Goal: Task Accomplishment & Management: Complete application form

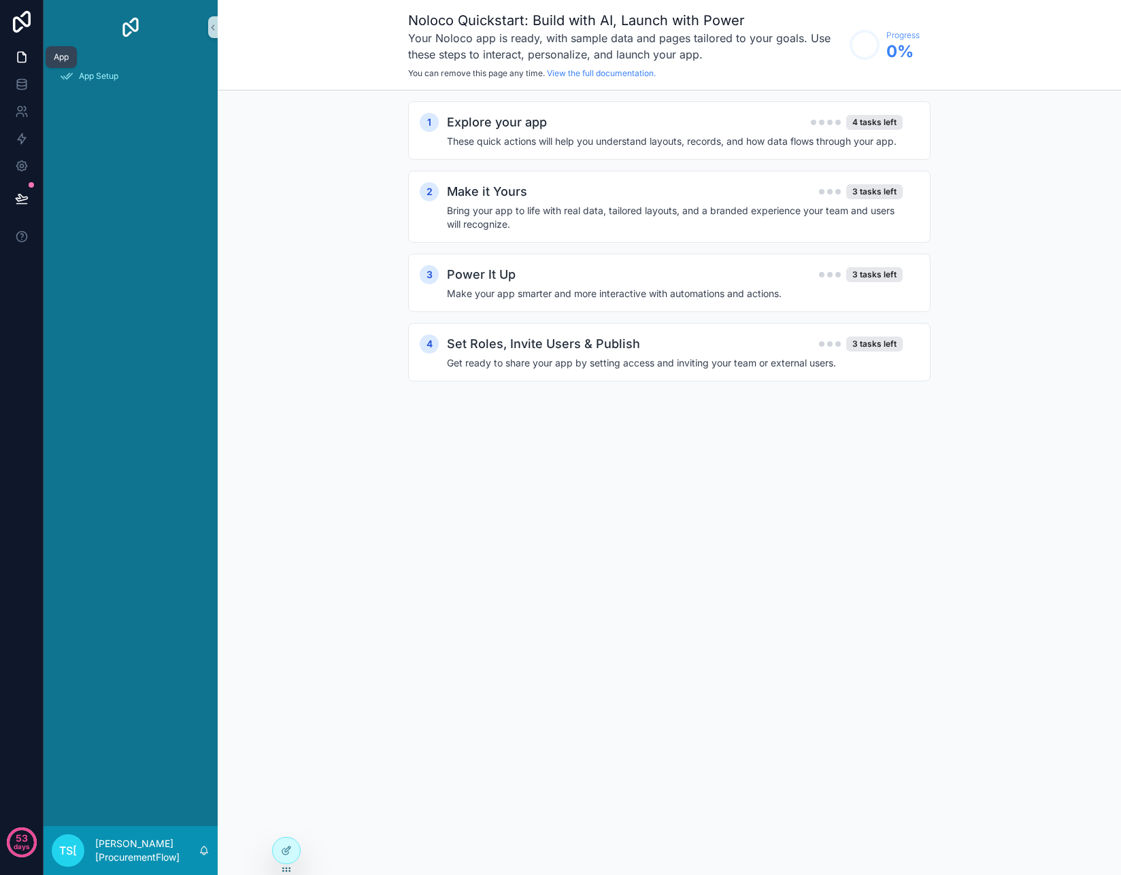
click at [25, 61] on icon at bounding box center [22, 57] width 8 height 10
click at [25, 78] on icon at bounding box center [22, 85] width 14 height 14
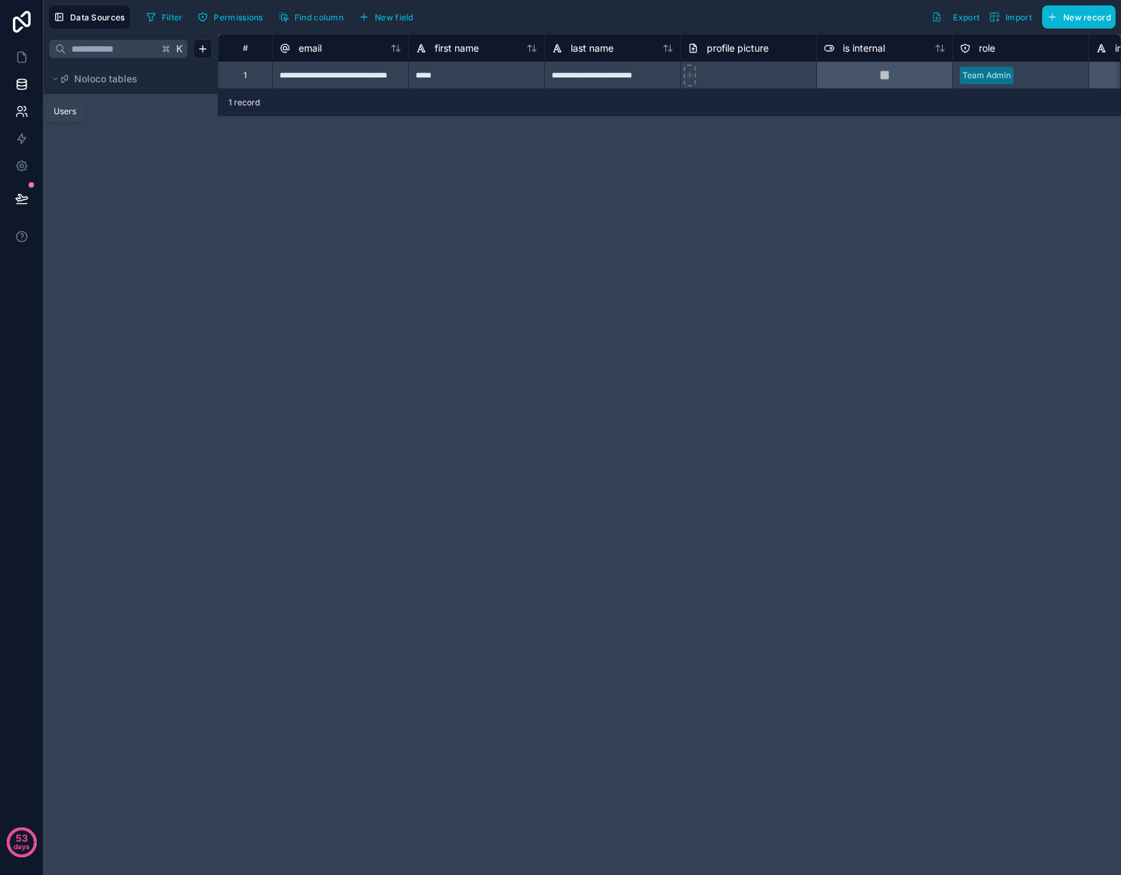
click at [18, 103] on link at bounding box center [21, 111] width 43 height 27
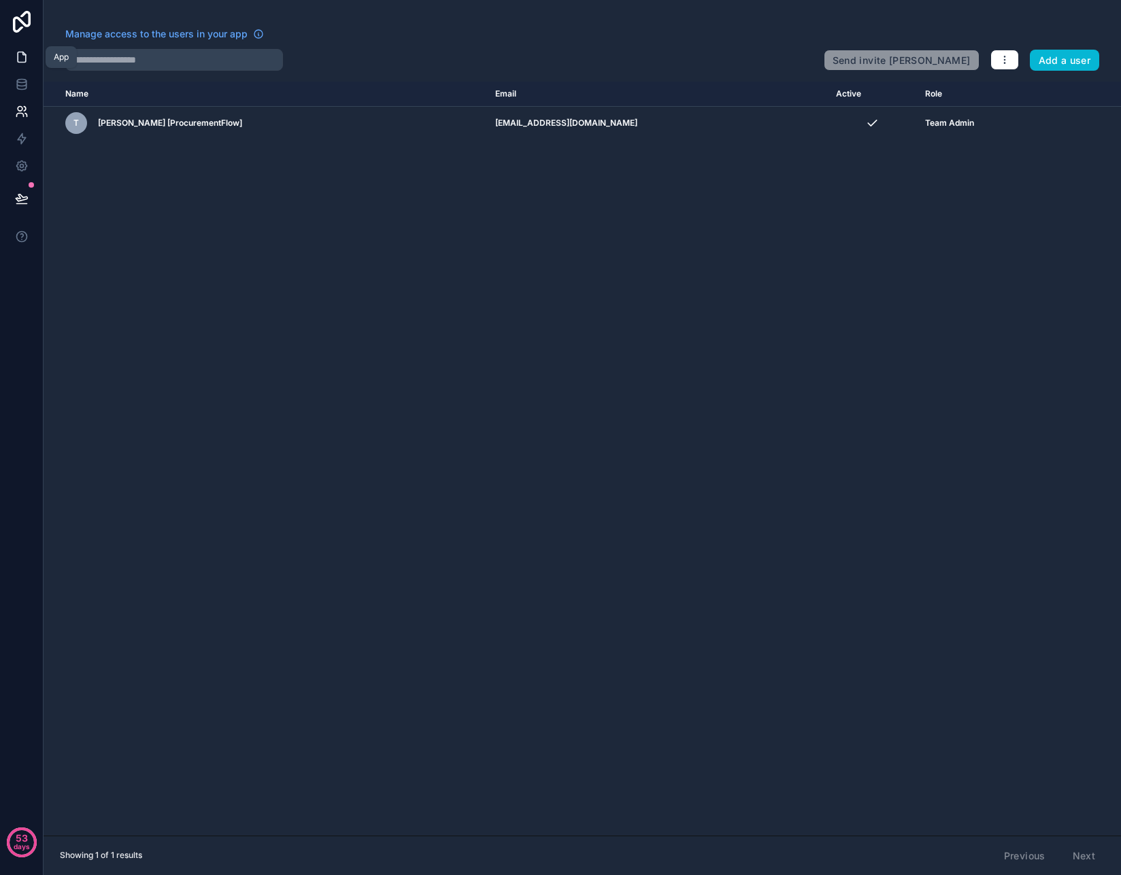
click at [25, 54] on icon at bounding box center [22, 57] width 8 height 10
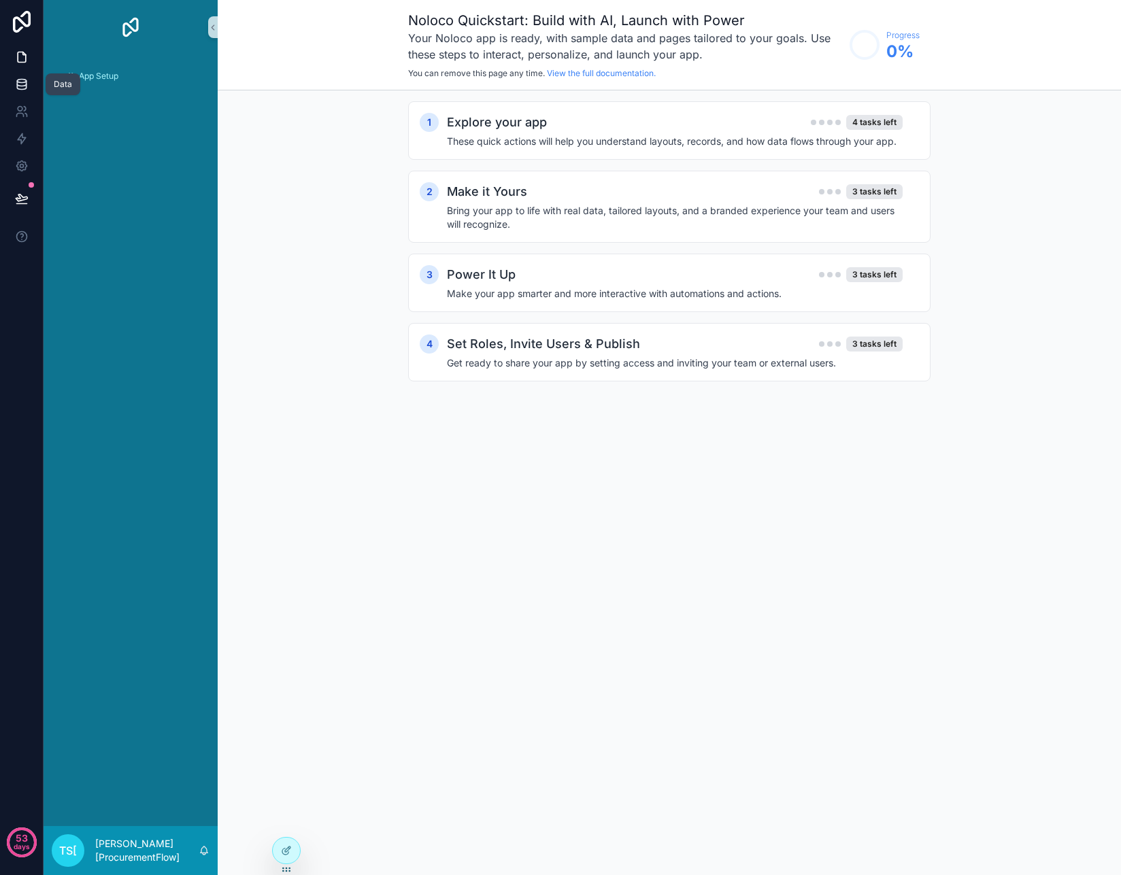
click at [24, 84] on icon at bounding box center [22, 85] width 14 height 14
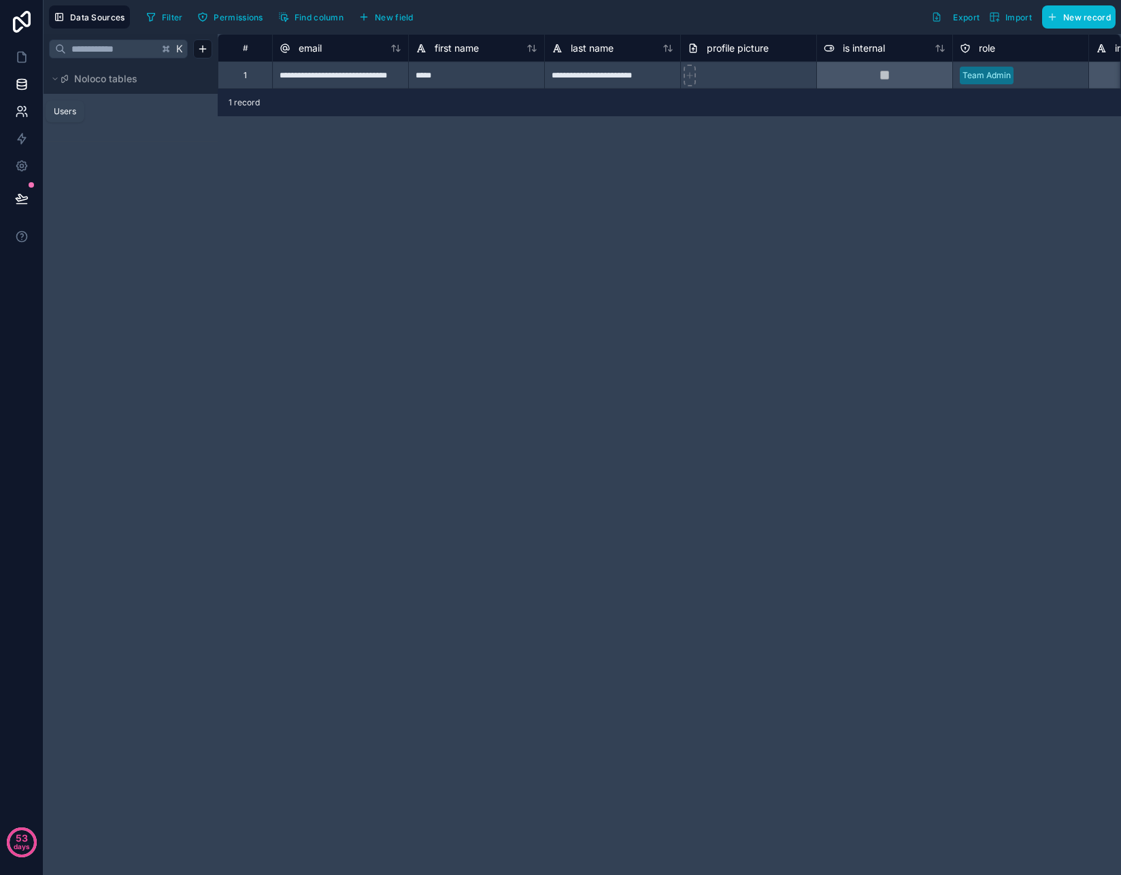
click at [22, 114] on icon at bounding box center [19, 115] width 7 height 3
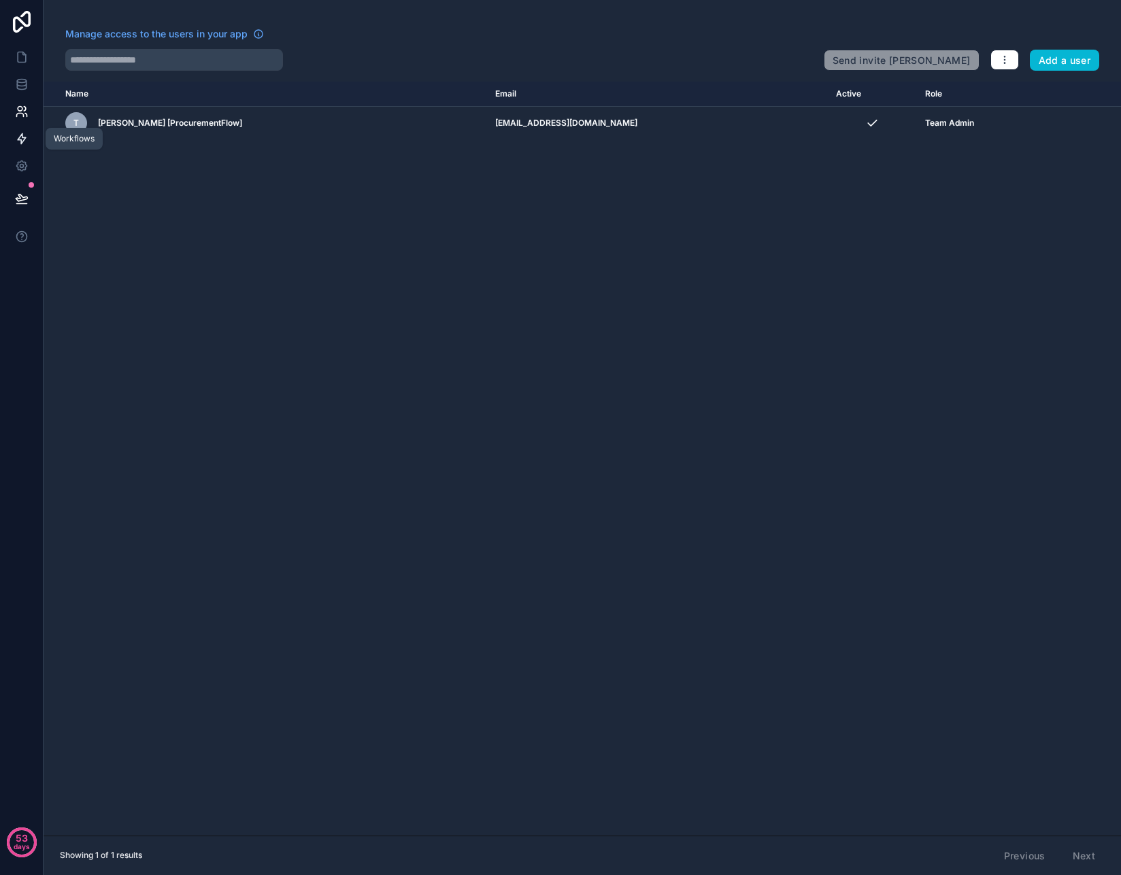
click at [22, 137] on icon at bounding box center [22, 139] width 8 height 10
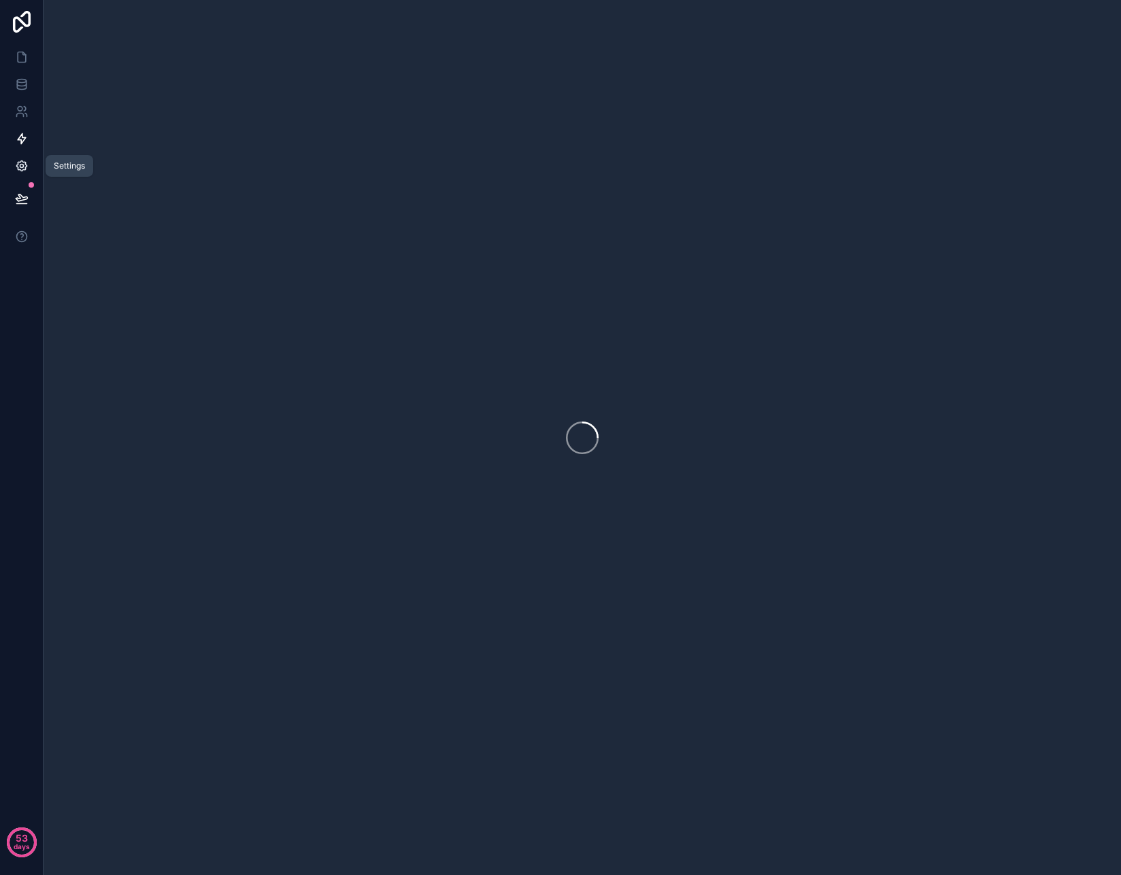
click at [22, 165] on icon at bounding box center [21, 166] width 3 height 3
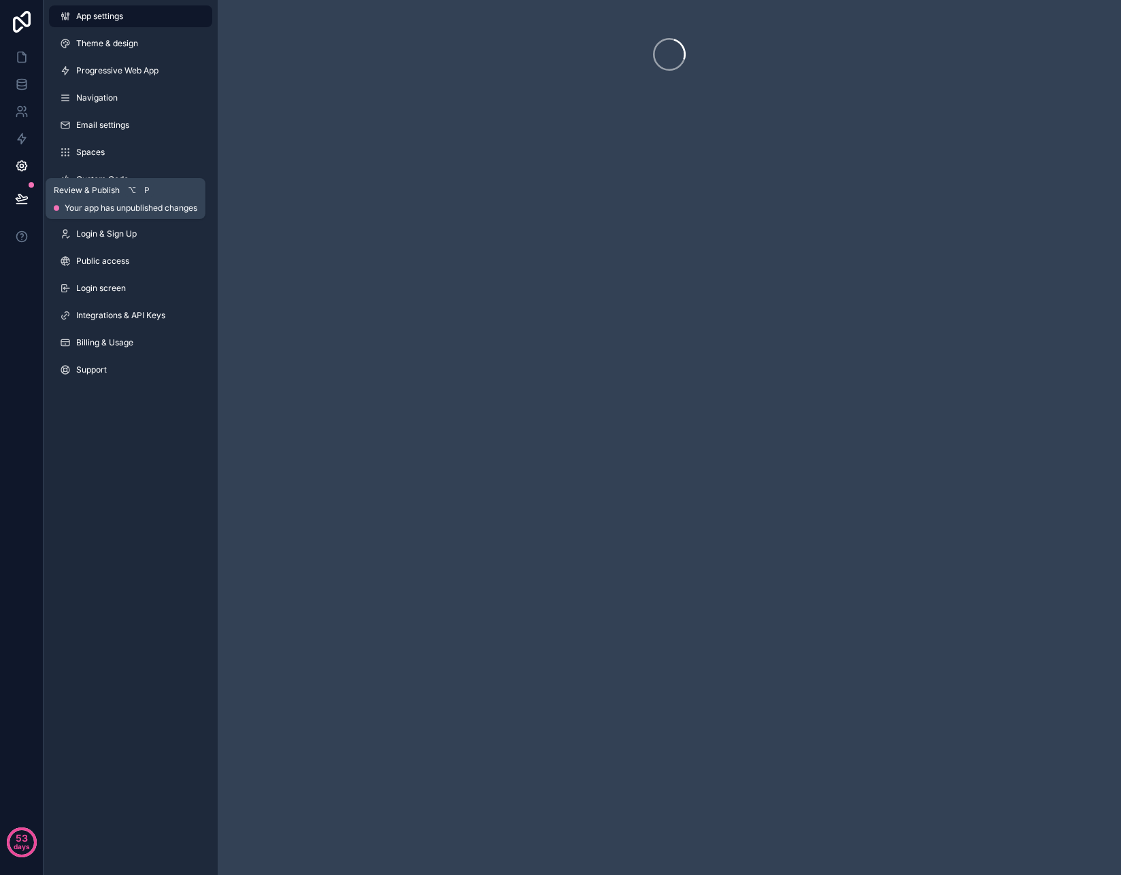
click at [22, 203] on icon at bounding box center [22, 199] width 14 height 14
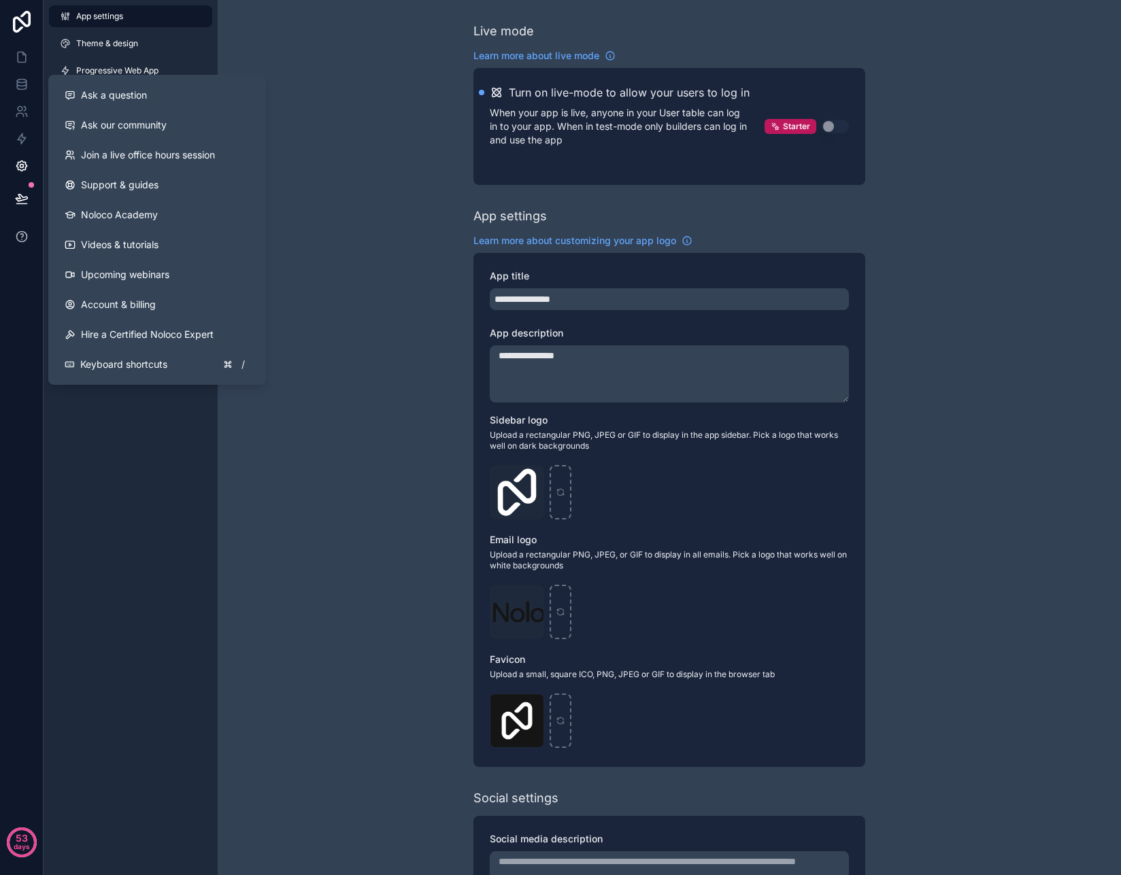
click at [23, 241] on icon at bounding box center [22, 237] width 14 height 14
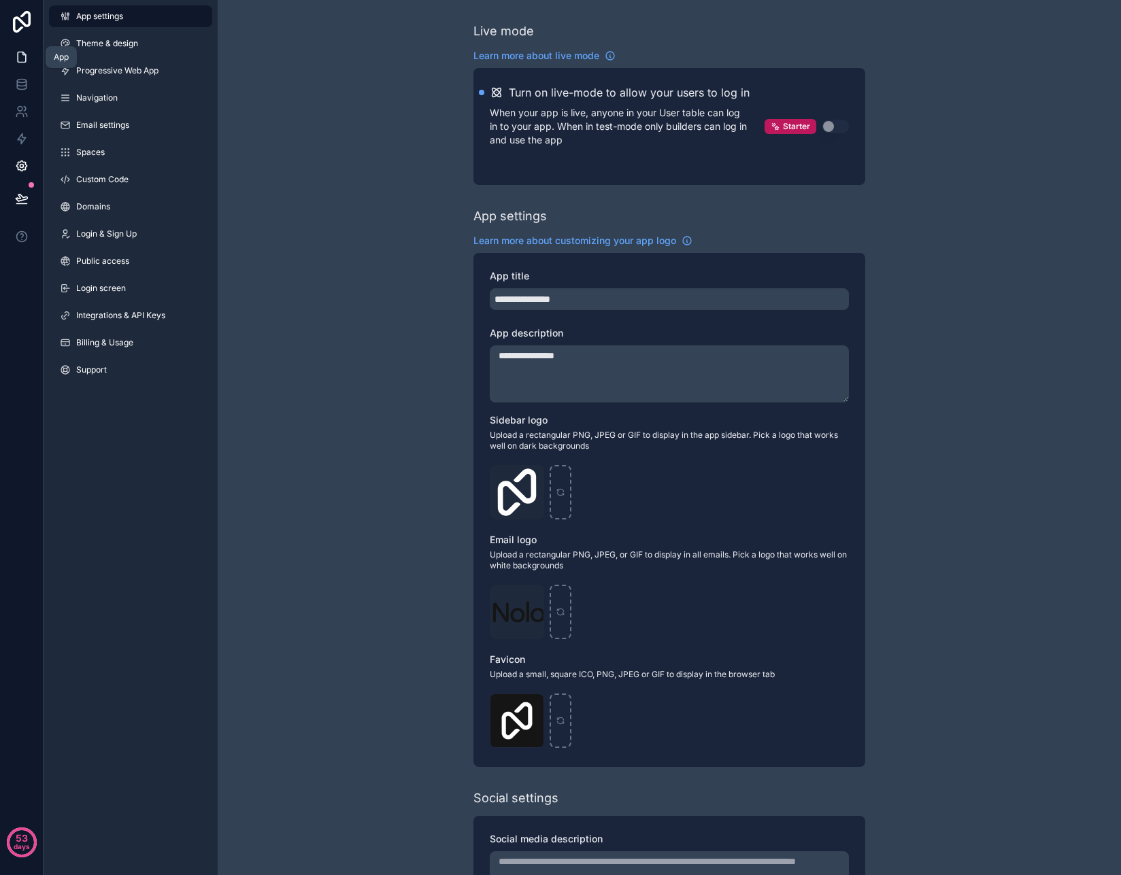
click at [27, 56] on icon at bounding box center [22, 57] width 14 height 14
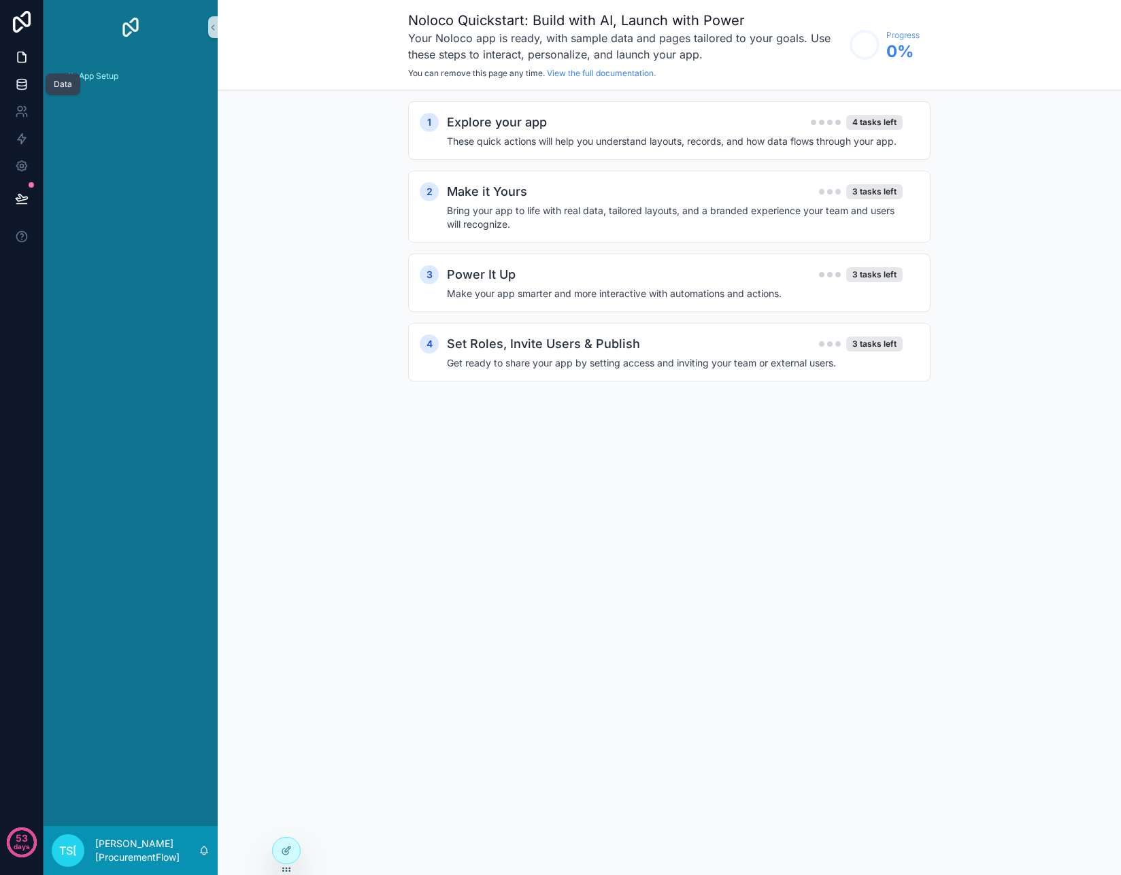
click at [17, 80] on icon at bounding box center [21, 81] width 9 height 3
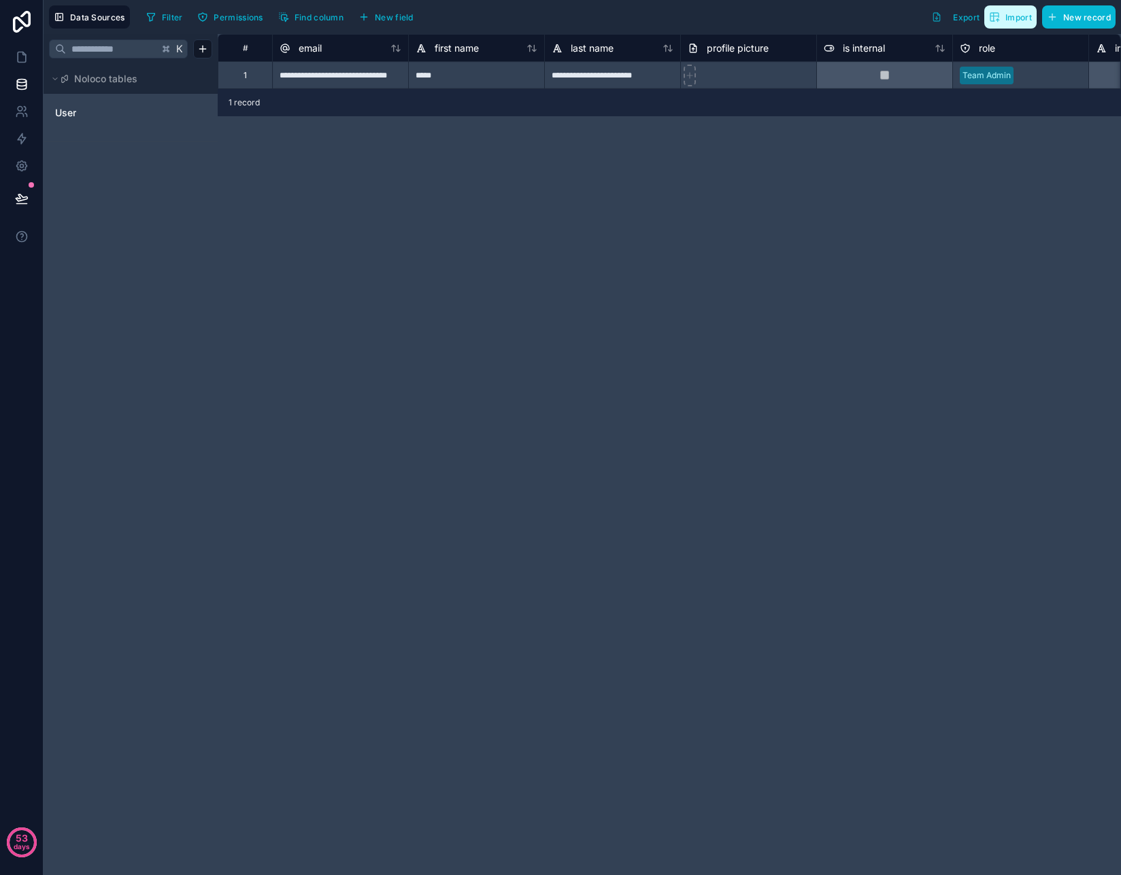
click at [1019, 13] on span "Import" at bounding box center [1018, 17] width 27 height 10
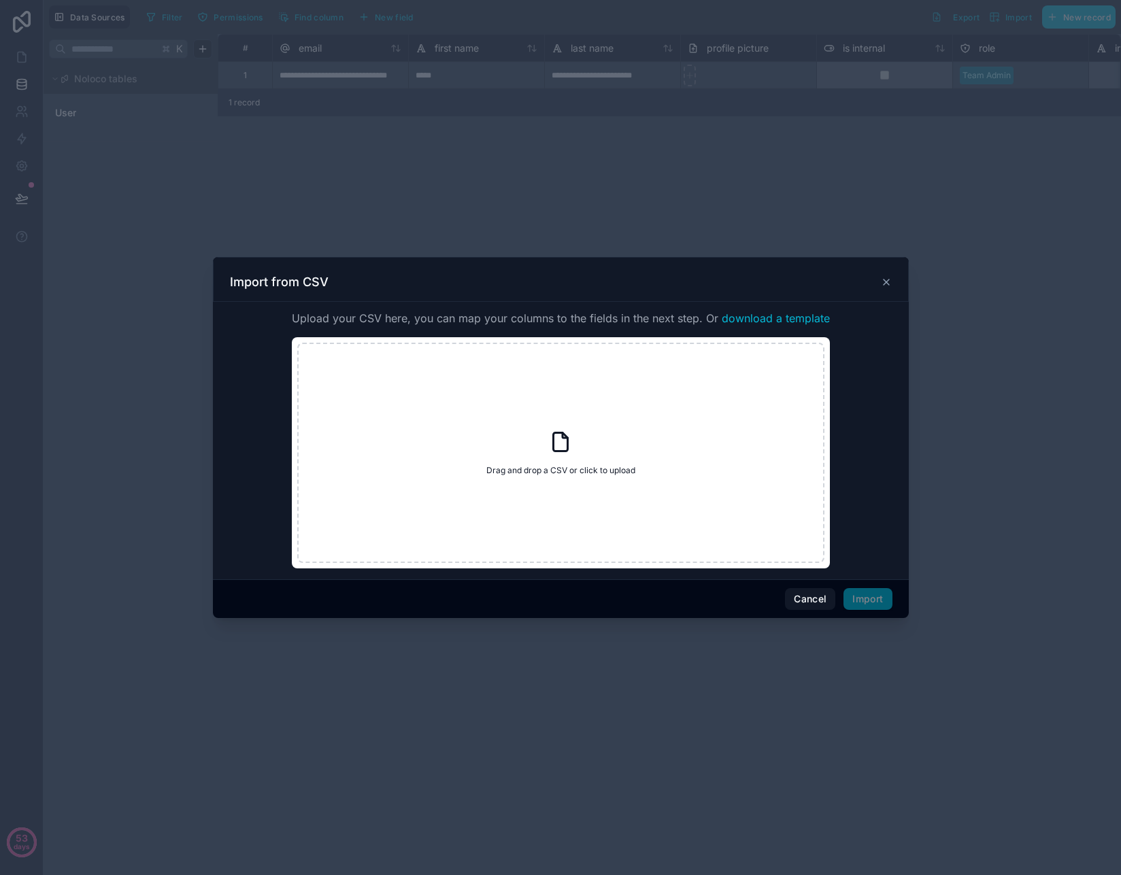
click at [889, 277] on icon at bounding box center [886, 282] width 11 height 11
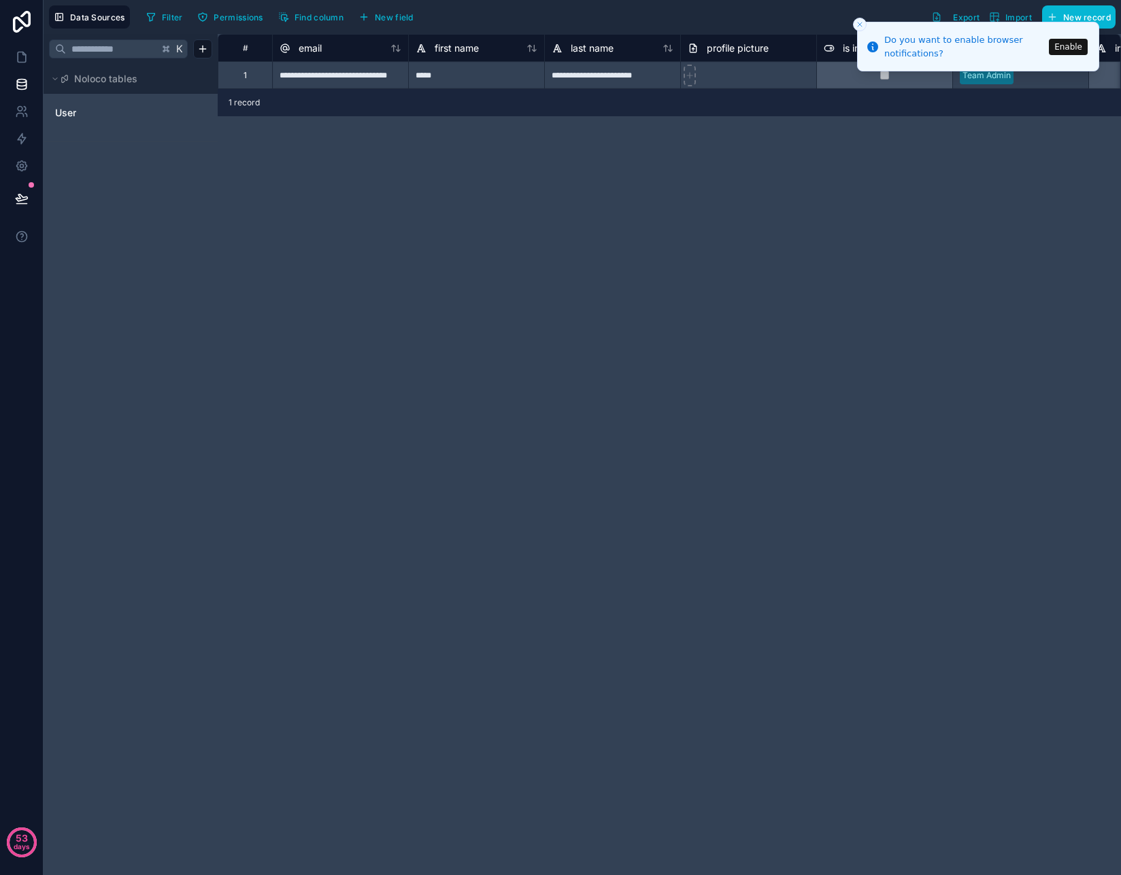
click at [1066, 49] on button "Enable" at bounding box center [1068, 47] width 39 height 16
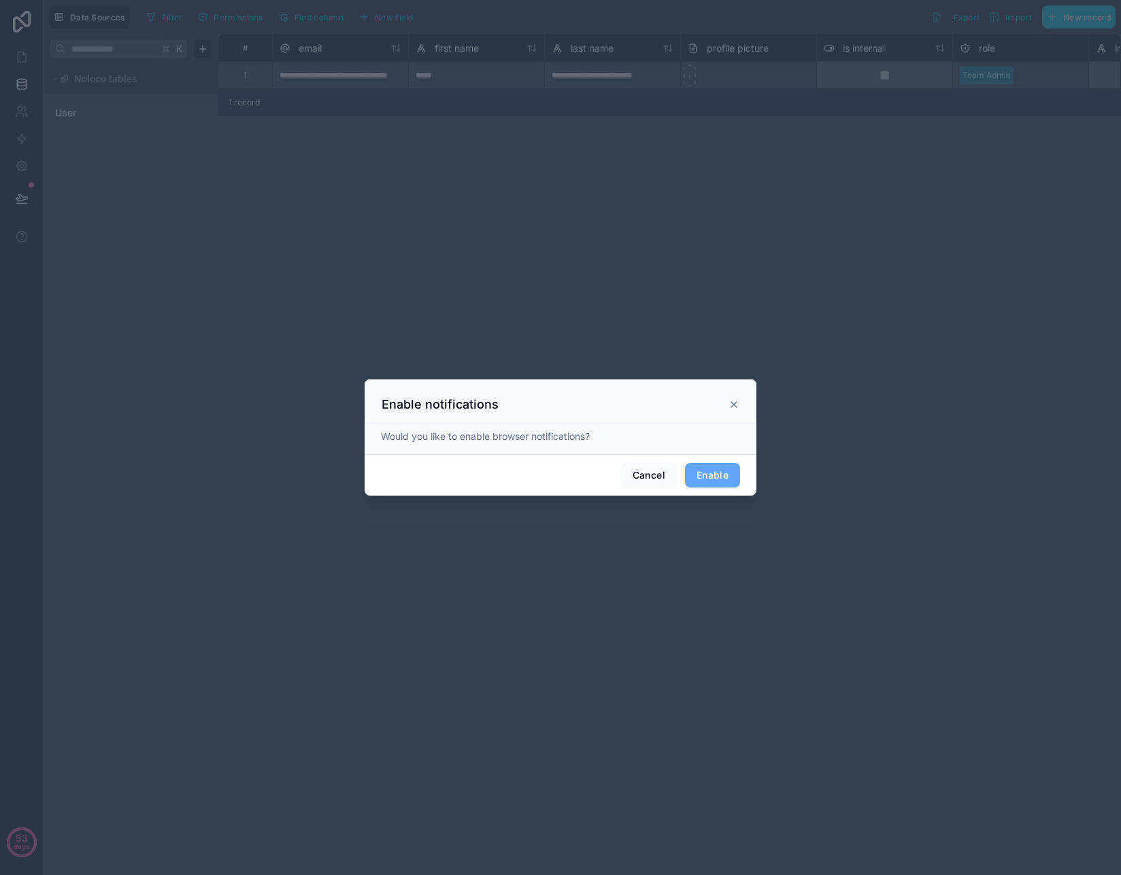
click at [732, 406] on icon at bounding box center [733, 404] width 5 height 5
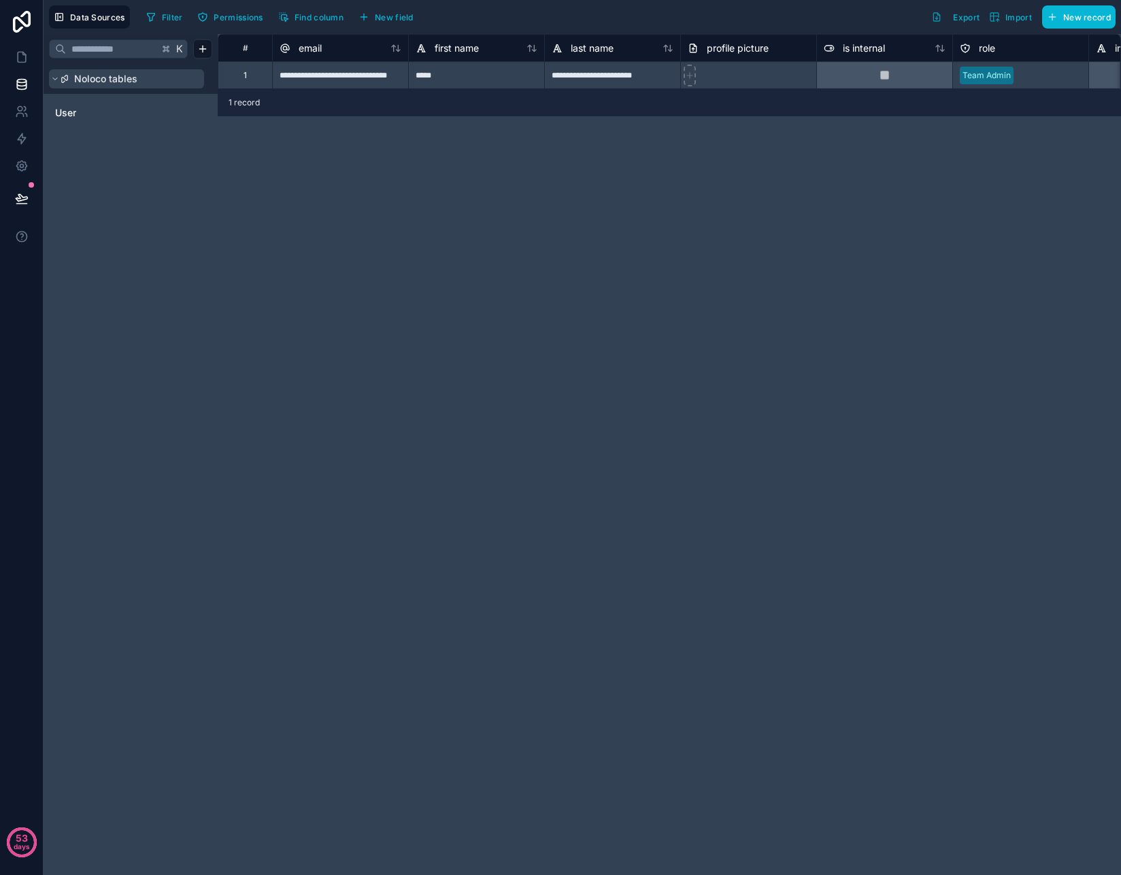
click at [55, 79] on icon at bounding box center [55, 79] width 8 height 8
click at [102, 24] on button "Data Sources" at bounding box center [89, 16] width 81 height 23
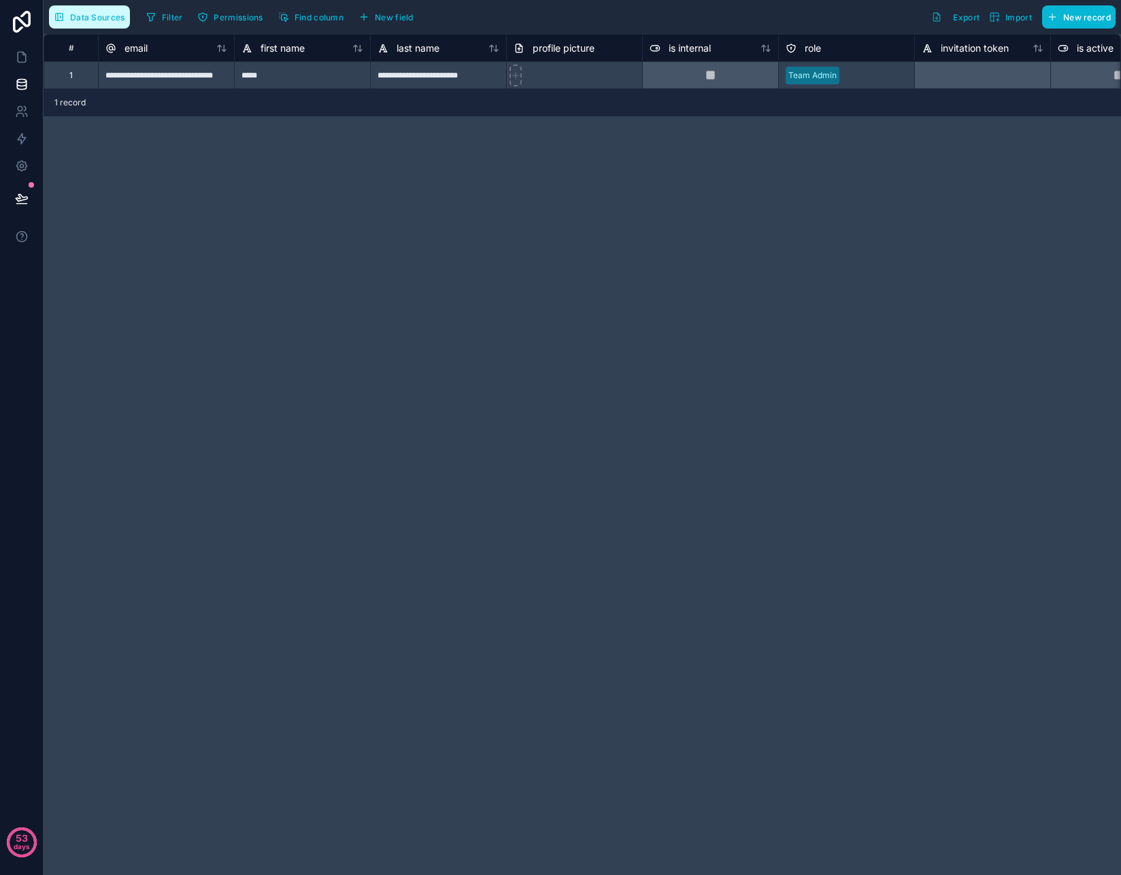
click at [102, 24] on button "Data Sources" at bounding box center [89, 16] width 81 height 23
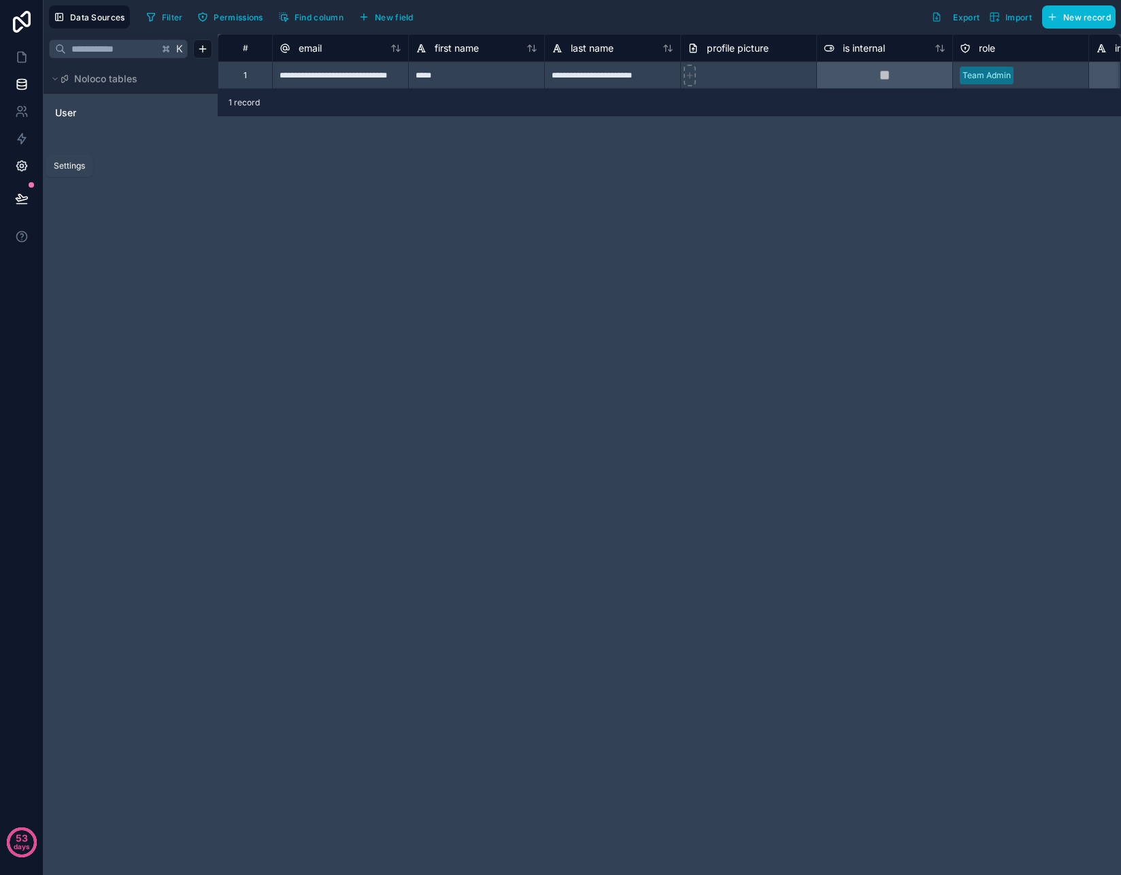
click at [22, 173] on link at bounding box center [21, 165] width 43 height 27
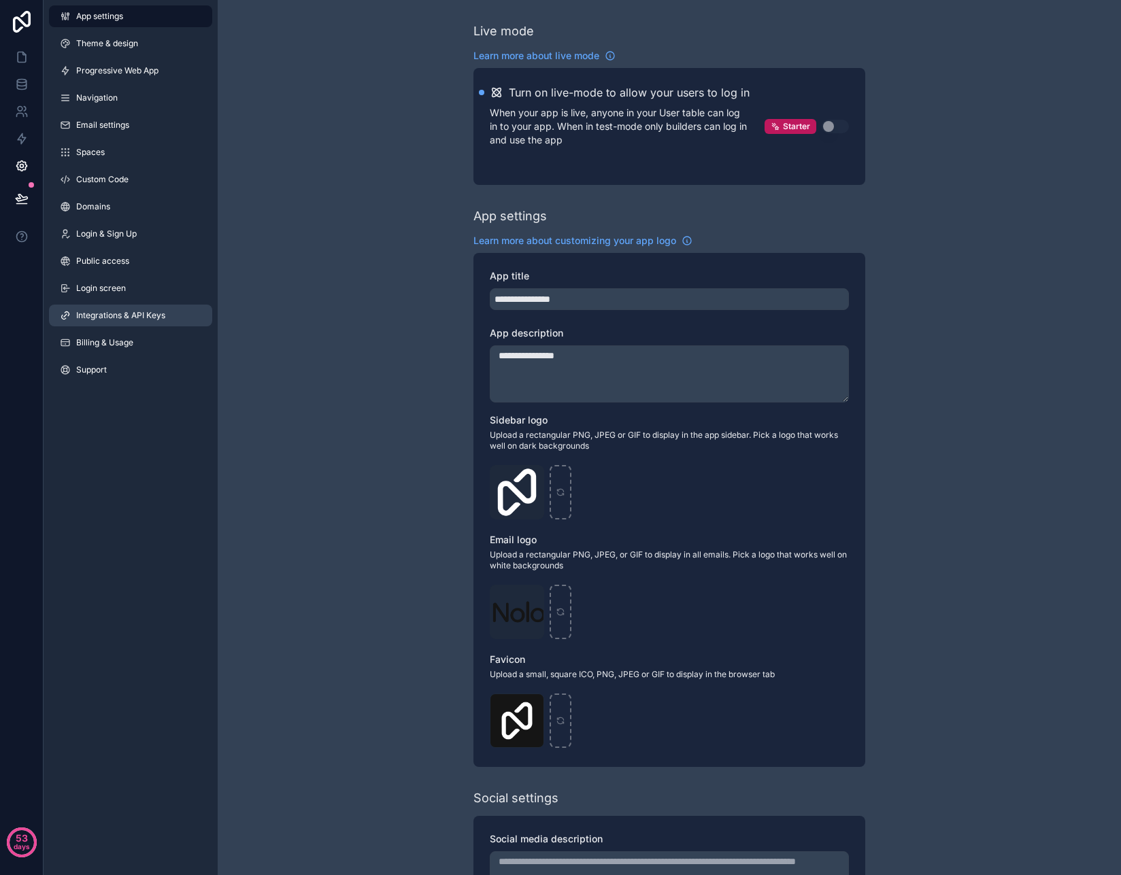
click at [112, 320] on span "Integrations & API Keys" at bounding box center [120, 315] width 89 height 11
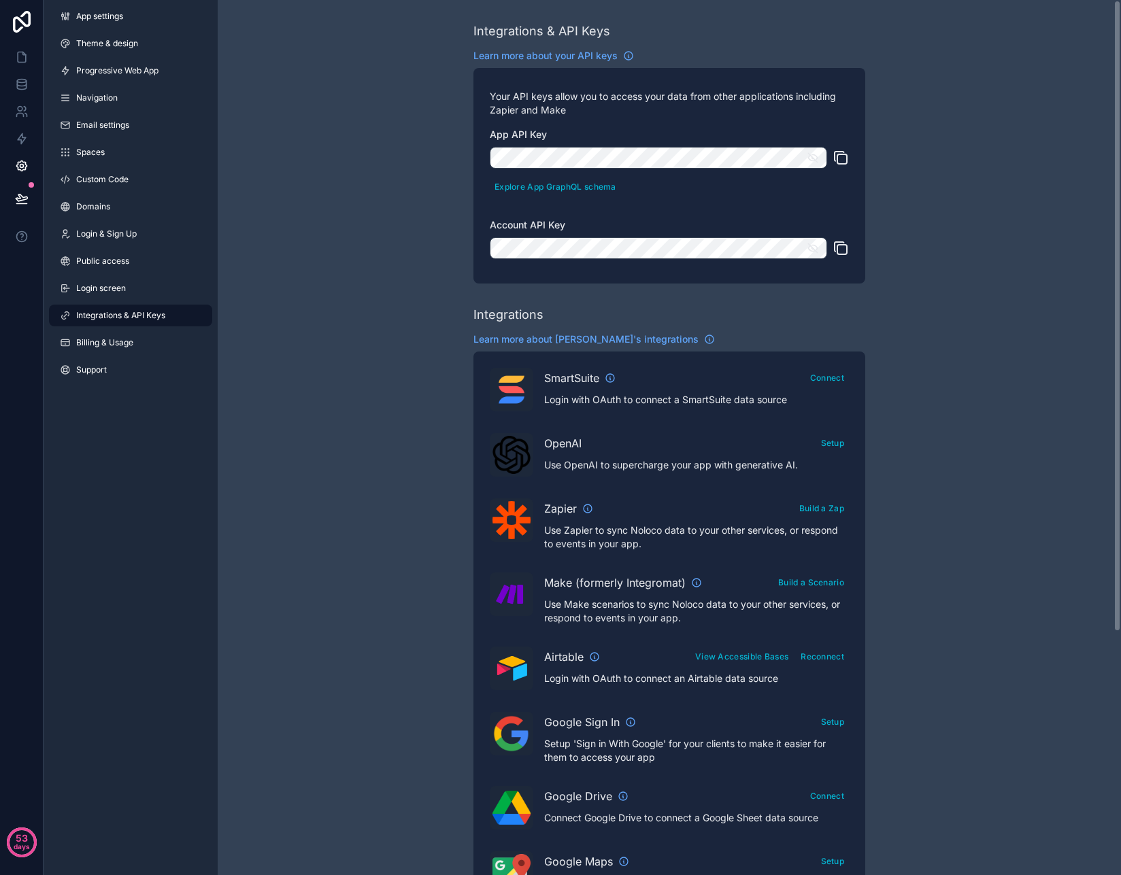
scroll to position [337, 0]
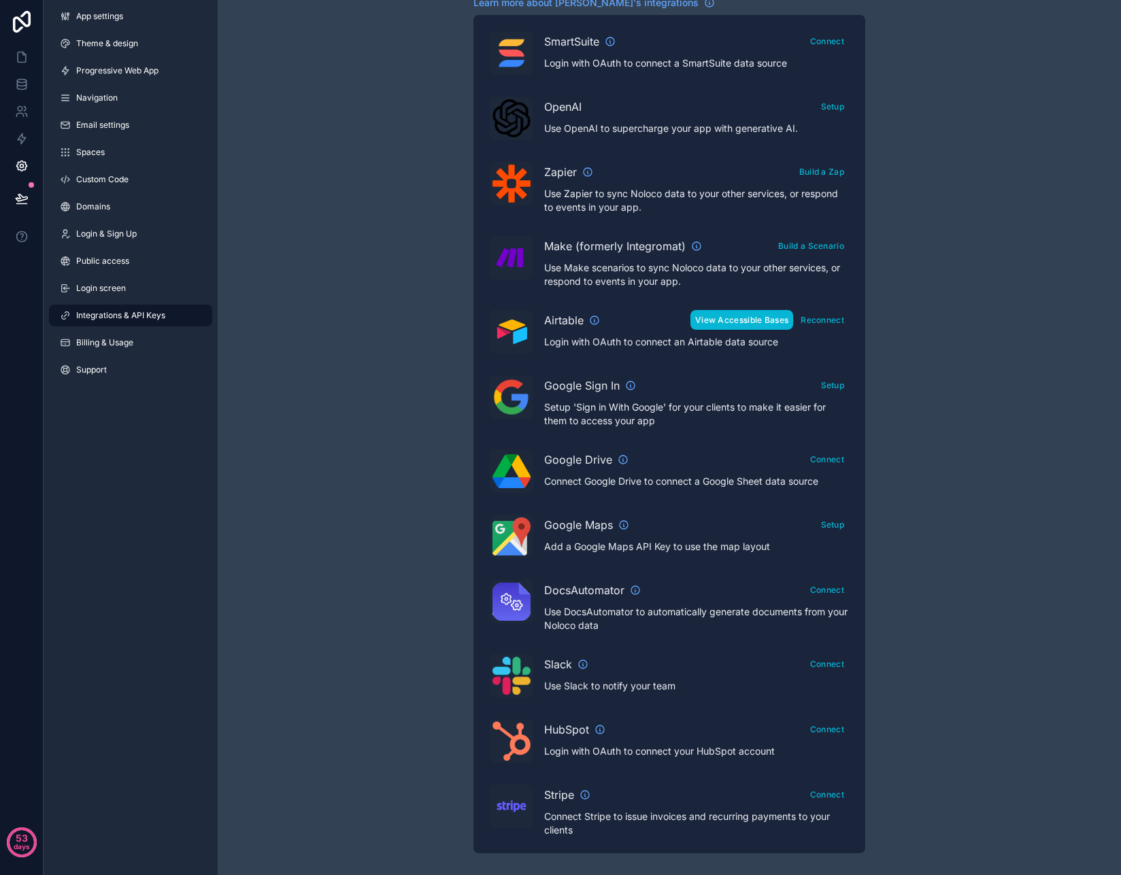
click at [760, 322] on button "View Accessible Bases" at bounding box center [741, 320] width 103 height 20
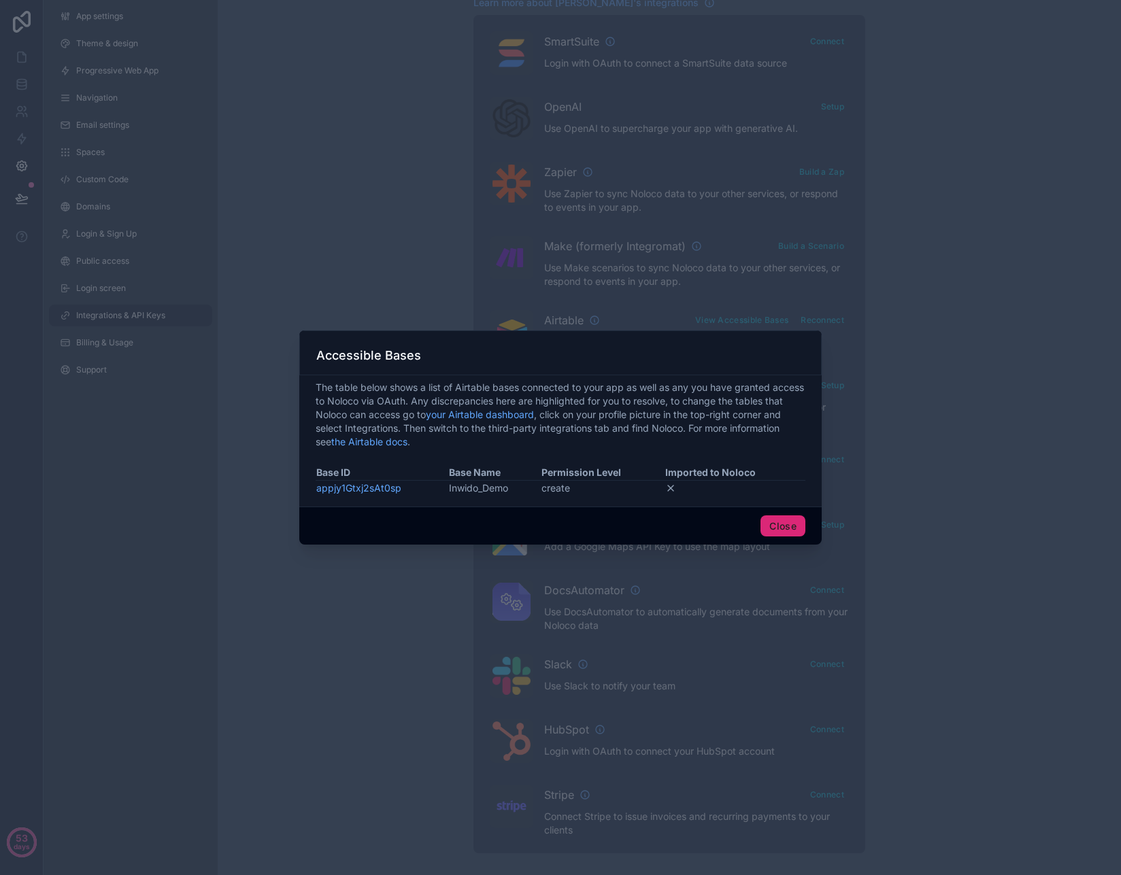
click at [777, 518] on button "Close" at bounding box center [782, 527] width 45 height 22
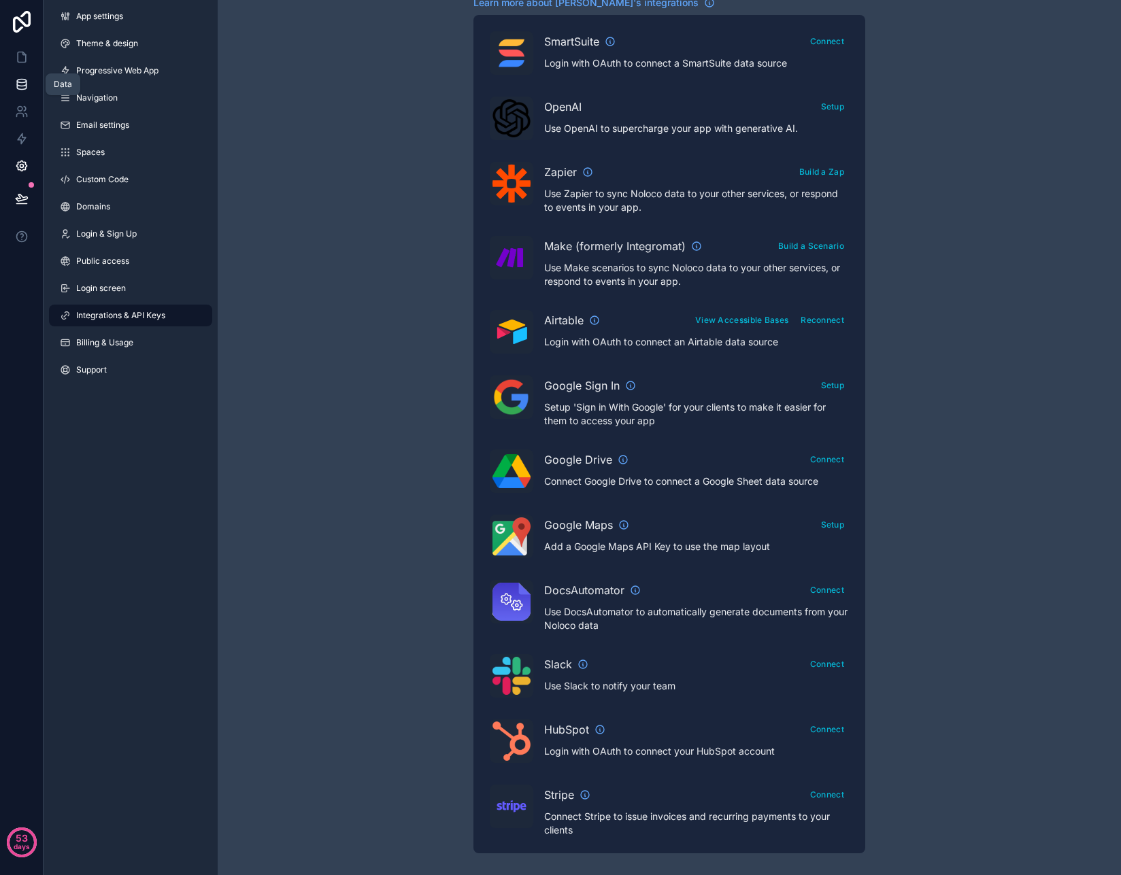
click at [18, 86] on icon at bounding box center [22, 85] width 14 height 14
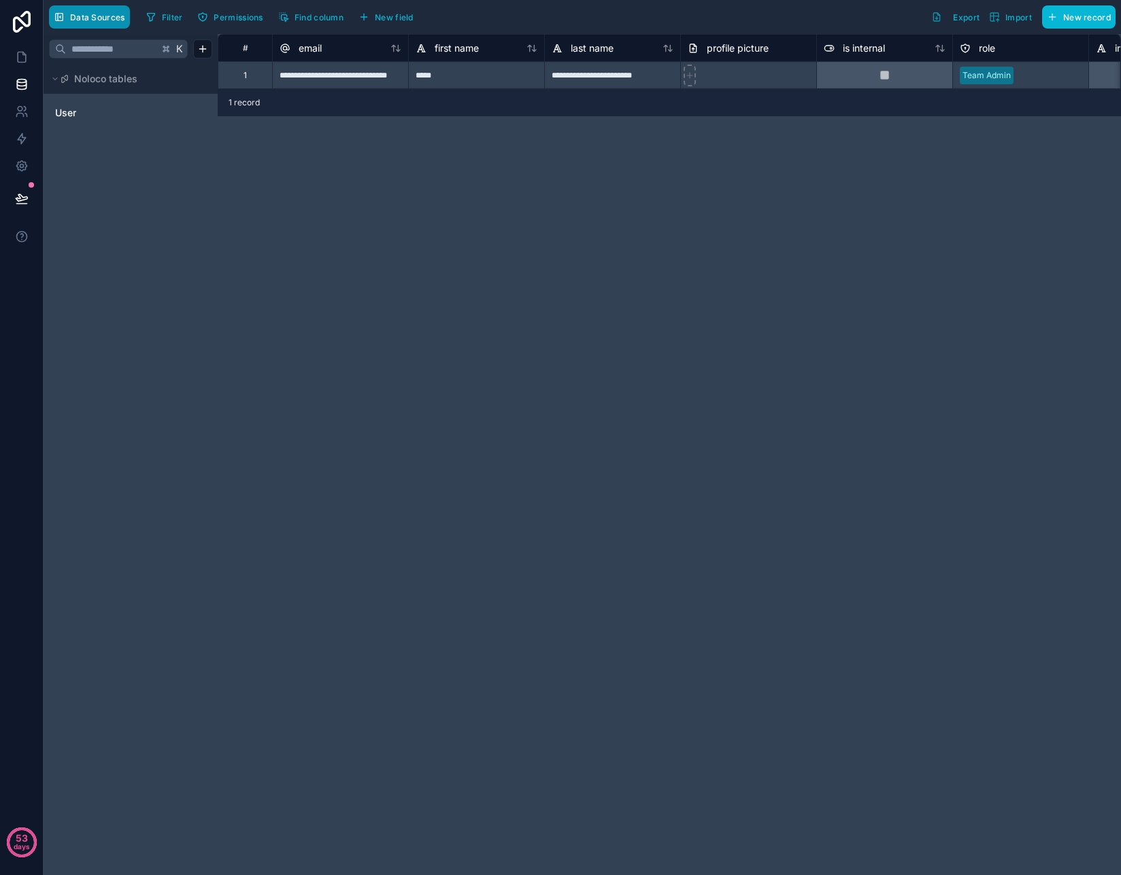
click at [100, 16] on span "Data Sources" at bounding box center [97, 17] width 55 height 10
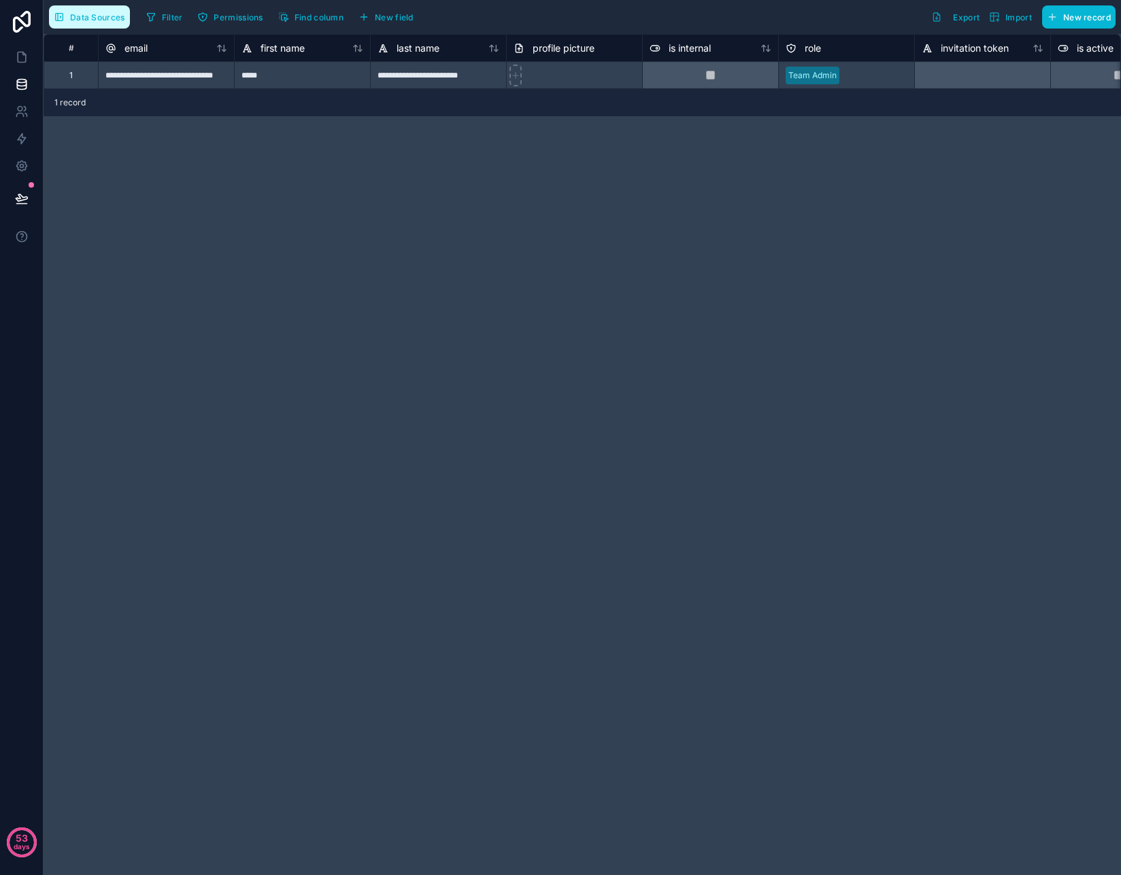
click at [100, 16] on span "Data Sources" at bounding box center [97, 17] width 55 height 10
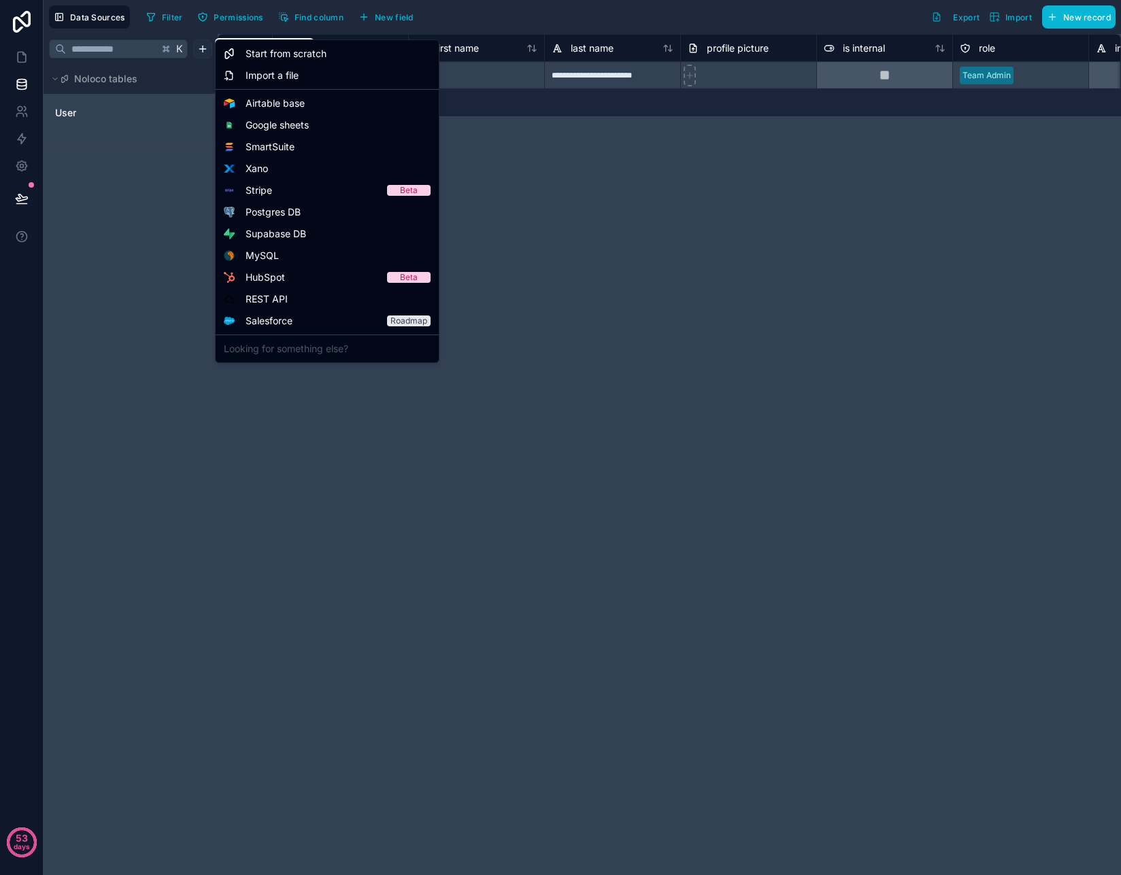
click at [205, 48] on html "**********" at bounding box center [560, 437] width 1121 height 875
click at [269, 101] on span "Airtable base" at bounding box center [275, 104] width 59 height 14
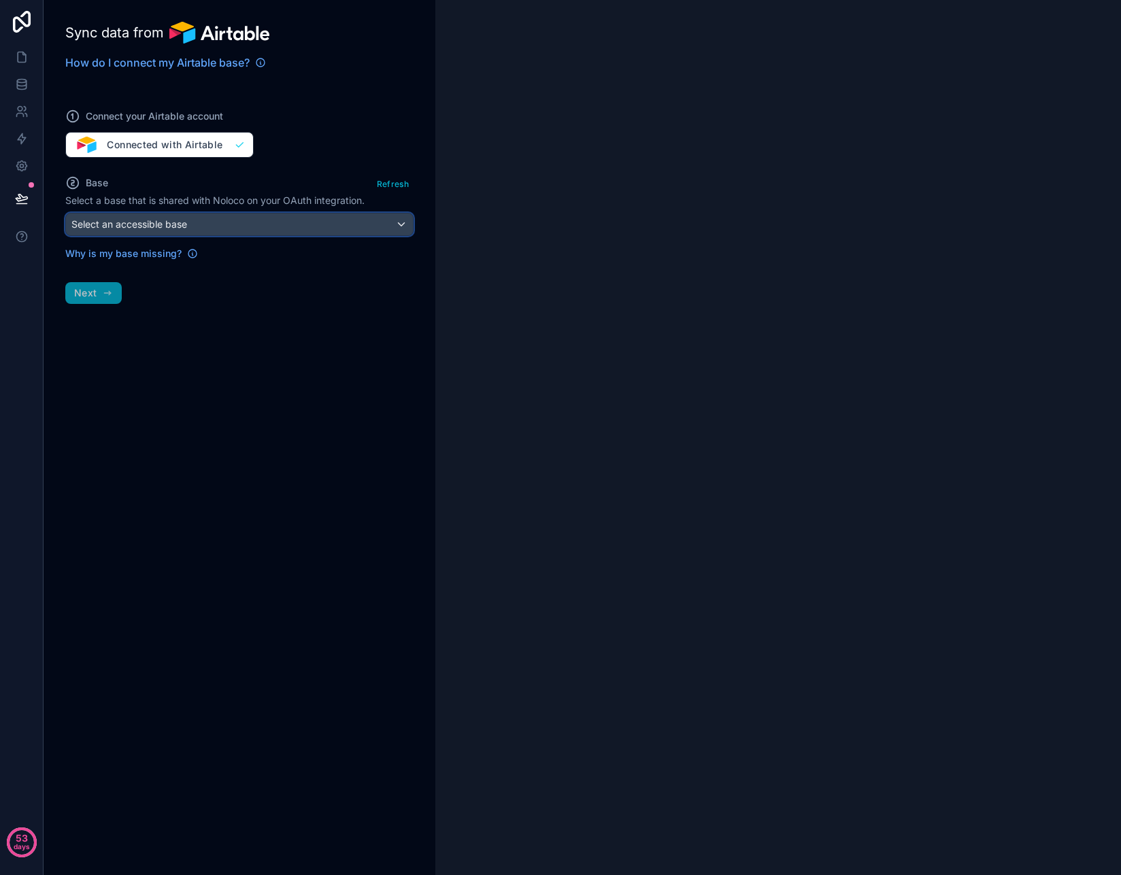
click at [190, 221] on div "Select an accessible base" at bounding box center [239, 225] width 347 height 22
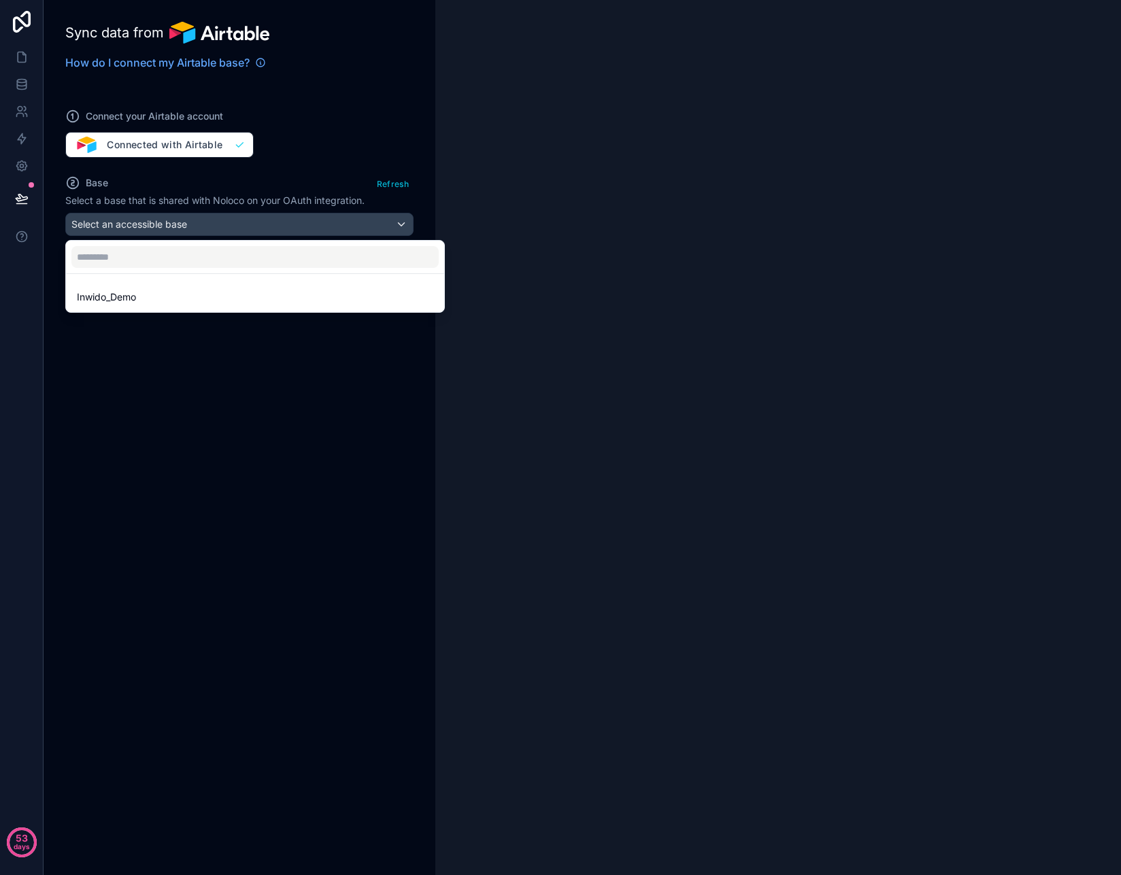
click at [190, 221] on div at bounding box center [560, 437] width 1121 height 875
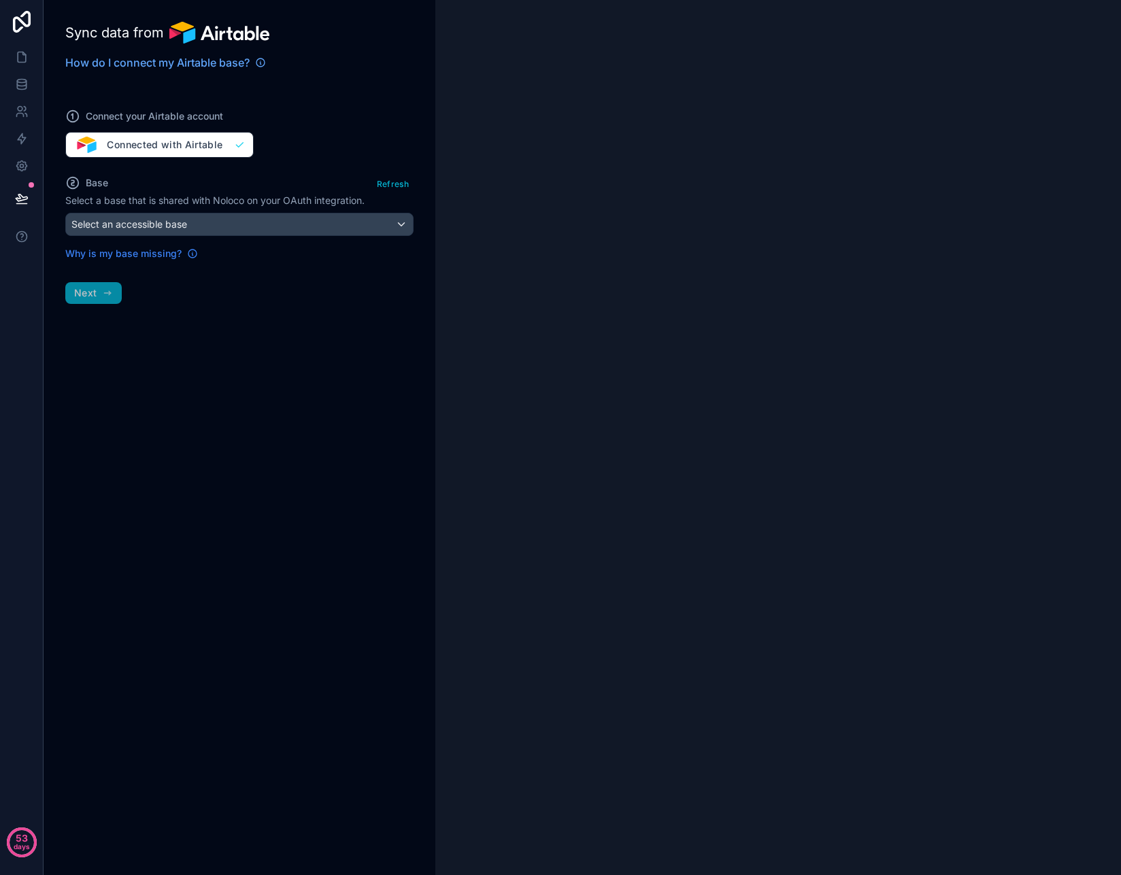
click at [133, 260] on span "Why is my base missing?" at bounding box center [123, 254] width 116 height 14
click at [169, 212] on div "Base Refresh Select a base that is shared with Noloco on your OAuth integration…" at bounding box center [239, 217] width 348 height 86
click at [169, 220] on span "Select an accessible base" at bounding box center [129, 224] width 116 height 12
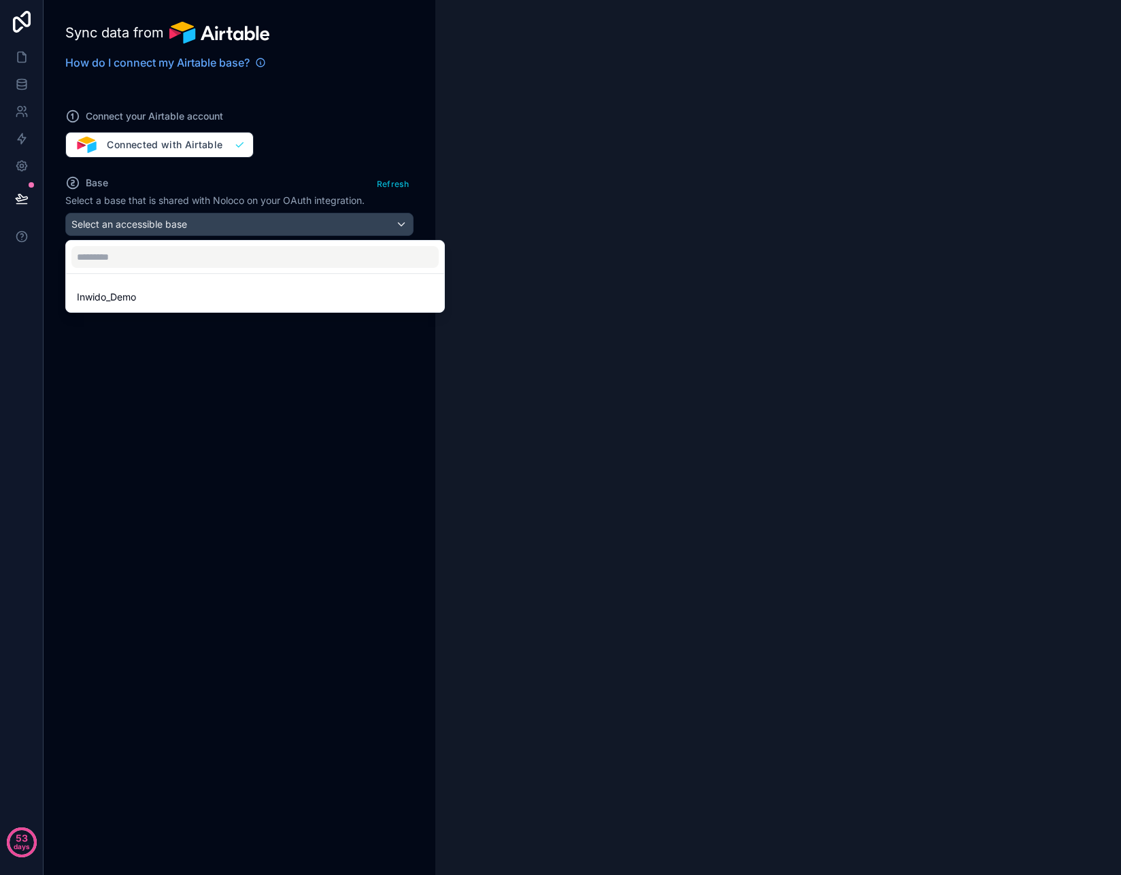
click at [381, 187] on div at bounding box center [560, 437] width 1121 height 875
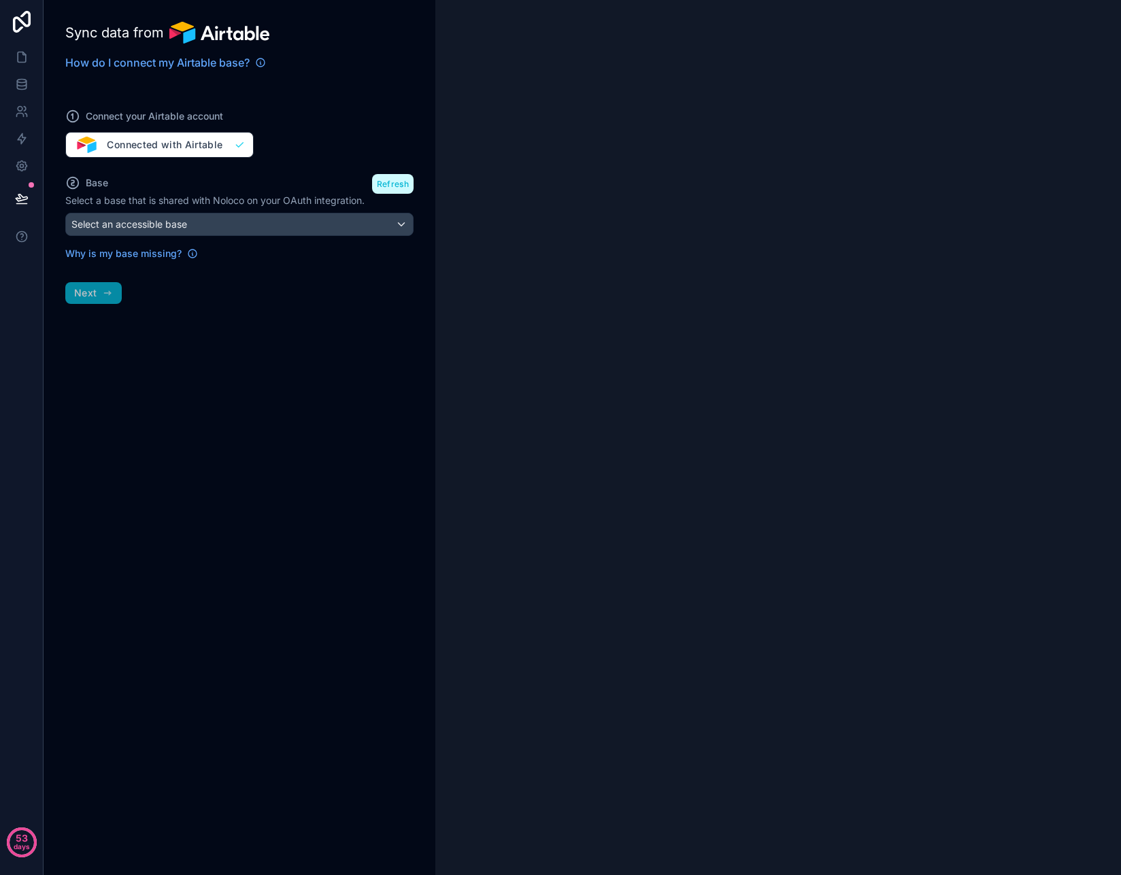
click at [384, 184] on button "Refresh" at bounding box center [392, 184] width 41 height 20
click at [357, 227] on div "Select an accessible base" at bounding box center [239, 225] width 347 height 22
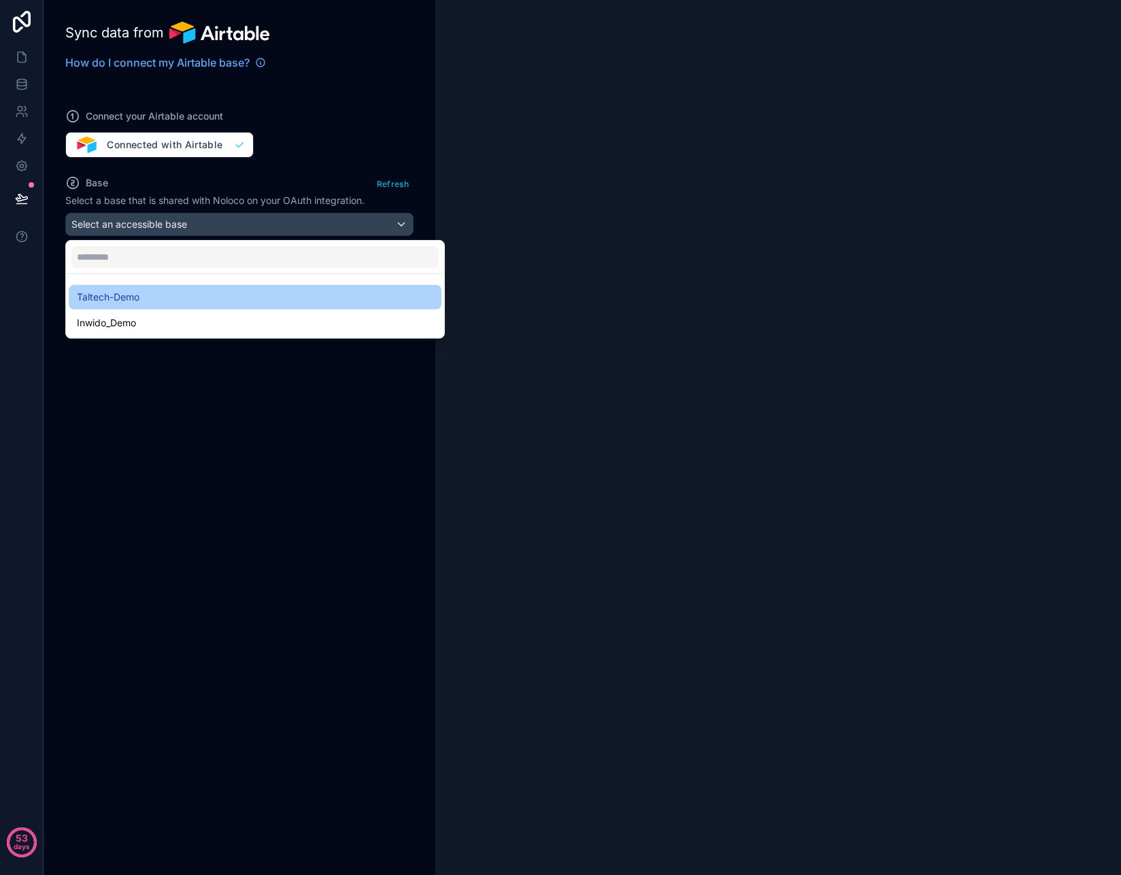
click at [219, 301] on div "Taltech-Demo" at bounding box center [255, 297] width 356 height 16
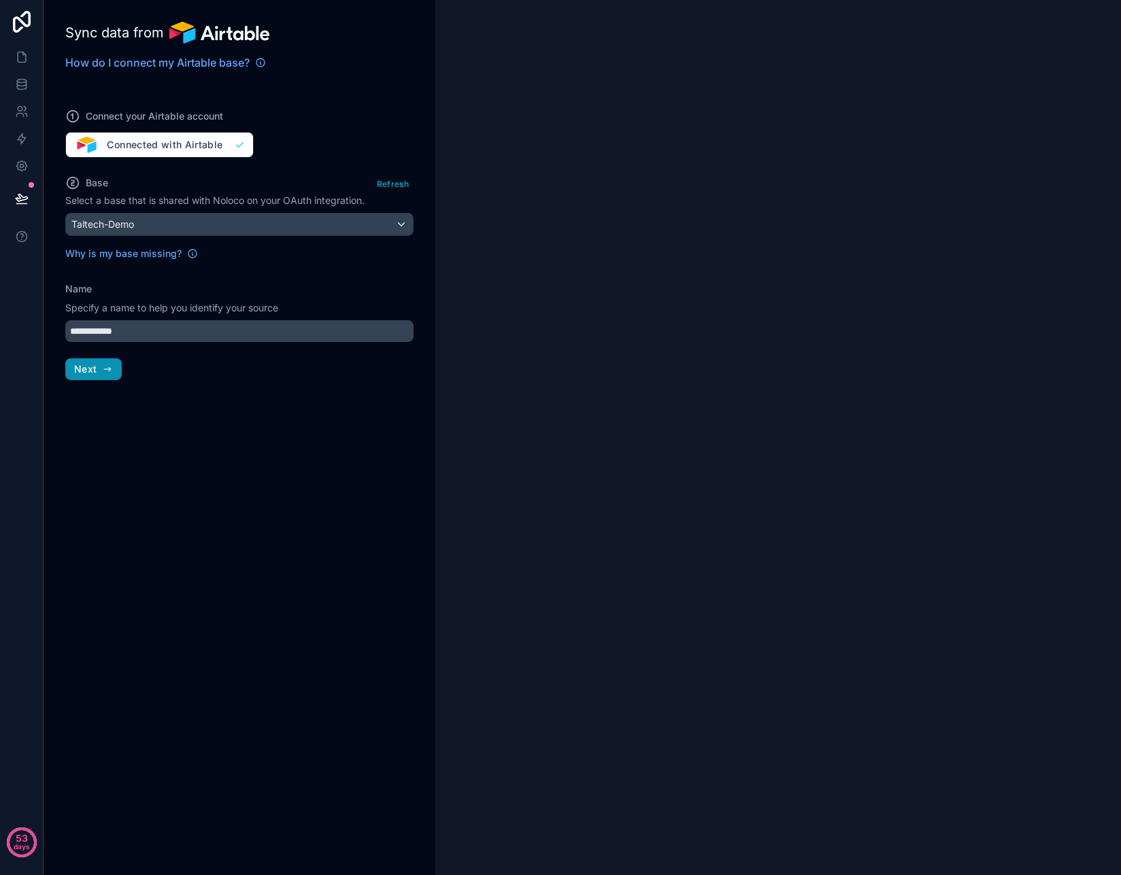
click at [95, 373] on span "Next" at bounding box center [85, 369] width 22 height 12
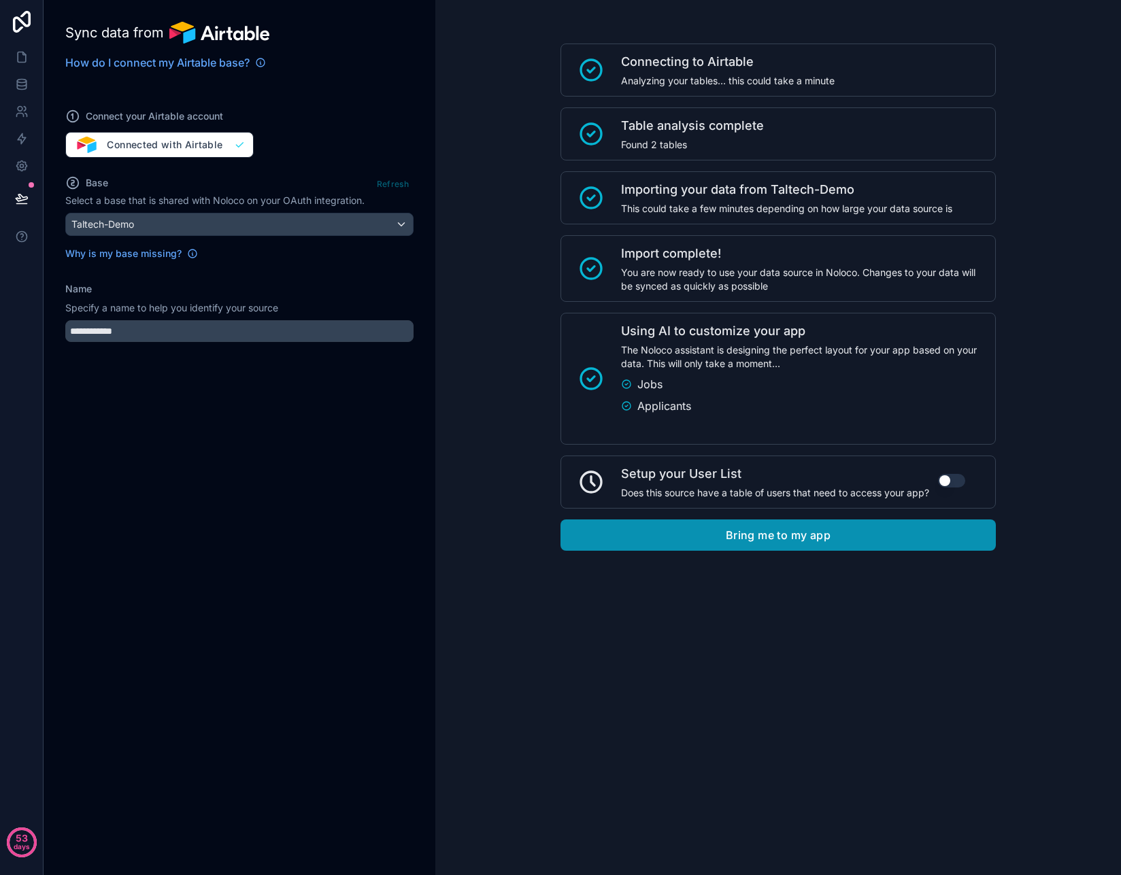
click at [854, 541] on button "Bring me to my app" at bounding box center [778, 535] width 435 height 31
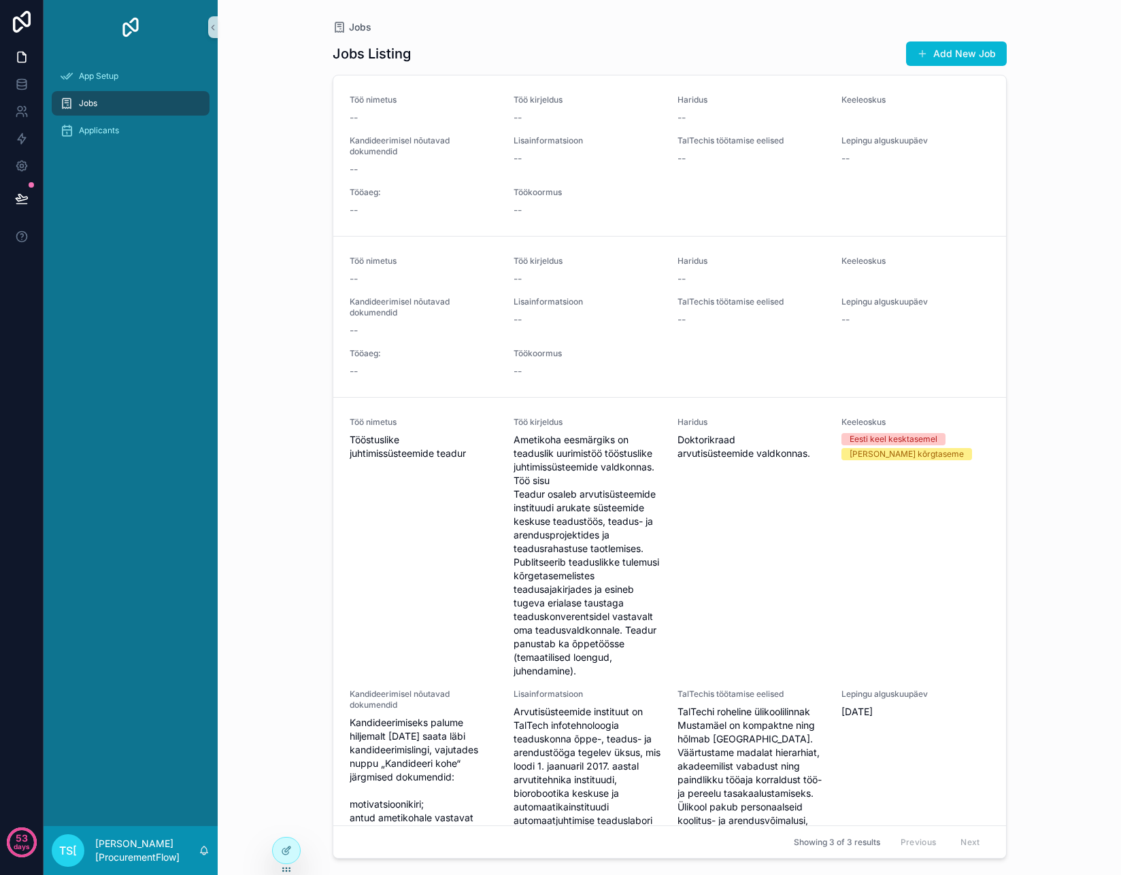
click at [105, 105] on div "Jobs" at bounding box center [130, 104] width 141 height 22
click at [95, 126] on span "Applicants" at bounding box center [99, 130] width 40 height 11
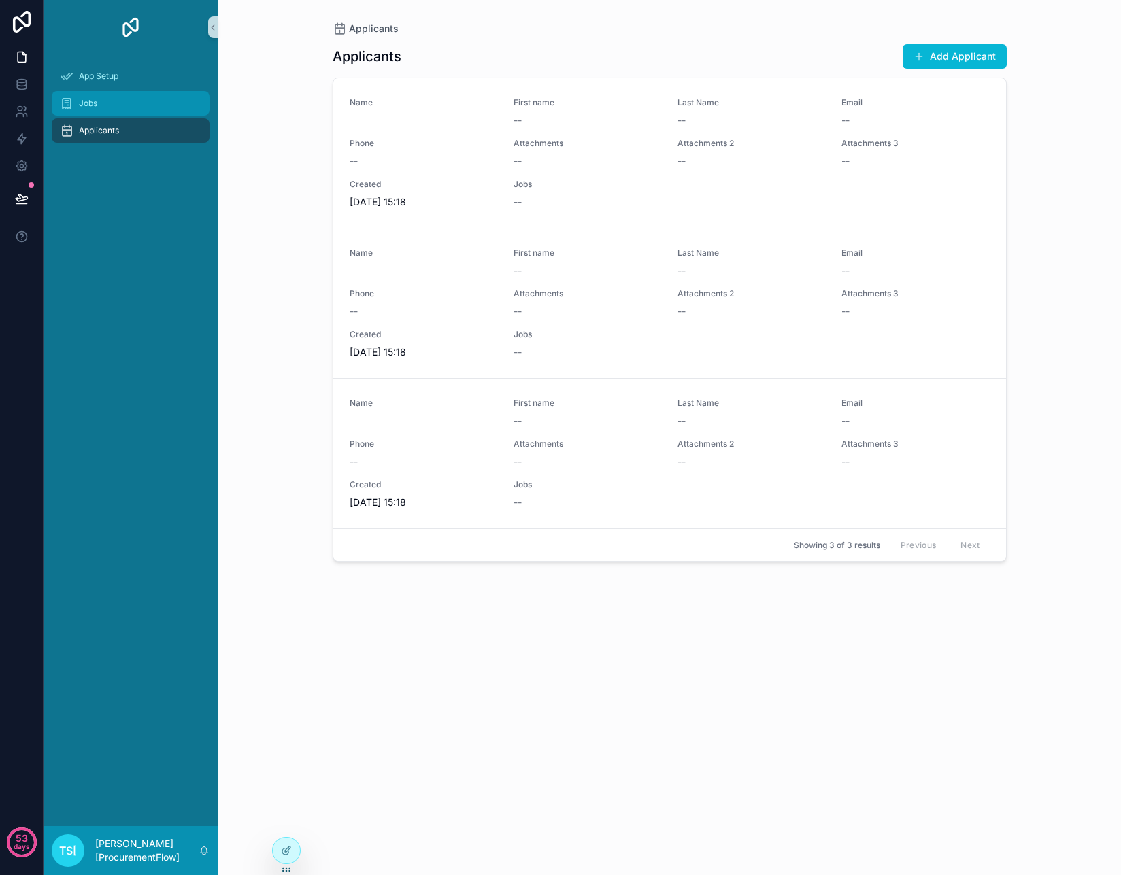
click at [91, 98] on span "Jobs" at bounding box center [88, 103] width 18 height 11
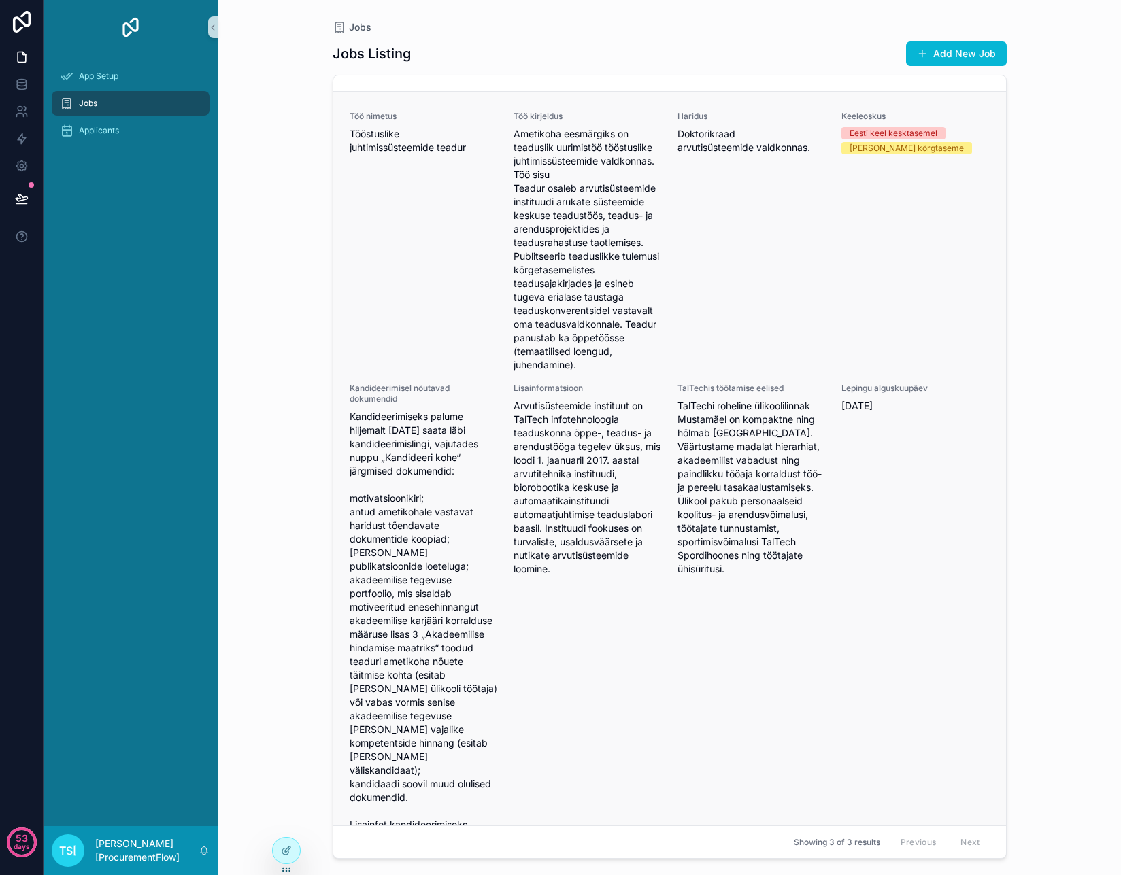
scroll to position [386, 0]
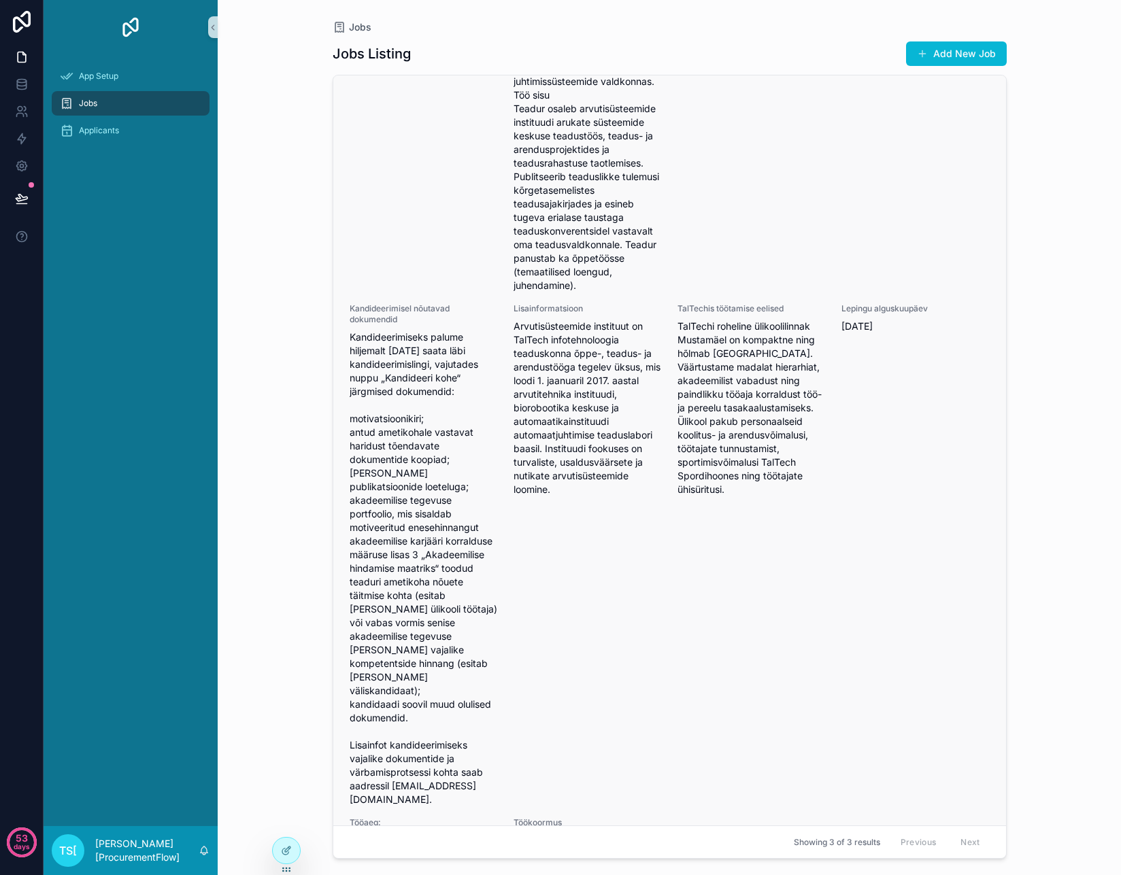
click at [748, 342] on span "TalTechi roheline ülikoolilinnak Mustamäel on kompaktne ning hõlmab [GEOGRAPHIC…" at bounding box center [752, 408] width 148 height 177
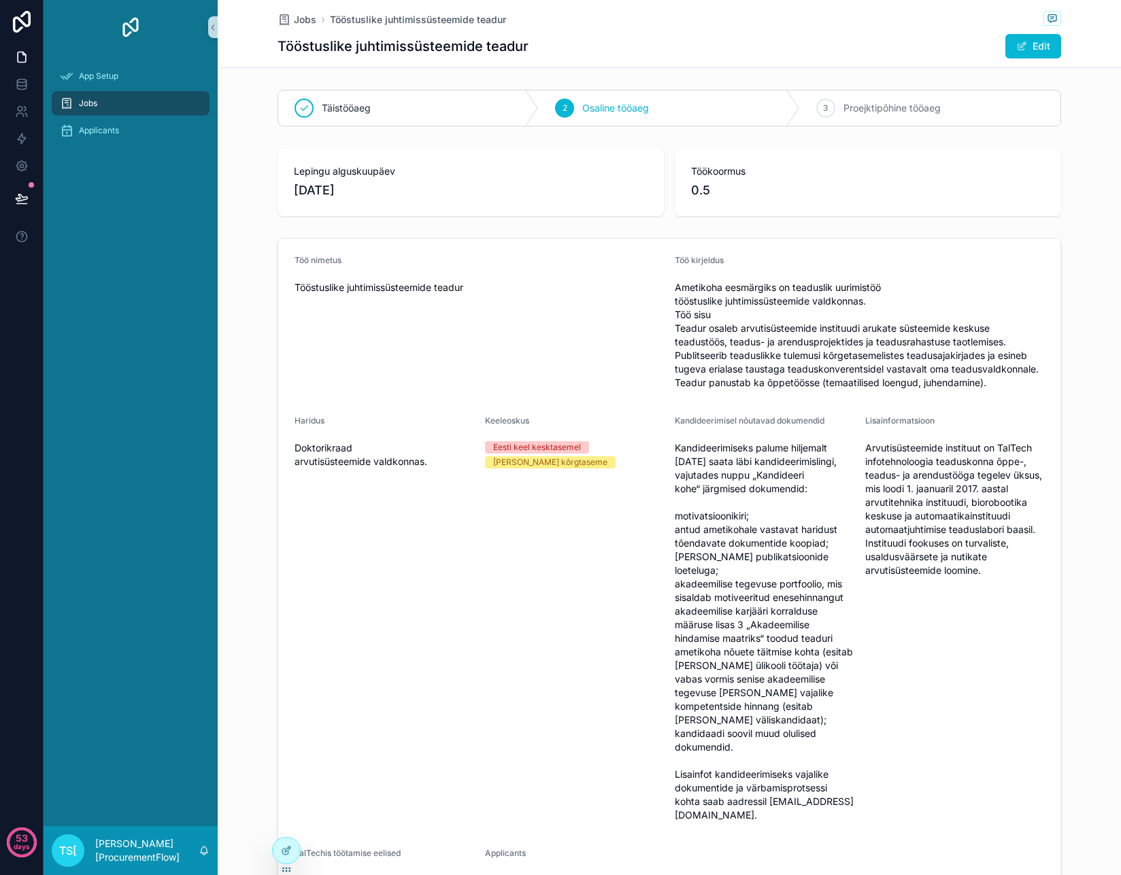
click at [399, 10] on div "Jobs Tööstuslike juhtimissüsteemide teadur Tööstuslike juhtimissüsteemide teadu…" at bounding box center [670, 33] width 784 height 67
click at [399, 24] on span "Tööstuslike juhtimissüsteemide teadur" at bounding box center [418, 20] width 176 height 14
click at [307, 14] on span "Jobs" at bounding box center [305, 20] width 22 height 14
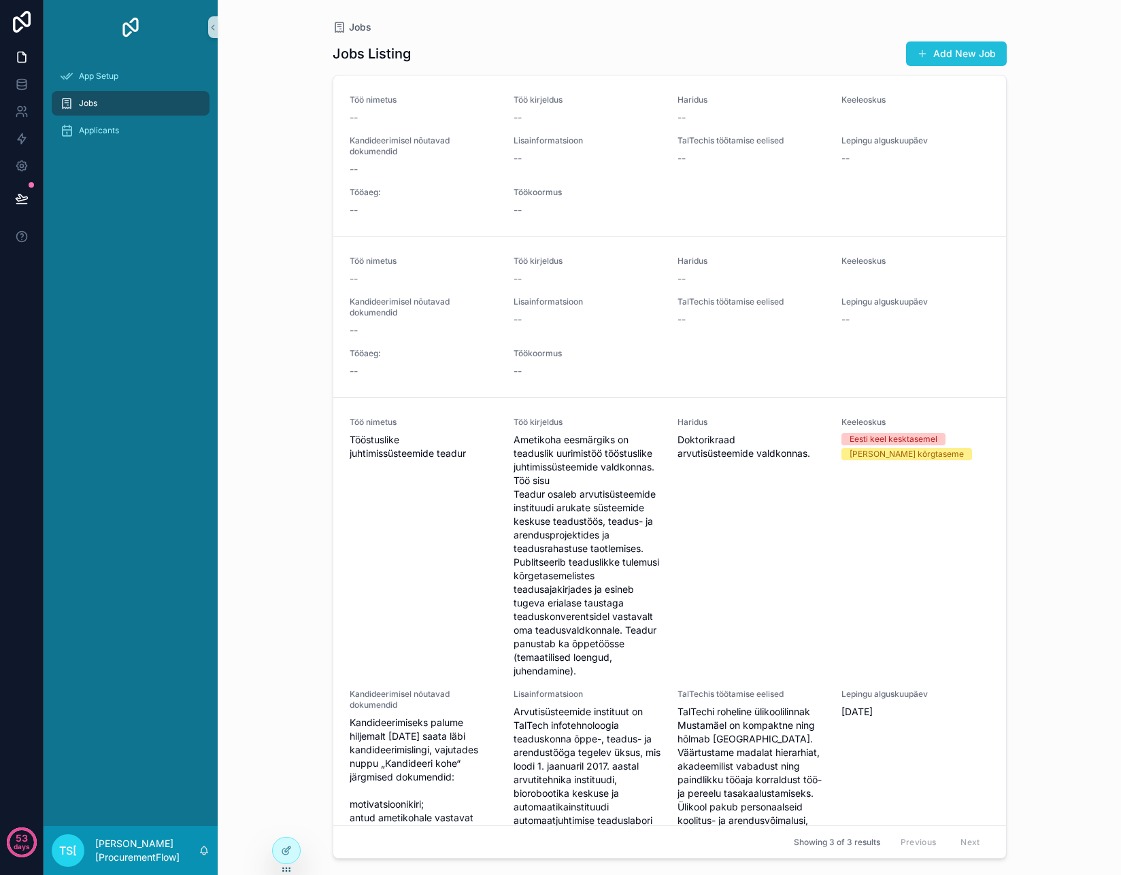
click at [982, 56] on button "Add New Job" at bounding box center [956, 53] width 101 height 24
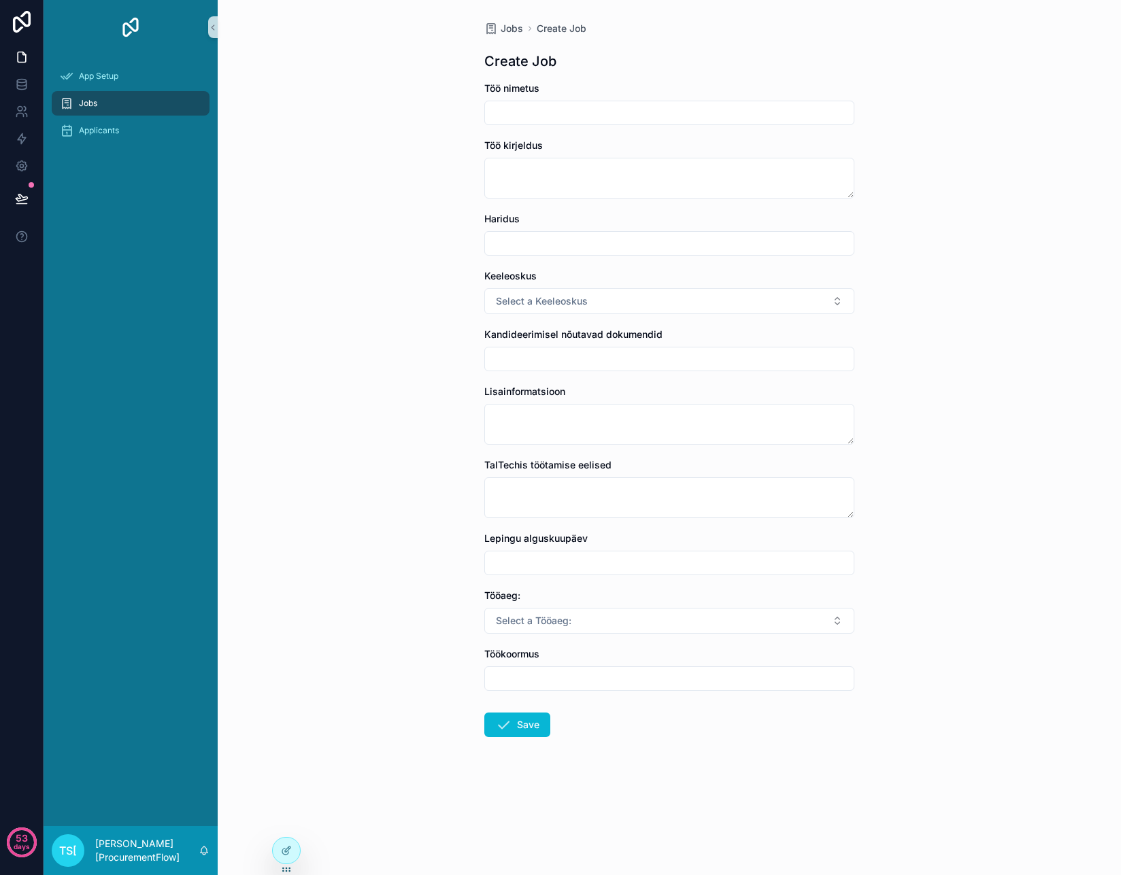
click at [671, 112] on input "scrollable content" at bounding box center [669, 112] width 369 height 19
click at [654, 150] on div "Töö kirjeldus" at bounding box center [669, 146] width 370 height 14
click at [653, 165] on textarea "scrollable content" at bounding box center [669, 178] width 370 height 41
click at [529, 622] on span "Select a Tööaeg:" at bounding box center [534, 621] width 76 height 14
click at [535, 692] on div "Osaline tööaeg" at bounding box center [529, 696] width 57 height 12
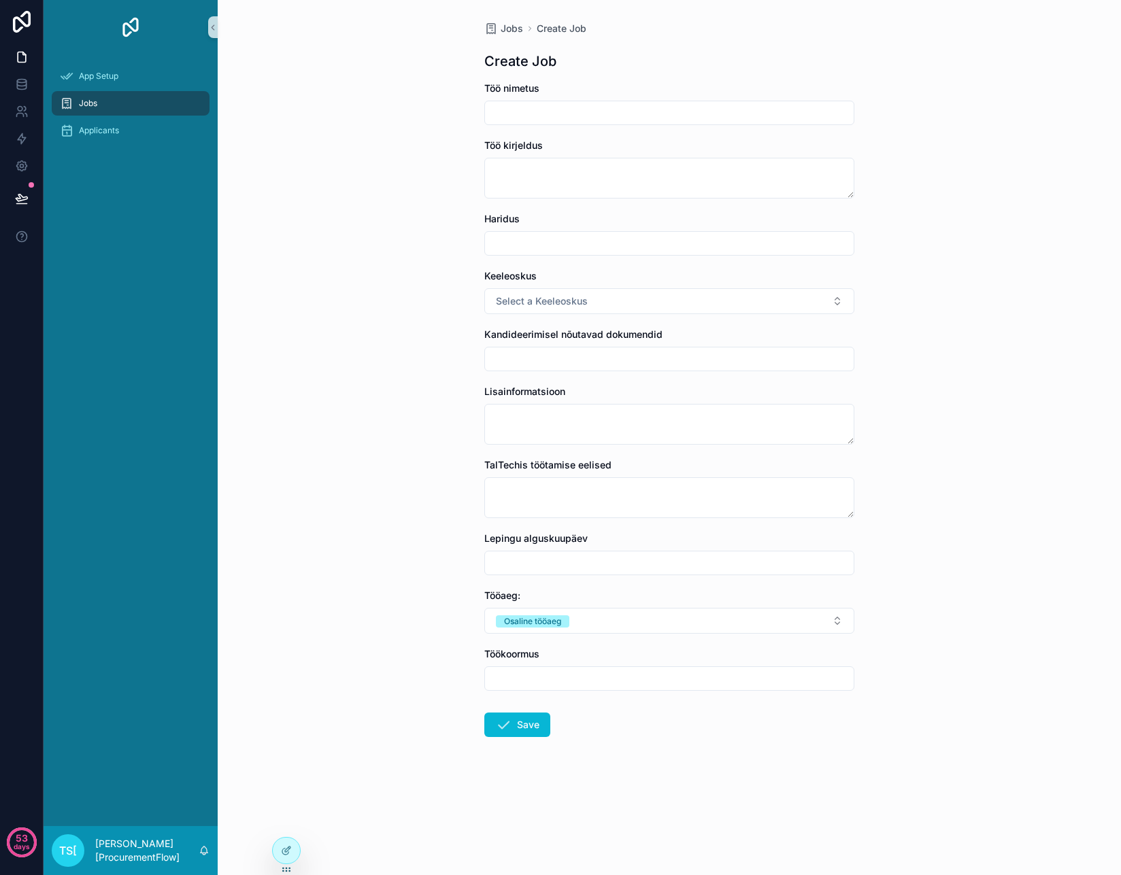
click at [553, 685] on input "scrollable content" at bounding box center [669, 678] width 369 height 19
type input "***"
click at [572, 566] on input "scrollable content" at bounding box center [669, 563] width 369 height 19
click at [688, 681] on button "5" at bounding box center [694, 676] width 24 height 24
type input "**********"
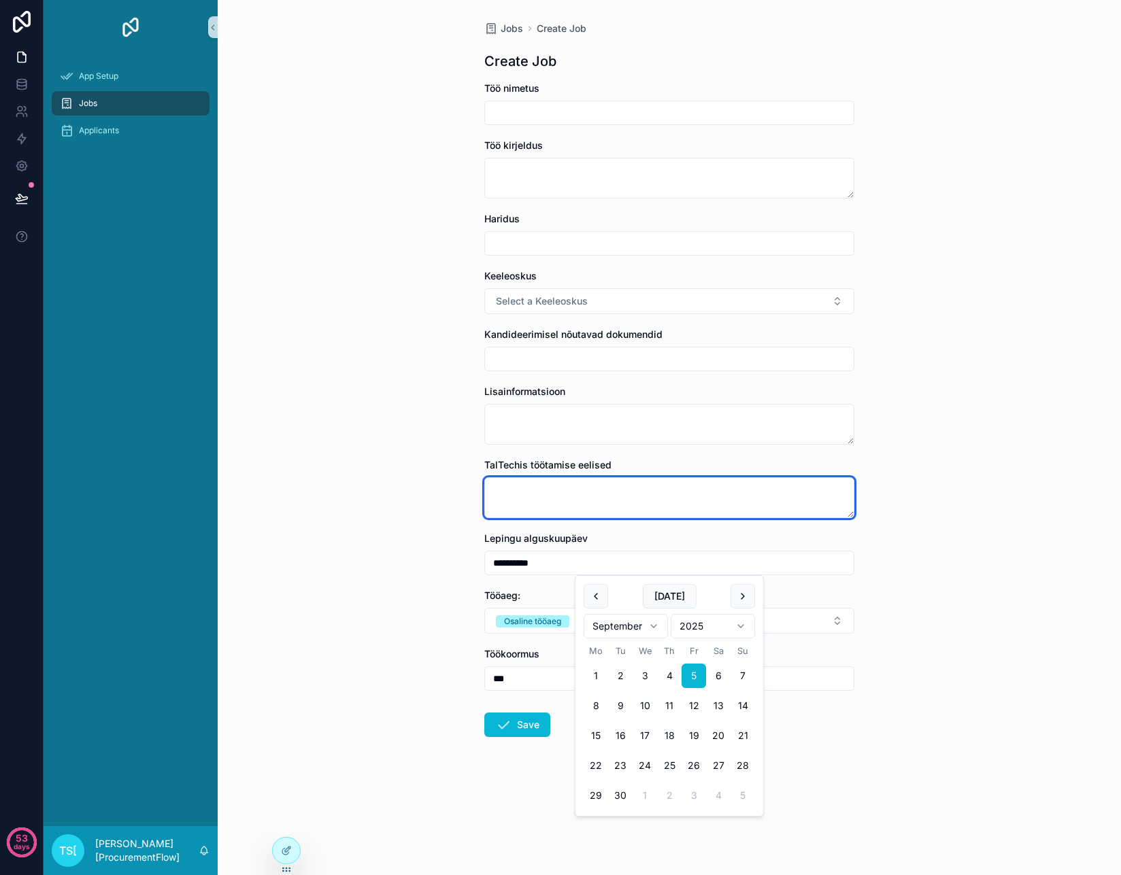
click at [641, 499] on textarea "scrollable content" at bounding box center [669, 498] width 370 height 41
type textarea "********"
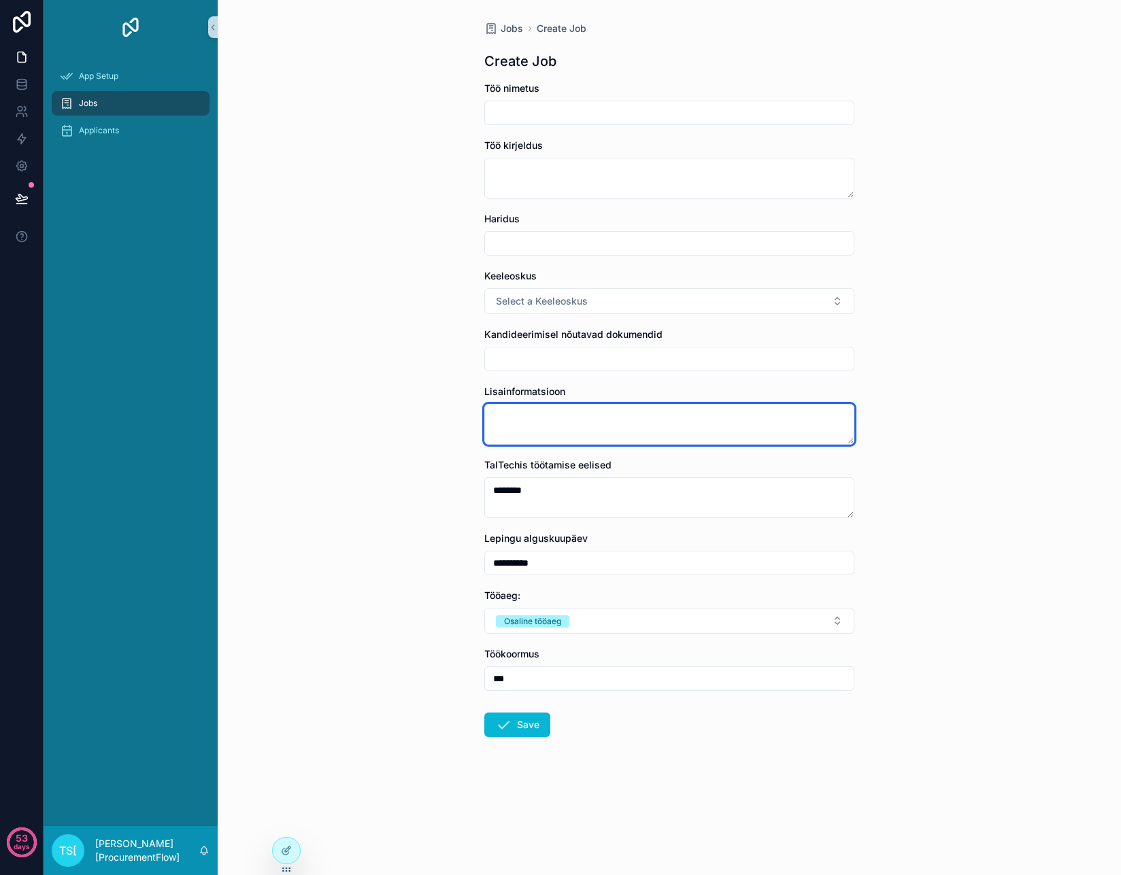
click at [650, 433] on textarea "scrollable content" at bounding box center [669, 424] width 370 height 41
type textarea "****"
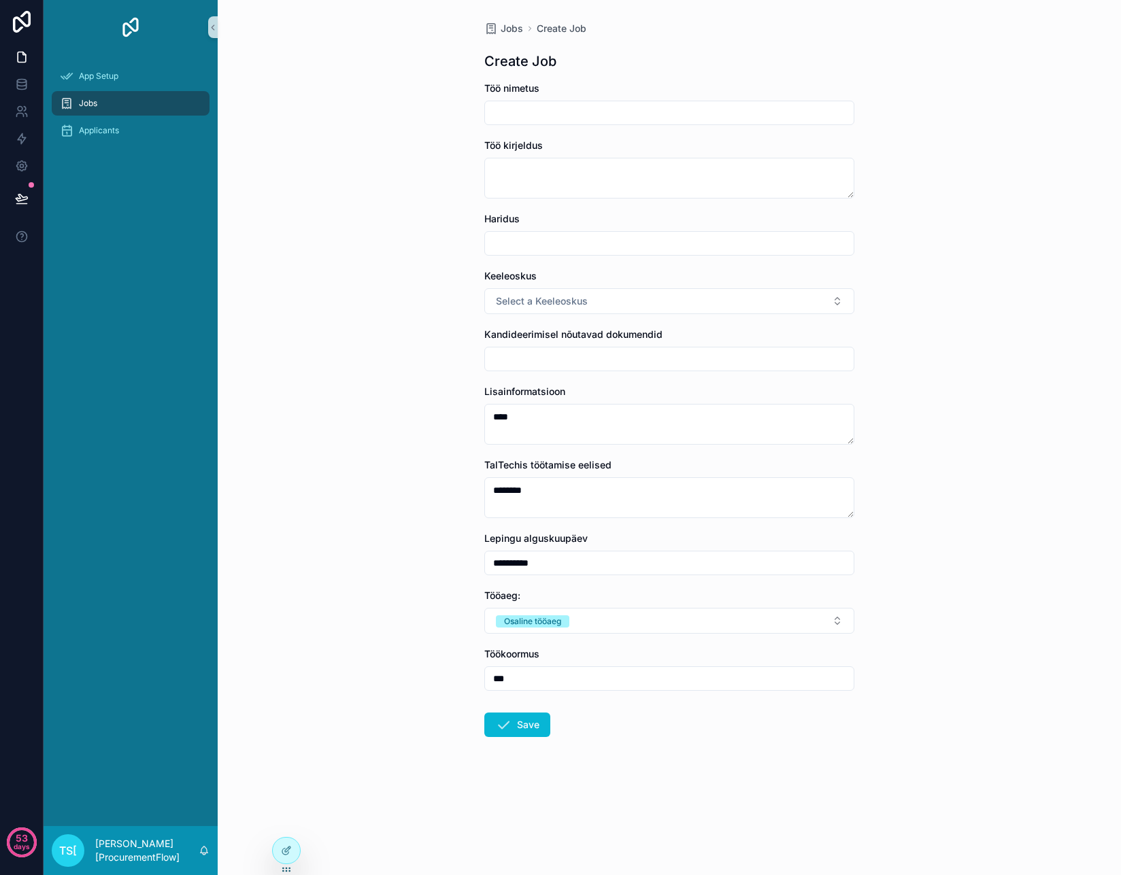
click at [654, 360] on input "scrollable content" at bounding box center [669, 359] width 369 height 19
type input "***"
click at [666, 307] on button "Select a Keeleoskus" at bounding box center [669, 301] width 370 height 26
click at [598, 375] on span "[PERSON_NAME] kõrgtaseme" at bounding box center [558, 376] width 131 height 12
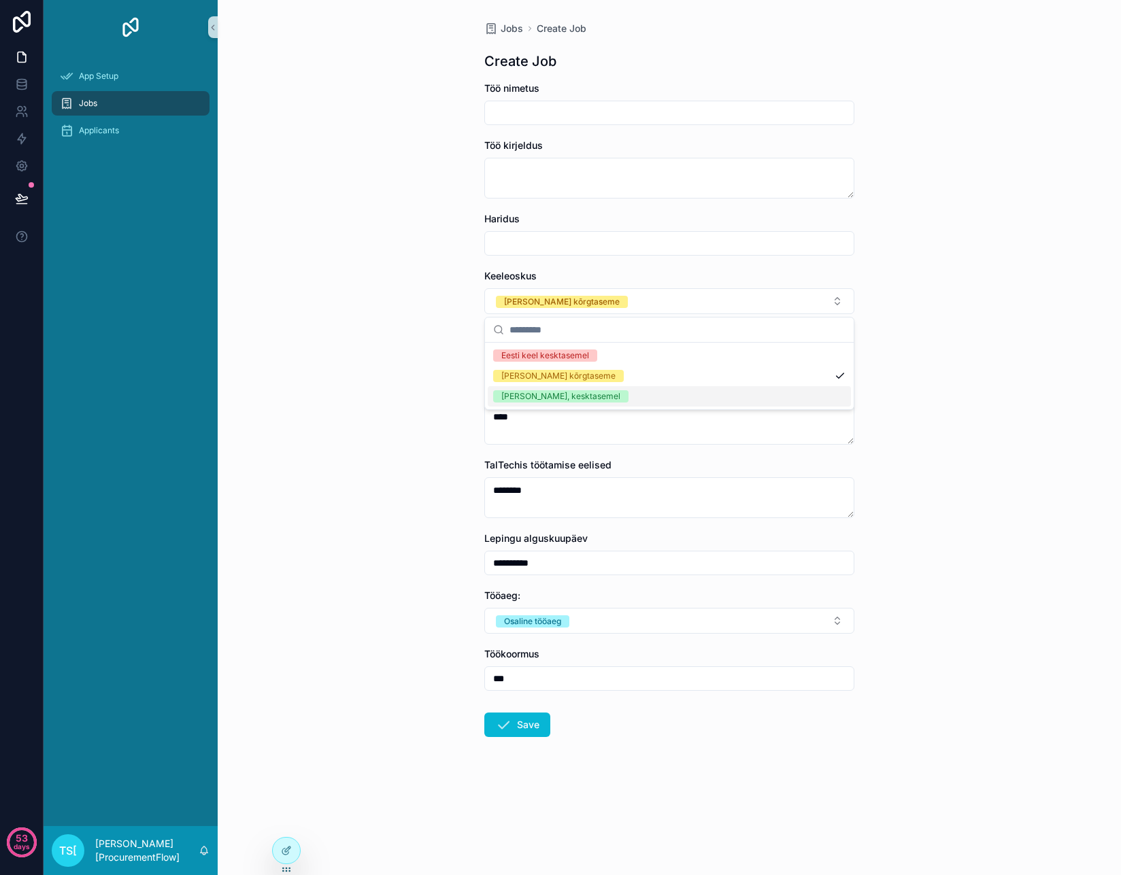
click at [591, 397] on div "[PERSON_NAME], kesktasemel" at bounding box center [560, 396] width 119 height 12
click at [652, 243] on input "scrollable content" at bounding box center [669, 243] width 369 height 19
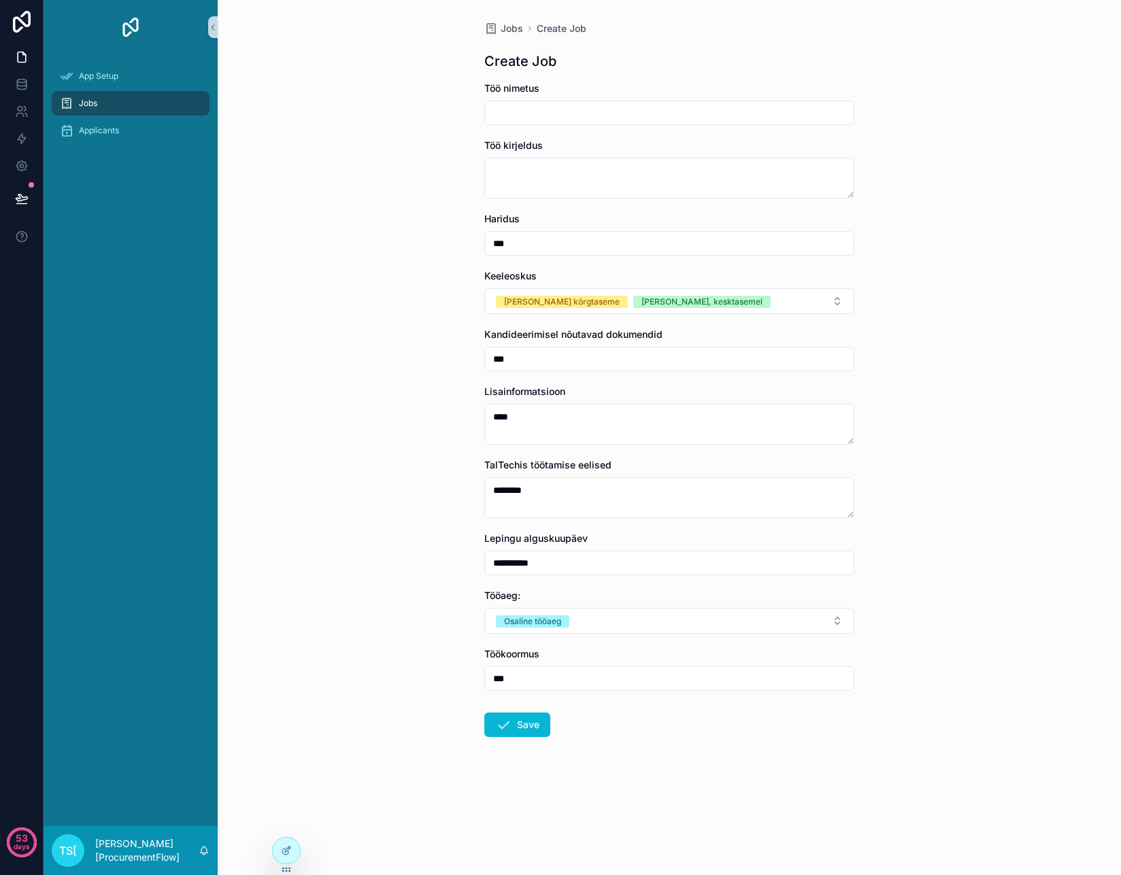
type input "***"
click at [659, 106] on input "scrollable content" at bounding box center [669, 112] width 369 height 19
type input "**********"
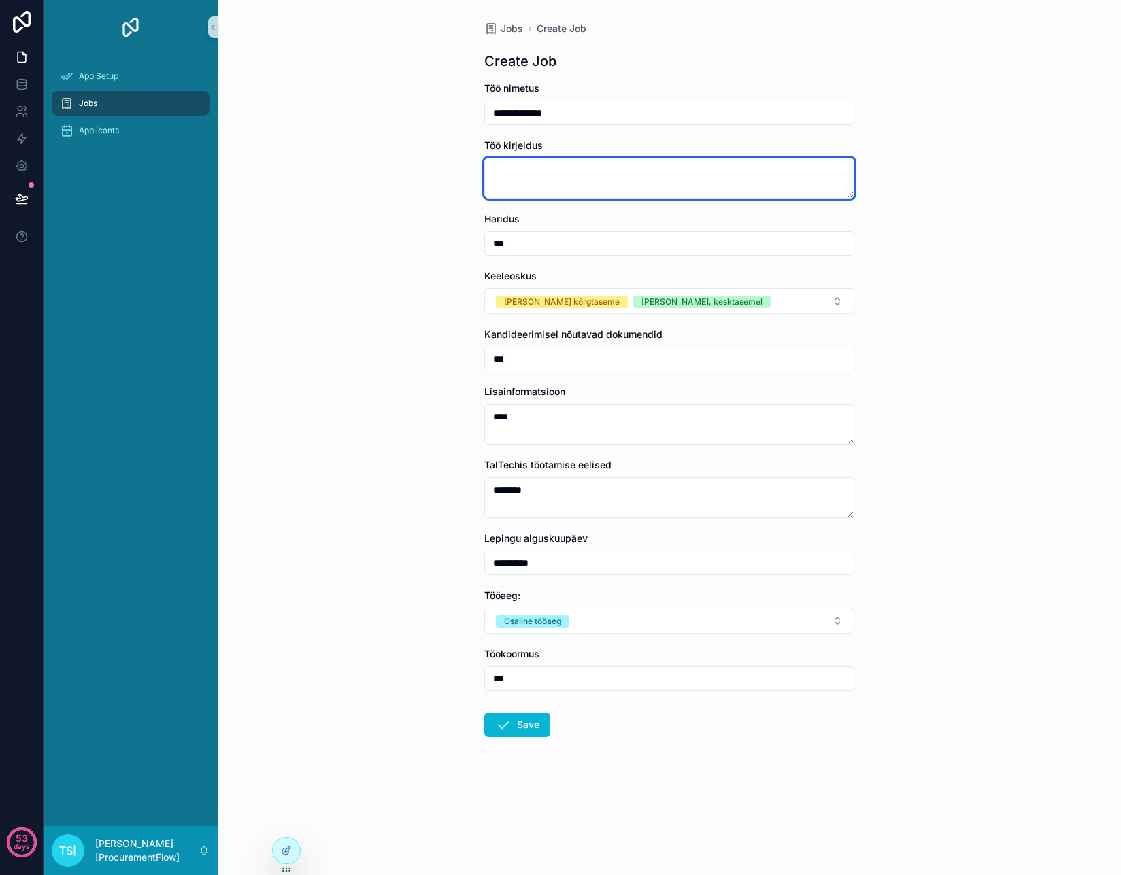
click at [650, 158] on textarea "scrollable content" at bounding box center [669, 178] width 370 height 41
type textarea "**********"
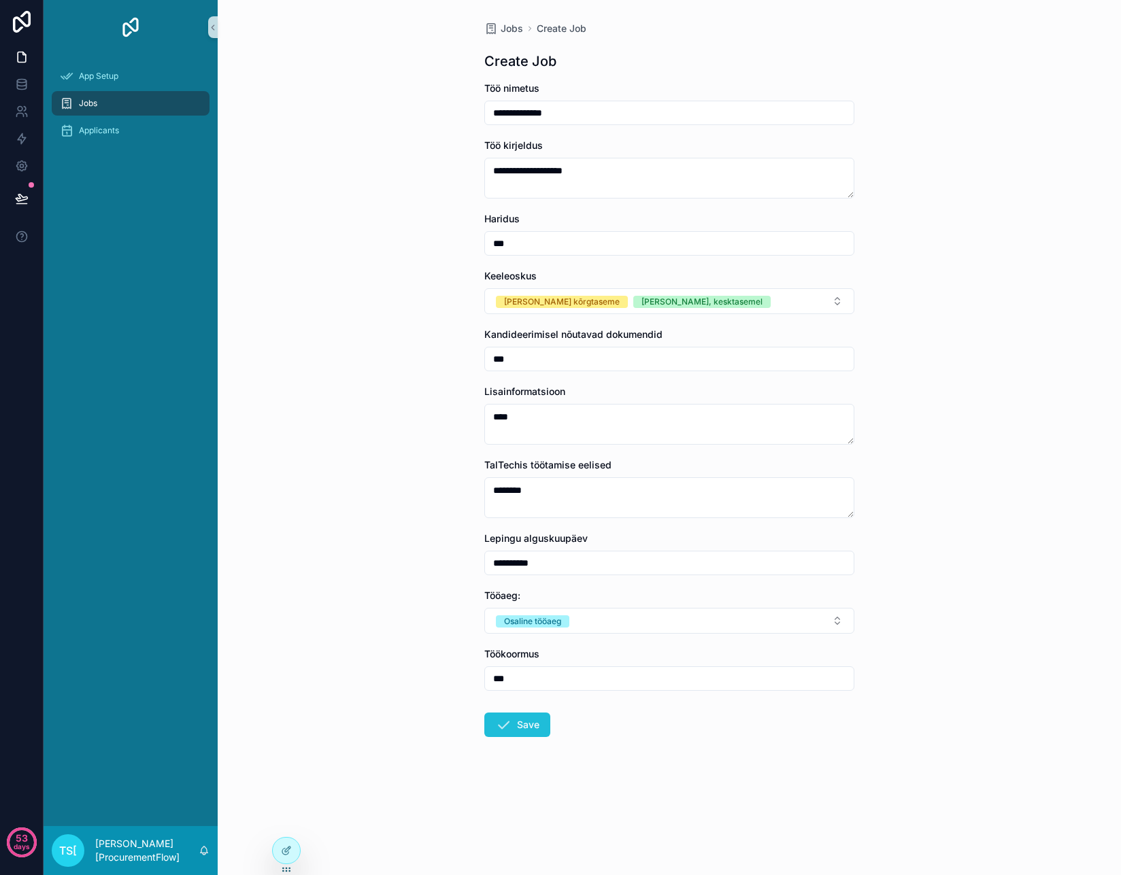
click at [522, 724] on button "Save" at bounding box center [517, 725] width 66 height 24
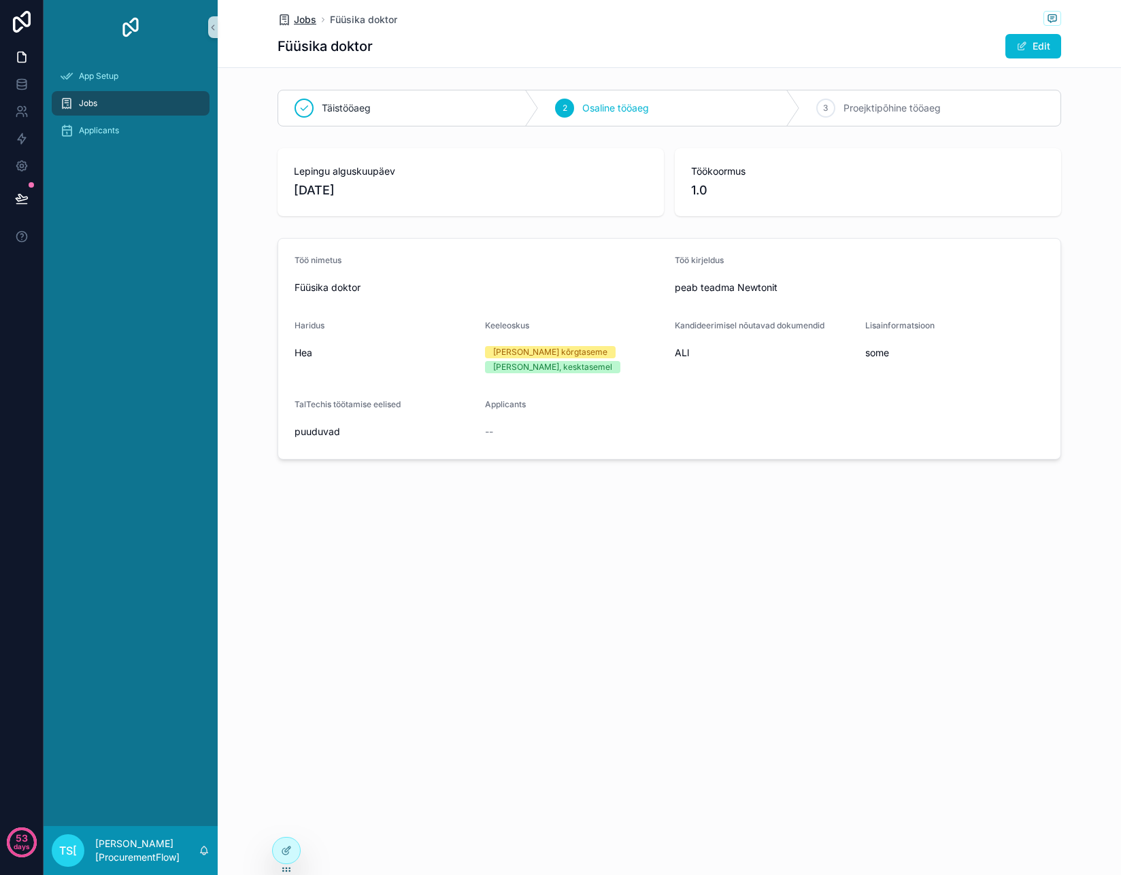
click at [306, 20] on span "Jobs" at bounding box center [305, 20] width 22 height 14
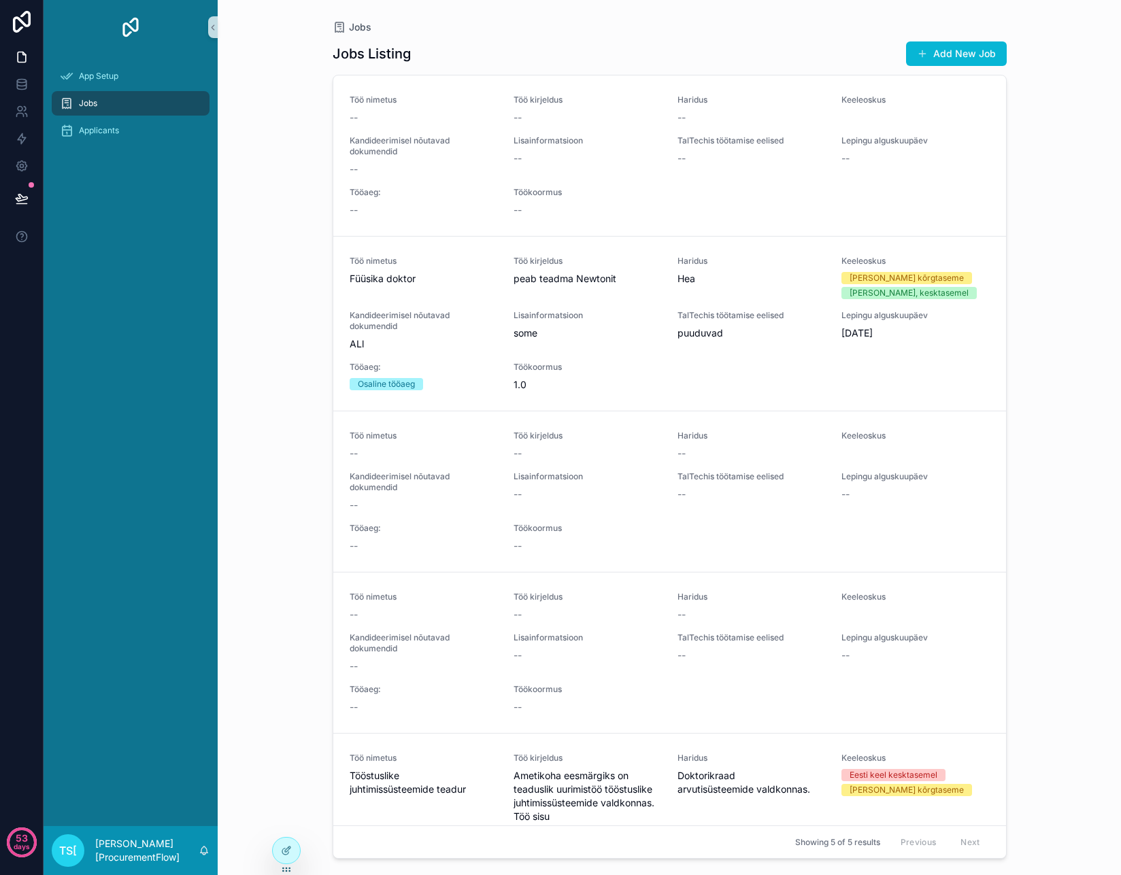
click at [98, 105] on div "Jobs" at bounding box center [130, 104] width 141 height 22
click at [95, 129] on span "Applicants" at bounding box center [99, 130] width 40 height 11
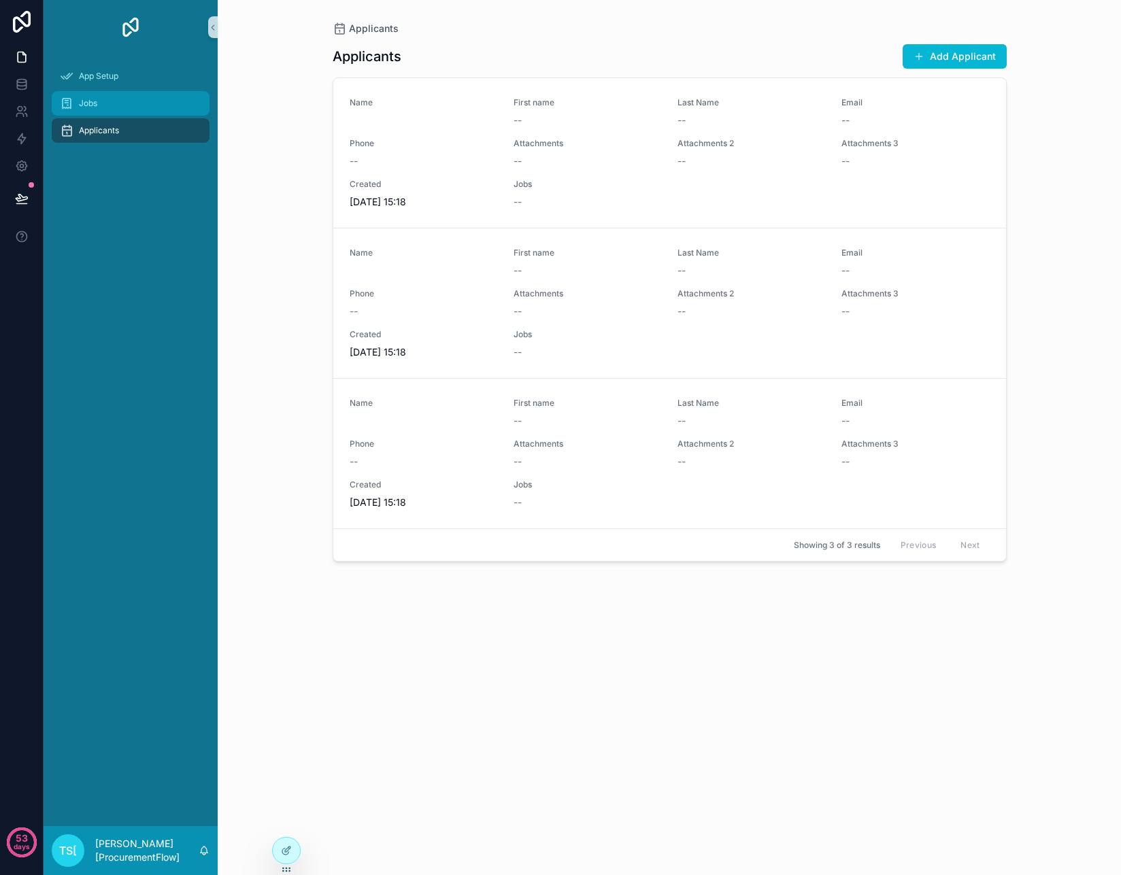
click at [102, 111] on div "Jobs" at bounding box center [130, 104] width 141 height 22
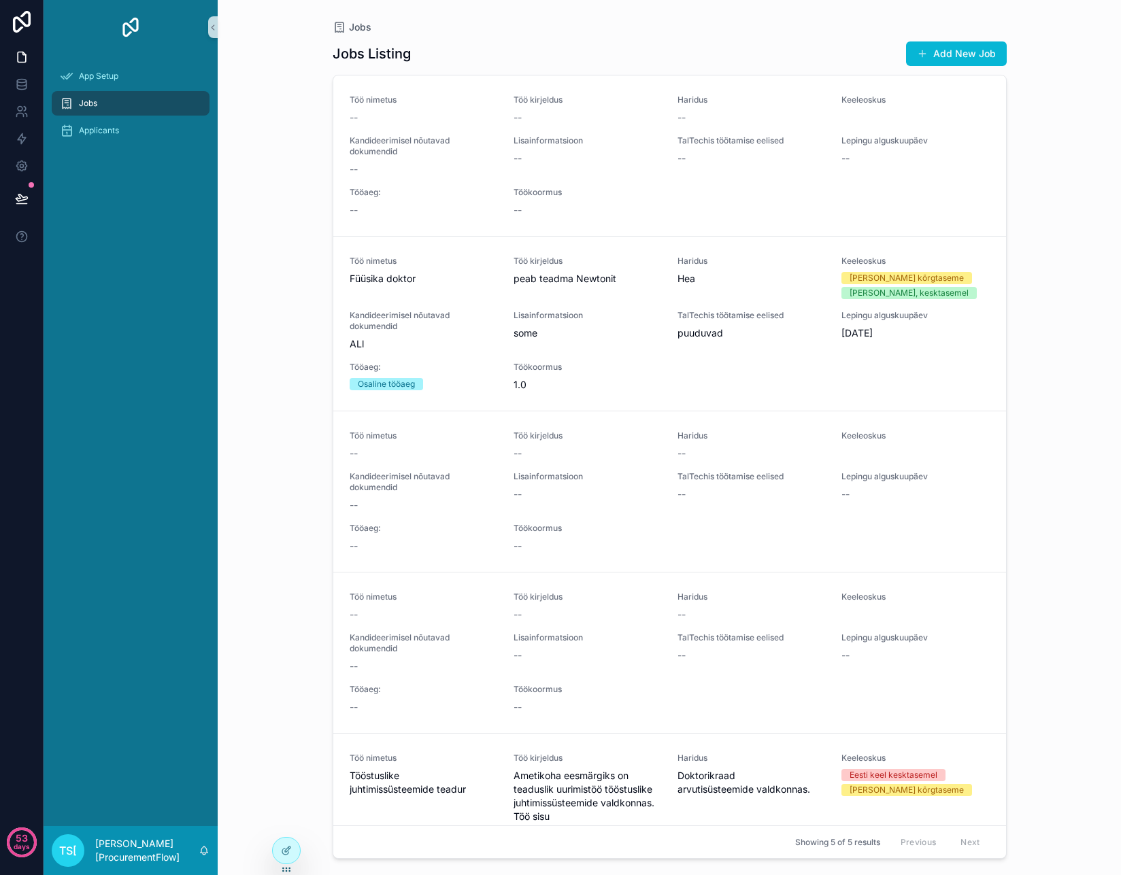
click at [75, 856] on span "TS[" at bounding box center [68, 851] width 18 height 16
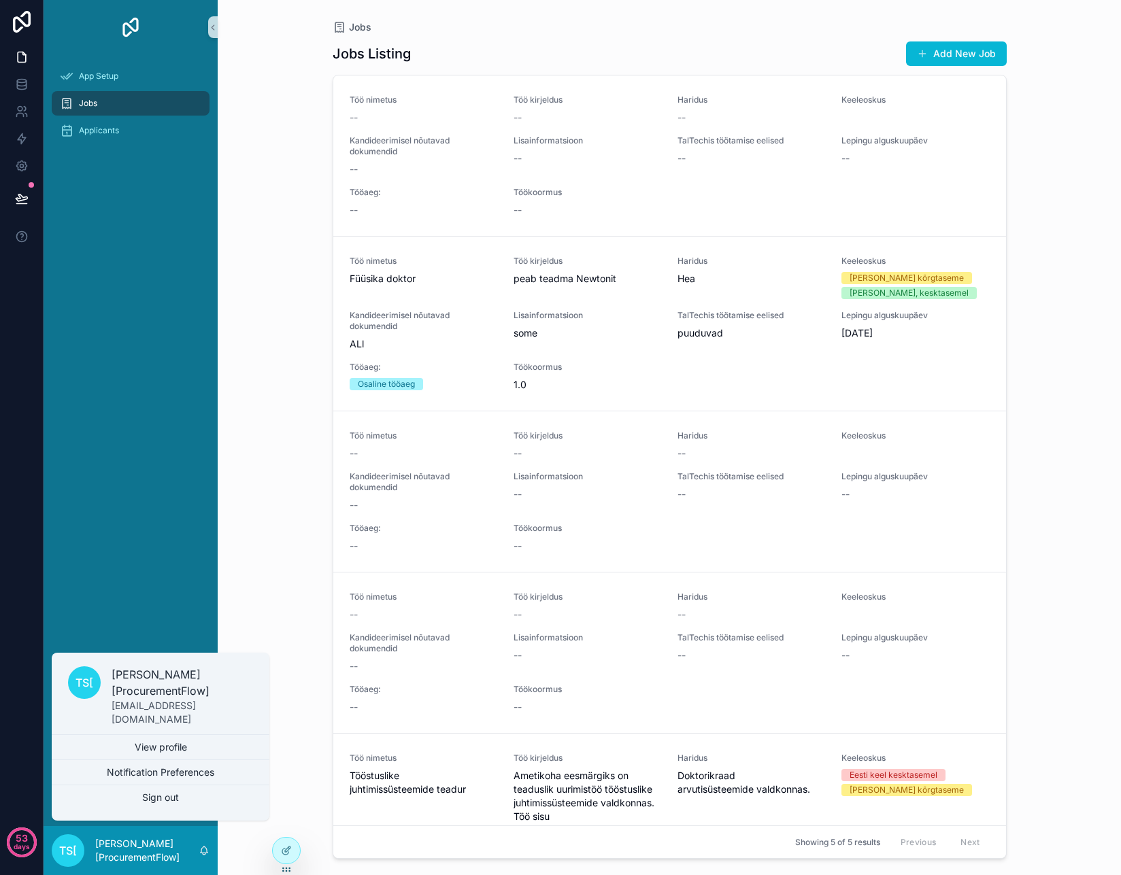
click at [57, 367] on div "App Setup Jobs Applicants" at bounding box center [131, 440] width 174 height 772
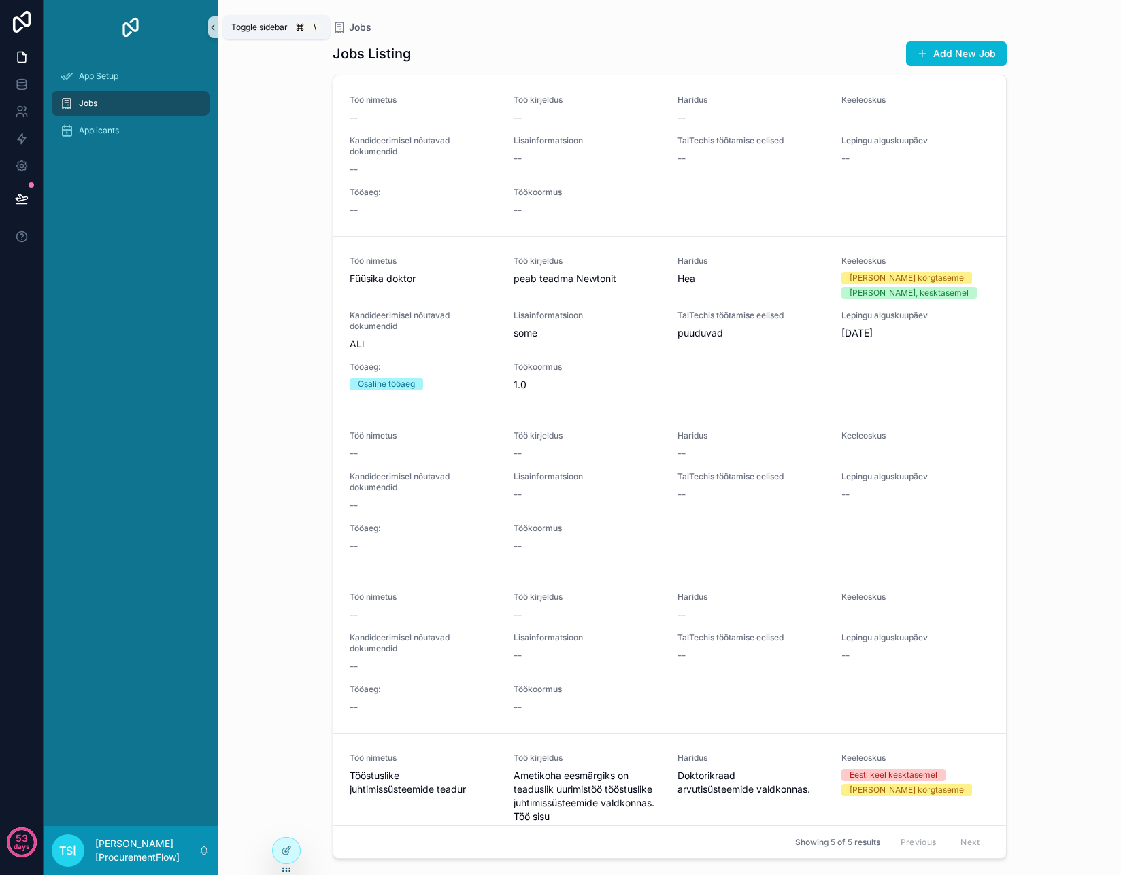
click at [215, 28] on icon "scrollable content" at bounding box center [213, 27] width 10 height 10
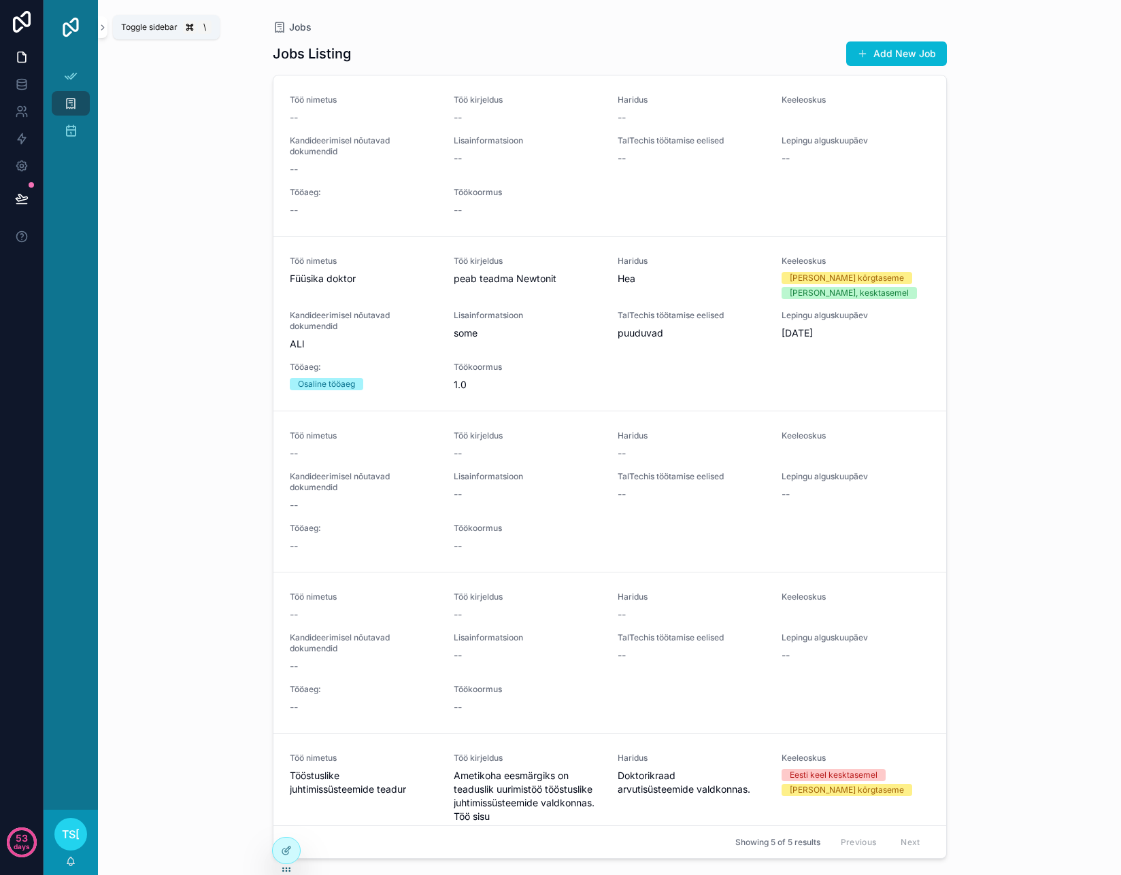
click at [107, 27] on div "Jobs Jobs Listing Add New Job Töö nimetus -- Töö kirjeldus -- Haridus -- Keeleo…" at bounding box center [609, 437] width 1023 height 875
click at [101, 31] on icon "scrollable content" at bounding box center [103, 27] width 10 height 10
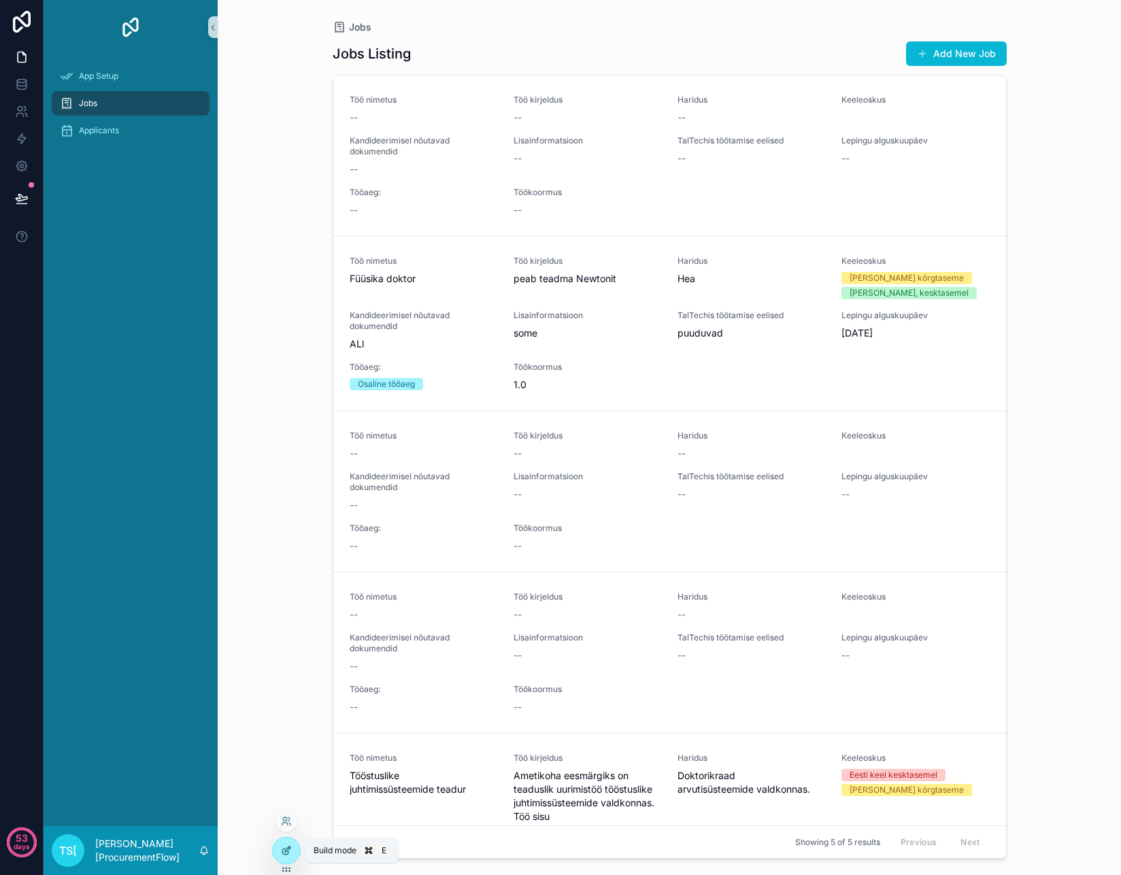
click at [290, 850] on icon at bounding box center [286, 851] width 11 height 11
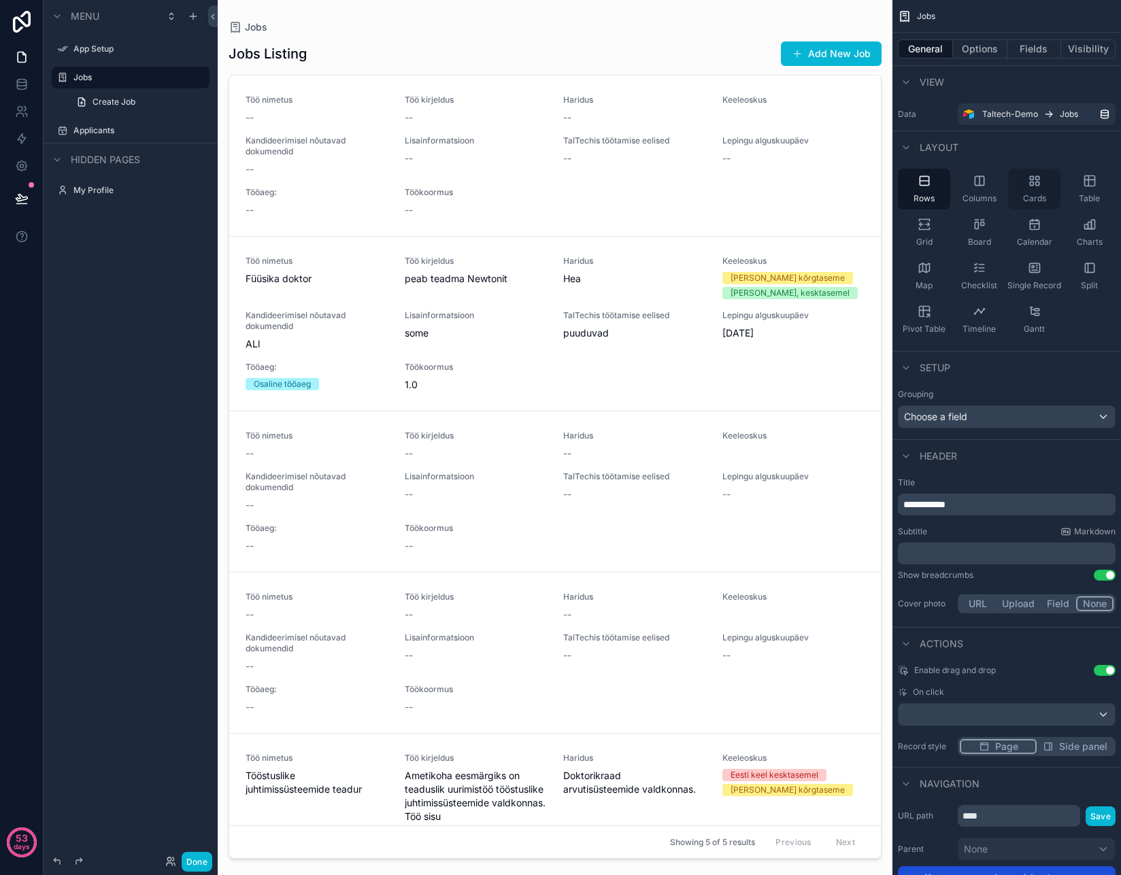
click at [1046, 181] on div "Cards" at bounding box center [1034, 189] width 52 height 41
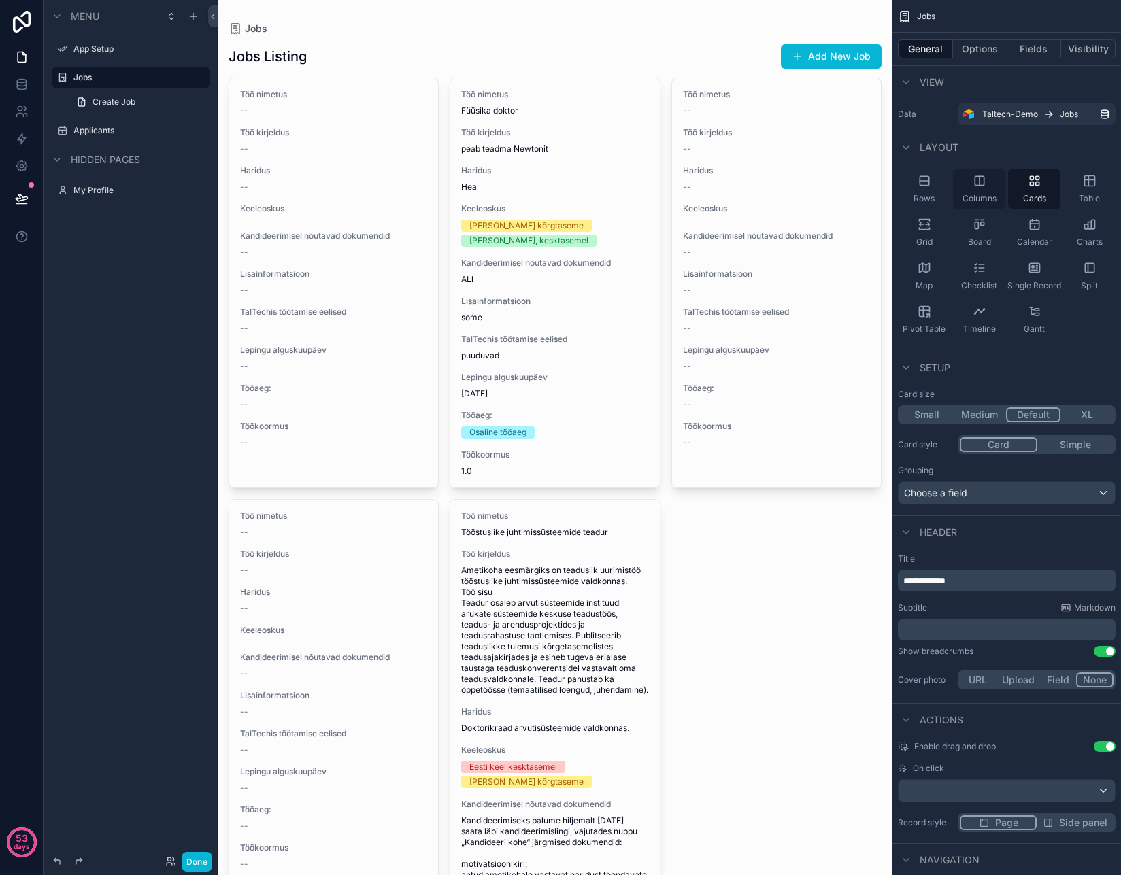
click at [989, 182] on div "Columns" at bounding box center [979, 189] width 52 height 41
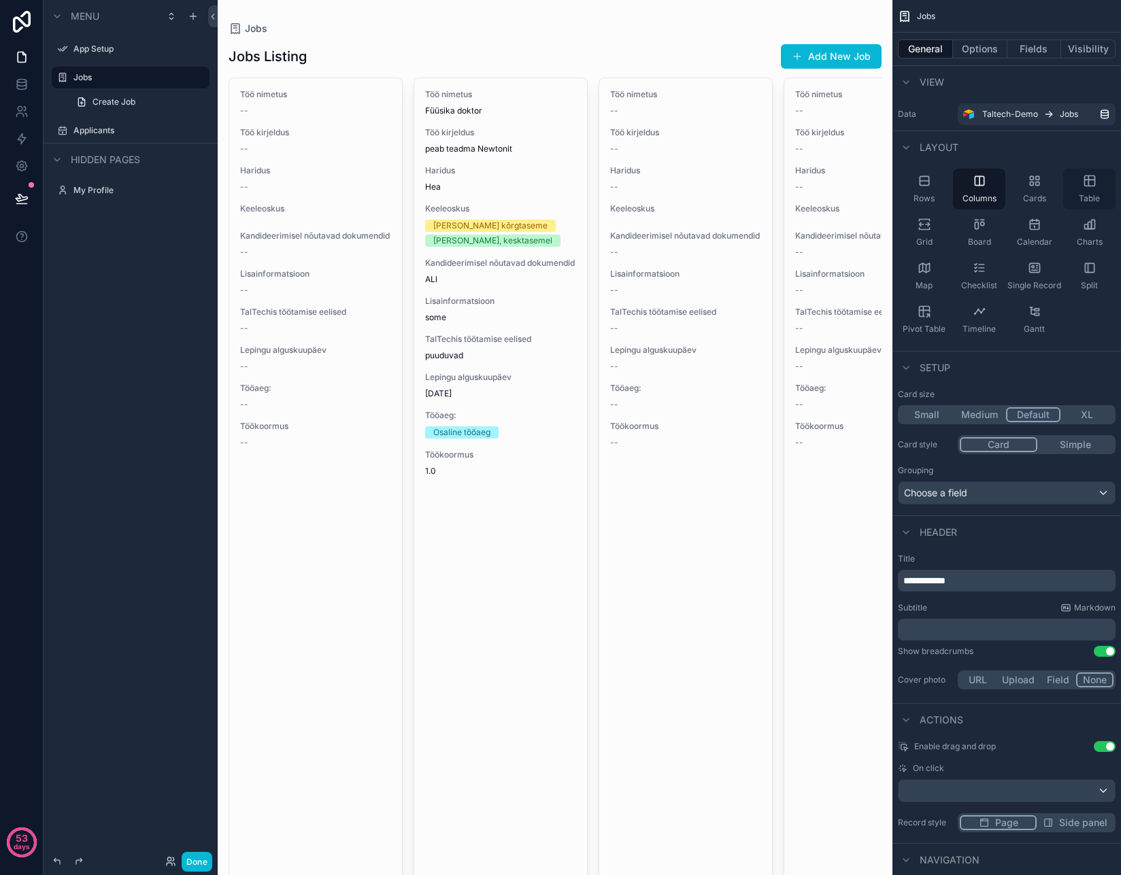
click at [1088, 182] on icon "scrollable content" at bounding box center [1090, 181] width 14 height 14
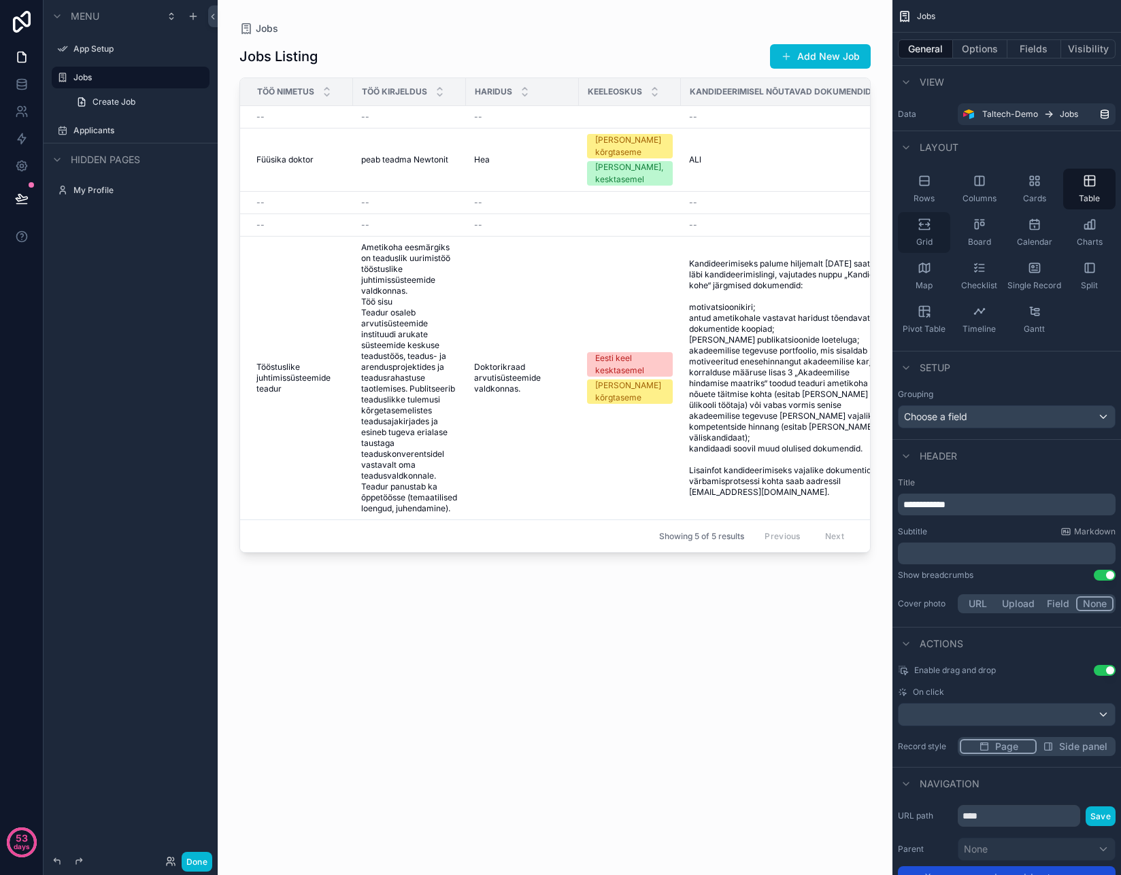
click at [924, 224] on icon "scrollable content" at bounding box center [925, 225] width 14 height 14
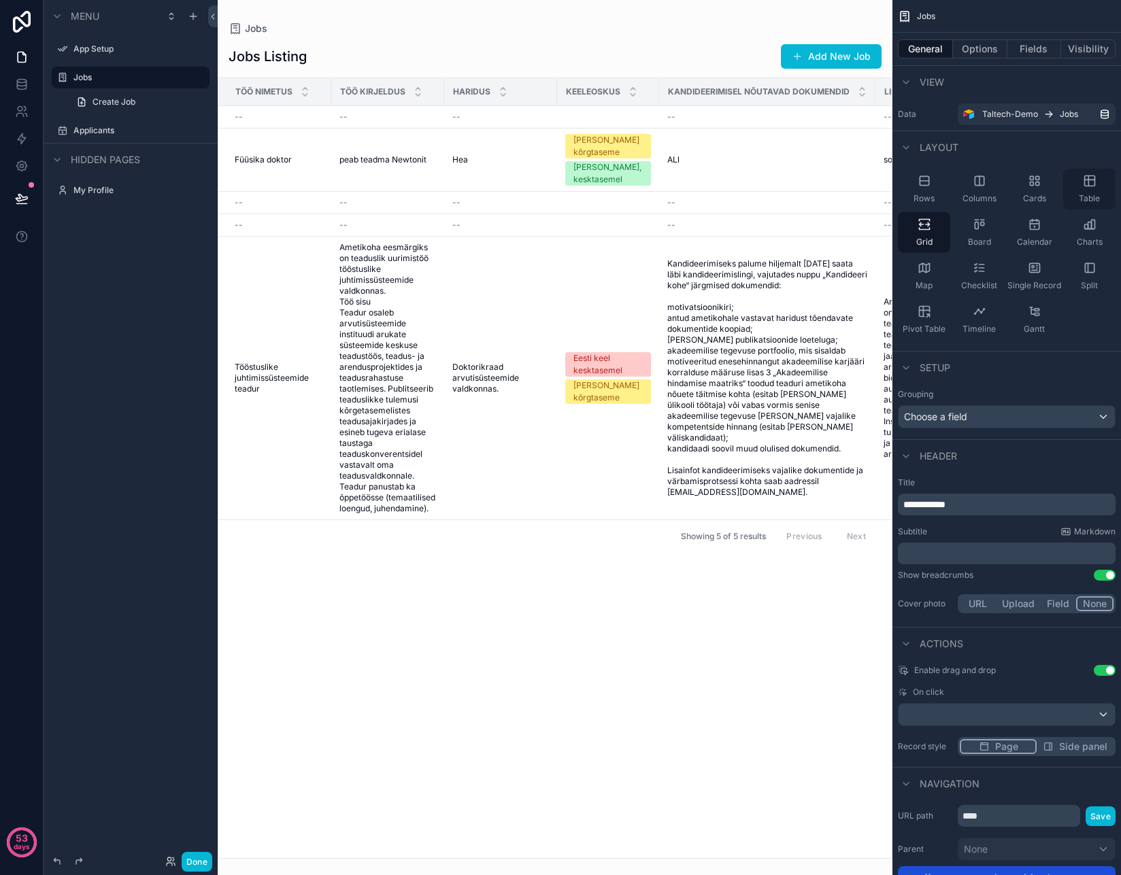
click at [1089, 187] on icon "scrollable content" at bounding box center [1090, 181] width 14 height 14
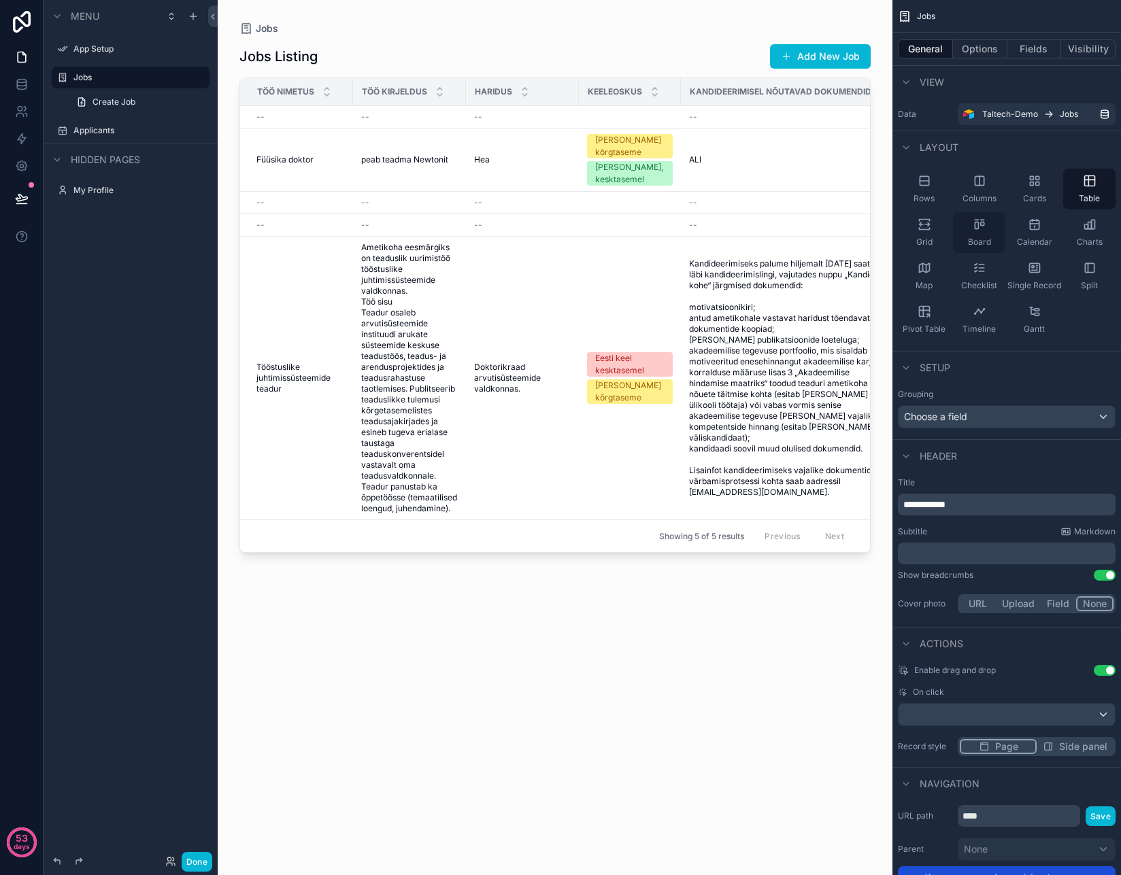
click at [979, 229] on icon "scrollable content" at bounding box center [980, 225] width 14 height 14
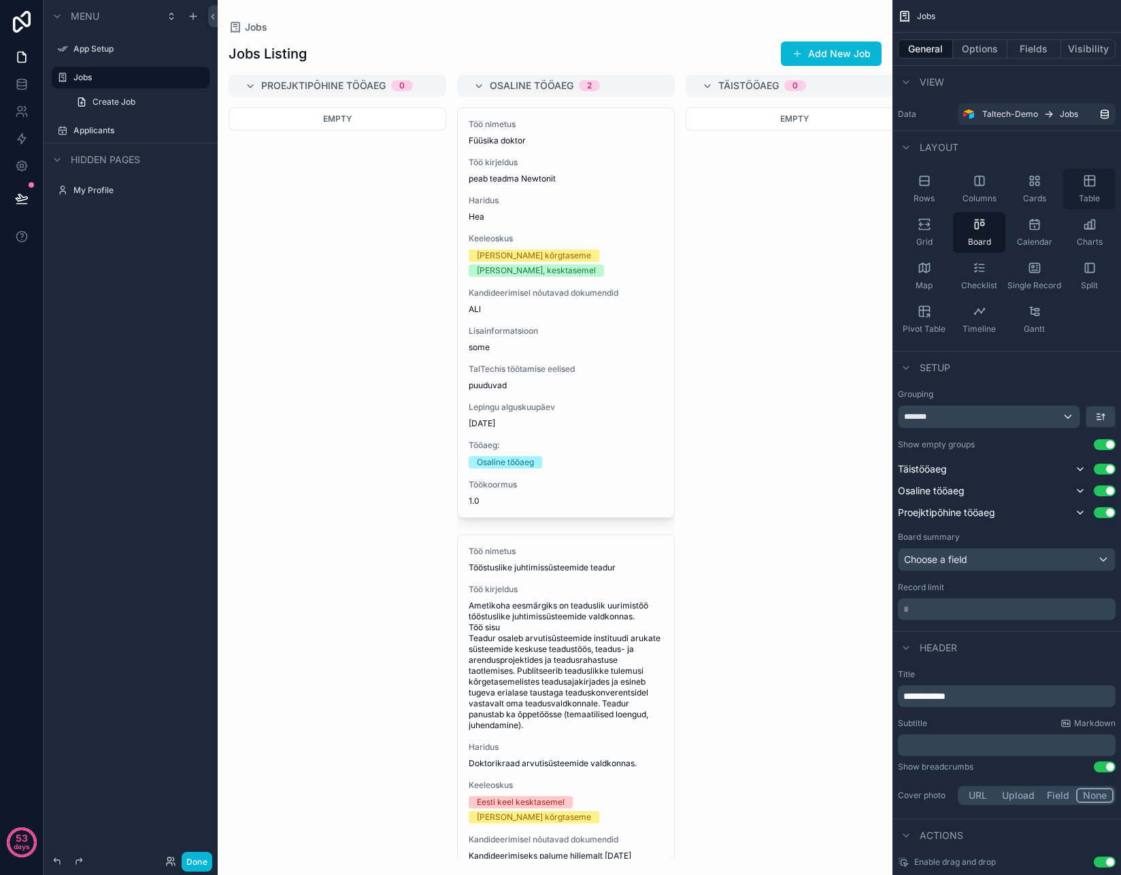
click at [1088, 186] on icon "scrollable content" at bounding box center [1090, 181] width 14 height 14
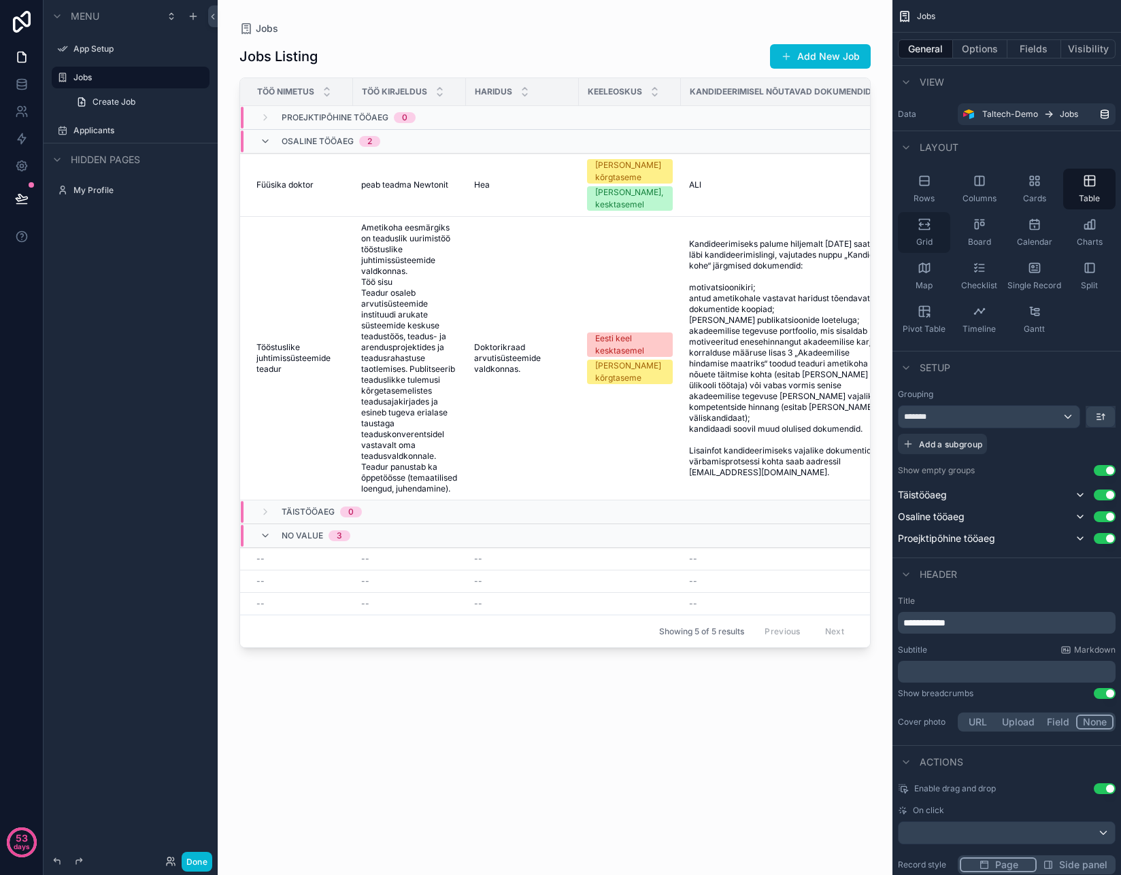
click at [927, 230] on icon "scrollable content" at bounding box center [925, 225] width 14 height 14
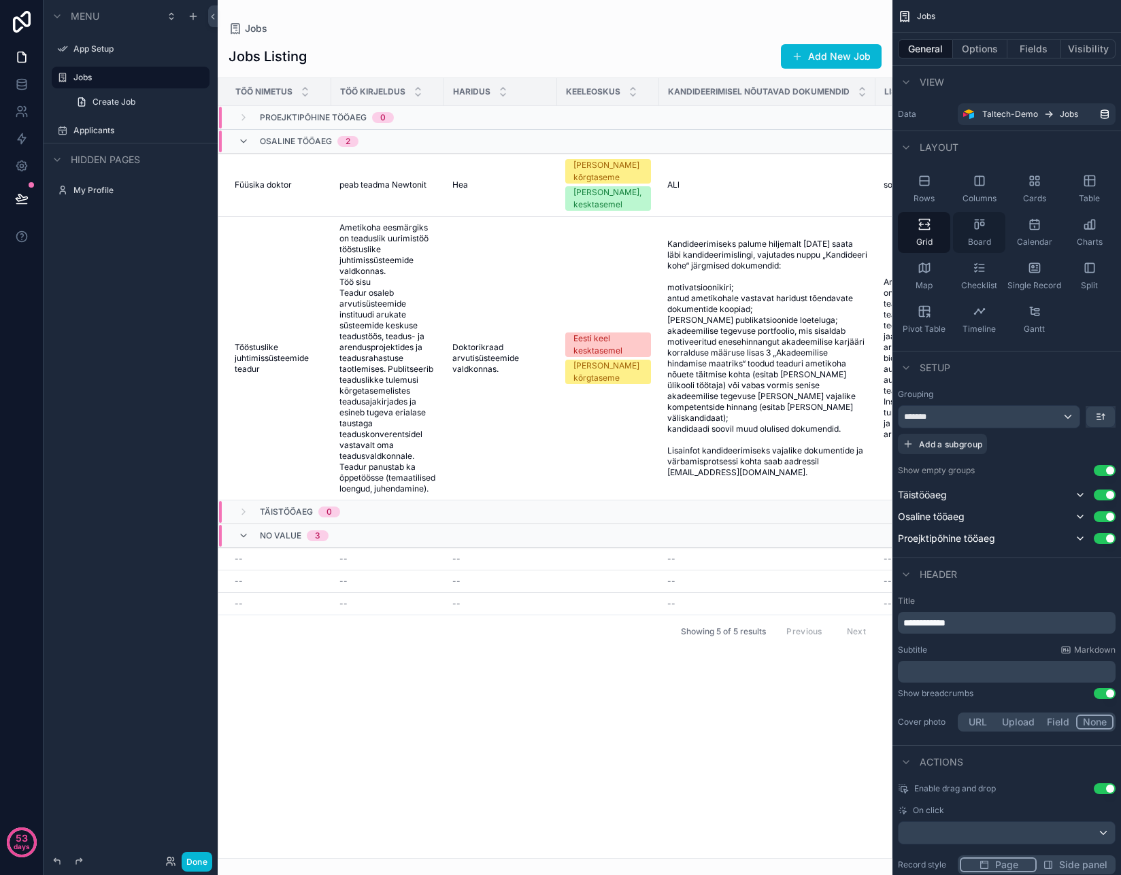
click at [979, 221] on icon "scrollable content" at bounding box center [980, 225] width 14 height 14
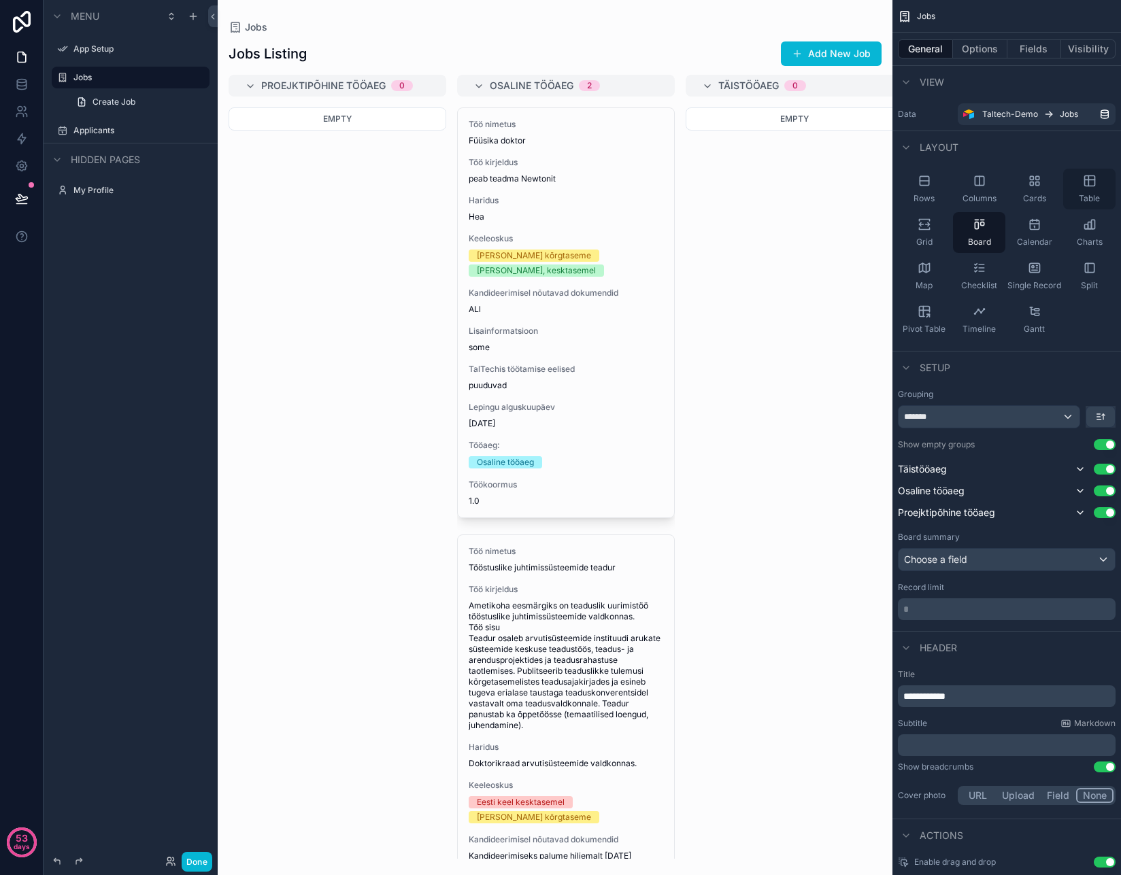
click at [1083, 183] on icon "scrollable content" at bounding box center [1090, 181] width 14 height 14
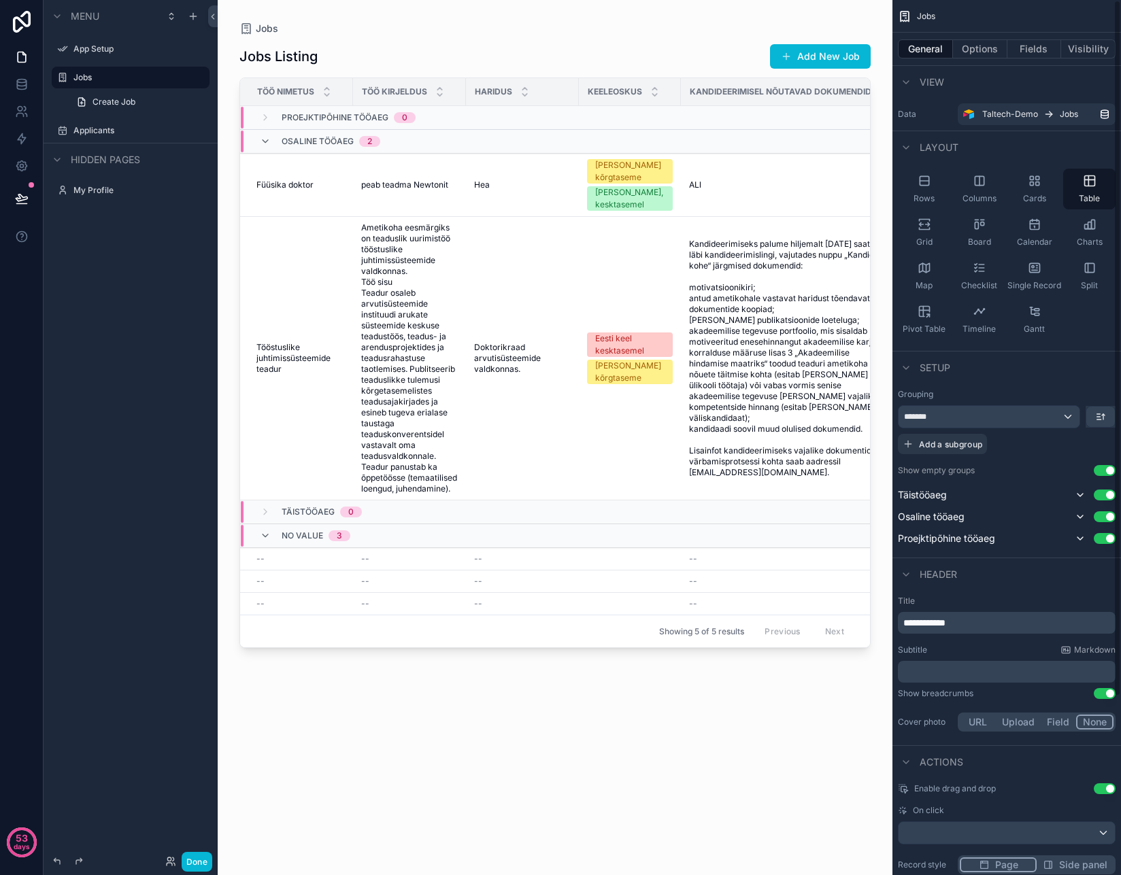
click at [1100, 474] on button "Use setting" at bounding box center [1105, 470] width 22 height 11
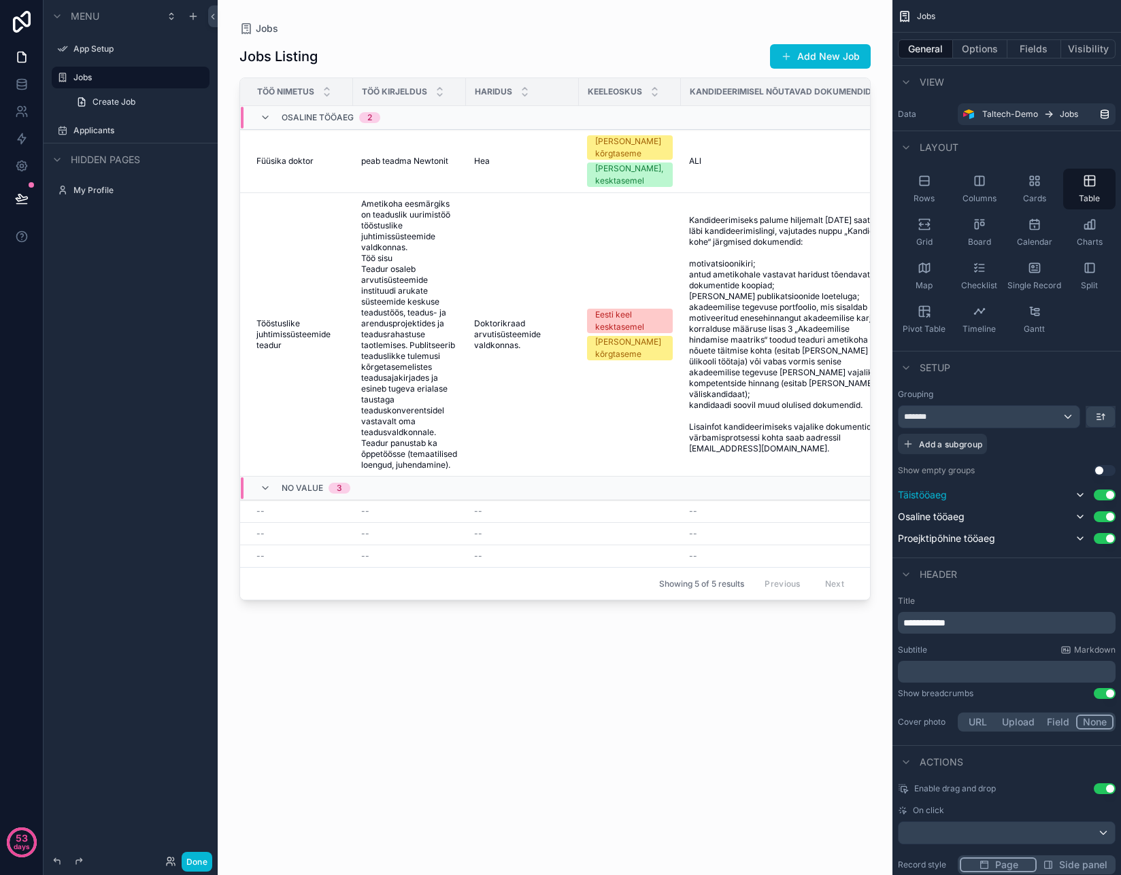
click at [1109, 495] on button "Use setting" at bounding box center [1105, 495] width 22 height 11
click at [1060, 417] on div "*******" at bounding box center [989, 417] width 181 height 22
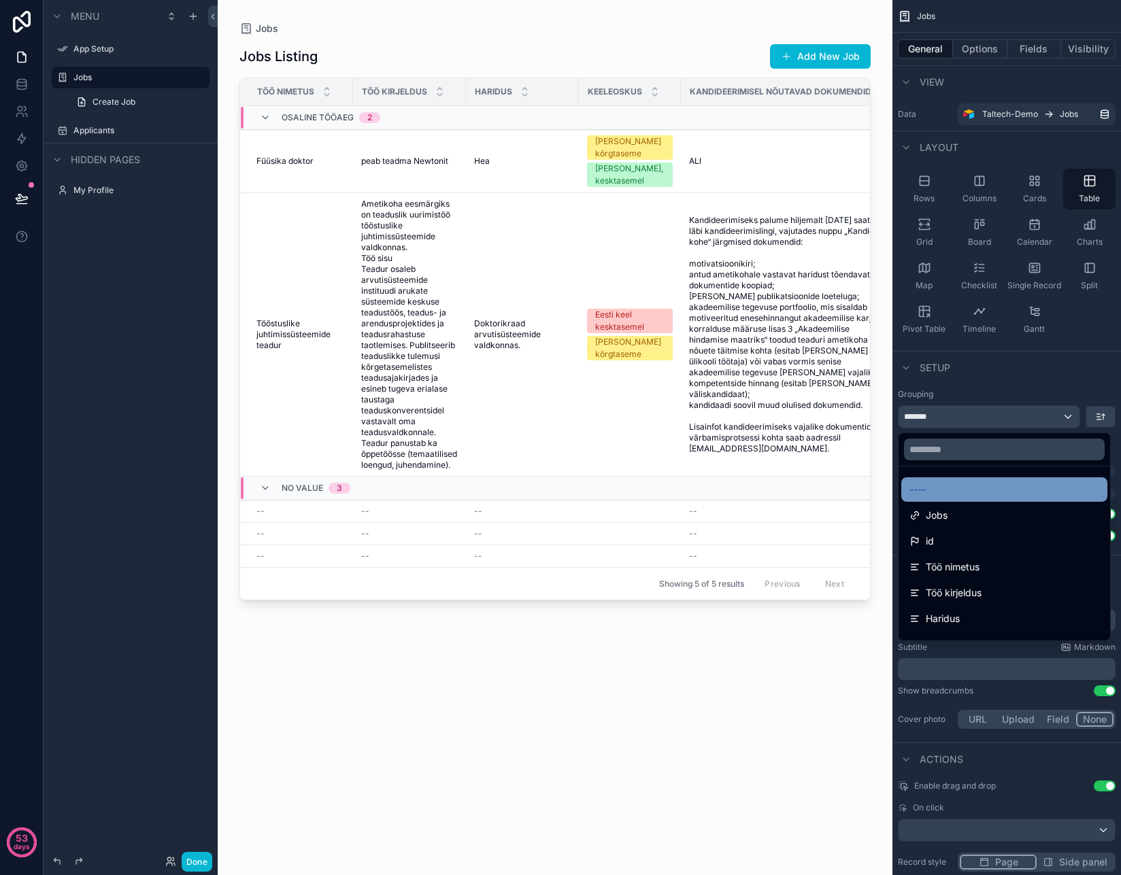
click at [950, 484] on div "----" at bounding box center [1004, 490] width 190 height 16
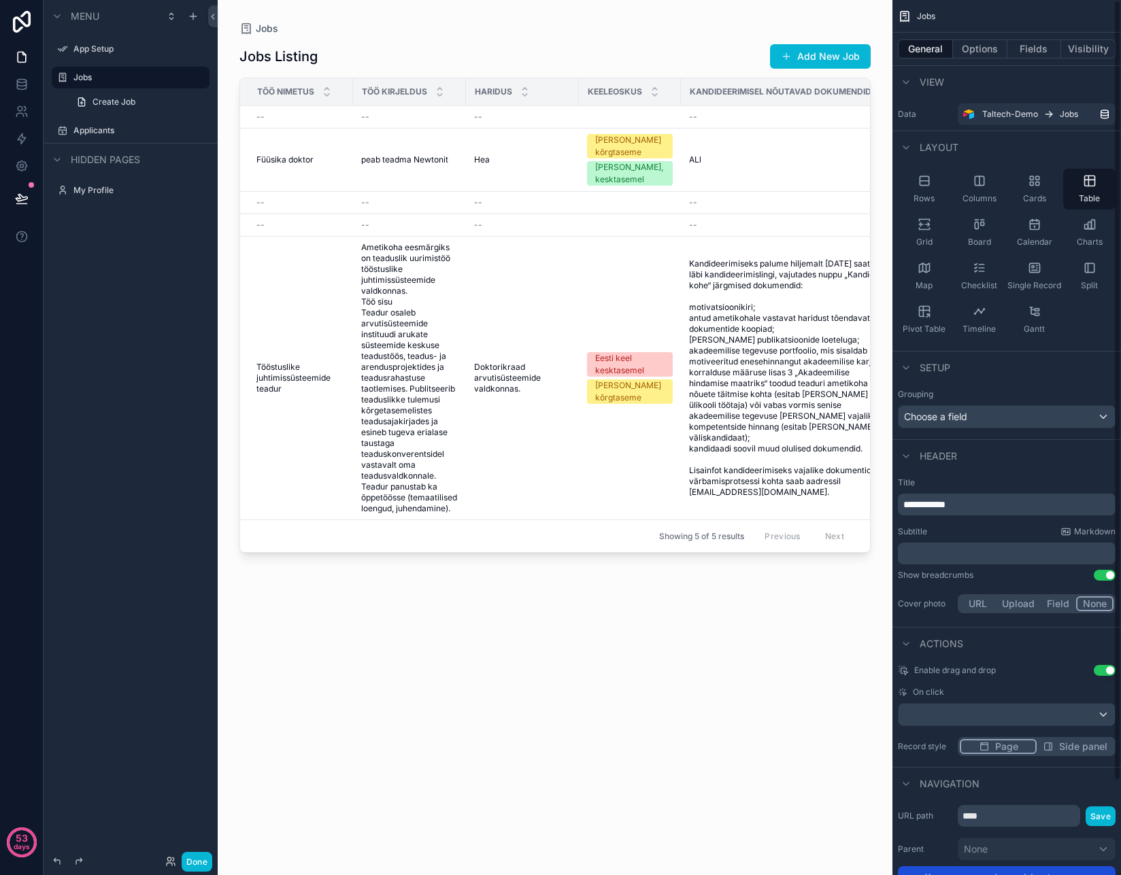
click at [631, 652] on div "scrollable content" at bounding box center [555, 429] width 675 height 859
click at [1105, 815] on button "Save" at bounding box center [1101, 817] width 30 height 20
click at [514, 264] on td "Doktorikraad arvutisüsteemide valdkonnas. Doktorikraad arvutisüsteemide valdkon…" at bounding box center [522, 379] width 113 height 284
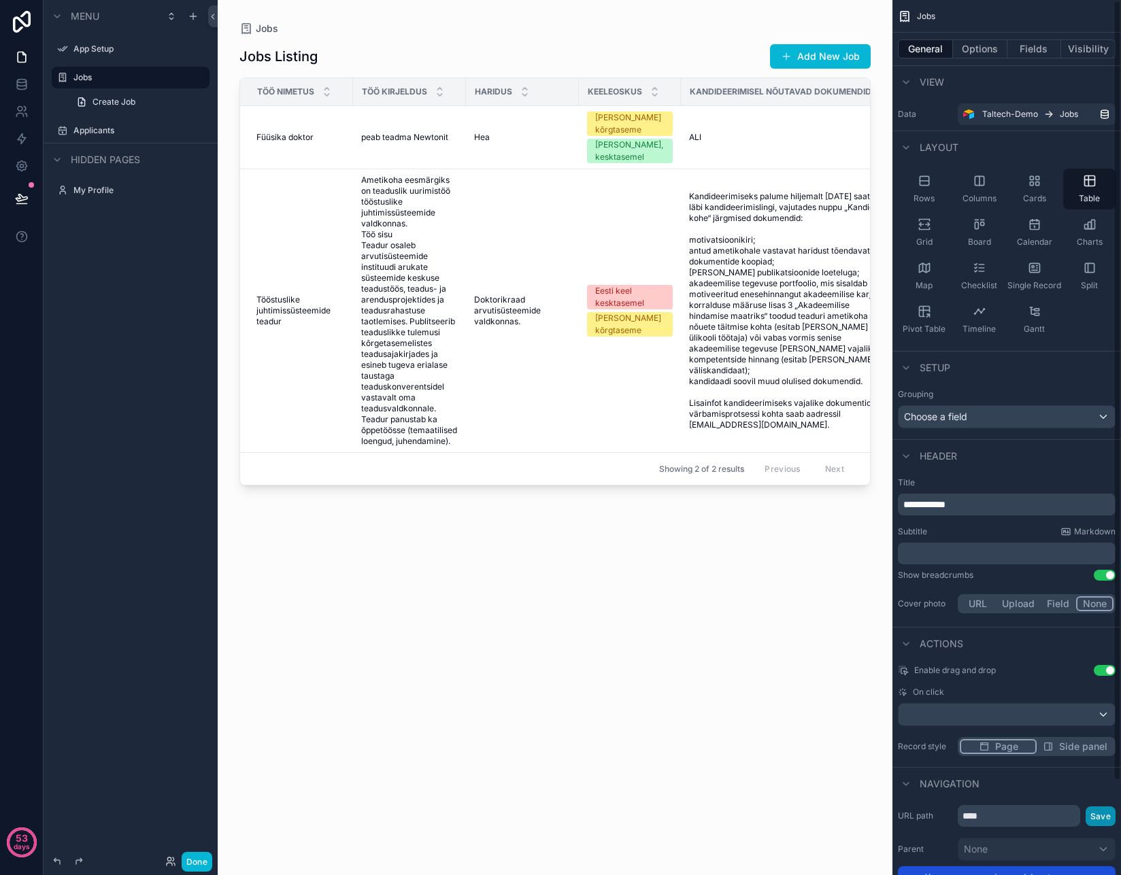
click at [1103, 813] on button "Save" at bounding box center [1101, 817] width 30 height 20
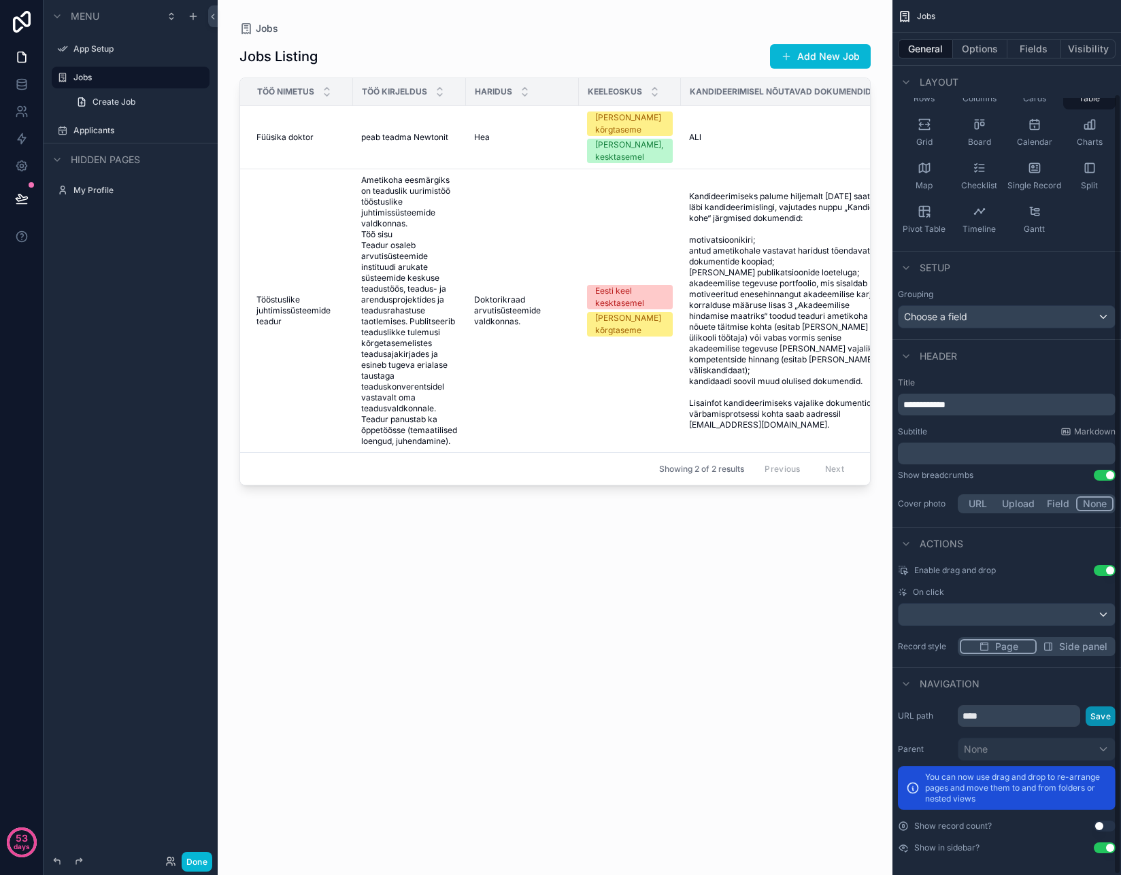
scroll to position [105, 0]
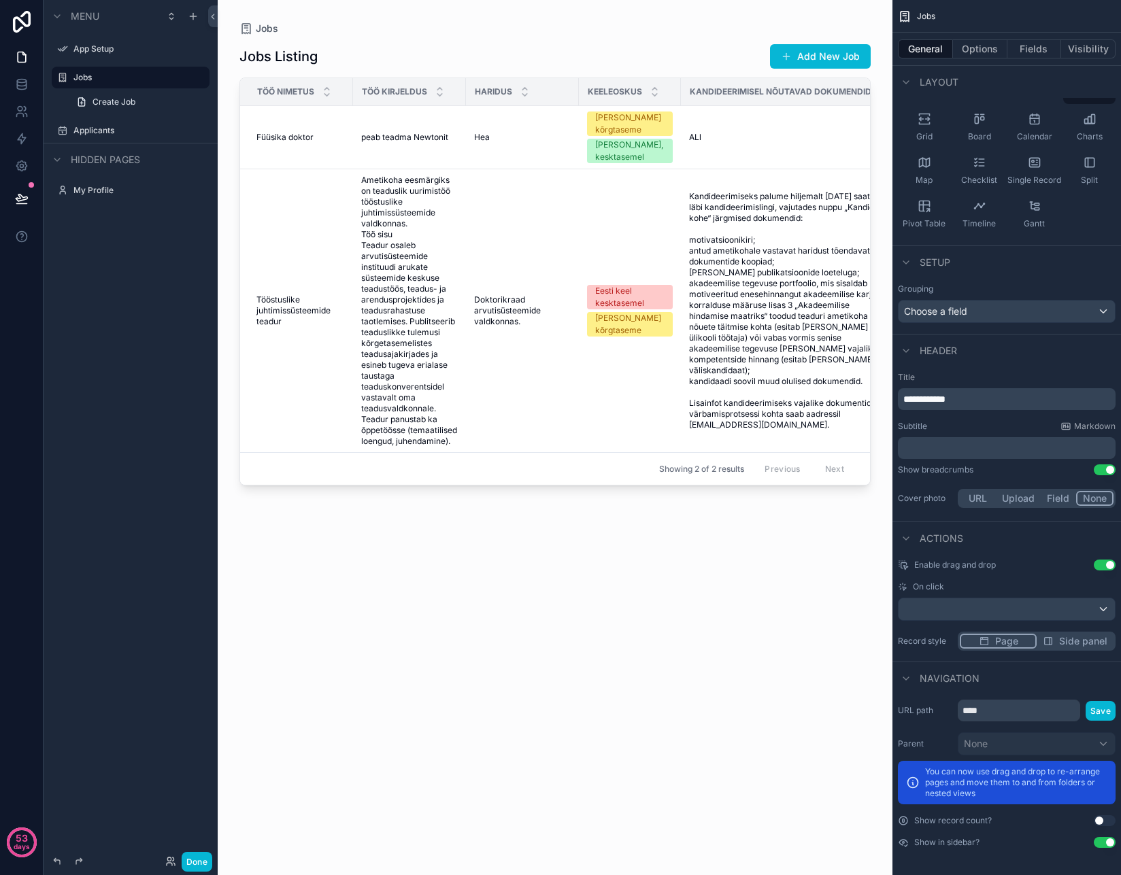
click at [755, 680] on div "Jobs Listing Add New Job Töö nimetus Töö kirjeldus Haridus Keeleoskus Kandideer…" at bounding box center [554, 447] width 631 height 824
click at [959, 308] on div "Choose a field" at bounding box center [1007, 312] width 216 height 22
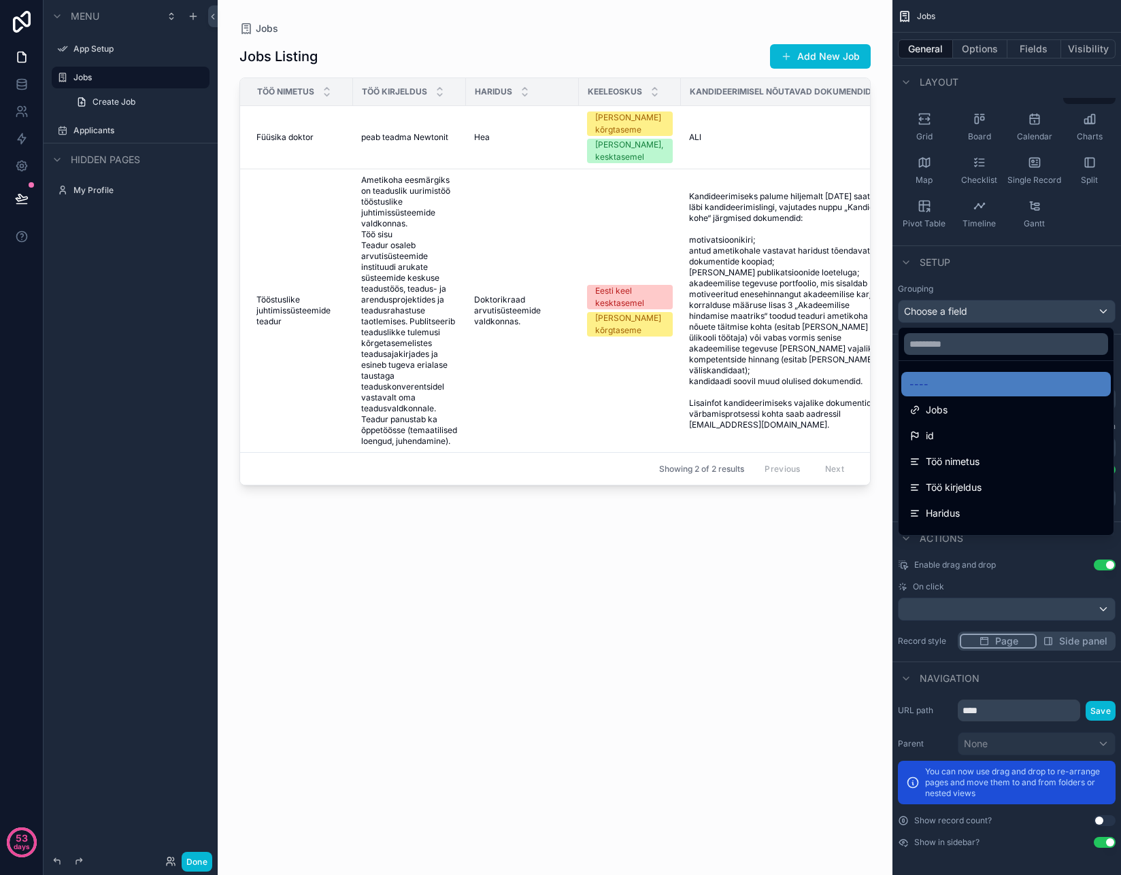
click at [959, 307] on div "scrollable content" at bounding box center [560, 437] width 1121 height 875
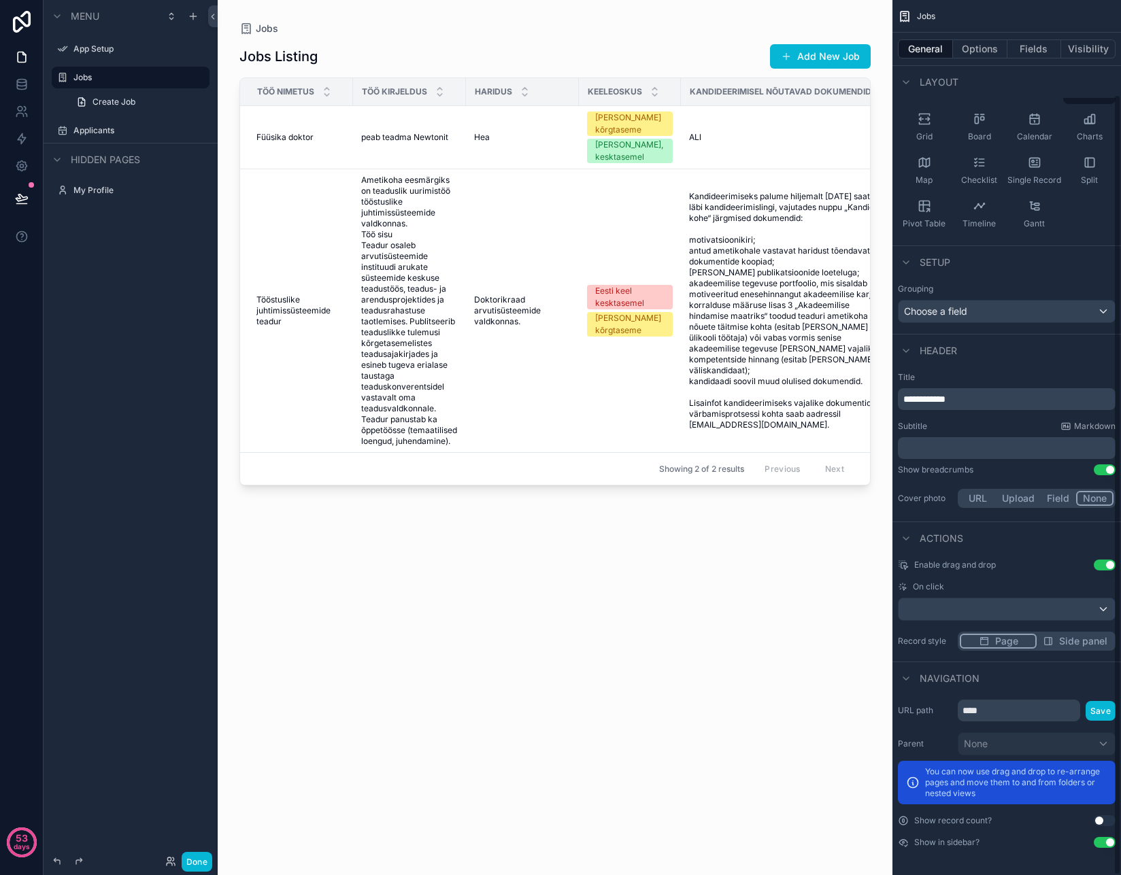
click at [1100, 565] on button "Use setting" at bounding box center [1105, 565] width 22 height 11
click at [1018, 614] on div "scrollable content" at bounding box center [1007, 610] width 216 height 22
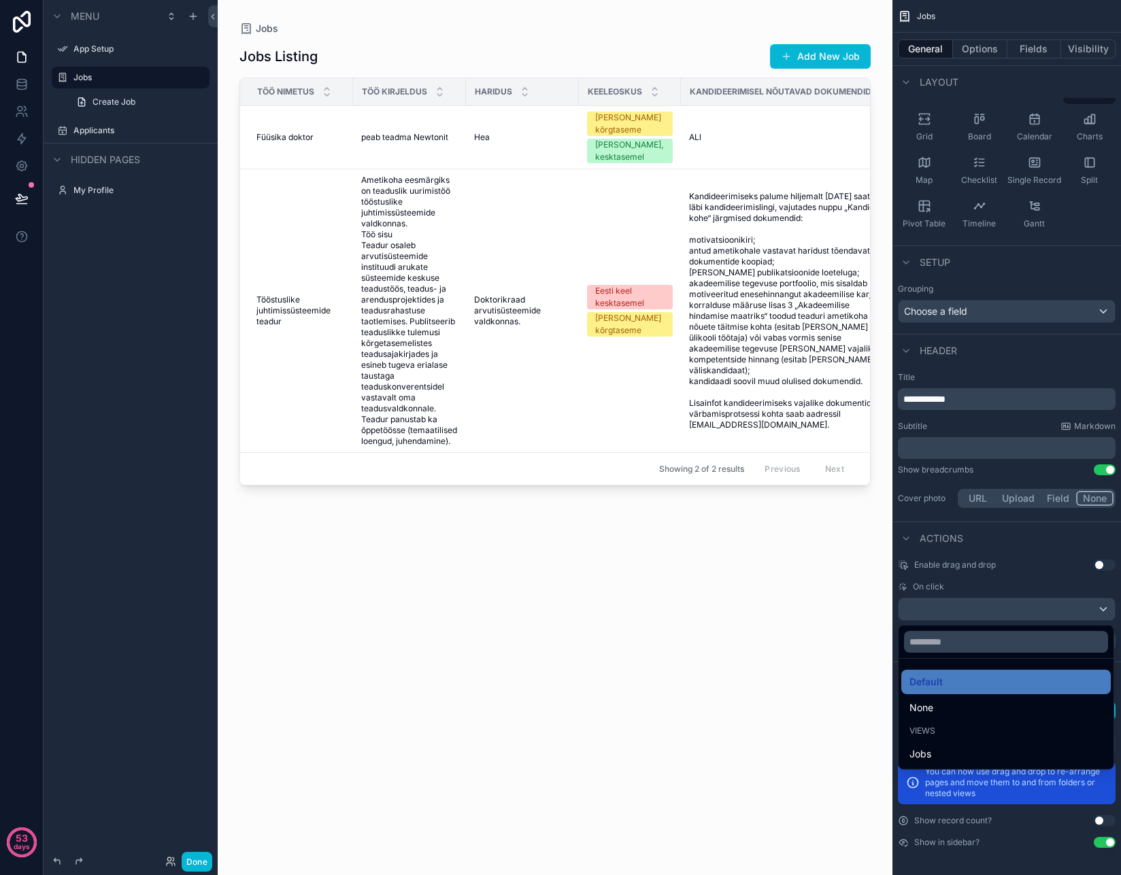
click at [1021, 609] on div "scrollable content" at bounding box center [560, 437] width 1121 height 875
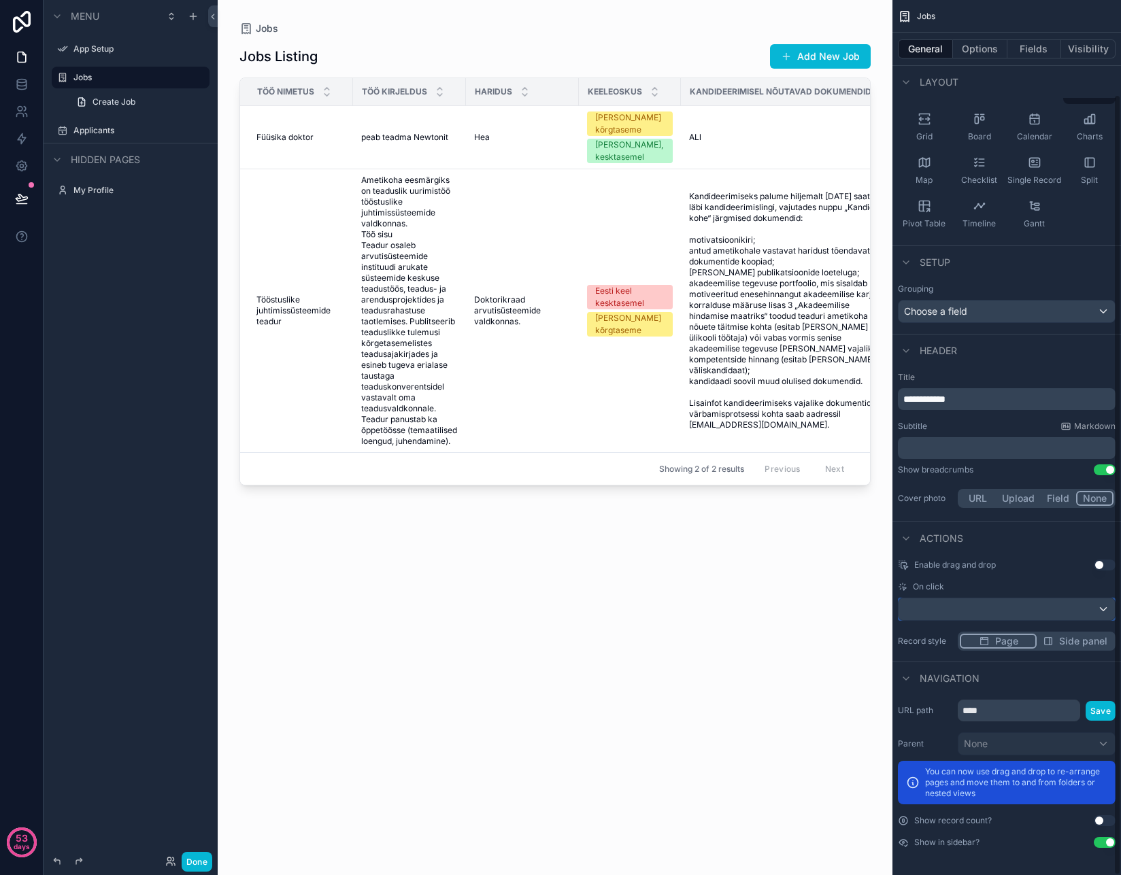
click at [1021, 609] on div "scrollable content" at bounding box center [1007, 610] width 216 height 22
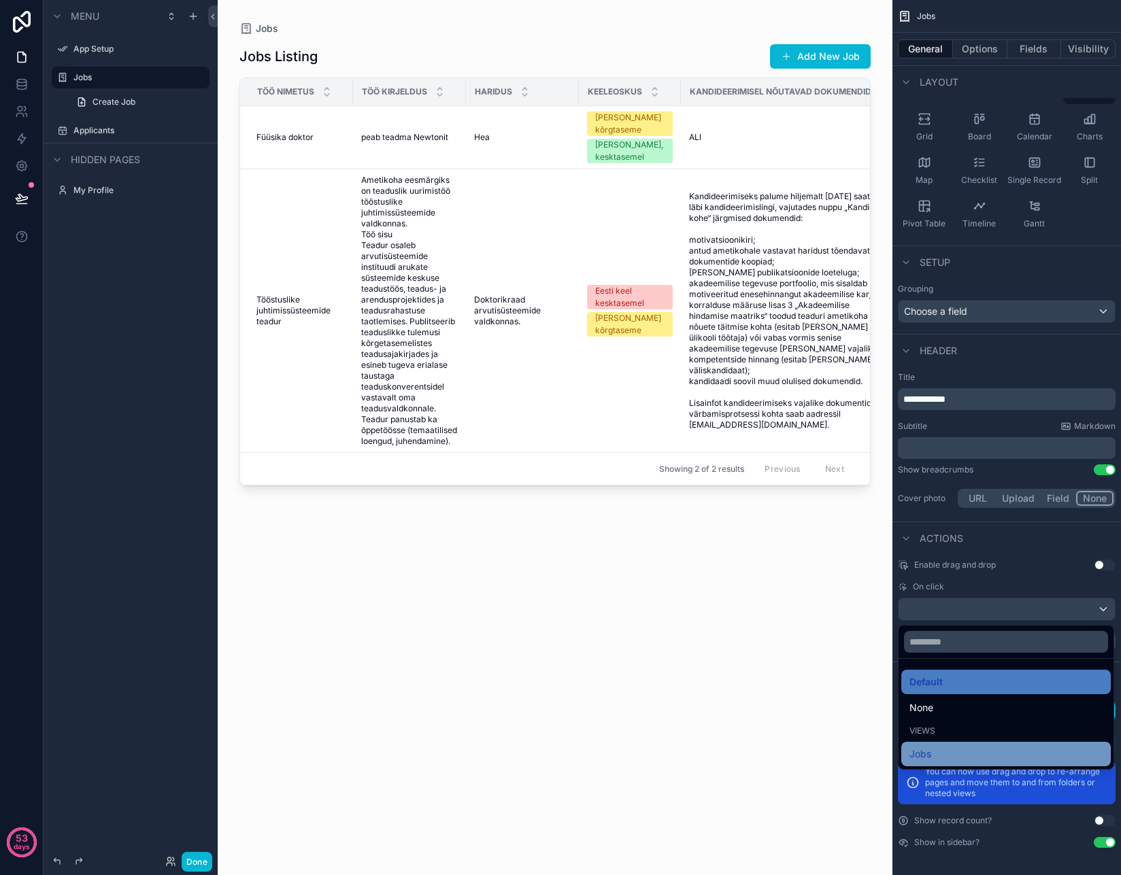
click at [944, 756] on div "Jobs" at bounding box center [1005, 754] width 193 height 16
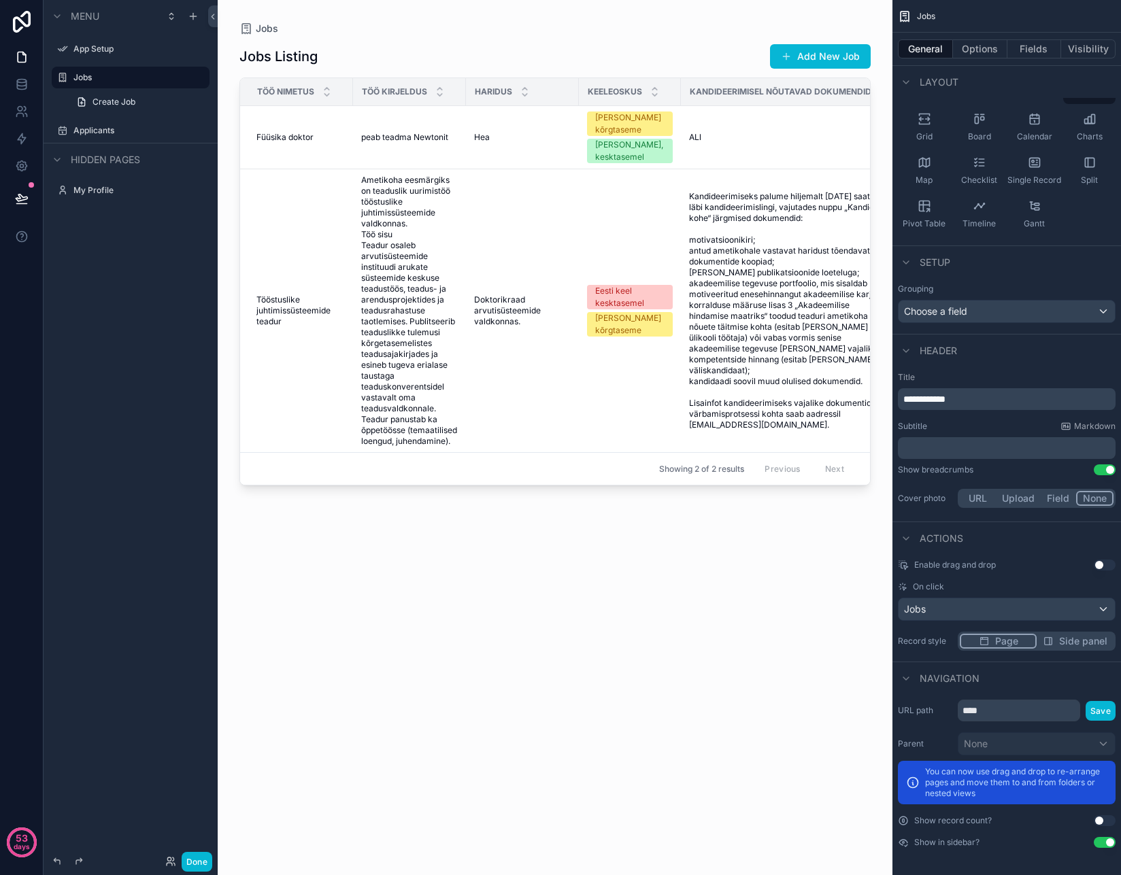
click at [1064, 642] on span "Side panel" at bounding box center [1083, 642] width 48 height 14
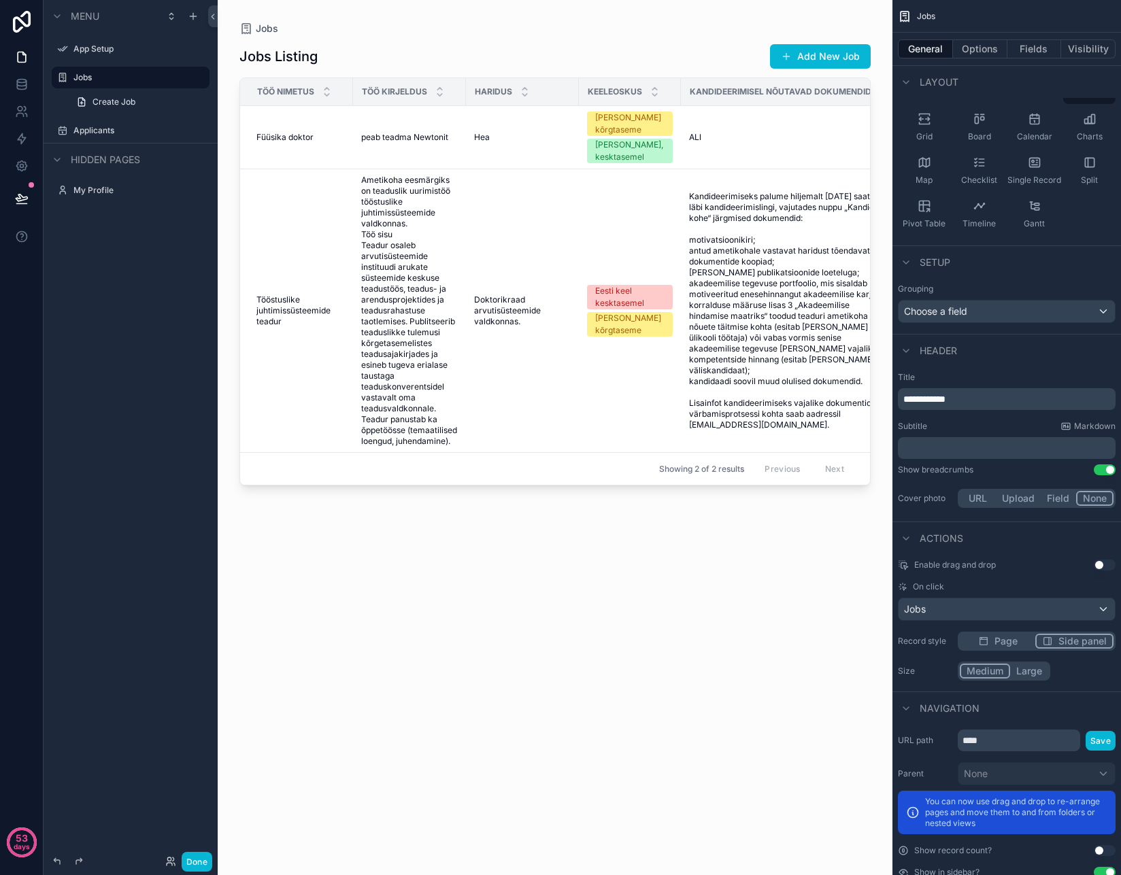
click at [1003, 640] on span "Page" at bounding box center [1005, 642] width 23 height 14
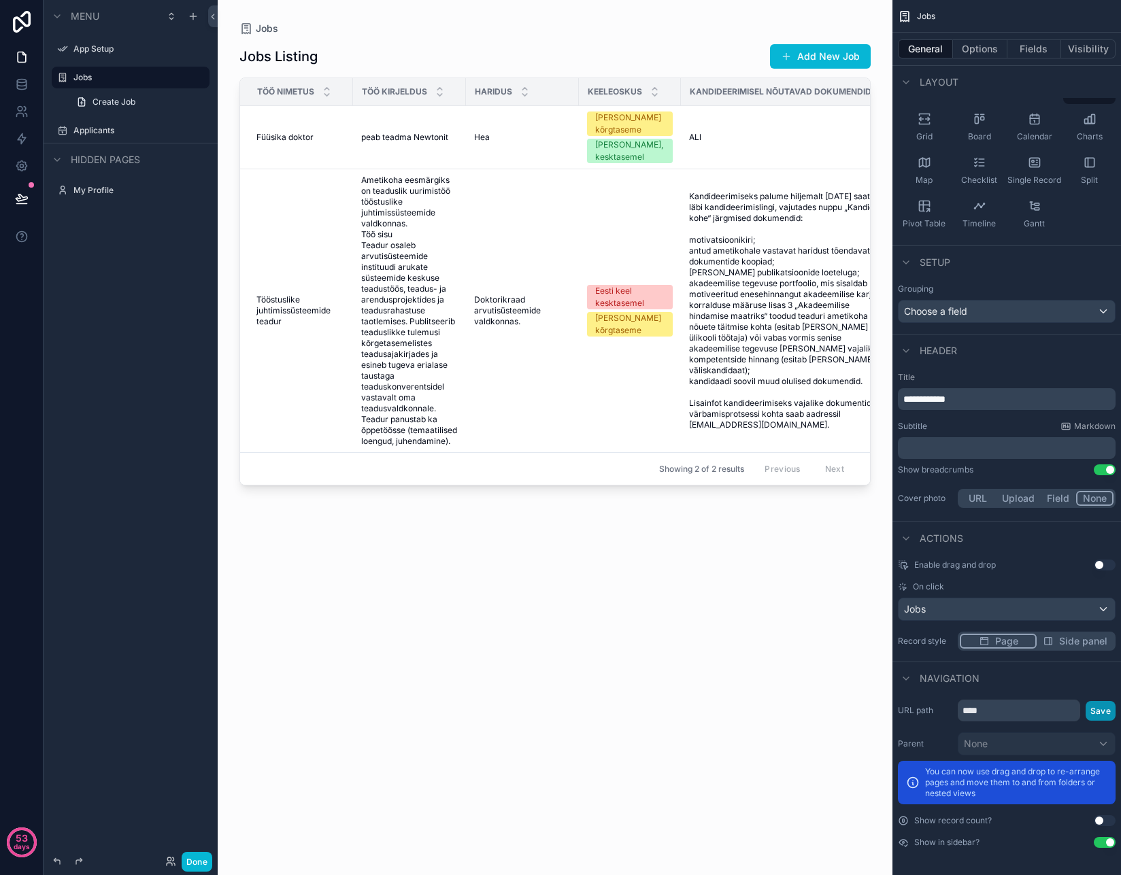
click at [1103, 710] on button "Save" at bounding box center [1101, 711] width 30 height 20
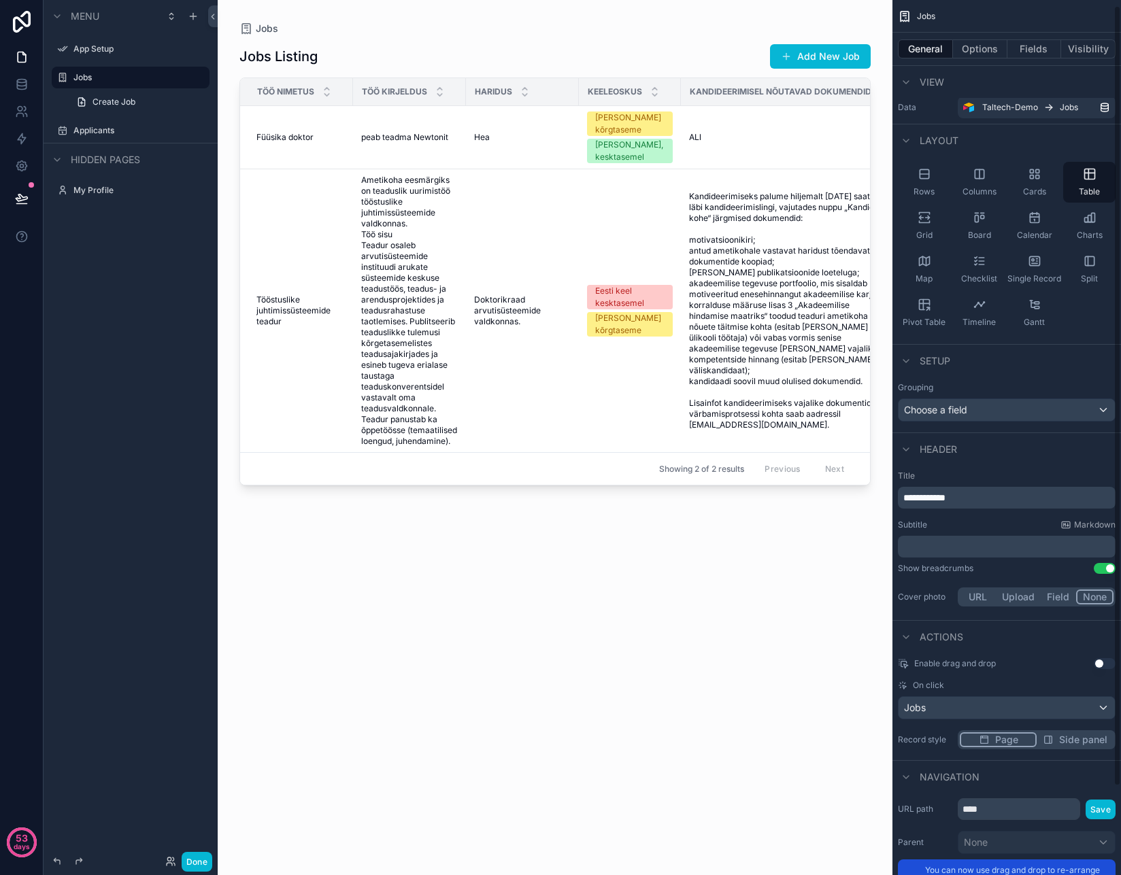
click at [803, 13] on div "Jobs Jobs Listing Add New Job Töö nimetus Töö kirjeldus Haridus Keeleoskus Kand…" at bounding box center [555, 429] width 675 height 859
click at [510, 138] on div "Hea Hea" at bounding box center [522, 137] width 97 height 11
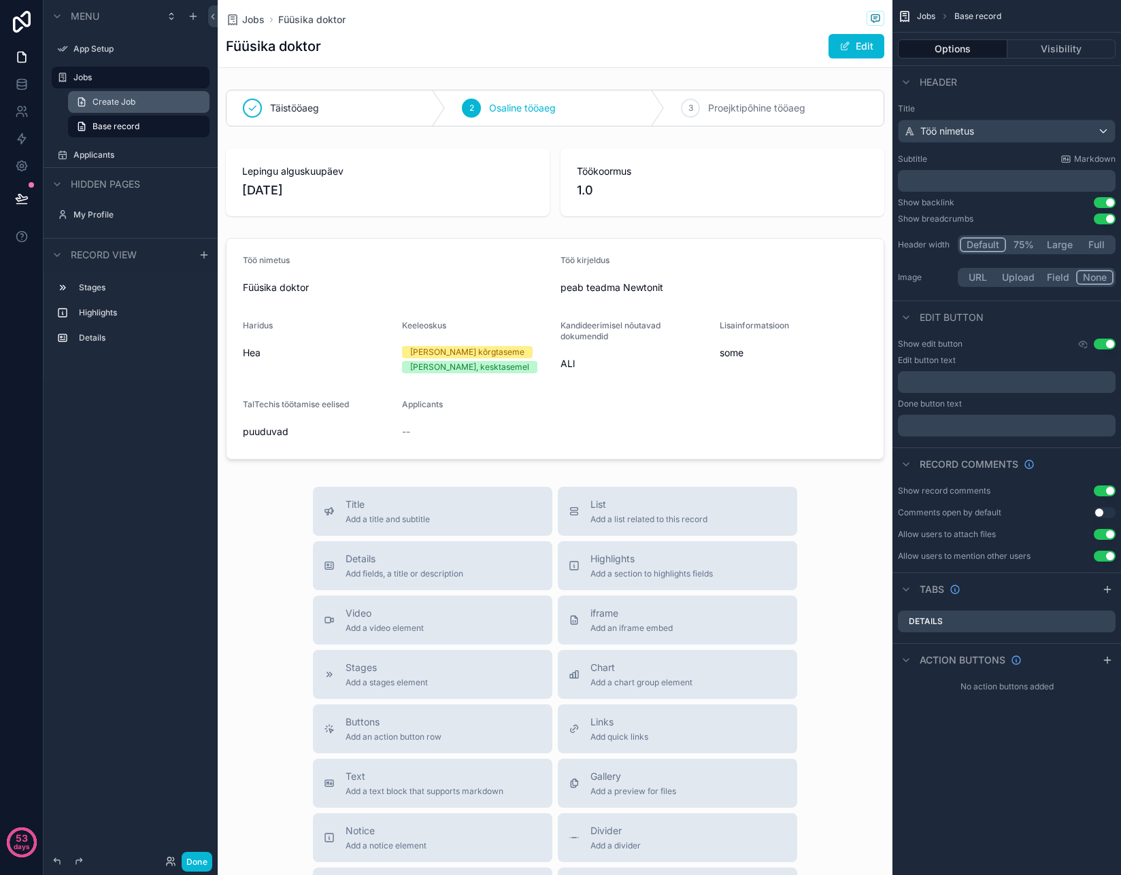
click at [112, 98] on span "Create Job" at bounding box center [114, 102] width 43 height 11
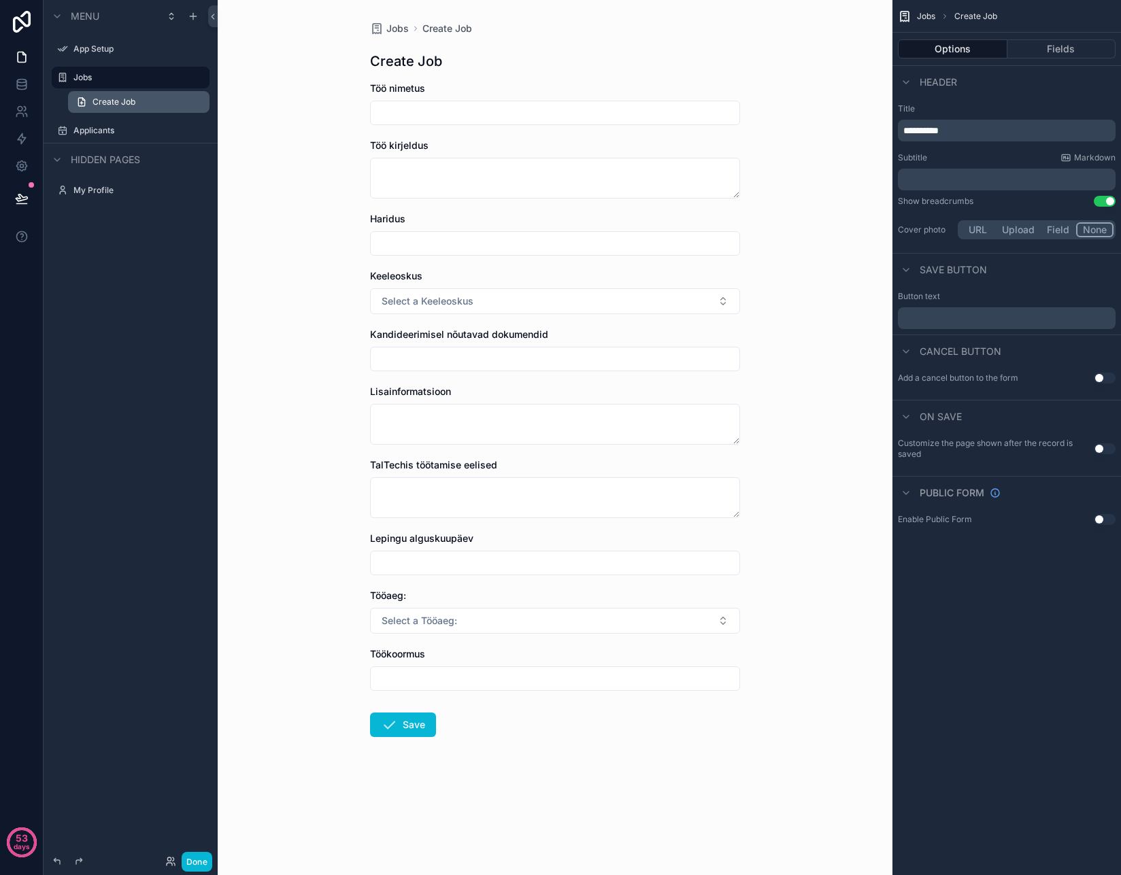
click at [112, 98] on span "Create Job" at bounding box center [114, 102] width 43 height 11
click at [94, 76] on label "Jobs" at bounding box center [127, 77] width 109 height 11
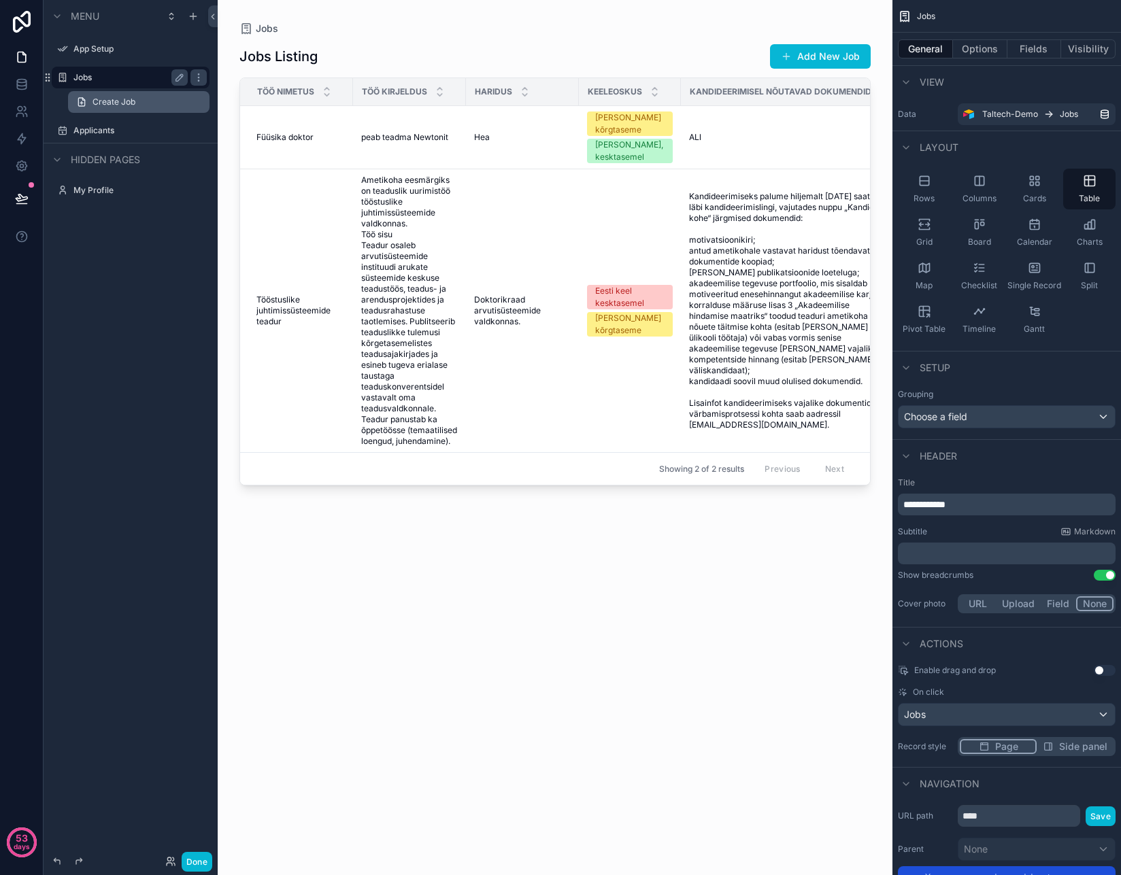
click at [108, 107] on link "Create Job" at bounding box center [138, 102] width 141 height 22
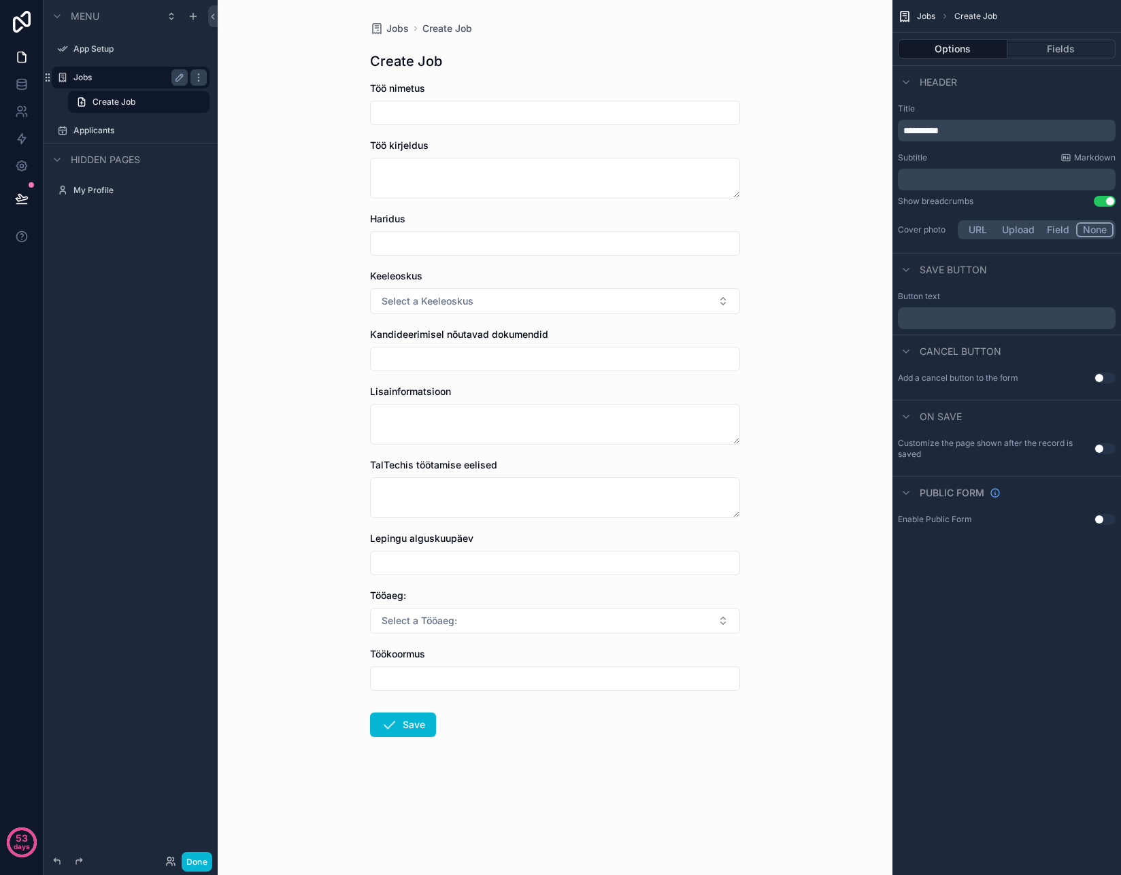
click at [89, 76] on label "Jobs" at bounding box center [127, 77] width 109 height 11
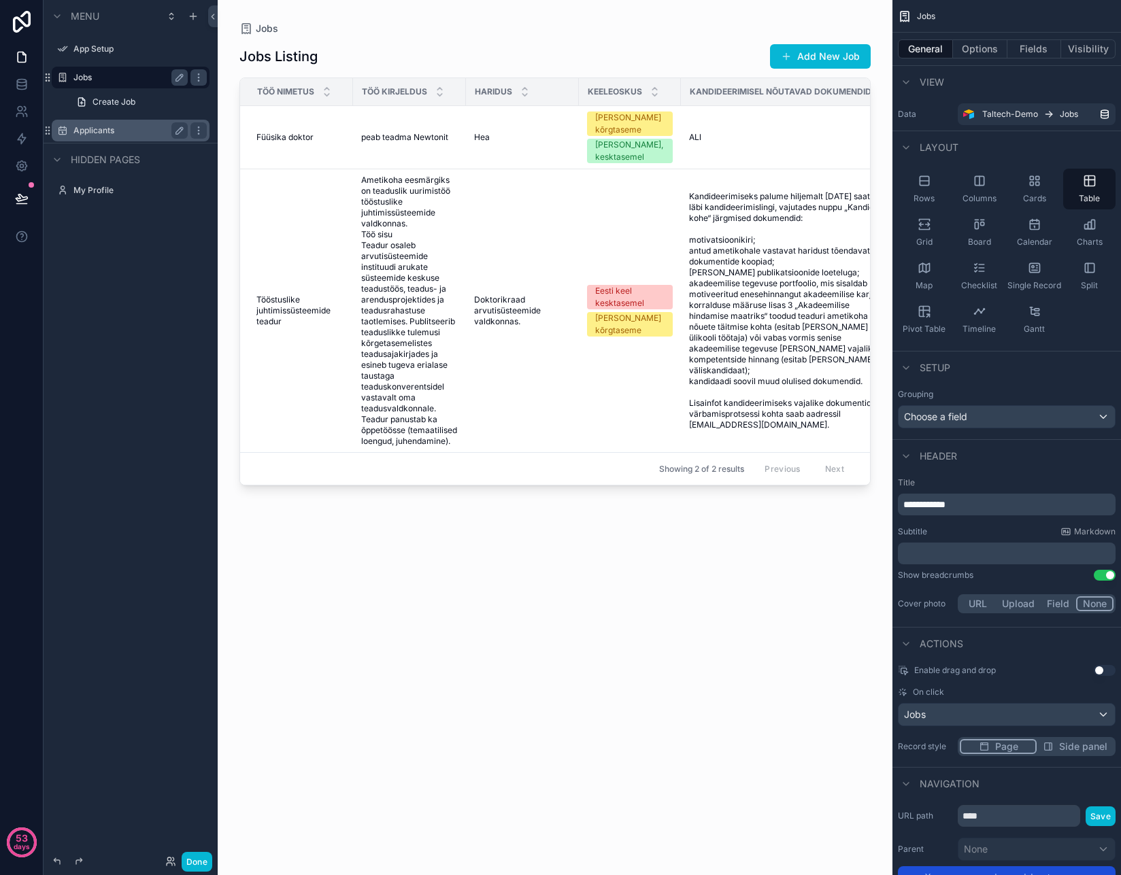
click at [102, 127] on label "Applicants" at bounding box center [127, 130] width 109 height 11
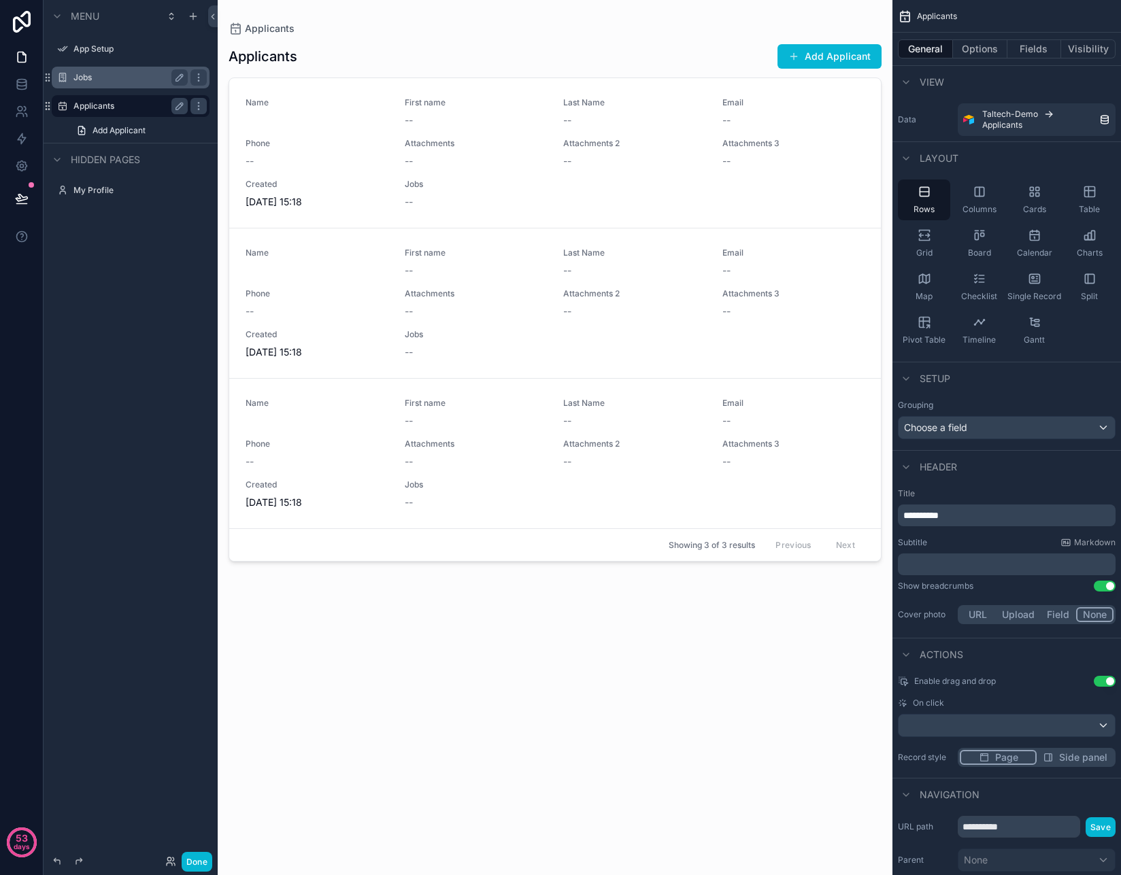
click at [86, 84] on div "Jobs" at bounding box center [130, 77] width 114 height 16
click at [86, 78] on label "Jobs" at bounding box center [127, 77] width 109 height 11
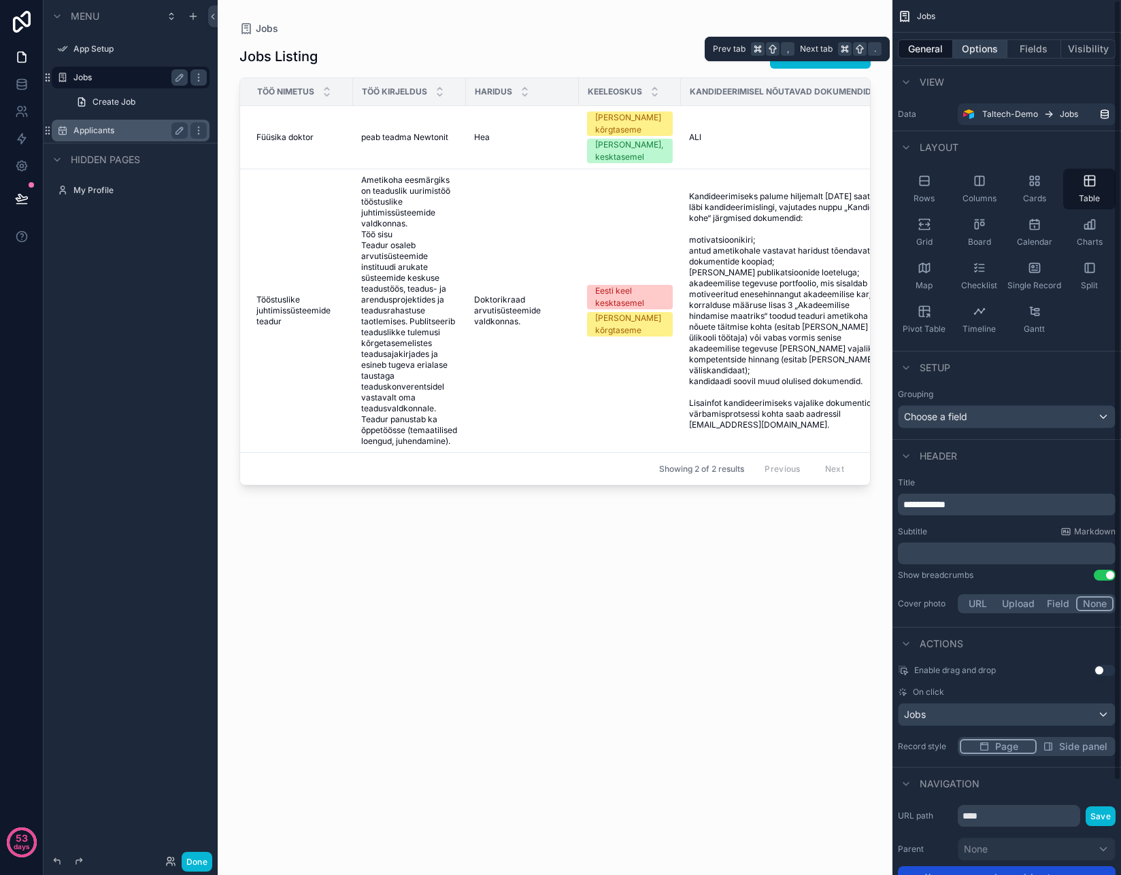
click at [973, 51] on button "Options" at bounding box center [980, 48] width 54 height 19
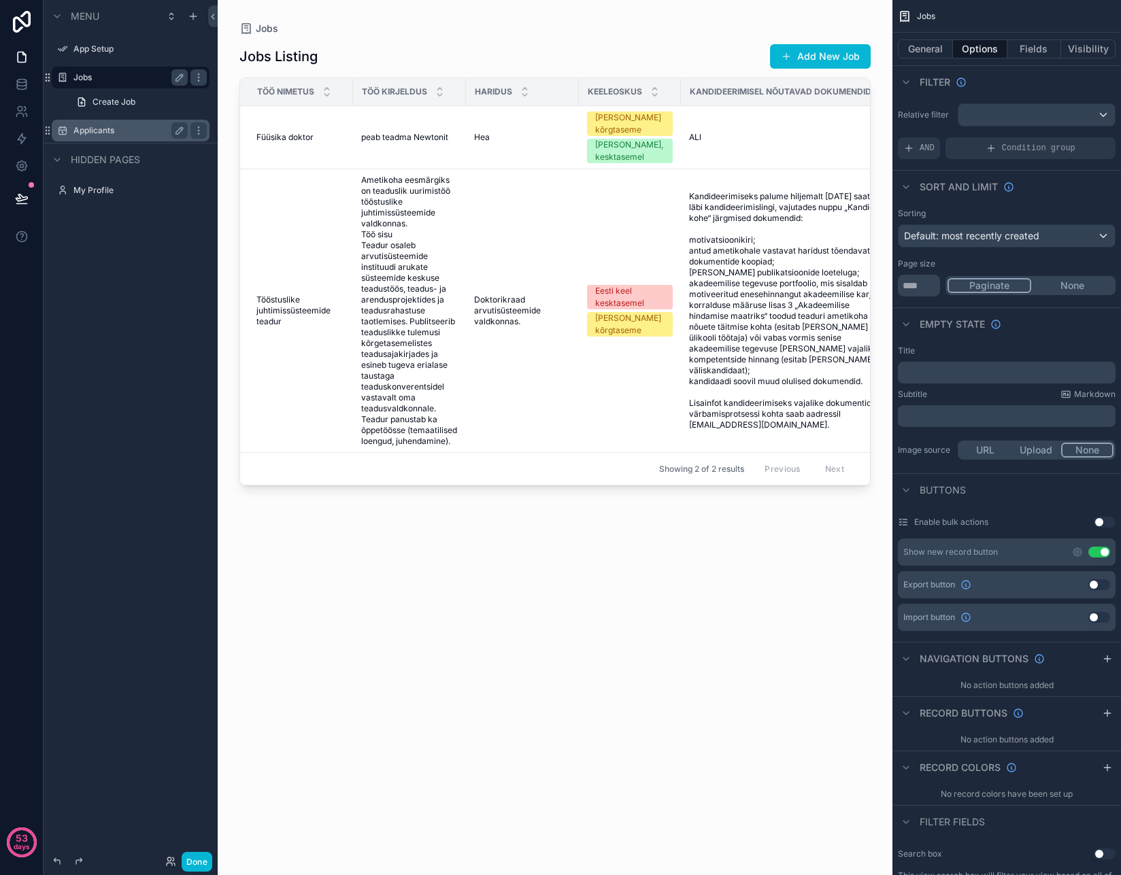
click at [1096, 552] on button "Use setting" at bounding box center [1099, 552] width 22 height 11
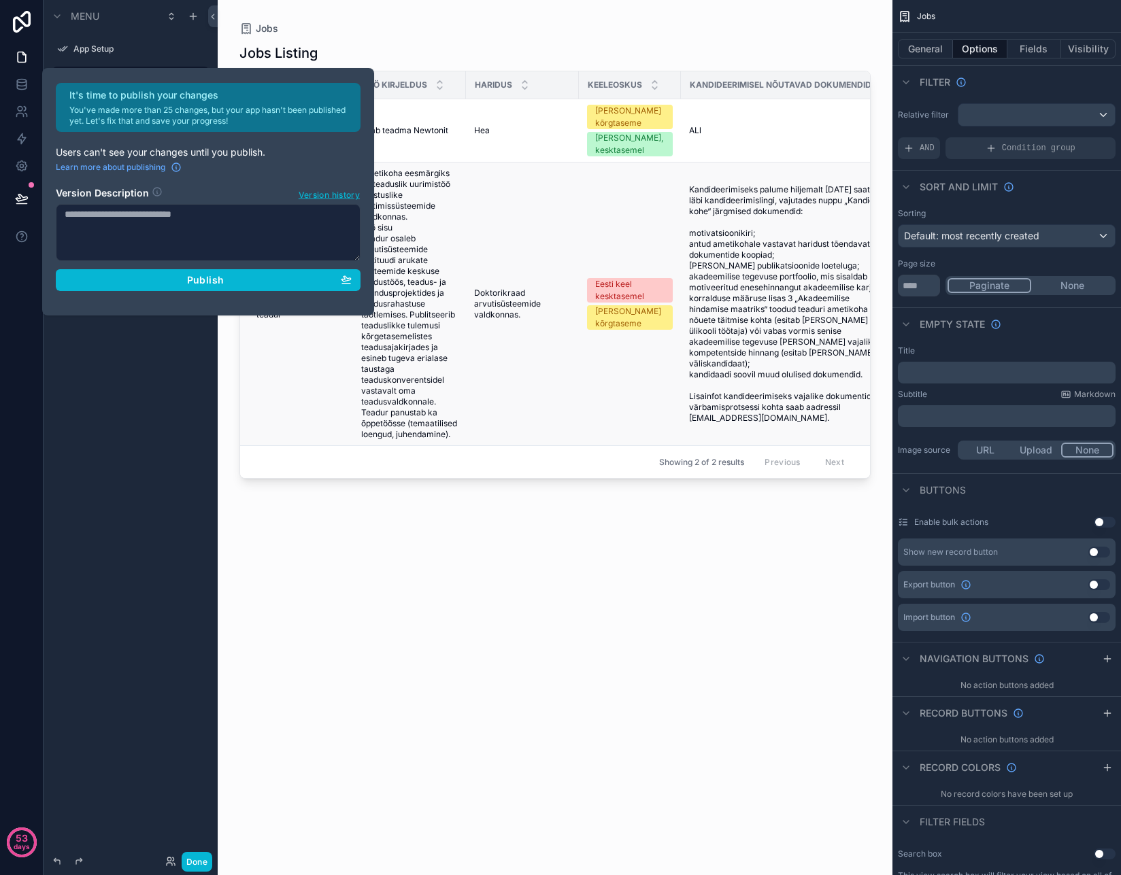
click at [305, 368] on td "Tööstuslike juhtimissüsteemide teadur Tööstuslike juhtimissüsteemide teadur" at bounding box center [296, 305] width 113 height 284
click at [301, 282] on div "Publish" at bounding box center [208, 280] width 287 height 12
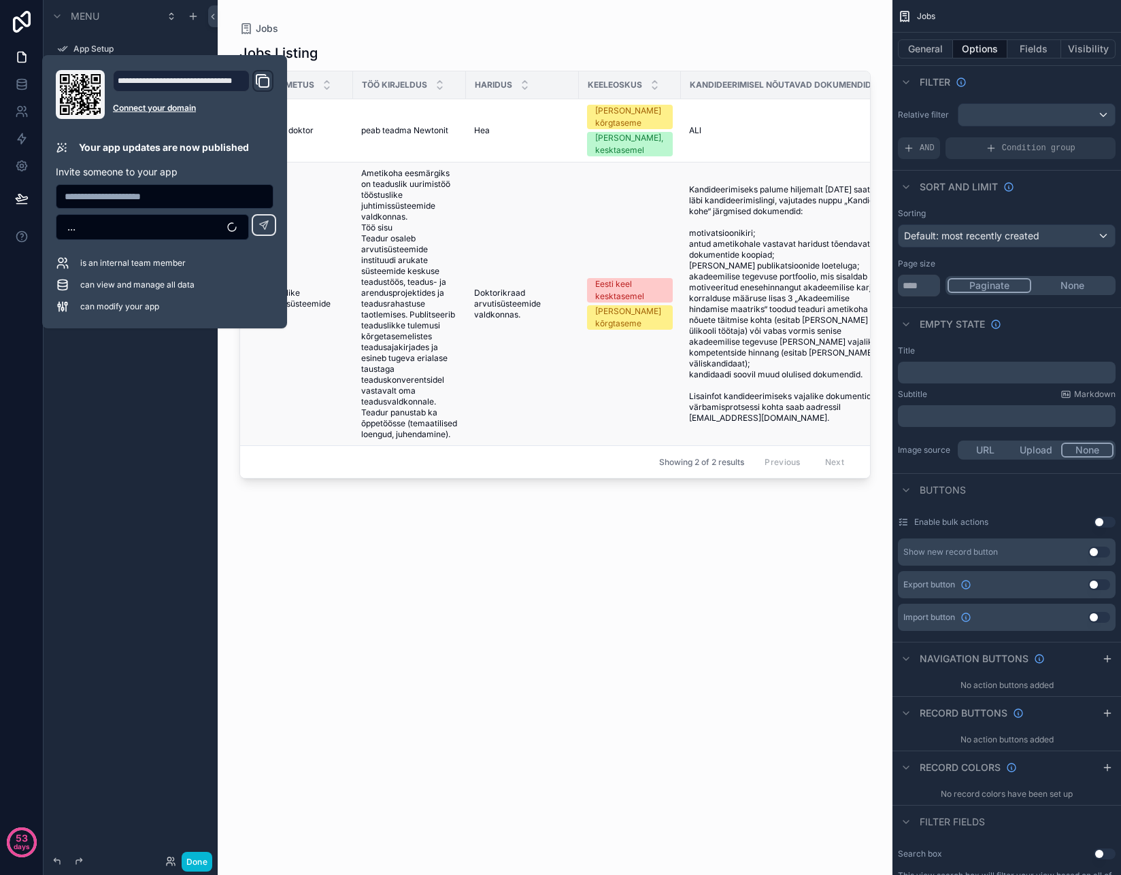
click at [332, 173] on td "Tööstuslike juhtimissüsteemide teadur Tööstuslike juhtimissüsteemide teadur" at bounding box center [296, 305] width 113 height 284
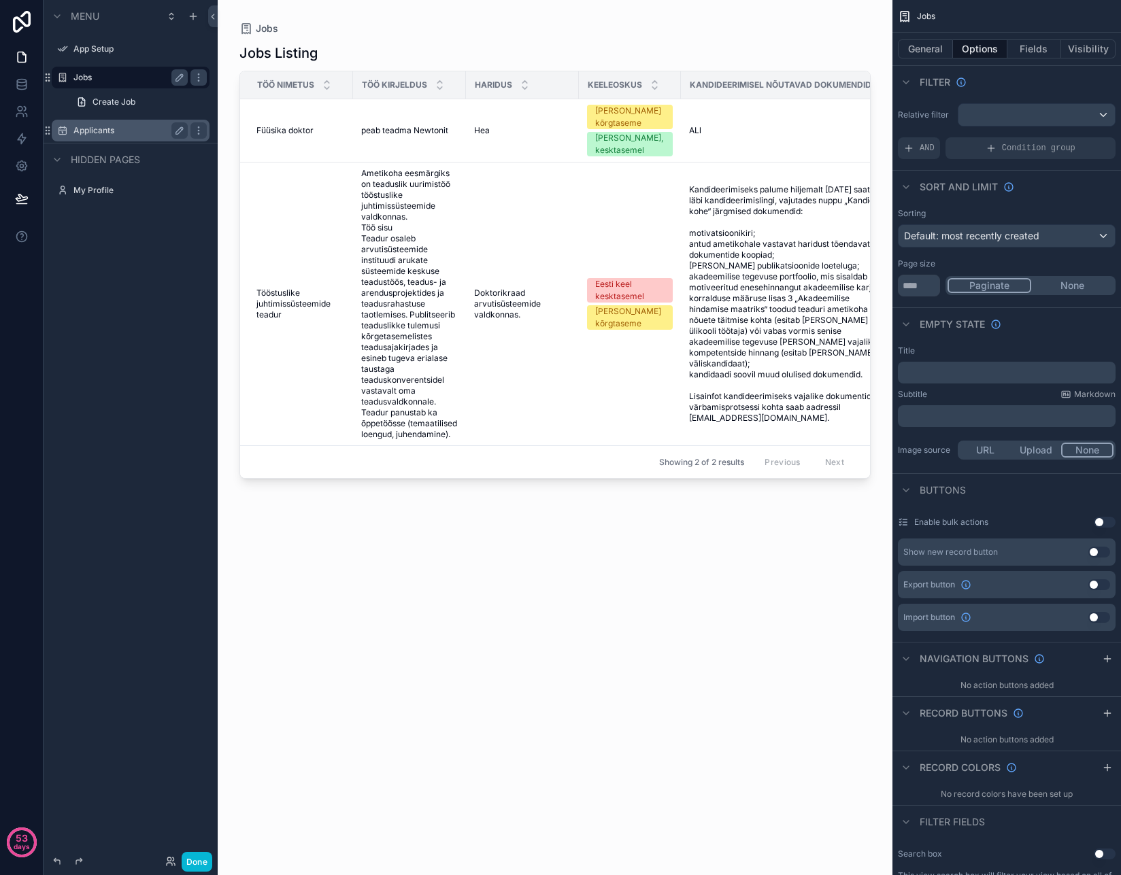
click at [1031, 500] on div "Buttons" at bounding box center [1006, 489] width 229 height 33
click at [1103, 520] on button "Use setting" at bounding box center [1105, 522] width 22 height 11
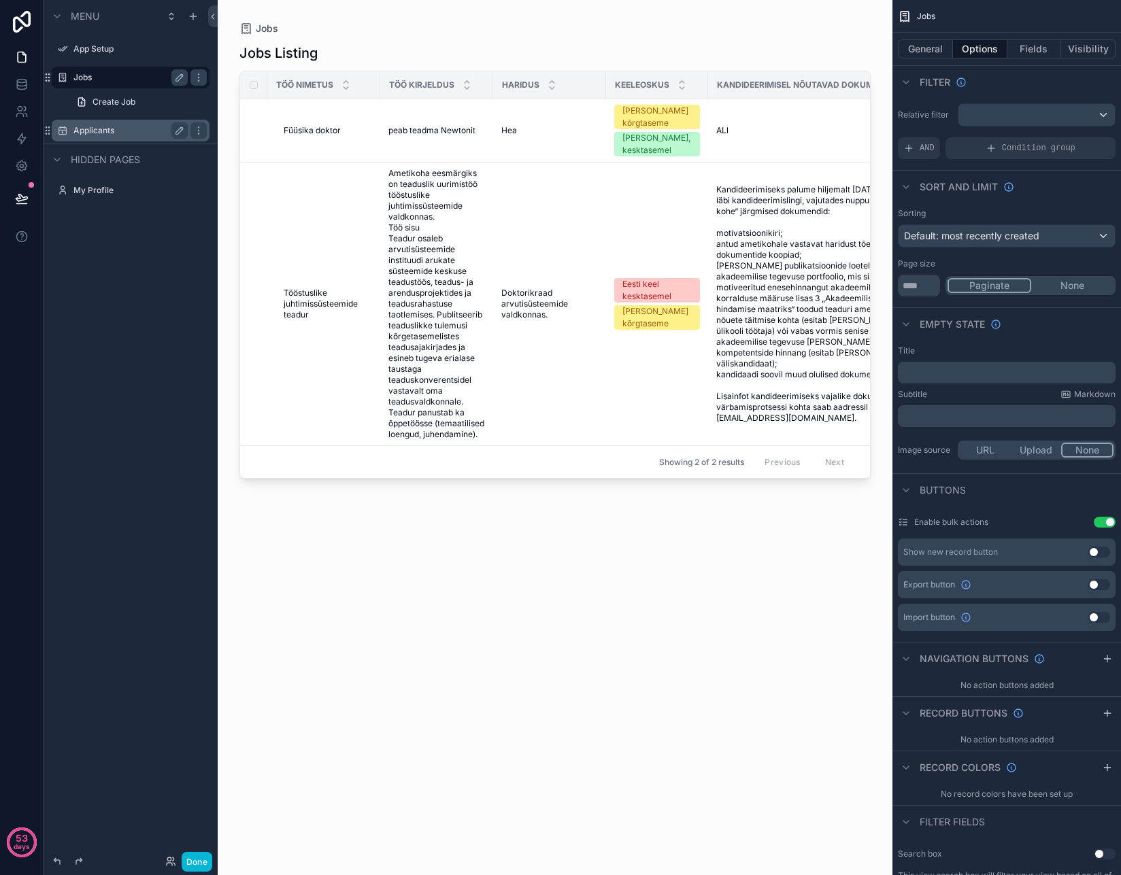
click at [1103, 520] on button "Use setting" at bounding box center [1105, 522] width 22 height 11
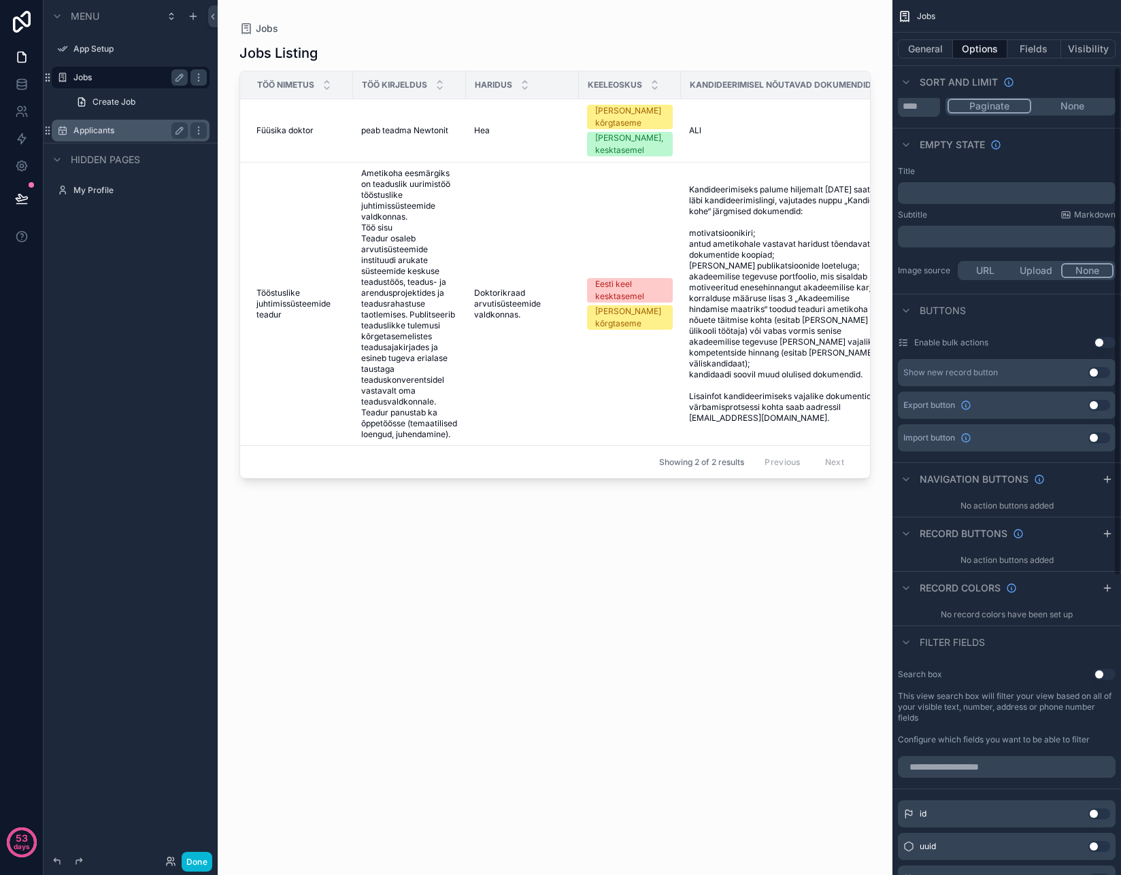
scroll to position [115, 0]
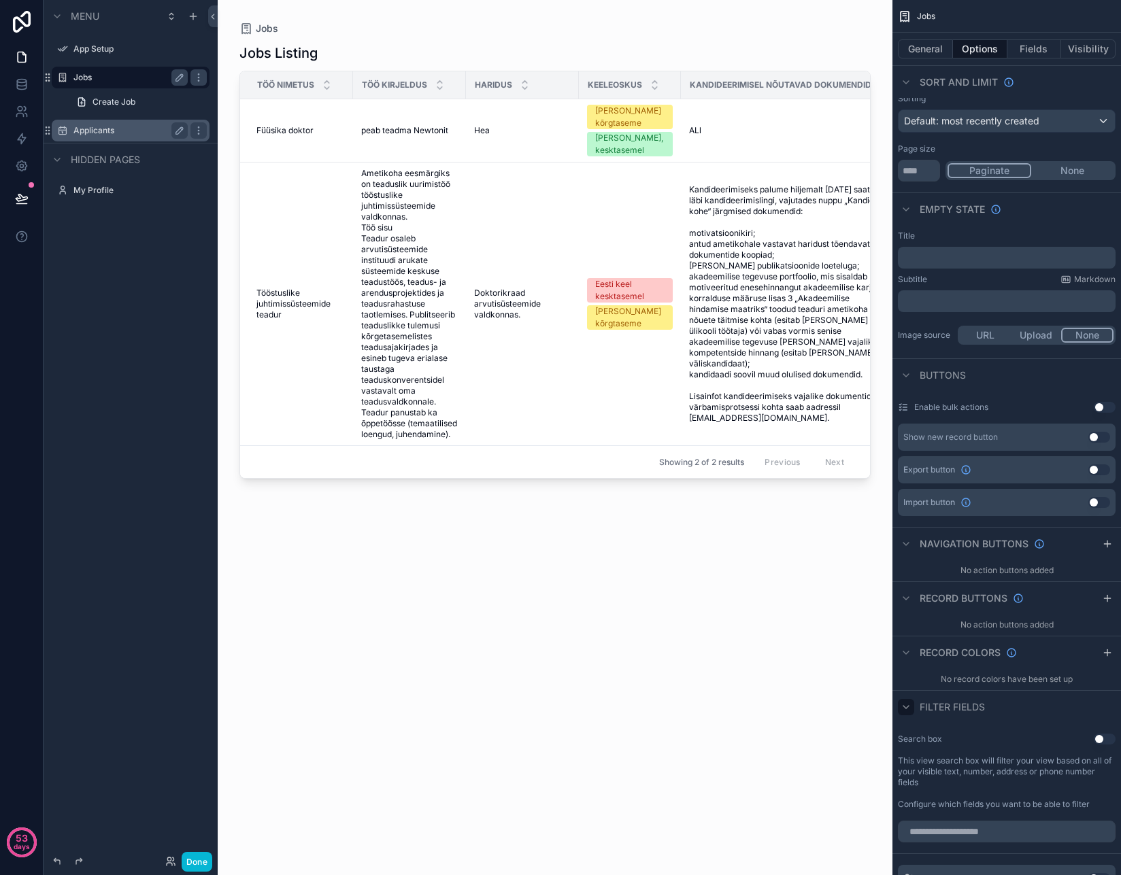
click at [911, 709] on icon "scrollable content" at bounding box center [906, 707] width 11 height 11
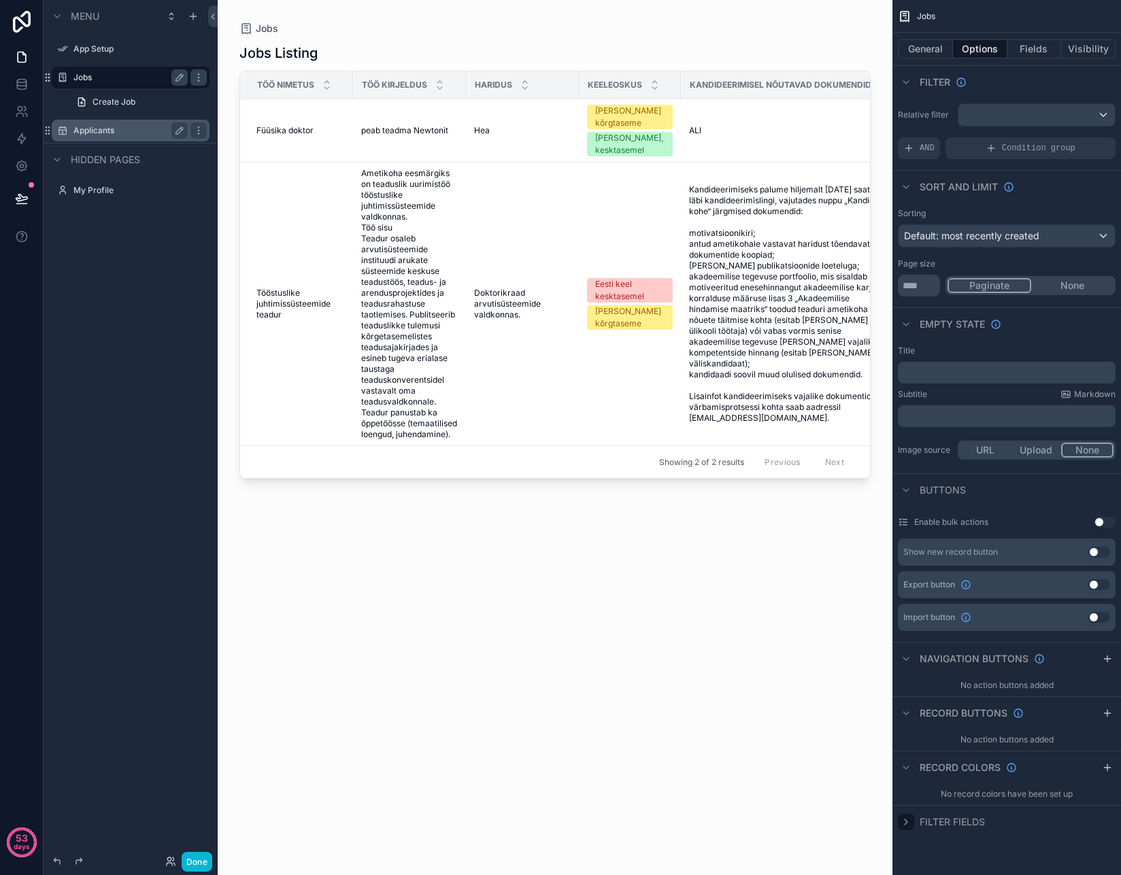
click at [1103, 583] on button "Use setting" at bounding box center [1099, 585] width 22 height 11
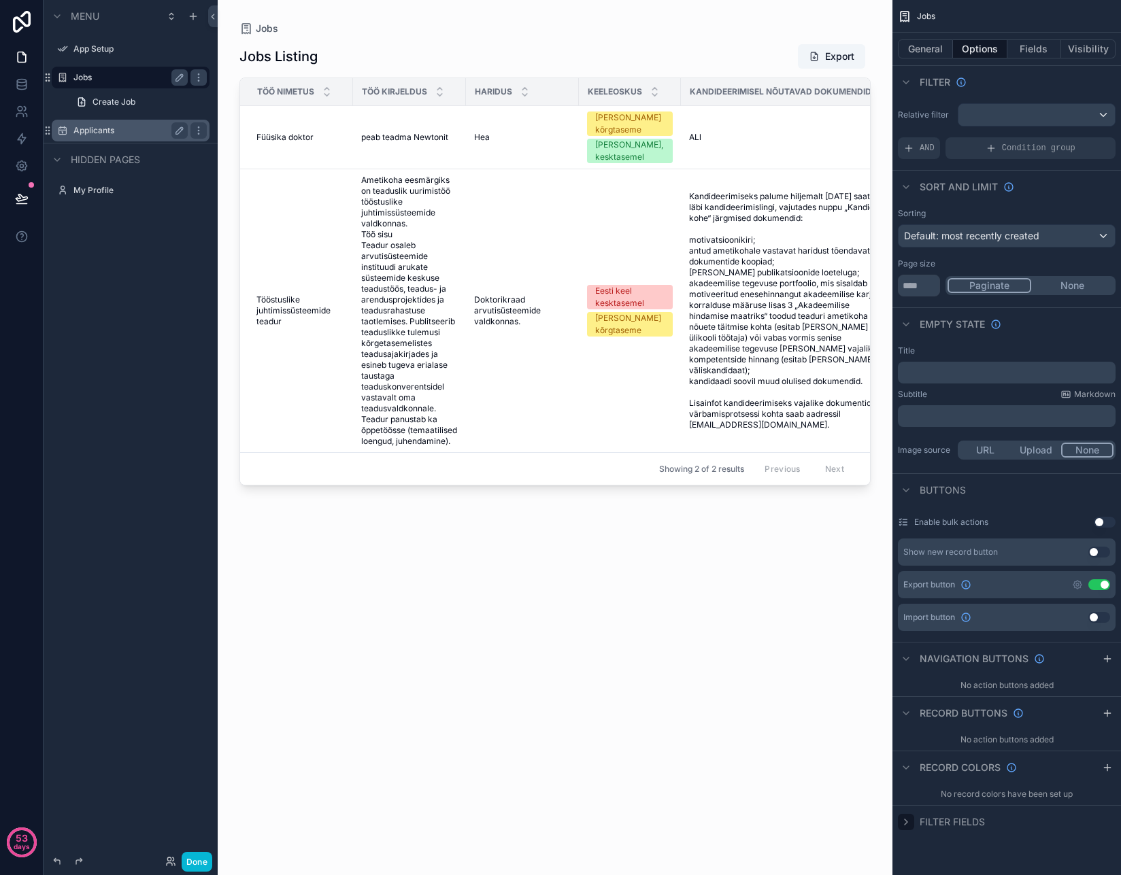
click at [1103, 583] on button "Use setting" at bounding box center [1099, 585] width 22 height 11
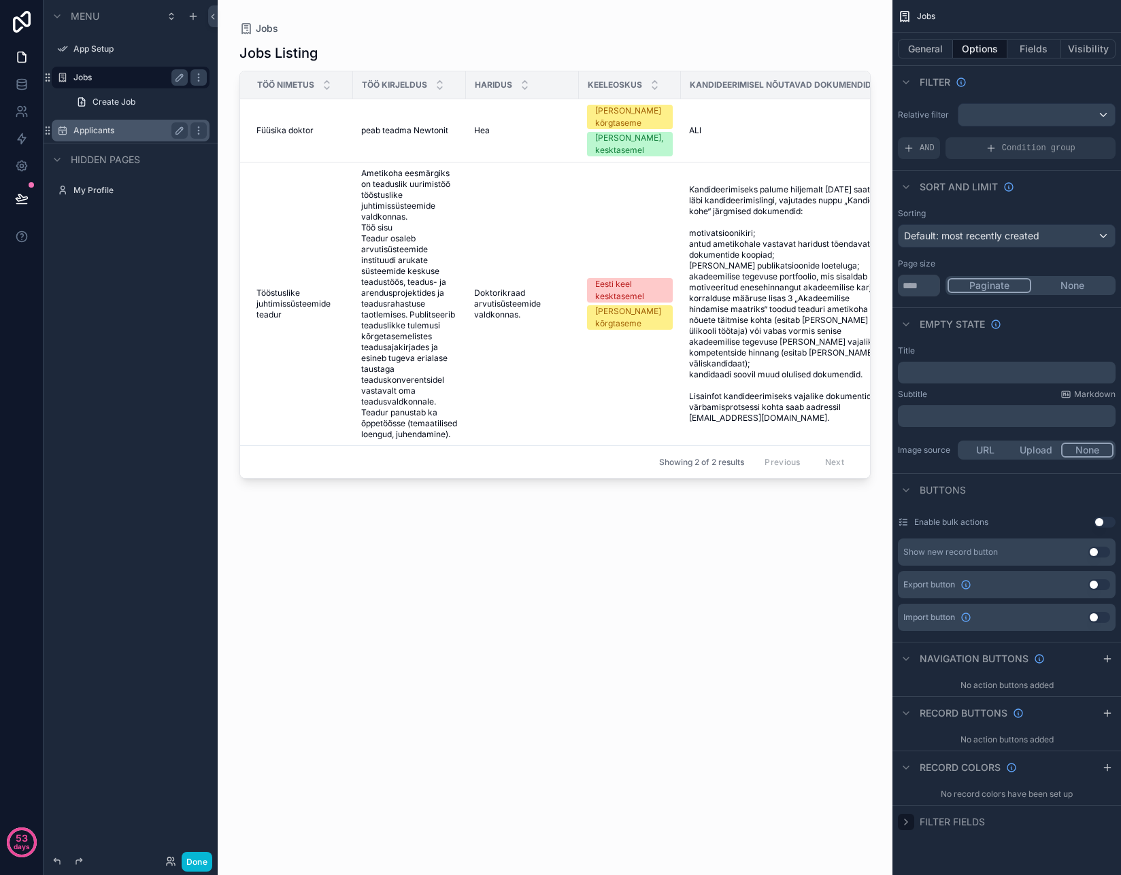
click at [1100, 614] on button "Use setting" at bounding box center [1099, 617] width 22 height 11
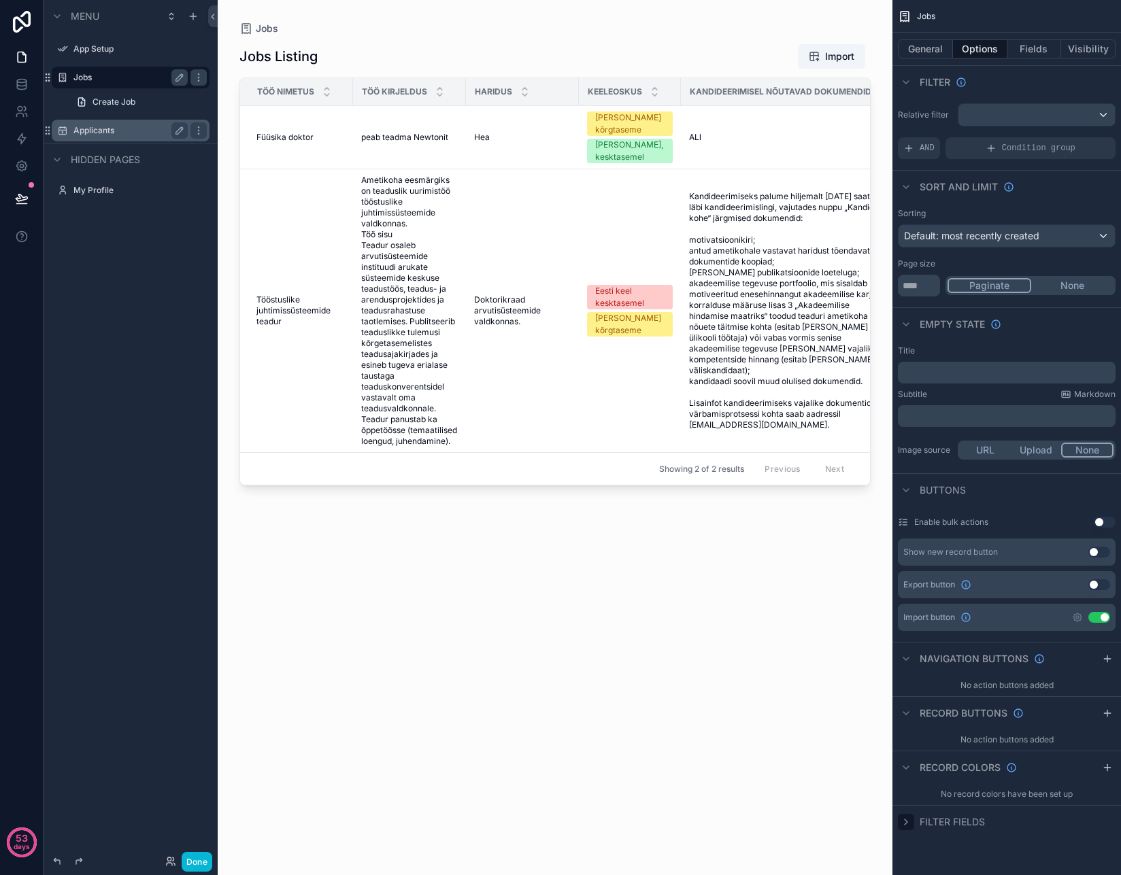
click at [1100, 614] on button "Use setting" at bounding box center [1099, 617] width 22 height 11
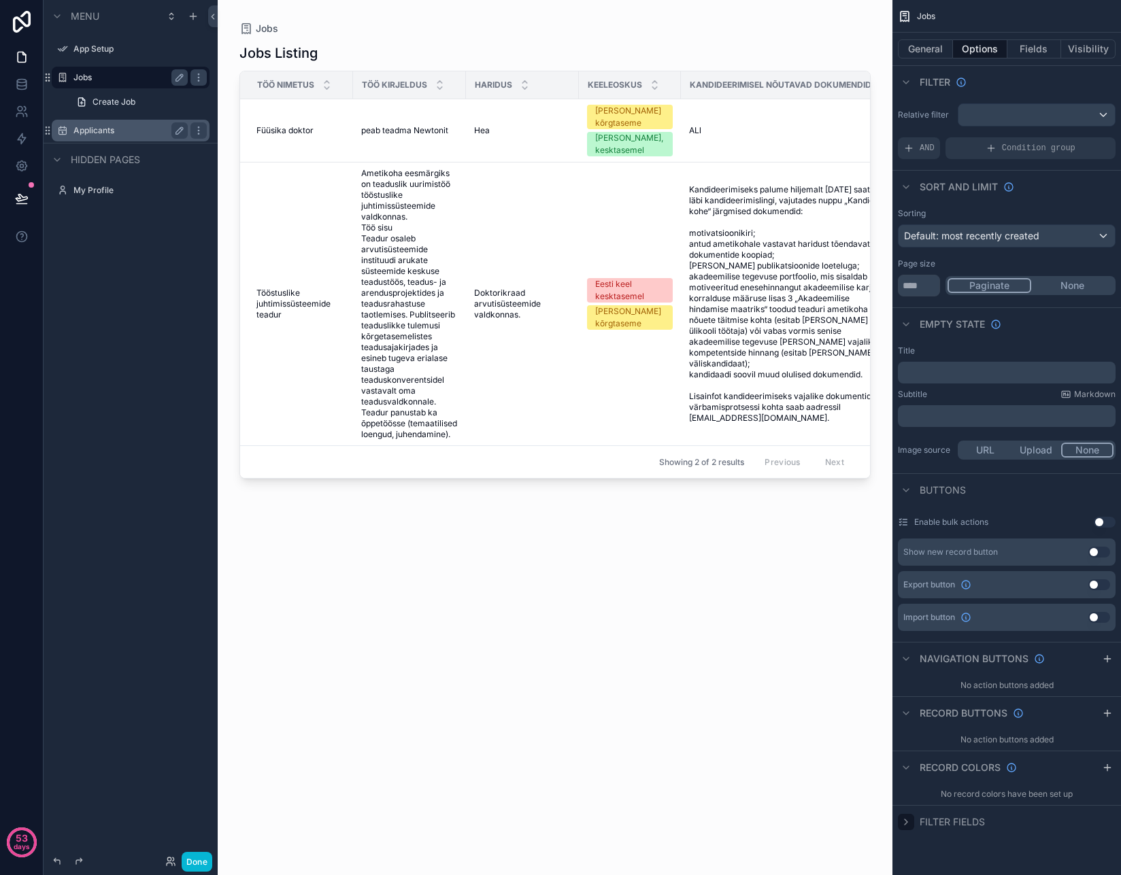
click at [1100, 614] on button "Use setting" at bounding box center [1099, 617] width 22 height 11
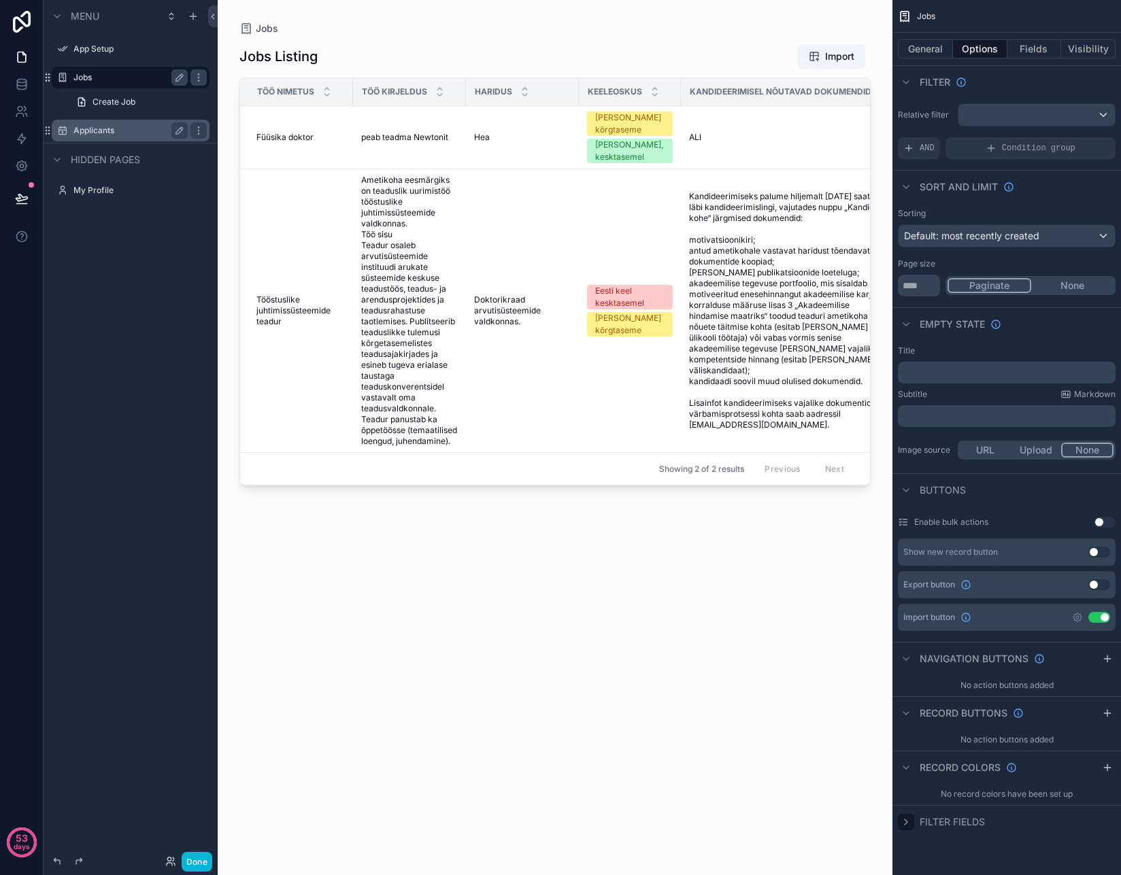
click at [1100, 614] on button "Use setting" at bounding box center [1099, 617] width 22 height 11
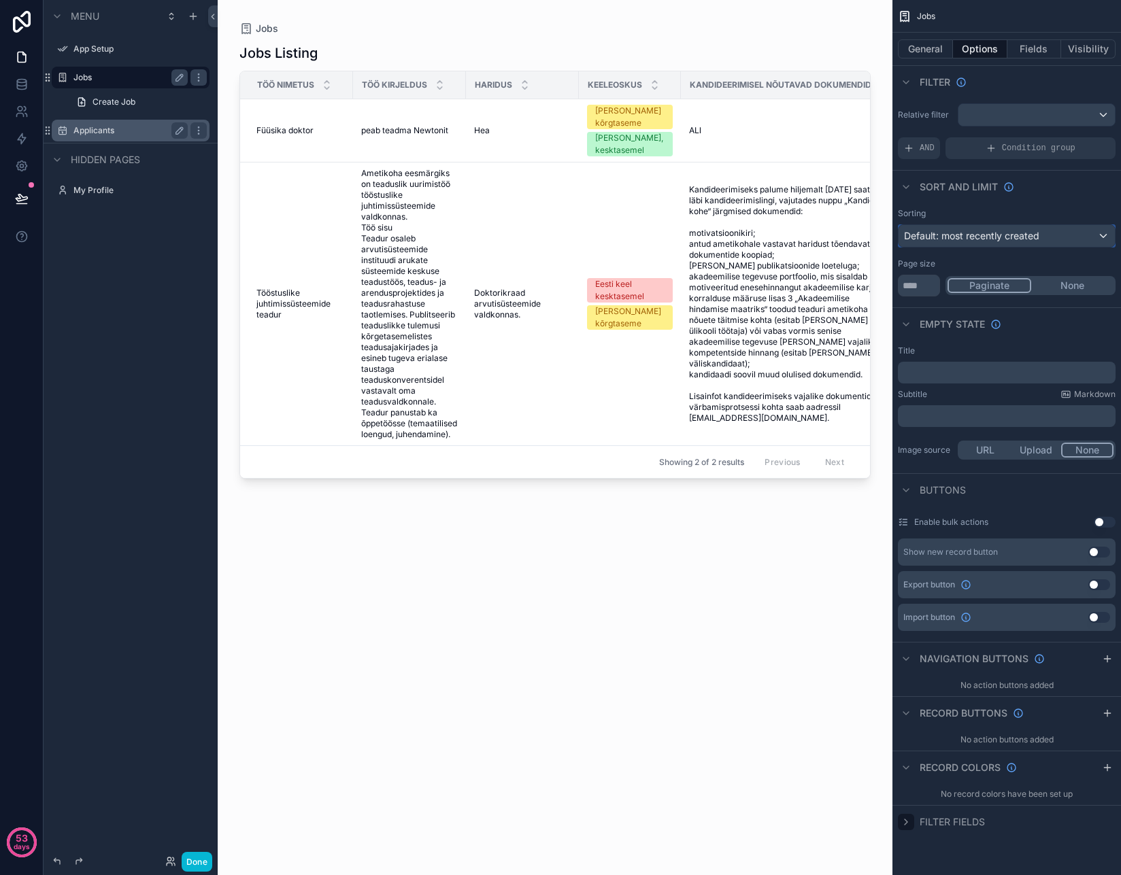
click at [1053, 235] on div "Default: most recently created" at bounding box center [1007, 236] width 216 height 22
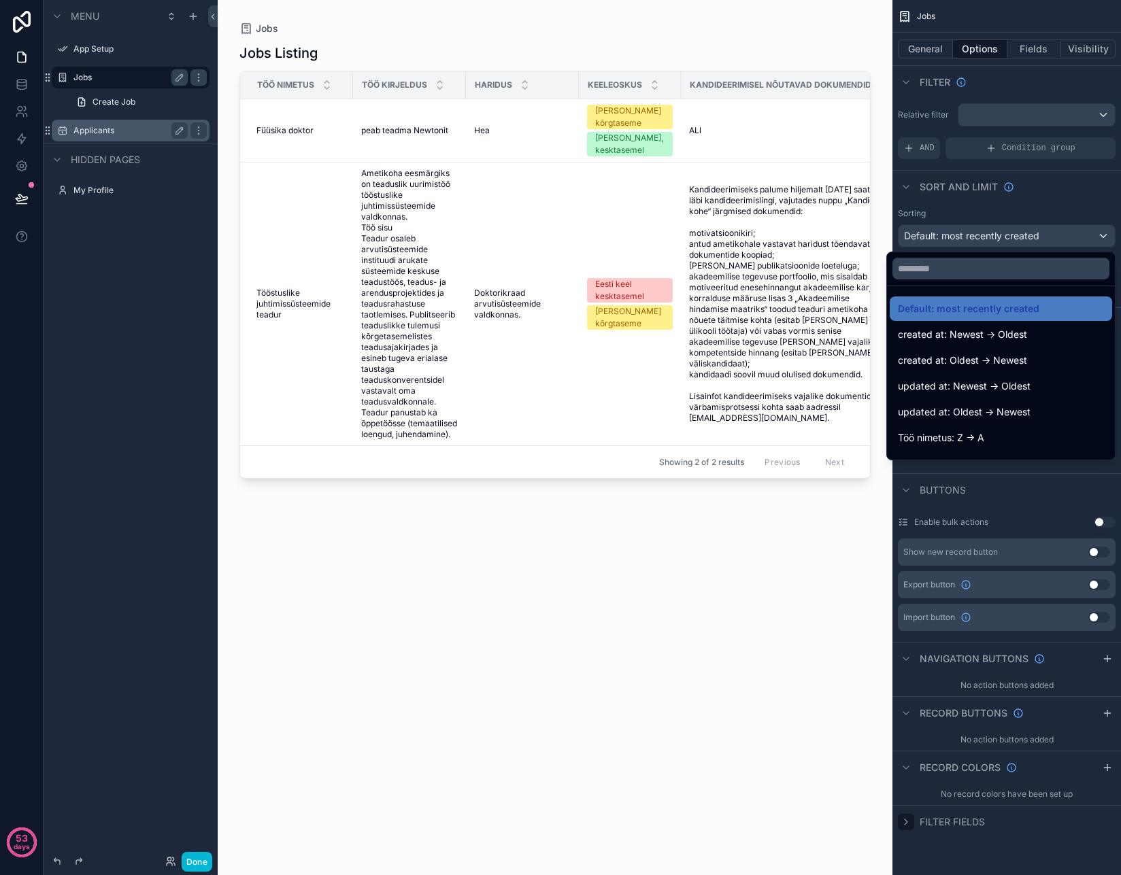
click at [1053, 235] on div "scrollable content" at bounding box center [560, 437] width 1121 height 875
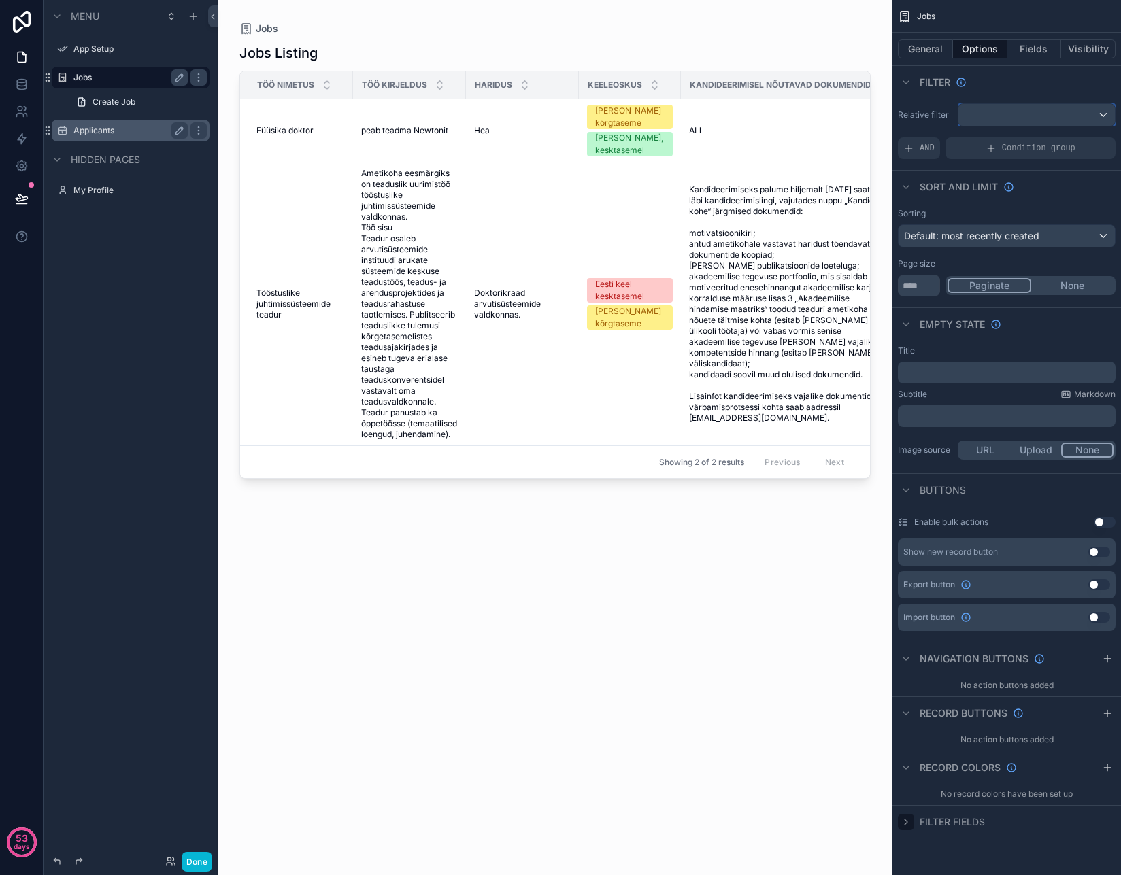
click at [1048, 116] on div "scrollable content" at bounding box center [1036, 115] width 156 height 22
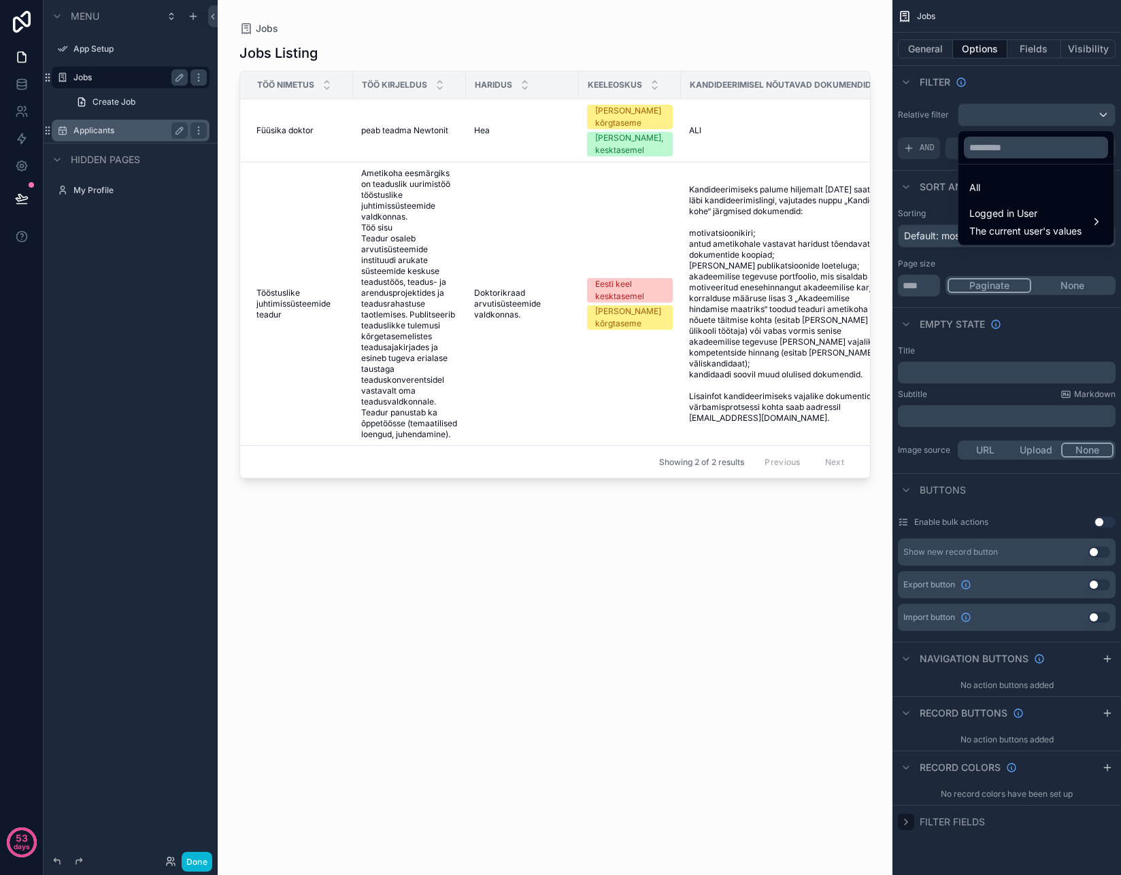
click at [1048, 116] on div "scrollable content" at bounding box center [560, 437] width 1121 height 875
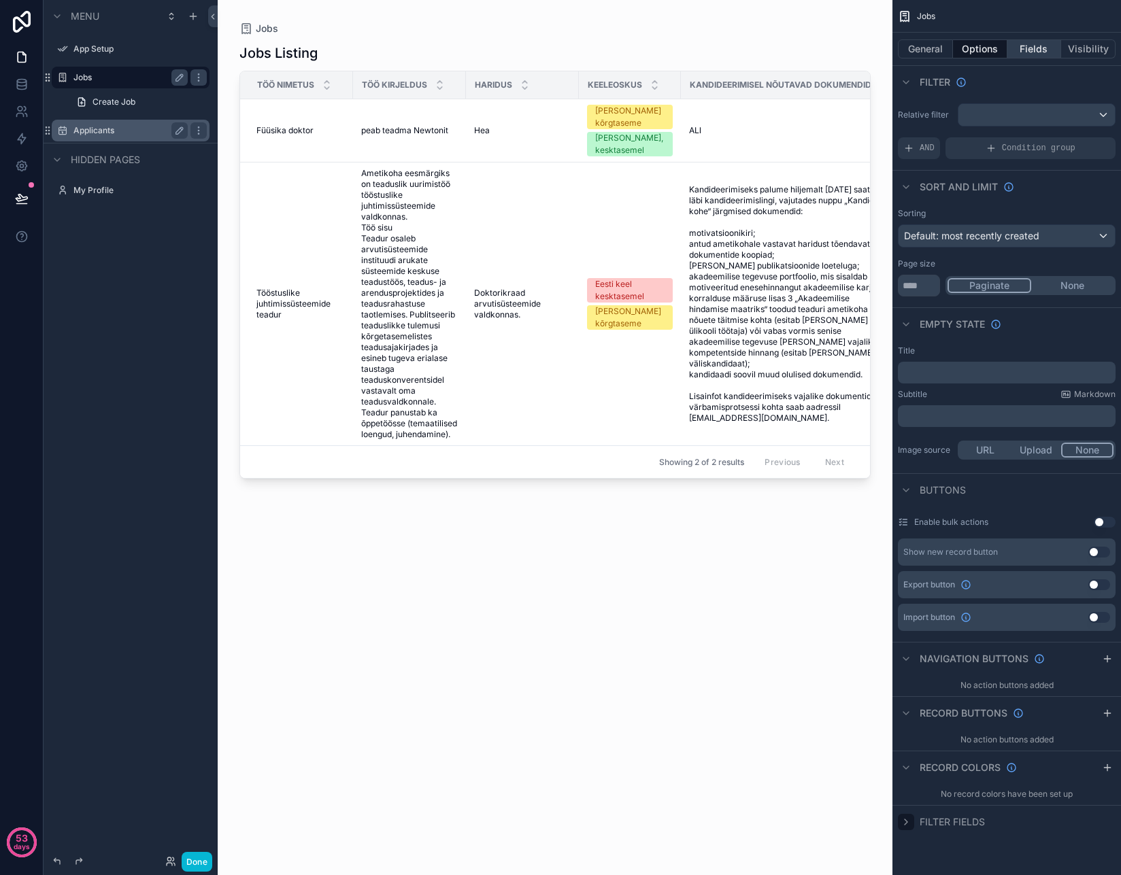
click at [1031, 51] on button "Fields" at bounding box center [1034, 48] width 54 height 19
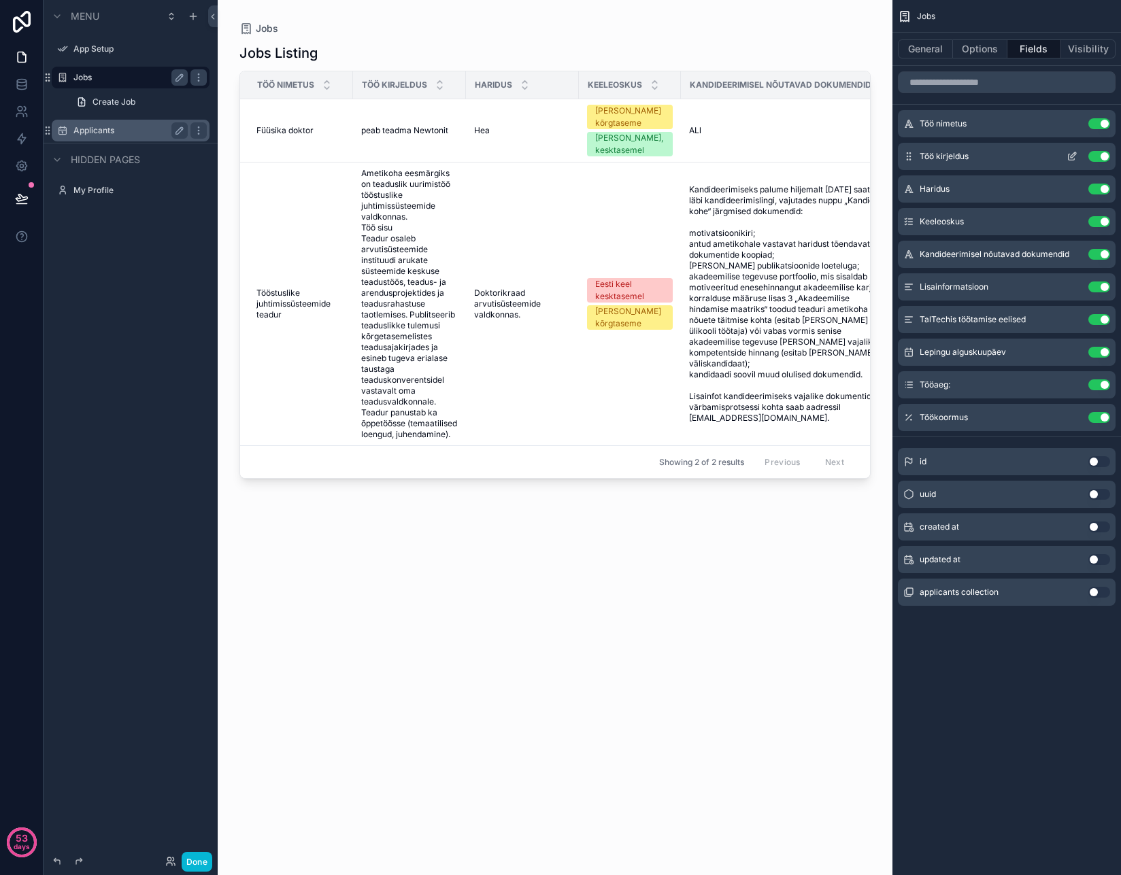
click at [1100, 156] on button "Use setting" at bounding box center [1099, 156] width 22 height 11
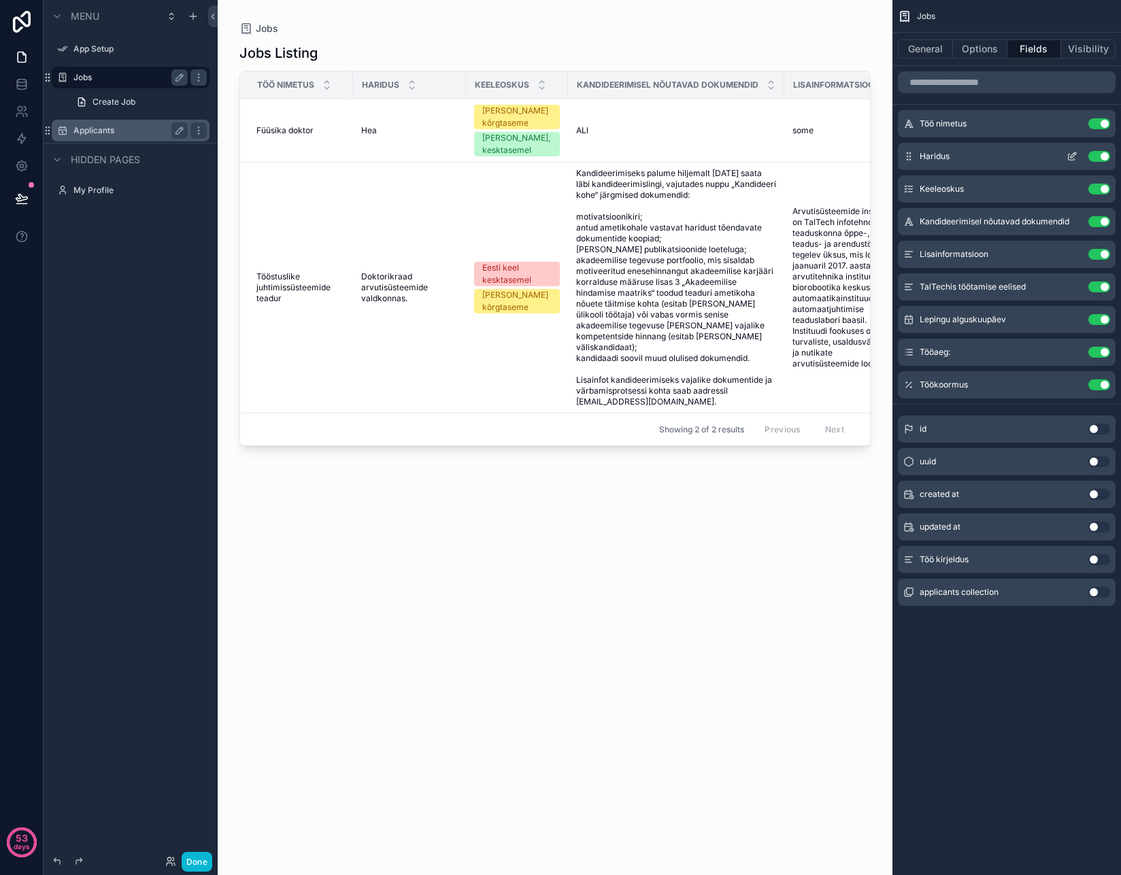
click at [1101, 161] on button "Use setting" at bounding box center [1099, 156] width 22 height 11
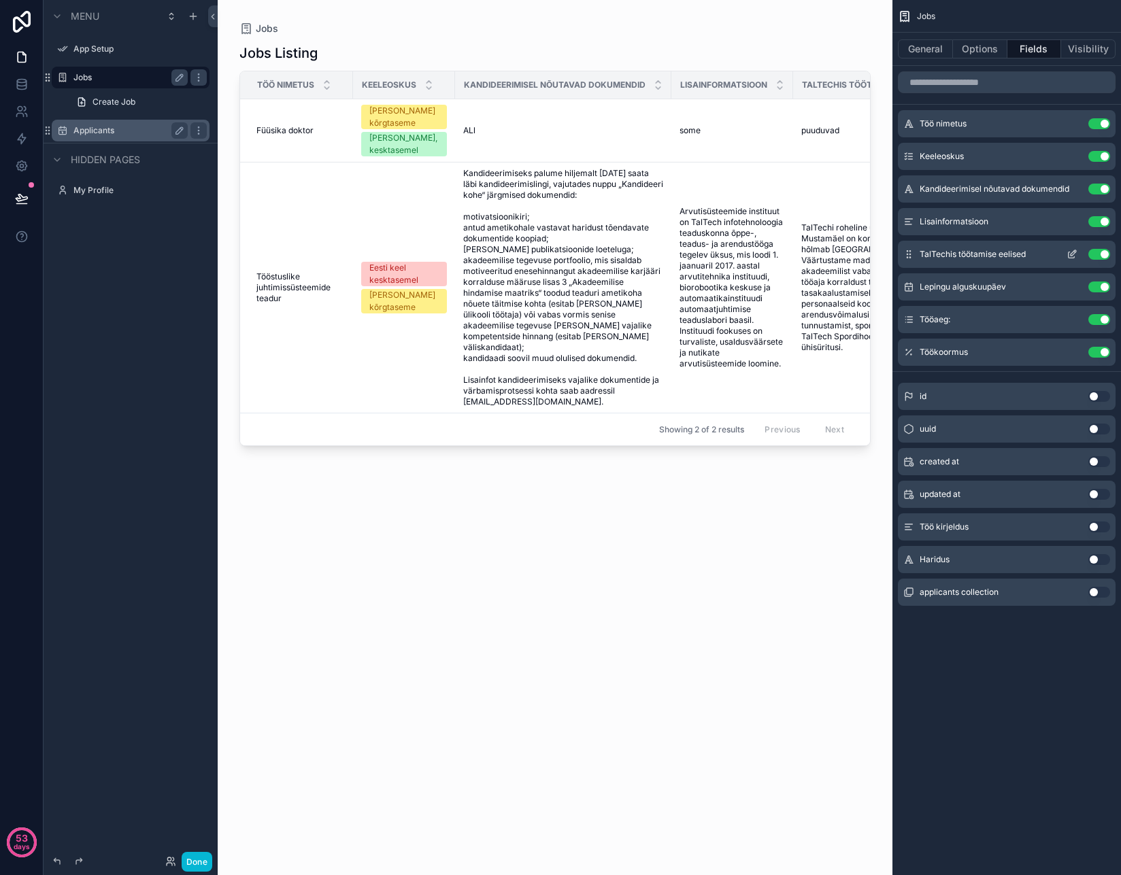
click at [1105, 252] on button "Use setting" at bounding box center [1099, 254] width 22 height 11
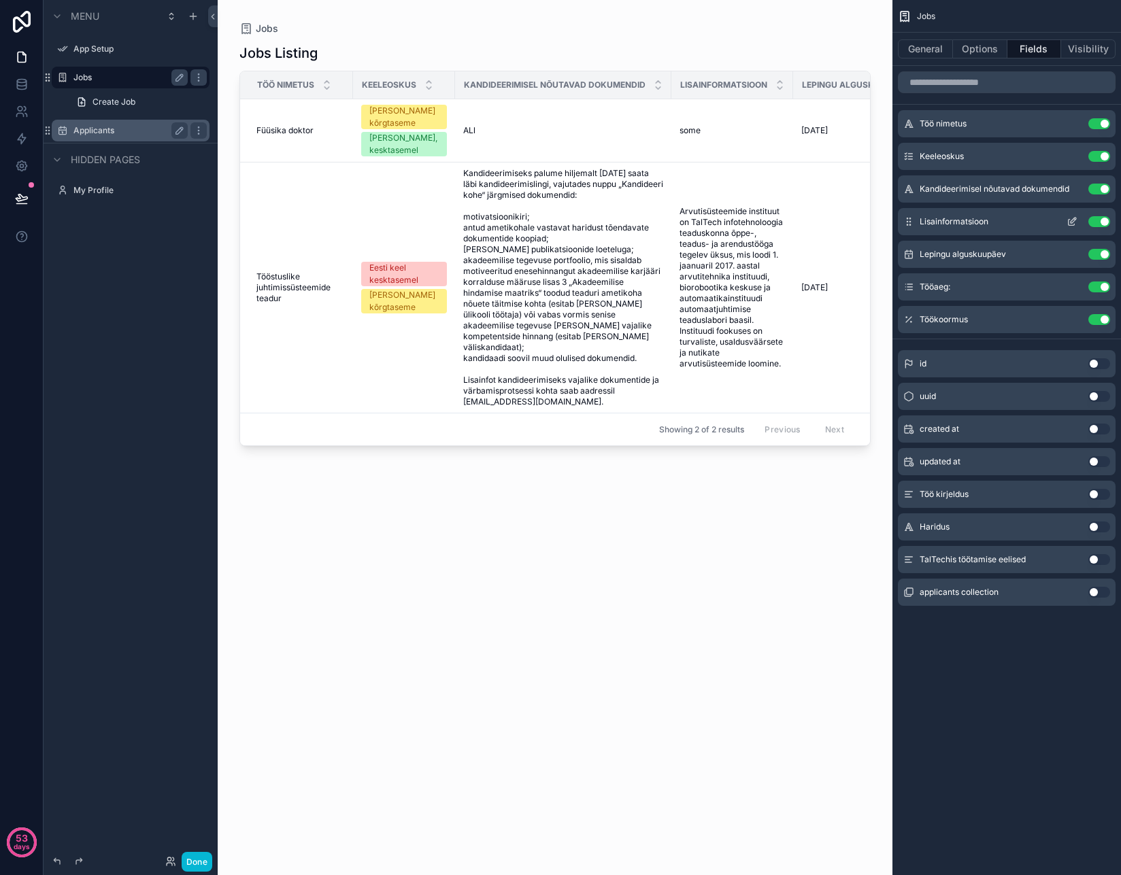
click at [1104, 223] on button "Use setting" at bounding box center [1099, 221] width 22 height 11
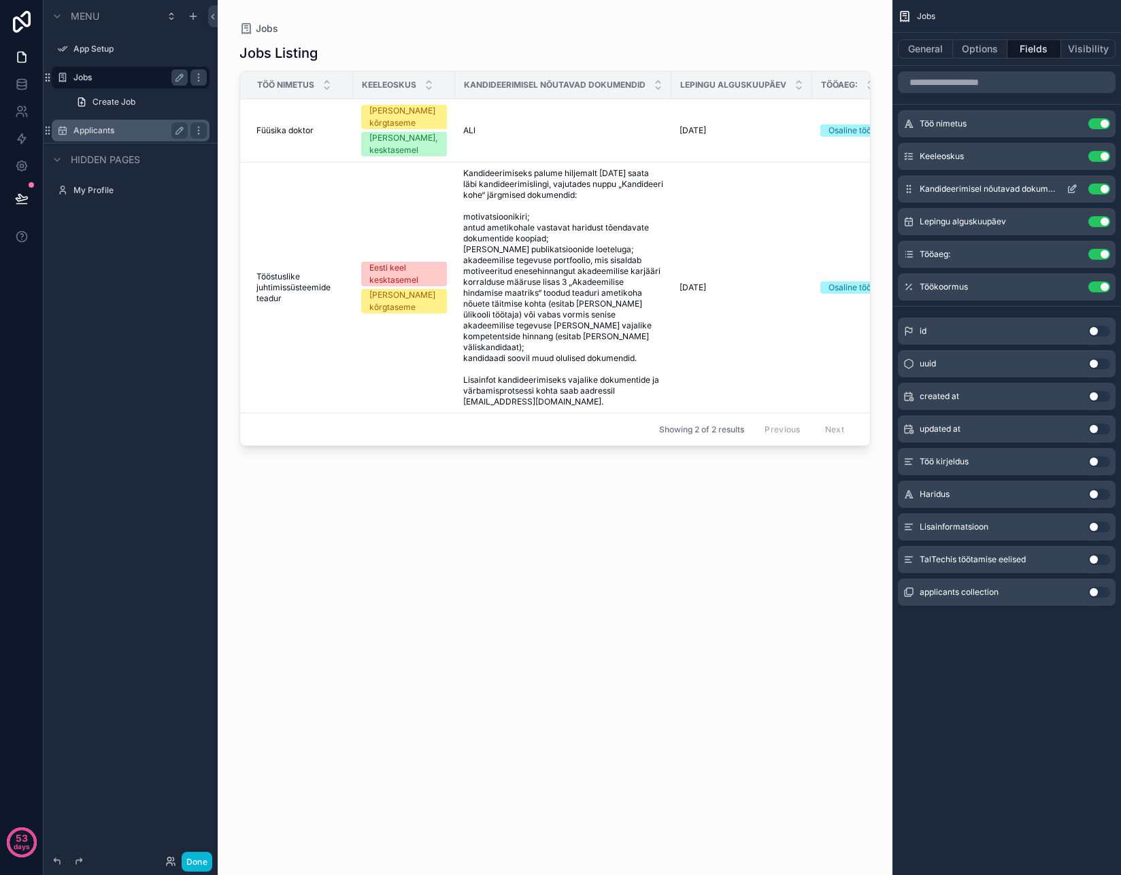
click at [1103, 184] on button "Use setting" at bounding box center [1099, 189] width 22 height 11
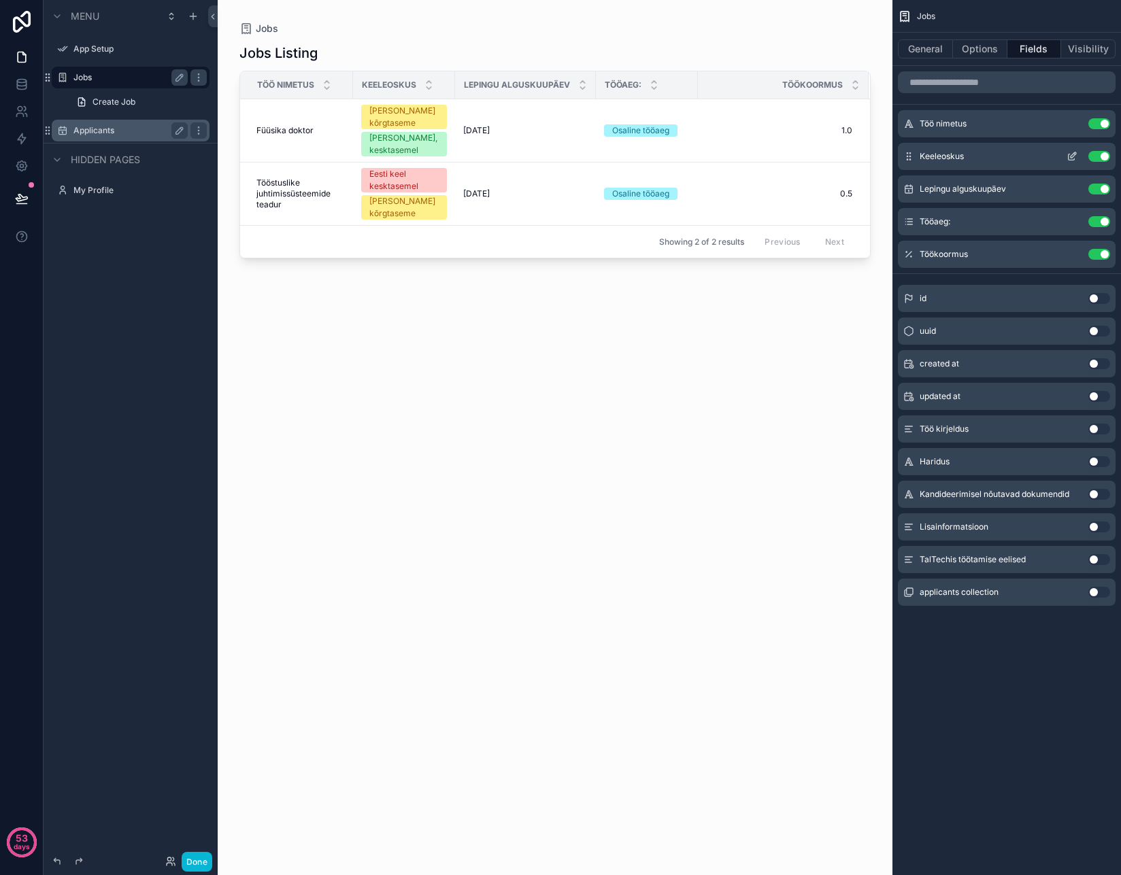
click at [1103, 161] on button "Use setting" at bounding box center [1099, 156] width 22 height 11
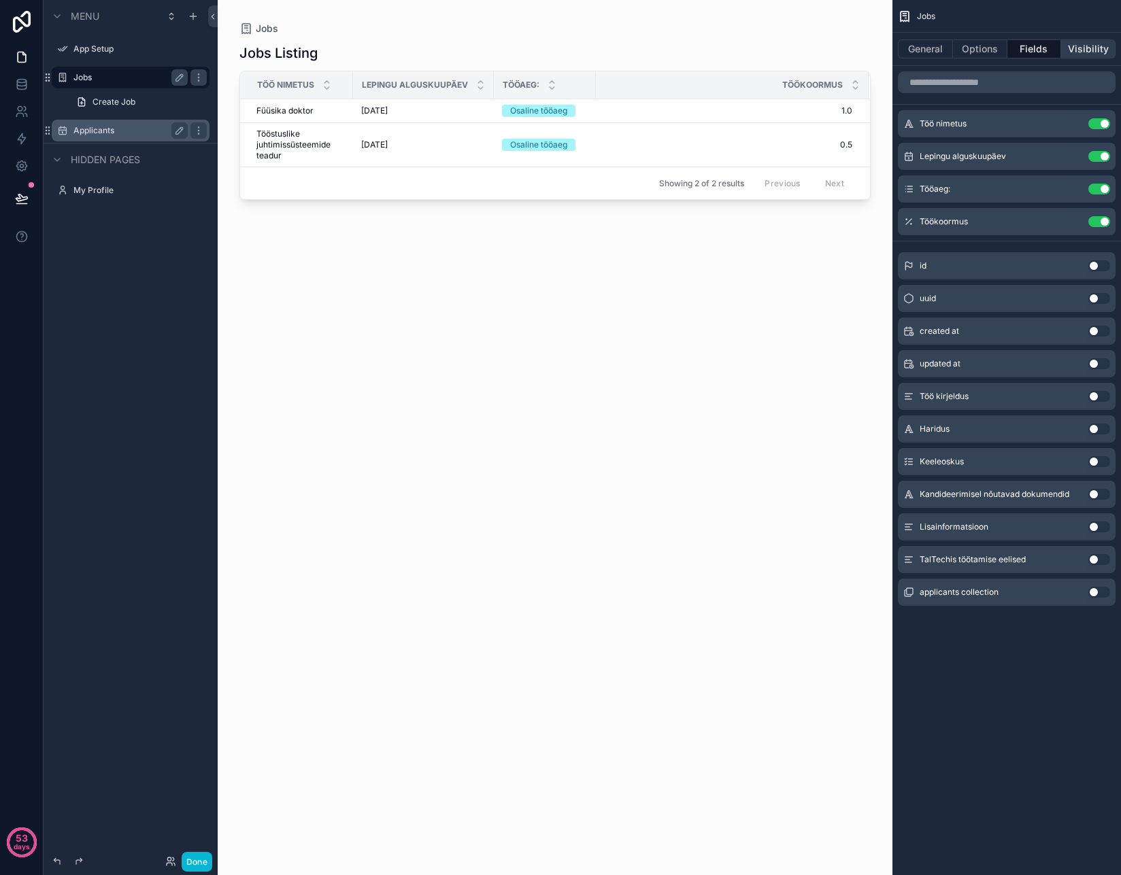
click at [1092, 49] on button "Visibility" at bounding box center [1088, 48] width 54 height 19
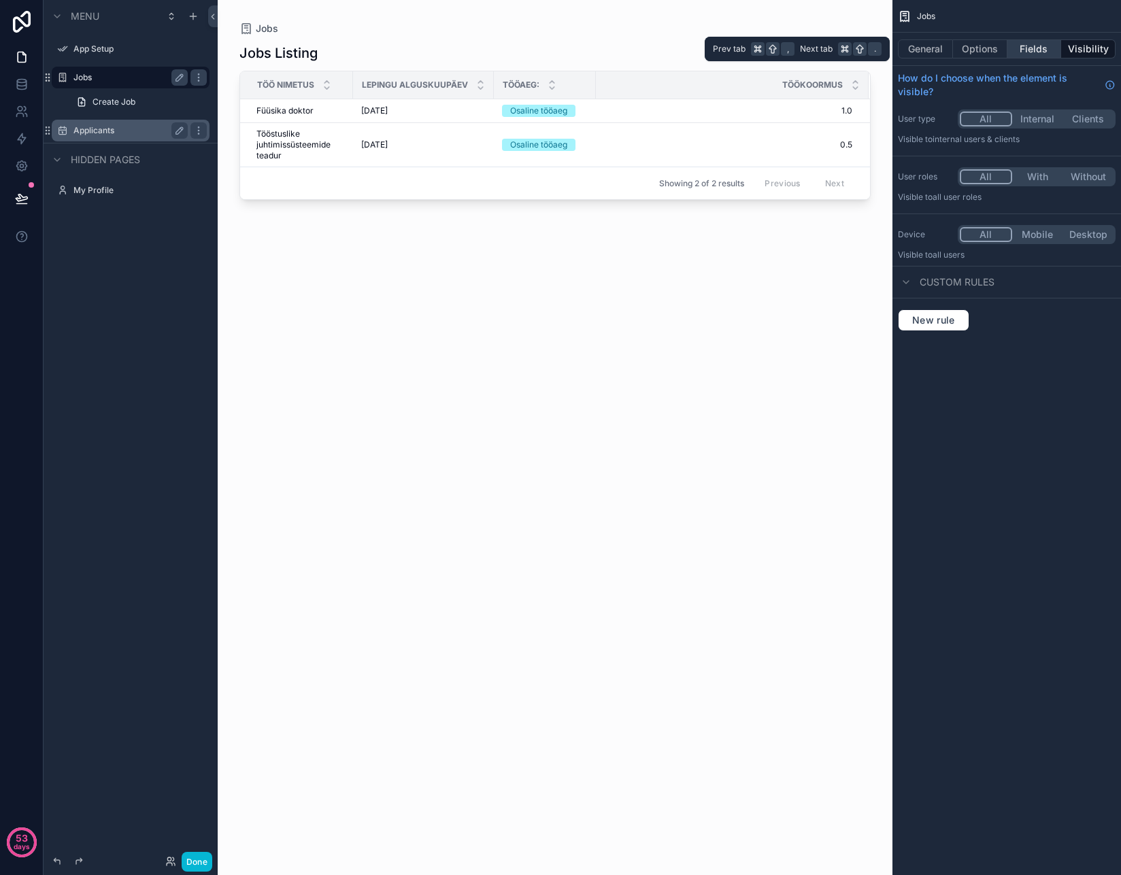
click at [1033, 51] on button "Fields" at bounding box center [1034, 48] width 54 height 19
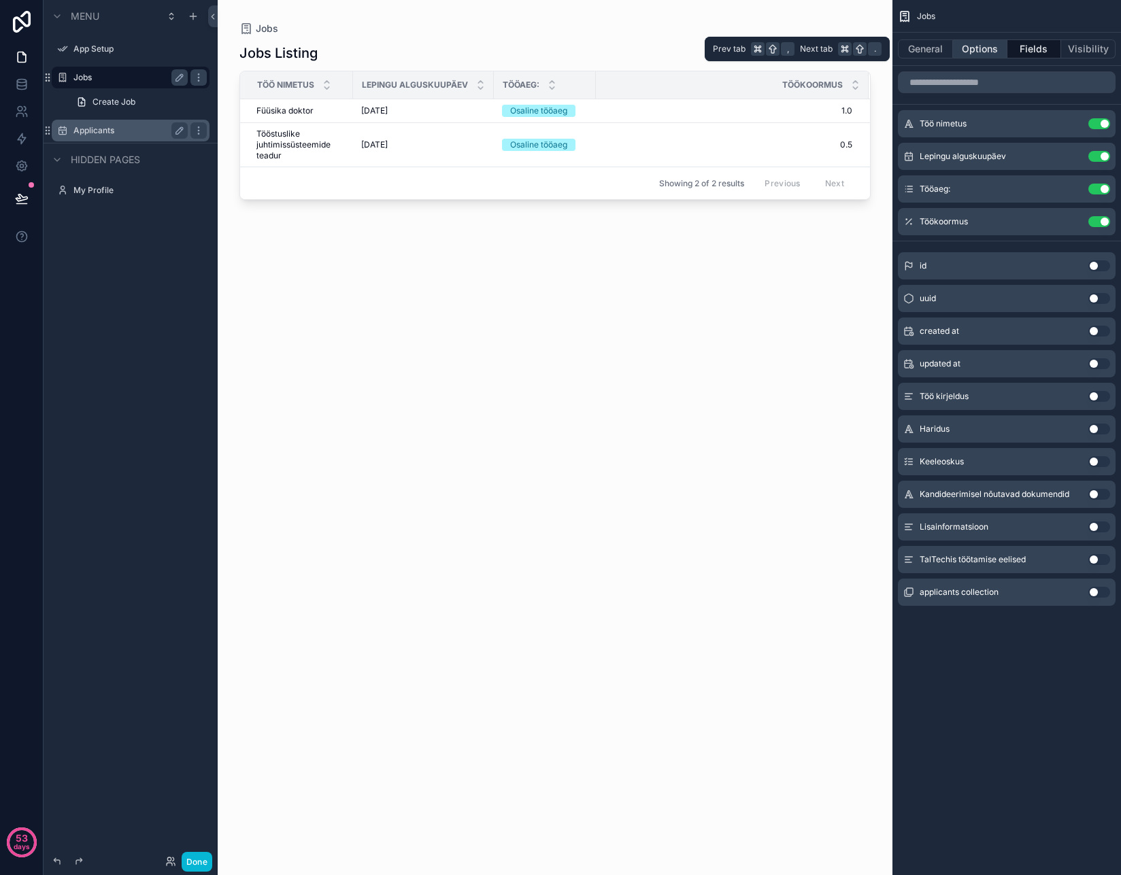
click at [986, 55] on button "Options" at bounding box center [980, 48] width 54 height 19
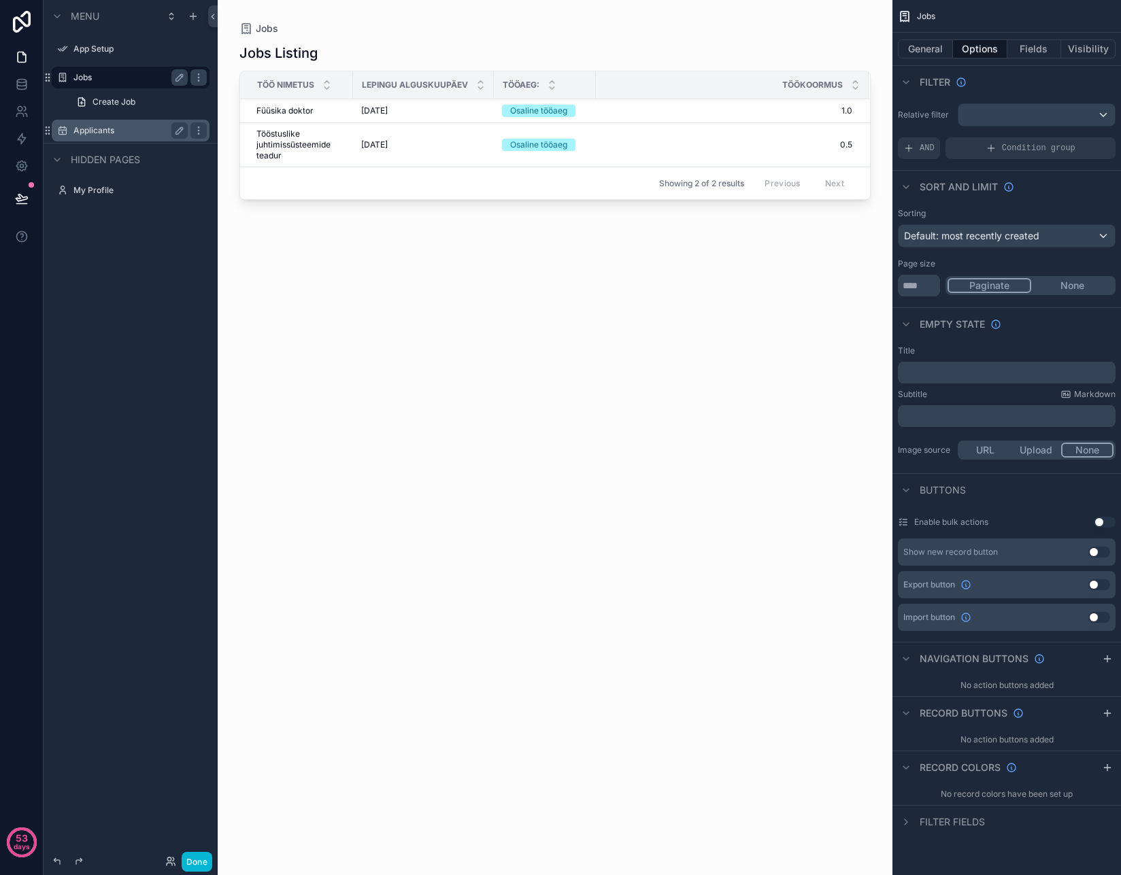
click at [1099, 550] on button "Use setting" at bounding box center [1099, 552] width 22 height 11
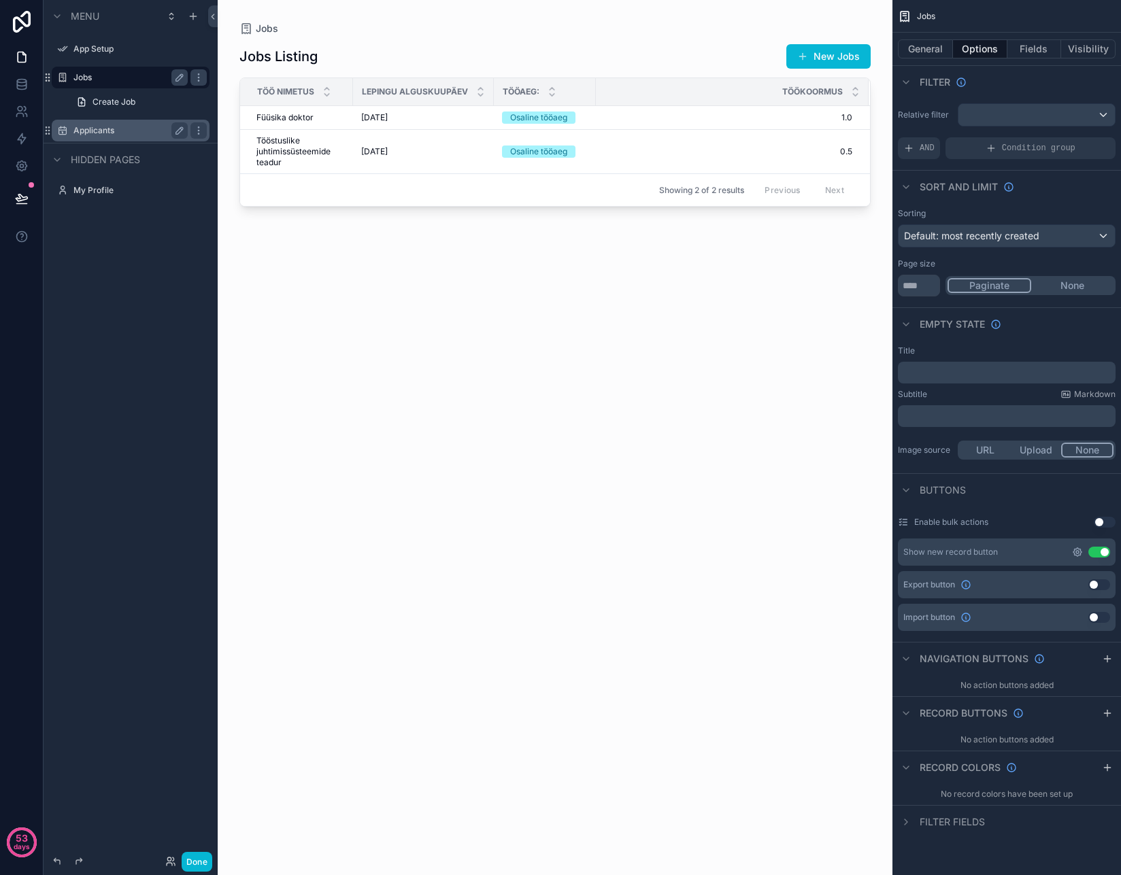
click at [1077, 552] on icon "scrollable content" at bounding box center [1077, 552] width 11 height 11
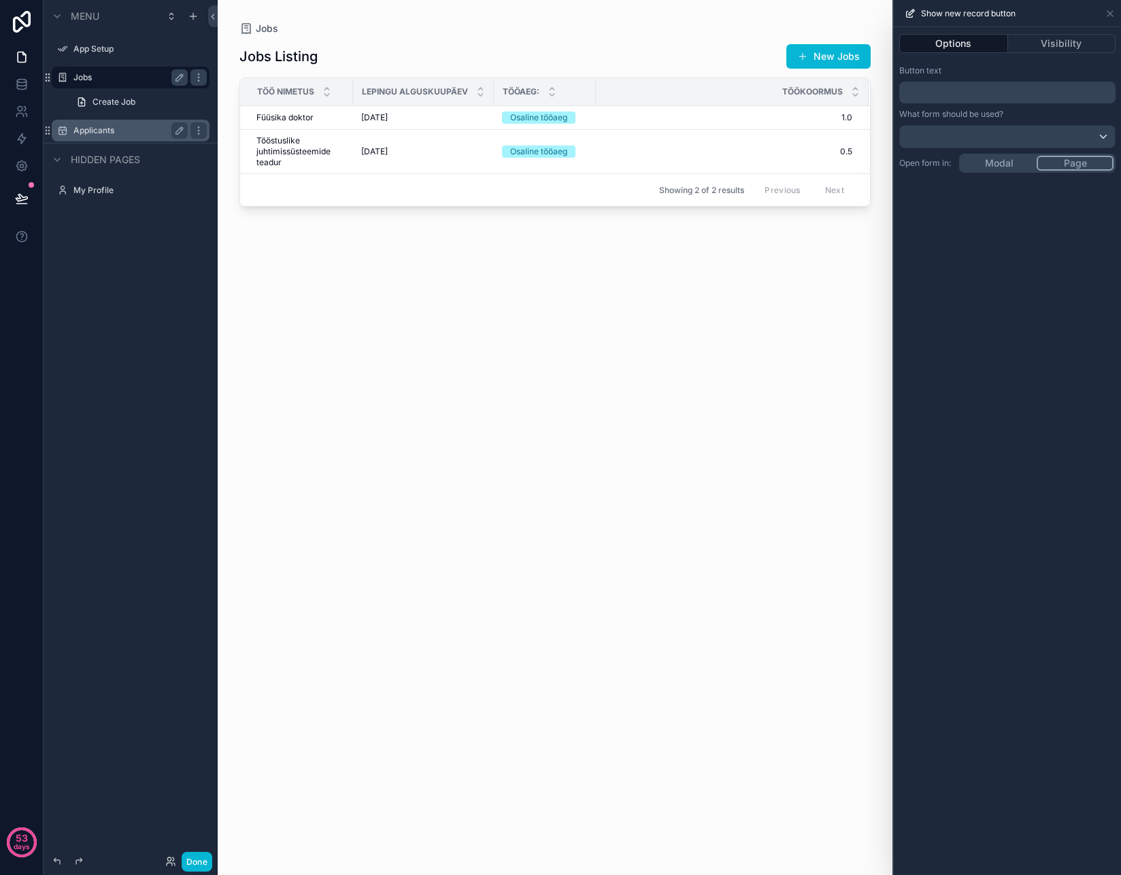
click at [1016, 95] on p "﻿" at bounding box center [1009, 92] width 208 height 16
click at [1075, 402] on div "**********" at bounding box center [1007, 451] width 227 height 848
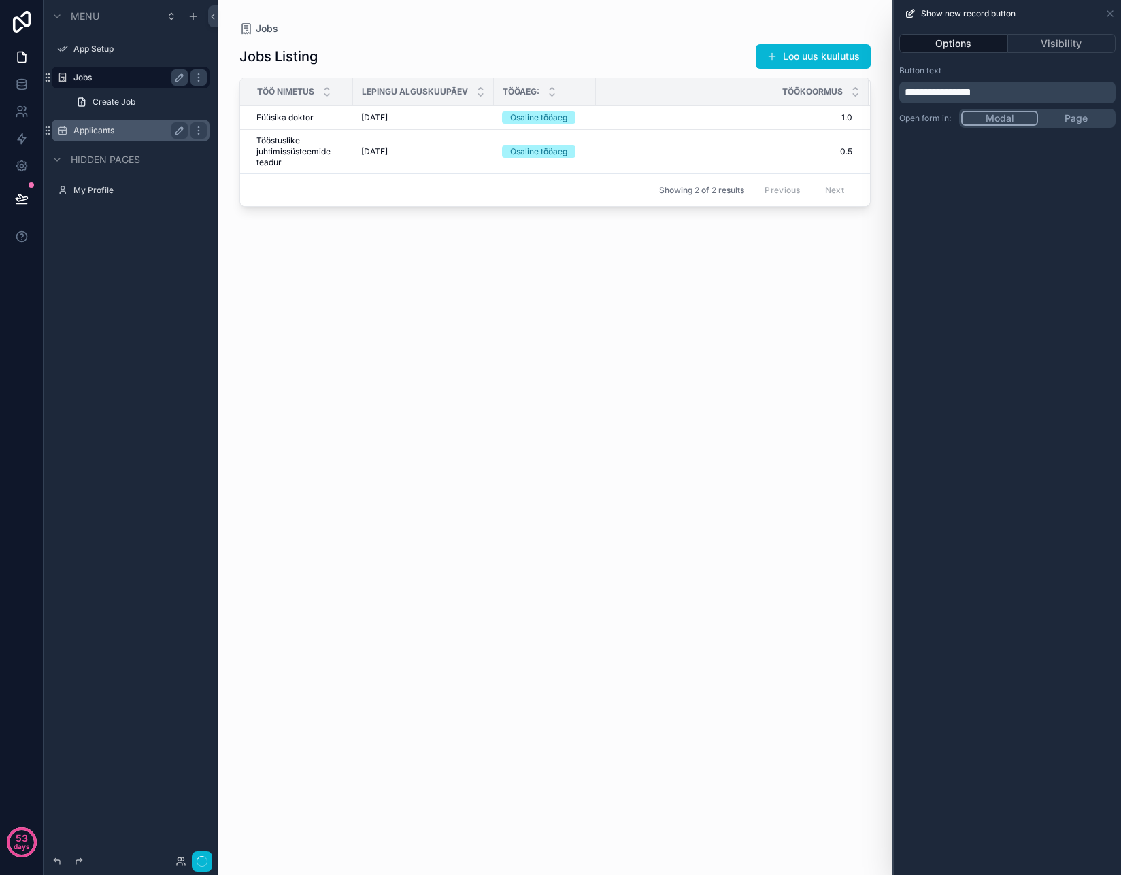
click at [1009, 163] on div "**********" at bounding box center [1007, 451] width 227 height 848
click at [1072, 116] on div "**********" at bounding box center [1007, 119] width 227 height 118
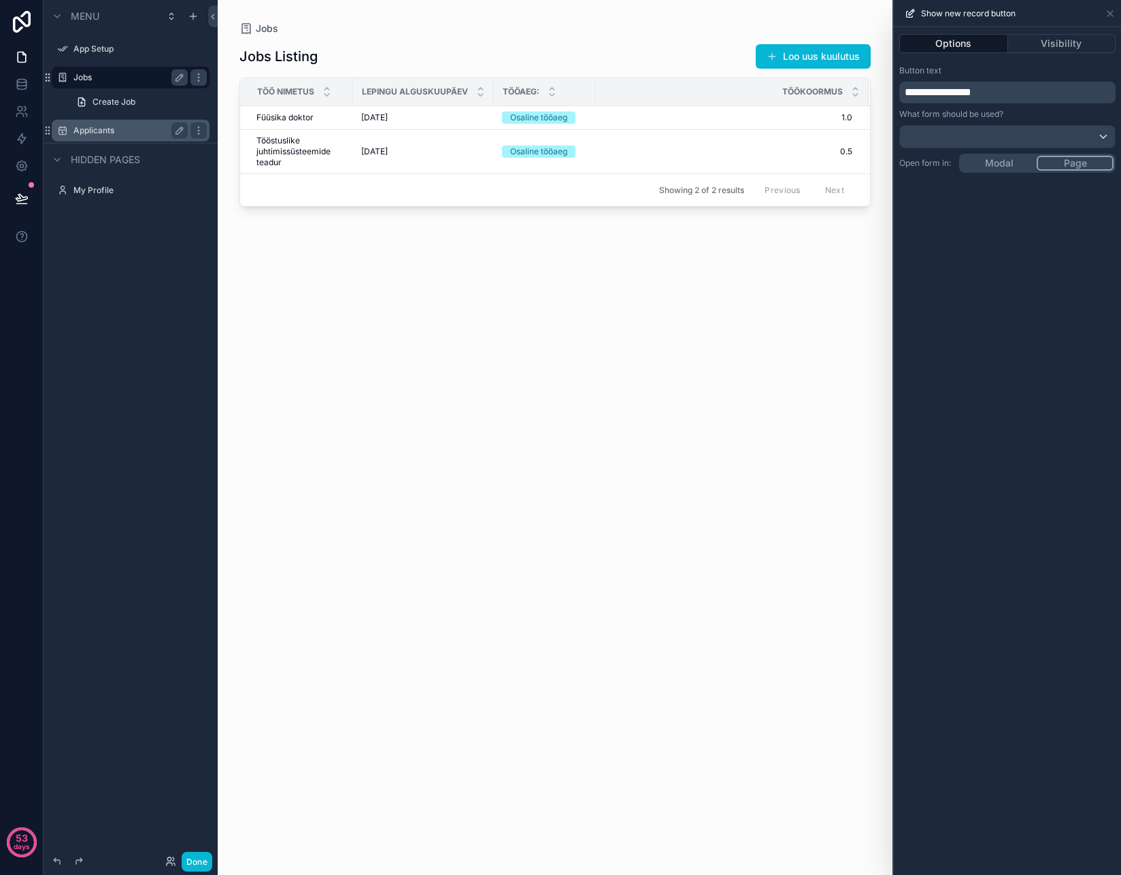
click at [995, 154] on div "Modal Page" at bounding box center [1037, 163] width 156 height 19
click at [995, 163] on div "**********" at bounding box center [1007, 451] width 227 height 848
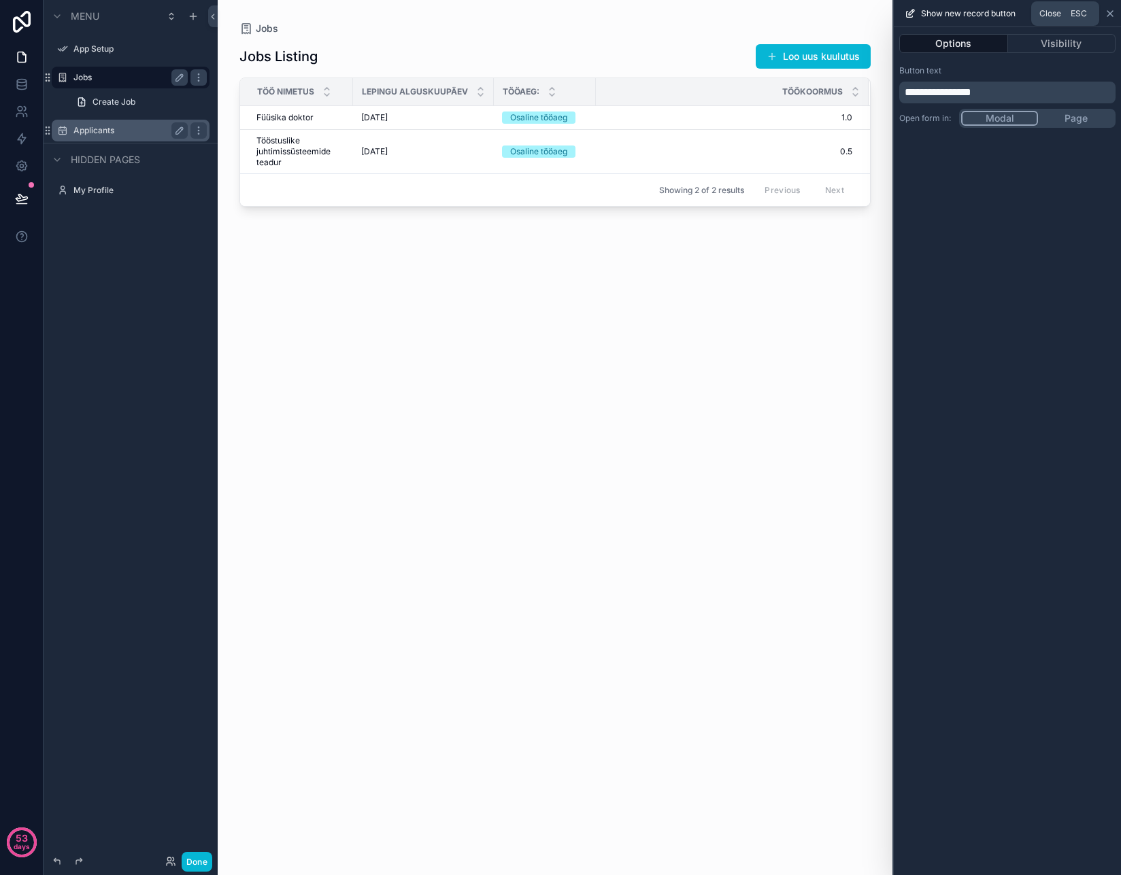
click at [1109, 15] on icon at bounding box center [1110, 13] width 11 height 11
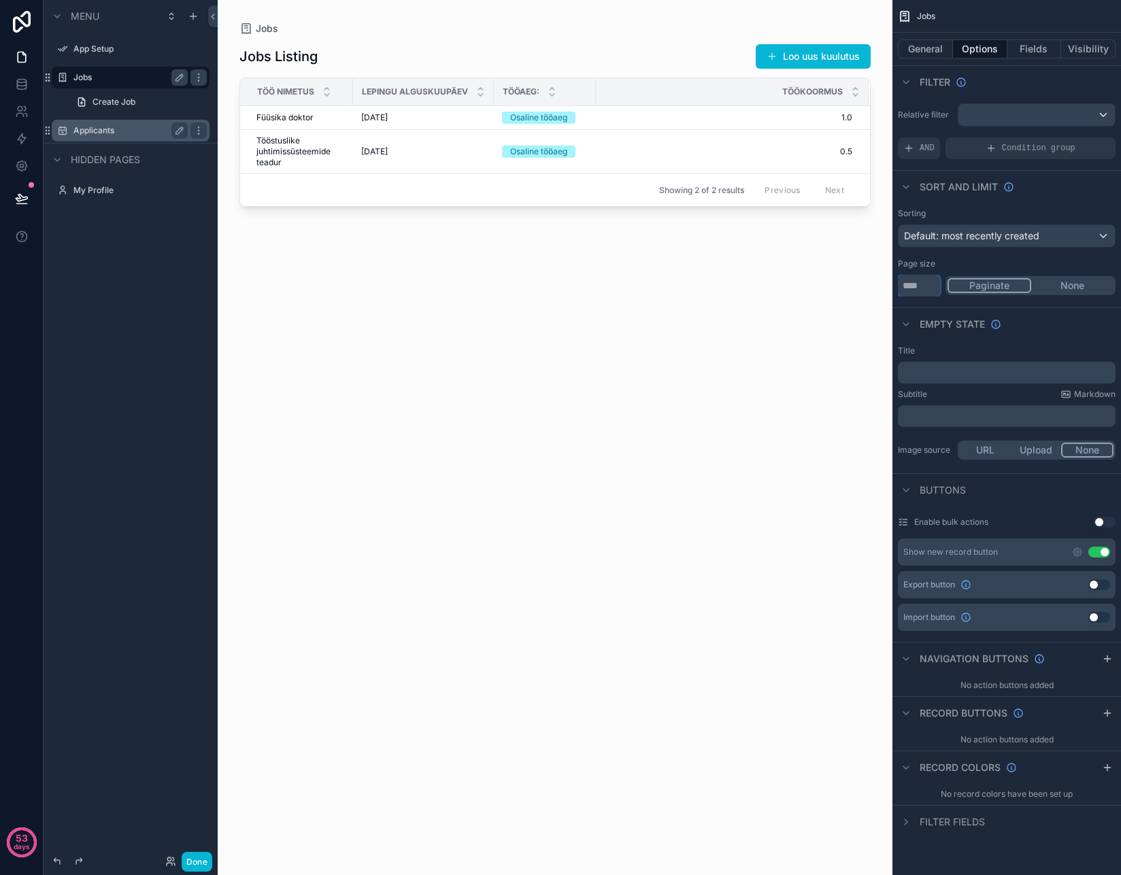
drag, startPoint x: 935, startPoint y: 288, endPoint x: 886, endPoint y: 287, distance: 49.0
click at [886, 287] on div "App Setup Jobs Applicants My Profile TS[ Tarmo Saidla [ProcurementFlow] Jobs Jo…" at bounding box center [669, 437] width 903 height 875
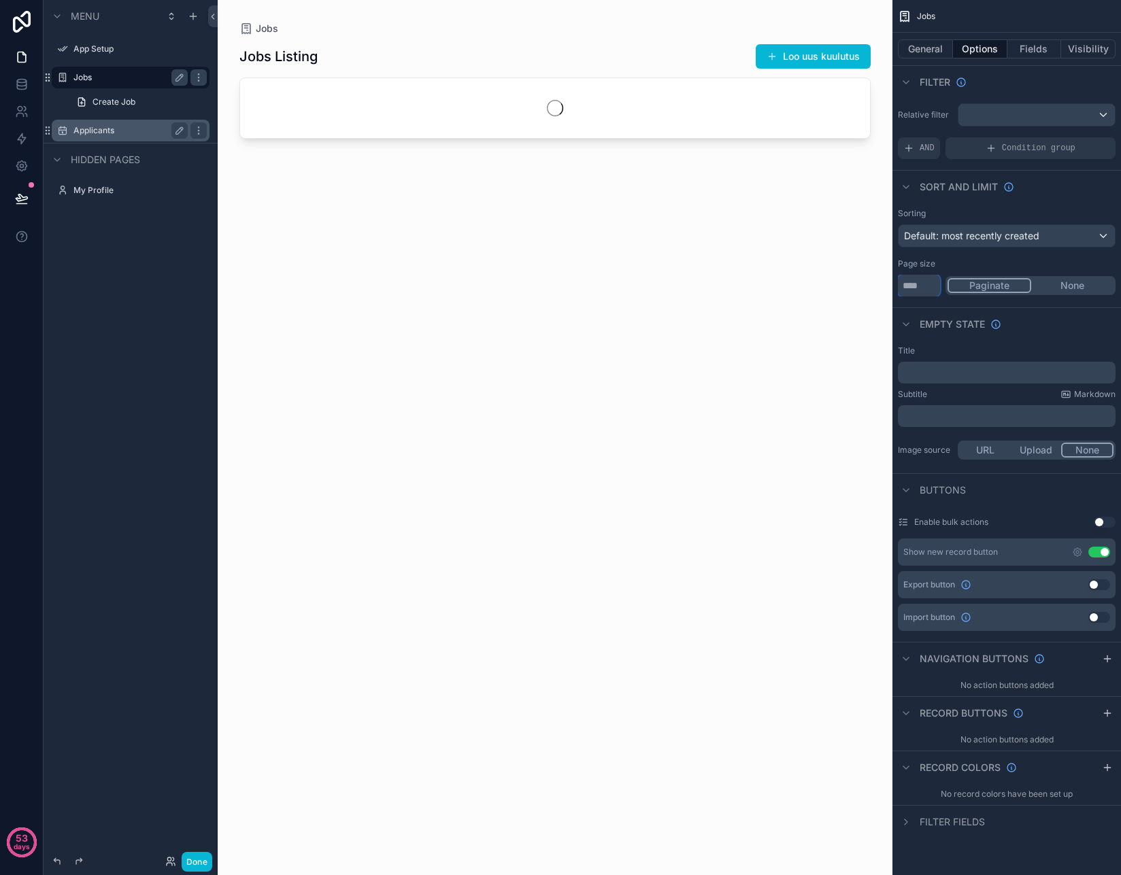
type input "***"
click at [977, 264] on div "Page size" at bounding box center [1007, 263] width 218 height 11
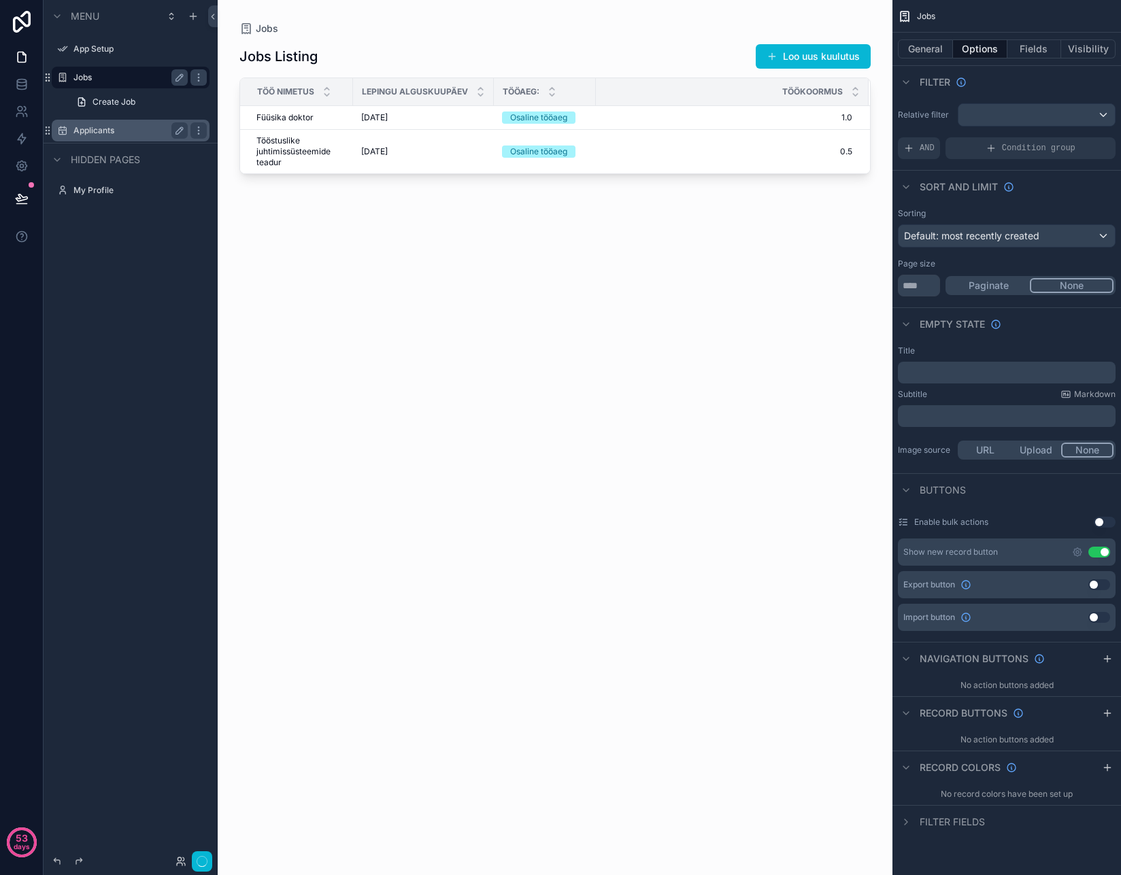
click at [1060, 287] on button "None" at bounding box center [1072, 285] width 84 height 15
click at [1001, 286] on button "Paginate" at bounding box center [989, 285] width 82 height 15
click at [1050, 238] on div "Default: most recently created" at bounding box center [1007, 236] width 216 height 22
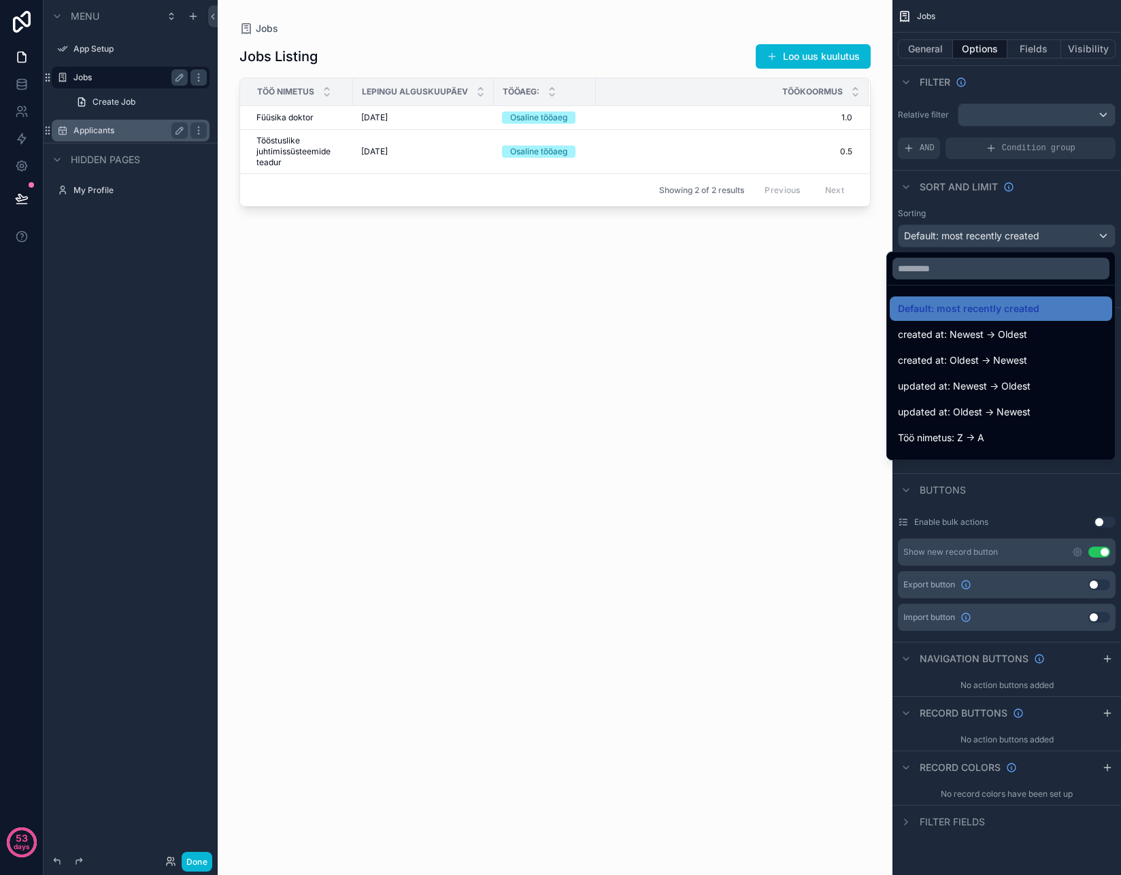
click at [1050, 238] on div "scrollable content" at bounding box center [560, 437] width 1121 height 875
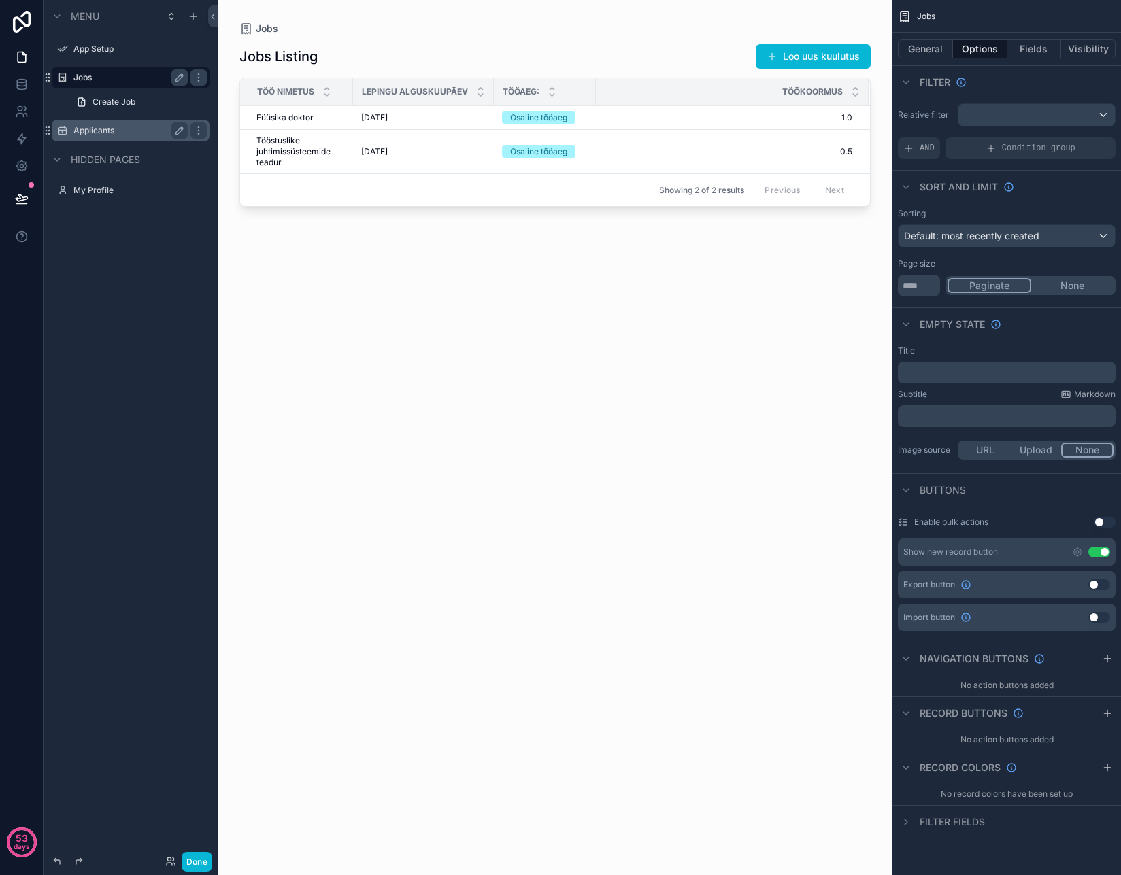
click at [469, 329] on div "Jobs Listing Loo uus kuulutus Töö nimetus Lepingu alguskuupäev Tööaeg: Töökoorm…" at bounding box center [554, 447] width 631 height 824
click at [198, 81] on icon "scrollable content" at bounding box center [198, 80] width 1 height 1
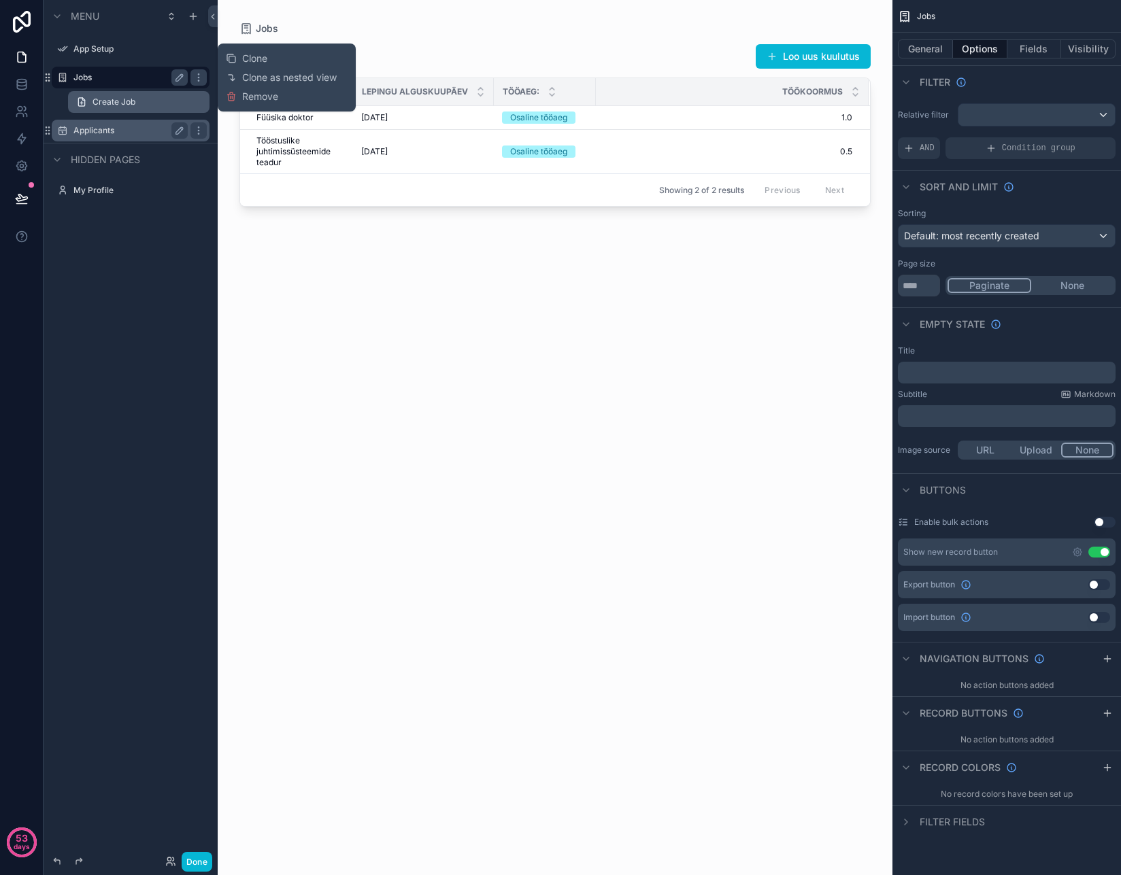
click at [180, 106] on link "Create Job" at bounding box center [138, 102] width 141 height 22
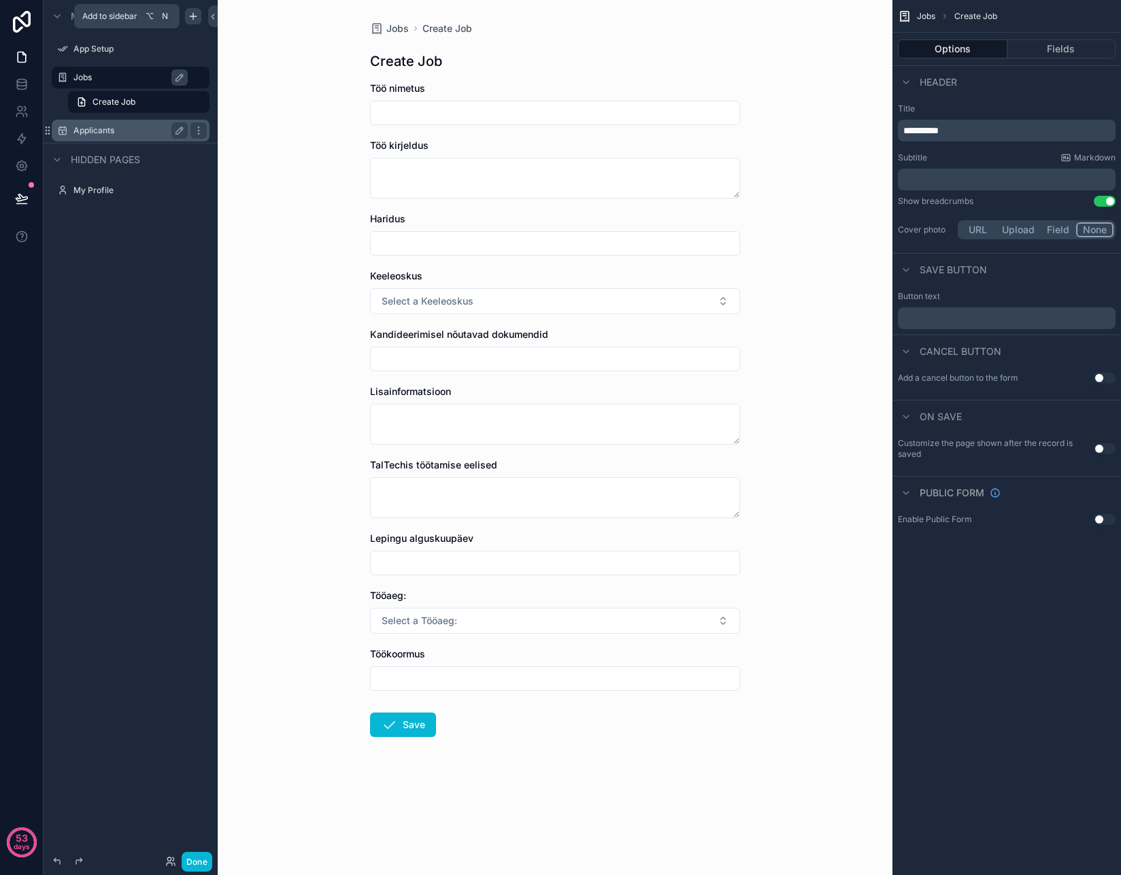
click at [195, 14] on icon "scrollable content" at bounding box center [193, 16] width 11 height 11
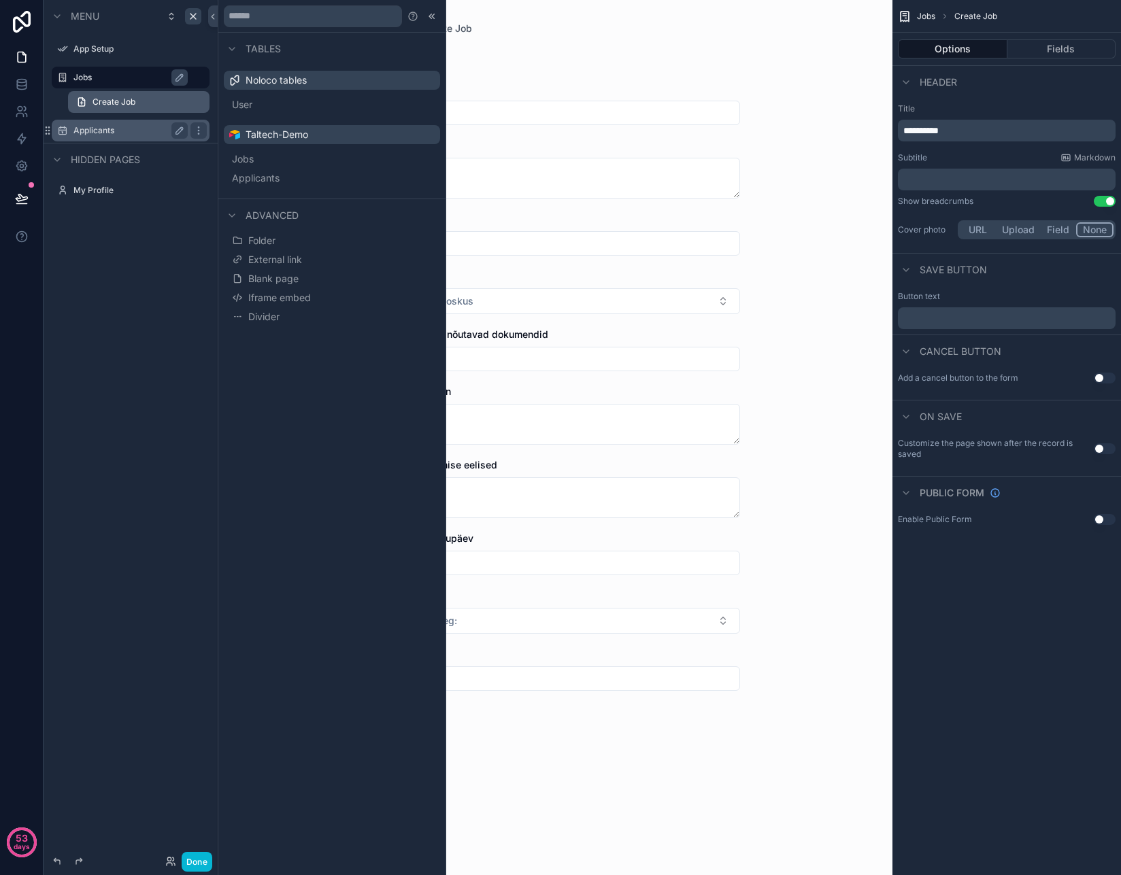
click at [131, 103] on span "Create Job" at bounding box center [114, 102] width 43 height 11
click at [629, 73] on div "Jobs Create Job Create Job Töö nimetus Töö kirjeldus Haridus Keeleoskus Select …" at bounding box center [555, 412] width 392 height 824
click at [430, 20] on icon at bounding box center [432, 16] width 11 height 11
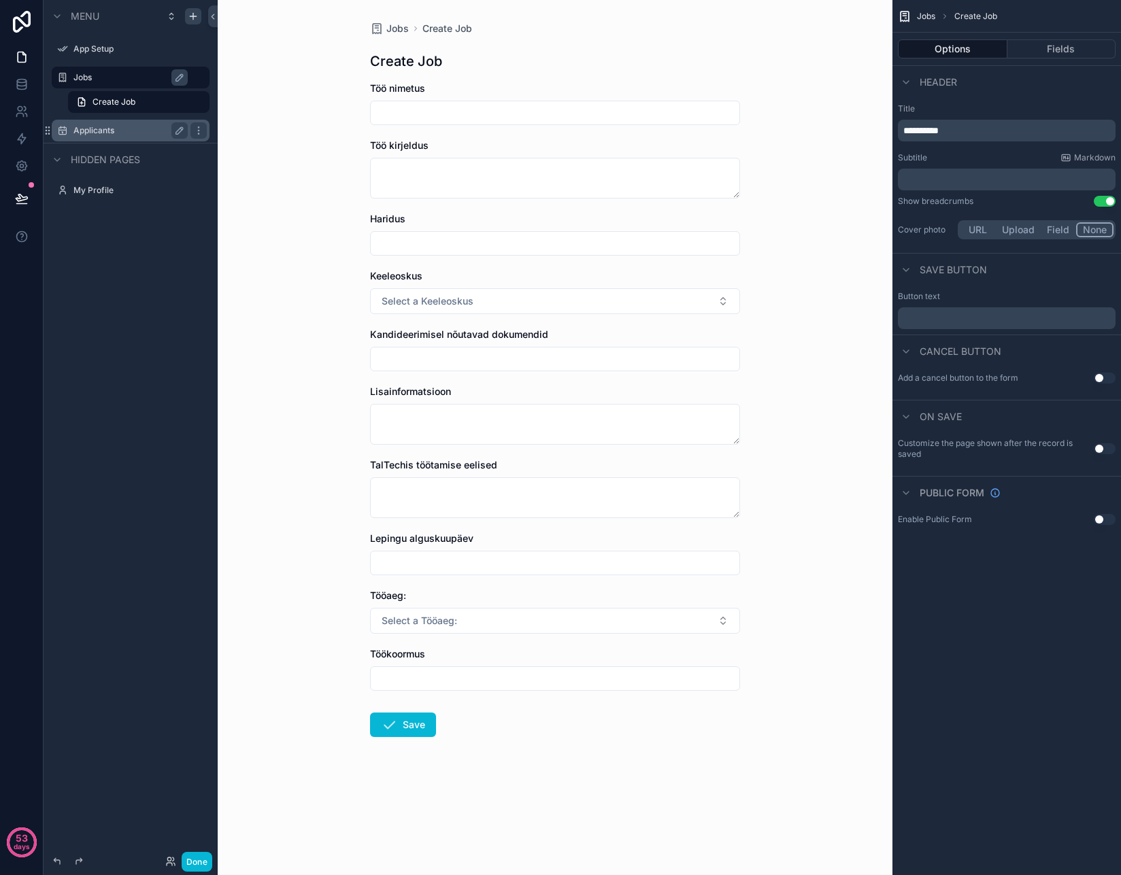
click at [89, 75] on label "Jobs" at bounding box center [137, 77] width 128 height 11
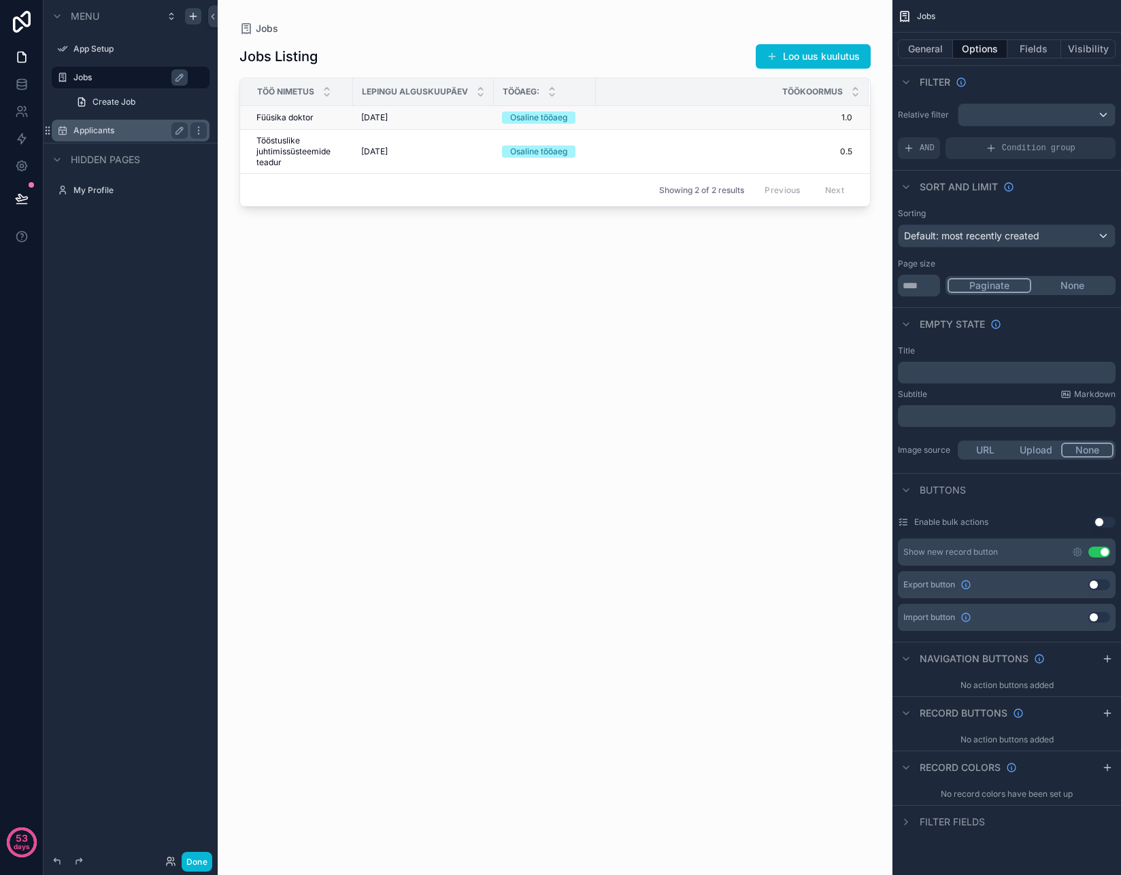
click at [382, 116] on span "[DATE]" at bounding box center [374, 117] width 27 height 11
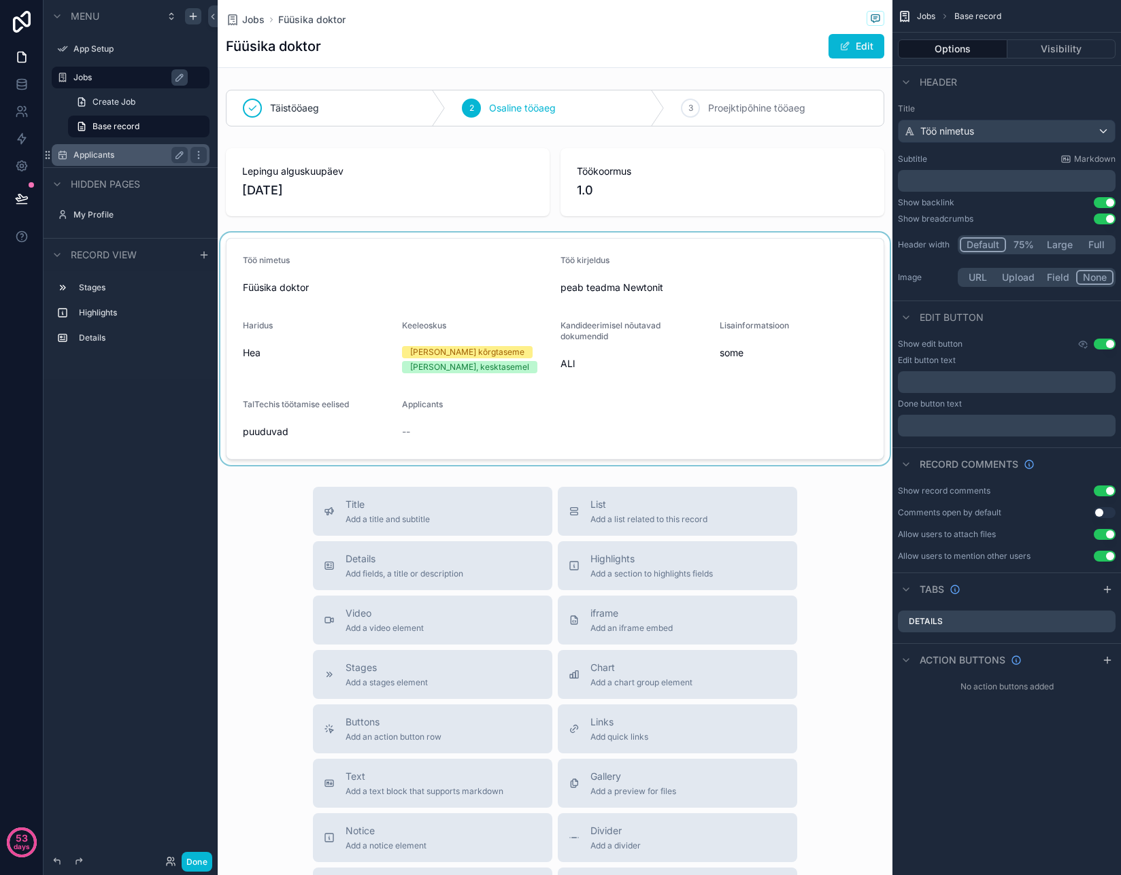
click at [733, 300] on div "scrollable content" at bounding box center [555, 349] width 675 height 233
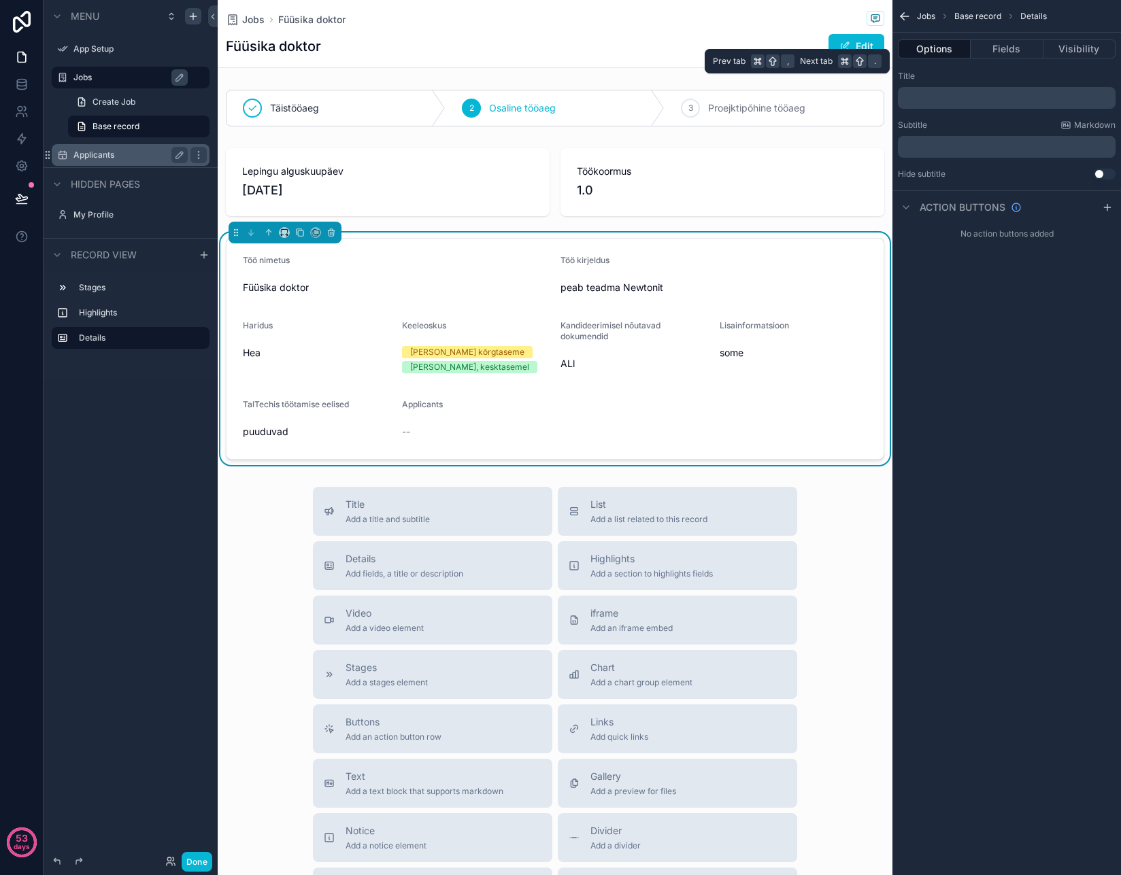
click at [952, 50] on button "Options" at bounding box center [934, 48] width 73 height 19
click at [1012, 57] on button "Fields" at bounding box center [1007, 48] width 72 height 19
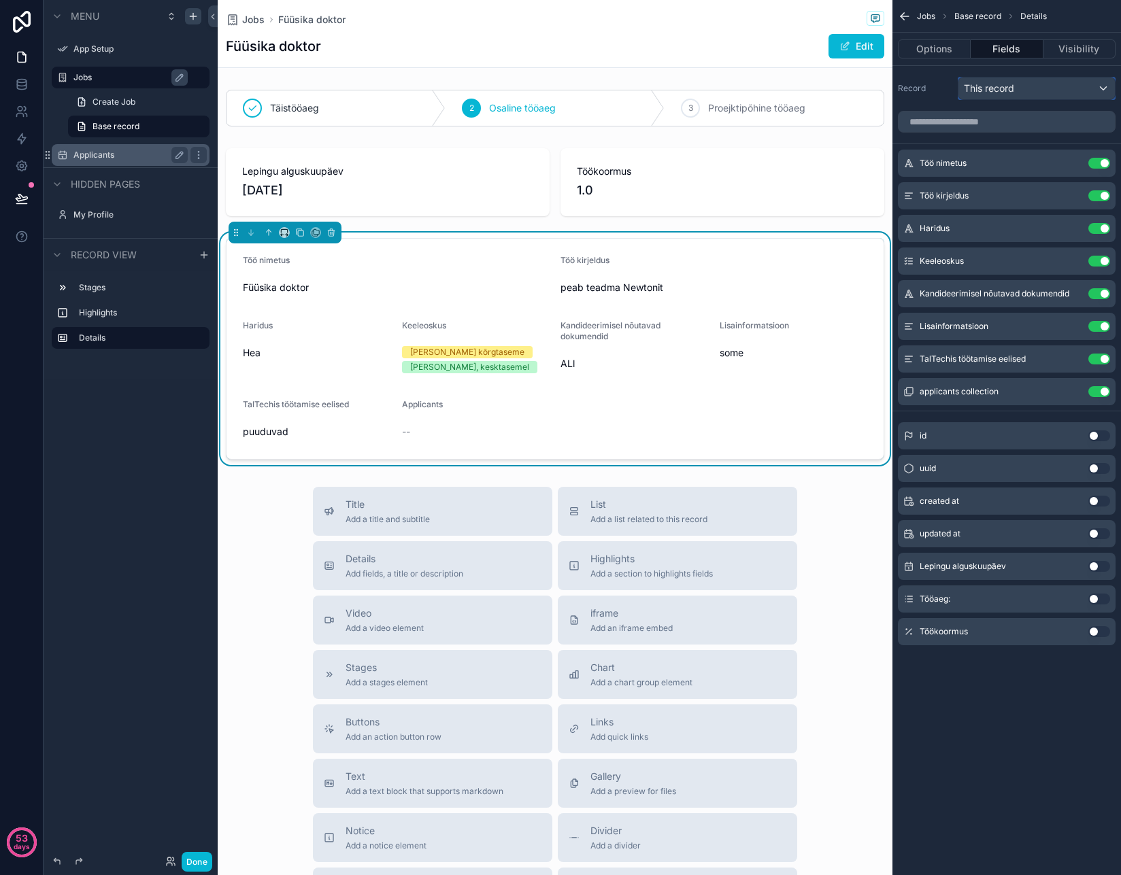
click at [1007, 95] on span "This record" at bounding box center [989, 89] width 50 height 14
click at [1009, 89] on div "scrollable content" at bounding box center [560, 437] width 1121 height 875
click at [1067, 50] on button "Visibility" at bounding box center [1079, 48] width 72 height 19
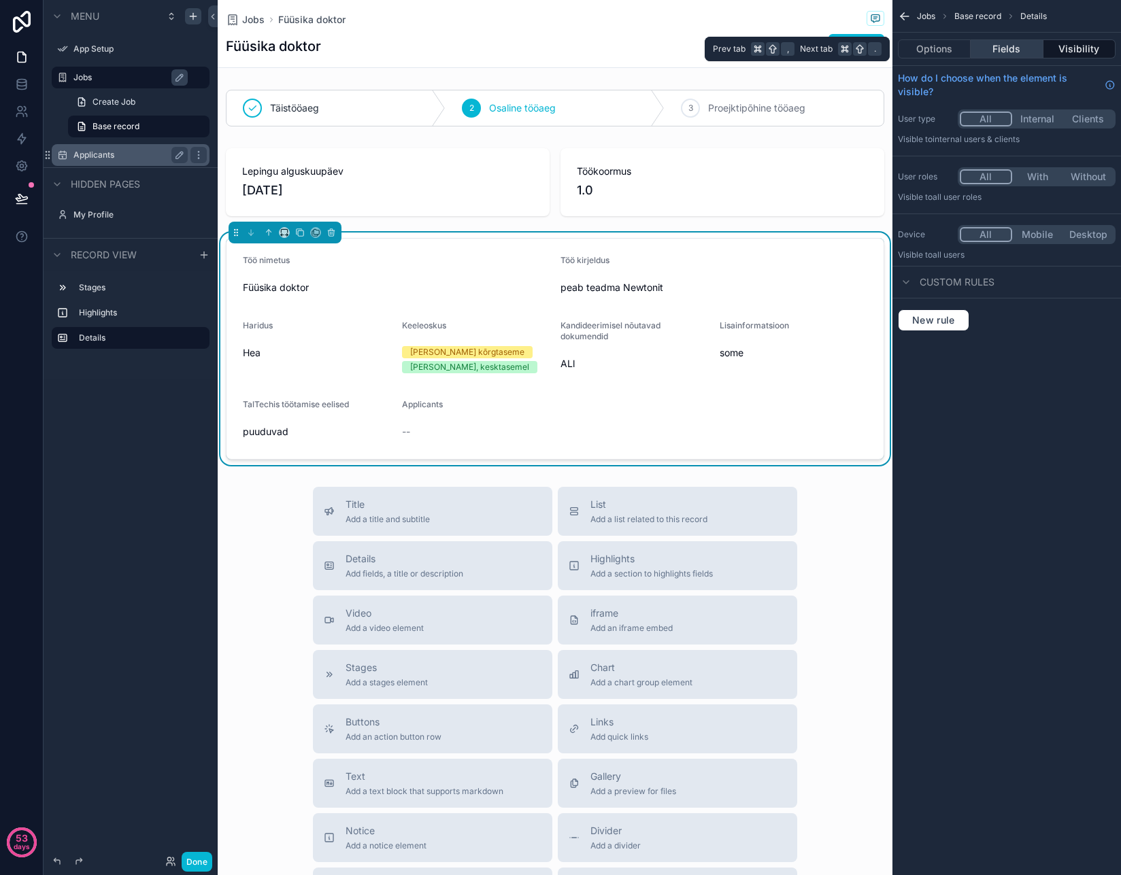
click at [1006, 50] on button "Fields" at bounding box center [1007, 48] width 72 height 19
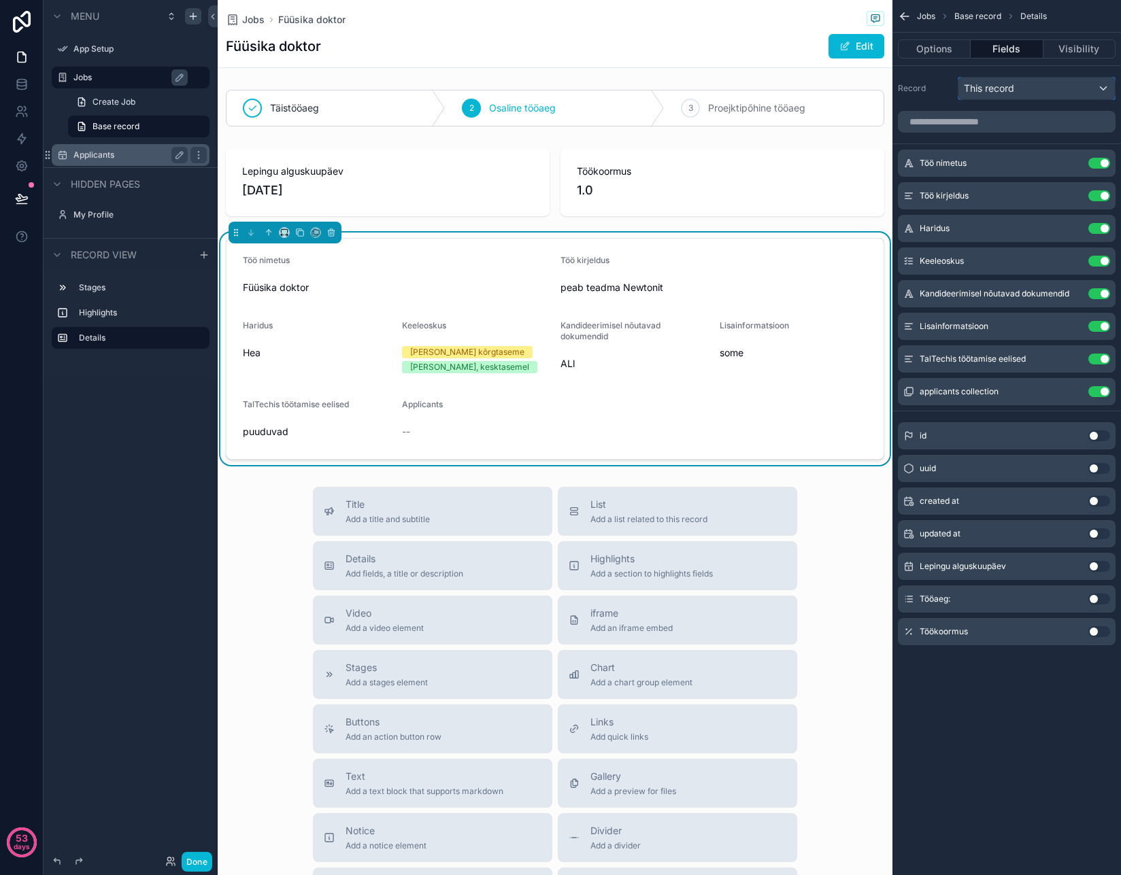
click at [1031, 94] on div "This record" at bounding box center [1036, 89] width 156 height 22
click at [1031, 94] on div "scrollable content" at bounding box center [560, 437] width 1121 height 875
click at [926, 48] on button "Options" at bounding box center [934, 48] width 73 height 19
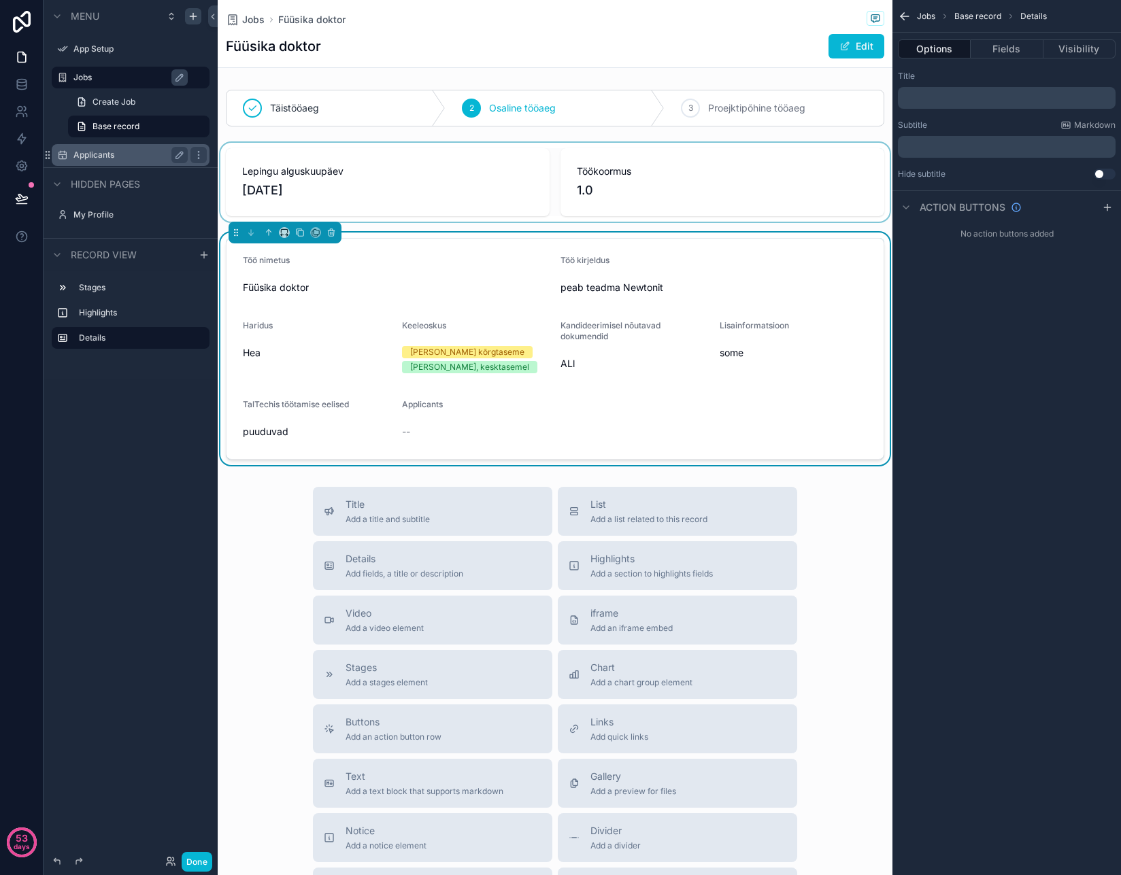
click at [752, 169] on div "scrollable content" at bounding box center [555, 182] width 675 height 79
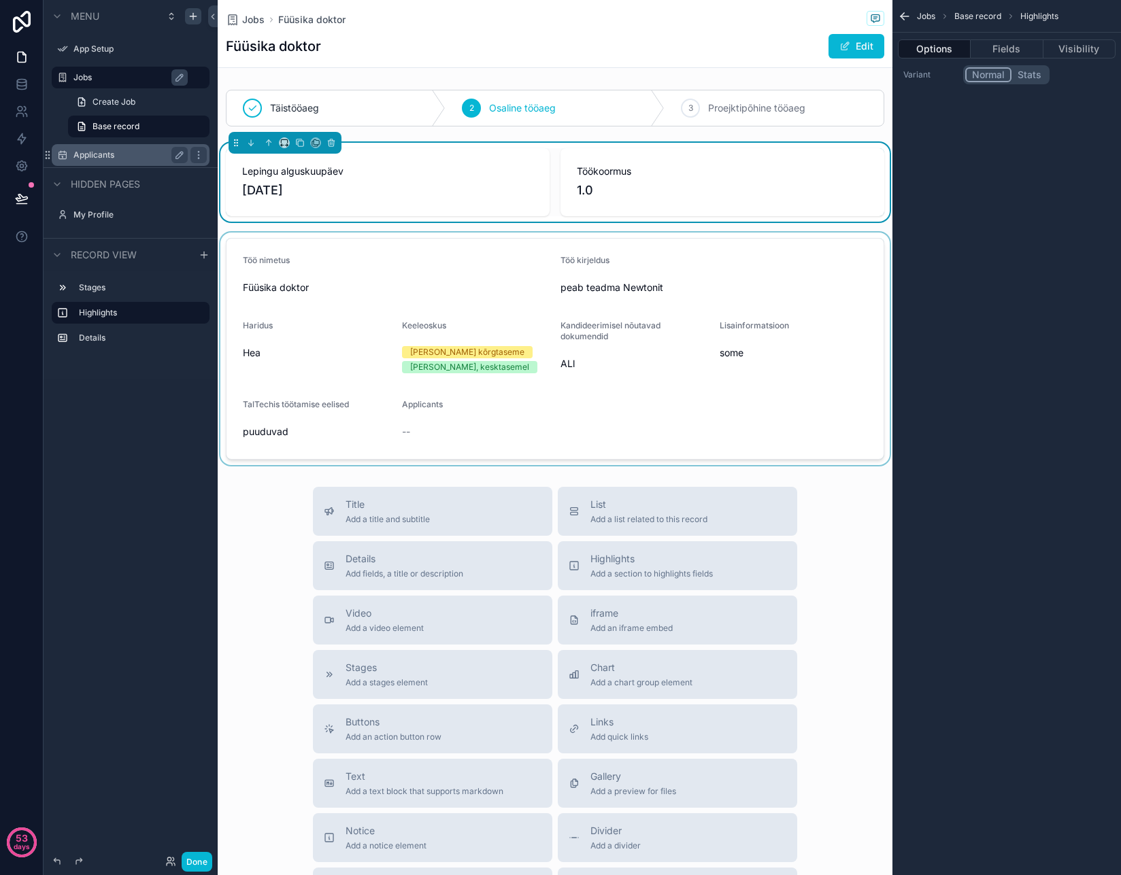
click at [714, 265] on div "scrollable content" at bounding box center [555, 349] width 675 height 233
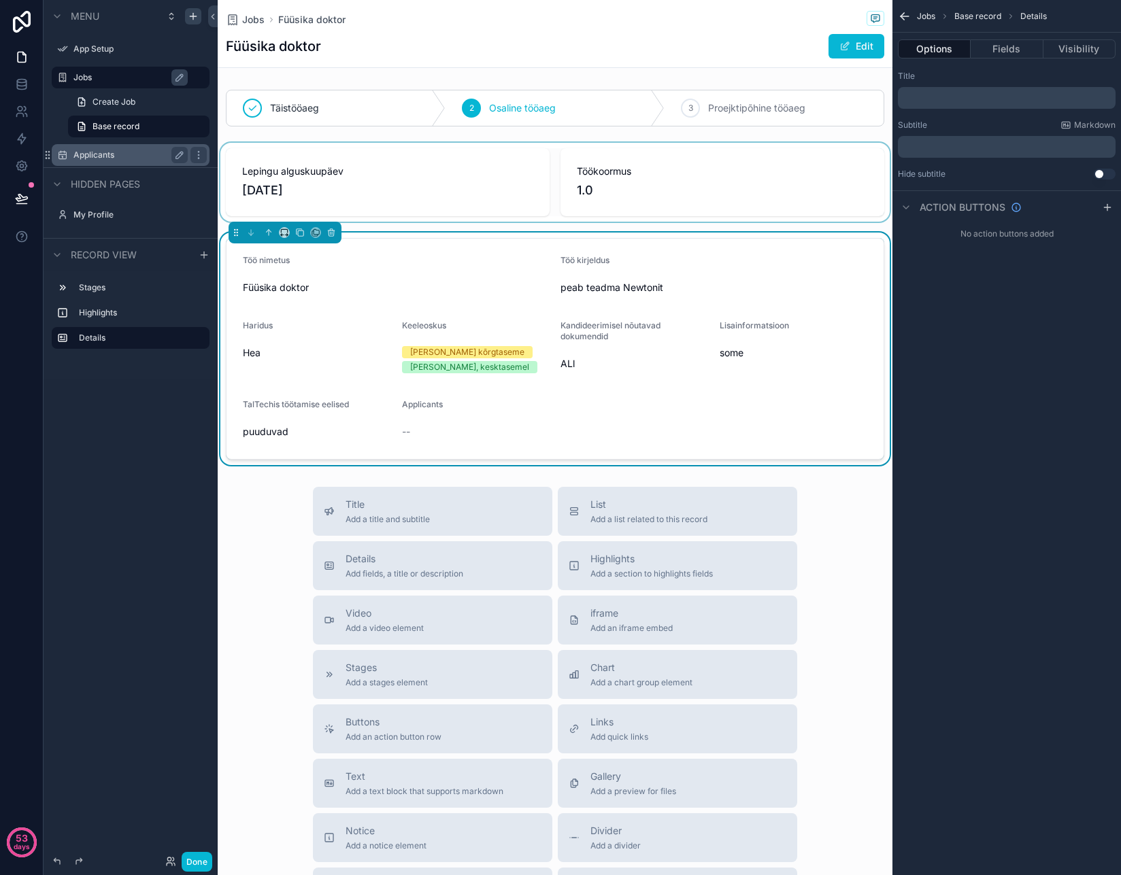
click at [795, 178] on div "scrollable content" at bounding box center [555, 182] width 675 height 79
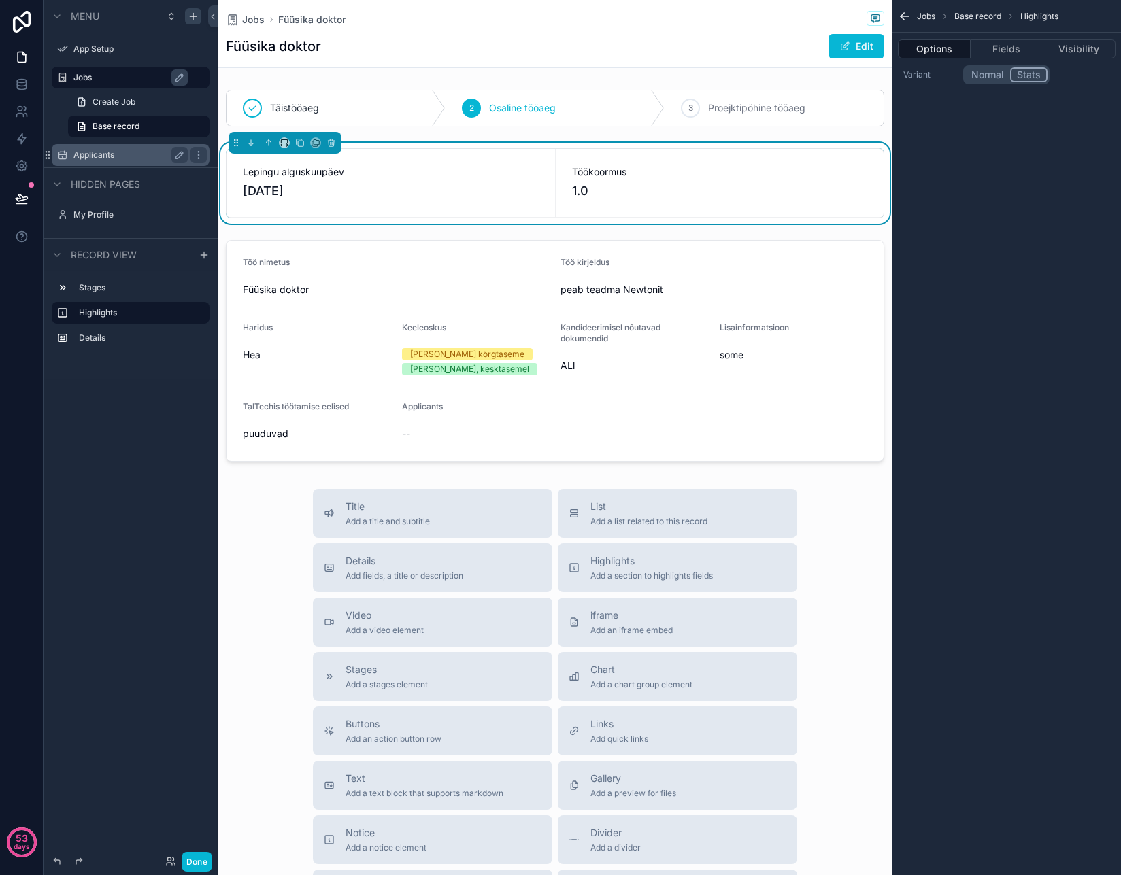
click at [1036, 80] on button "Stats" at bounding box center [1028, 74] width 37 height 15
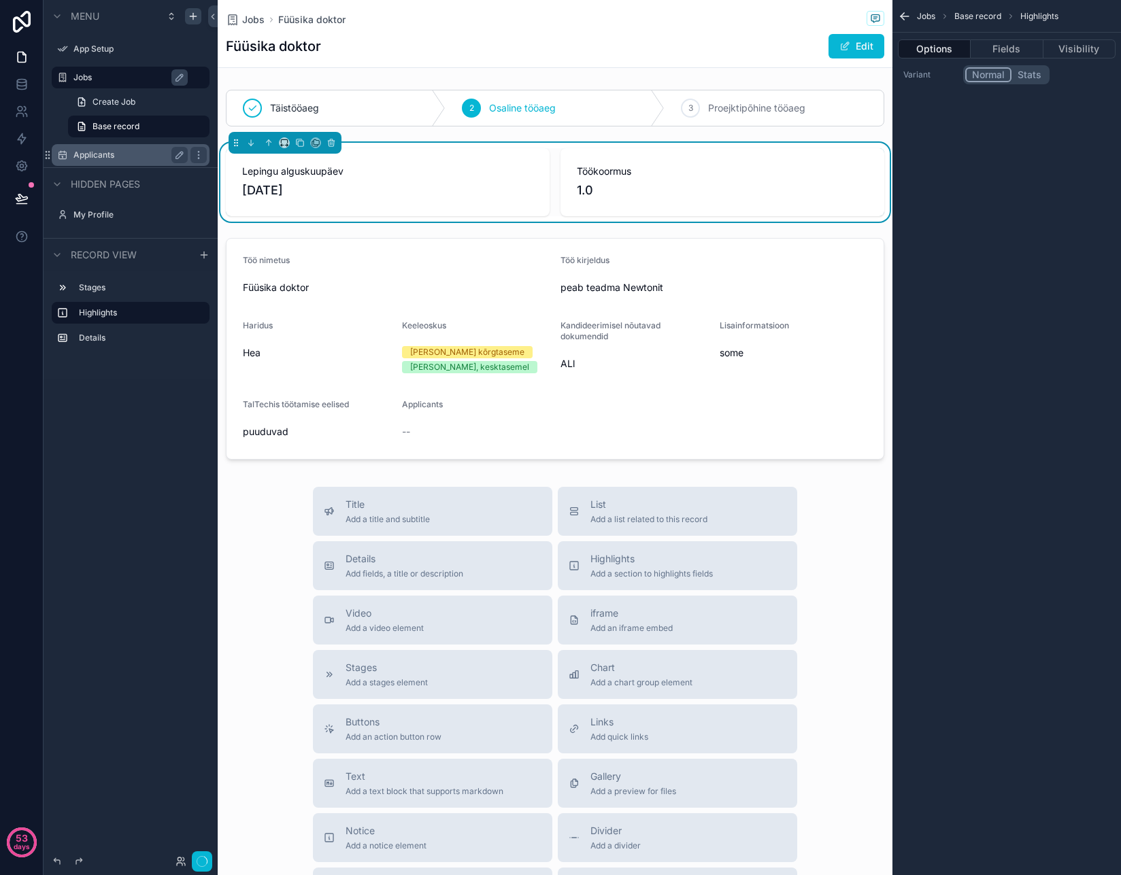
click at [992, 75] on button "Normal" at bounding box center [988, 74] width 46 height 15
click at [1035, 82] on div "Normal Stats" at bounding box center [1006, 74] width 86 height 19
click at [1028, 83] on div "Normal Stats" at bounding box center [1006, 74] width 86 height 19
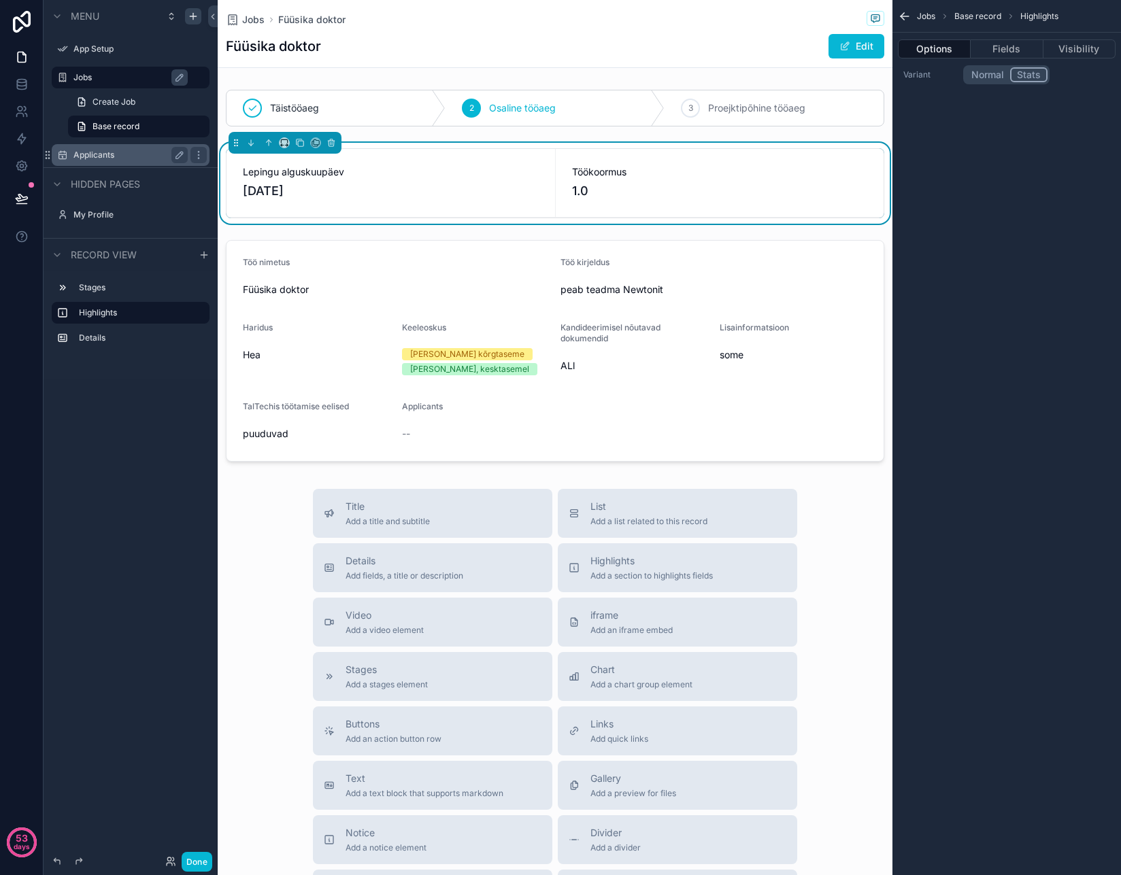
click at [1033, 75] on button "Stats" at bounding box center [1028, 74] width 37 height 15
click at [983, 73] on button "Normal" at bounding box center [987, 74] width 45 height 15
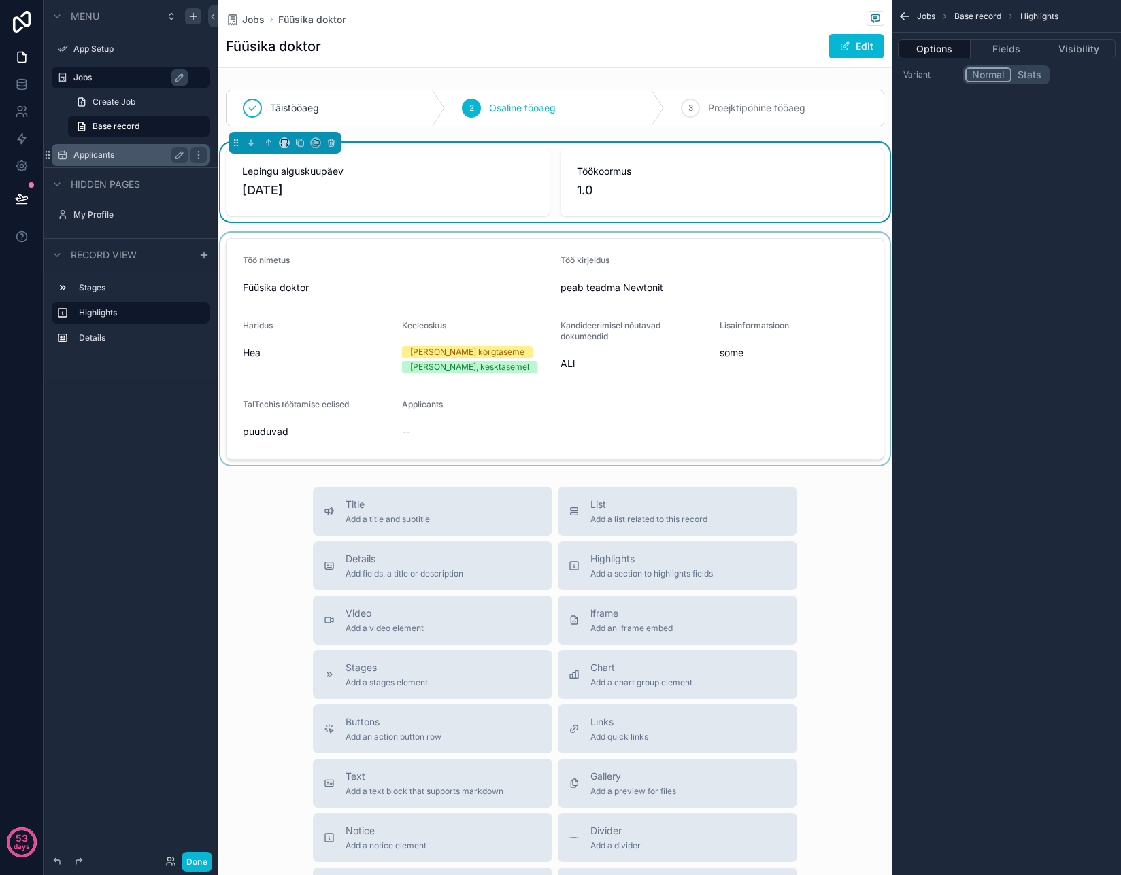
click at [804, 278] on div "scrollable content" at bounding box center [555, 349] width 675 height 233
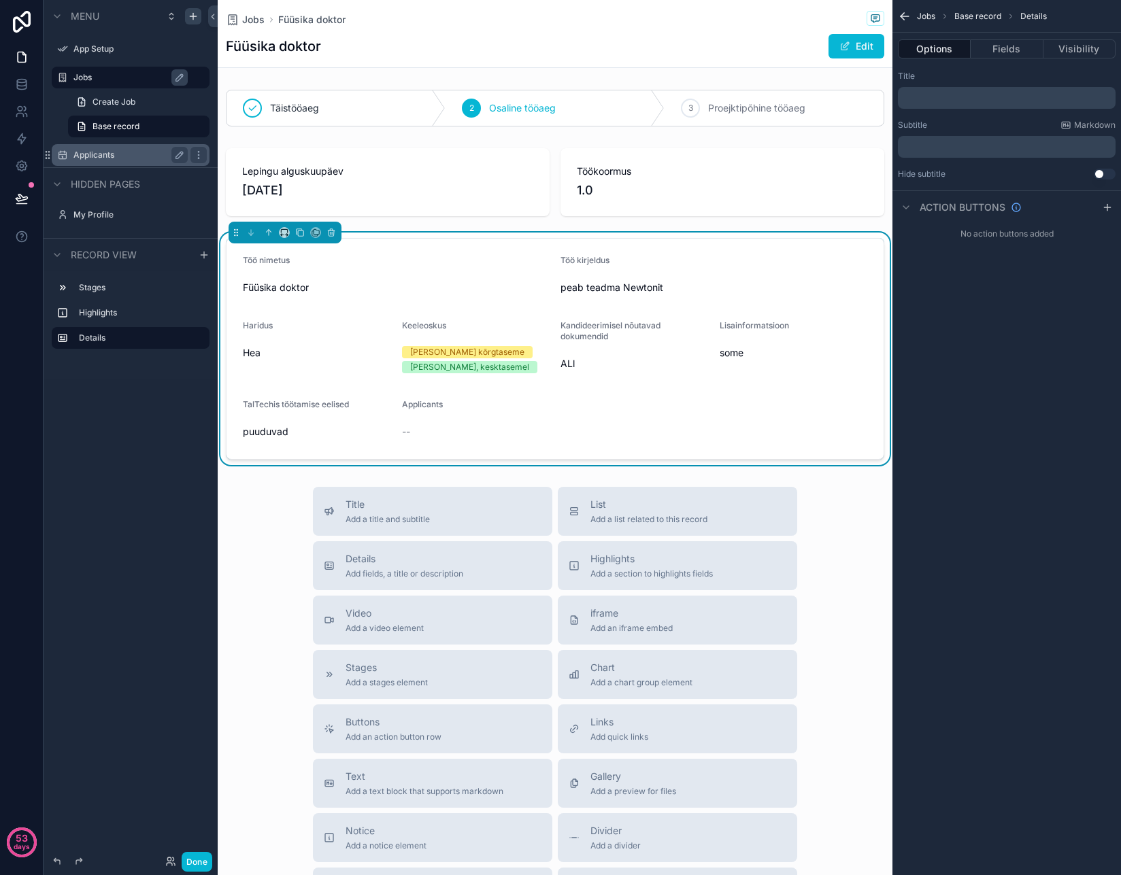
click at [1041, 104] on div "﻿" at bounding box center [1007, 98] width 218 height 22
click at [1018, 50] on button "Fields" at bounding box center [1007, 48] width 72 height 19
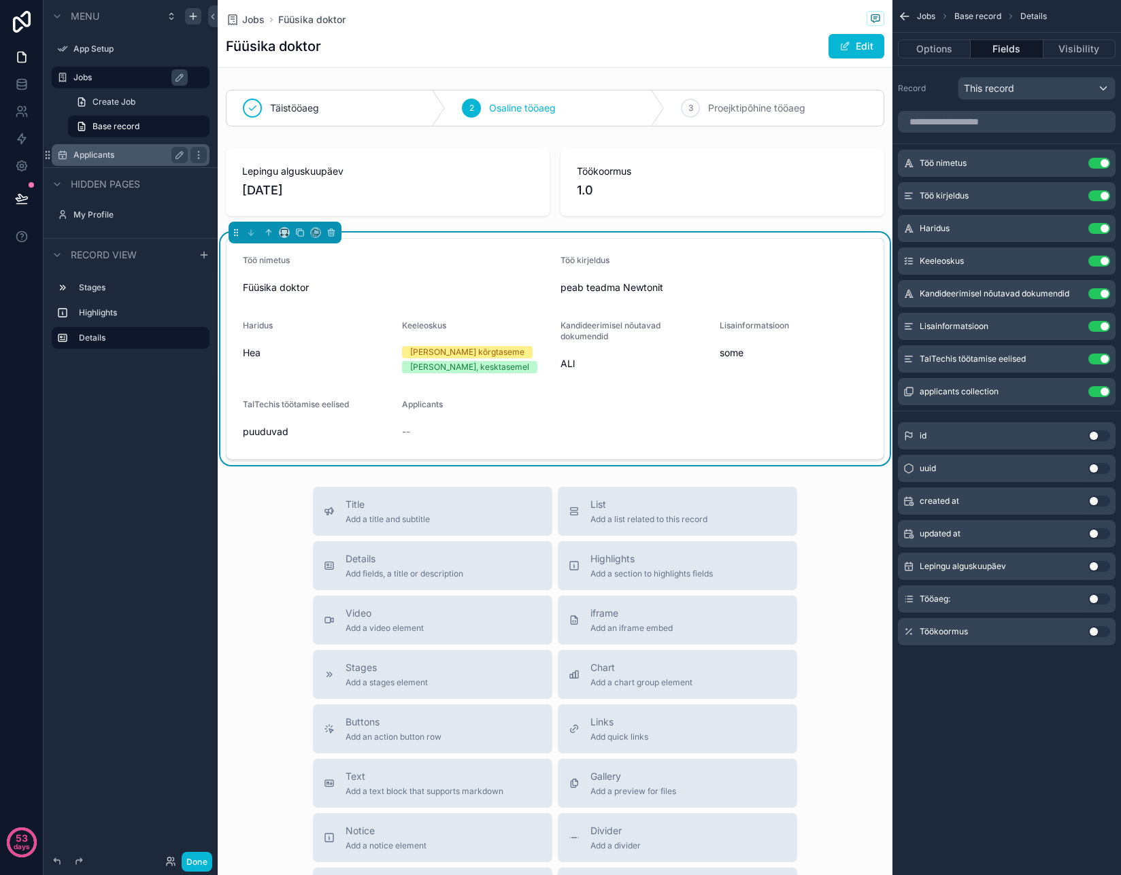
click at [904, 16] on icon "scrollable content" at bounding box center [905, 17] width 14 height 14
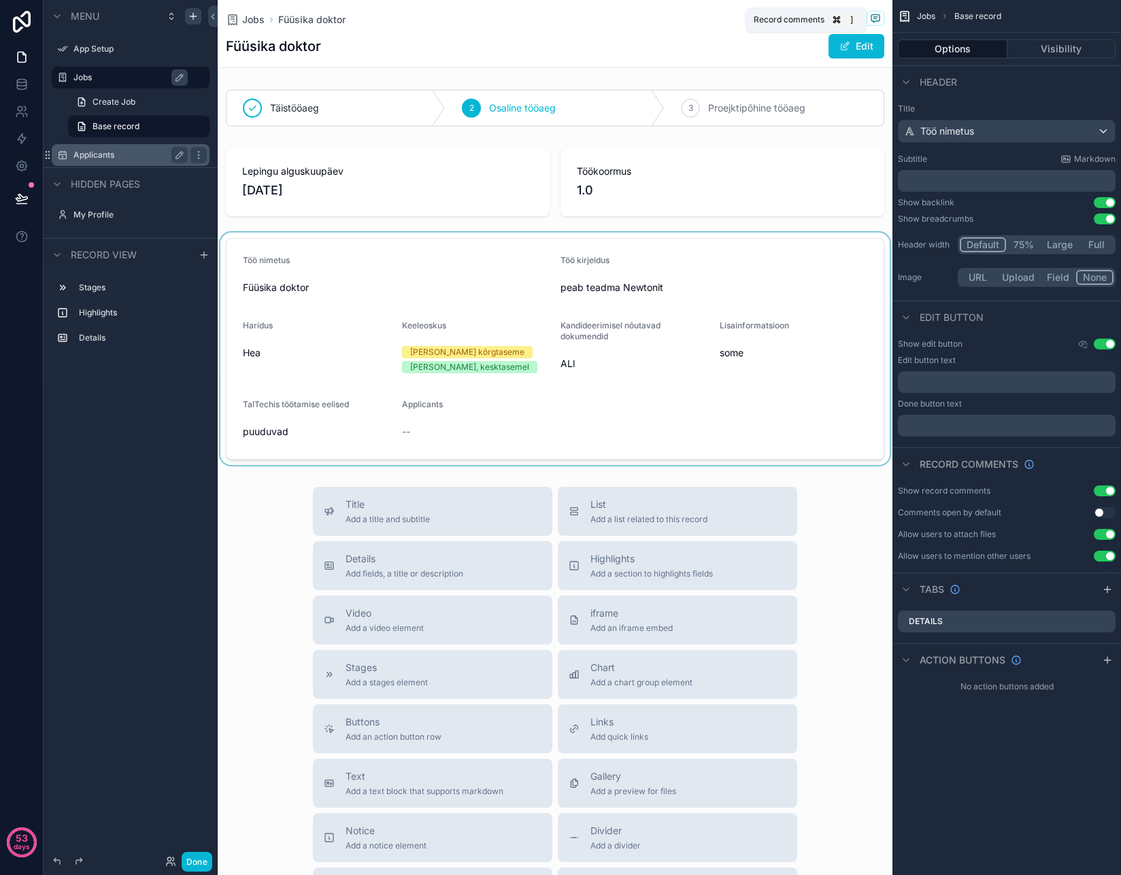
click at [852, 21] on span "]" at bounding box center [851, 19] width 11 height 11
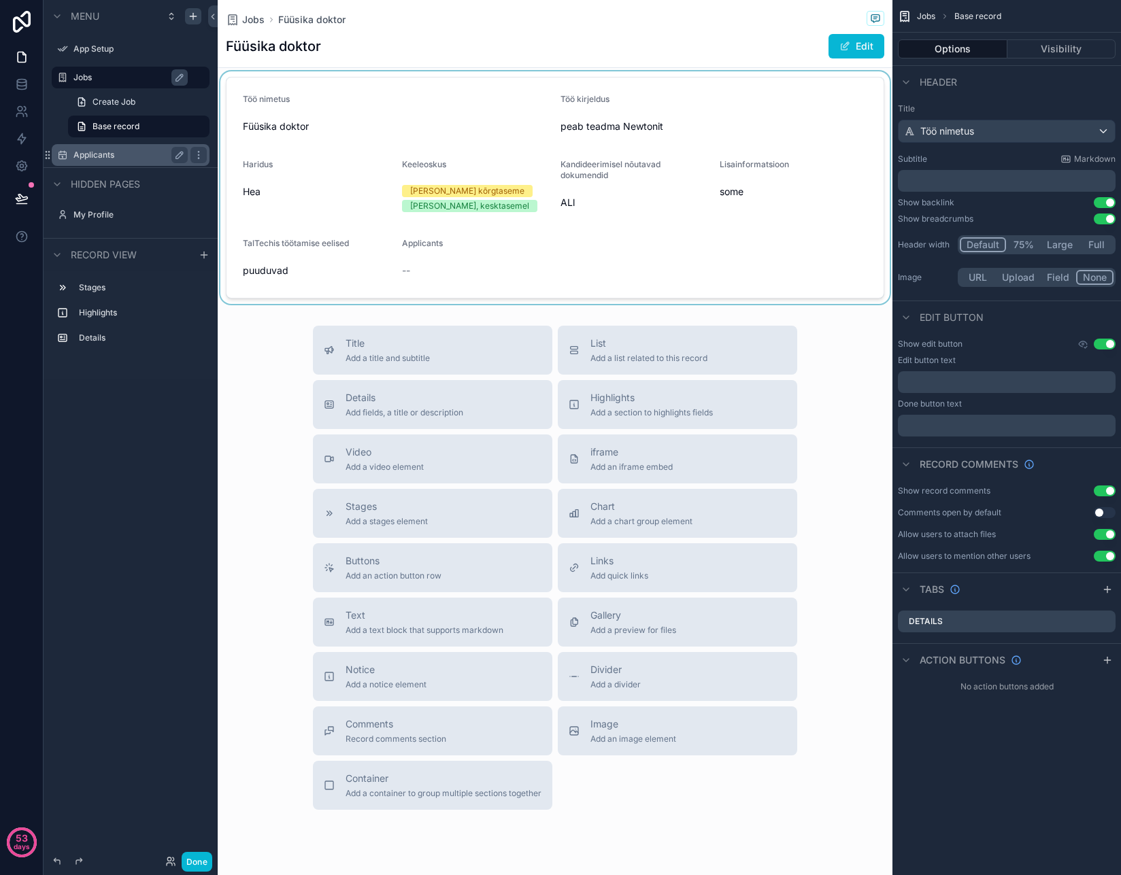
scroll to position [205, 0]
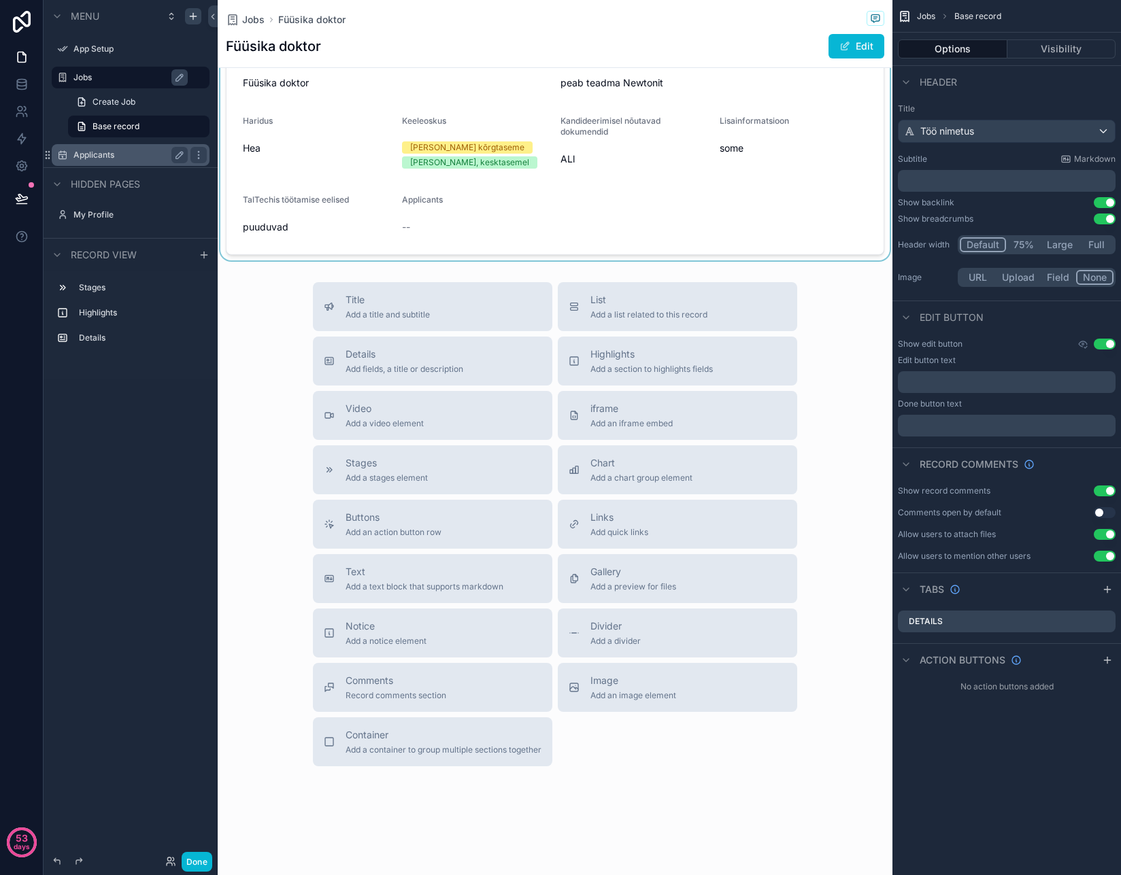
click at [699, 148] on div "scrollable content" at bounding box center [555, 144] width 675 height 233
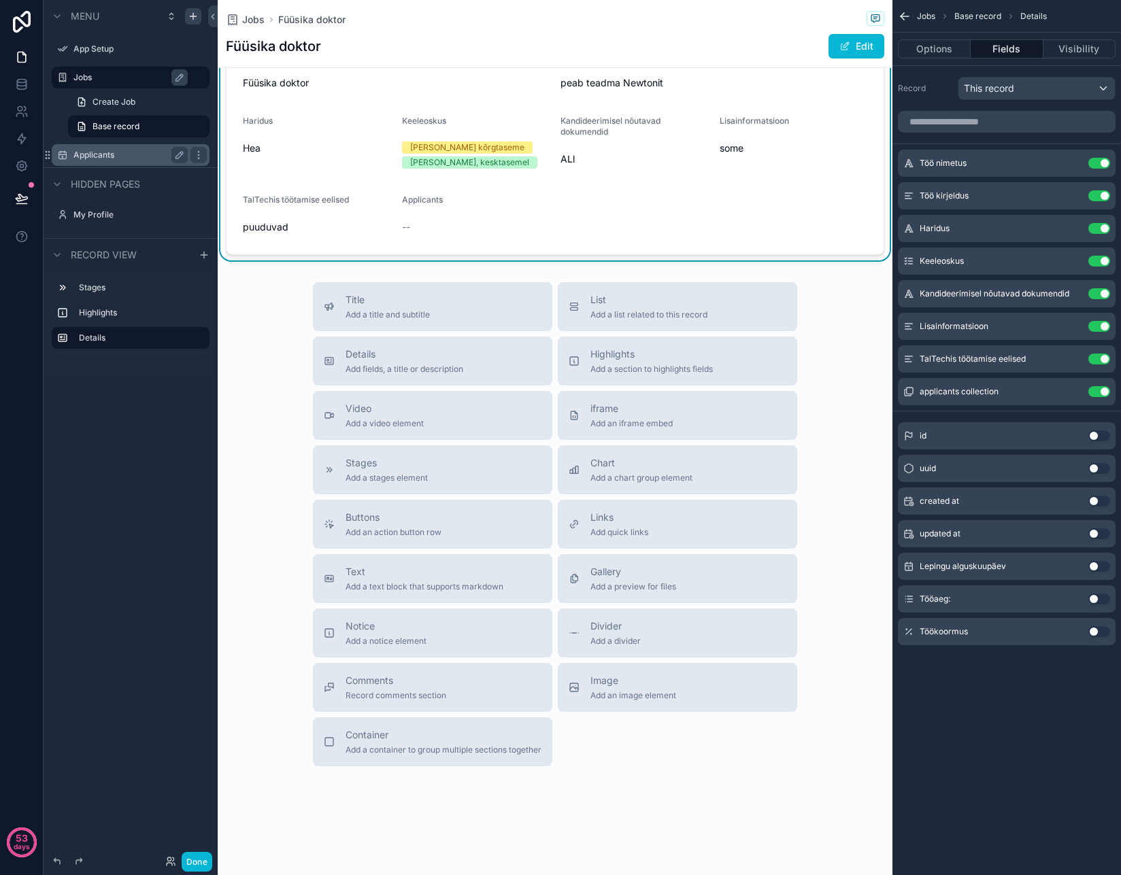
click at [81, 77] on label "Jobs" at bounding box center [137, 77] width 128 height 11
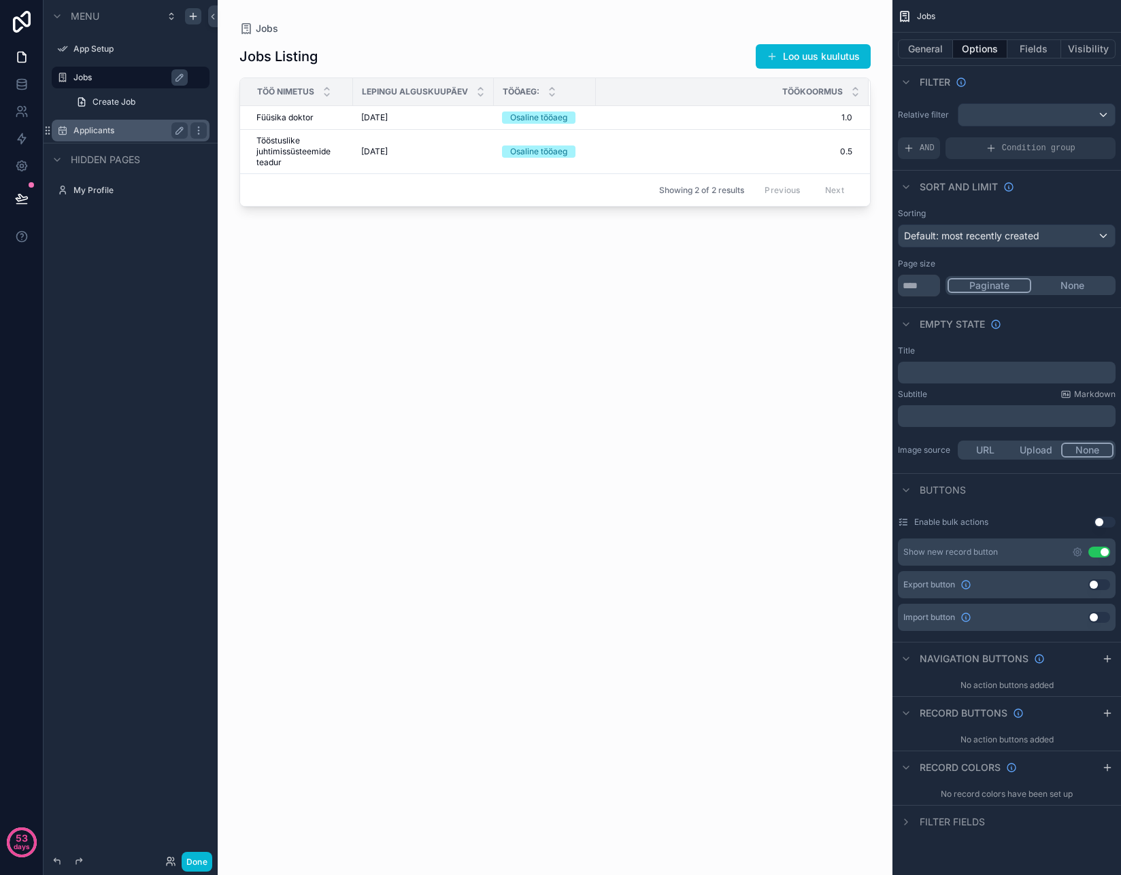
click at [111, 135] on label "Applicants" at bounding box center [127, 130] width 109 height 11
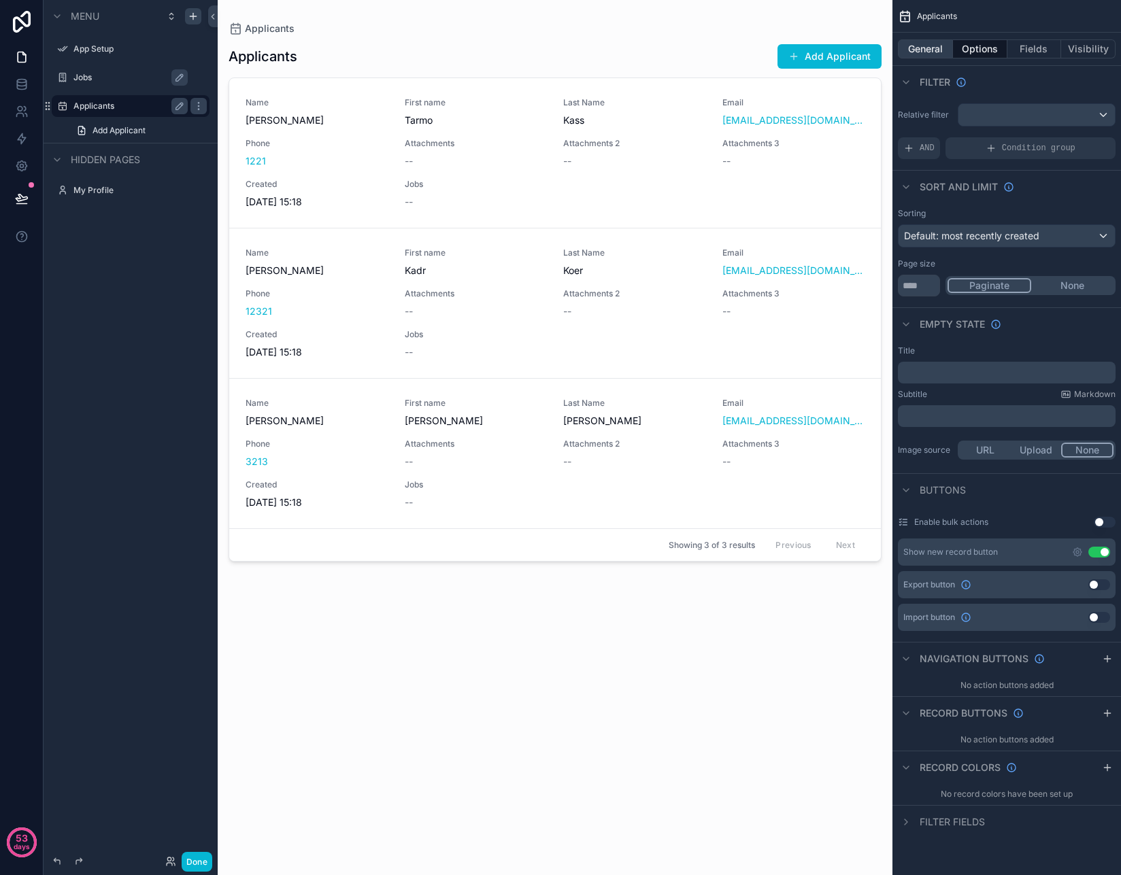
click at [931, 49] on button "General" at bounding box center [925, 48] width 55 height 19
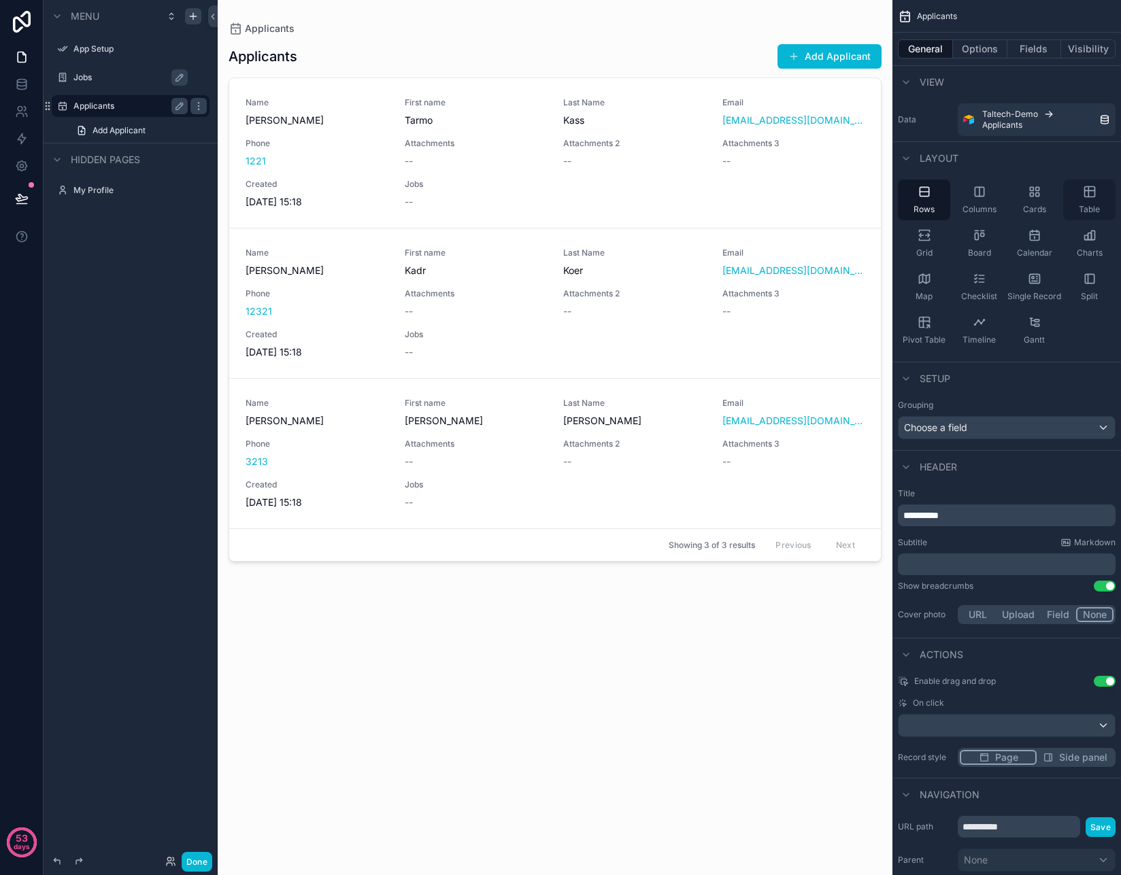
click at [1092, 191] on icon "scrollable content" at bounding box center [1090, 192] width 14 height 14
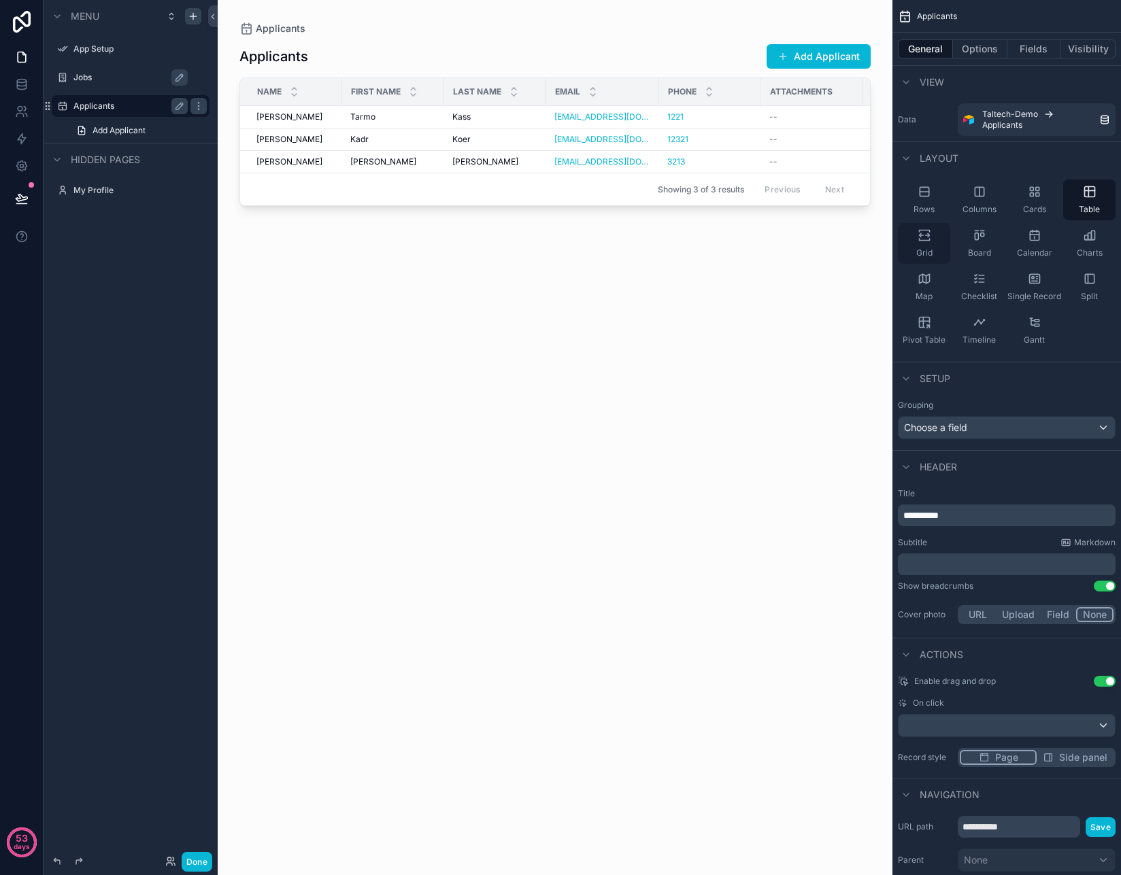
click at [922, 241] on icon "scrollable content" at bounding box center [924, 240] width 10 height 2
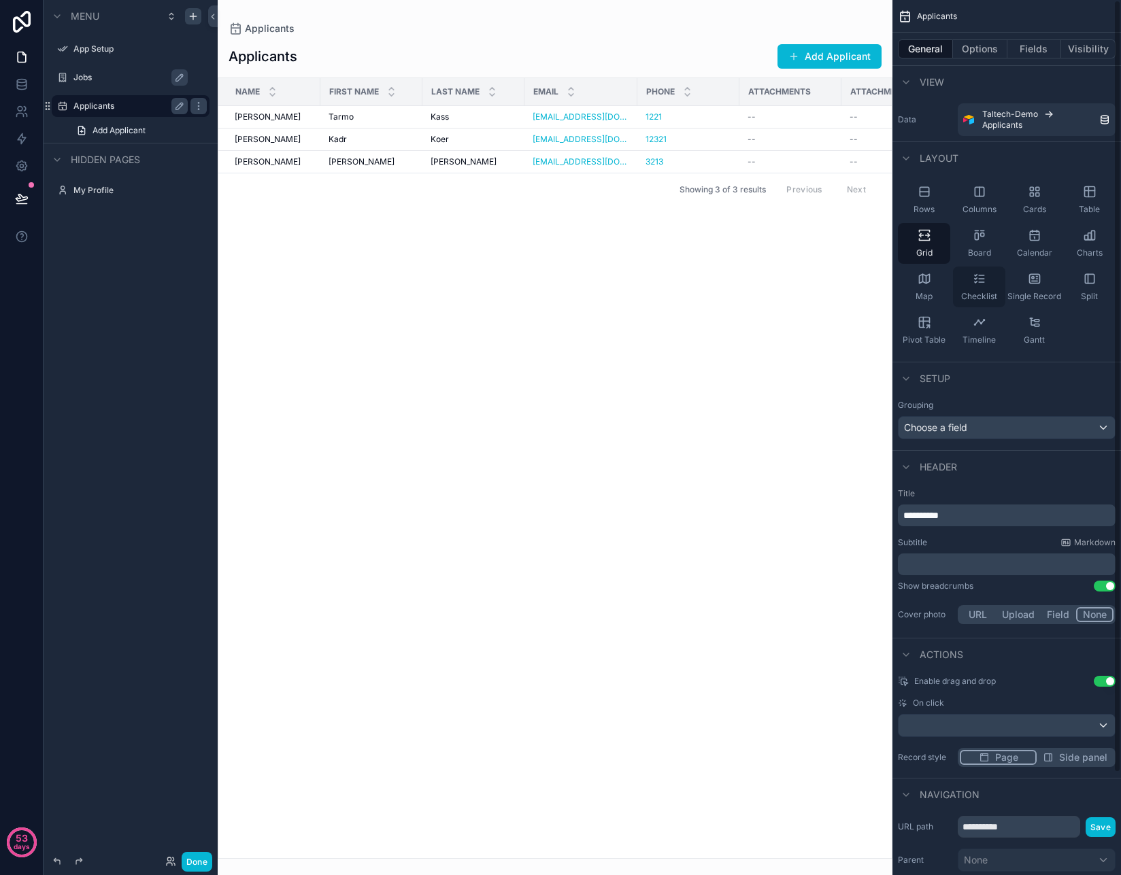
click at [977, 284] on icon "scrollable content" at bounding box center [980, 279] width 14 height 14
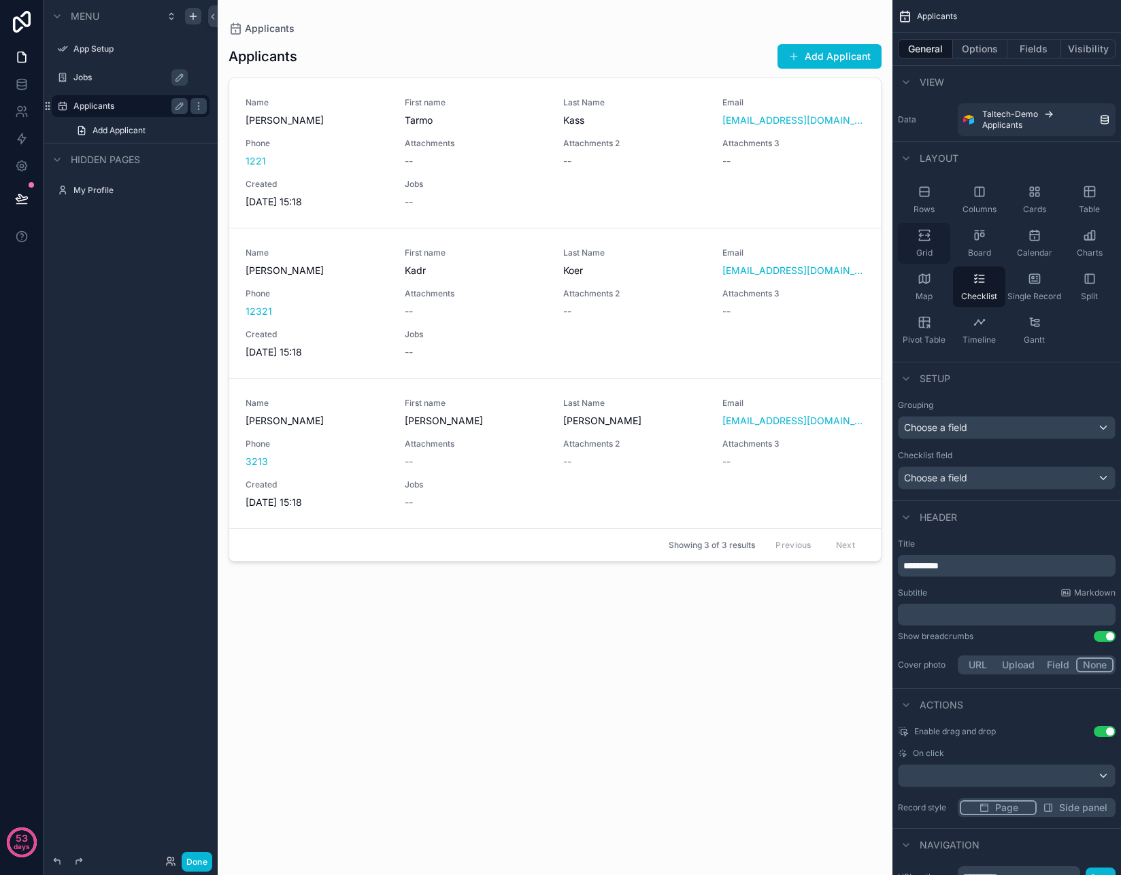
click at [930, 246] on div "Grid" at bounding box center [924, 243] width 52 height 41
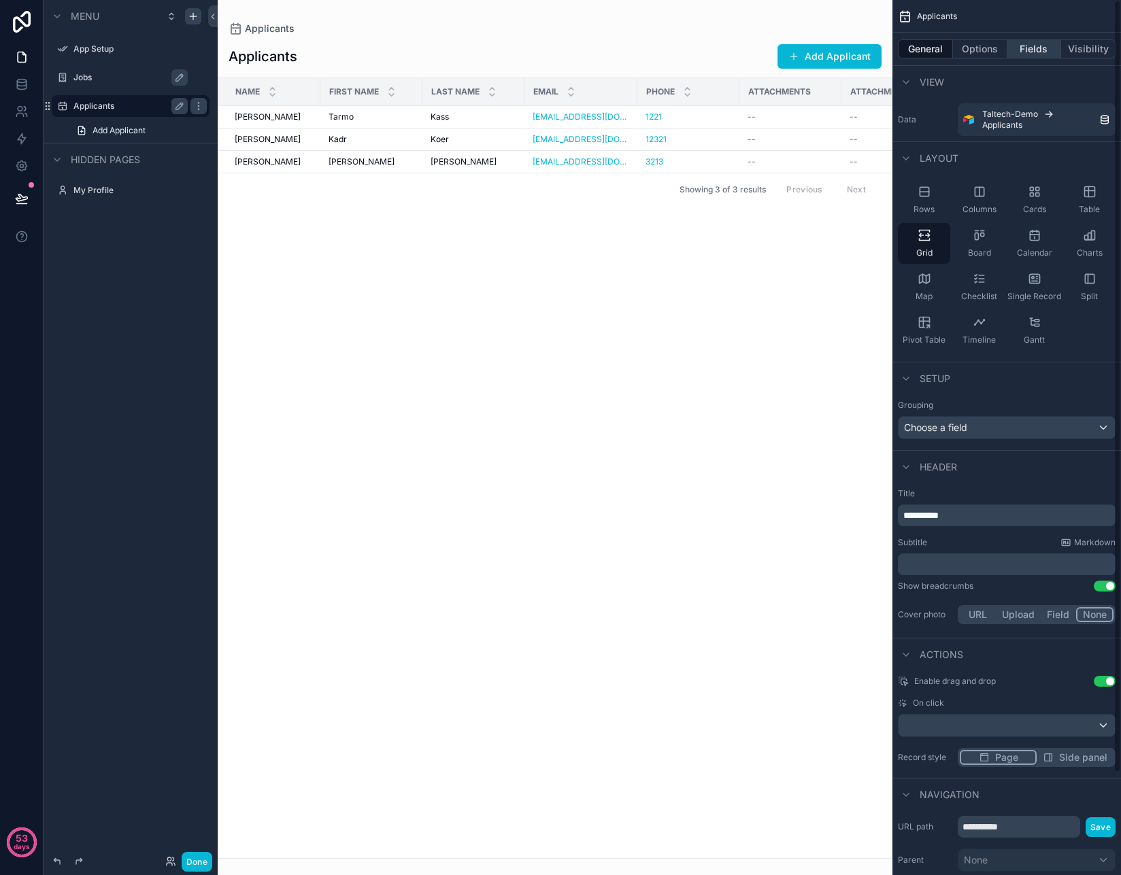
click at [1040, 58] on button "Fields" at bounding box center [1034, 48] width 54 height 19
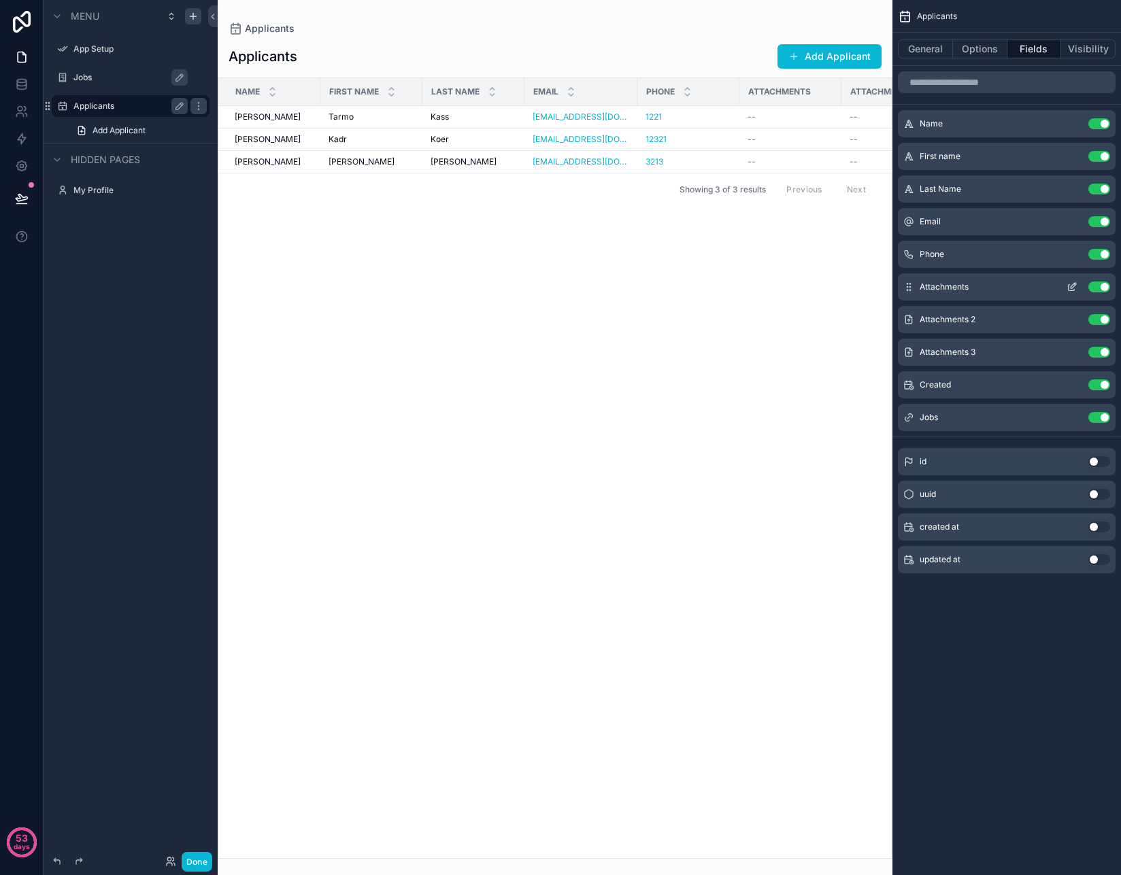
click at [1099, 290] on button "Use setting" at bounding box center [1099, 287] width 22 height 11
click at [1100, 288] on button "Use setting" at bounding box center [1099, 287] width 22 height 11
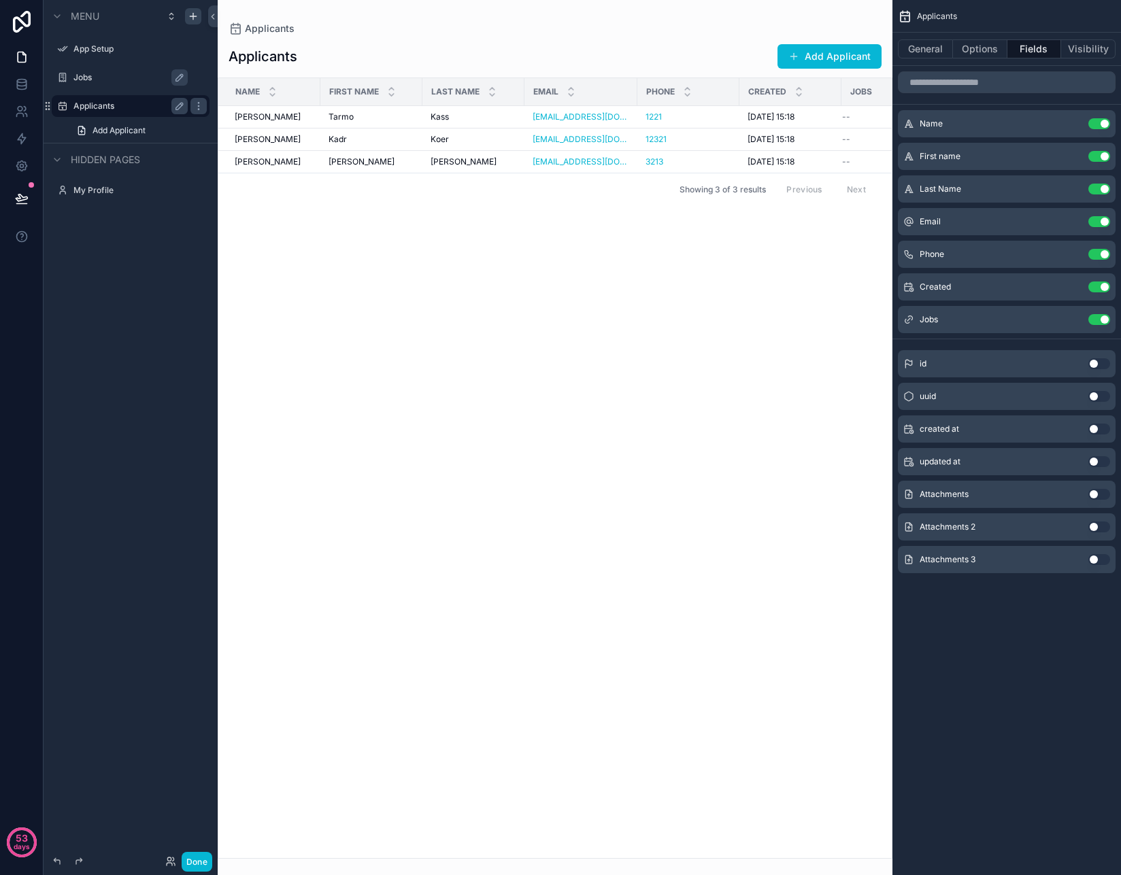
click at [83, 78] on label "Jobs" at bounding box center [137, 77] width 128 height 11
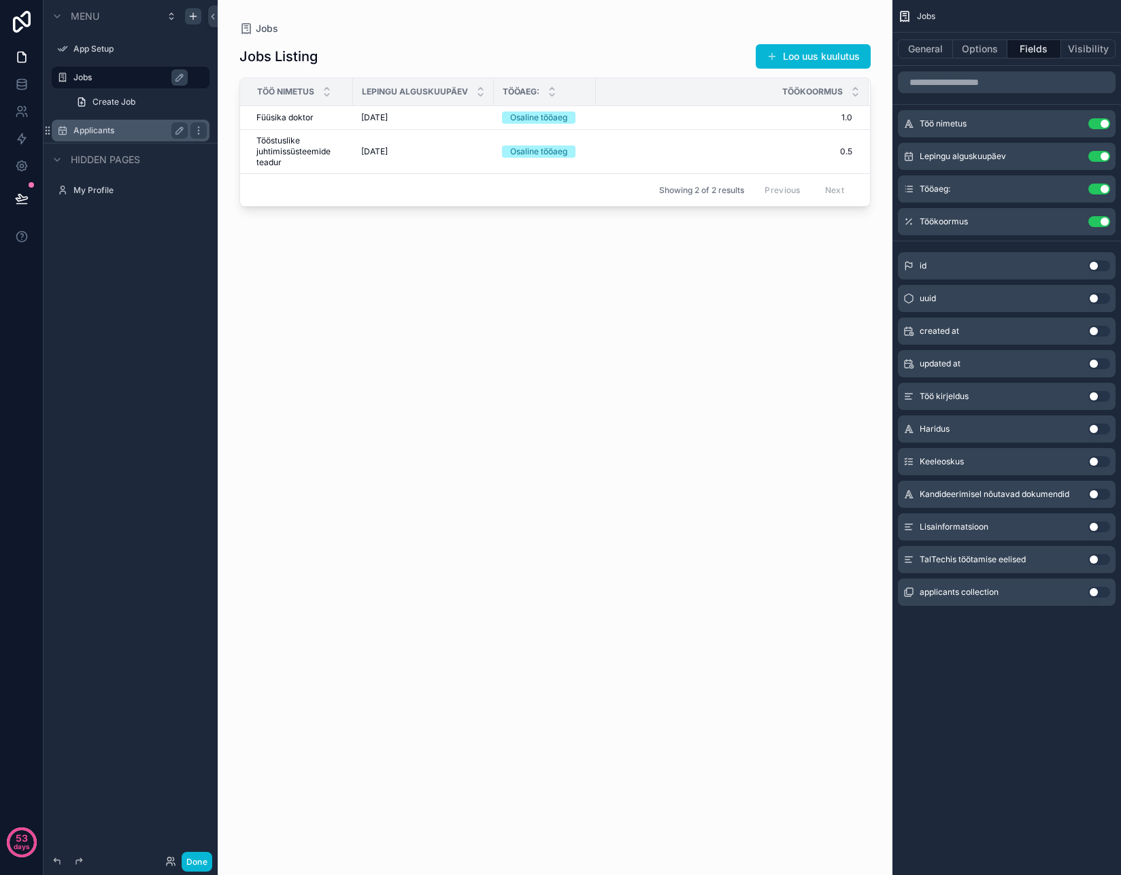
click at [1101, 597] on button "Use setting" at bounding box center [1099, 592] width 22 height 11
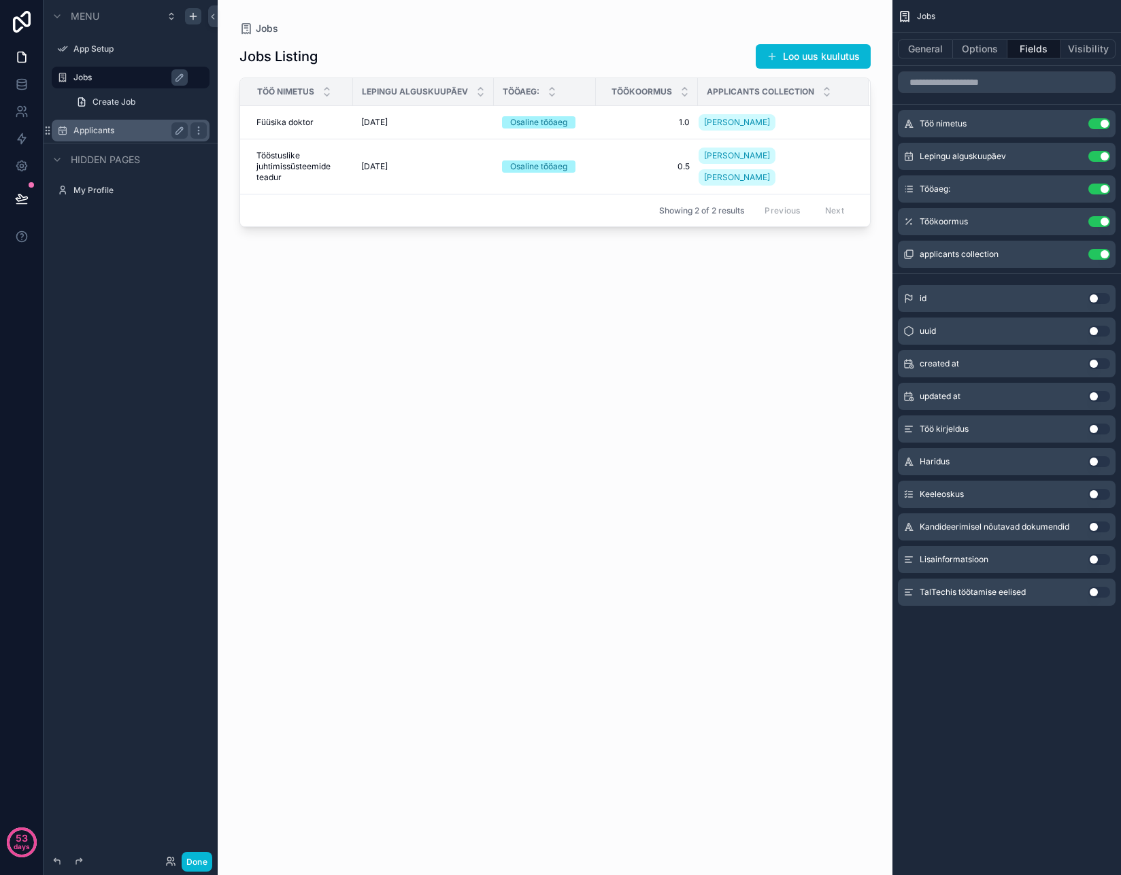
click at [1101, 596] on button "Use setting" at bounding box center [1099, 592] width 22 height 11
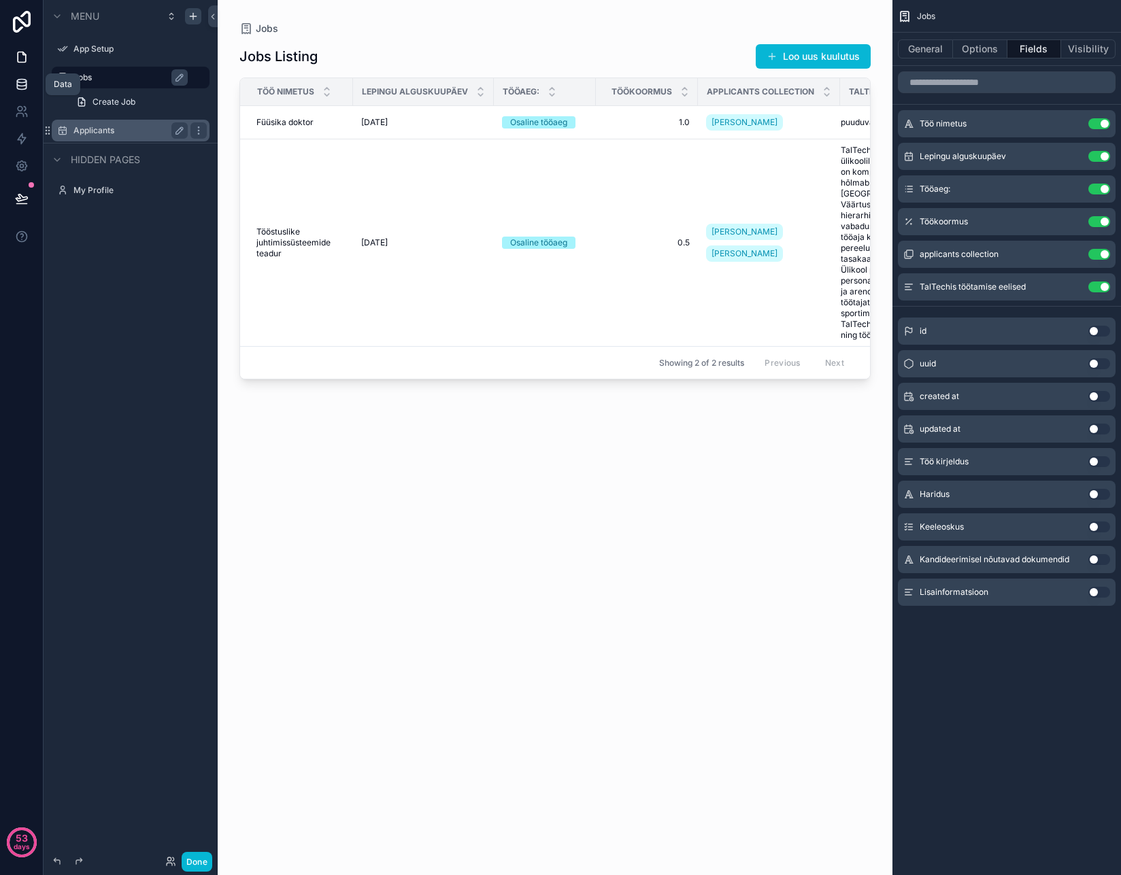
click at [19, 74] on link at bounding box center [21, 84] width 43 height 27
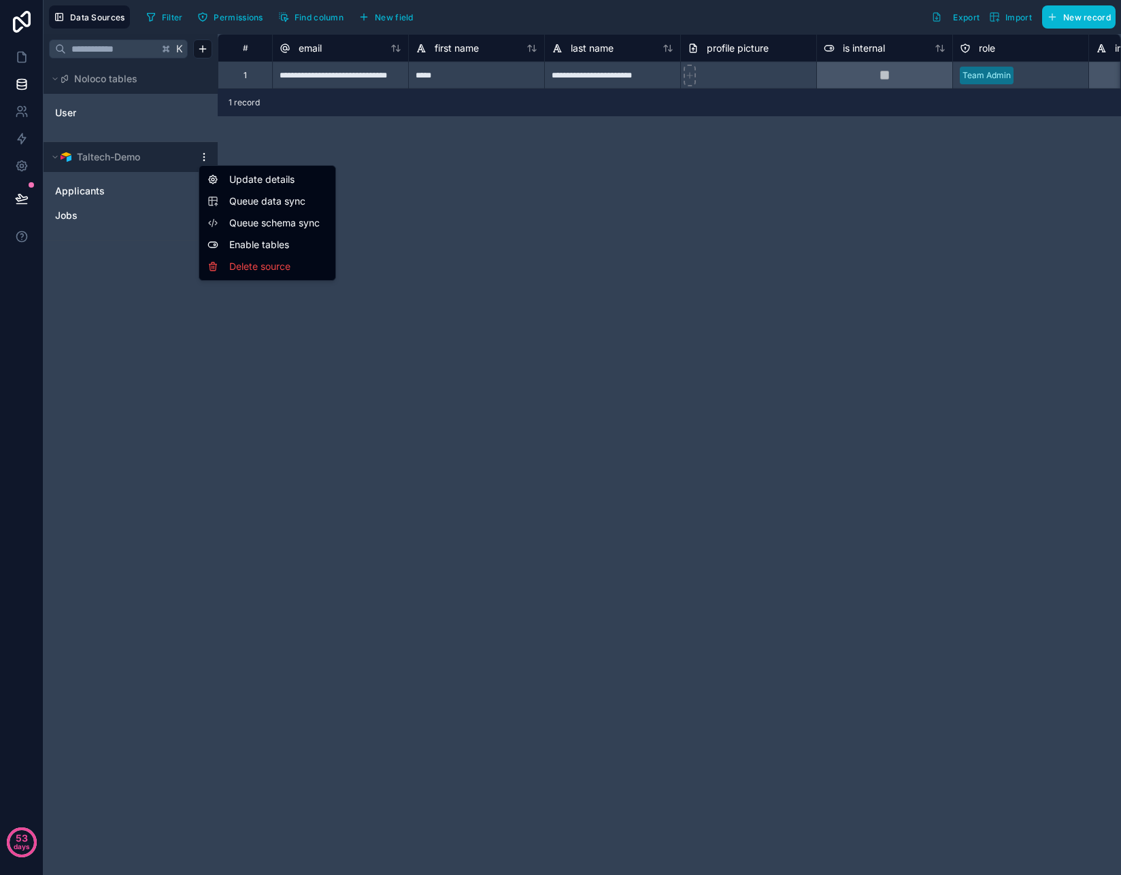
click at [203, 161] on html "**********" at bounding box center [560, 437] width 1121 height 875
click at [122, 187] on html "**********" at bounding box center [560, 437] width 1121 height 875
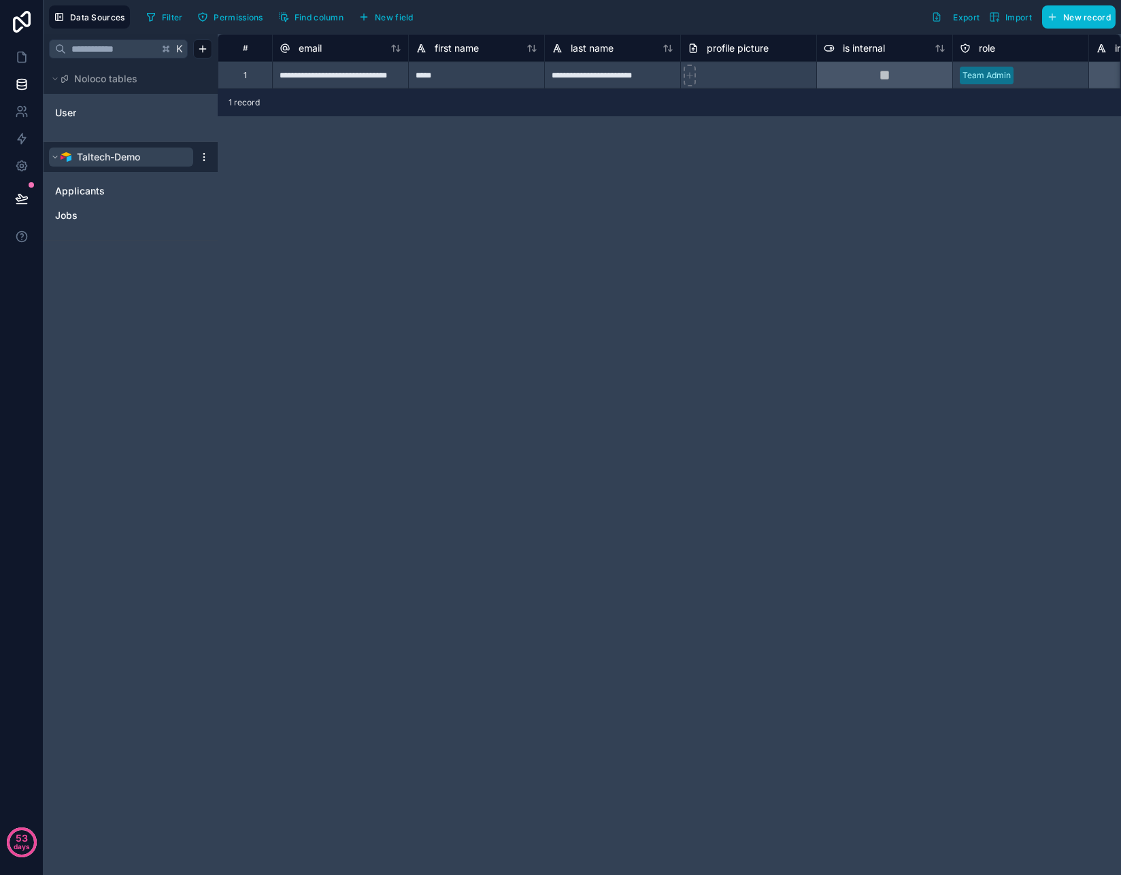
click at [160, 152] on button "Taltech-Demo" at bounding box center [121, 157] width 144 height 19
click at [214, 163] on div "Taltech-Demo" at bounding box center [131, 157] width 174 height 30
click at [205, 163] on div "Taltech-Demo" at bounding box center [131, 157] width 174 height 30
click at [204, 161] on html "**********" at bounding box center [560, 437] width 1121 height 875
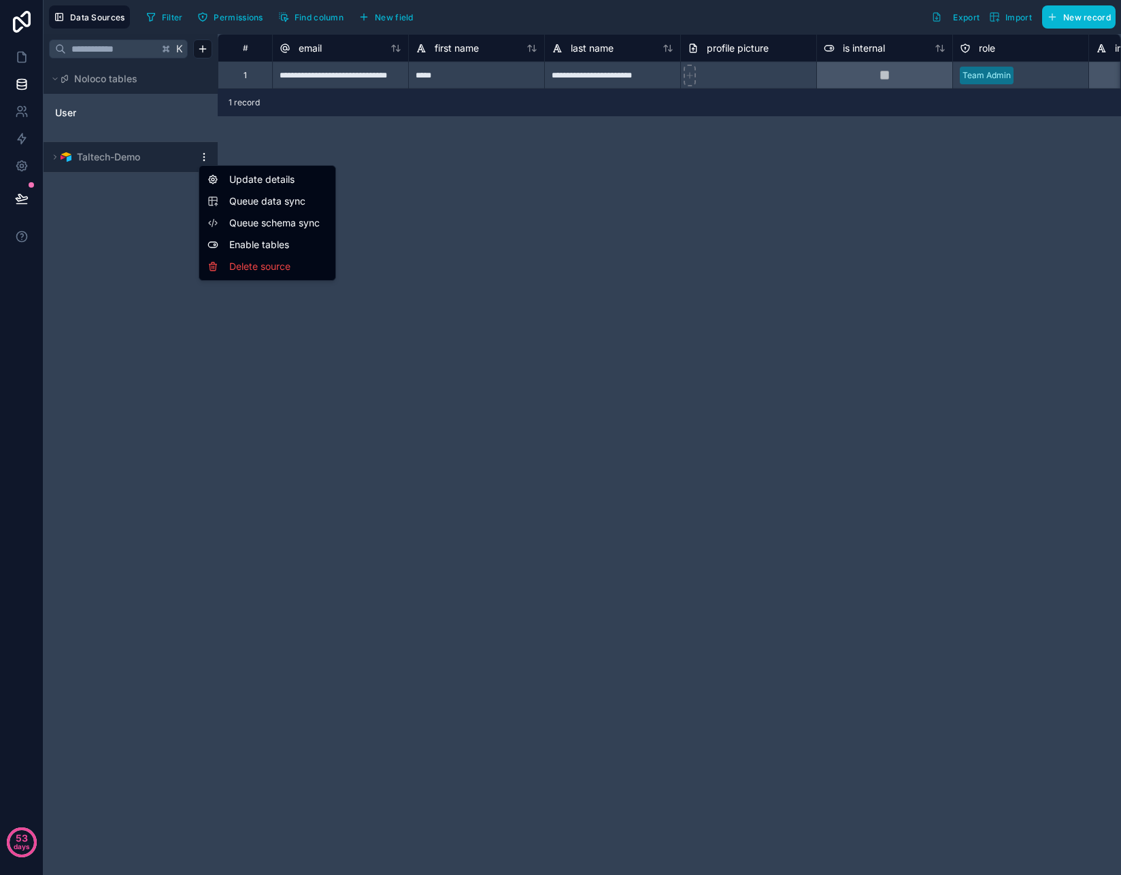
click at [256, 224] on span "Queue schema sync" at bounding box center [278, 223] width 98 height 14
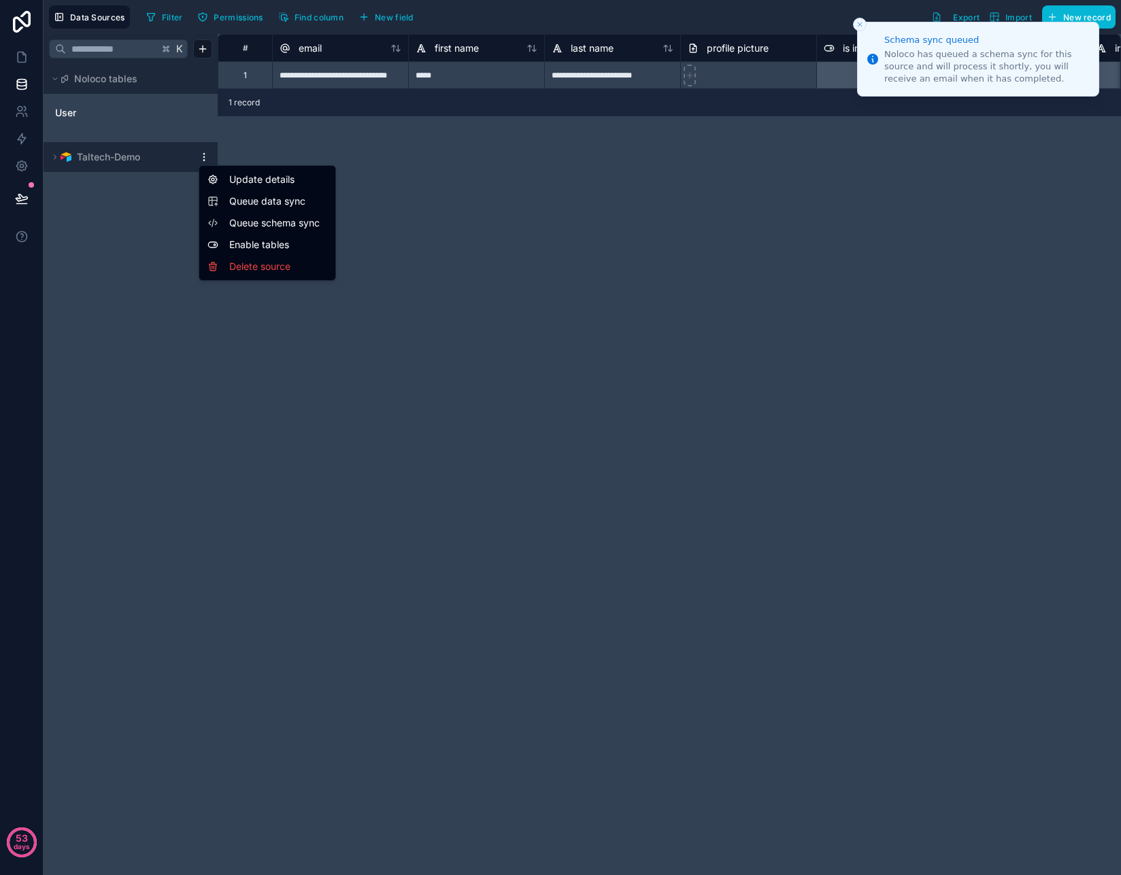
click at [201, 158] on html "**********" at bounding box center [560, 437] width 1121 height 875
click at [229, 201] on span "Queue data sync" at bounding box center [278, 202] width 98 height 14
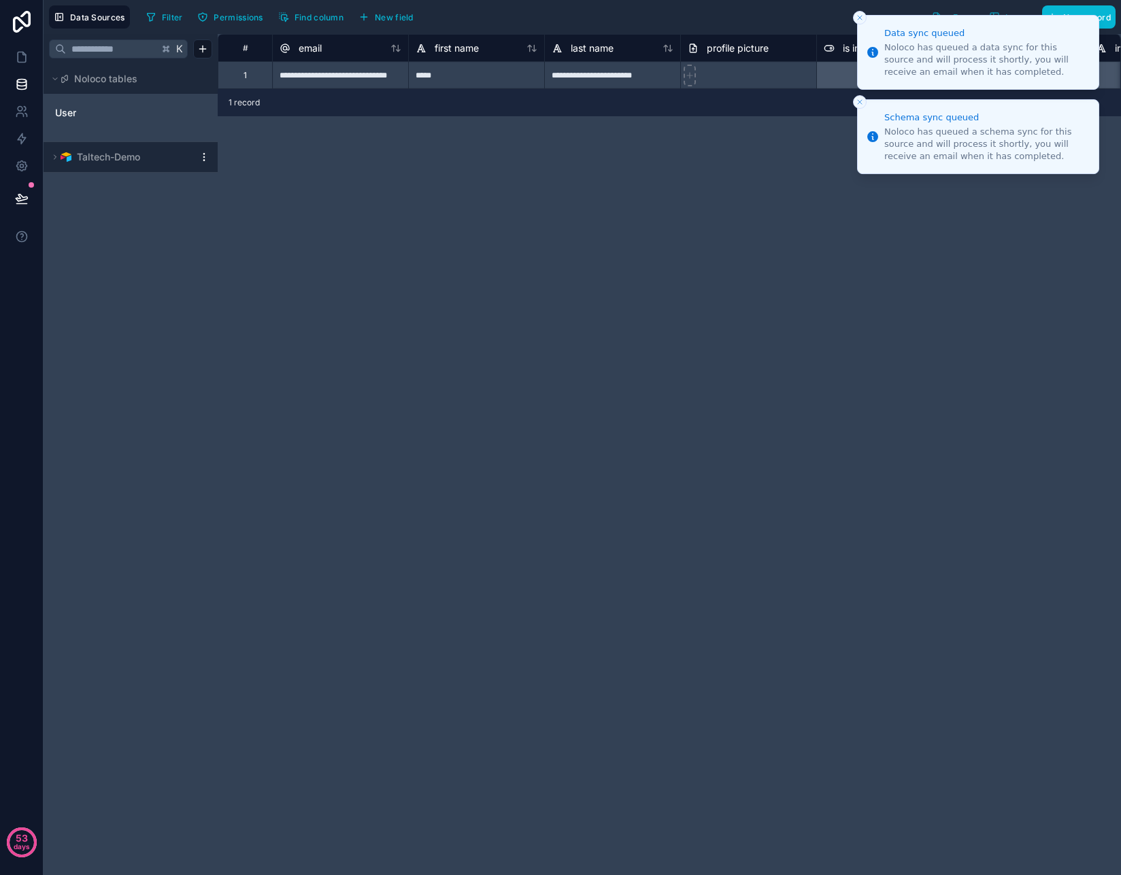
click at [858, 19] on line "Close toast" at bounding box center [860, 18] width 4 height 4
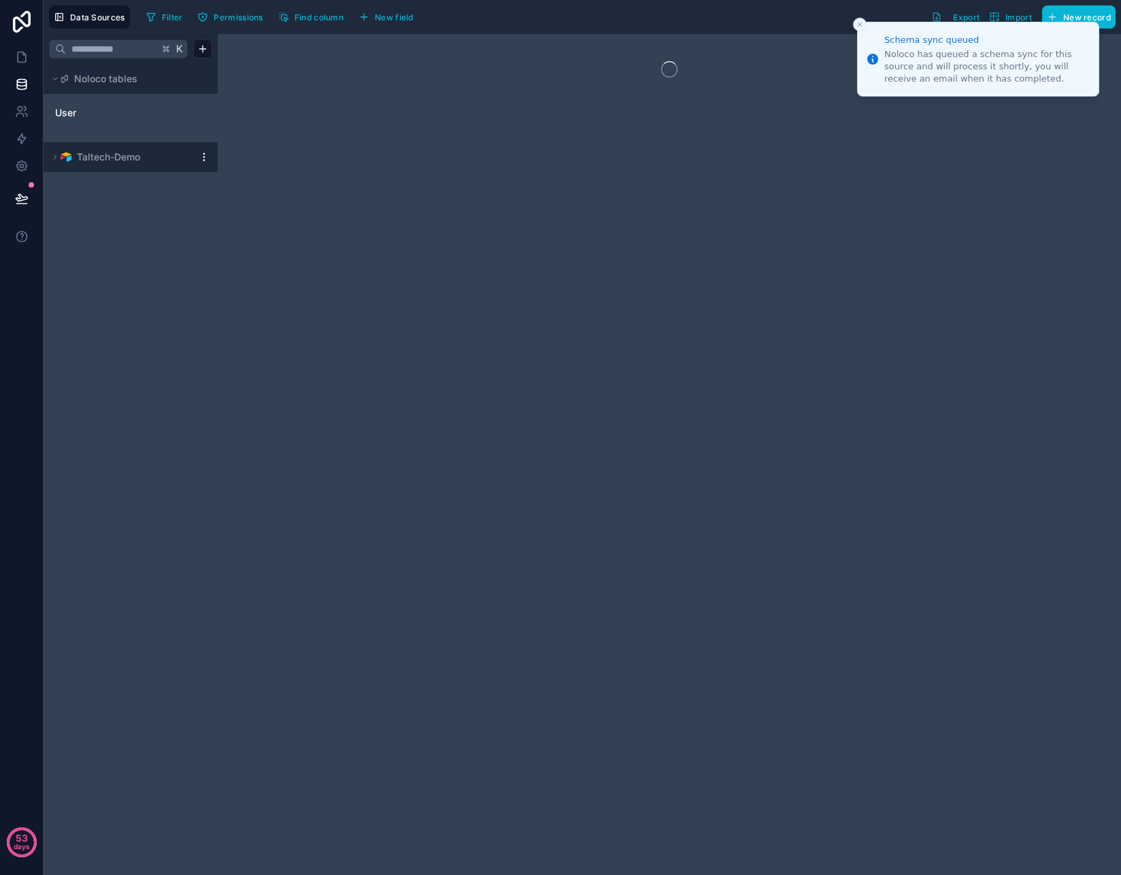
click at [860, 24] on line "Close toast" at bounding box center [860, 24] width 4 height 4
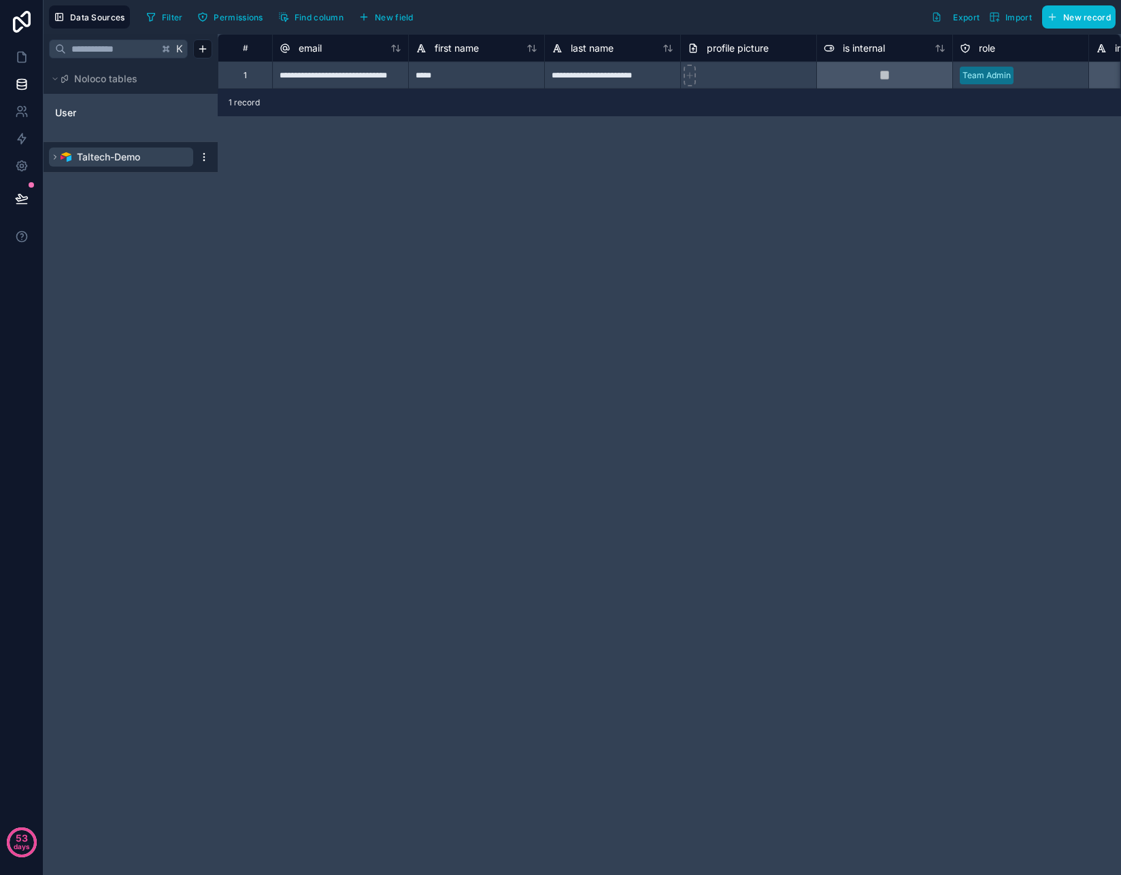
click at [140, 161] on span "Taltech-Demo" at bounding box center [108, 157] width 63 height 14
click at [105, 192] on link "Applicants" at bounding box center [117, 191] width 124 height 14
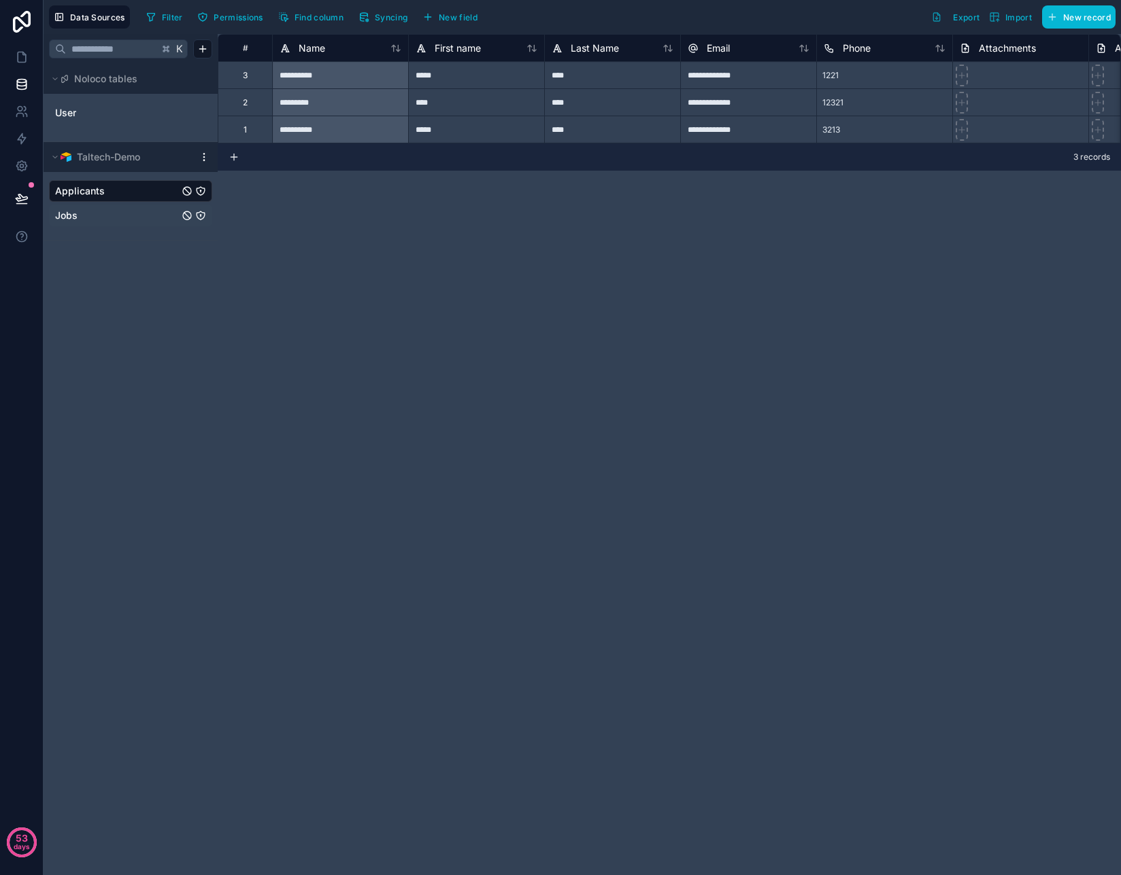
click at [118, 212] on link "Jobs" at bounding box center [117, 216] width 124 height 14
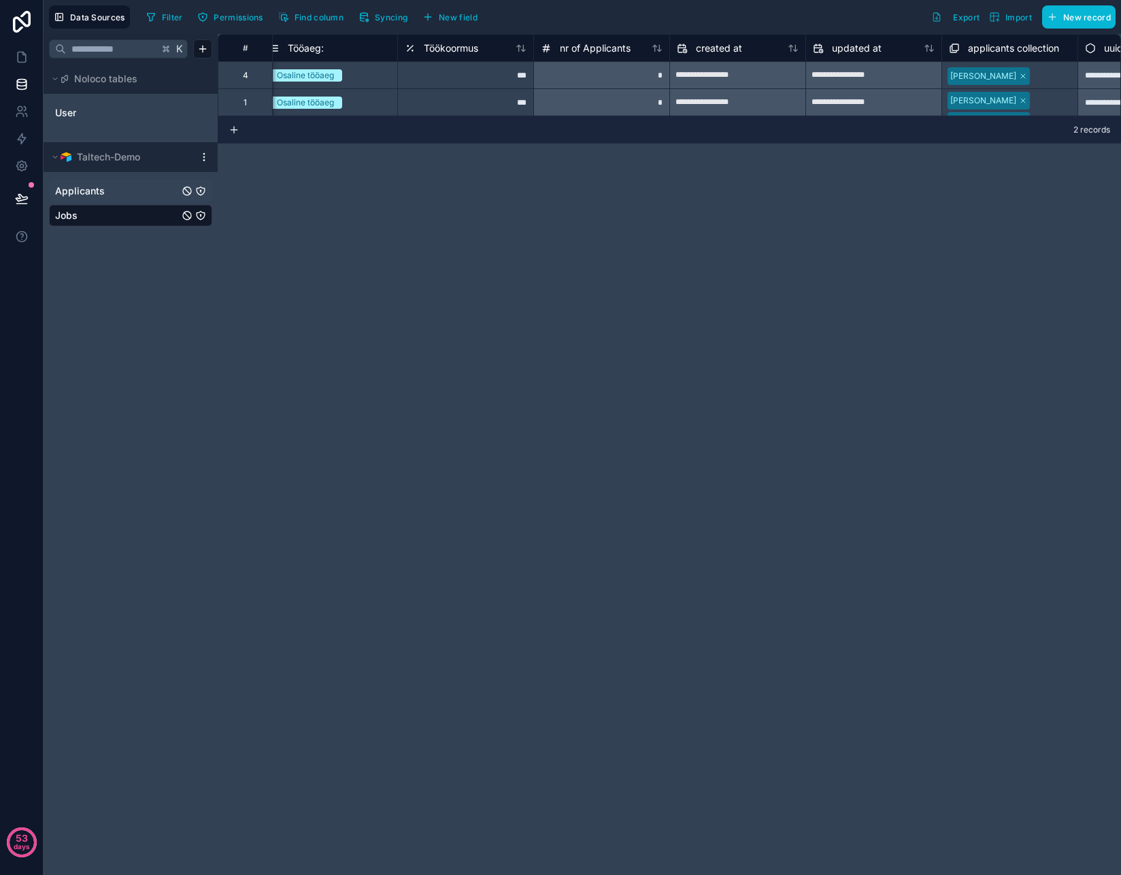
scroll to position [0, 1192]
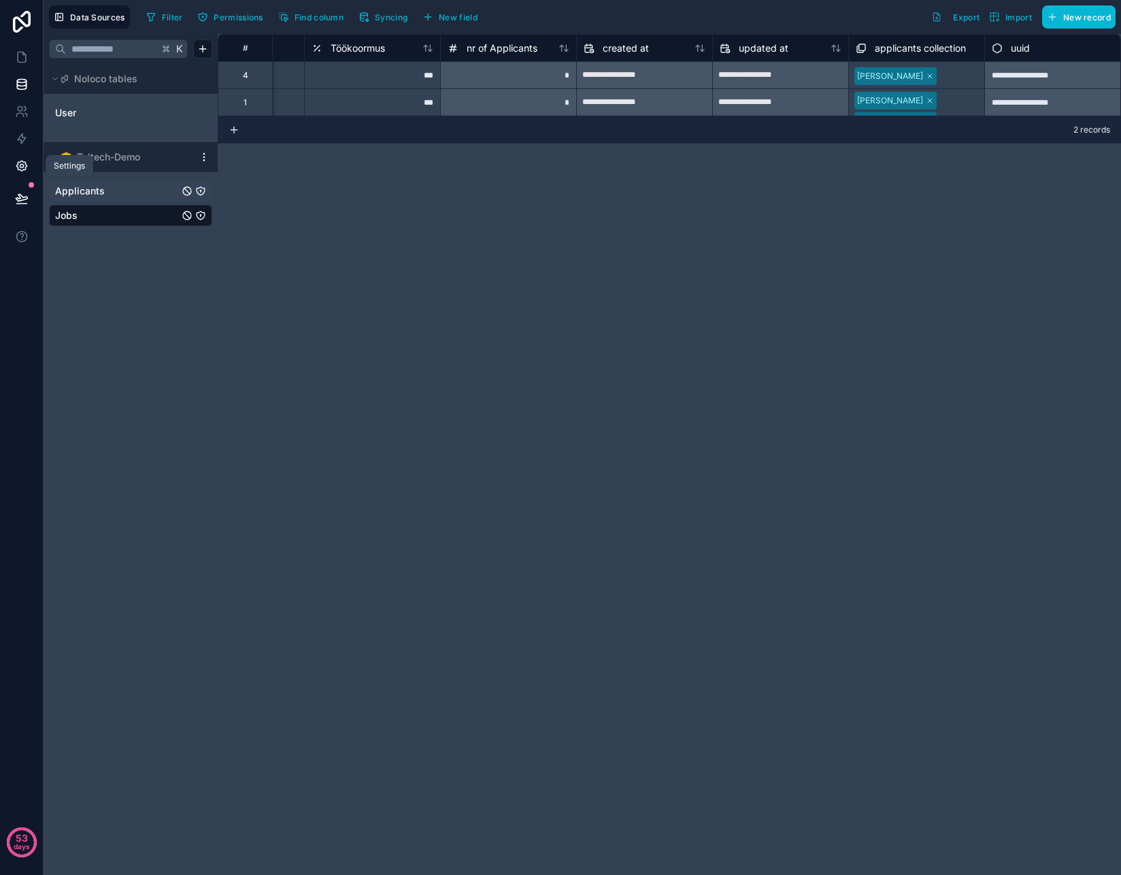
click at [20, 161] on icon at bounding box center [21, 166] width 10 height 10
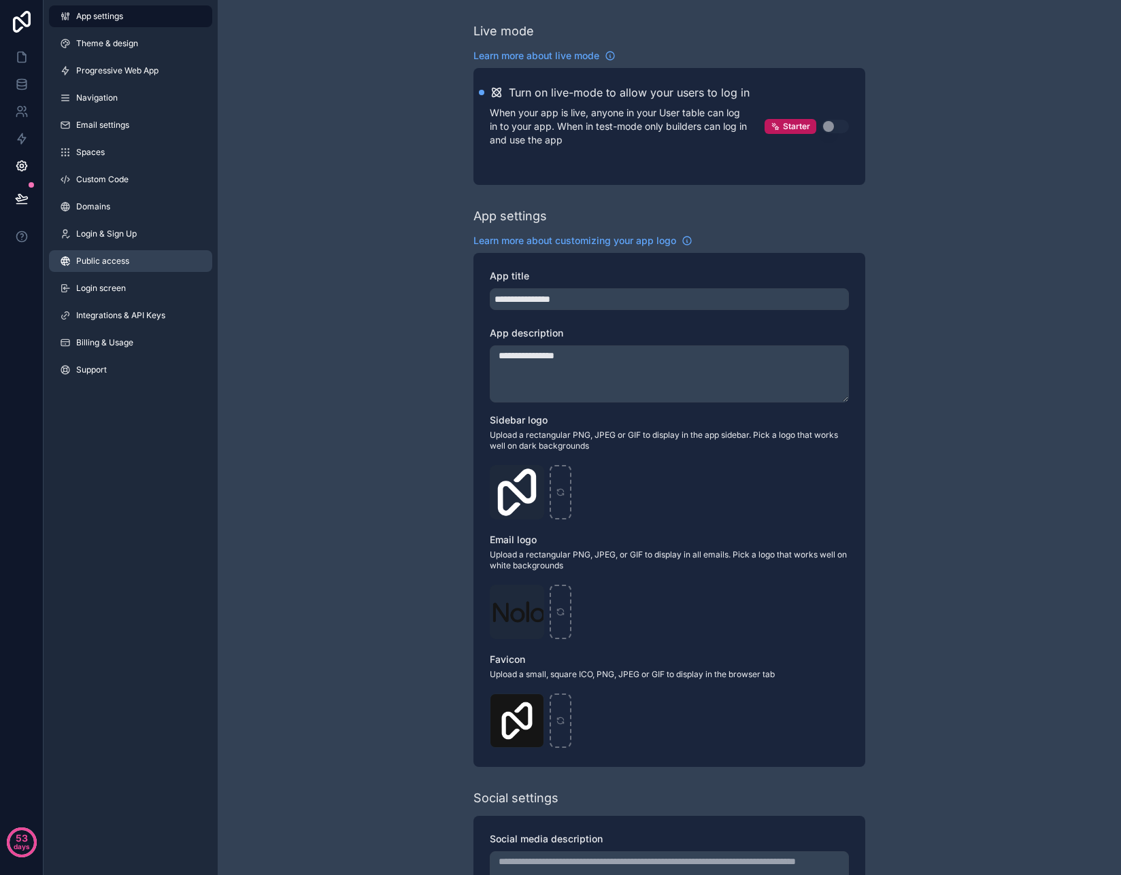
click at [129, 261] on span "Public access" at bounding box center [102, 261] width 53 height 11
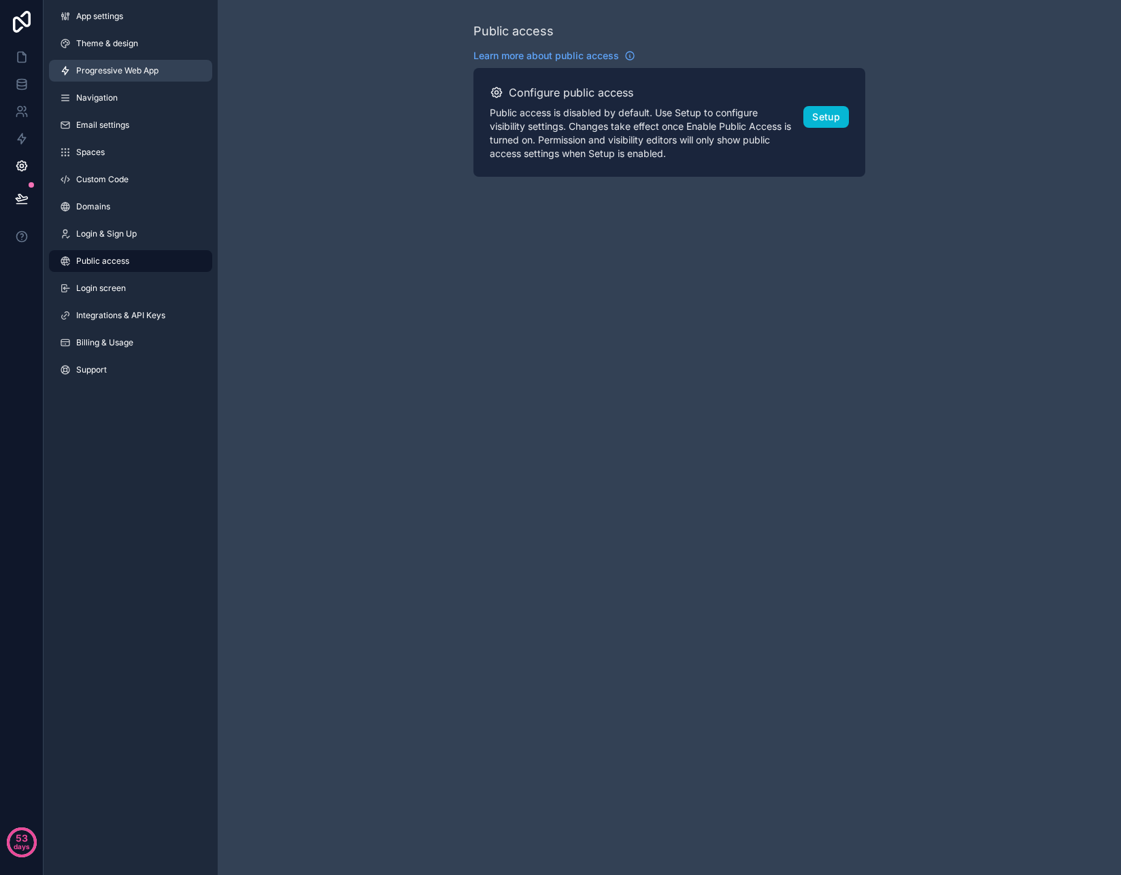
click at [111, 67] on span "Progressive Web App" at bounding box center [117, 70] width 82 height 11
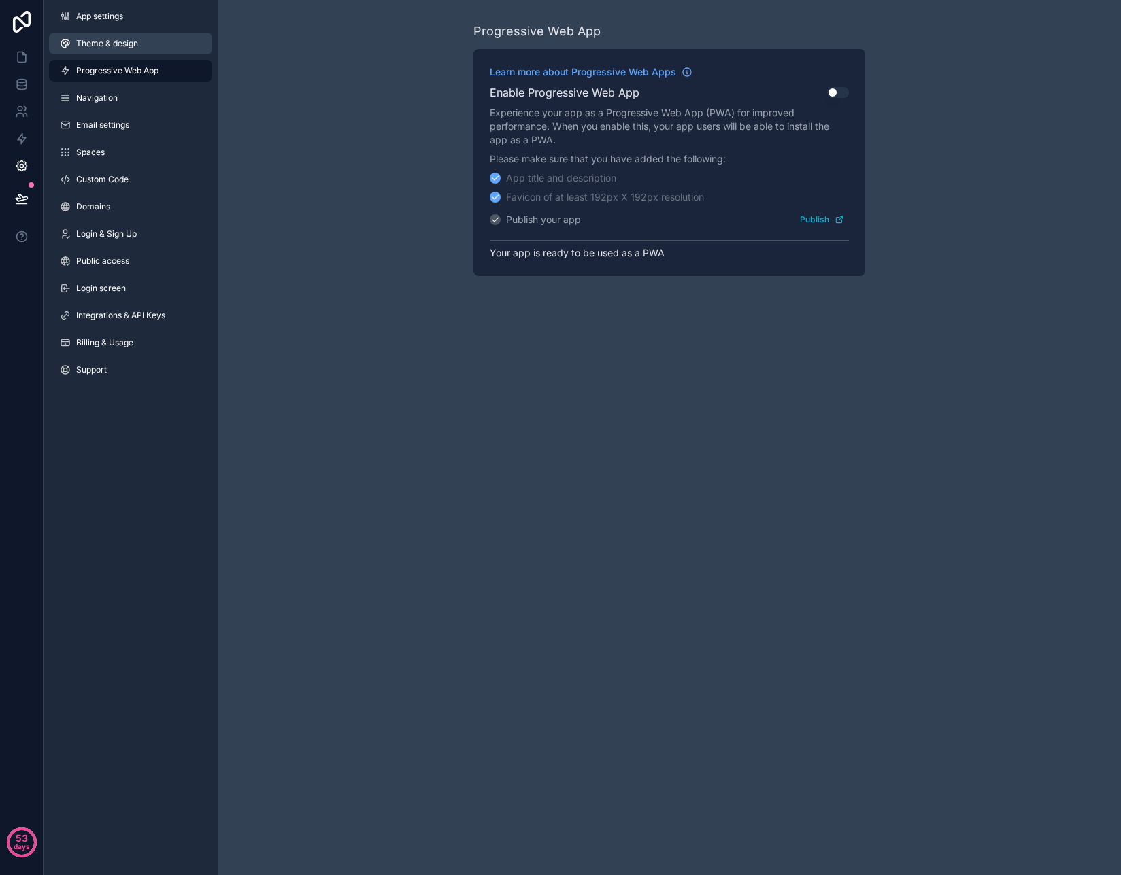
click at [110, 46] on span "Theme & design" at bounding box center [107, 43] width 62 height 11
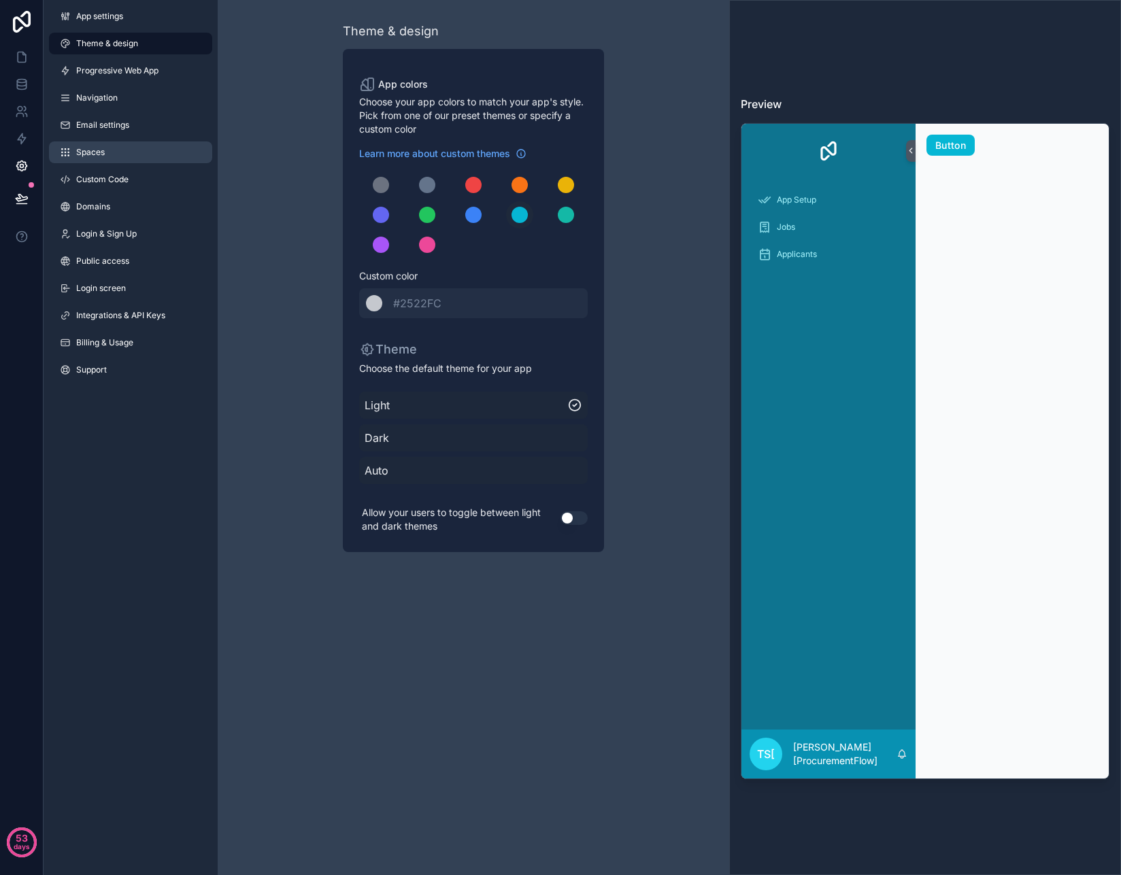
click at [93, 144] on link "Spaces" at bounding box center [130, 152] width 163 height 22
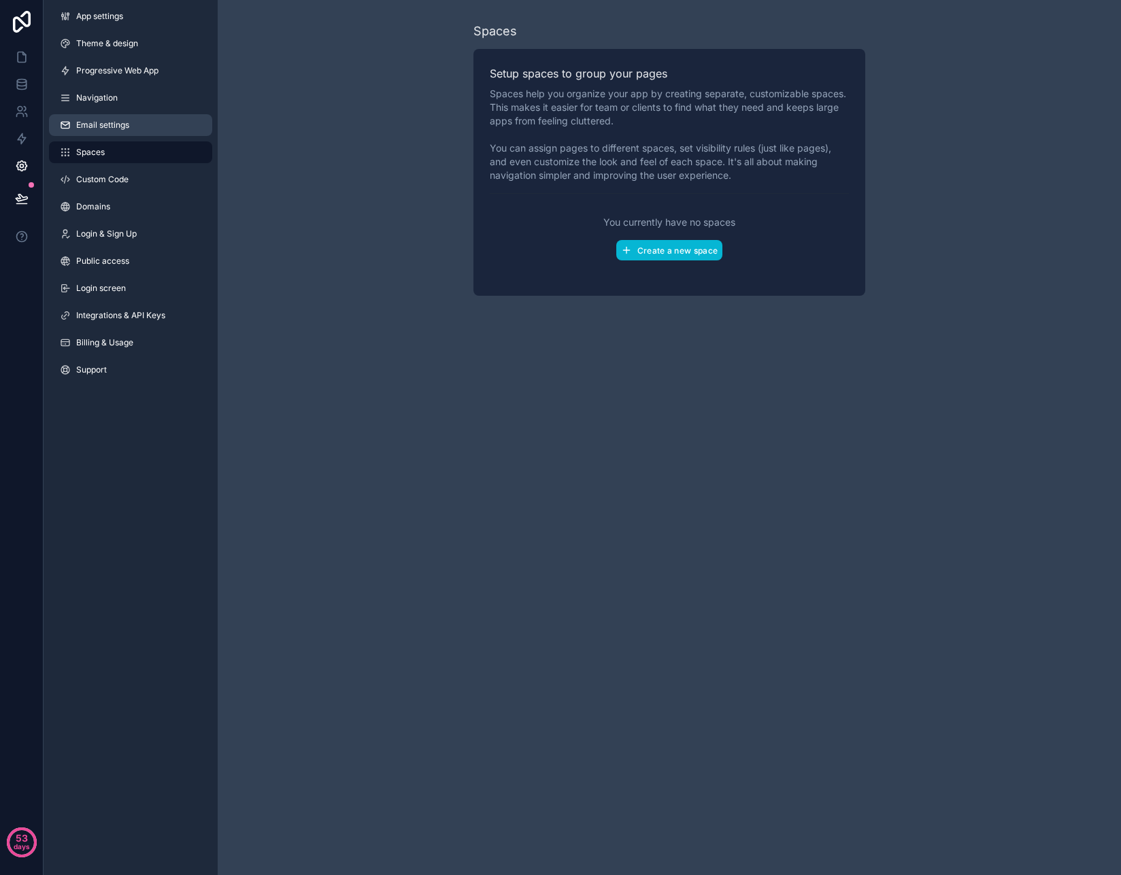
click at [103, 122] on span "Email settings" at bounding box center [102, 125] width 53 height 11
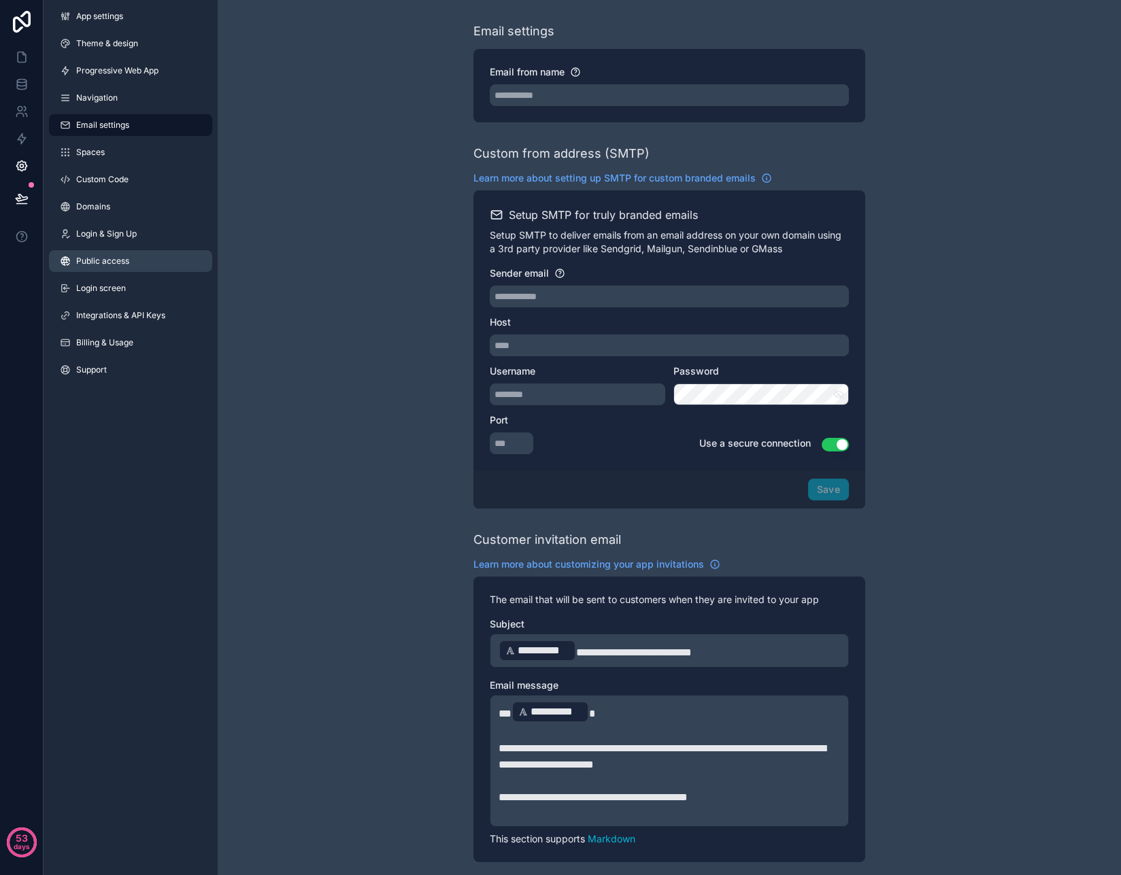
click at [118, 266] on span "Public access" at bounding box center [102, 261] width 53 height 11
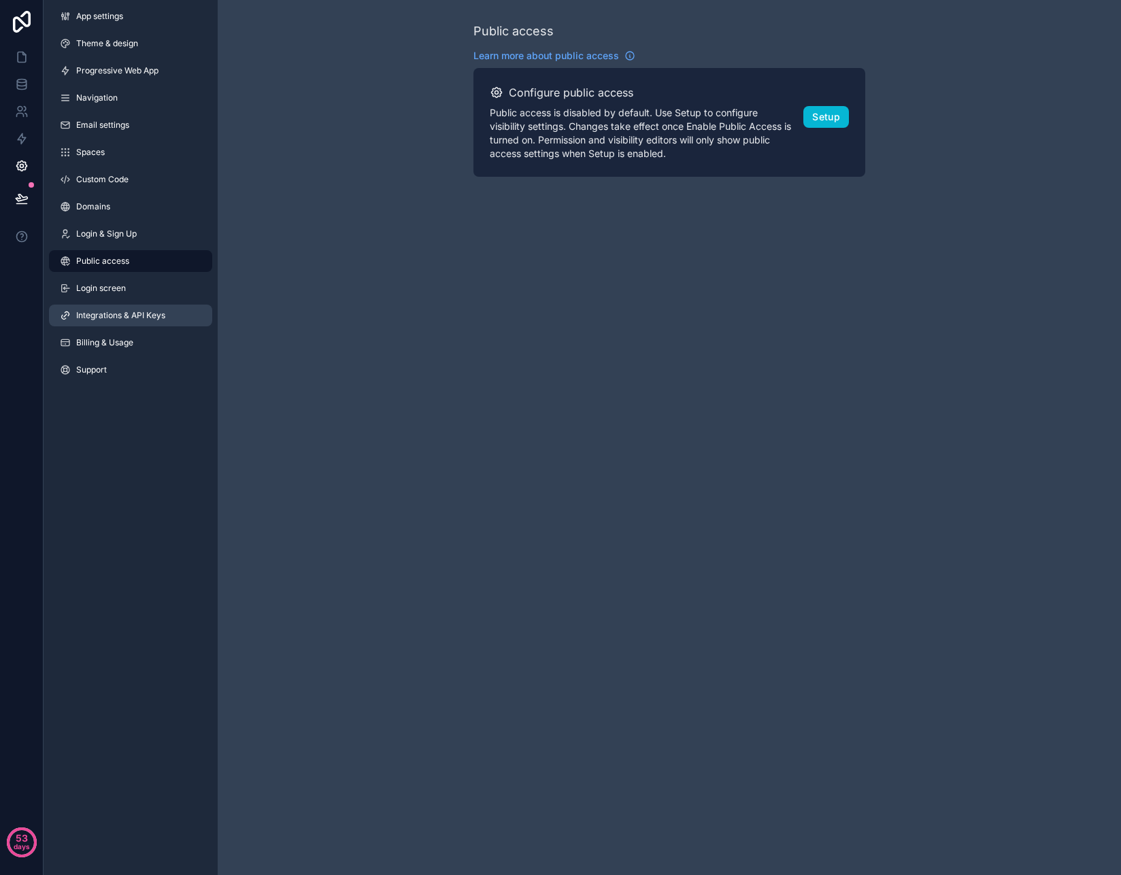
click at [99, 308] on link "Integrations & API Keys" at bounding box center [130, 316] width 163 height 22
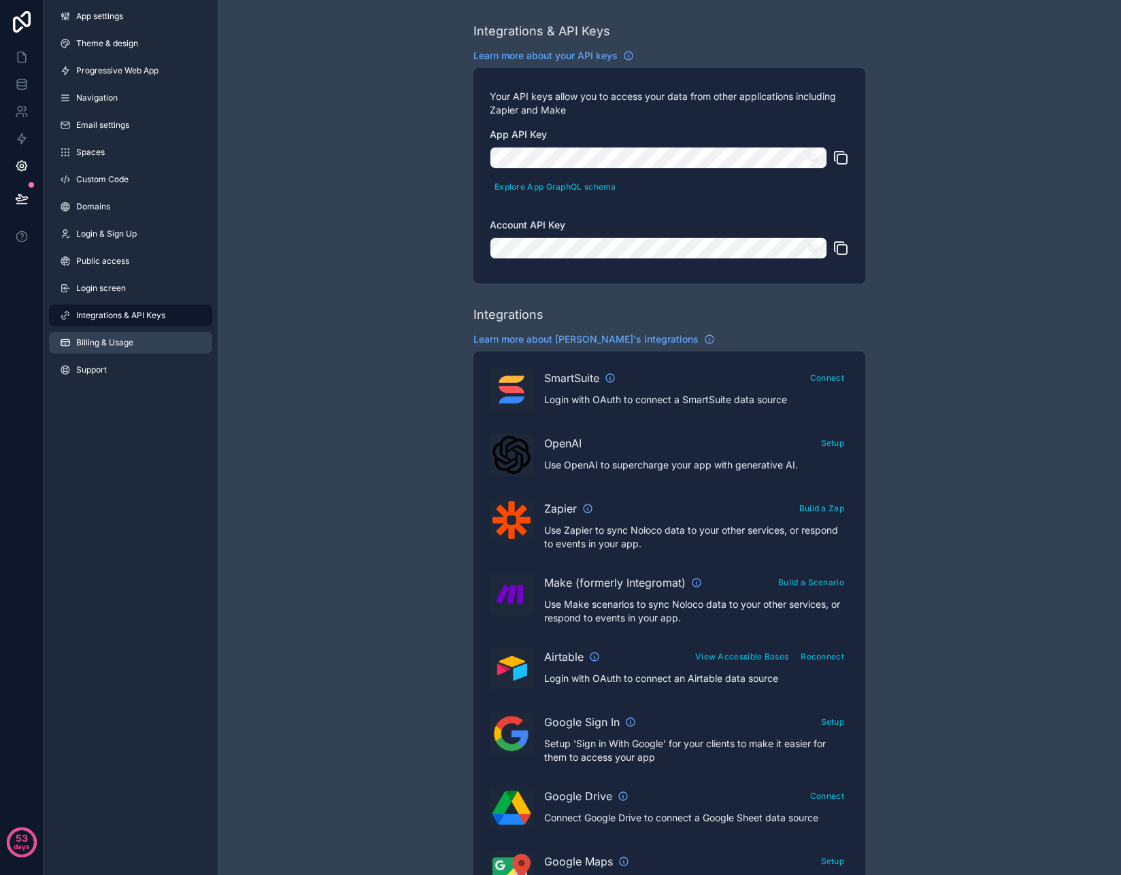
click at [87, 336] on link "Billing & Usage" at bounding box center [130, 343] width 163 height 22
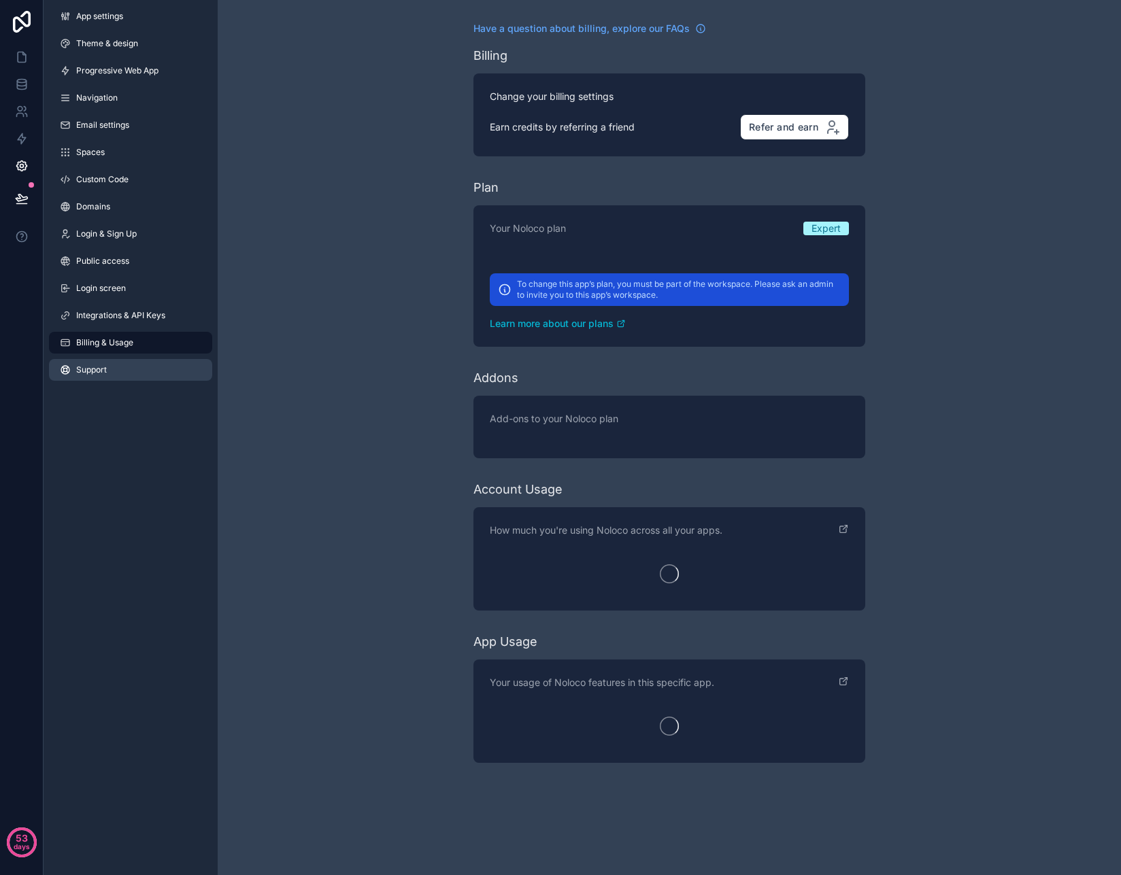
click at [87, 363] on link "Support" at bounding box center [130, 370] width 163 height 22
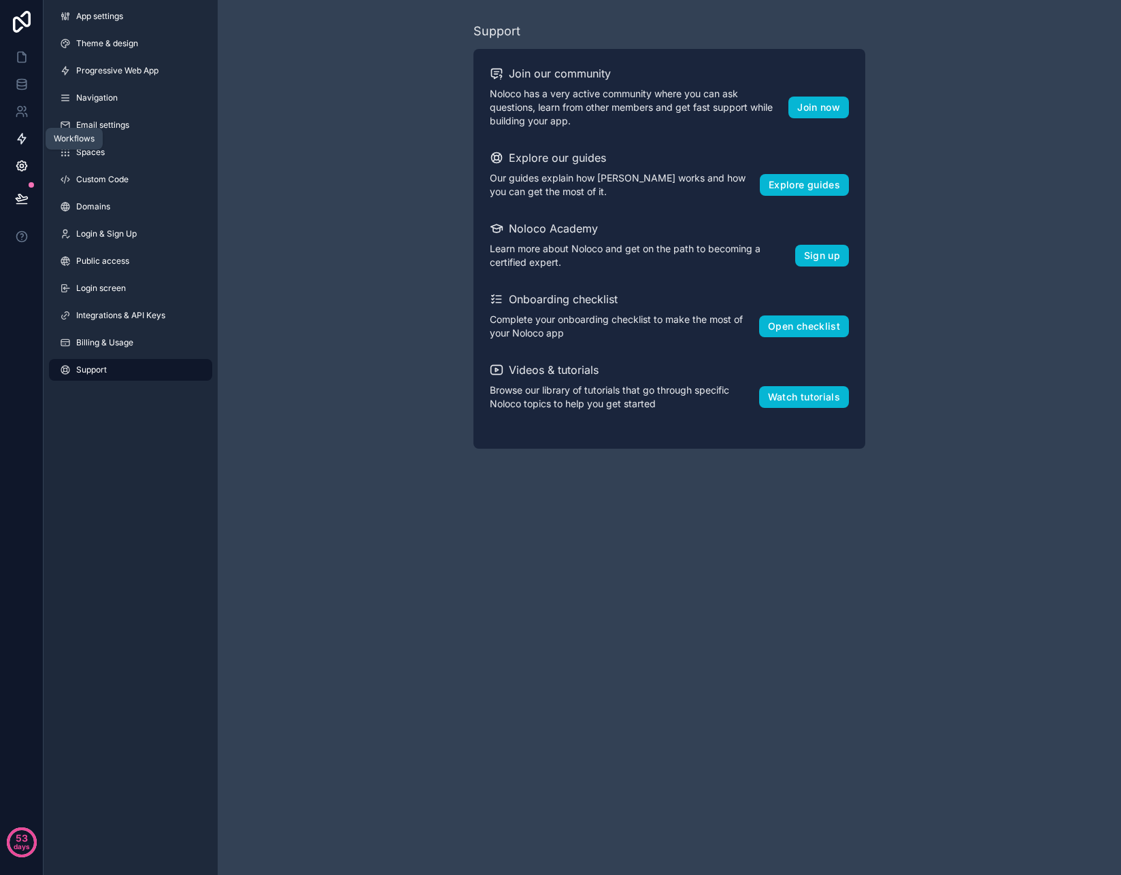
click at [27, 132] on icon at bounding box center [22, 139] width 14 height 14
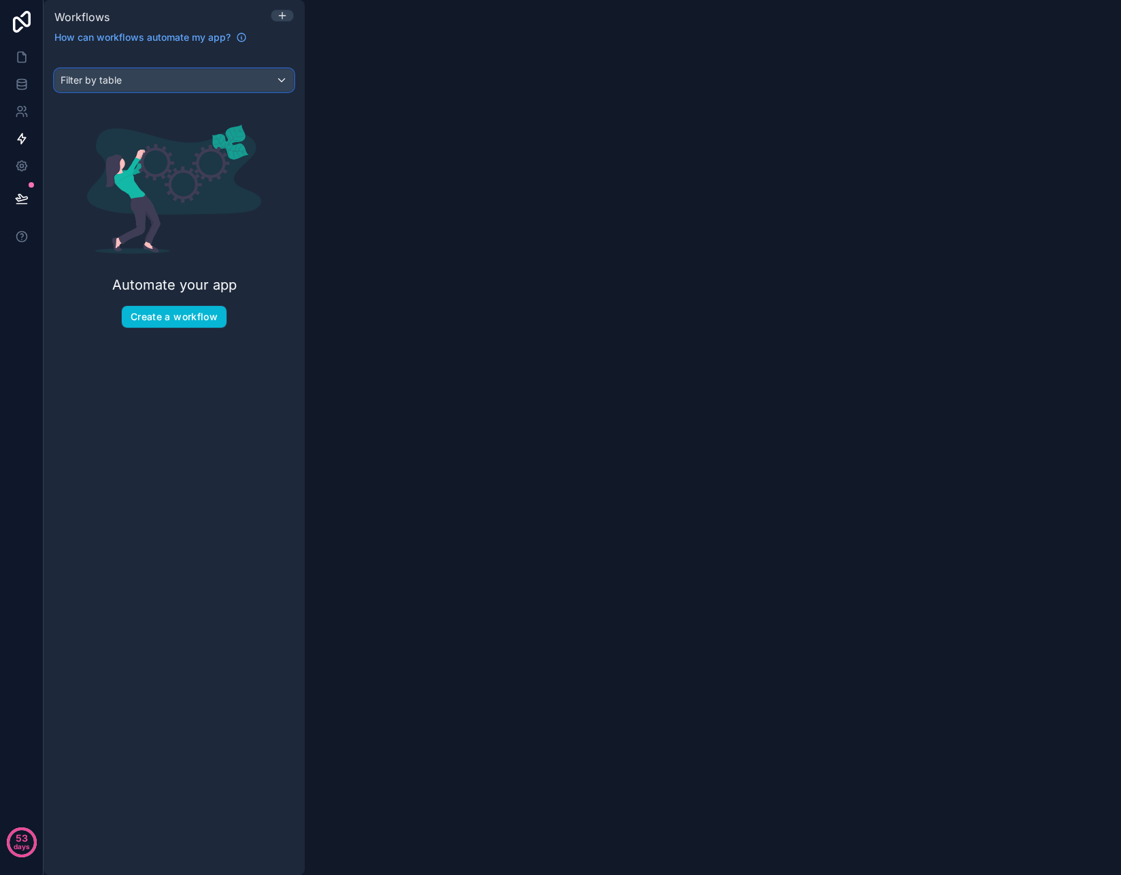
click at [76, 81] on span "Filter by table" at bounding box center [91, 80] width 61 height 12
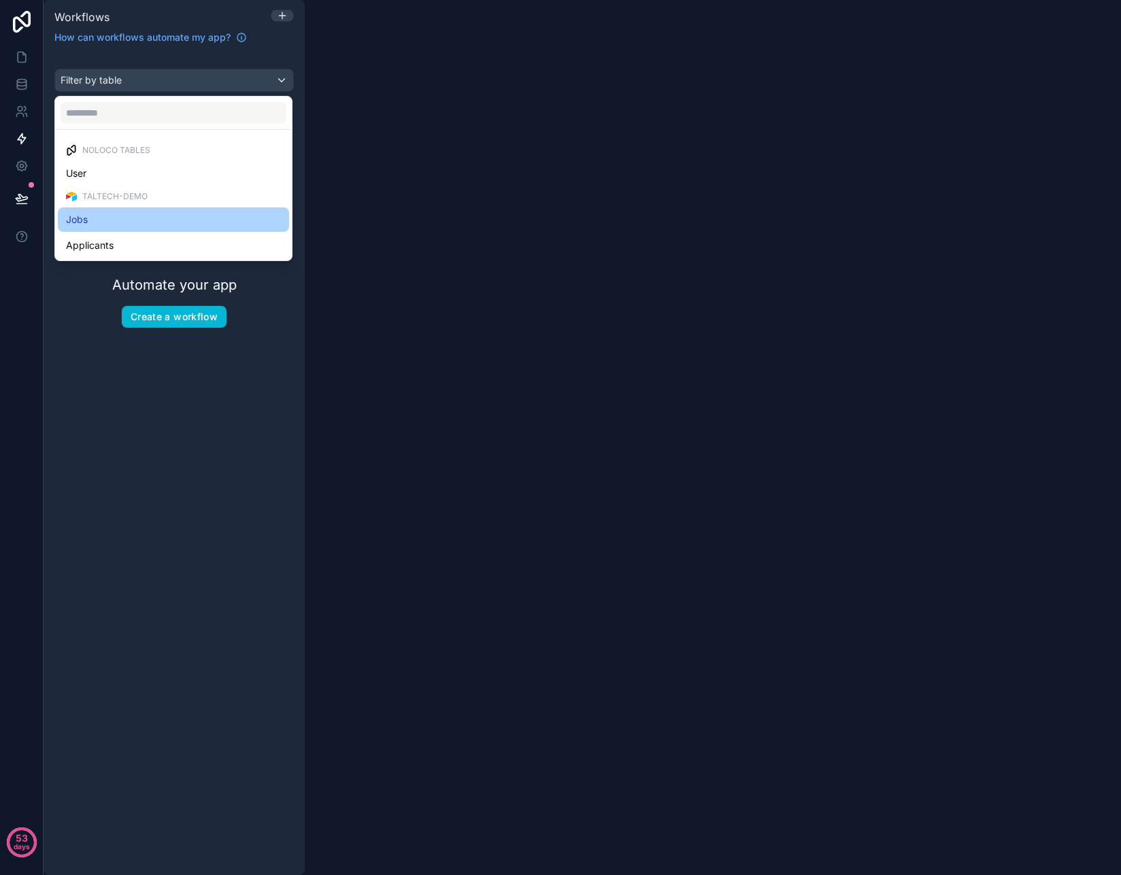
click at [92, 220] on div "Jobs" at bounding box center [173, 220] width 215 height 16
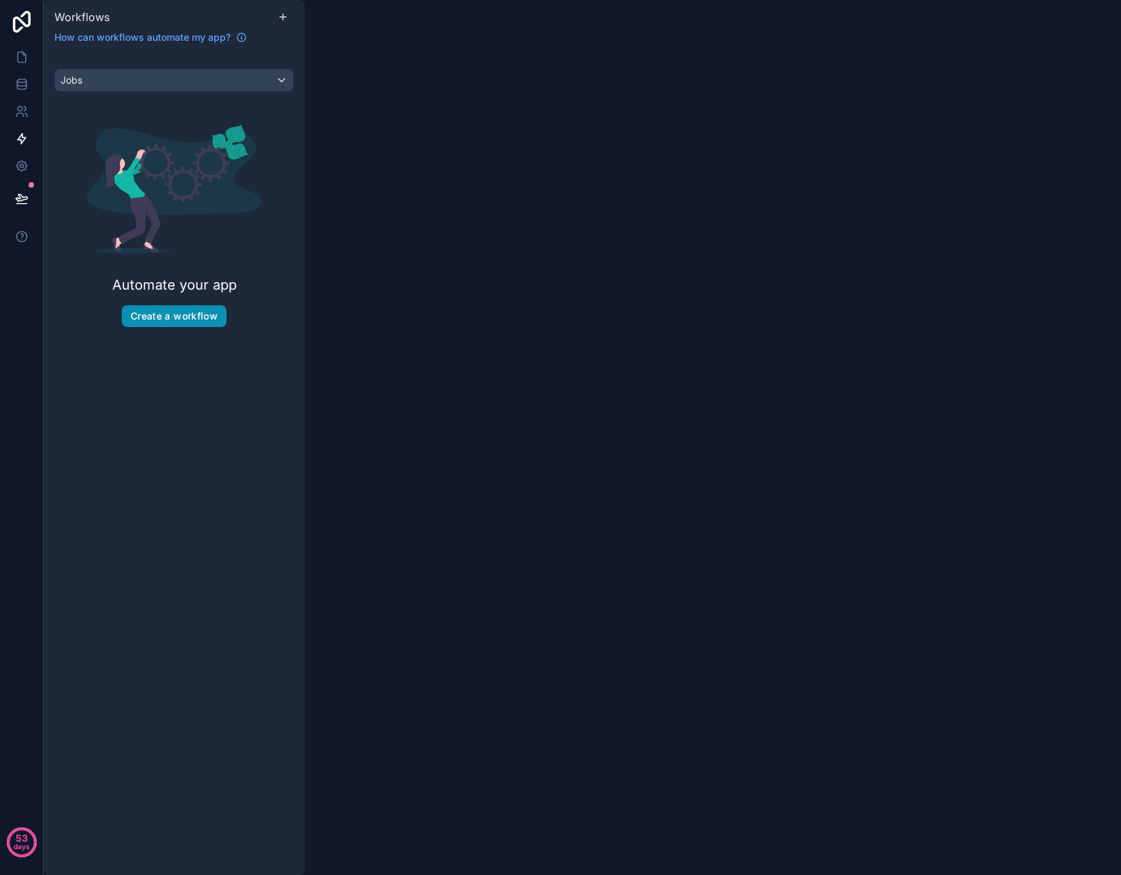
click at [171, 319] on button "Create a workflow" at bounding box center [174, 316] width 105 height 22
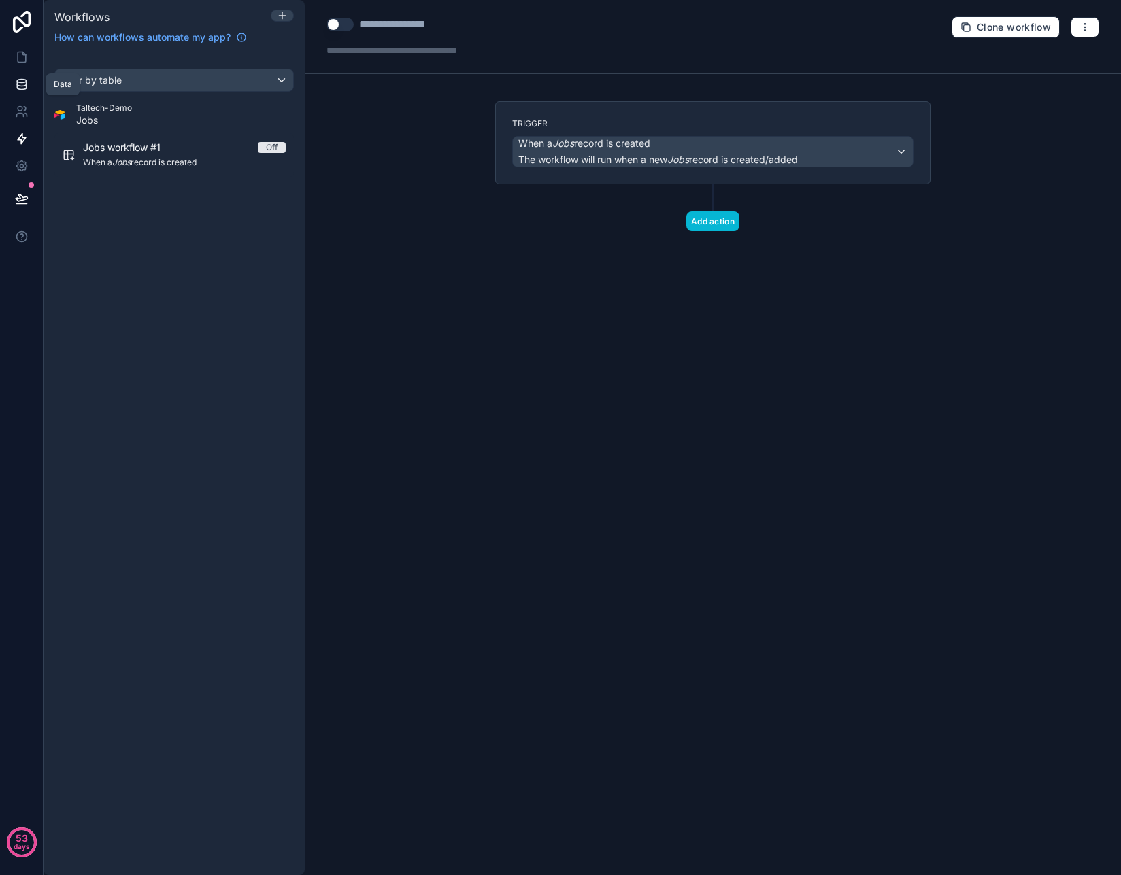
click at [27, 93] on link at bounding box center [21, 84] width 43 height 27
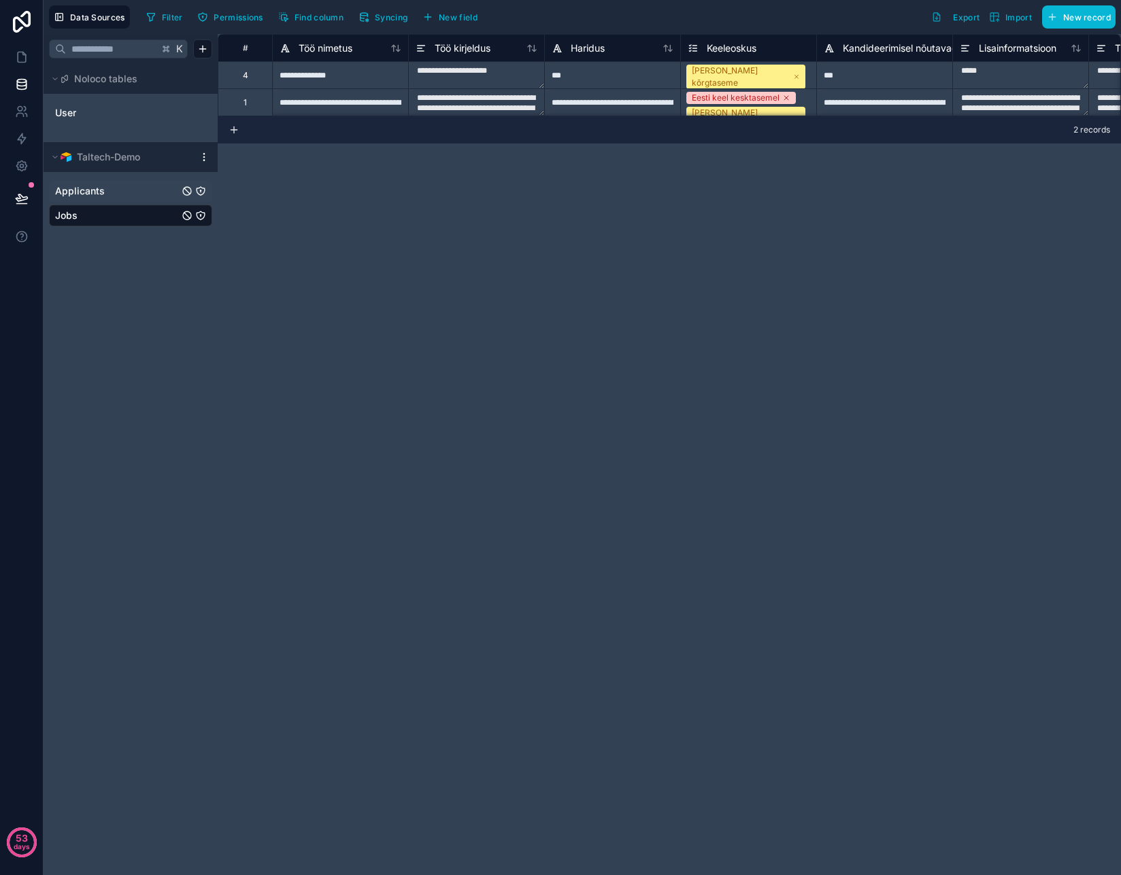
click at [72, 191] on span "Applicants" at bounding box center [80, 191] width 50 height 14
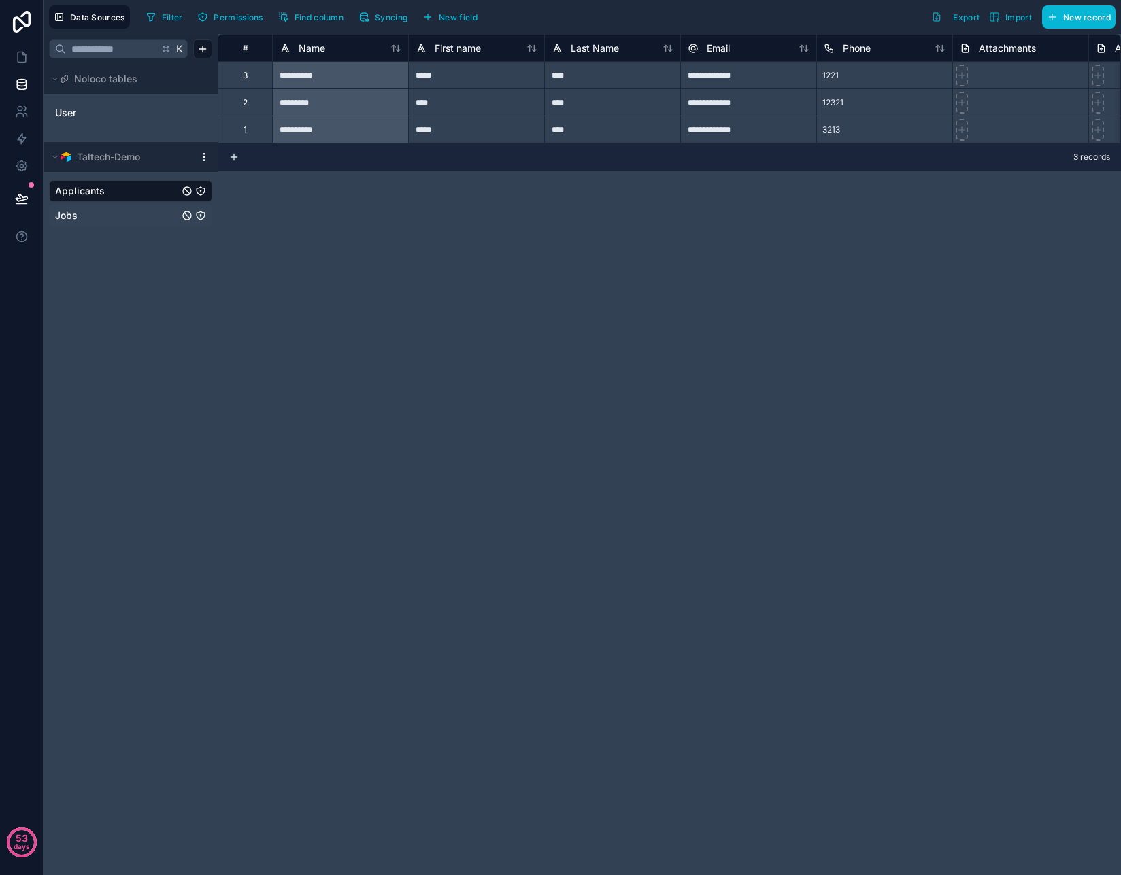
click at [63, 215] on span "Jobs" at bounding box center [66, 216] width 22 height 14
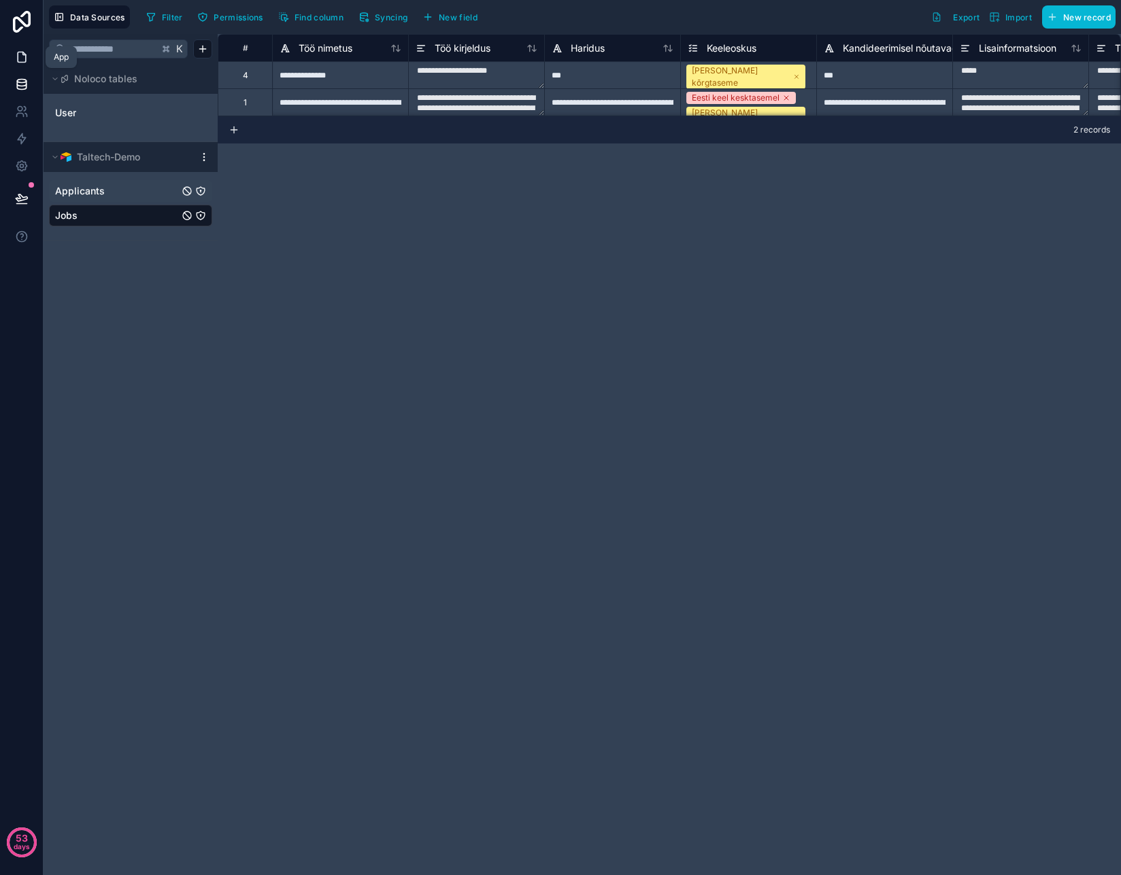
click at [29, 57] on link at bounding box center [21, 57] width 43 height 27
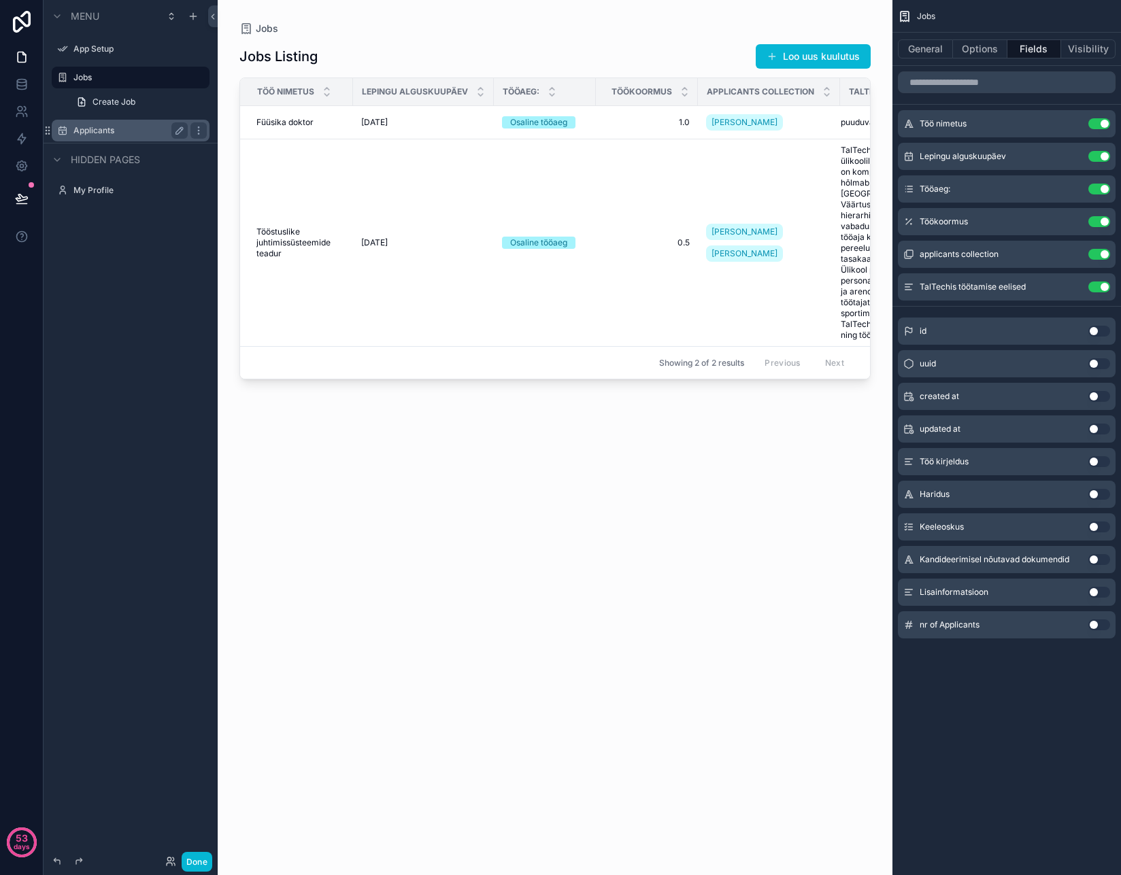
click at [115, 131] on label "Applicants" at bounding box center [127, 130] width 109 height 11
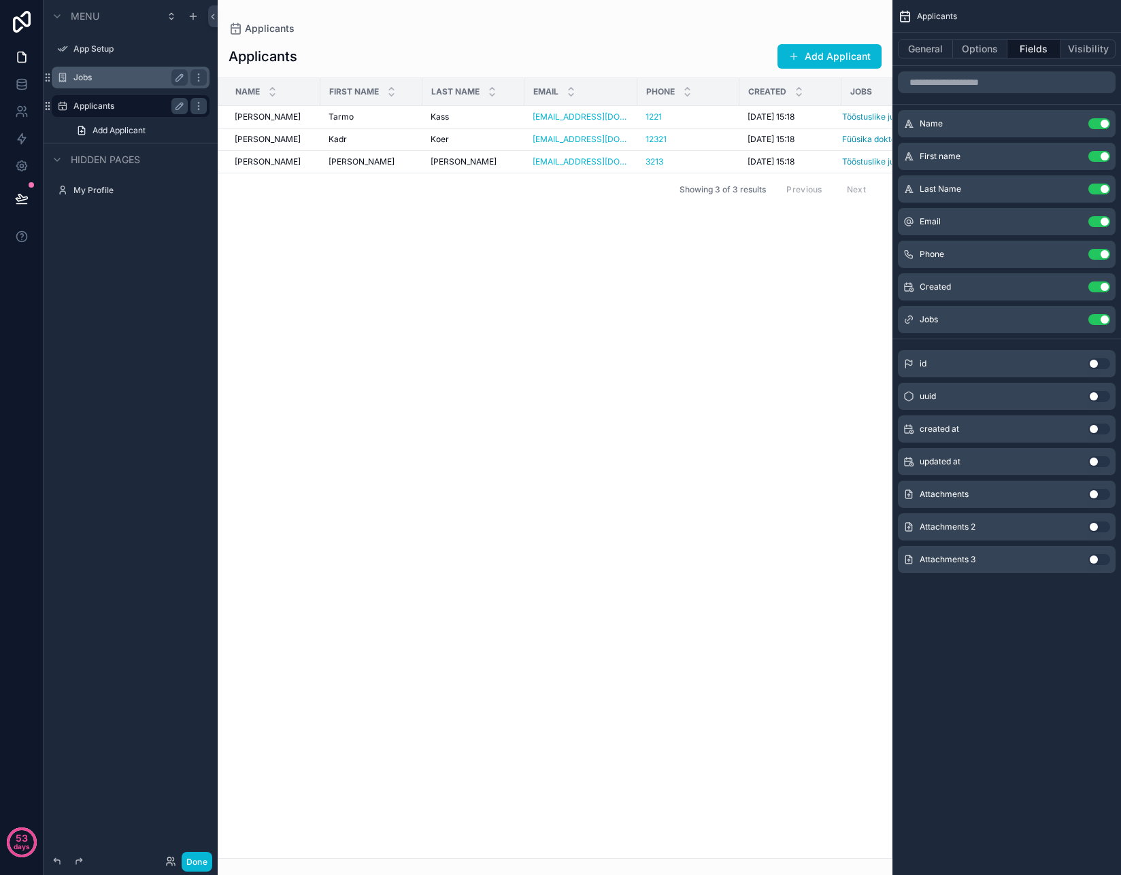
click at [110, 76] on label "Jobs" at bounding box center [127, 77] width 109 height 11
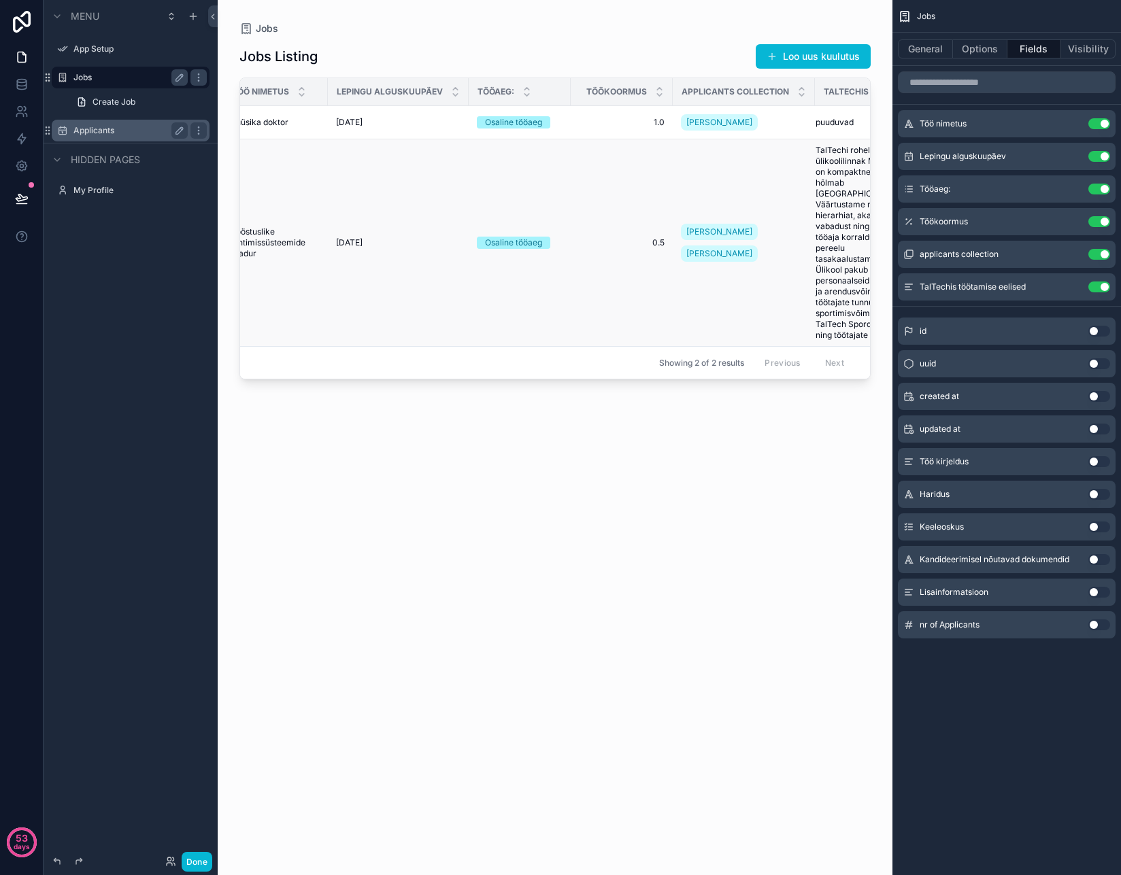
scroll to position [0, 83]
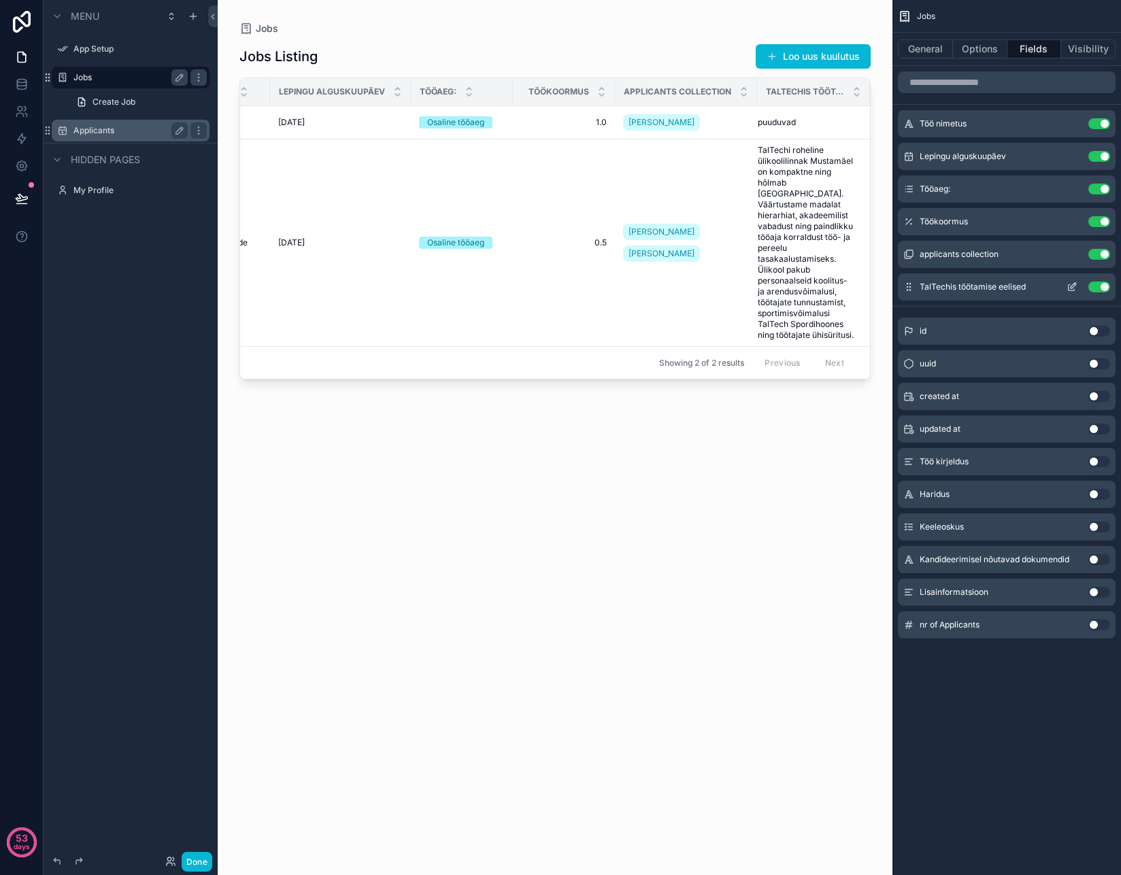
click at [1103, 288] on button "Use setting" at bounding box center [1099, 287] width 22 height 11
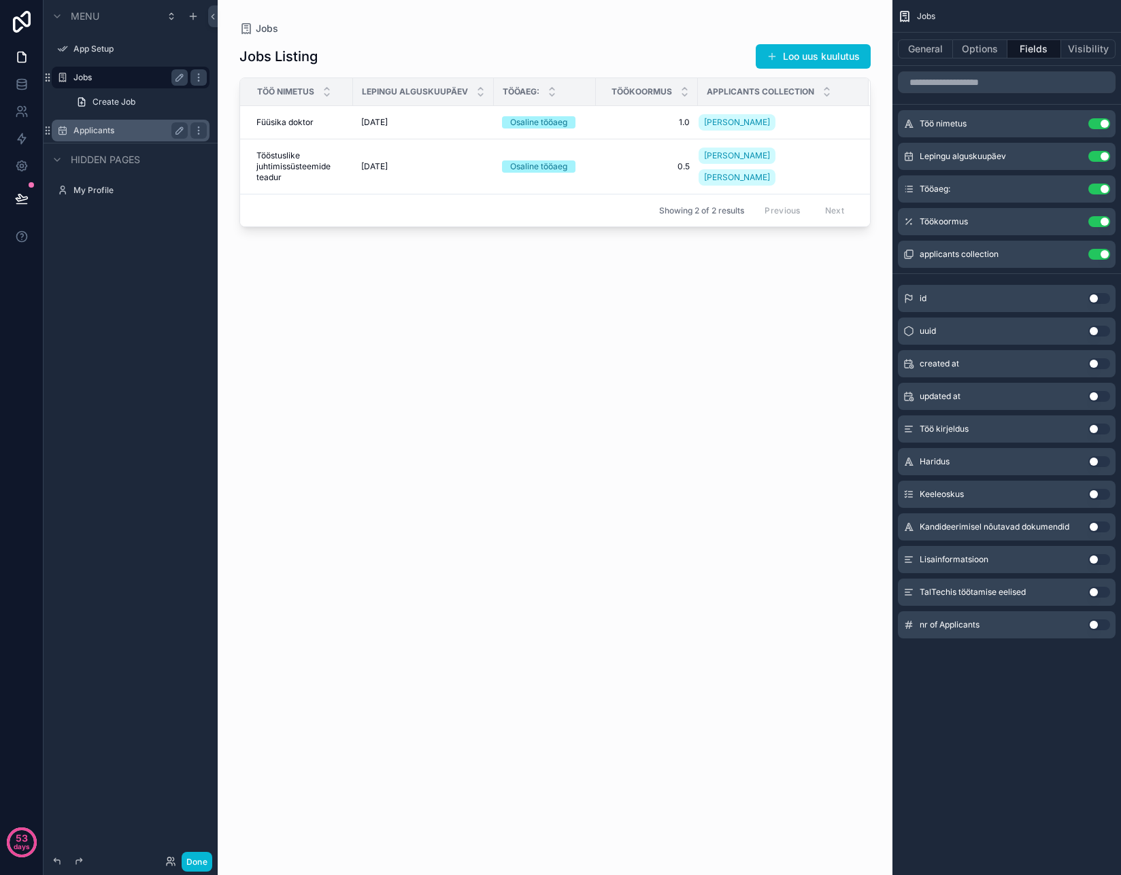
click at [1100, 623] on button "Use setting" at bounding box center [1099, 625] width 22 height 11
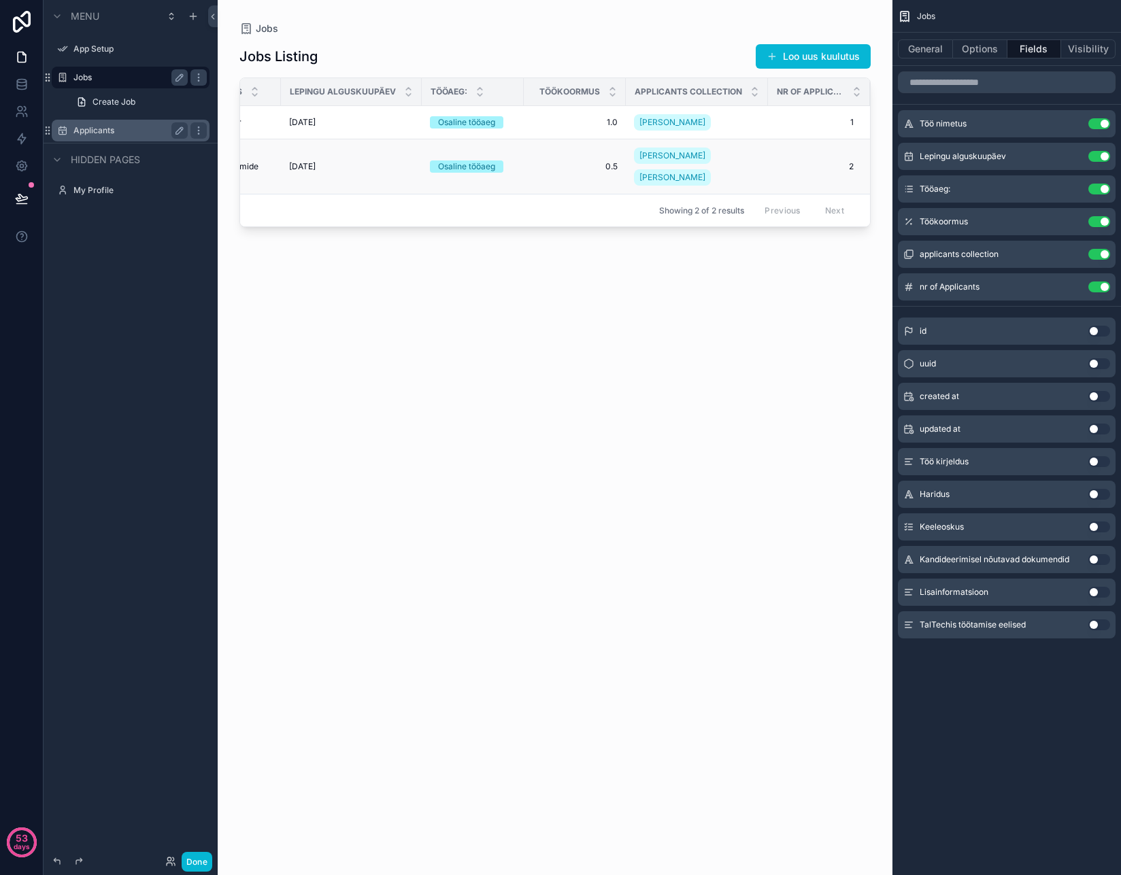
scroll to position [0, 0]
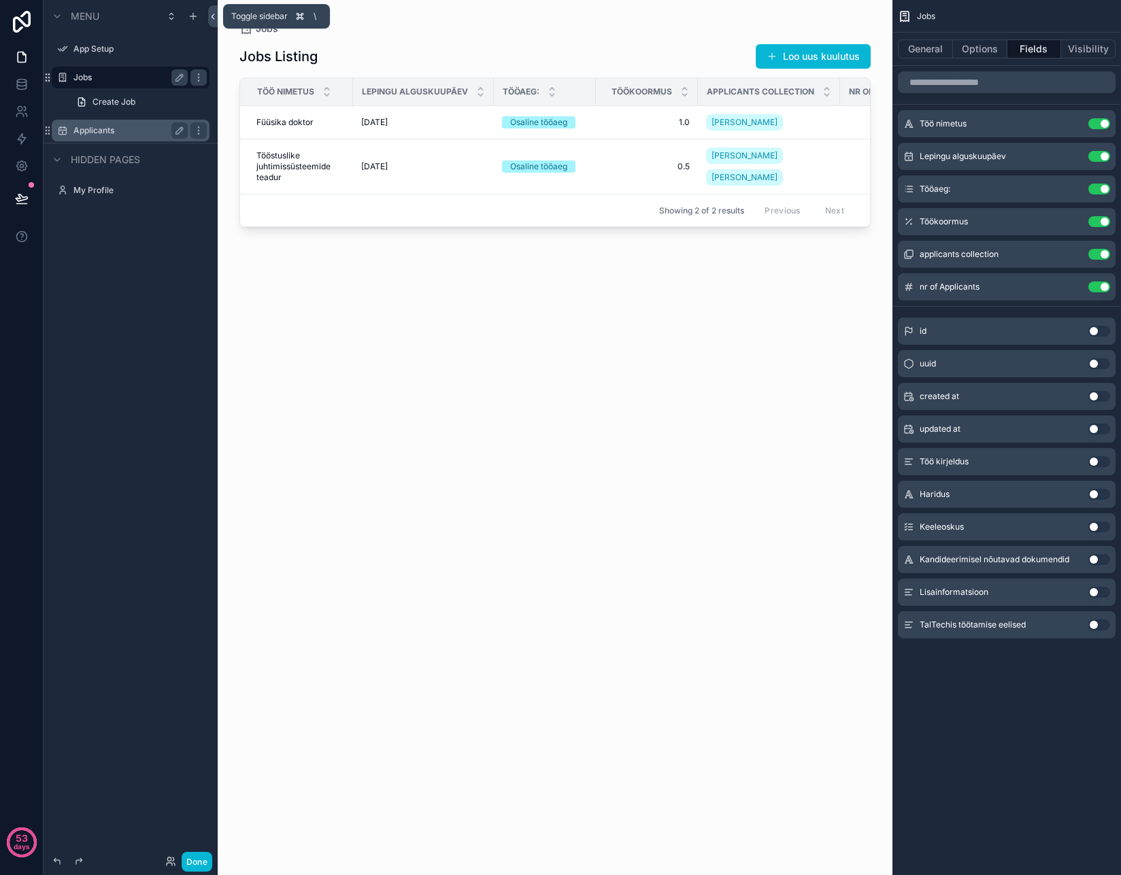
click at [210, 16] on icon at bounding box center [213, 17] width 10 height 10
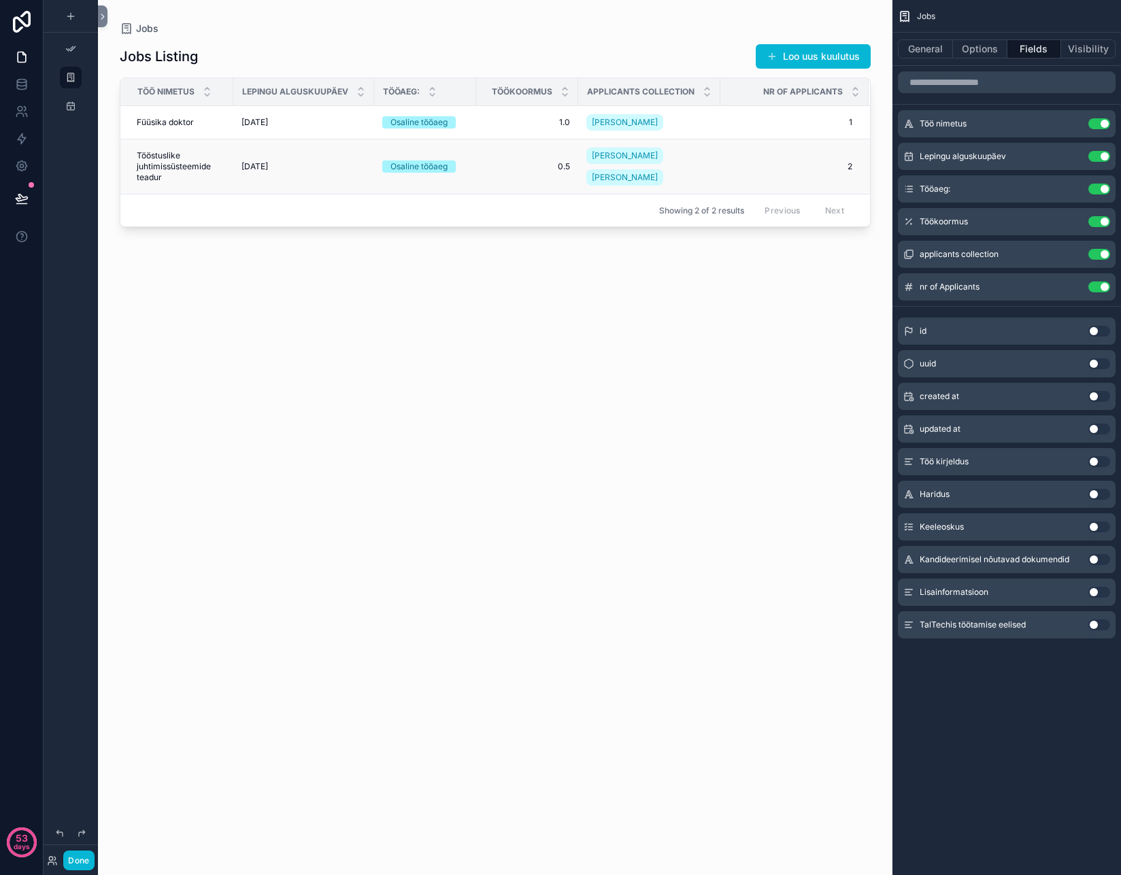
click at [513, 161] on span "0.5" at bounding box center [527, 166] width 86 height 11
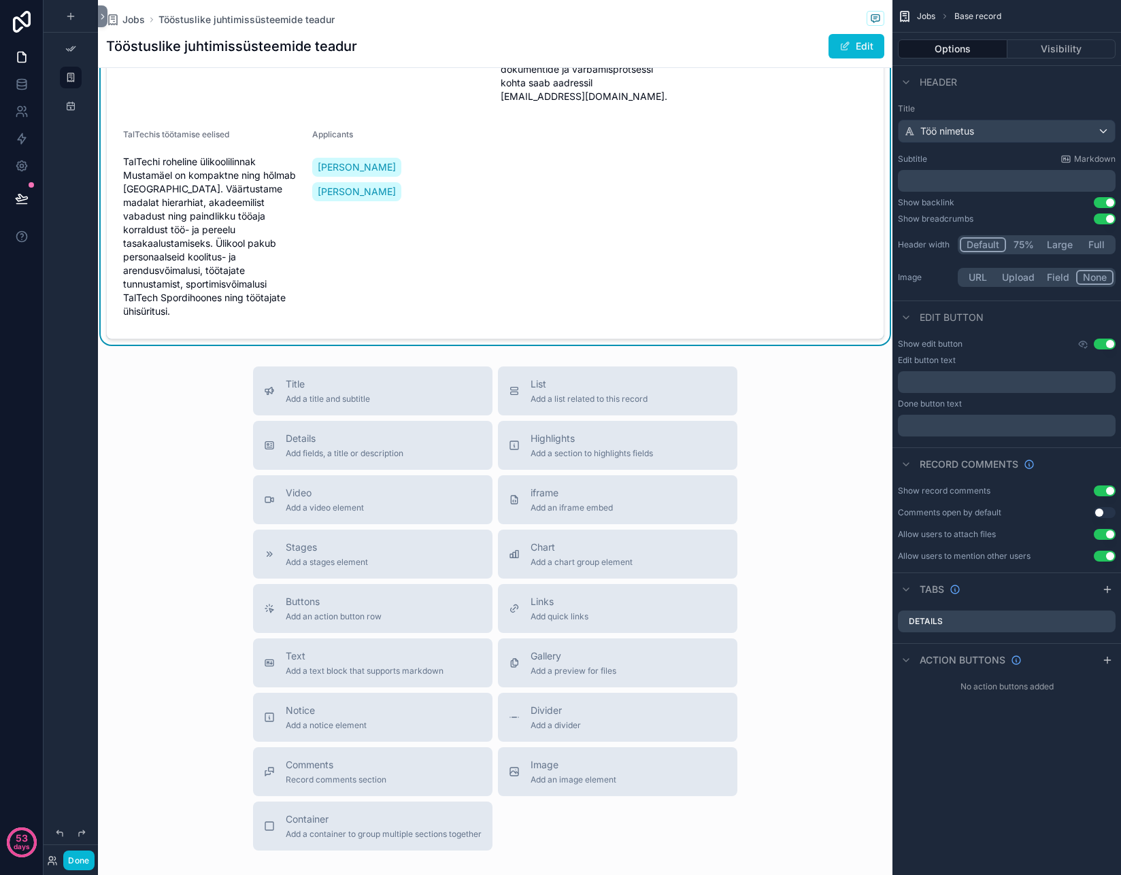
scroll to position [731, 0]
click at [456, 333] on div "Jobs Tööstuslike juhtimissüsteemide teadur Tööstuslike juhtimissüsteemide teadu…" at bounding box center [495, 115] width 795 height 1692
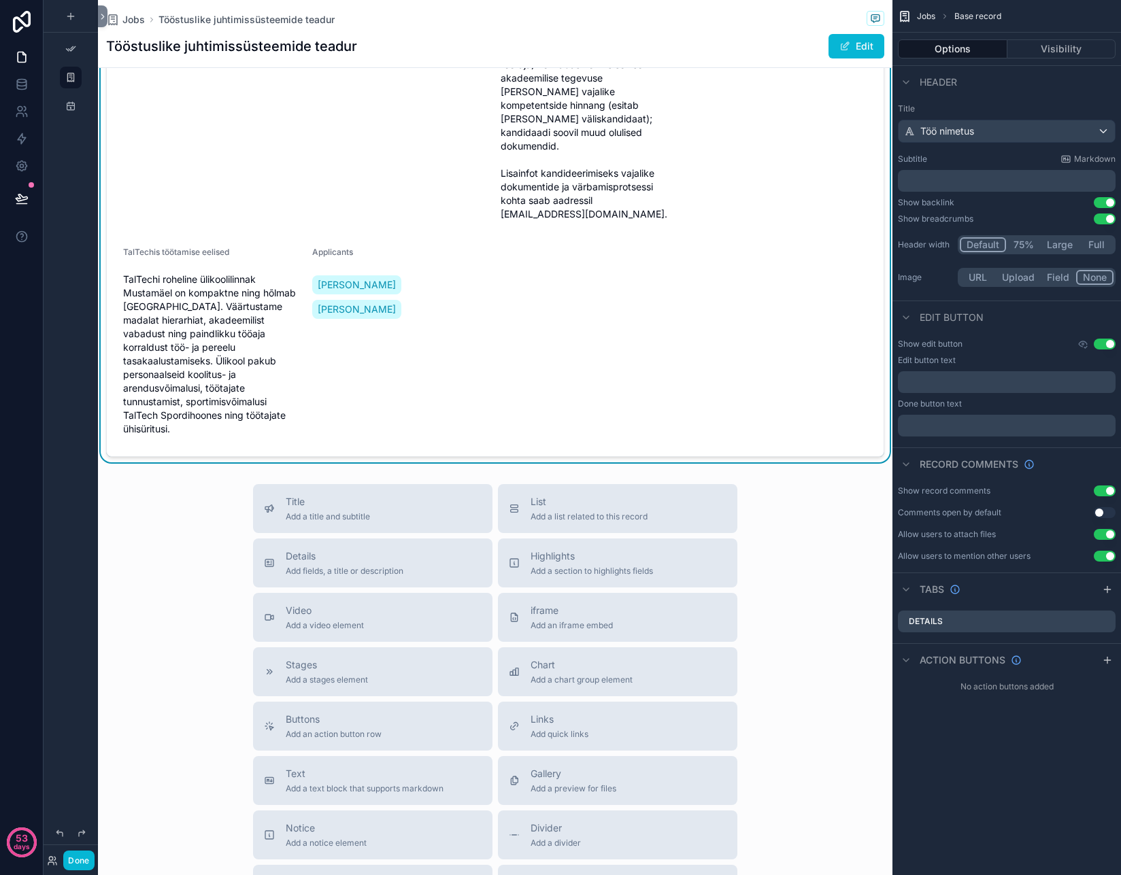
scroll to position [790, 0]
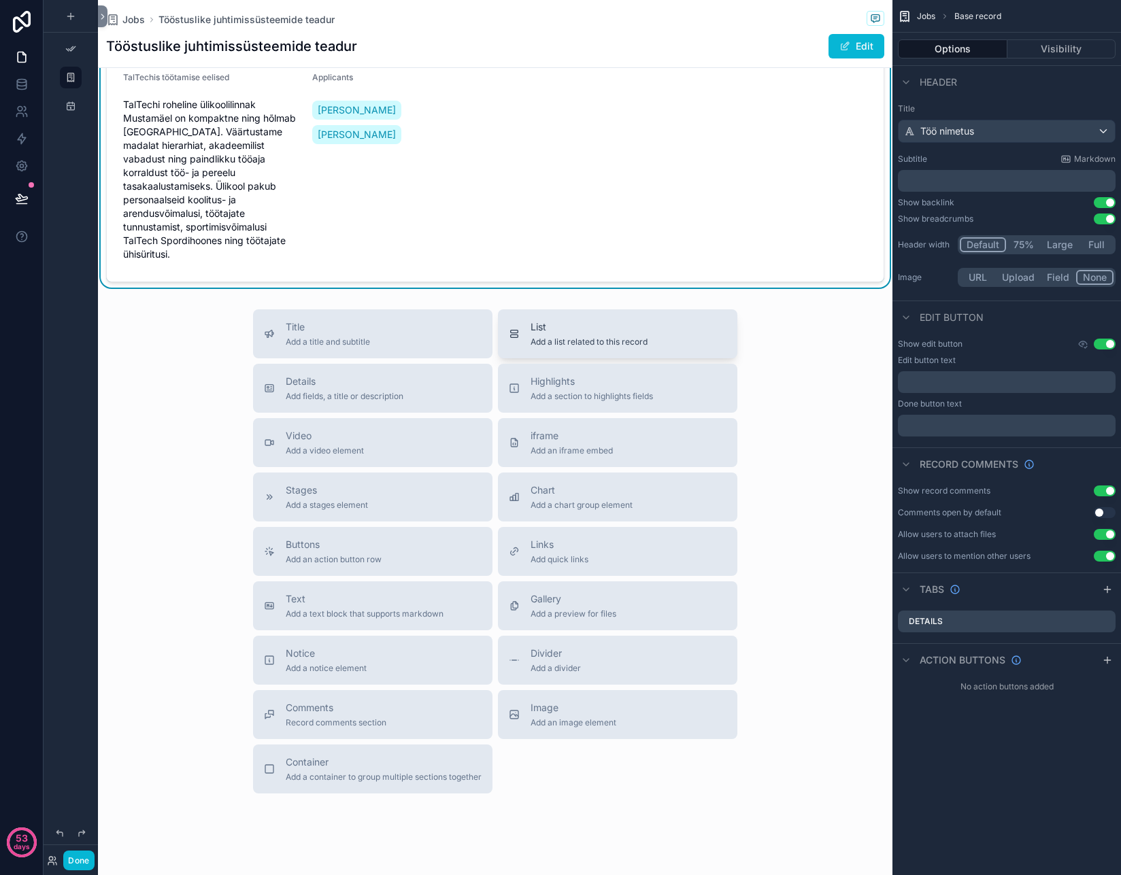
click at [598, 320] on span "List" at bounding box center [589, 327] width 117 height 14
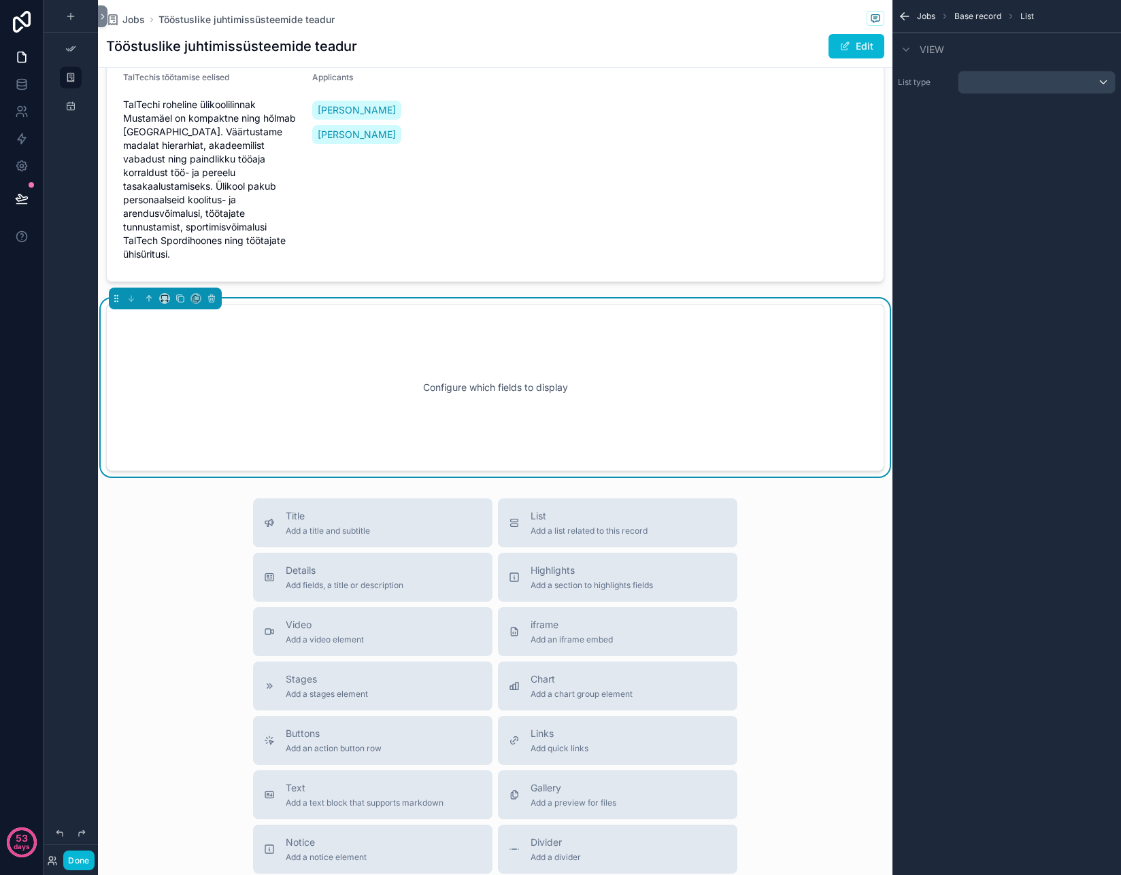
scroll to position [713, 0]
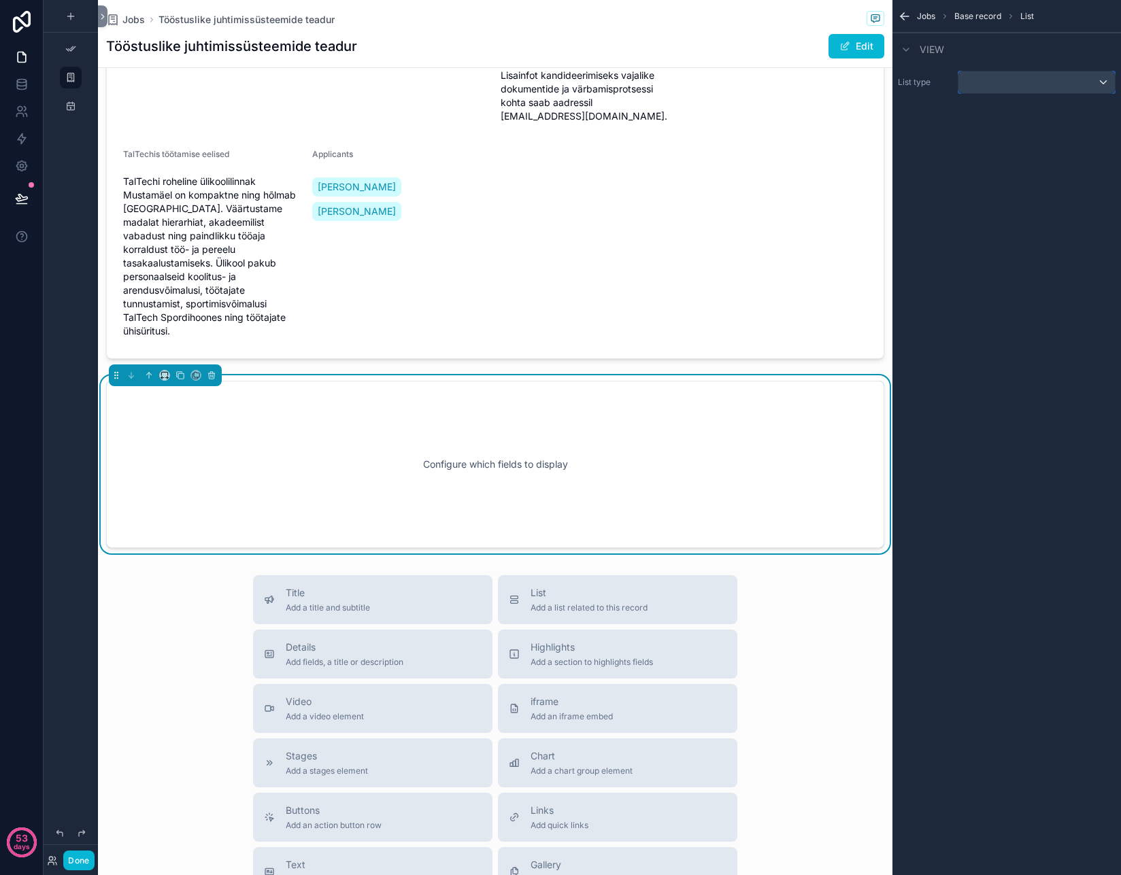
click at [1046, 80] on div "scrollable content" at bounding box center [1036, 82] width 156 height 22
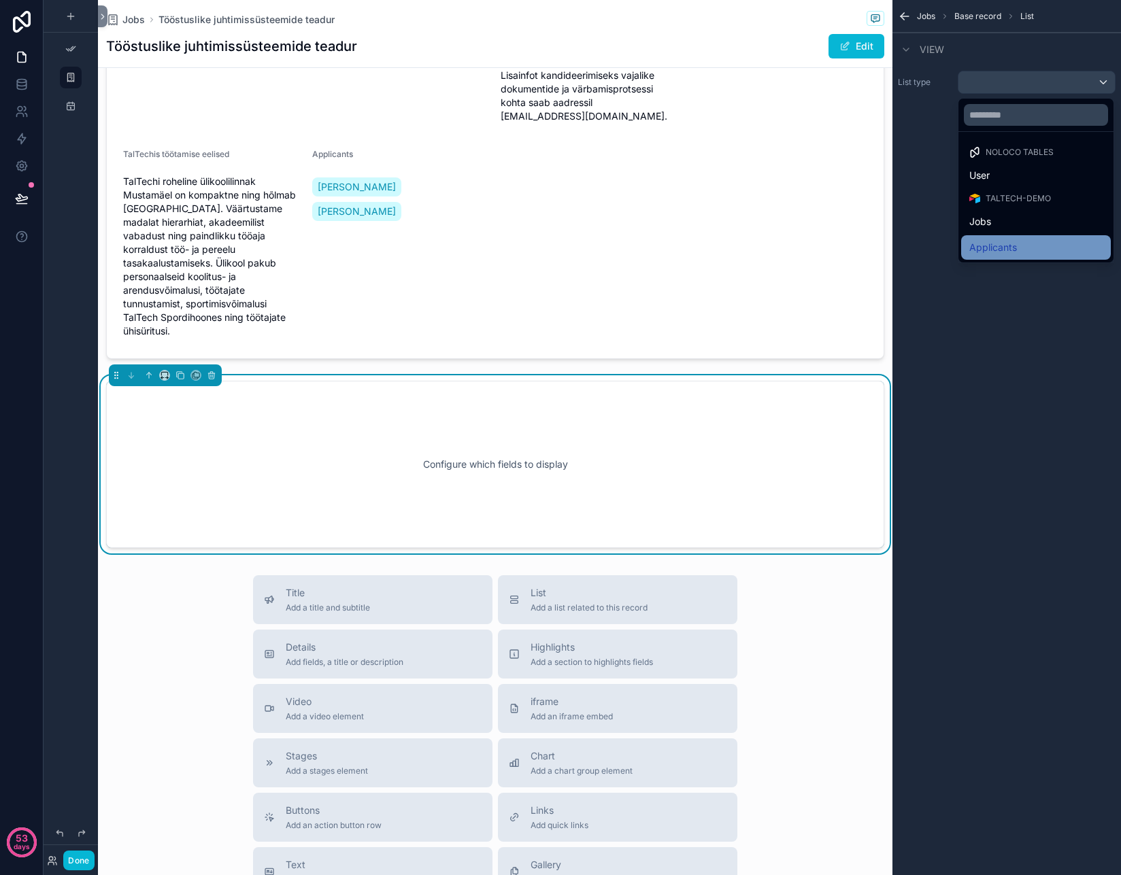
click at [988, 237] on div "Applicants" at bounding box center [1036, 247] width 150 height 24
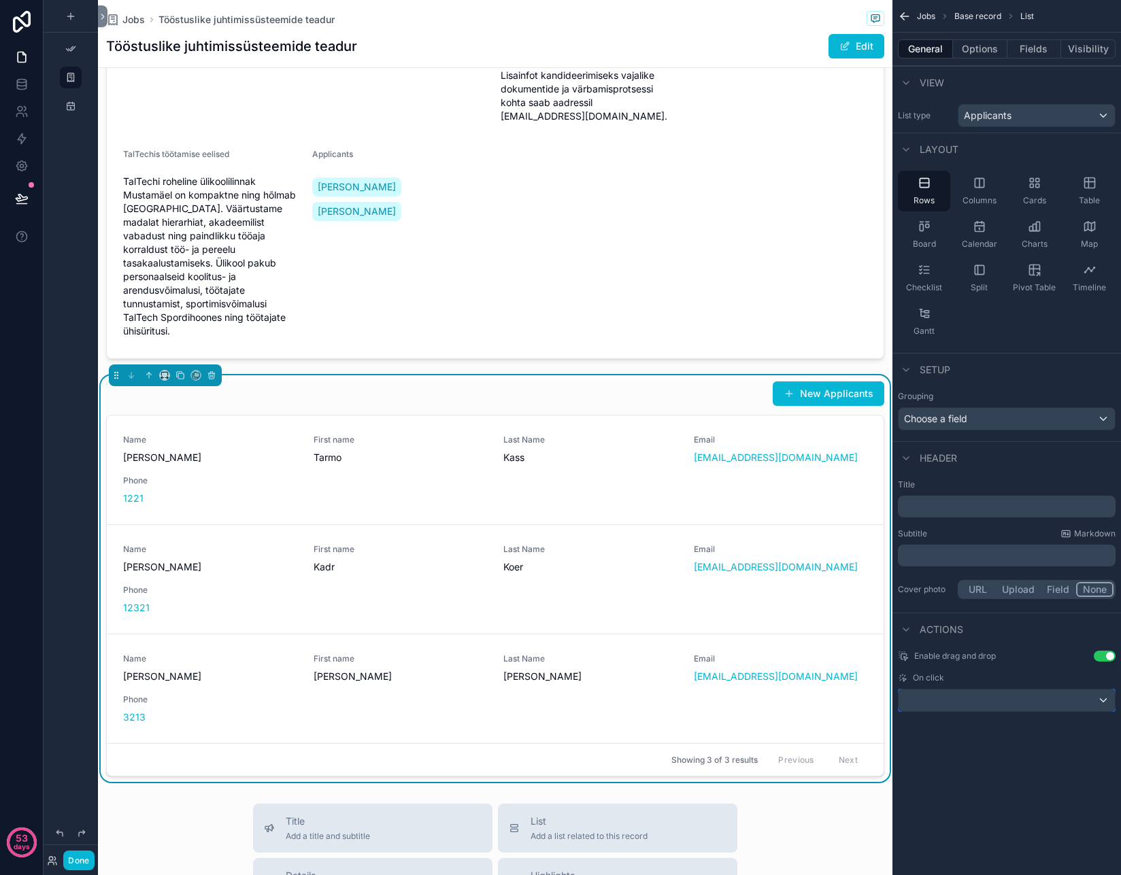
click at [1014, 704] on div "scrollable content" at bounding box center [1007, 701] width 216 height 22
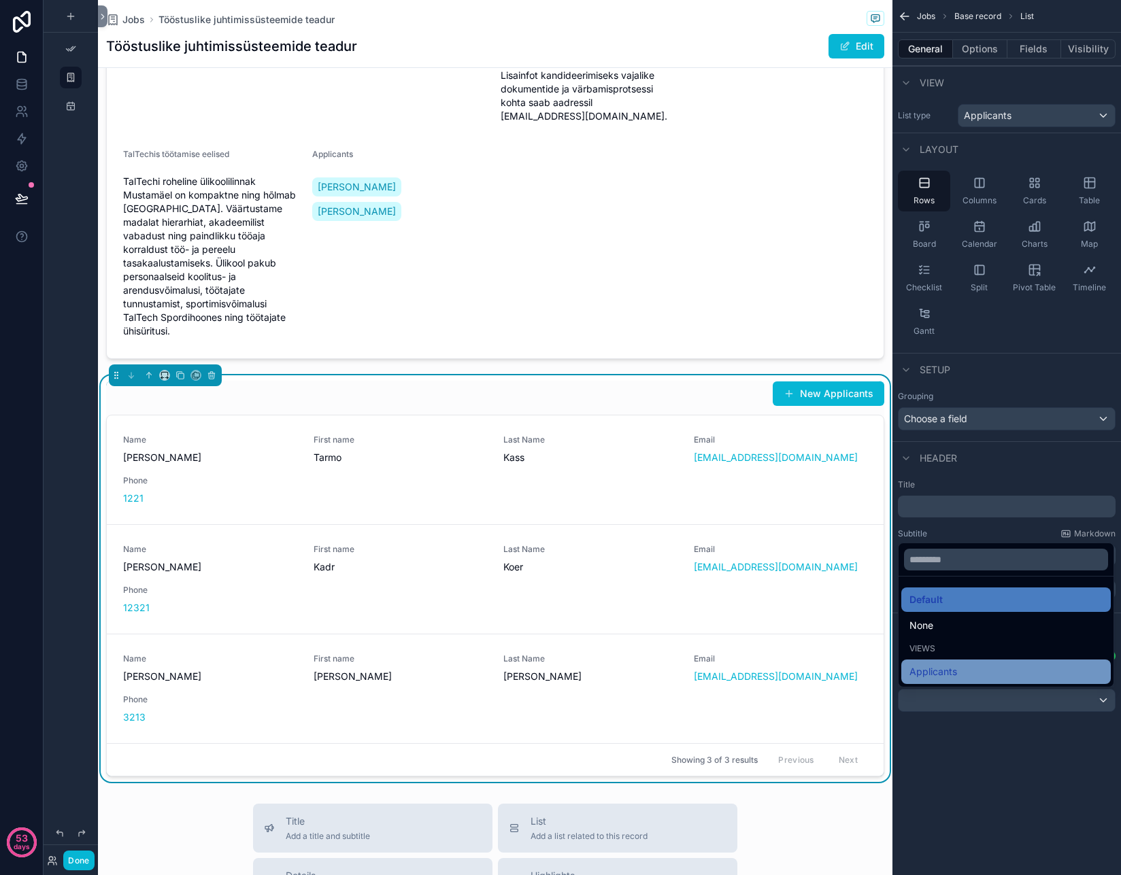
click at [1011, 664] on div "Applicants" at bounding box center [1005, 672] width 193 height 16
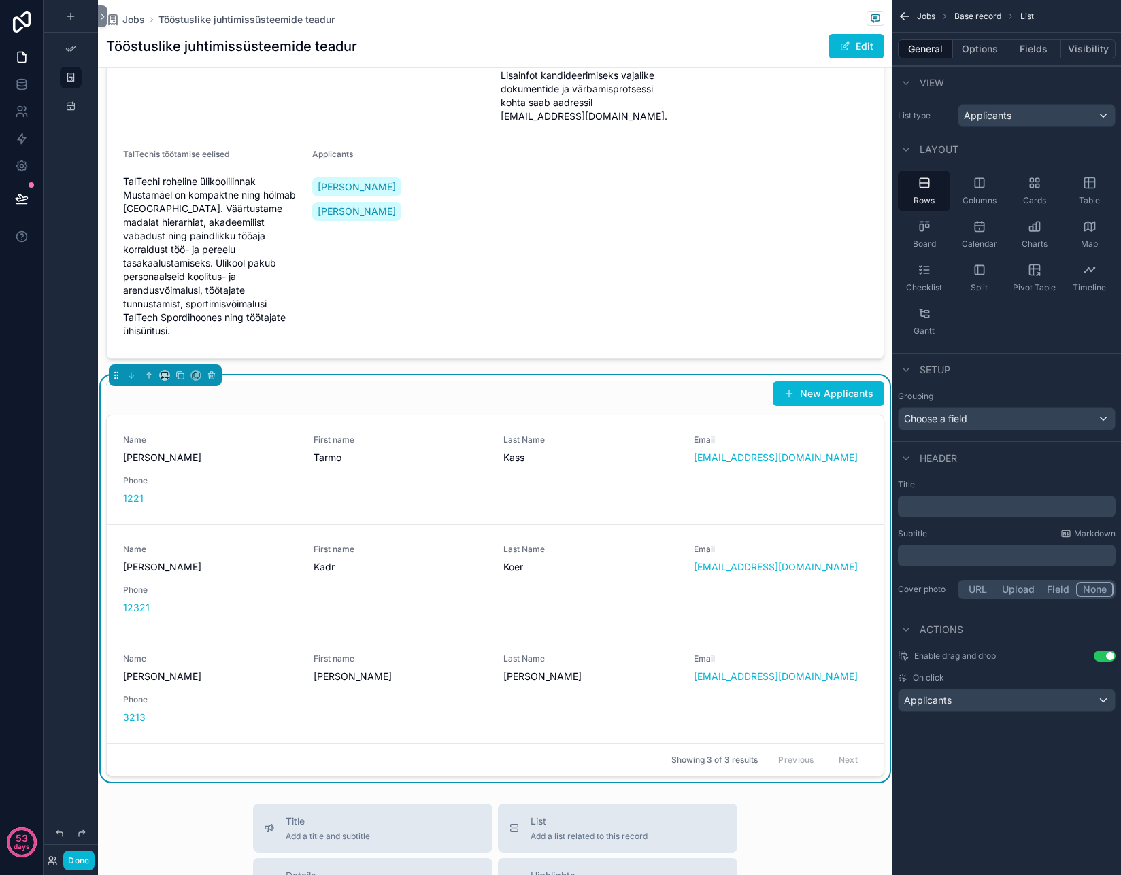
click at [1102, 652] on button "Use setting" at bounding box center [1105, 656] width 22 height 11
click at [1084, 48] on button "Visibility" at bounding box center [1088, 48] width 54 height 19
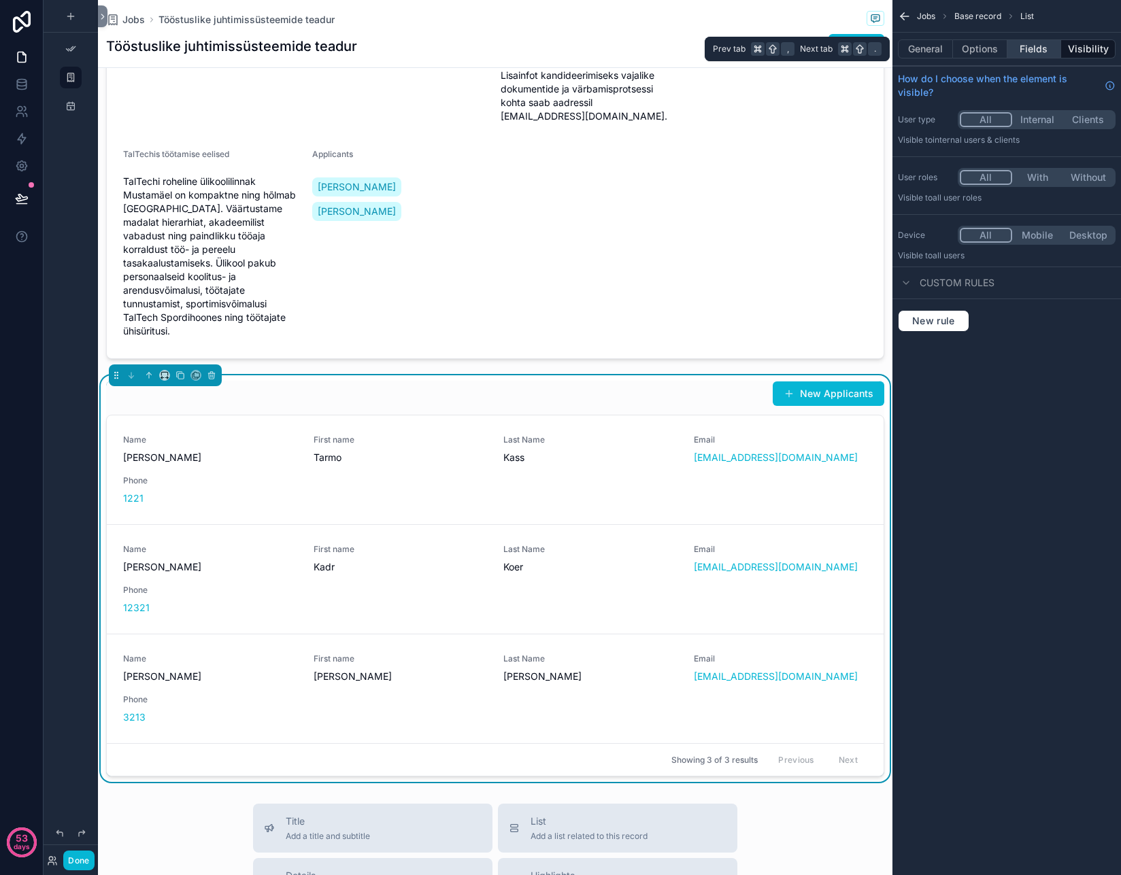
click at [1031, 53] on button "Fields" at bounding box center [1034, 48] width 54 height 19
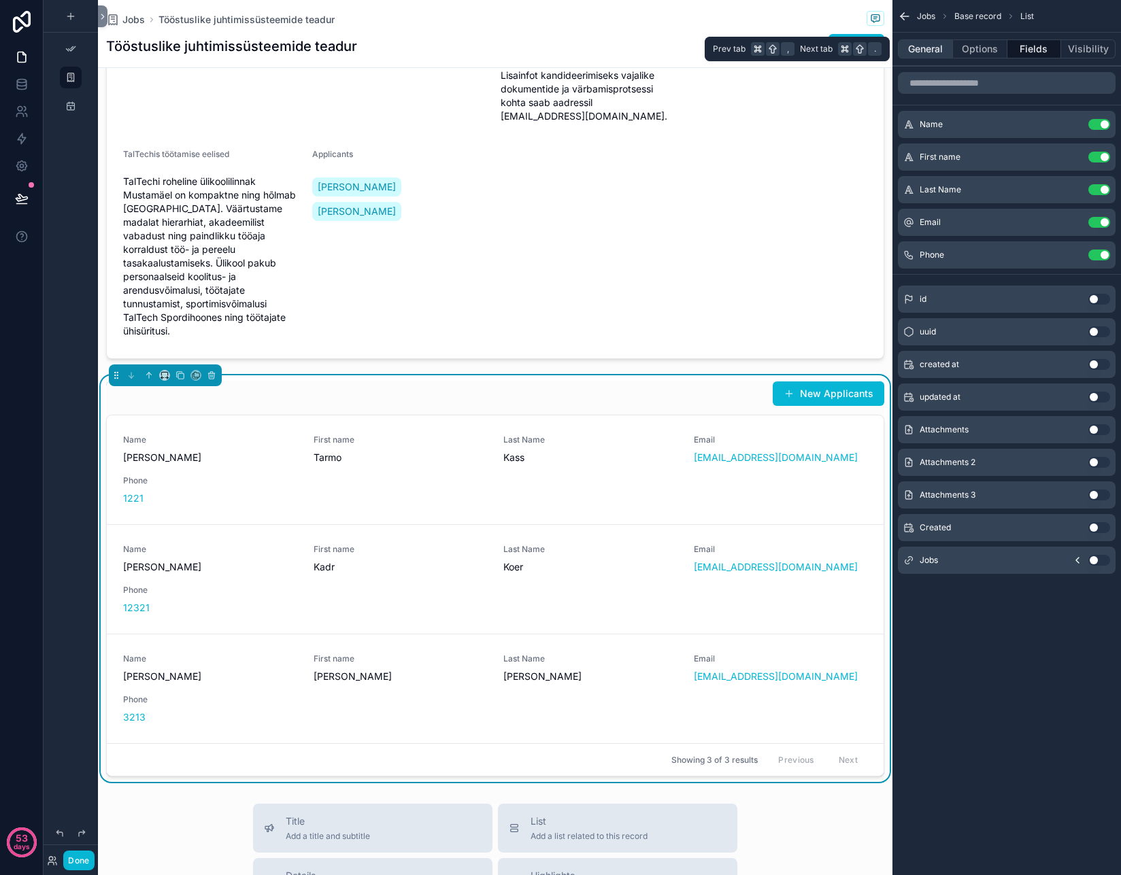
click at [928, 44] on button "General" at bounding box center [925, 48] width 55 height 19
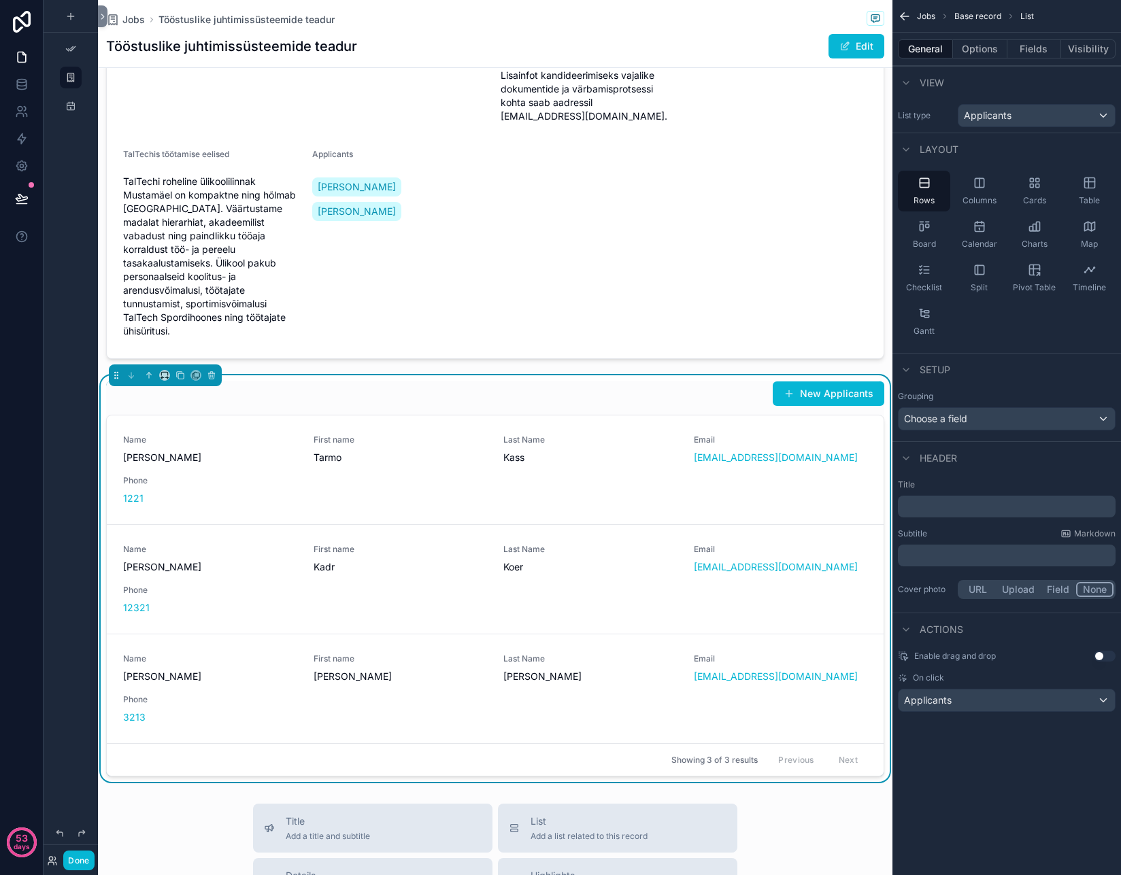
click at [652, 381] on div "New Applicants" at bounding box center [495, 394] width 778 height 26
click at [984, 55] on button "Options" at bounding box center [980, 48] width 54 height 19
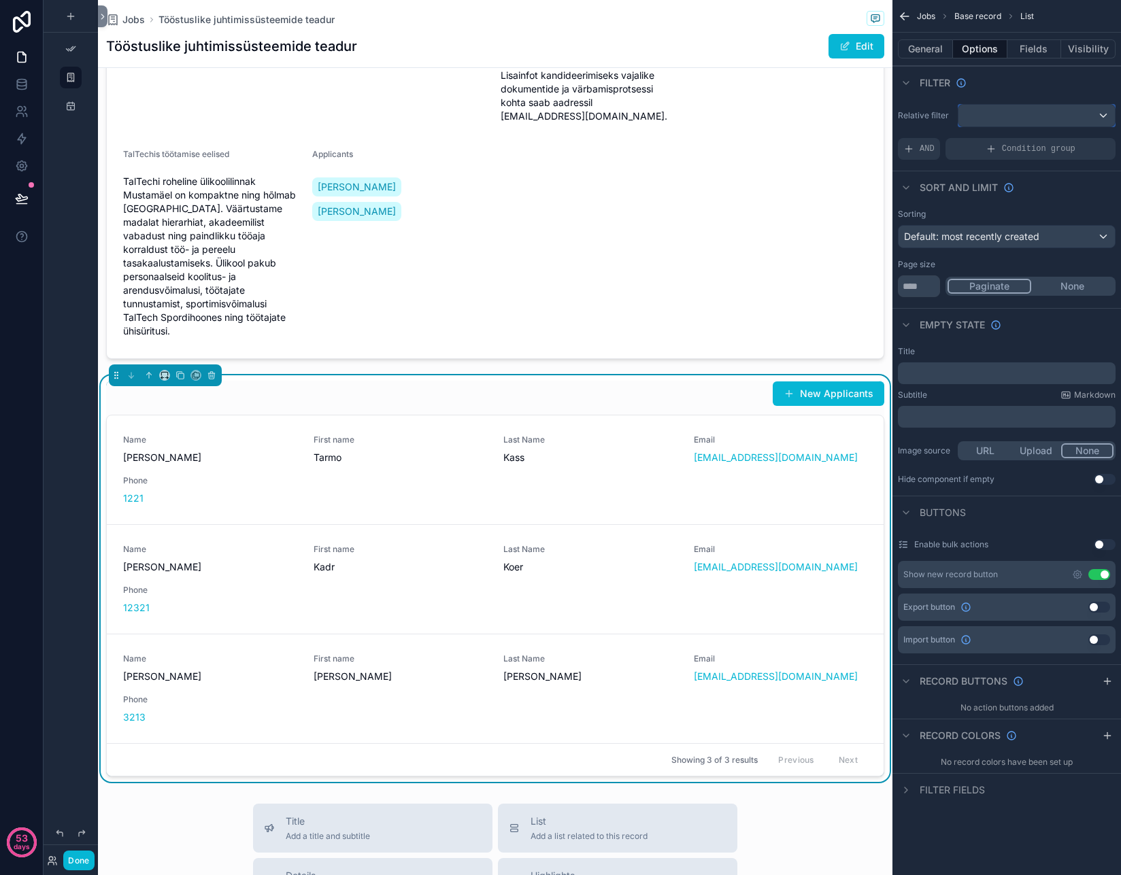
click at [1027, 114] on div "scrollable content" at bounding box center [1036, 116] width 156 height 22
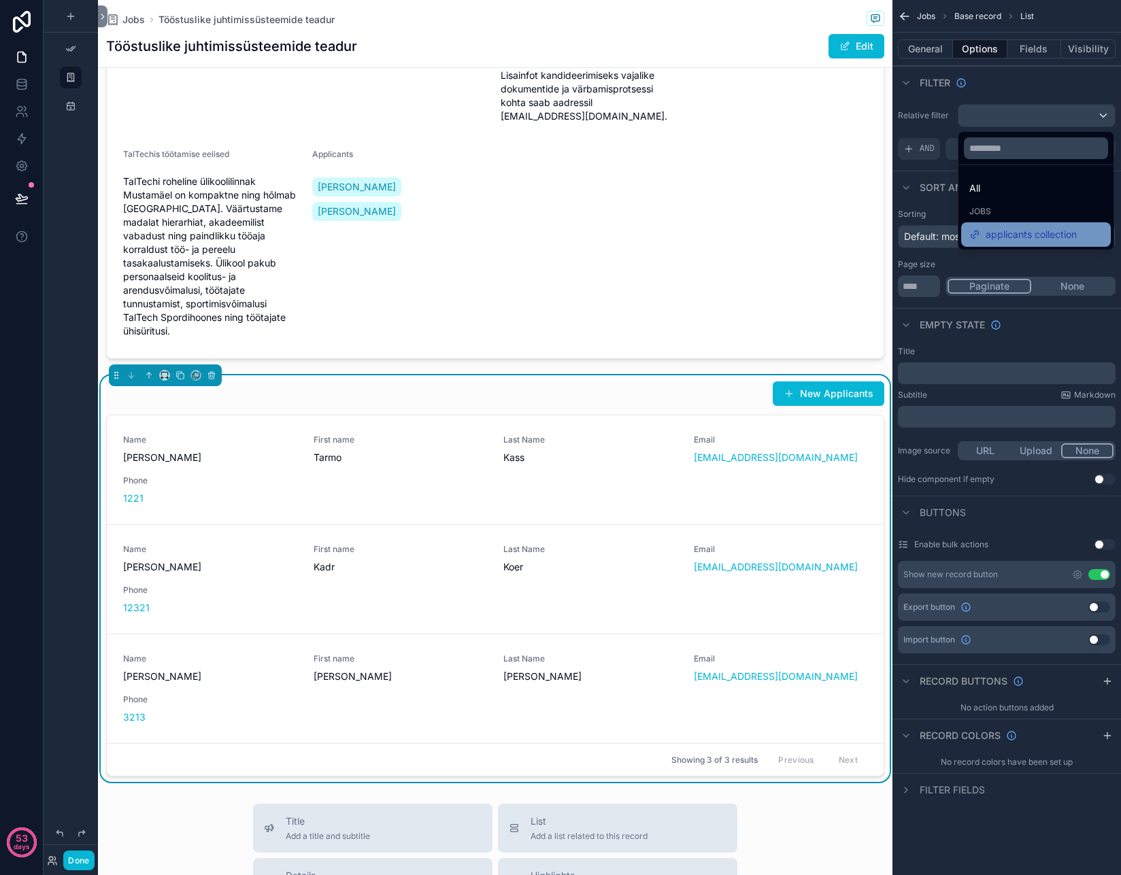
click at [1036, 224] on div "applicants collection" at bounding box center [1036, 234] width 150 height 24
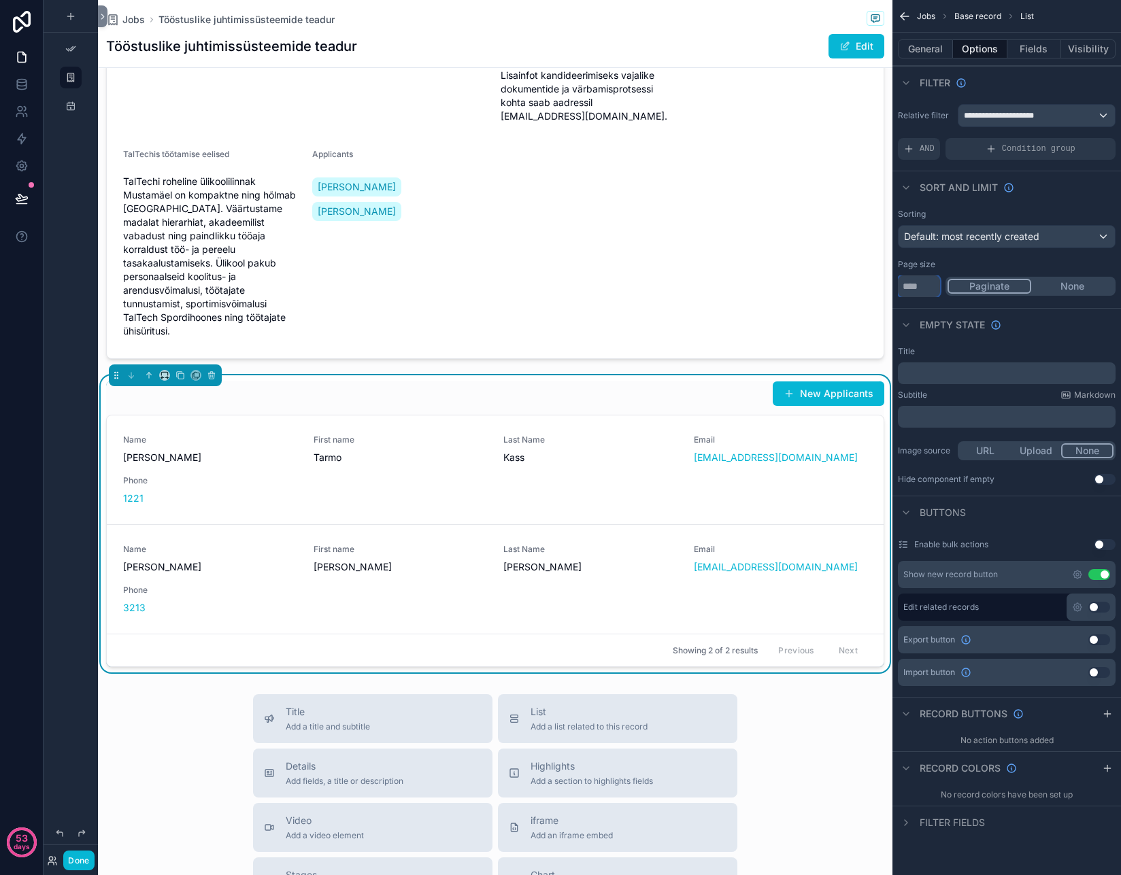
click at [924, 285] on input "**" at bounding box center [919, 286] width 42 height 22
type input "*"
type input "**"
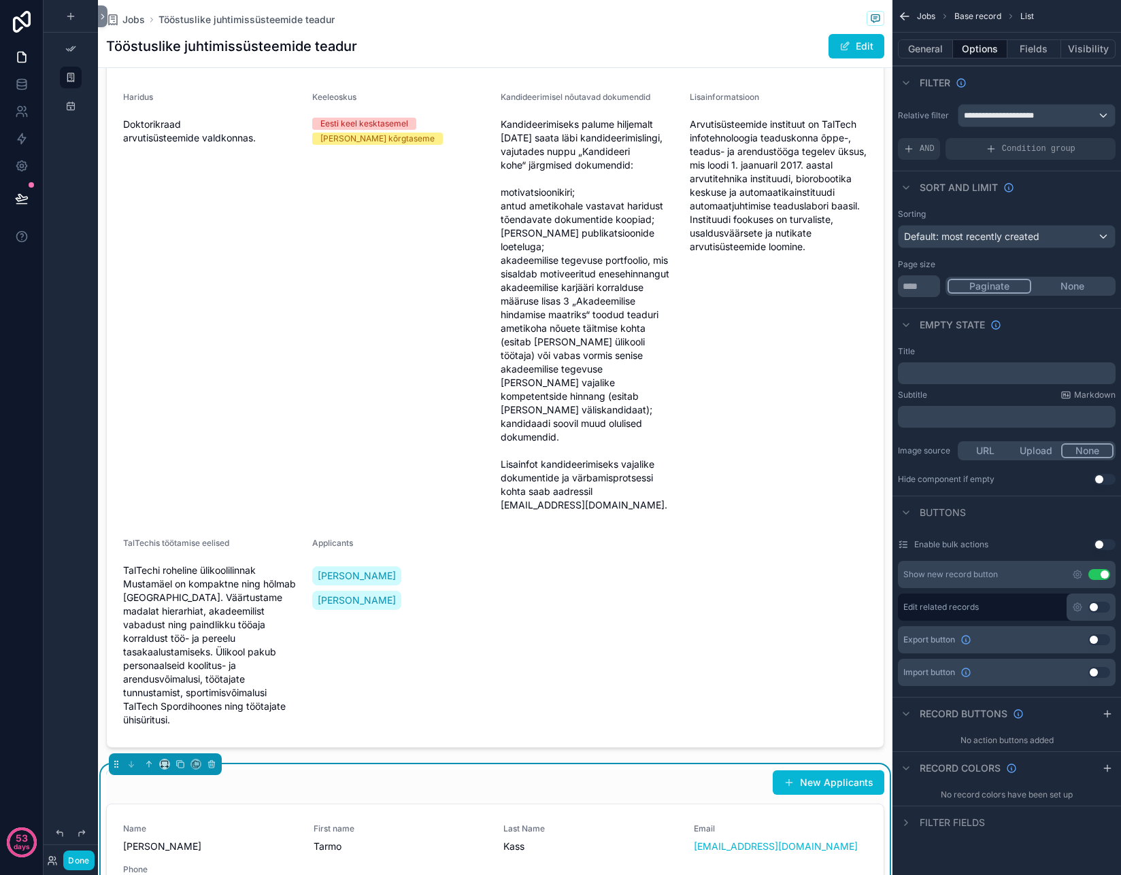
scroll to position [0, 0]
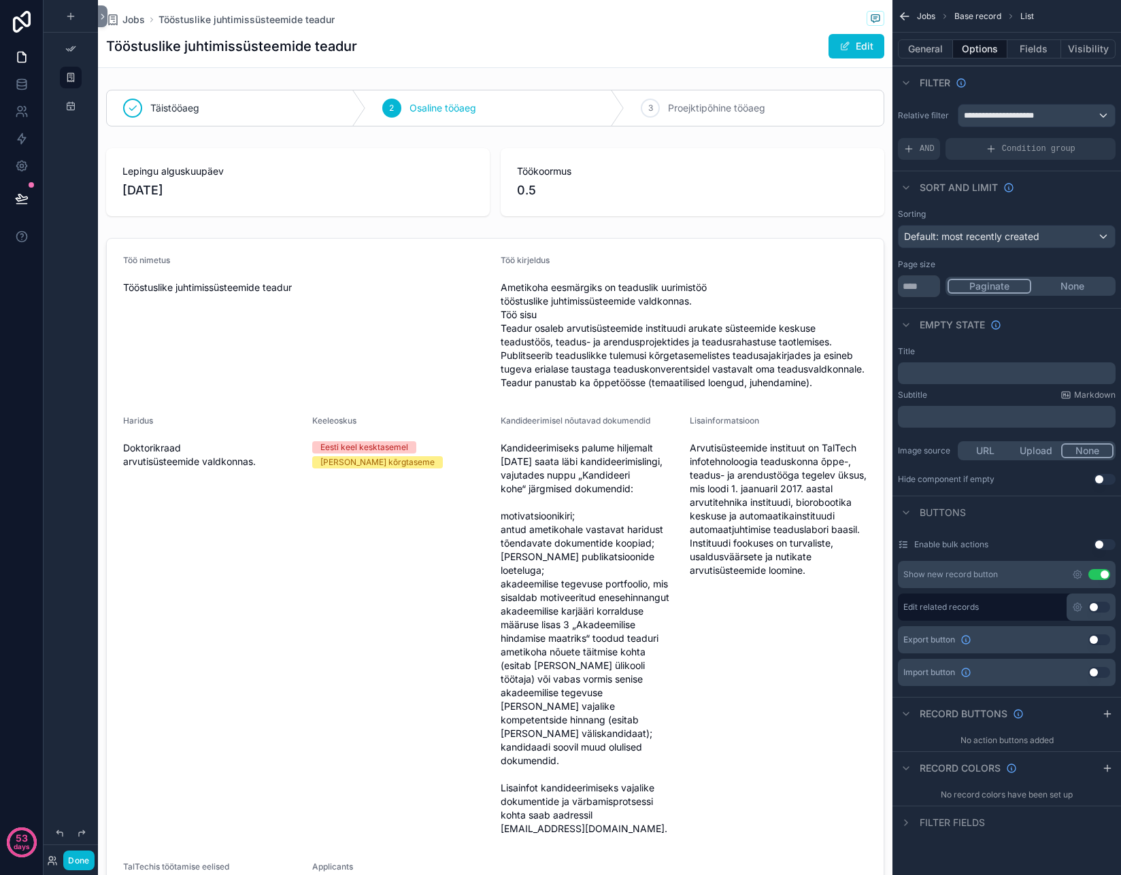
click at [903, 14] on icon "scrollable content" at bounding box center [902, 14] width 3 height 3
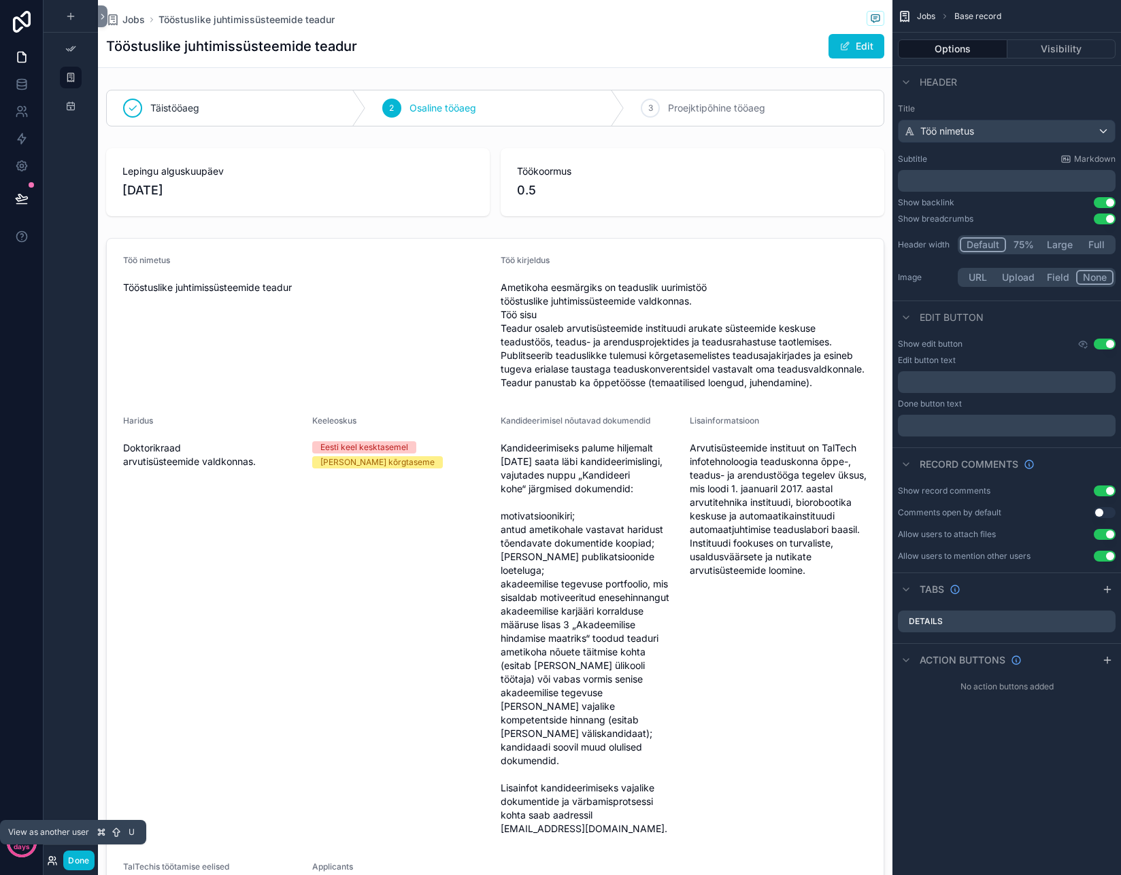
click at [53, 865] on icon at bounding box center [52, 861] width 11 height 11
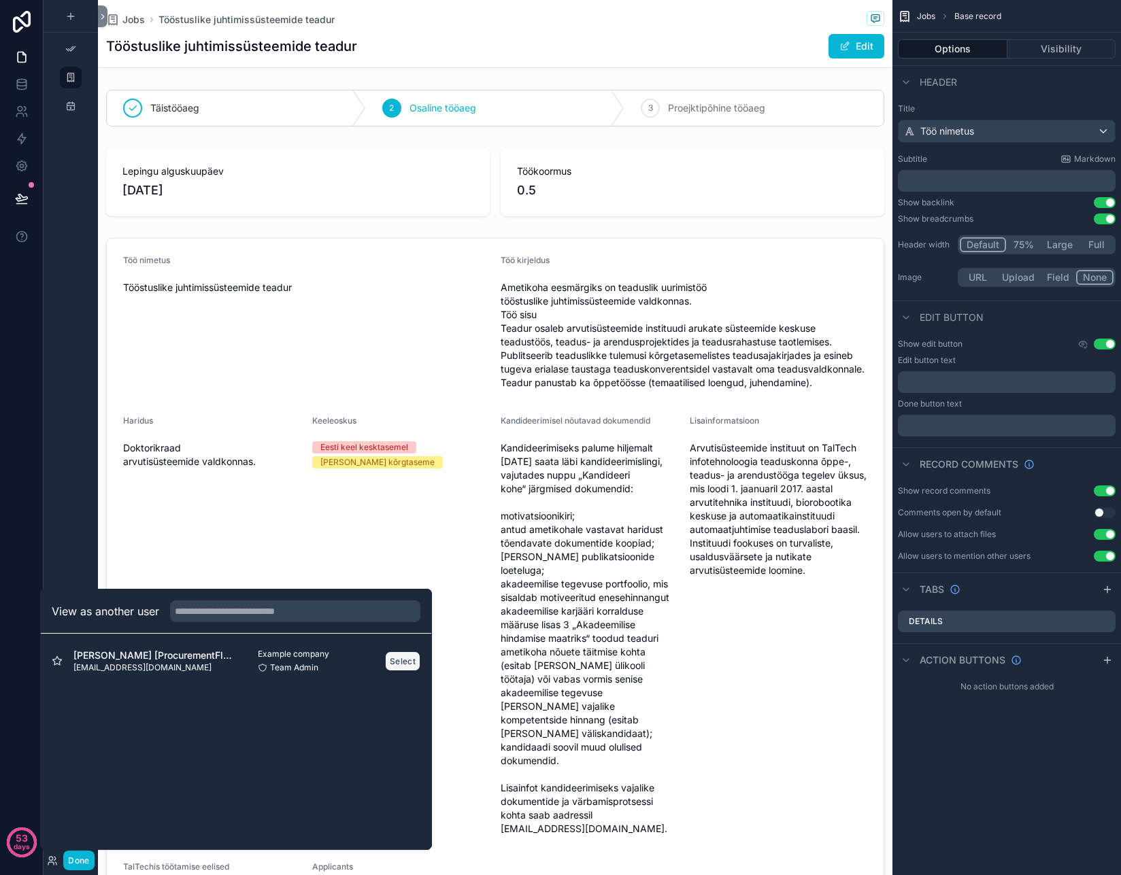
click at [400, 661] on button "Select" at bounding box center [402, 662] width 35 height 20
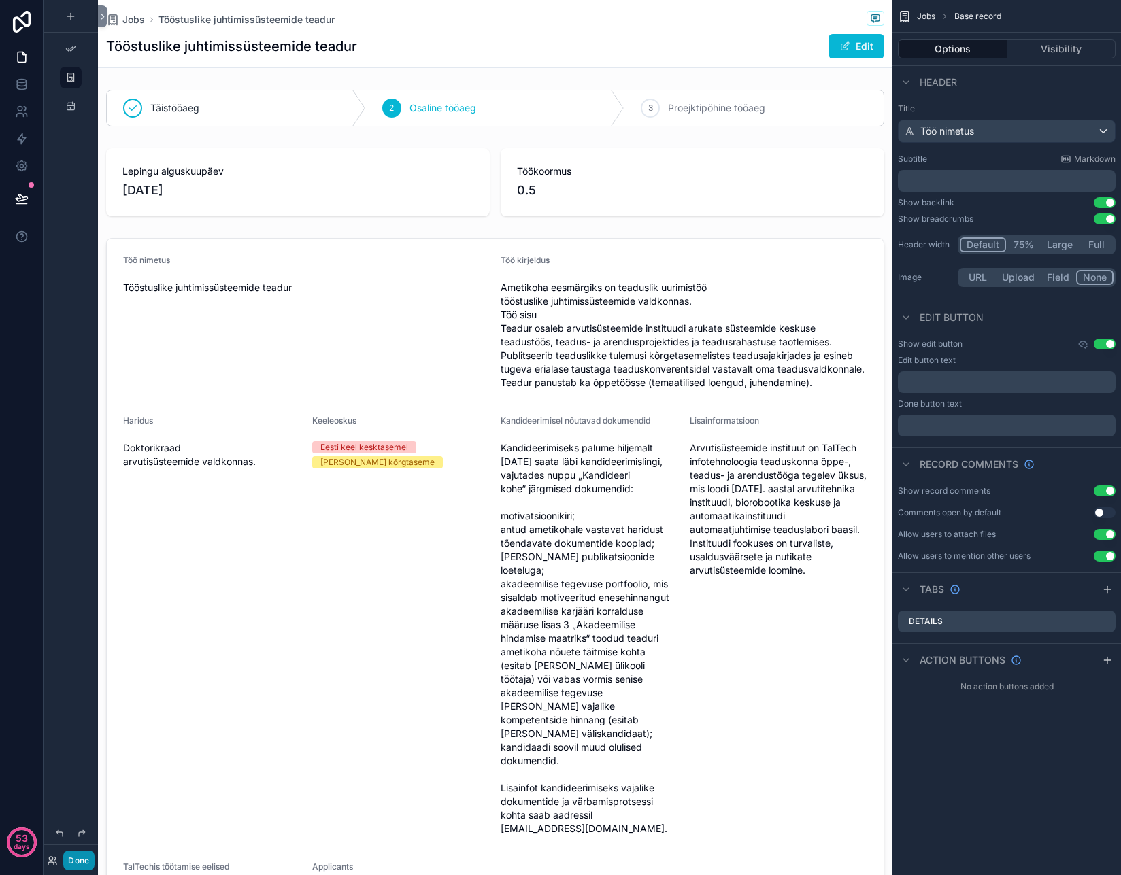
click at [71, 861] on button "Done" at bounding box center [78, 861] width 31 height 20
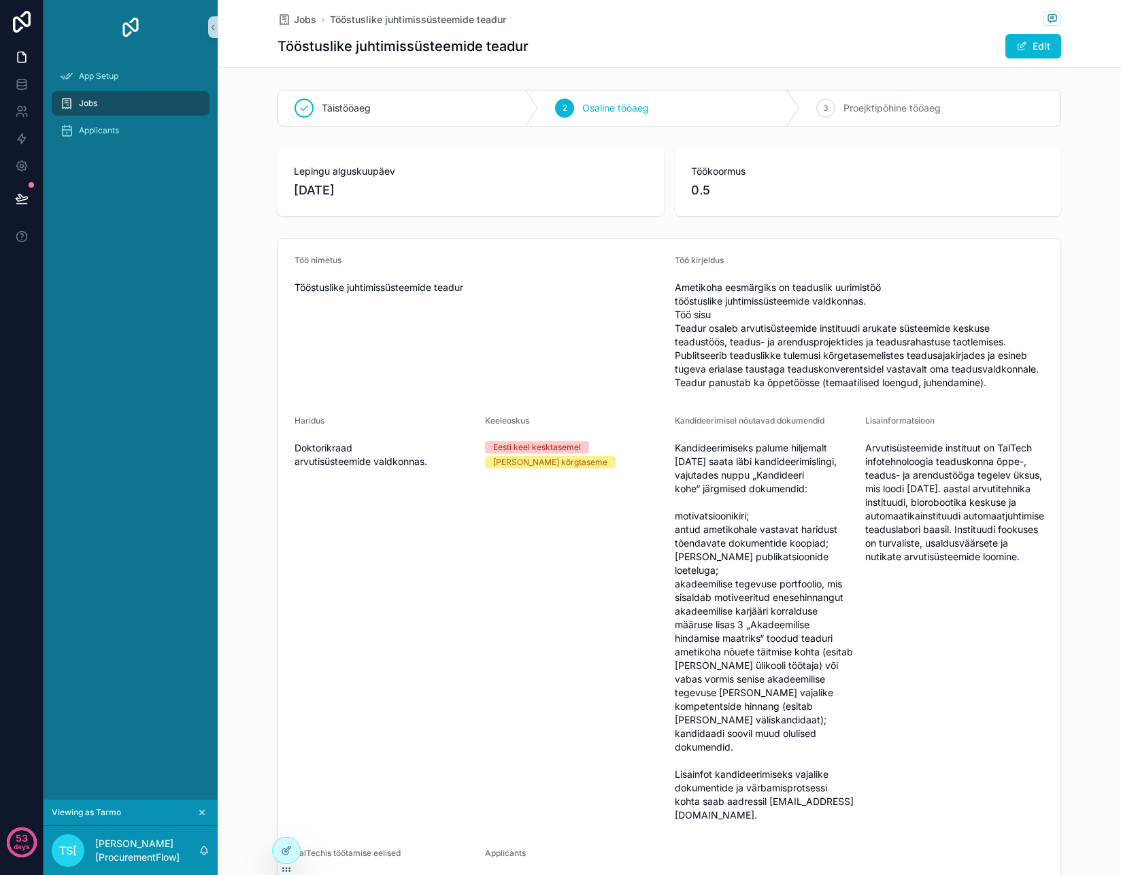
click at [75, 105] on div "Jobs" at bounding box center [130, 104] width 141 height 22
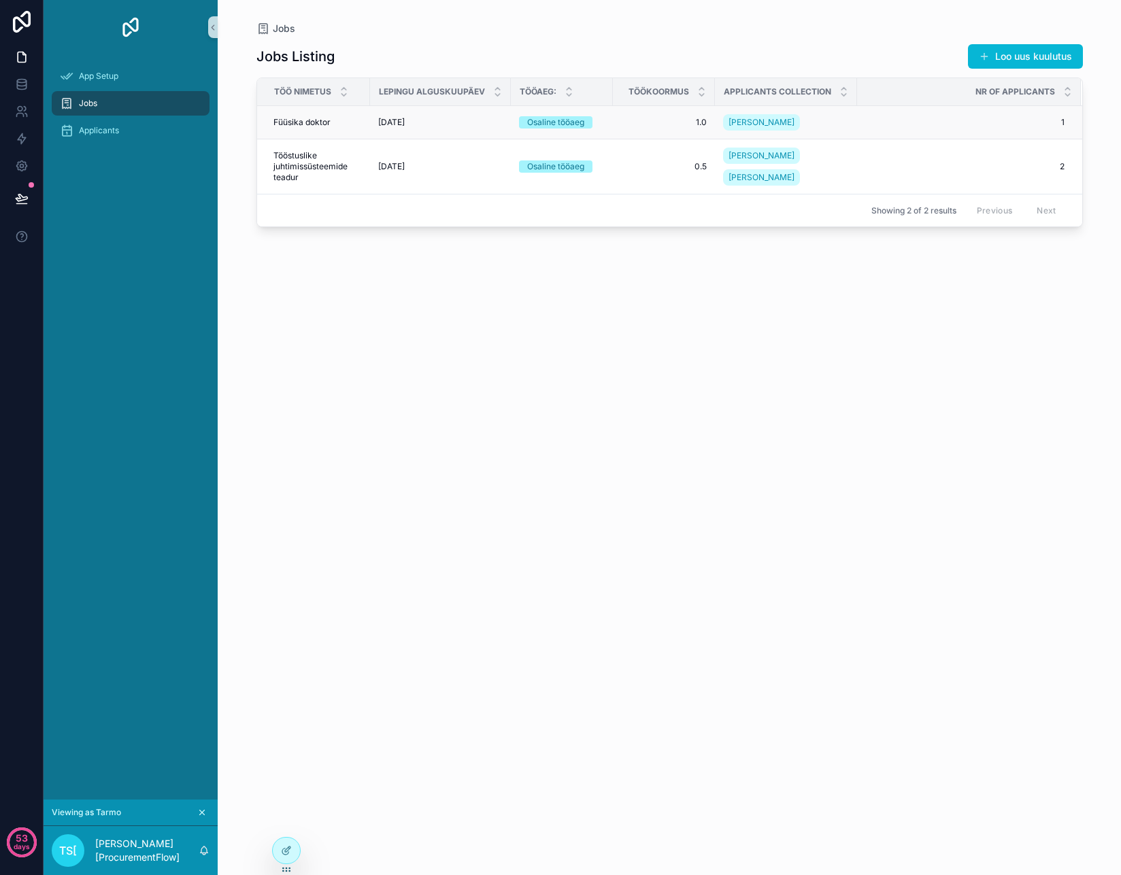
click at [454, 122] on div "[DATE] [DATE]" at bounding box center [440, 122] width 124 height 11
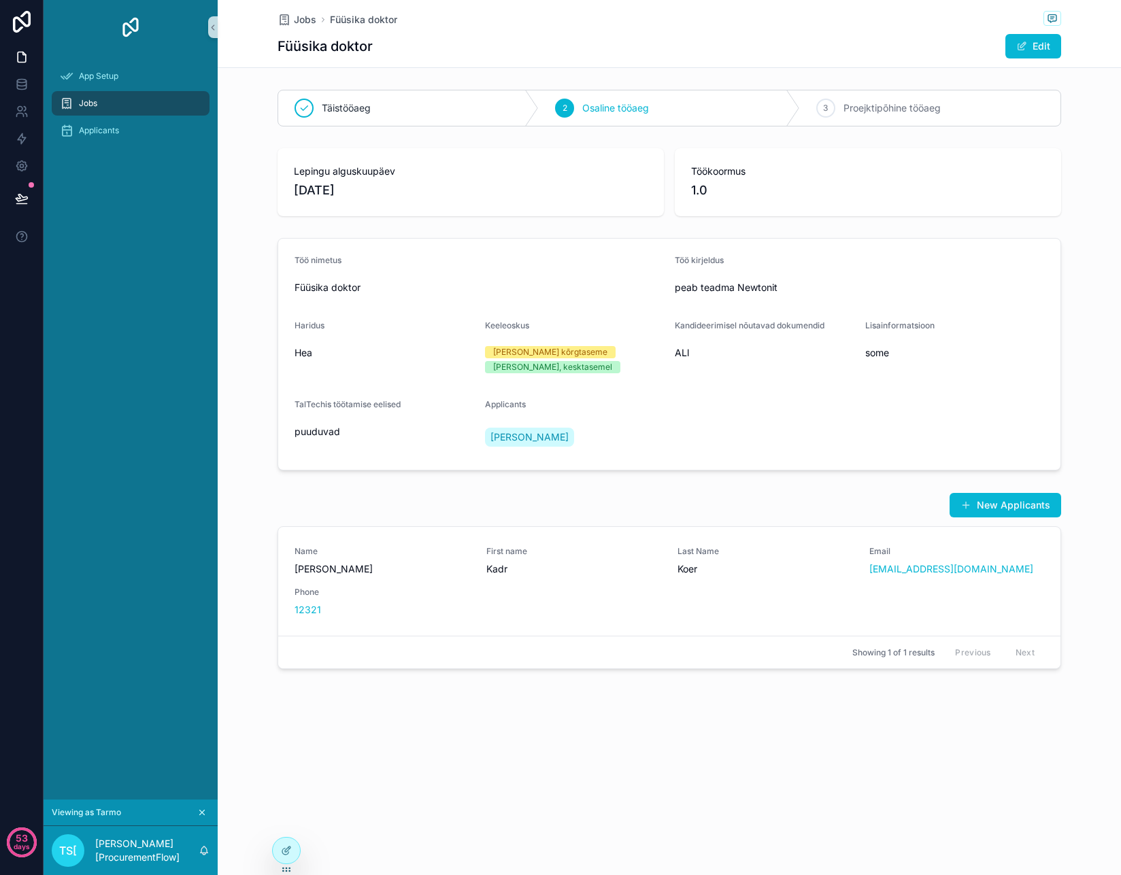
click at [115, 97] on div "Jobs" at bounding box center [130, 104] width 141 height 22
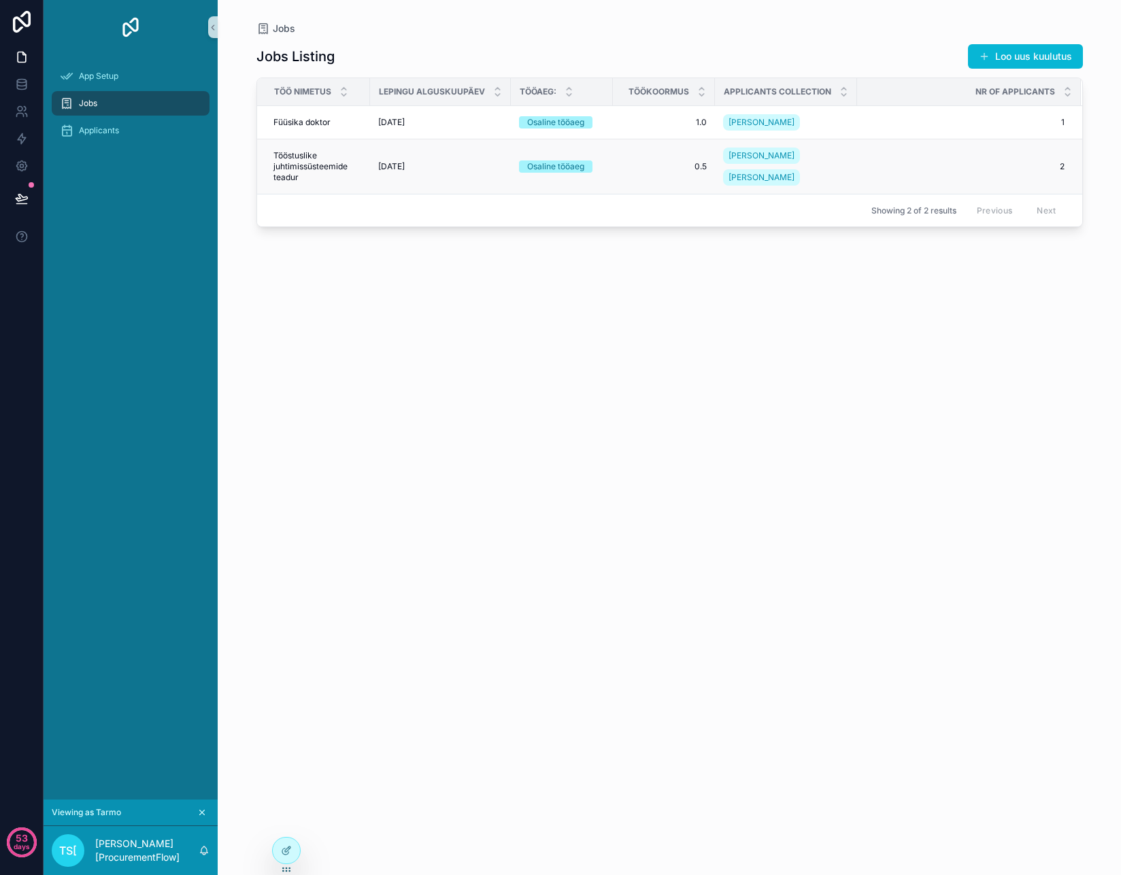
click at [351, 167] on span "Tööstuslike juhtimissüsteemide teadur" at bounding box center [317, 166] width 88 height 33
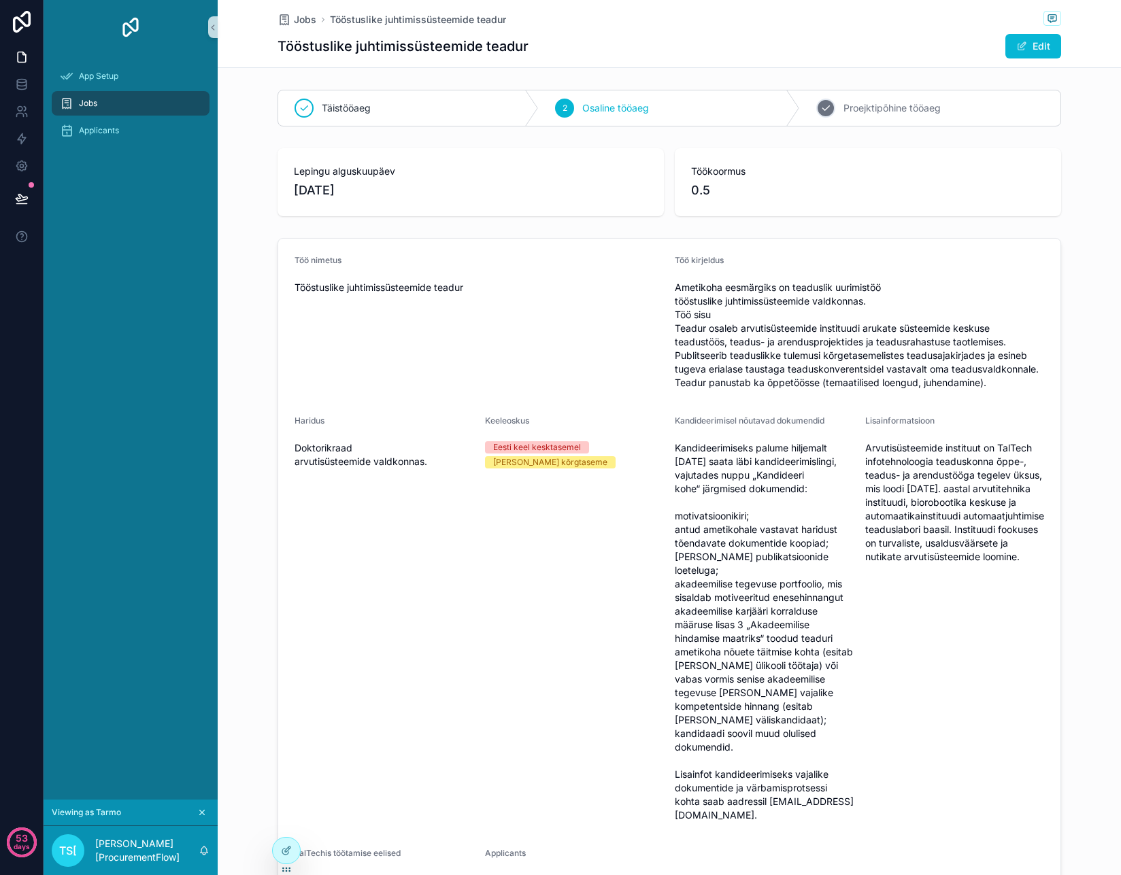
click at [852, 114] on span "Proejktipõhine tööaeg" at bounding box center [891, 108] width 97 height 14
click at [402, 100] on div "Täistööaeg" at bounding box center [408, 107] width 261 height 35
click at [588, 106] on span "Osaline tööaeg" at bounding box center [615, 108] width 67 height 14
click at [864, 115] on div "3 Proejktipõhine tööaeg" at bounding box center [930, 107] width 261 height 35
click at [329, 108] on span "Täistööaeg" at bounding box center [346, 108] width 49 height 14
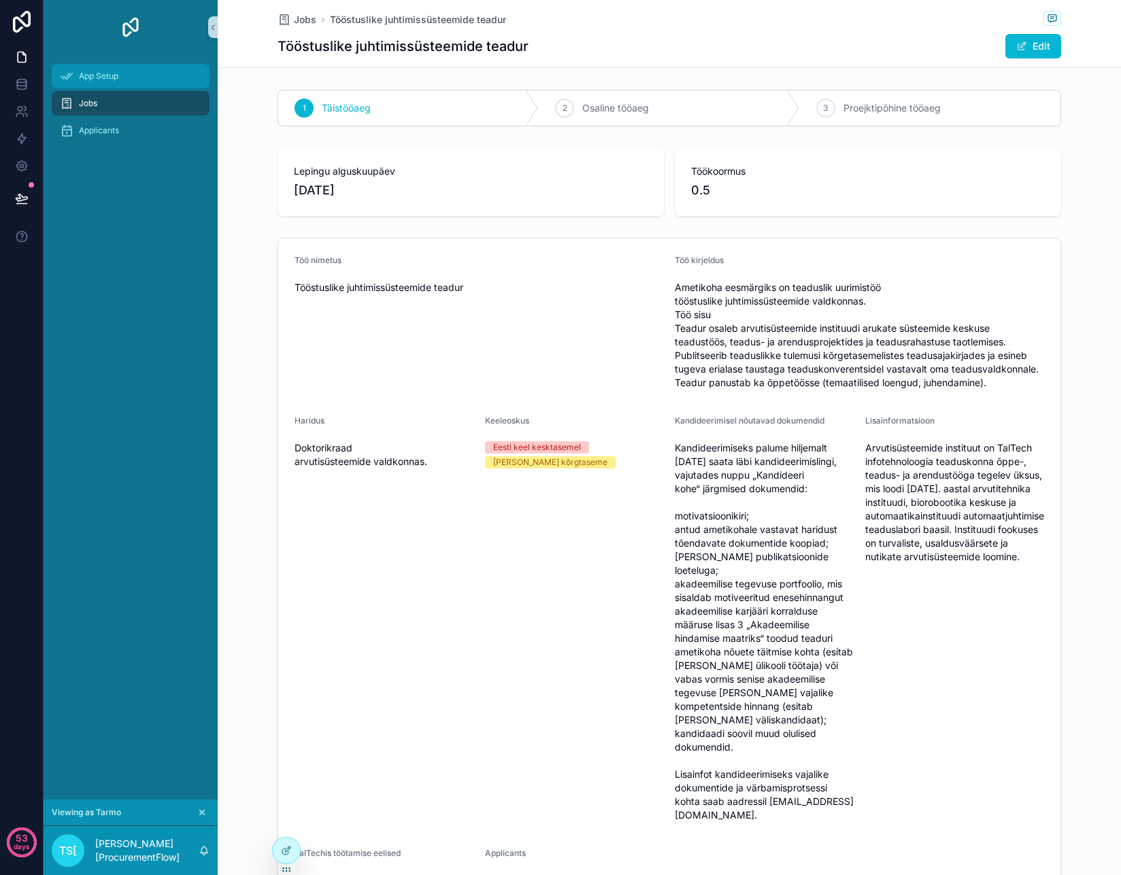
click at [119, 80] on div "App Setup" at bounding box center [130, 76] width 141 height 22
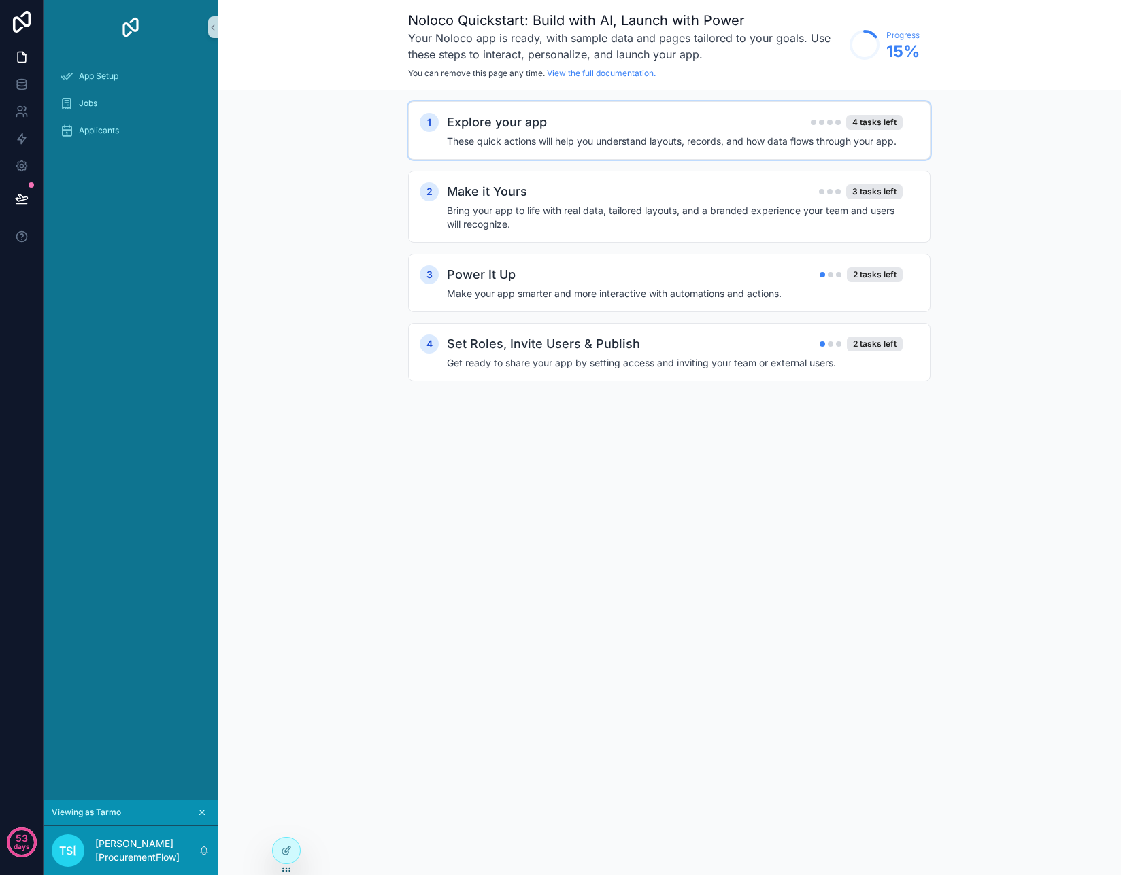
click at [696, 126] on div "Explore your app 4 tasks left" at bounding box center [675, 122] width 456 height 19
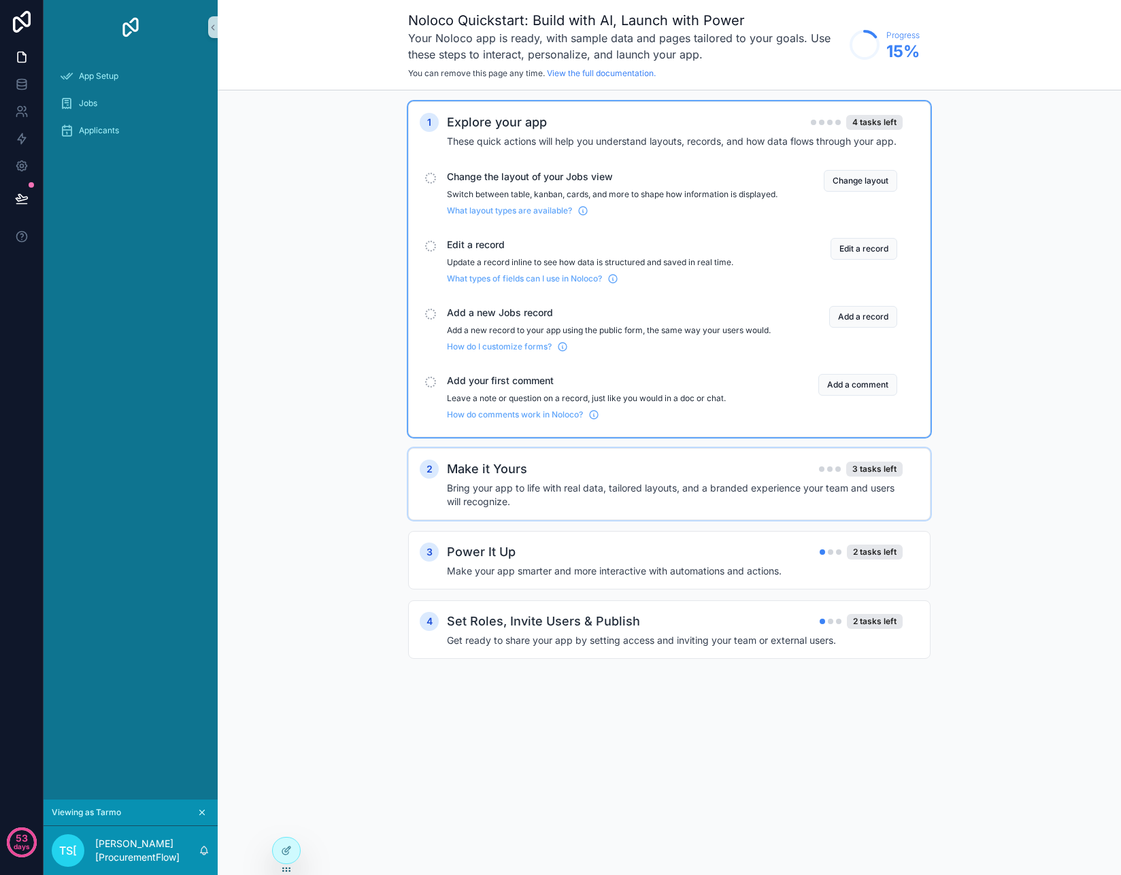
click at [587, 509] on h4 "Bring your app to life with real data, tailored layouts, and a branded experien…" at bounding box center [675, 495] width 456 height 27
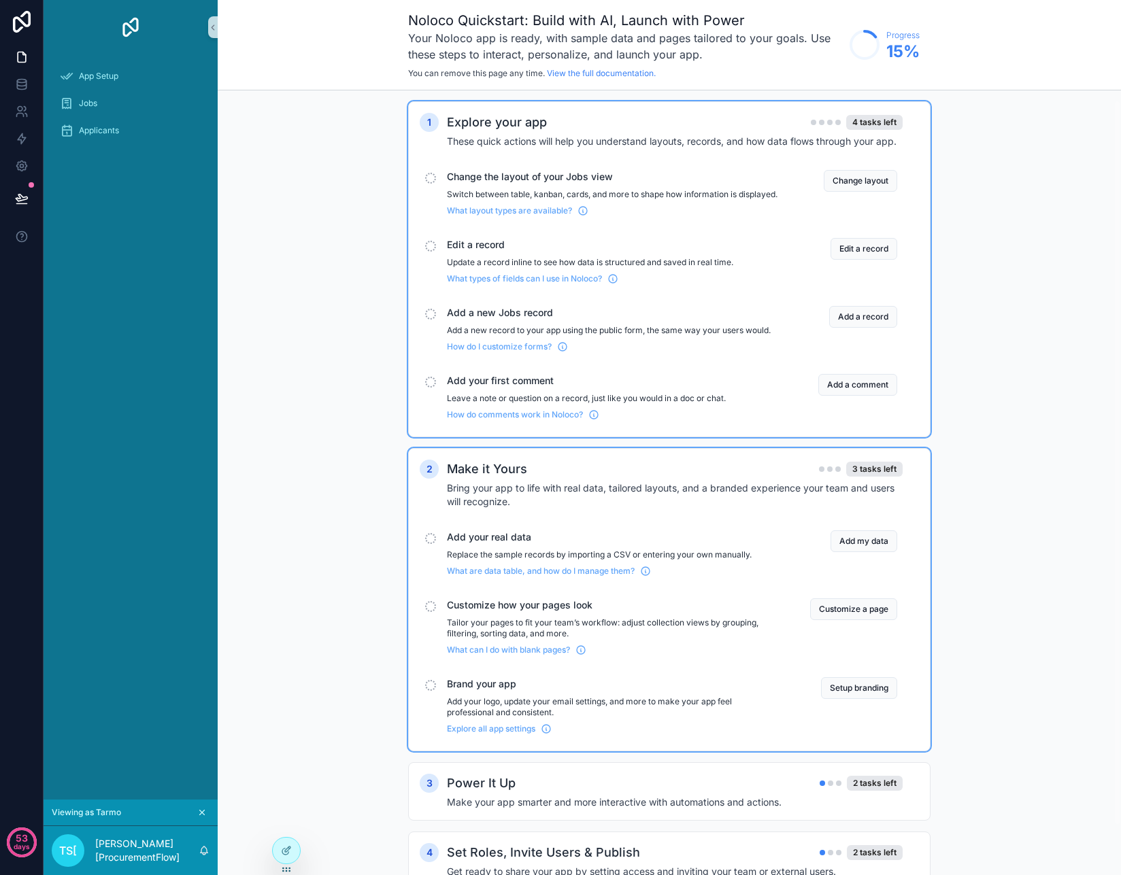
scroll to position [64, 0]
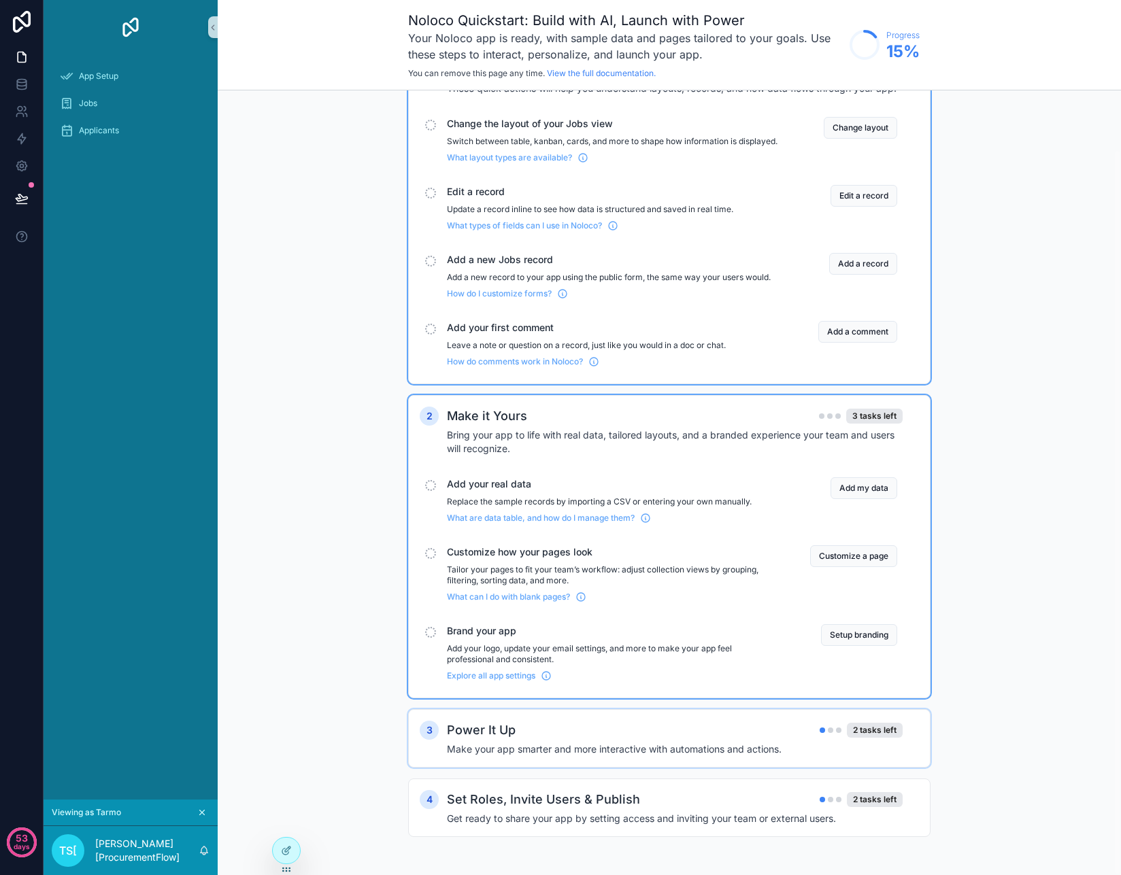
click at [567, 737] on div "Power It Up 2 tasks left" at bounding box center [675, 730] width 456 height 19
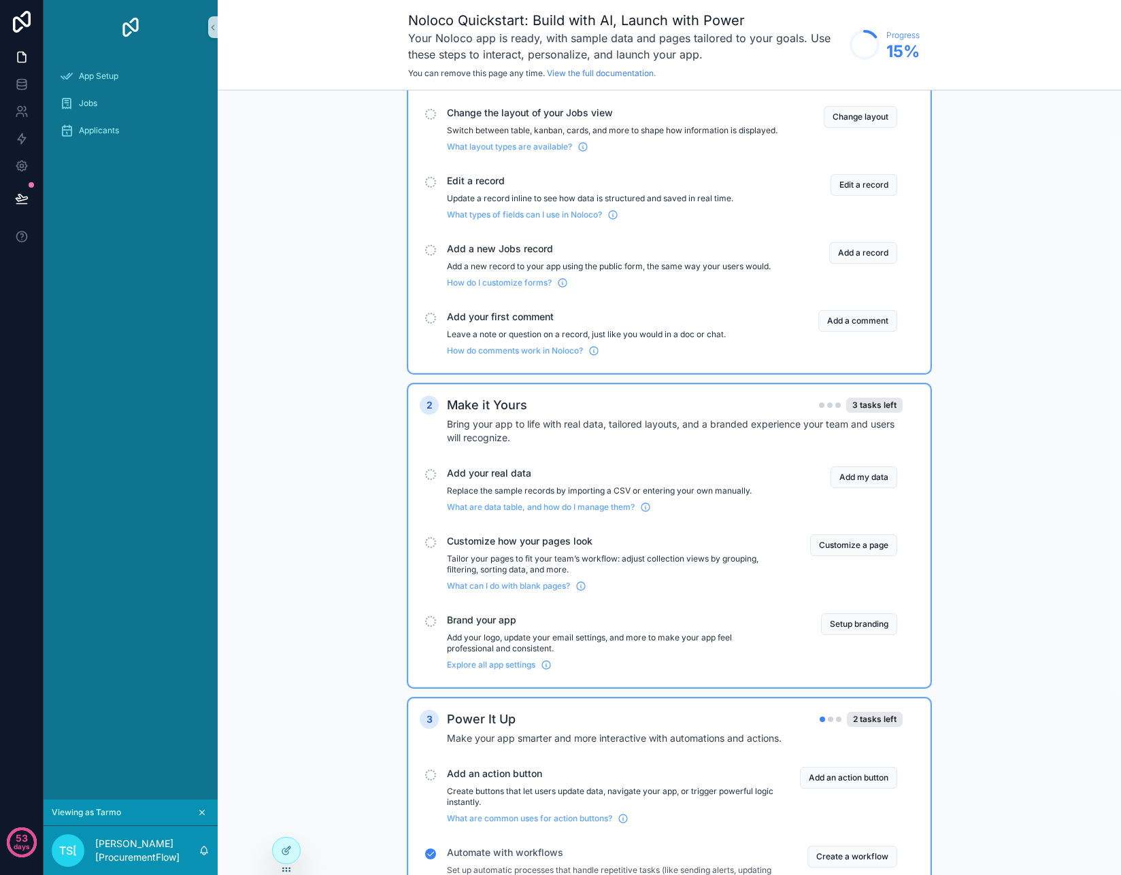
scroll to position [317, 0]
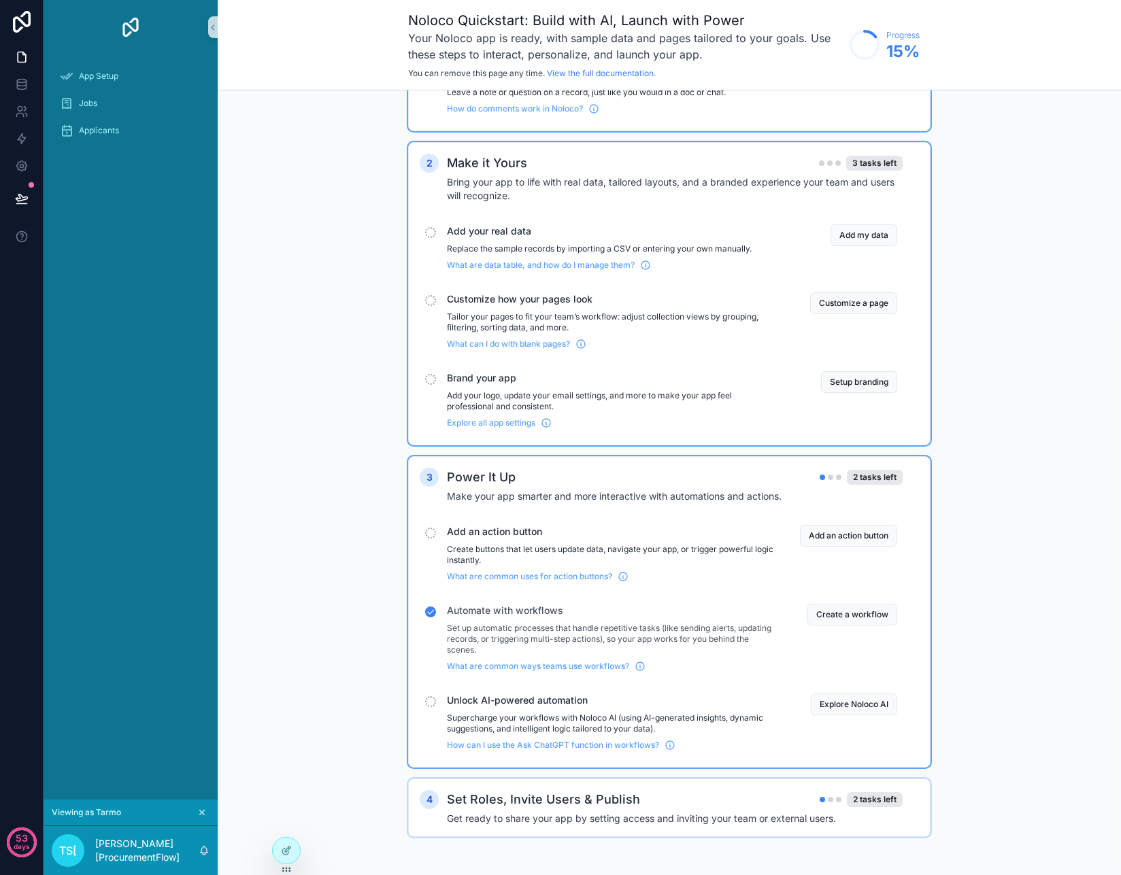
click at [556, 793] on h2 "Set Roles, Invite Users & Publish" at bounding box center [543, 799] width 193 height 19
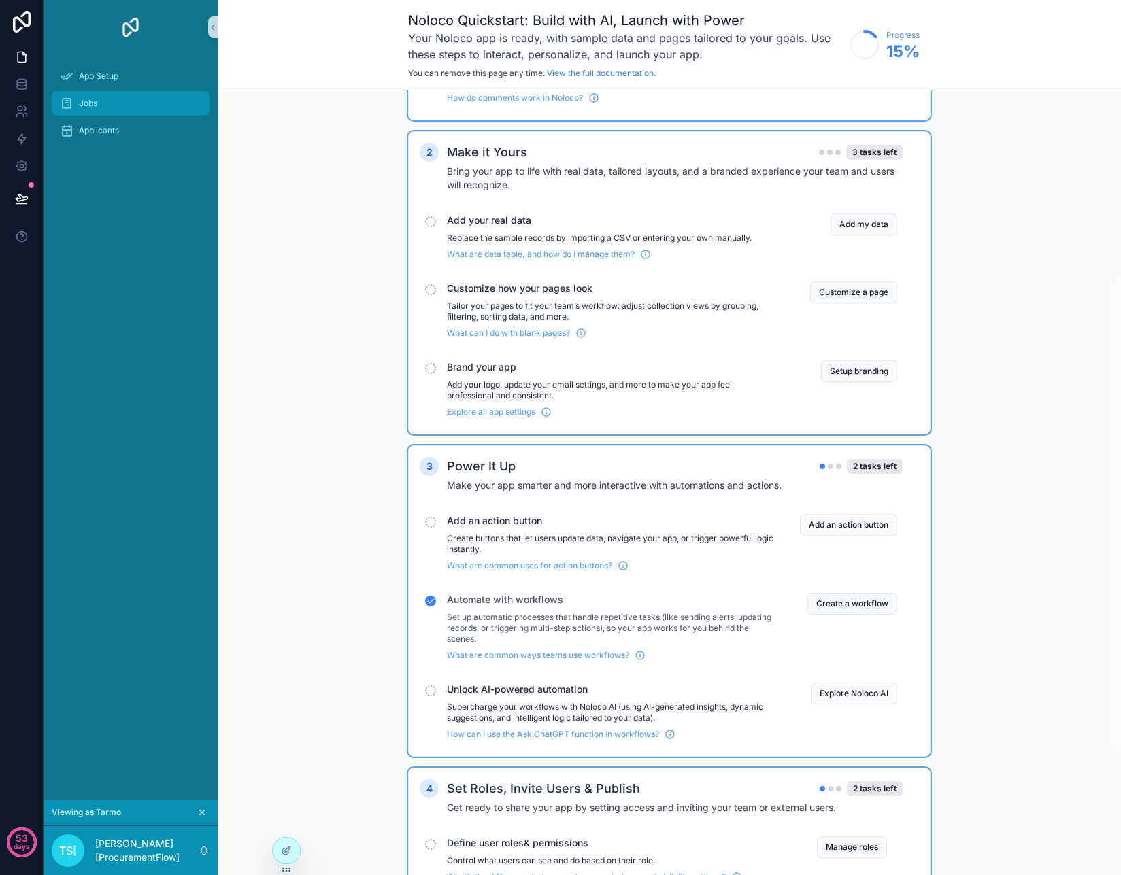
click at [81, 103] on span "Jobs" at bounding box center [88, 103] width 18 height 11
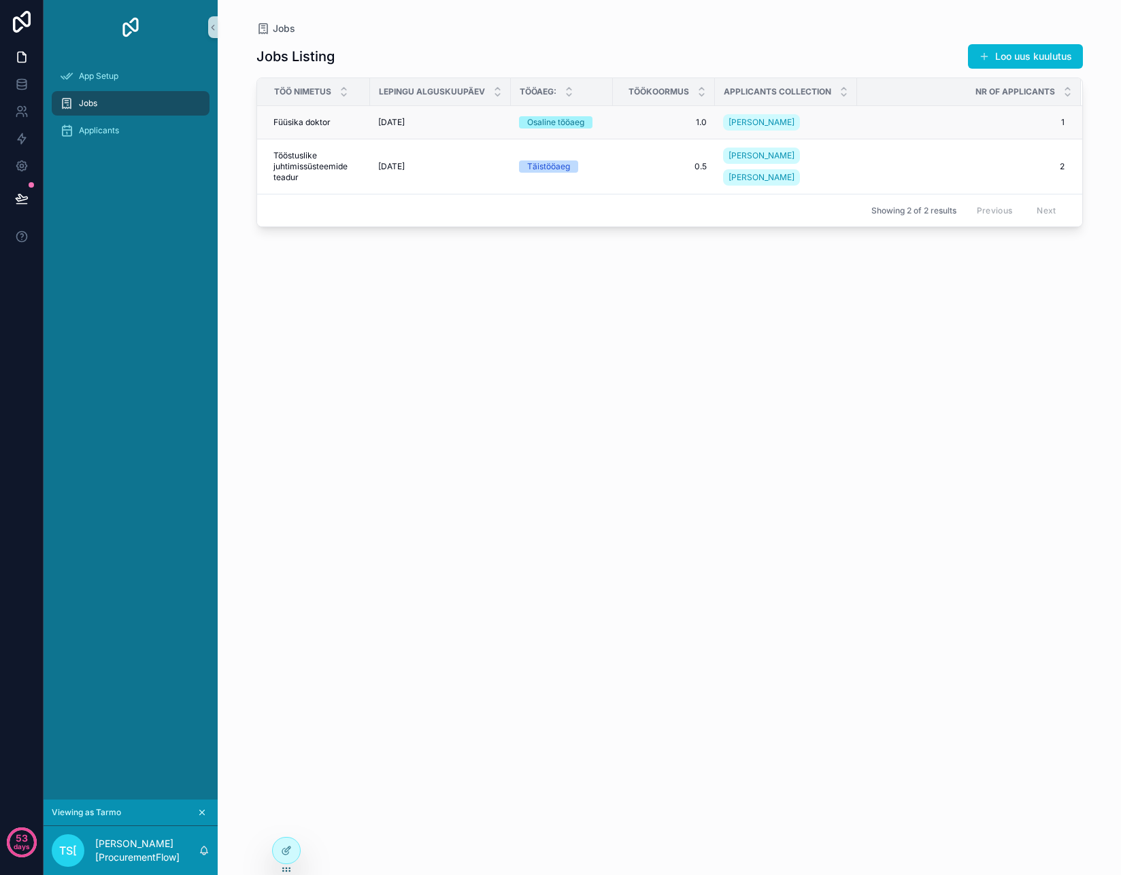
click at [843, 115] on div "[PERSON_NAME]" at bounding box center [786, 123] width 126 height 22
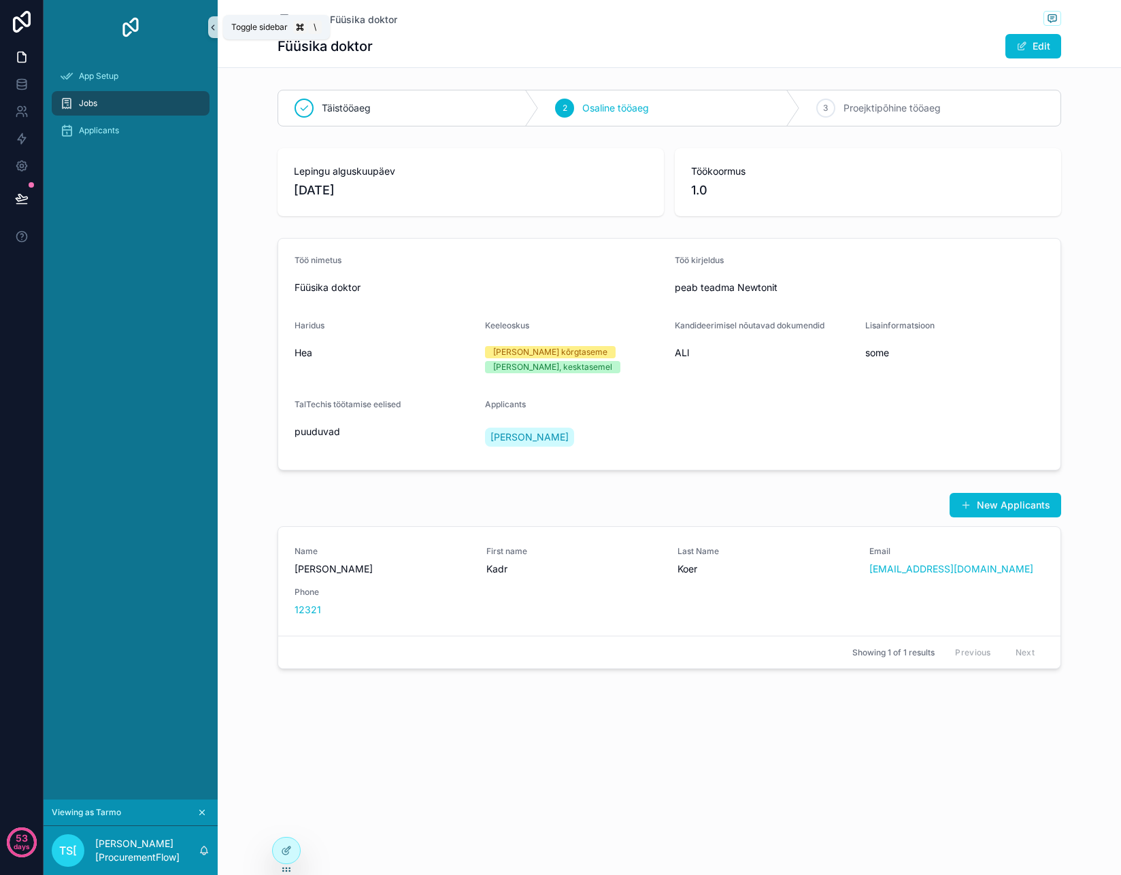
click at [208, 25] on icon "scrollable content" at bounding box center [213, 27] width 10 height 10
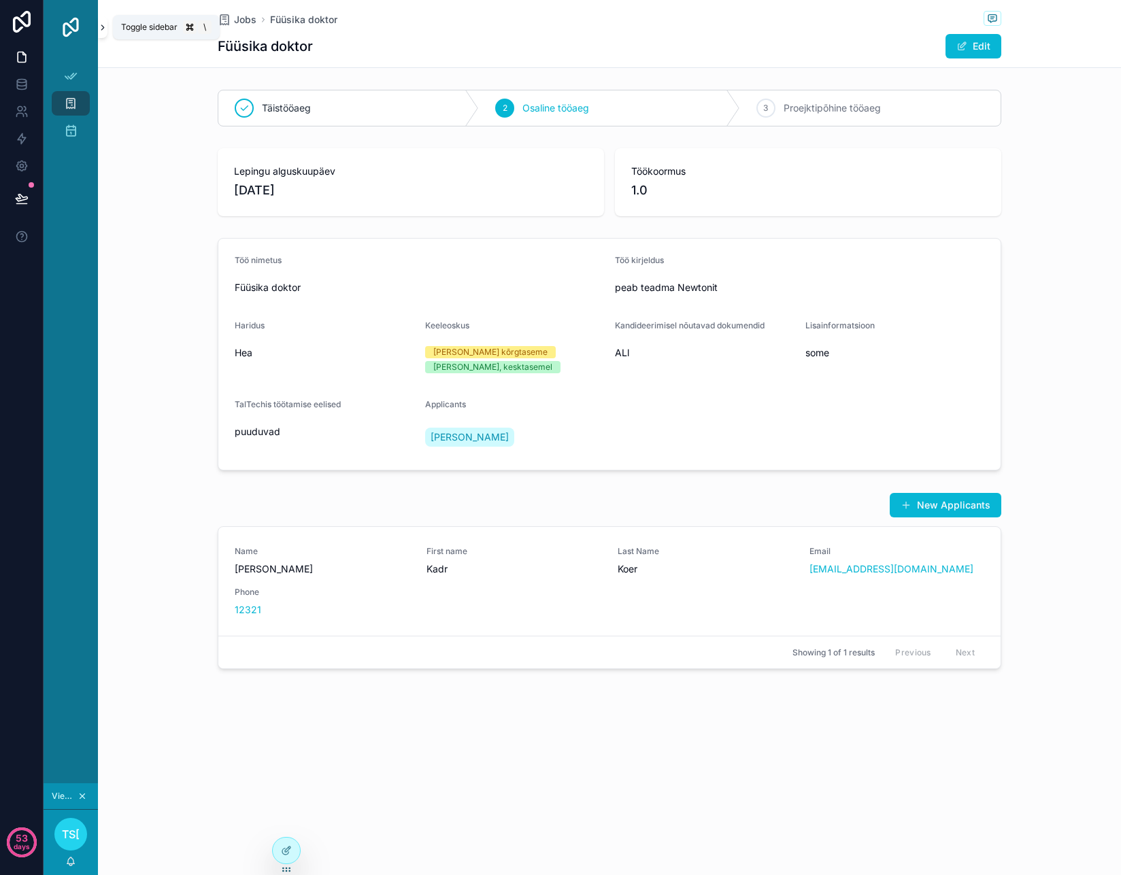
click at [105, 33] on button "scrollable content" at bounding box center [103, 27] width 10 height 22
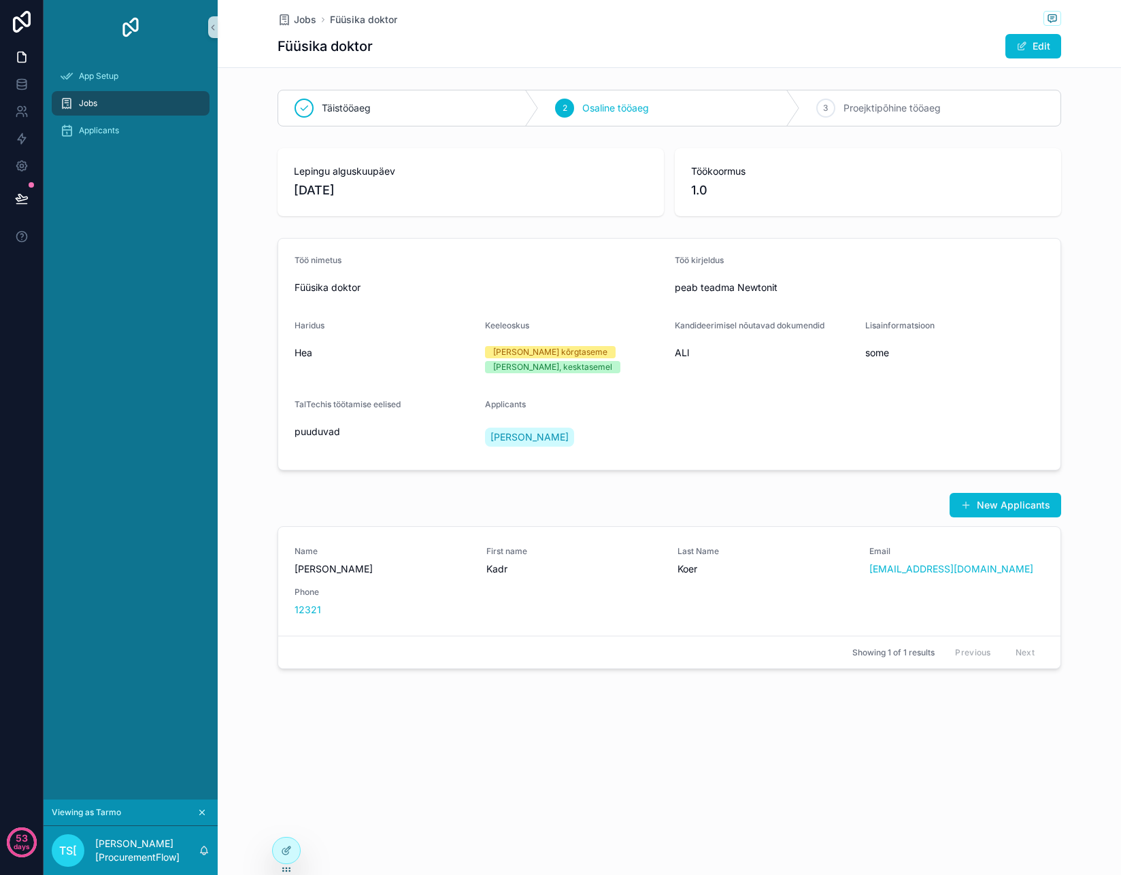
click at [204, 814] on icon "scrollable content" at bounding box center [202, 813] width 10 height 10
click at [288, 852] on icon at bounding box center [286, 851] width 11 height 11
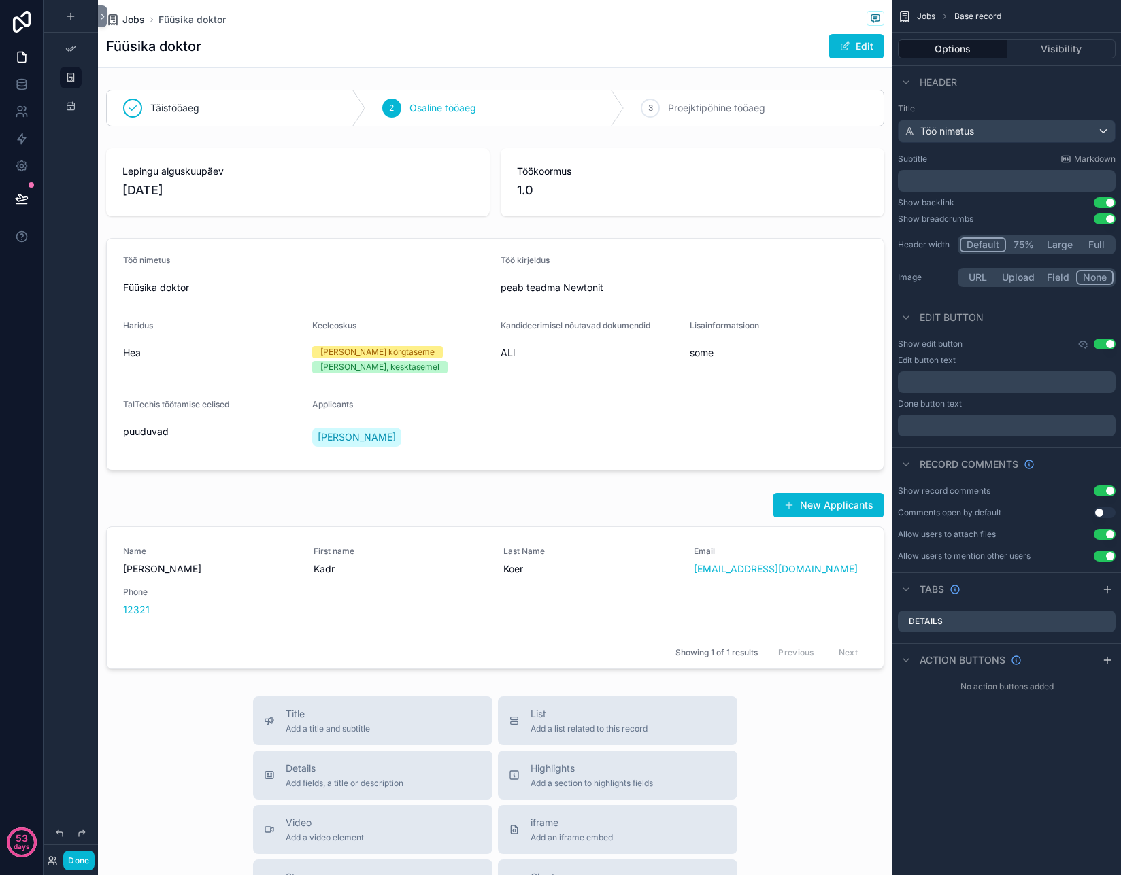
click at [108, 16] on icon "scrollable content" at bounding box center [113, 20] width 14 height 14
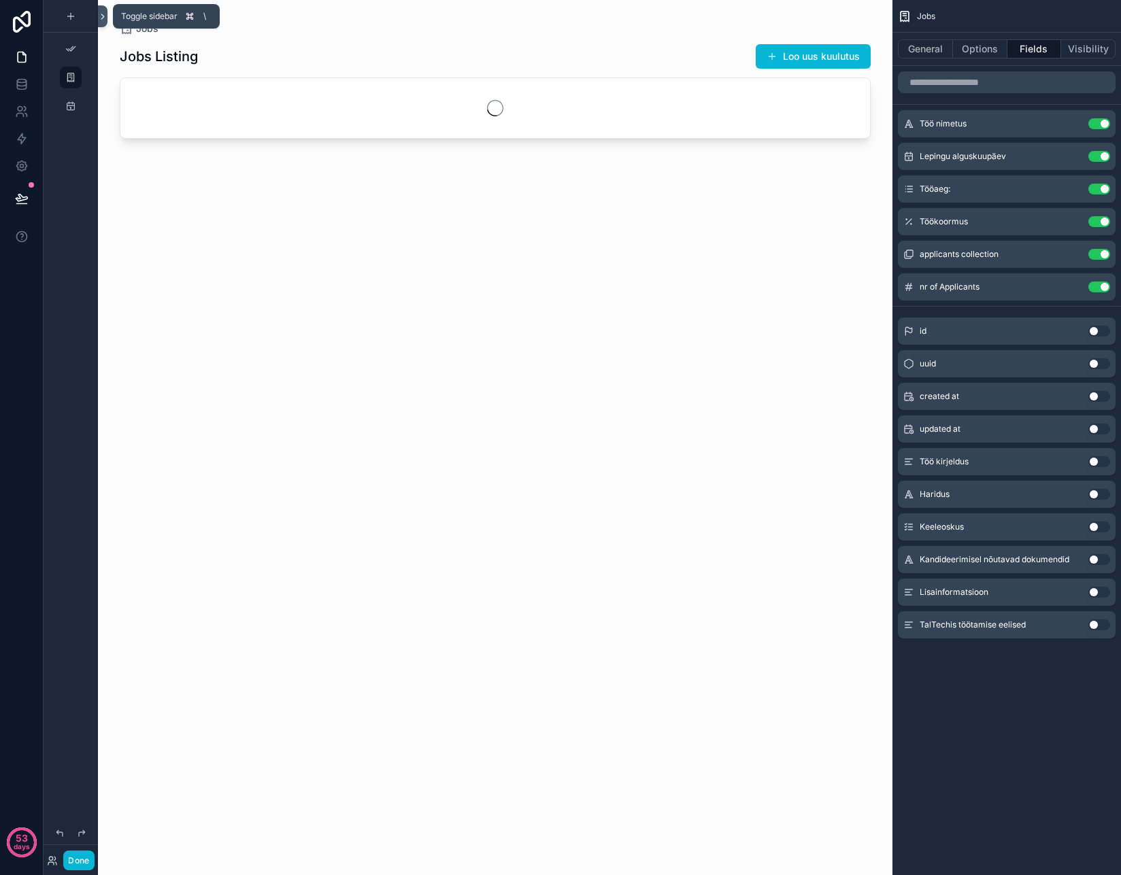
click at [104, 16] on icon at bounding box center [103, 17] width 10 height 10
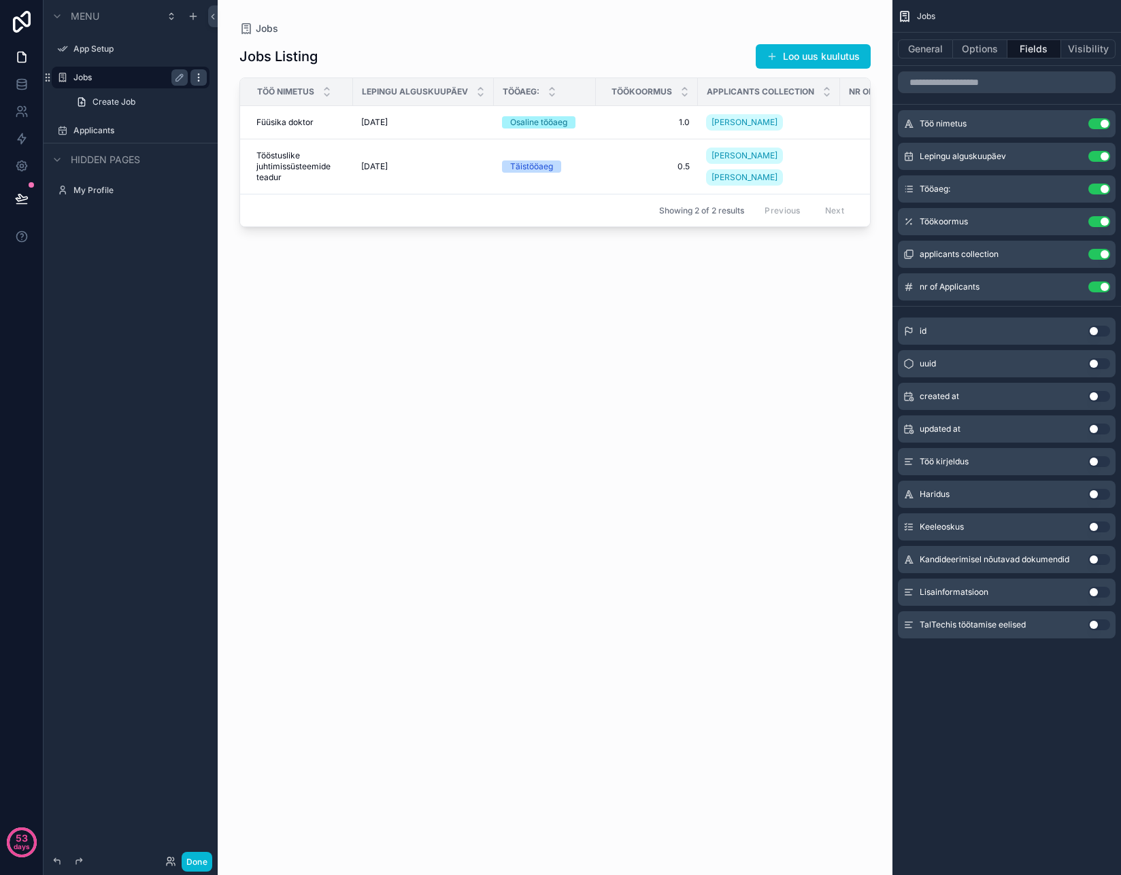
click at [197, 78] on icon "scrollable content" at bounding box center [198, 77] width 11 height 11
click at [179, 80] on icon "scrollable content" at bounding box center [179, 77] width 7 height 7
click at [179, 80] on icon "scrollable content" at bounding box center [179, 77] width 11 height 11
click at [131, 120] on icon "scrollable content" at bounding box center [130, 118] width 12 height 12
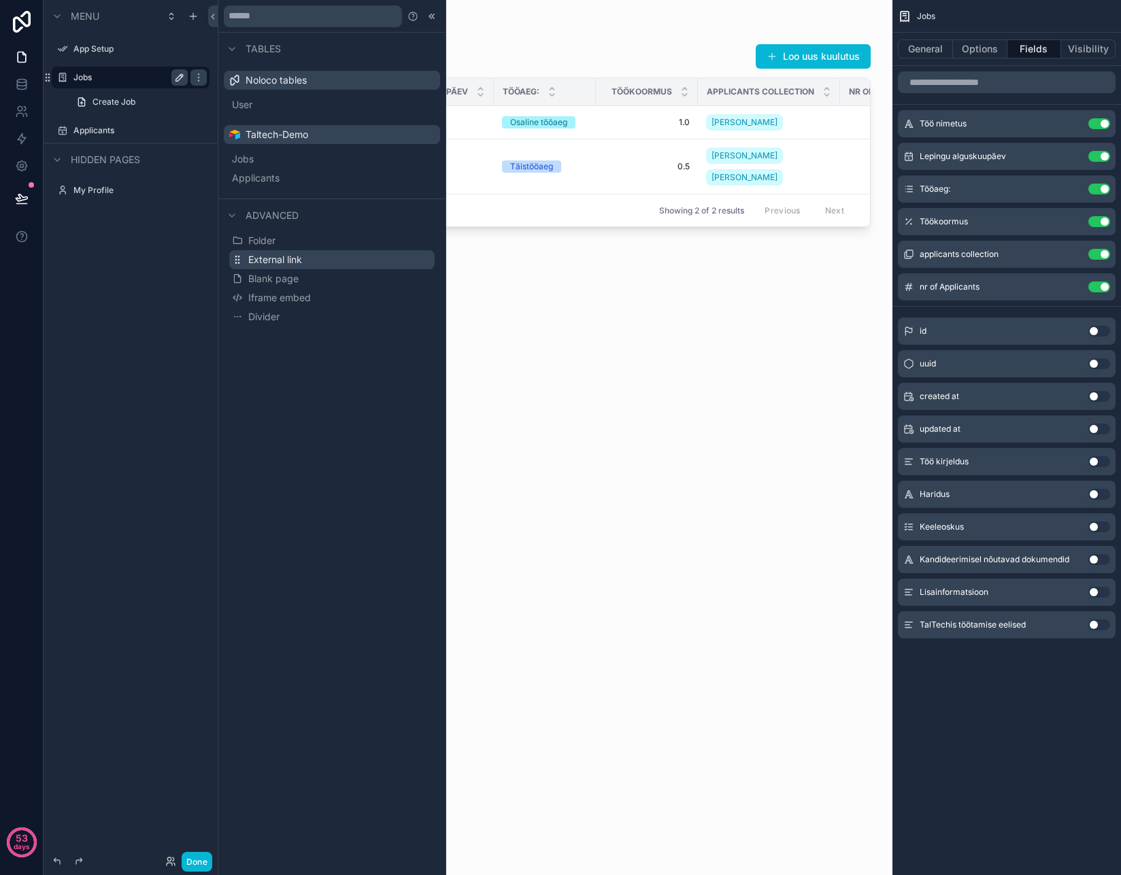
click at [295, 257] on span "External link" at bounding box center [275, 260] width 54 height 14
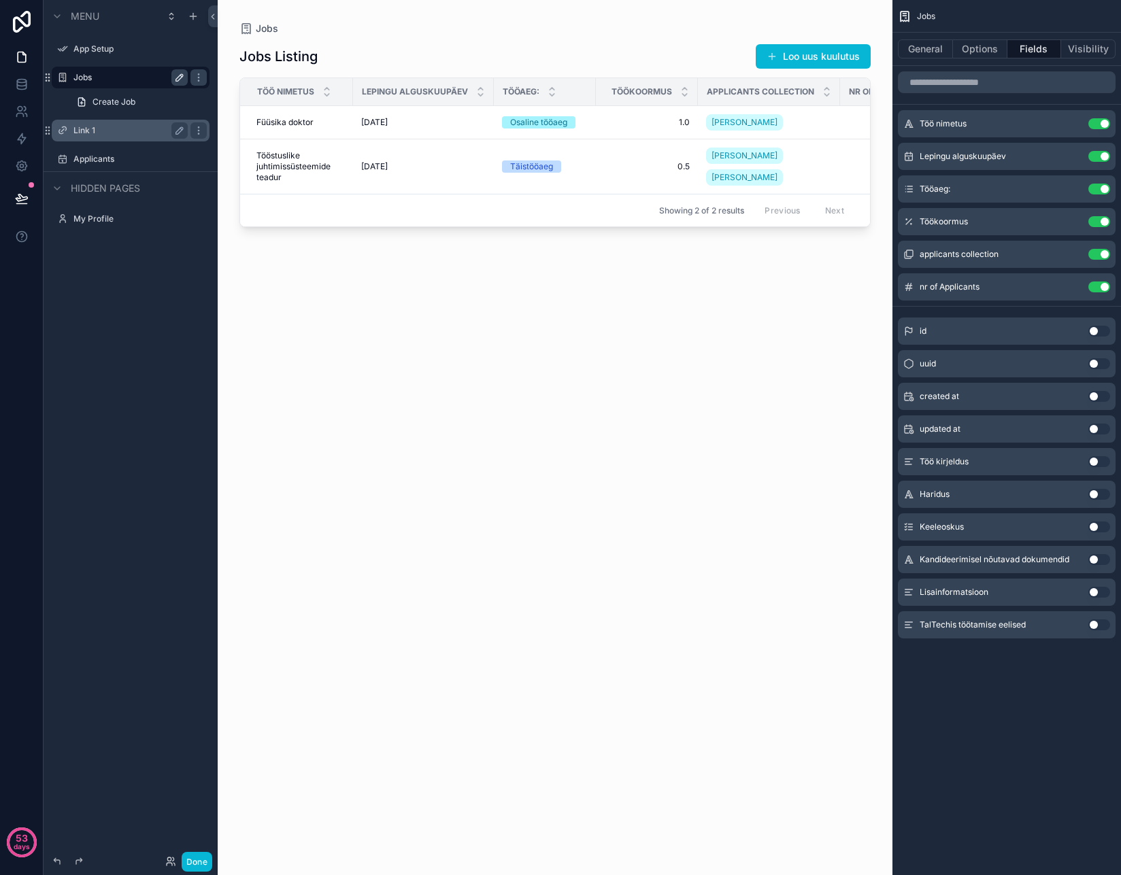
click at [103, 131] on label "Link 1" at bounding box center [127, 130] width 109 height 11
click at [177, 129] on icon "scrollable content" at bounding box center [179, 130] width 11 height 11
click at [200, 130] on icon "scrollable content" at bounding box center [198, 130] width 11 height 11
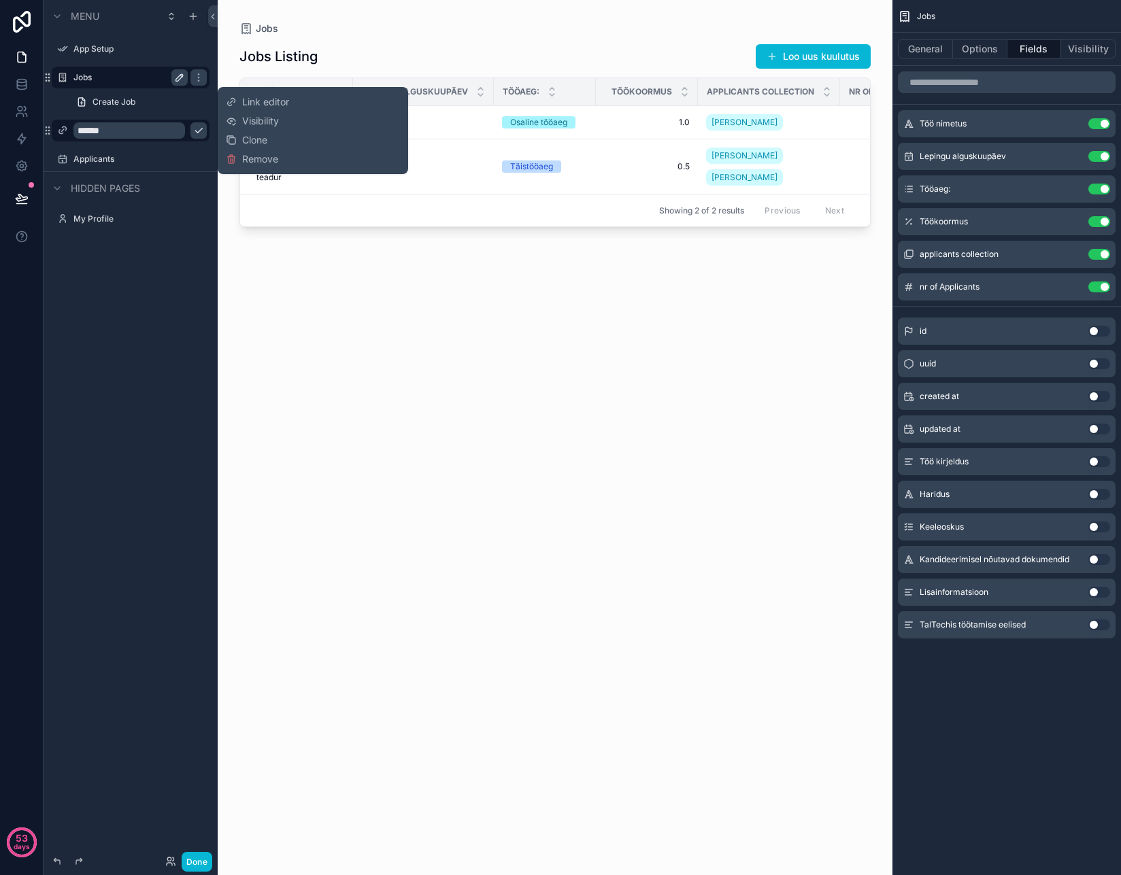
click at [254, 94] on div "Link editor Visibility Clone Remove" at bounding box center [313, 131] width 174 height 76
click at [254, 100] on span "Link editor" at bounding box center [265, 102] width 47 height 14
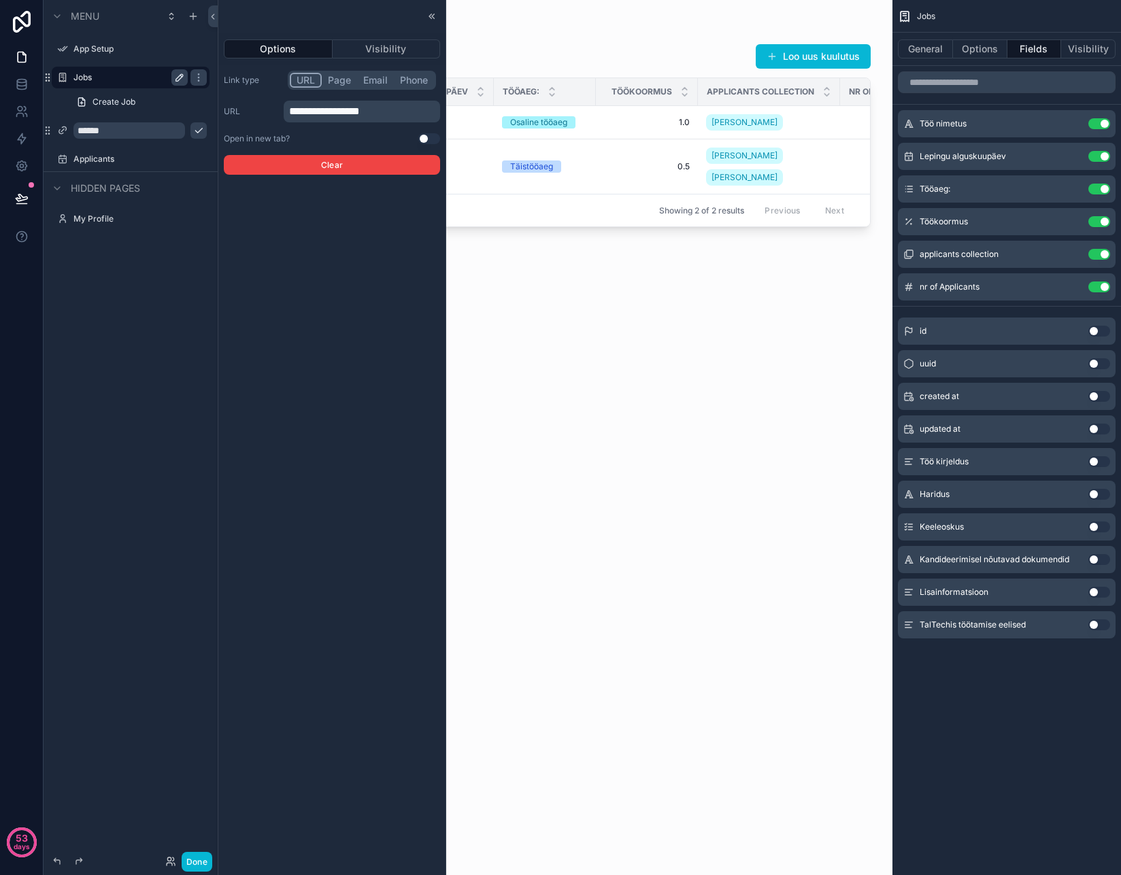
click at [342, 73] on div "**********" at bounding box center [560, 437] width 1121 height 875
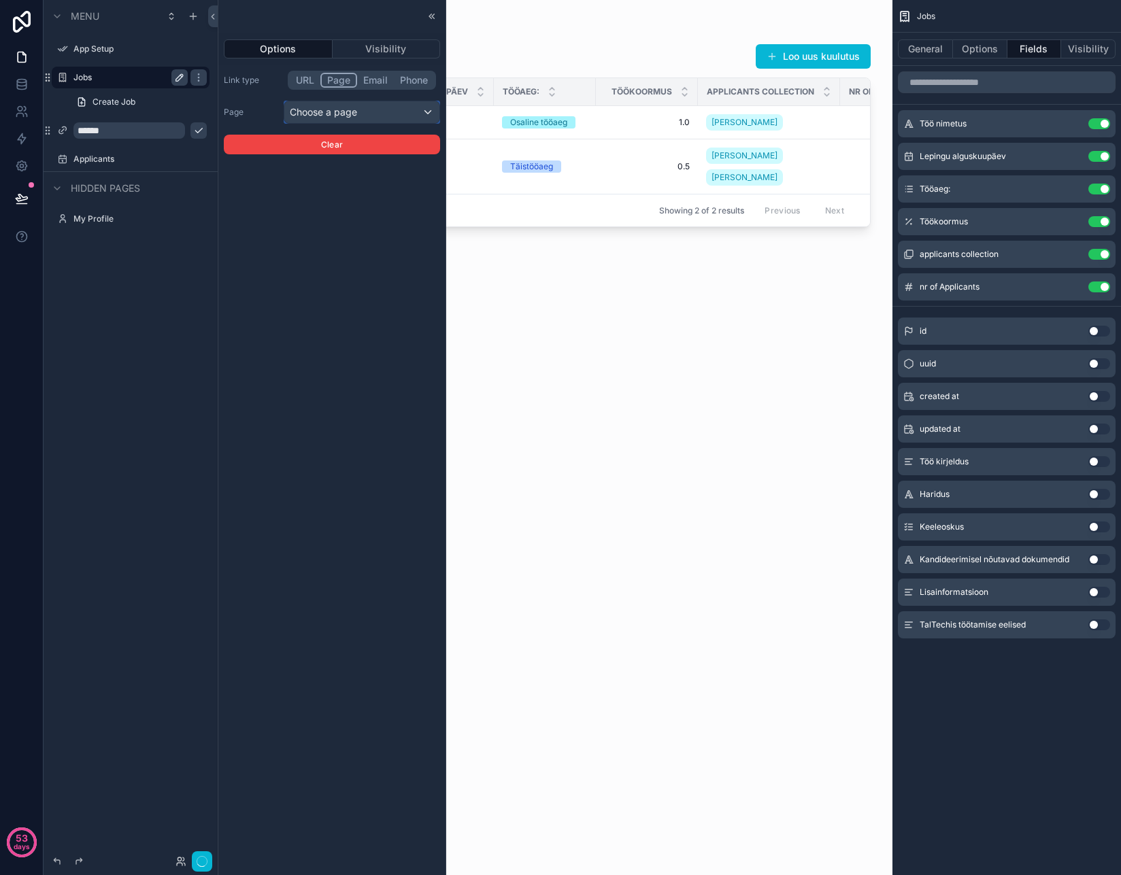
click at [377, 111] on div "Choose a page" at bounding box center [361, 112] width 155 height 22
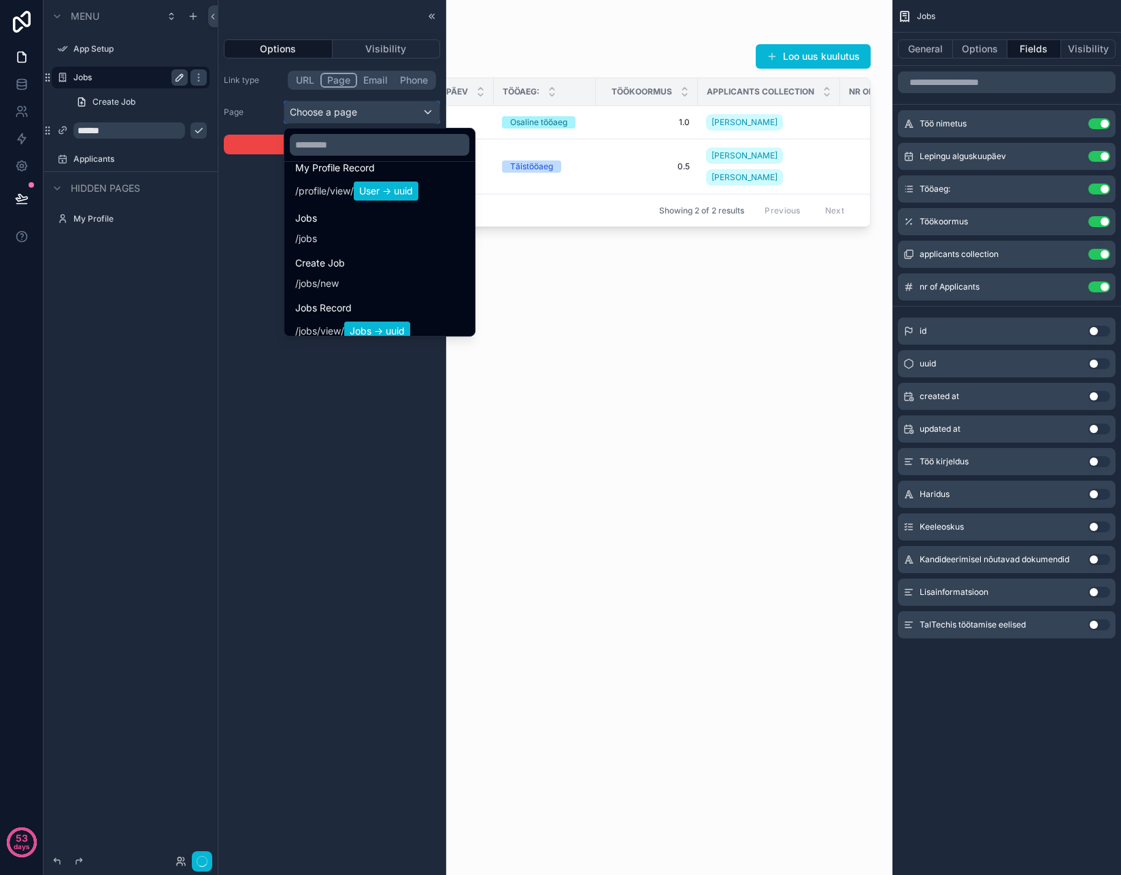
scroll to position [90, 0]
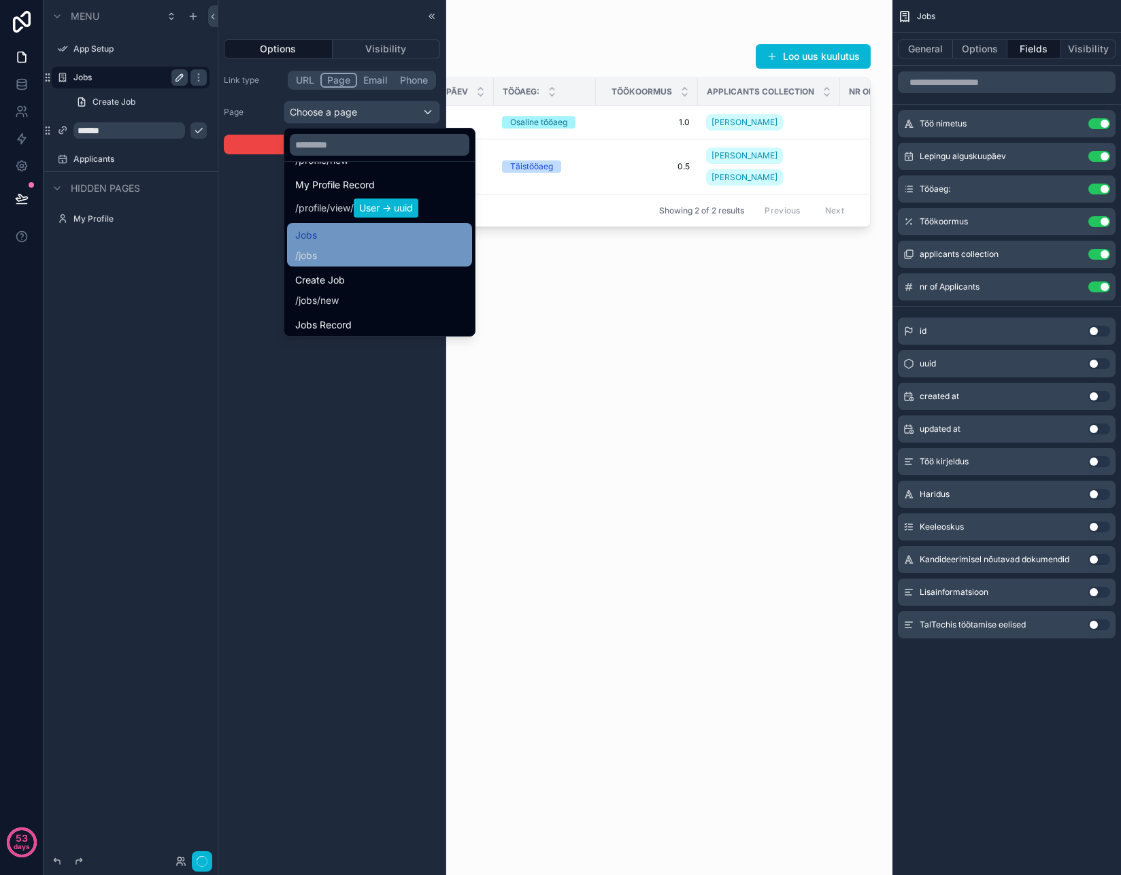
click at [350, 251] on div "Jobs / jobs" at bounding box center [379, 244] width 169 height 35
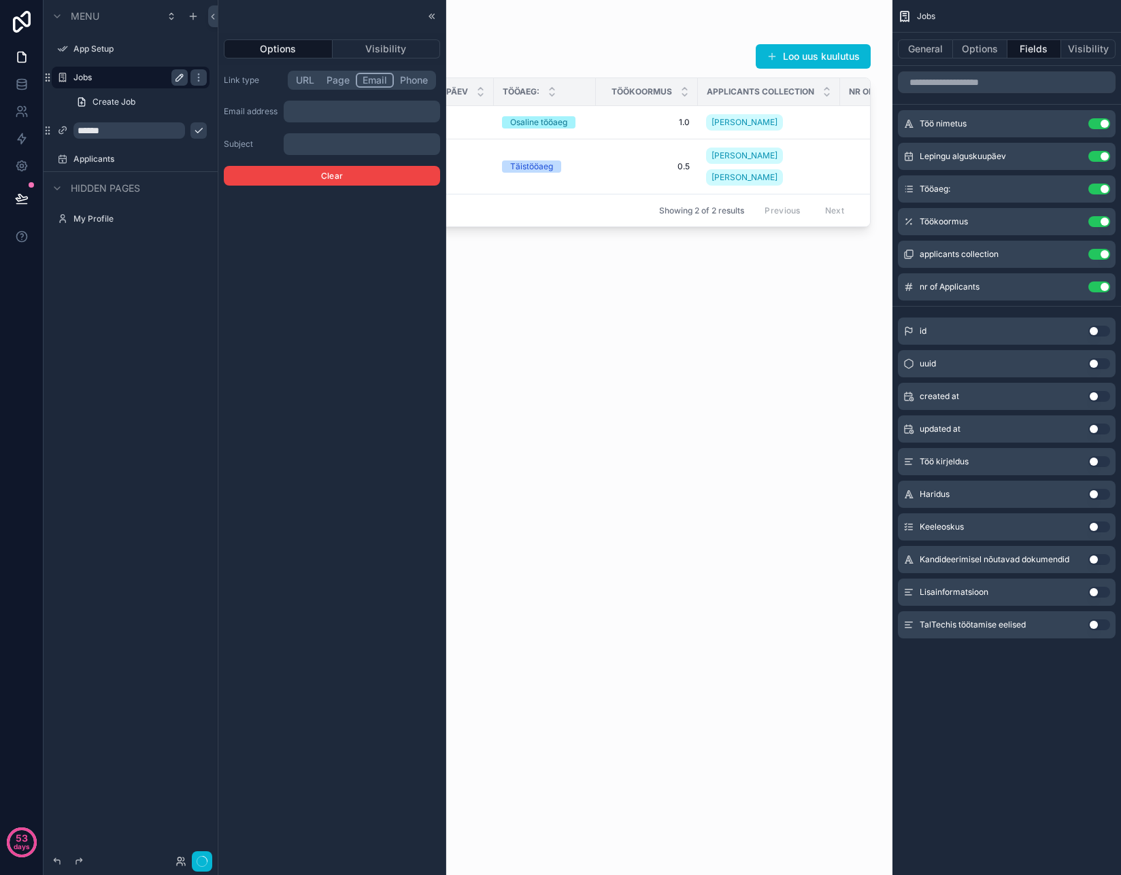
click at [376, 84] on button "Email" at bounding box center [375, 80] width 38 height 15
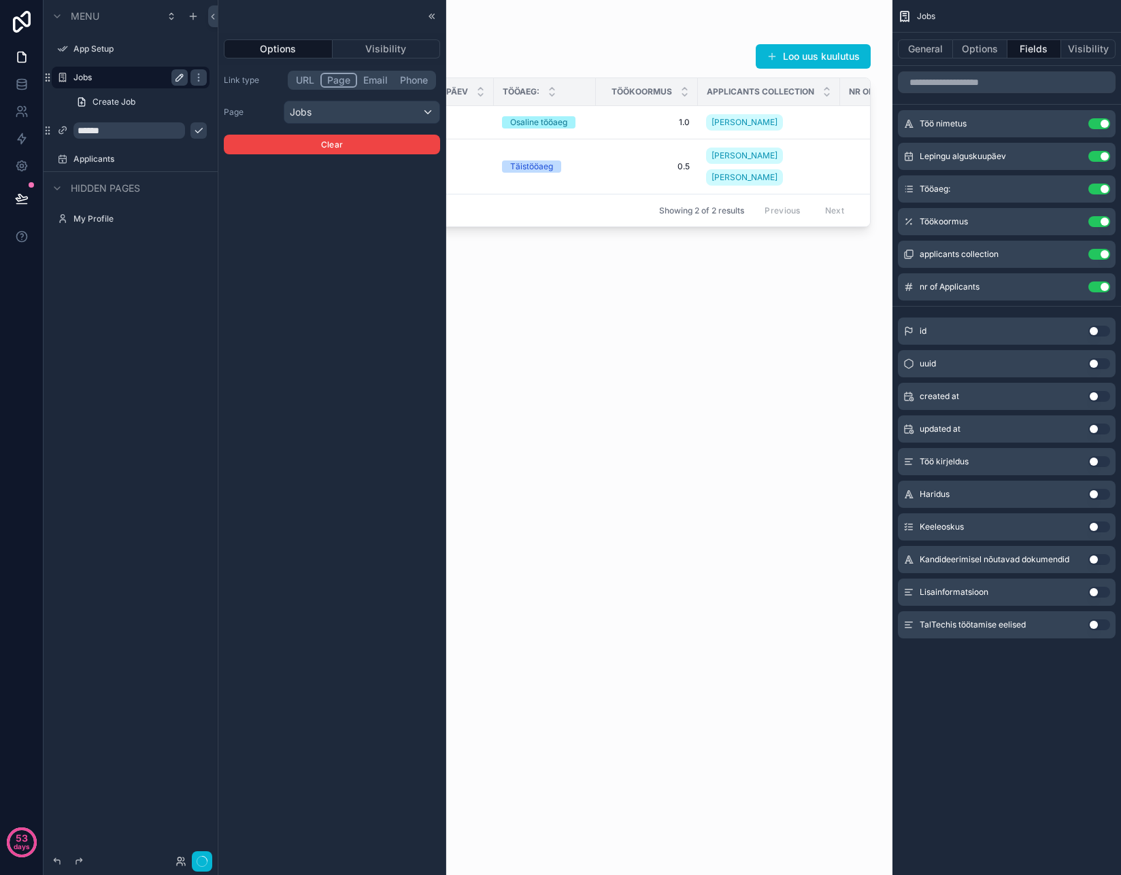
click at [339, 86] on button "Page" at bounding box center [338, 80] width 37 height 15
click at [395, 44] on button "Visibility" at bounding box center [387, 48] width 108 height 19
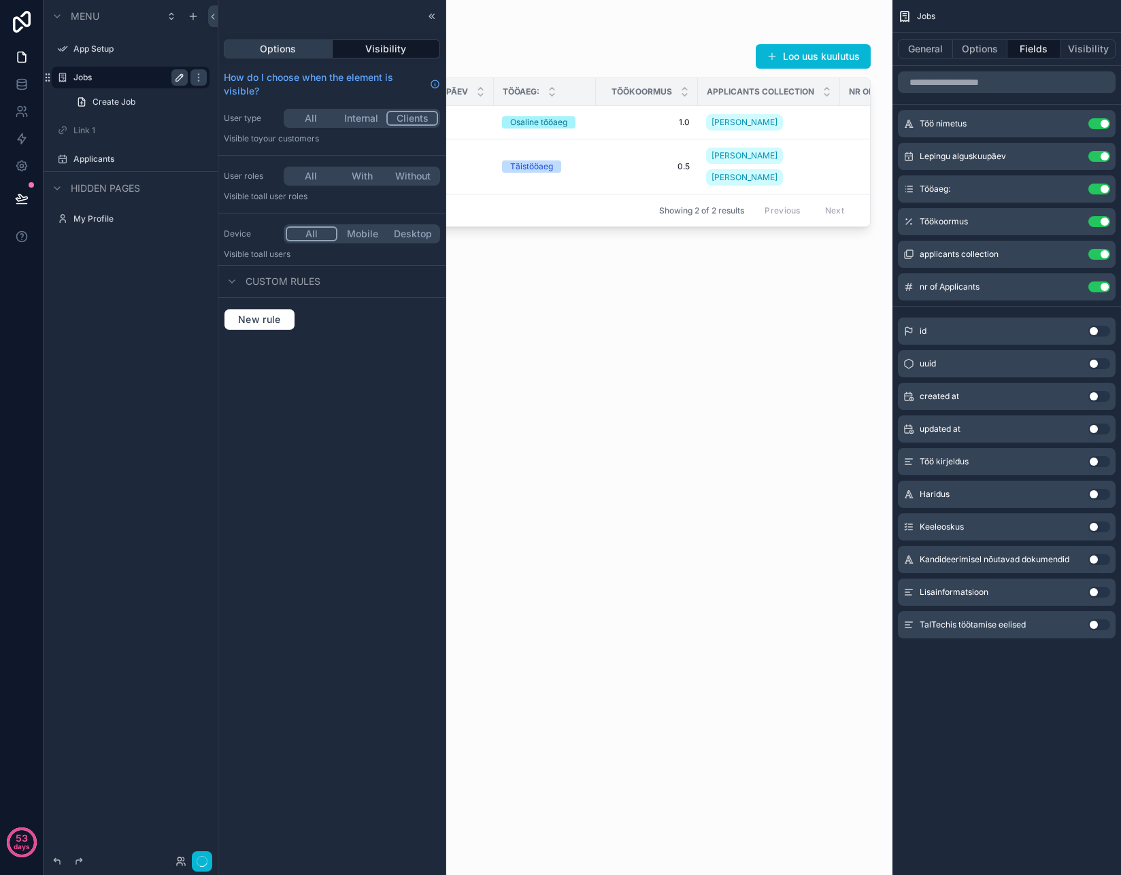
click at [296, 46] on button "Options" at bounding box center [278, 48] width 109 height 19
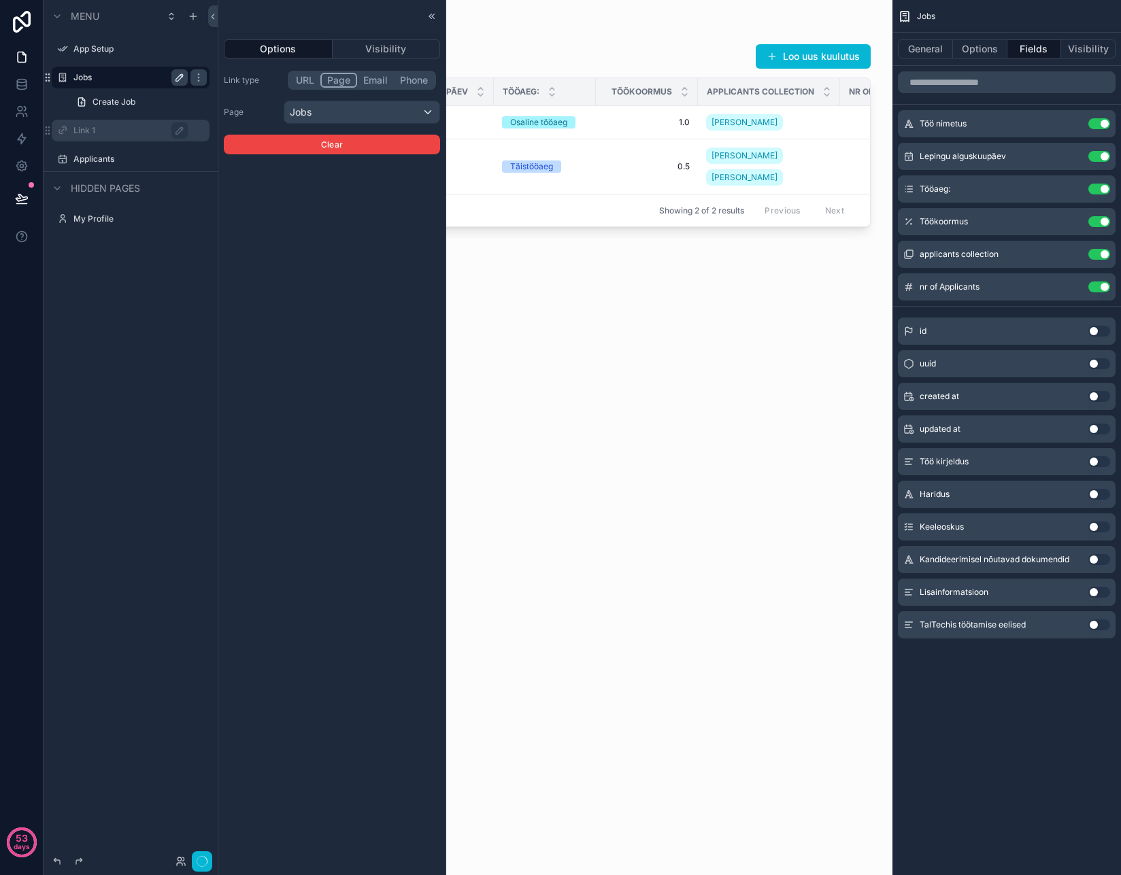
click at [148, 134] on label "Link 1" at bounding box center [137, 130] width 128 height 11
click at [425, 22] on div at bounding box center [432, 16] width 16 height 16
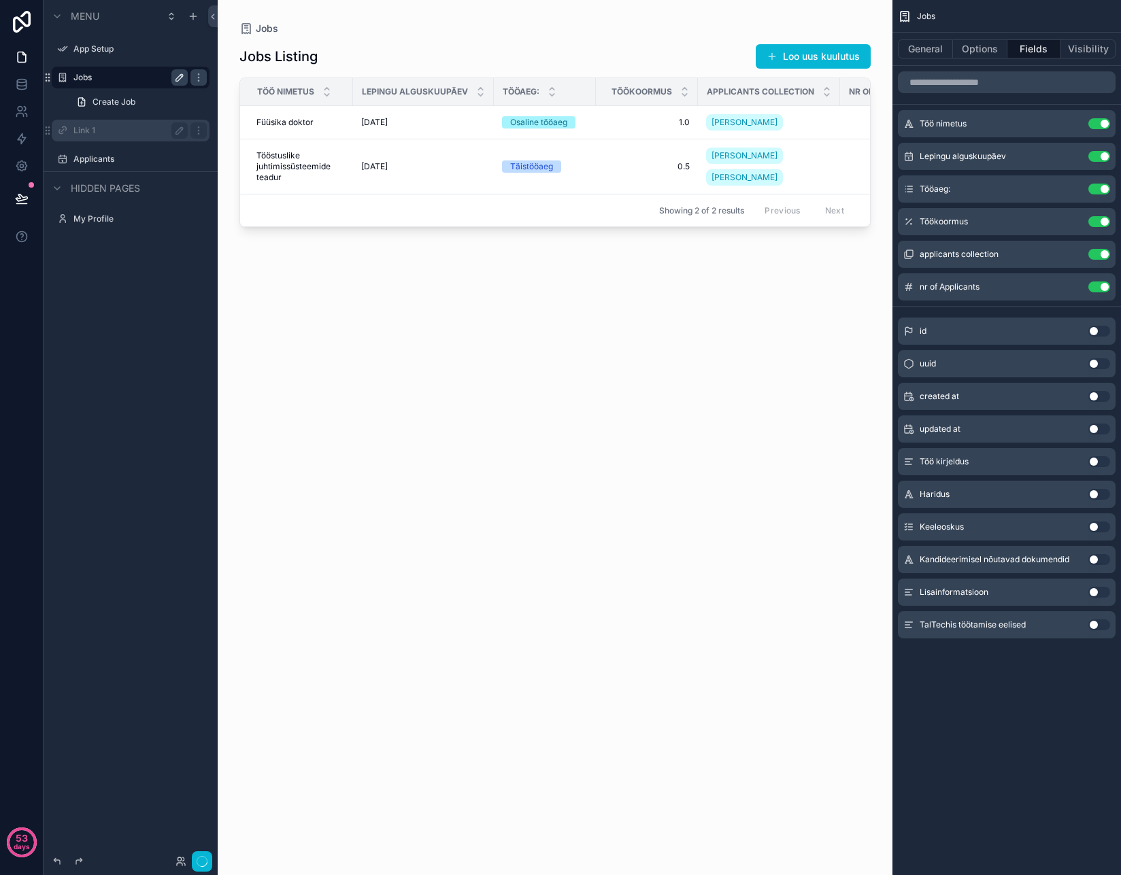
click at [82, 130] on label "Link 1" at bounding box center [127, 130] width 109 height 11
click at [178, 131] on icon "scrollable content" at bounding box center [179, 130] width 11 height 11
click at [180, 128] on icon "scrollable content" at bounding box center [179, 130] width 11 height 11
click at [195, 131] on icon "scrollable content" at bounding box center [198, 130] width 11 height 11
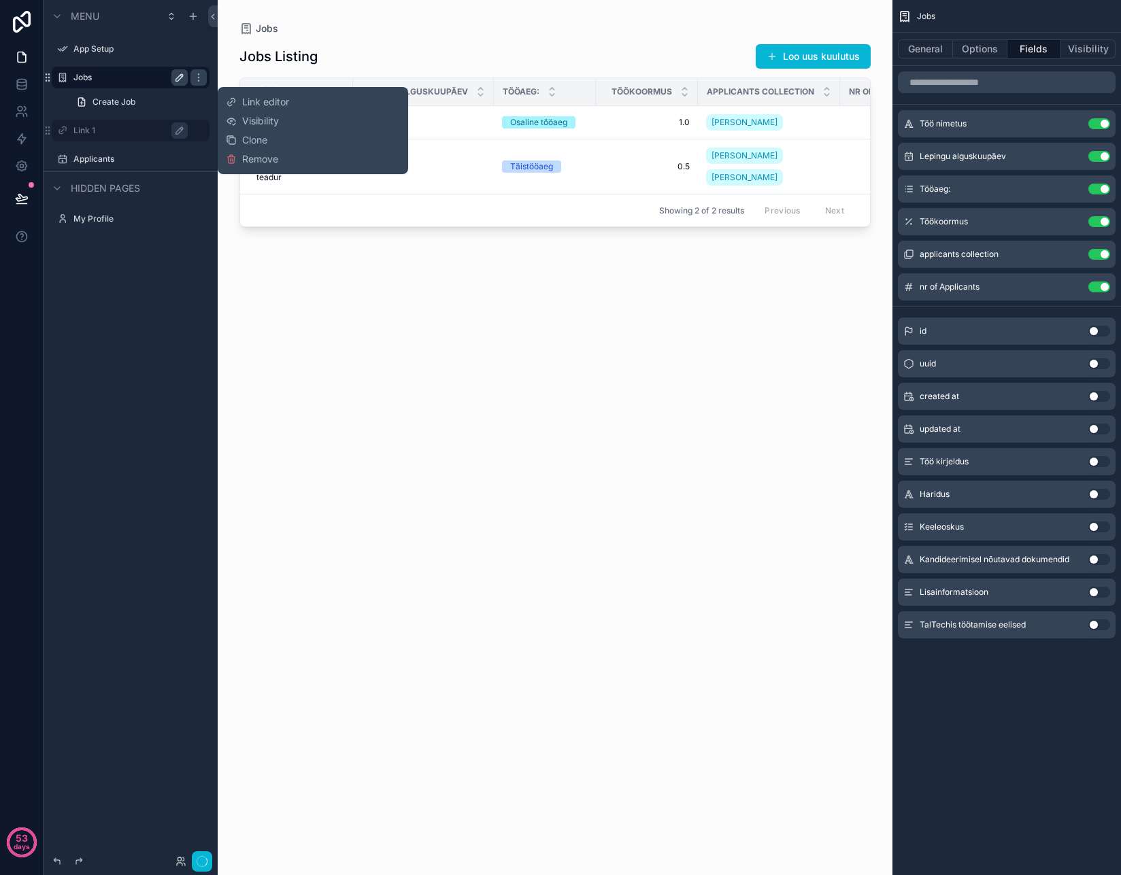
click at [290, 105] on div "Link editor Visibility Clone Remove" at bounding box center [313, 131] width 174 height 76
click at [275, 104] on span "Link editor" at bounding box center [265, 102] width 47 height 14
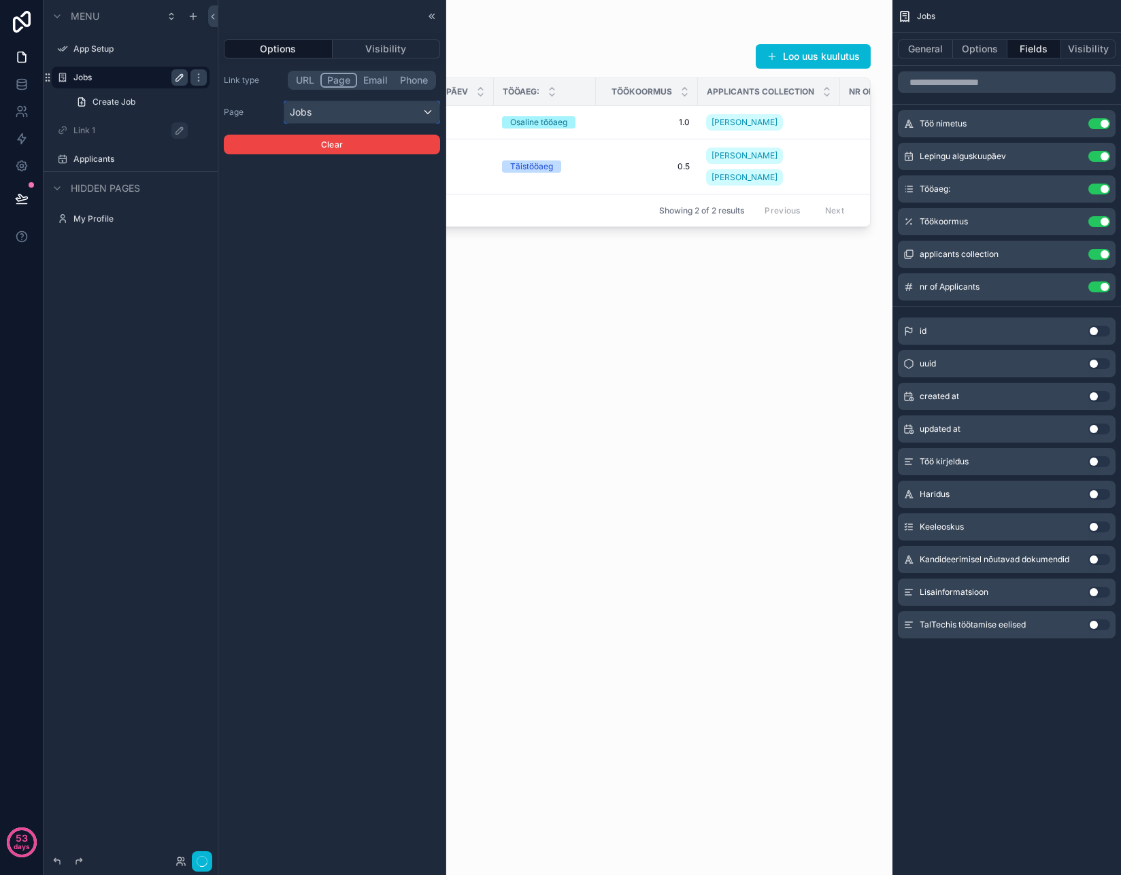
click at [333, 109] on div "Jobs" at bounding box center [361, 112] width 155 height 22
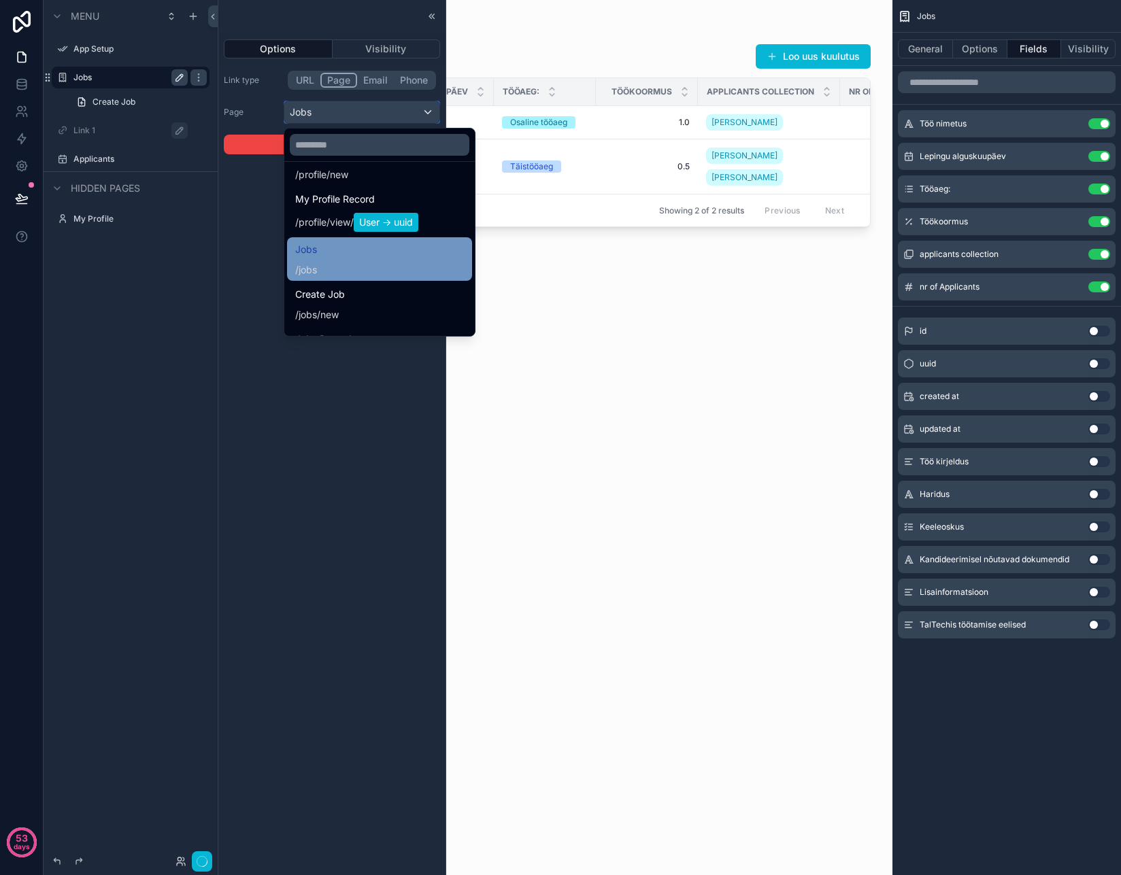
scroll to position [86, 0]
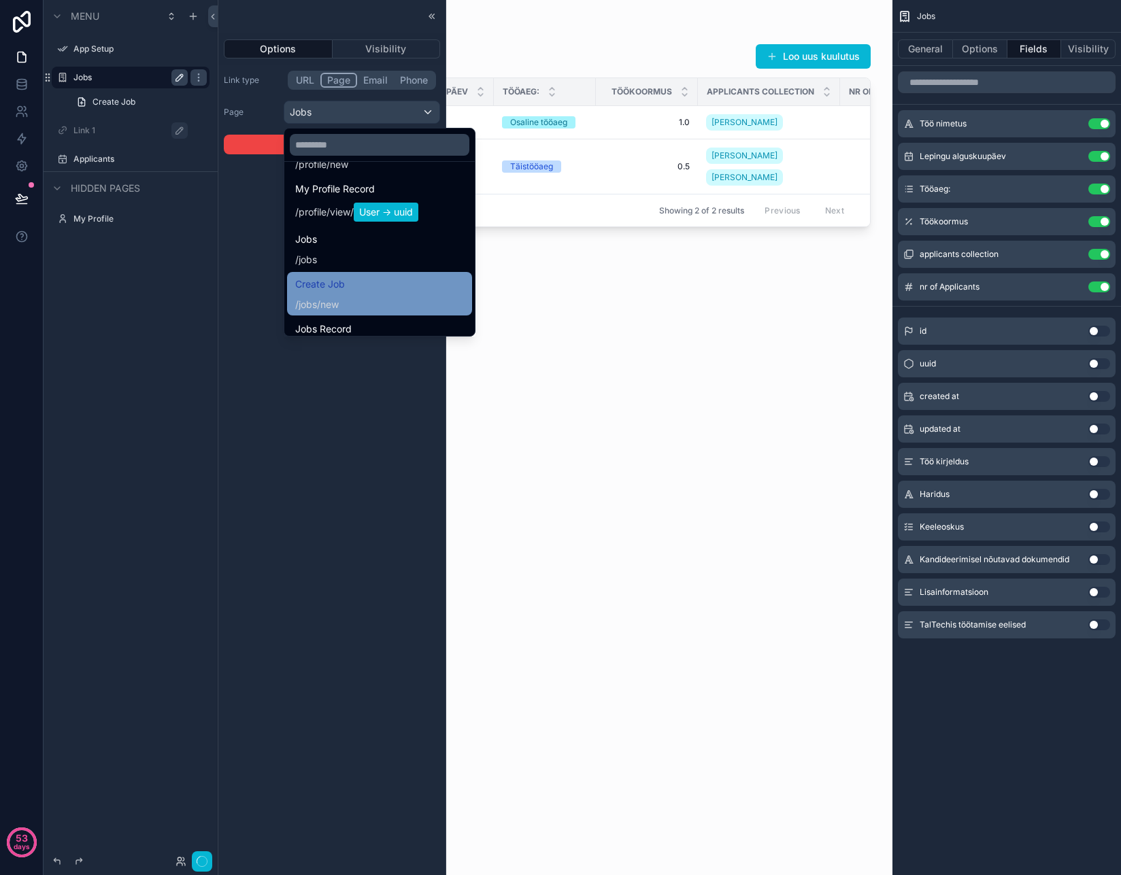
click at [327, 299] on div "/ jobs /new" at bounding box center [320, 305] width 50 height 14
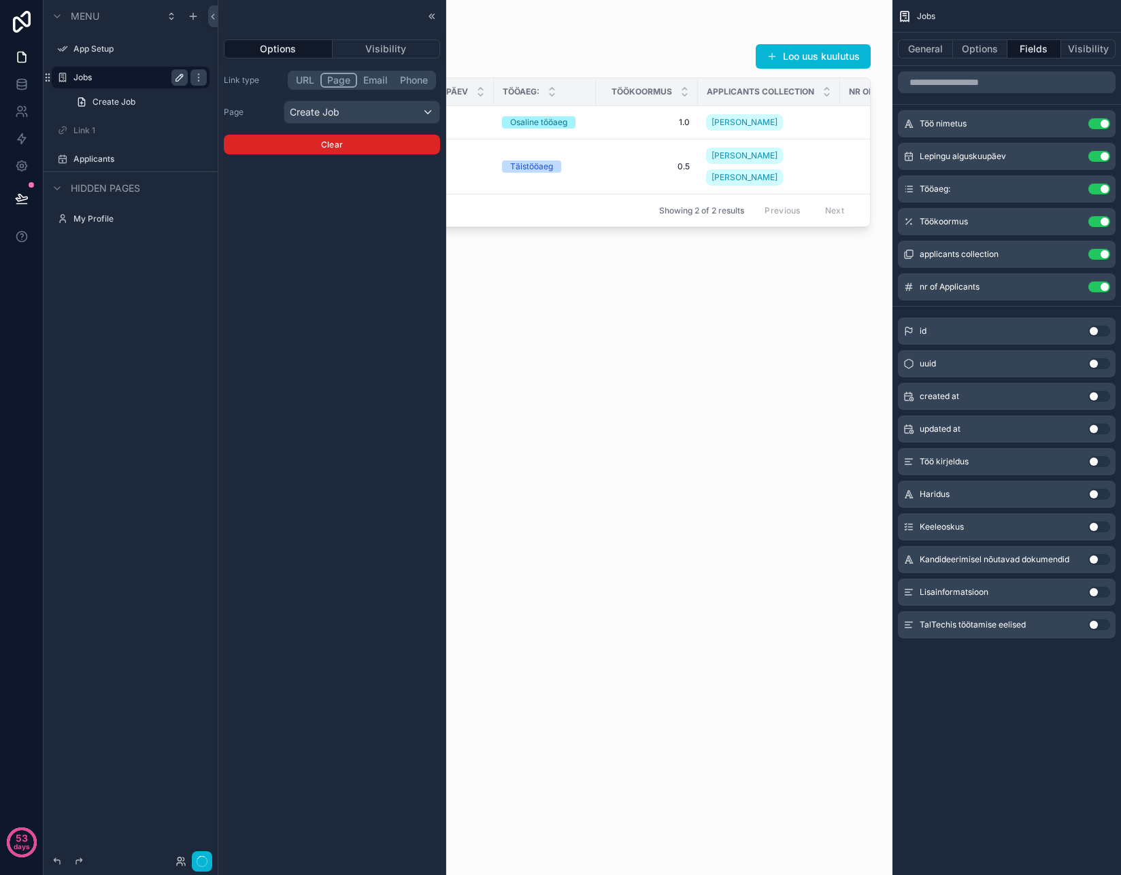
click at [343, 142] on button "Clear" at bounding box center [332, 145] width 216 height 20
click at [340, 118] on div "Choose a page" at bounding box center [361, 112] width 155 height 22
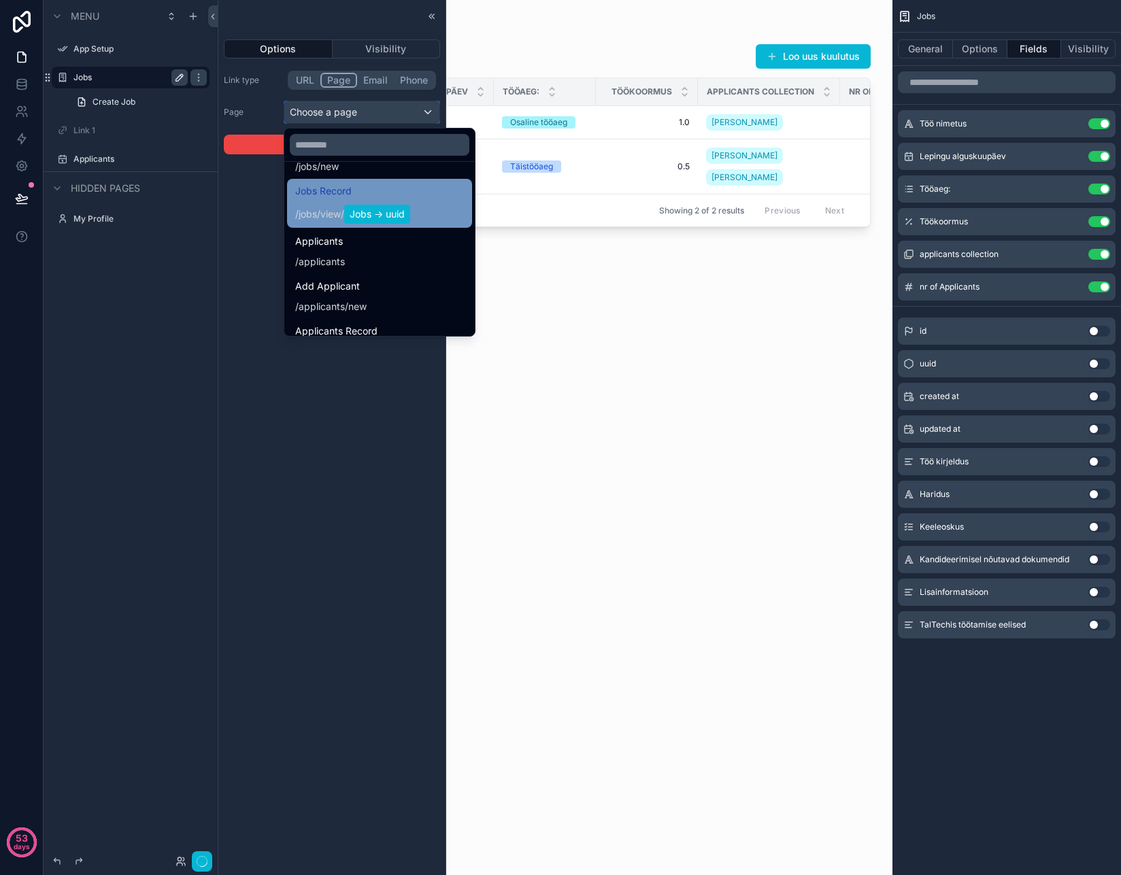
scroll to position [208, 0]
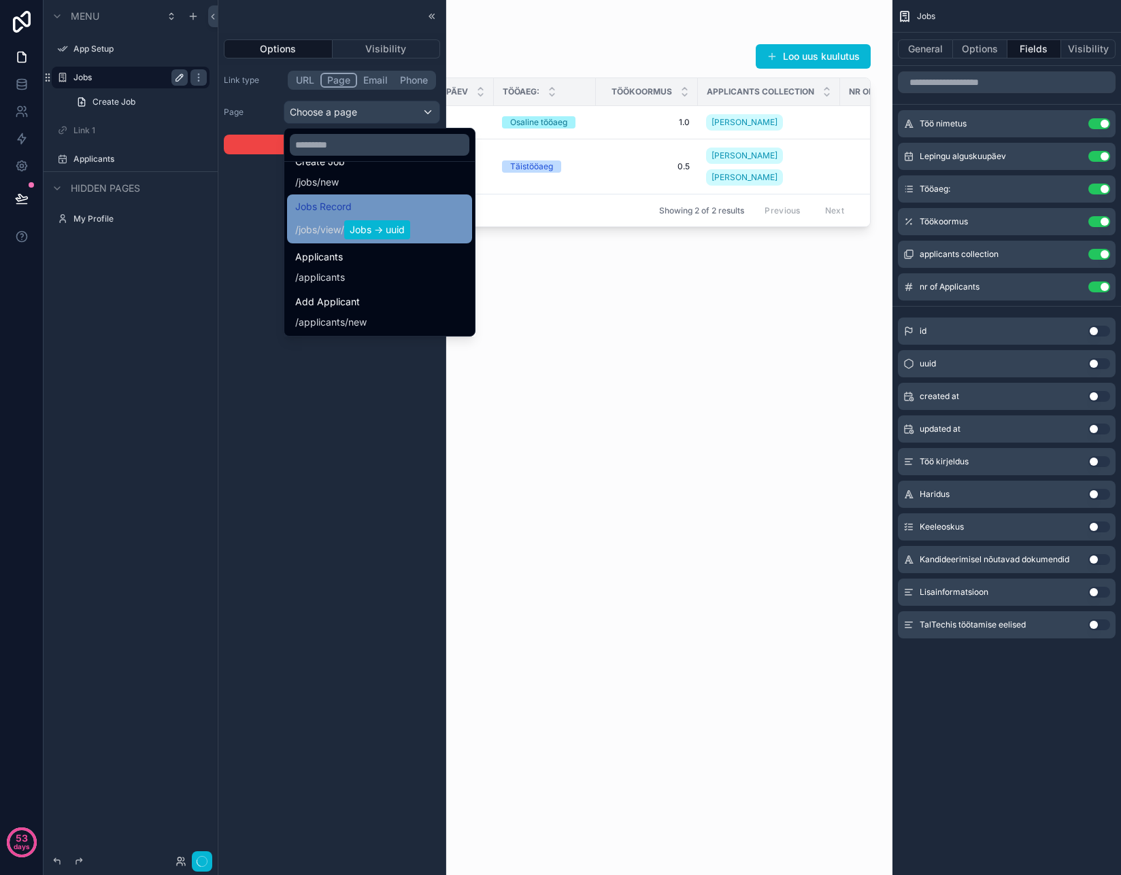
click at [339, 218] on span "/ jobs / view / Jobs -> uuid" at bounding box center [352, 229] width 115 height 22
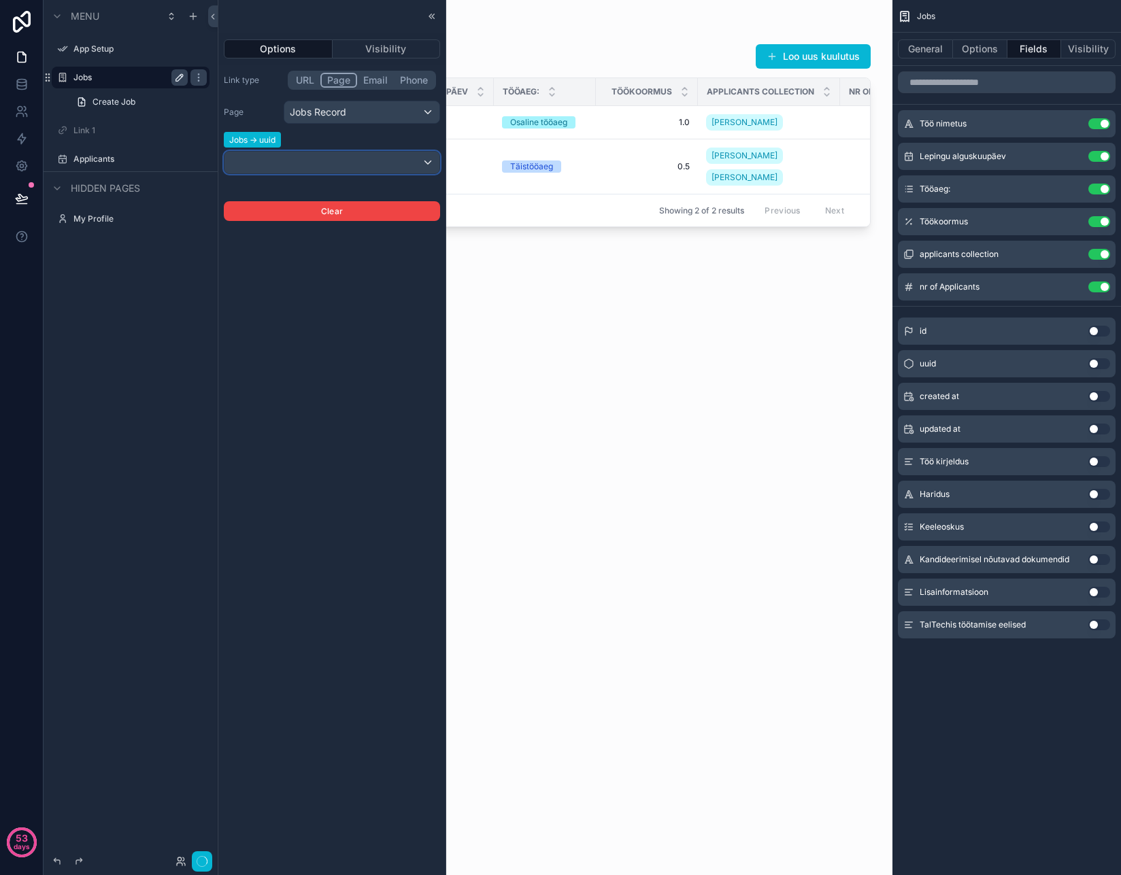
click at [354, 163] on div at bounding box center [331, 163] width 215 height 22
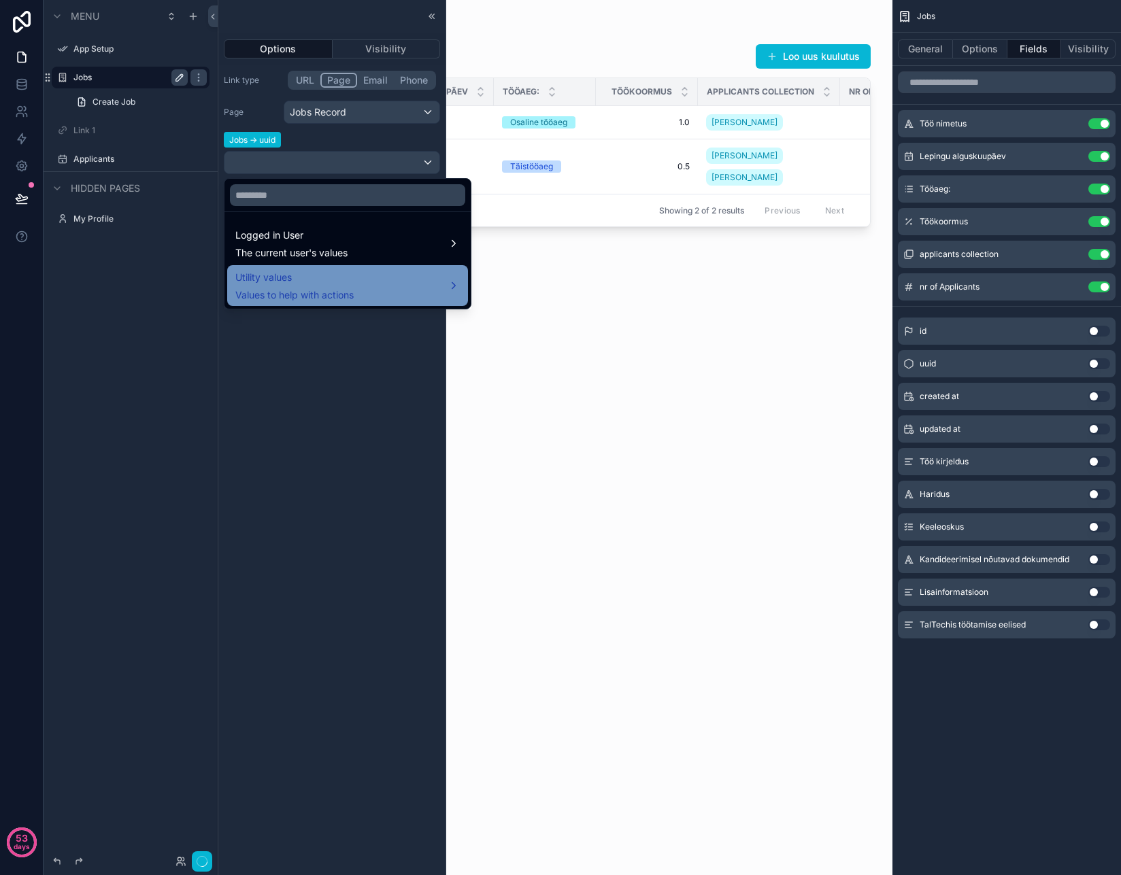
click at [330, 292] on span "Values to help with actions" at bounding box center [294, 295] width 118 height 14
click at [452, 282] on div "Utility values Values to help with actions" at bounding box center [347, 285] width 224 height 33
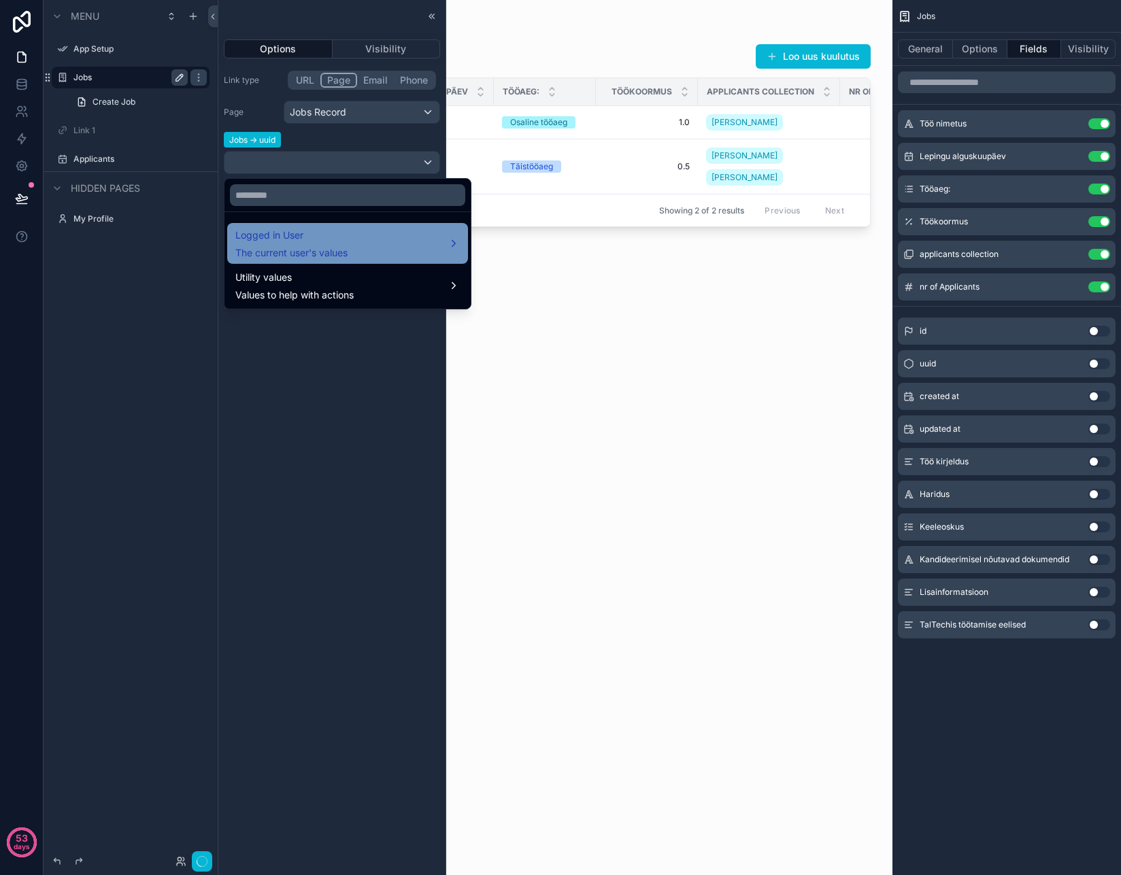
click at [439, 239] on div "Logged in User The current user's values" at bounding box center [347, 243] width 224 height 33
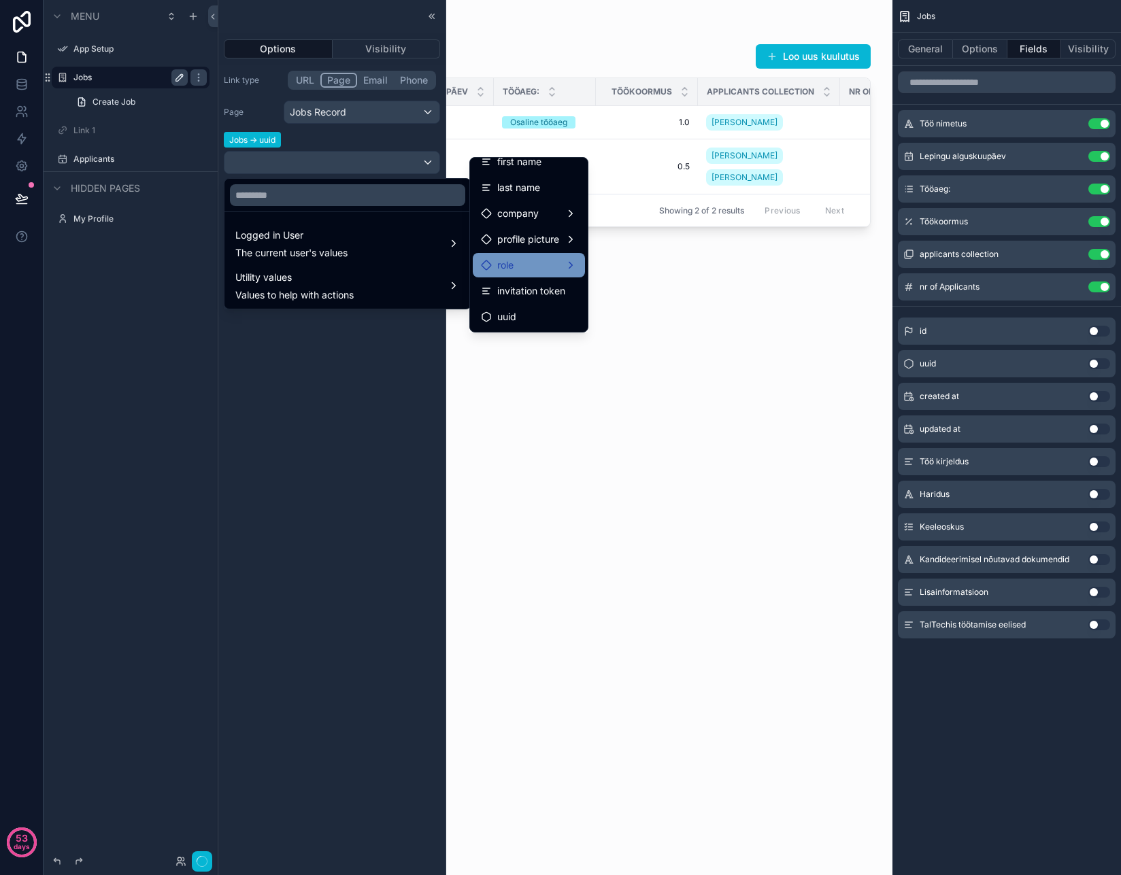
scroll to position [0, 0]
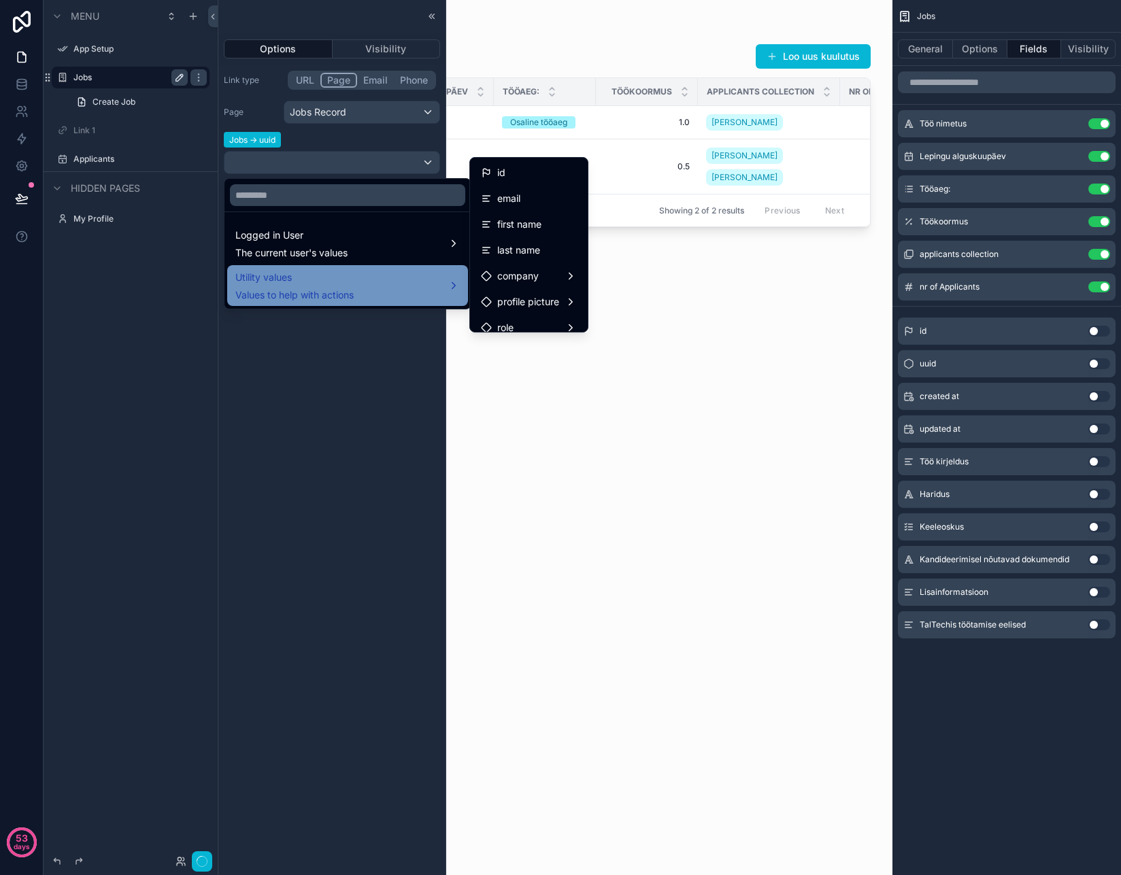
click at [352, 272] on span "Utility values" at bounding box center [294, 277] width 118 height 16
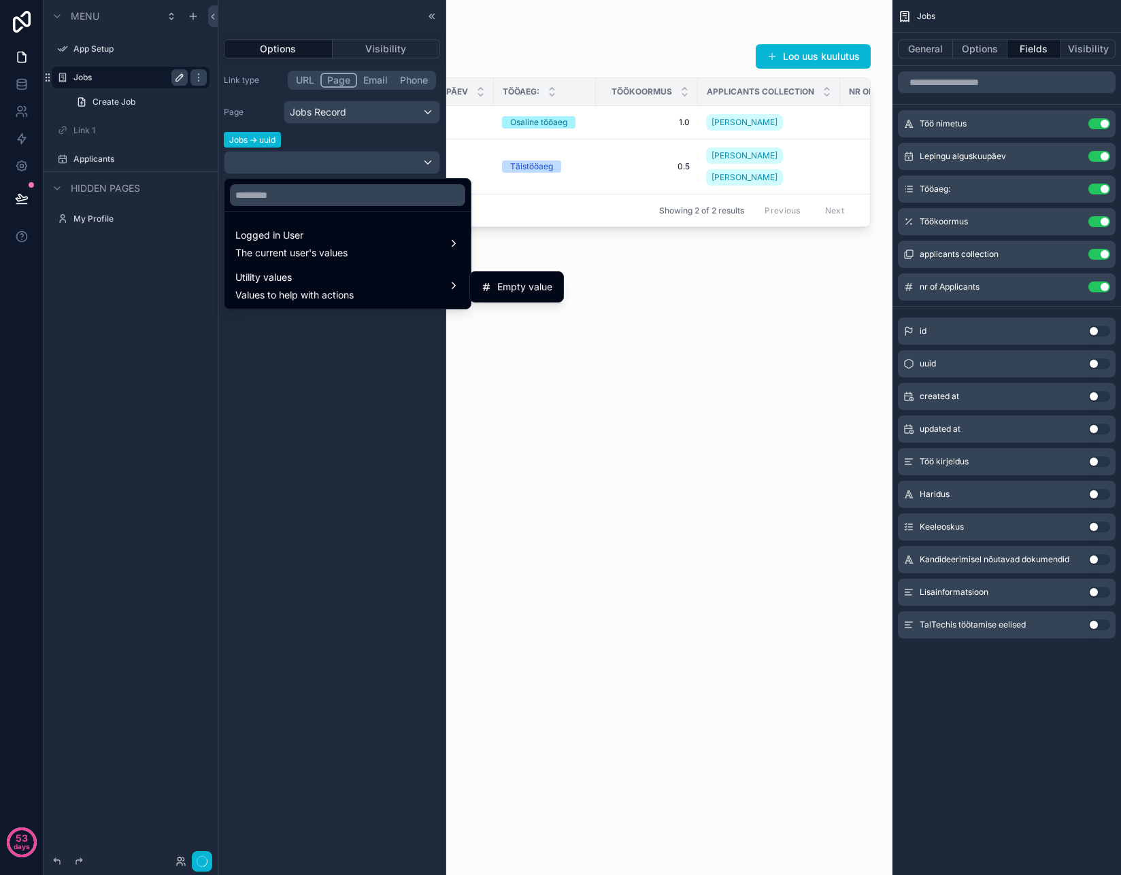
click at [383, 113] on div at bounding box center [331, 437] width 227 height 875
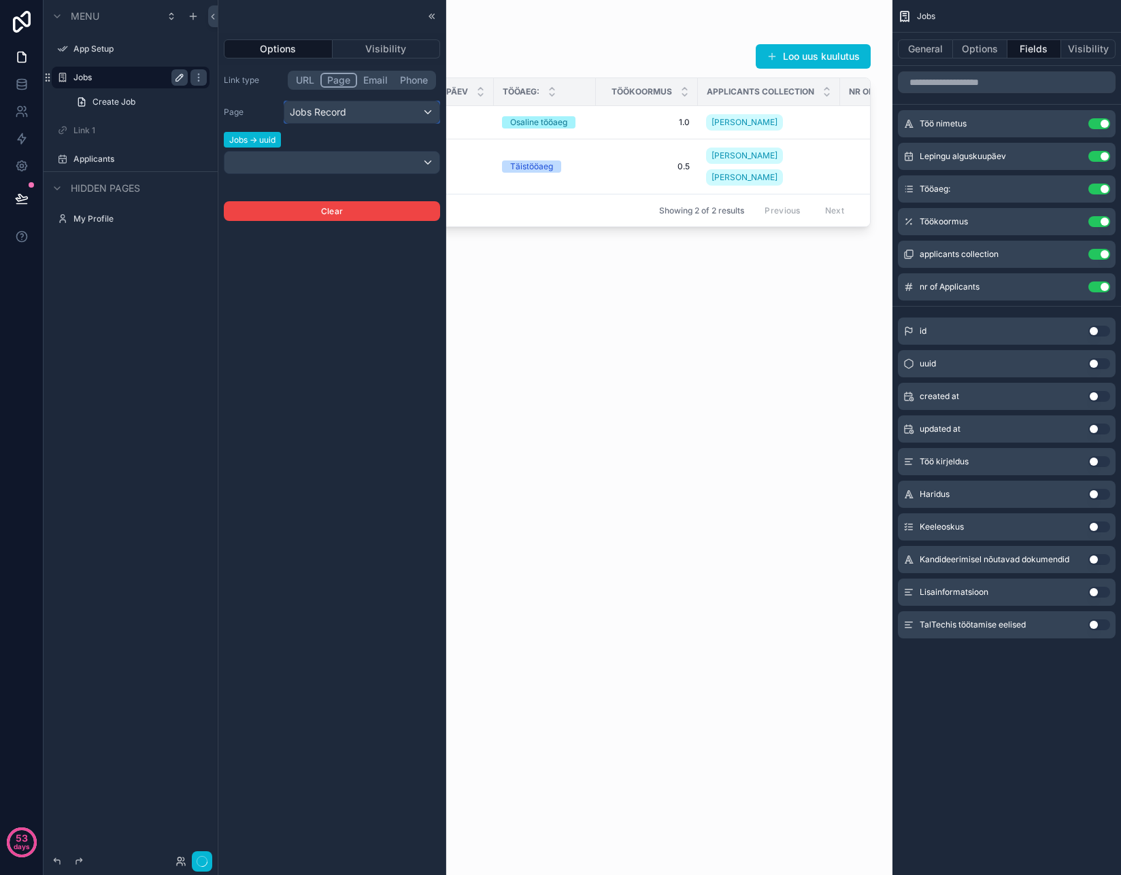
click at [383, 113] on div "Jobs Record" at bounding box center [361, 112] width 155 height 22
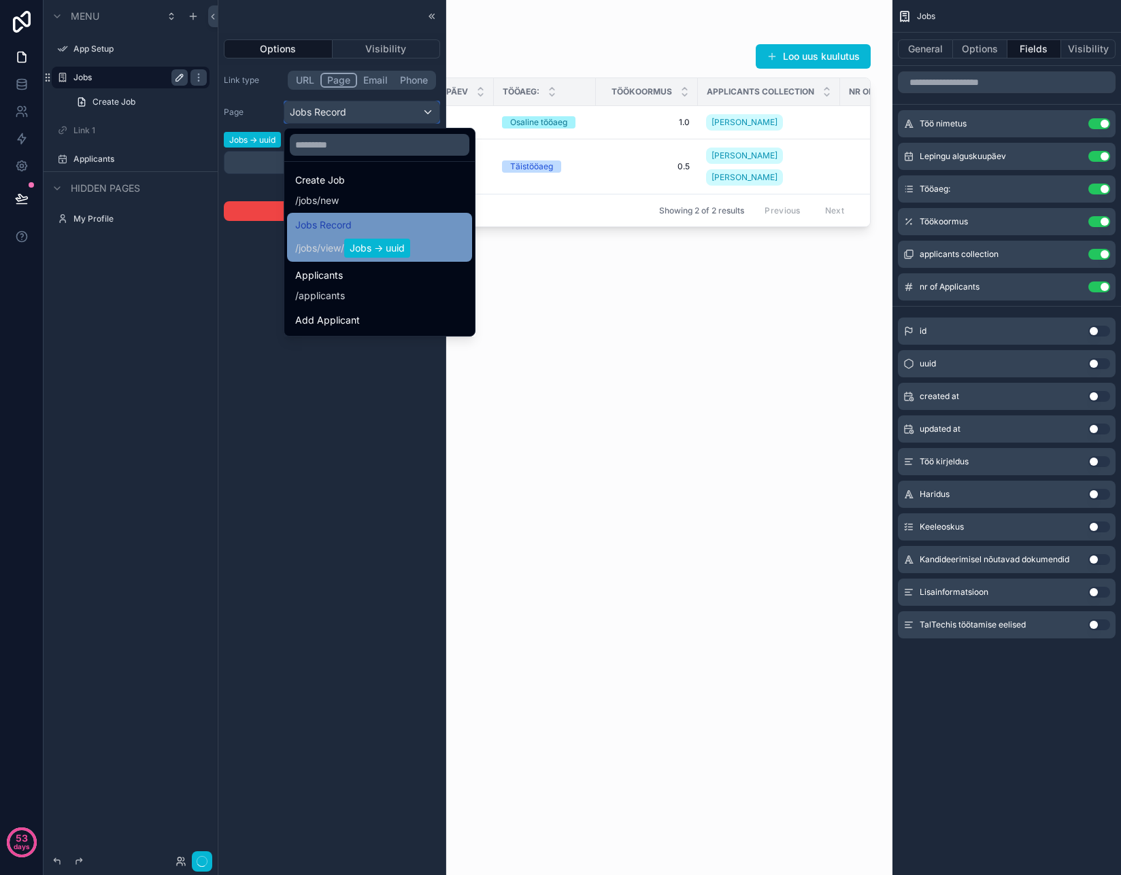
scroll to position [258, 0]
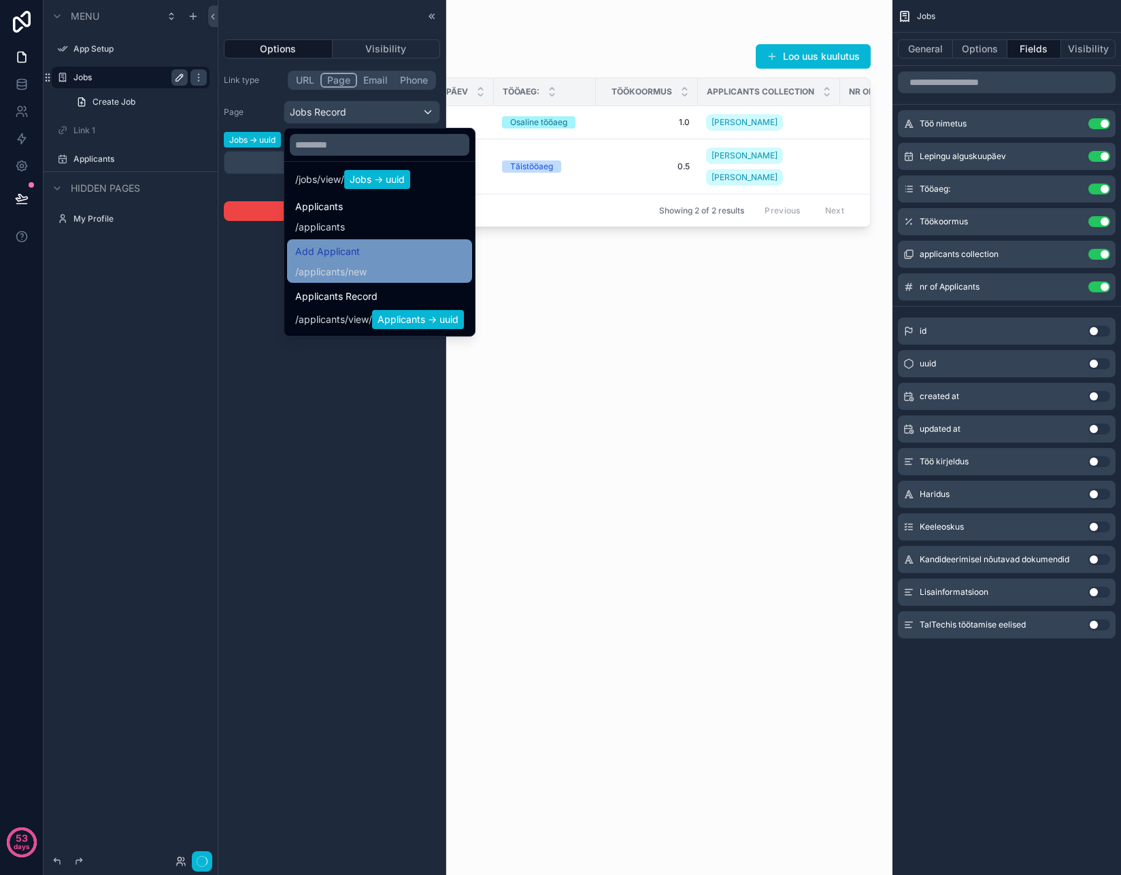
click at [361, 263] on span "/ applicants /new" at bounding box center [330, 271] width 71 height 16
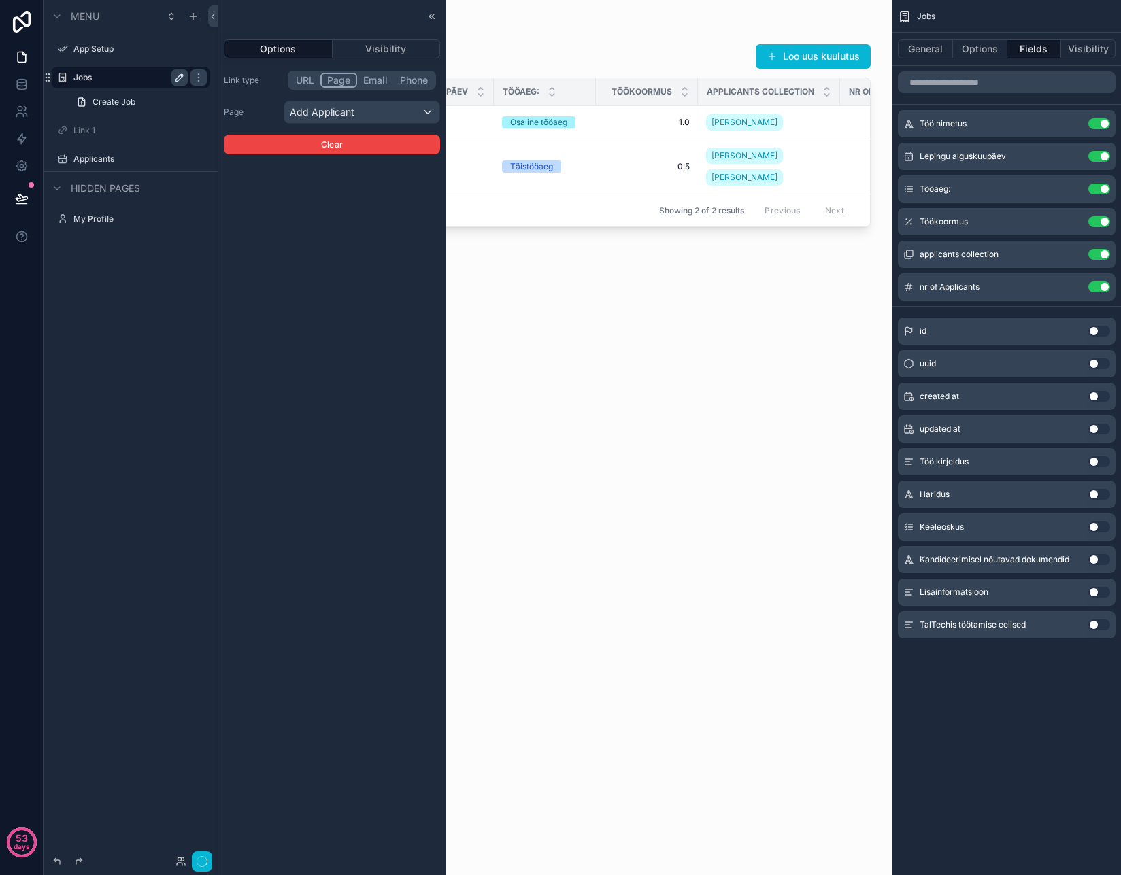
click at [355, 222] on div "Options Visibility Link type URL Page Email Phone Page Add Applicant Clear" at bounding box center [331, 437] width 227 height 875
click at [82, 128] on label "Link 1" at bounding box center [137, 130] width 128 height 11
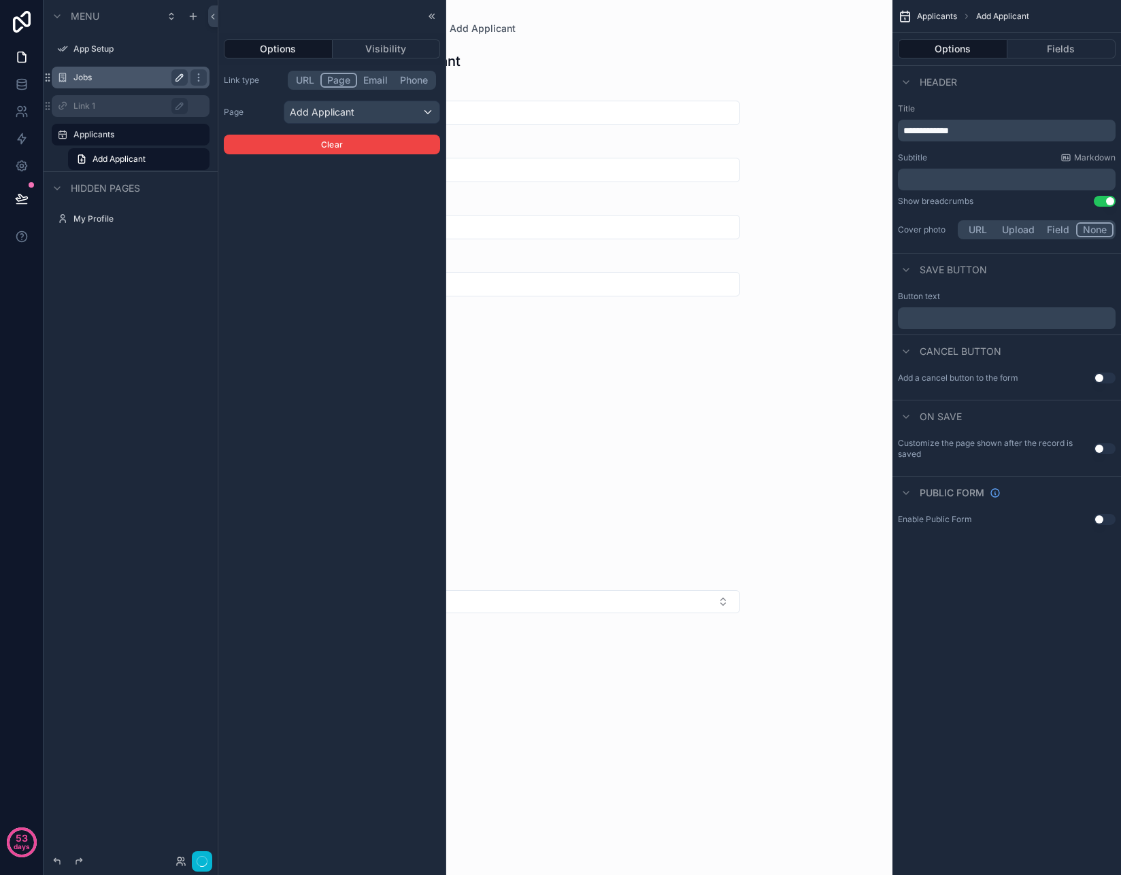
click at [94, 107] on label "Link 1" at bounding box center [137, 106] width 128 height 11
click at [114, 162] on span "Add Applicant" at bounding box center [119, 159] width 53 height 11
click at [82, 110] on label "Link 1" at bounding box center [137, 106] width 128 height 11
click at [310, 107] on div "Add Applicant" at bounding box center [361, 112] width 155 height 22
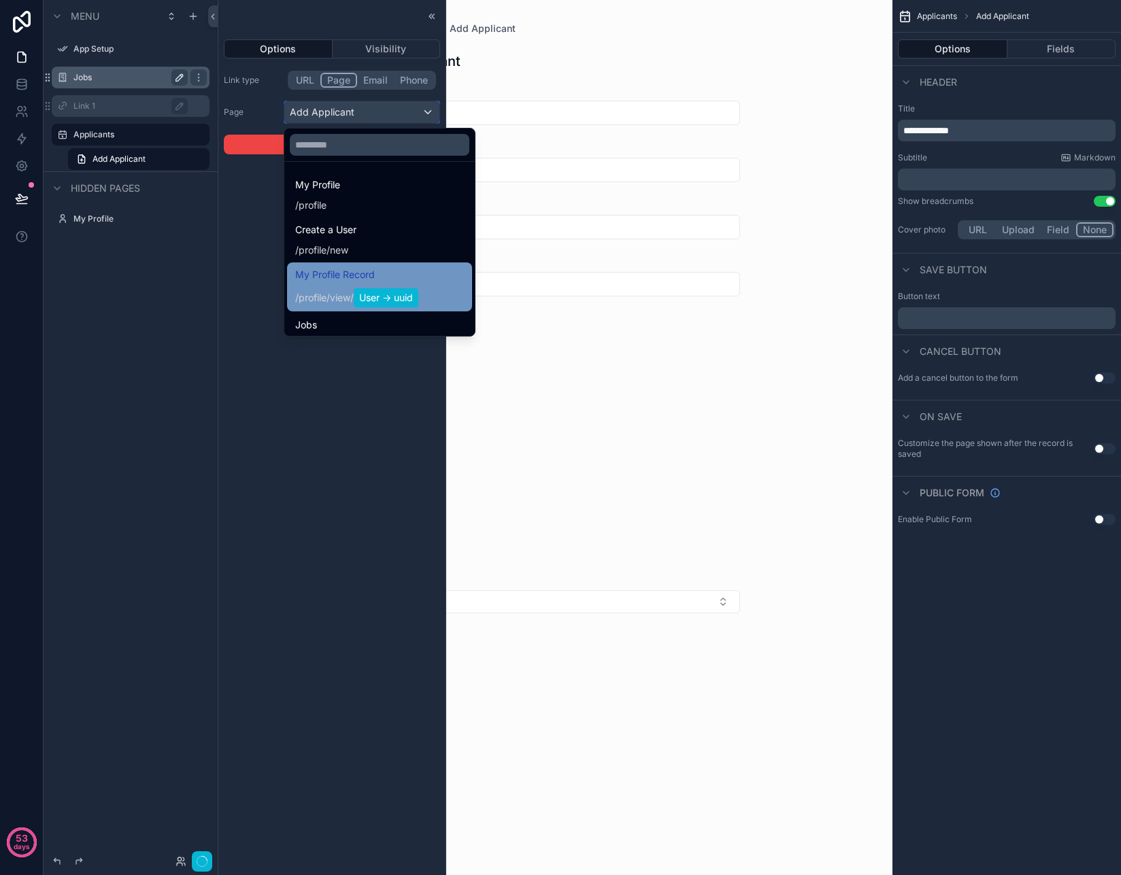
scroll to position [258, 0]
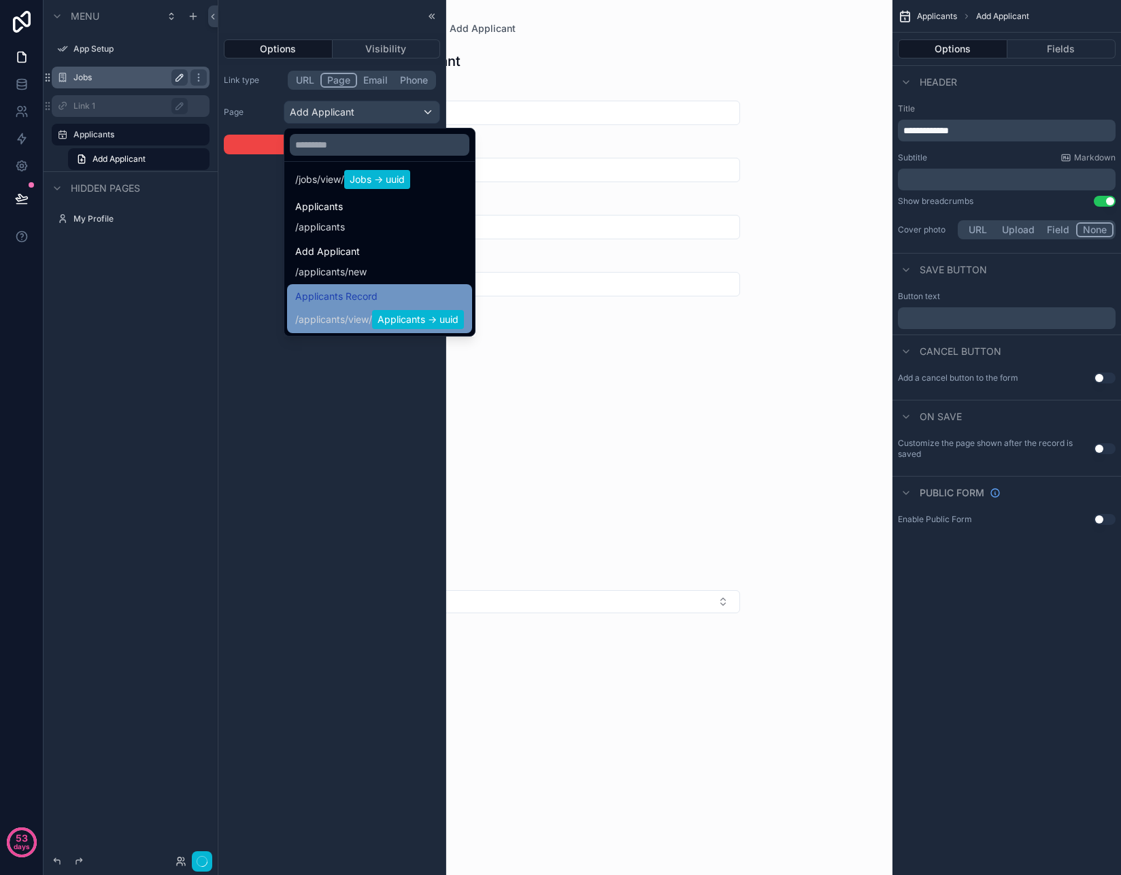
click at [346, 304] on span "Applicants Record" at bounding box center [379, 296] width 169 height 16
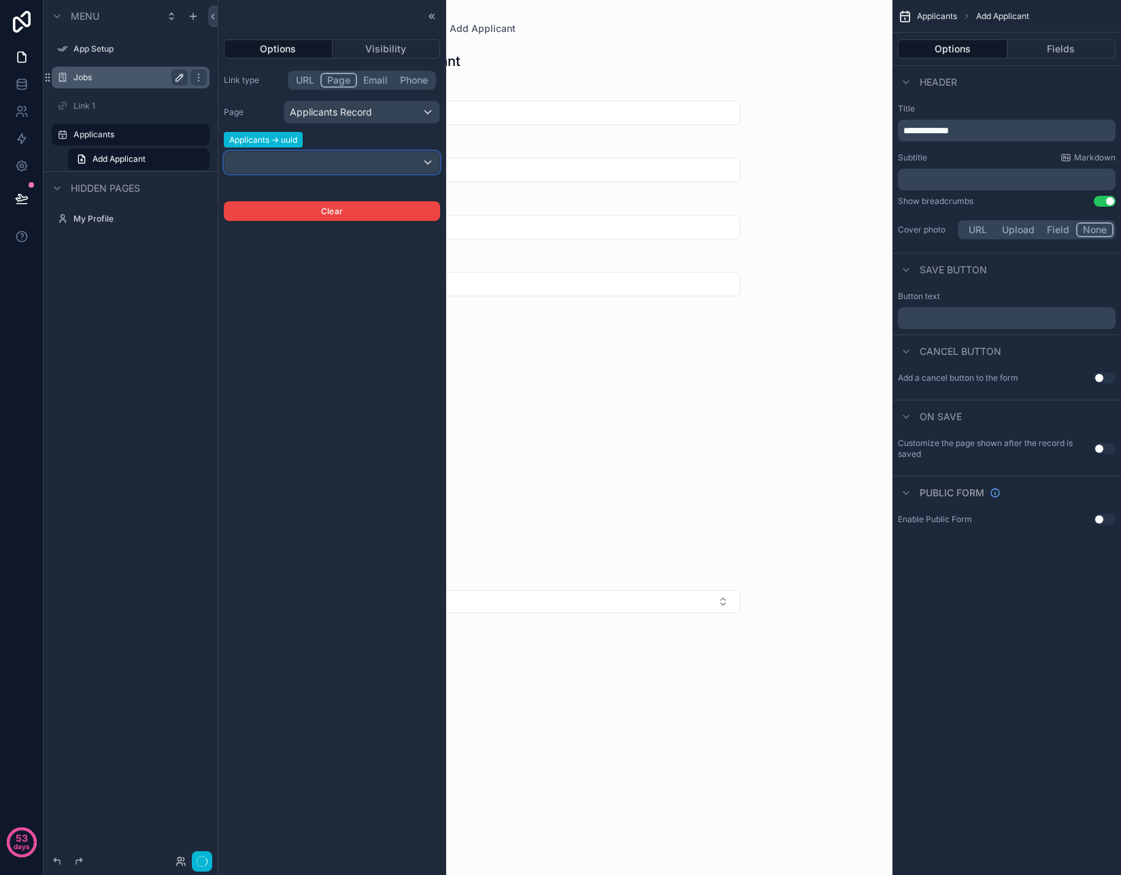
click at [349, 156] on div at bounding box center [331, 163] width 215 height 22
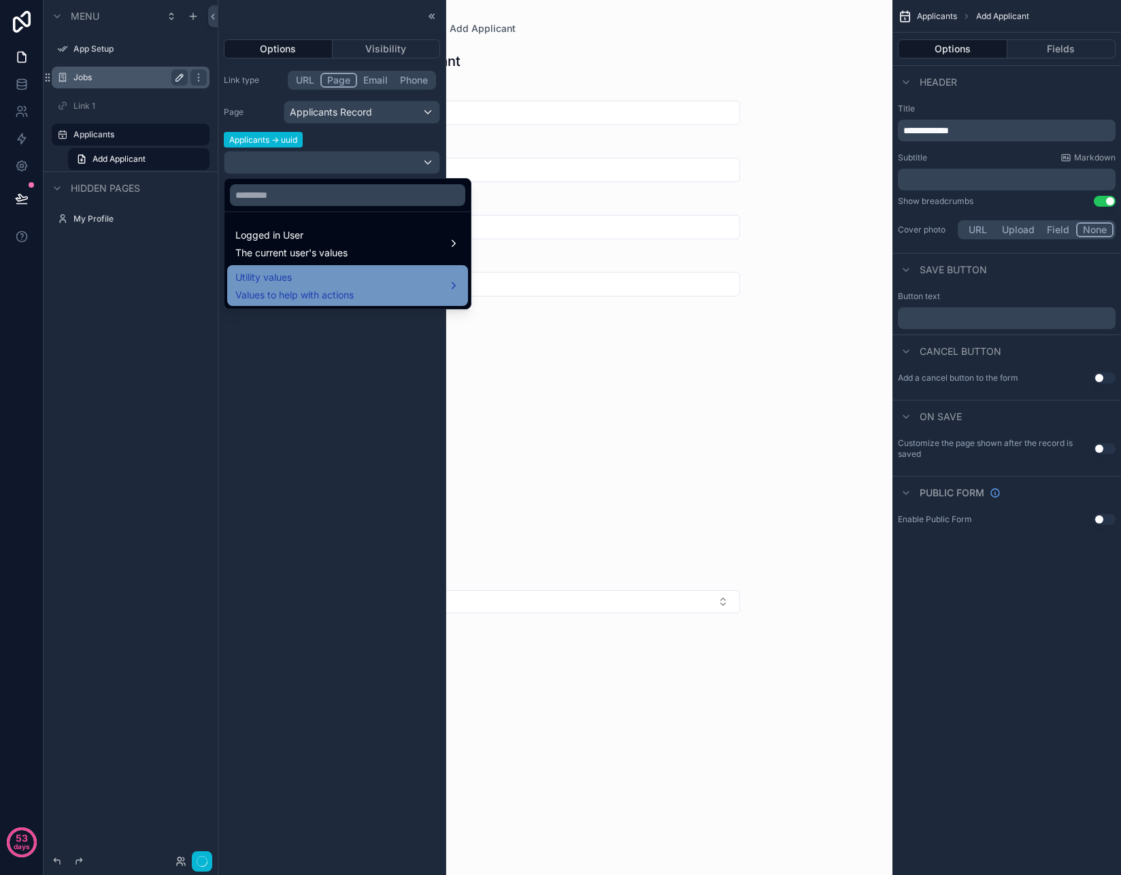
click at [335, 283] on span "Utility values" at bounding box center [294, 277] width 118 height 16
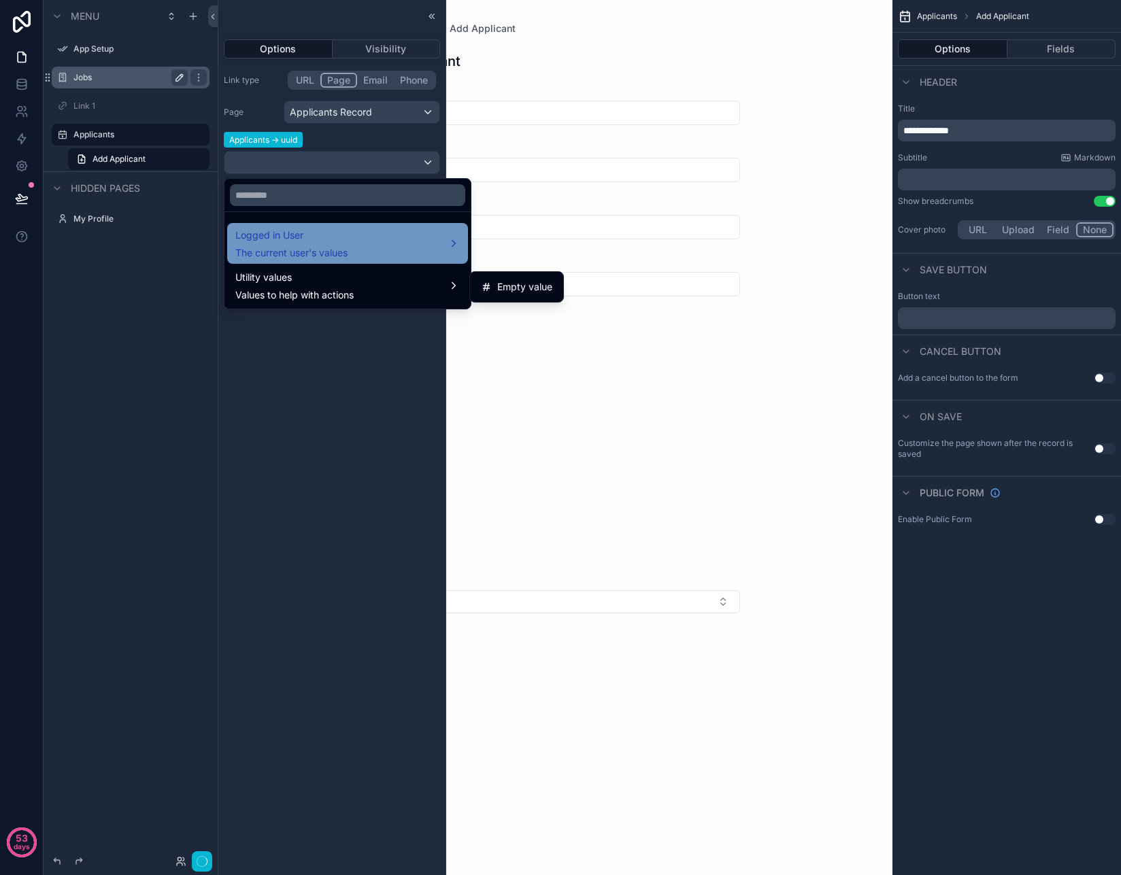
click at [354, 237] on div "Logged in User The current user's values" at bounding box center [347, 243] width 224 height 33
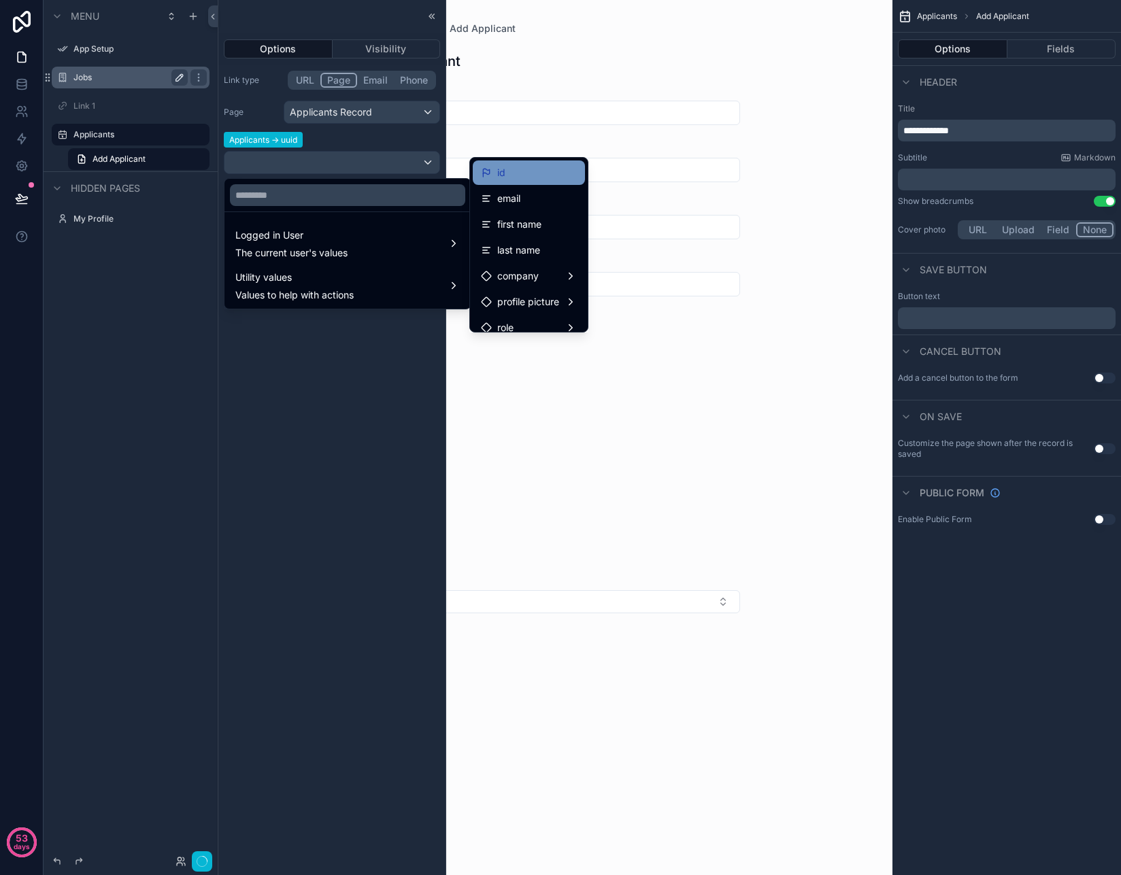
click at [552, 169] on div "id" at bounding box center [529, 173] width 96 height 16
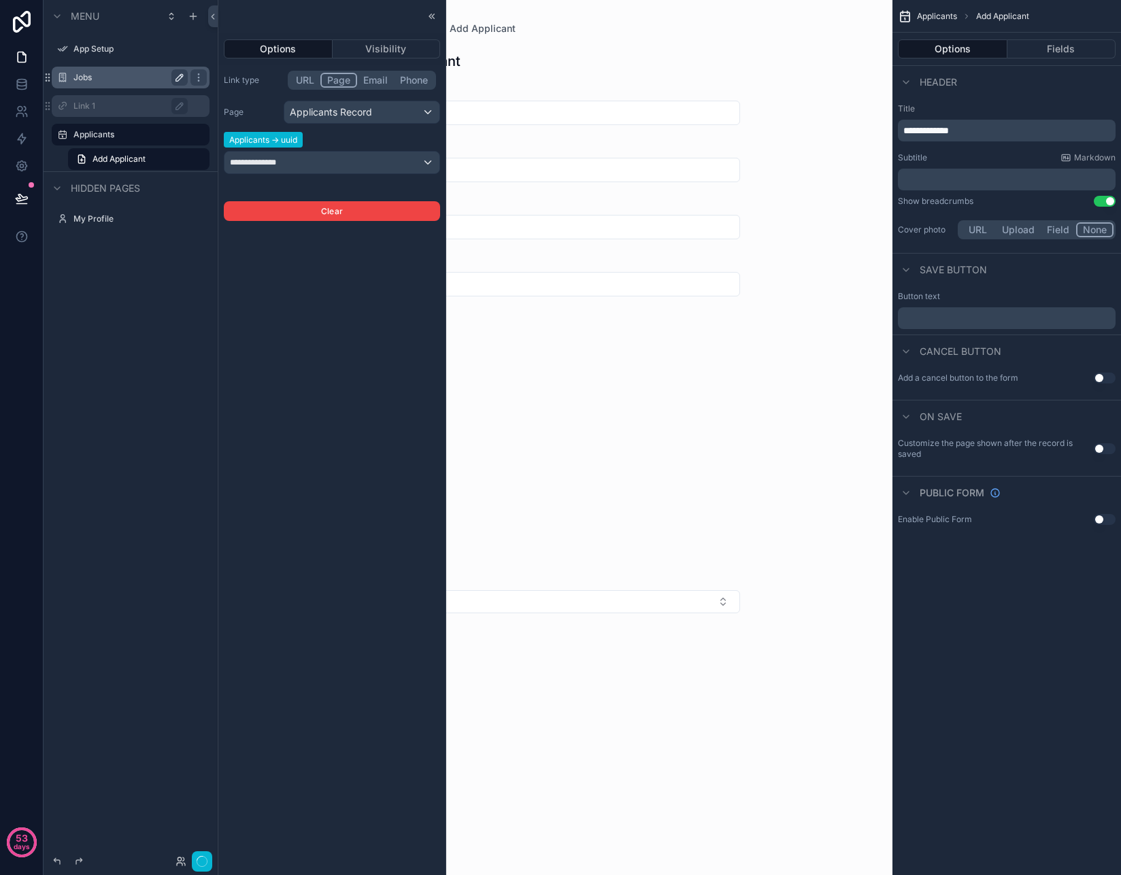
click at [97, 106] on label "Link 1" at bounding box center [137, 106] width 128 height 11
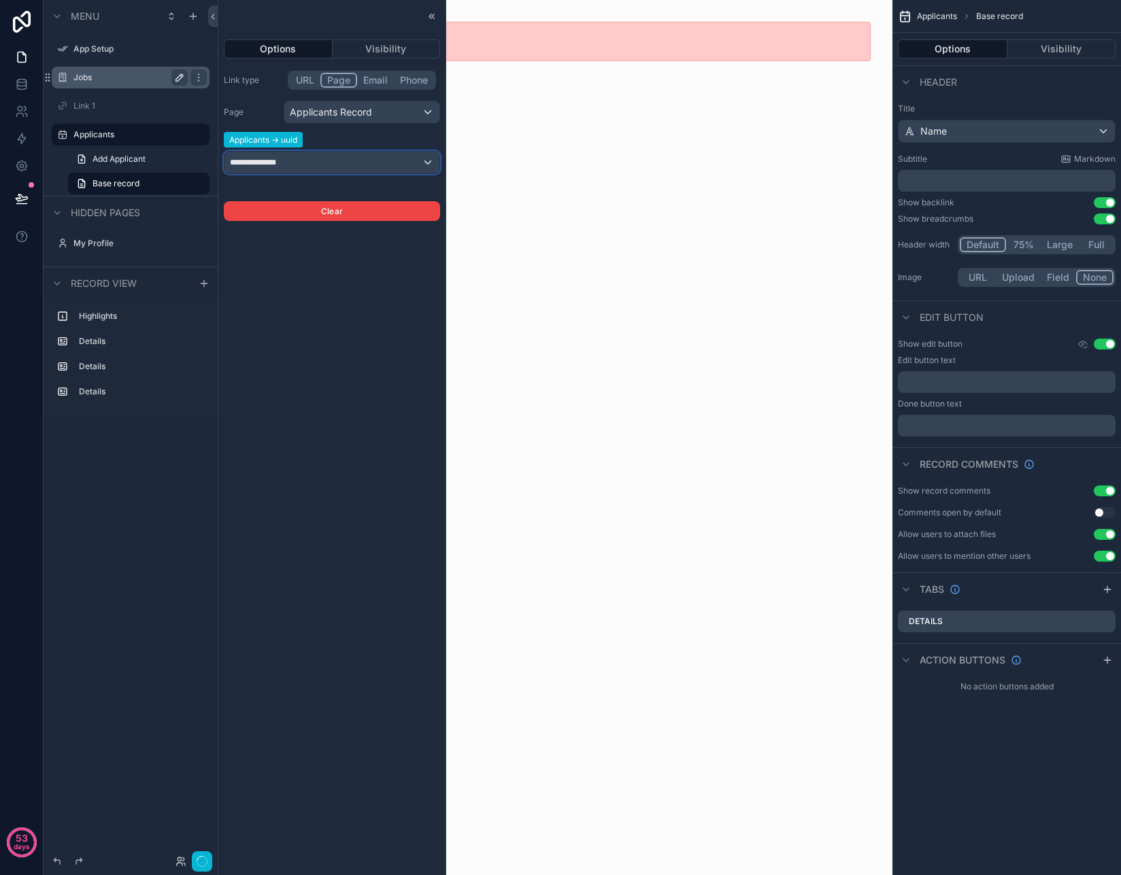
click at [354, 162] on div "**********" at bounding box center [331, 163] width 215 height 22
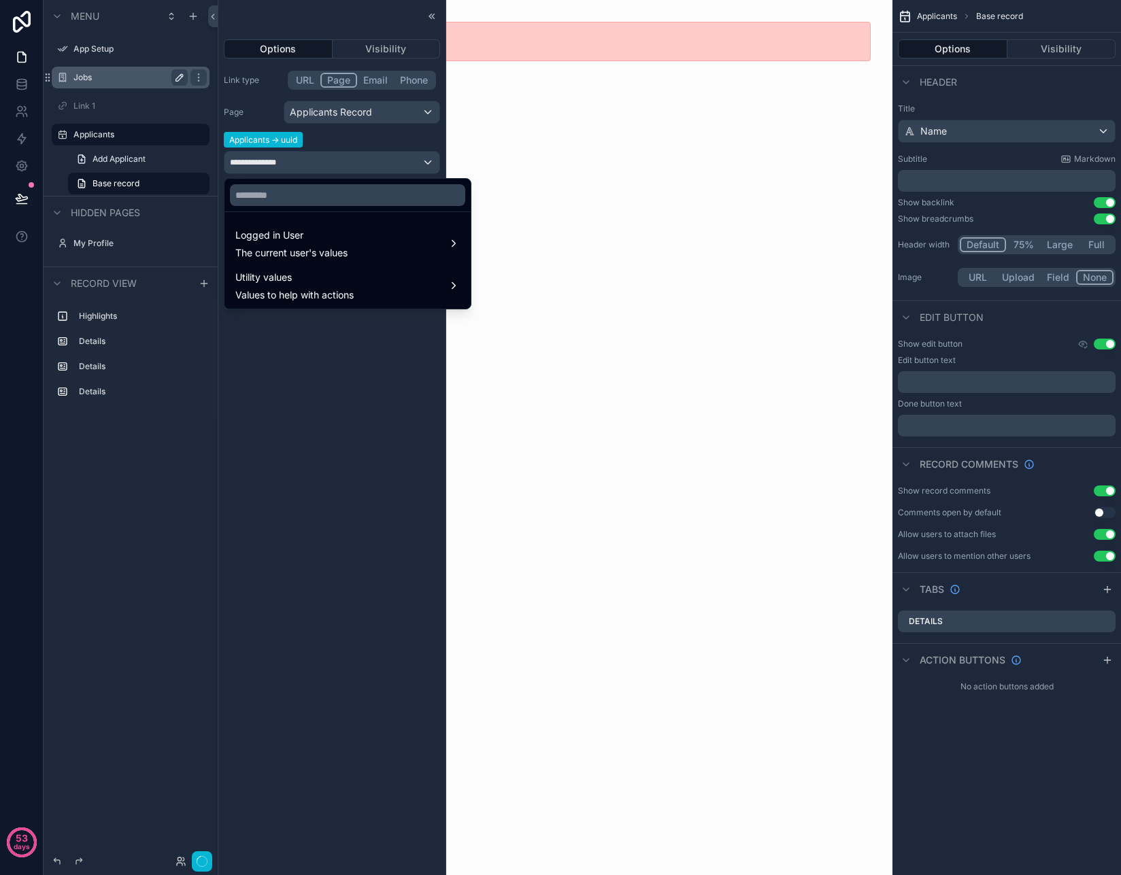
click at [361, 127] on div at bounding box center [331, 437] width 227 height 875
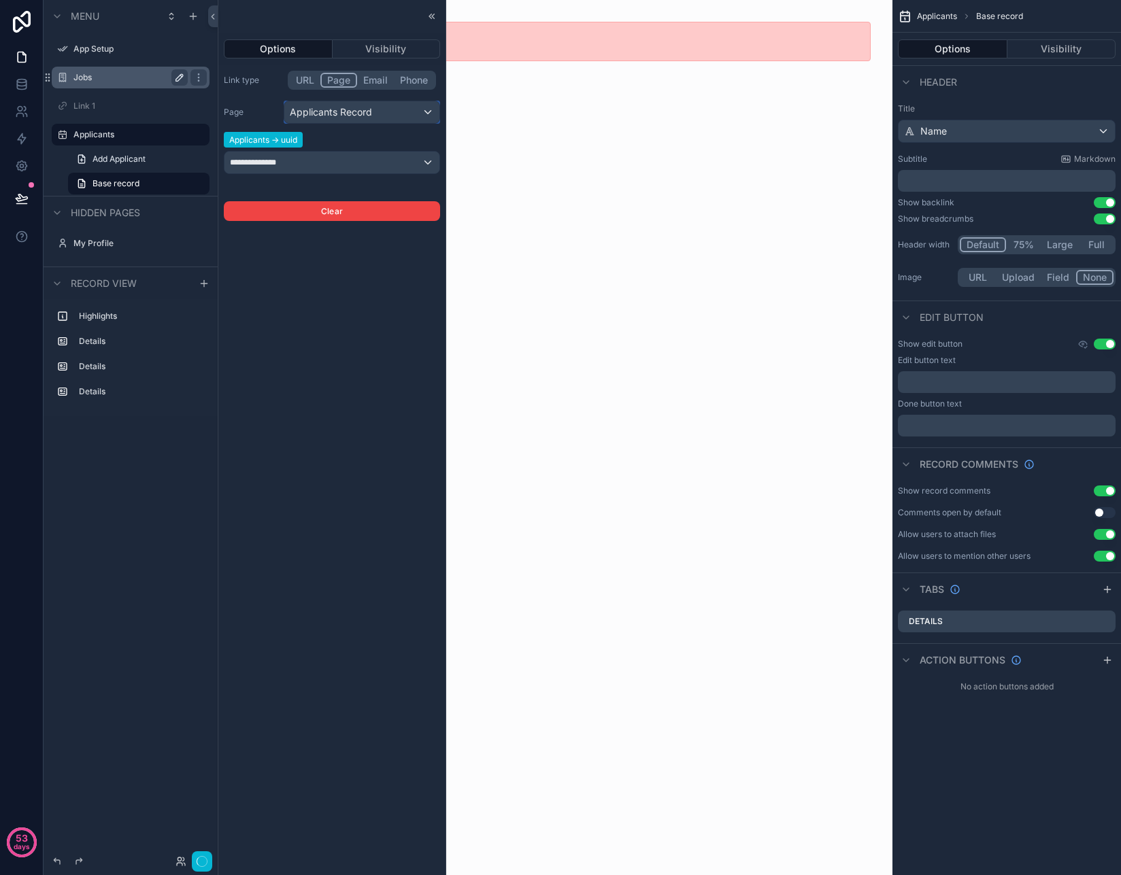
click at [365, 118] on div "Applicants Record" at bounding box center [361, 112] width 155 height 22
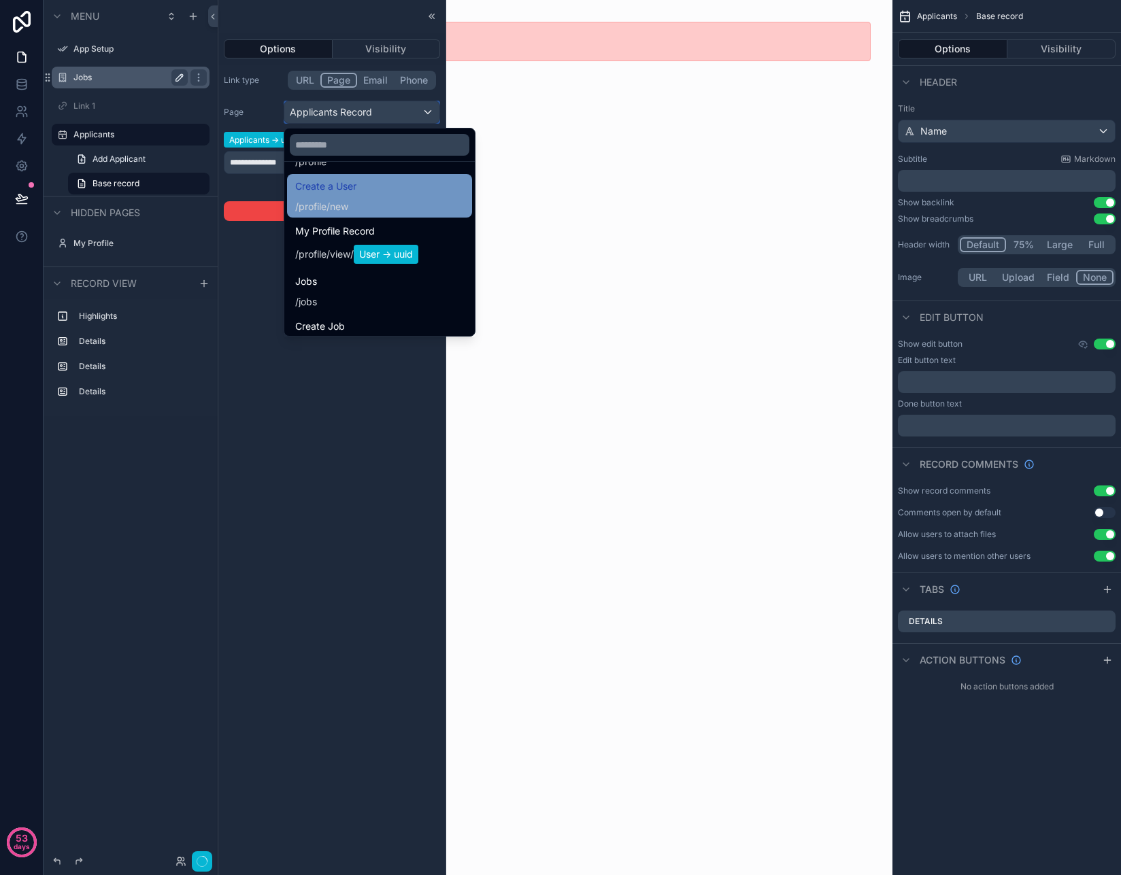
scroll to position [54, 0]
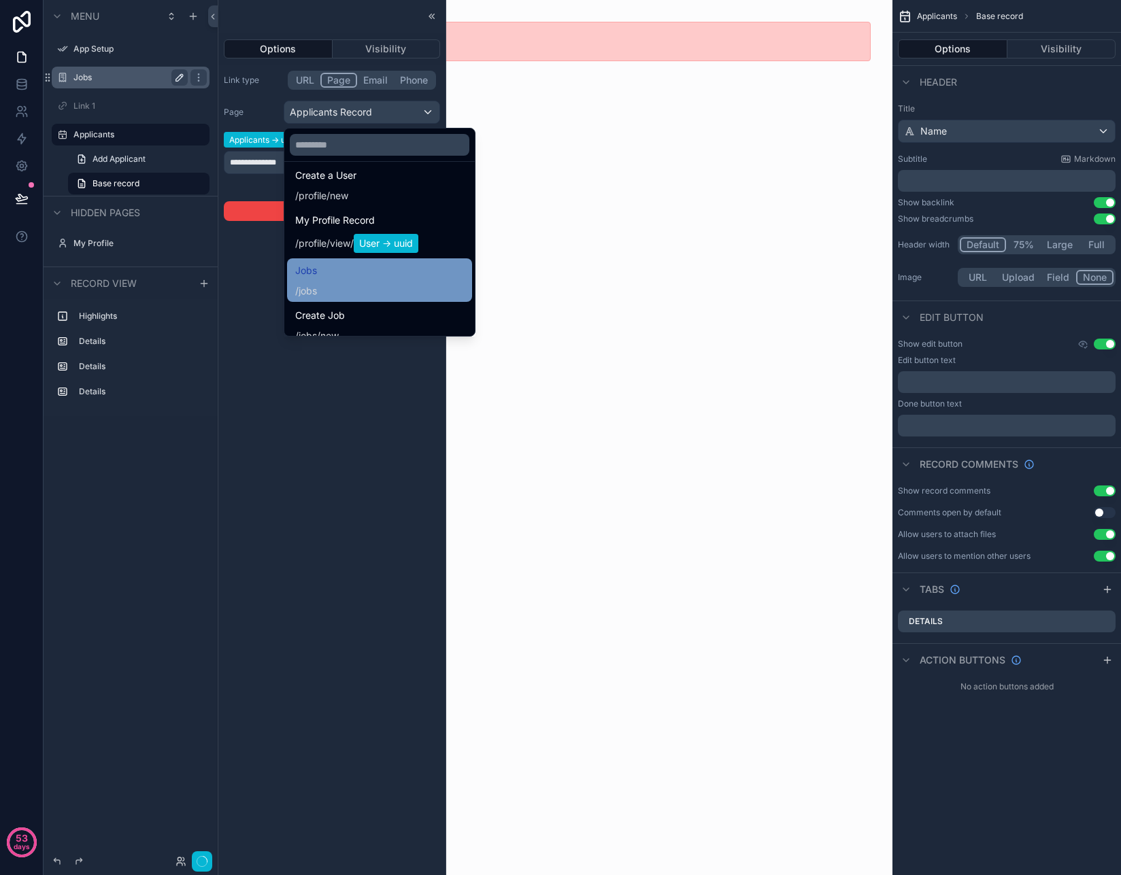
click at [318, 287] on div "Jobs / jobs" at bounding box center [379, 280] width 169 height 35
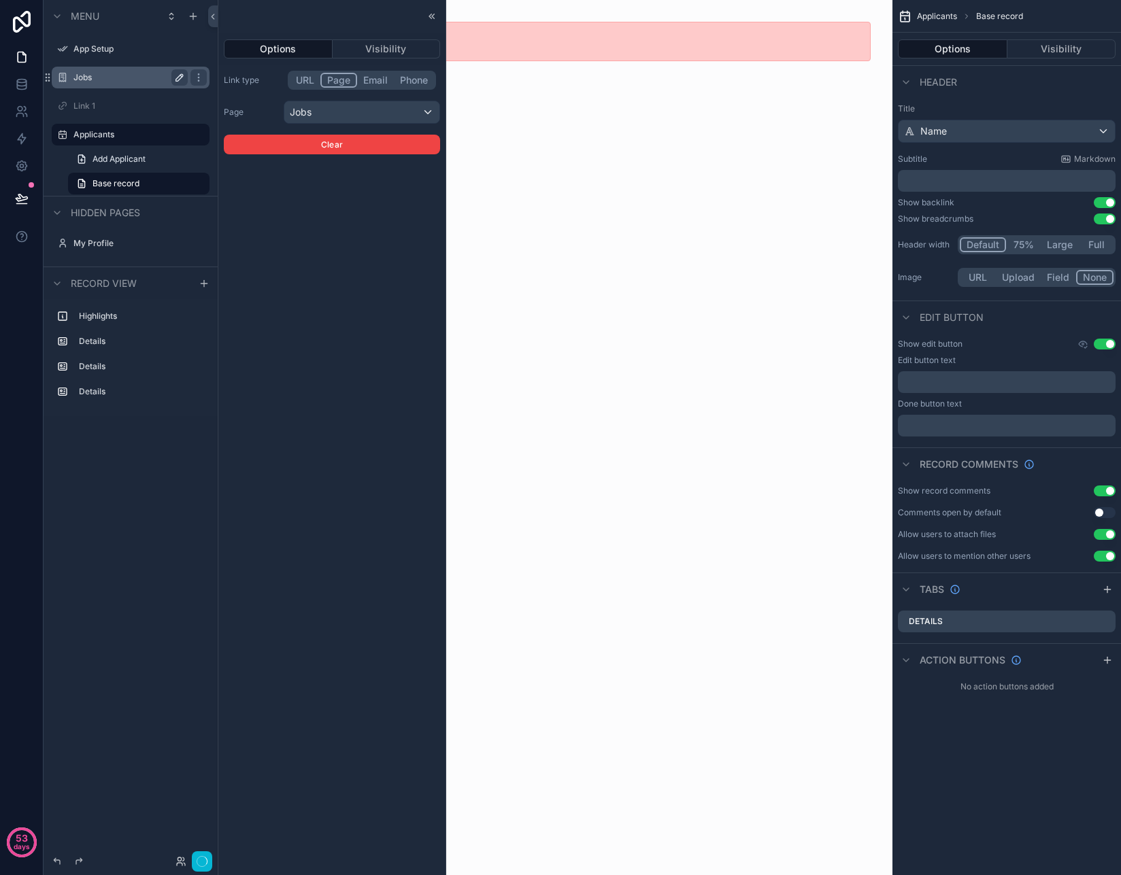
click at [337, 214] on div "Options Visibility Link type URL Page Email Phone Page Jobs Clear" at bounding box center [331, 437] width 227 height 875
click at [141, 154] on span "Add Applicant" at bounding box center [119, 159] width 53 height 11
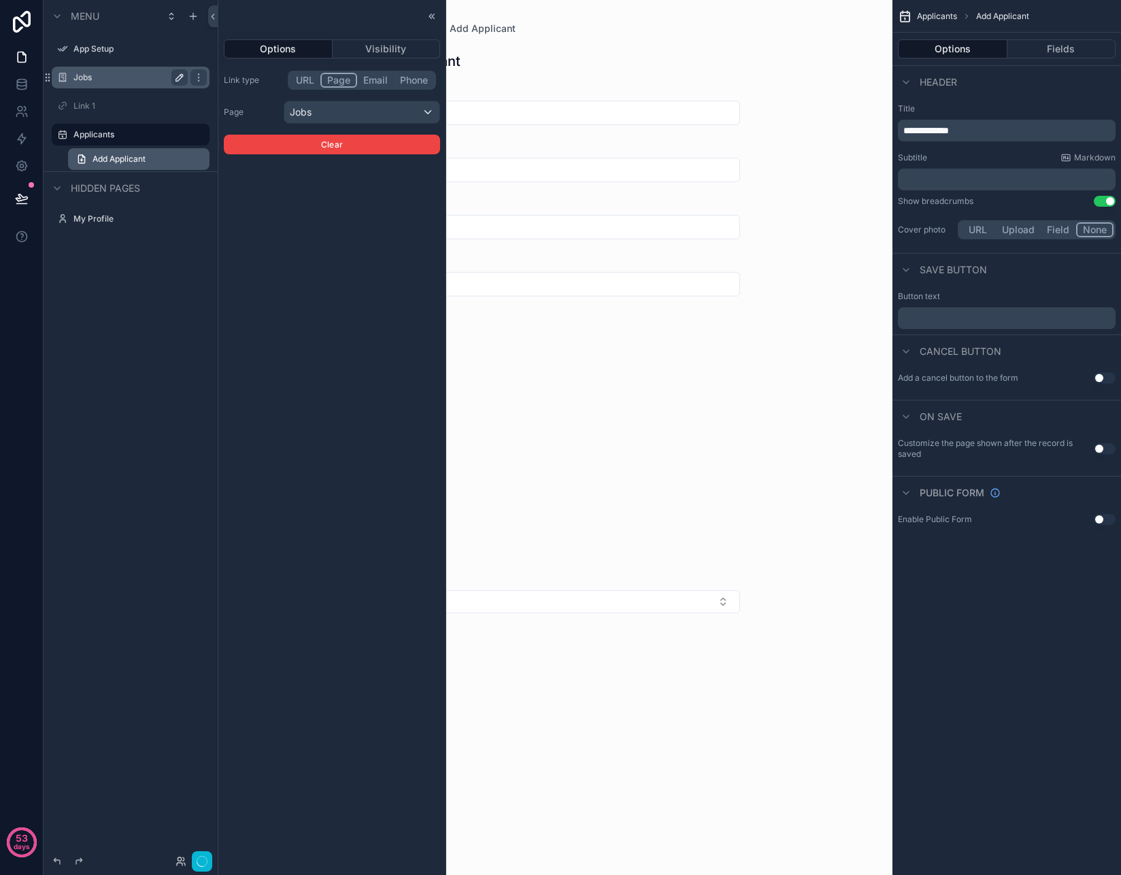
click at [126, 156] on span "Add Applicant" at bounding box center [119, 159] width 53 height 11
click at [120, 156] on span "Add Applicant" at bounding box center [119, 159] width 53 height 11
click at [97, 109] on label "Link 1" at bounding box center [137, 106] width 128 height 11
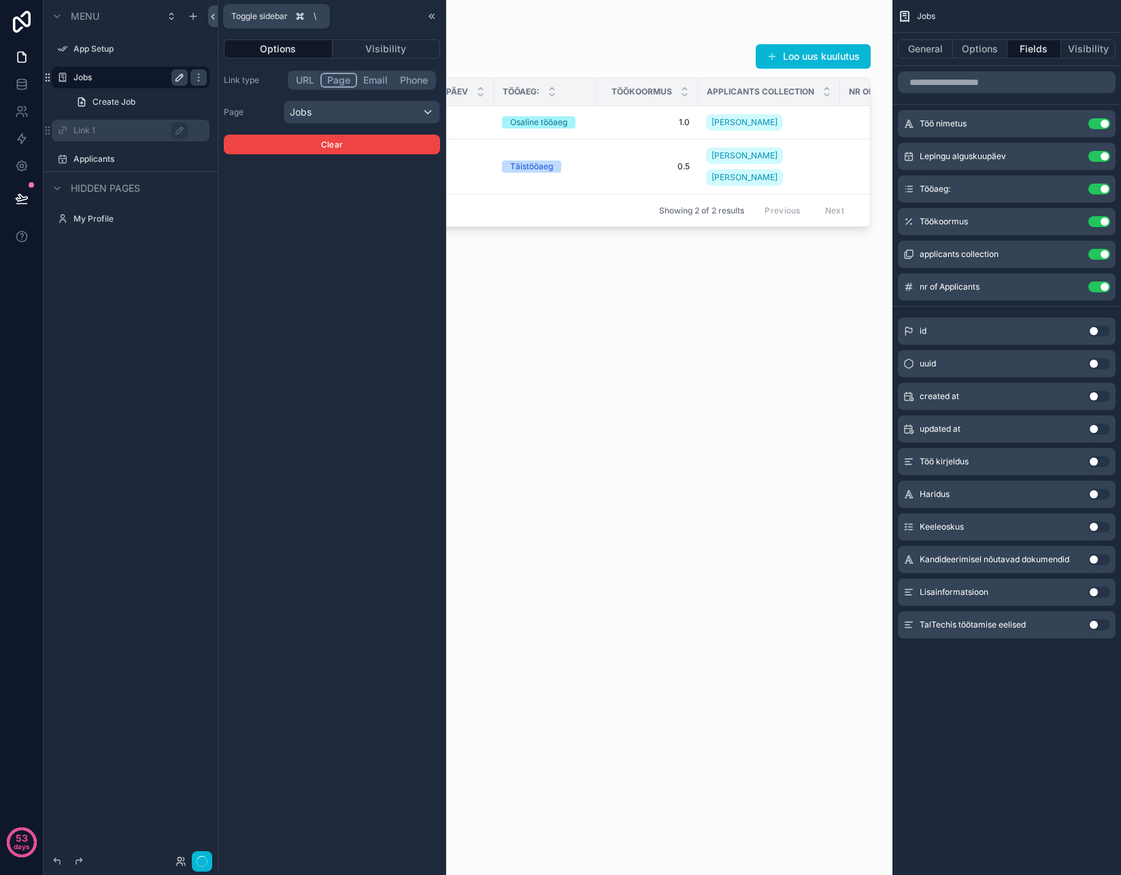
click at [212, 12] on icon at bounding box center [213, 17] width 10 height 10
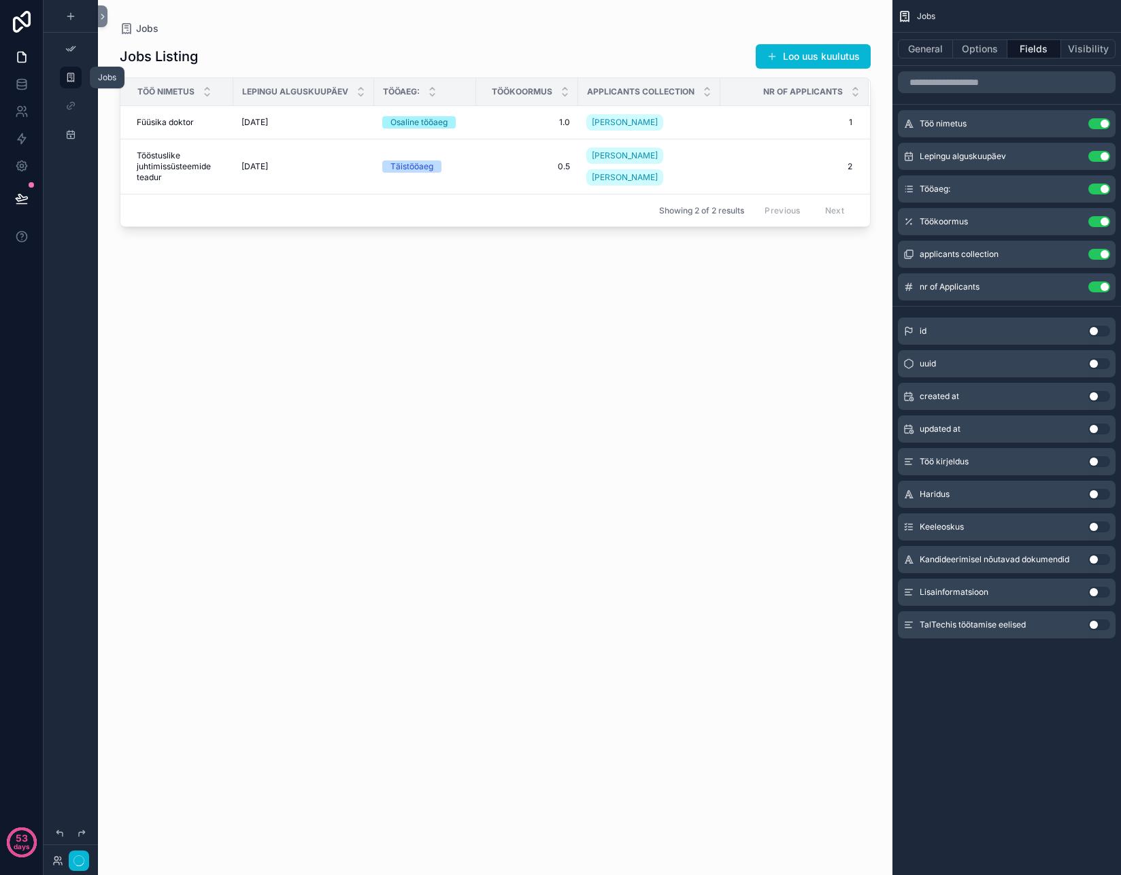
click at [69, 84] on div "scrollable content" at bounding box center [71, 78] width 16 height 22
click at [70, 103] on icon "scrollable content" at bounding box center [70, 106] width 11 height 11
click at [225, 127] on td "Füüsika doktor Füüsika doktor" at bounding box center [176, 122] width 113 height 33
click at [505, 126] on span "1.0" at bounding box center [527, 122] width 86 height 11
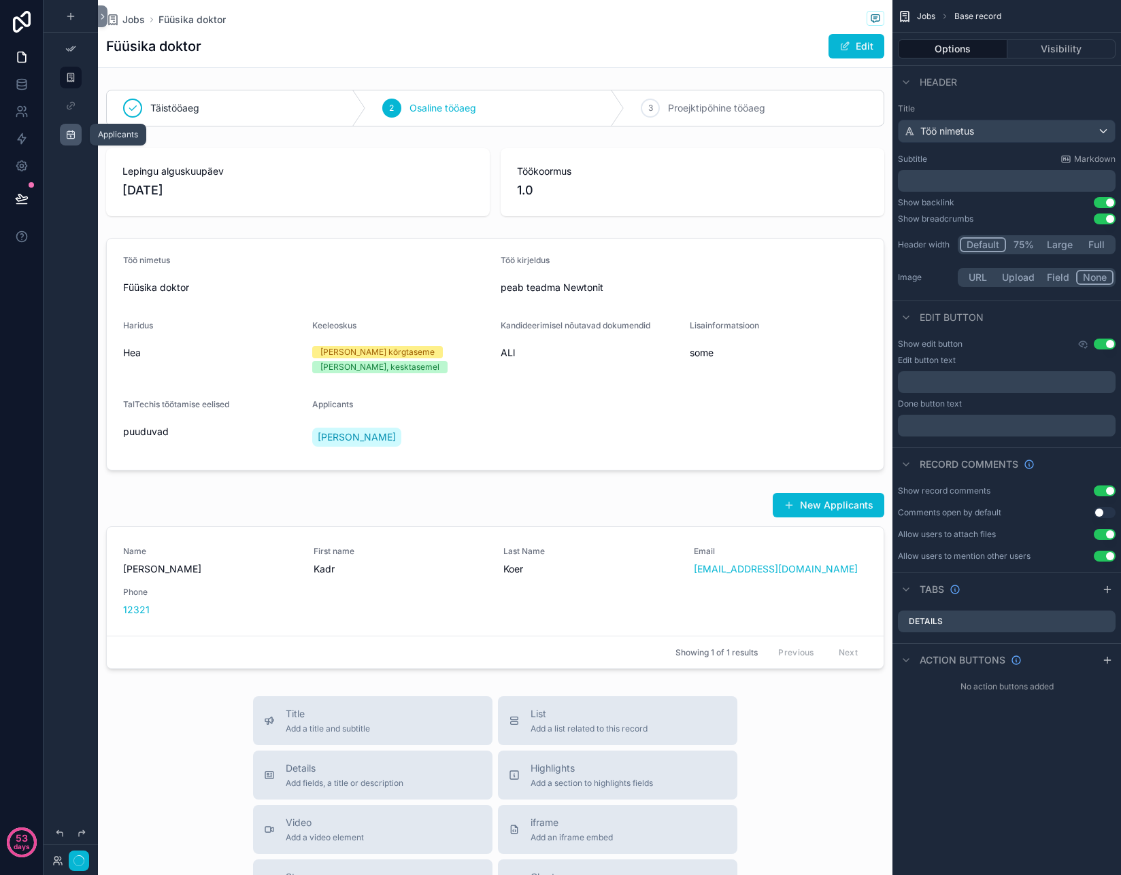
click at [74, 134] on icon "scrollable content" at bounding box center [70, 134] width 11 height 11
click at [69, 137] on icon "scrollable content" at bounding box center [70, 134] width 11 height 11
click at [105, 20] on icon at bounding box center [103, 17] width 10 height 10
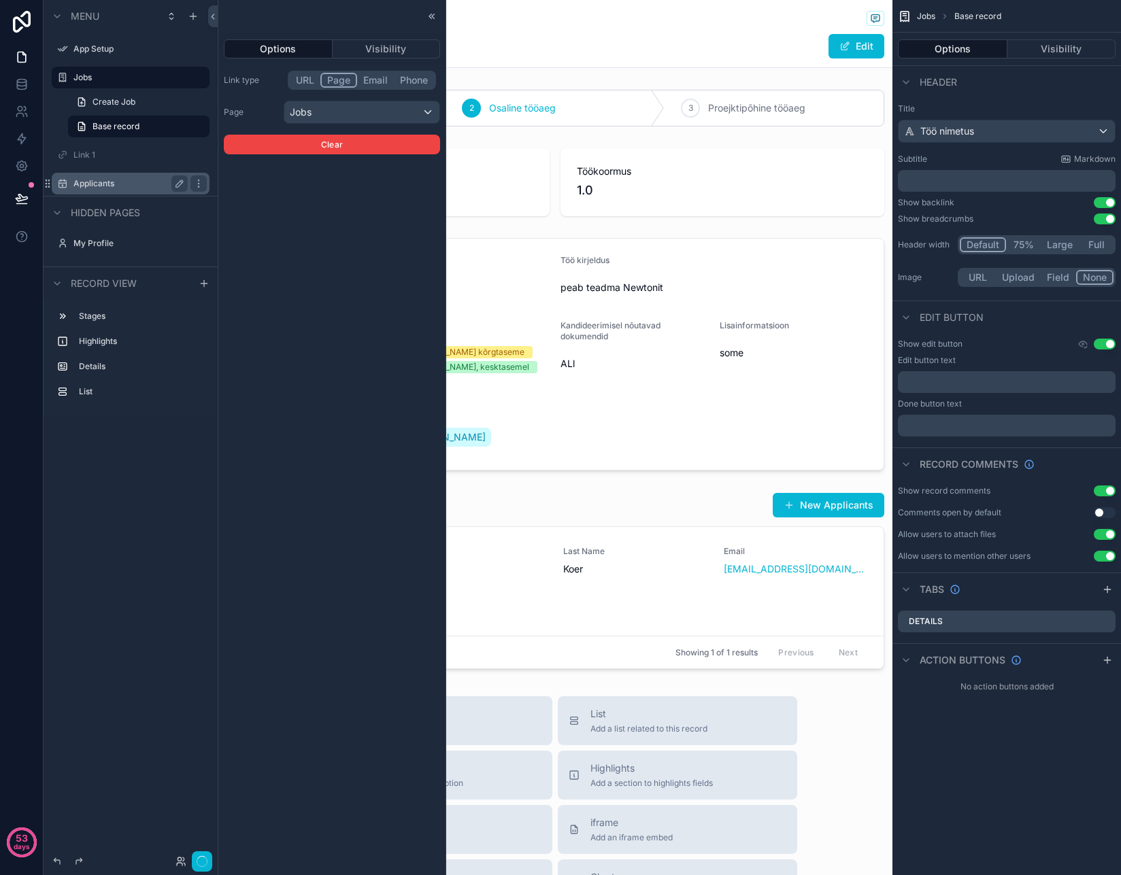
click at [94, 184] on label "Applicants" at bounding box center [127, 183] width 109 height 11
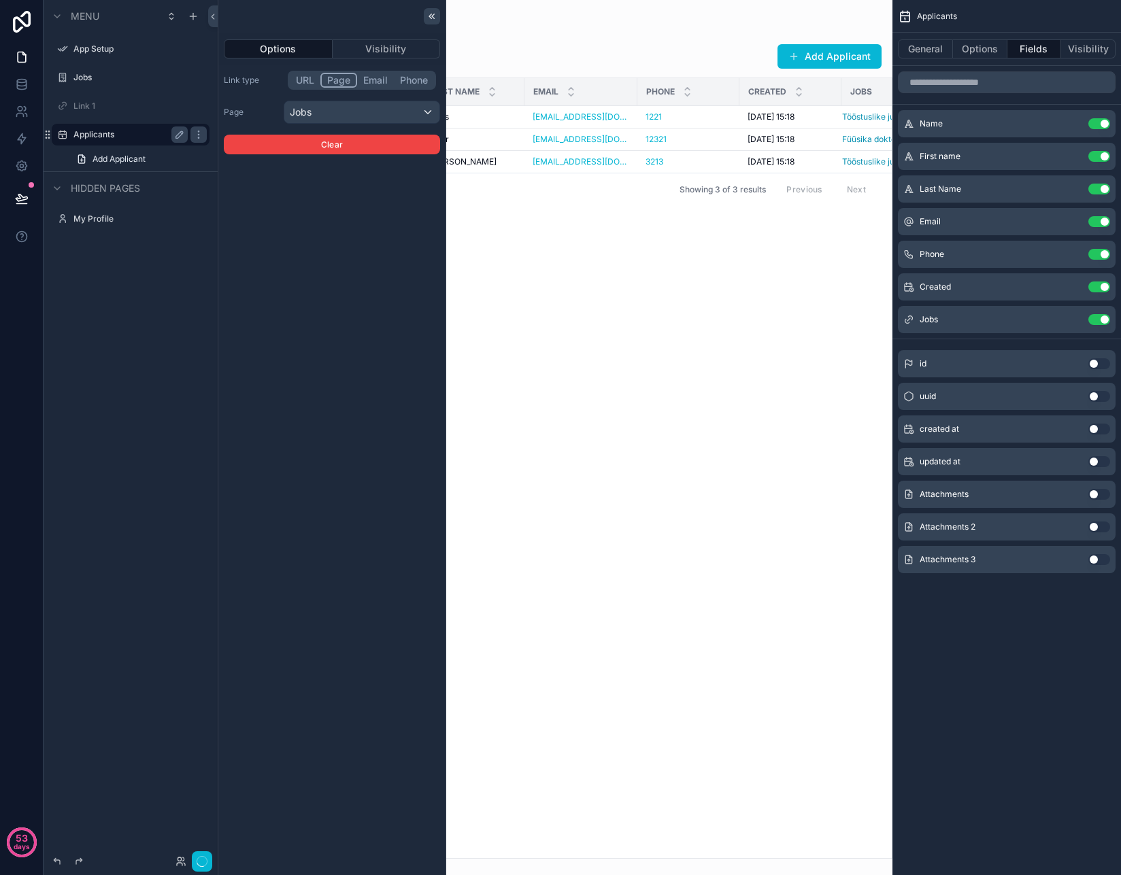
click at [431, 12] on icon at bounding box center [432, 16] width 11 height 11
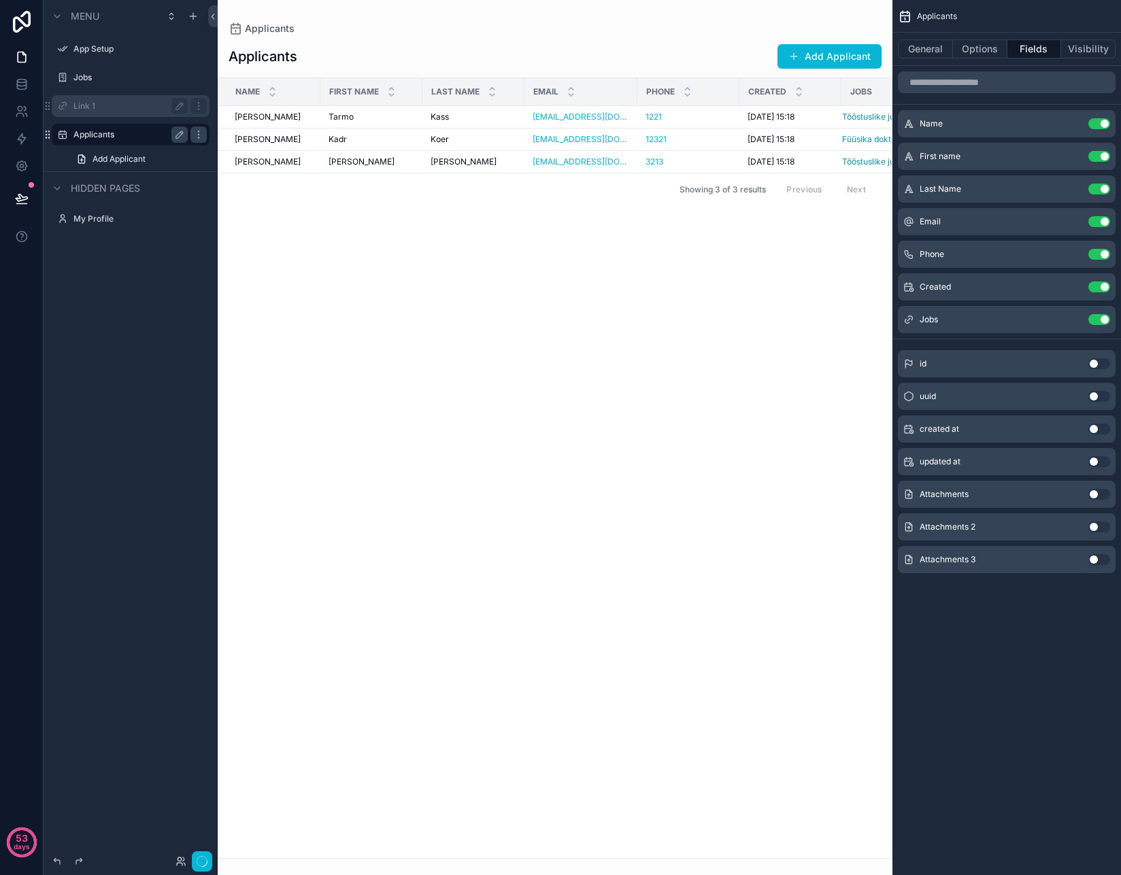
click at [80, 108] on label "Link 1" at bounding box center [127, 106] width 109 height 11
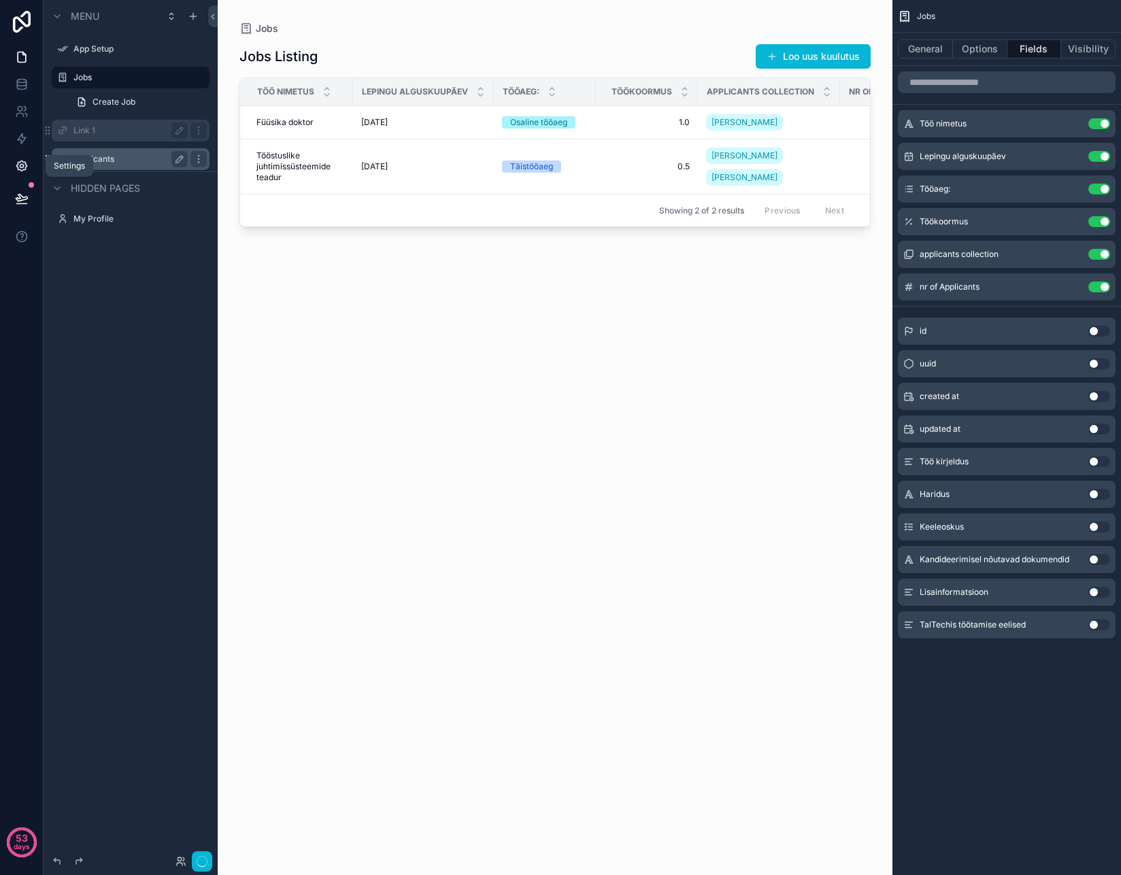
click at [16, 167] on icon at bounding box center [22, 166] width 14 height 14
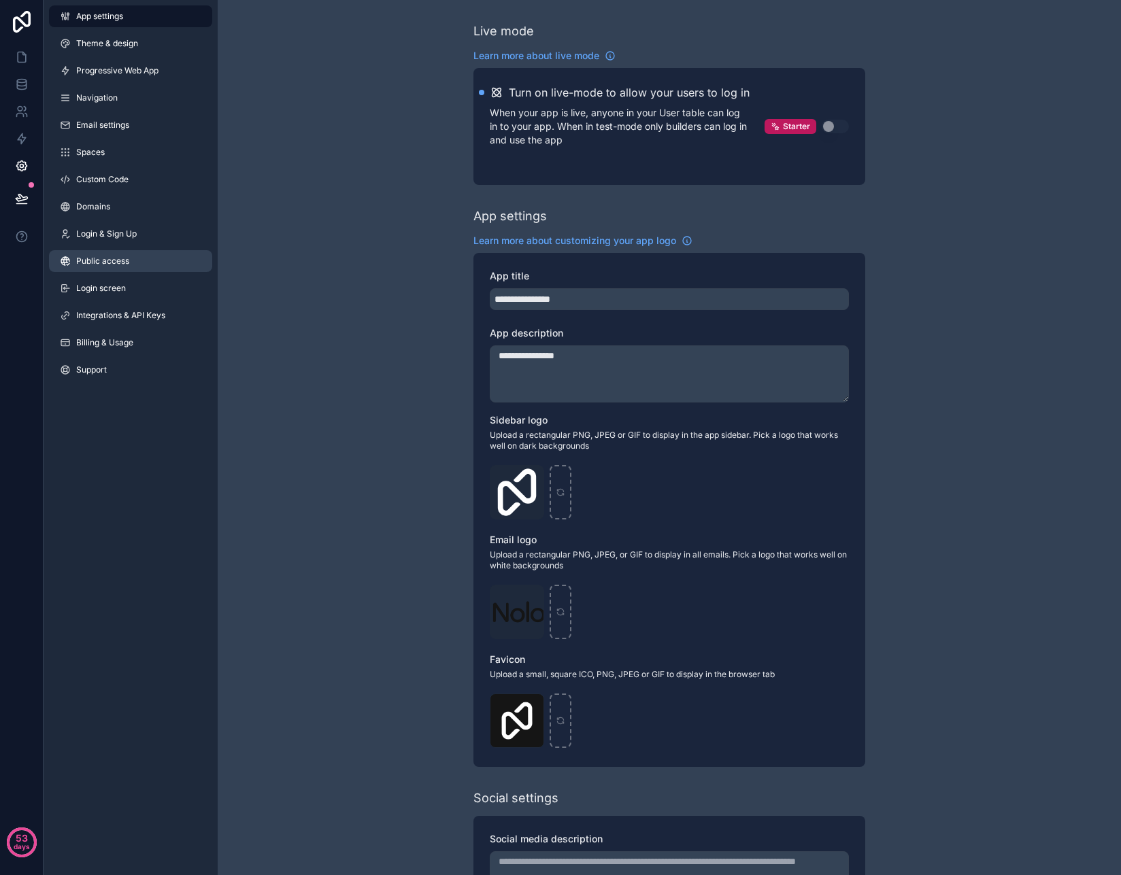
click at [101, 252] on link "Public access" at bounding box center [130, 261] width 163 height 22
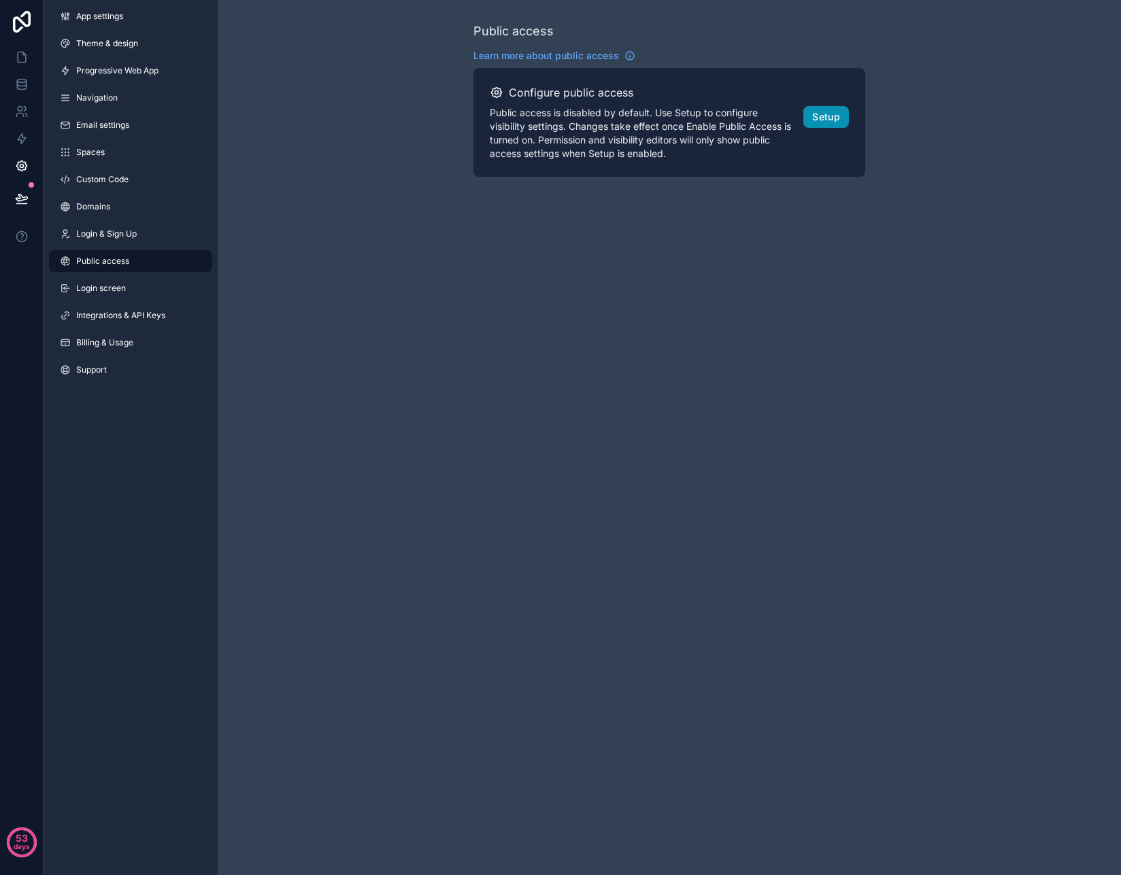
click at [834, 112] on button "Setup" at bounding box center [826, 117] width 46 height 22
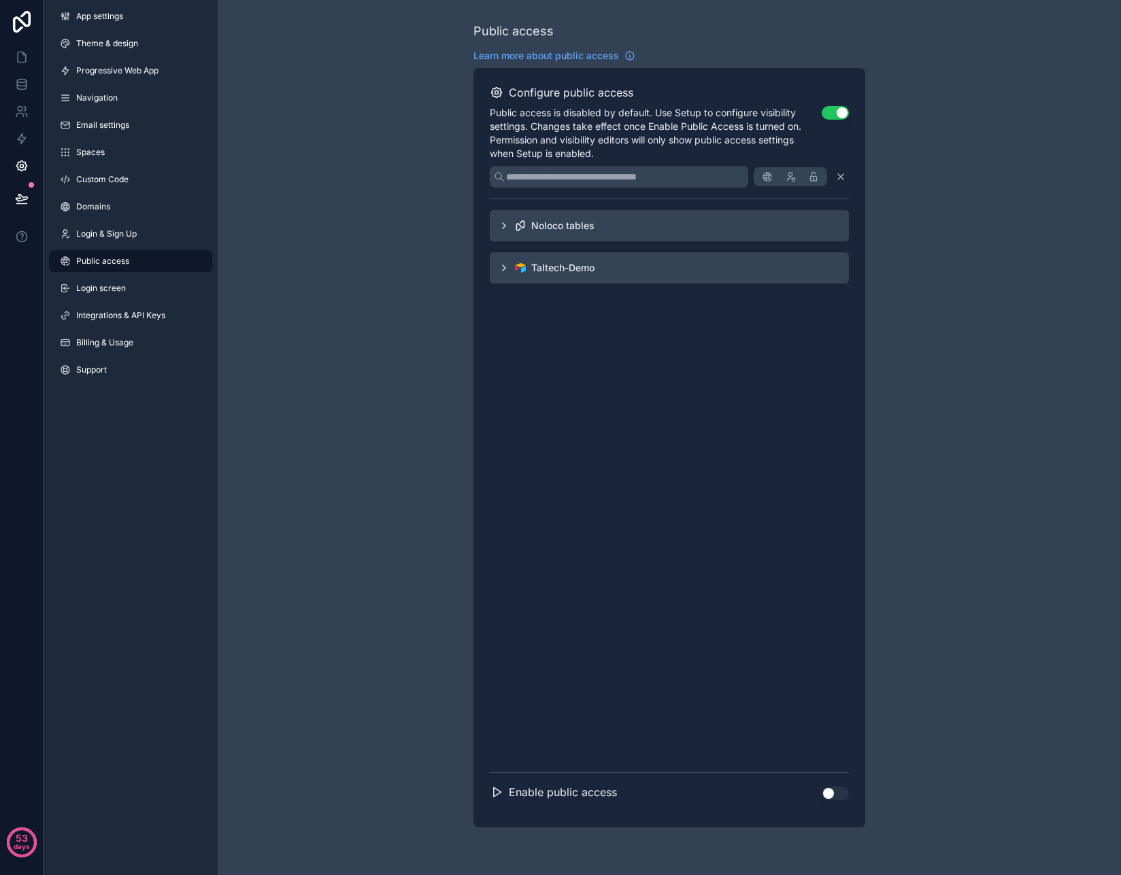
click at [650, 264] on div "Taltech-Demo" at bounding box center [669, 267] width 359 height 31
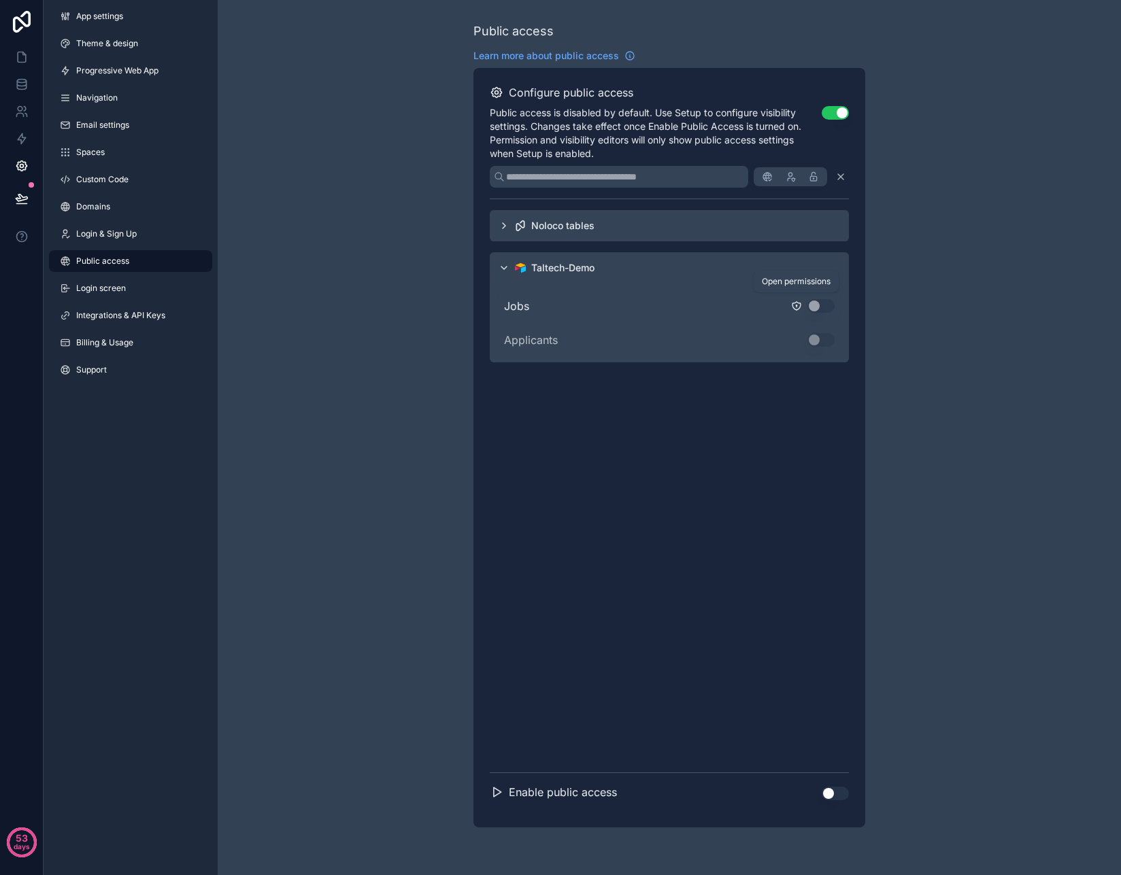
click at [794, 309] on icon "scrollable content" at bounding box center [796, 306] width 8 height 8
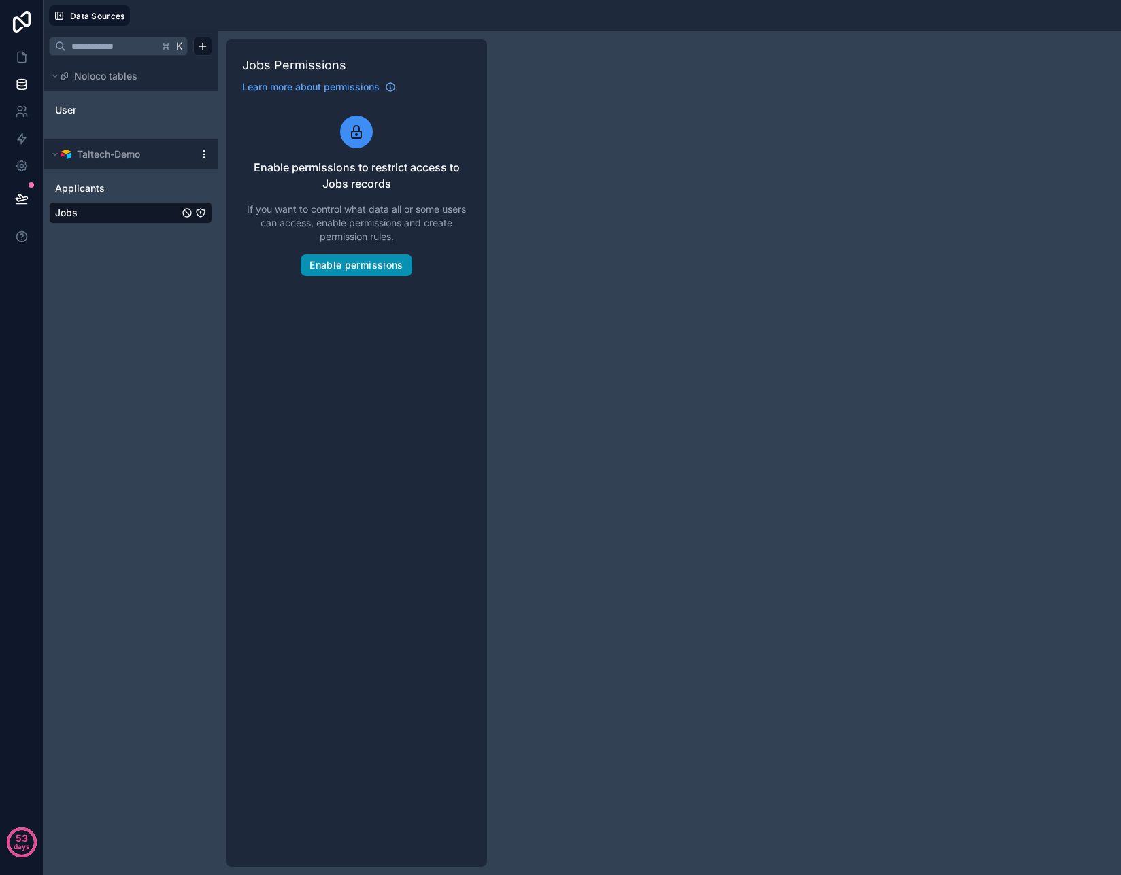
click at [359, 264] on button "Enable permissions" at bounding box center [356, 265] width 111 height 22
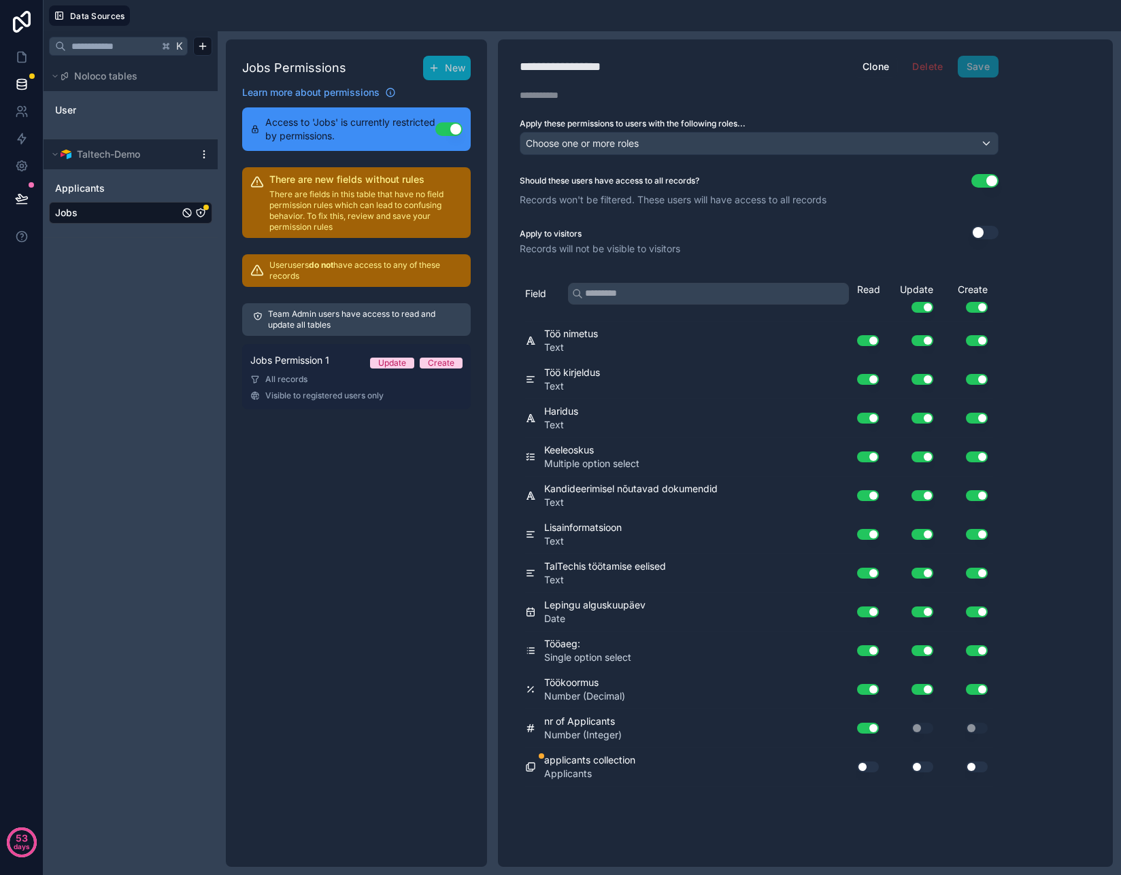
click at [401, 384] on div "All records" at bounding box center [356, 379] width 212 height 11
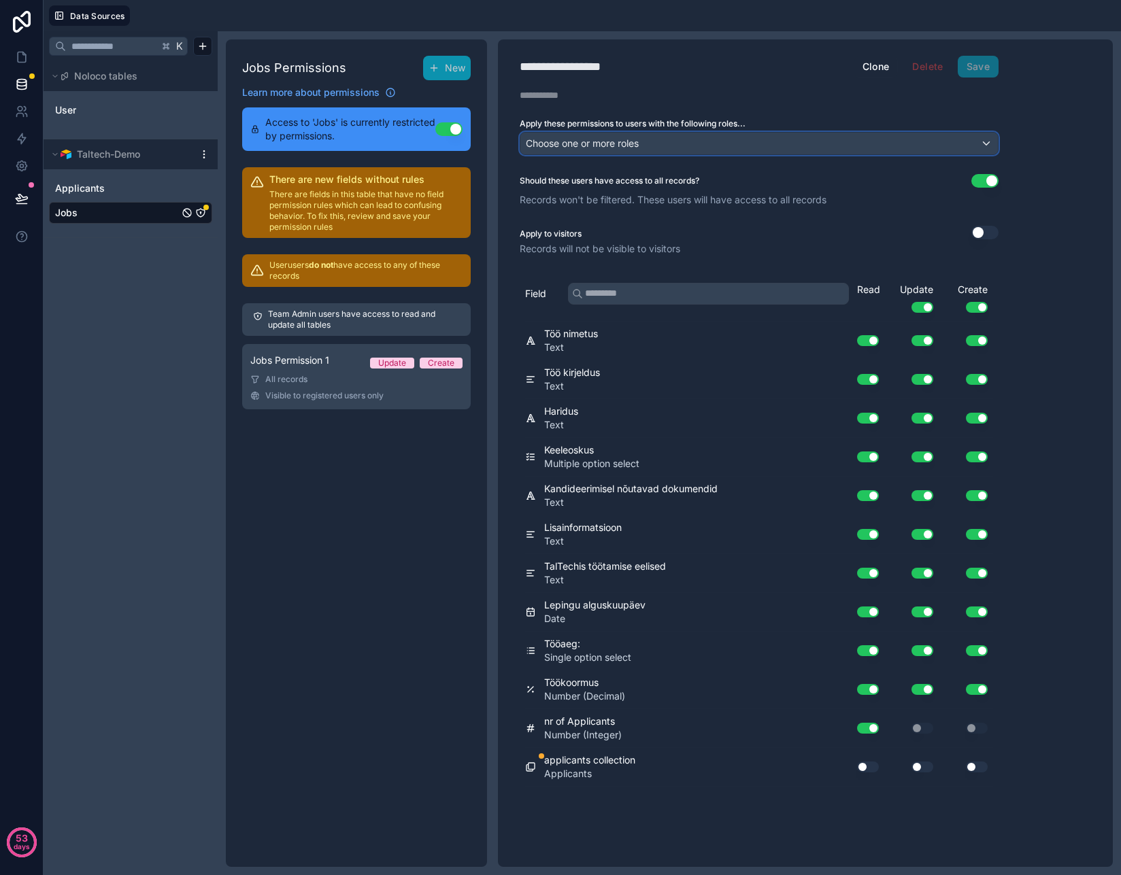
click at [957, 142] on div "Choose one or more roles" at bounding box center [759, 144] width 478 height 22
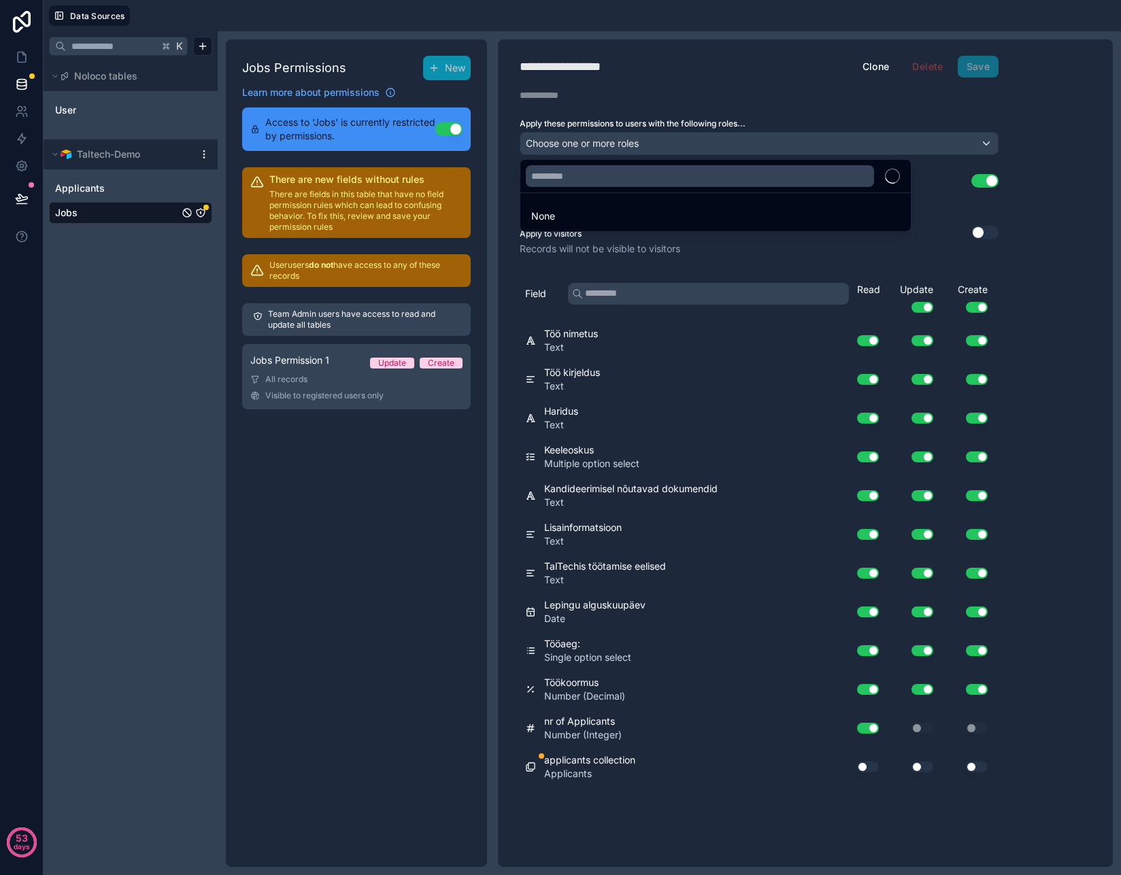
click at [957, 142] on div at bounding box center [560, 437] width 1121 height 875
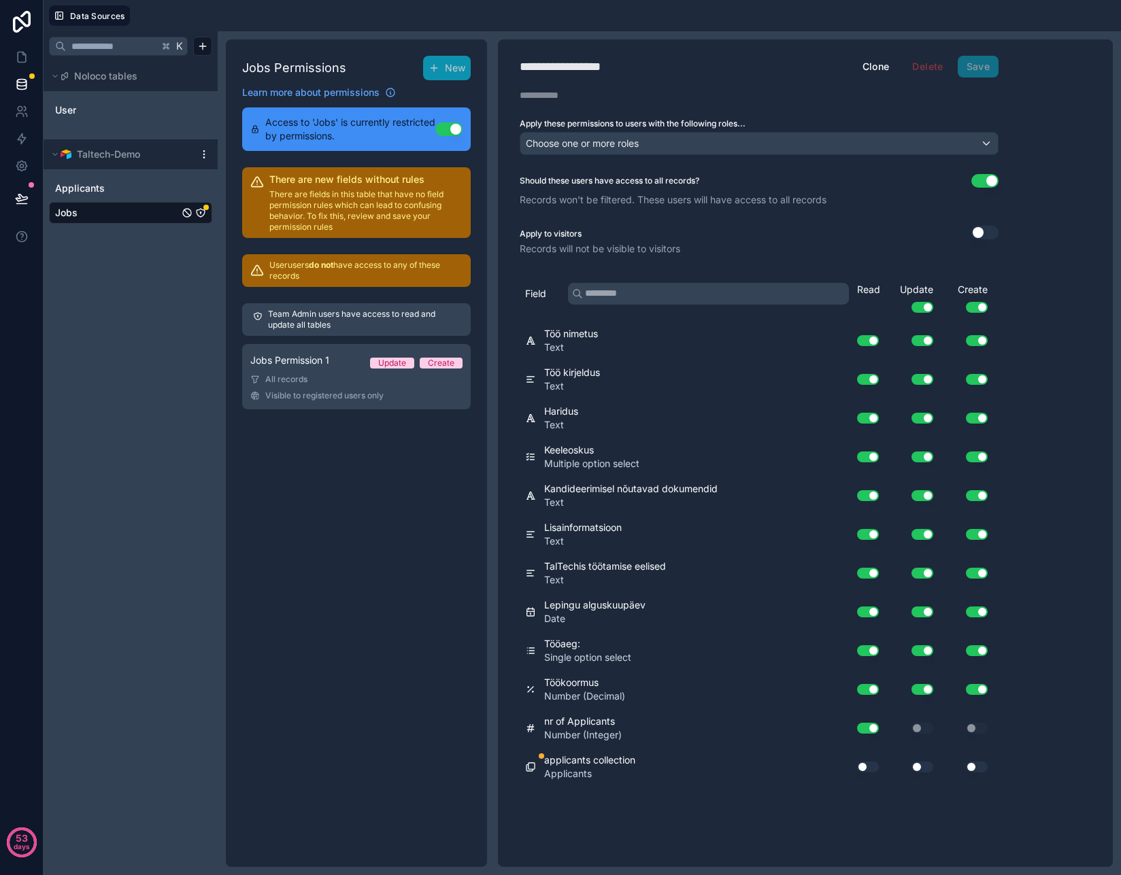
click at [986, 185] on button "Use setting" at bounding box center [984, 181] width 27 height 14
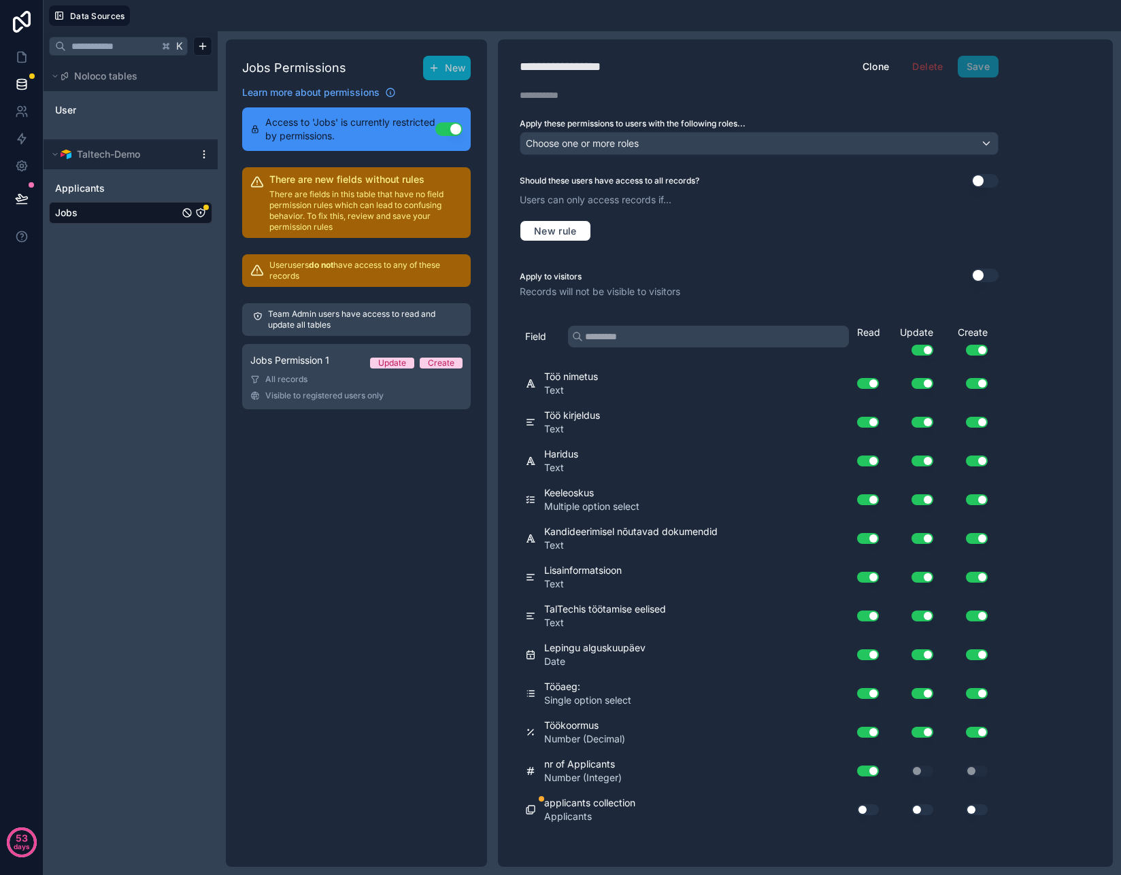
click at [986, 184] on button "Use setting" at bounding box center [984, 181] width 27 height 14
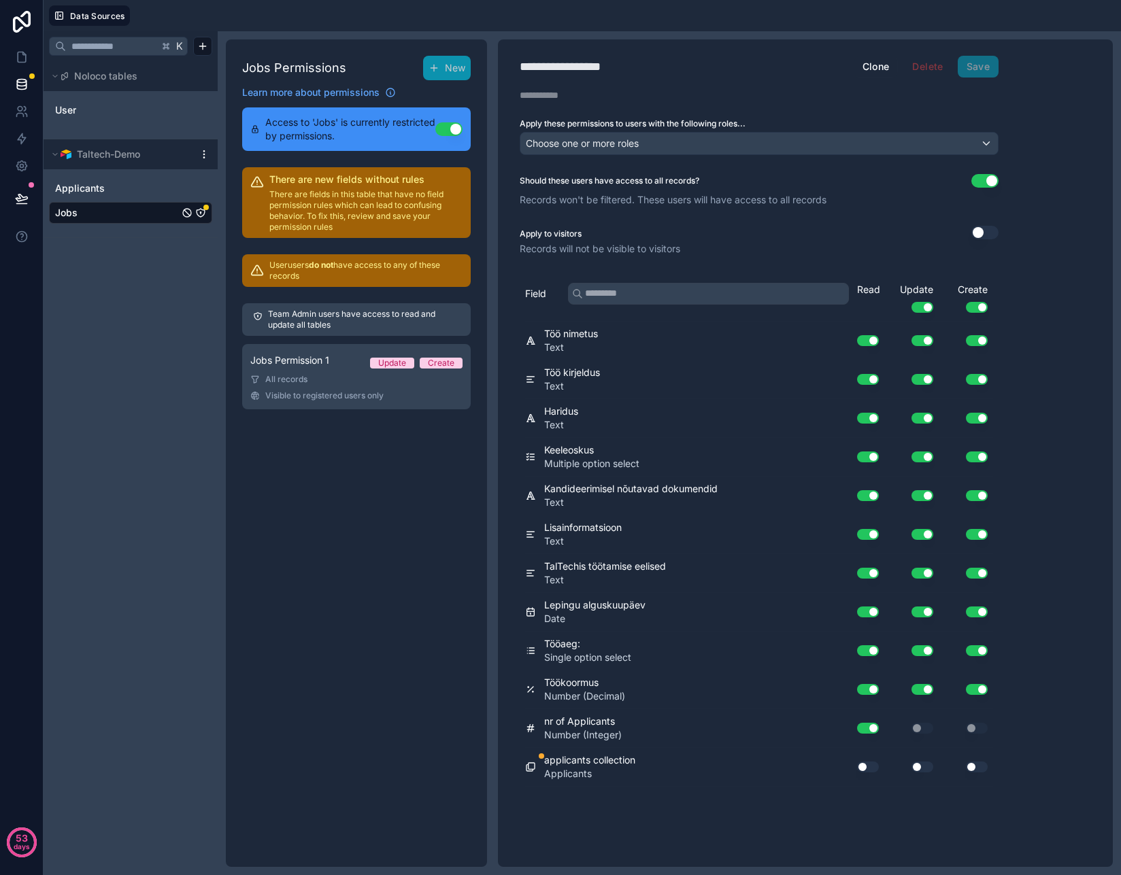
click at [980, 310] on button "Use setting" at bounding box center [977, 307] width 22 height 11
click at [924, 307] on button "Use setting" at bounding box center [923, 307] width 22 height 11
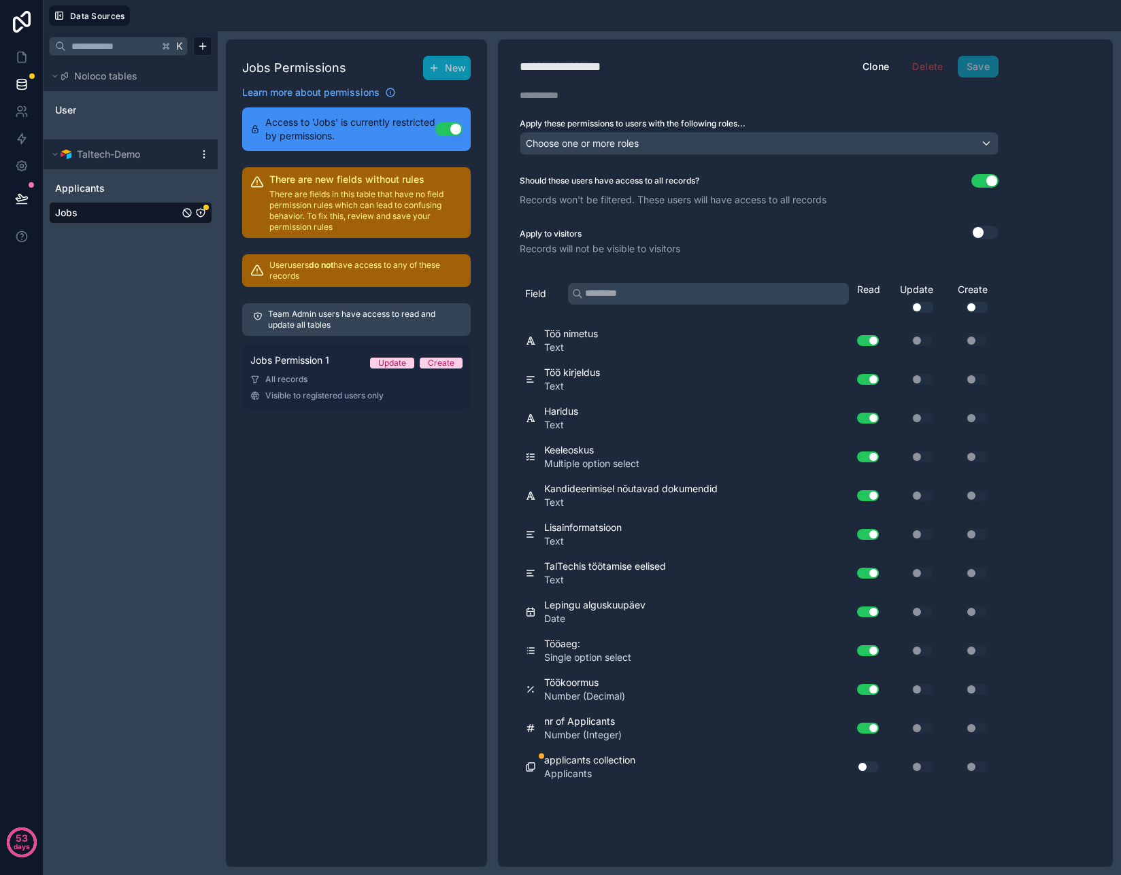
click at [444, 388] on link "Jobs Permission 1 Update Create All records Visible to registered users only" at bounding box center [356, 376] width 229 height 65
click at [410, 383] on div "All records" at bounding box center [356, 379] width 212 height 11
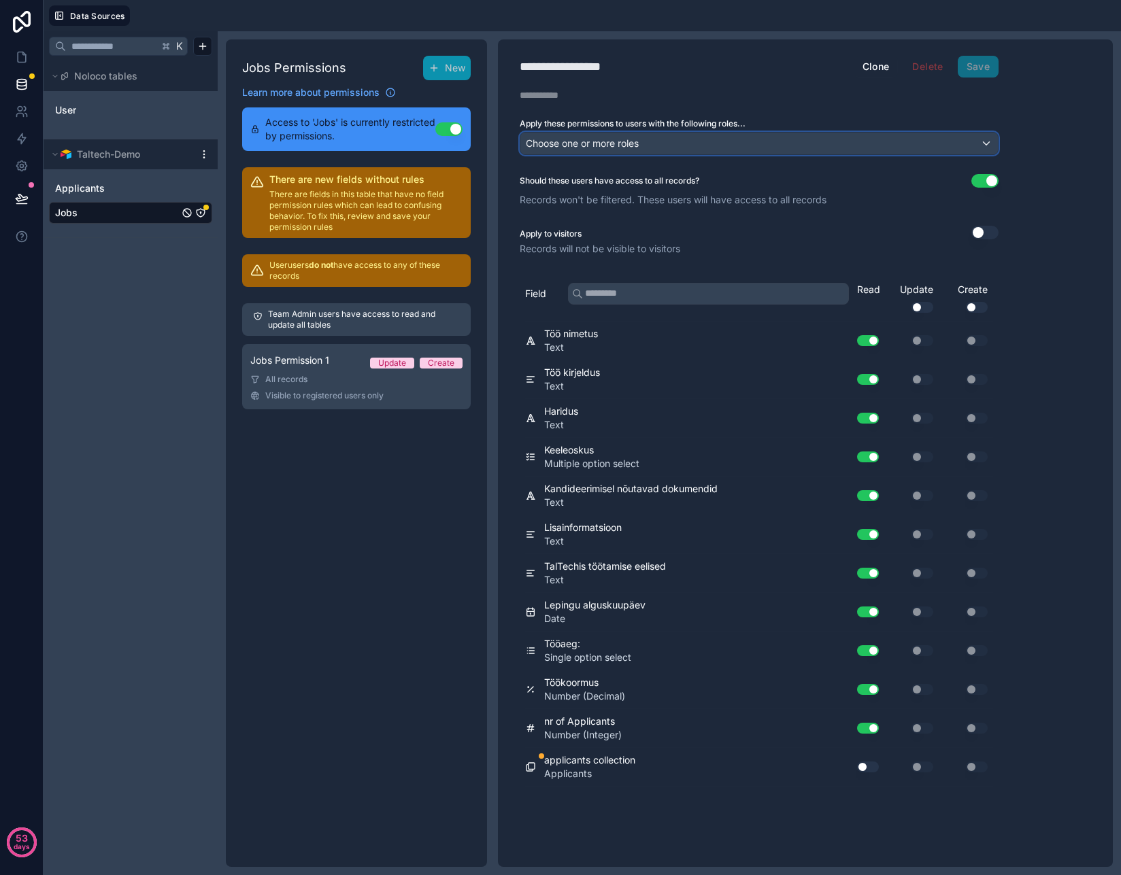
click at [709, 137] on div "Choose one or more roles" at bounding box center [759, 144] width 478 height 22
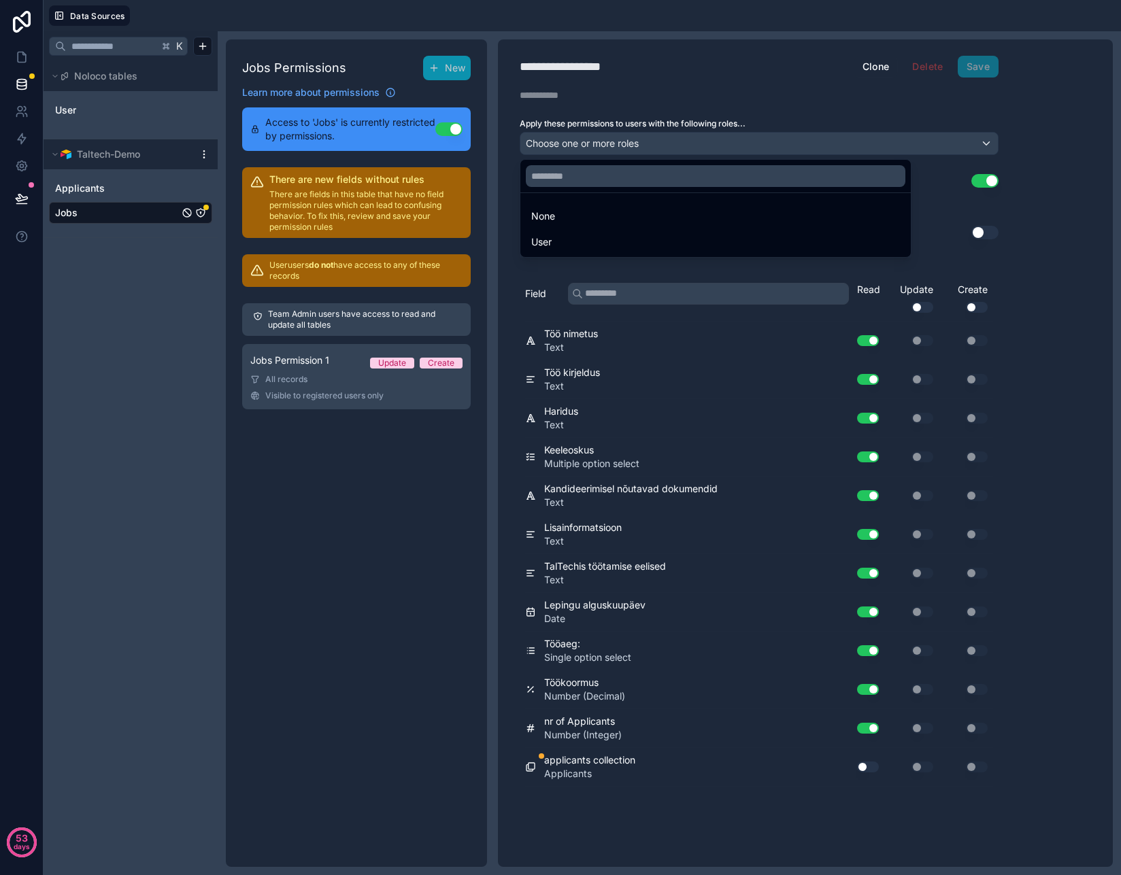
click at [709, 137] on div at bounding box center [560, 437] width 1121 height 875
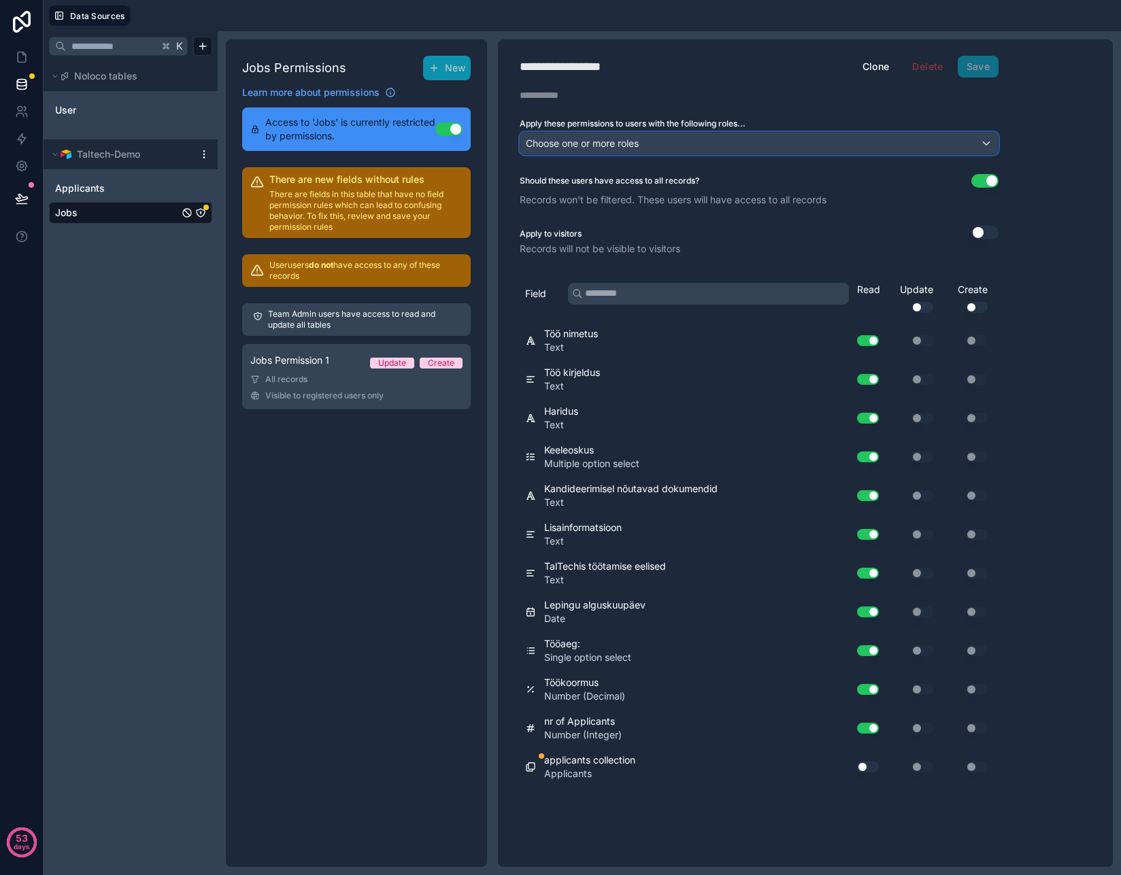
click at [709, 141] on div "Choose one or more roles" at bounding box center [759, 144] width 478 height 22
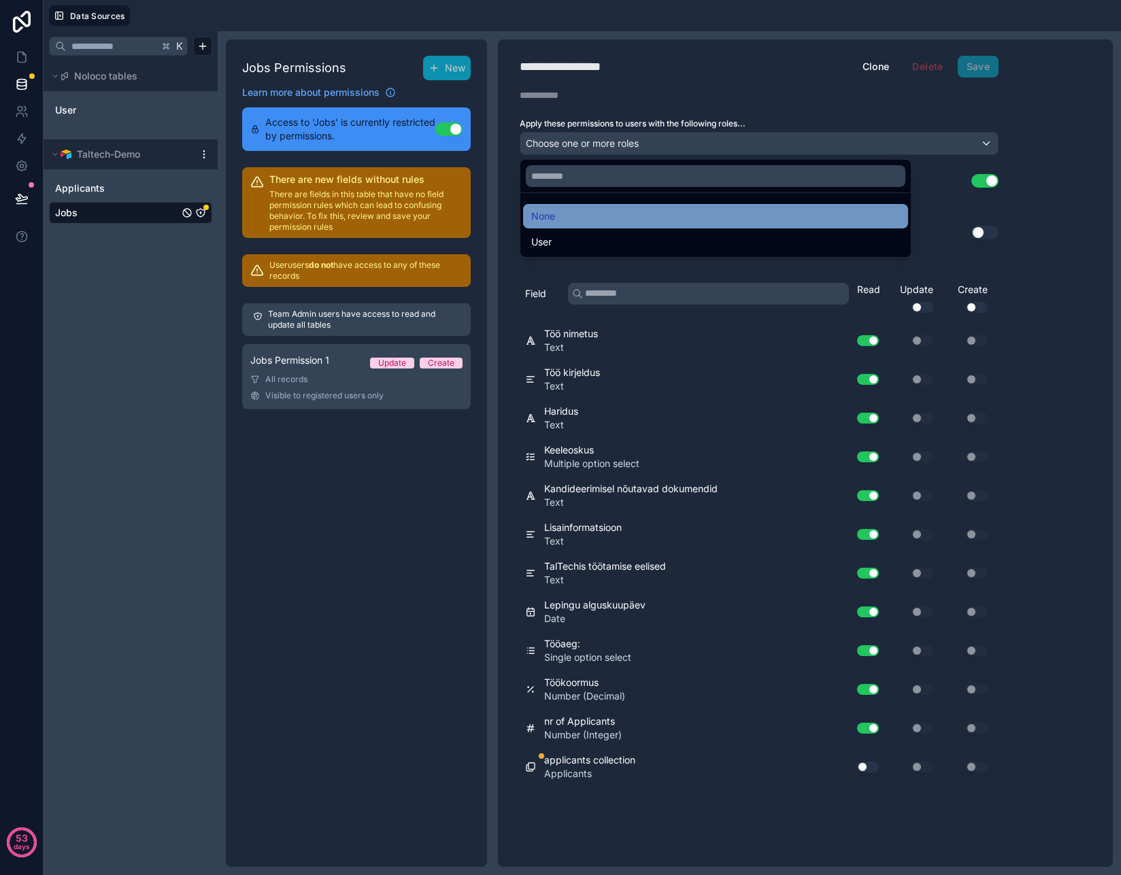
click at [667, 207] on div "None" at bounding box center [715, 216] width 385 height 24
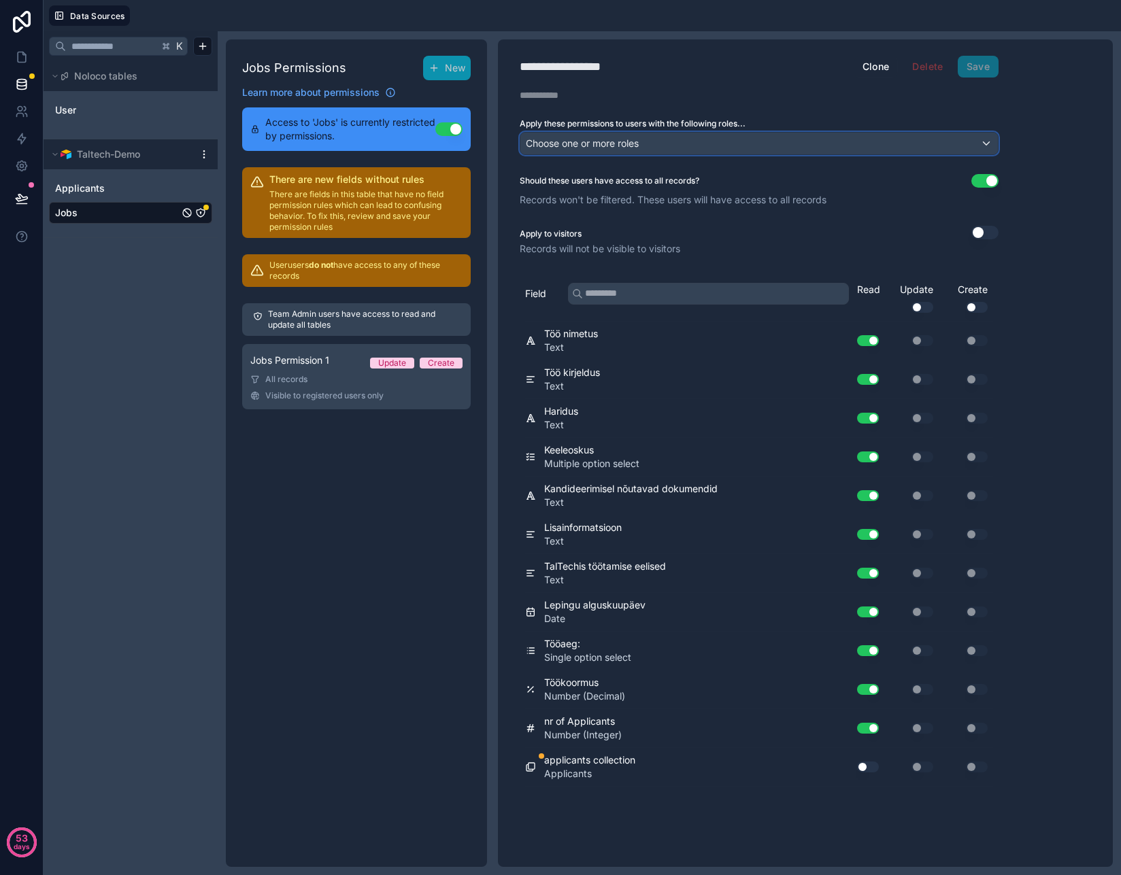
click at [692, 144] on div "Choose one or more roles" at bounding box center [759, 144] width 478 height 22
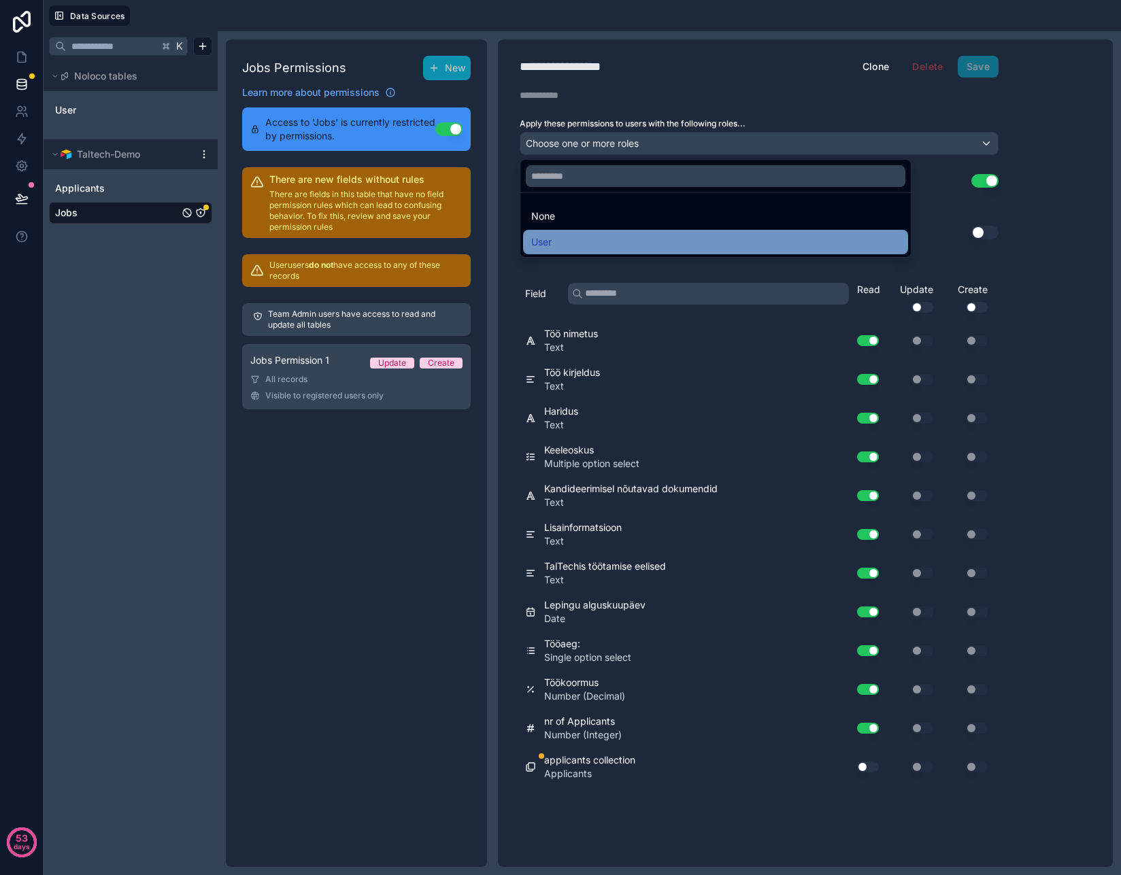
click at [654, 233] on div "User" at bounding box center [715, 242] width 385 height 24
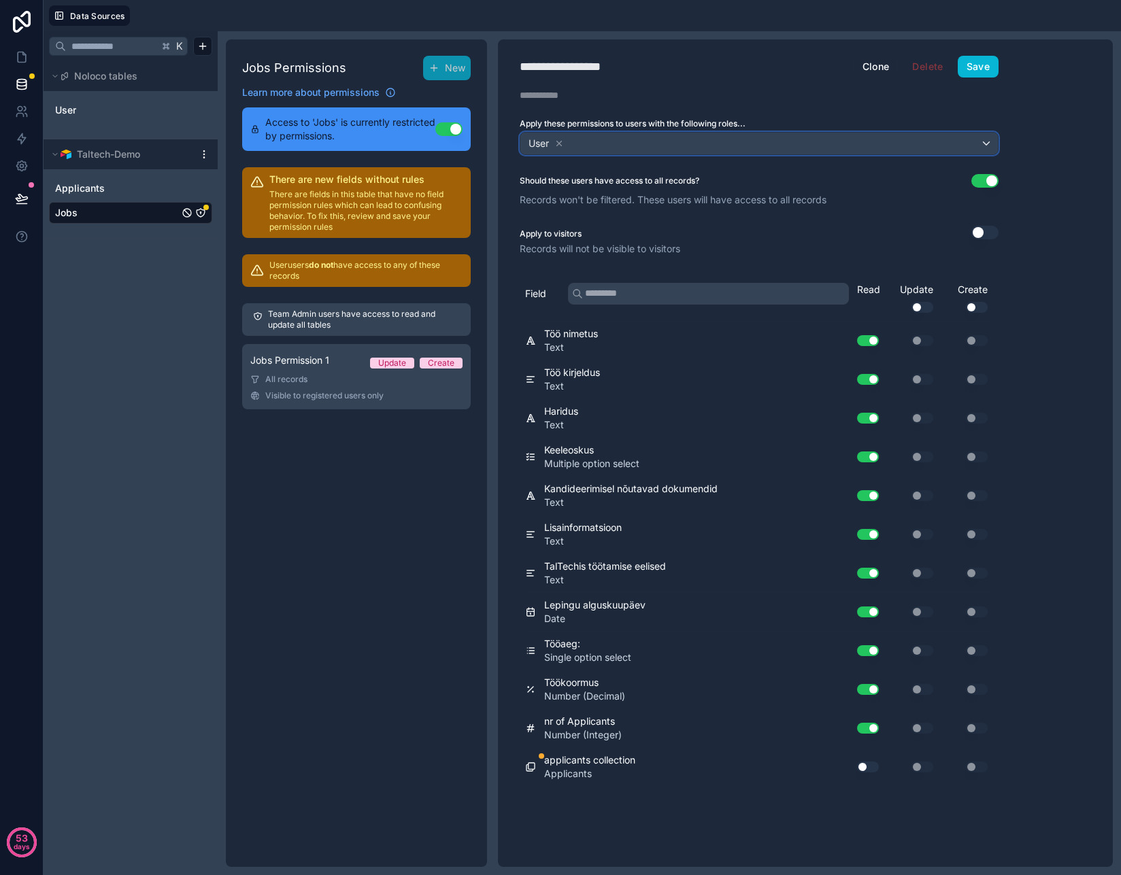
click at [713, 144] on div "User" at bounding box center [759, 144] width 478 height 22
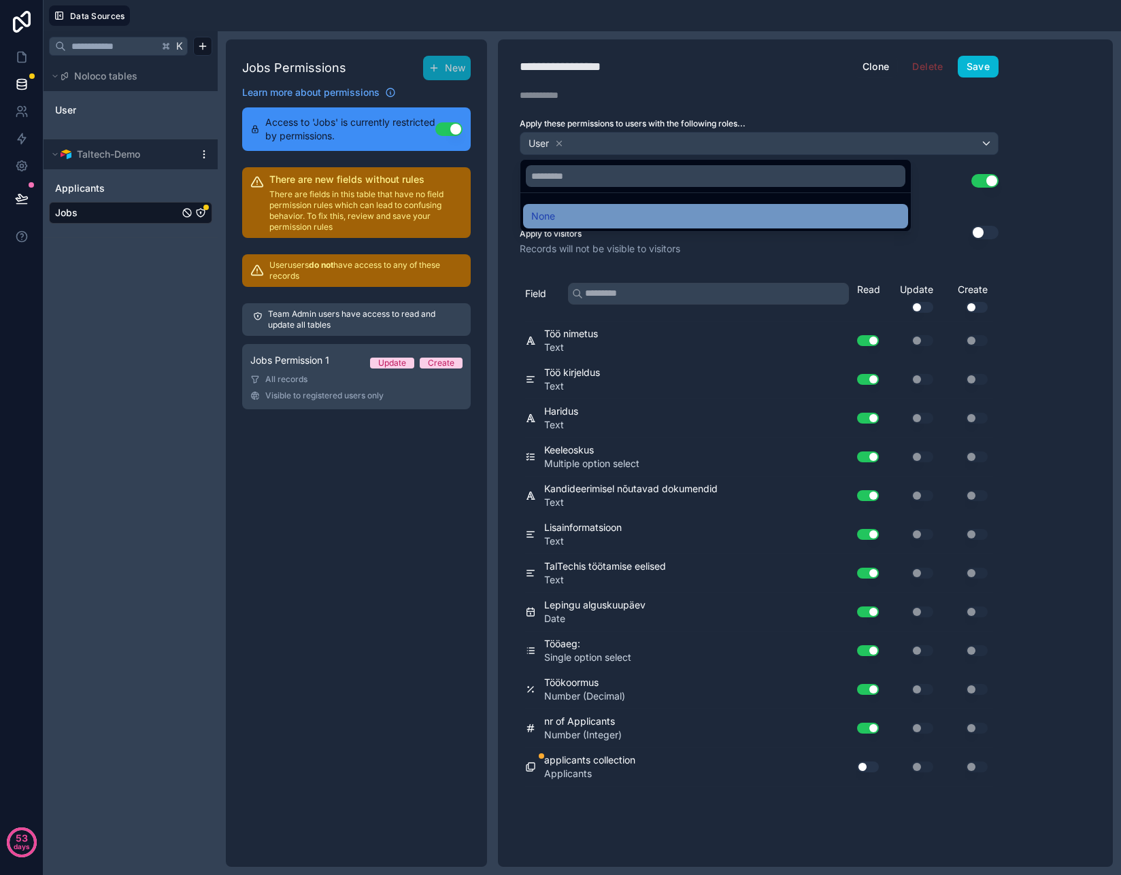
click at [674, 206] on div "None" at bounding box center [715, 216] width 385 height 24
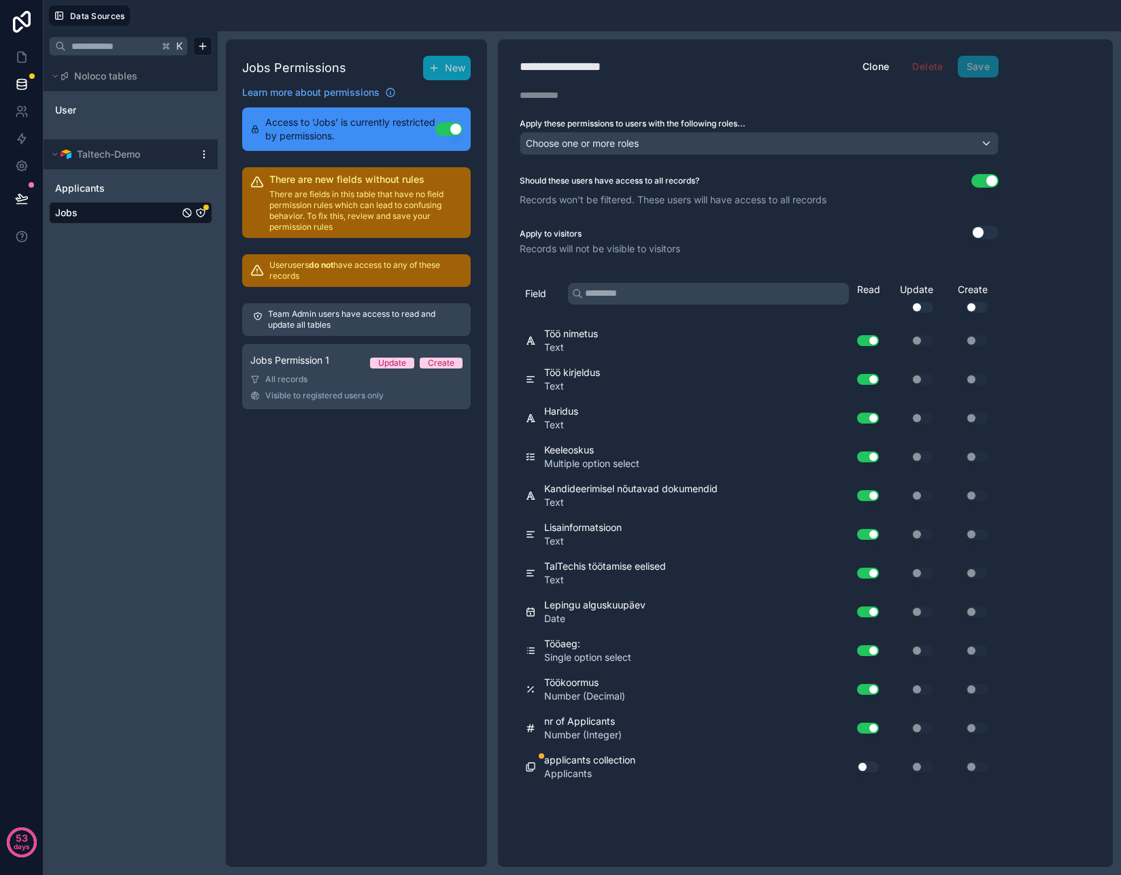
click at [981, 231] on button "Use setting" at bounding box center [984, 233] width 27 height 14
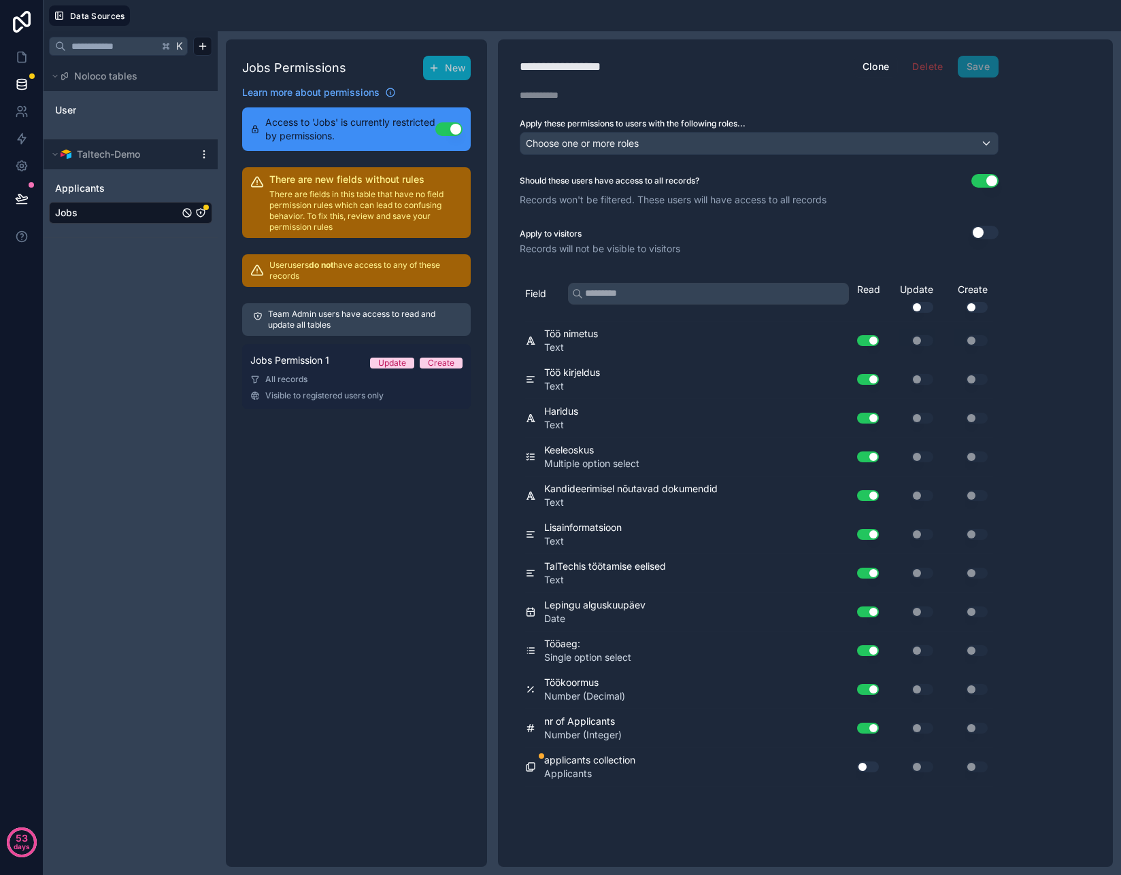
click at [384, 376] on div "All records" at bounding box center [356, 379] width 212 height 11
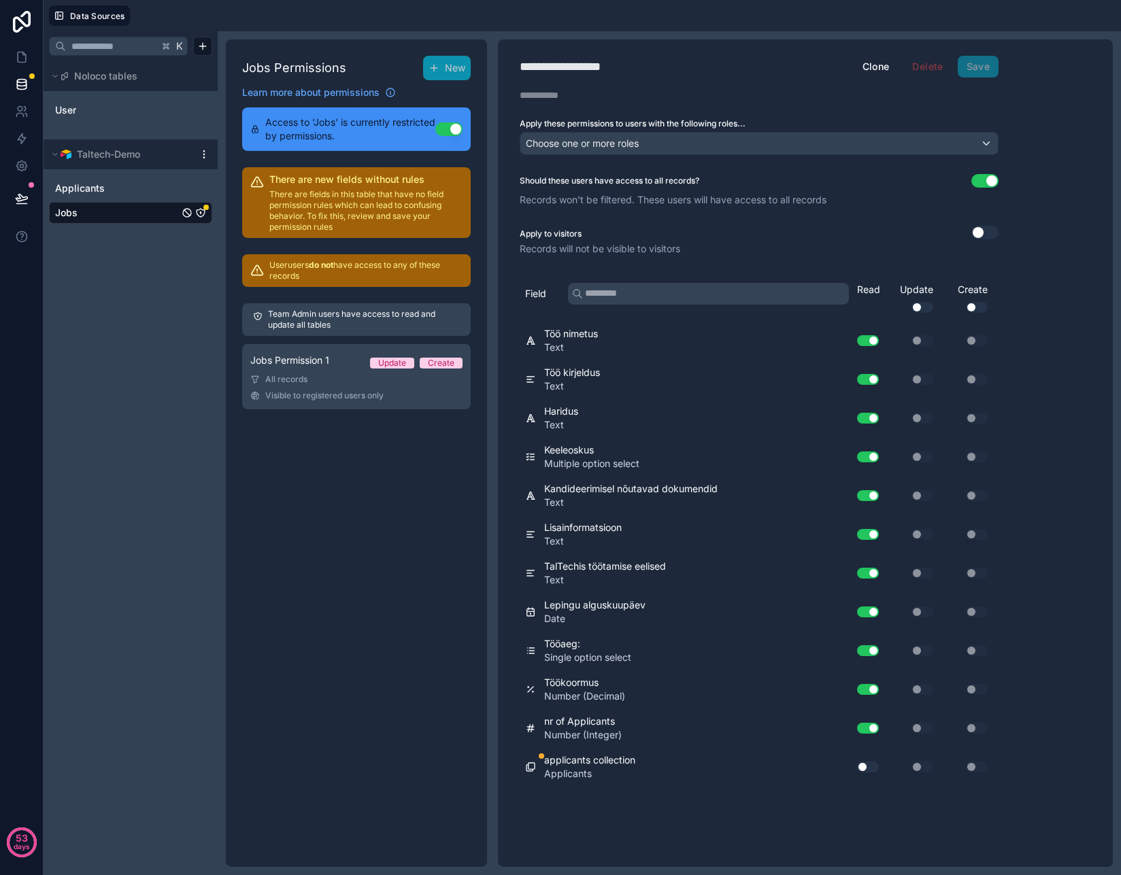
click at [445, 129] on button "Use setting" at bounding box center [448, 129] width 27 height 14
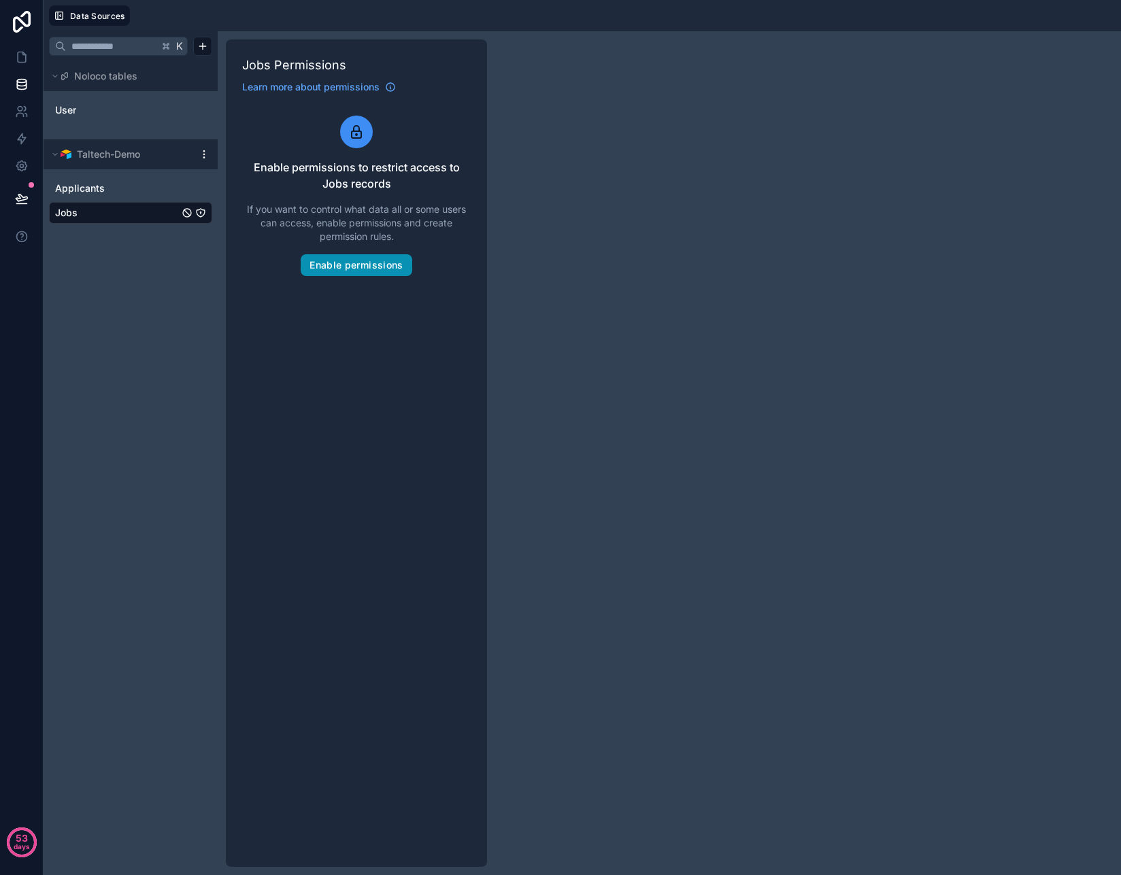
click at [361, 265] on button "Enable permissions" at bounding box center [356, 265] width 111 height 22
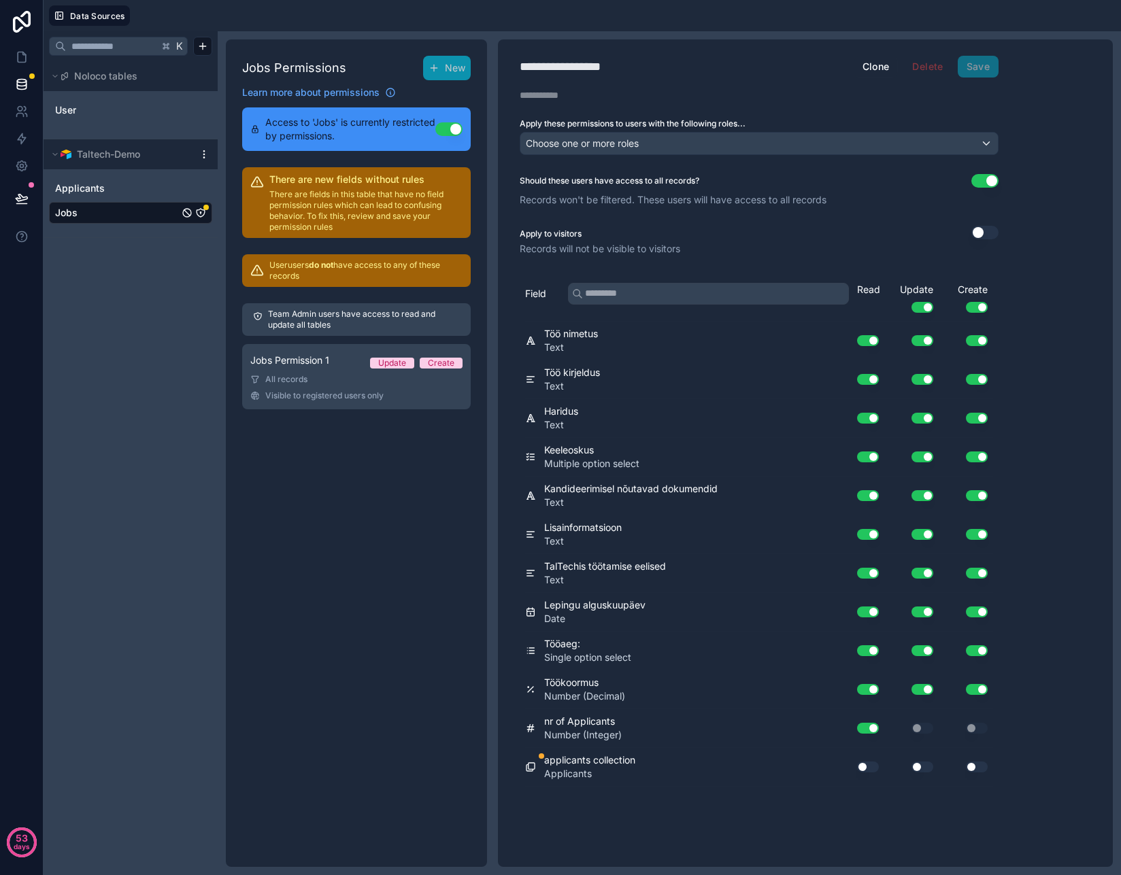
click at [386, 322] on p "Team Admin users have access to read and update all tables" at bounding box center [364, 320] width 192 height 22
click at [898, 156] on div "**********" at bounding box center [759, 453] width 522 height 828
click at [898, 150] on div "Choose one or more roles" at bounding box center [759, 144] width 478 height 22
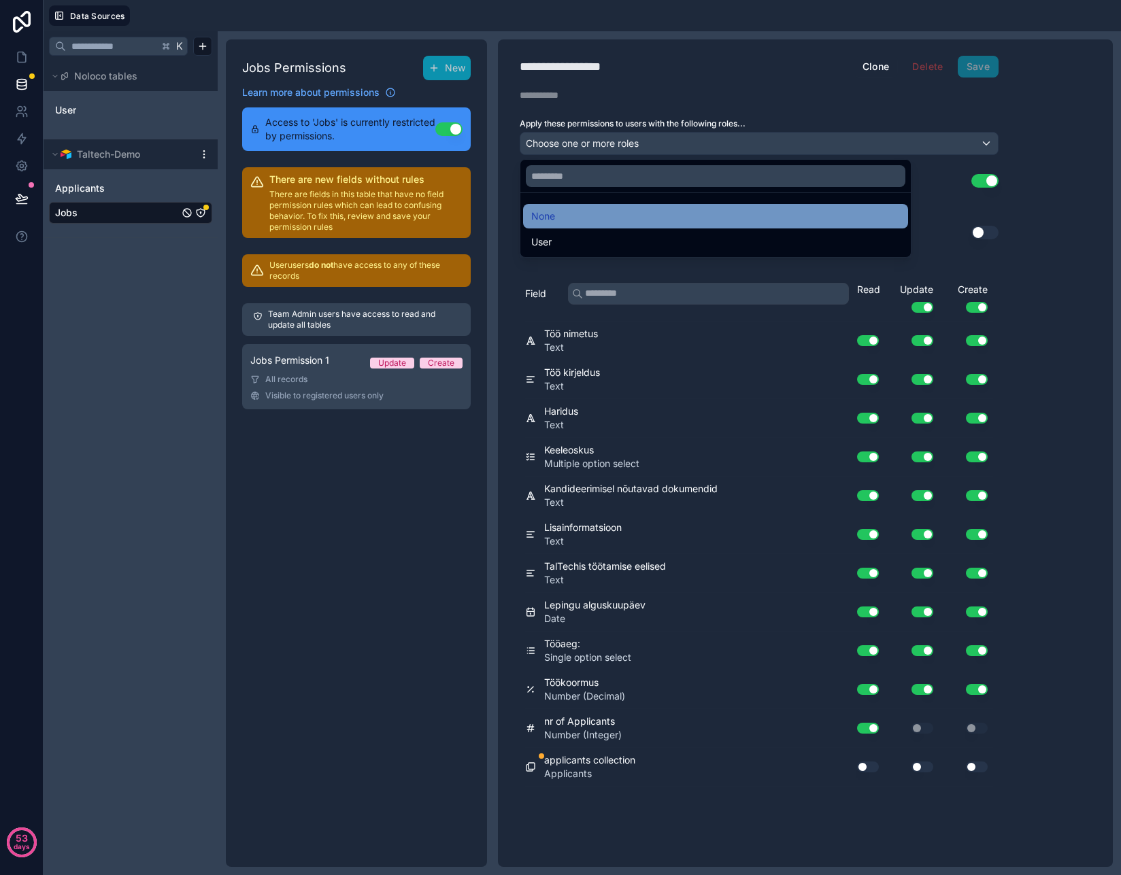
click at [854, 212] on div "None" at bounding box center [715, 216] width 369 height 16
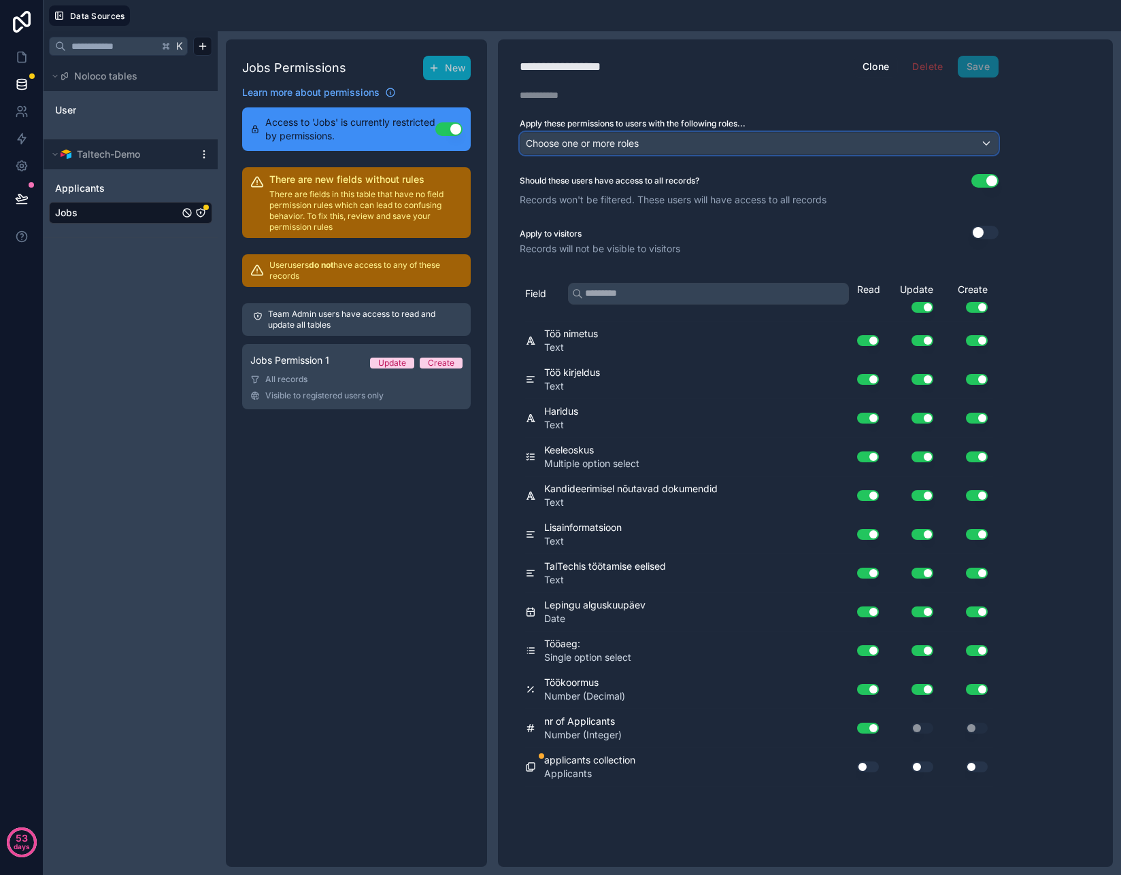
click at [867, 145] on div "Choose one or more roles" at bounding box center [759, 144] width 478 height 22
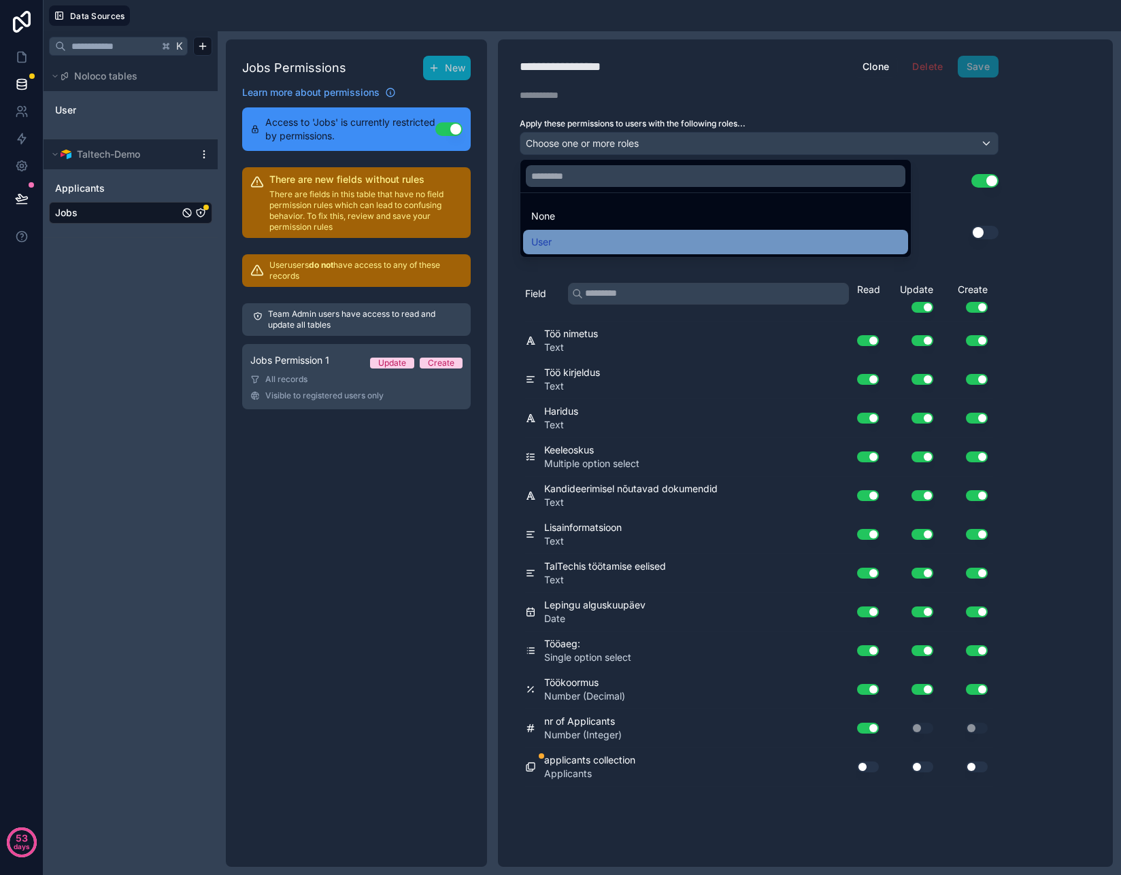
click at [836, 234] on div "User" at bounding box center [715, 242] width 369 height 16
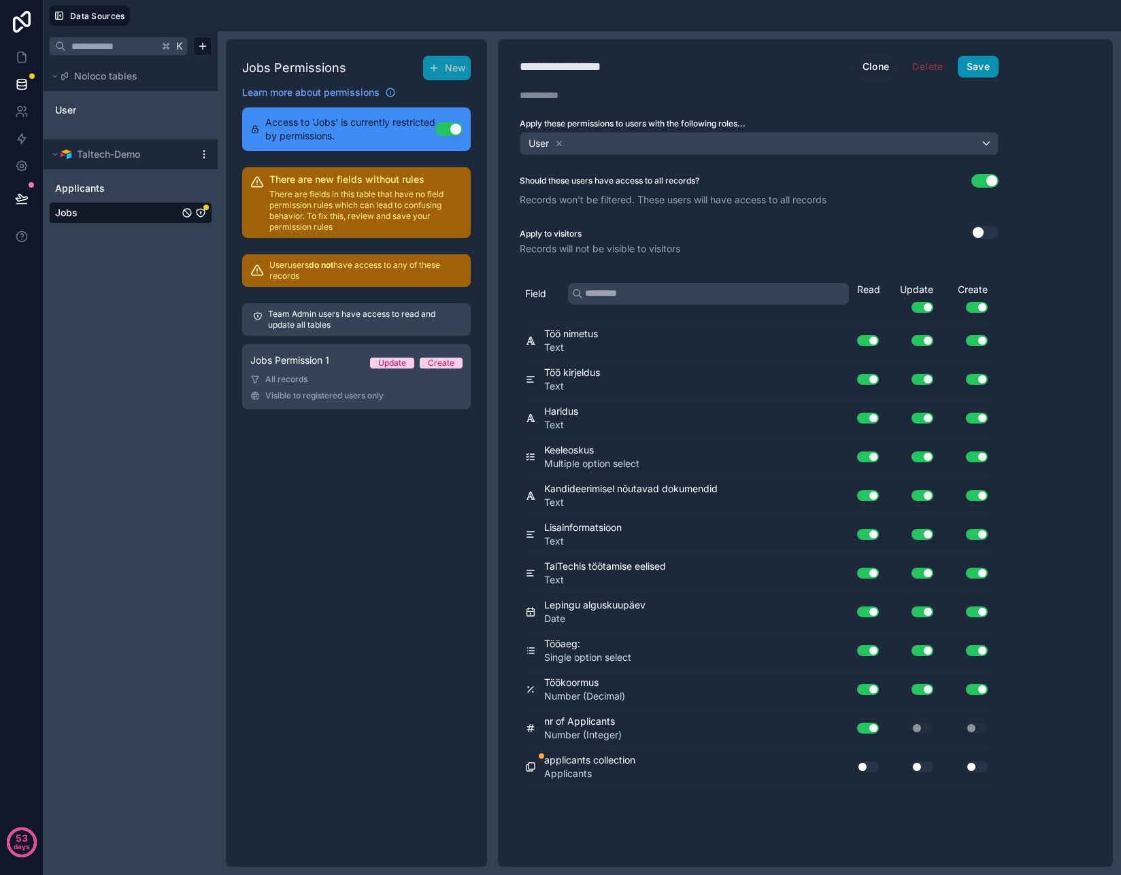
click at [973, 65] on button "Save" at bounding box center [978, 67] width 41 height 22
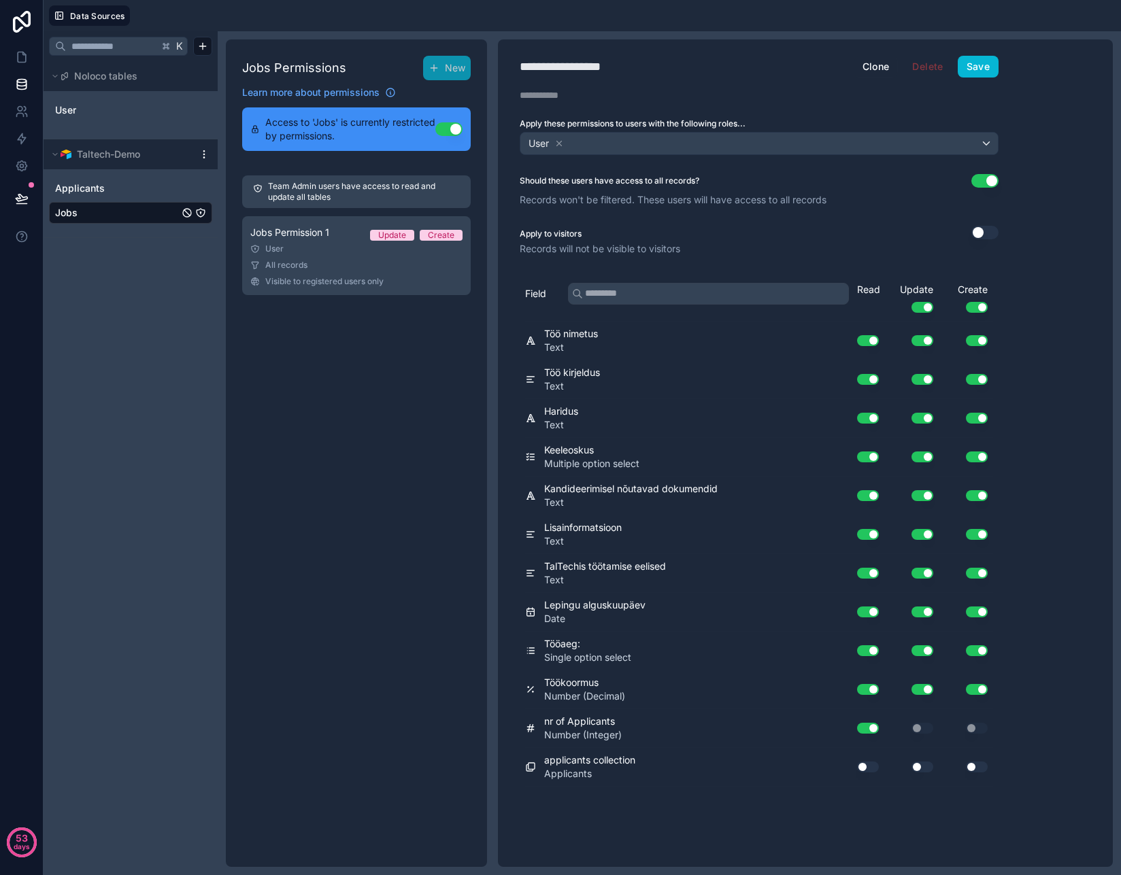
click at [973, 306] on button "Use setting" at bounding box center [977, 307] width 22 height 11
click at [918, 300] on div "Update Use setting" at bounding box center [911, 298] width 54 height 30
click at [918, 303] on button "Use setting" at bounding box center [923, 307] width 22 height 11
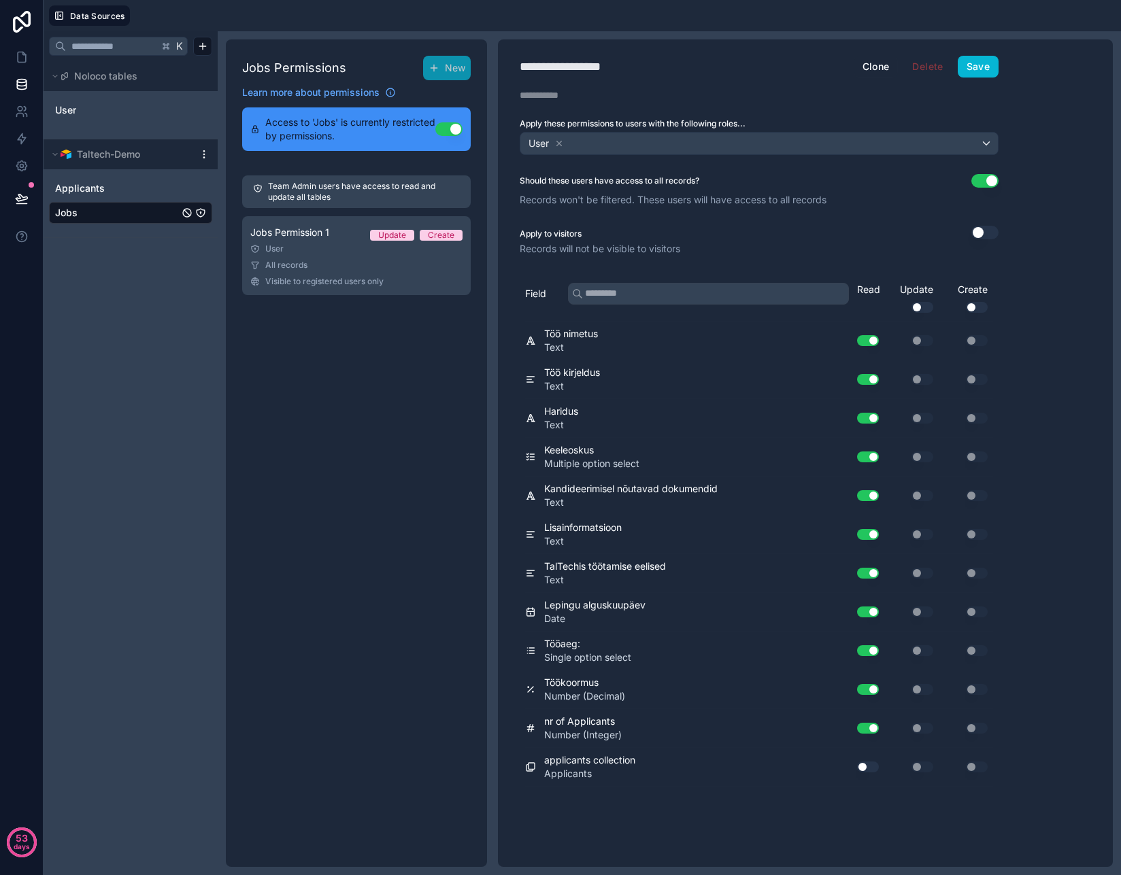
click at [984, 236] on button "Use setting" at bounding box center [984, 233] width 27 height 14
click at [991, 65] on button "Save" at bounding box center [978, 67] width 41 height 22
click at [973, 61] on button "Save" at bounding box center [978, 67] width 41 height 22
click at [27, 48] on link at bounding box center [21, 57] width 43 height 27
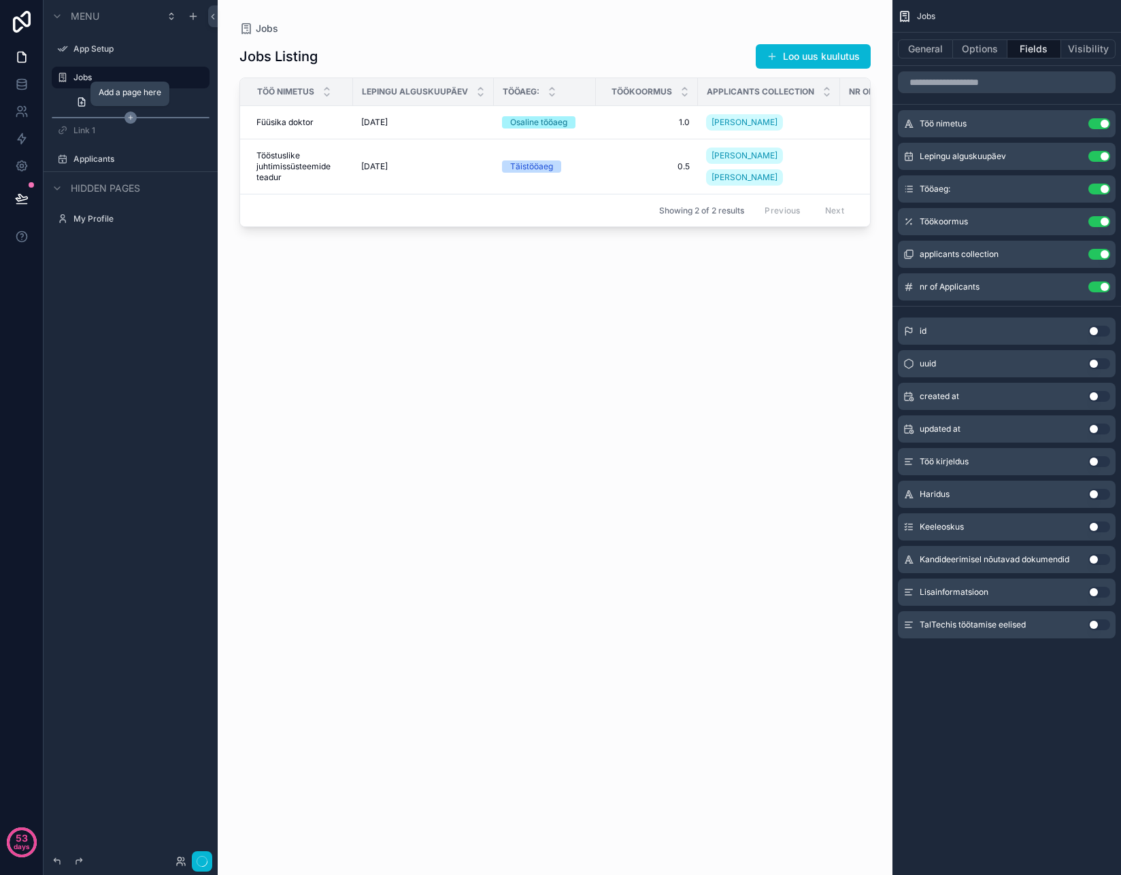
click at [135, 116] on icon "scrollable content" at bounding box center [130, 118] width 12 height 12
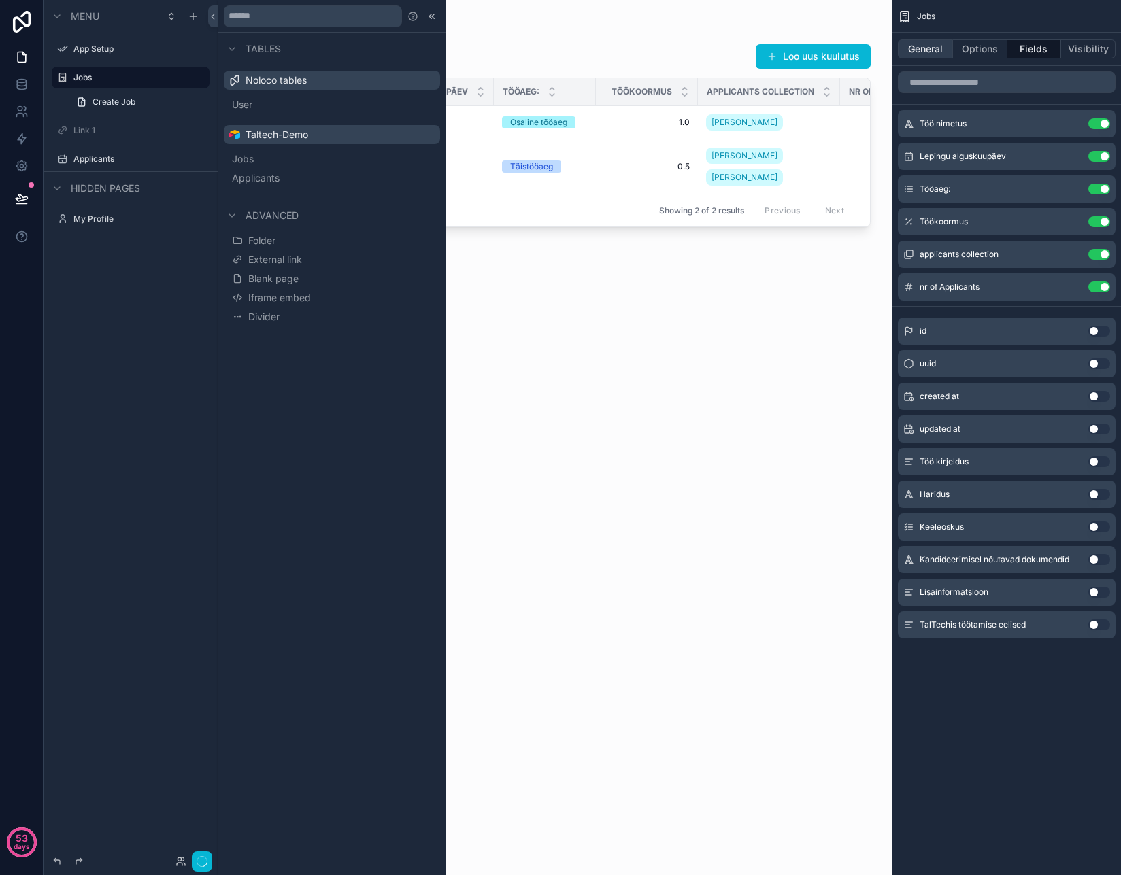
click at [926, 51] on button "General" at bounding box center [925, 48] width 55 height 19
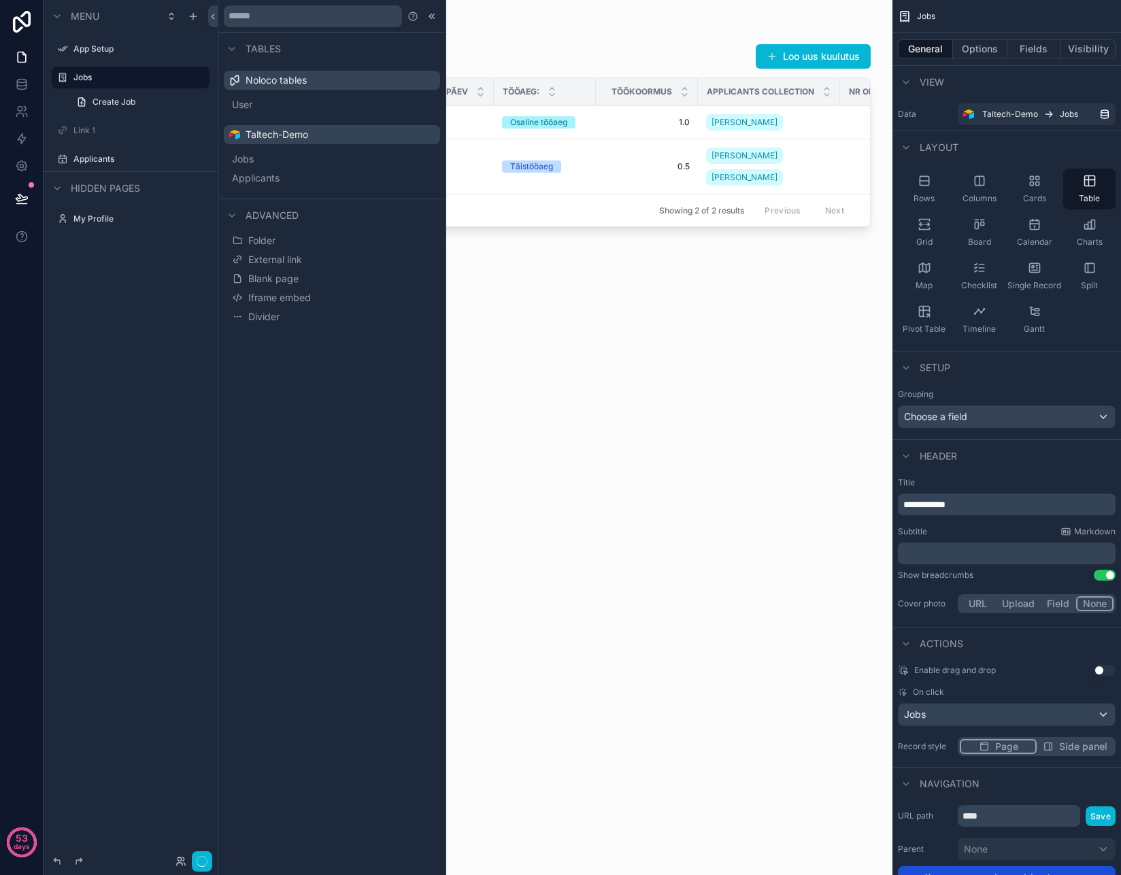
scroll to position [105, 0]
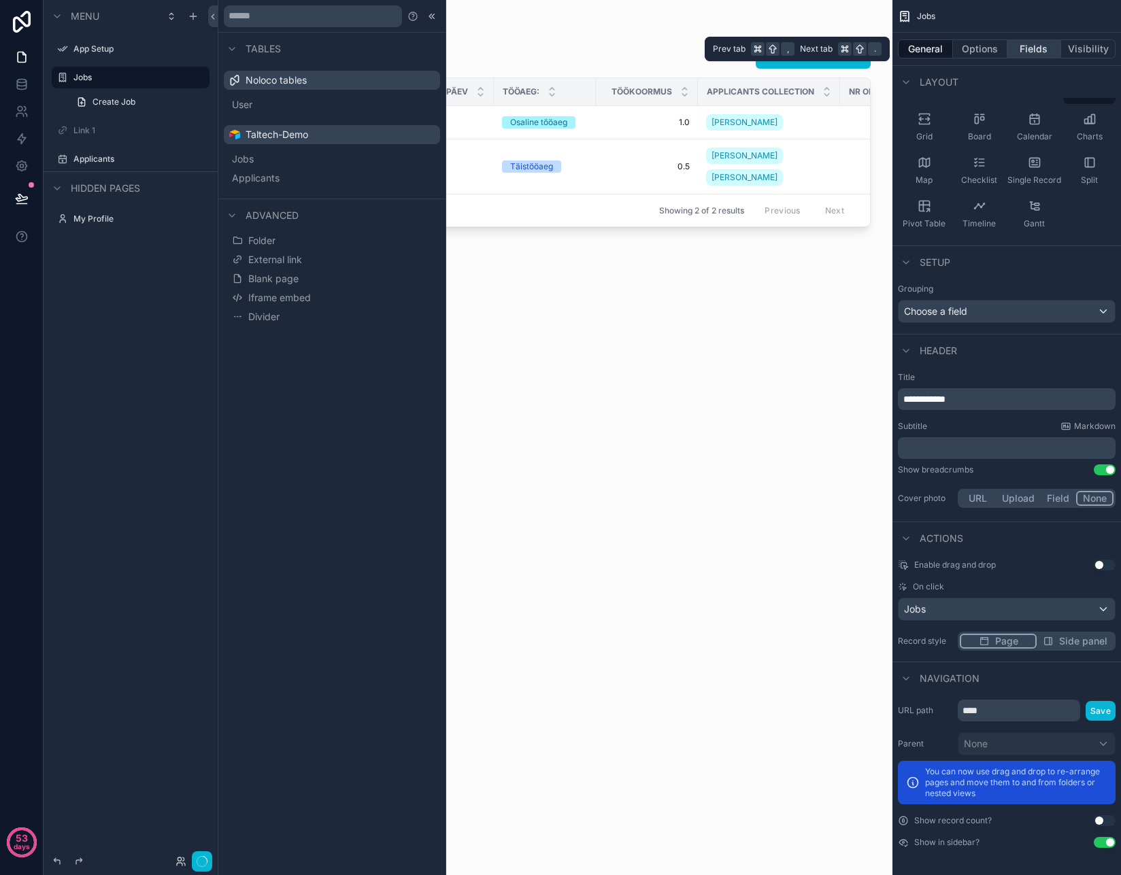
click at [1007, 48] on button "Fields" at bounding box center [1034, 48] width 54 height 19
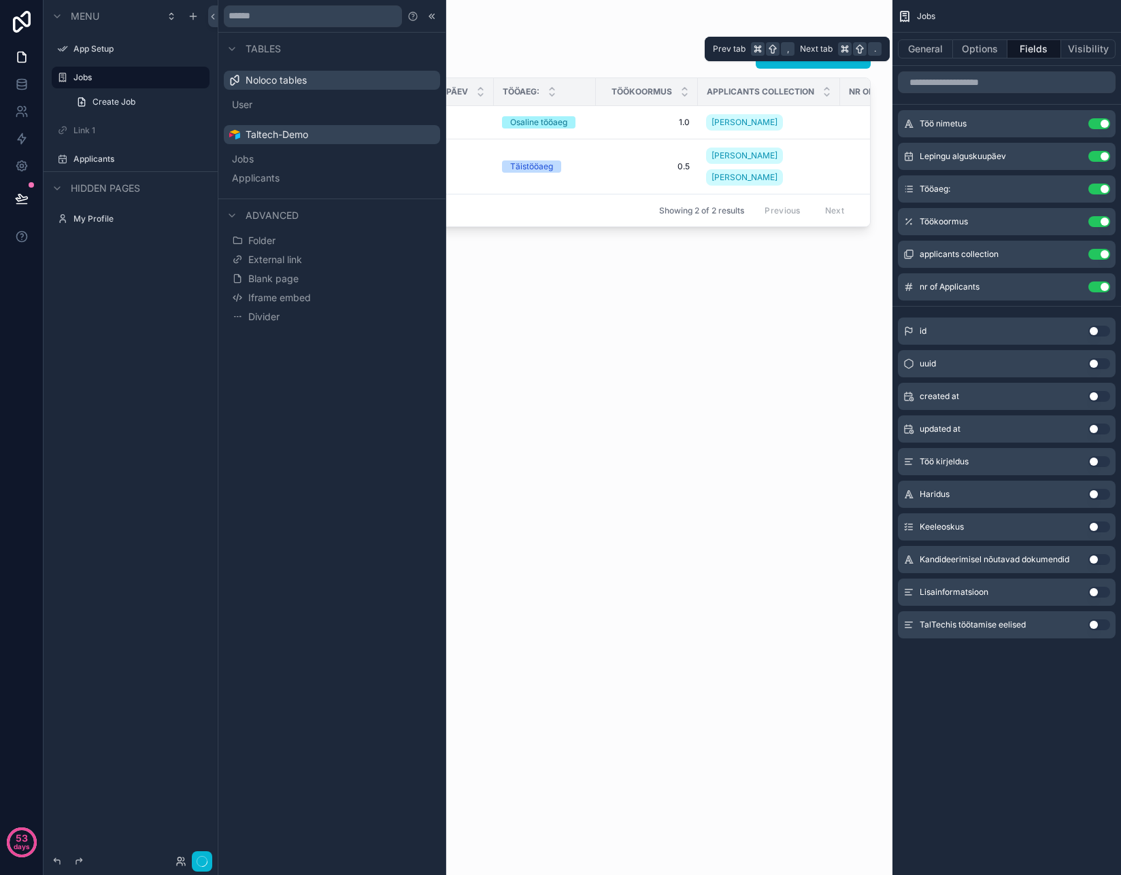
scroll to position [0, 0]
click at [990, 48] on button "Options" at bounding box center [980, 48] width 54 height 19
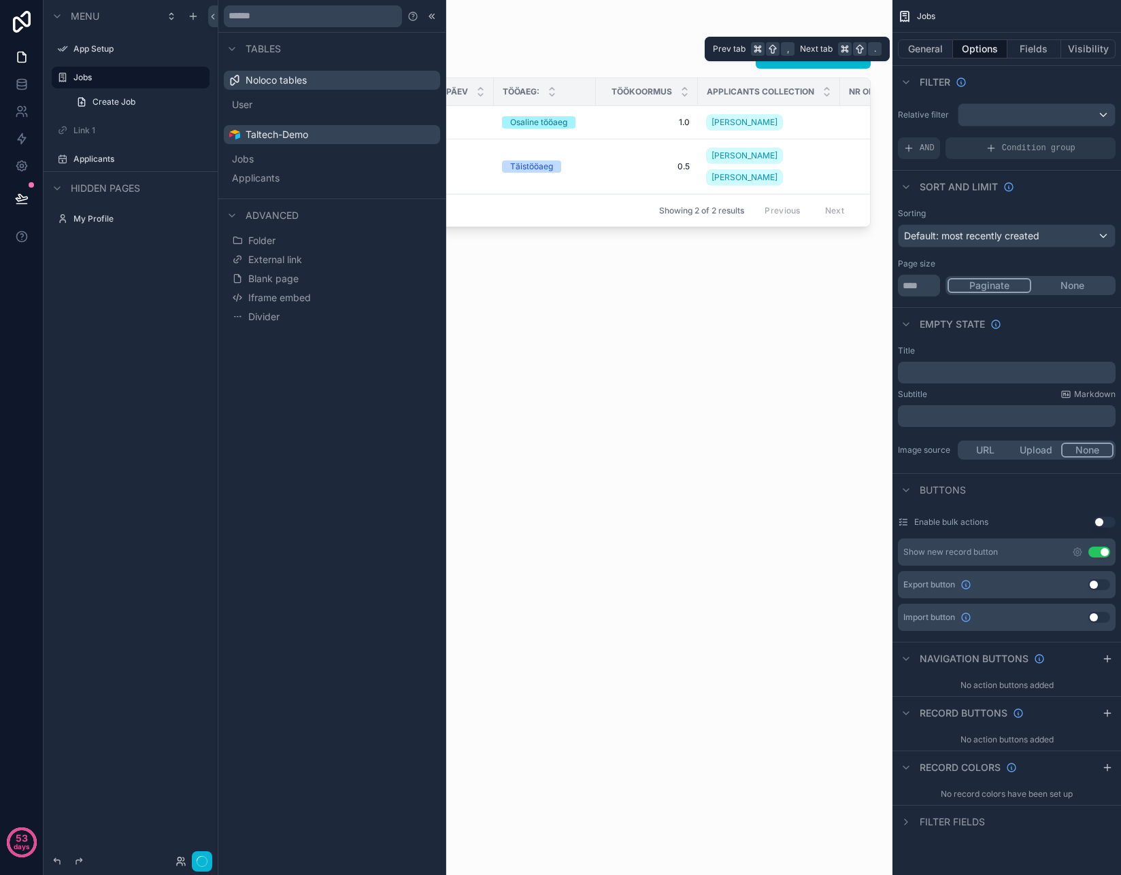
click at [1102, 62] on div "General Options Fields Visibility" at bounding box center [1006, 49] width 229 height 33
click at [1102, 54] on button "Visibility" at bounding box center [1088, 48] width 54 height 19
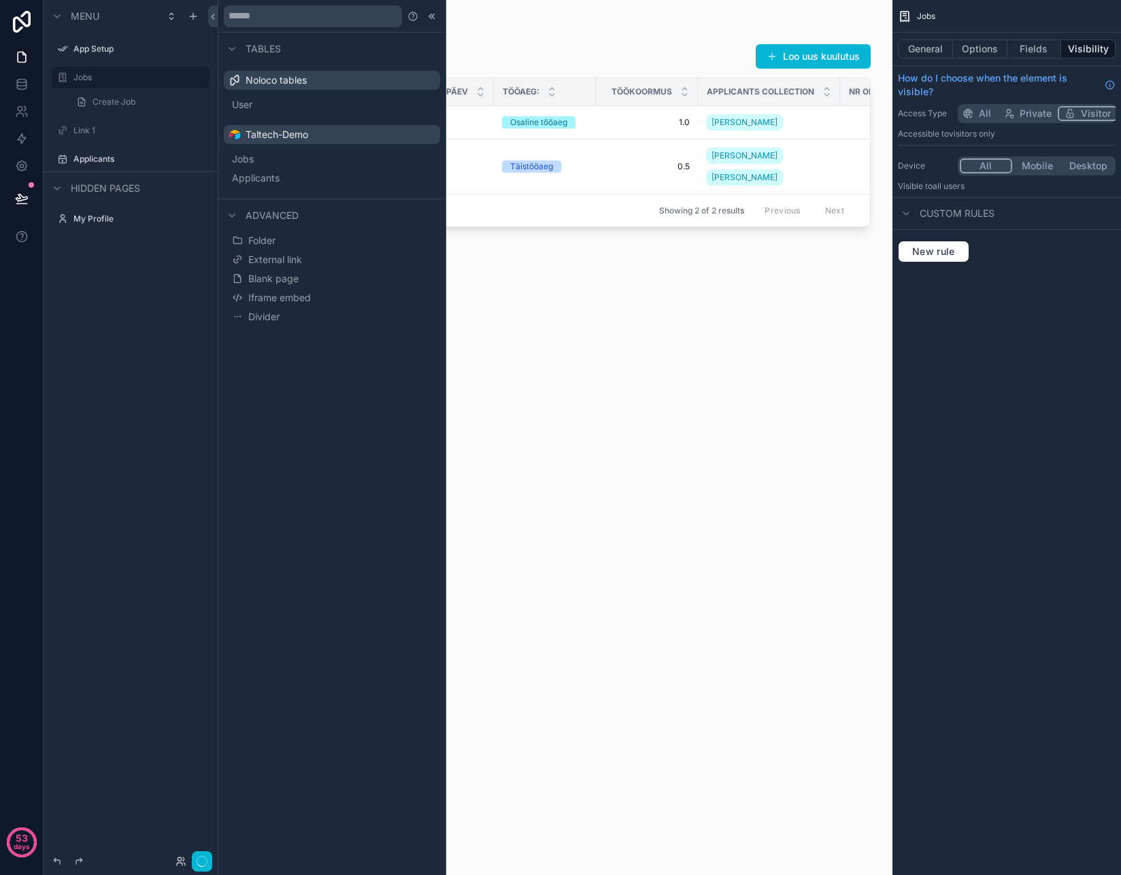
click at [1084, 120] on span "Visitor" at bounding box center [1096, 114] width 30 height 14
click at [984, 116] on span "All" at bounding box center [985, 114] width 12 height 14
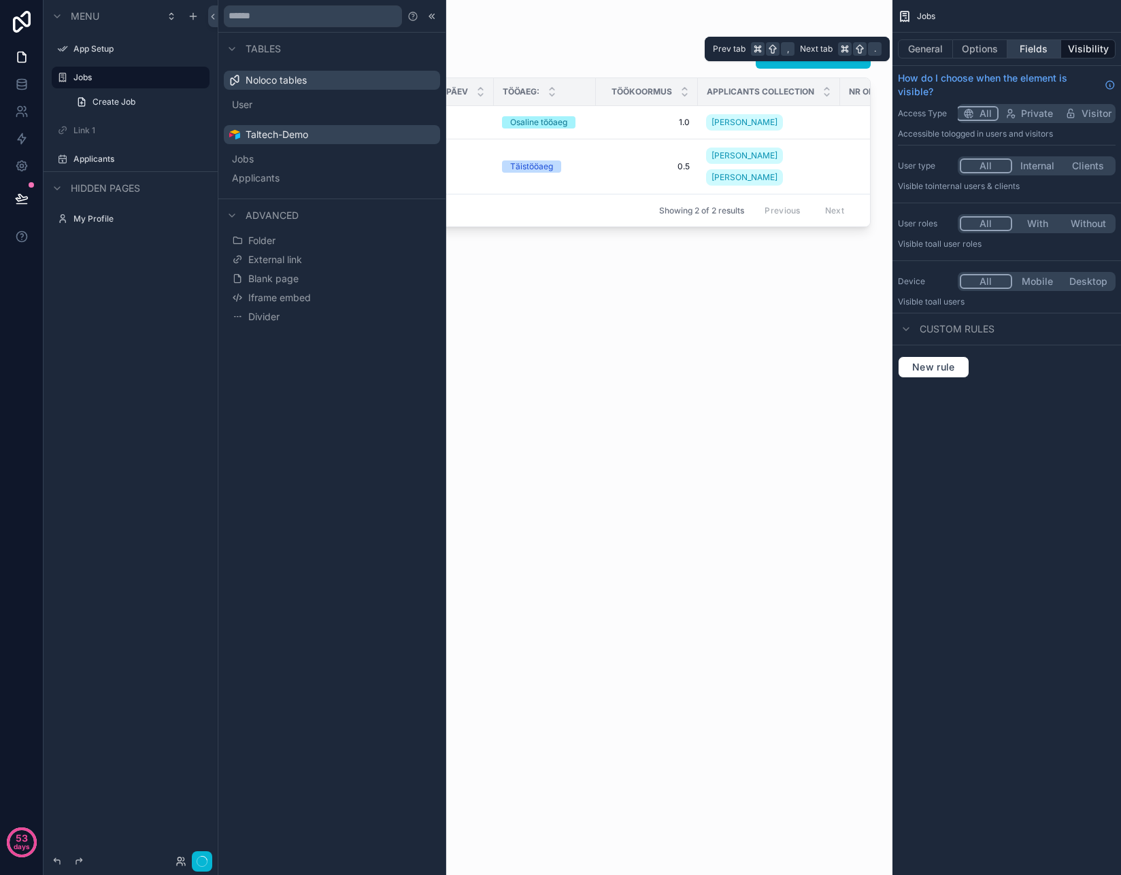
click at [1040, 53] on button "Fields" at bounding box center [1034, 48] width 54 height 19
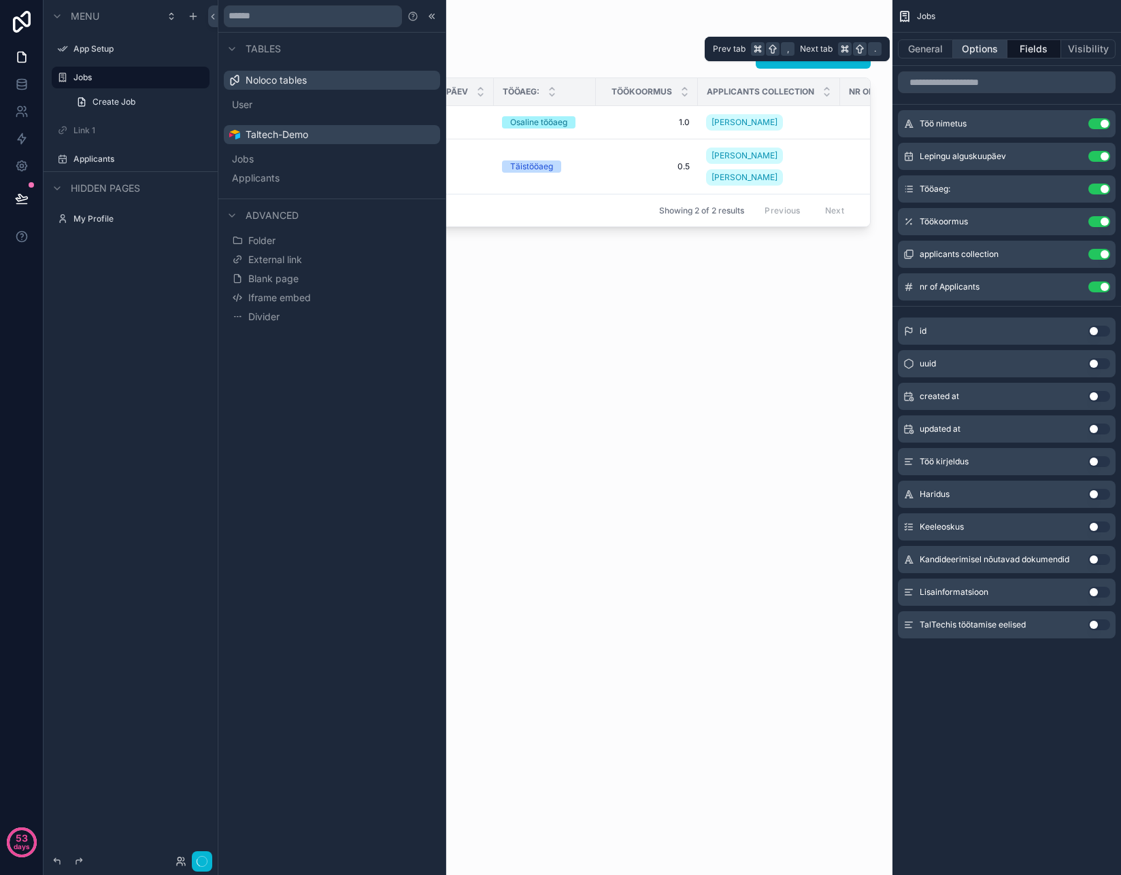
click at [983, 40] on button "Options" at bounding box center [980, 48] width 54 height 19
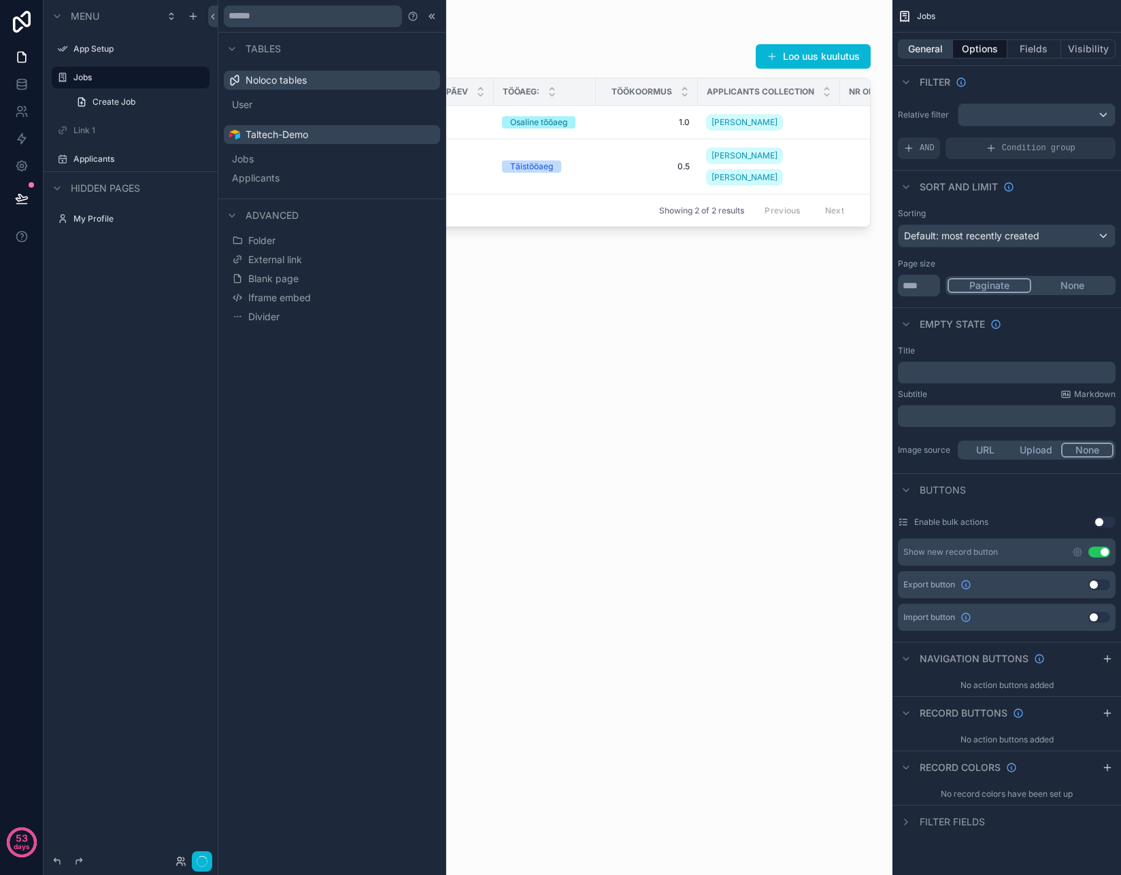
click at [935, 50] on button "General" at bounding box center [925, 48] width 55 height 19
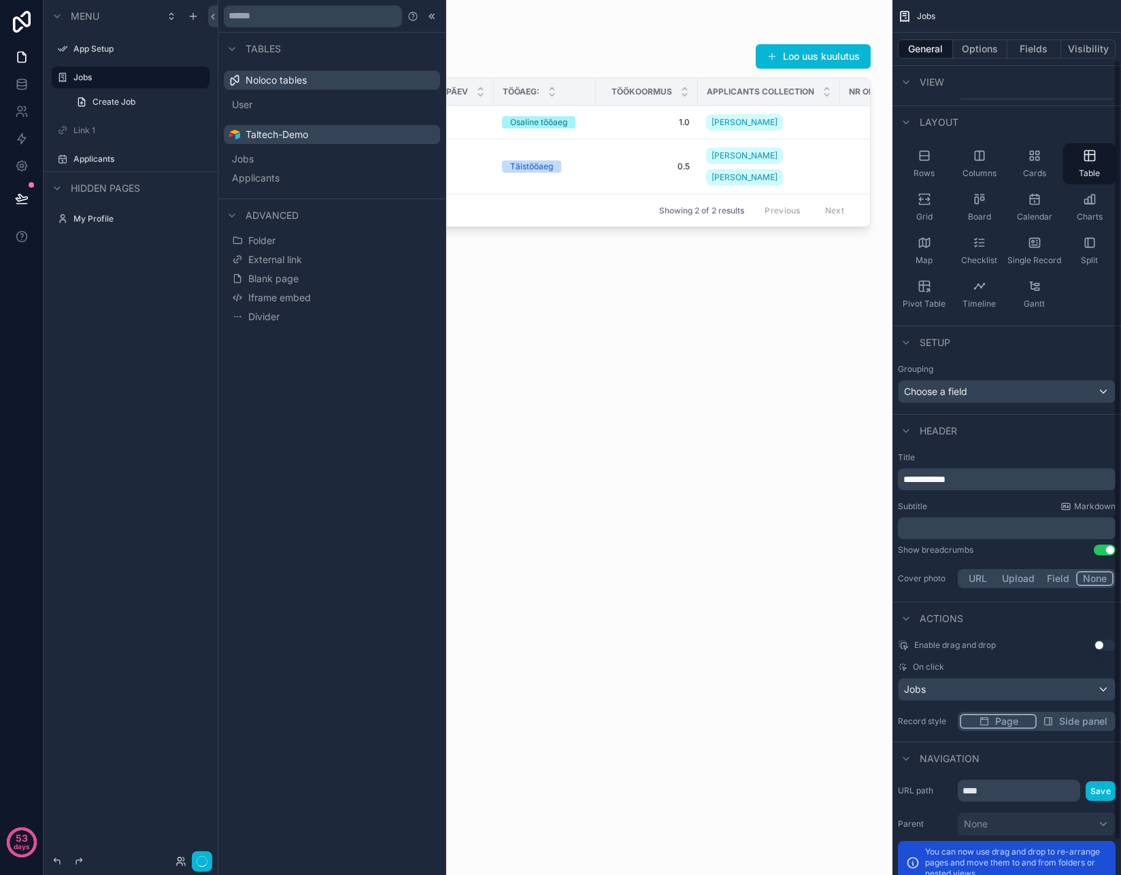
scroll to position [105, 0]
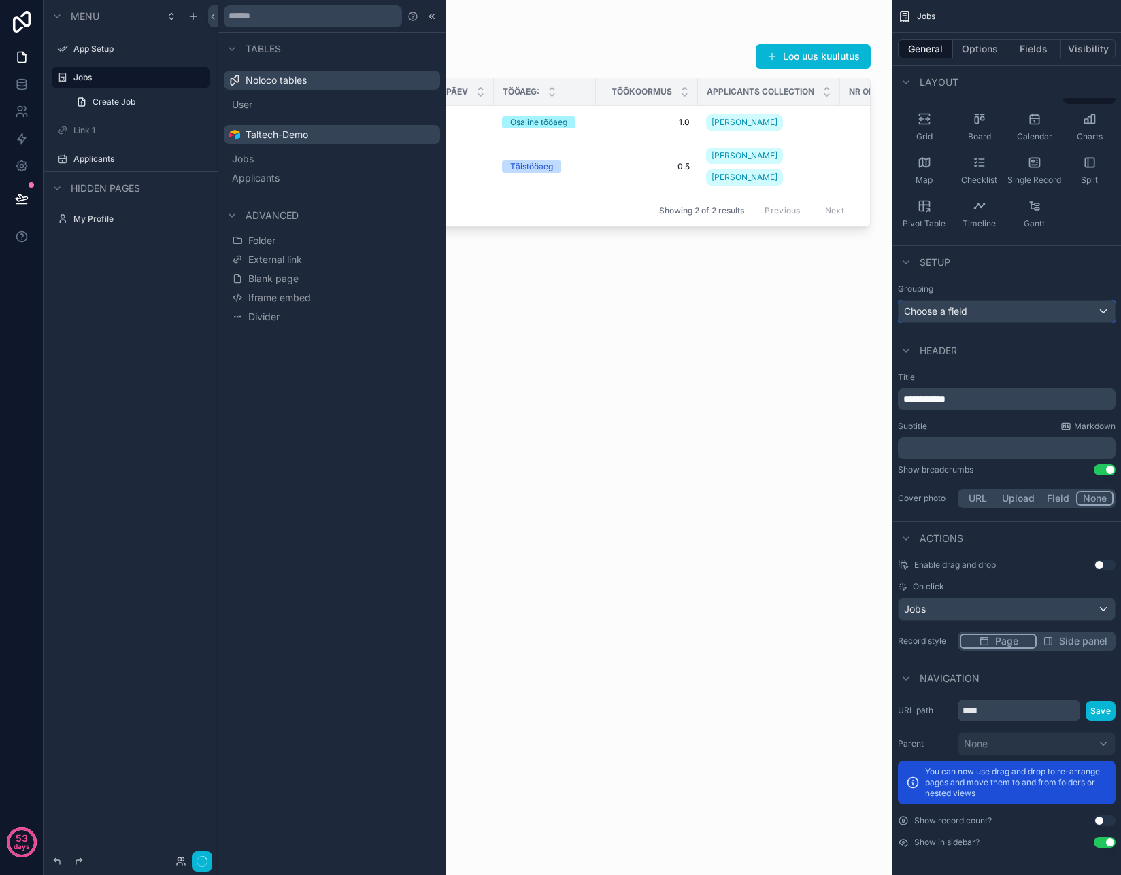
click at [1033, 307] on div "Choose a field" at bounding box center [1007, 312] width 216 height 22
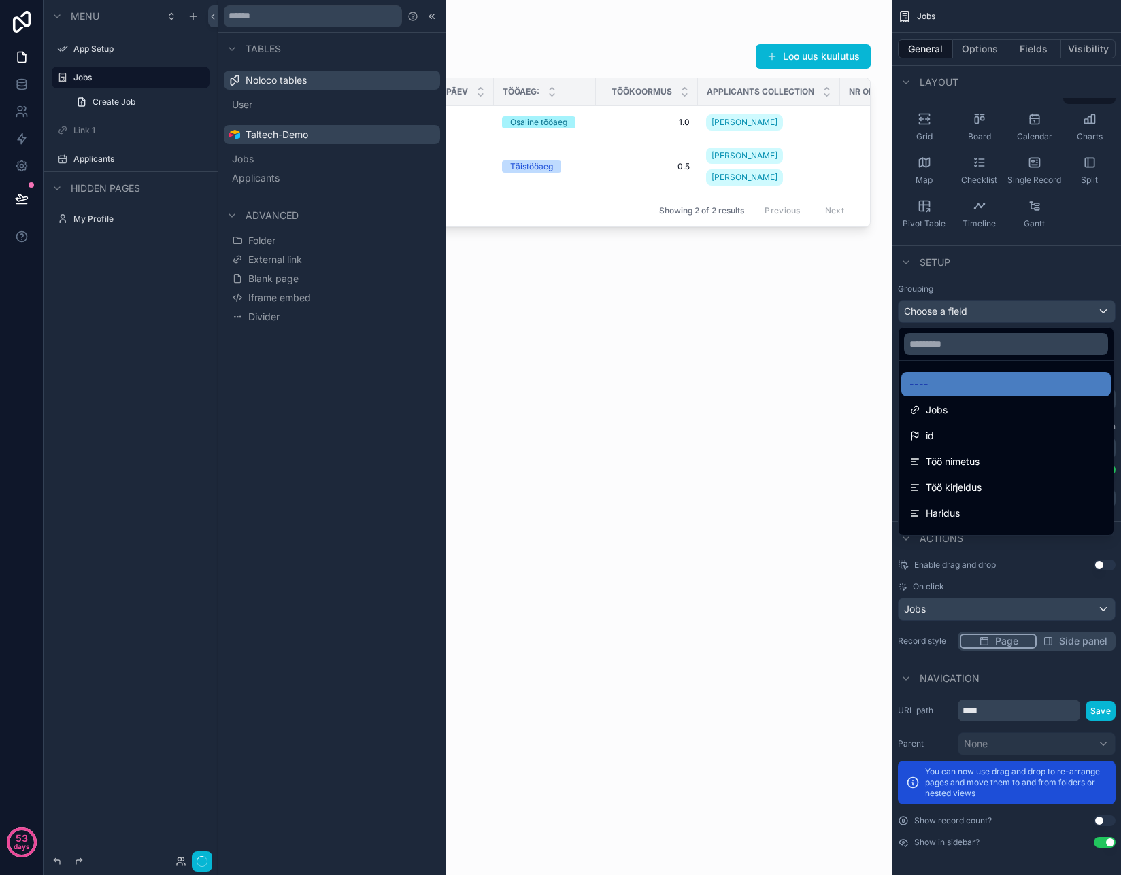
click at [1033, 310] on div "scrollable content" at bounding box center [560, 437] width 1121 height 875
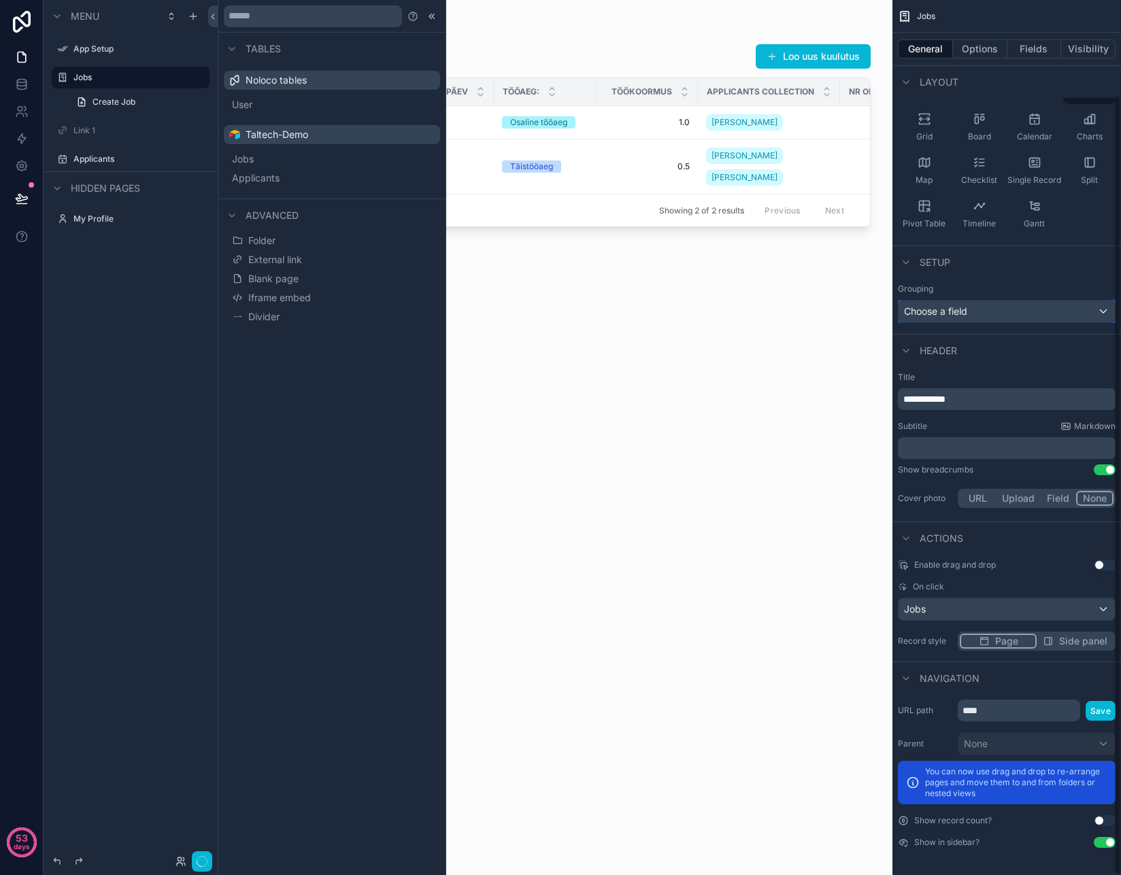
click at [1033, 310] on div "Choose a field" at bounding box center [1007, 312] width 216 height 22
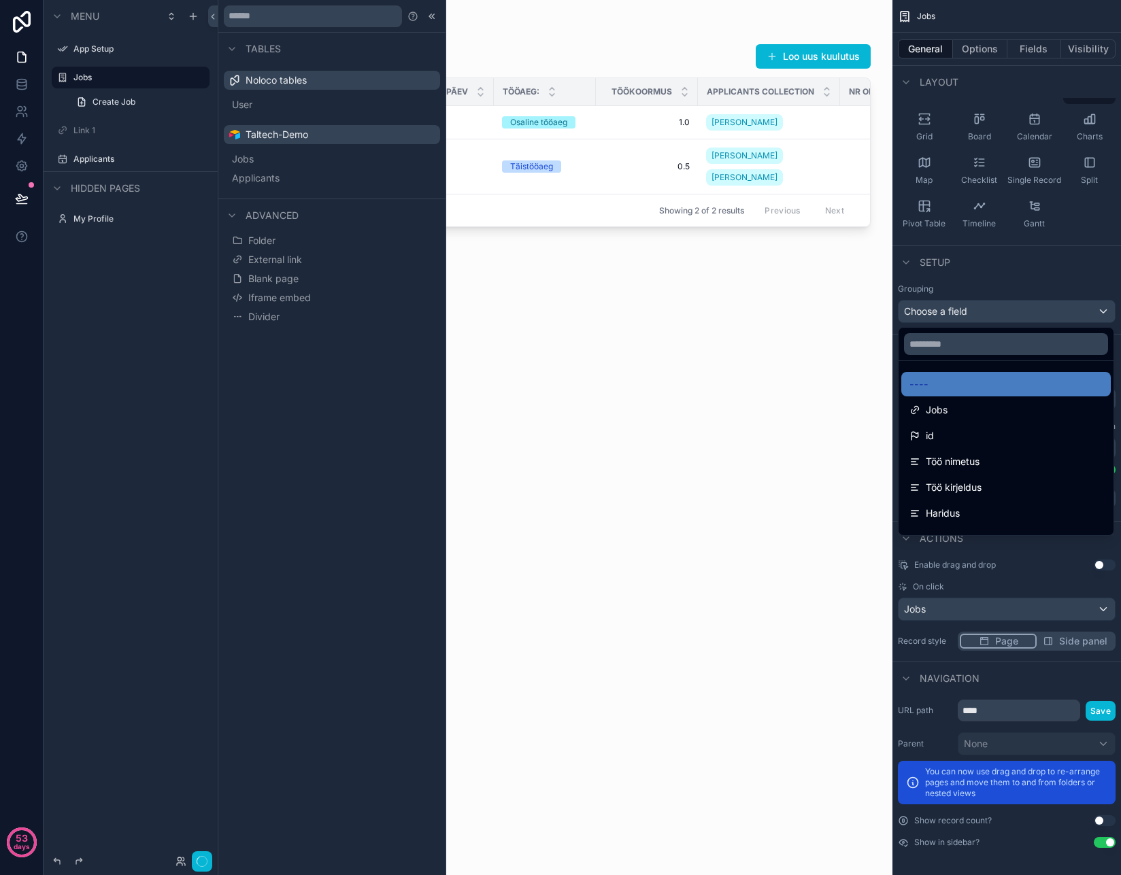
click at [1033, 310] on div "scrollable content" at bounding box center [560, 437] width 1121 height 875
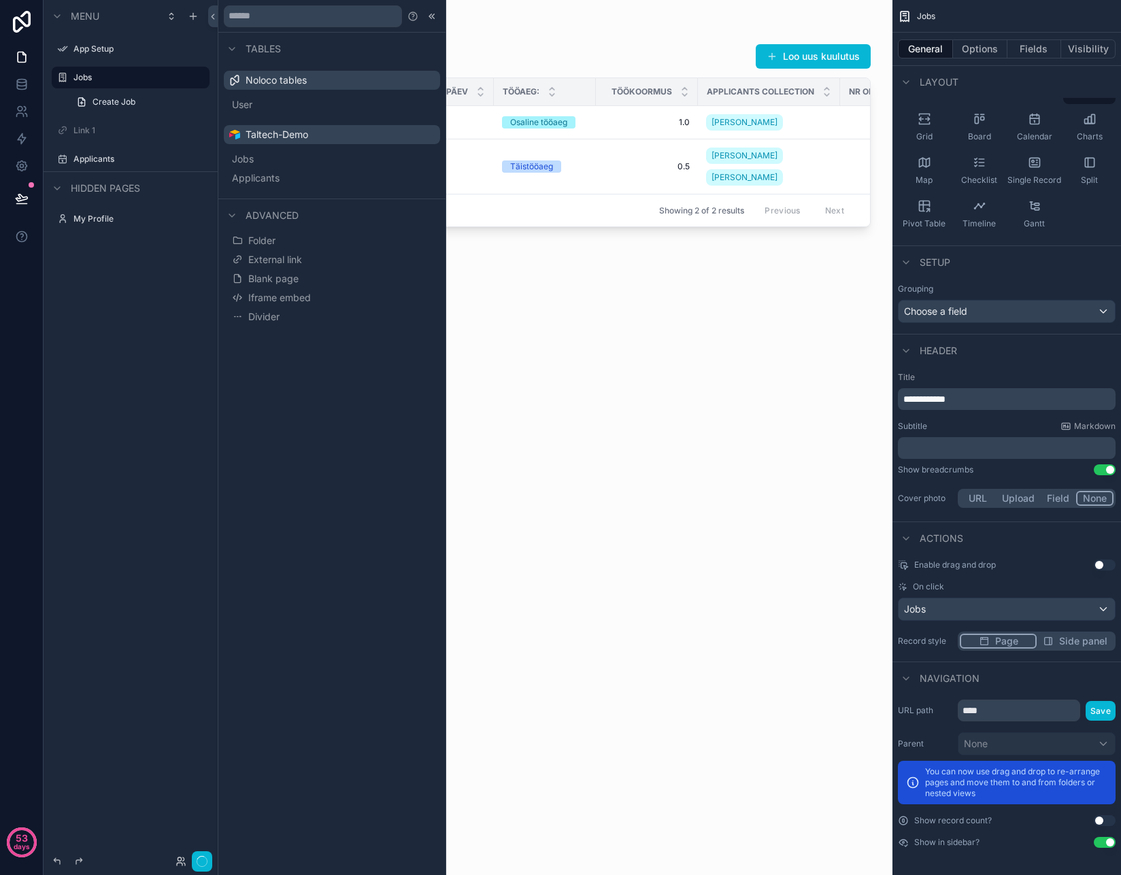
click at [944, 262] on span "Setup" at bounding box center [935, 263] width 31 height 14
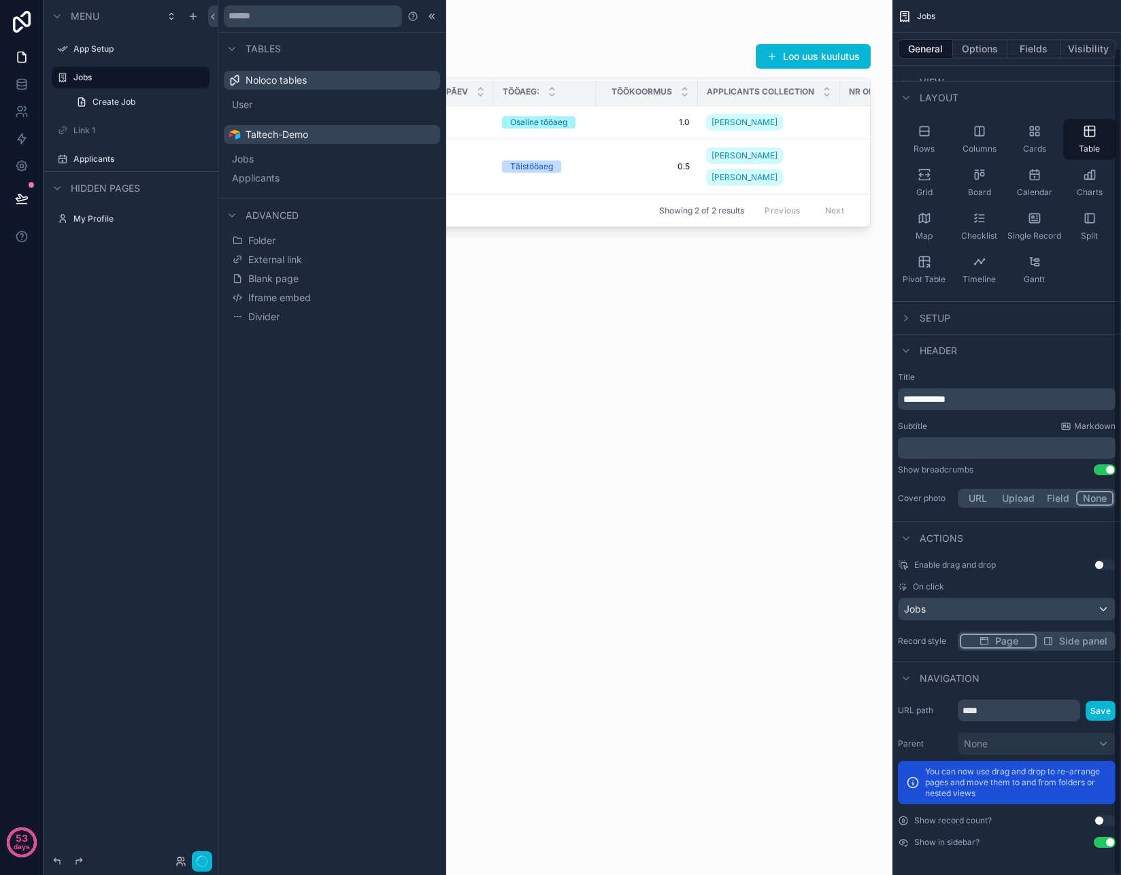
click at [930, 312] on span "Setup" at bounding box center [935, 319] width 31 height 14
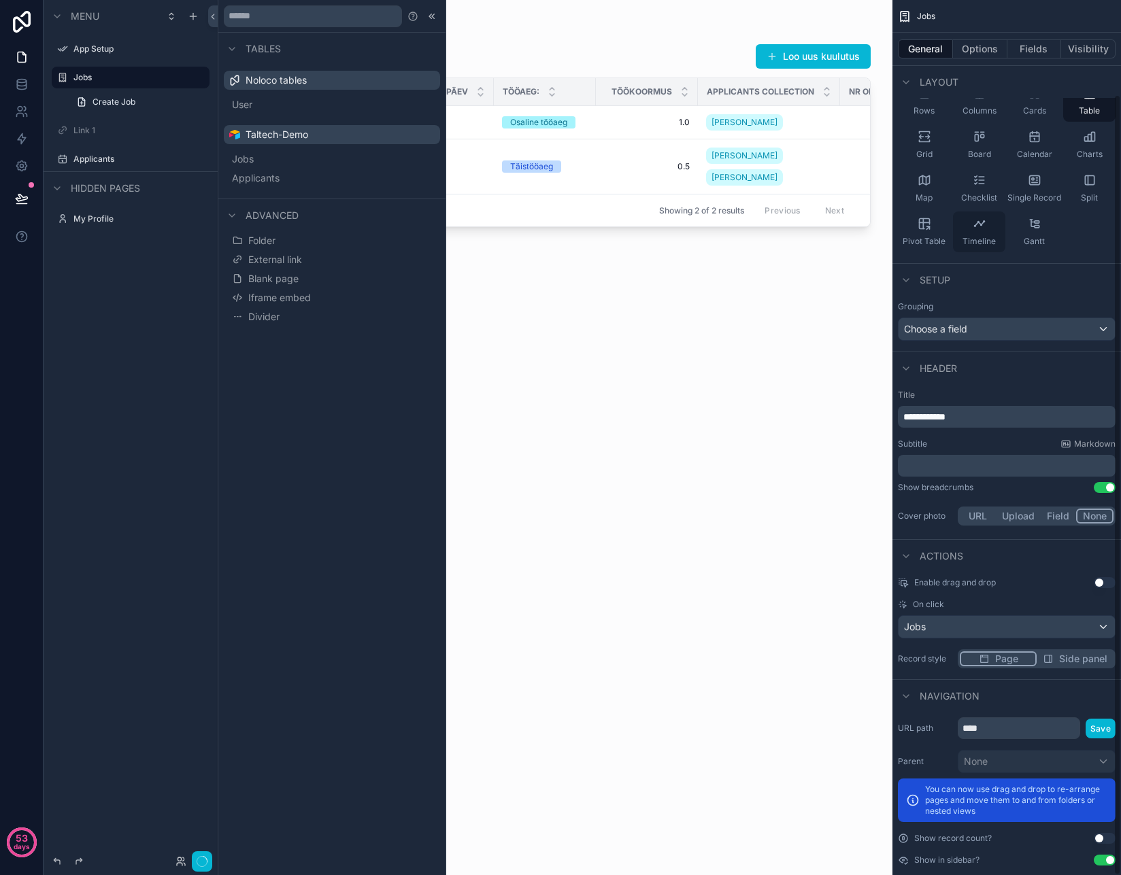
scroll to position [105, 0]
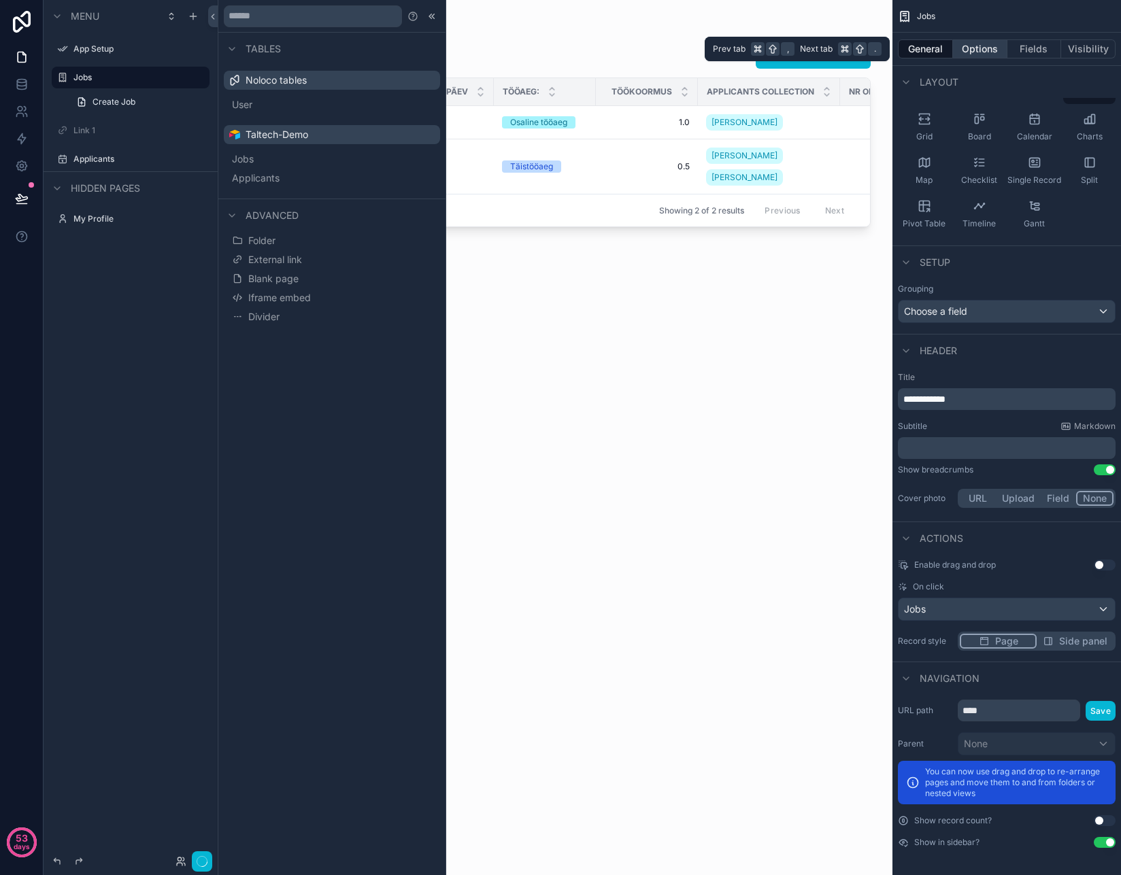
click at [984, 49] on button "Options" at bounding box center [980, 48] width 54 height 19
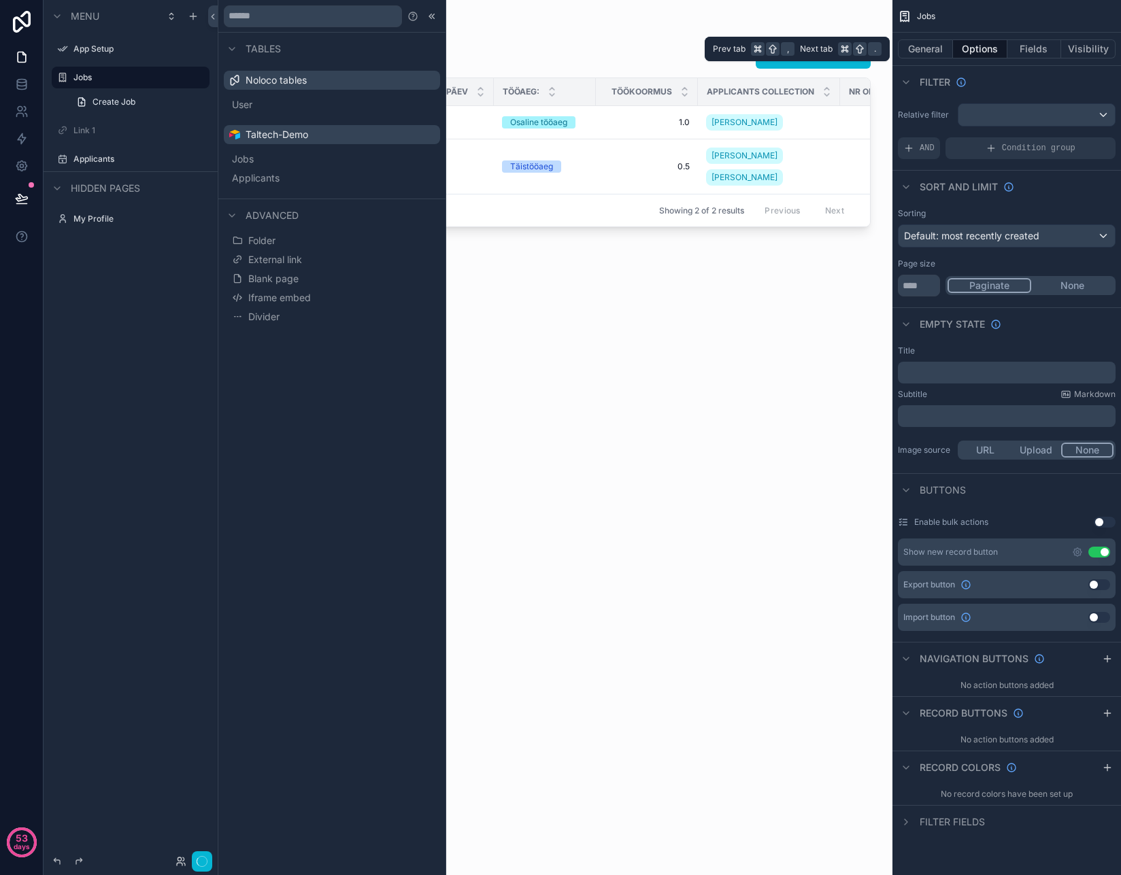
scroll to position [0, 0]
click at [1089, 114] on div "scrollable content" at bounding box center [1036, 115] width 156 height 22
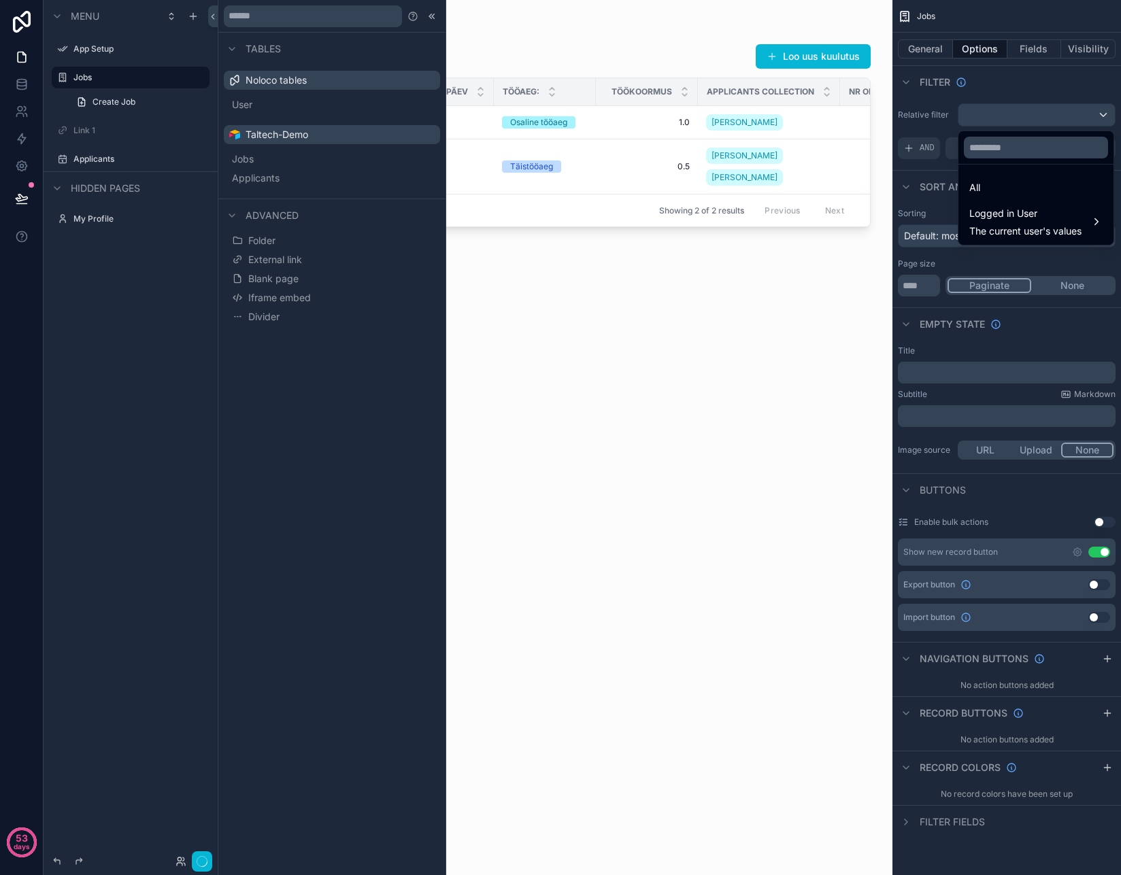
click at [1089, 114] on div "scrollable content" at bounding box center [560, 437] width 1121 height 875
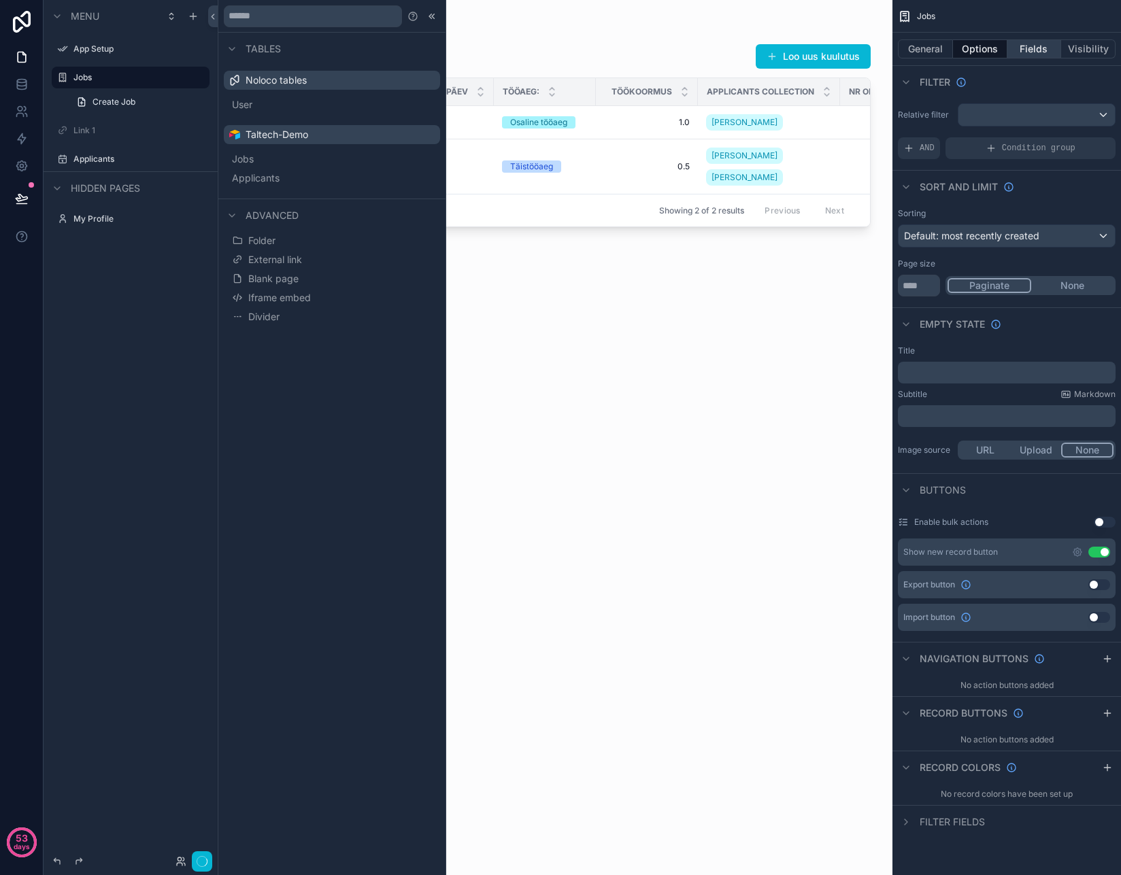
click at [1037, 48] on button "Fields" at bounding box center [1034, 48] width 54 height 19
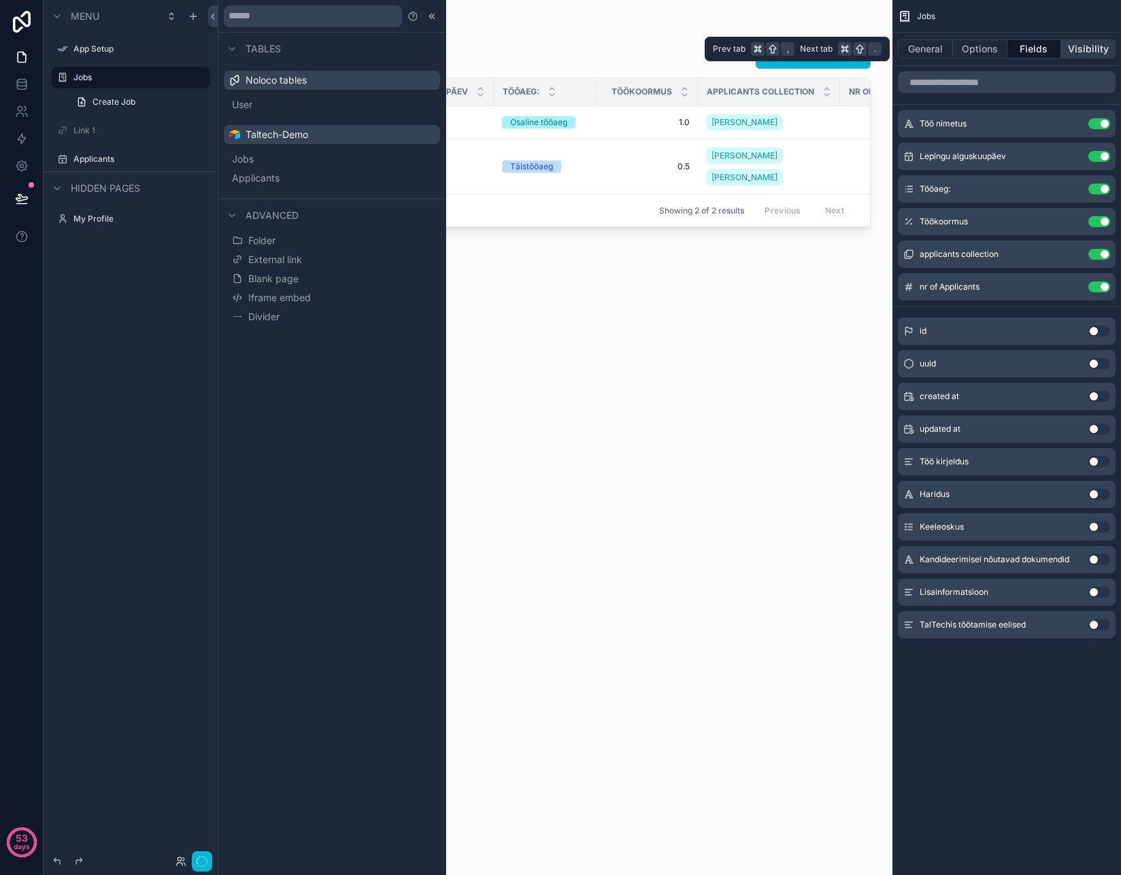
click at [1077, 48] on button "Visibility" at bounding box center [1088, 48] width 54 height 19
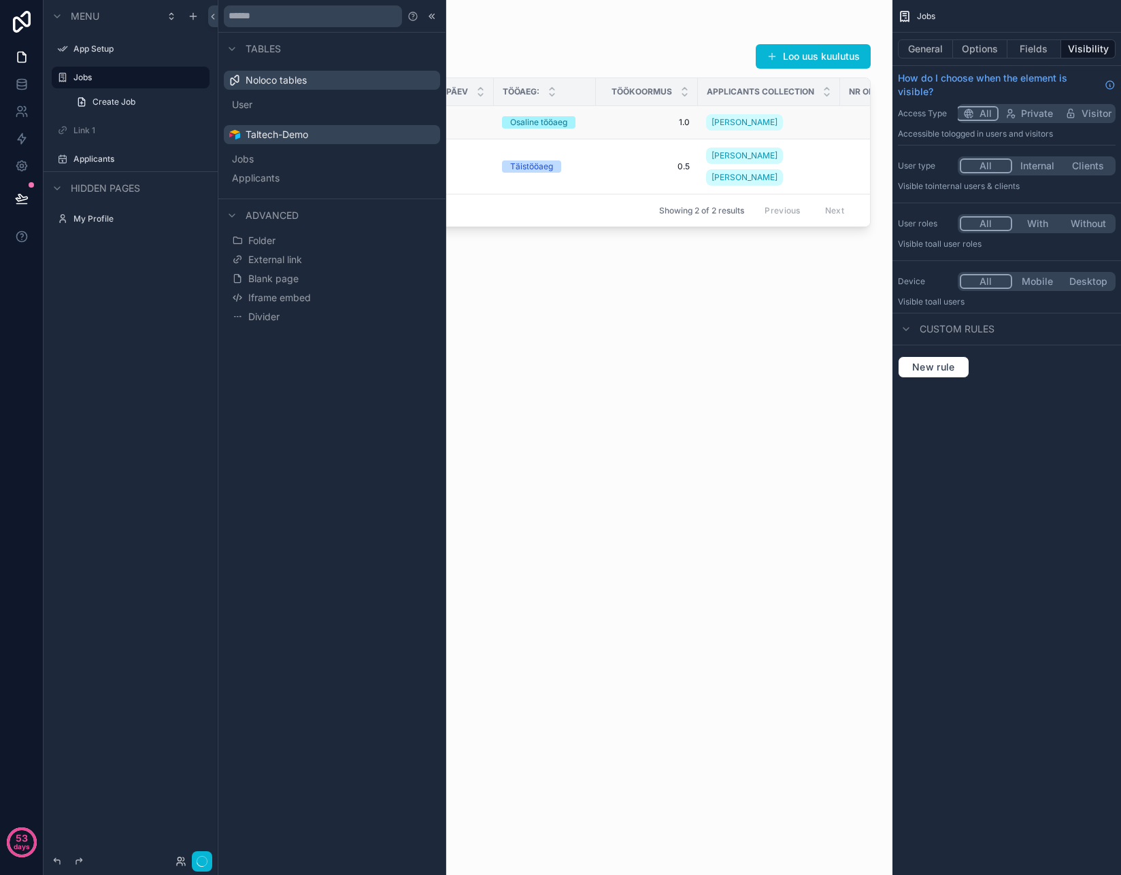
click at [637, 124] on span "1.0" at bounding box center [647, 122] width 86 height 11
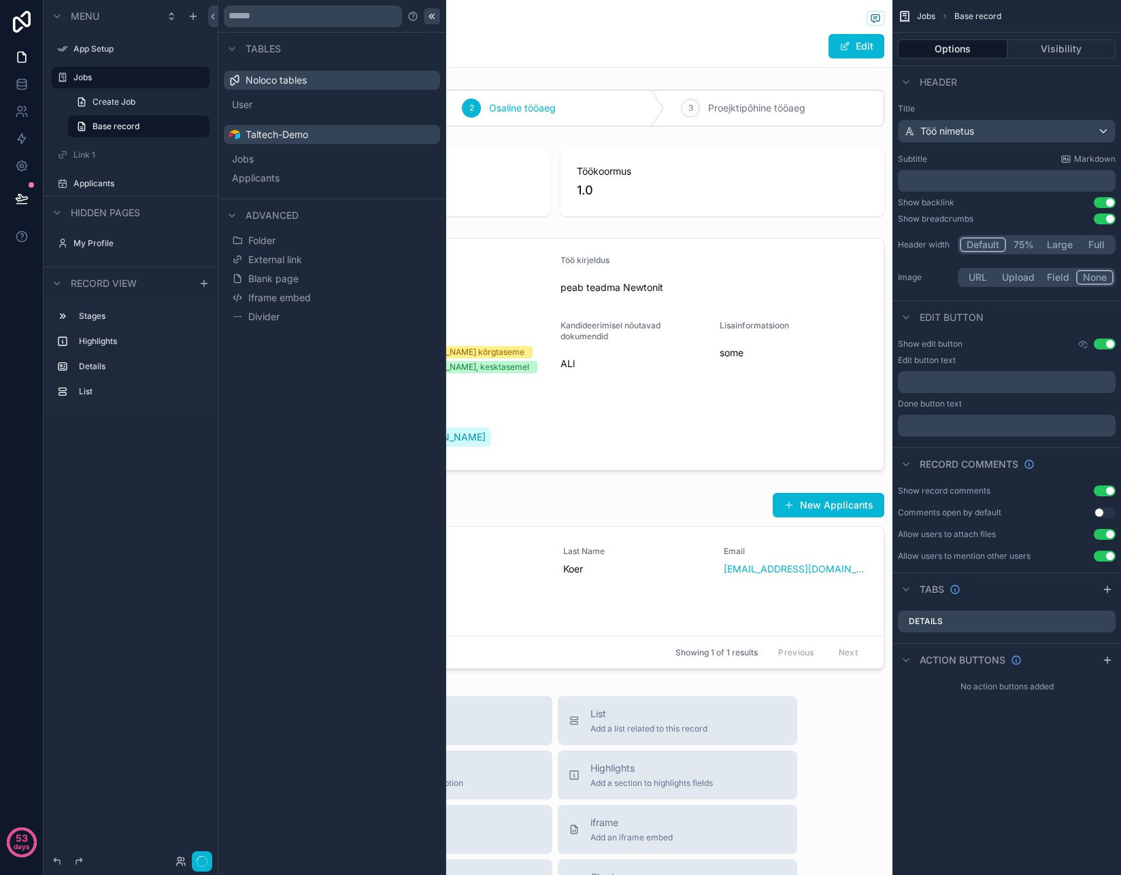
click at [432, 14] on icon at bounding box center [432, 16] width 11 height 11
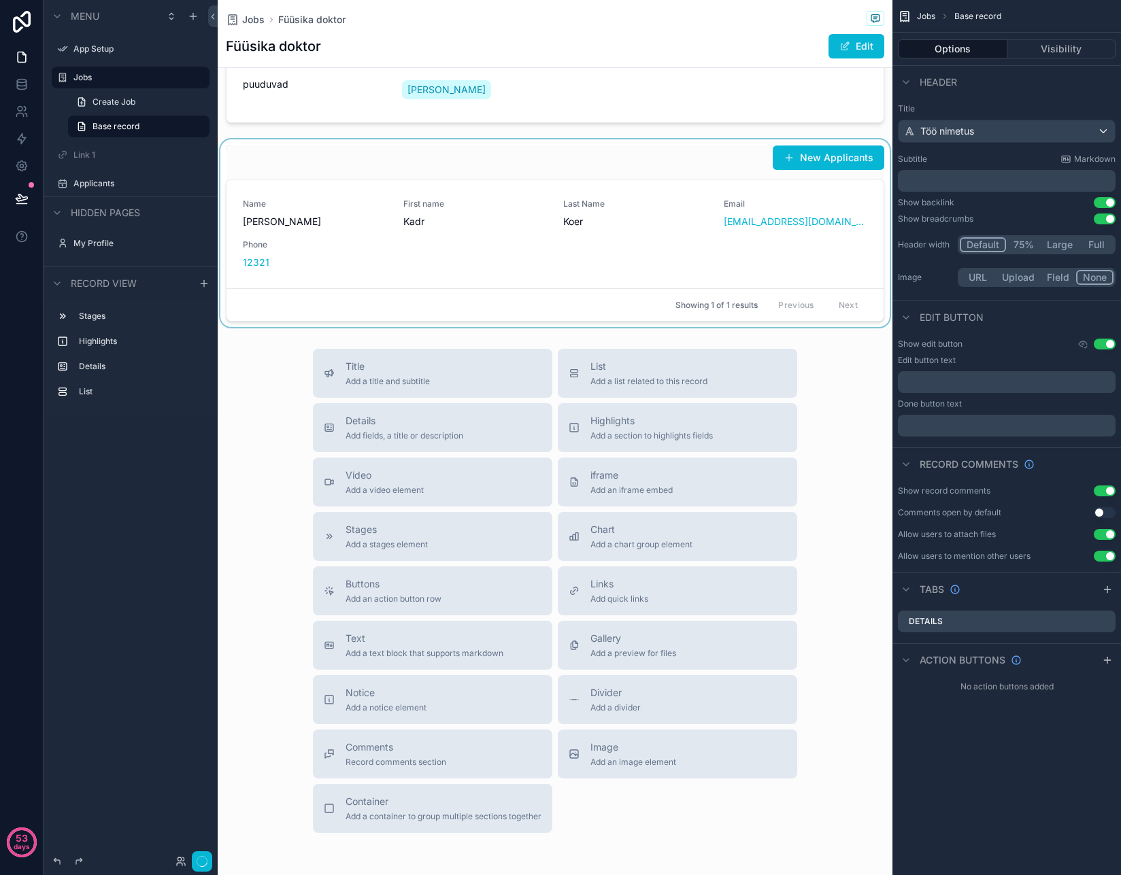
scroll to position [135, 0]
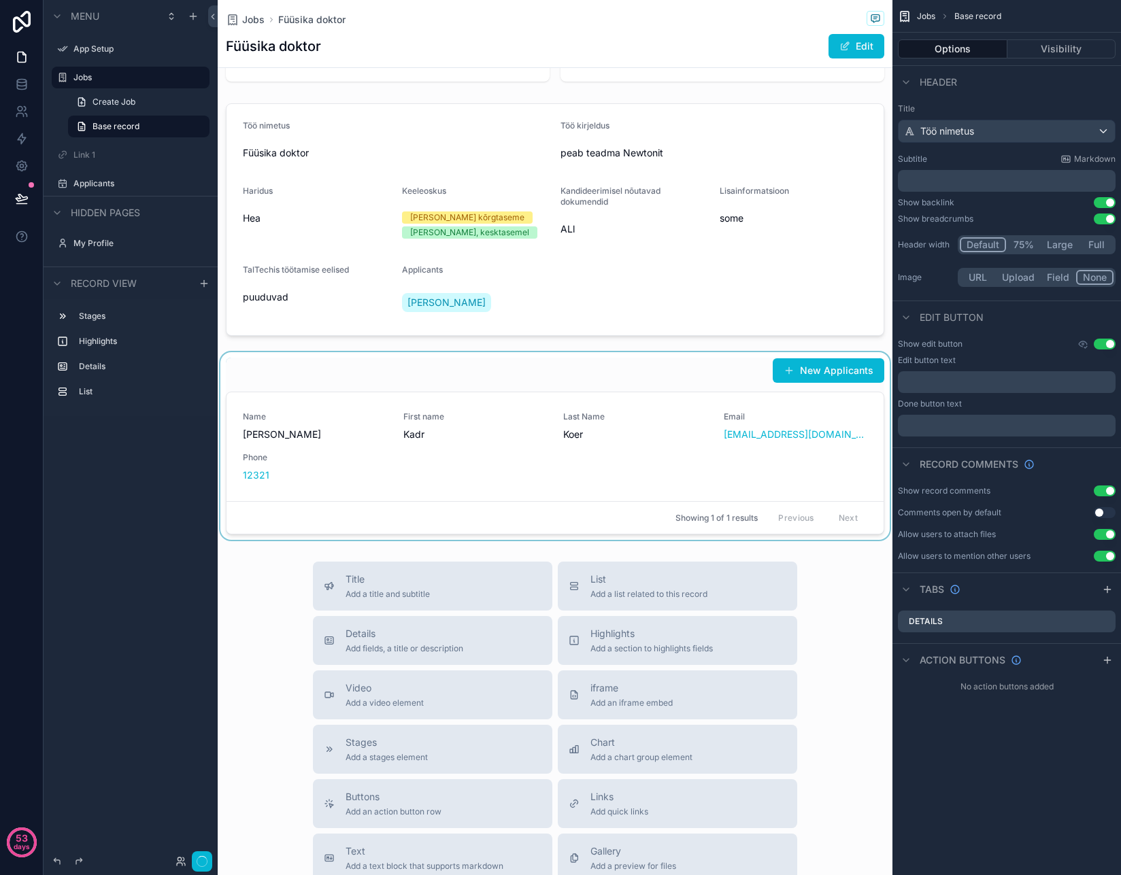
click at [819, 371] on div "scrollable content" at bounding box center [555, 446] width 675 height 188
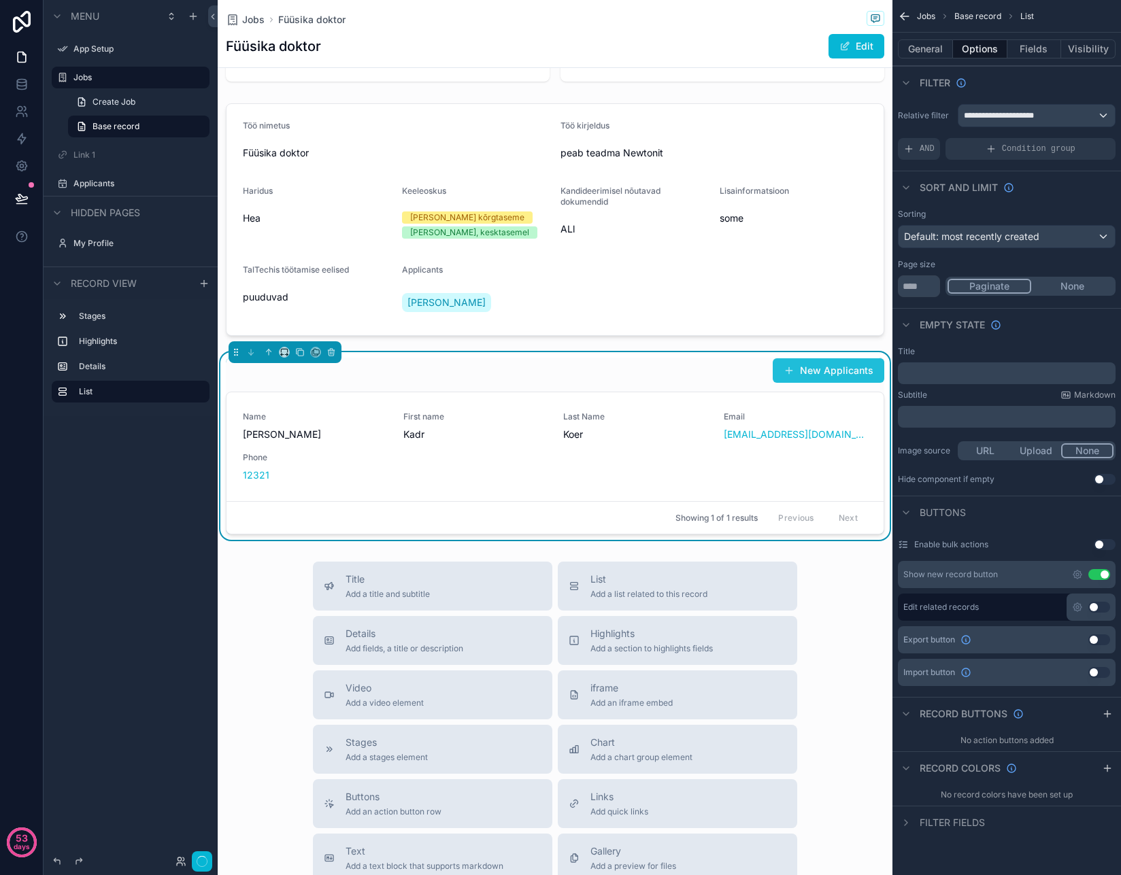
click at [805, 375] on button "New Applicants" at bounding box center [829, 370] width 112 height 24
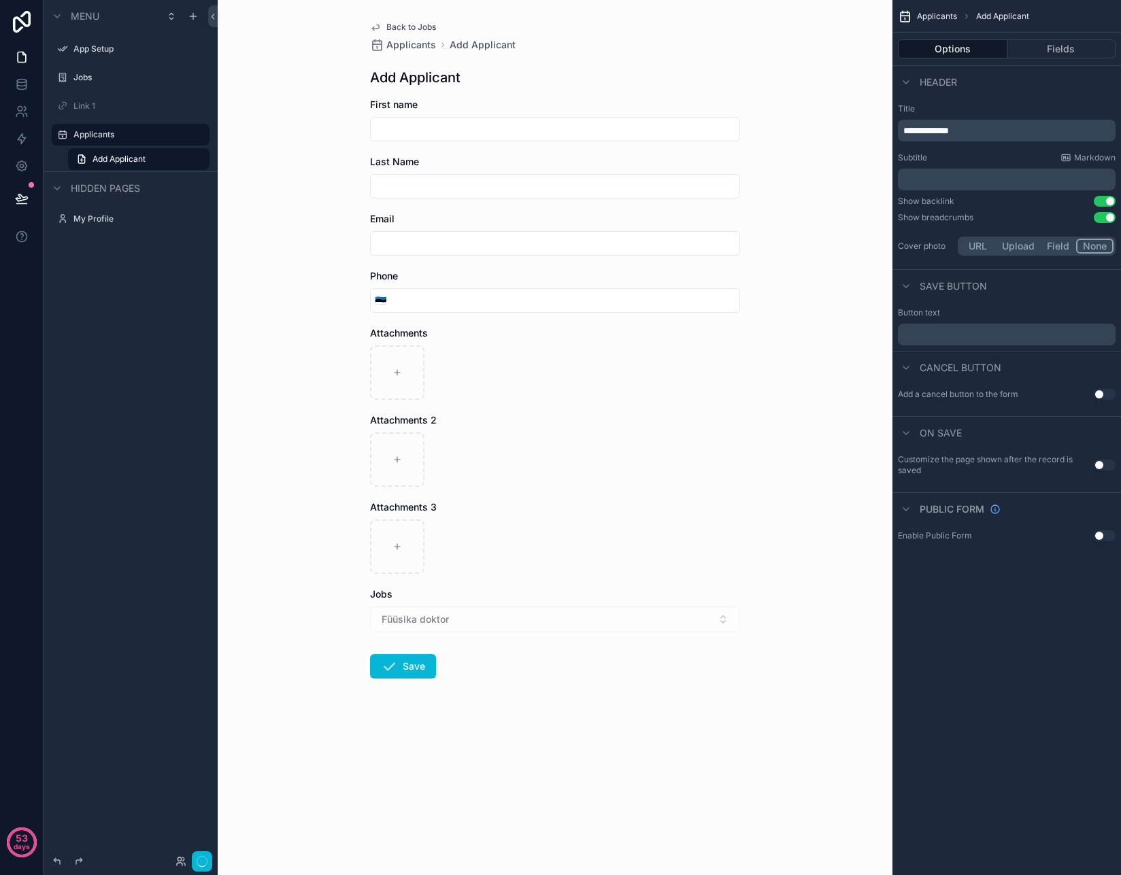
click at [1103, 535] on button "Use setting" at bounding box center [1105, 536] width 22 height 11
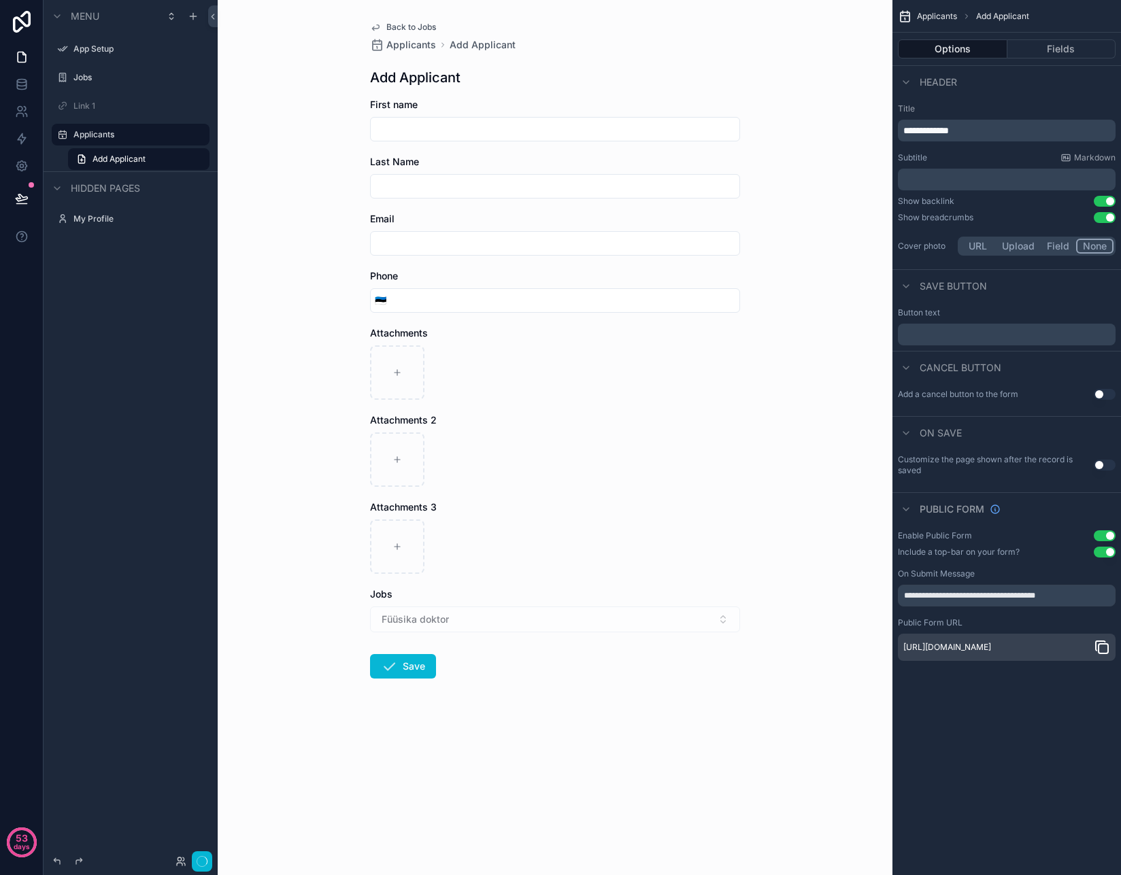
click at [1103, 655] on icon "scrollable content" at bounding box center [1102, 647] width 16 height 16
click at [1010, 335] on p "﻿" at bounding box center [1008, 334] width 210 height 11
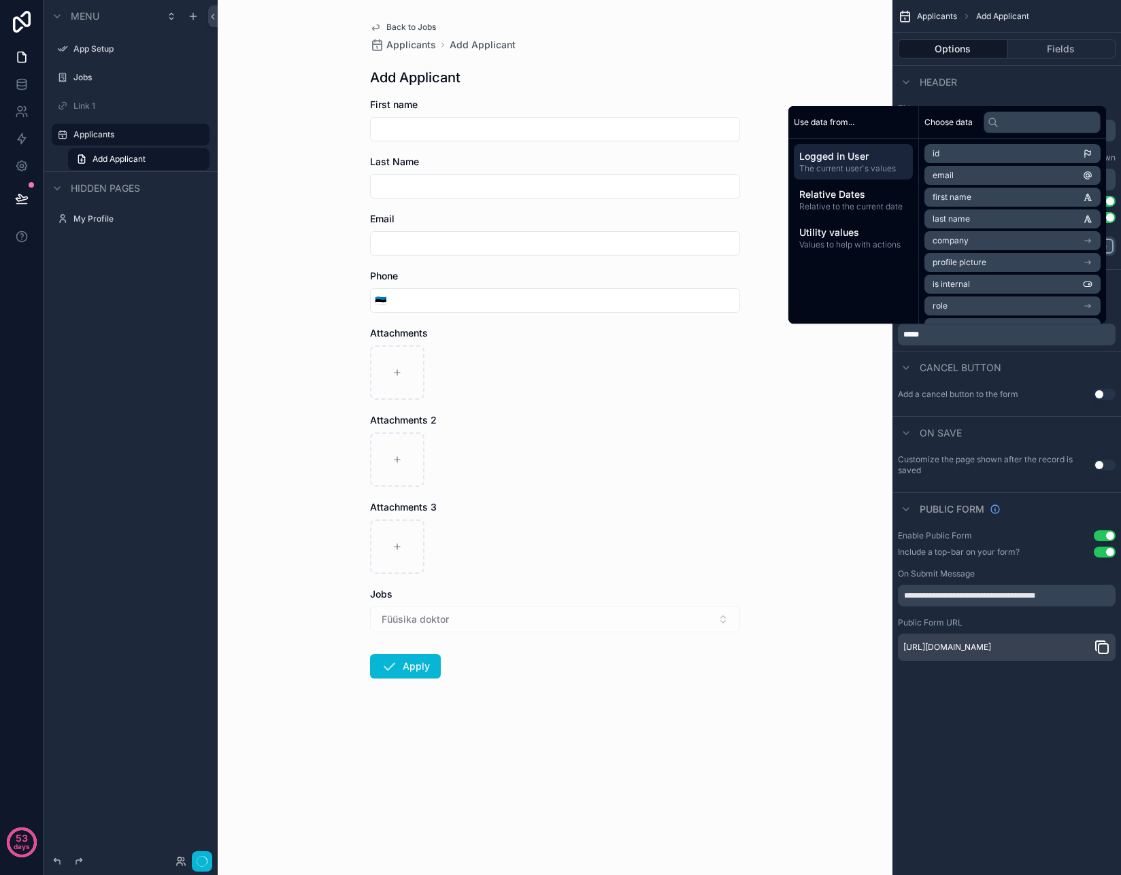
click at [1023, 372] on div "Cancel button" at bounding box center [1006, 367] width 229 height 33
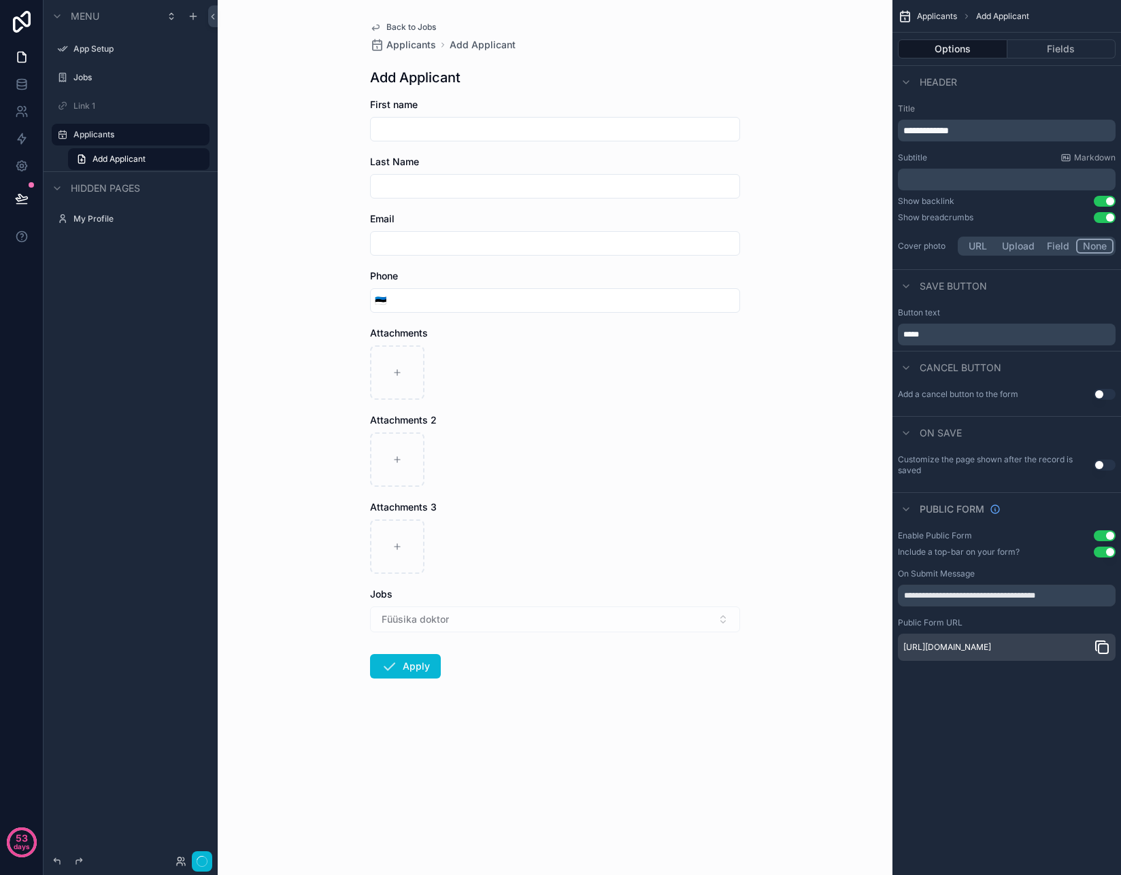
click at [992, 365] on span "Cancel button" at bounding box center [961, 368] width 82 height 14
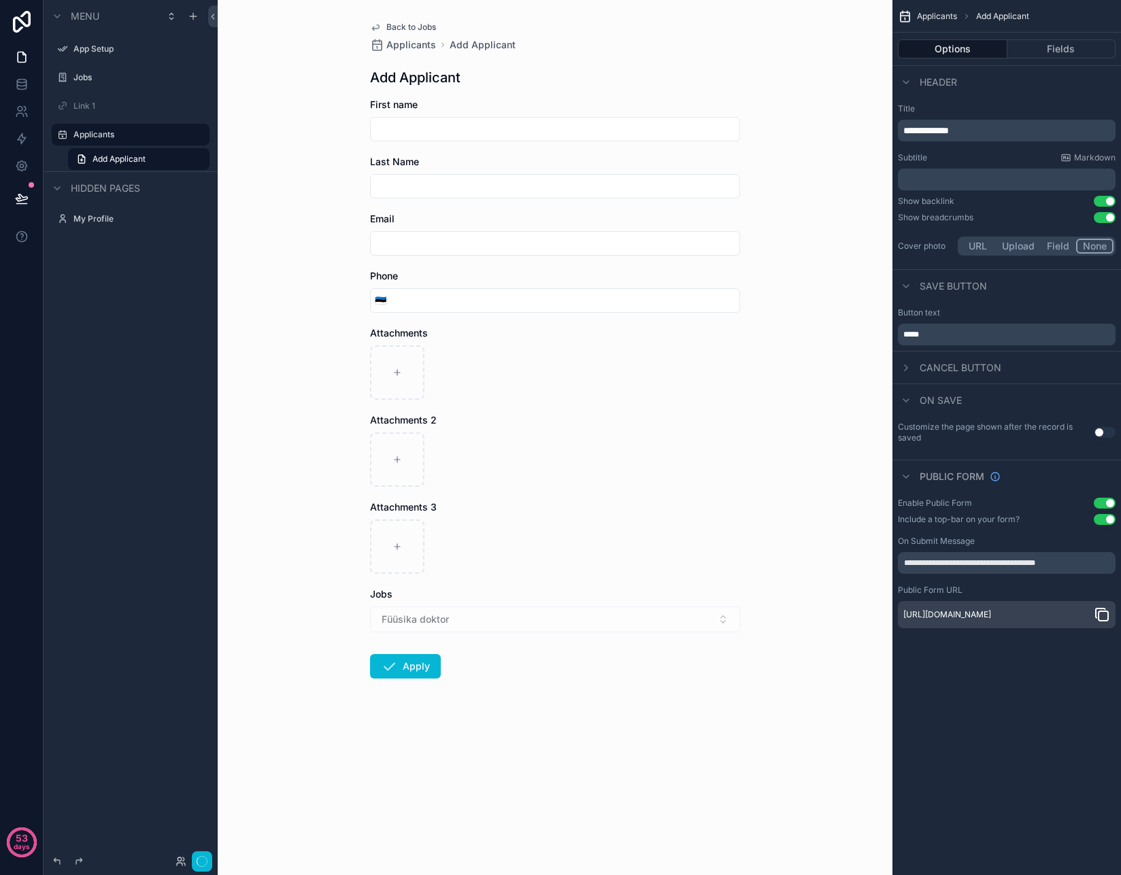
click at [992, 365] on span "Cancel button" at bounding box center [961, 368] width 82 height 14
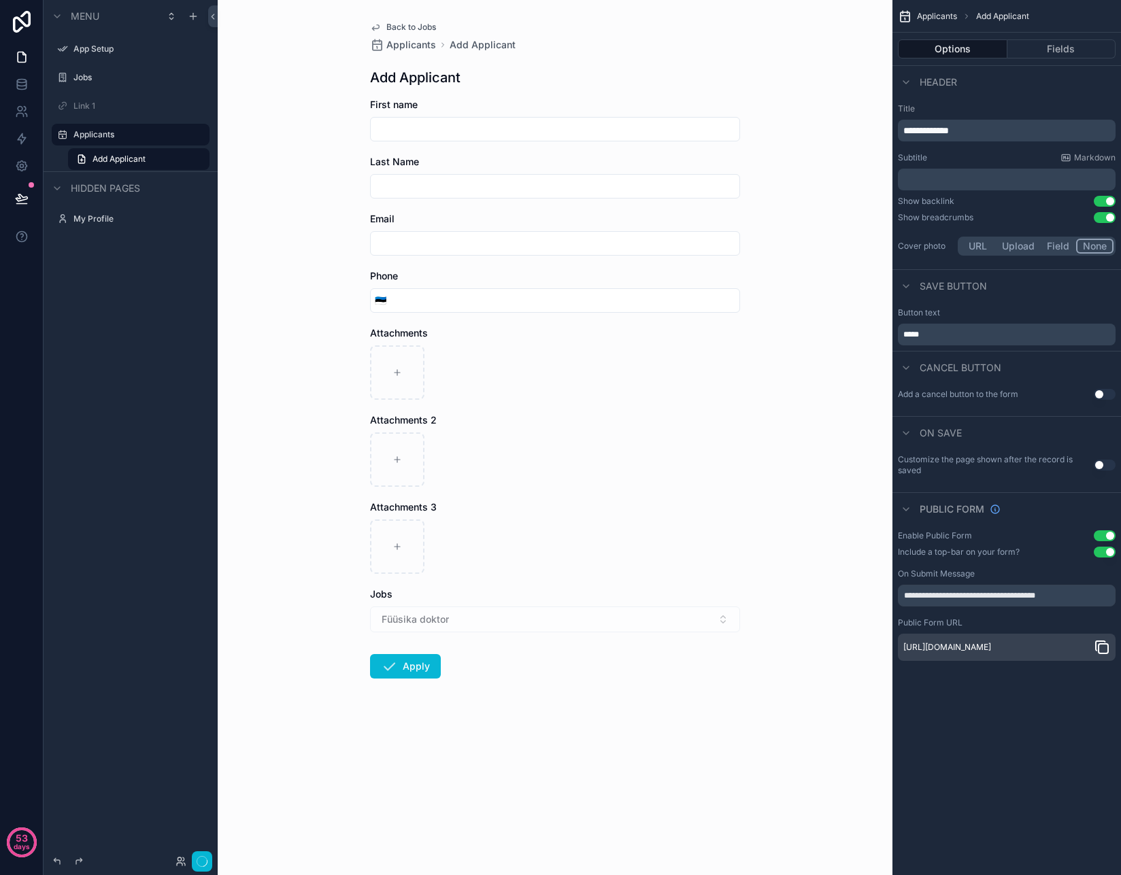
click at [1104, 390] on button "Use setting" at bounding box center [1105, 394] width 22 height 11
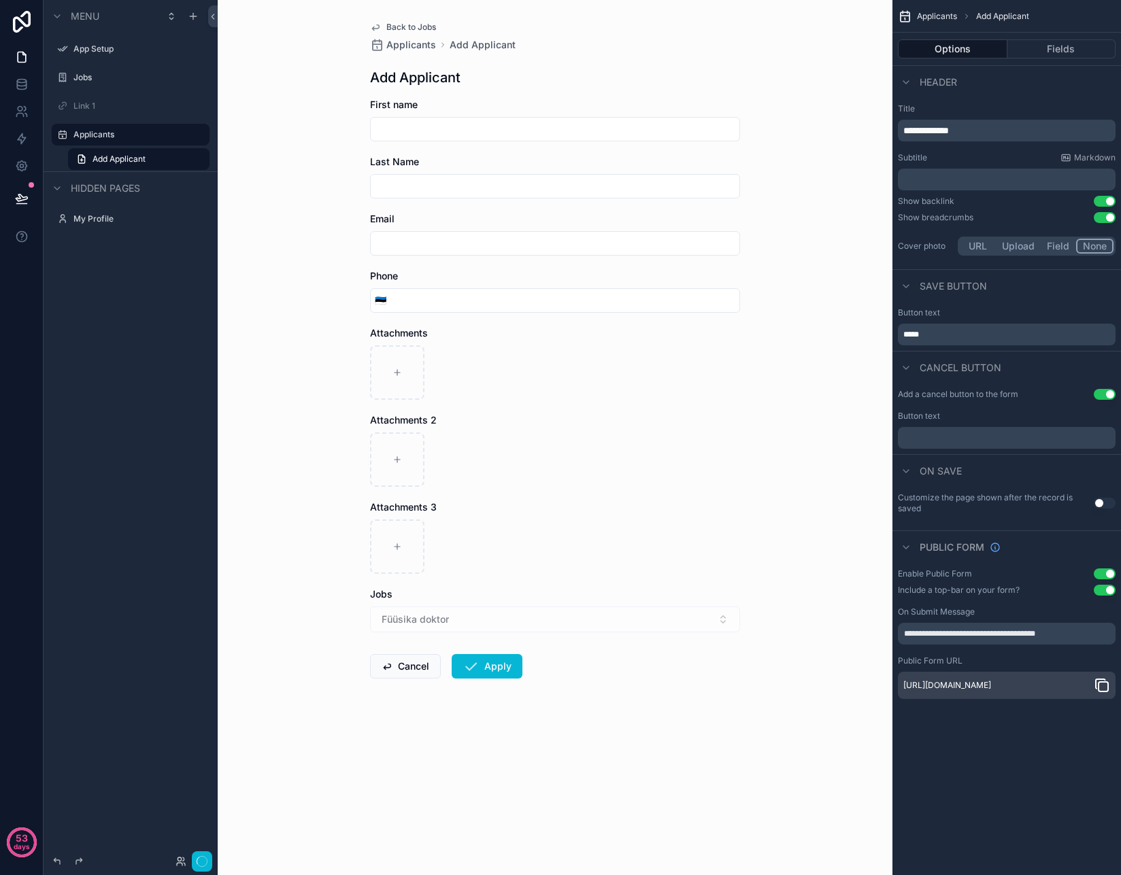
click at [1053, 438] on p "﻿" at bounding box center [1008, 438] width 210 height 11
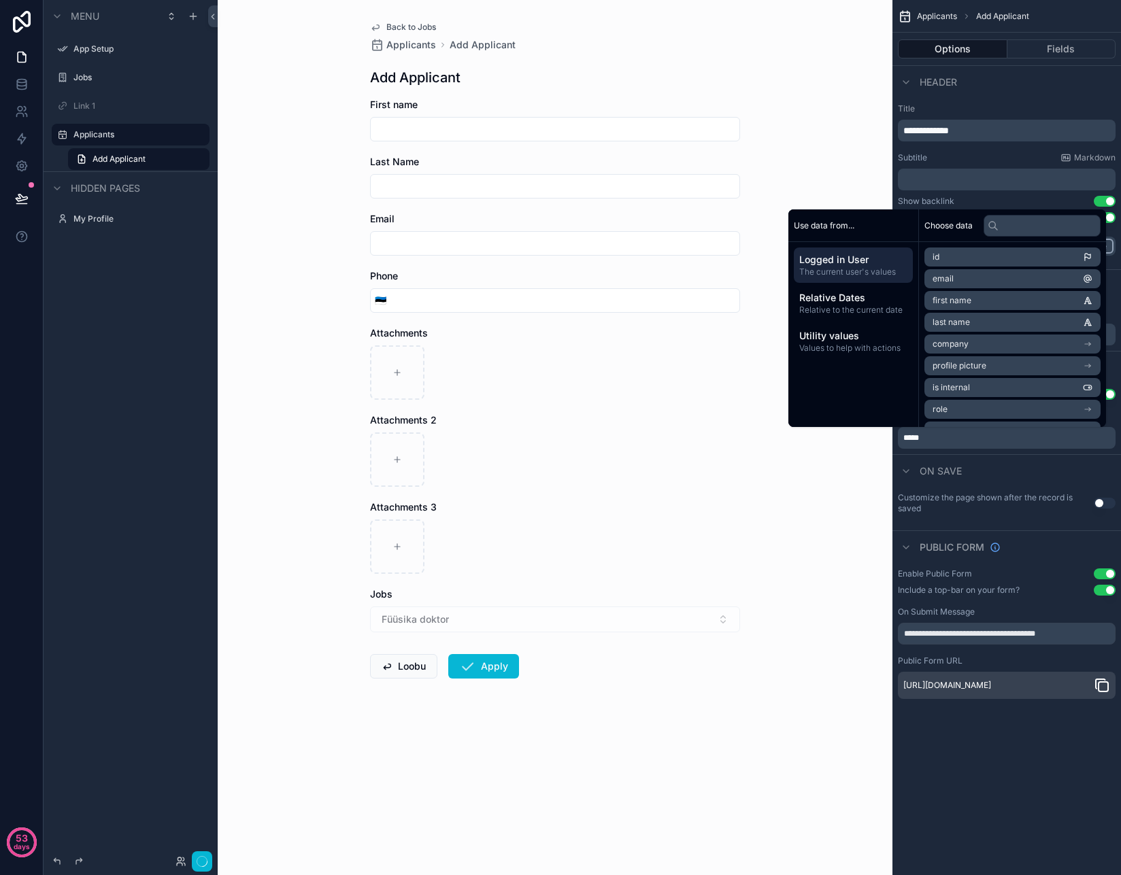
click at [1056, 470] on div "On save" at bounding box center [1006, 470] width 229 height 33
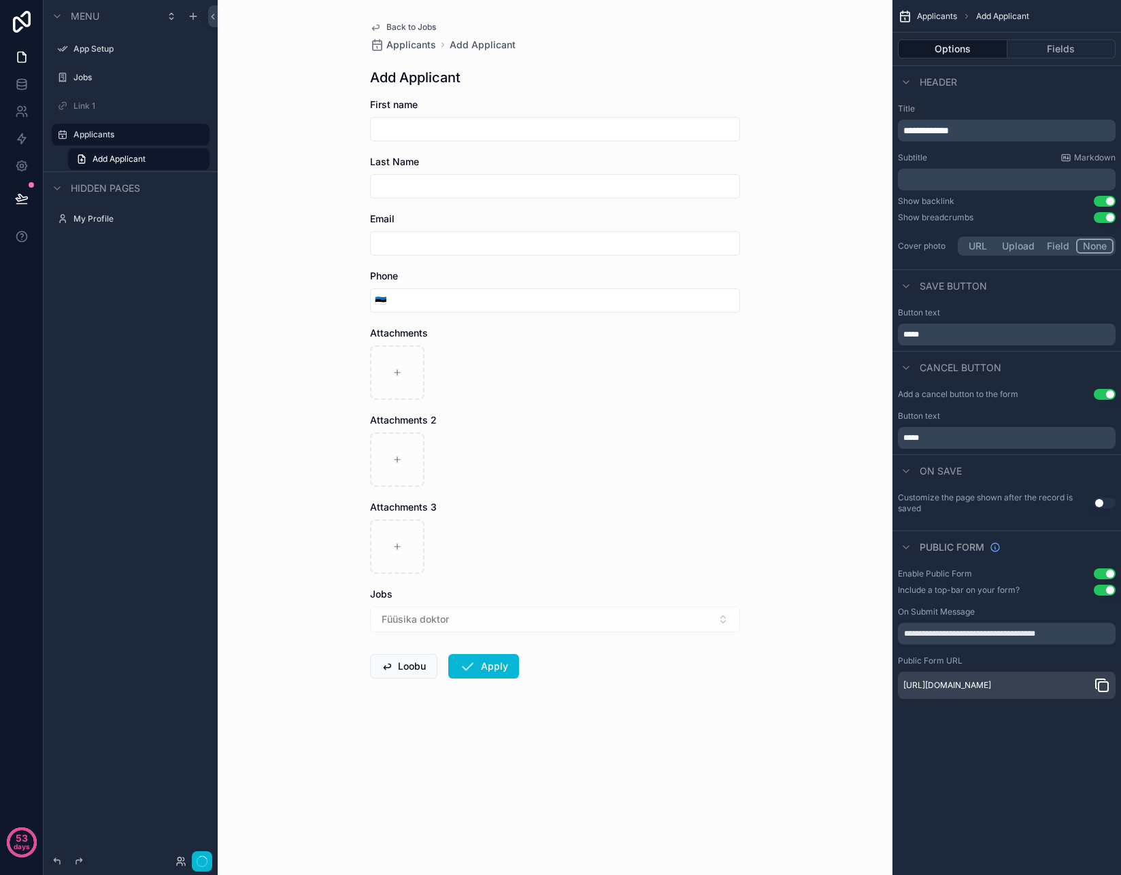
click at [1099, 505] on button "Use setting" at bounding box center [1105, 503] width 22 height 11
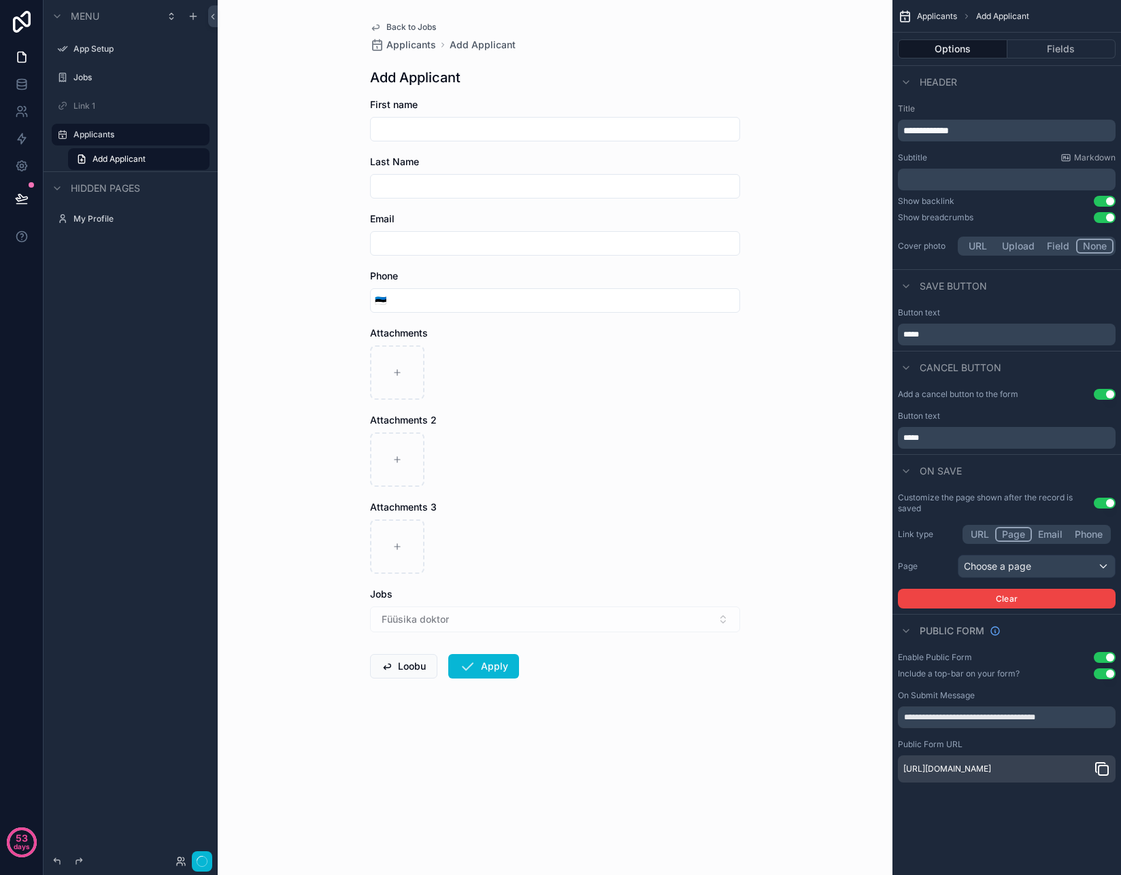
click at [1099, 505] on button "Use setting" at bounding box center [1105, 503] width 22 height 11
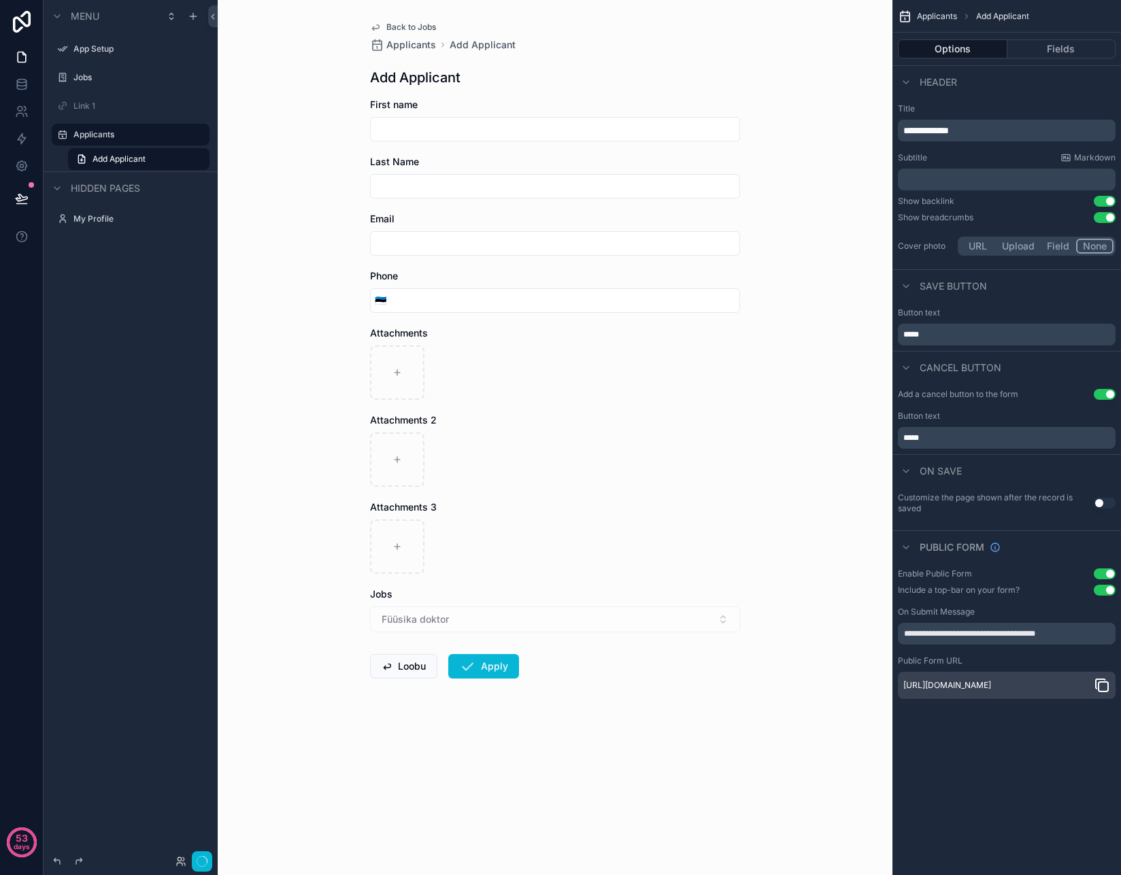
click at [1099, 505] on button "Use setting" at bounding box center [1105, 503] width 22 height 11
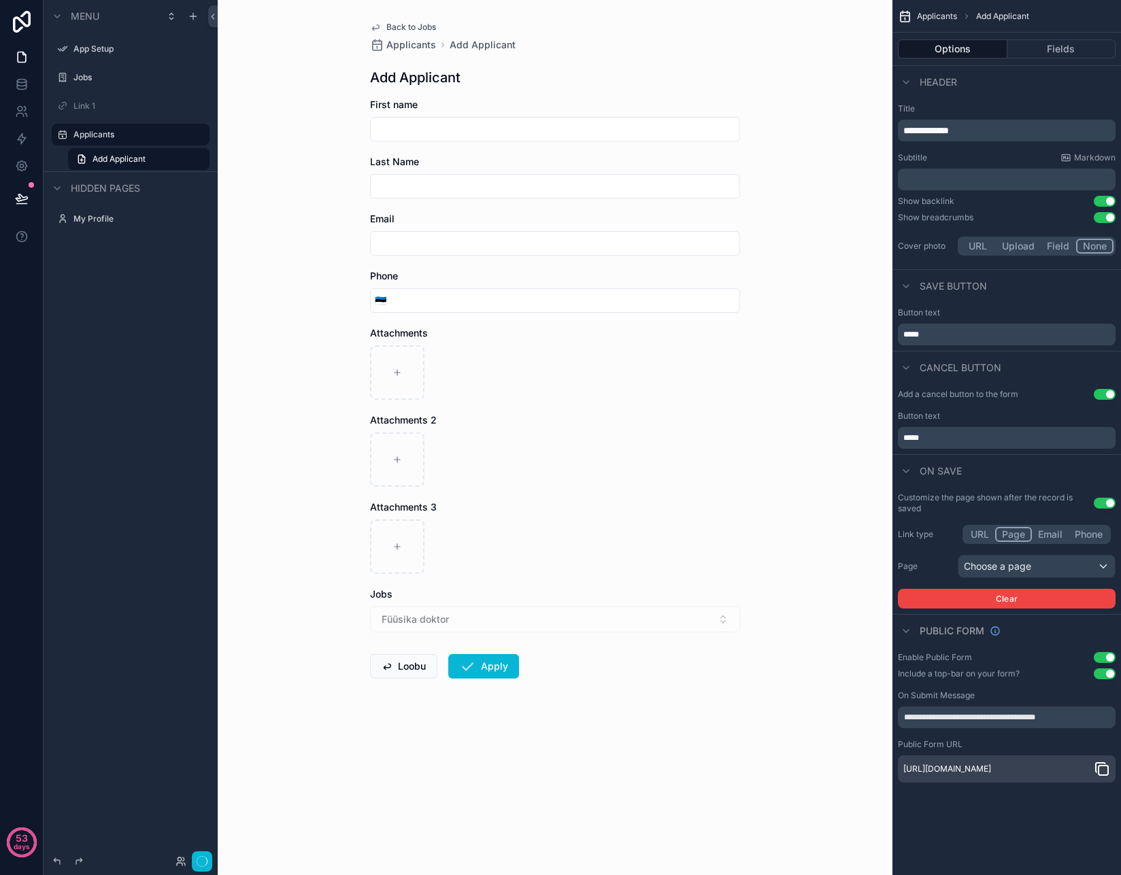
click at [1054, 580] on div "Link type URL Page Email Phone Page Choose a page Clear" at bounding box center [1007, 567] width 218 height 84
click at [1054, 574] on div "Choose a page" at bounding box center [1036, 567] width 156 height 22
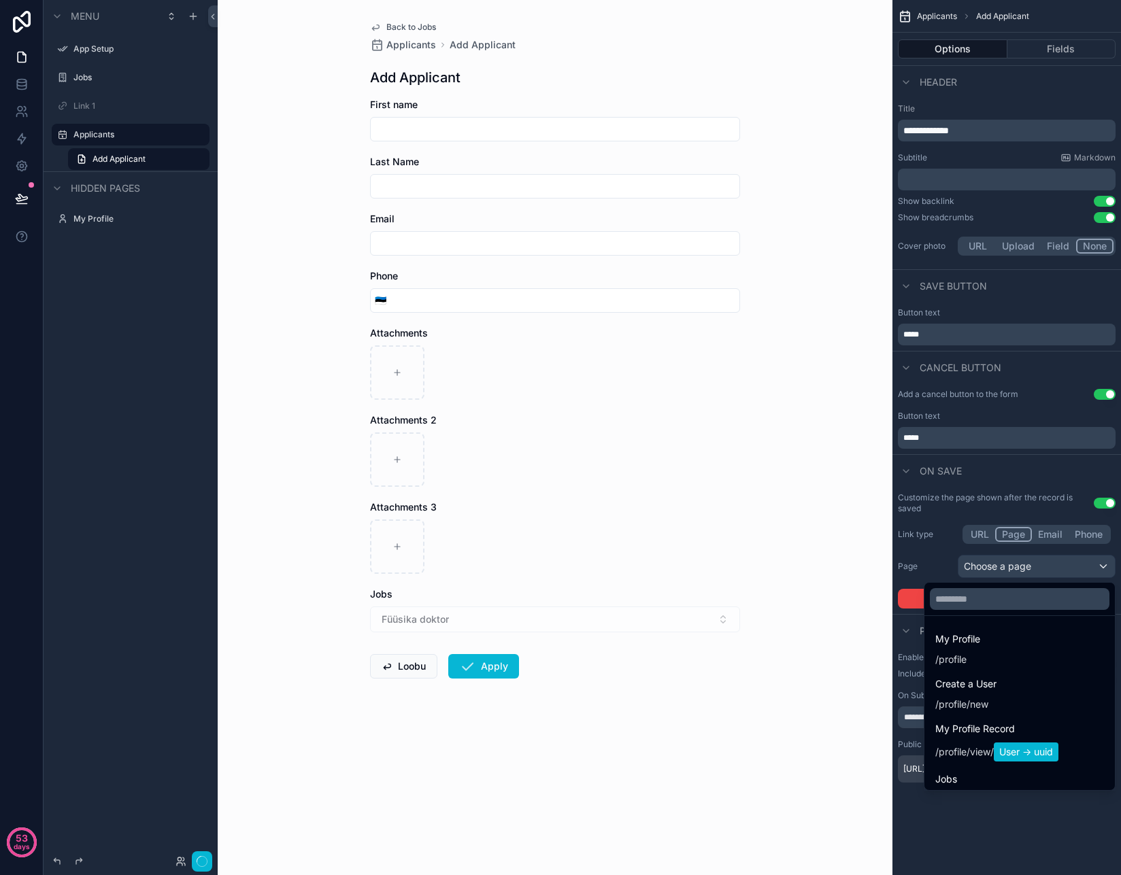
click at [1051, 573] on div "scrollable content" at bounding box center [560, 437] width 1121 height 875
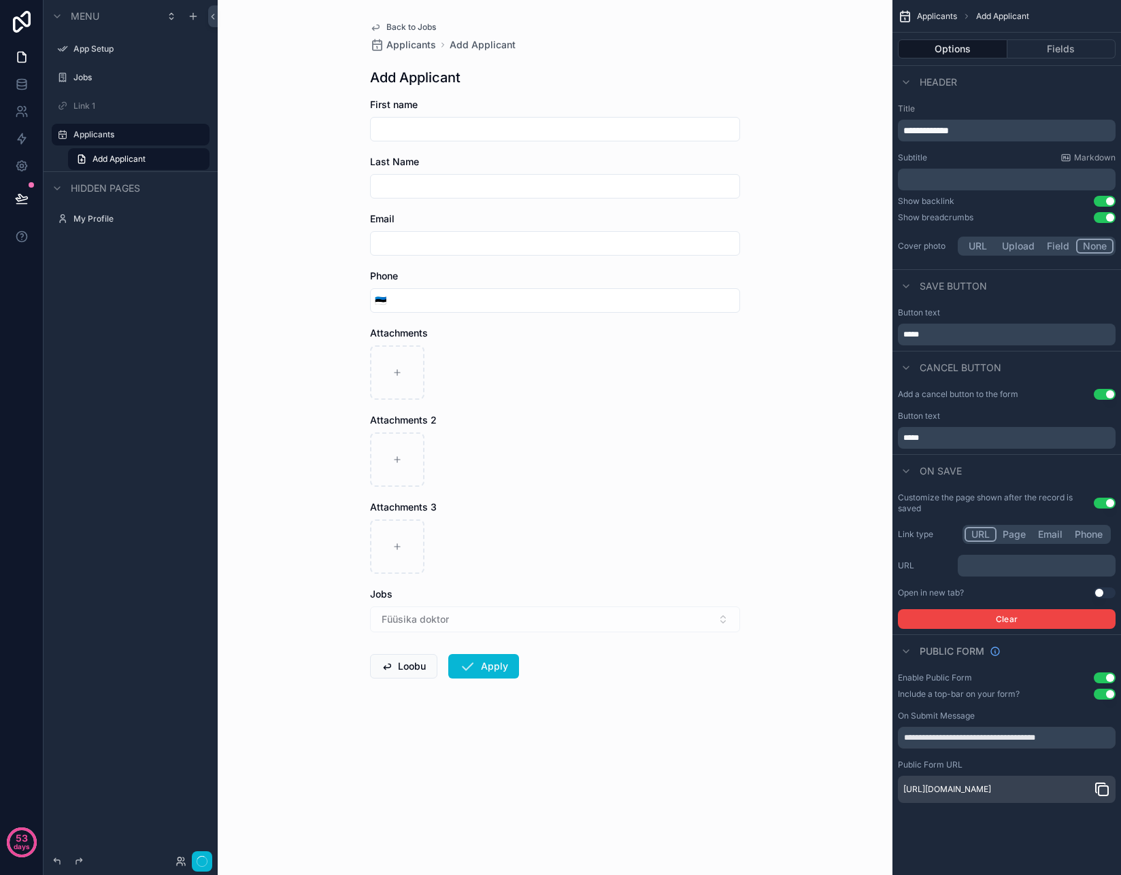
click at [979, 538] on button "URL" at bounding box center [981, 534] width 32 height 15
click at [999, 565] on p "﻿" at bounding box center [1038, 566] width 150 height 11
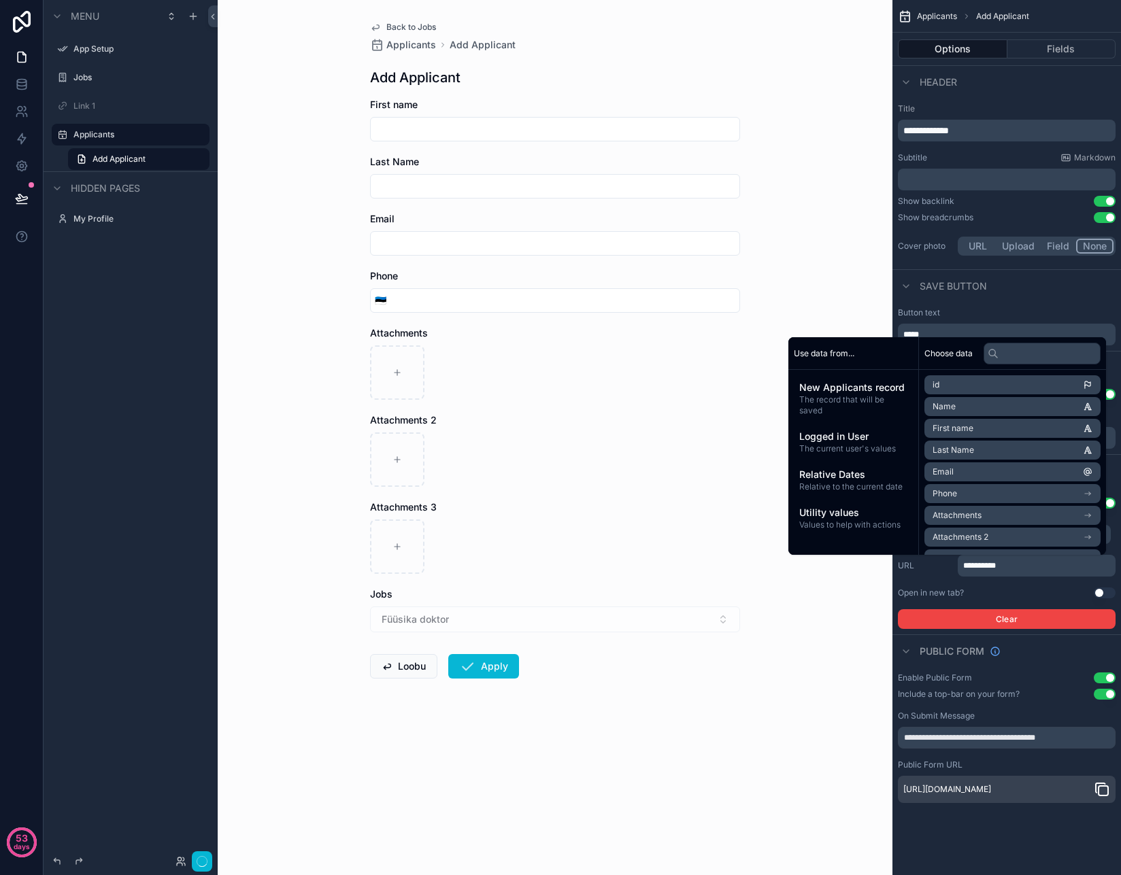
click at [1017, 592] on div "Open in new tab? Use setting" at bounding box center [1007, 593] width 218 height 11
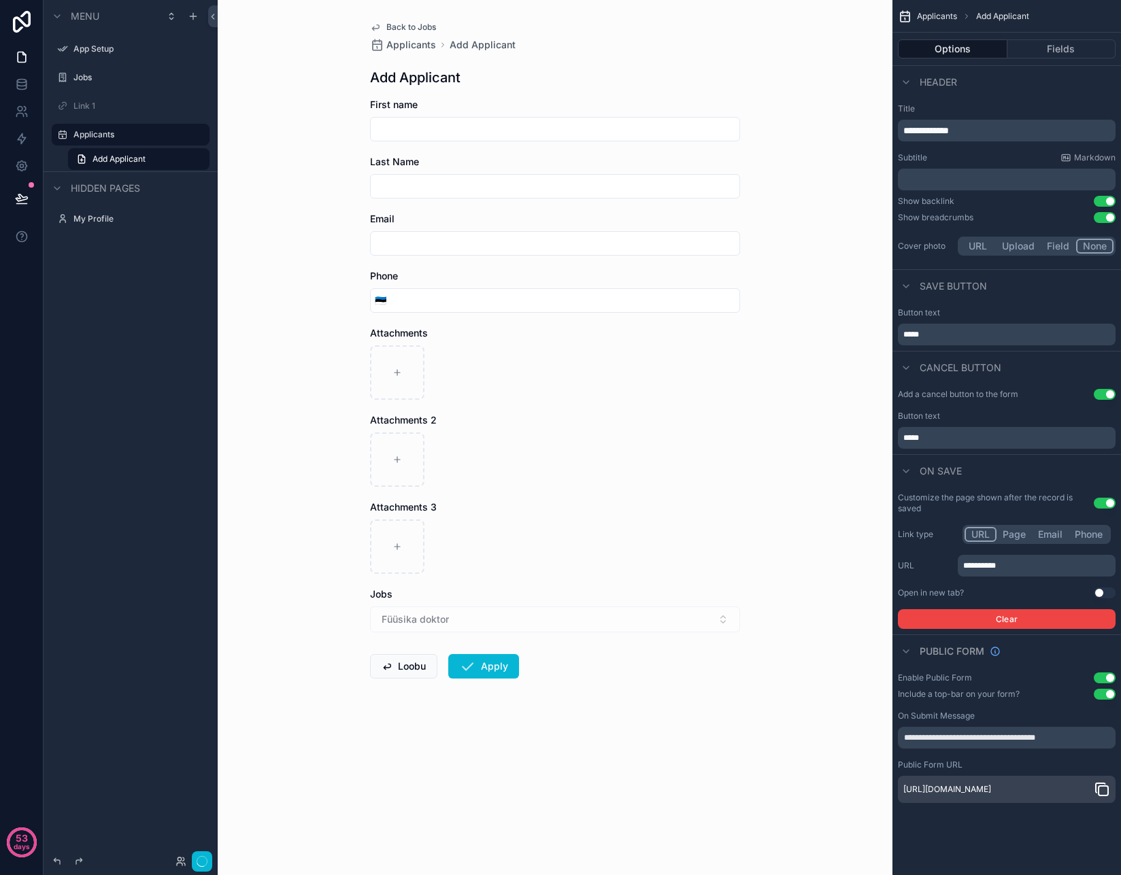
click at [1099, 696] on button "Use setting" at bounding box center [1105, 694] width 22 height 11
click at [997, 653] on icon "scrollable content" at bounding box center [995, 651] width 11 height 11
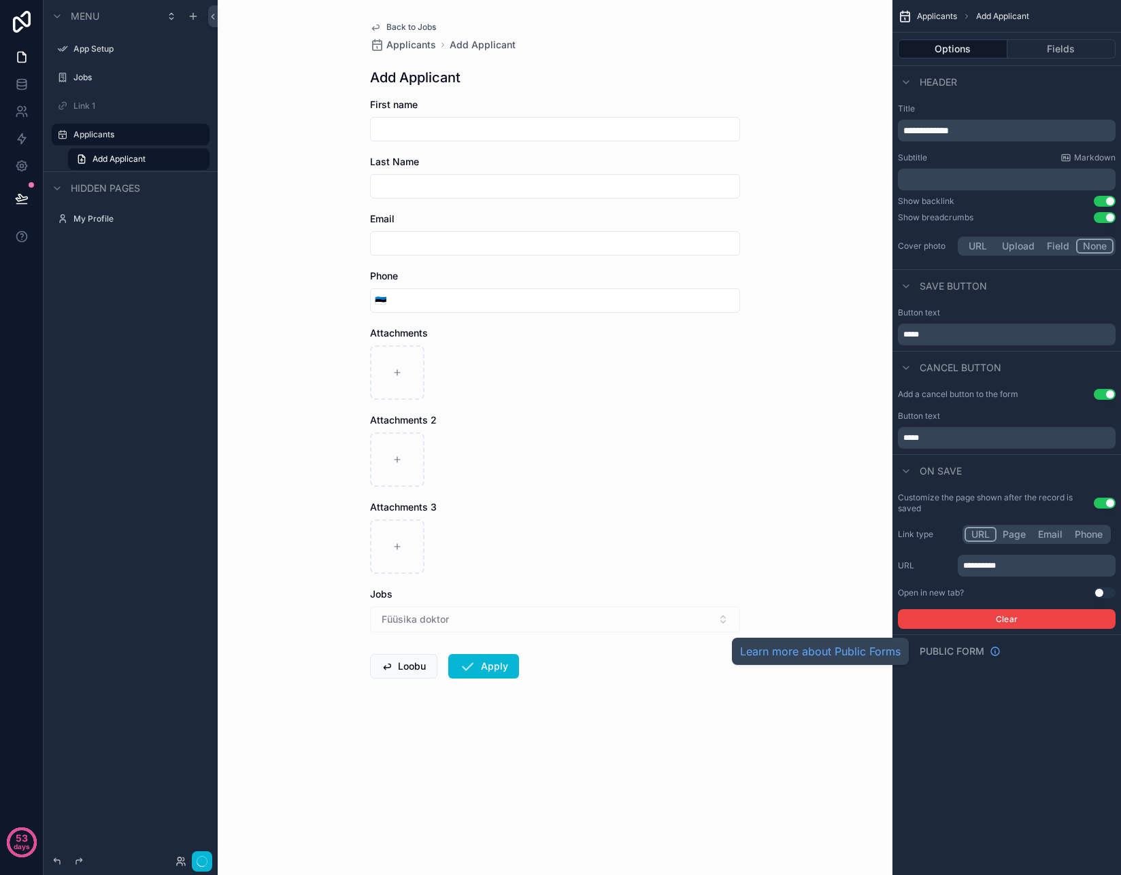
click at [964, 652] on span "Public form" at bounding box center [952, 652] width 65 height 14
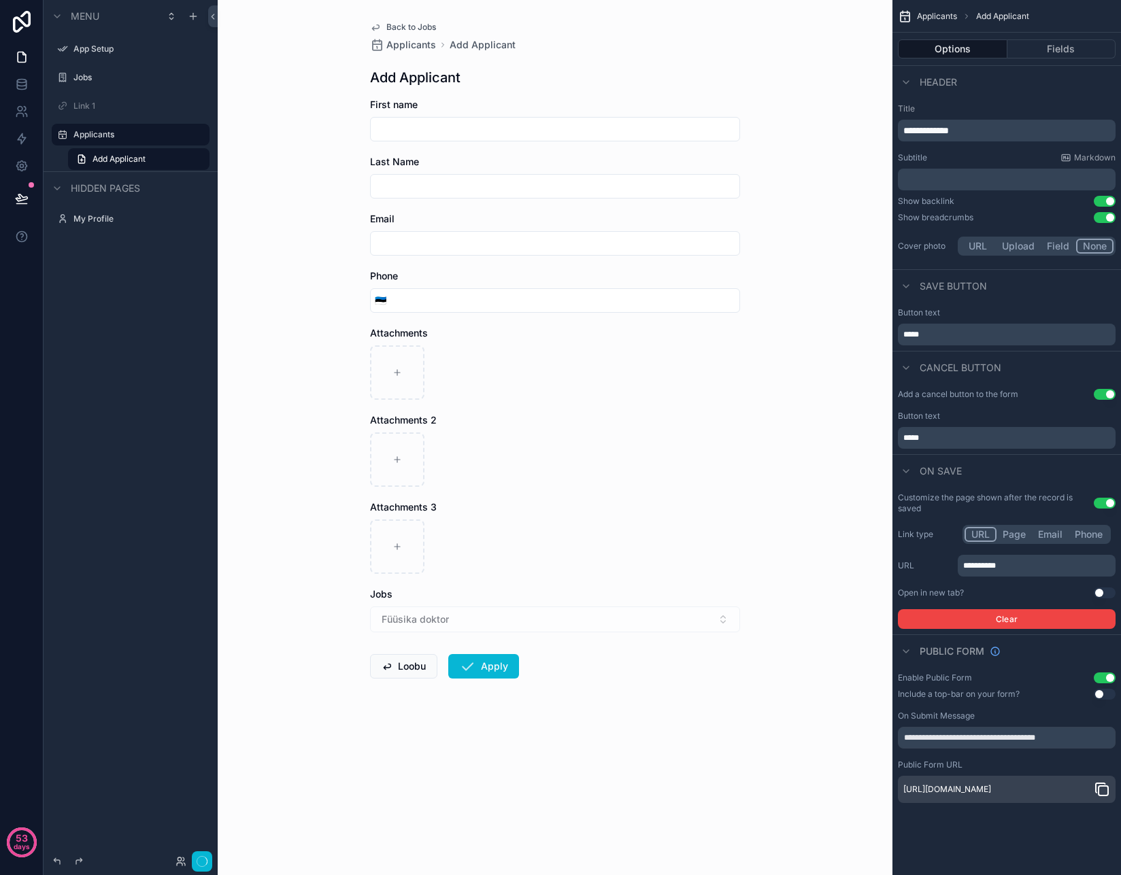
click at [1105, 798] on icon "scrollable content" at bounding box center [1102, 790] width 16 height 16
click at [22, 201] on icon at bounding box center [22, 199] width 14 height 14
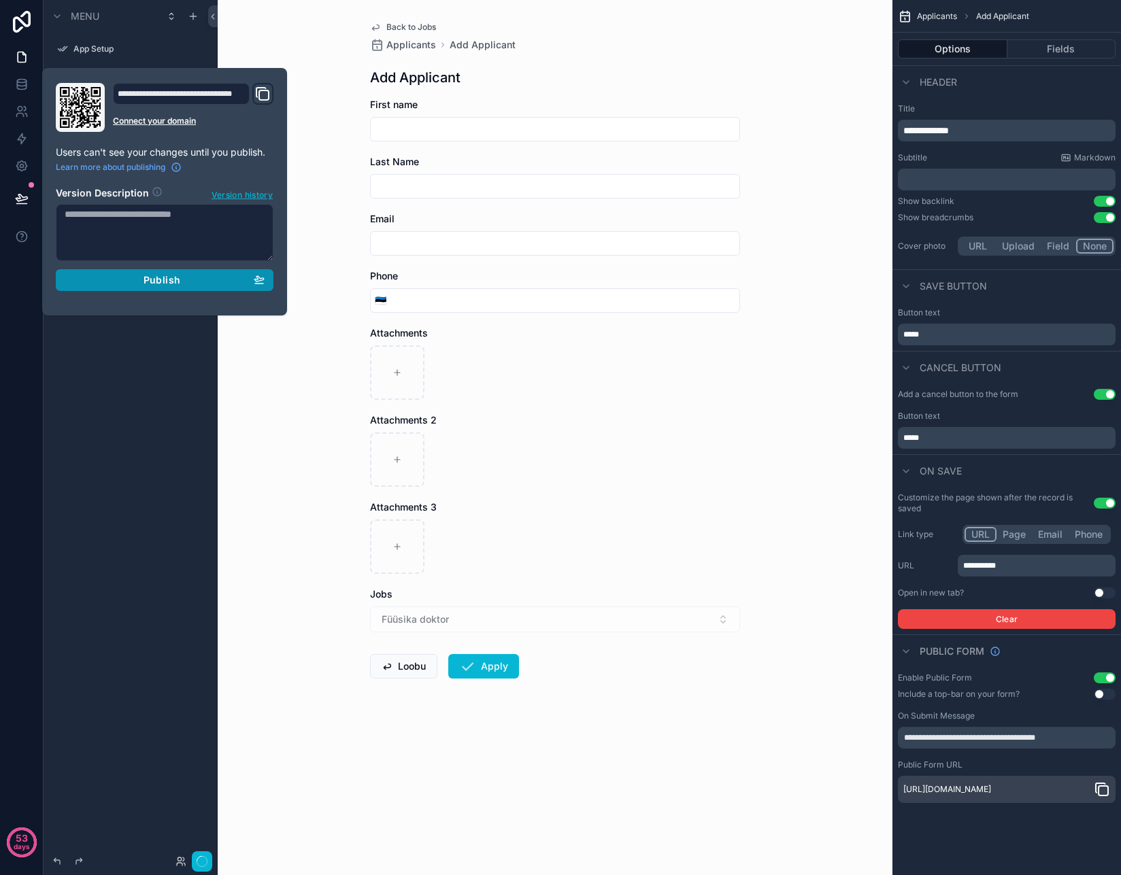
click at [152, 282] on span "Publish" at bounding box center [162, 280] width 37 height 12
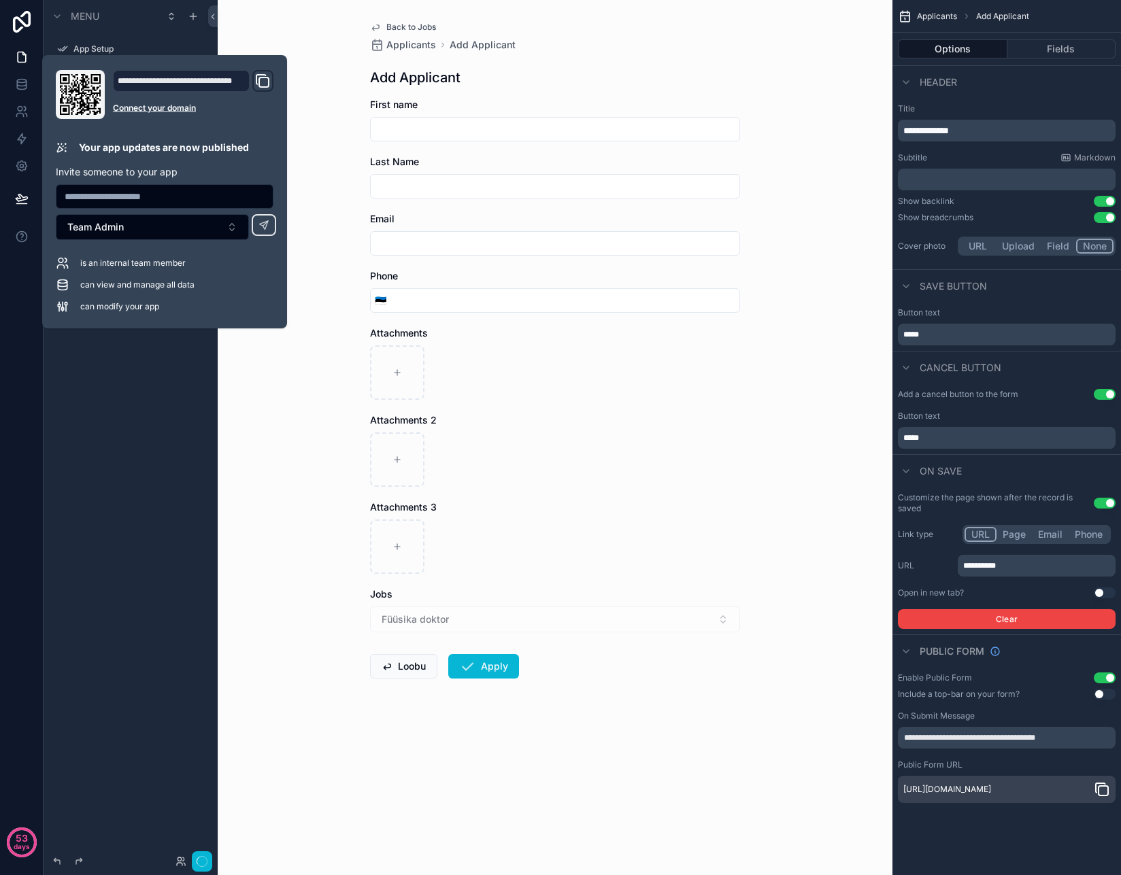
click at [1100, 697] on button "Use setting" at bounding box center [1105, 694] width 22 height 11
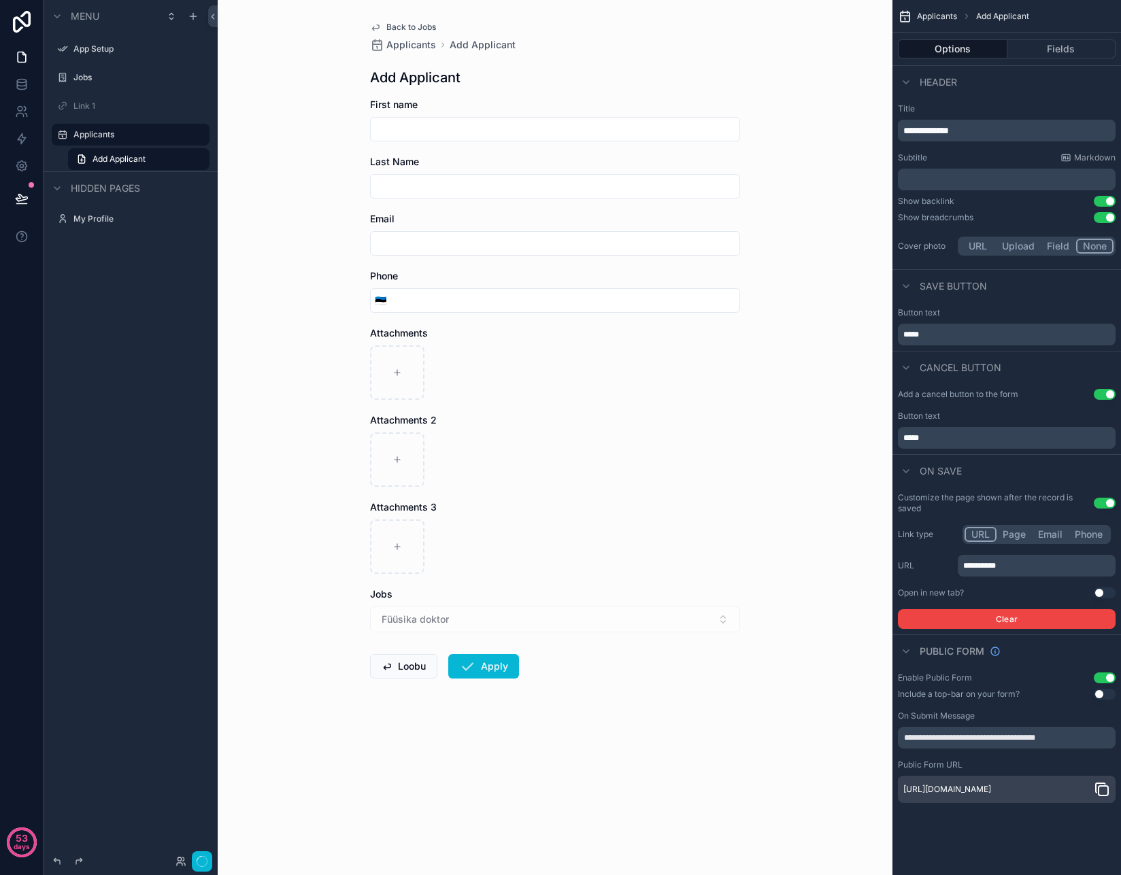
click at [1100, 697] on button "Use setting" at bounding box center [1105, 694] width 22 height 11
click at [23, 199] on icon at bounding box center [22, 199] width 14 height 14
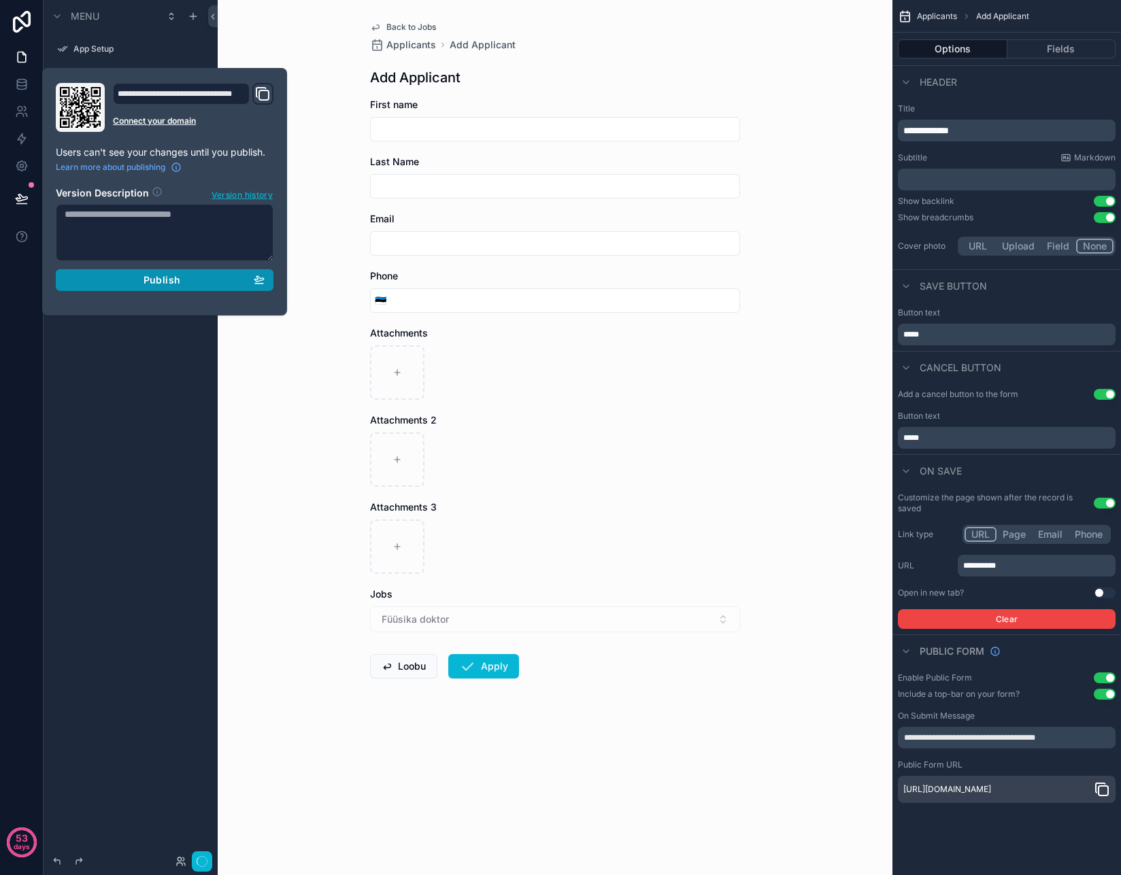
click at [141, 284] on div "Publish" at bounding box center [165, 280] width 200 height 12
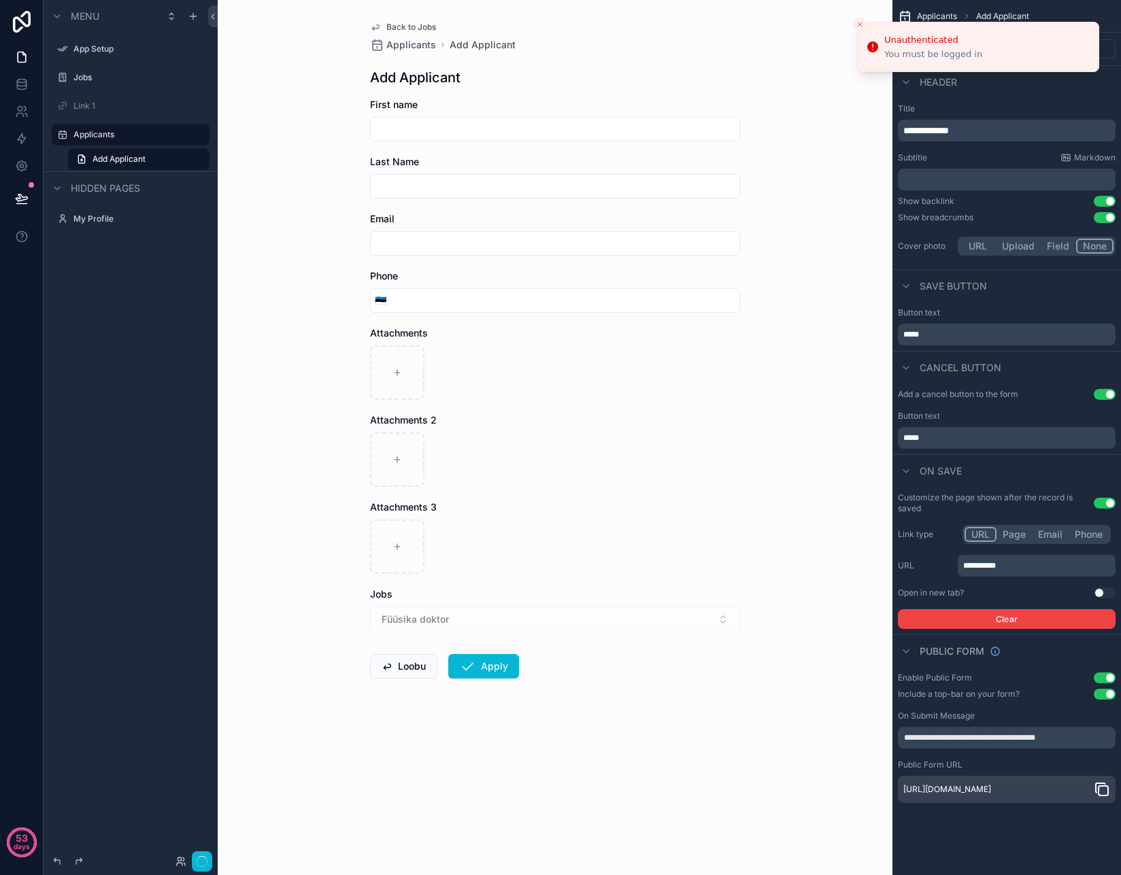
click at [530, 205] on form "First name Last Name Email Phone 🇪🇪 Attachments Attachments 2 Attachments 3 Job…" at bounding box center [555, 432] width 370 height 668
click at [24, 199] on icon at bounding box center [22, 199] width 14 height 14
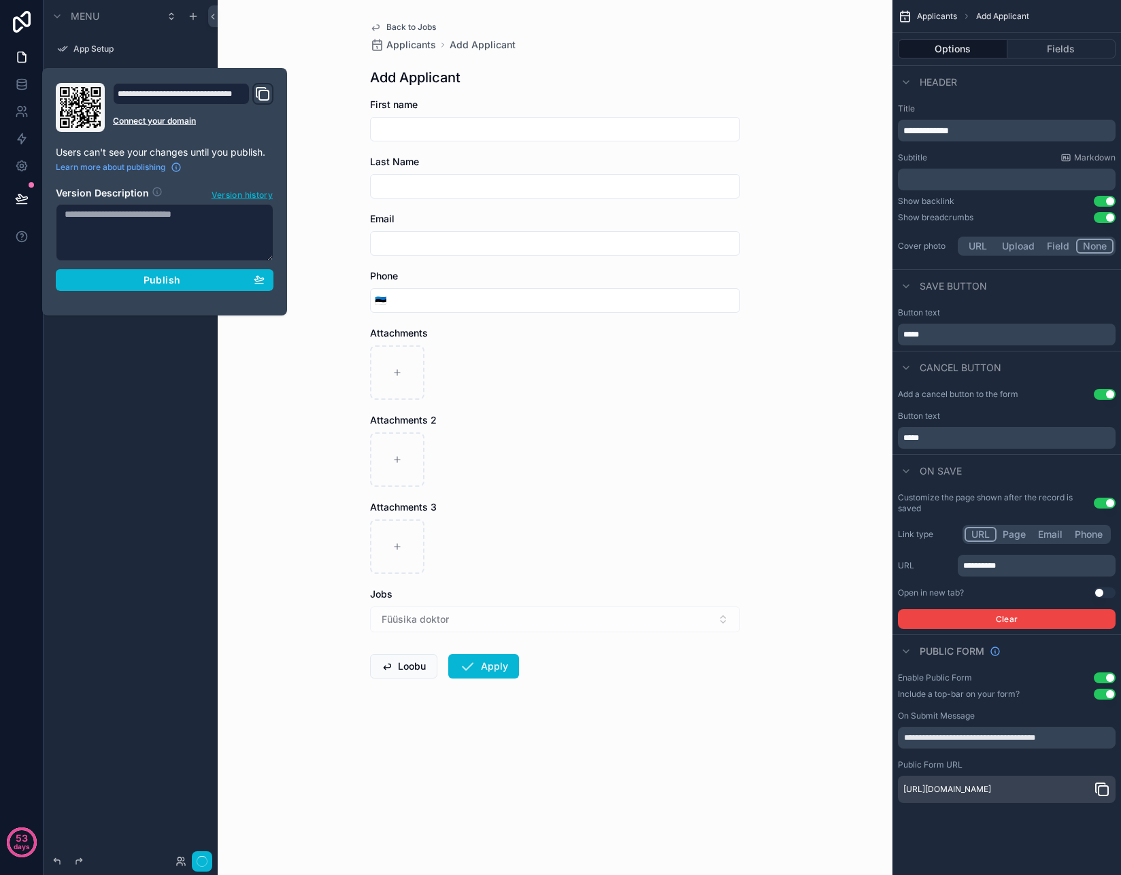
click at [199, 292] on div "**********" at bounding box center [164, 192] width 229 height 218
click at [201, 284] on div "Publish" at bounding box center [165, 280] width 200 height 12
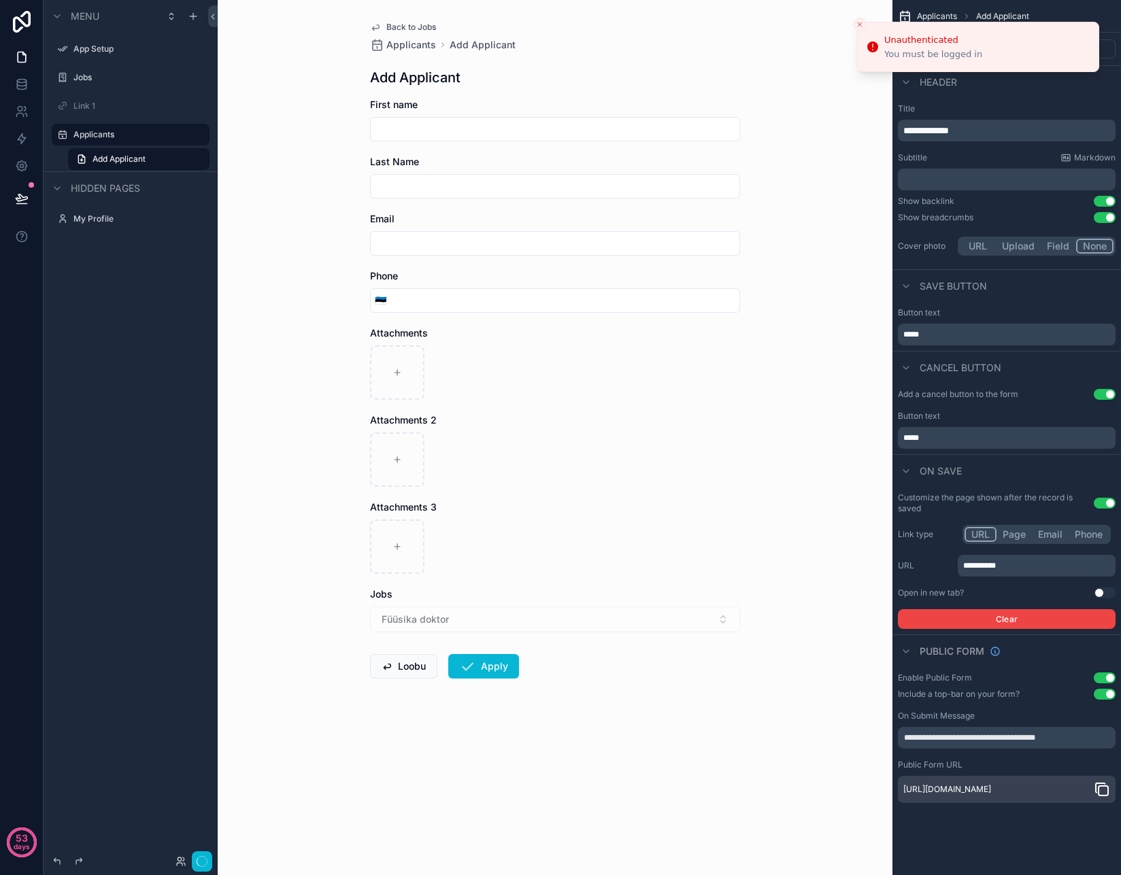
click at [660, 144] on form "First name Last Name Email Phone 🇪🇪 Attachments Attachments 2 Attachments 3 Job…" at bounding box center [555, 432] width 370 height 668
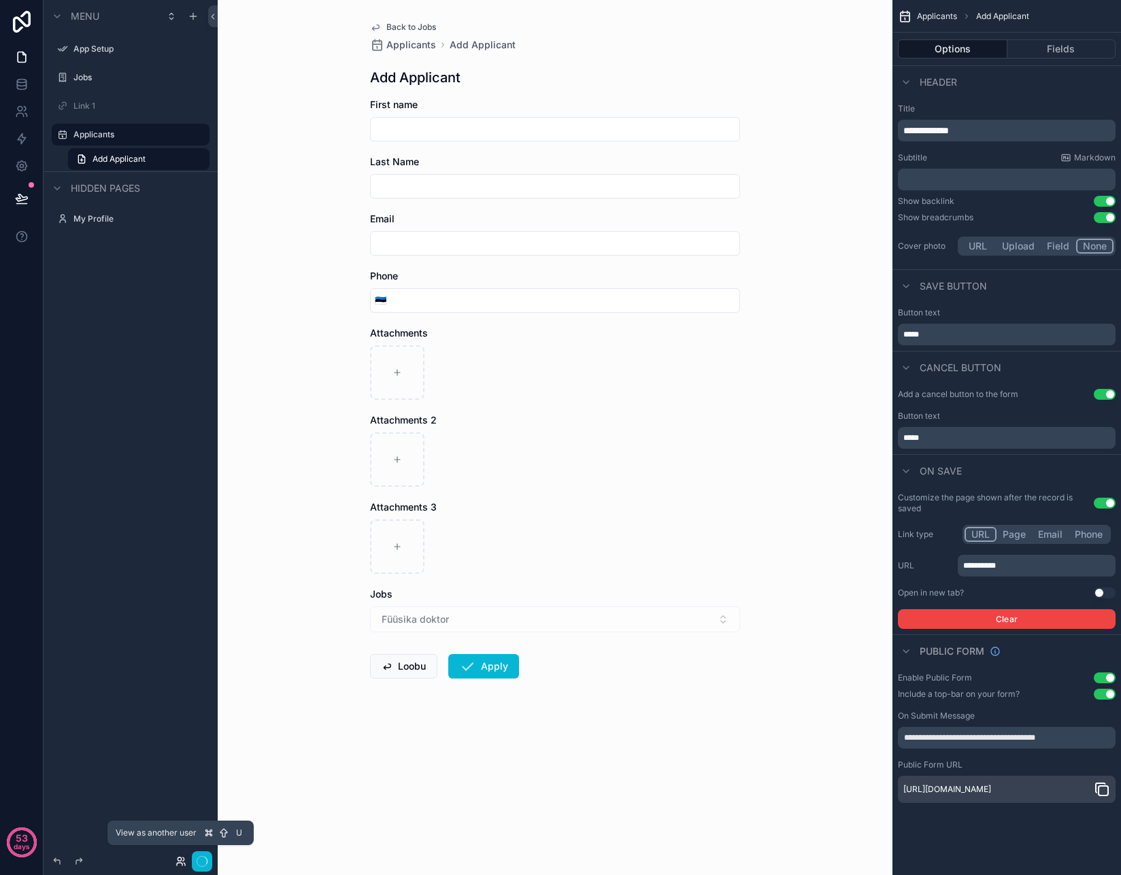
click at [183, 864] on icon at bounding box center [180, 861] width 11 height 11
click at [202, 863] on icon "button" at bounding box center [202, 861] width 11 height 11
click at [177, 863] on icon at bounding box center [179, 864] width 5 height 3
click at [200, 859] on icon "button" at bounding box center [202, 861] width 11 height 11
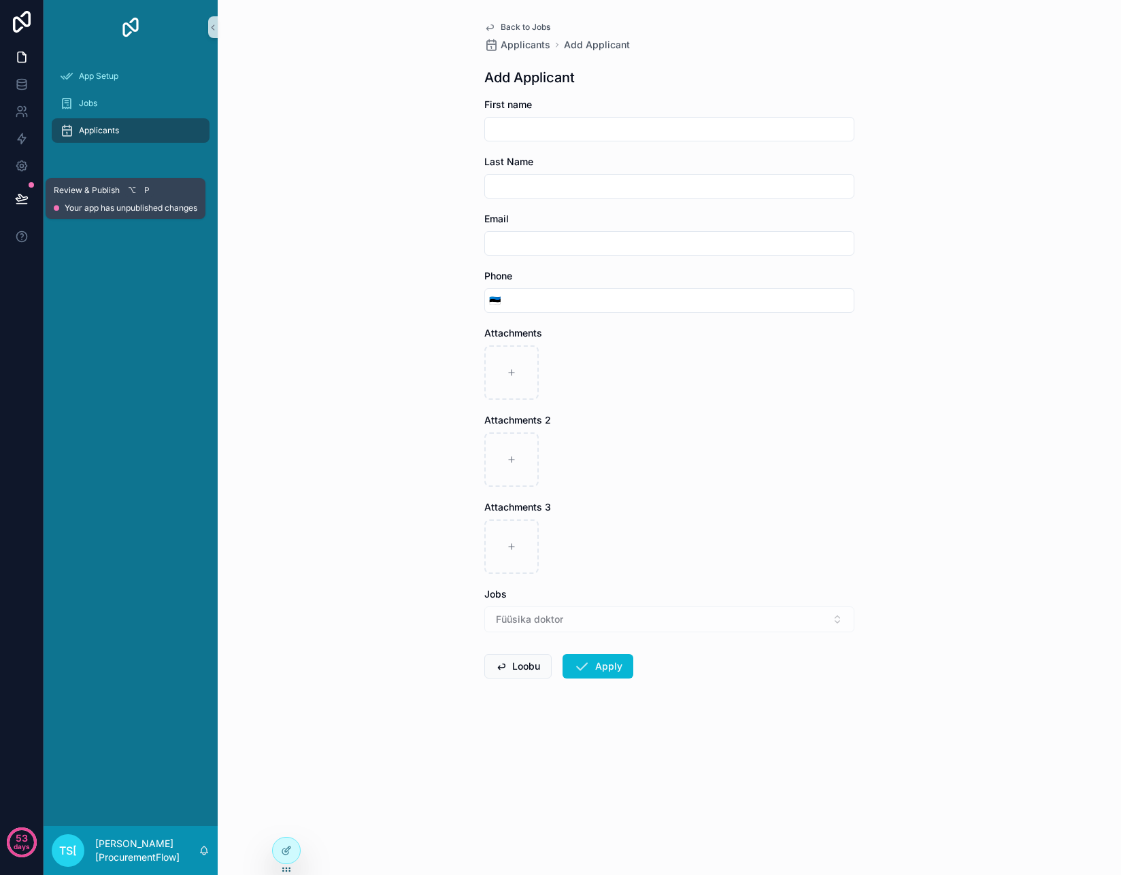
click at [26, 197] on icon at bounding box center [22, 198] width 12 height 7
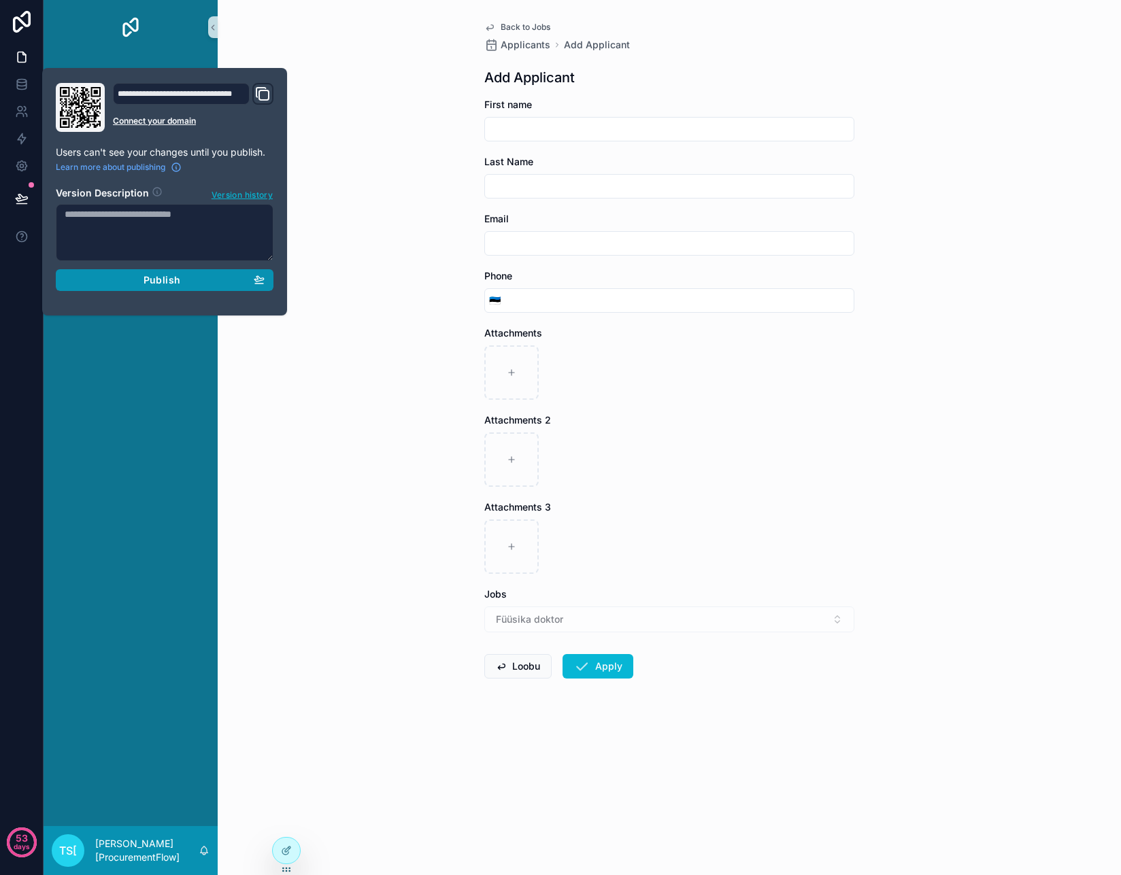
click at [162, 278] on span "Publish" at bounding box center [162, 280] width 37 height 12
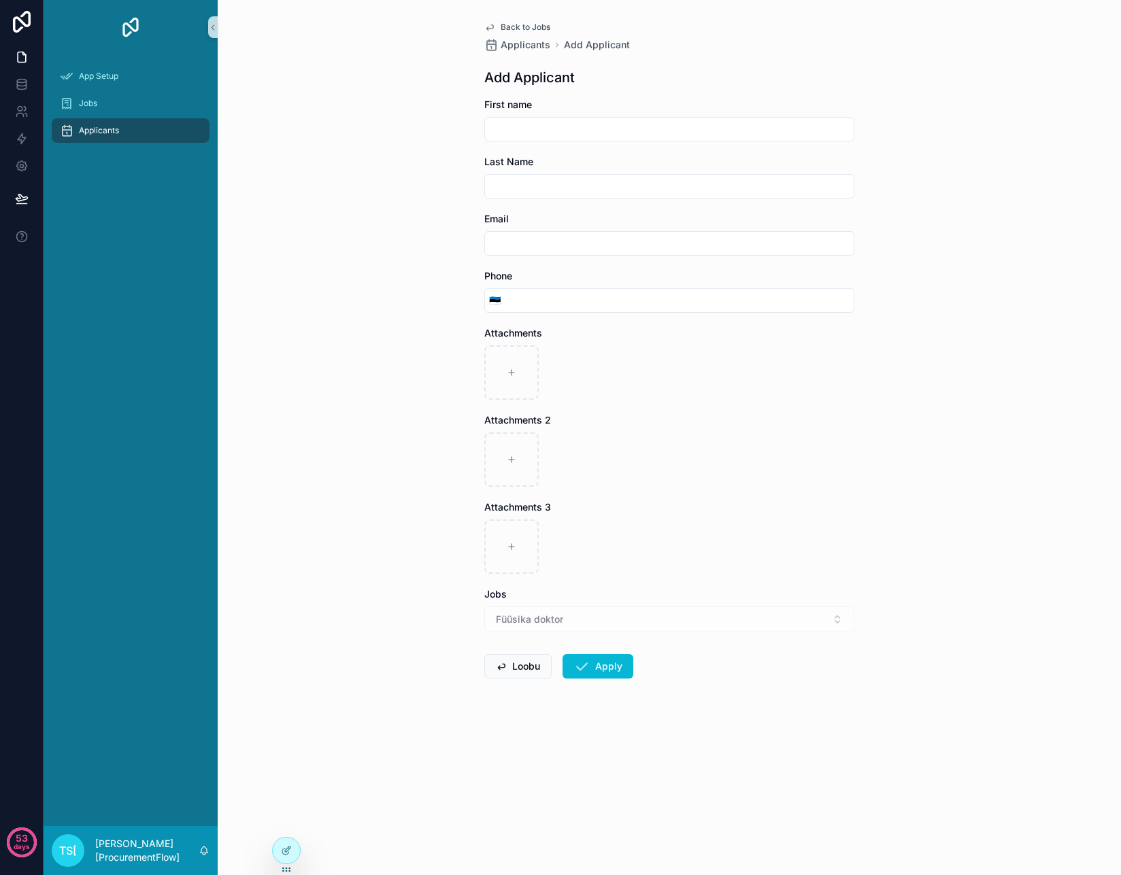
click at [354, 199] on div "Back to Jobs Applicants Add Applicant Add Applicant First name Last Name Email …" at bounding box center [669, 437] width 903 height 875
click at [86, 127] on span "Applicants" at bounding box center [99, 130] width 40 height 11
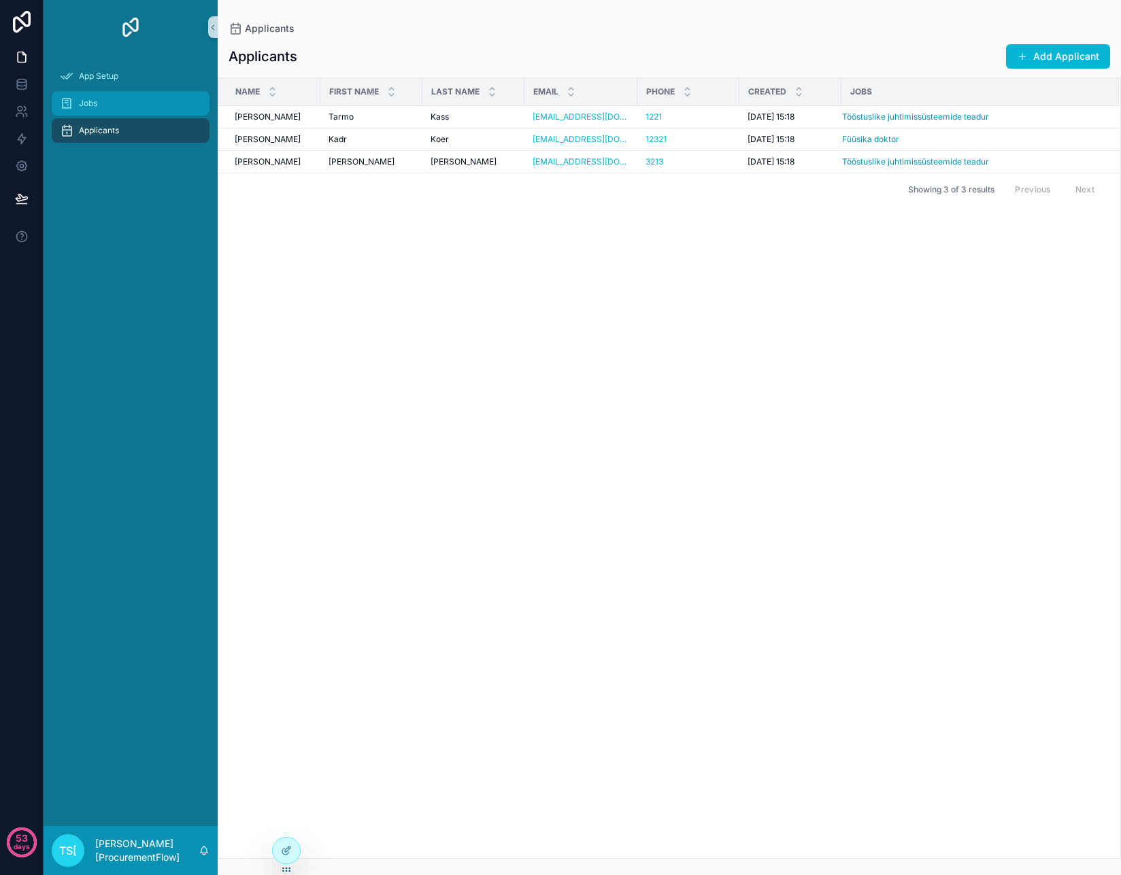
click at [86, 103] on span "Jobs" at bounding box center [88, 103] width 18 height 11
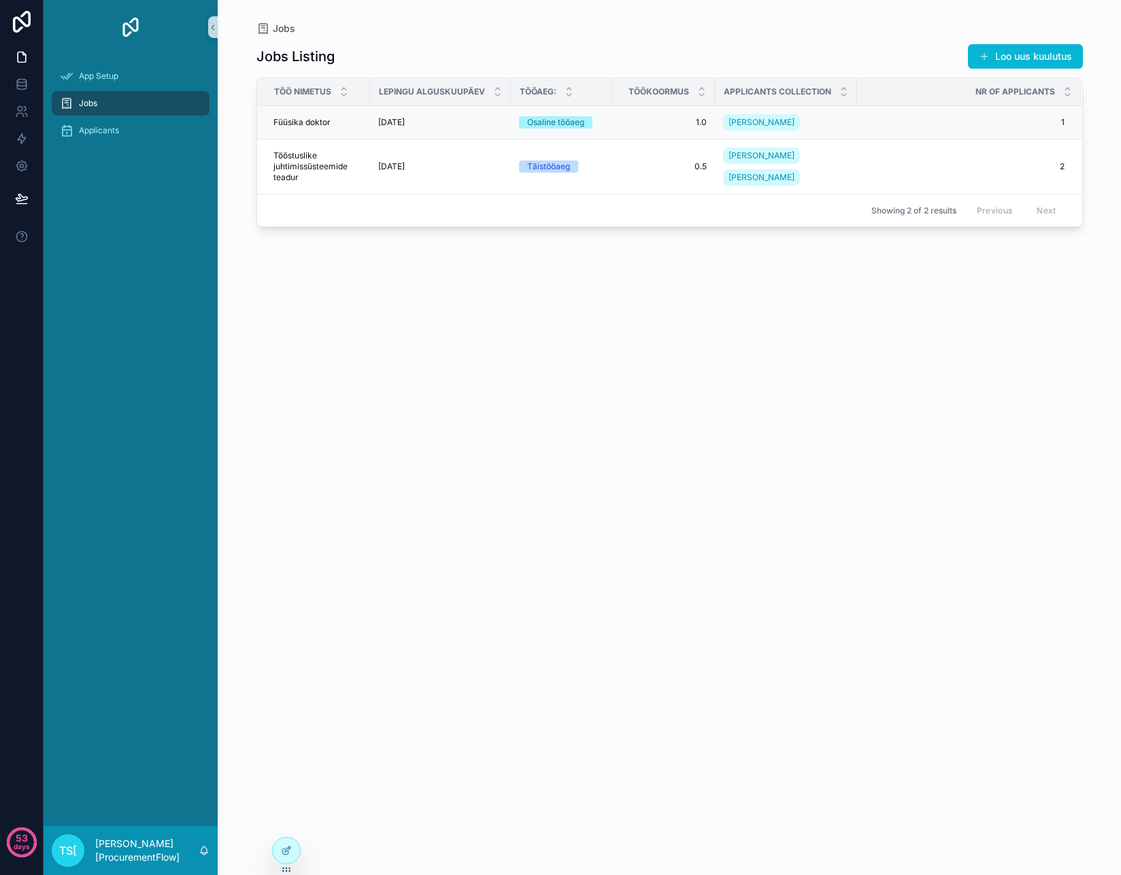
click at [631, 120] on span "1.0" at bounding box center [664, 122] width 86 height 11
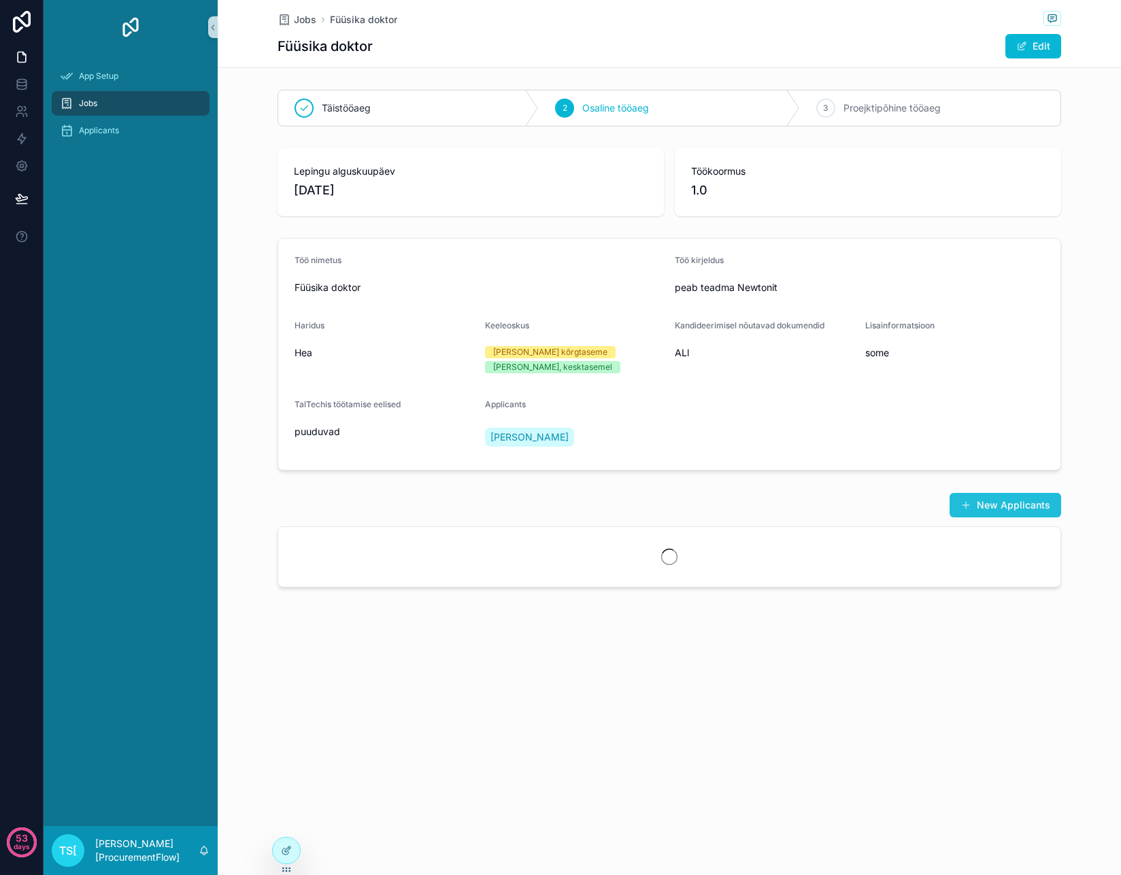
click at [1041, 503] on button "New Applicants" at bounding box center [1006, 505] width 112 height 24
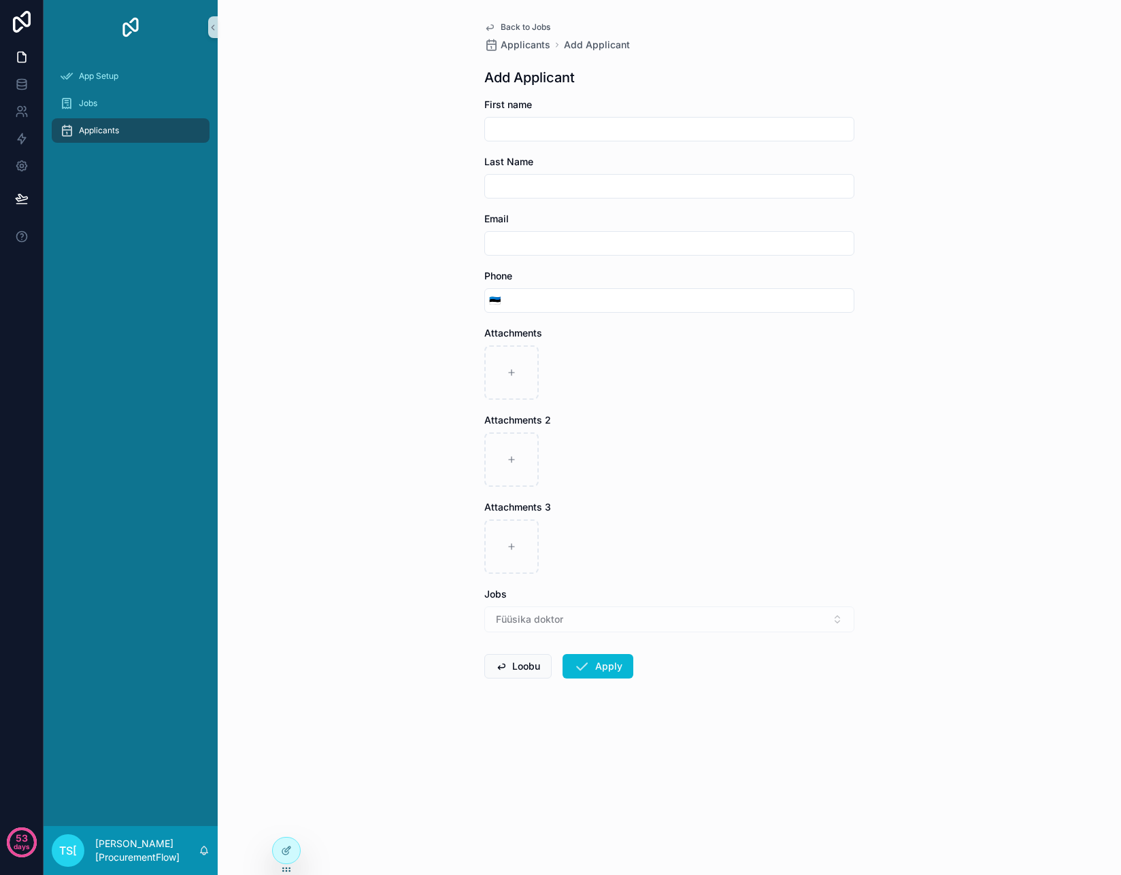
click at [654, 618] on div "Füüsika doktor" at bounding box center [669, 620] width 370 height 26
click at [601, 668] on button "Apply" at bounding box center [598, 666] width 71 height 24
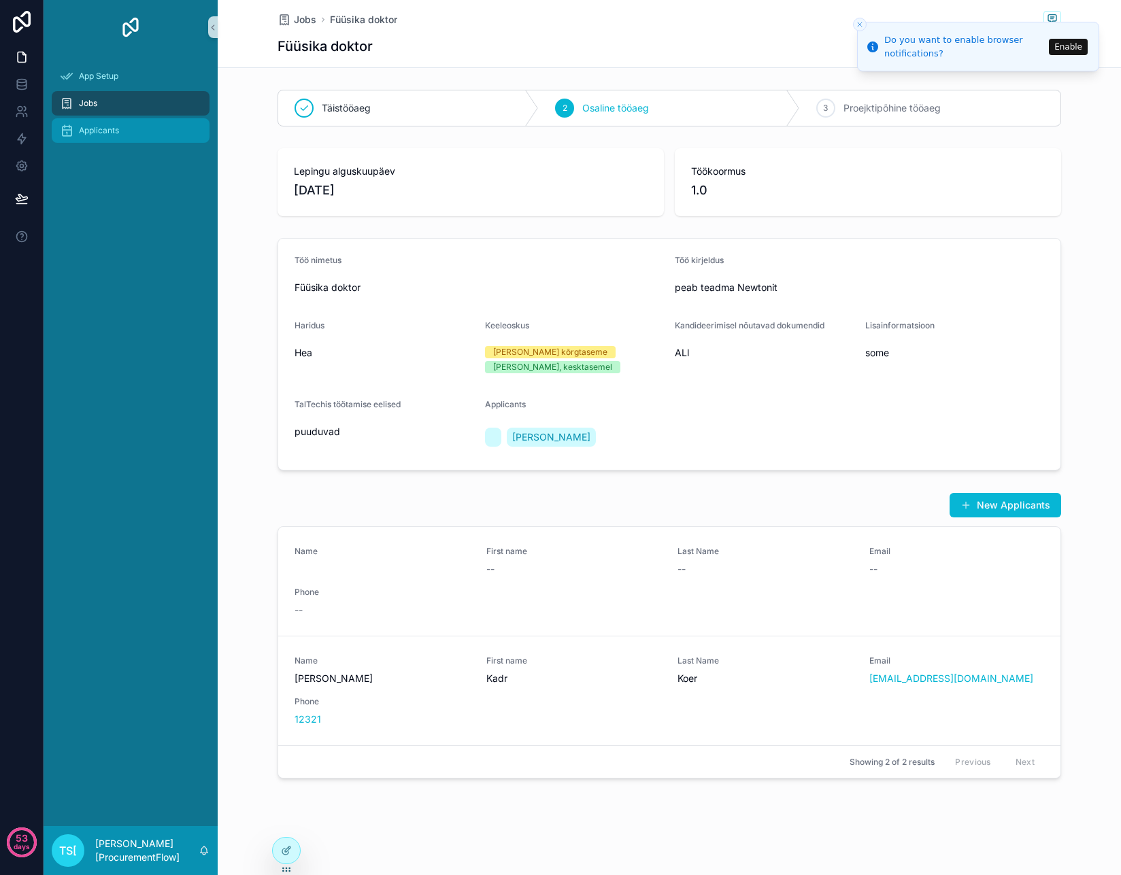
click at [93, 125] on span "Applicants" at bounding box center [99, 130] width 40 height 11
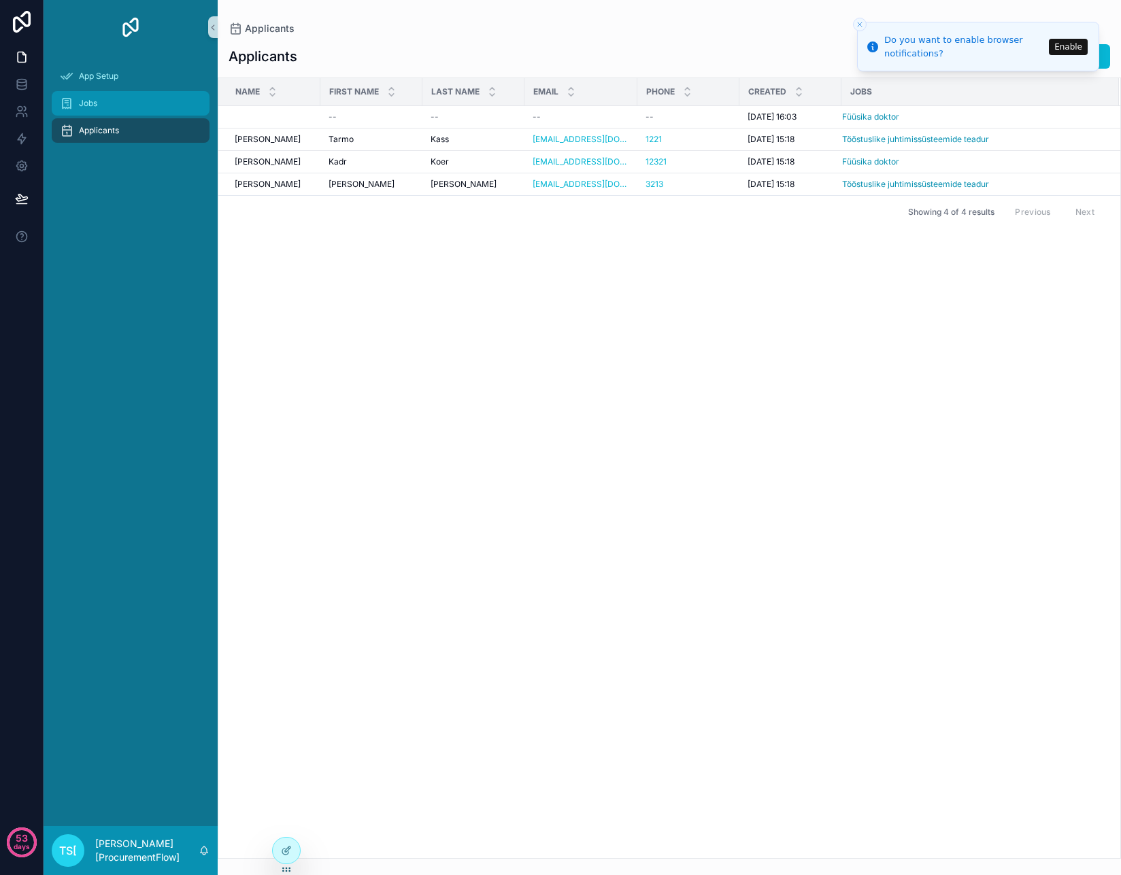
click at [105, 104] on div "Jobs" at bounding box center [130, 104] width 141 height 22
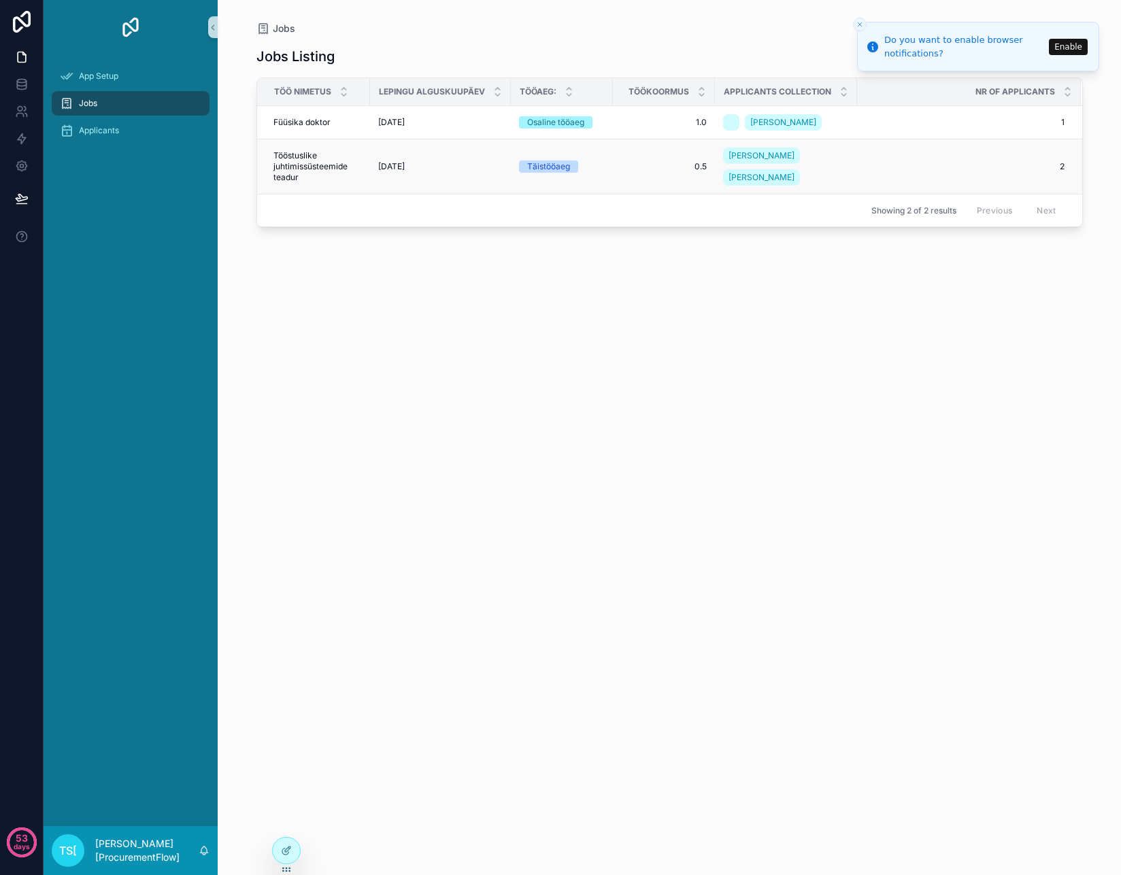
click at [452, 161] on div "[DATE] [DATE]" at bounding box center [440, 166] width 124 height 11
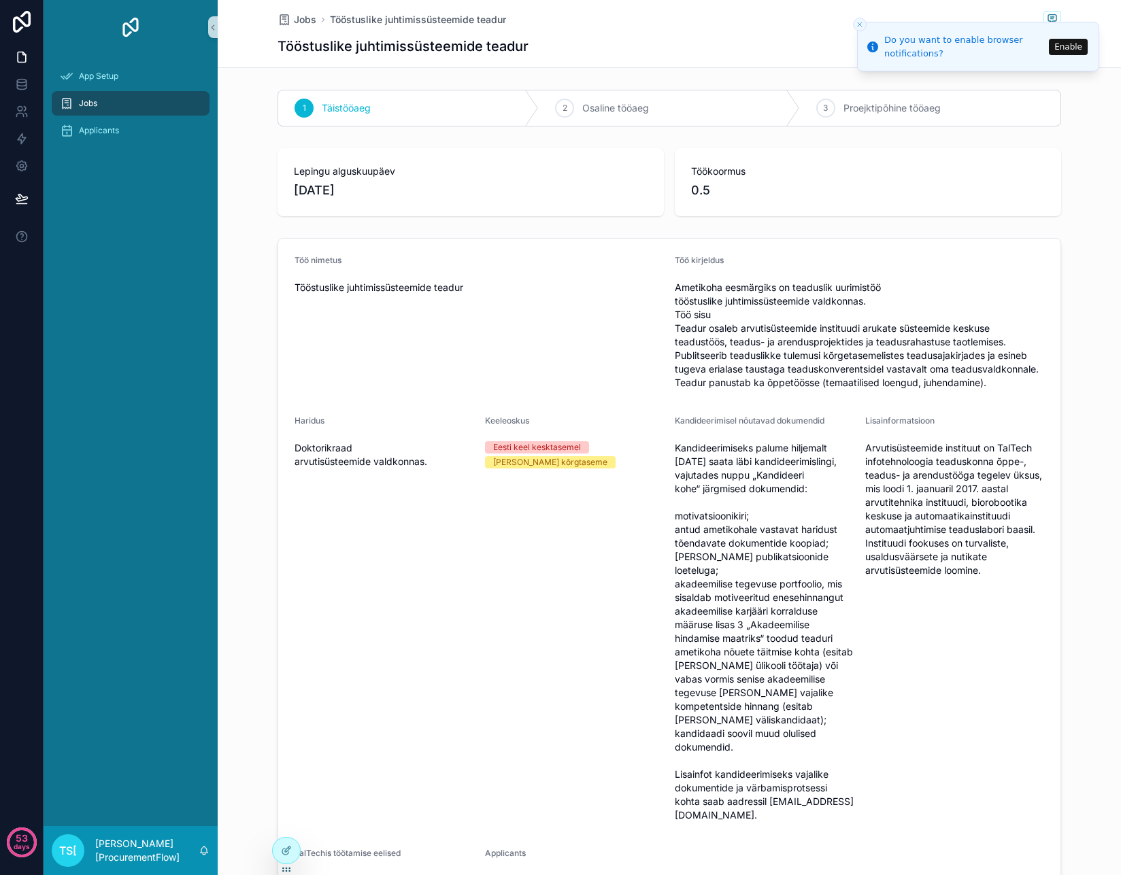
scroll to position [570, 0]
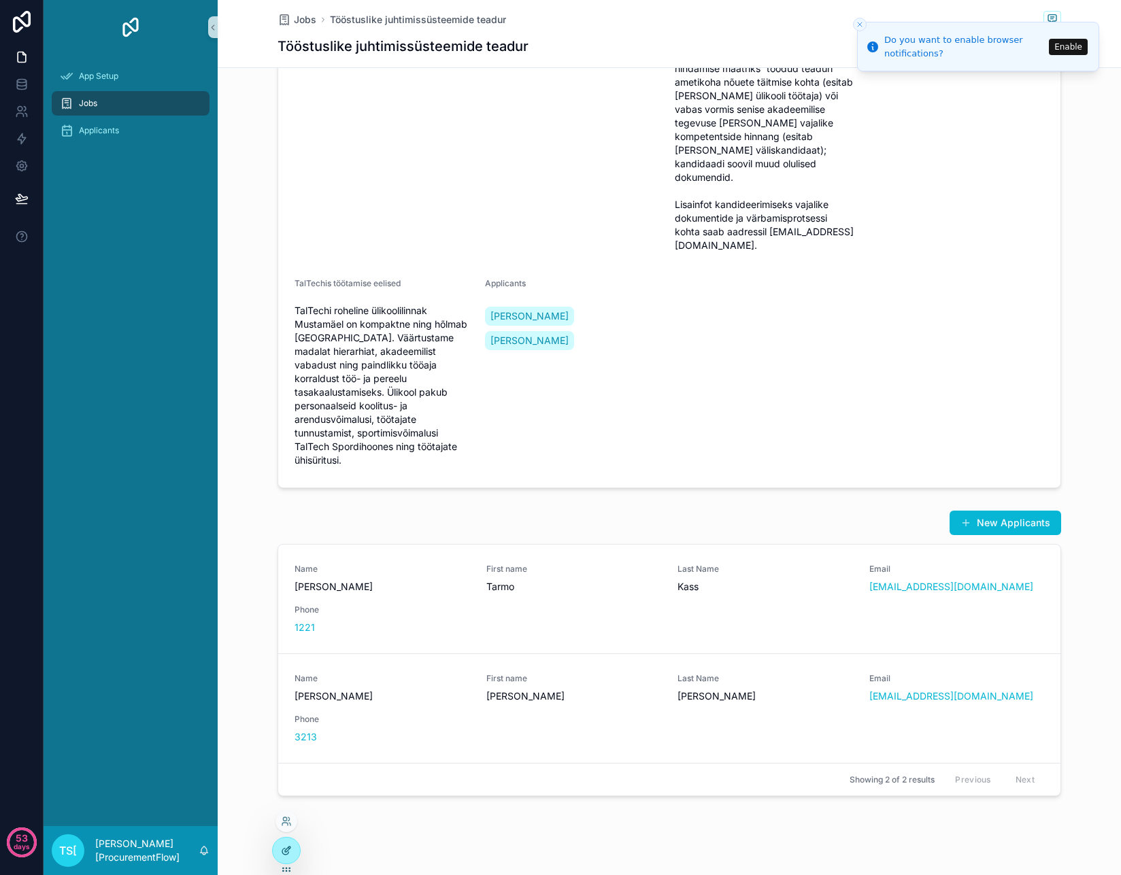
click at [290, 852] on icon at bounding box center [286, 851] width 11 height 11
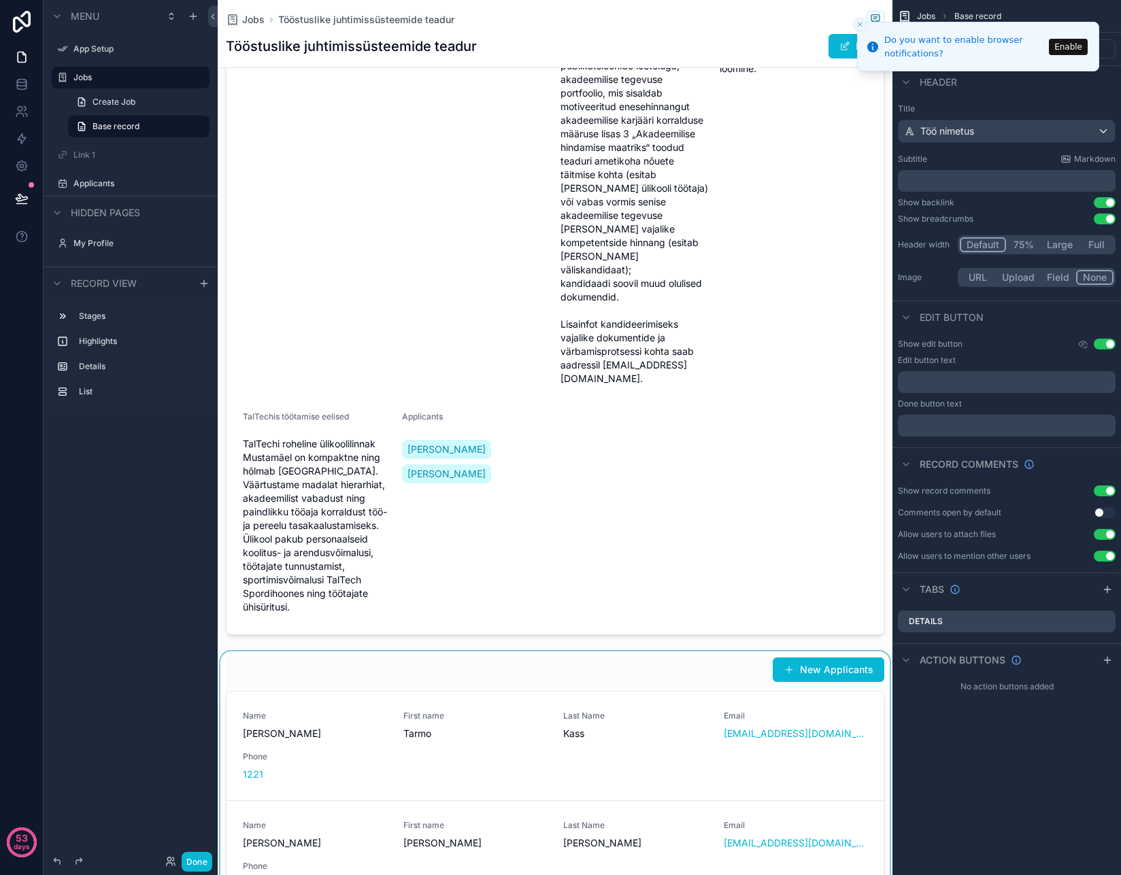
click at [640, 652] on div "scrollable content" at bounding box center [555, 800] width 675 height 297
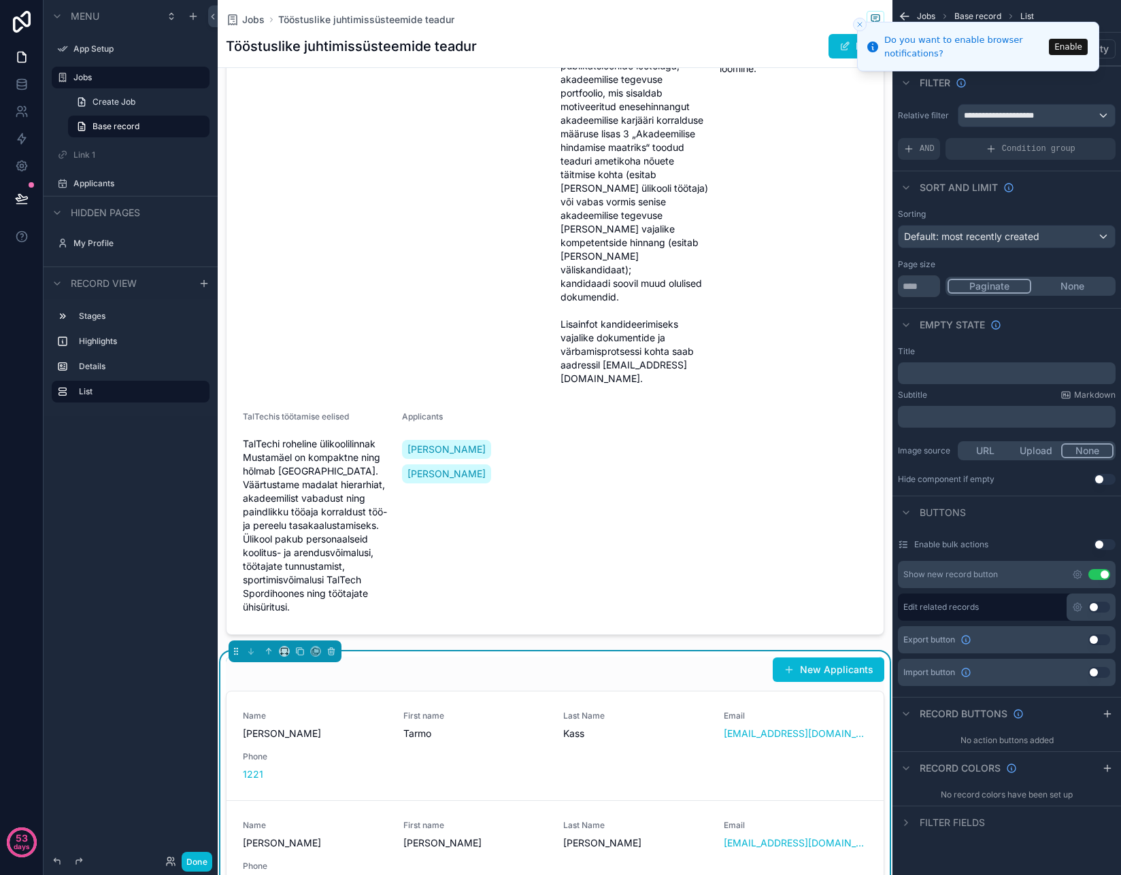
click at [1105, 608] on button "Use setting" at bounding box center [1099, 607] width 22 height 11
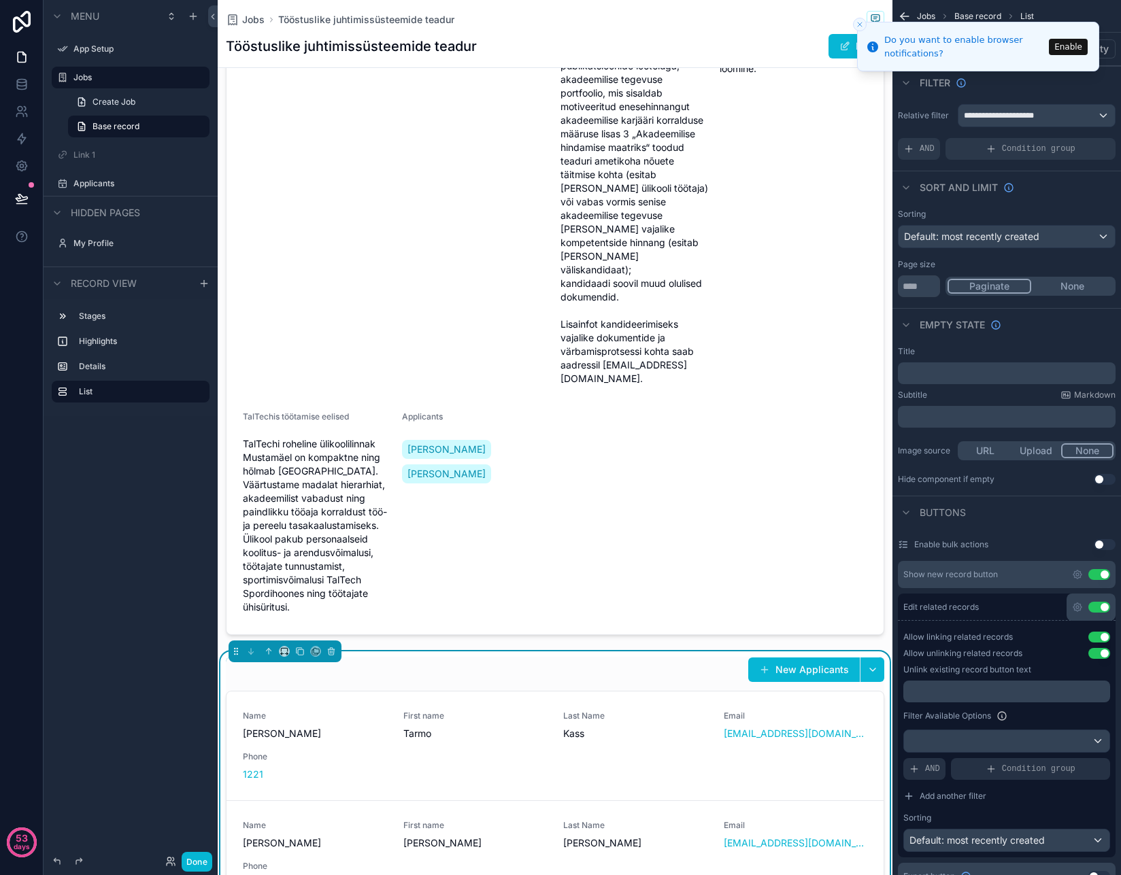
click at [1105, 608] on button "Use setting" at bounding box center [1099, 607] width 22 height 11
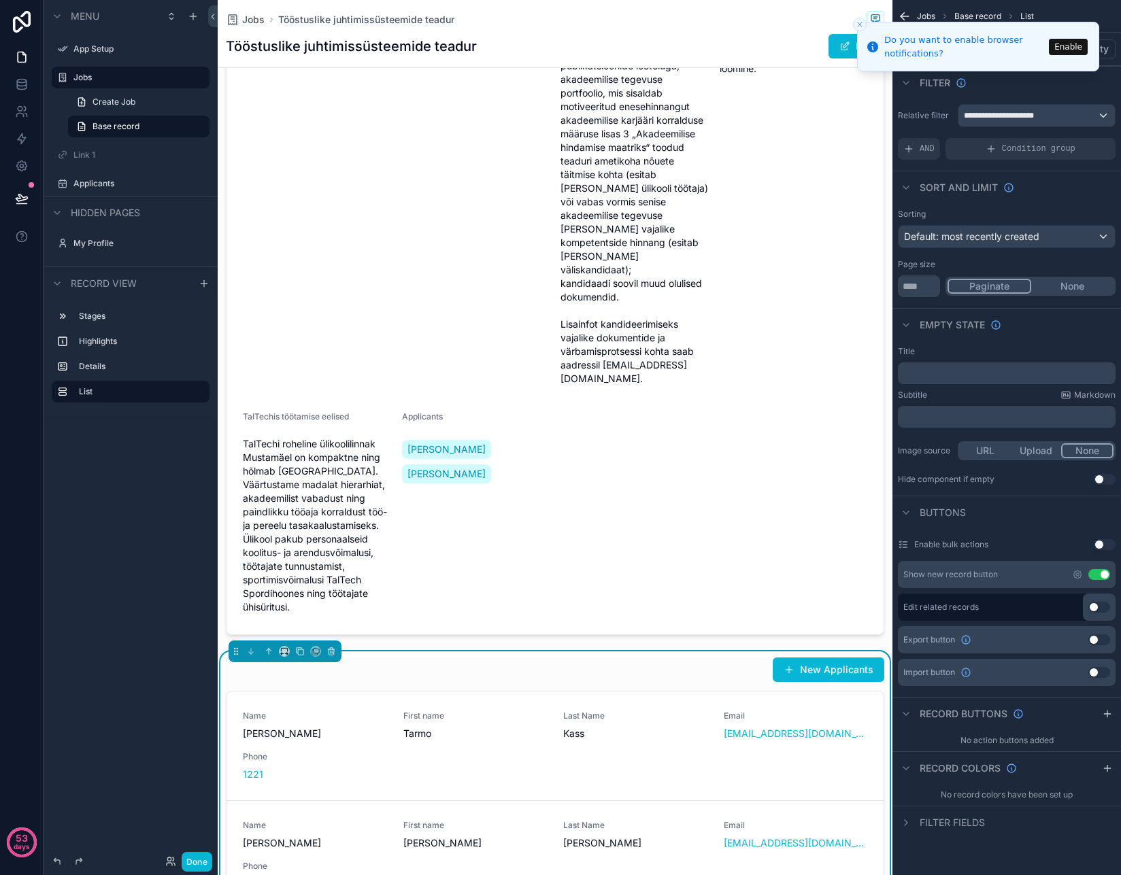
click at [720, 657] on div "New Applicants" at bounding box center [555, 670] width 658 height 26
click at [1067, 50] on button "Enable" at bounding box center [1068, 47] width 39 height 16
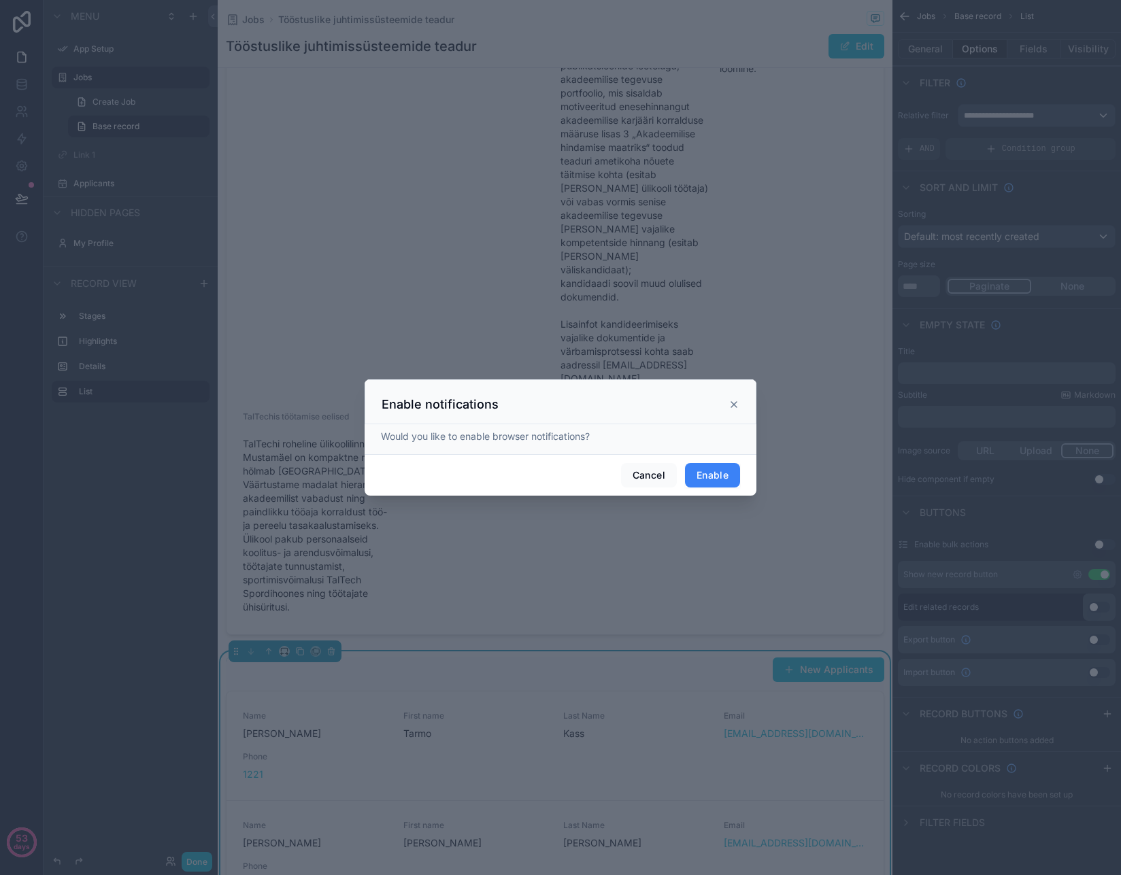
click at [709, 475] on button "Enable" at bounding box center [712, 475] width 55 height 24
click at [732, 399] on icon at bounding box center [734, 402] width 11 height 11
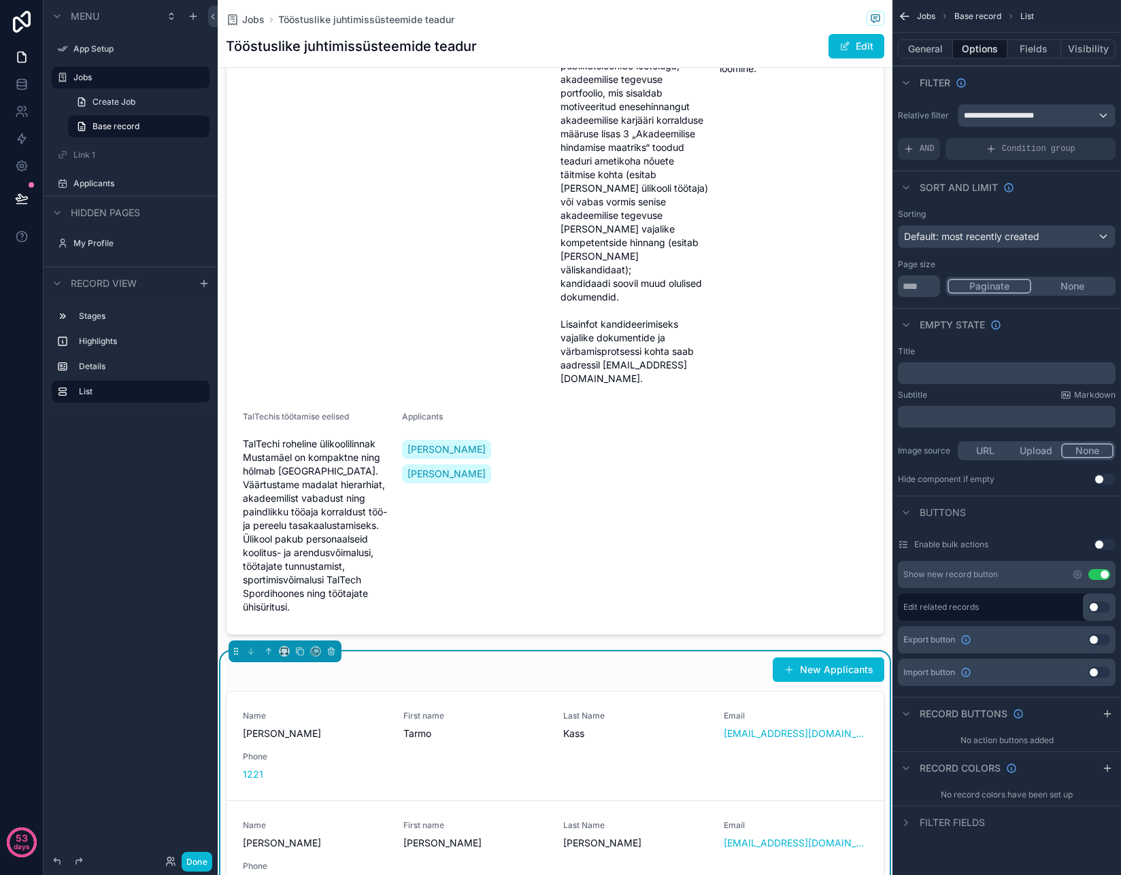
click at [697, 657] on div "New Applicants" at bounding box center [555, 670] width 658 height 26
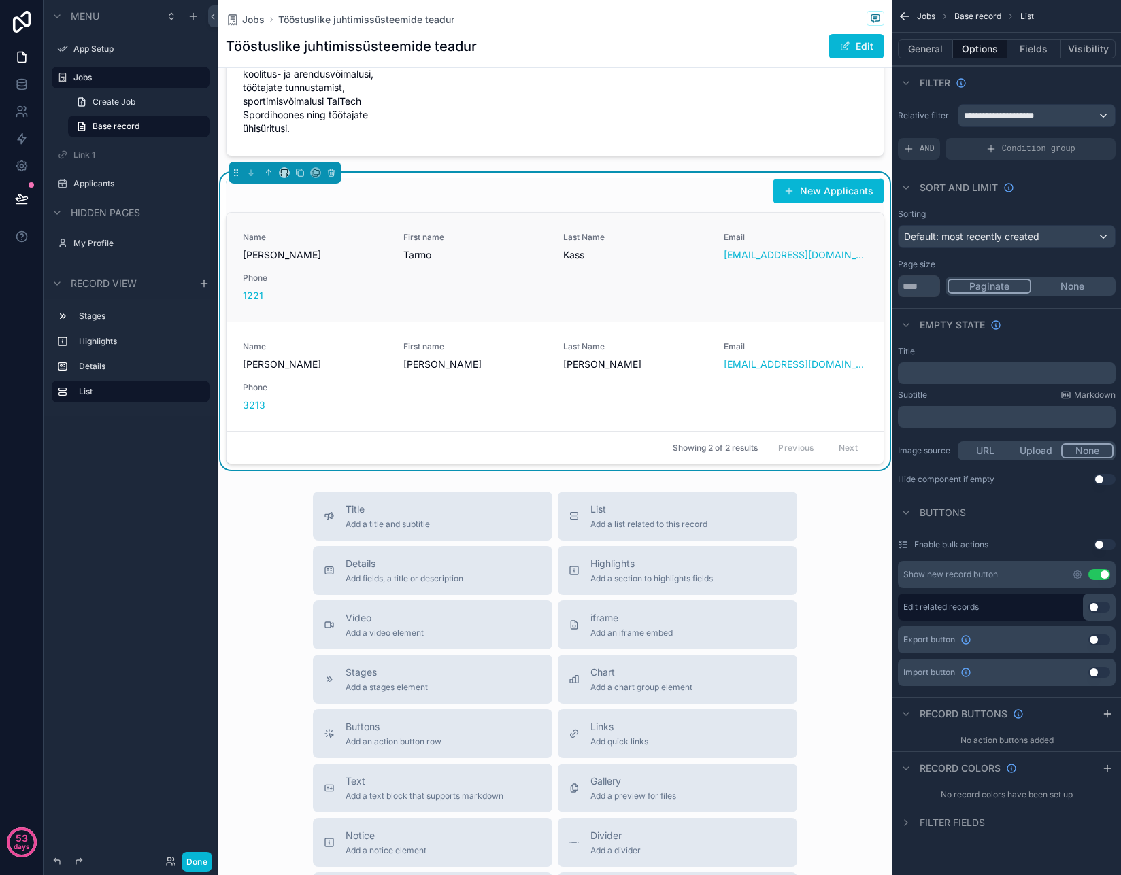
scroll to position [958, 0]
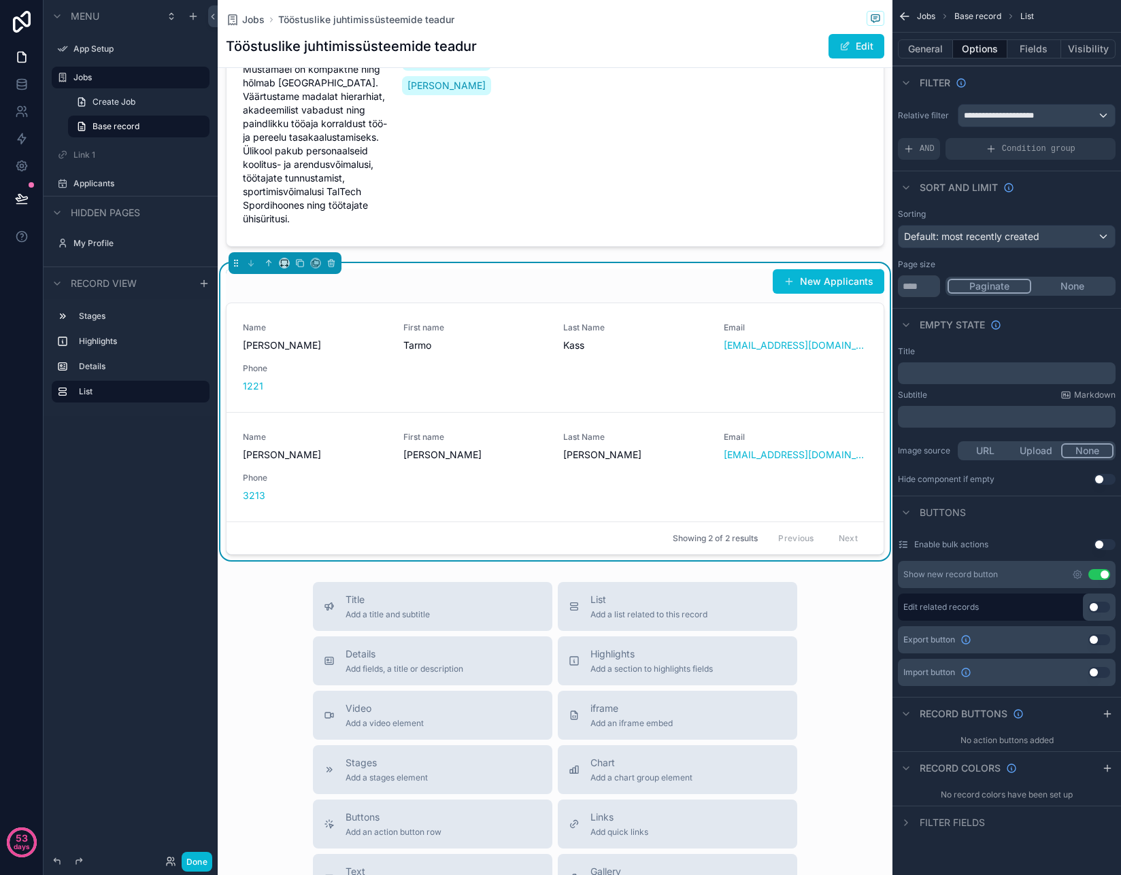
click at [935, 59] on div "General Options Fields Visibility" at bounding box center [1006, 49] width 229 height 33
click at [935, 56] on button "General" at bounding box center [925, 48] width 55 height 19
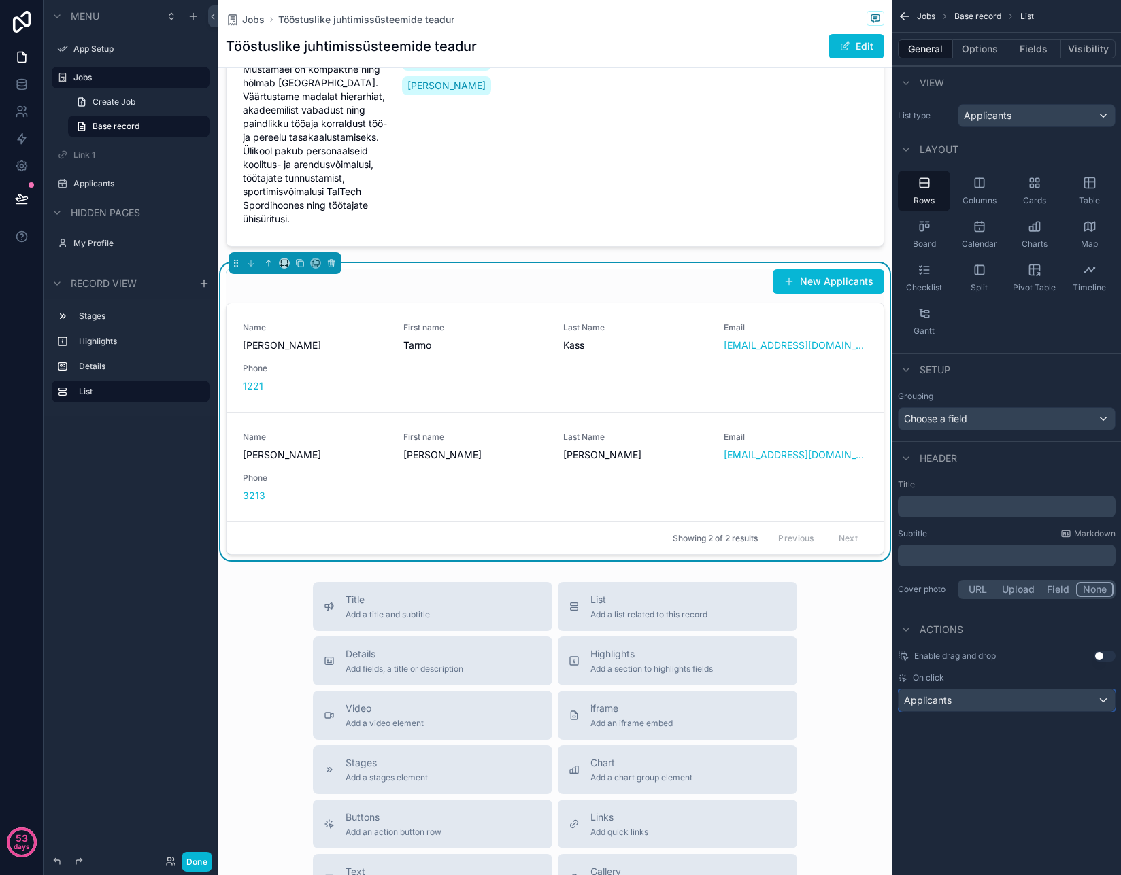
click at [1064, 703] on div "Applicants" at bounding box center [1007, 701] width 216 height 22
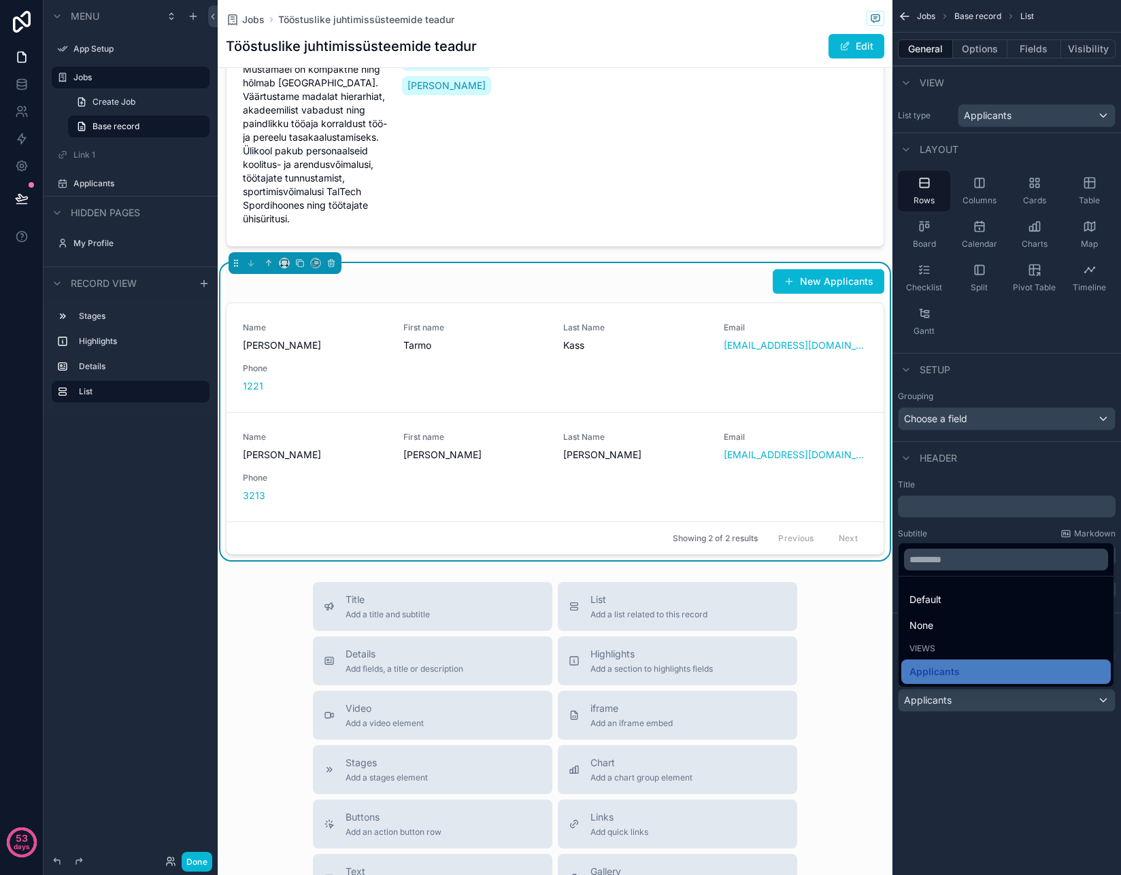
click at [1064, 703] on div "scrollable content" at bounding box center [560, 437] width 1121 height 875
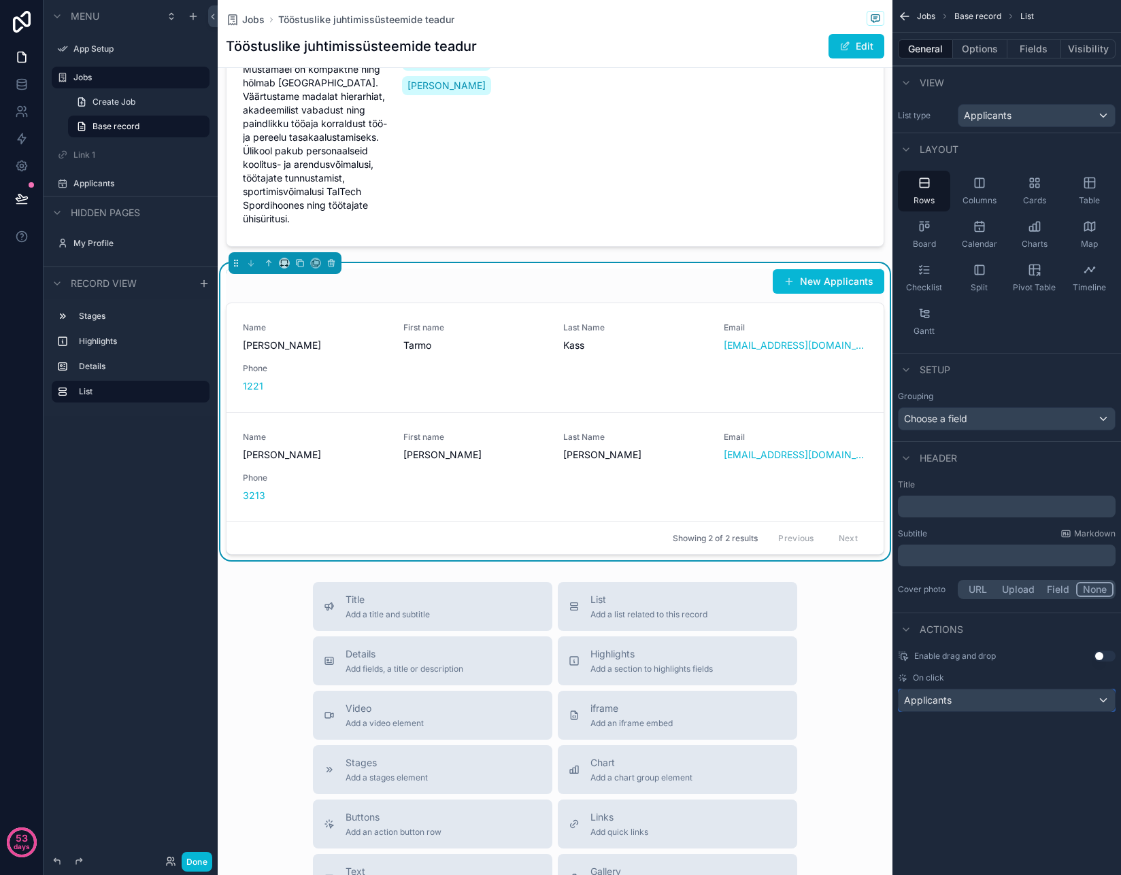
click at [1064, 703] on div "Applicants" at bounding box center [1007, 701] width 216 height 22
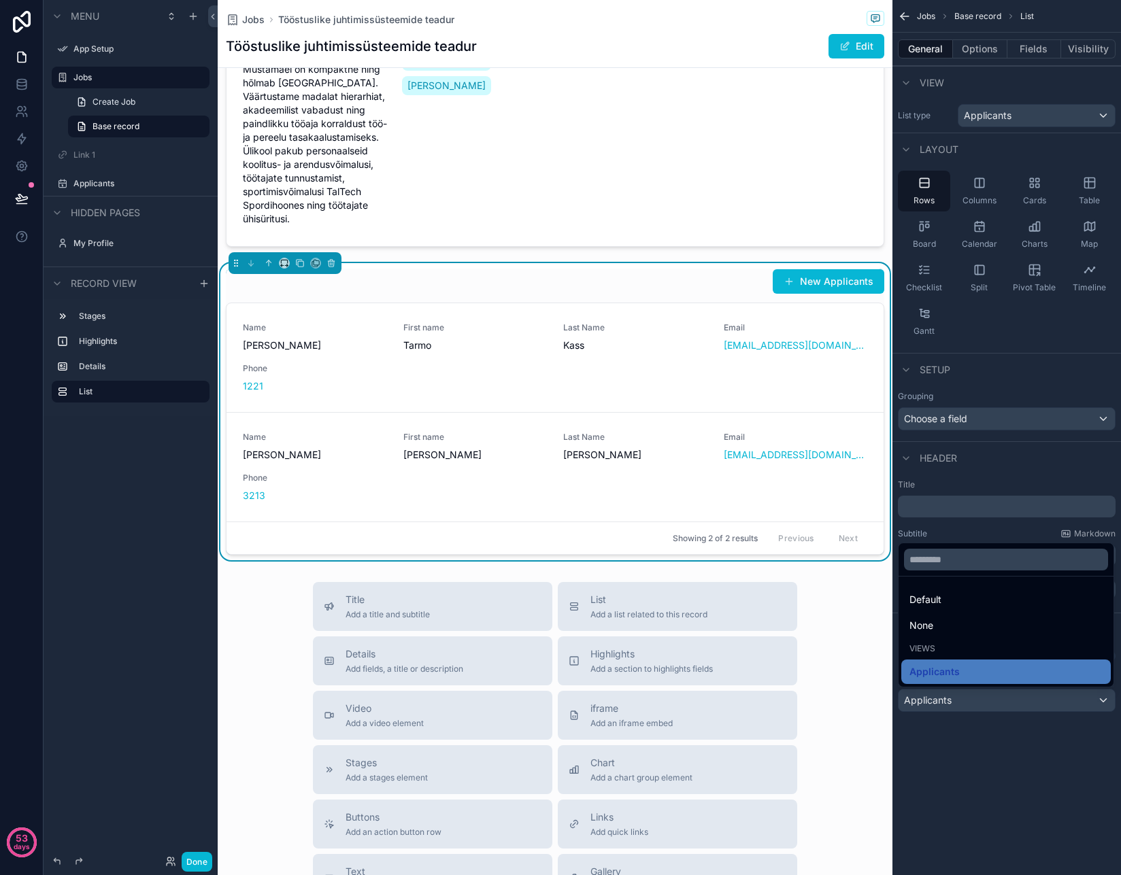
click at [1064, 703] on div "scrollable content" at bounding box center [560, 437] width 1121 height 875
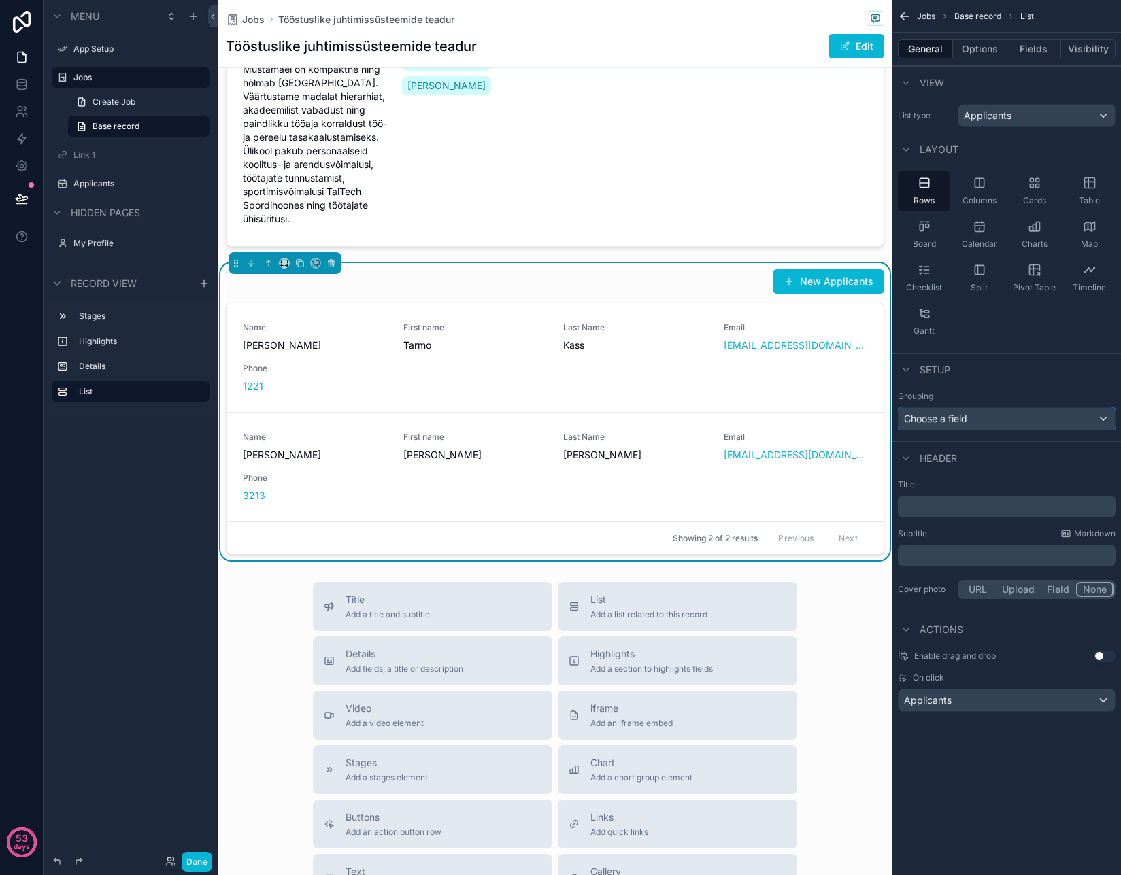
click at [1000, 414] on div "Choose a field" at bounding box center [1007, 419] width 216 height 22
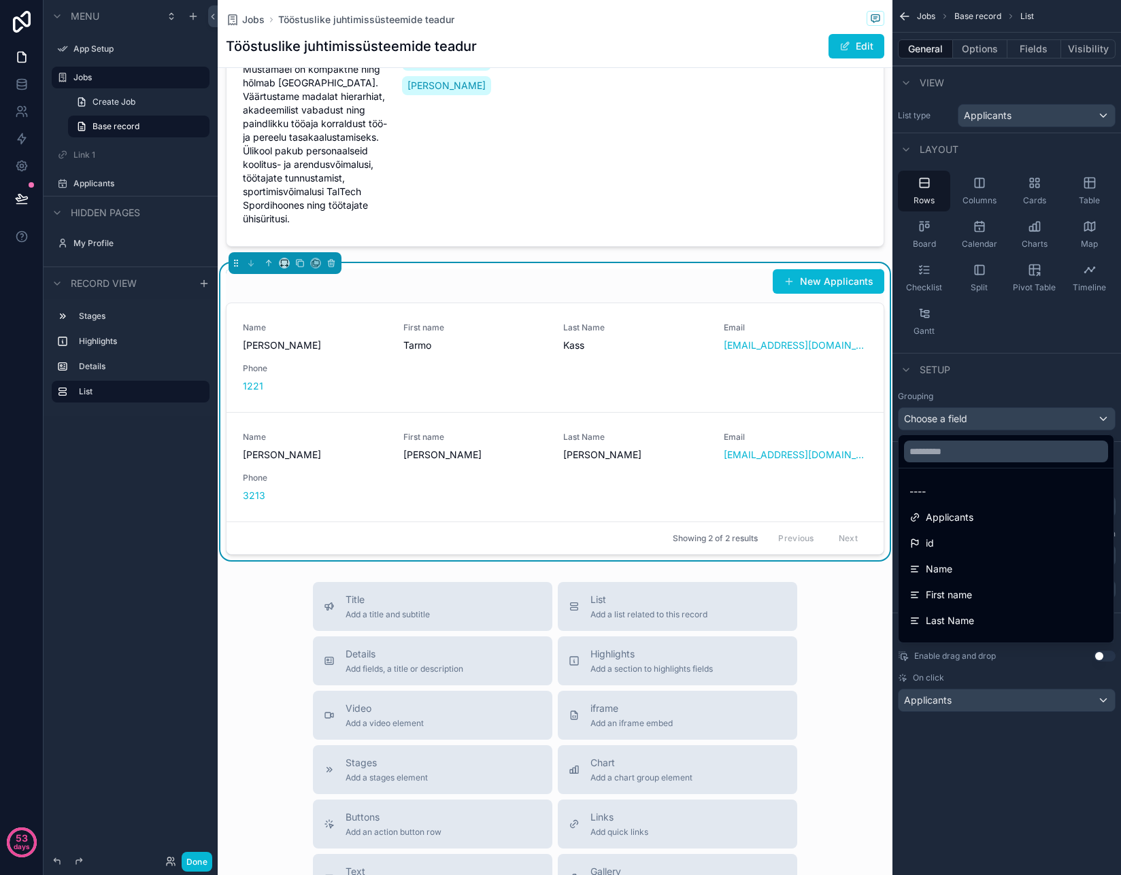
click at [1000, 414] on div "scrollable content" at bounding box center [560, 437] width 1121 height 875
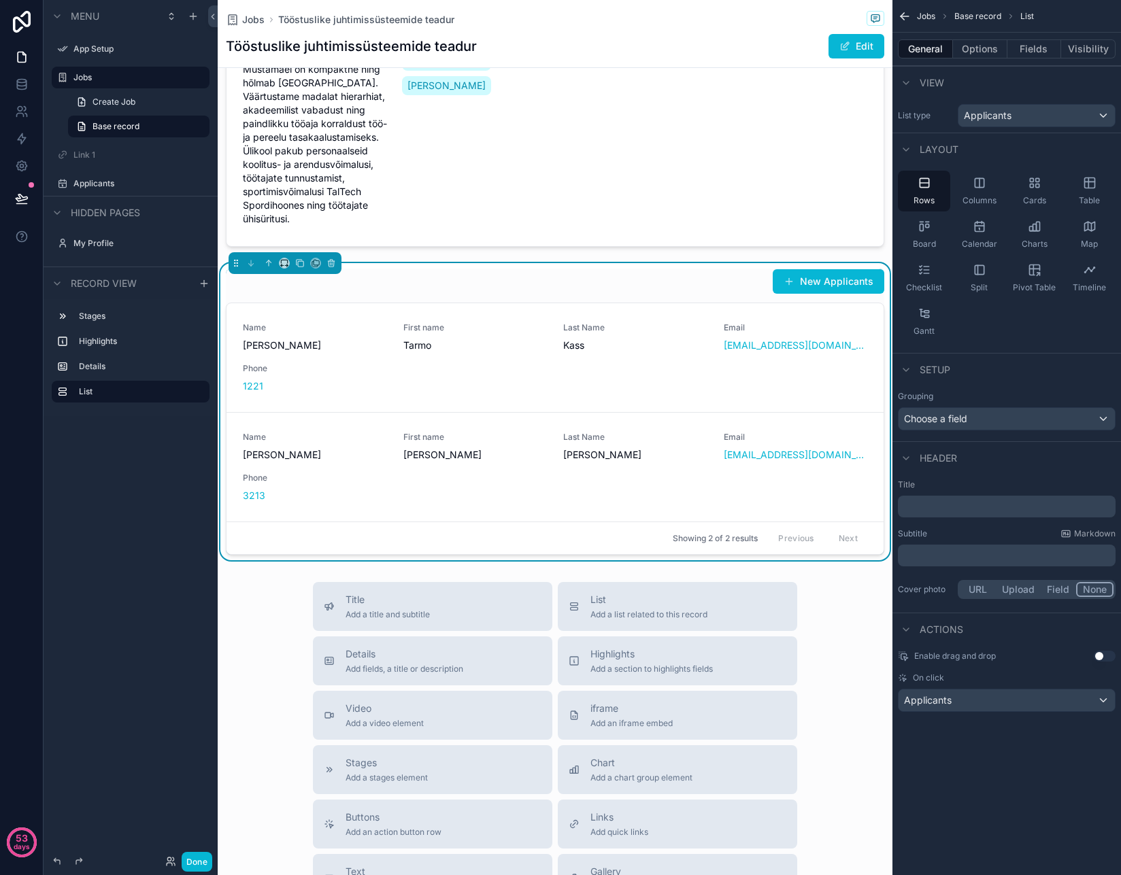
click at [739, 269] on div "New Applicants" at bounding box center [555, 282] width 658 height 26
click at [980, 53] on button "Options" at bounding box center [980, 48] width 54 height 19
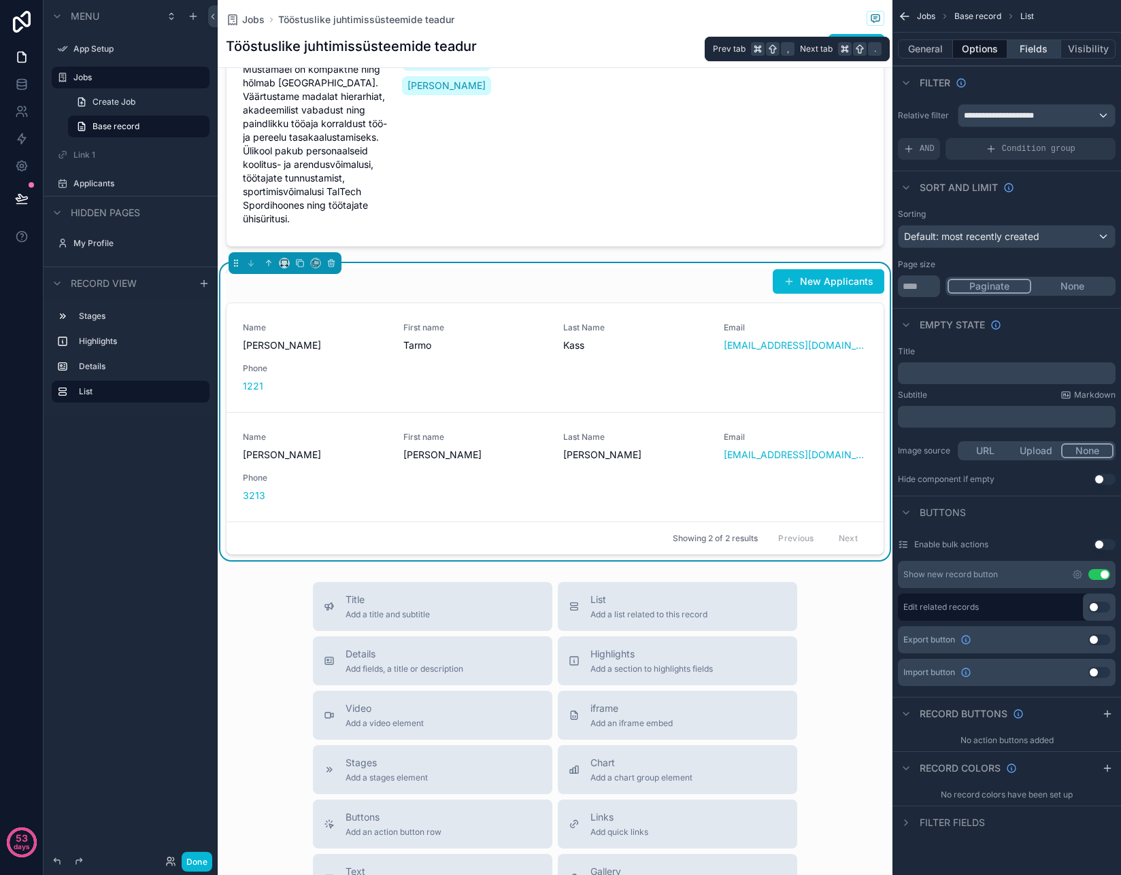
click at [1024, 53] on button "Fields" at bounding box center [1034, 48] width 54 height 19
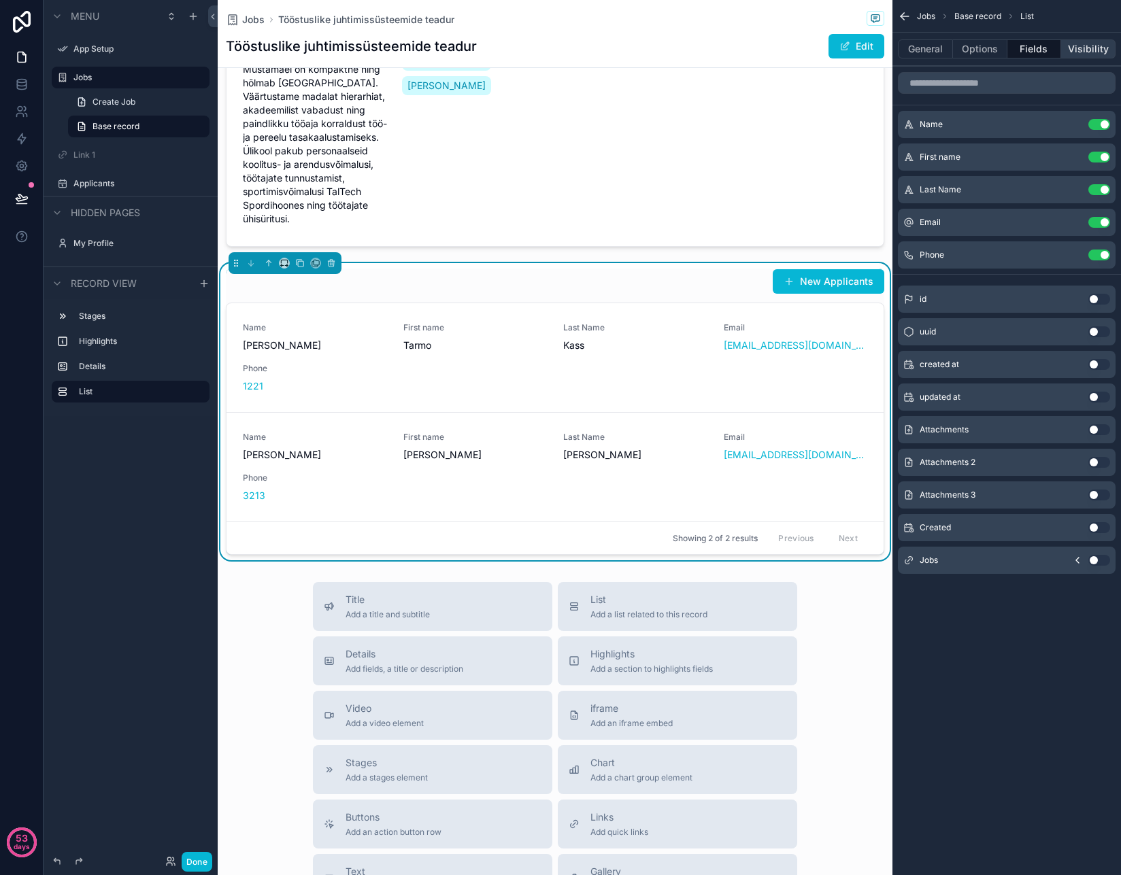
click at [1082, 52] on button "Visibility" at bounding box center [1088, 48] width 54 height 19
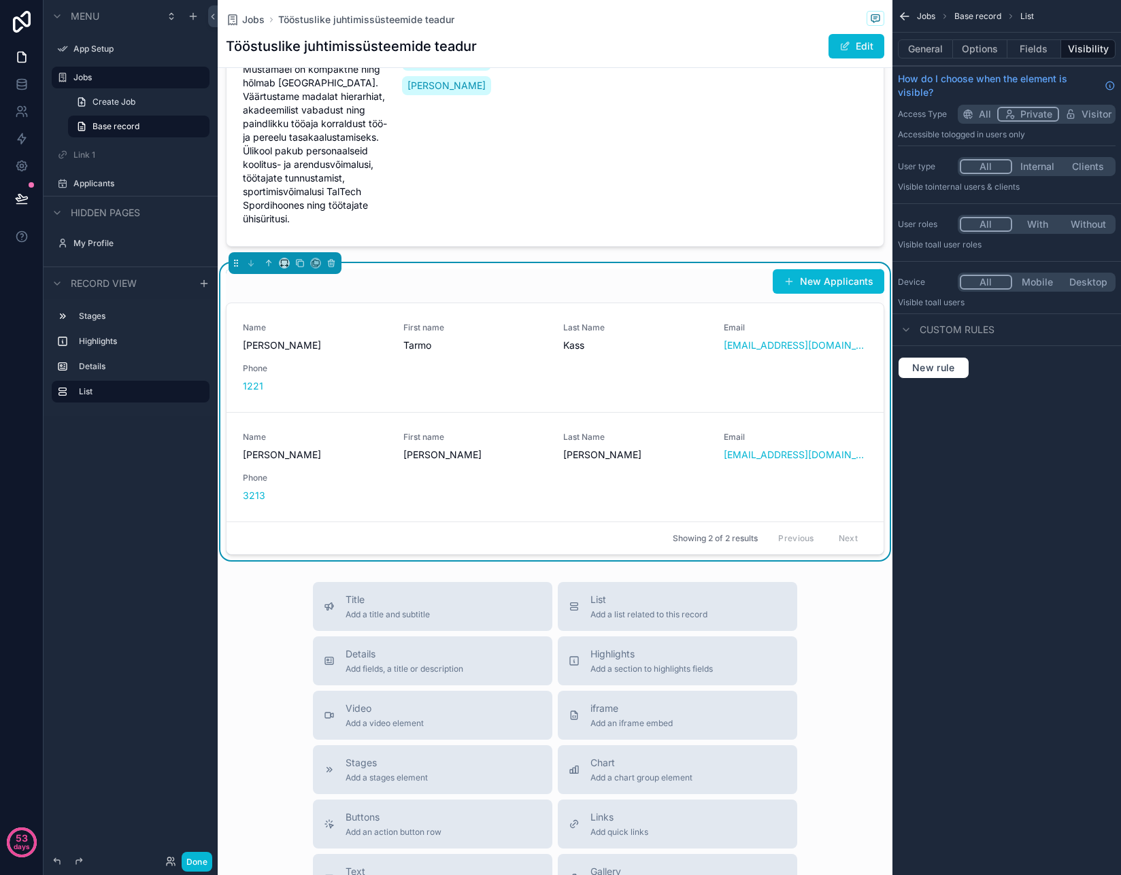
click at [1082, 113] on span "Visitor" at bounding box center [1097, 114] width 30 height 14
click at [971, 115] on icon "scrollable content" at bounding box center [968, 114] width 11 height 11
click at [713, 269] on div "New Applicants" at bounding box center [555, 282] width 658 height 26
click at [1040, 44] on button "Fields" at bounding box center [1034, 48] width 54 height 19
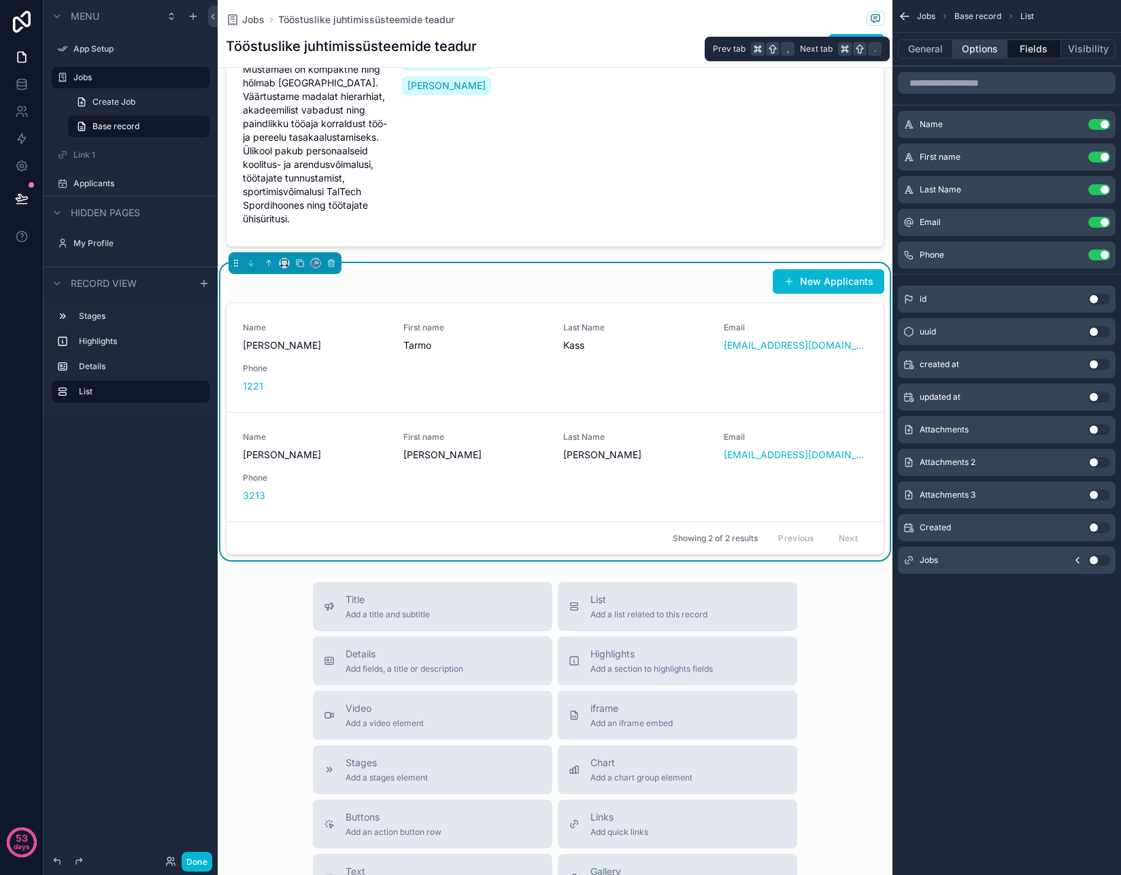
click at [976, 53] on button "Options" at bounding box center [980, 48] width 54 height 19
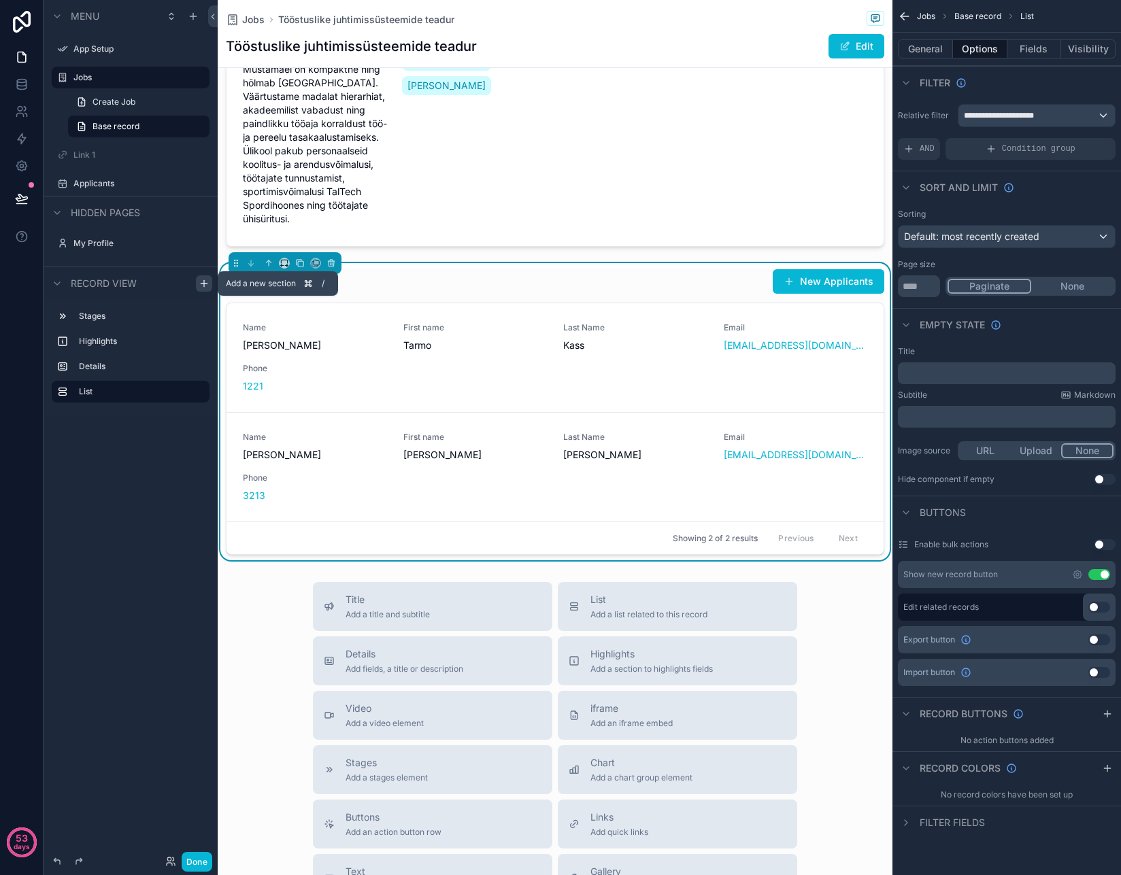
click at [203, 284] on icon "scrollable content" at bounding box center [204, 284] width 6 height 0
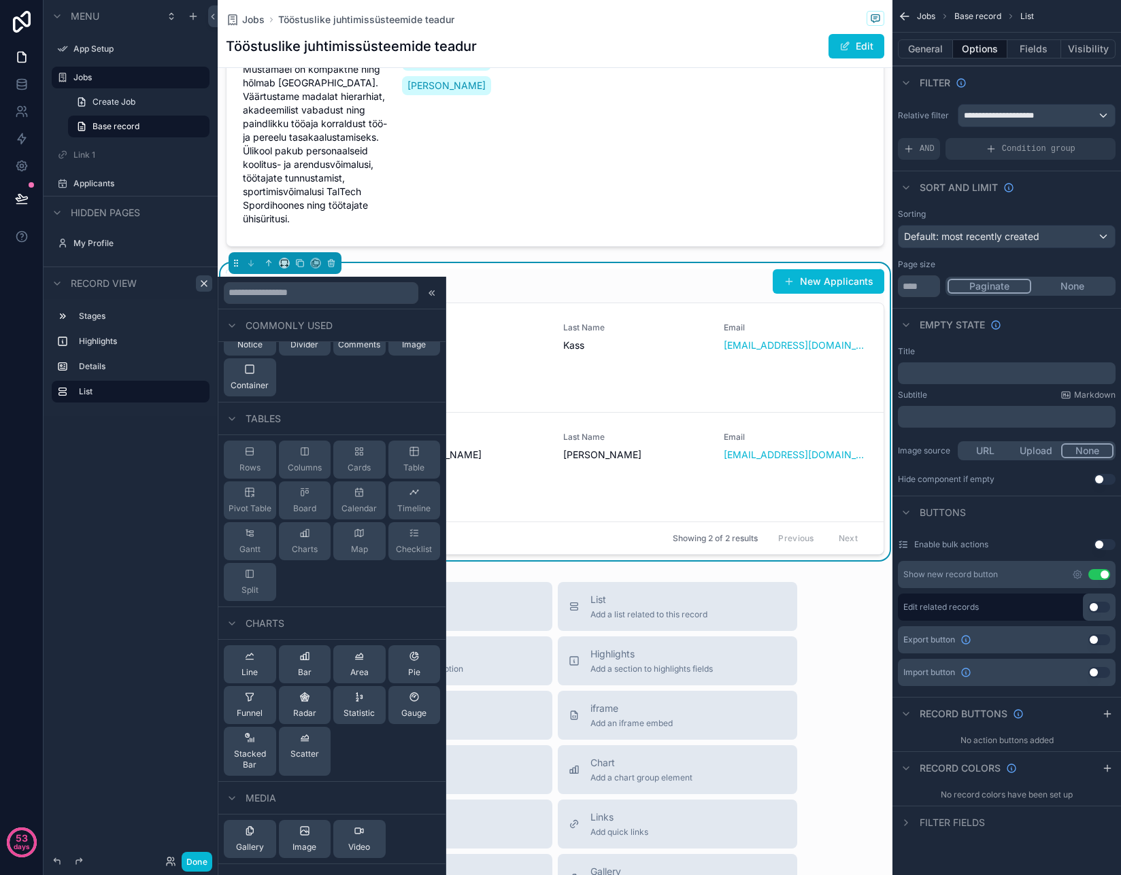
scroll to position [0, 0]
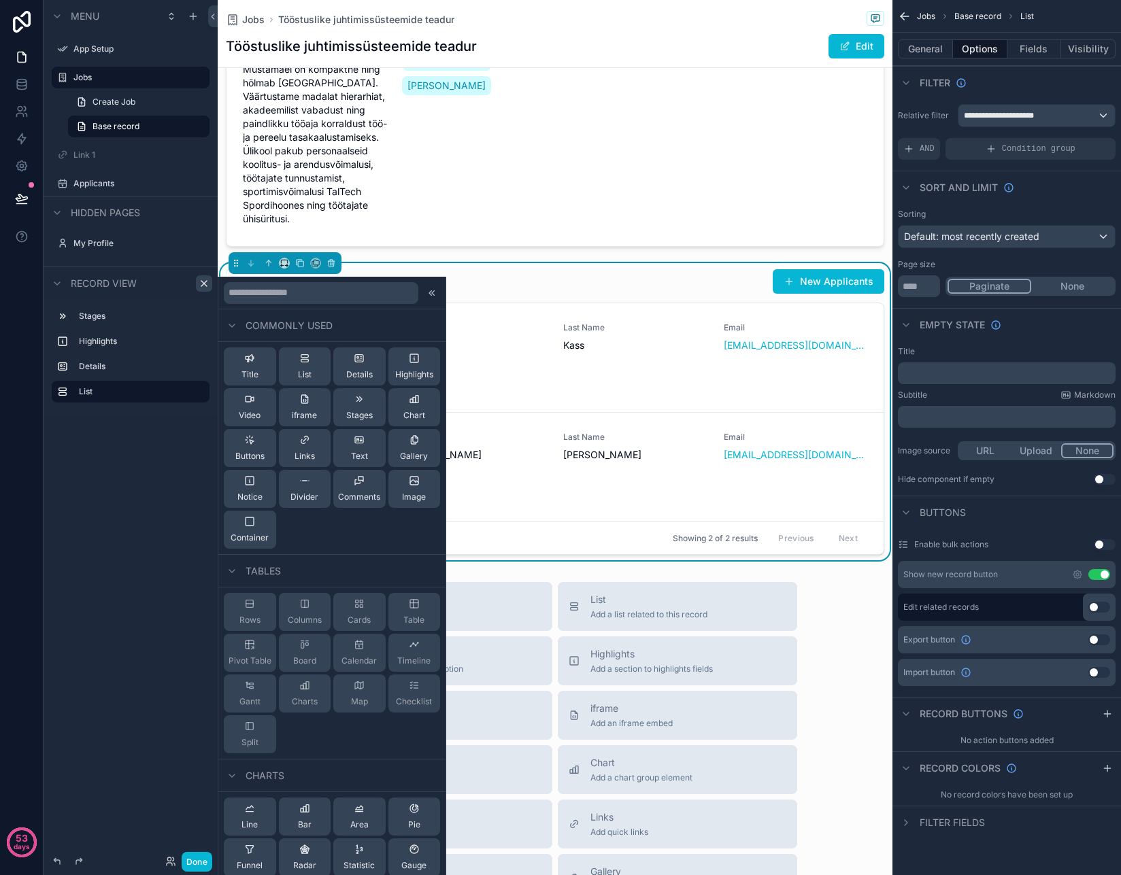
click at [111, 539] on div "Menu App Setup Jobs Create Job Base record Link 1 Applicants Hidden pages My Pr…" at bounding box center [131, 429] width 174 height 859
click at [204, 285] on icon "scrollable content" at bounding box center [204, 283] width 11 height 11
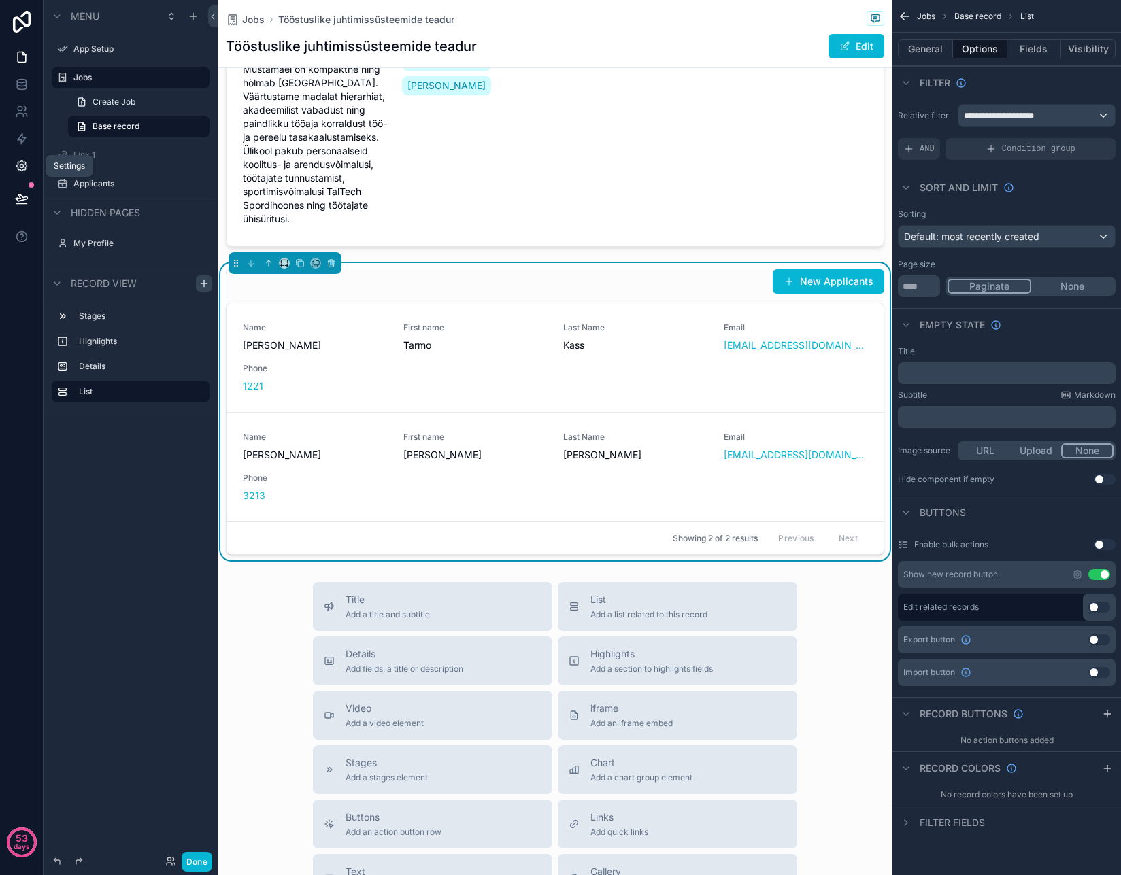
click at [22, 163] on icon at bounding box center [22, 166] width 14 height 14
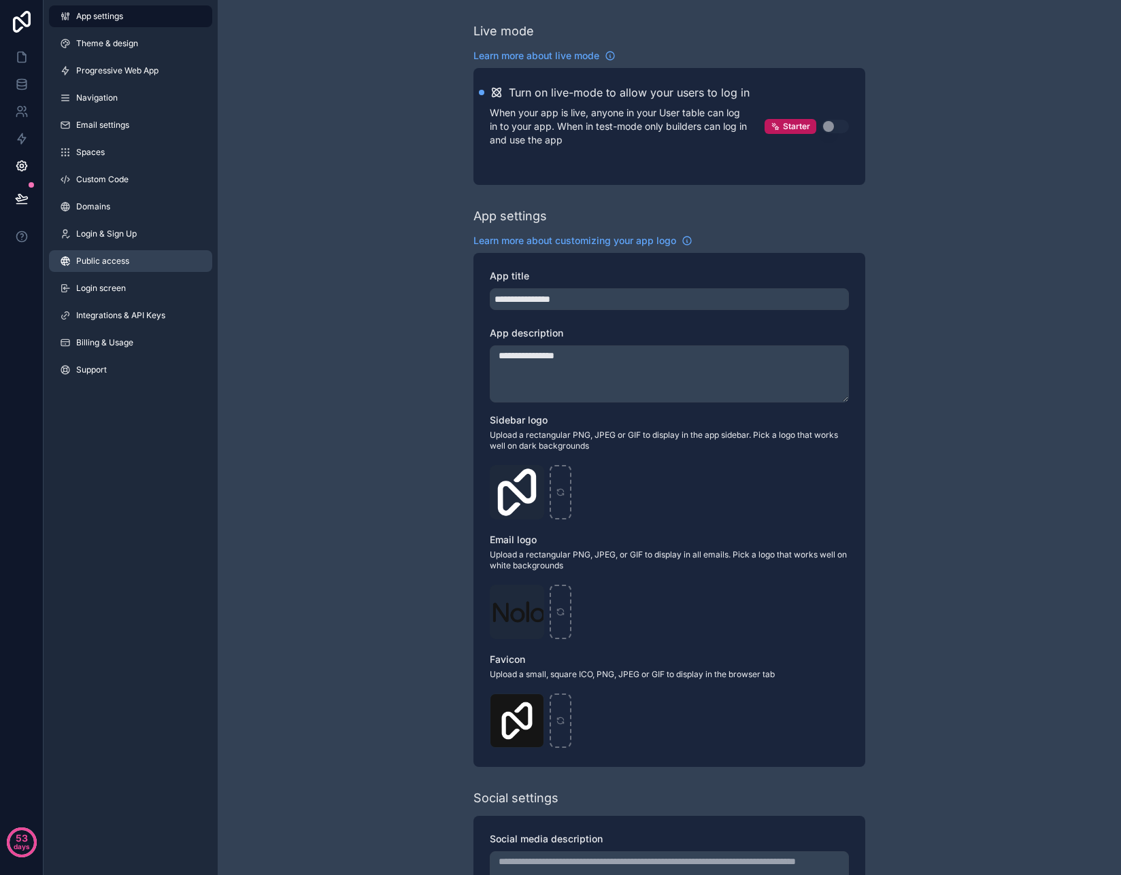
click at [113, 260] on span "Public access" at bounding box center [102, 261] width 53 height 11
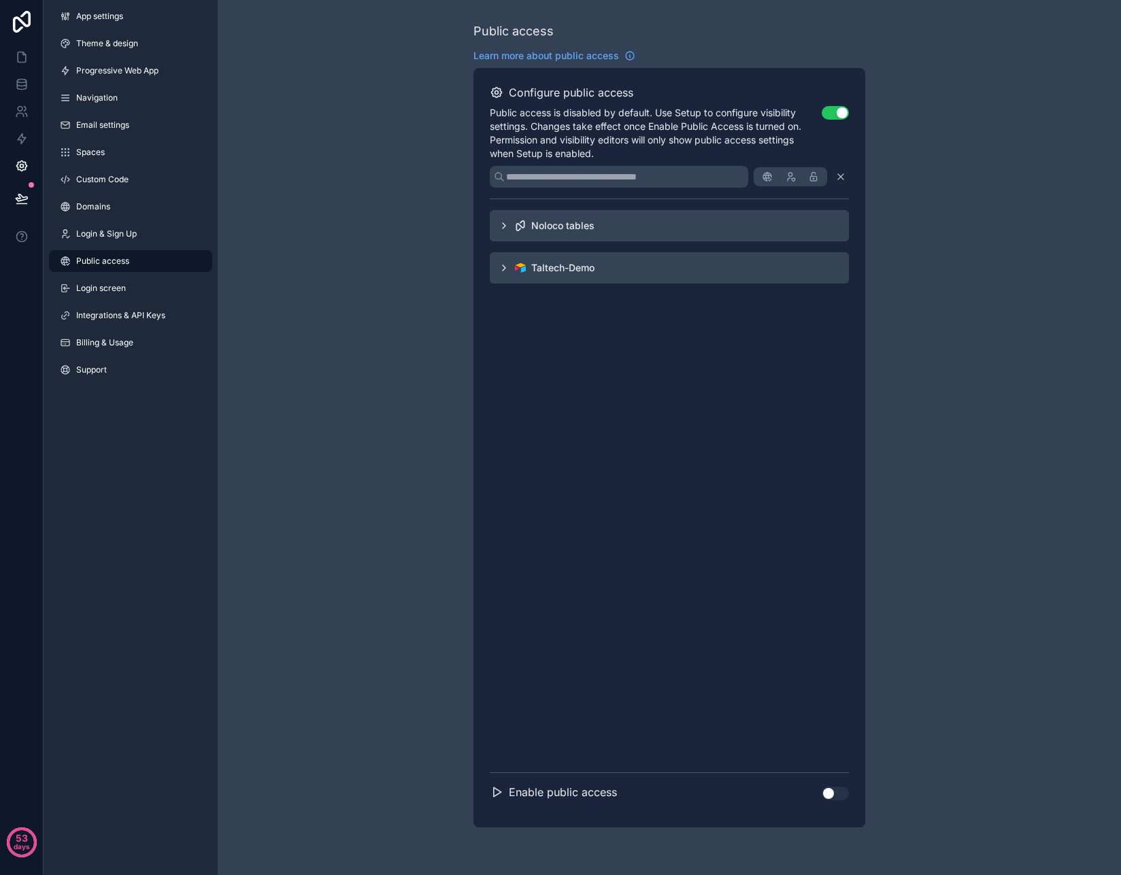
click at [496, 264] on div "Taltech-Demo" at bounding box center [669, 267] width 359 height 31
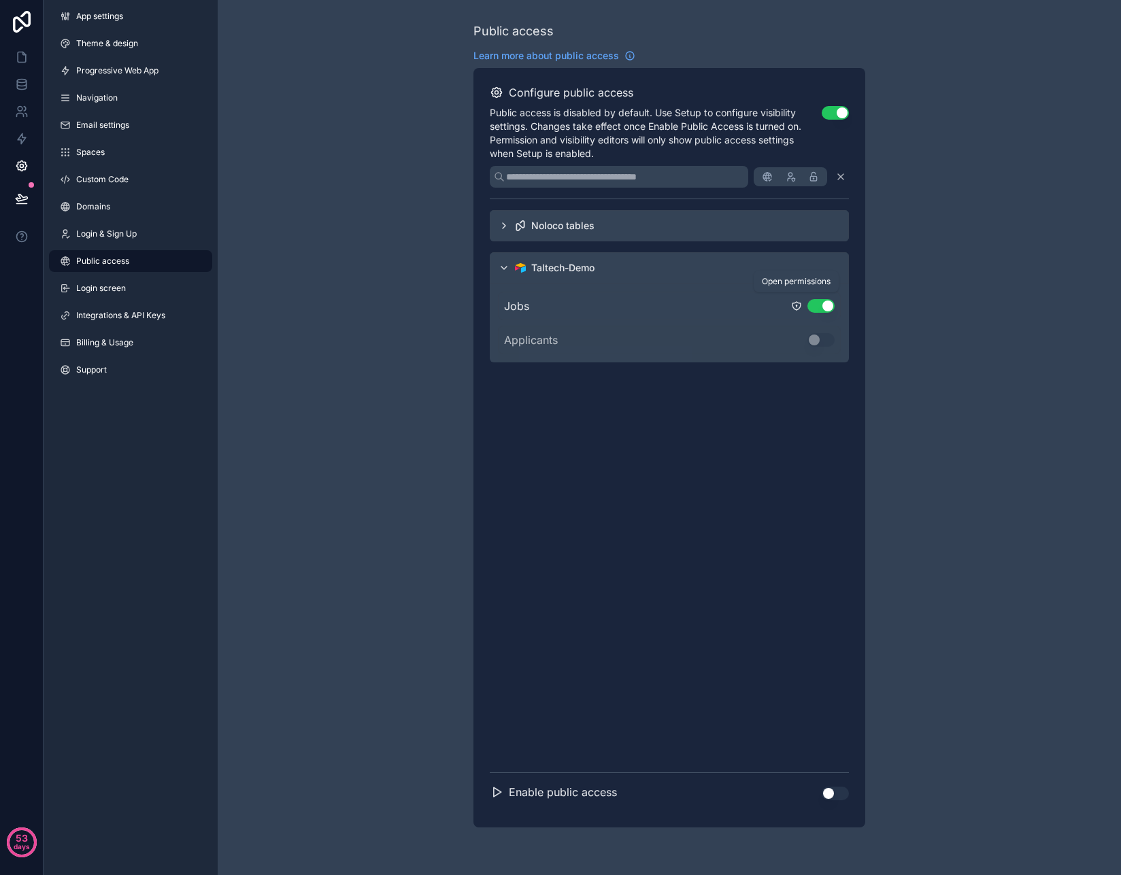
click at [797, 304] on icon "scrollable content" at bounding box center [796, 306] width 11 height 11
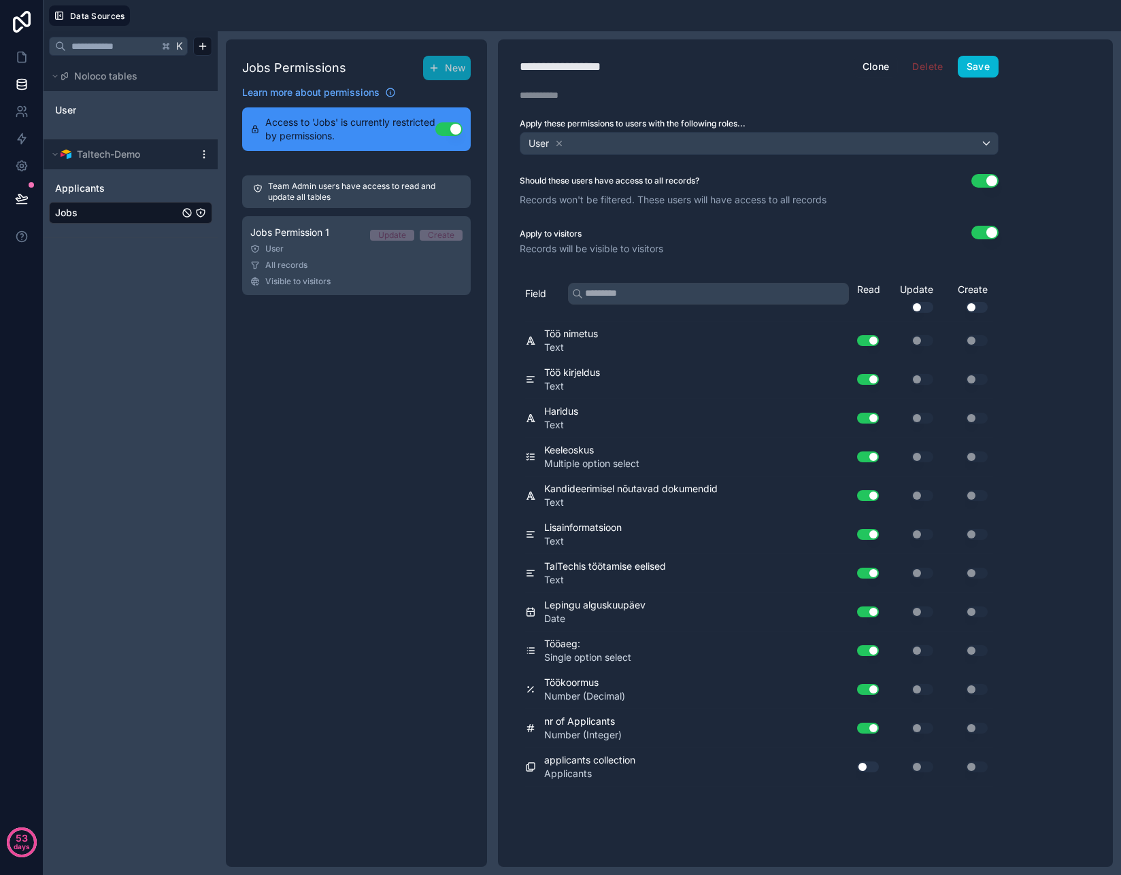
click at [865, 769] on button "Use setting" at bounding box center [868, 767] width 22 height 11
click at [986, 61] on button "Save" at bounding box center [978, 67] width 41 height 22
click at [21, 194] on icon at bounding box center [22, 199] width 14 height 14
click at [22, 159] on icon at bounding box center [22, 166] width 14 height 14
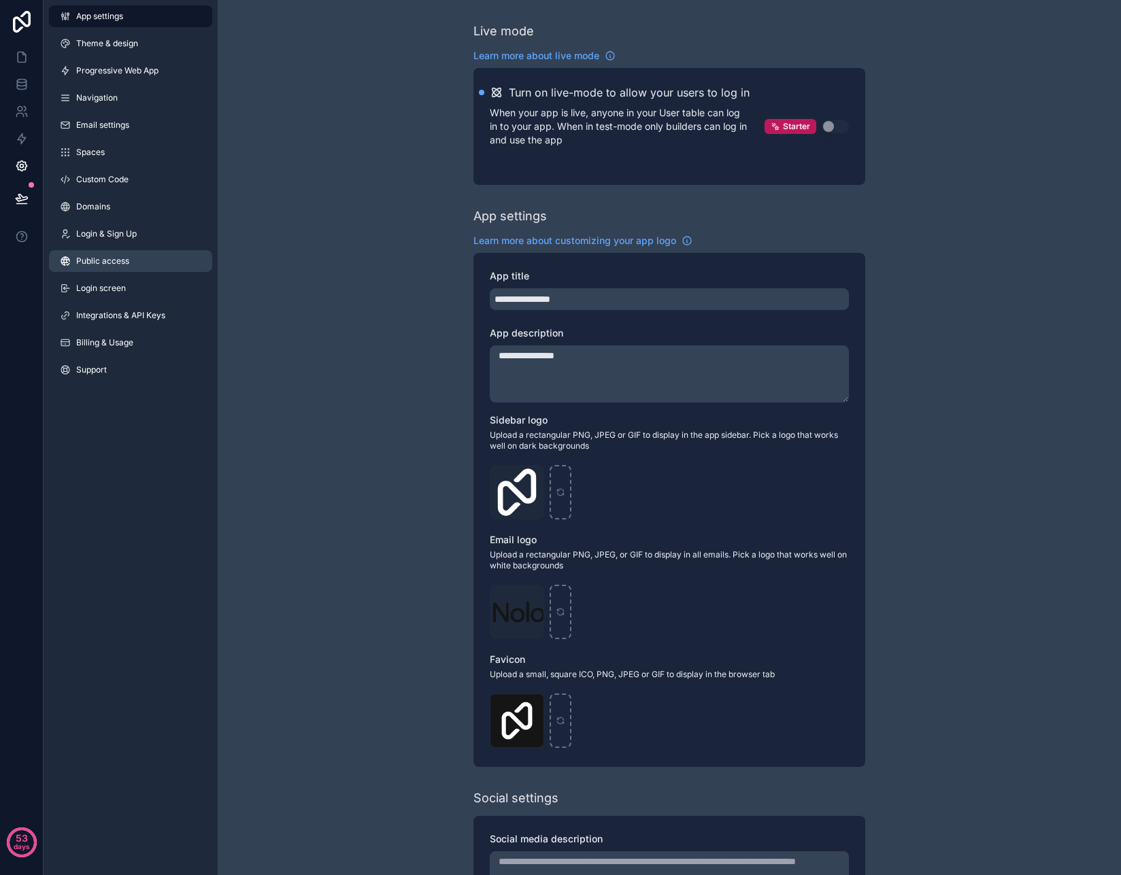
click at [119, 267] on link "Public access" at bounding box center [130, 261] width 163 height 22
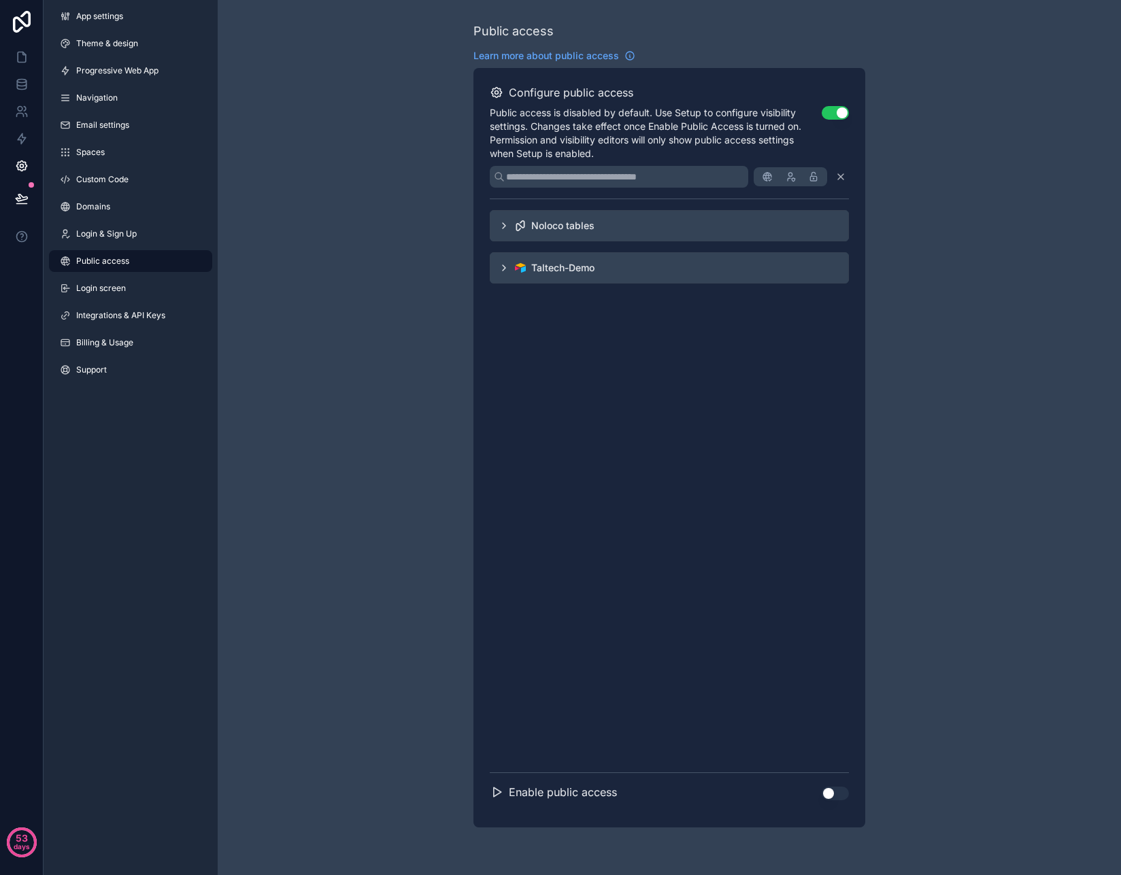
click at [503, 267] on icon "scrollable content" at bounding box center [504, 268] width 11 height 11
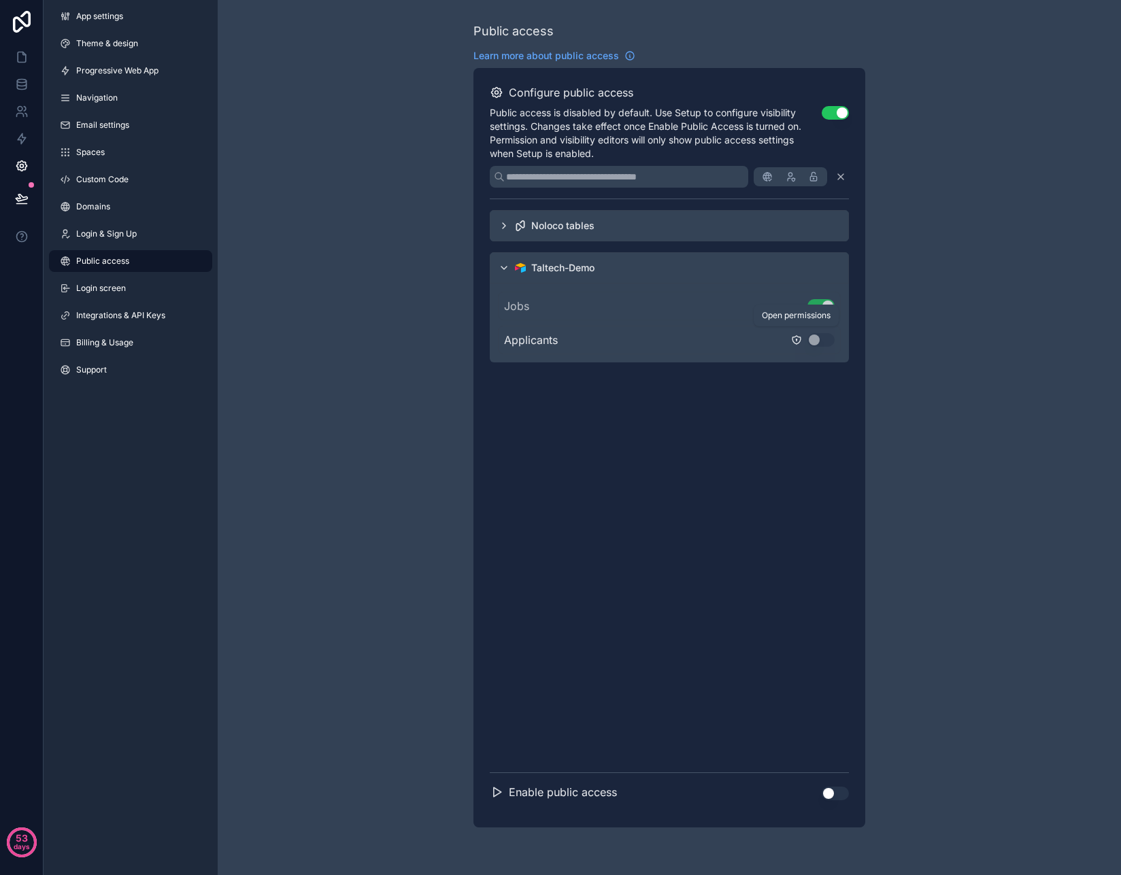
click at [796, 341] on icon "scrollable content" at bounding box center [796, 340] width 11 height 11
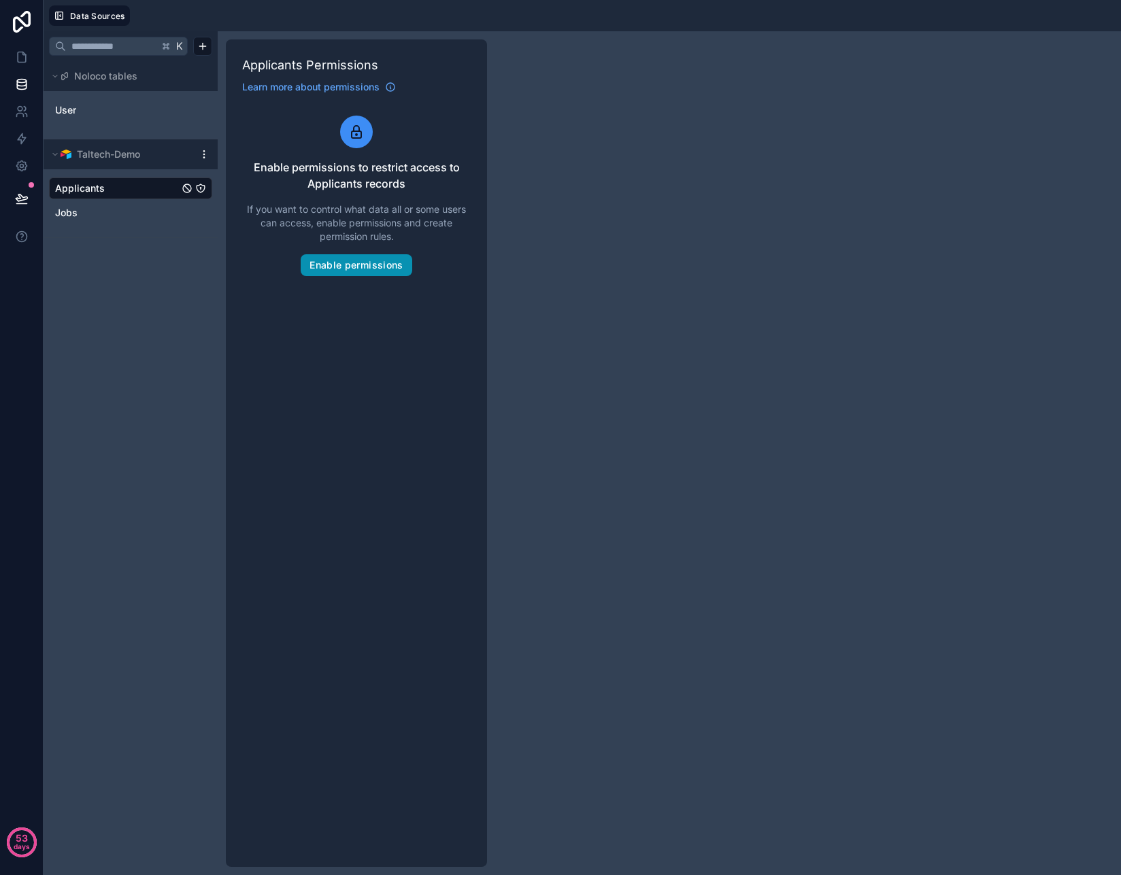
click at [380, 272] on button "Enable permissions" at bounding box center [356, 265] width 111 height 22
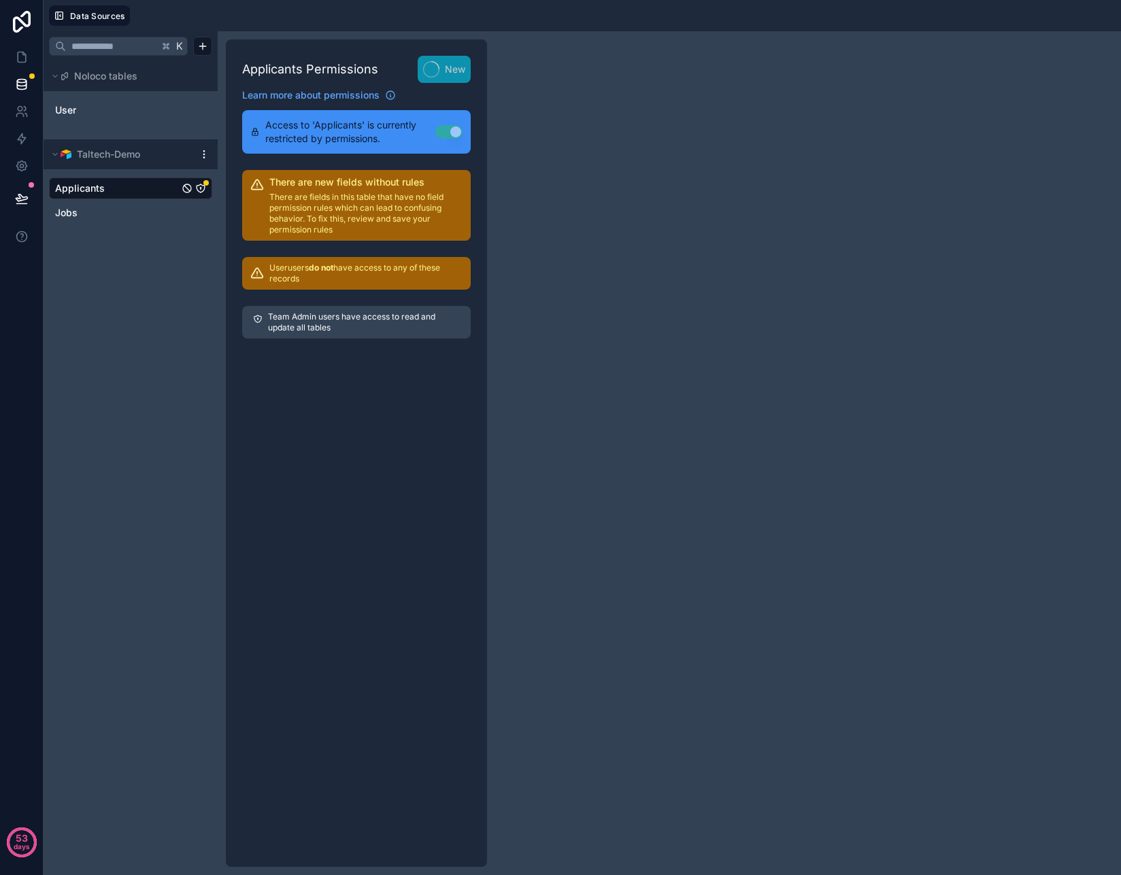
click at [405, 320] on p "Team Admin users have access to read and update all tables" at bounding box center [364, 323] width 192 height 22
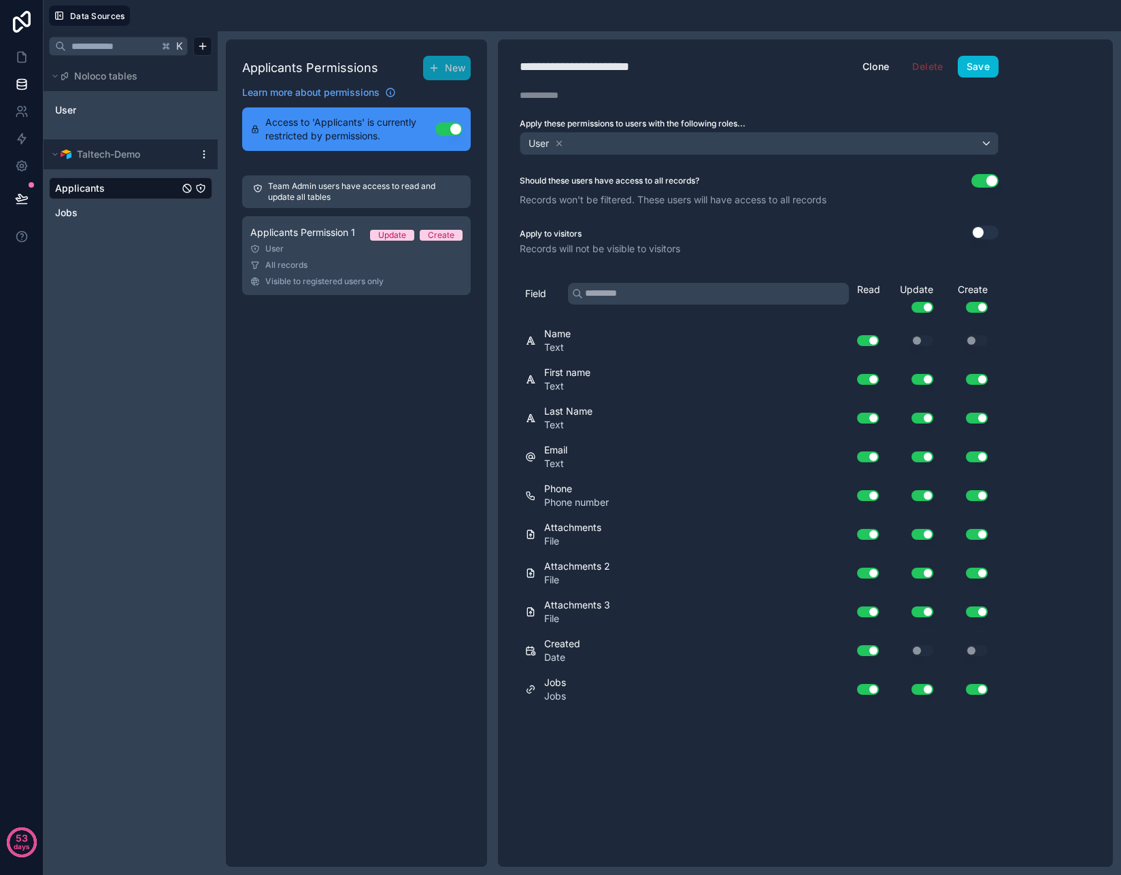
click at [982, 232] on button "Use setting" at bounding box center [984, 233] width 27 height 14
click at [978, 310] on button "Use setting" at bounding box center [977, 307] width 22 height 11
click at [919, 312] on button "Use setting" at bounding box center [923, 307] width 22 height 11
click at [978, 305] on button "Use setting" at bounding box center [977, 307] width 22 height 11
click at [921, 307] on button "Use setting" at bounding box center [923, 307] width 22 height 11
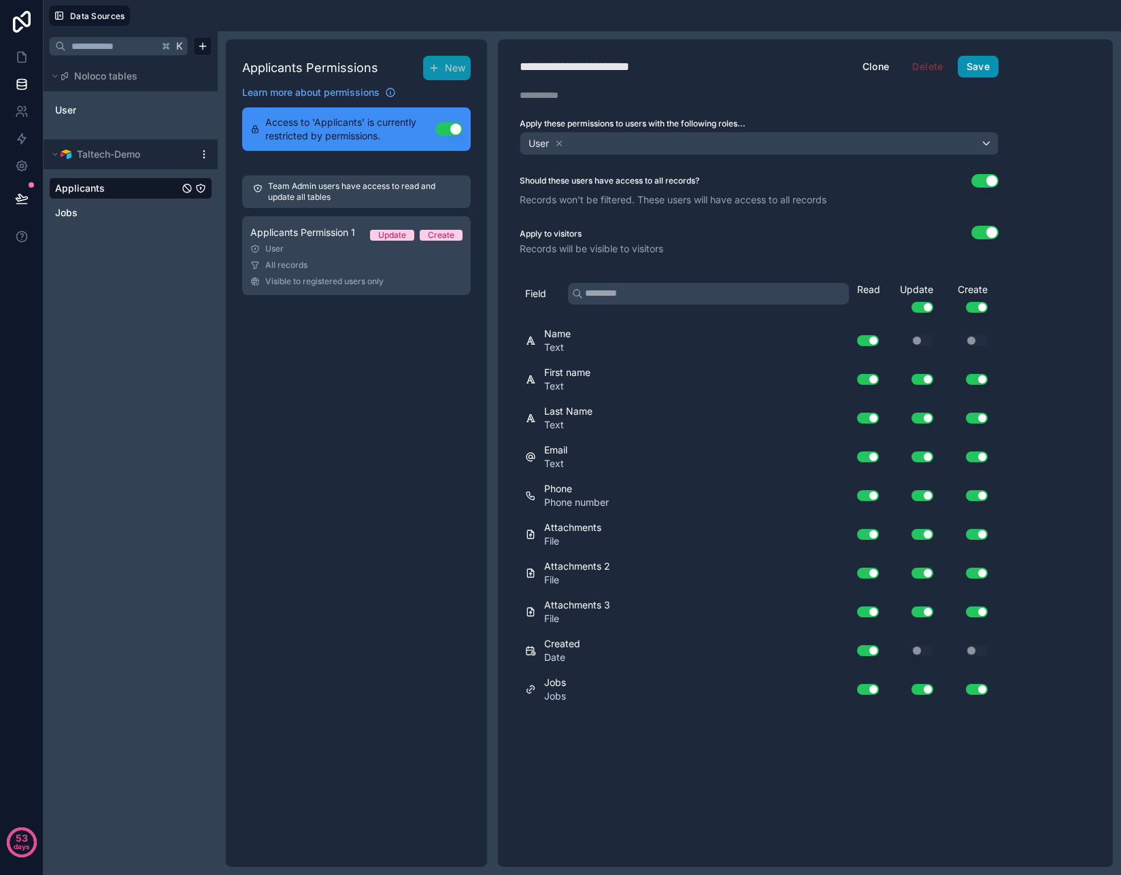
click at [991, 70] on button "Save" at bounding box center [978, 67] width 41 height 22
click at [29, 200] on button at bounding box center [22, 199] width 30 height 38
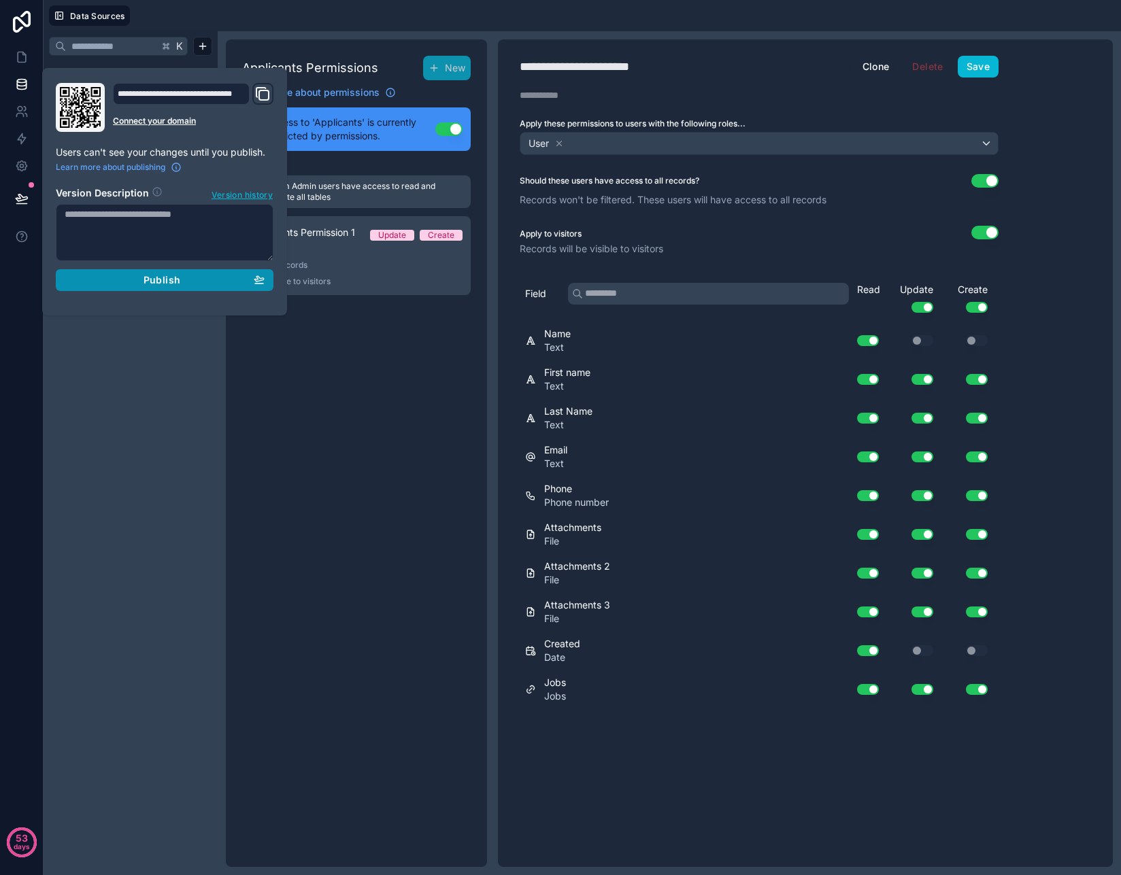
click at [123, 284] on div "Publish" at bounding box center [165, 280] width 200 height 12
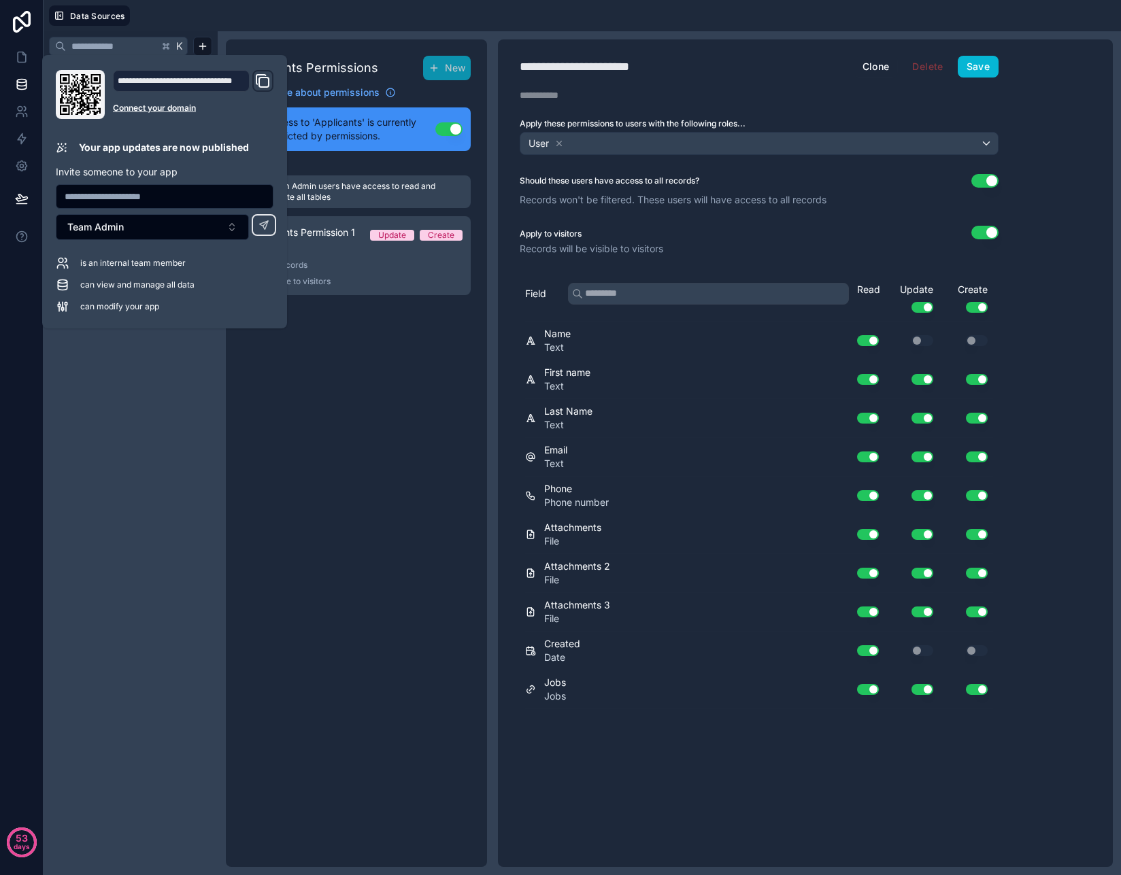
click at [303, 371] on div "Applicants Permissions New Learn more about permissions Access to 'Applicants' …" at bounding box center [356, 453] width 261 height 828
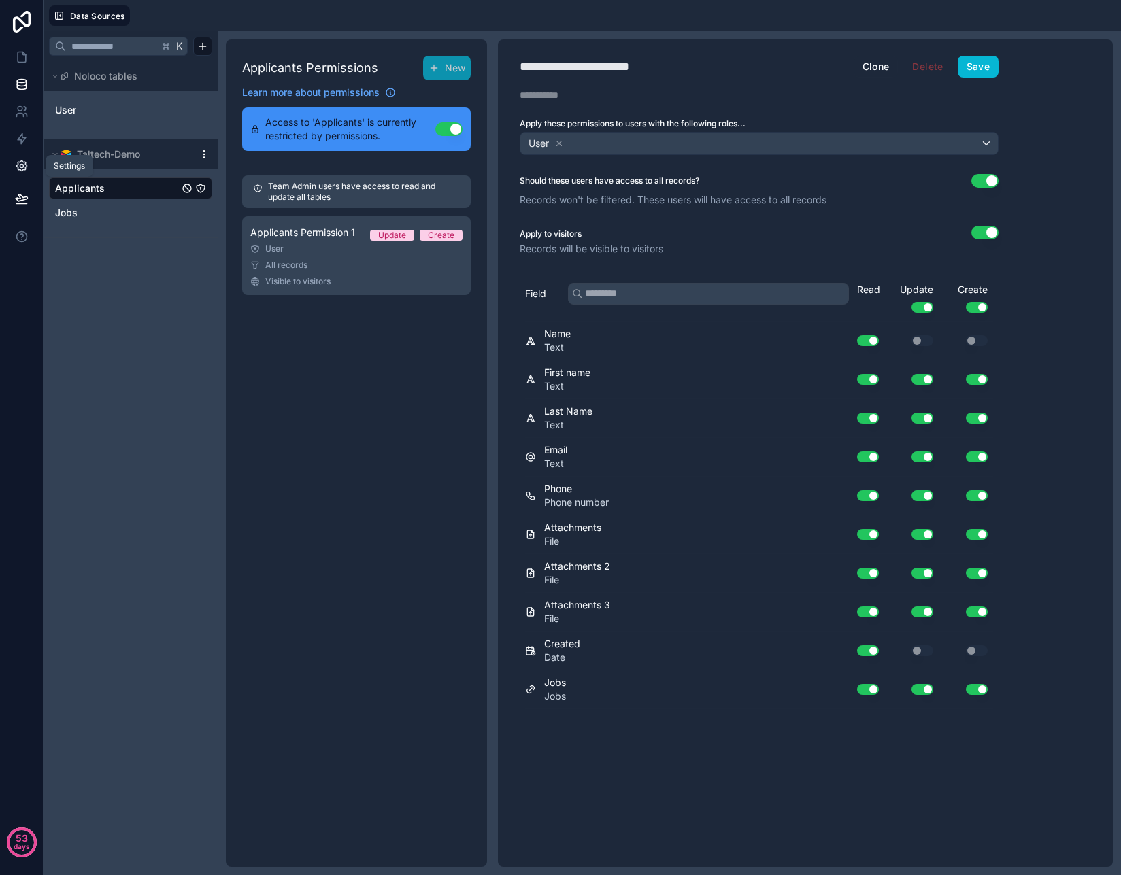
click at [24, 171] on icon at bounding box center [22, 166] width 14 height 14
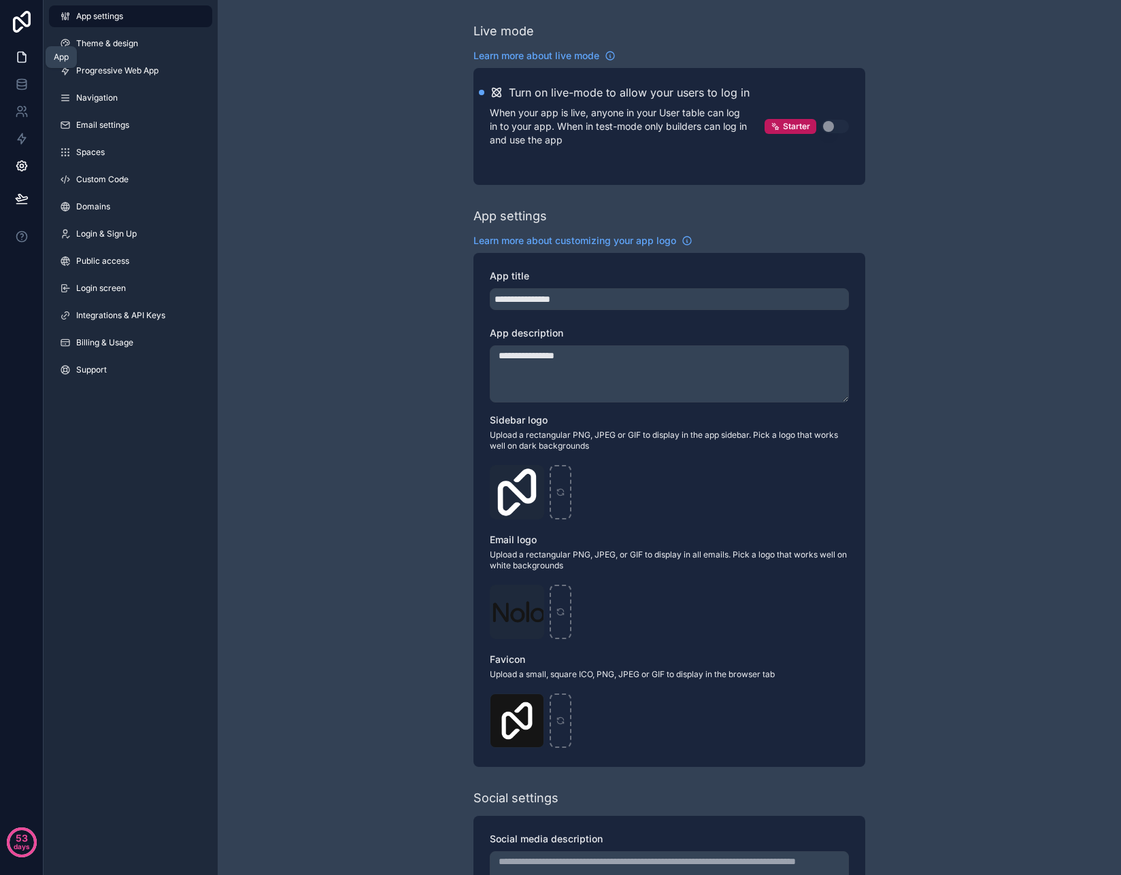
click at [25, 58] on icon at bounding box center [22, 57] width 8 height 10
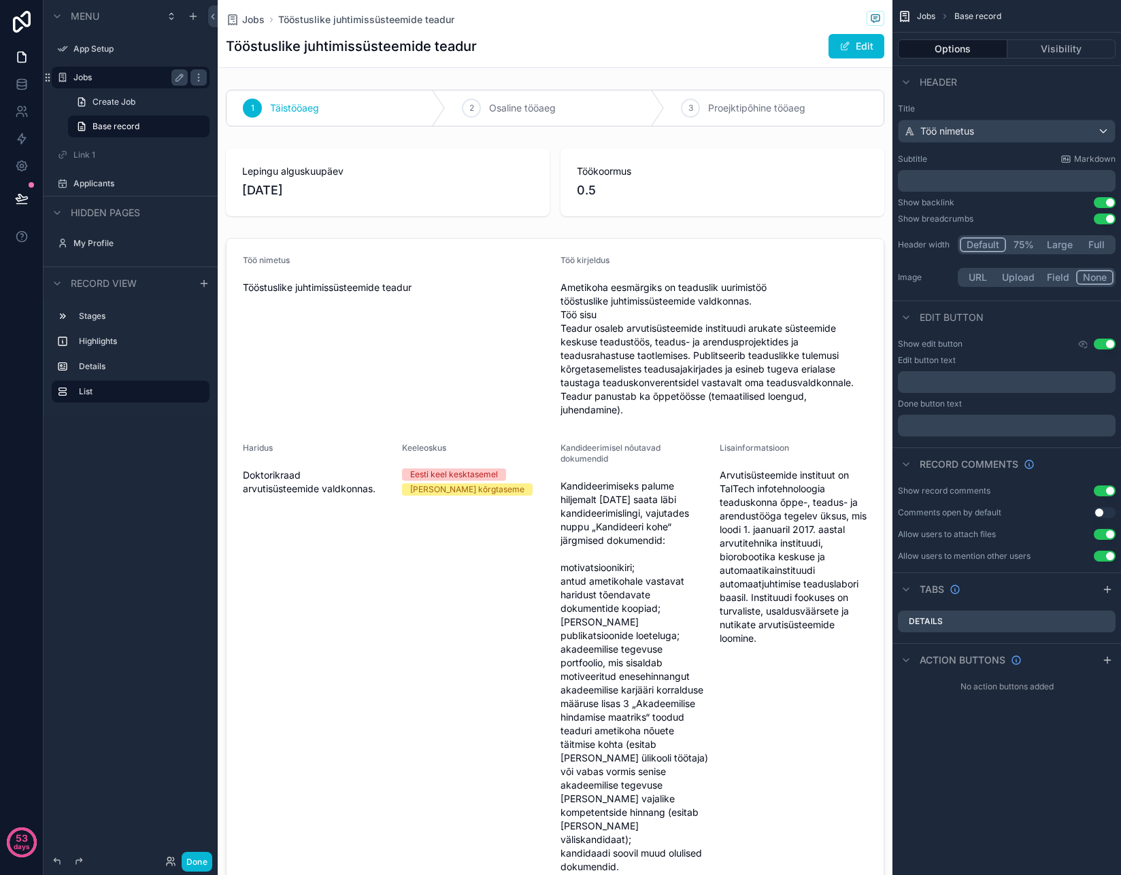
click at [93, 80] on label "Jobs" at bounding box center [127, 77] width 109 height 11
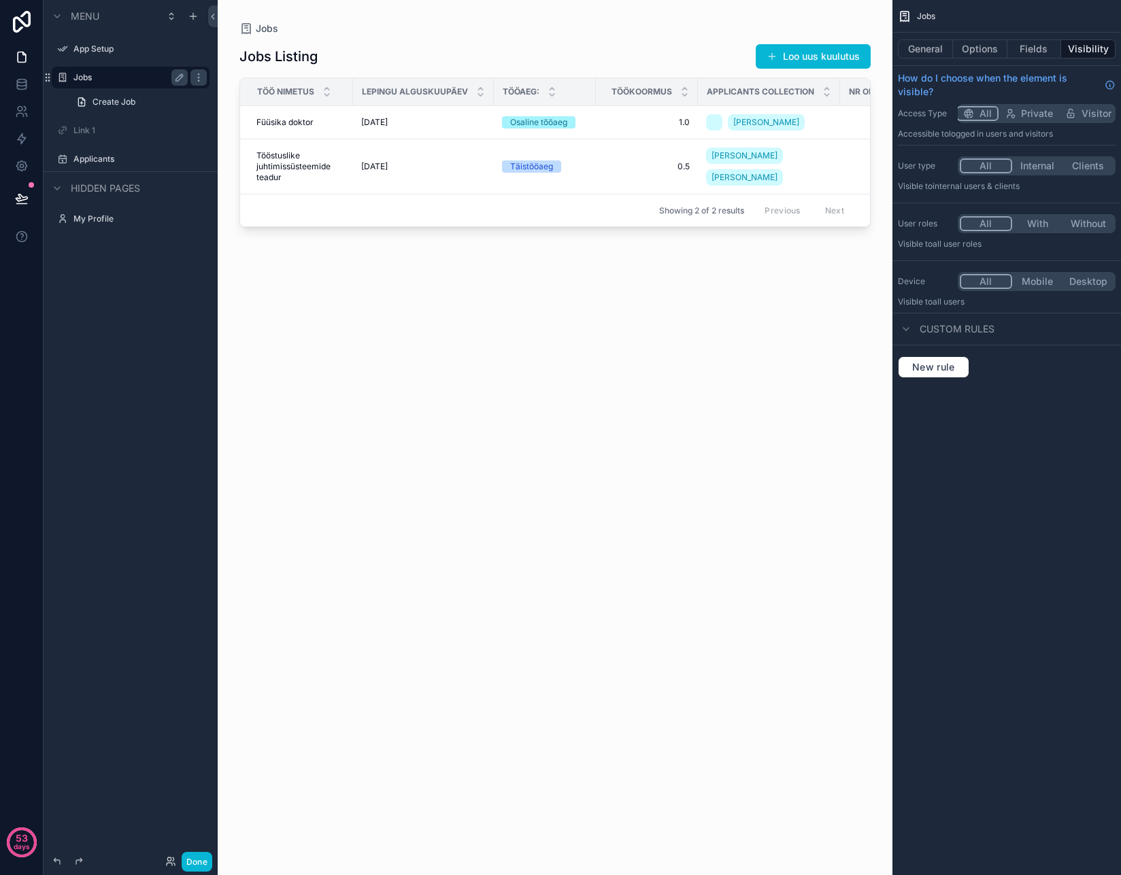
click at [388, 126] on span "[DATE]" at bounding box center [374, 122] width 27 height 11
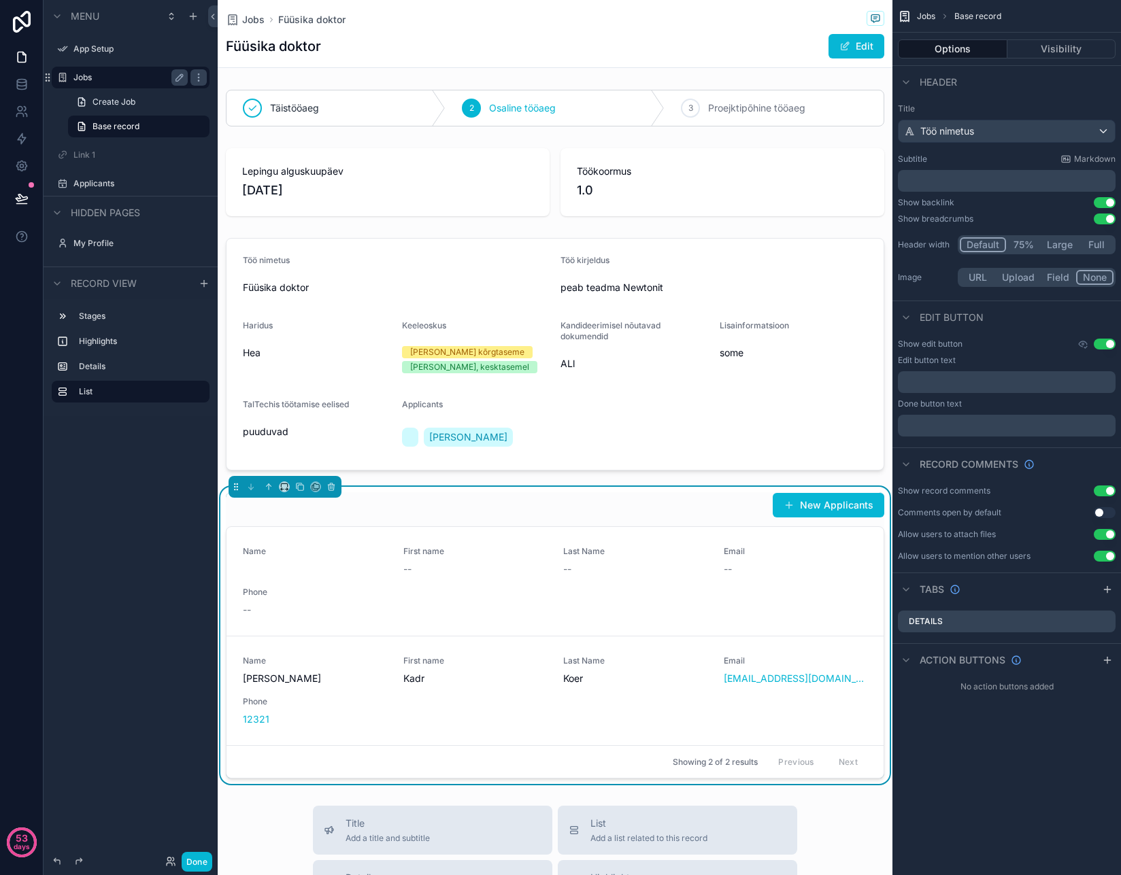
click at [655, 497] on div "New Applicants" at bounding box center [555, 505] width 658 height 26
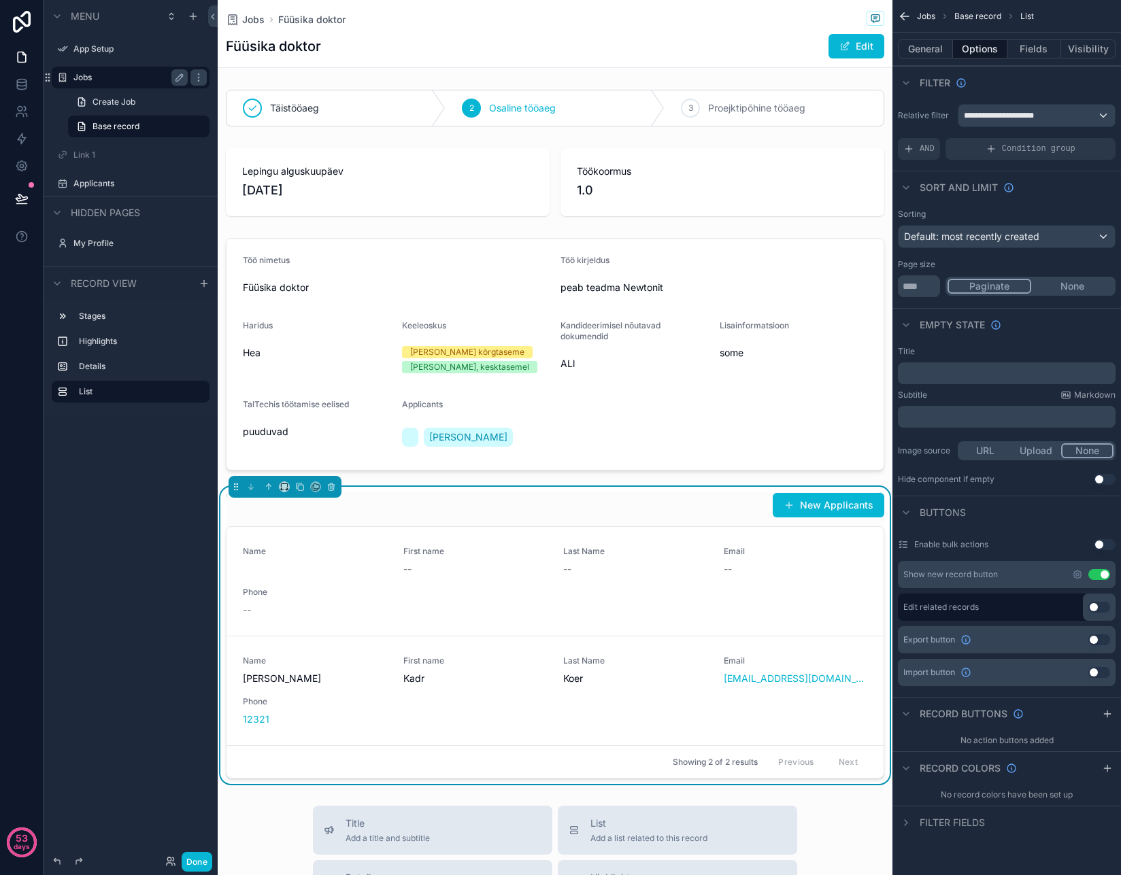
click at [765, 508] on div "New Applicants" at bounding box center [823, 505] width 122 height 26
click at [824, 504] on button "New Applicants" at bounding box center [829, 505] width 112 height 24
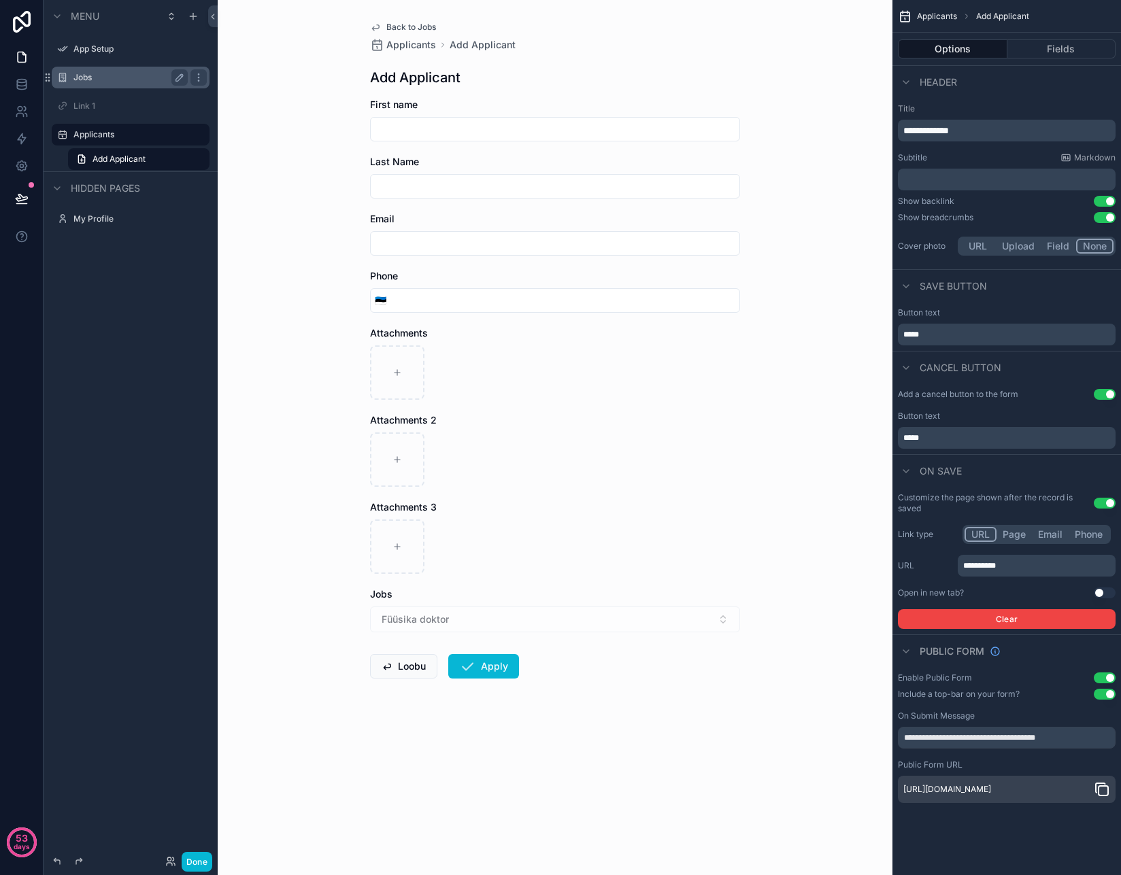
click at [565, 594] on div "Jobs" at bounding box center [555, 595] width 370 height 14
click at [1065, 46] on button "Fields" at bounding box center [1061, 48] width 109 height 19
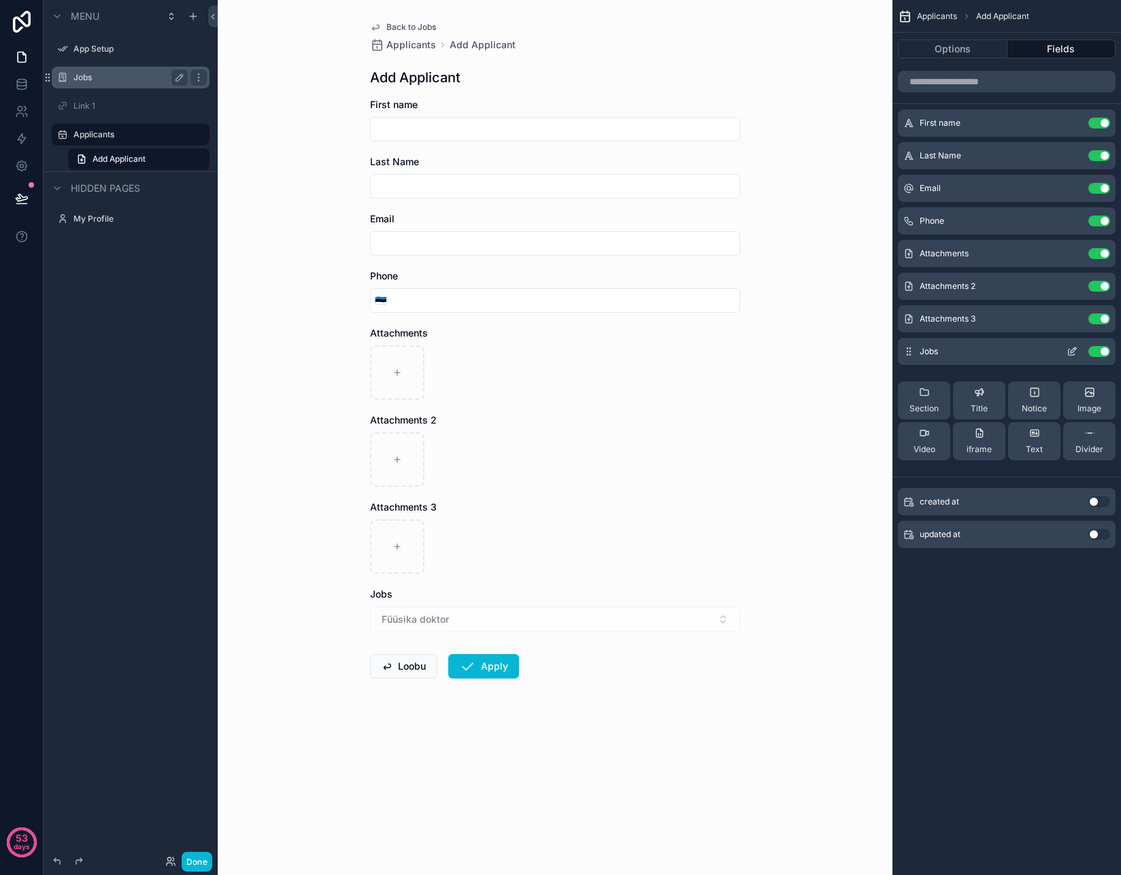
click at [1067, 352] on icon "scrollable content" at bounding box center [1072, 351] width 11 height 11
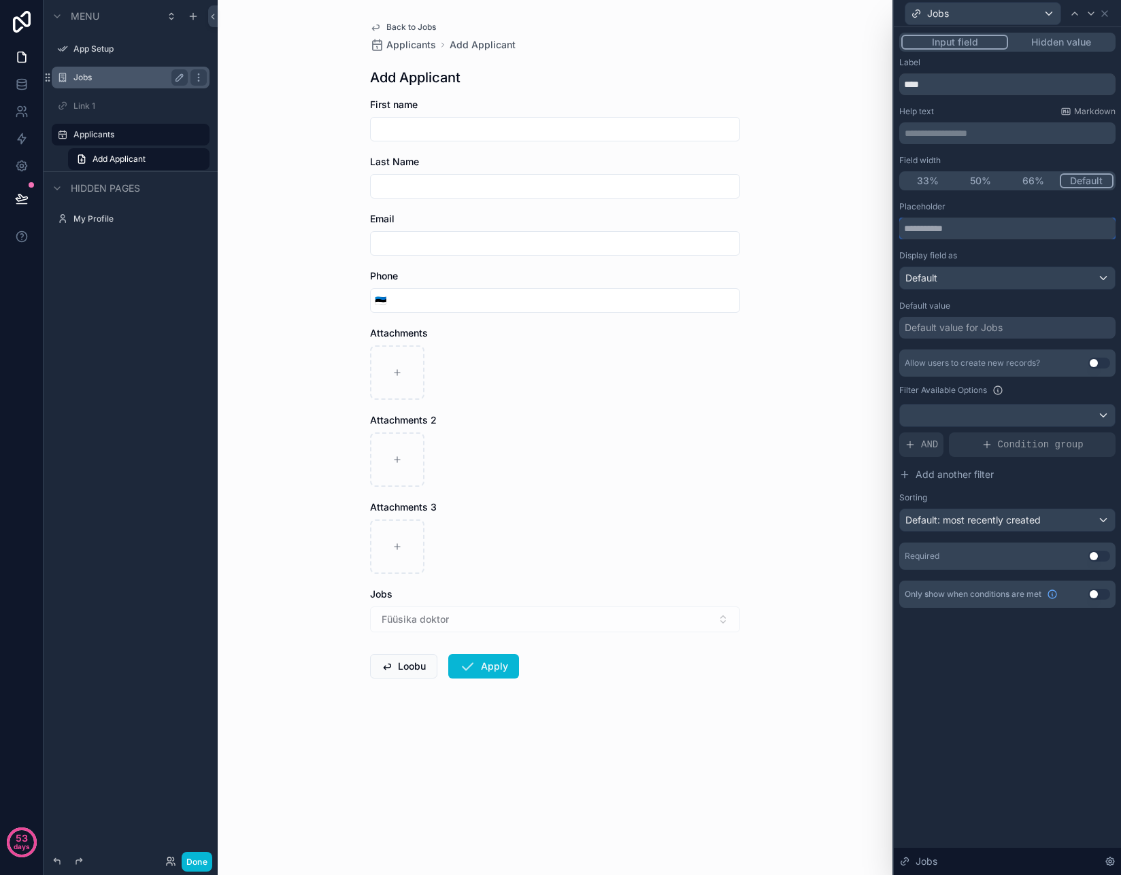
click at [1000, 235] on input "text" at bounding box center [1007, 229] width 216 height 22
click at [1020, 281] on div "Default" at bounding box center [1007, 278] width 215 height 22
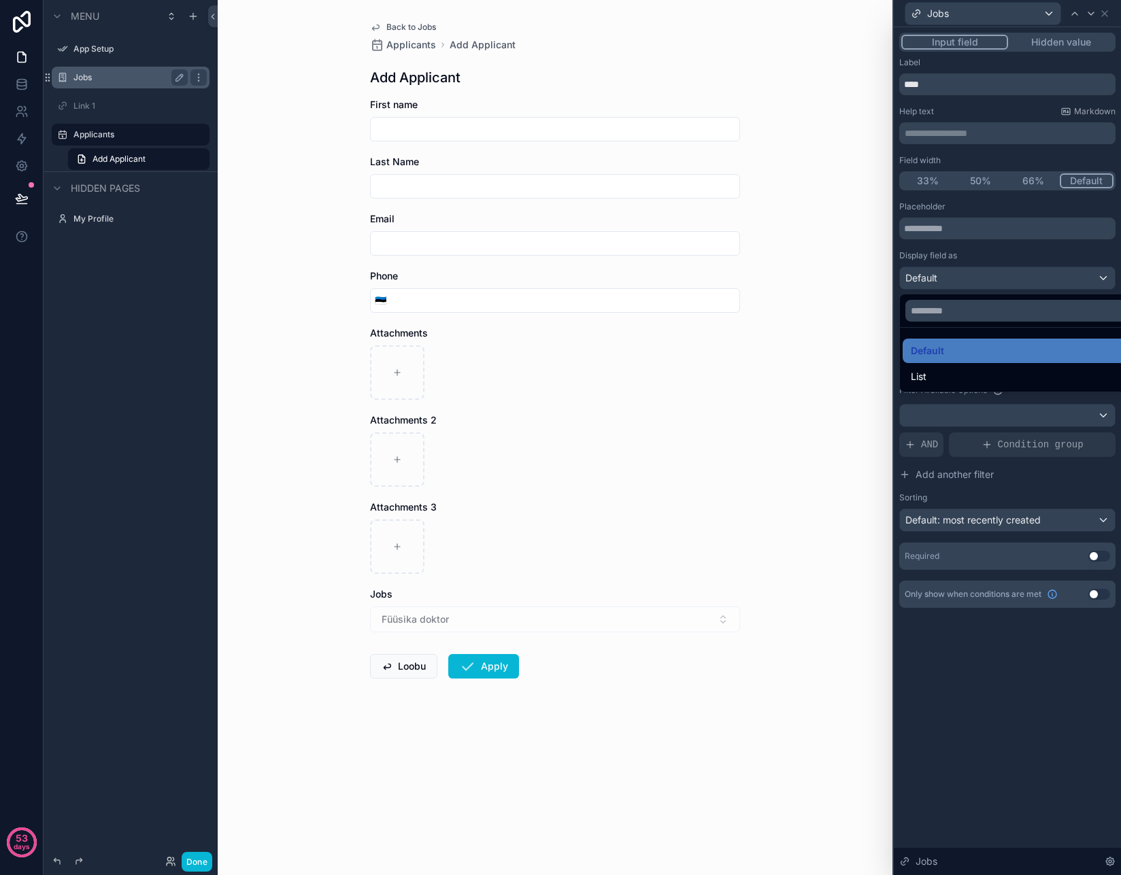
click at [1020, 278] on div at bounding box center [1007, 437] width 227 height 875
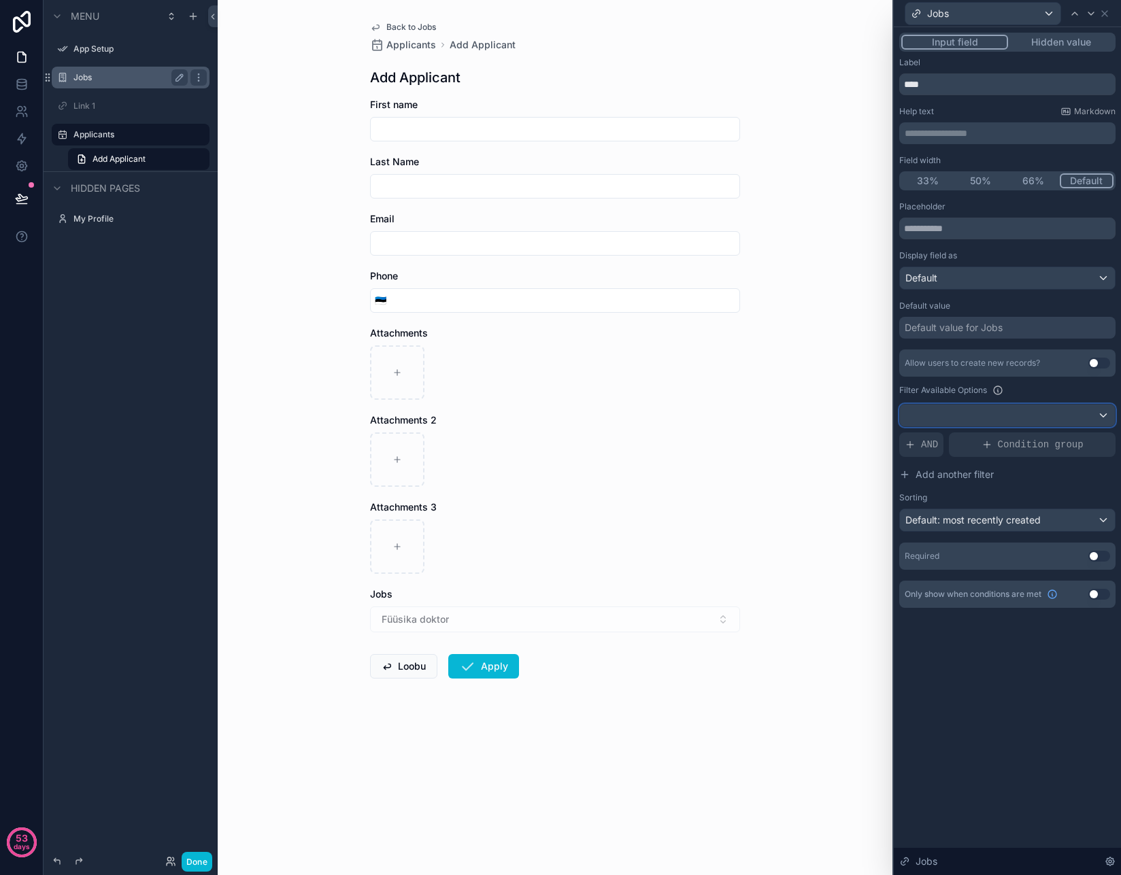
click at [1028, 419] on div at bounding box center [1007, 416] width 215 height 22
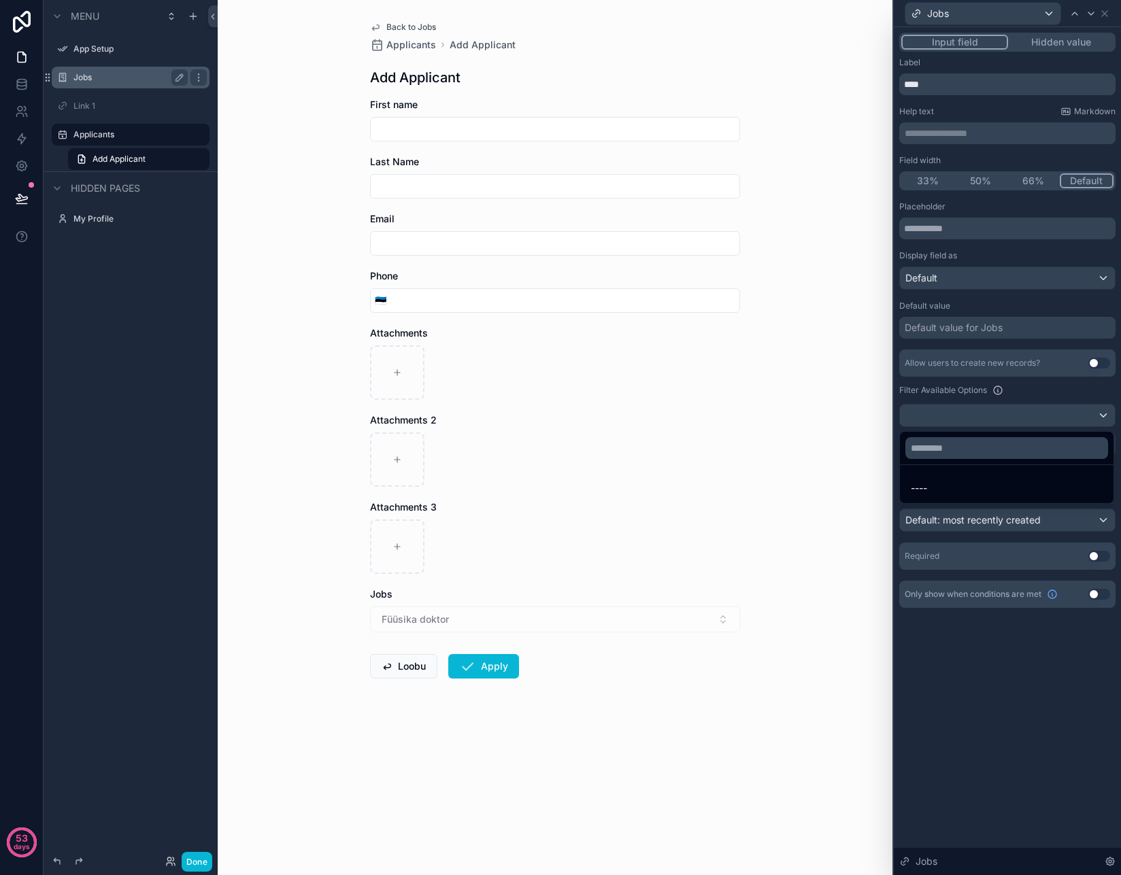
click at [1028, 419] on div at bounding box center [1007, 437] width 227 height 875
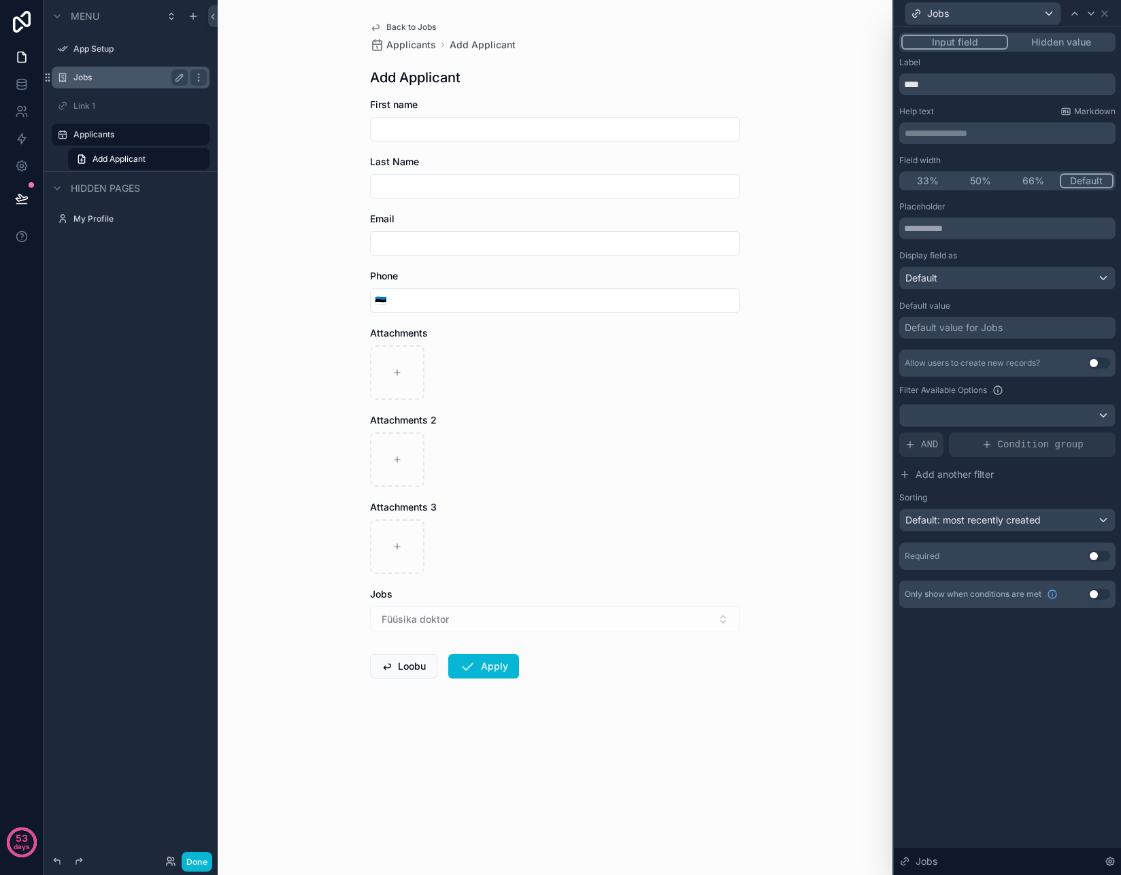
click at [1058, 44] on button "Hidden value" at bounding box center [1060, 42] width 105 height 15
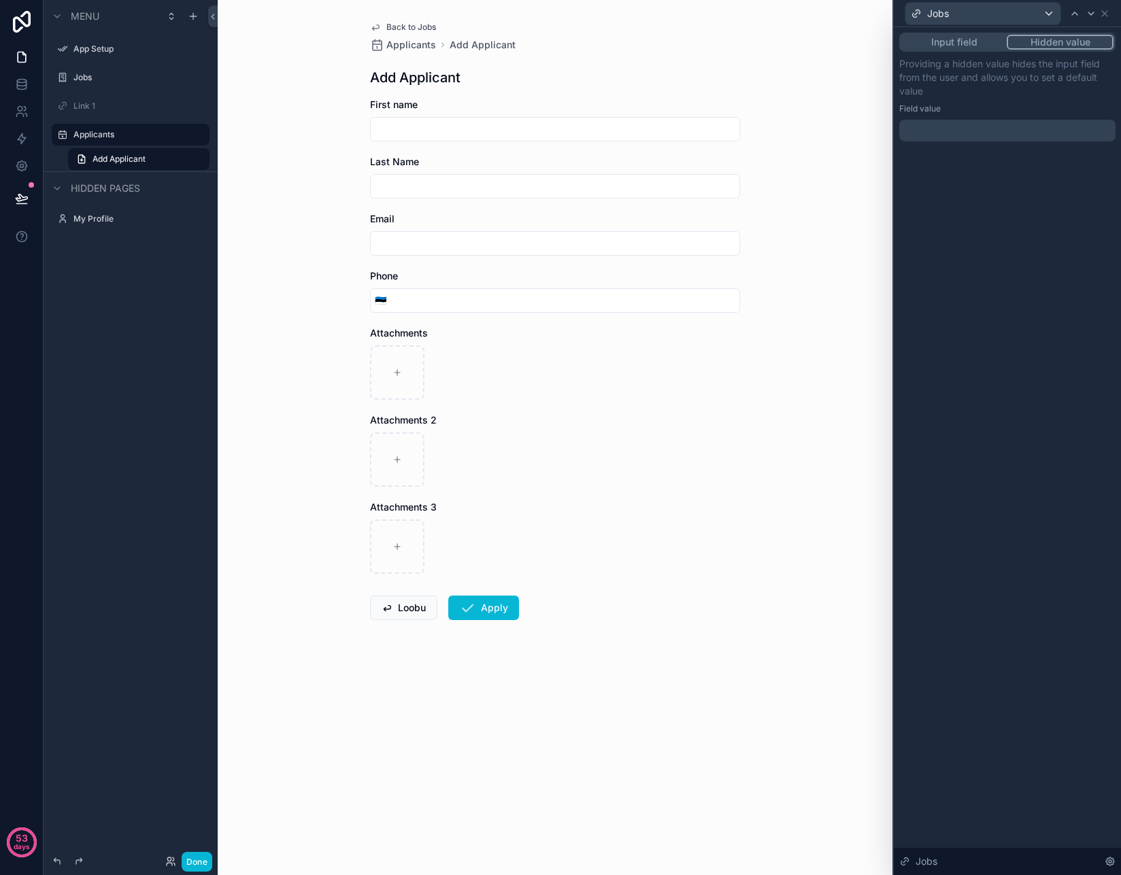
click at [963, 42] on button "Input field" at bounding box center [953, 42] width 105 height 15
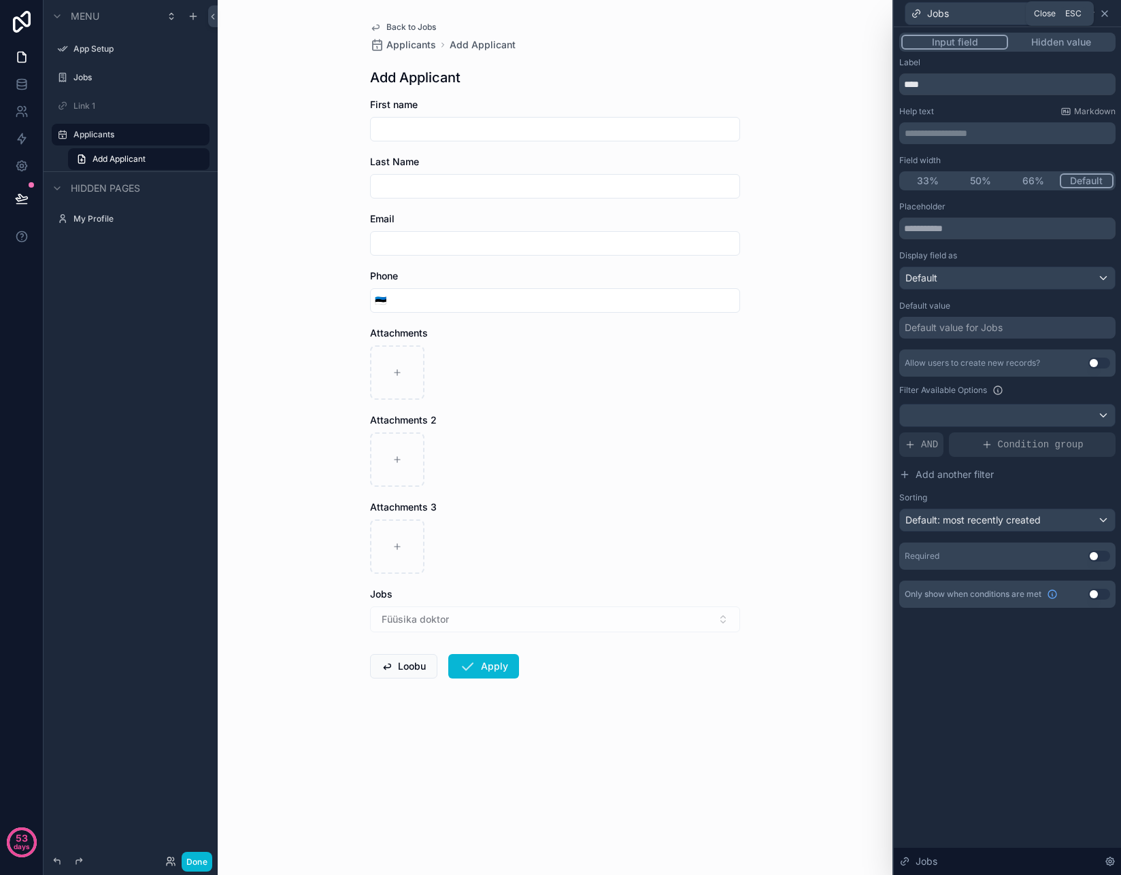
click at [1107, 13] on icon at bounding box center [1104, 13] width 11 height 11
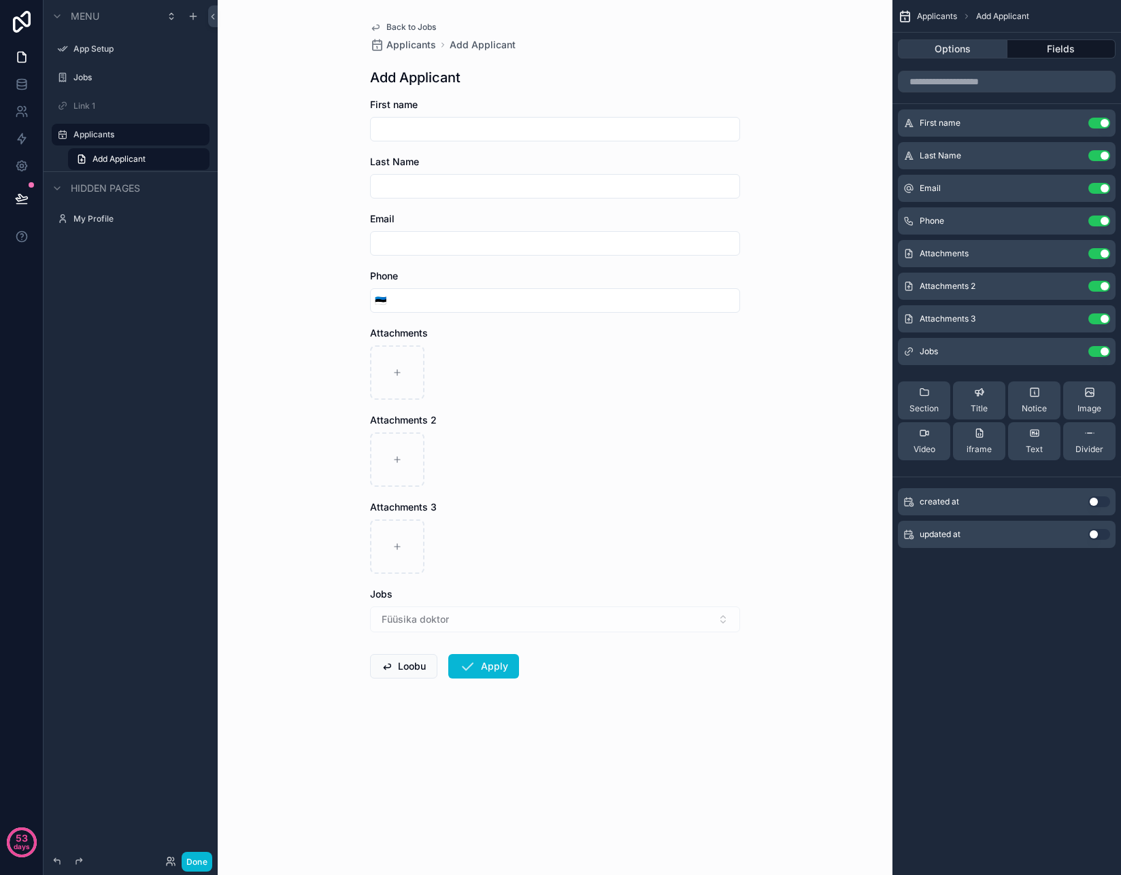
click at [961, 49] on button "Options" at bounding box center [953, 48] width 110 height 19
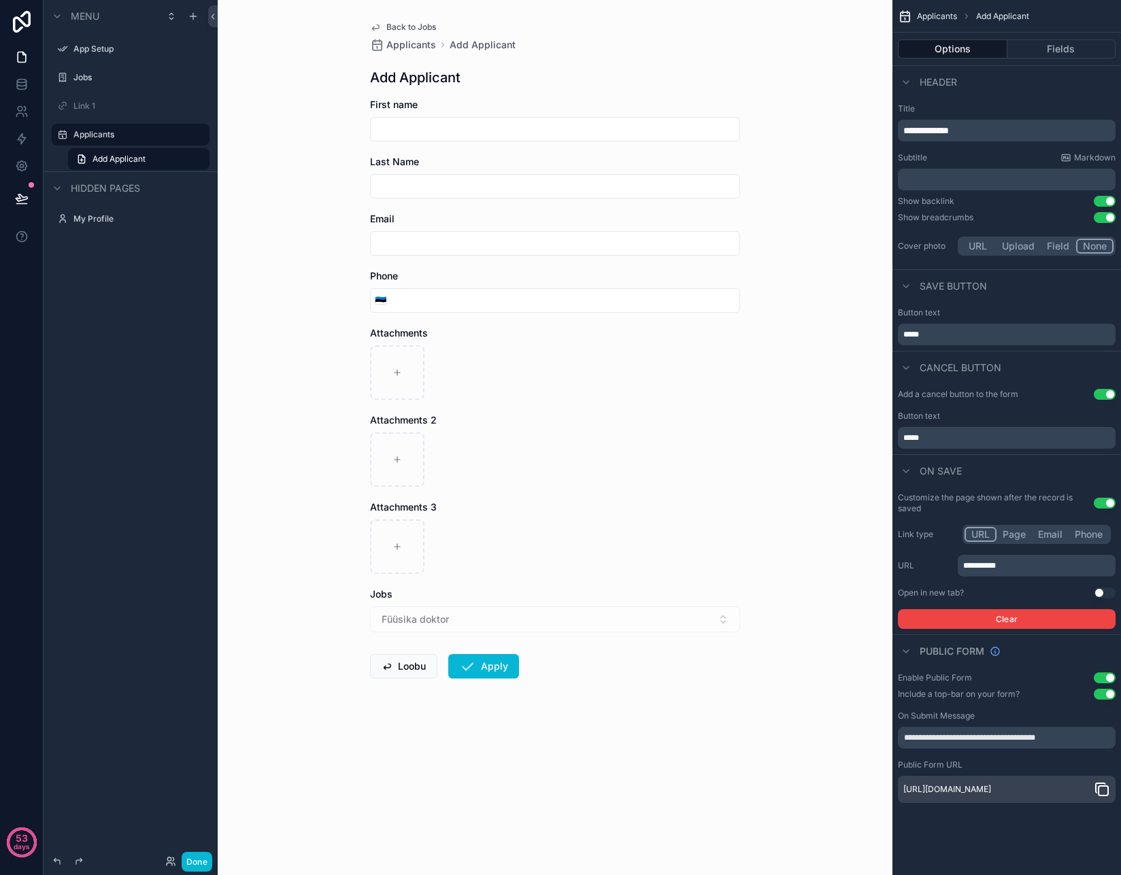
click at [1103, 798] on icon "scrollable content" at bounding box center [1102, 790] width 16 height 16
click at [22, 202] on icon at bounding box center [22, 199] width 14 height 14
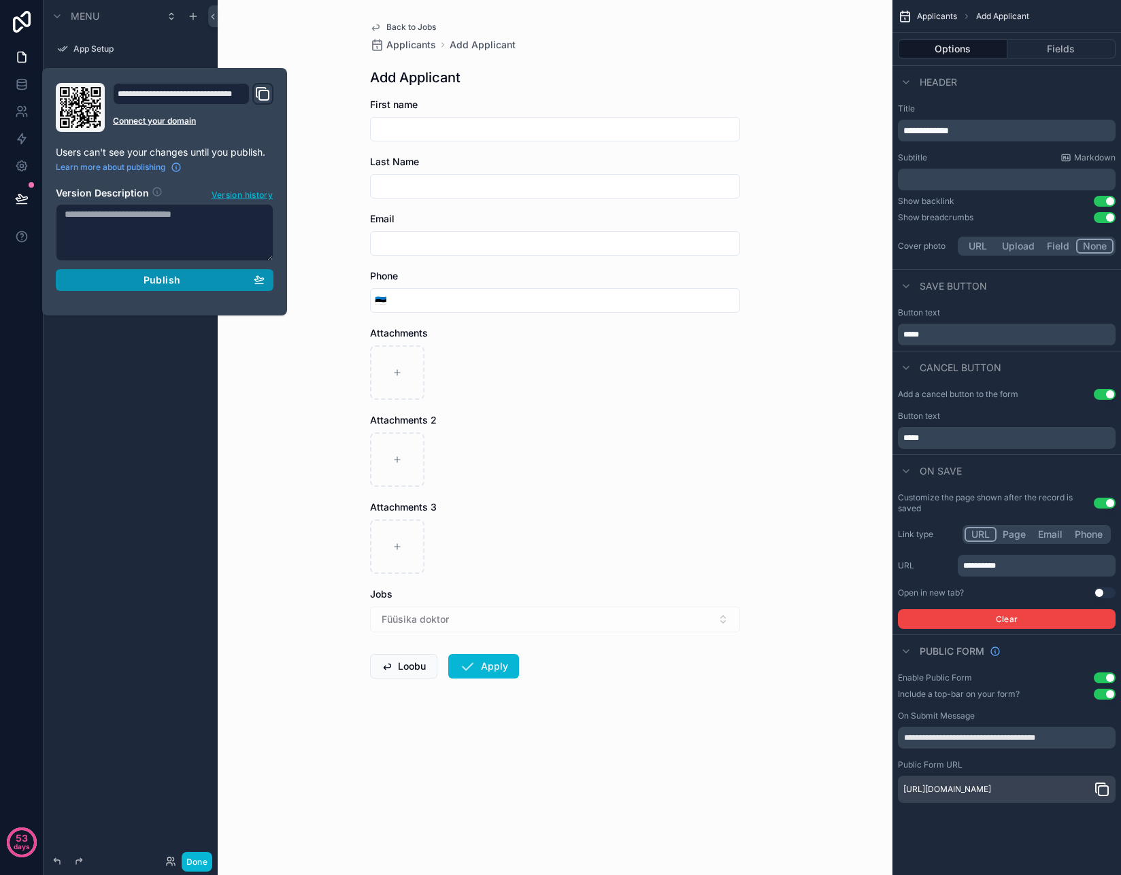
click at [131, 276] on div "Publish" at bounding box center [165, 280] width 200 height 12
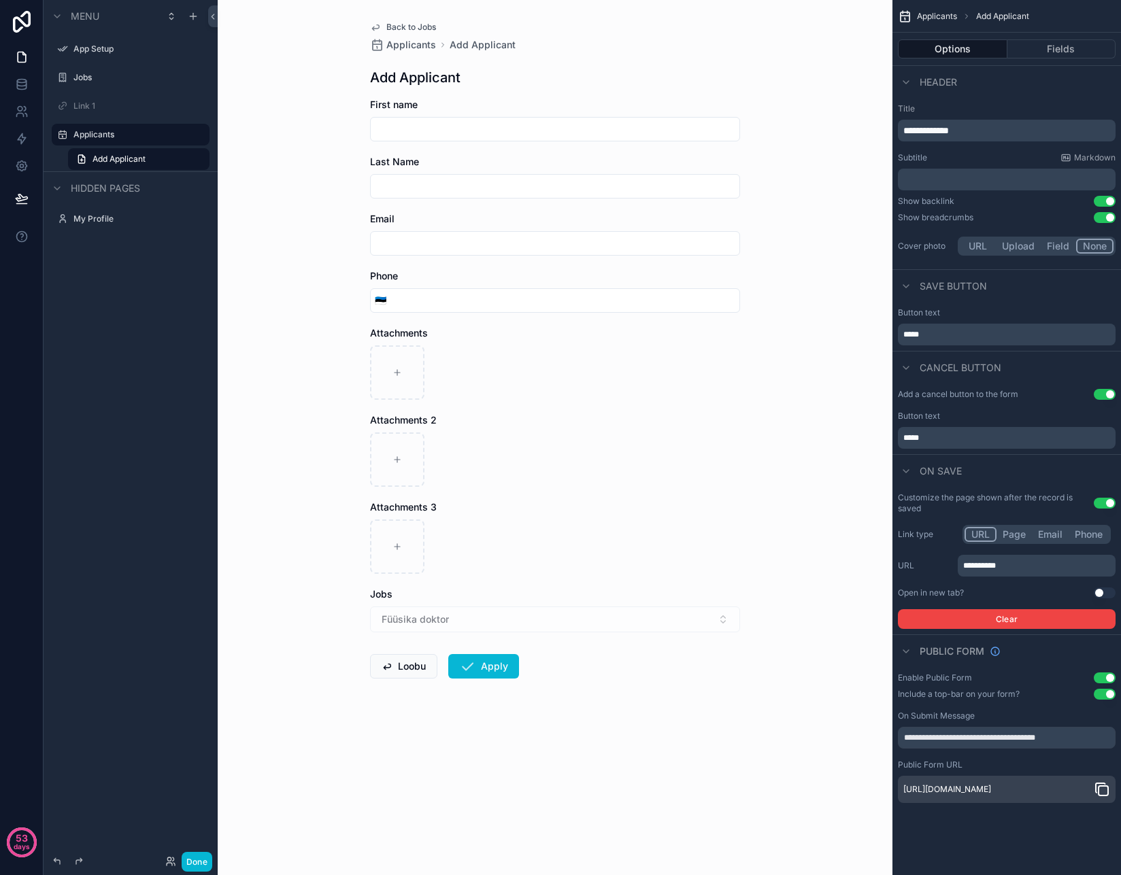
click at [235, 14] on div "Back to Jobs Applicants Add Applicant Add Applicant First name Last Name Email …" at bounding box center [555, 437] width 675 height 875
click at [89, 73] on label "Jobs" at bounding box center [127, 77] width 109 height 11
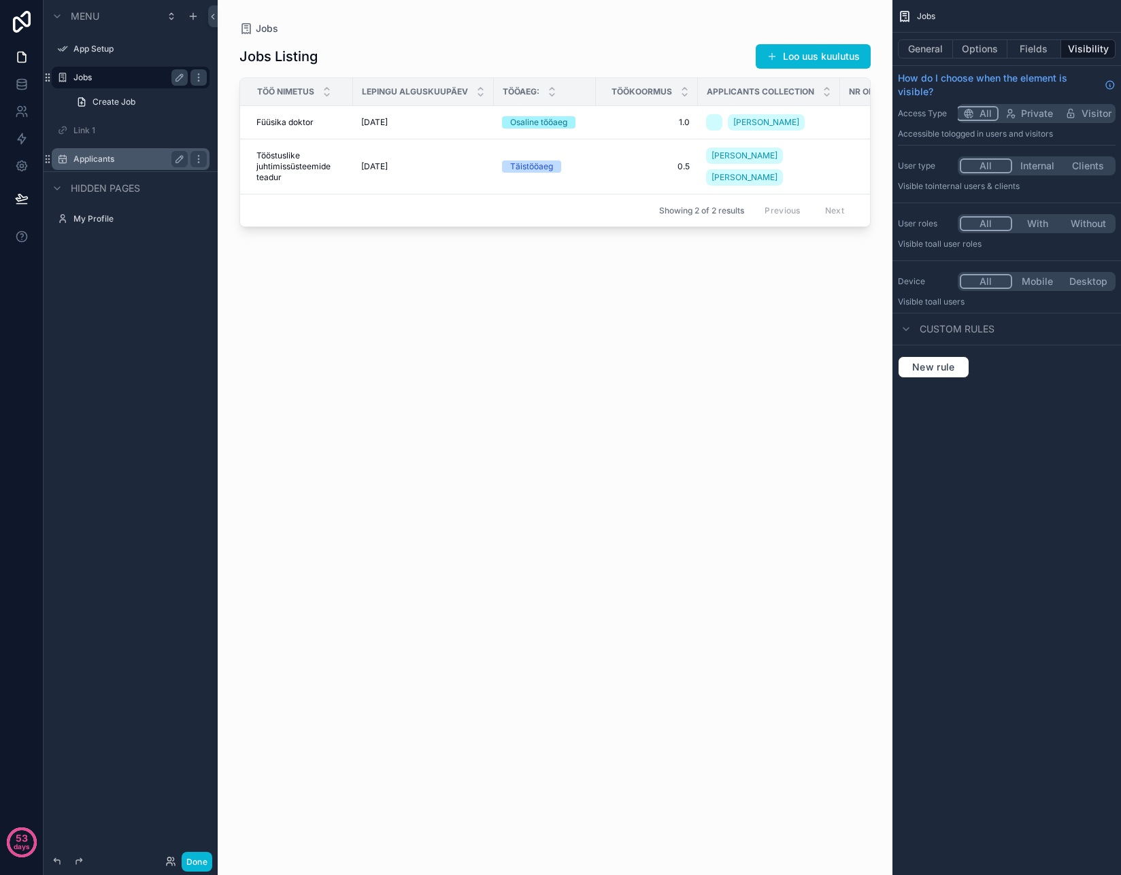
click at [101, 157] on label "Applicants" at bounding box center [127, 159] width 109 height 11
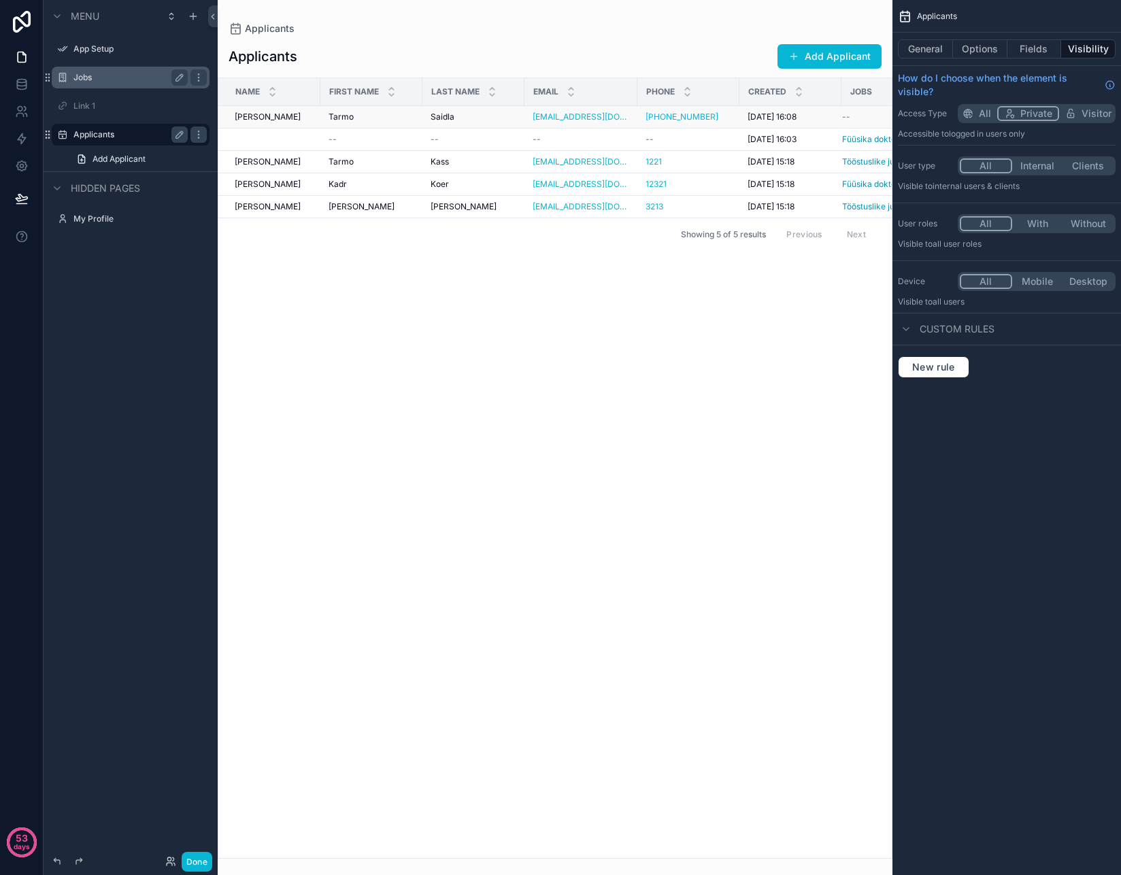
click at [392, 118] on div "Tarmo Tarmo" at bounding box center [372, 117] width 86 height 11
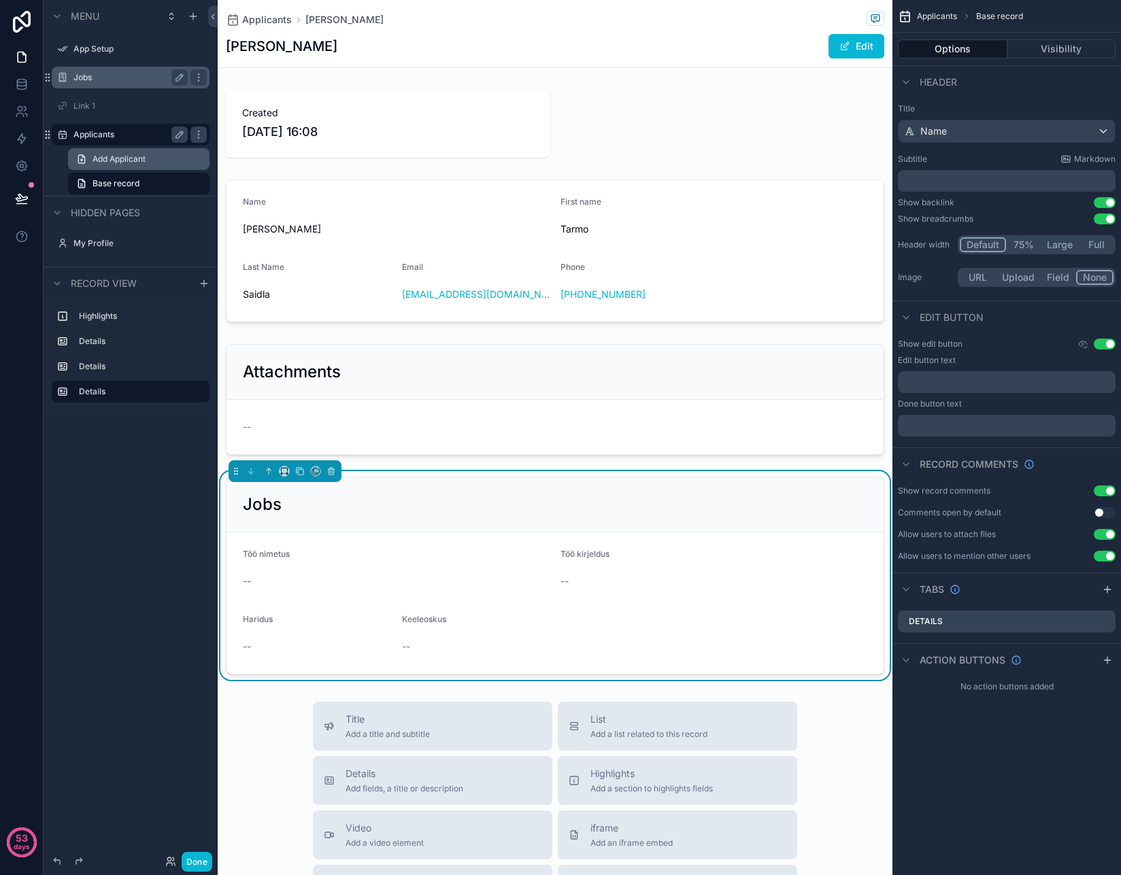
click at [118, 152] on link "Add Applicant" at bounding box center [138, 159] width 141 height 22
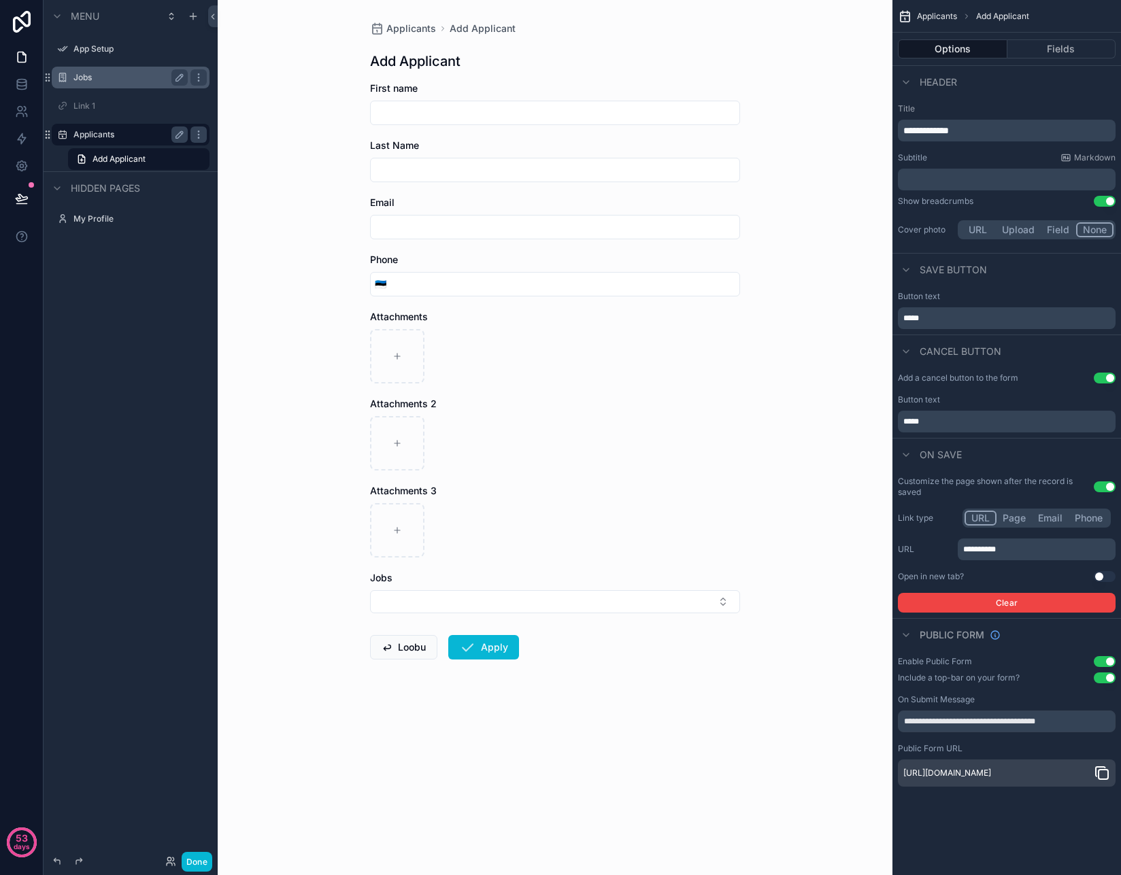
click at [711, 543] on div "scrollable content" at bounding box center [555, 530] width 370 height 54
click at [617, 528] on div "scrollable content" at bounding box center [555, 530] width 370 height 54
click at [969, 779] on link "[URL][DOMAIN_NAME]" at bounding box center [947, 773] width 88 height 11
click at [195, 867] on button "Done" at bounding box center [197, 862] width 31 height 20
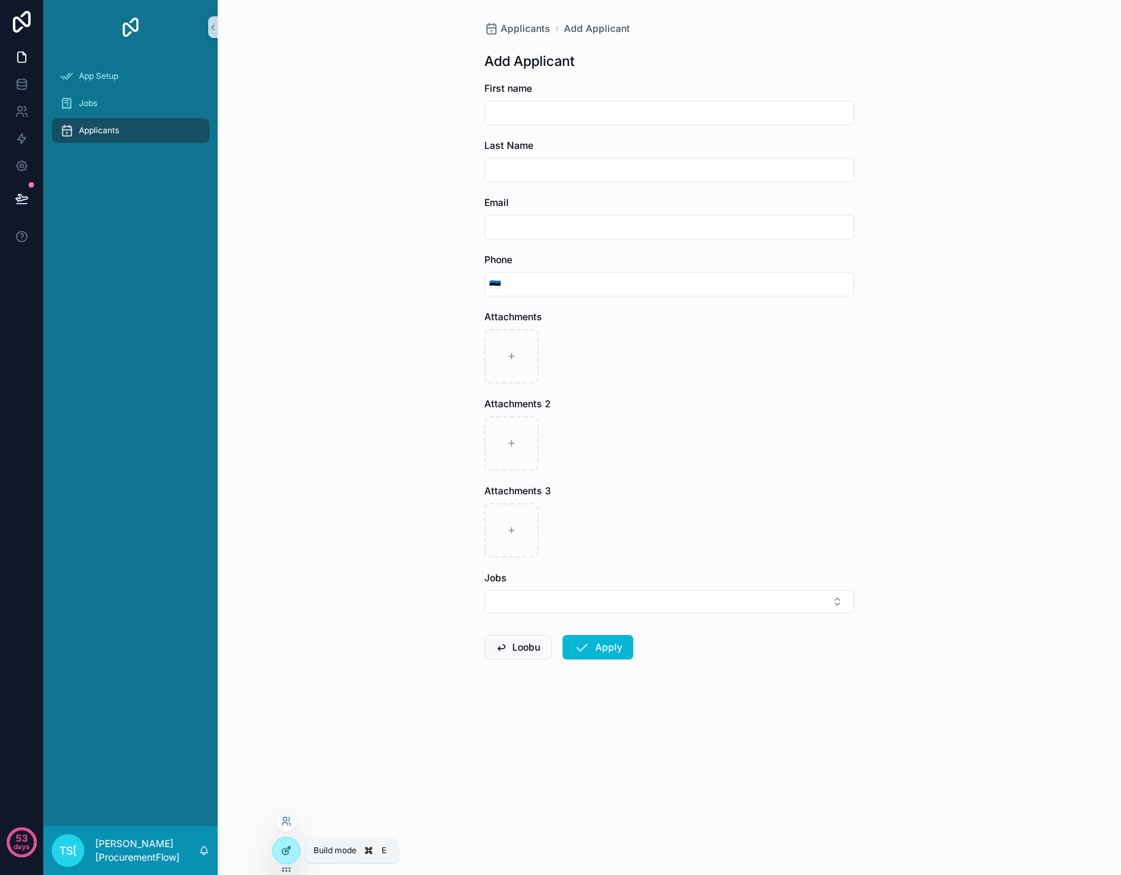
click at [297, 848] on div at bounding box center [286, 851] width 27 height 26
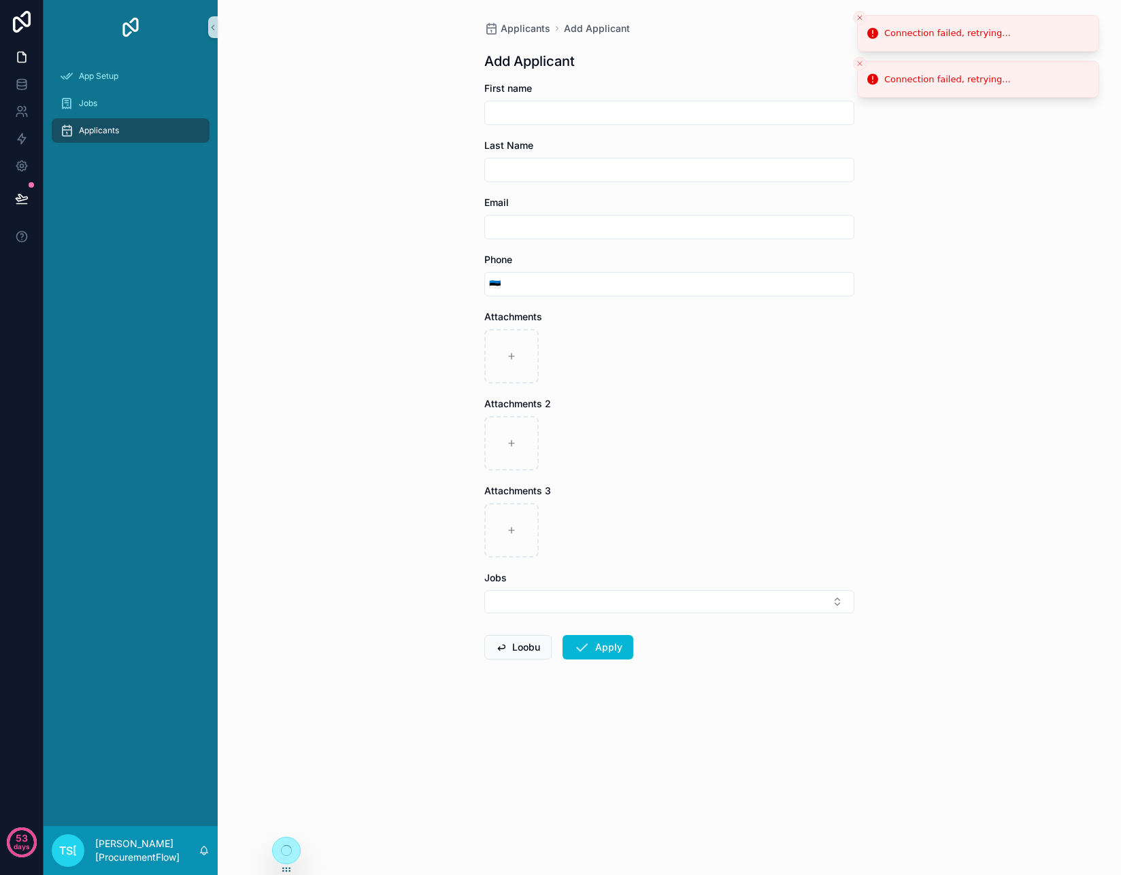
click at [863, 21] on icon "Close toast" at bounding box center [860, 18] width 8 height 8
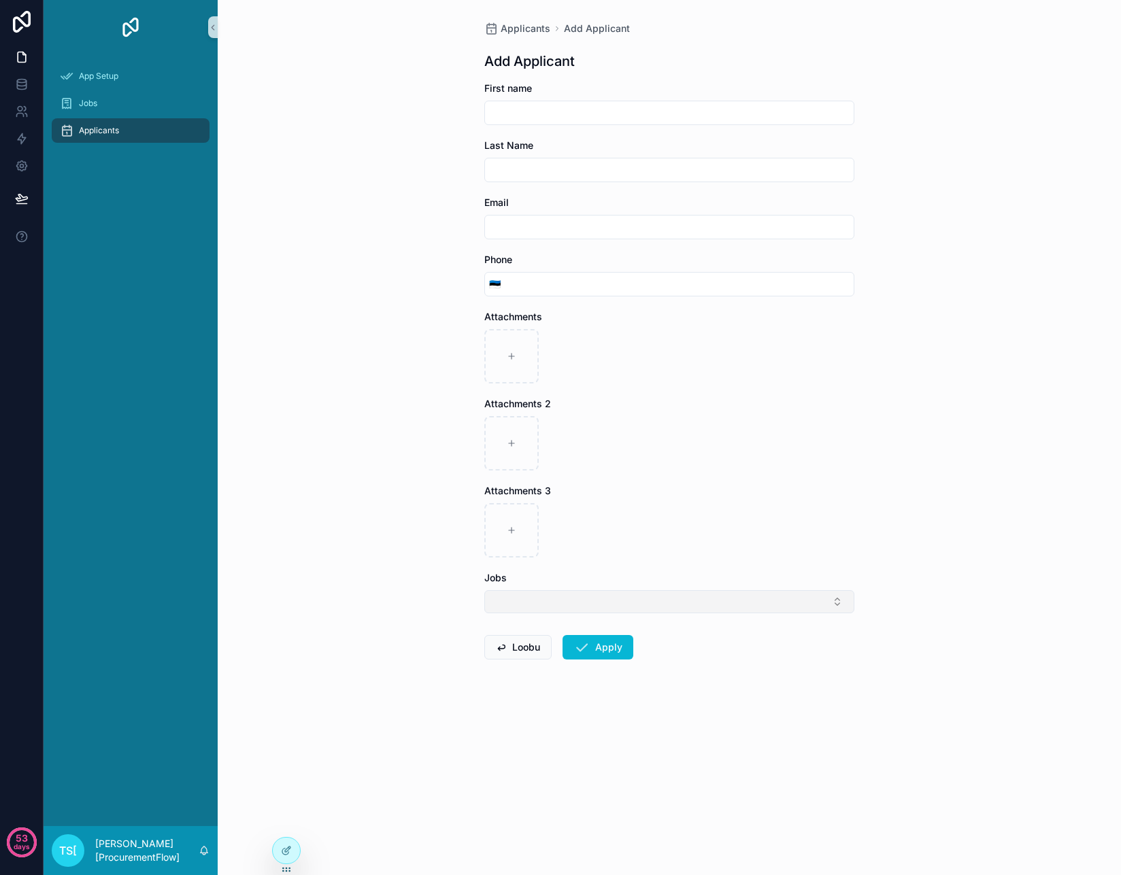
click at [738, 597] on button "Select Button" at bounding box center [669, 601] width 370 height 23
click at [667, 677] on div "Tööstuslike juhtimissüsteemide teadur" at bounding box center [669, 678] width 363 height 22
click at [88, 104] on span "Jobs" at bounding box center [88, 103] width 18 height 11
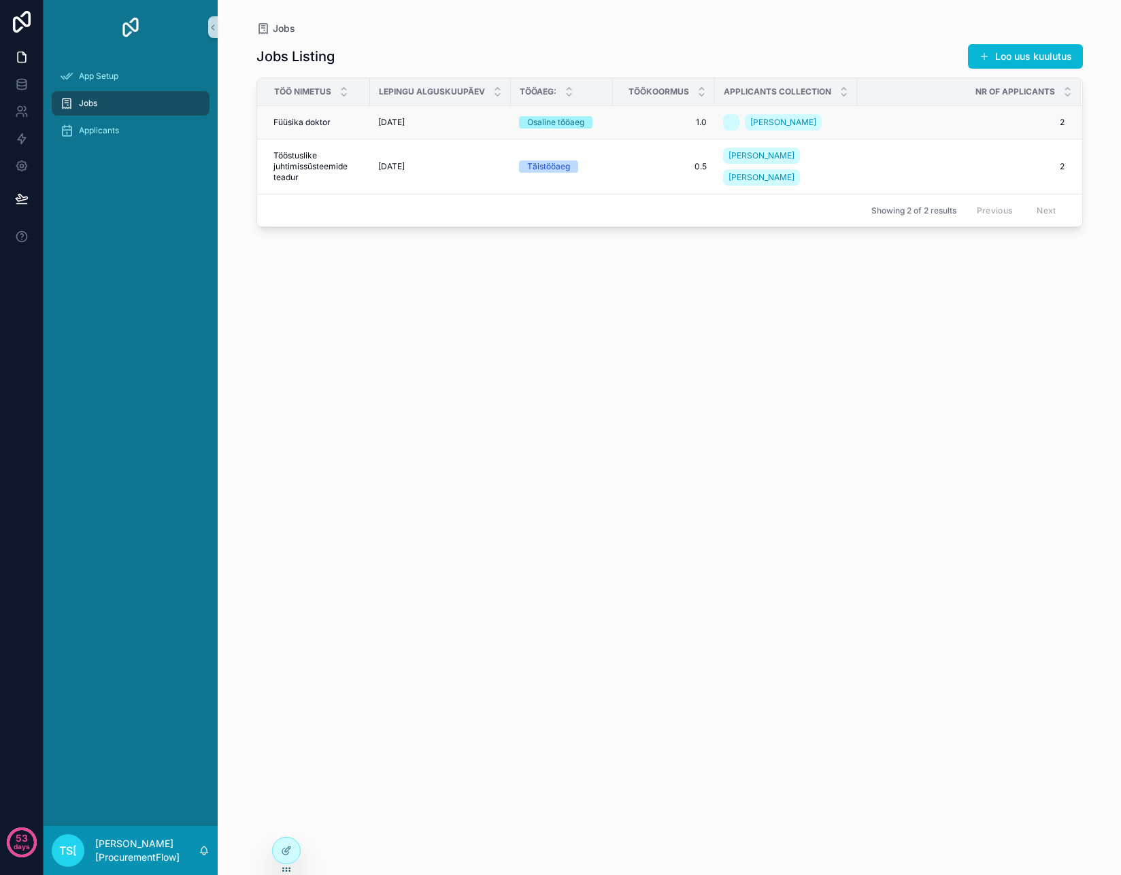
click at [382, 119] on span "[DATE]" at bounding box center [391, 122] width 27 height 11
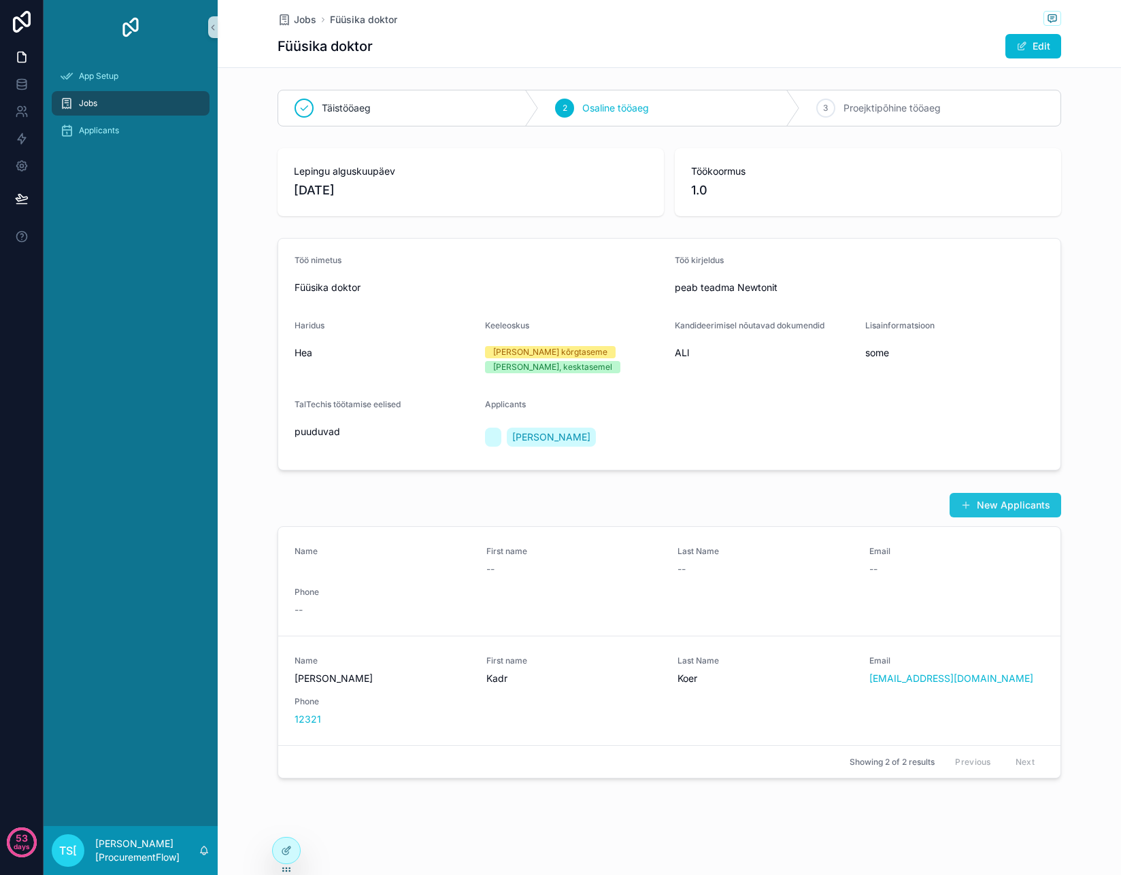
click at [1005, 506] on button "New Applicants" at bounding box center [1006, 505] width 112 height 24
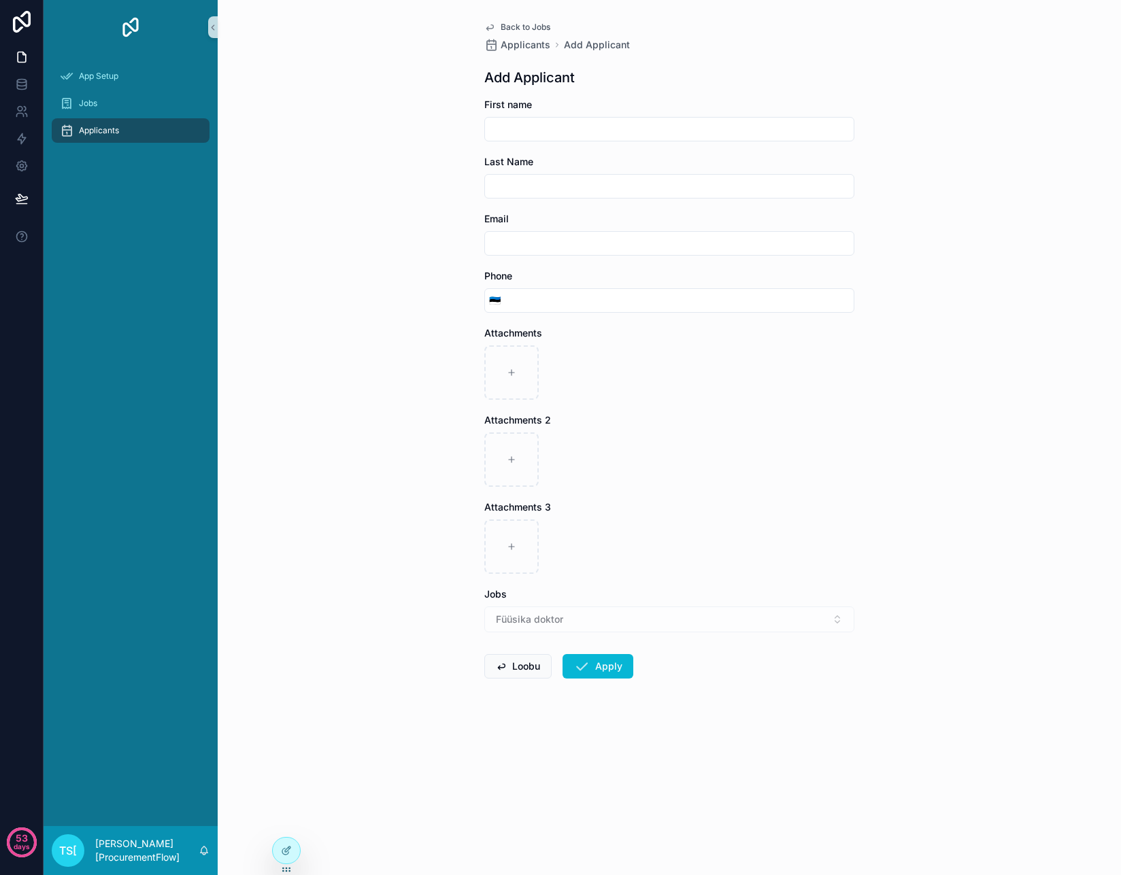
click at [682, 438] on div "scrollable content" at bounding box center [669, 460] width 370 height 54
click at [286, 849] on icon at bounding box center [287, 849] width 5 height 5
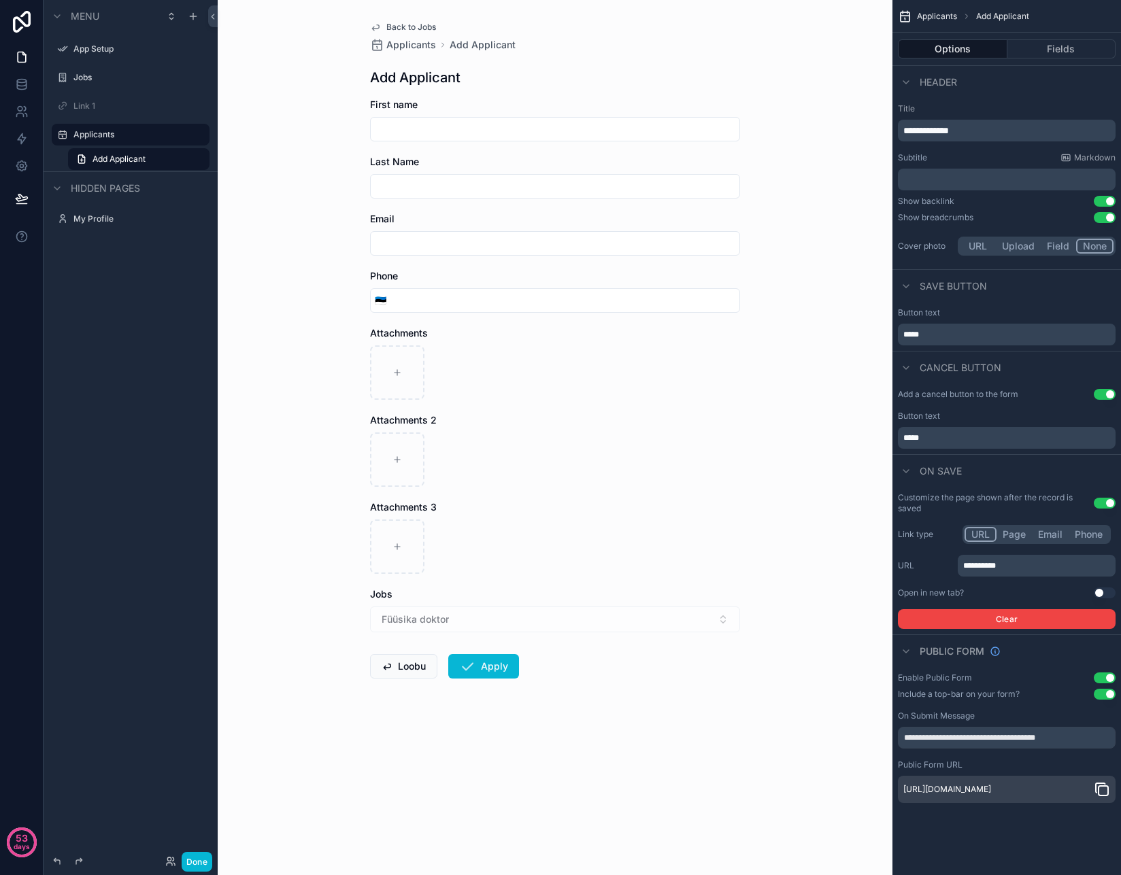
click at [631, 440] on div "scrollable content" at bounding box center [555, 460] width 370 height 54
click at [1047, 48] on button "Fields" at bounding box center [1061, 48] width 109 height 19
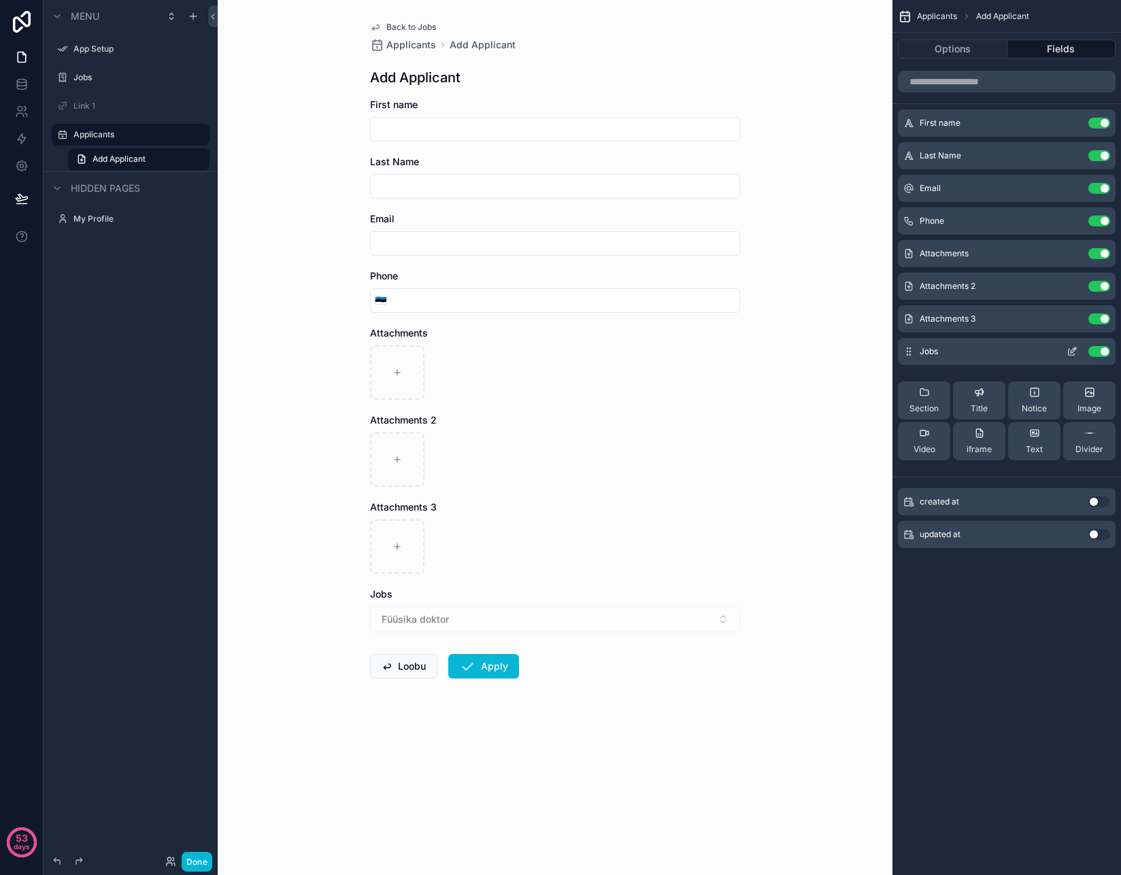
click at [1074, 350] on icon "scrollable content" at bounding box center [1073, 350] width 5 height 5
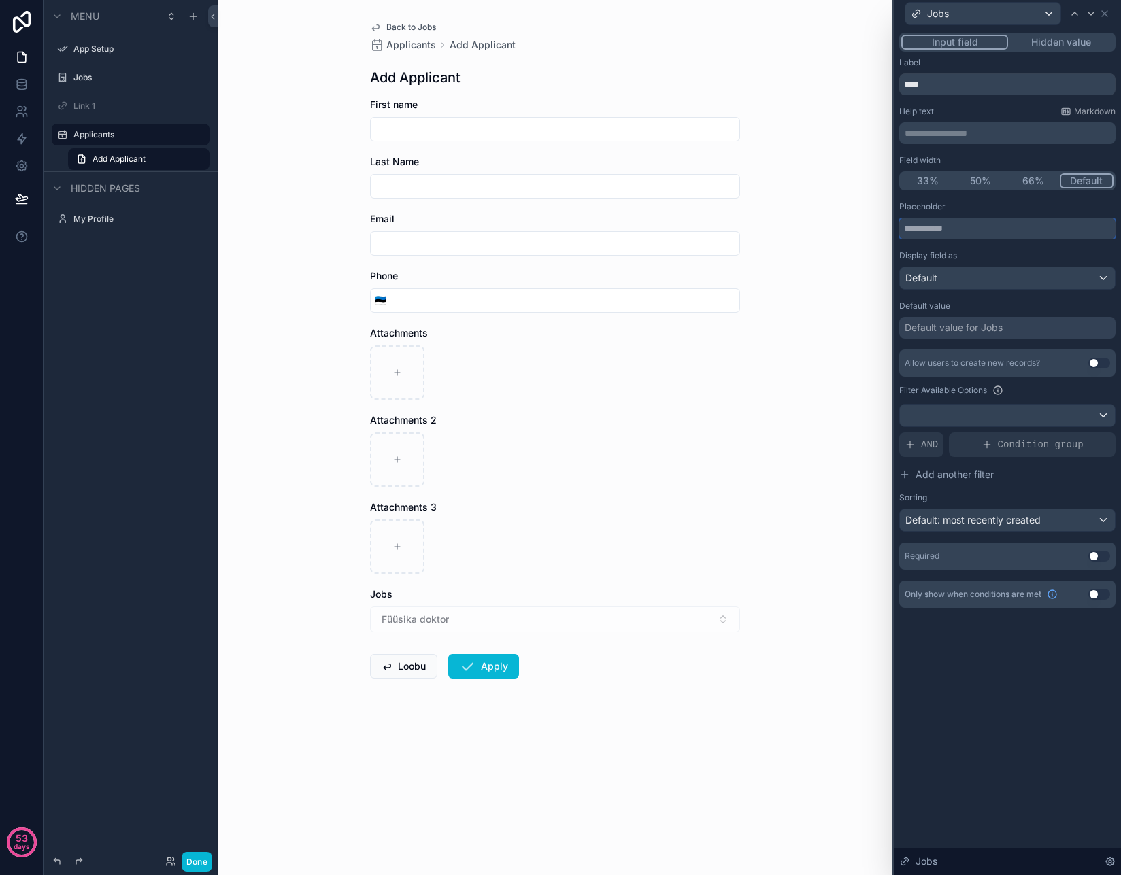
click at [1054, 229] on input "text" at bounding box center [1007, 229] width 216 height 22
click at [1102, 419] on div at bounding box center [1007, 416] width 215 height 22
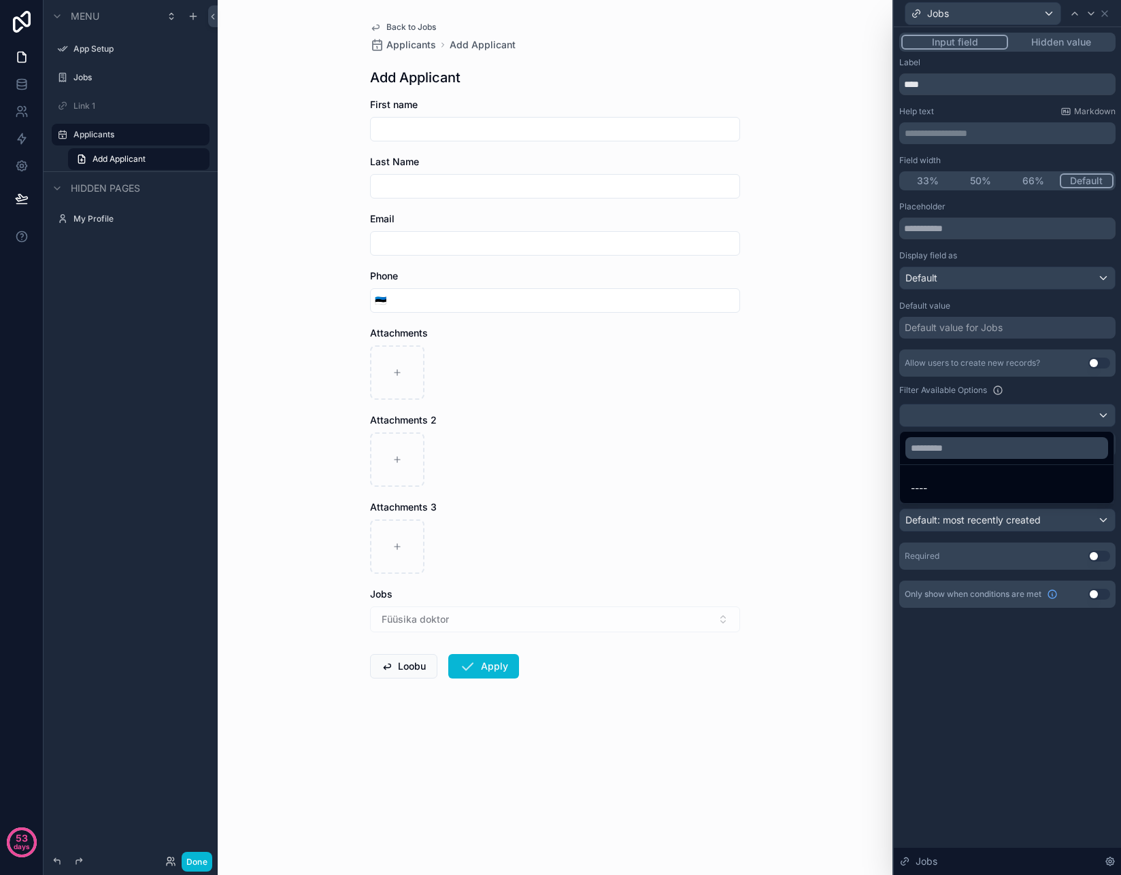
click at [1102, 419] on div at bounding box center [1007, 437] width 227 height 875
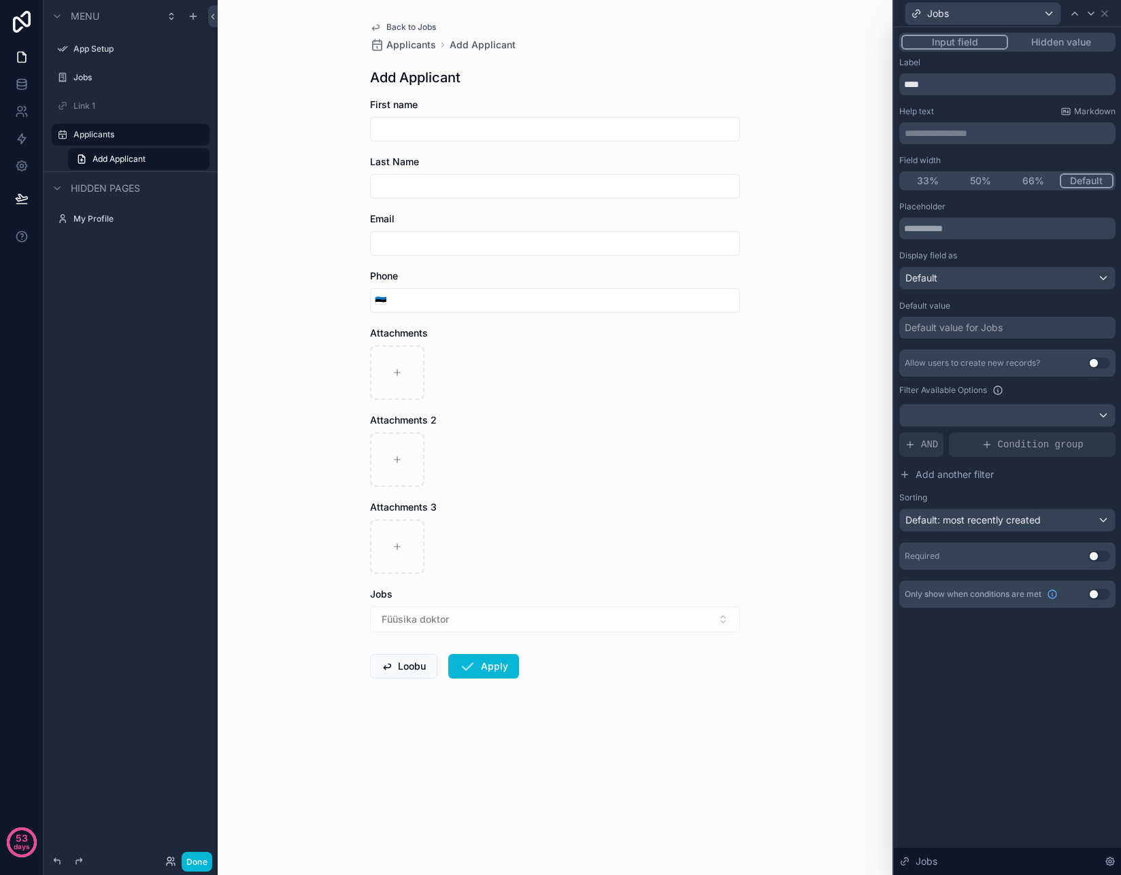
click at [1099, 361] on button "Use setting" at bounding box center [1099, 363] width 22 height 11
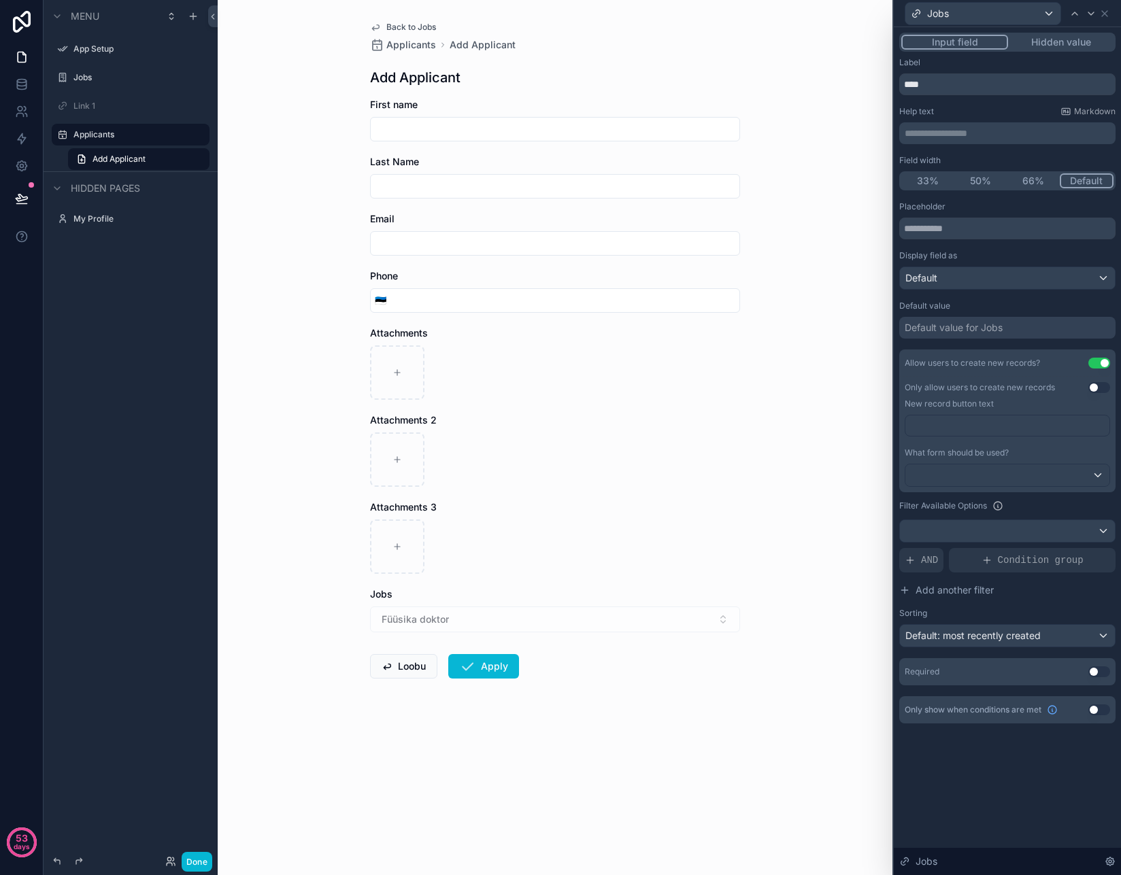
click at [1099, 361] on button "Use setting" at bounding box center [1099, 363] width 22 height 11
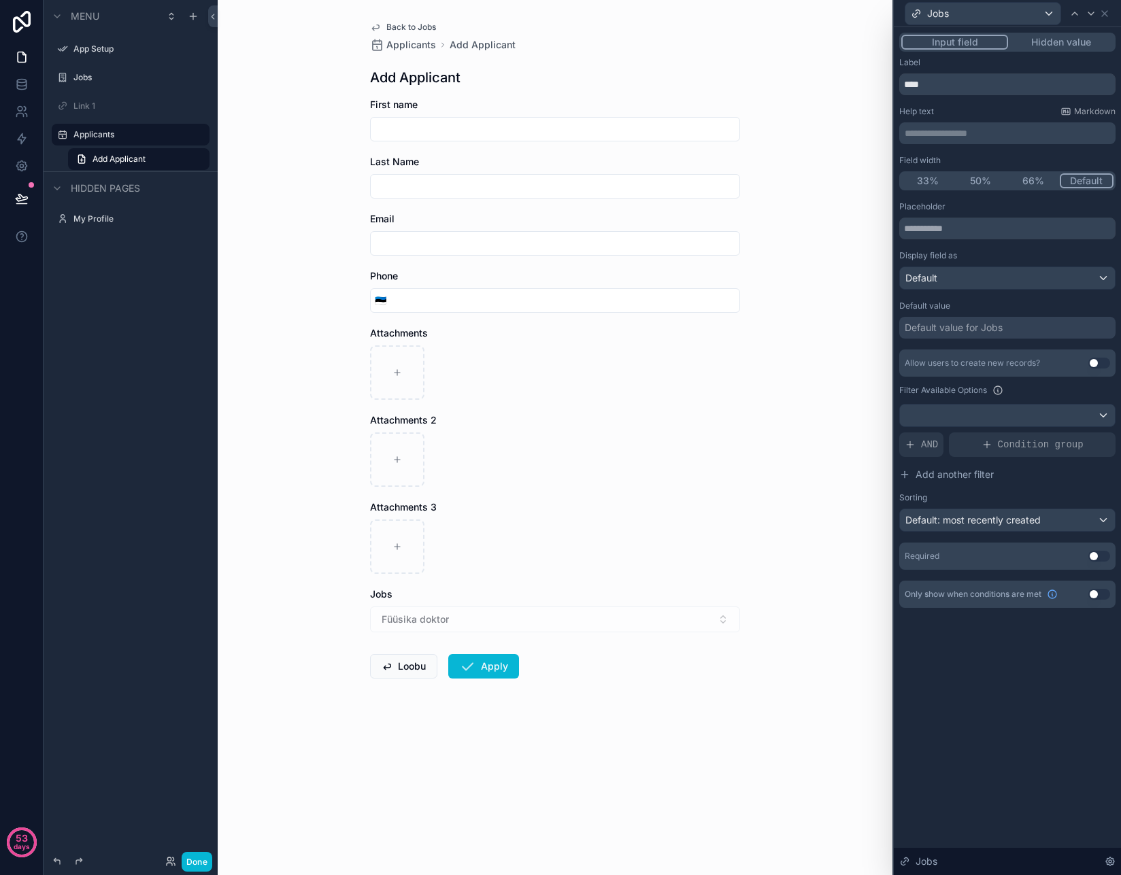
click at [1046, 135] on p "**********" at bounding box center [1009, 134] width 208 height 14
click at [1039, 100] on div "**********" at bounding box center [1007, 332] width 216 height 551
click at [992, 223] on input "text" at bounding box center [1007, 229] width 216 height 22
click at [992, 226] on input "text" at bounding box center [1007, 229] width 216 height 22
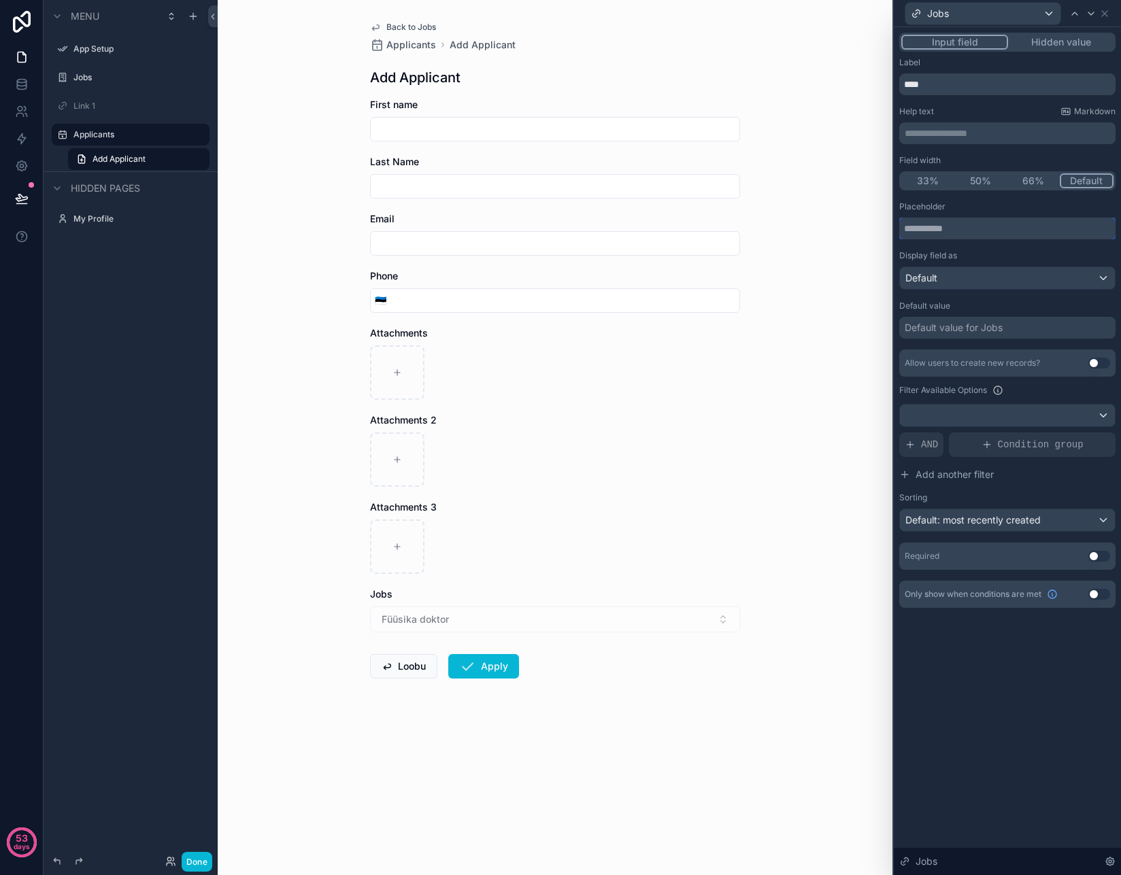
click at [992, 226] on input "text" at bounding box center [1007, 229] width 216 height 22
click at [982, 280] on div "Default" at bounding box center [1007, 278] width 215 height 22
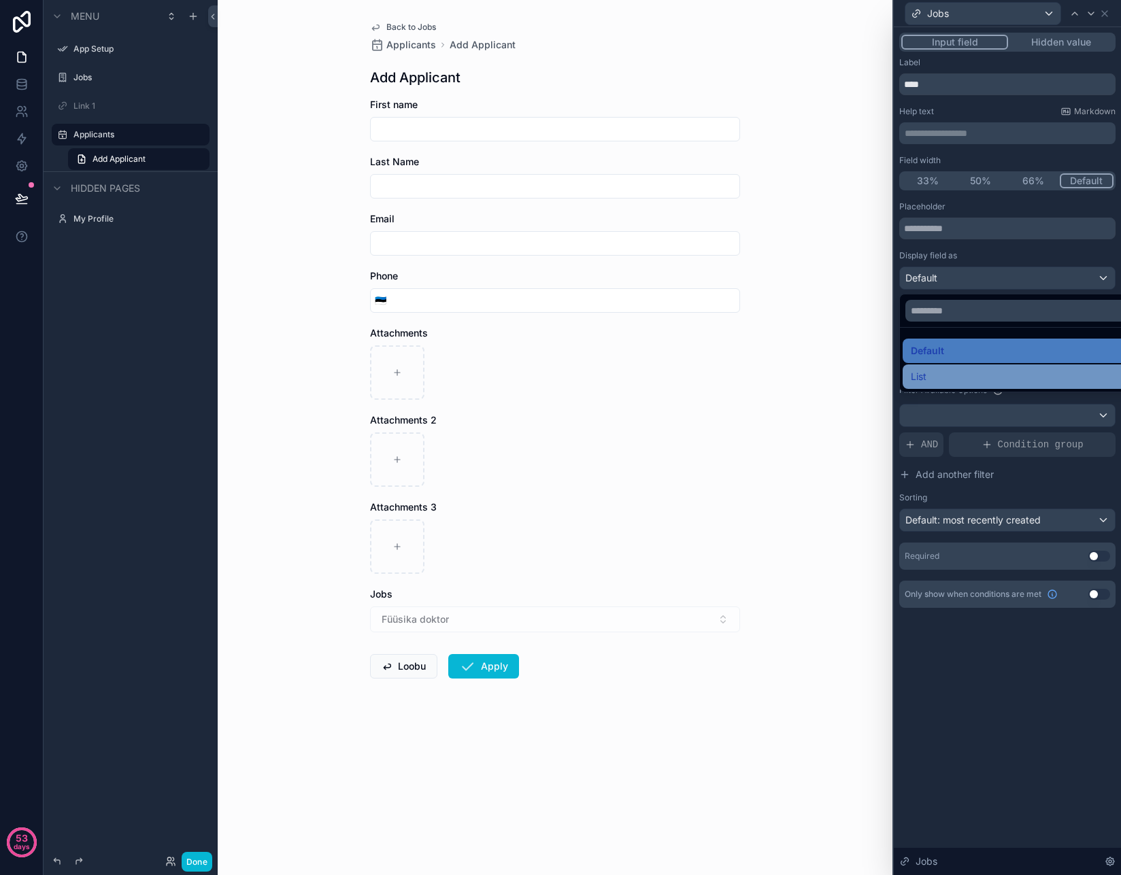
click at [924, 375] on span "List" at bounding box center [919, 377] width 16 height 16
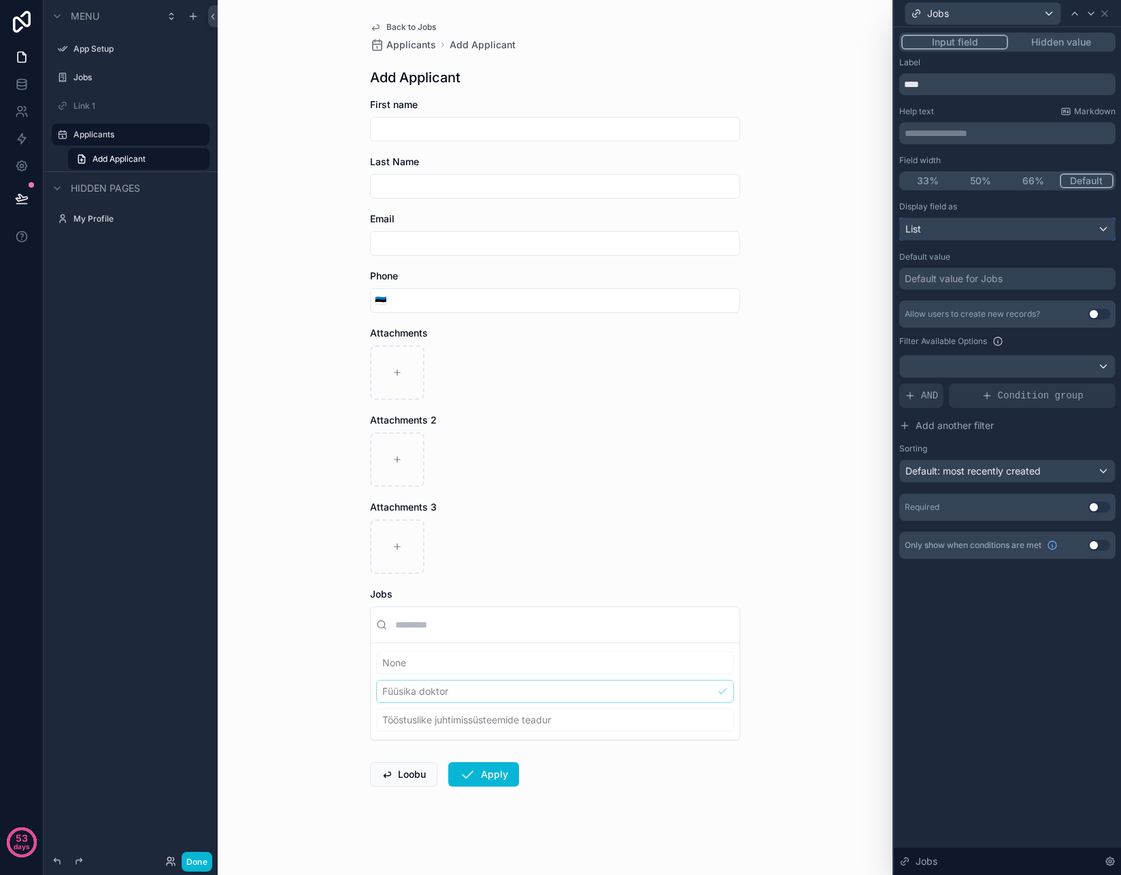
click at [1000, 226] on div "List" at bounding box center [1007, 229] width 215 height 22
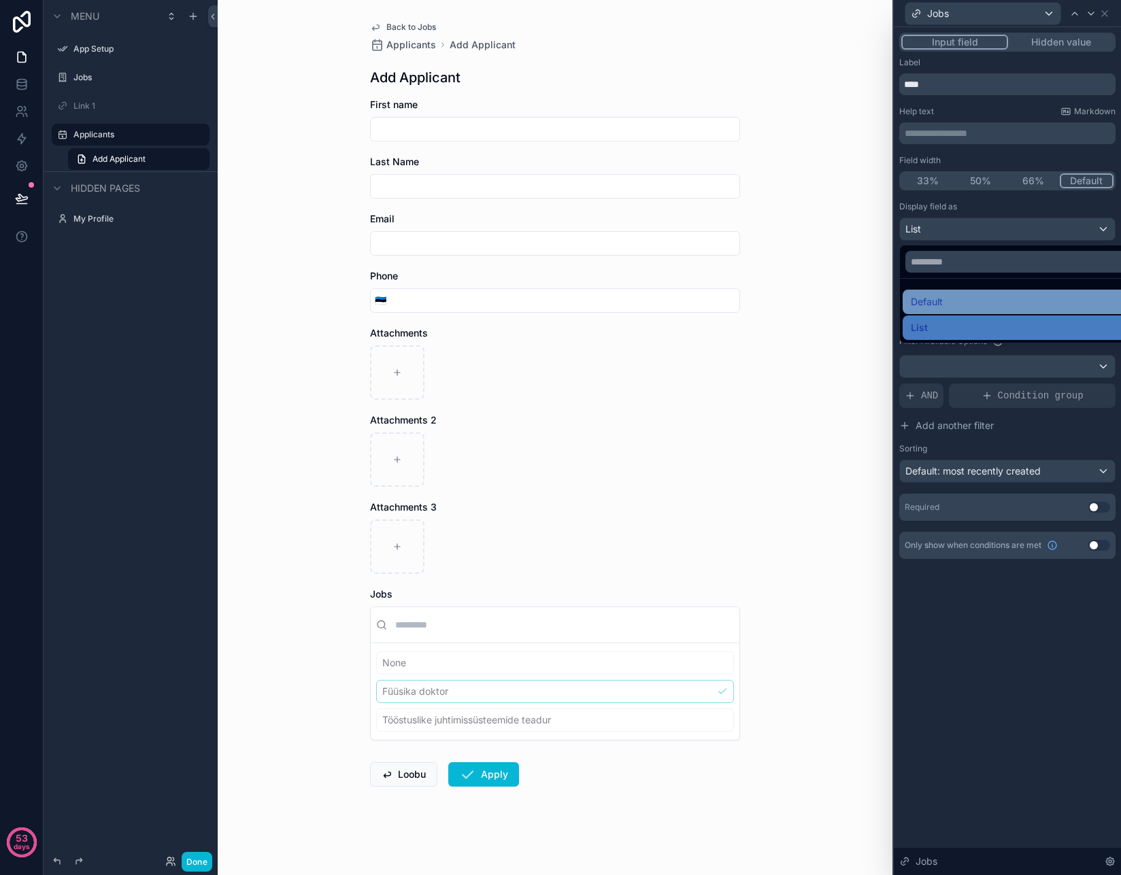
click at [960, 296] on div "Default" at bounding box center [1023, 302] width 224 height 16
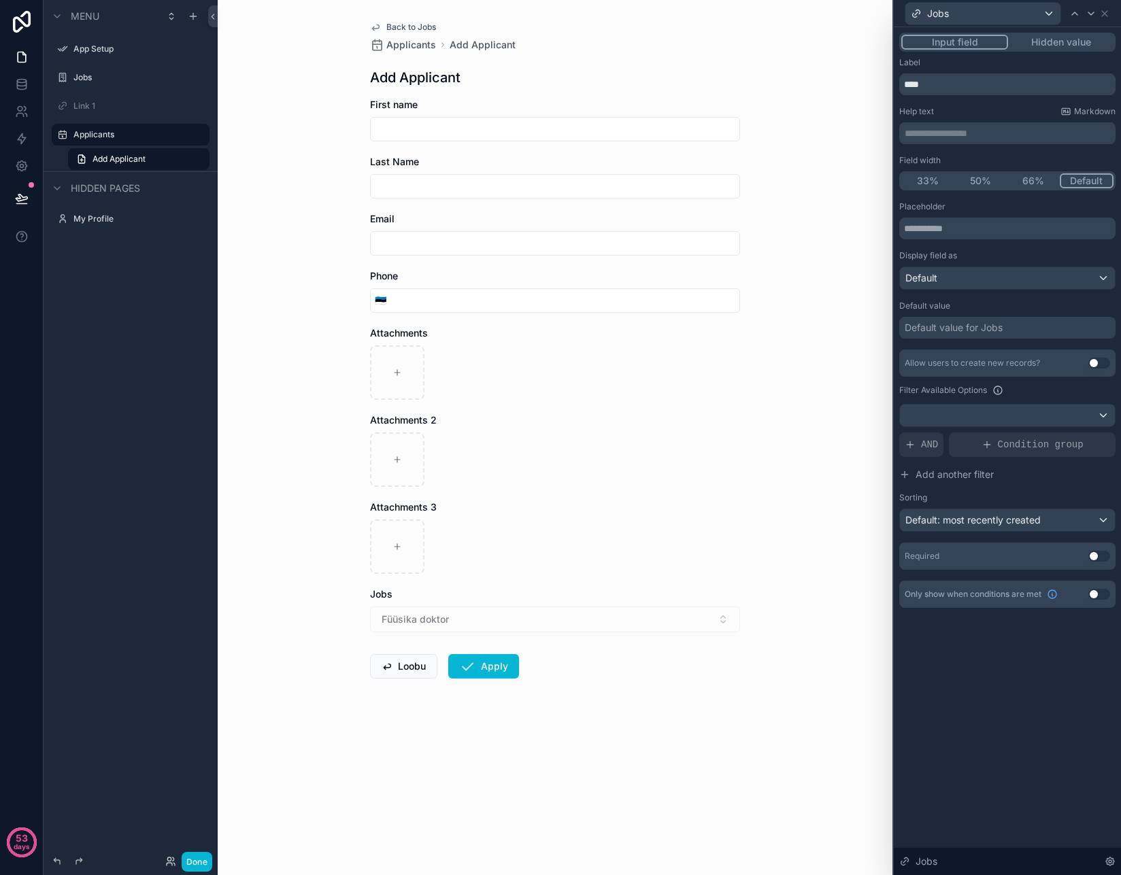
click at [1003, 321] on div "Default value for Jobs" at bounding box center [954, 328] width 98 height 14
click at [1001, 324] on div "Default value for Jobs" at bounding box center [954, 328] width 98 height 14
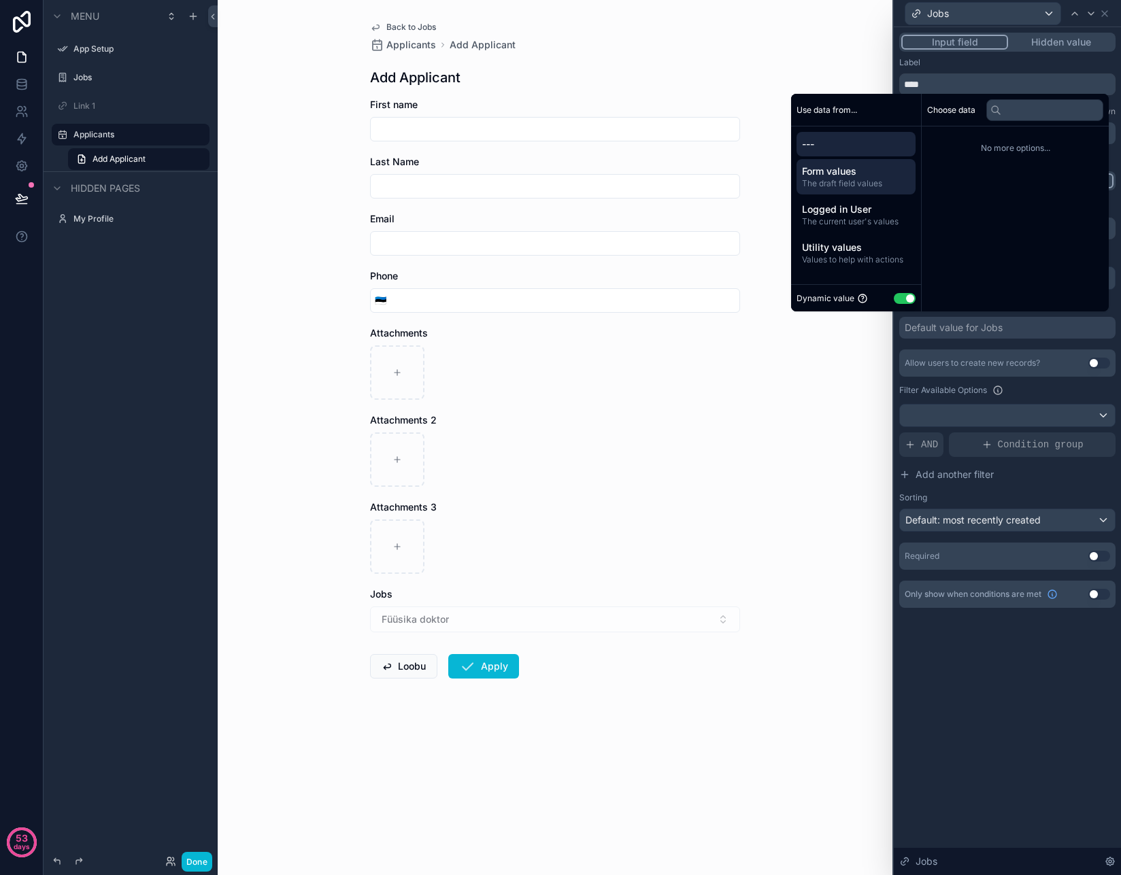
click at [850, 171] on span "Form values" at bounding box center [856, 172] width 108 height 14
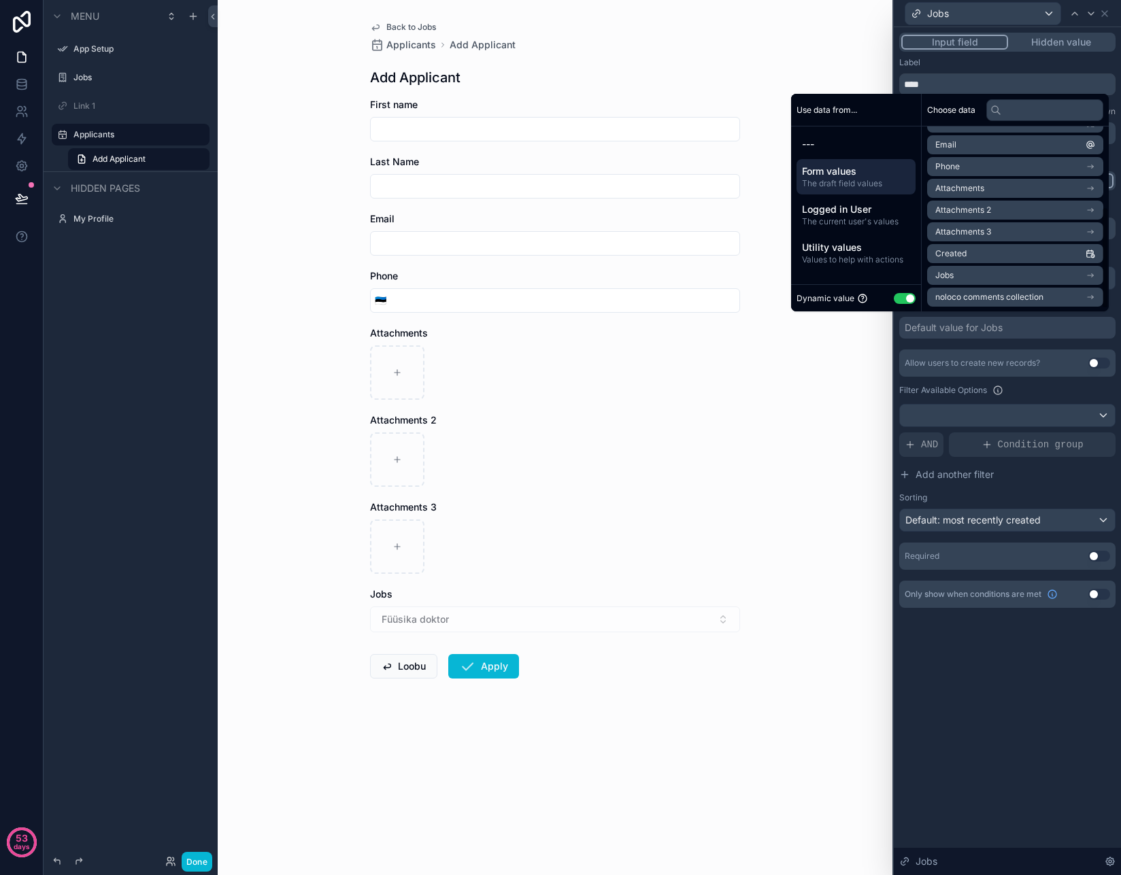
scroll to position [150, 0]
click at [975, 276] on li "Jobs" at bounding box center [1015, 274] width 176 height 19
click at [848, 179] on span "The draft field values" at bounding box center [856, 183] width 108 height 11
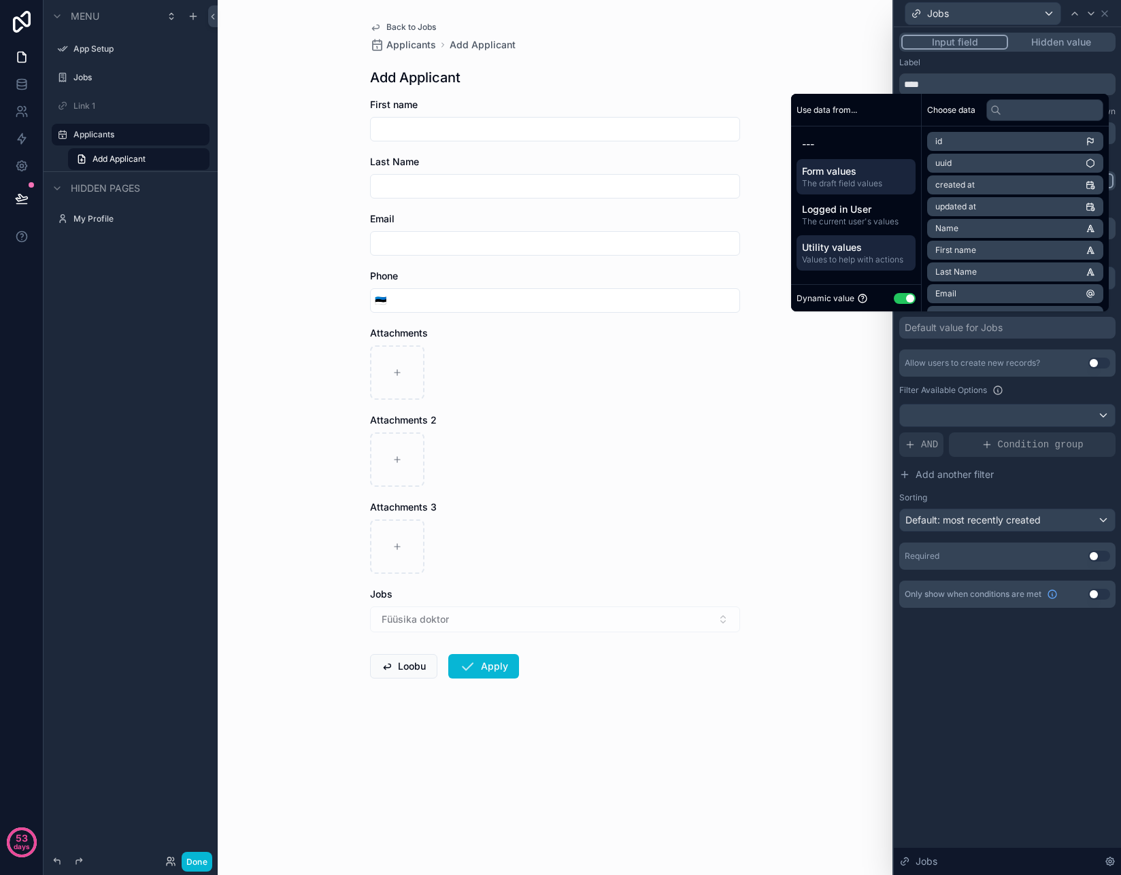
click at [839, 246] on span "Utility values" at bounding box center [856, 248] width 108 height 14
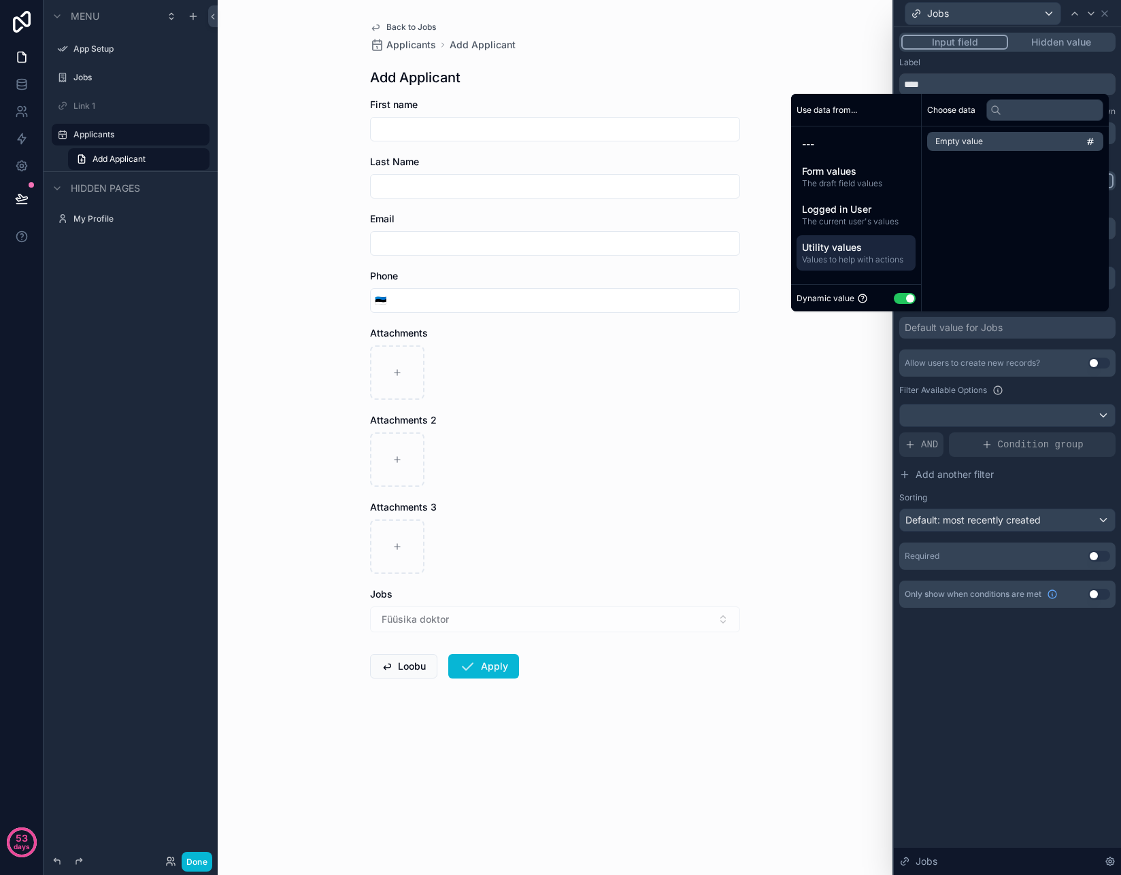
click at [899, 295] on button "Use setting" at bounding box center [905, 298] width 22 height 11
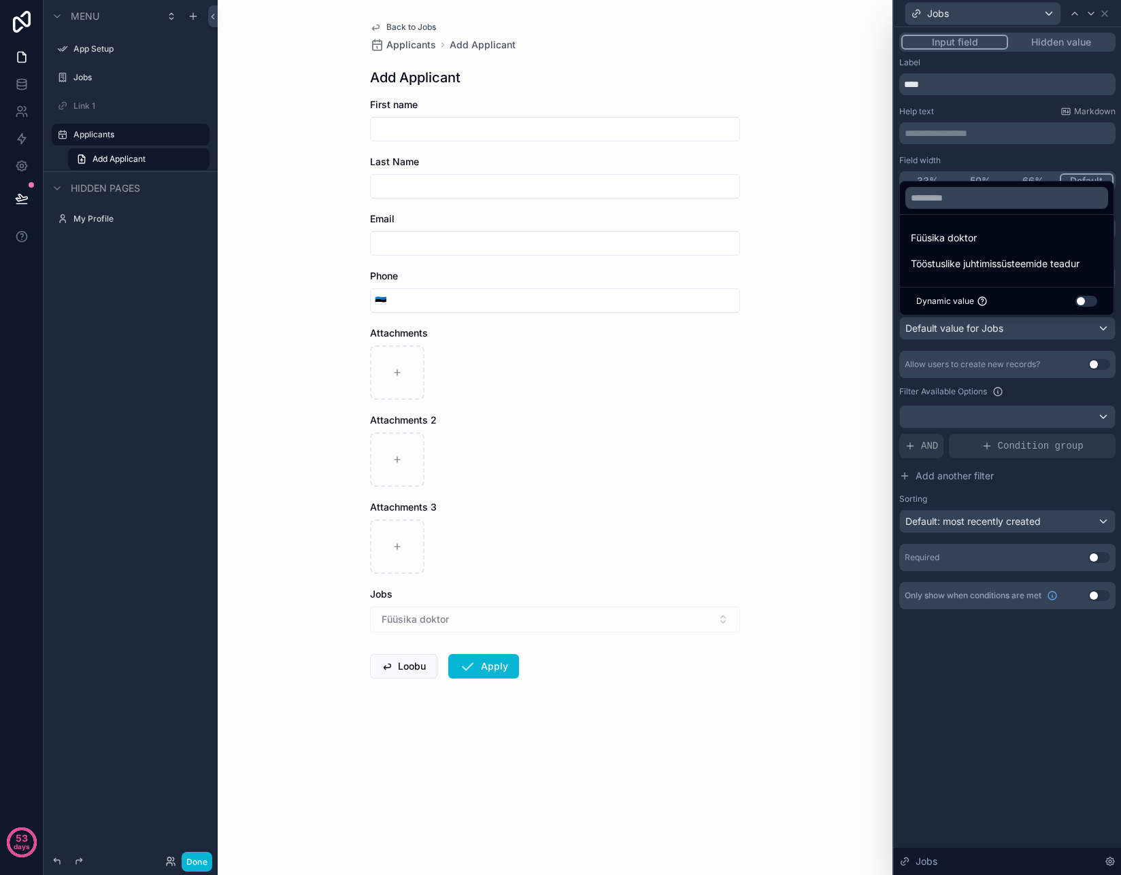
click at [1088, 300] on button "Use setting" at bounding box center [1086, 301] width 22 height 11
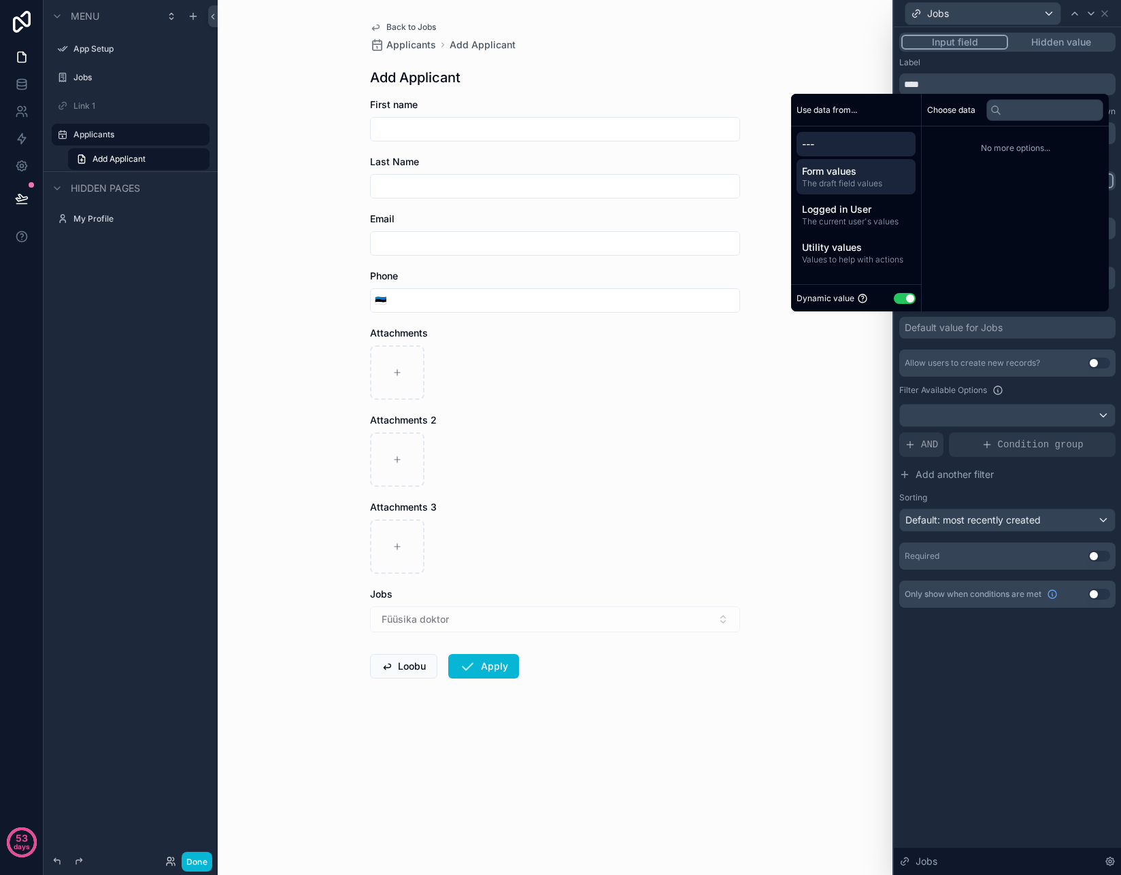
click at [850, 178] on span "The draft field values" at bounding box center [856, 183] width 108 height 11
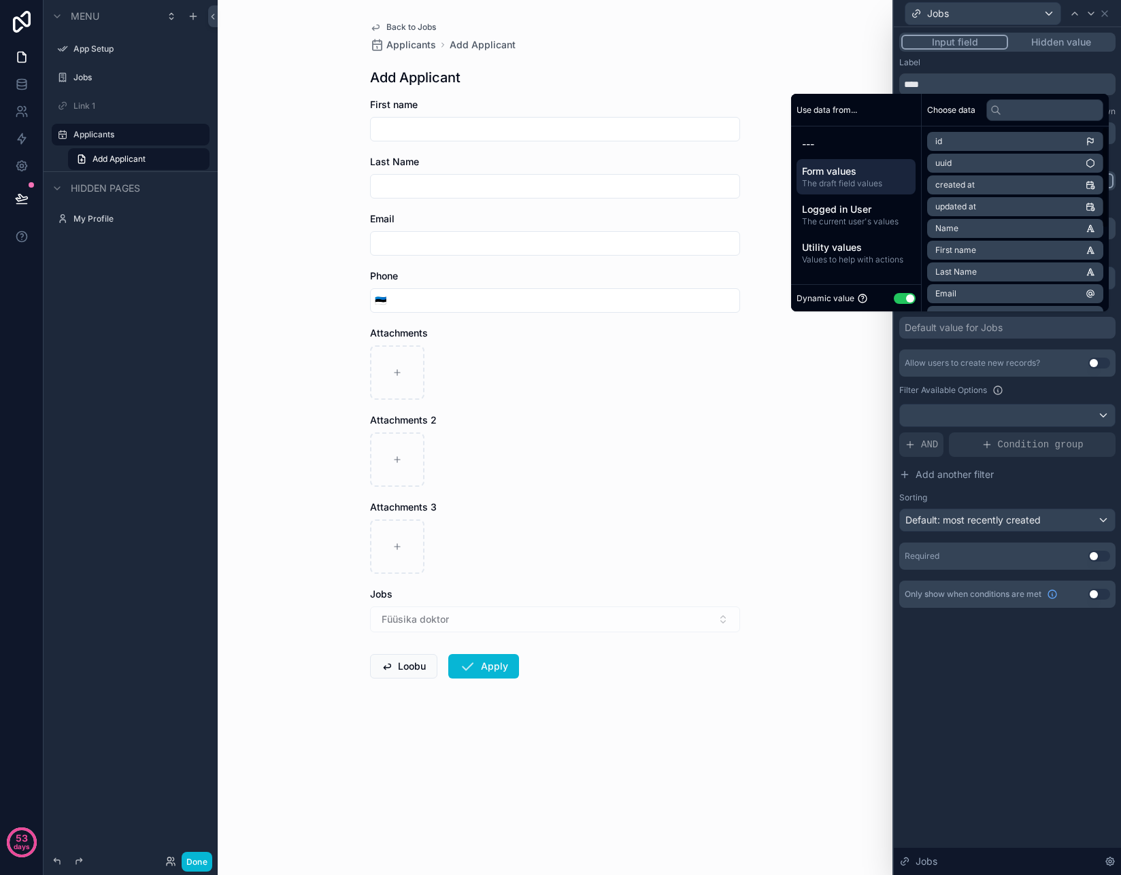
scroll to position [150, 0]
click at [1021, 273] on li "Jobs" at bounding box center [1015, 274] width 176 height 19
click at [1038, 163] on li "id" at bounding box center [1015, 165] width 176 height 19
click at [1015, 363] on div "Allow users to create new records?" at bounding box center [972, 363] width 135 height 11
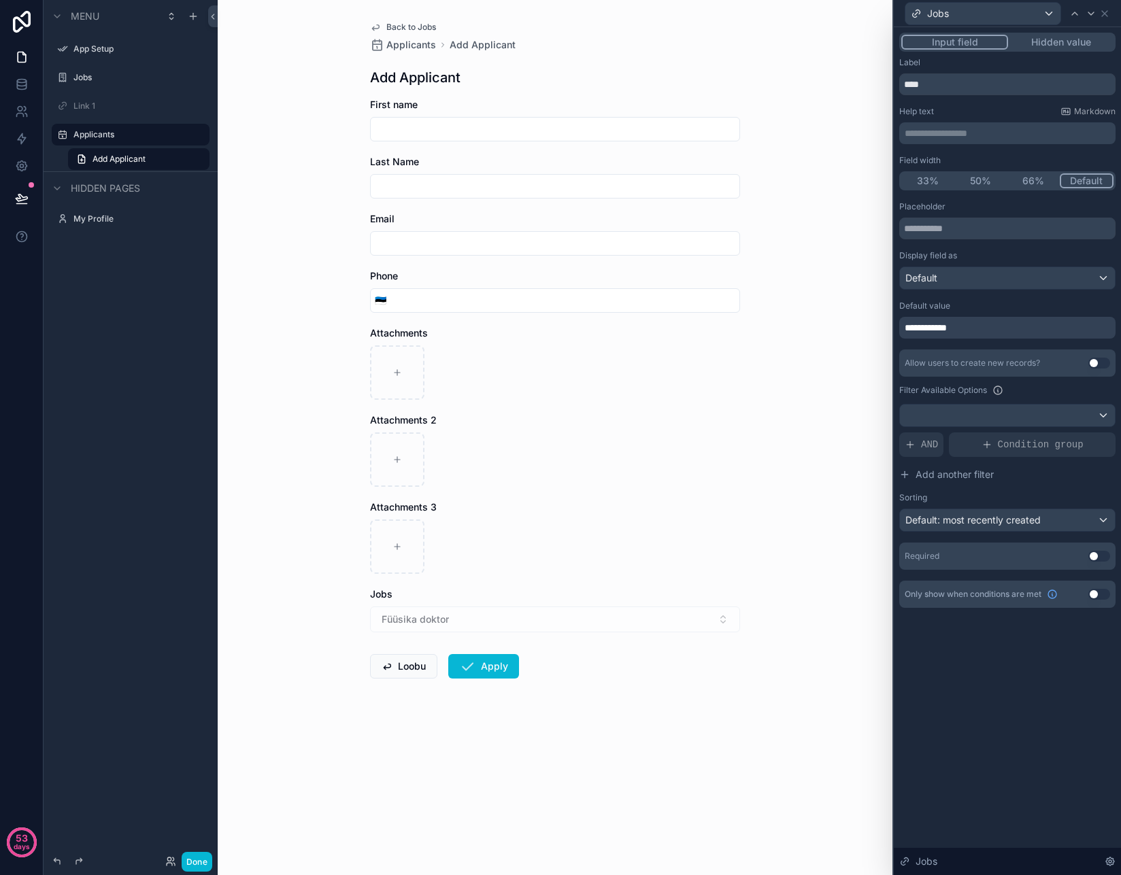
click at [1014, 322] on div "**********" at bounding box center [1007, 328] width 216 height 22
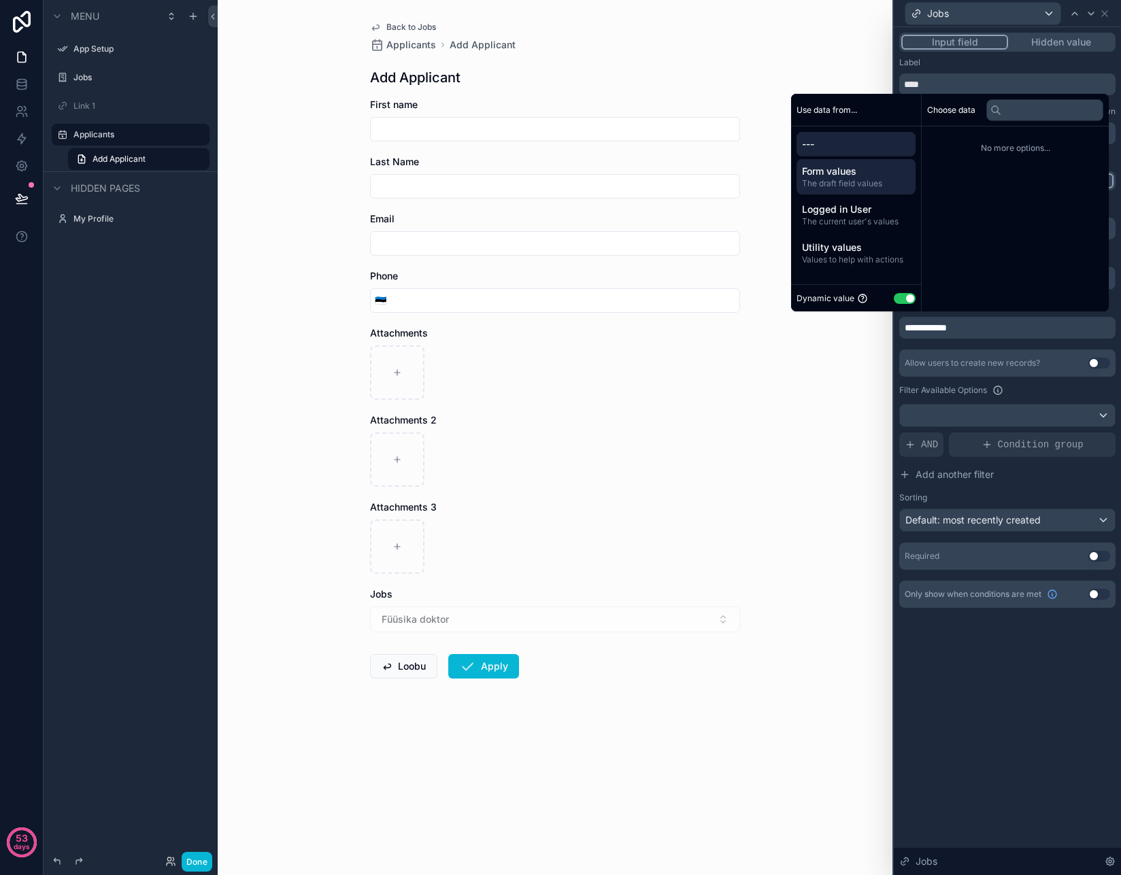
click at [848, 169] on span "Form values" at bounding box center [856, 172] width 108 height 14
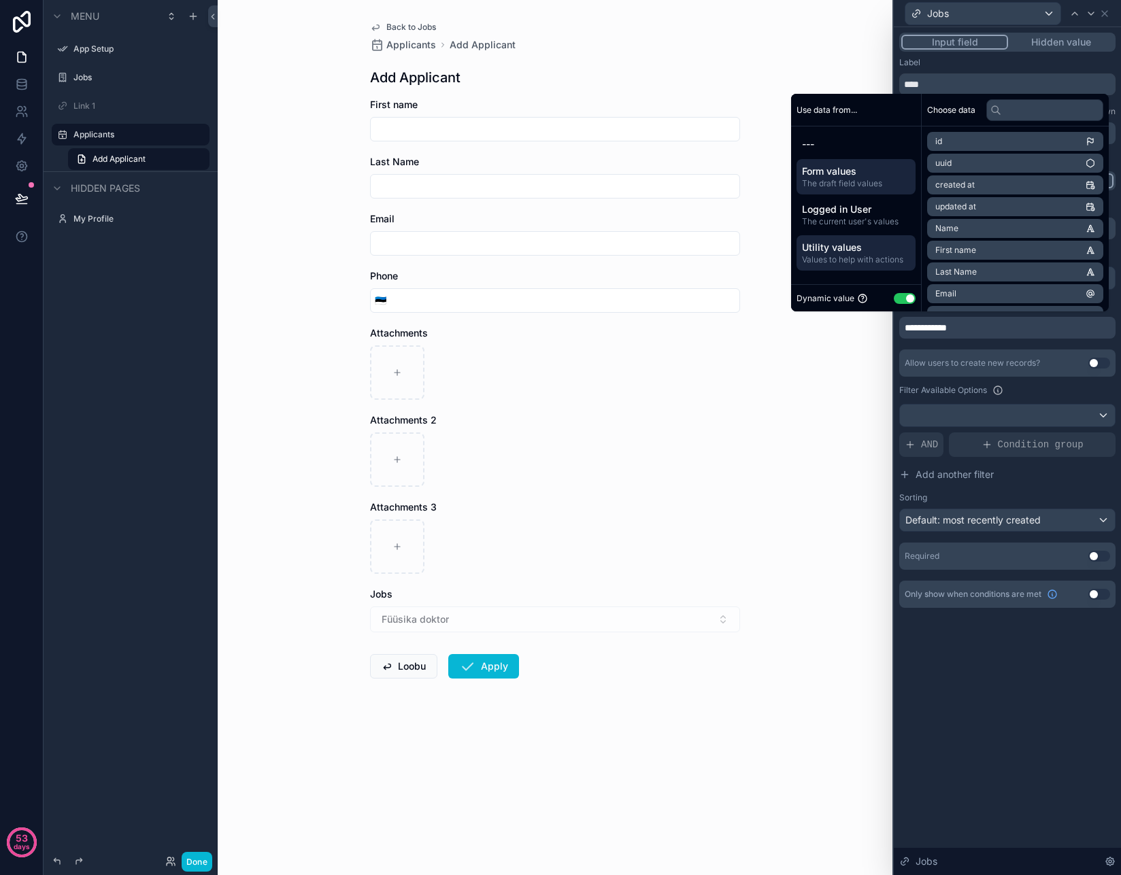
click at [826, 257] on span "Values to help with actions" at bounding box center [856, 259] width 108 height 11
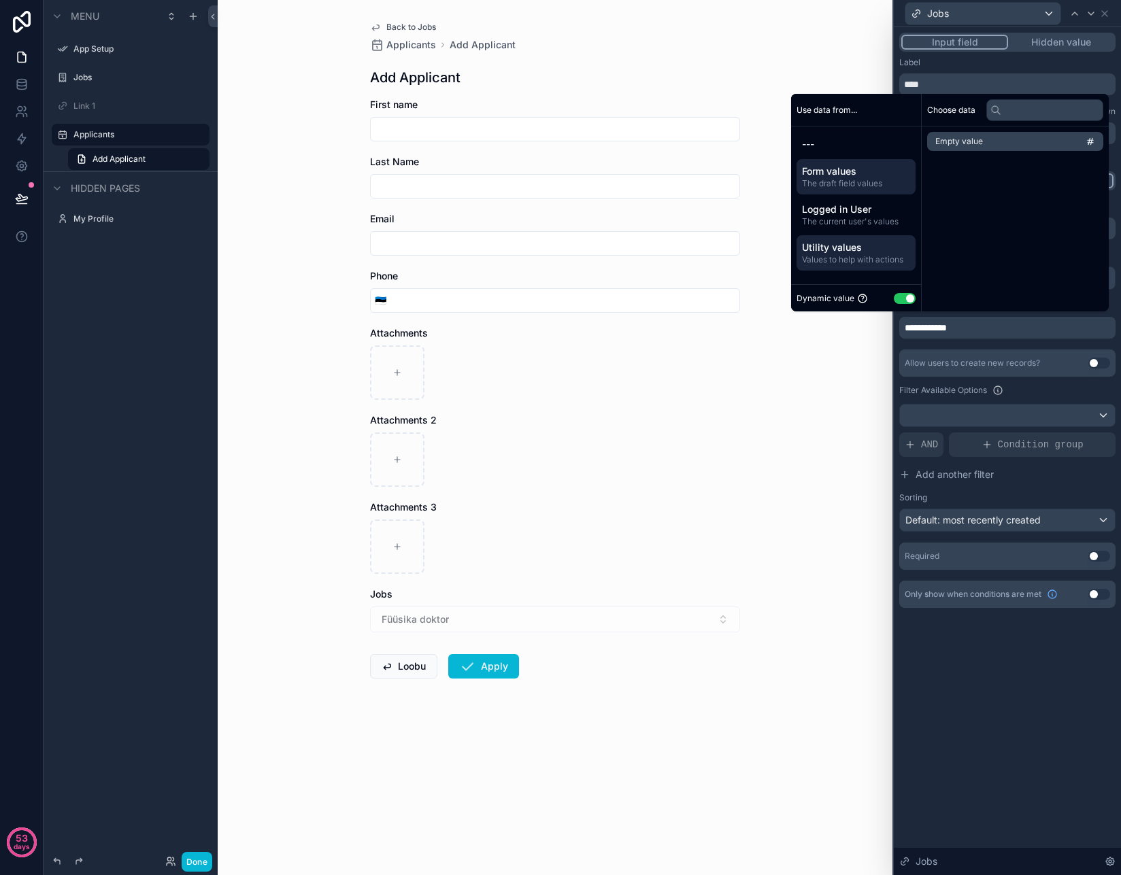
click at [834, 182] on span "The draft field values" at bounding box center [856, 183] width 108 height 11
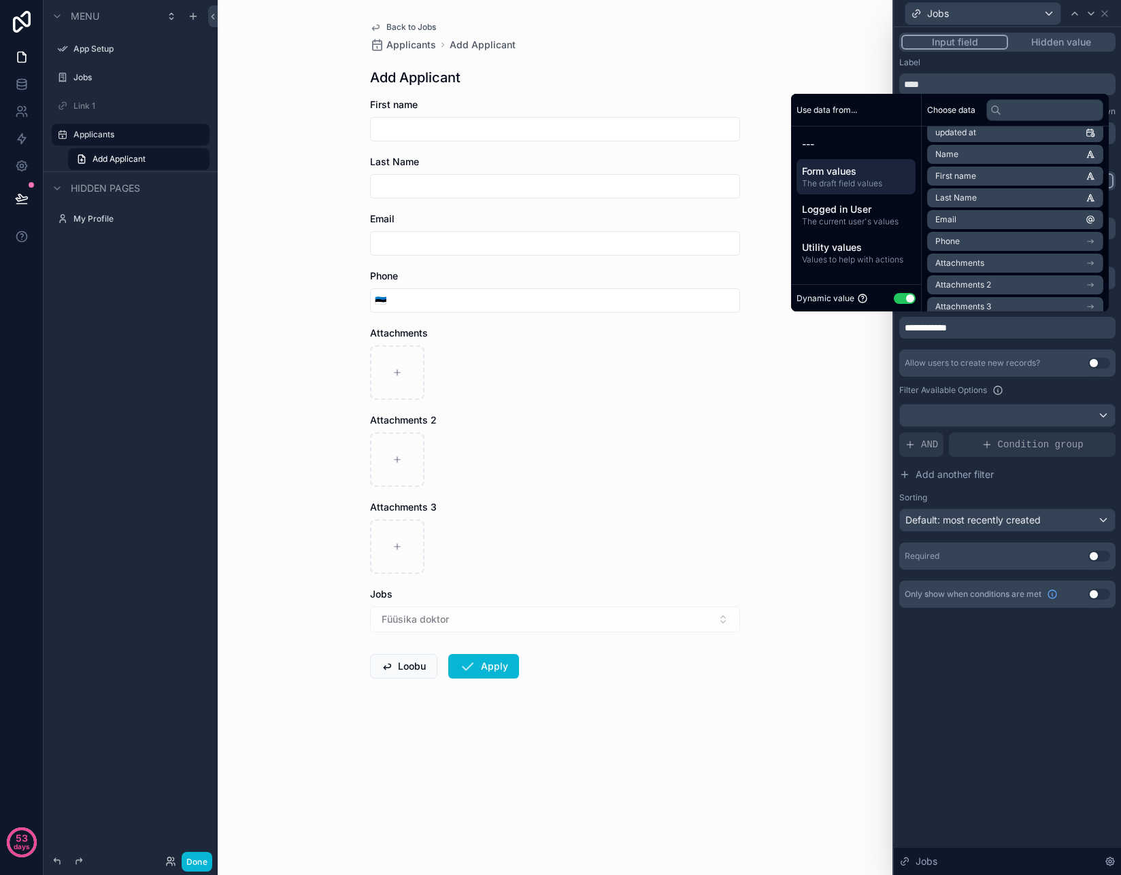
scroll to position [64, 0]
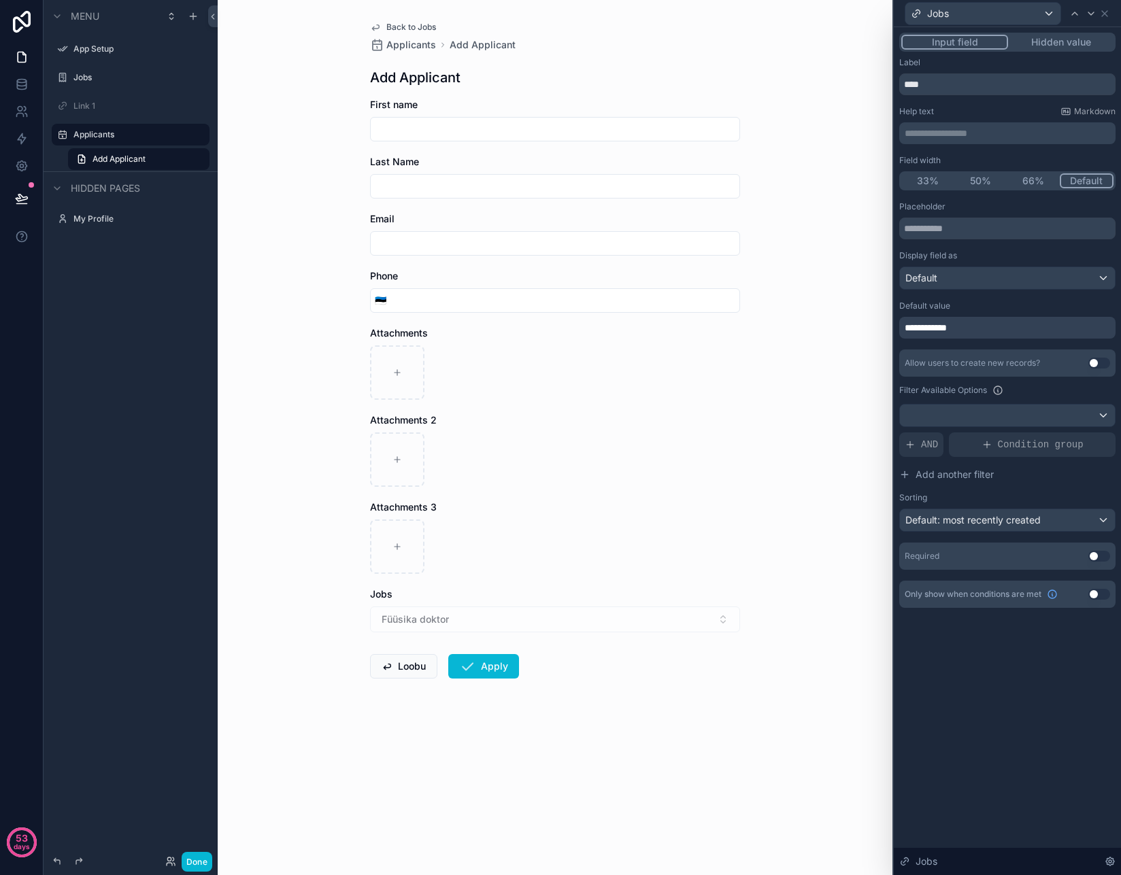
click at [1000, 329] on div "**********" at bounding box center [1007, 328] width 216 height 22
click at [1036, 344] on div "**********" at bounding box center [1007, 385] width 216 height 369
click at [1028, 281] on div "Default" at bounding box center [1007, 278] width 215 height 22
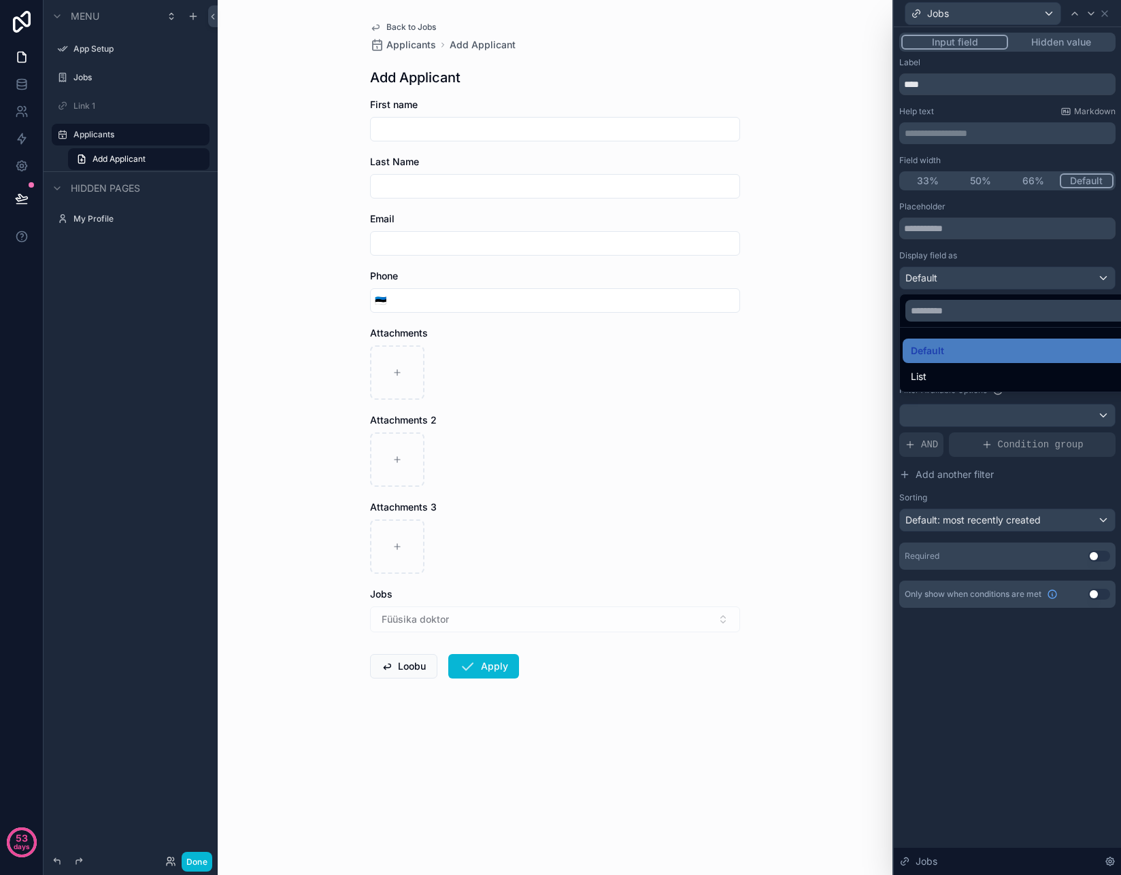
click at [1028, 281] on div at bounding box center [1007, 437] width 227 height 875
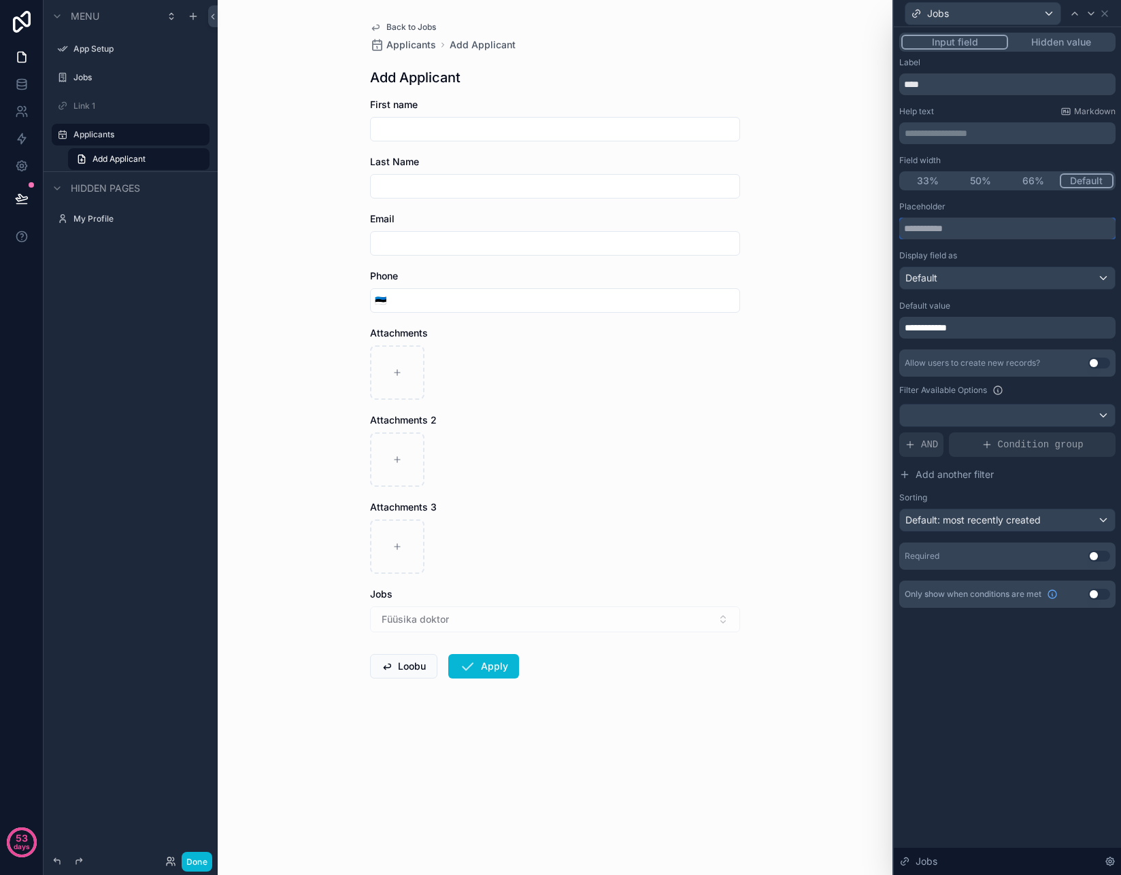
click at [1020, 232] on input "text" at bounding box center [1007, 229] width 216 height 22
click at [950, 229] on input "text" at bounding box center [1007, 229] width 216 height 22
click at [939, 335] on div "**********" at bounding box center [930, 327] width 51 height 19
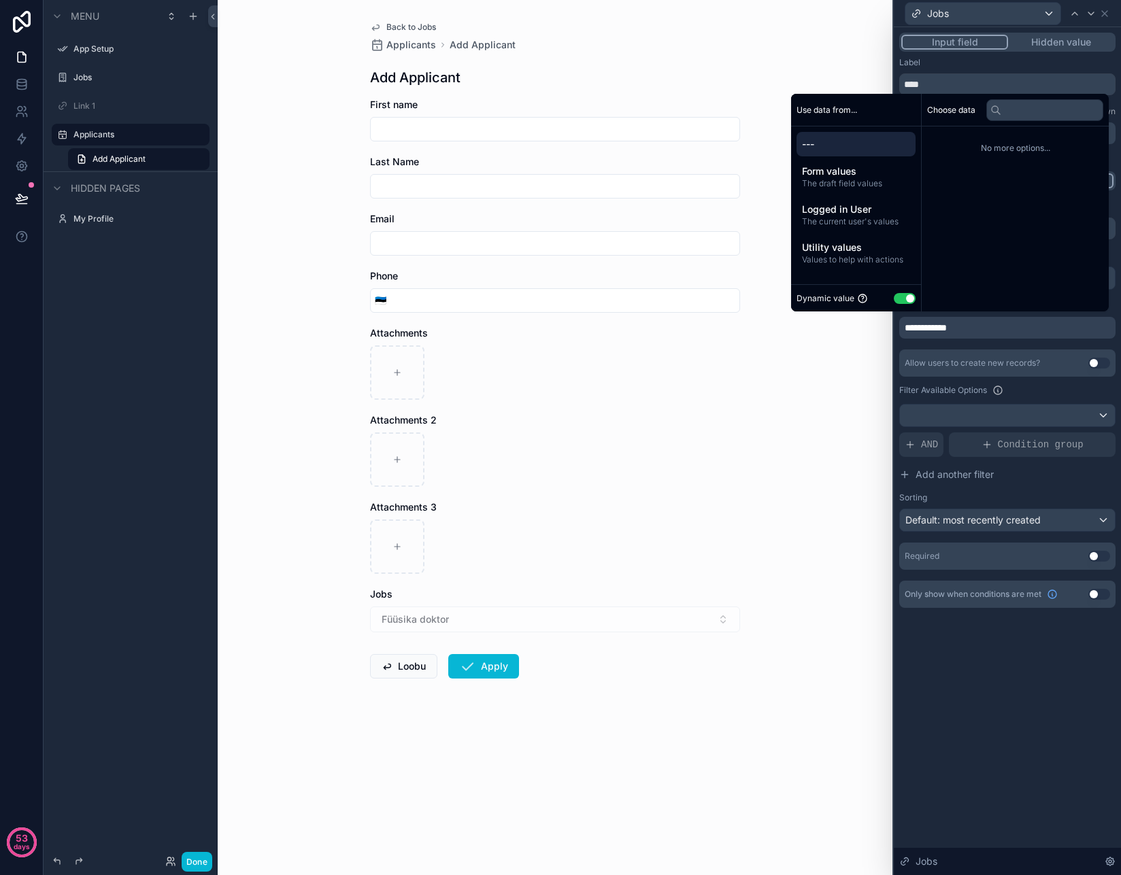
click at [894, 299] on button "Use setting" at bounding box center [905, 298] width 22 height 11
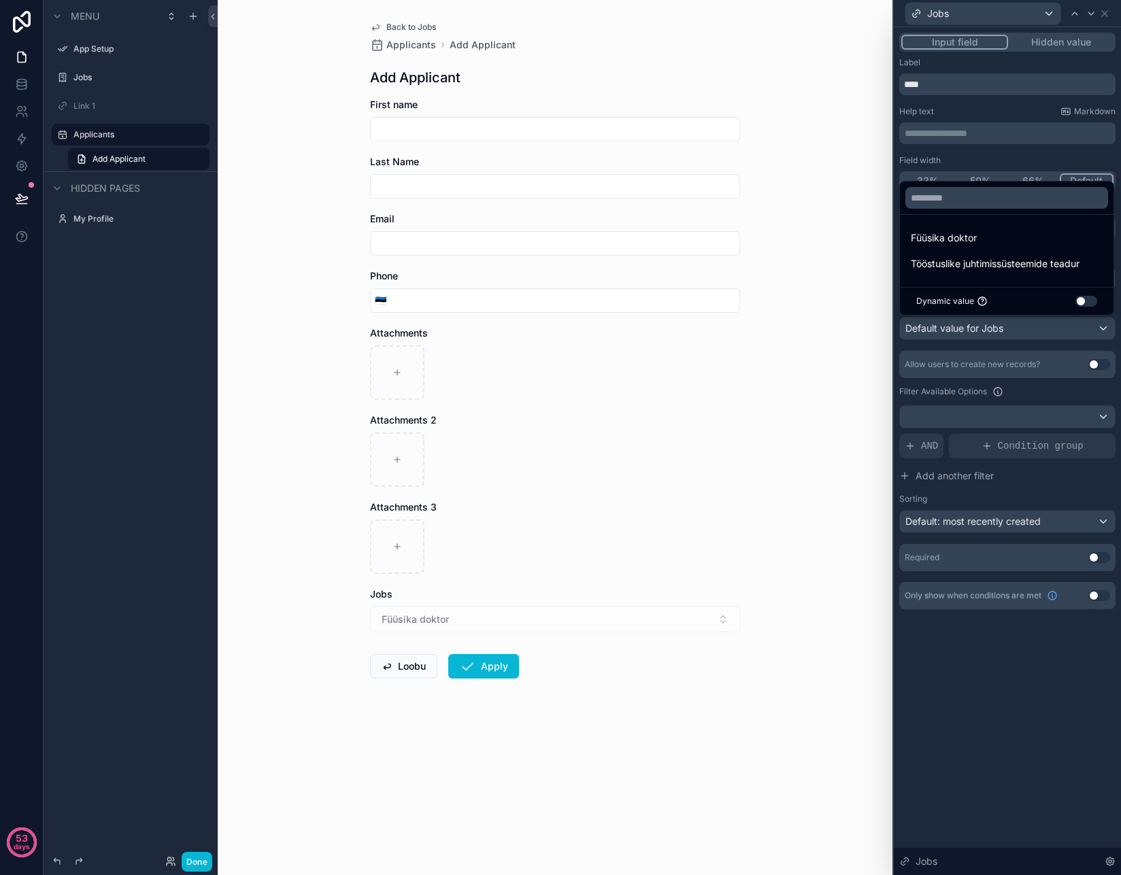
click at [1086, 299] on button "Use setting" at bounding box center [1086, 301] width 22 height 11
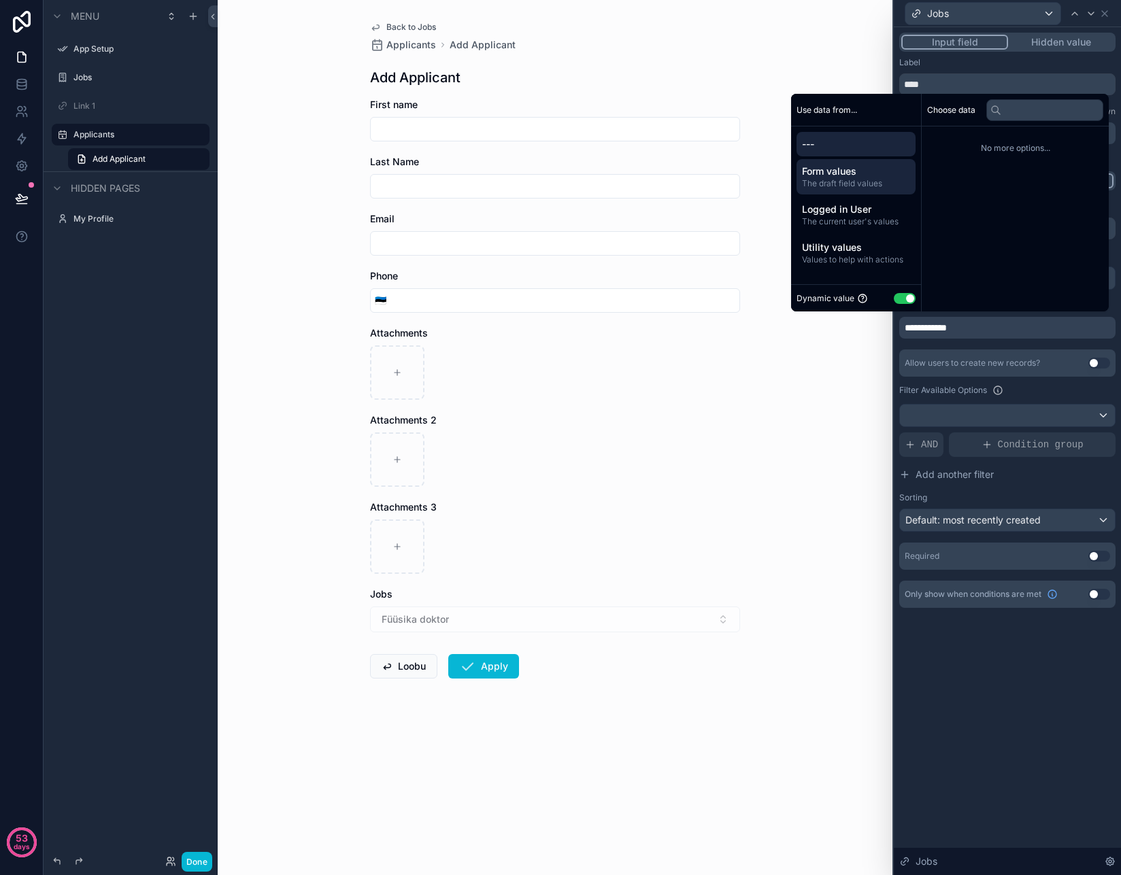
click at [836, 178] on span "The draft field values" at bounding box center [856, 183] width 108 height 11
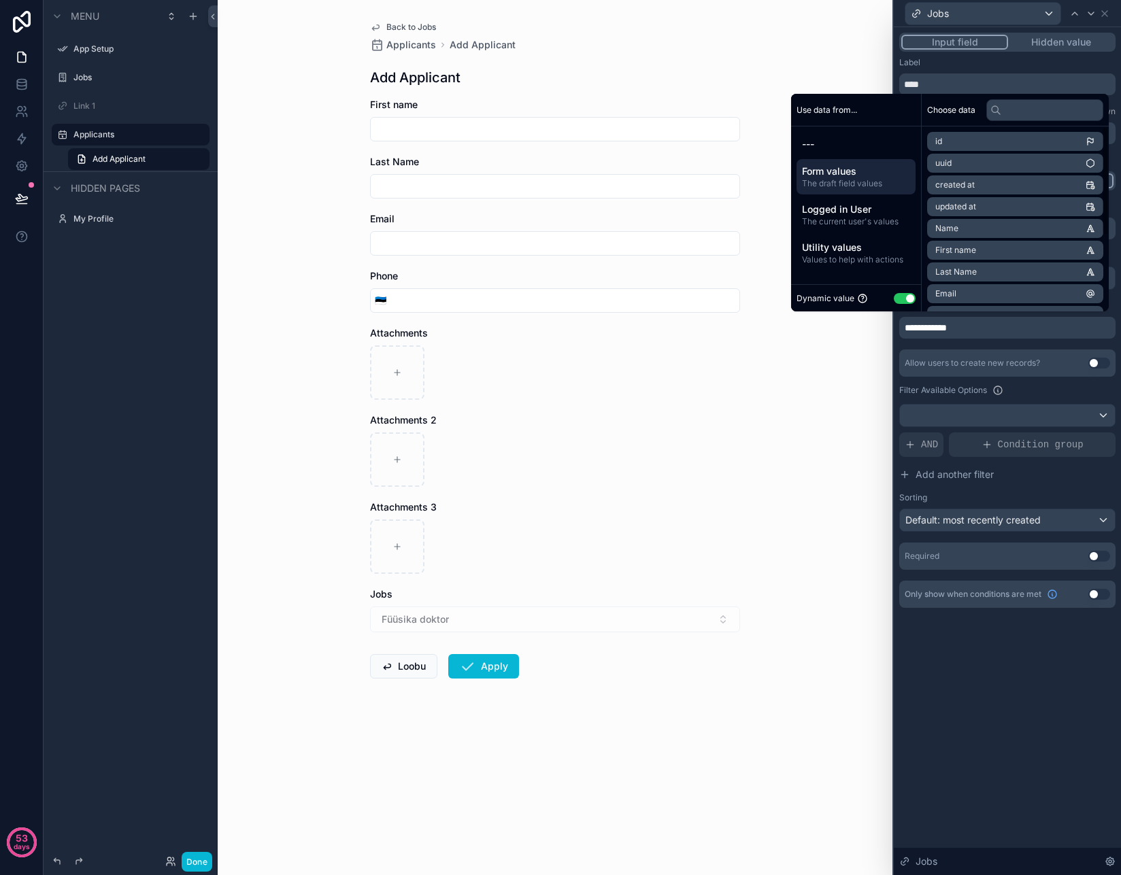
scroll to position [128, 0]
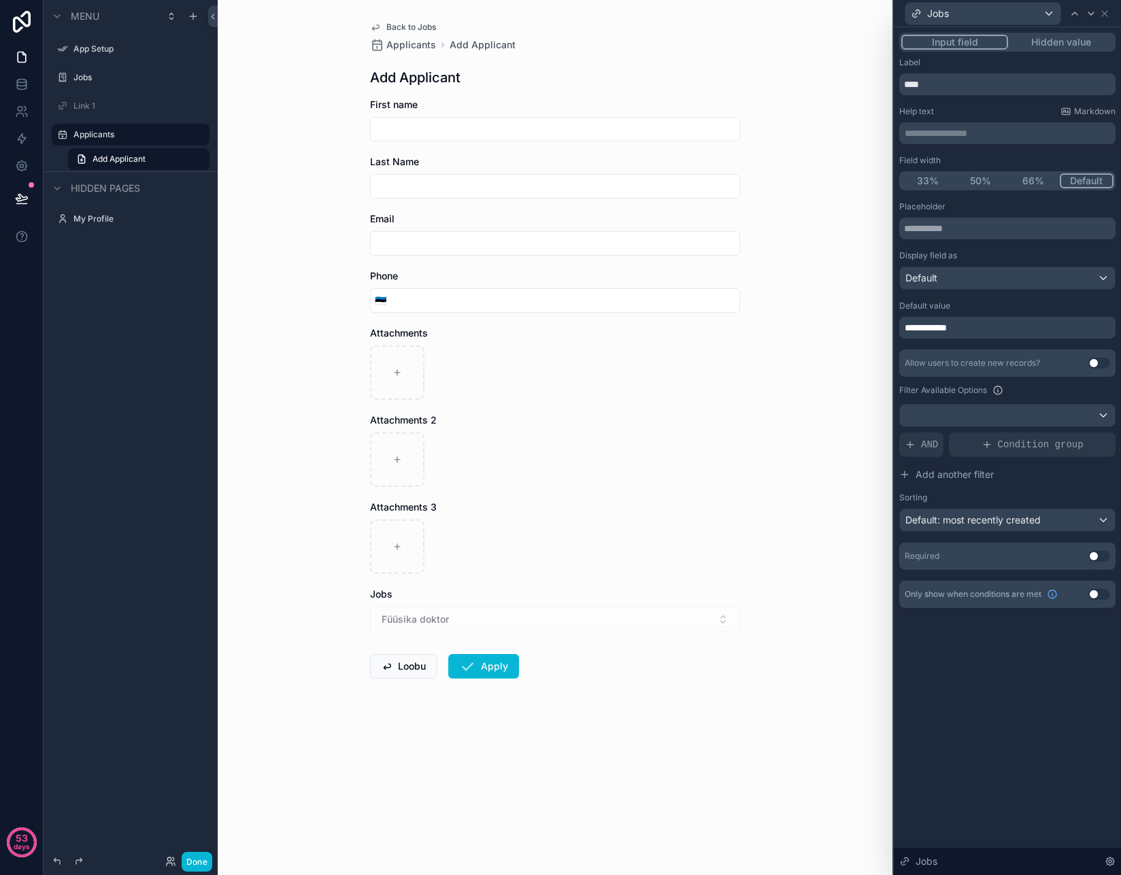
click at [1030, 733] on div "**********" at bounding box center [1007, 451] width 227 height 848
click at [25, 86] on icon at bounding box center [22, 85] width 14 height 14
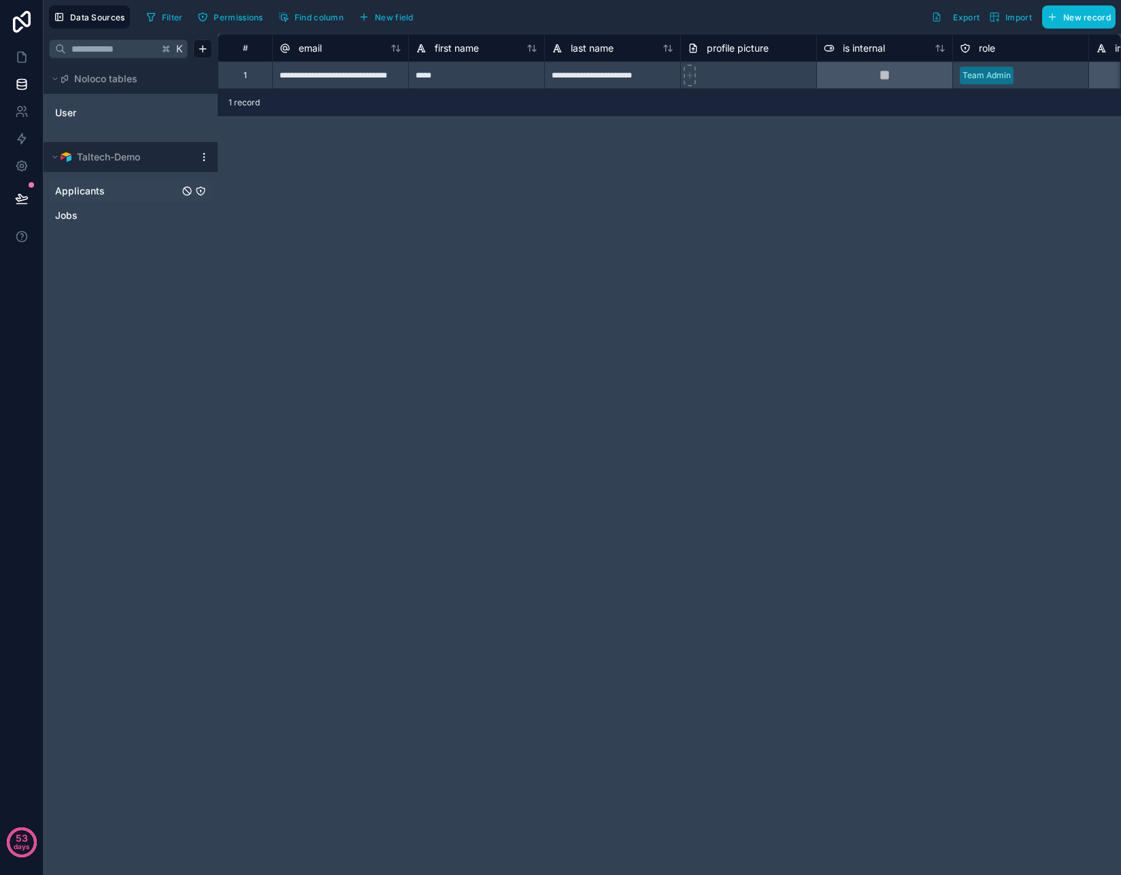
click at [120, 192] on link "Applicants" at bounding box center [117, 191] width 124 height 14
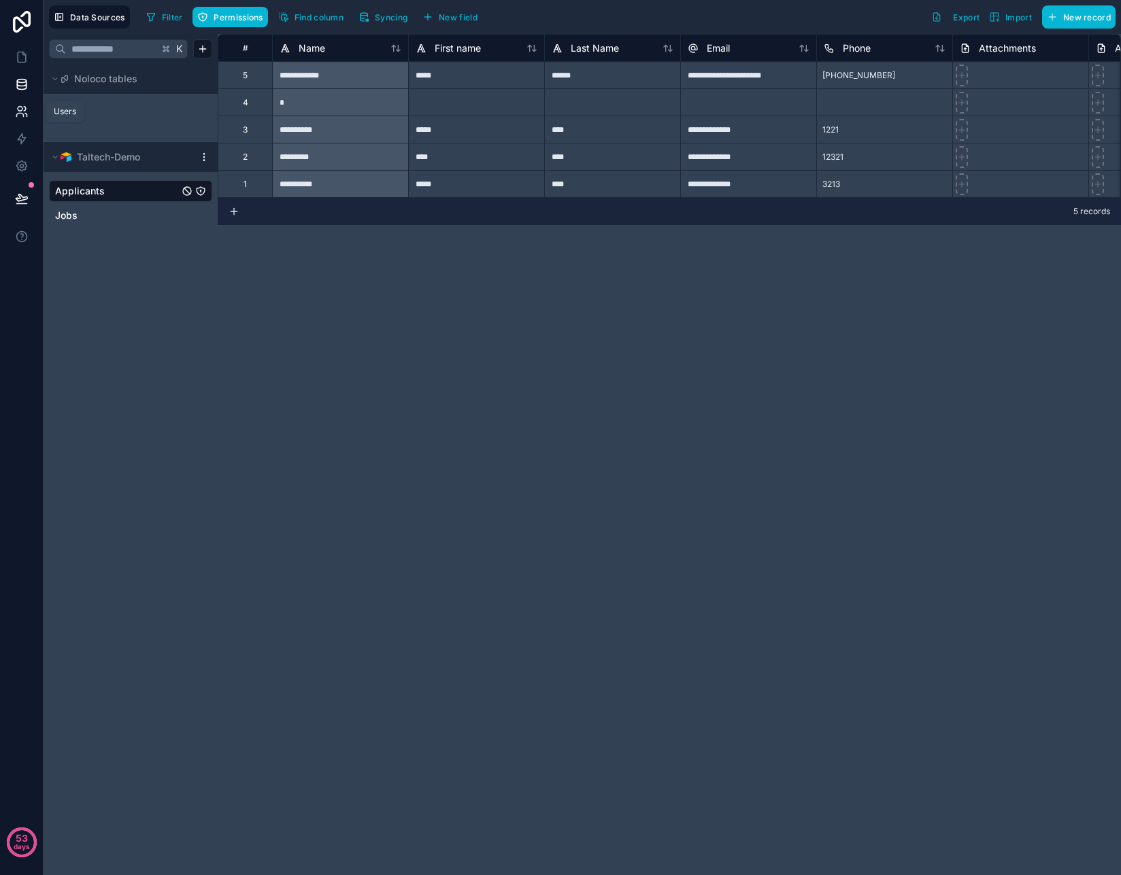
click at [27, 113] on icon at bounding box center [22, 112] width 14 height 14
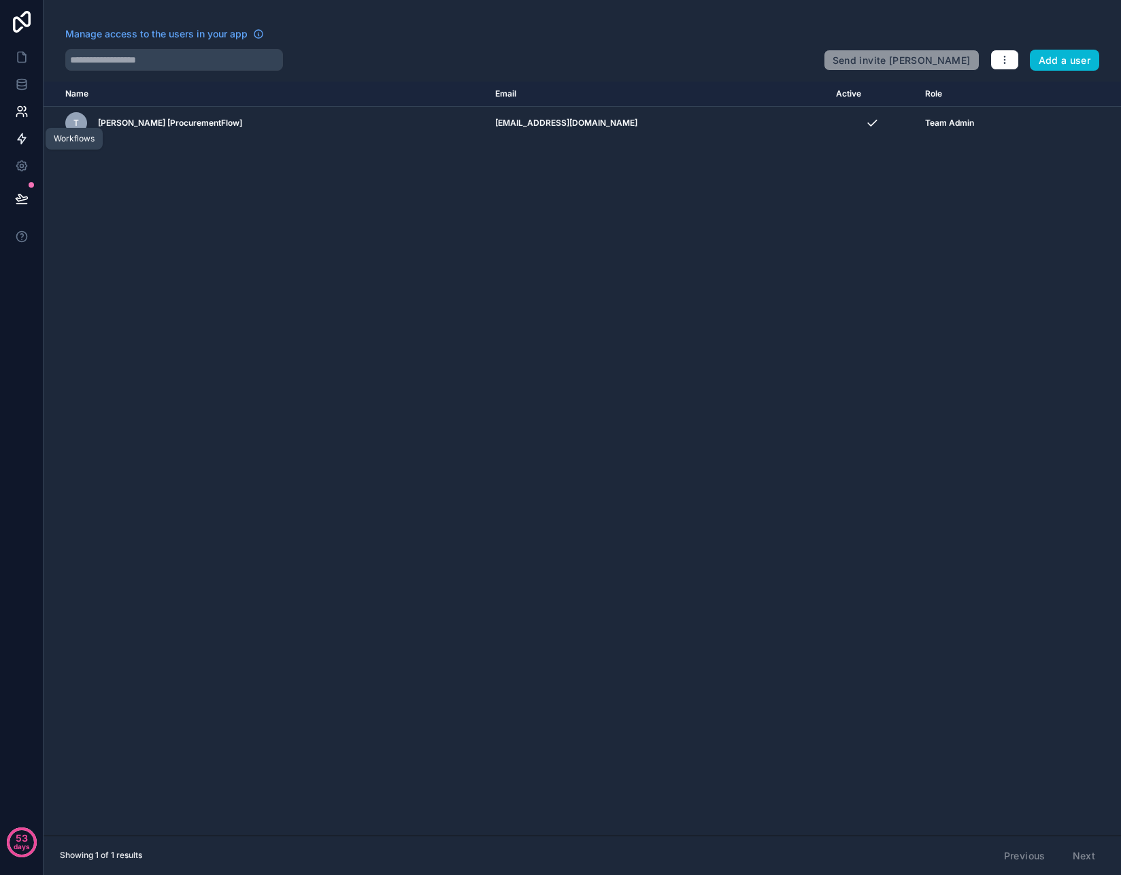
click at [22, 150] on link at bounding box center [21, 138] width 43 height 27
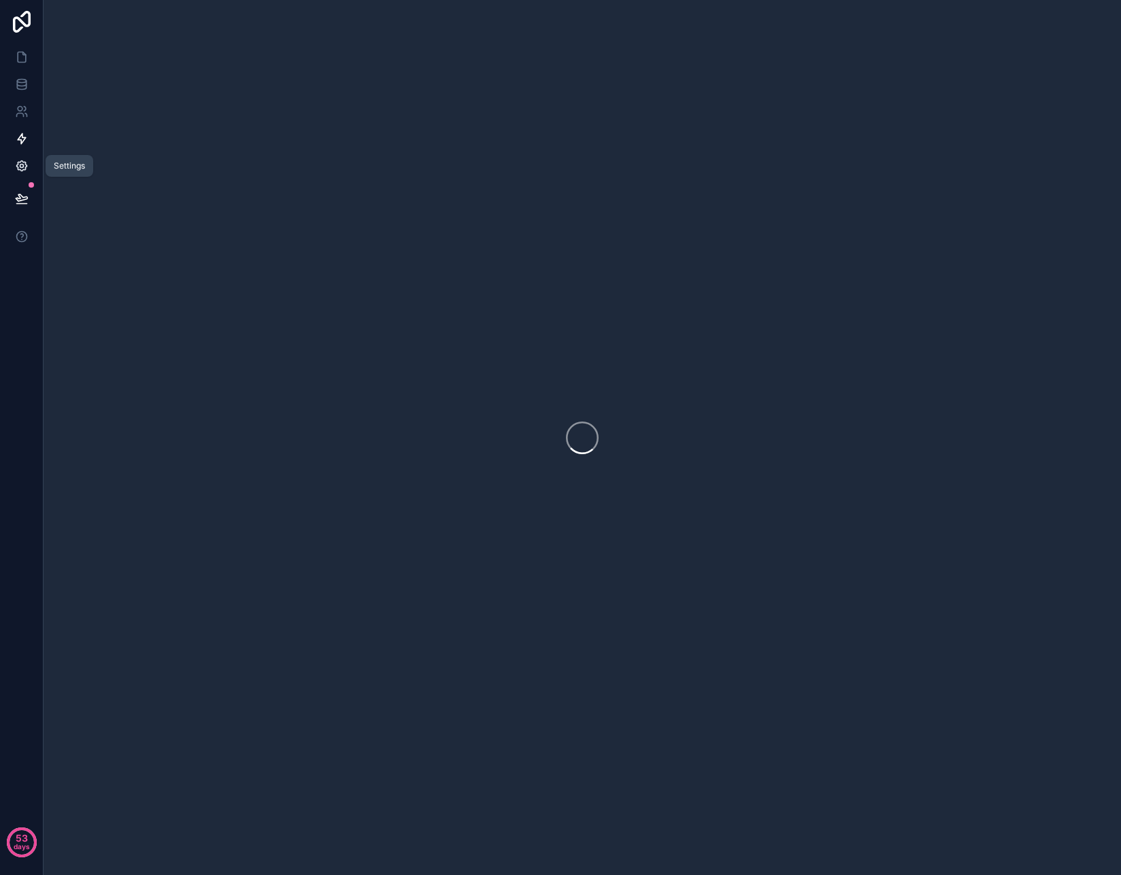
click at [21, 170] on icon at bounding box center [22, 166] width 14 height 14
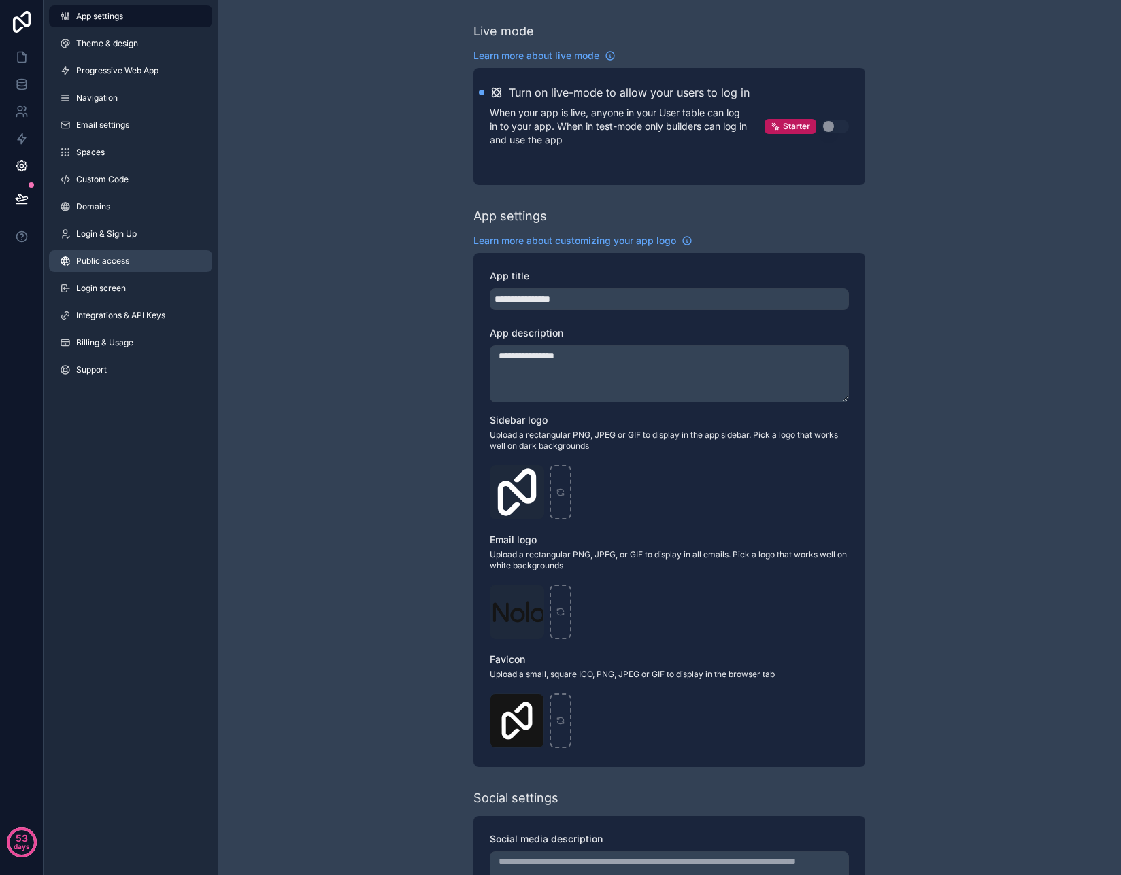
click at [116, 258] on span "Public access" at bounding box center [102, 261] width 53 height 11
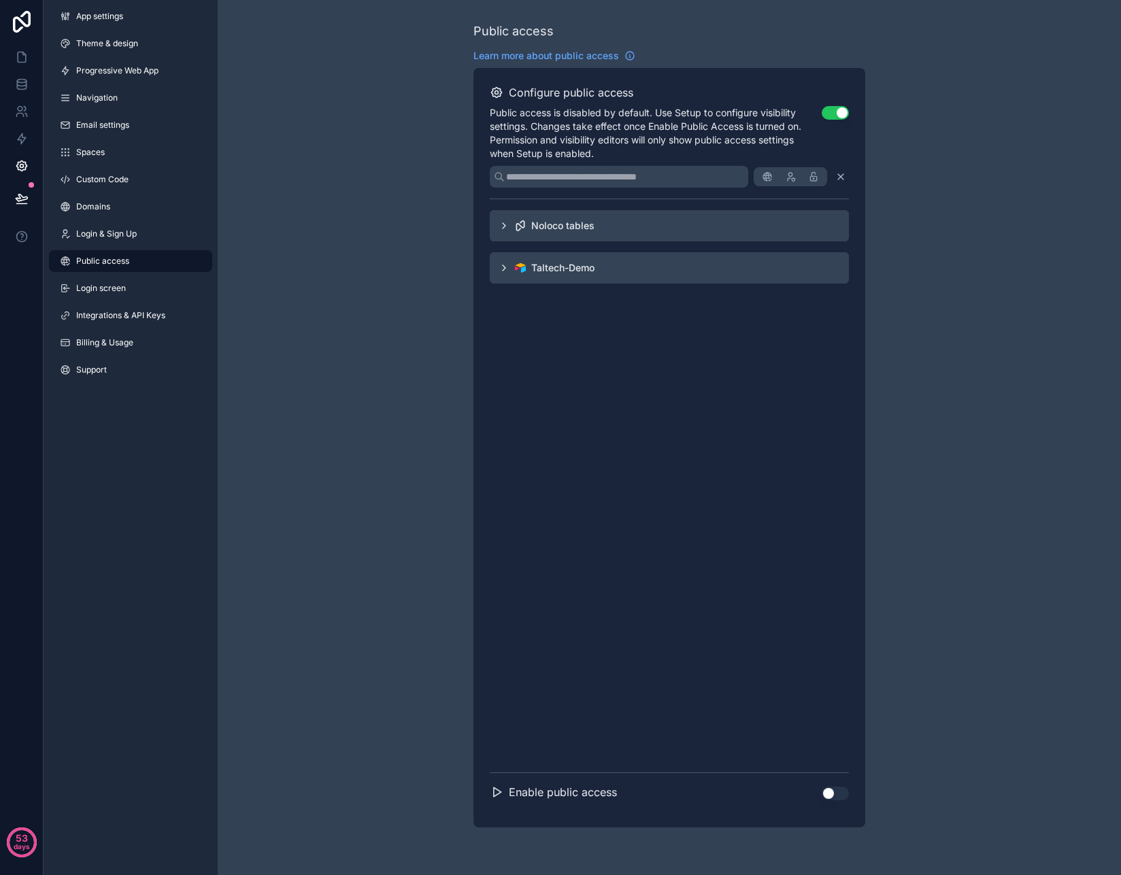
click at [503, 267] on icon "scrollable content" at bounding box center [504, 268] width 11 height 11
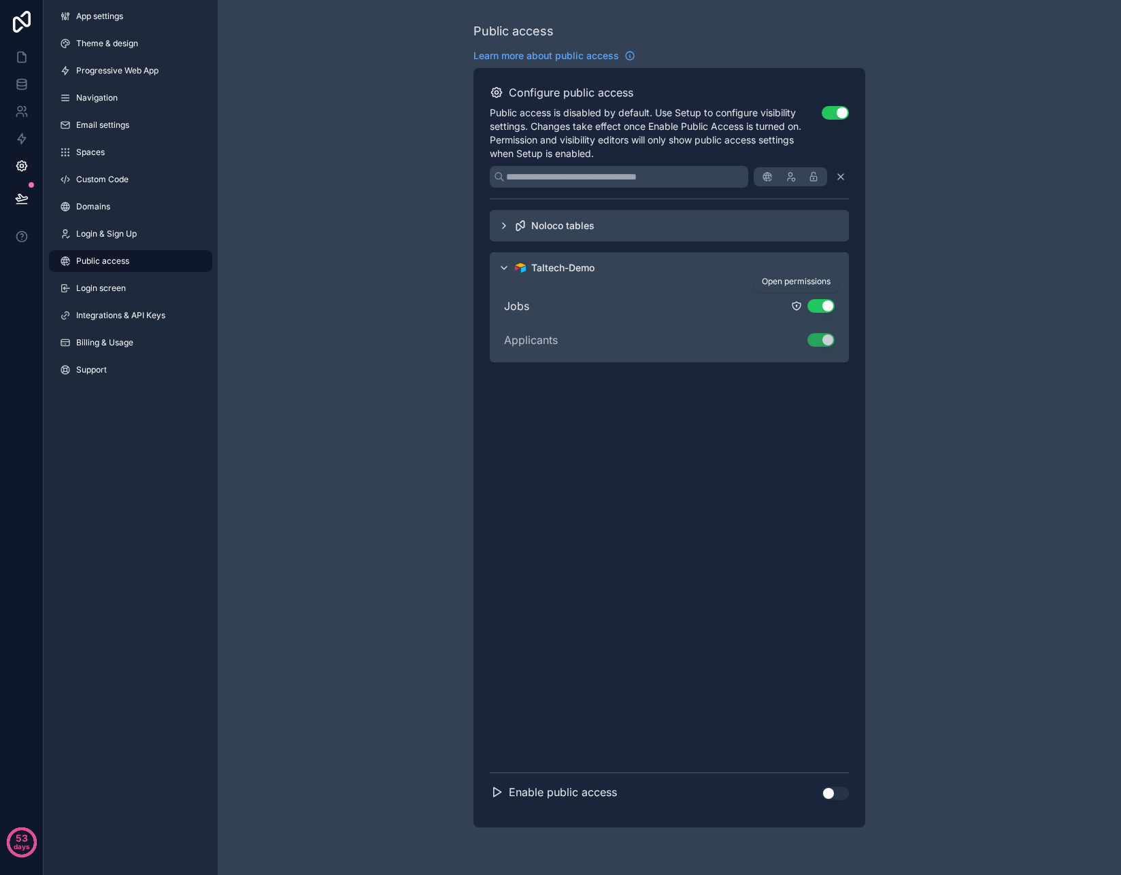
click at [794, 307] on icon "scrollable content" at bounding box center [796, 306] width 11 height 11
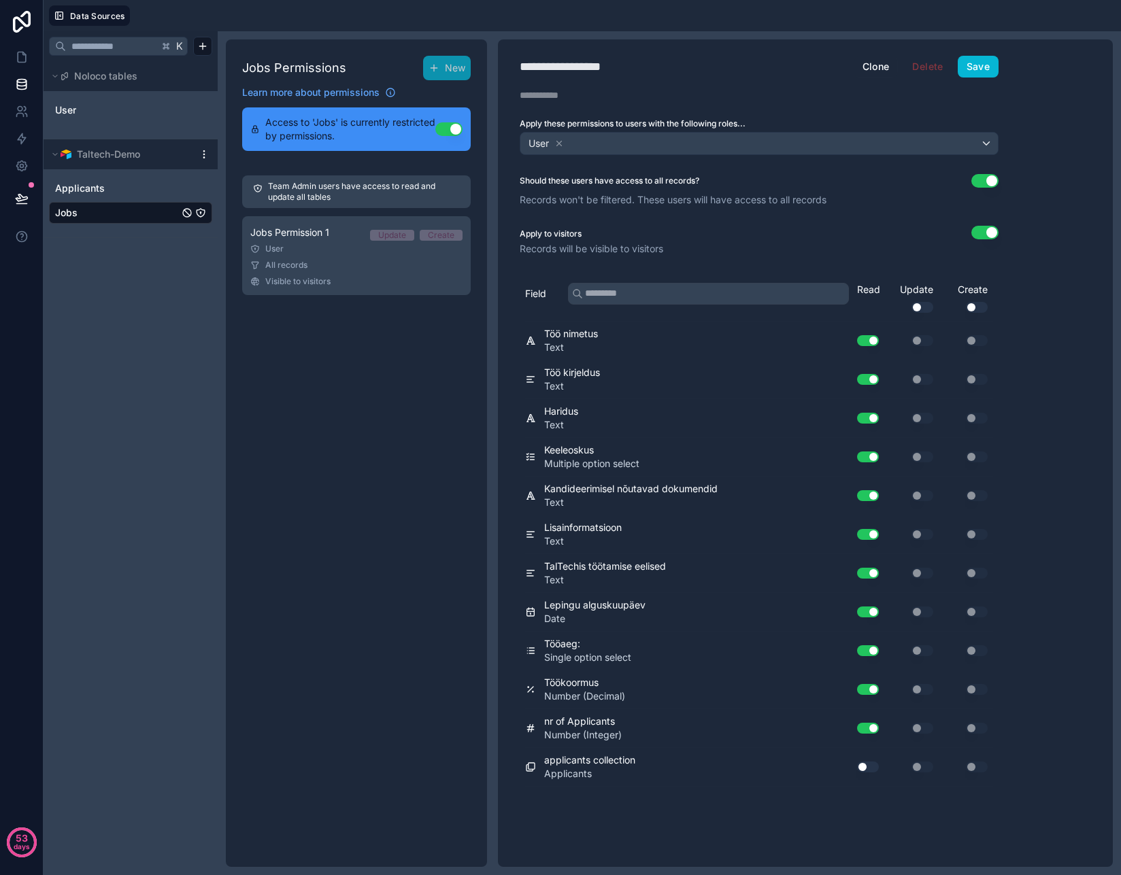
click at [861, 771] on button "Use setting" at bounding box center [868, 767] width 22 height 11
click at [983, 76] on button "Save" at bounding box center [978, 67] width 41 height 22
click at [119, 186] on link "Applicants" at bounding box center [117, 189] width 124 height 14
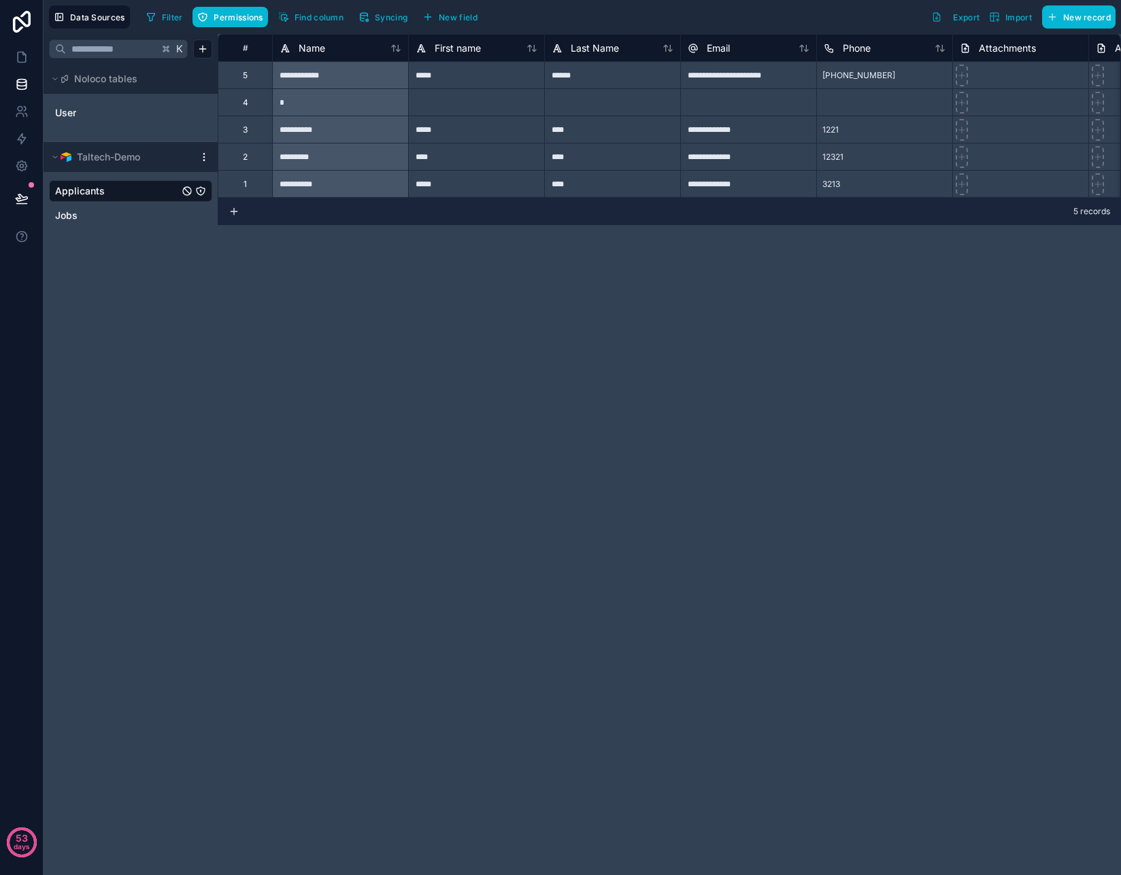
click at [203, 190] on icon "Applicants" at bounding box center [200, 191] width 11 height 11
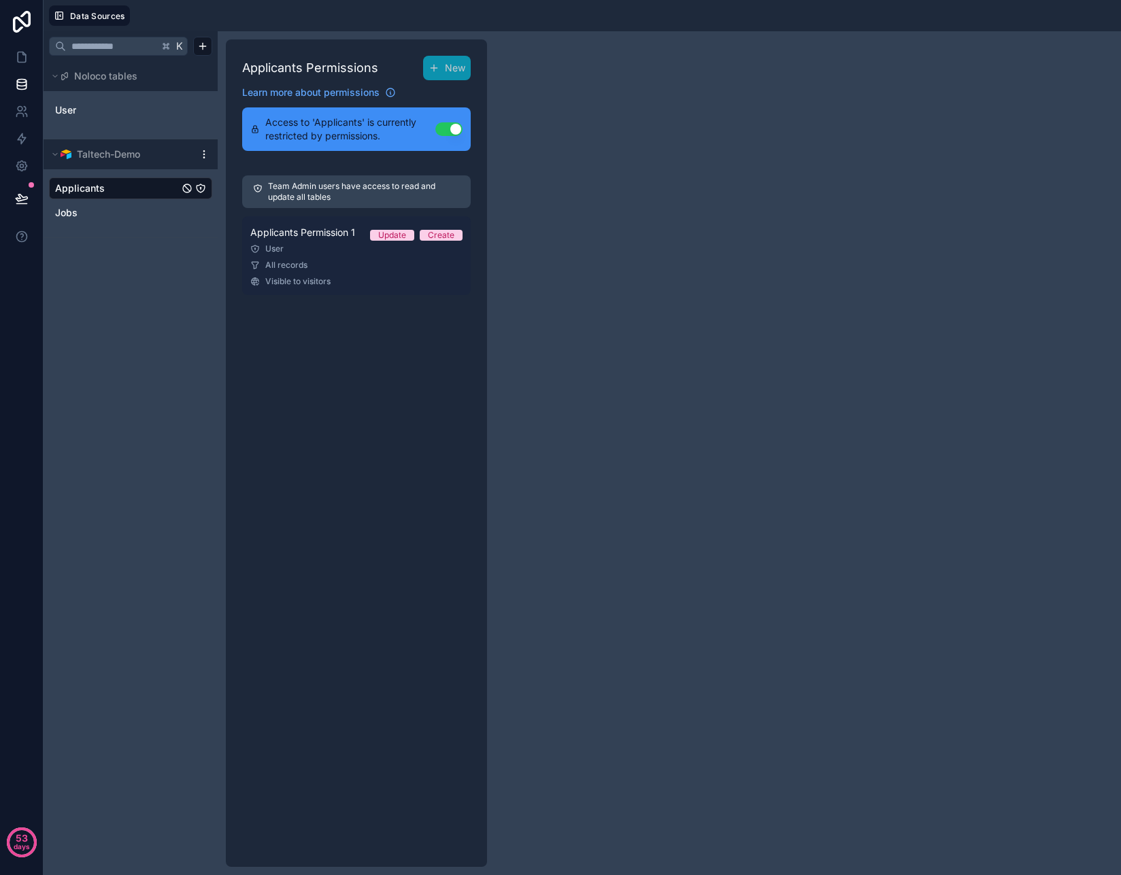
click at [373, 258] on link "Applicants Permission 1 Update Create User All records Visible to visitors" at bounding box center [356, 255] width 229 height 79
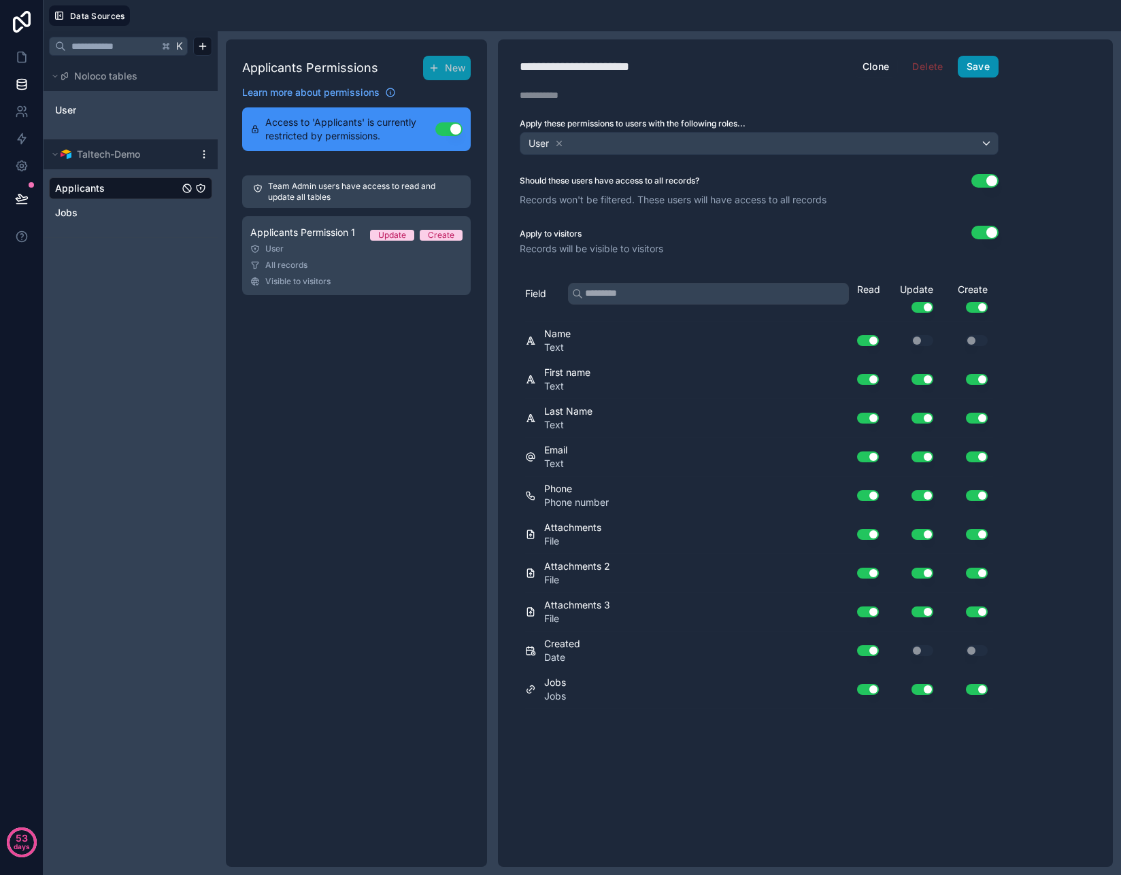
click at [984, 69] on button "Save" at bounding box center [978, 67] width 41 height 22
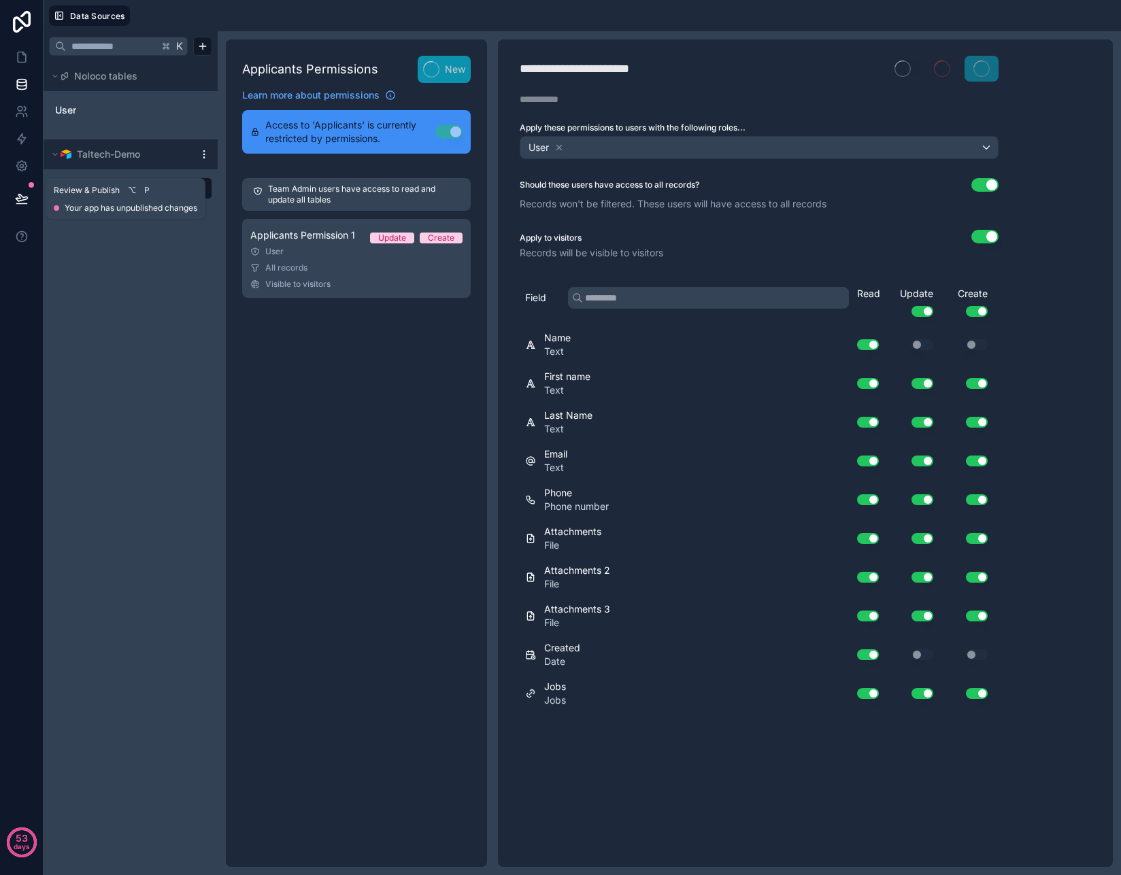
click at [16, 198] on icon at bounding box center [22, 198] width 12 height 7
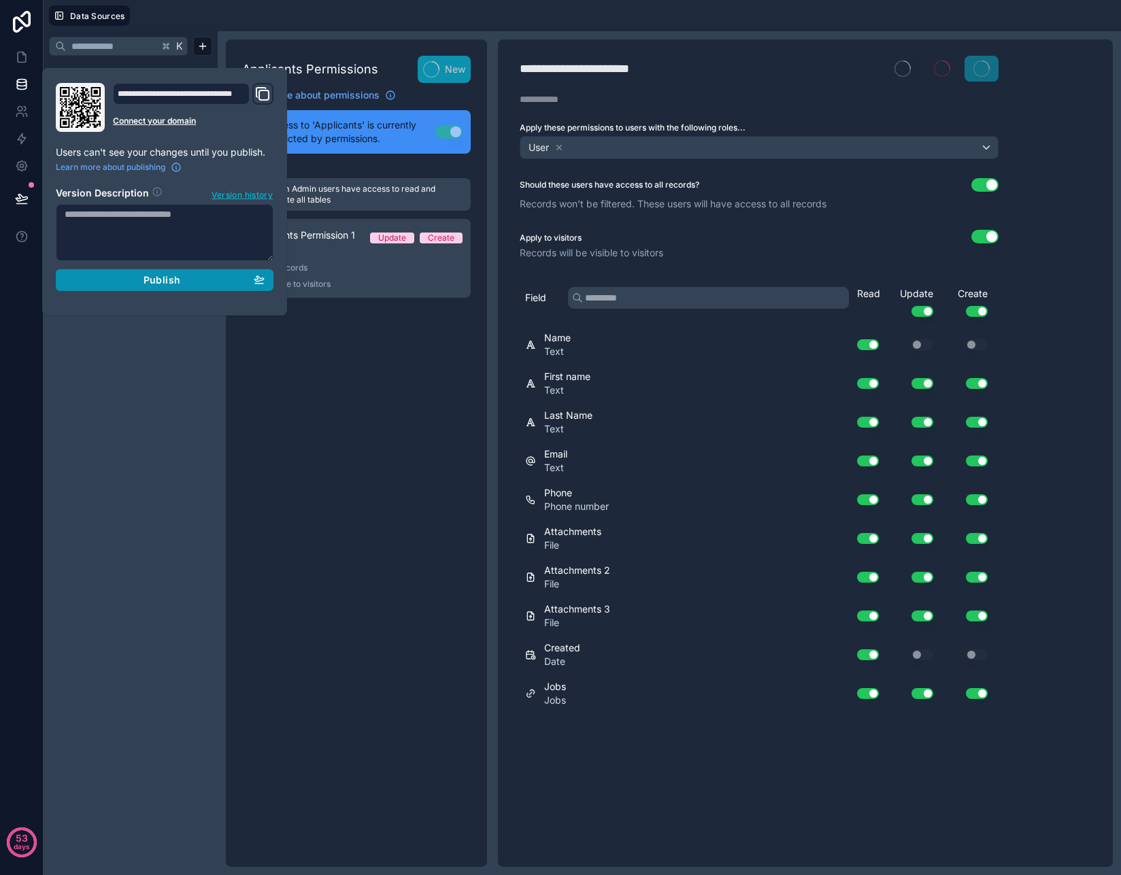
click at [129, 286] on button "Publish" at bounding box center [165, 280] width 218 height 22
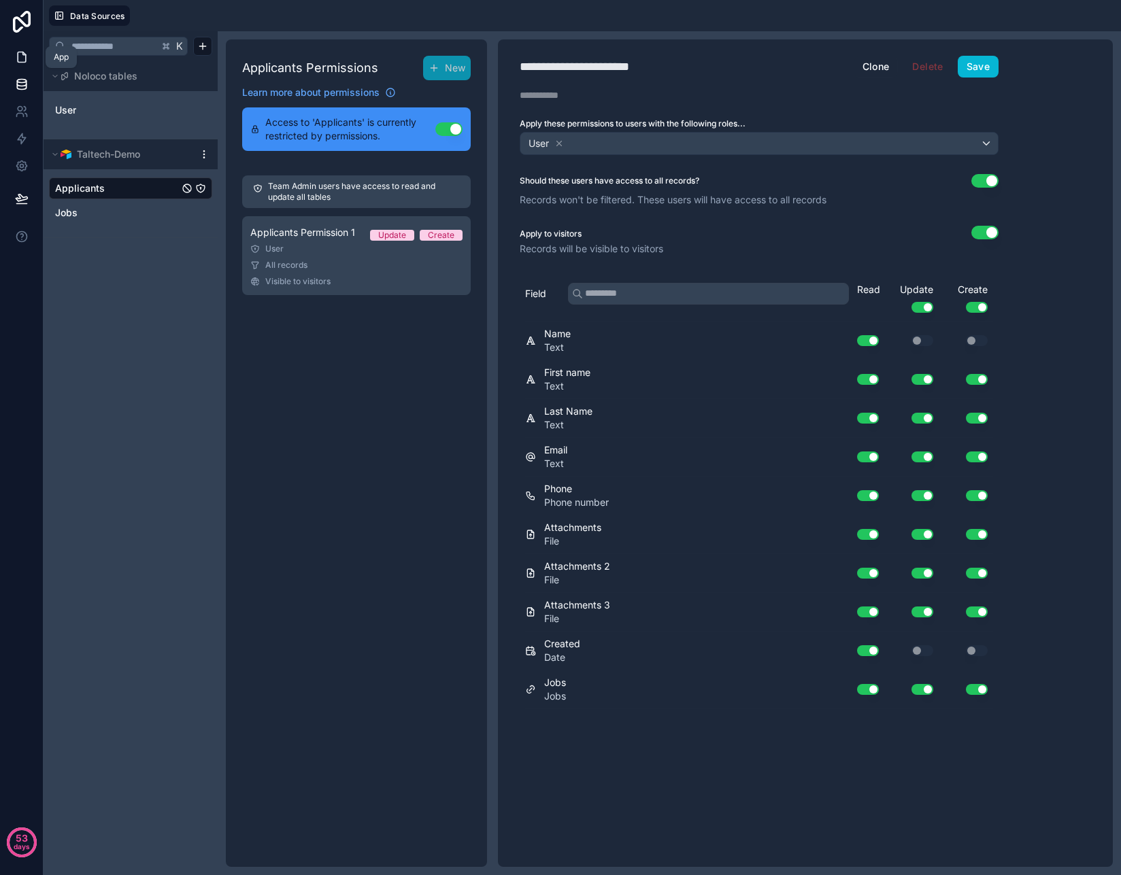
click at [20, 61] on icon at bounding box center [22, 57] width 14 height 14
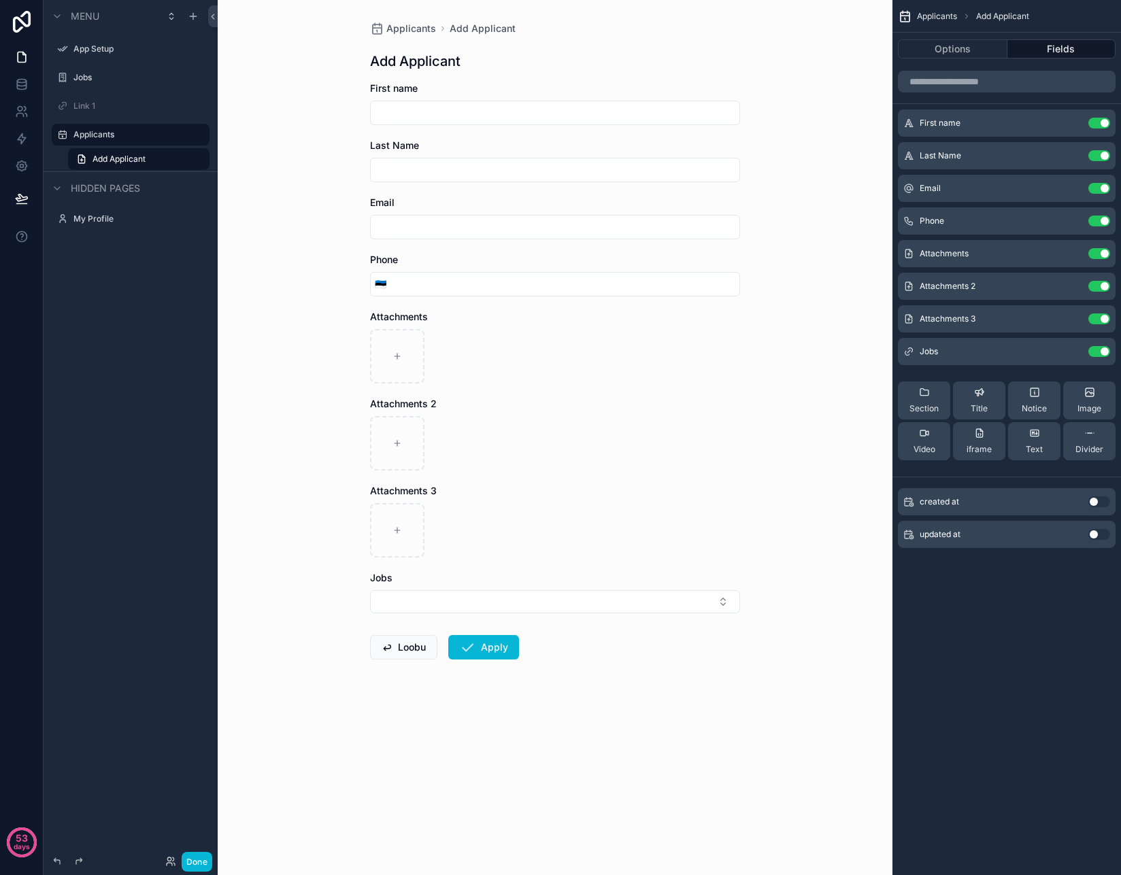
click at [578, 523] on div "scrollable content" at bounding box center [555, 530] width 370 height 54
click at [1072, 350] on icon "scrollable content" at bounding box center [1073, 350] width 5 height 5
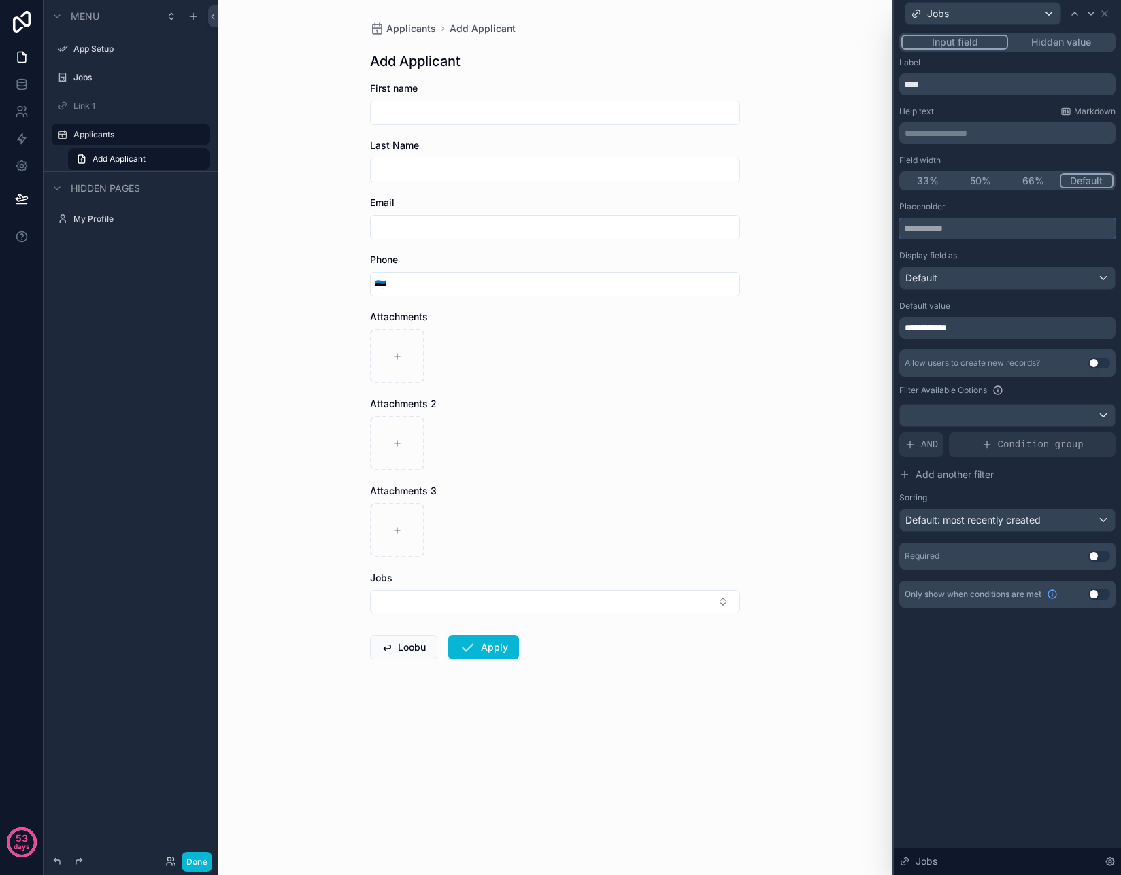
click at [1010, 224] on input "text" at bounding box center [1007, 229] width 216 height 22
click at [1010, 225] on input "text" at bounding box center [1007, 229] width 216 height 22
click at [952, 325] on span "**********" at bounding box center [930, 328] width 51 height 14
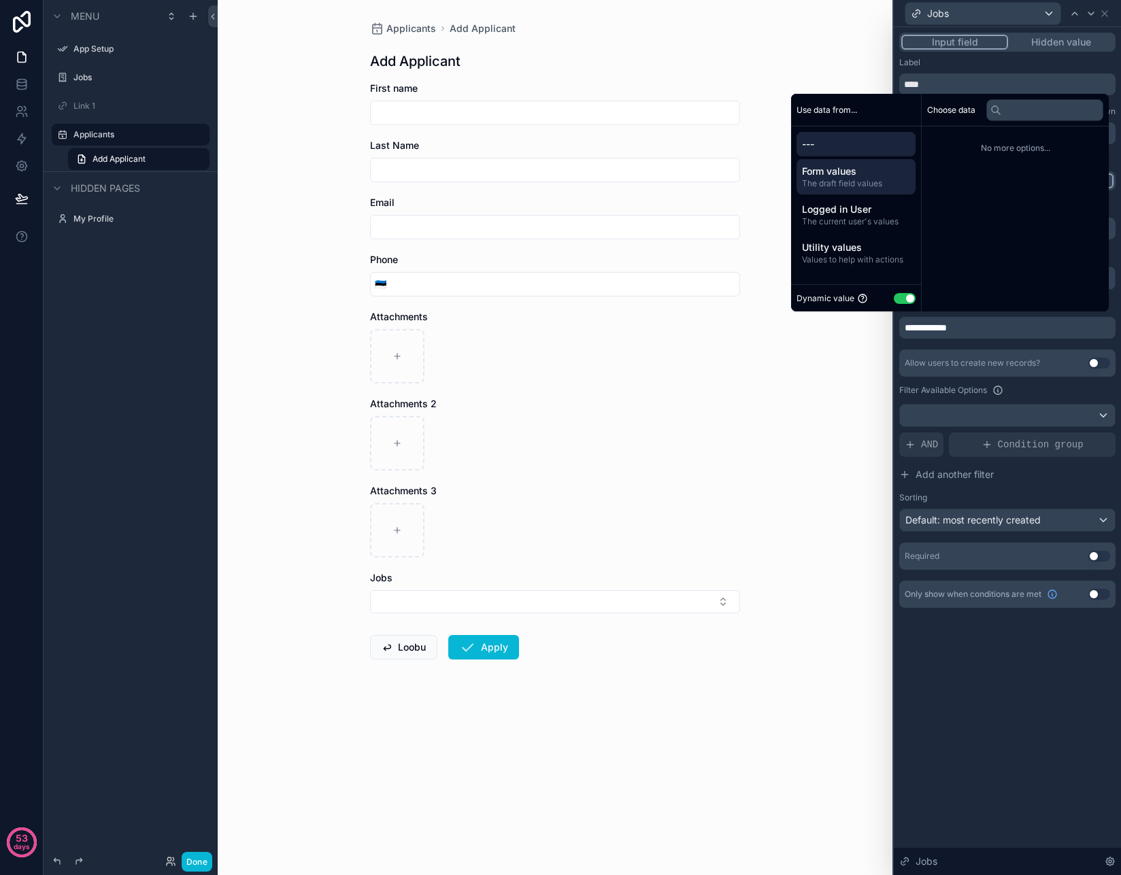
click at [839, 168] on span "Form values" at bounding box center [856, 172] width 108 height 14
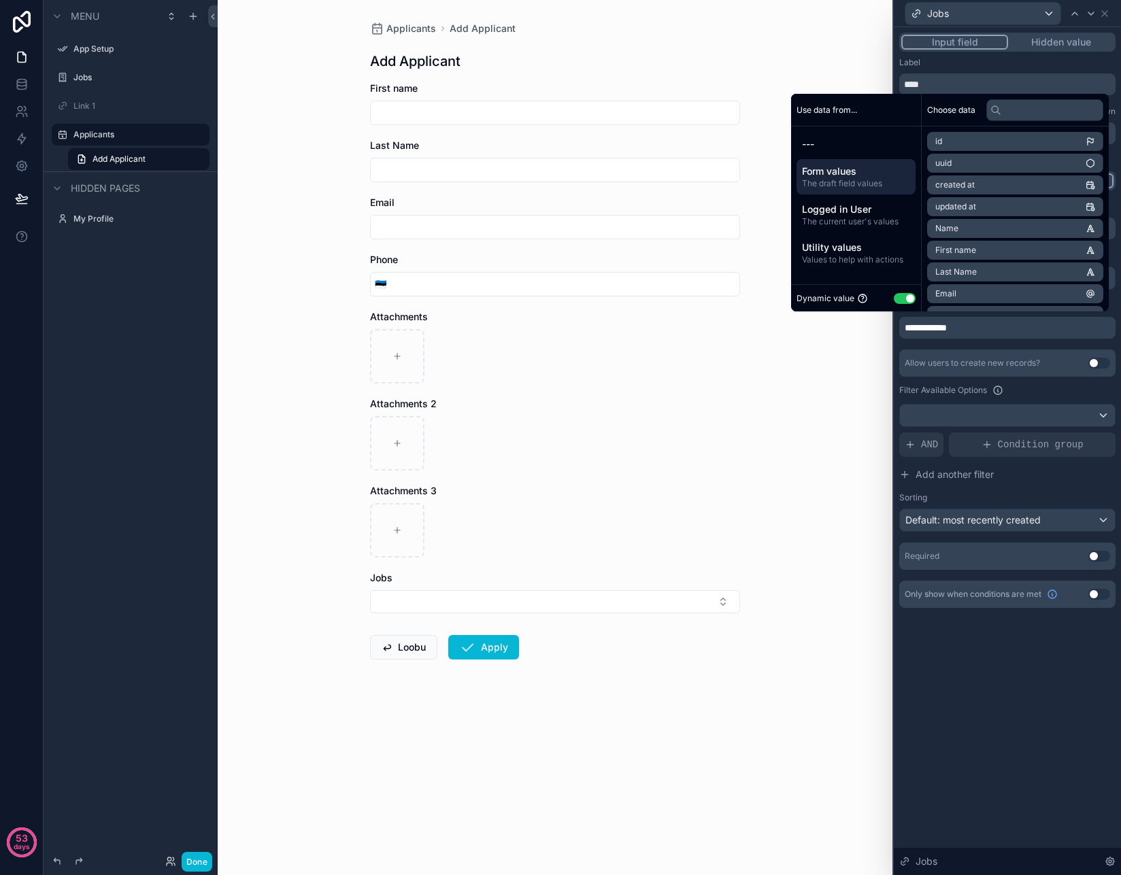
click at [1031, 137] on li "id" at bounding box center [1015, 141] width 176 height 19
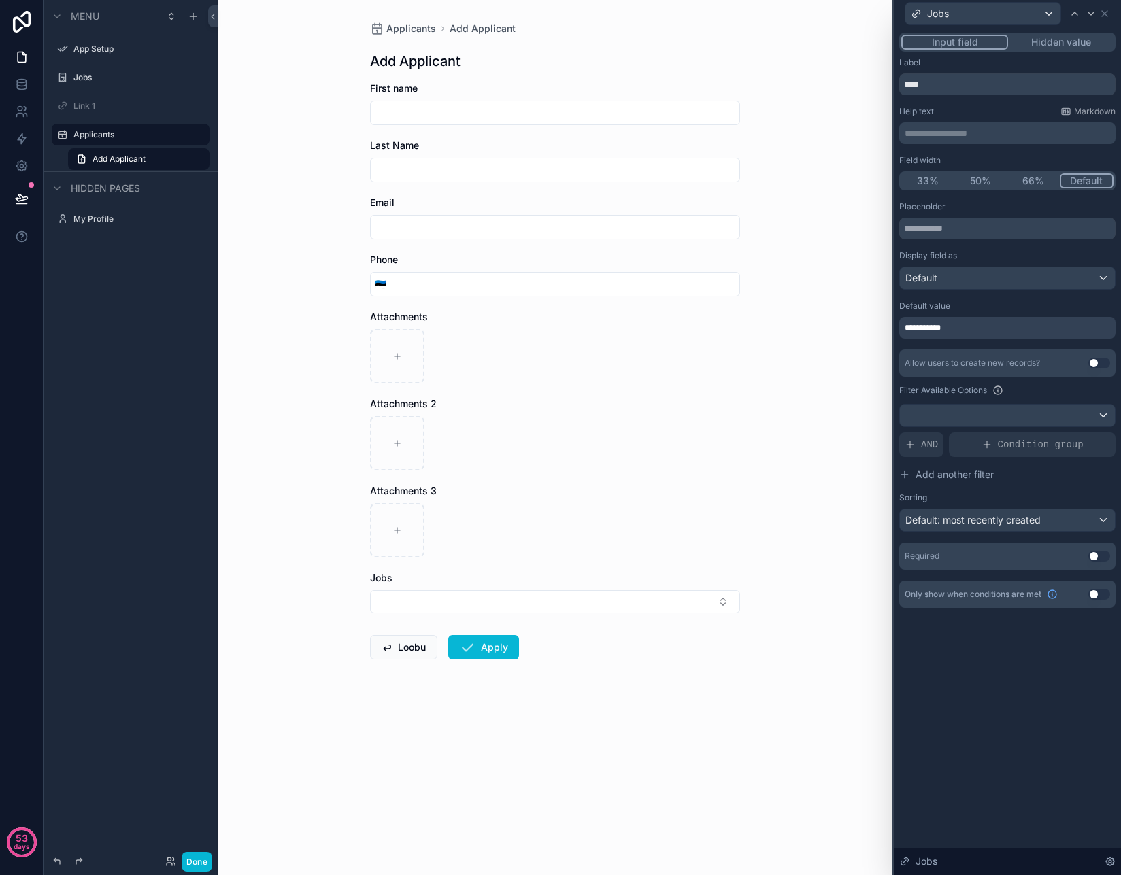
click at [984, 356] on div "Allow users to create new records? Use setting" at bounding box center [1007, 363] width 216 height 27
click at [1005, 397] on div at bounding box center [998, 390] width 16 height 16
click at [1005, 406] on div at bounding box center [1007, 416] width 215 height 22
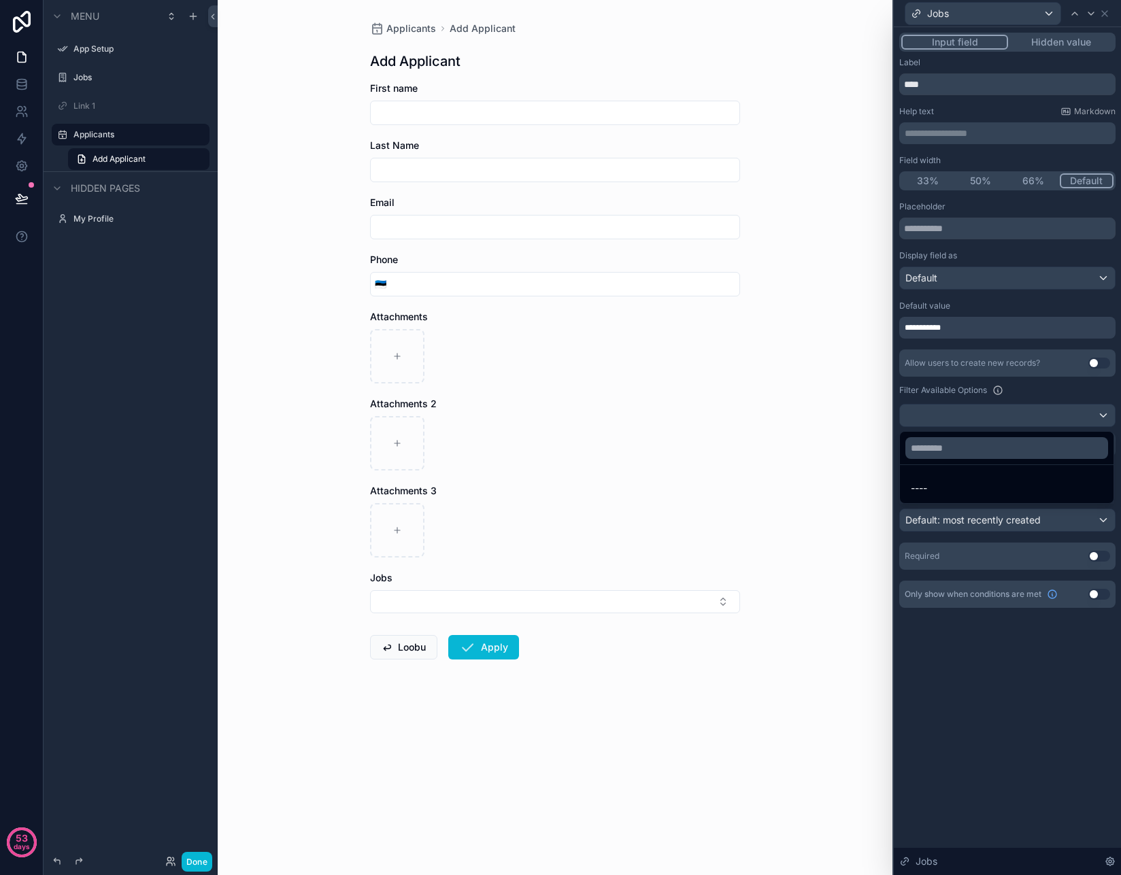
click at [1005, 406] on div at bounding box center [1007, 437] width 227 height 875
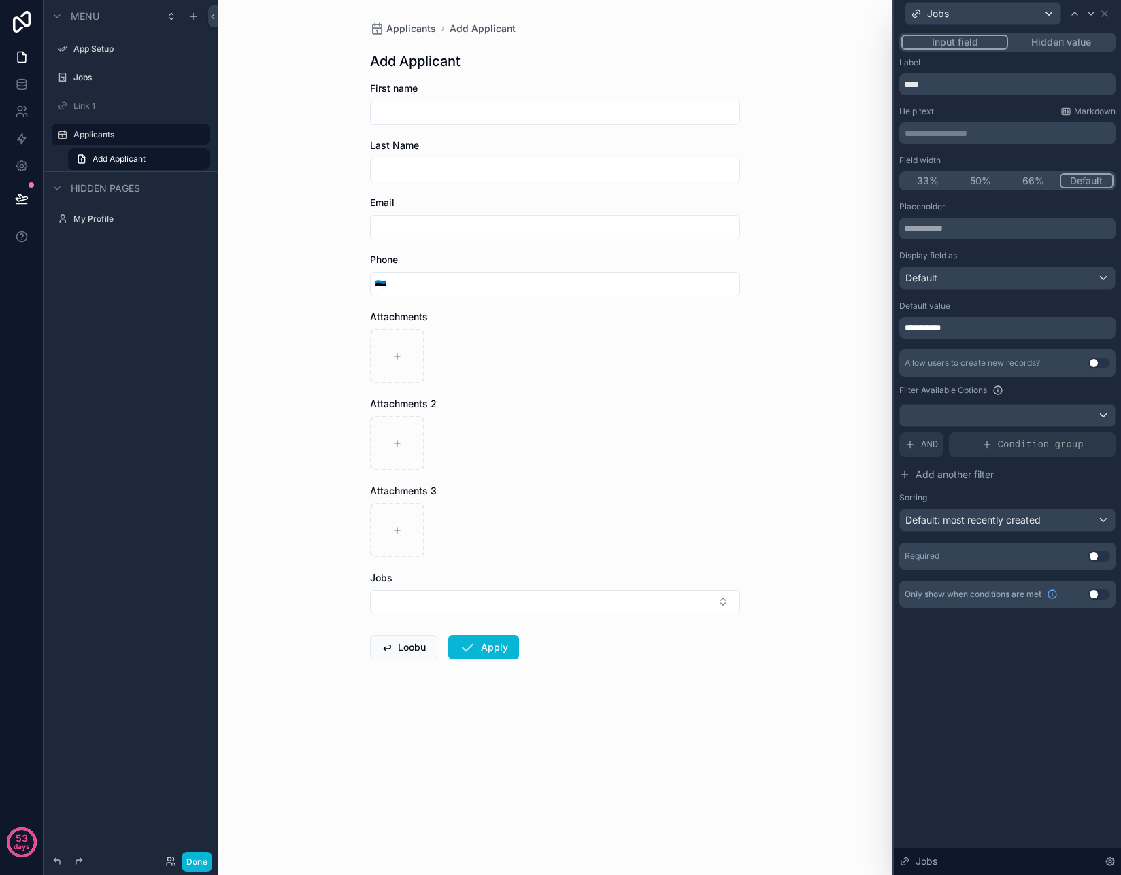
click at [996, 326] on div "**********" at bounding box center [1007, 328] width 216 height 22
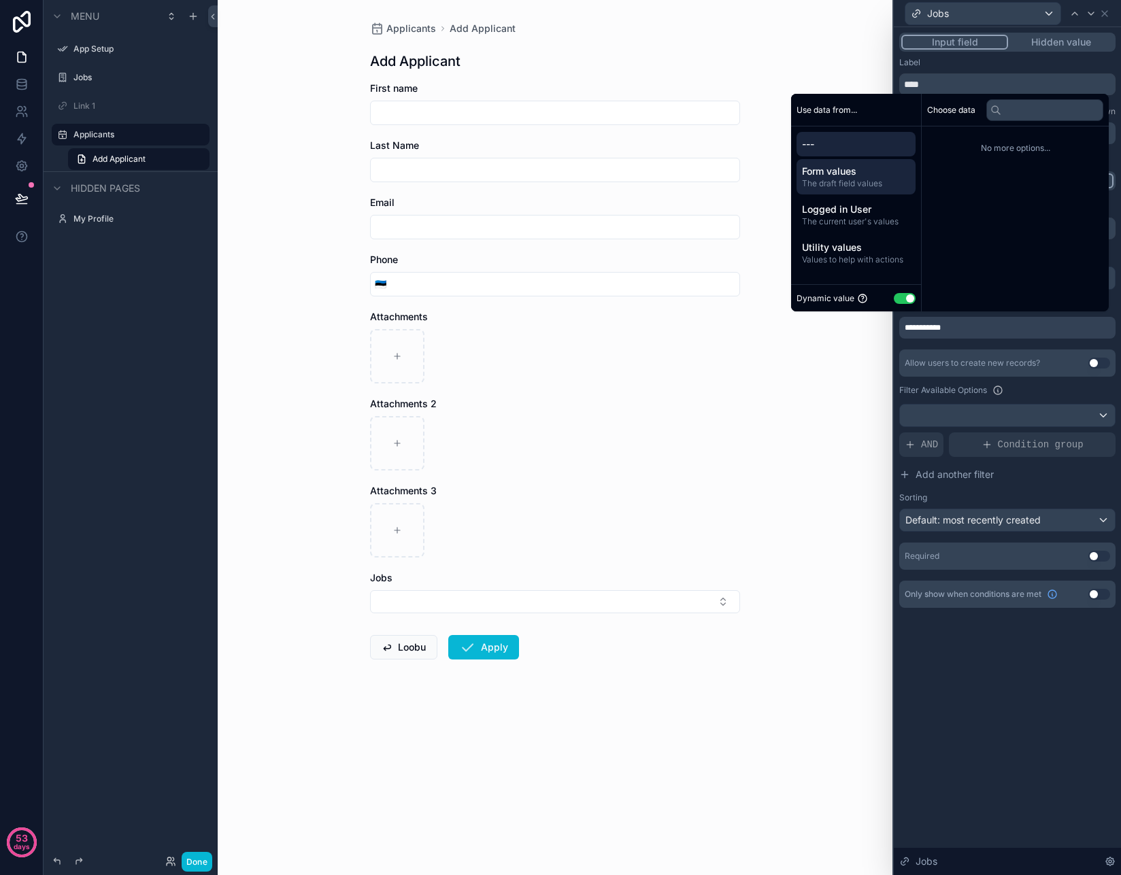
click at [858, 177] on span "Form values" at bounding box center [856, 172] width 108 height 14
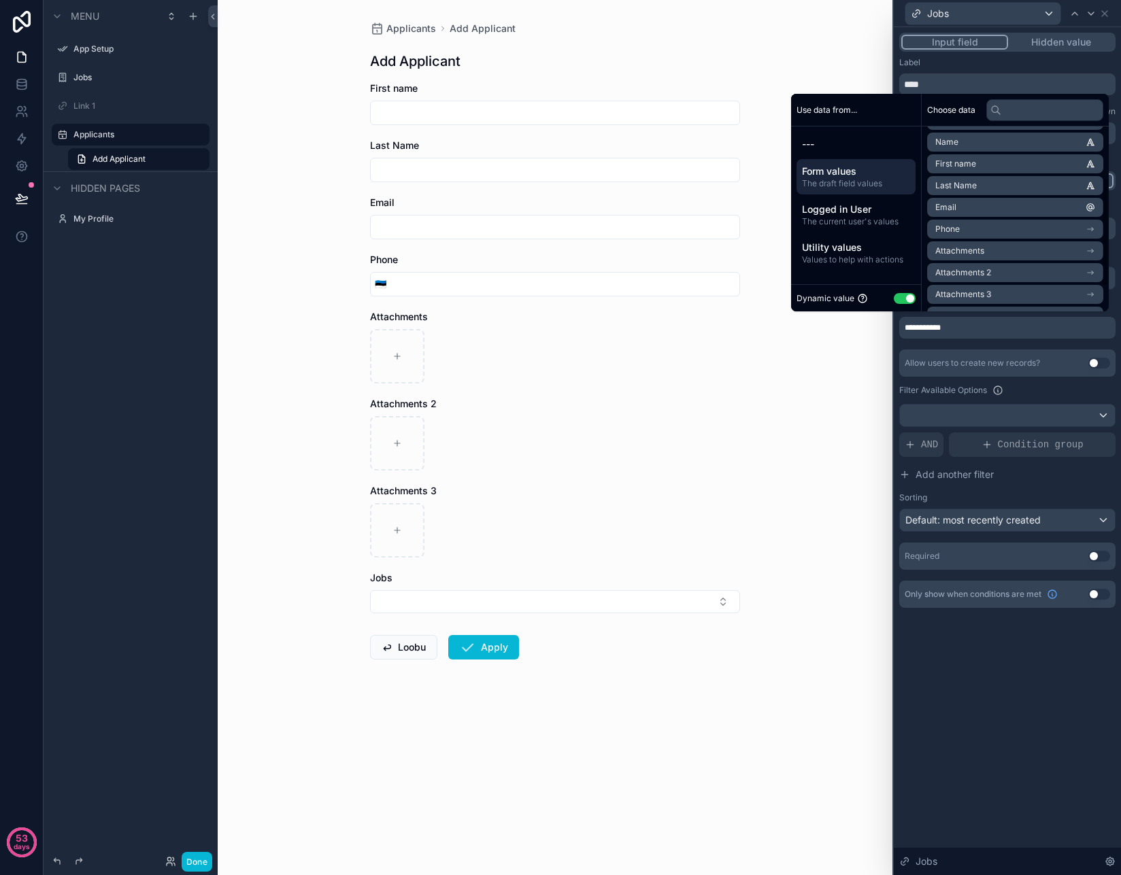
scroll to position [128, 0]
click at [1063, 292] on li "noloco comments collection" at bounding box center [1015, 296] width 176 height 19
click at [935, 144] on icon at bounding box center [940, 142] width 10 height 10
click at [808, 203] on span "Logged in User" at bounding box center [856, 210] width 108 height 14
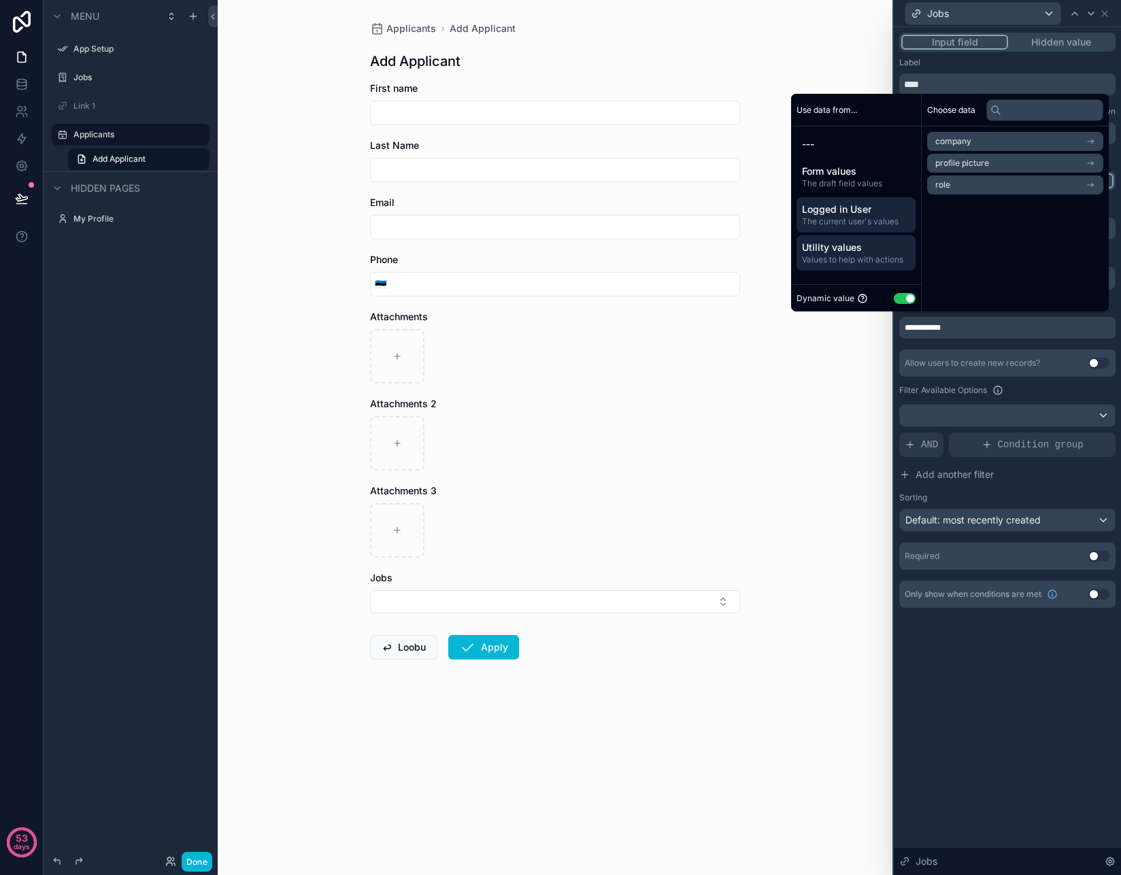
click at [809, 249] on span "Utility values" at bounding box center [856, 248] width 108 height 14
click at [898, 295] on button "Use setting" at bounding box center [905, 298] width 22 height 11
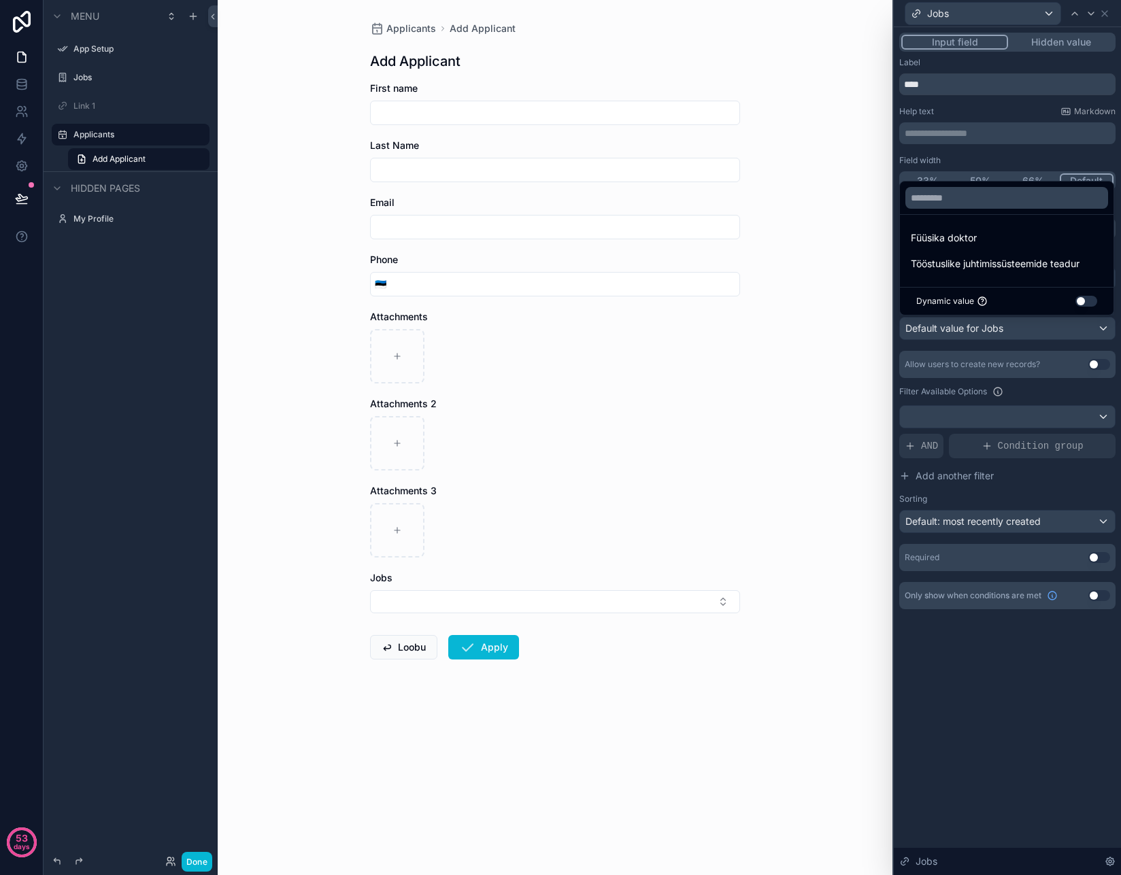
click at [992, 425] on div at bounding box center [1007, 437] width 227 height 875
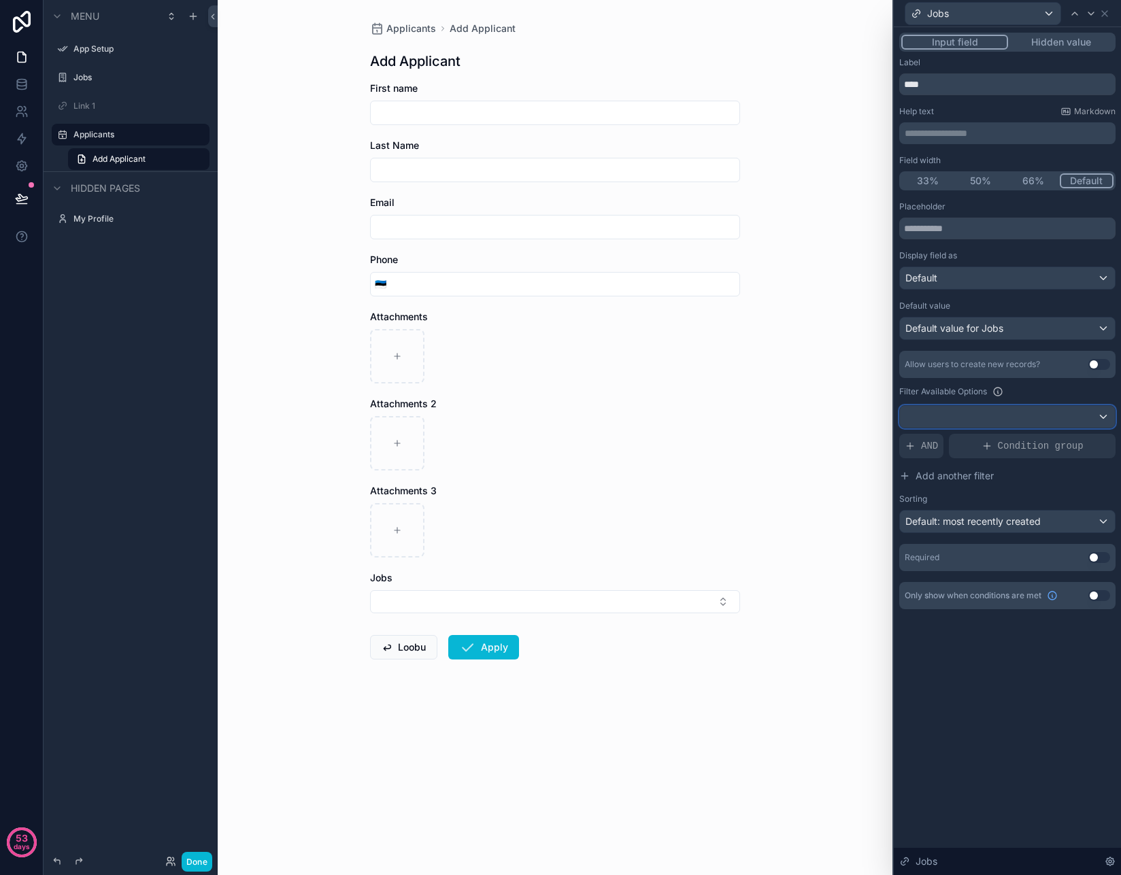
click at [993, 417] on div at bounding box center [1007, 417] width 215 height 22
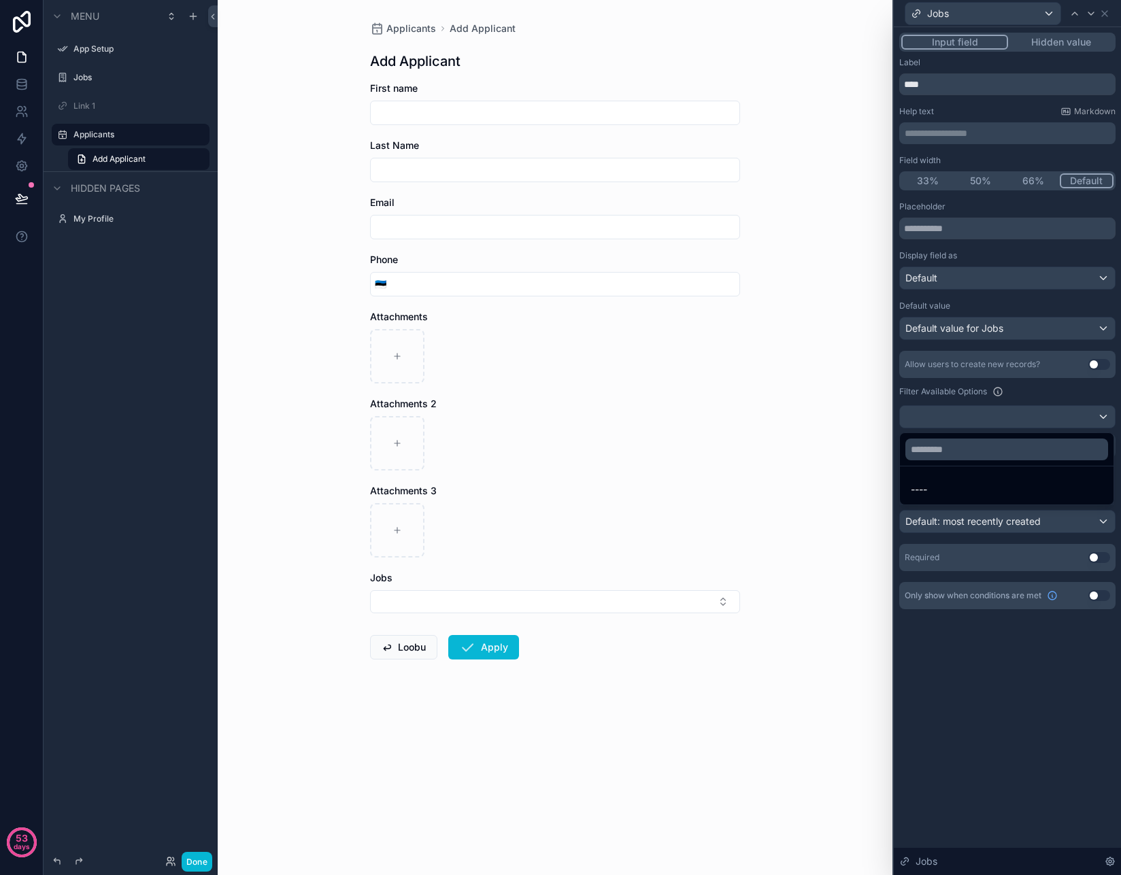
click at [993, 417] on div at bounding box center [1007, 437] width 227 height 875
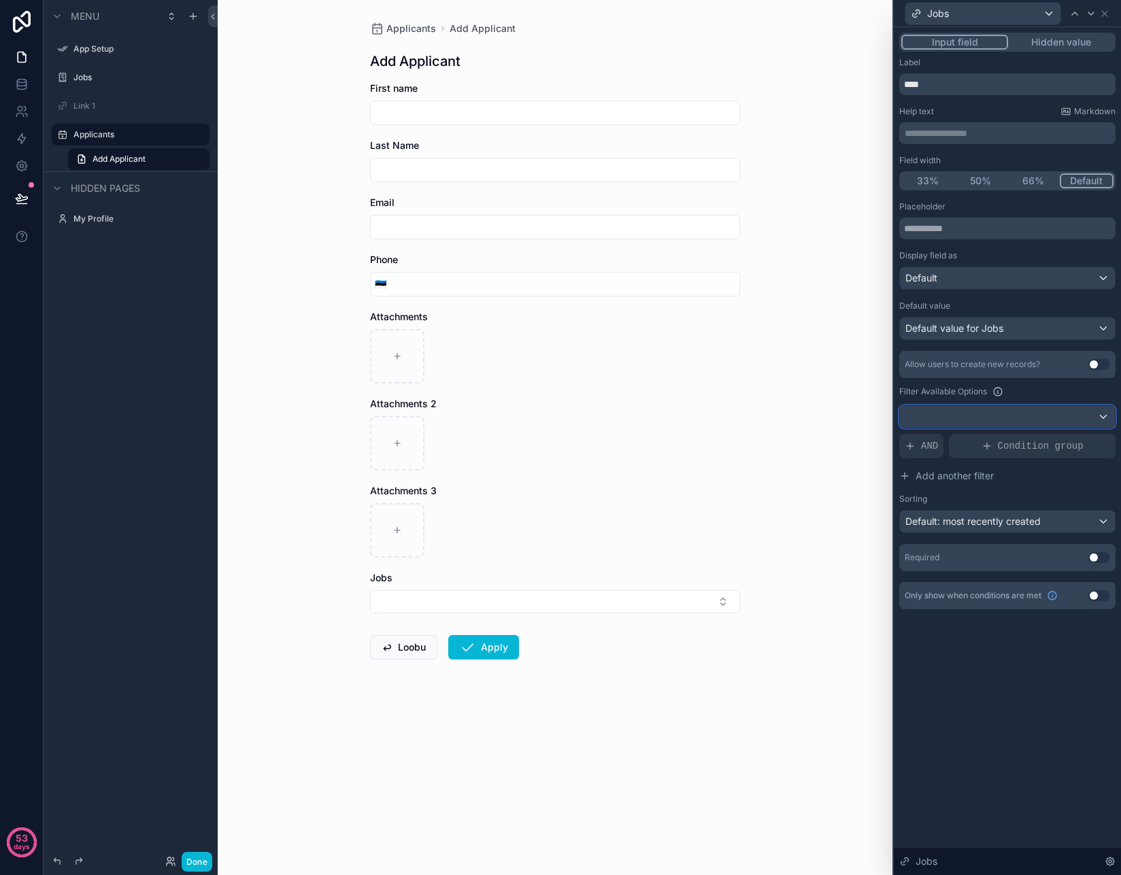
click at [993, 409] on div at bounding box center [1007, 417] width 215 height 22
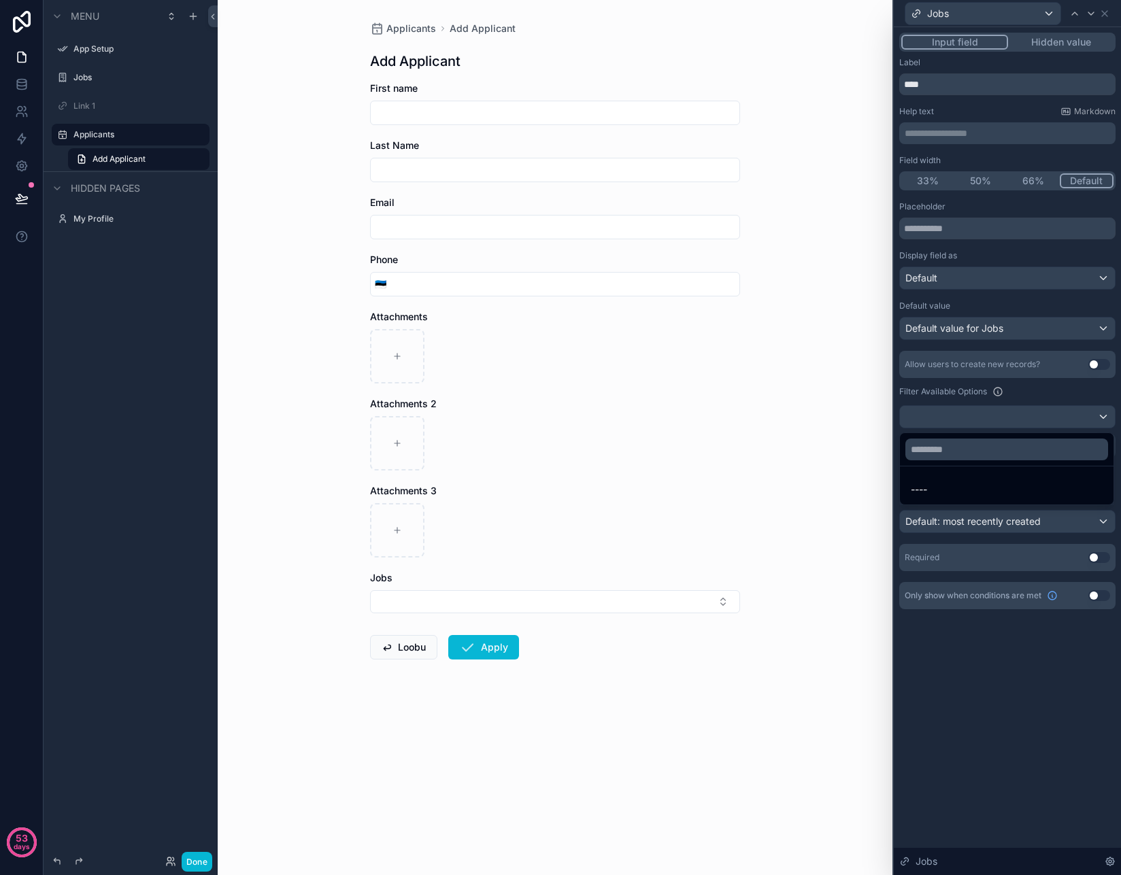
click at [993, 409] on div at bounding box center [1007, 437] width 227 height 875
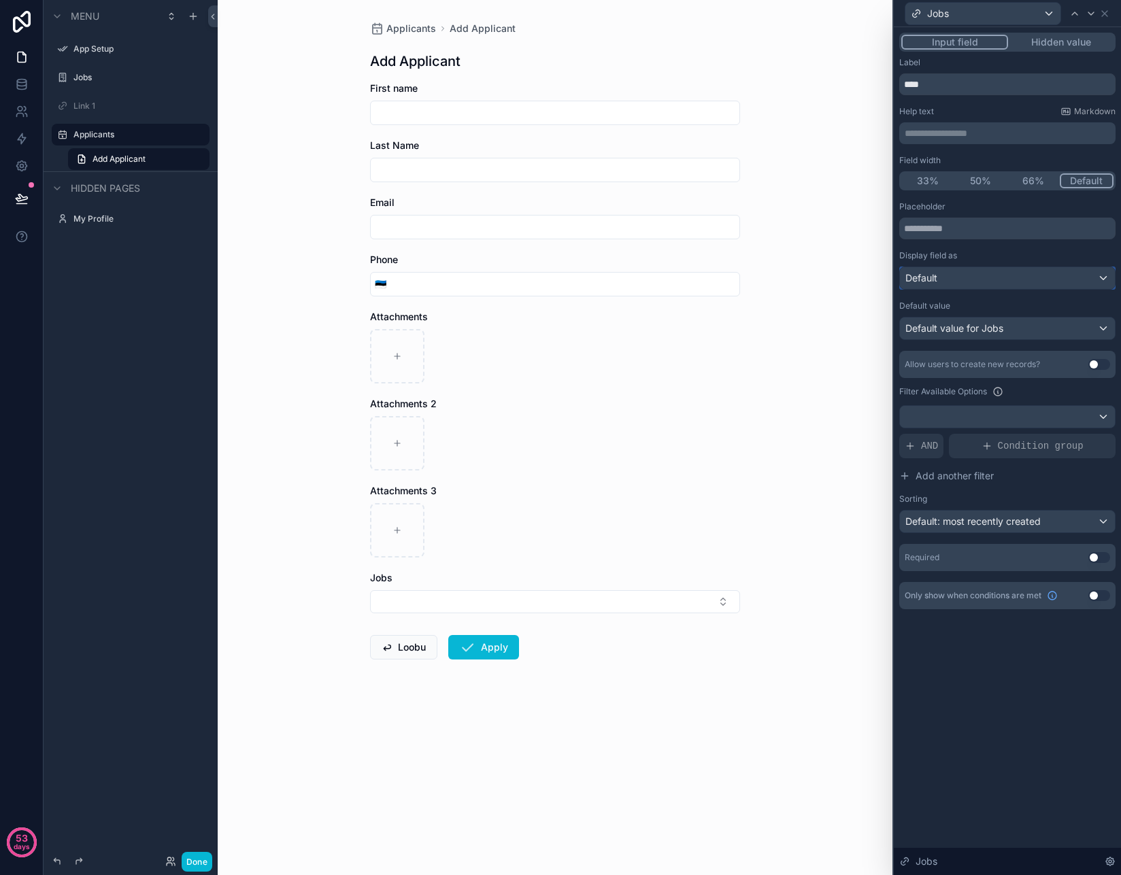
click at [1007, 268] on div "Default" at bounding box center [1007, 278] width 215 height 22
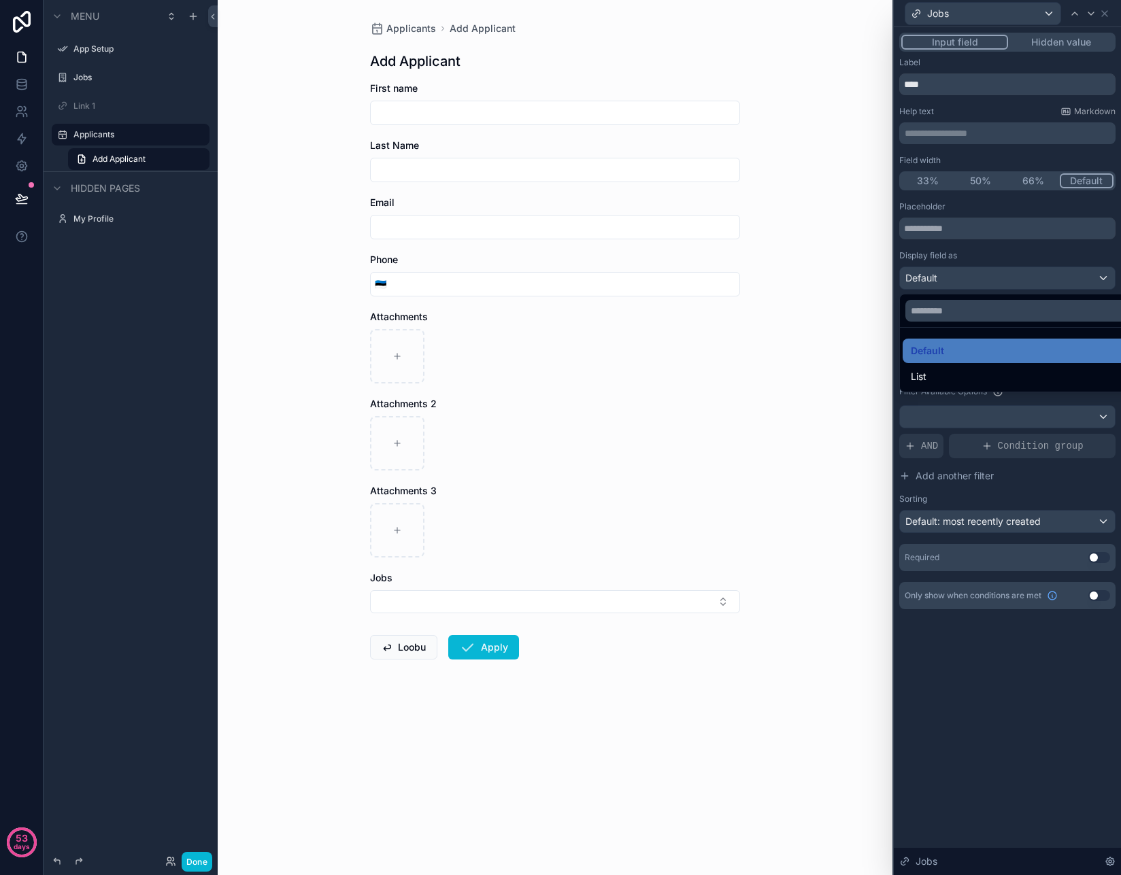
click at [1007, 268] on div at bounding box center [1007, 437] width 227 height 875
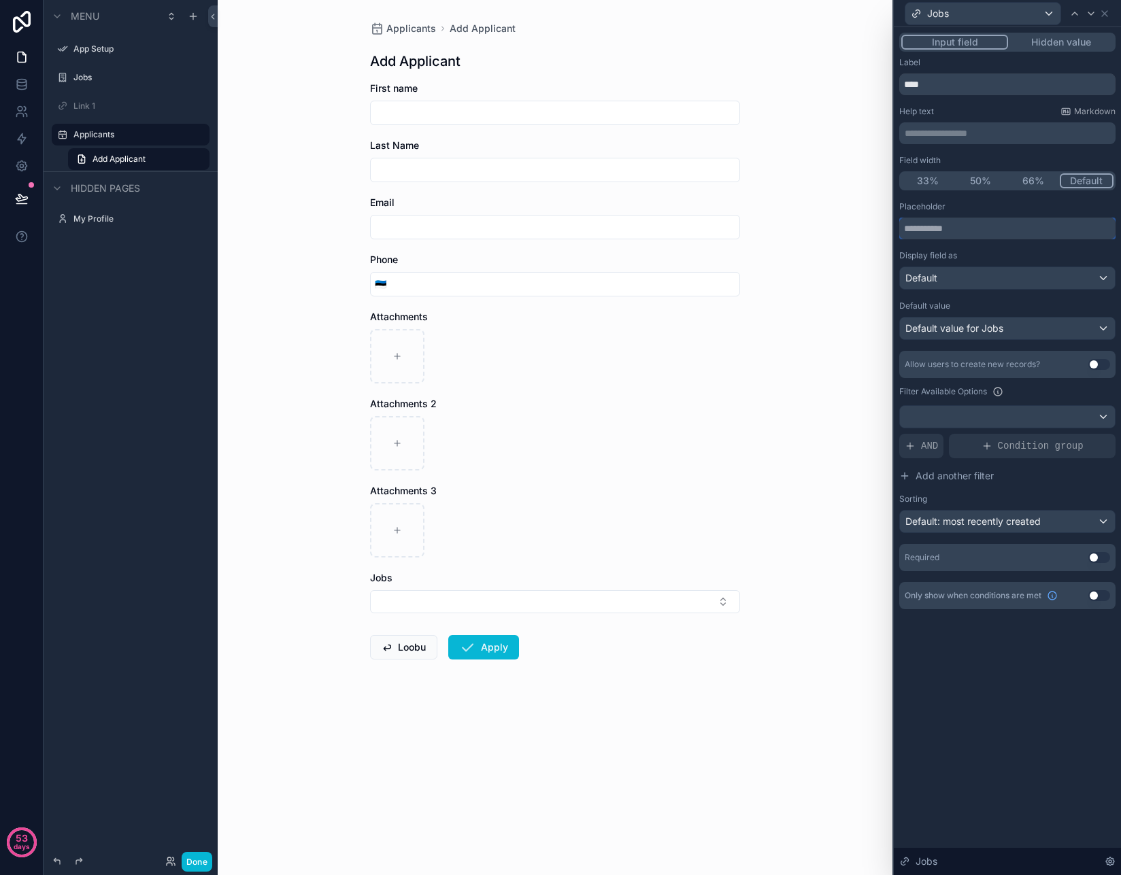
click at [1009, 229] on input "text" at bounding box center [1007, 229] width 216 height 22
click at [980, 363] on div "Allow users to create new records?" at bounding box center [972, 364] width 135 height 11
click at [1018, 328] on div "Default value for Jobs" at bounding box center [1007, 329] width 215 height 22
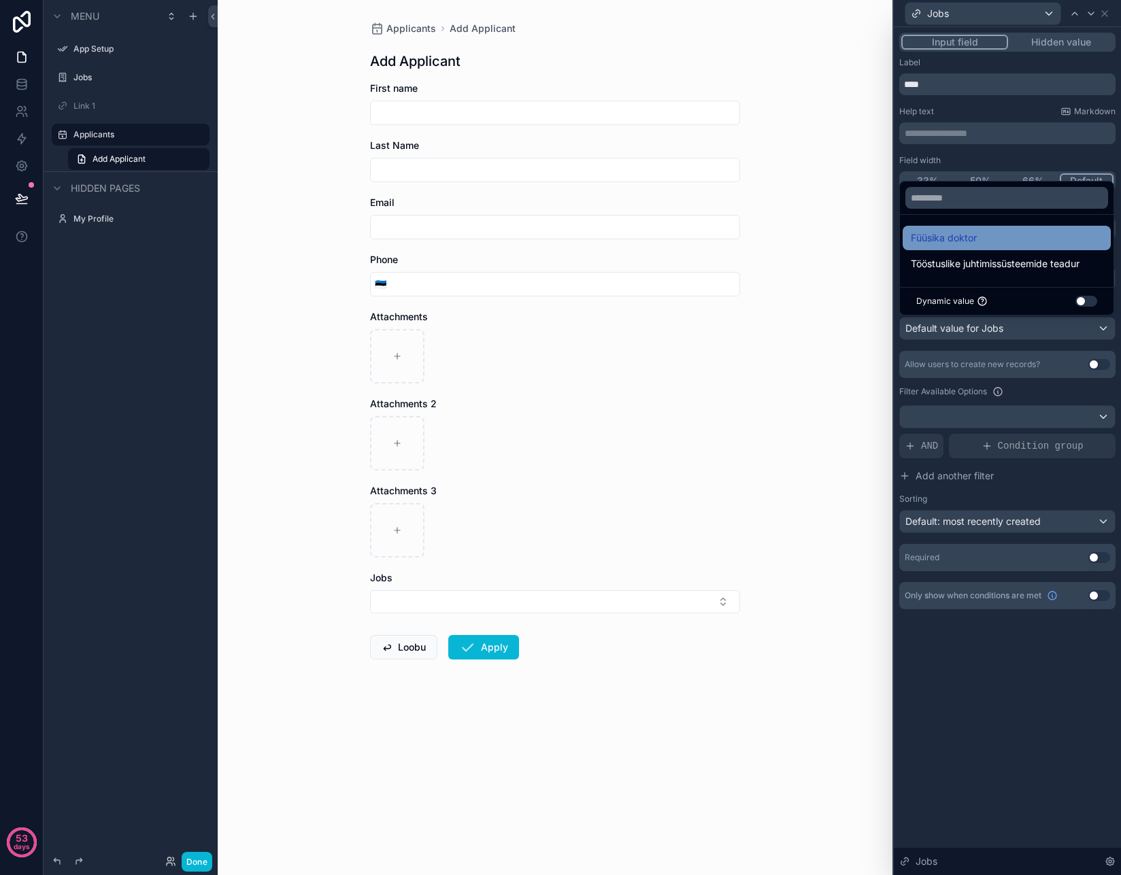
click at [1006, 246] on div "Füüsika doktor" at bounding box center [1007, 238] width 208 height 24
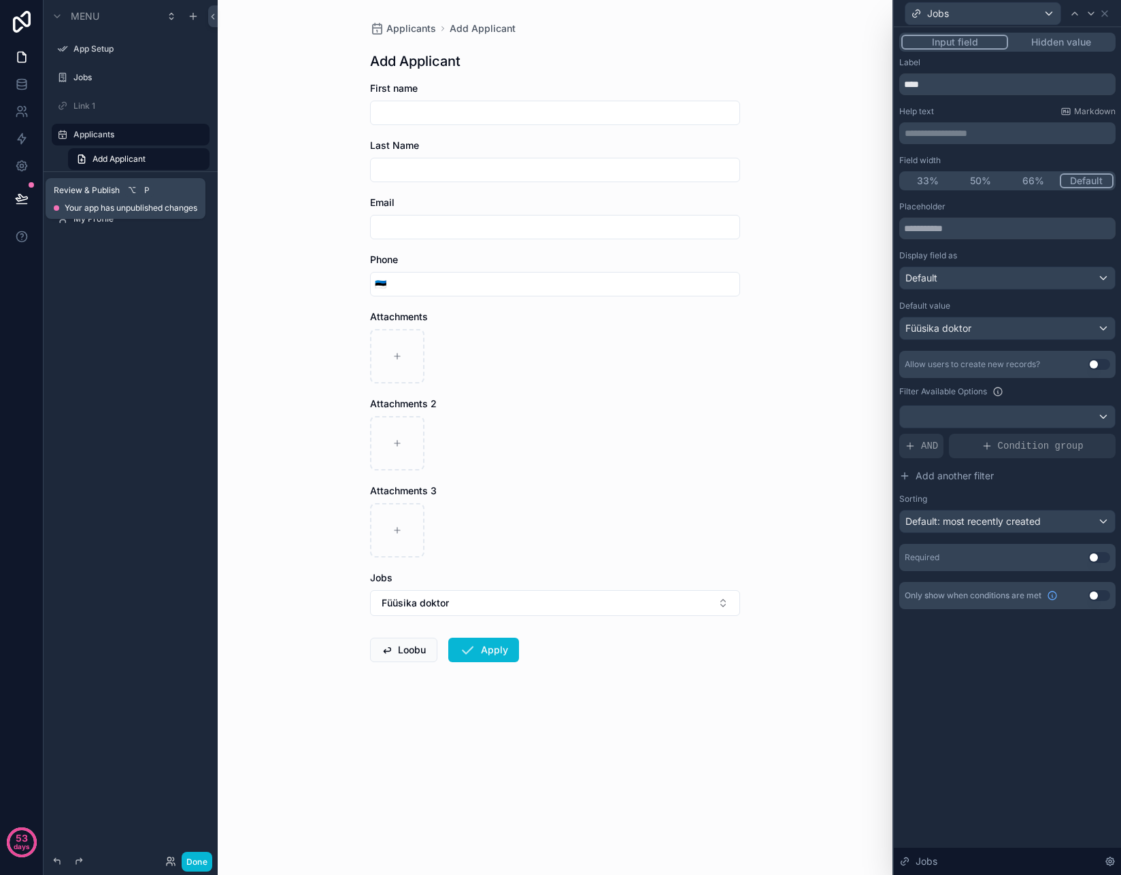
click at [22, 193] on icon at bounding box center [22, 199] width 14 height 14
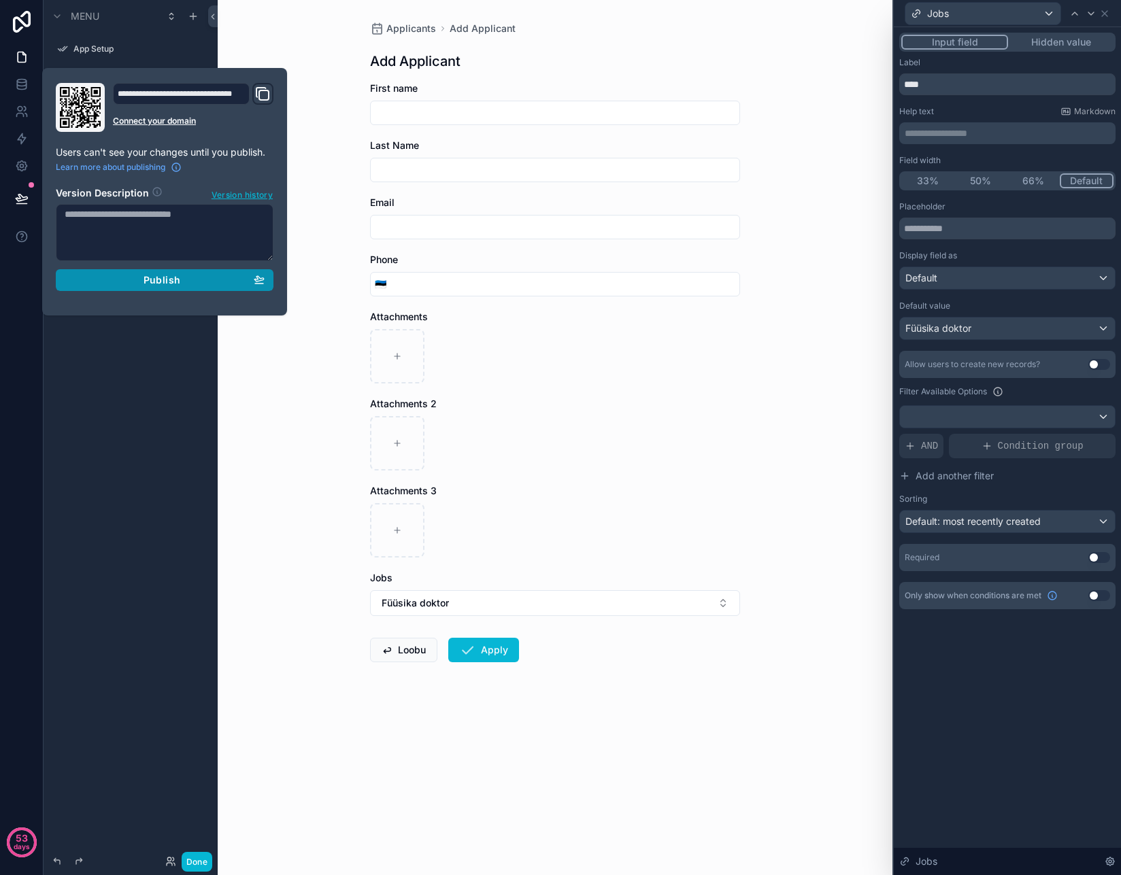
click at [110, 284] on div "Publish" at bounding box center [165, 280] width 200 height 12
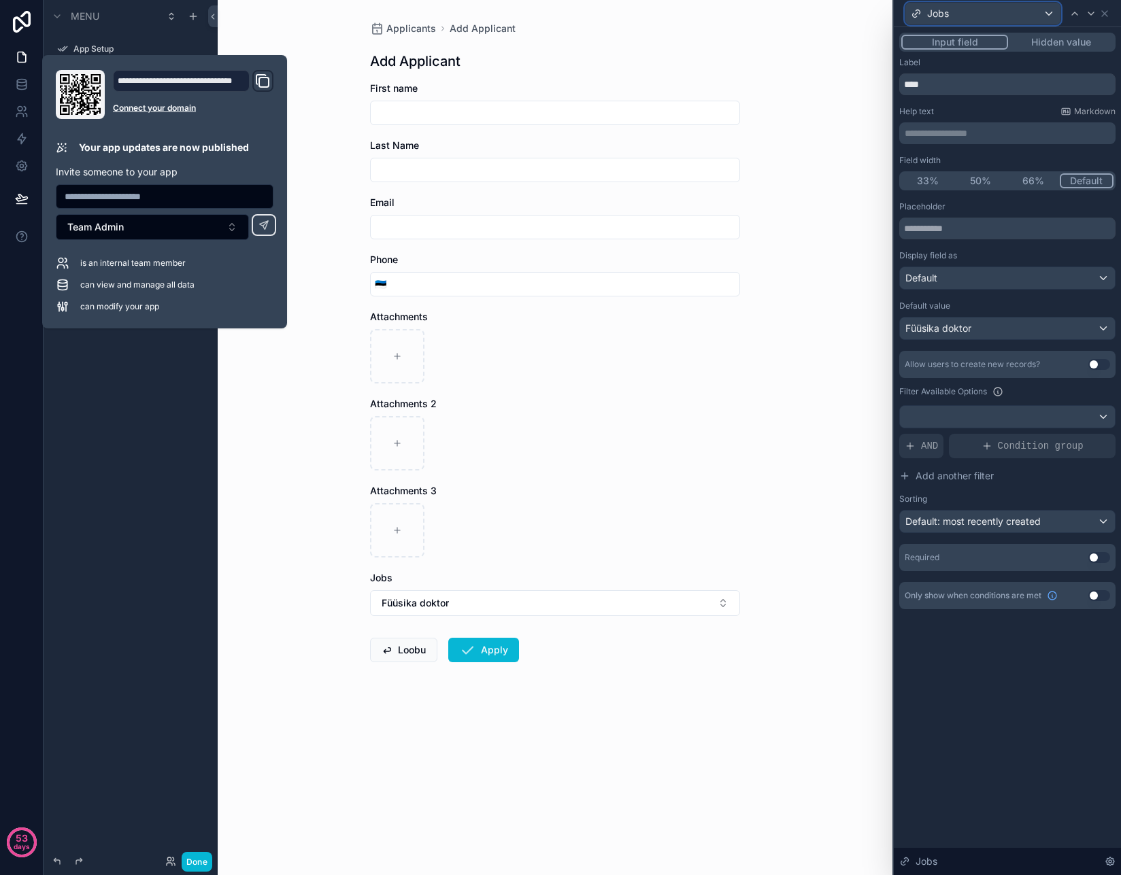
click at [1049, 15] on div "Jobs" at bounding box center [982, 14] width 155 height 22
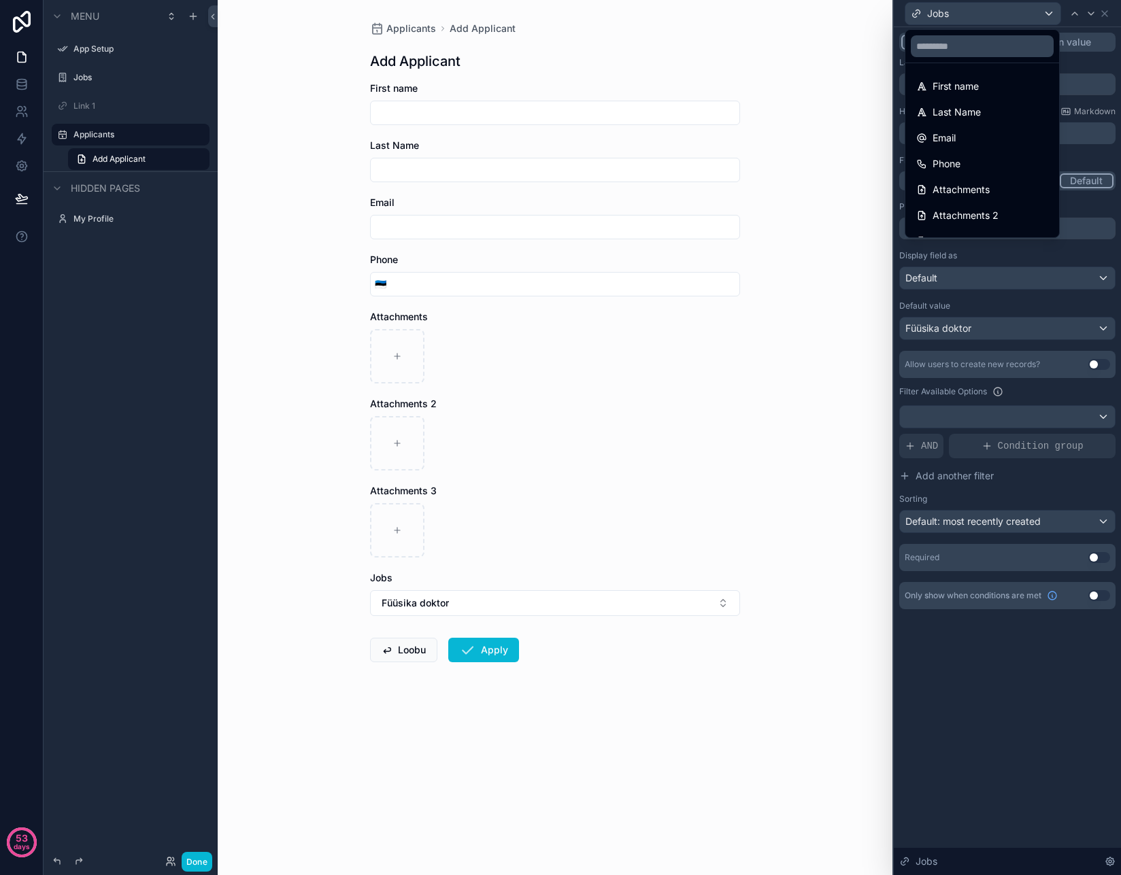
click at [1049, 15] on div at bounding box center [1007, 437] width 227 height 875
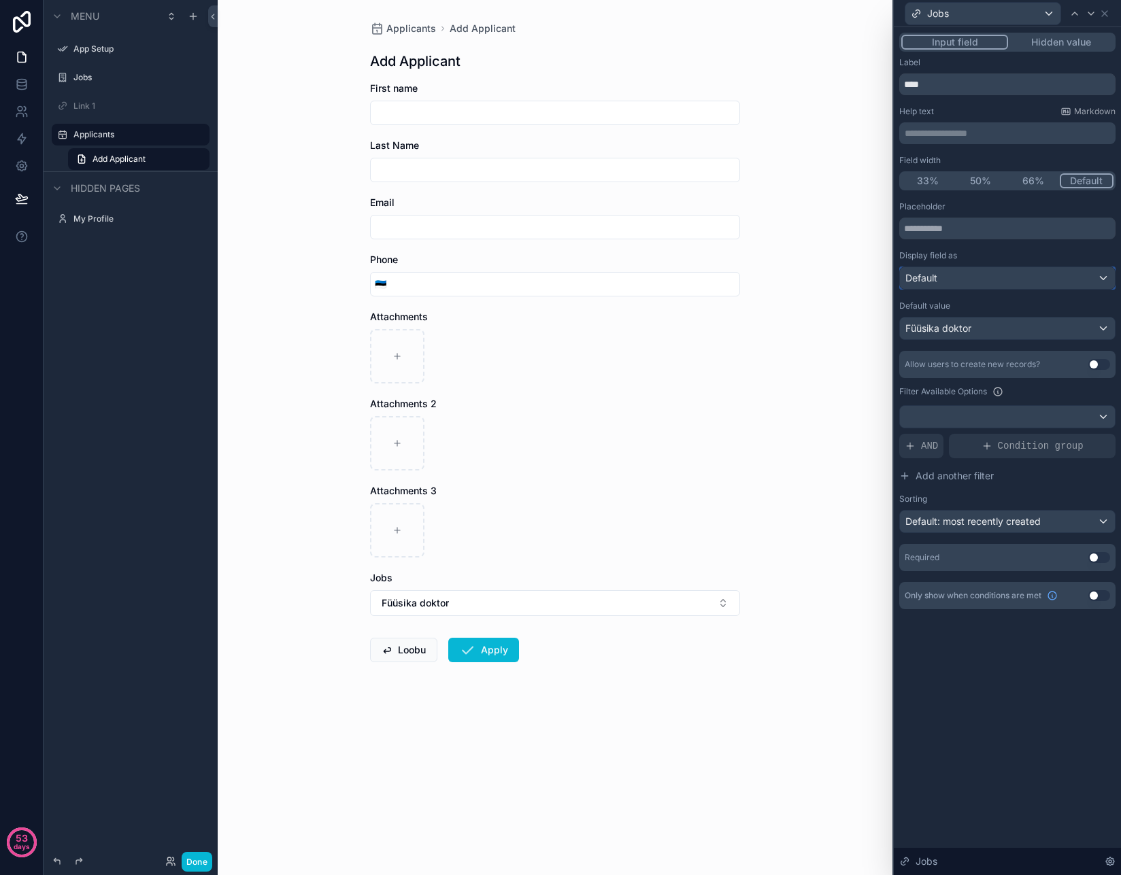
click at [1010, 280] on div "Default" at bounding box center [1007, 278] width 215 height 22
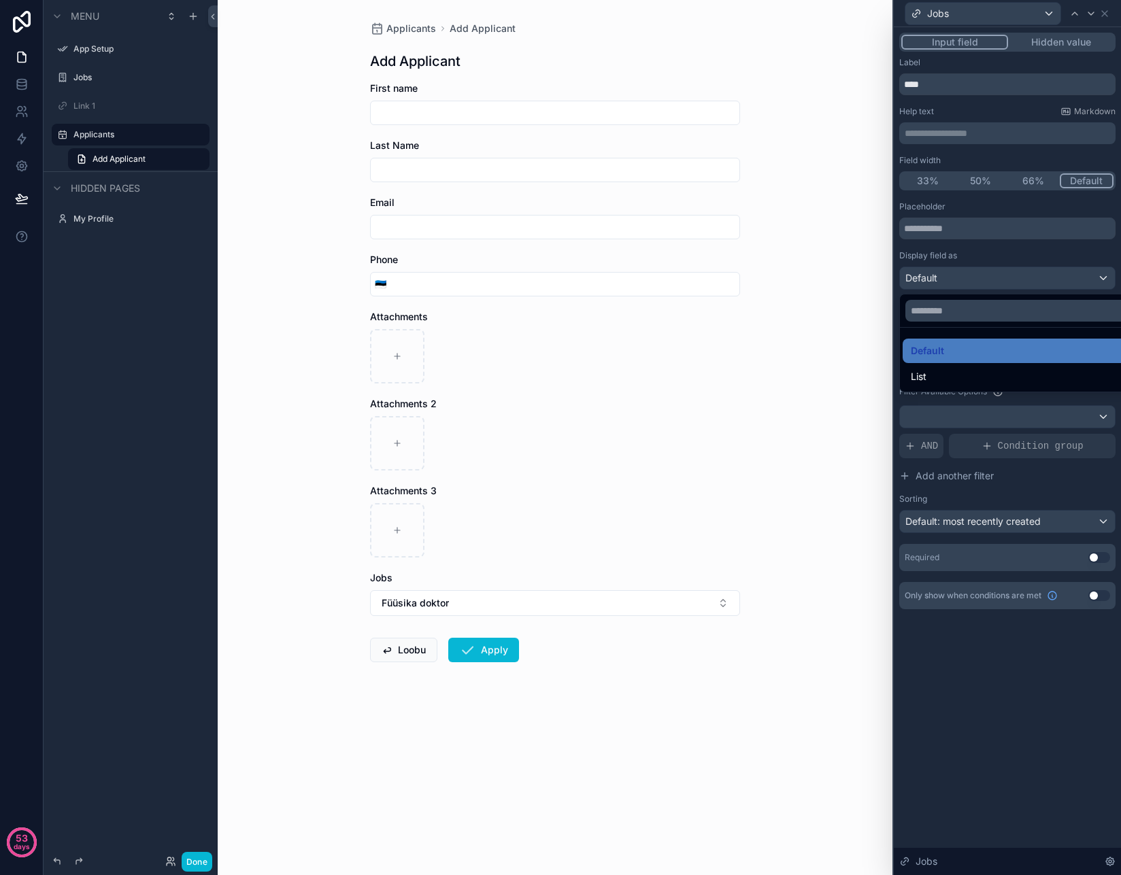
click at [1011, 250] on div at bounding box center [1007, 437] width 227 height 875
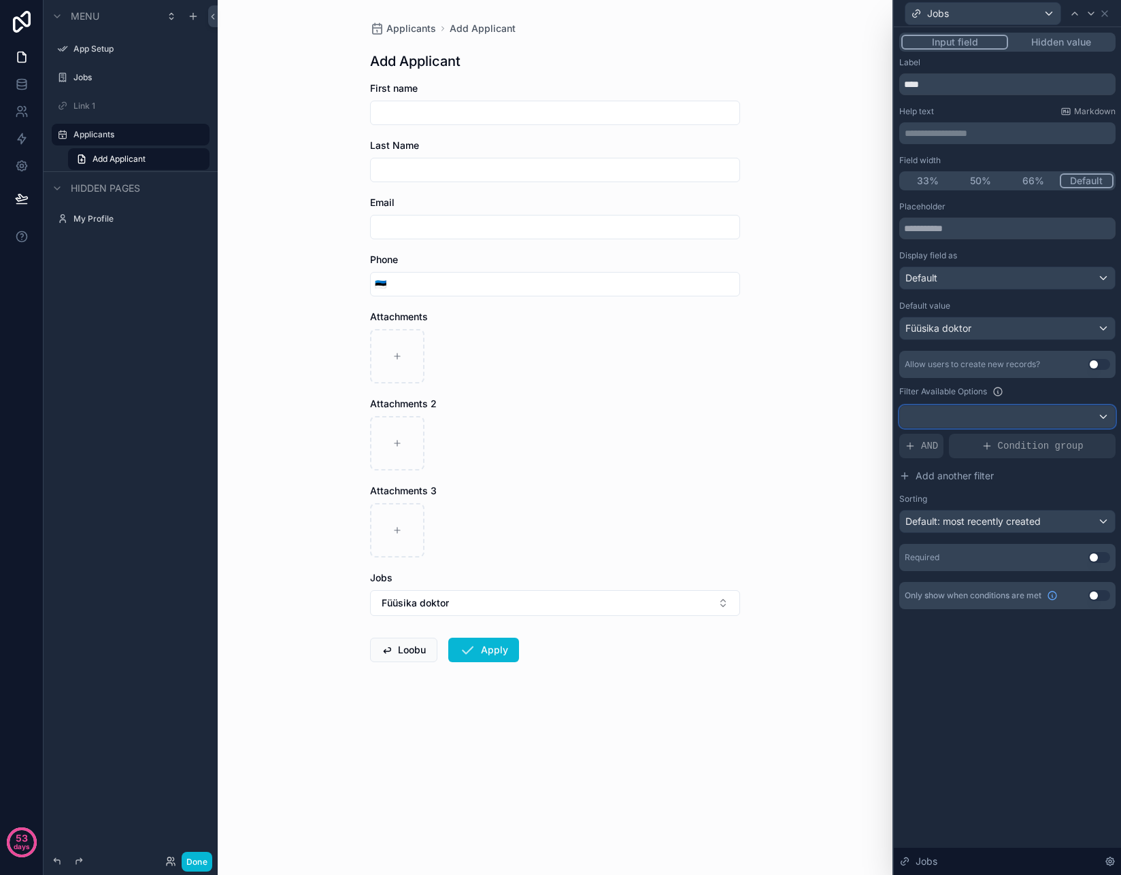
click at [1031, 421] on div at bounding box center [1007, 417] width 215 height 22
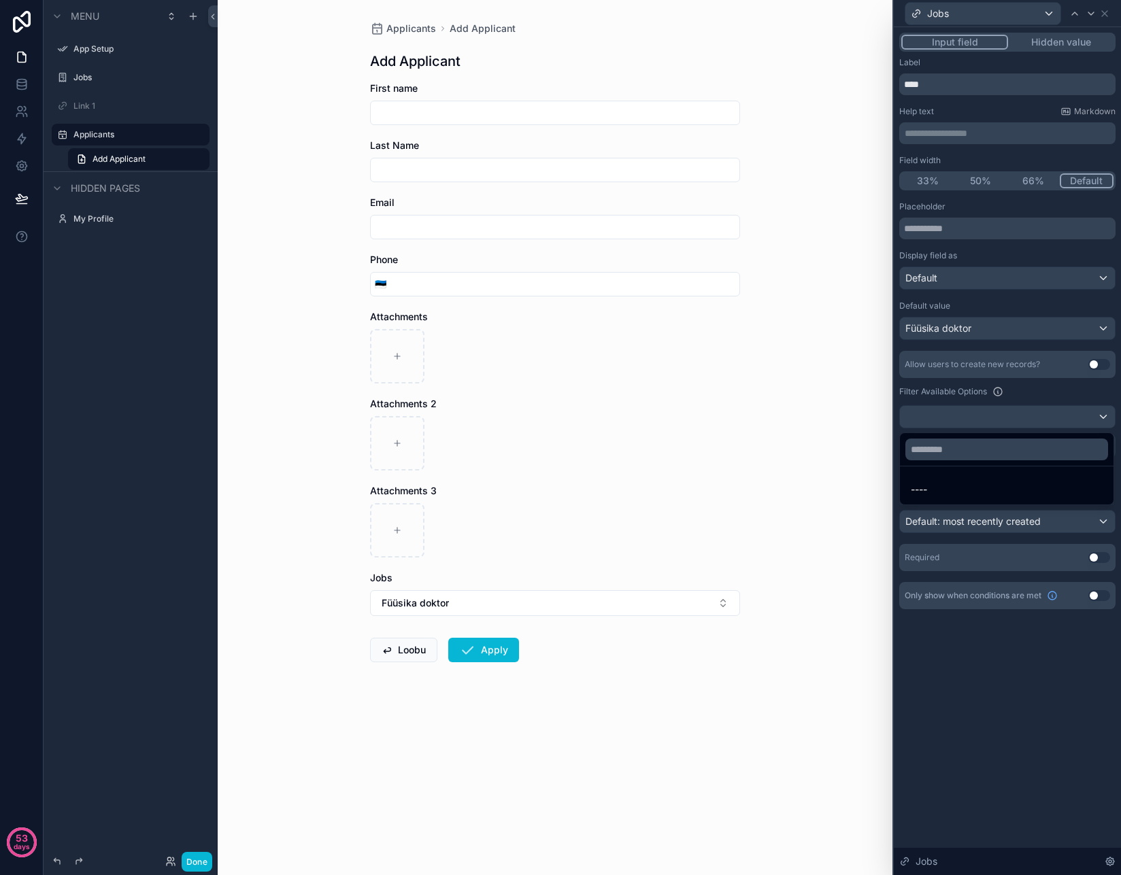
click at [1031, 421] on div at bounding box center [1007, 437] width 227 height 875
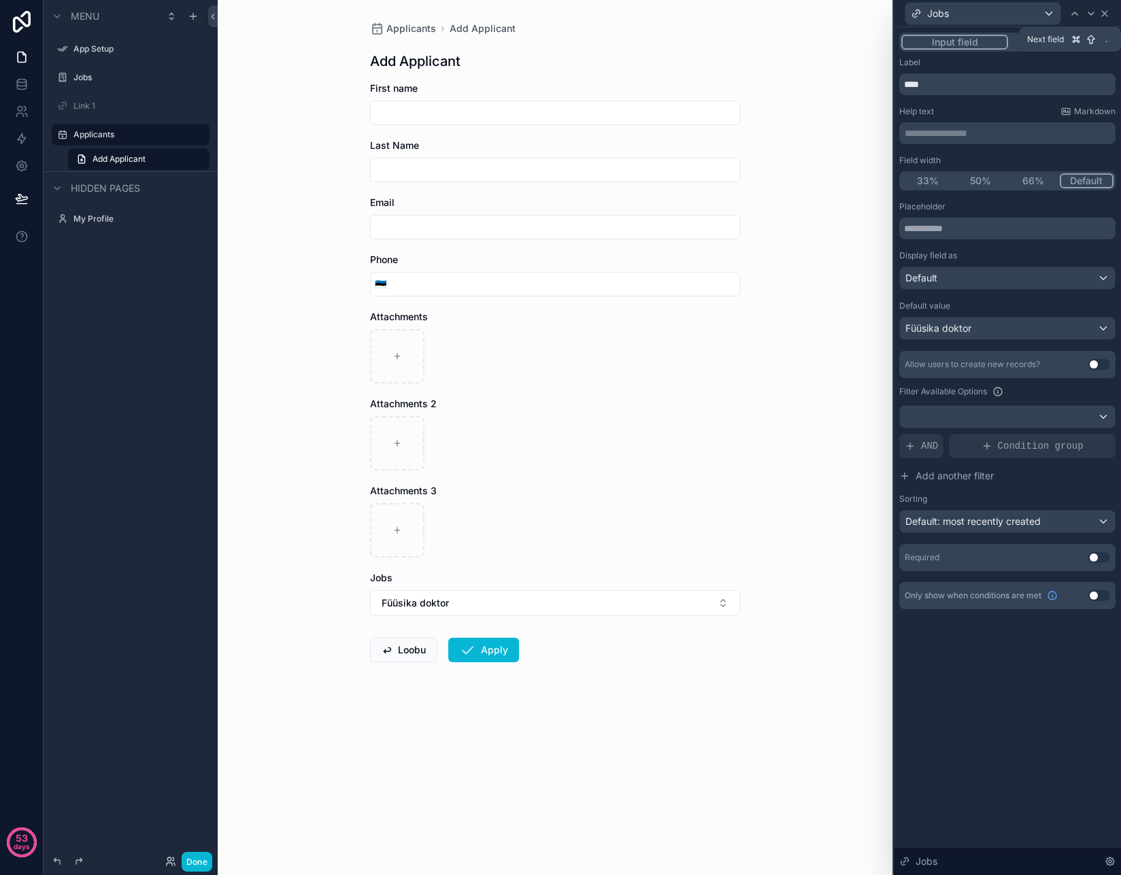
click at [1108, 13] on icon at bounding box center [1104, 13] width 11 height 11
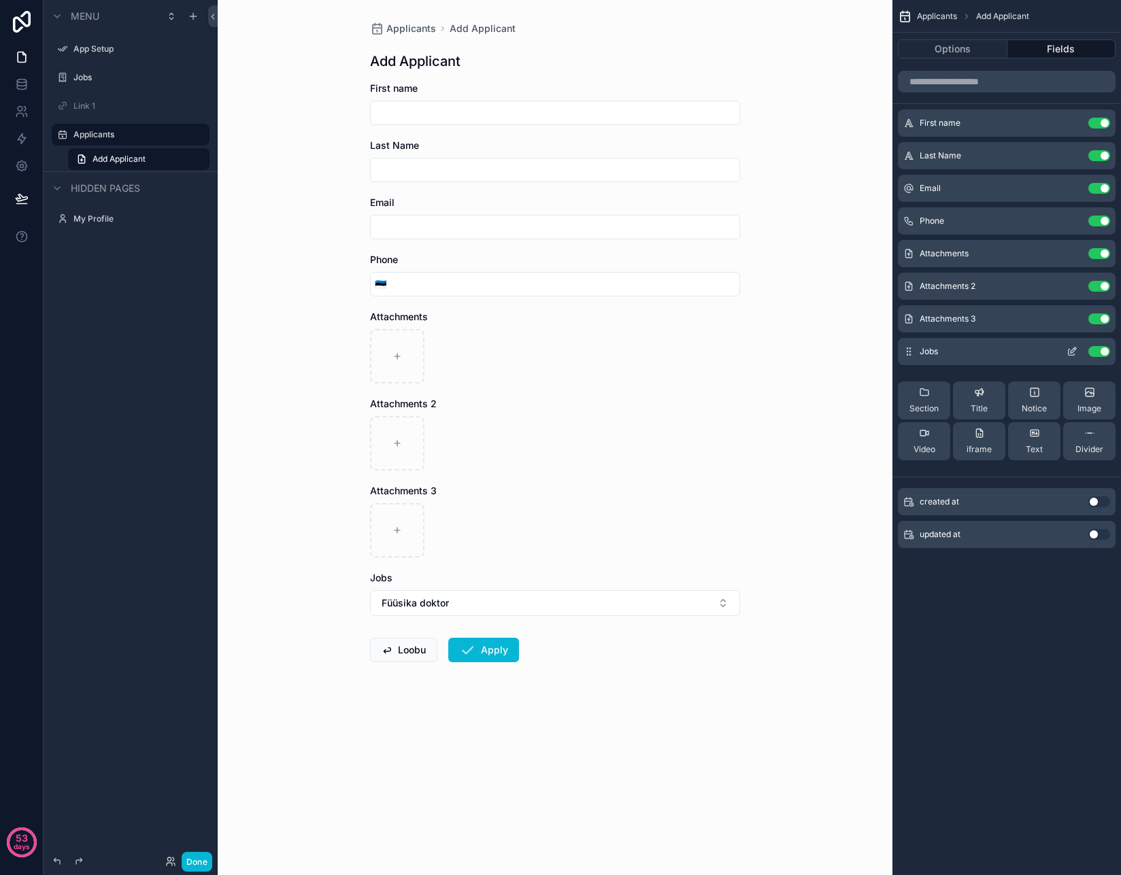
click at [1073, 350] on icon "scrollable content" at bounding box center [1072, 351] width 11 height 11
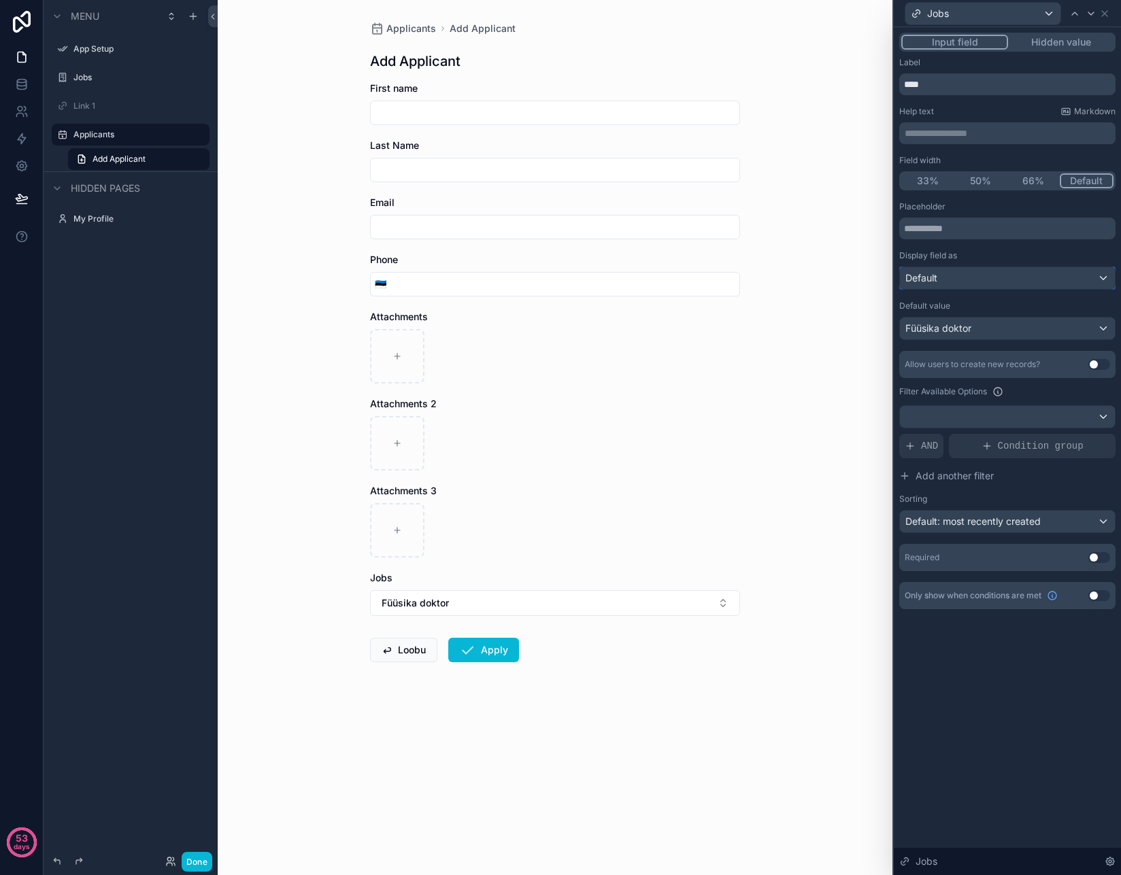
click at [1004, 275] on div "Default" at bounding box center [1007, 278] width 215 height 22
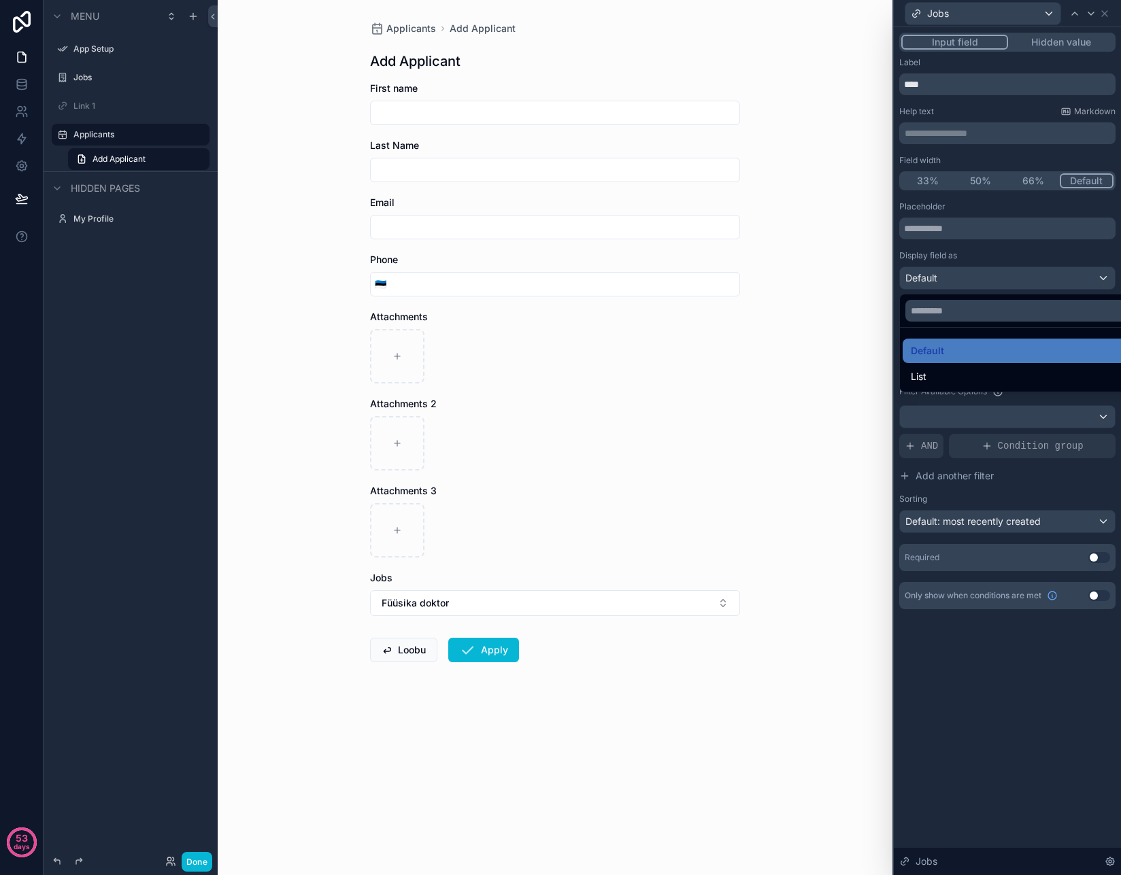
click at [1004, 275] on div at bounding box center [1007, 437] width 227 height 875
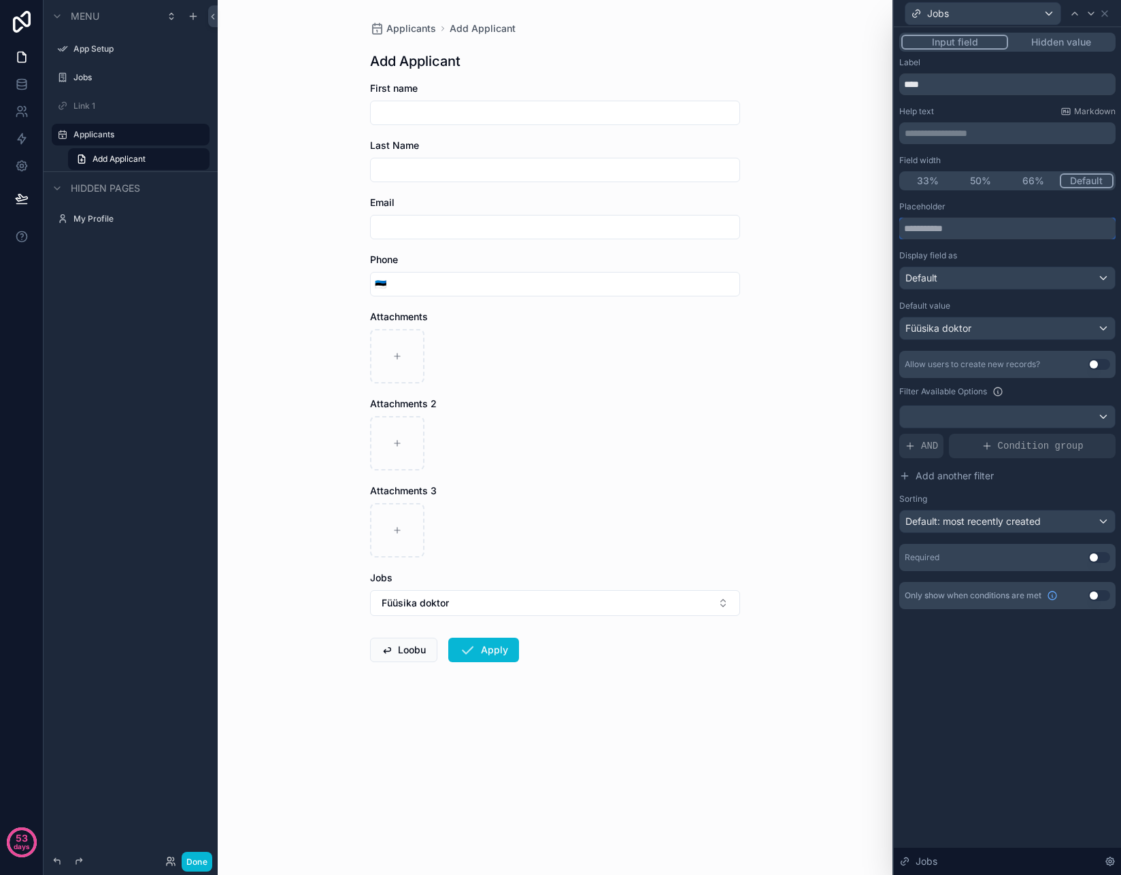
click at [997, 235] on input "text" at bounding box center [1007, 229] width 216 height 22
click at [979, 274] on div "Default" at bounding box center [1007, 278] width 215 height 22
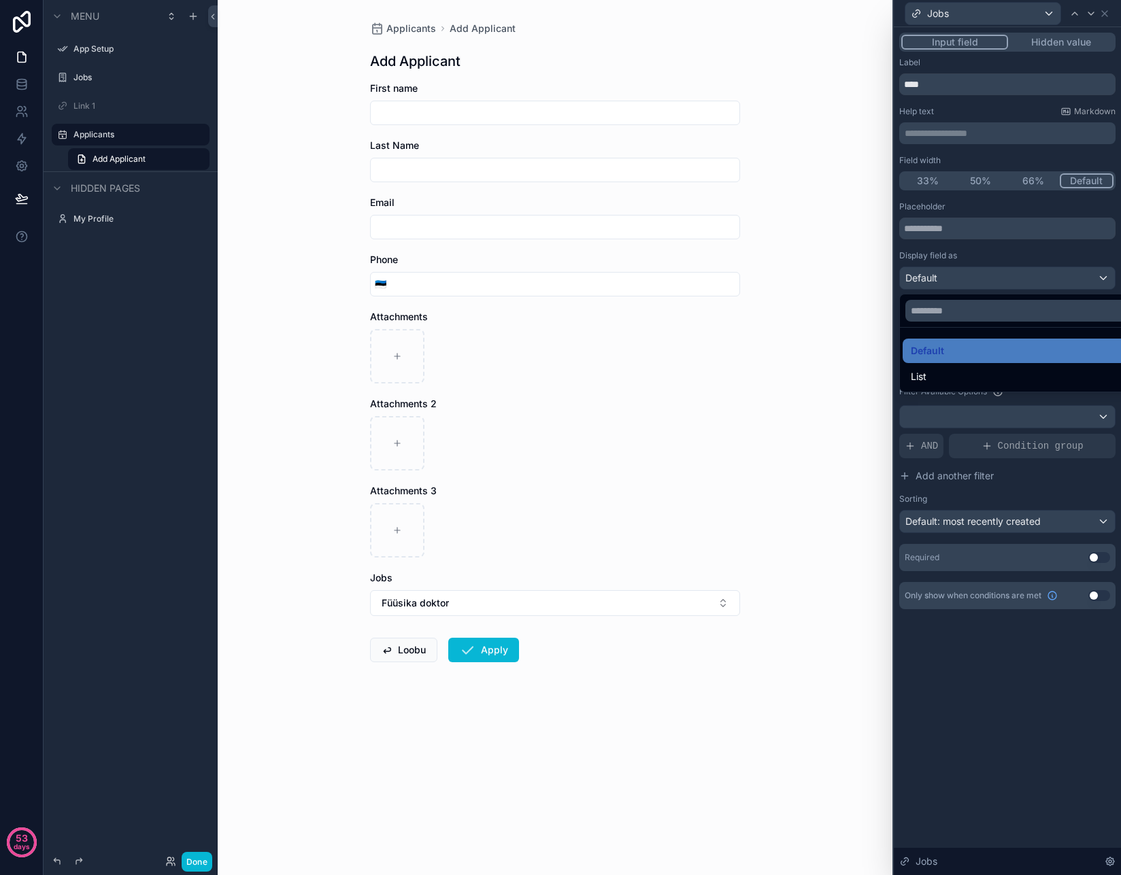
click at [976, 232] on div at bounding box center [1007, 437] width 227 height 875
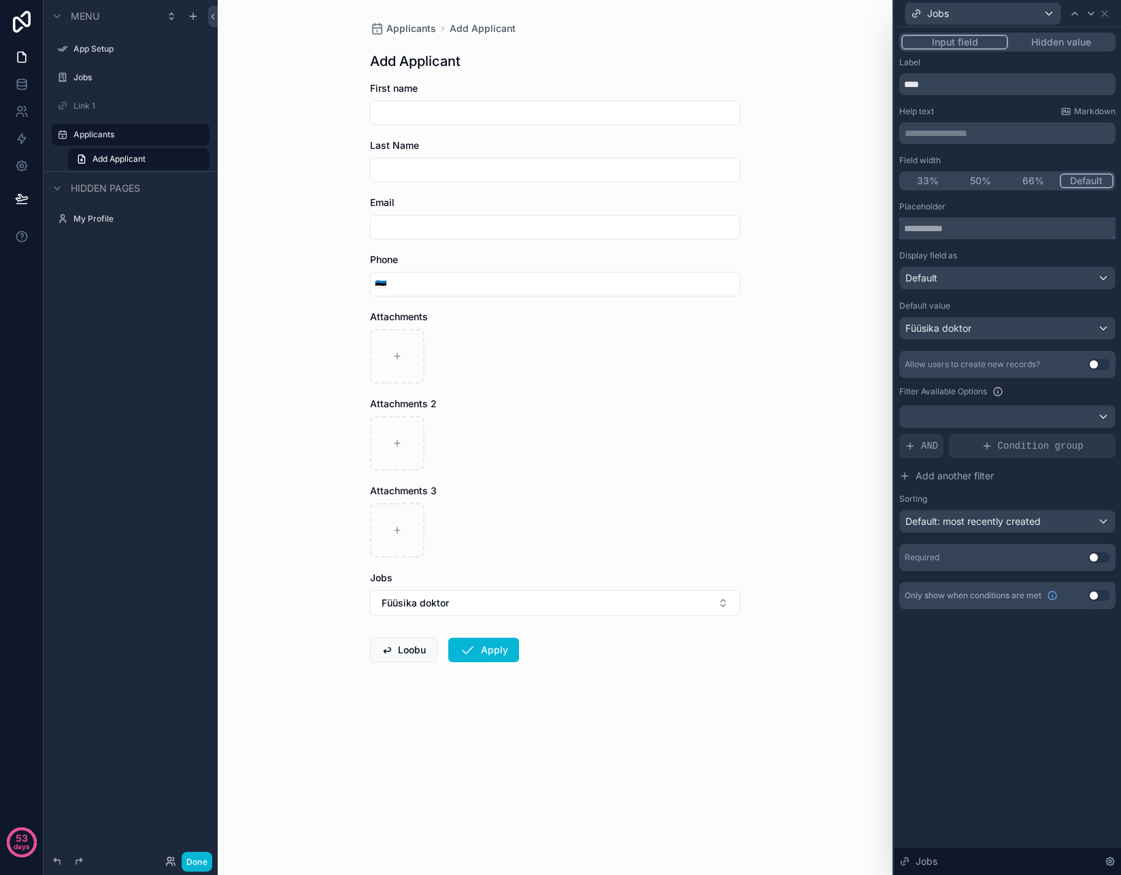
click at [977, 230] on input "text" at bounding box center [1007, 229] width 216 height 22
click at [967, 423] on div at bounding box center [1007, 417] width 215 height 22
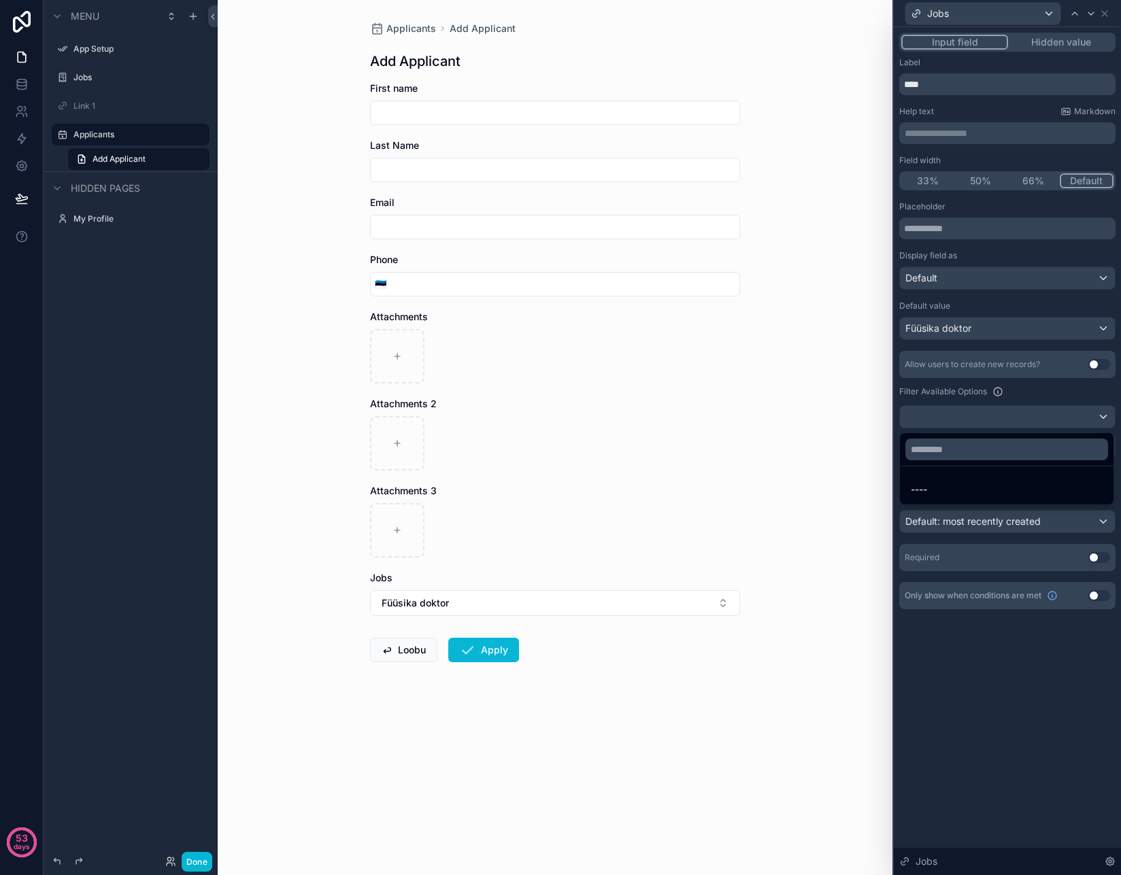
click at [967, 420] on div at bounding box center [1007, 437] width 227 height 875
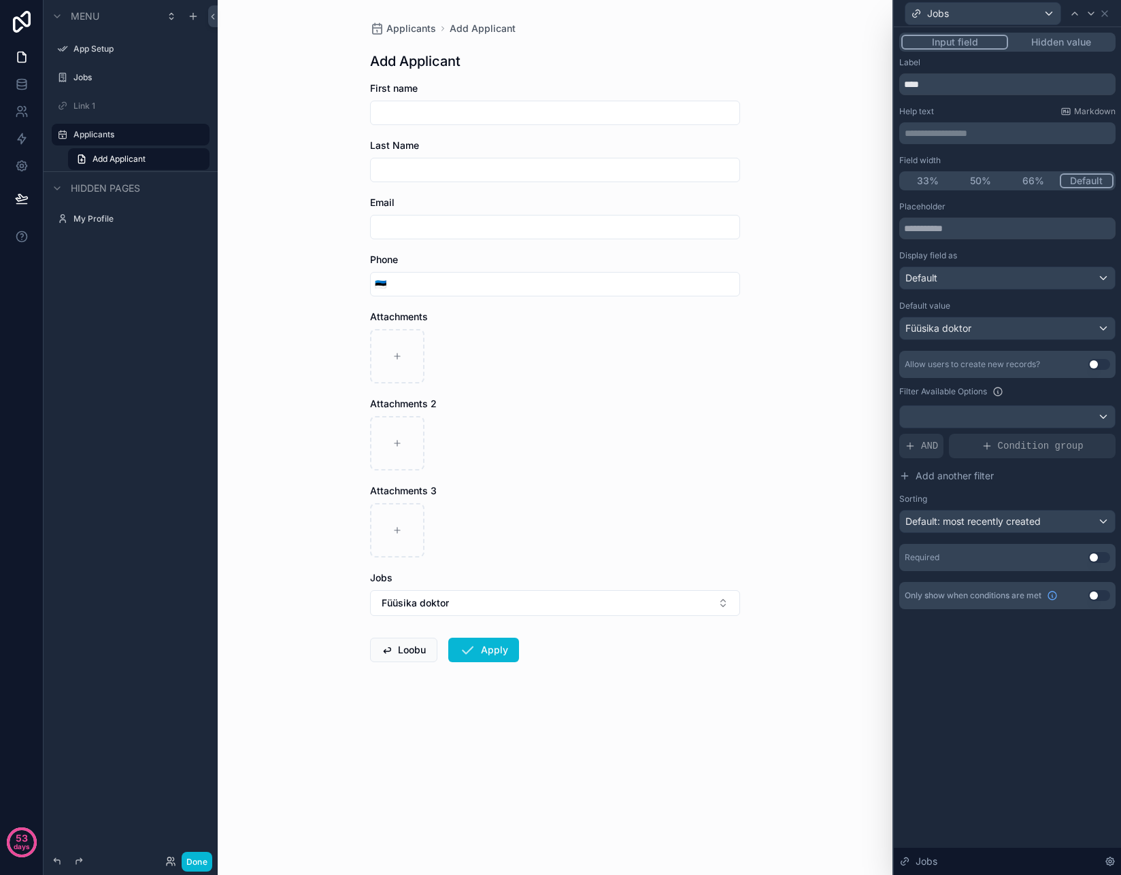
click at [973, 384] on div "Filter Available Options" at bounding box center [1007, 392] width 216 height 16
click at [973, 420] on div at bounding box center [1007, 417] width 215 height 22
click at [946, 478] on div "----" at bounding box center [1007, 490] width 208 height 24
click at [996, 239] on input "text" at bounding box center [1007, 229] width 216 height 22
click at [930, 184] on button "33%" at bounding box center [927, 180] width 53 height 15
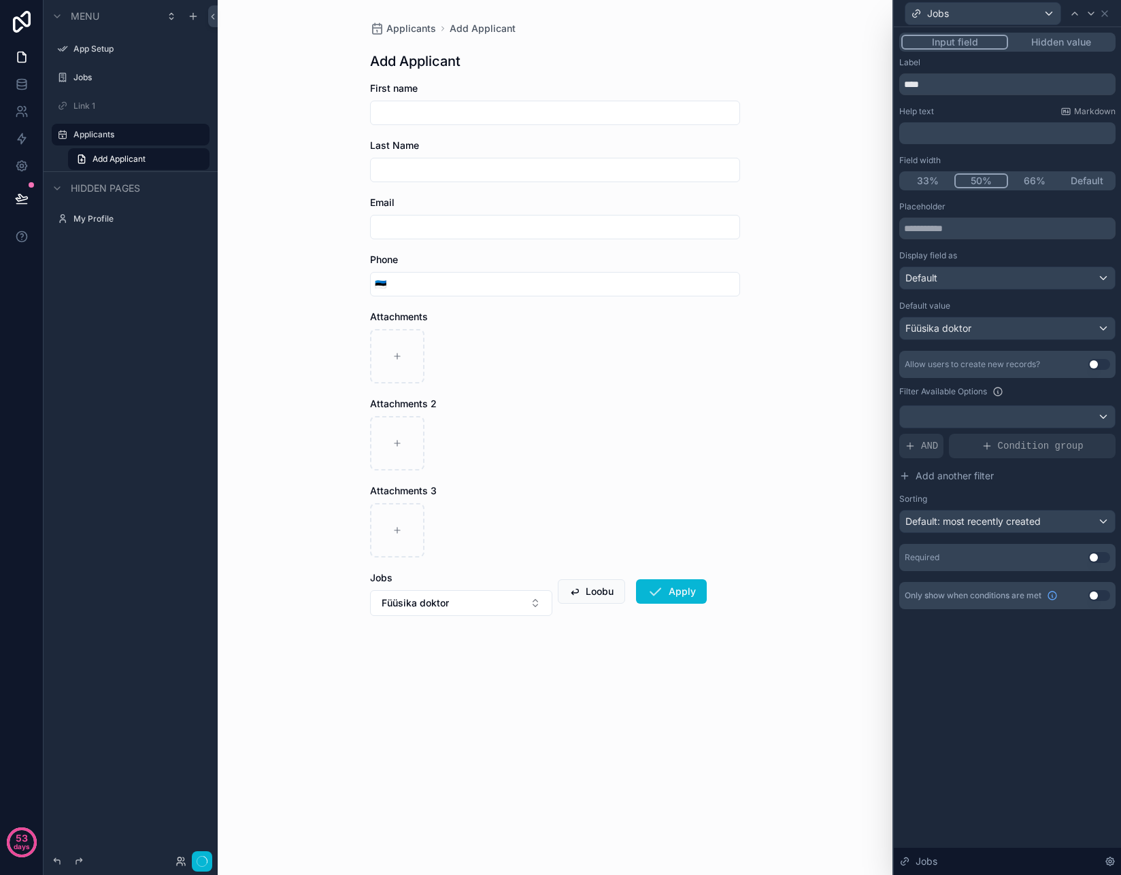
click at [969, 184] on button "50%" at bounding box center [981, 180] width 54 height 15
click at [1016, 184] on button "66%" at bounding box center [1034, 180] width 53 height 15
click at [1081, 173] on button "Default" at bounding box center [1087, 180] width 53 height 15
click at [985, 280] on div "Default" at bounding box center [1007, 278] width 215 height 22
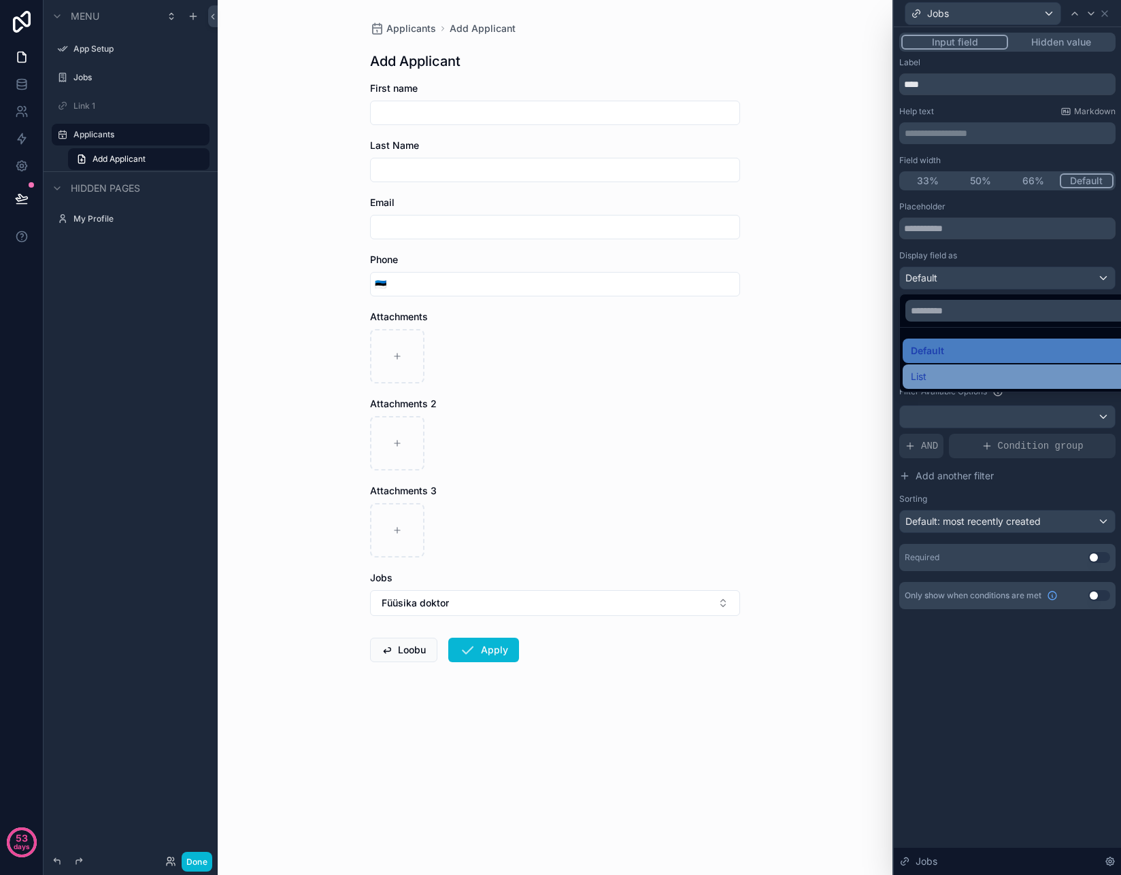
click at [933, 376] on div "List" at bounding box center [1023, 377] width 224 height 16
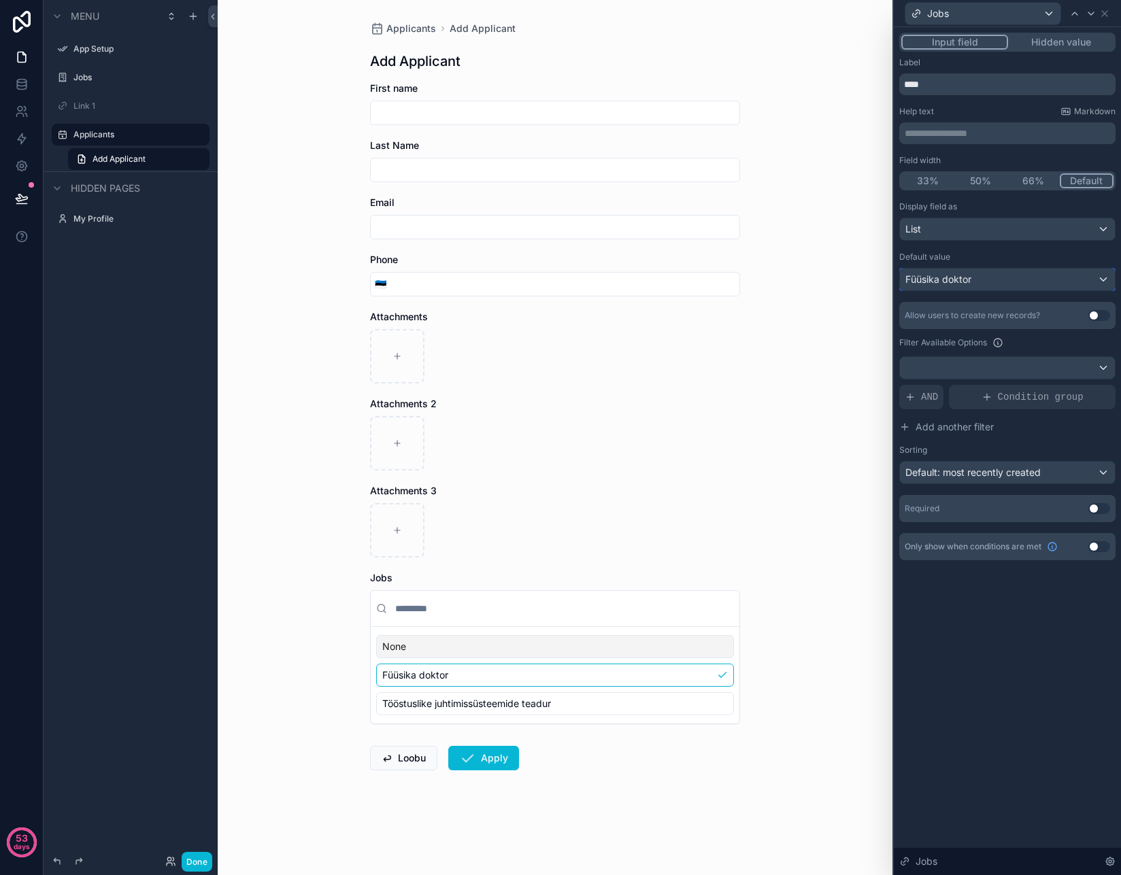
click at [973, 289] on div "Füüsika doktor" at bounding box center [1007, 280] width 215 height 22
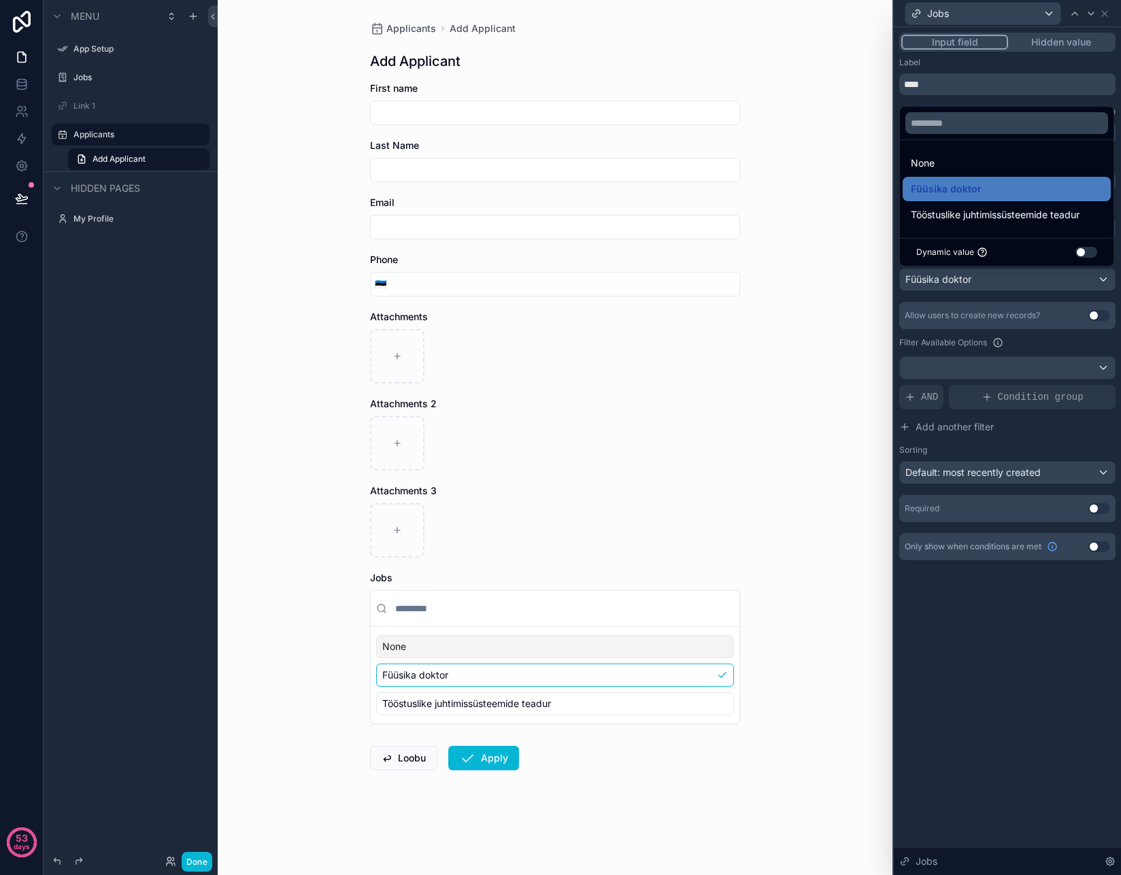
click at [965, 252] on span "Dynamic value" at bounding box center [945, 252] width 58 height 11
click at [1084, 250] on button "Use setting" at bounding box center [1086, 252] width 22 height 11
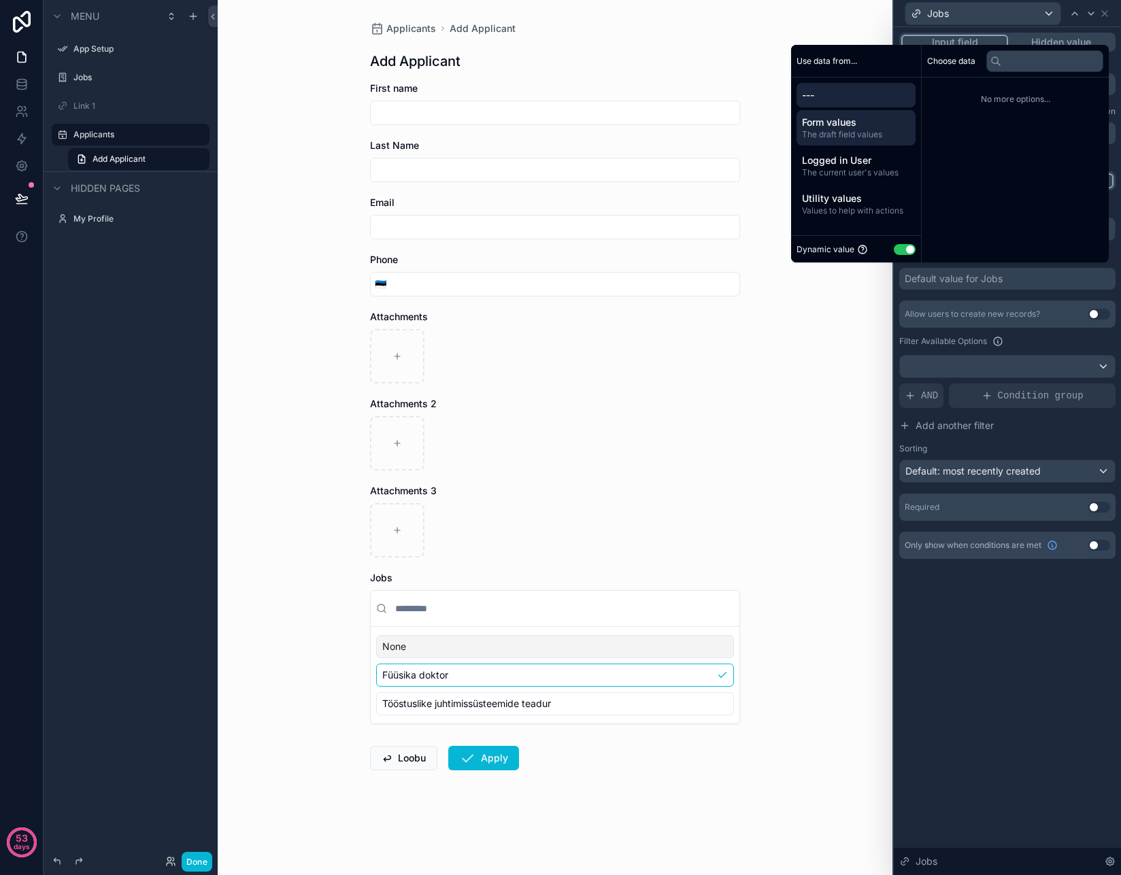
click at [850, 120] on span "Form values" at bounding box center [856, 123] width 108 height 14
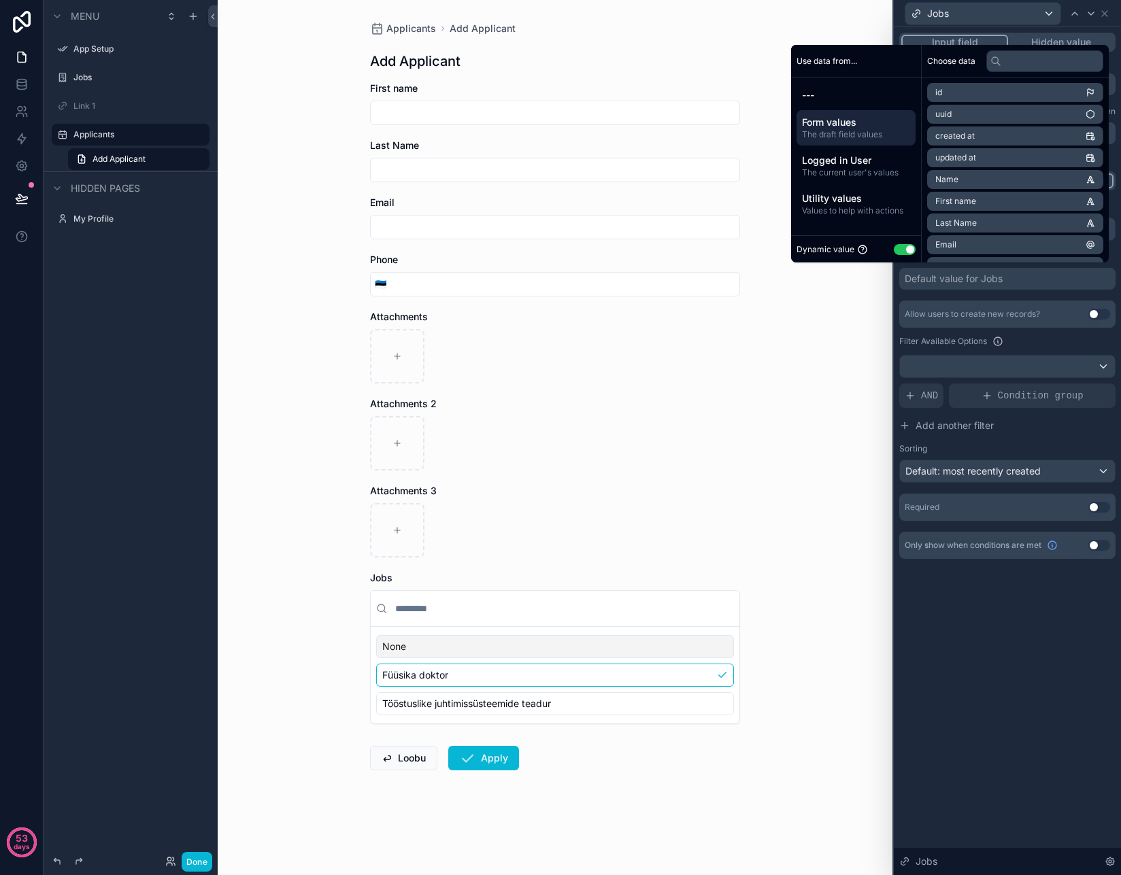
scroll to position [150, 0]
click at [956, 225] on li "Jobs" at bounding box center [1015, 225] width 176 height 19
click at [998, 114] on li "id" at bounding box center [1015, 116] width 176 height 19
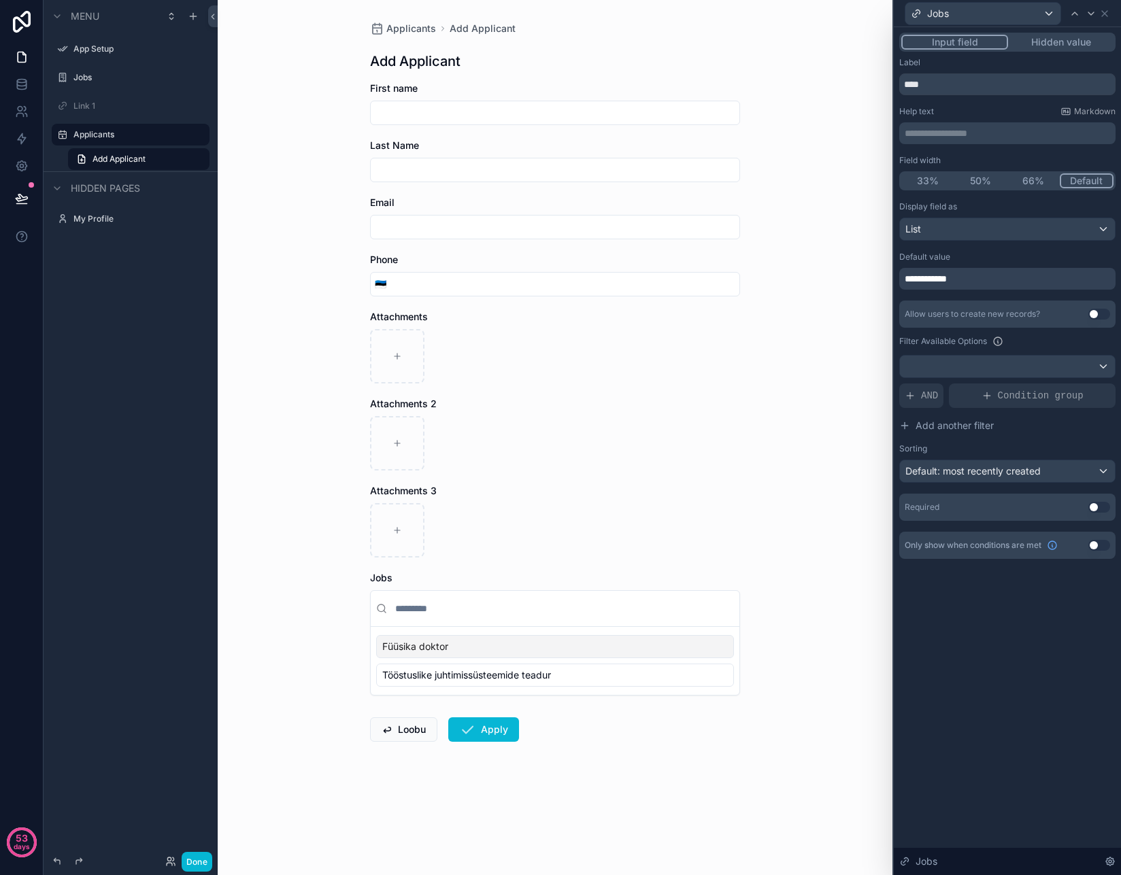
click at [1093, 727] on div "**********" at bounding box center [1007, 451] width 227 height 848
click at [1049, 367] on div at bounding box center [1007, 367] width 215 height 22
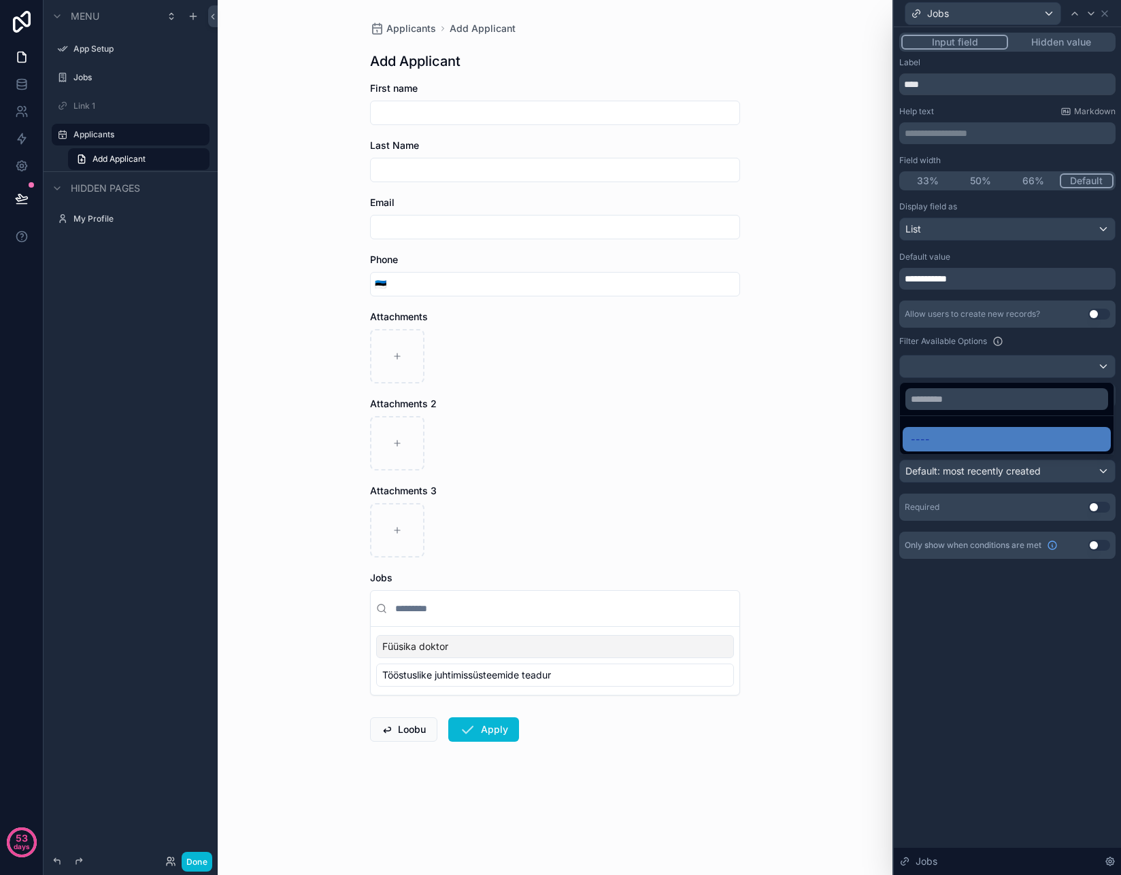
click at [1049, 367] on div at bounding box center [1007, 437] width 227 height 875
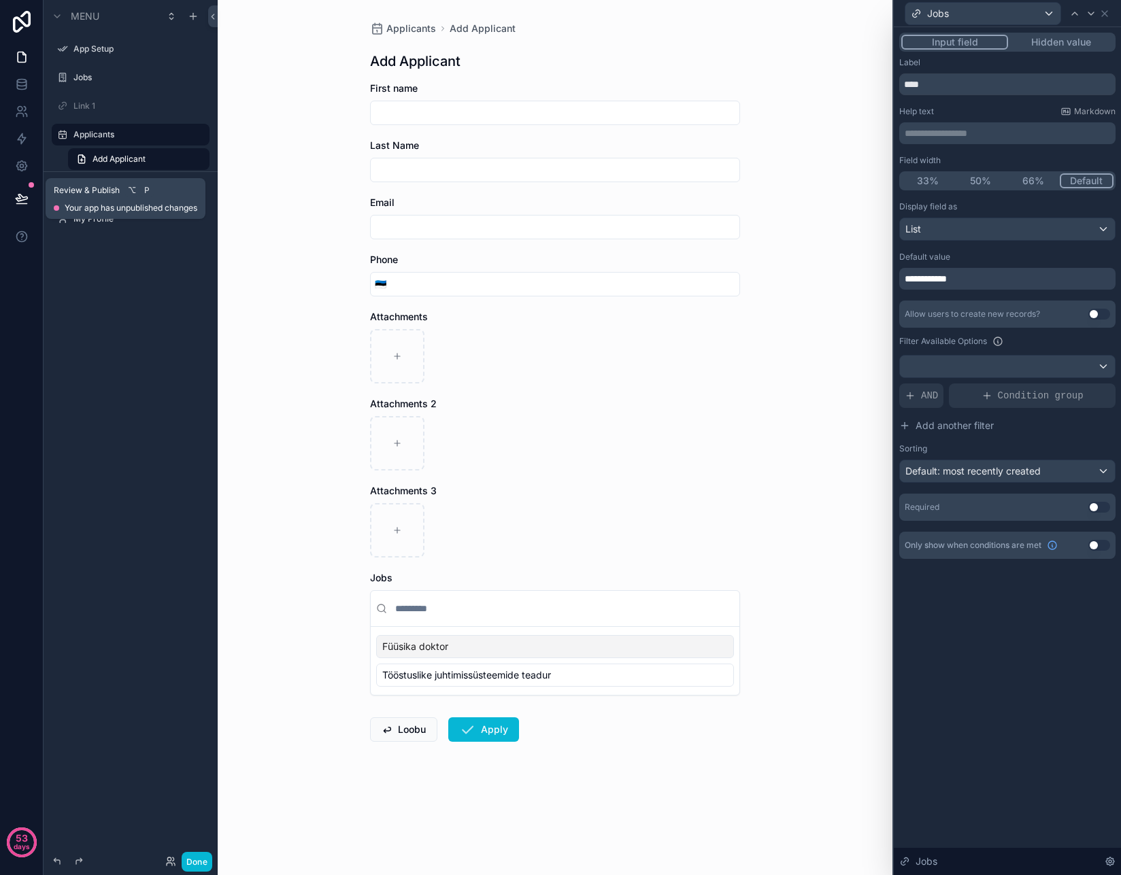
click at [31, 197] on button at bounding box center [22, 199] width 30 height 38
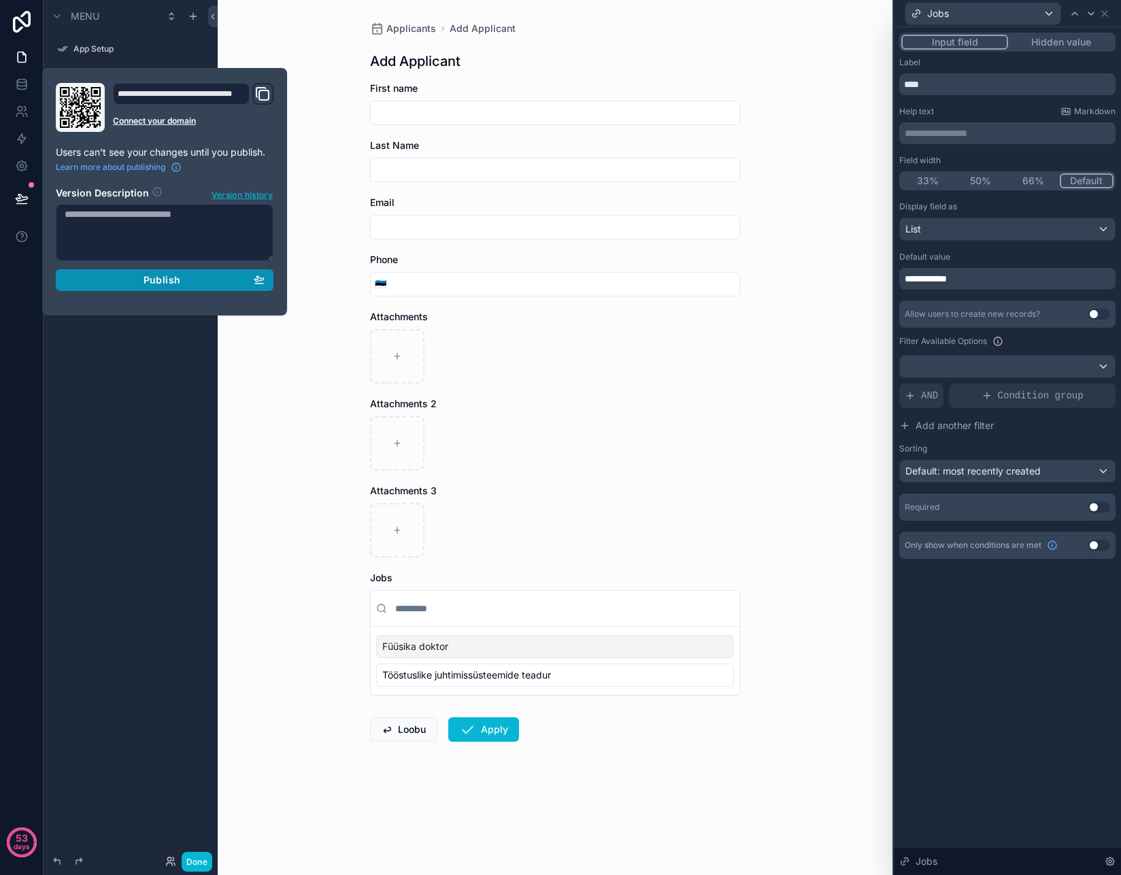
click at [124, 280] on div "Publish" at bounding box center [165, 280] width 200 height 12
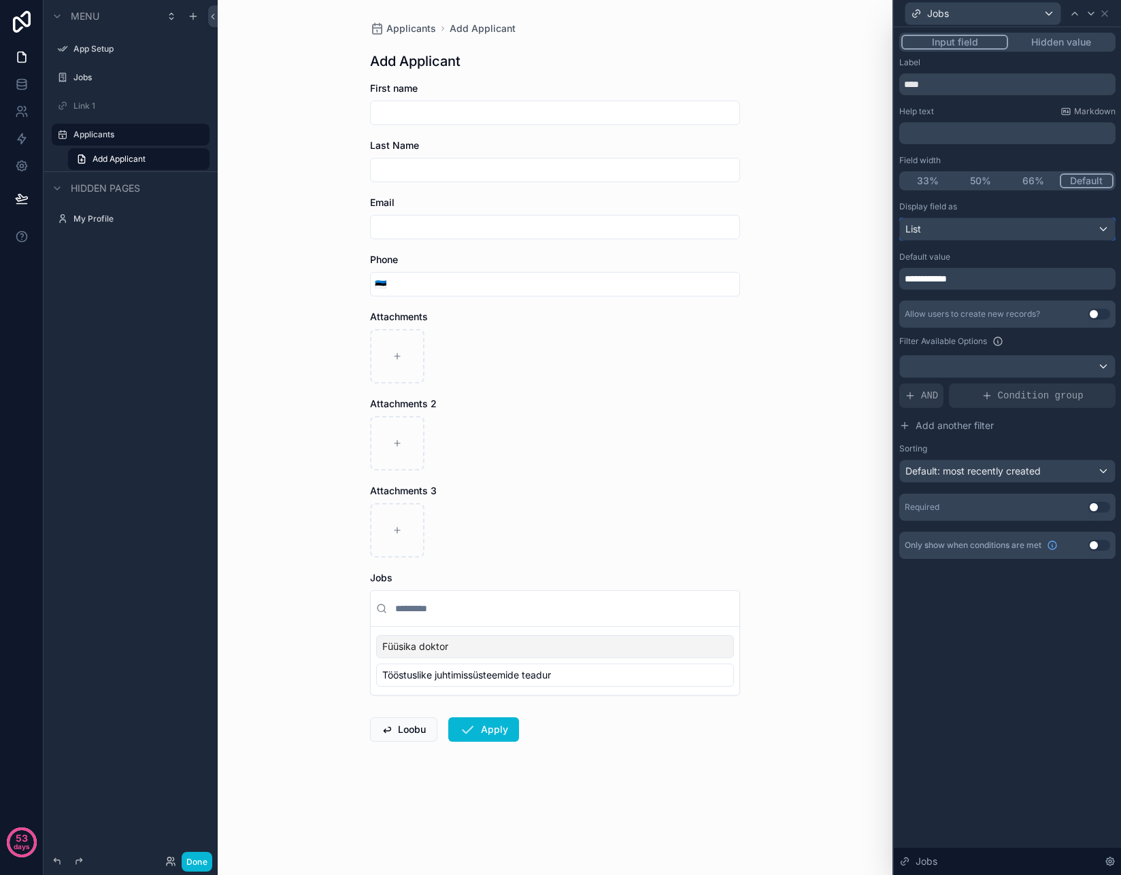
click at [1018, 234] on div "List" at bounding box center [1007, 229] width 215 height 22
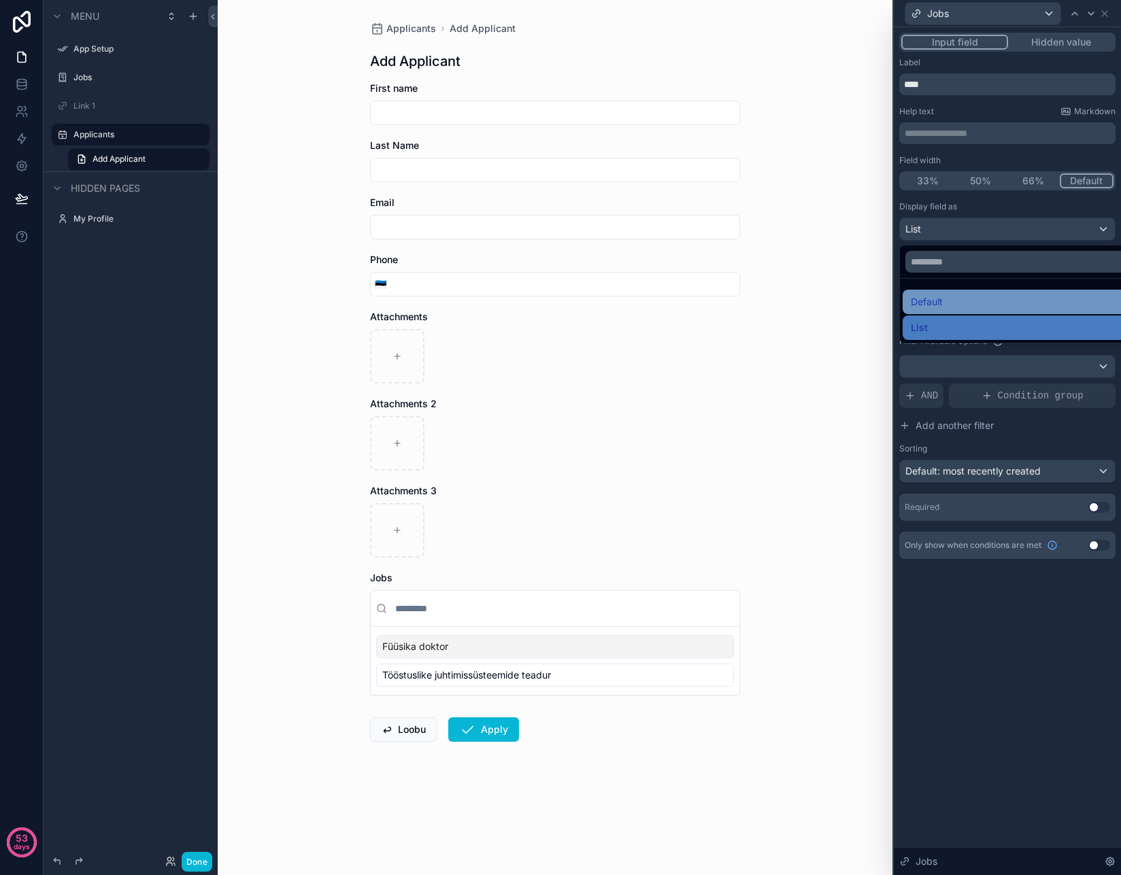
click at [978, 295] on div "Default" at bounding box center [1023, 302] width 224 height 16
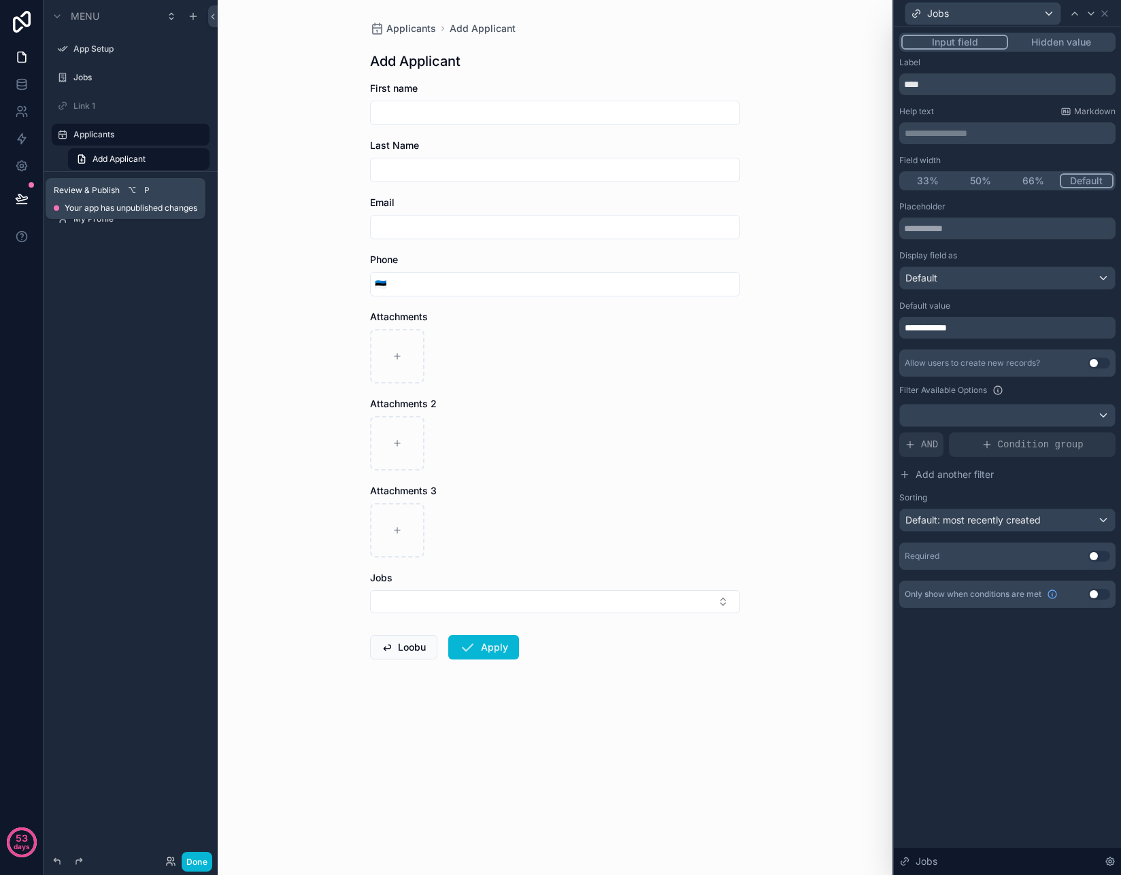
click at [27, 193] on icon at bounding box center [22, 199] width 14 height 14
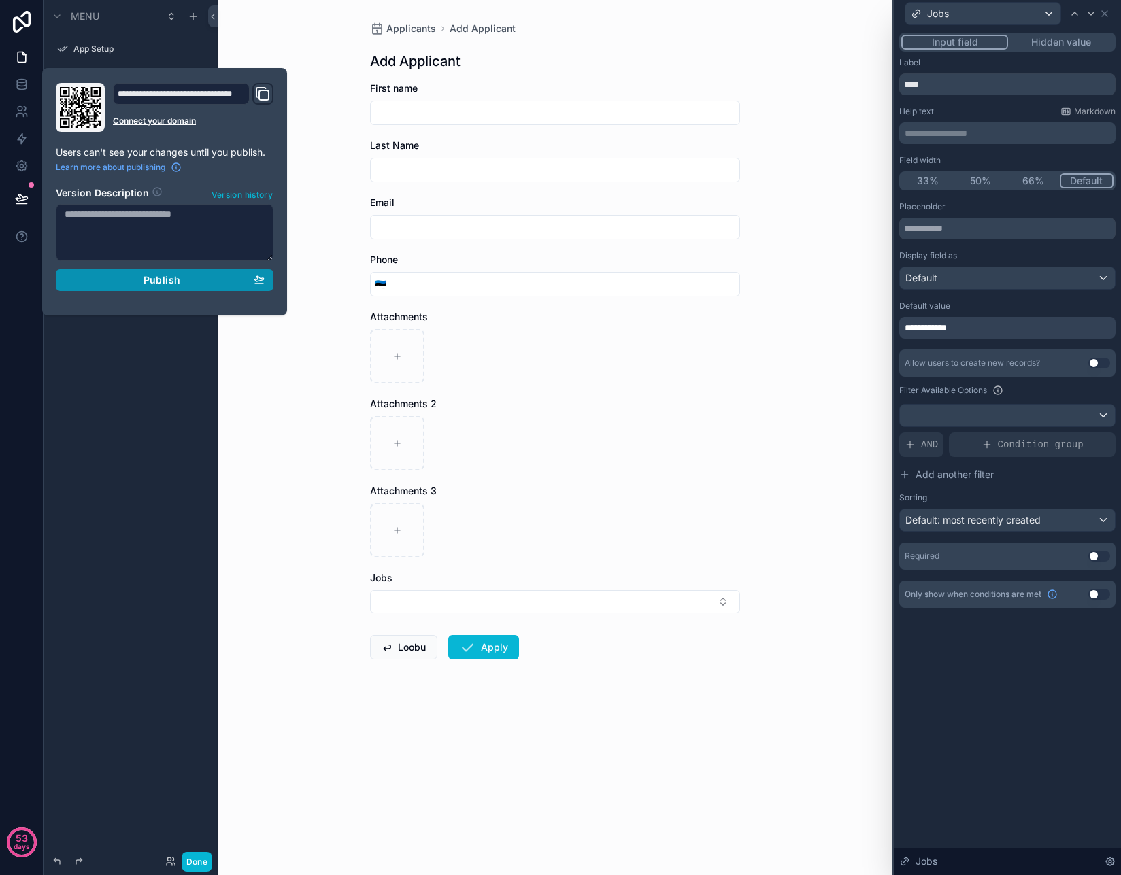
click at [126, 278] on div "Publish" at bounding box center [165, 280] width 200 height 12
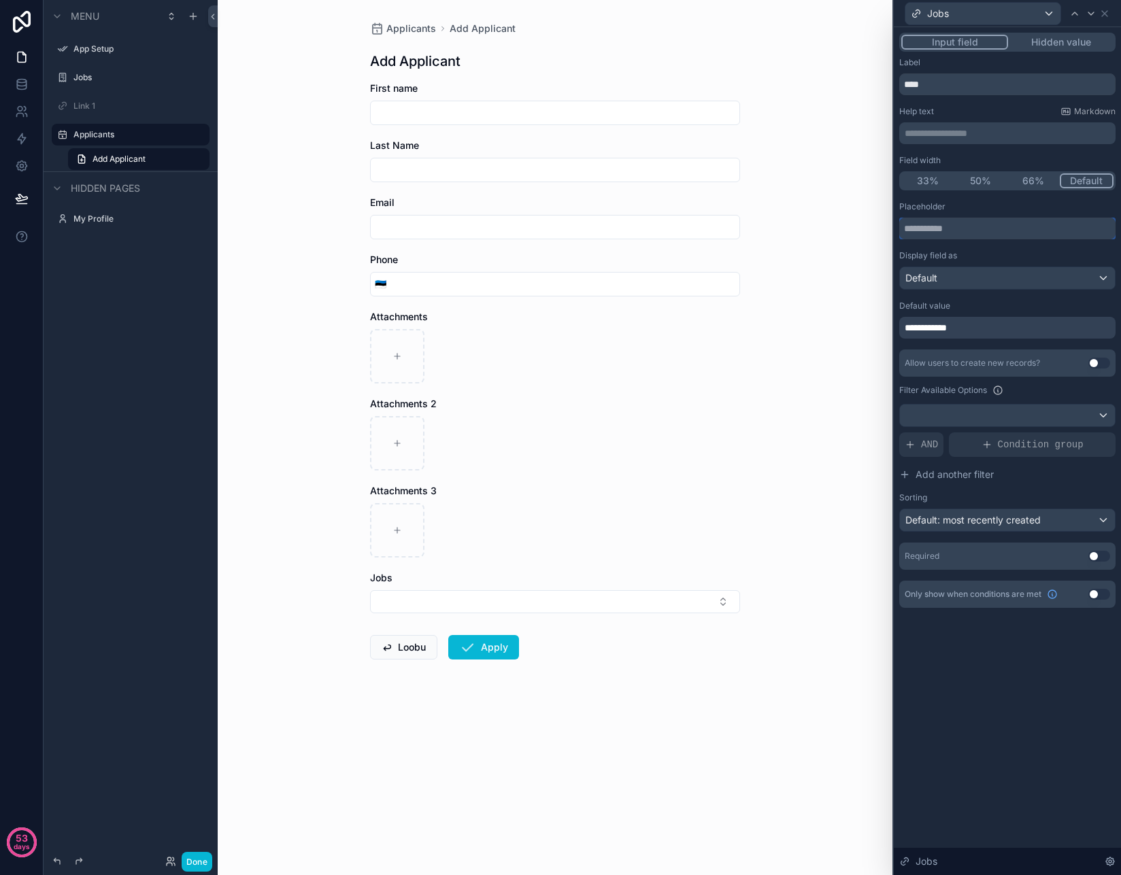
click at [1075, 233] on input "text" at bounding box center [1007, 229] width 216 height 22
click at [1024, 326] on div "**********" at bounding box center [1007, 328] width 216 height 22
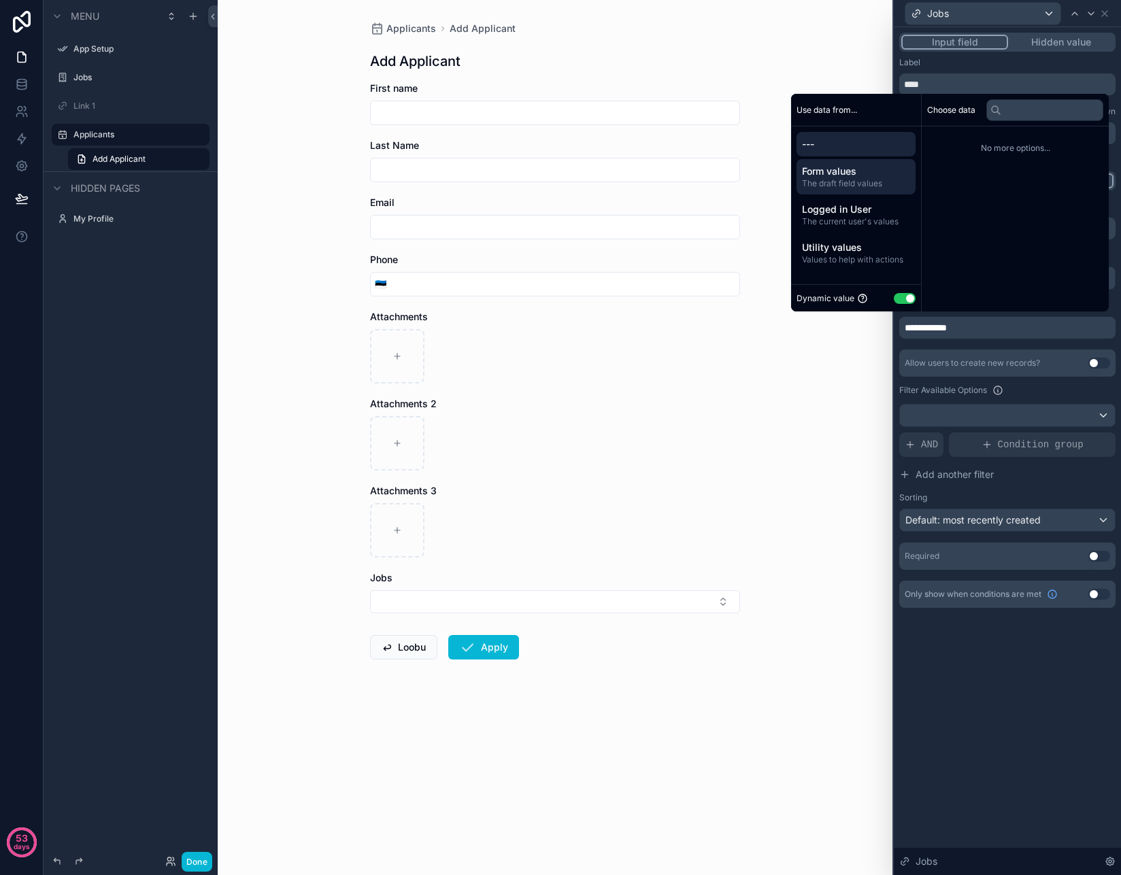
click at [852, 169] on span "Form values" at bounding box center [856, 172] width 108 height 14
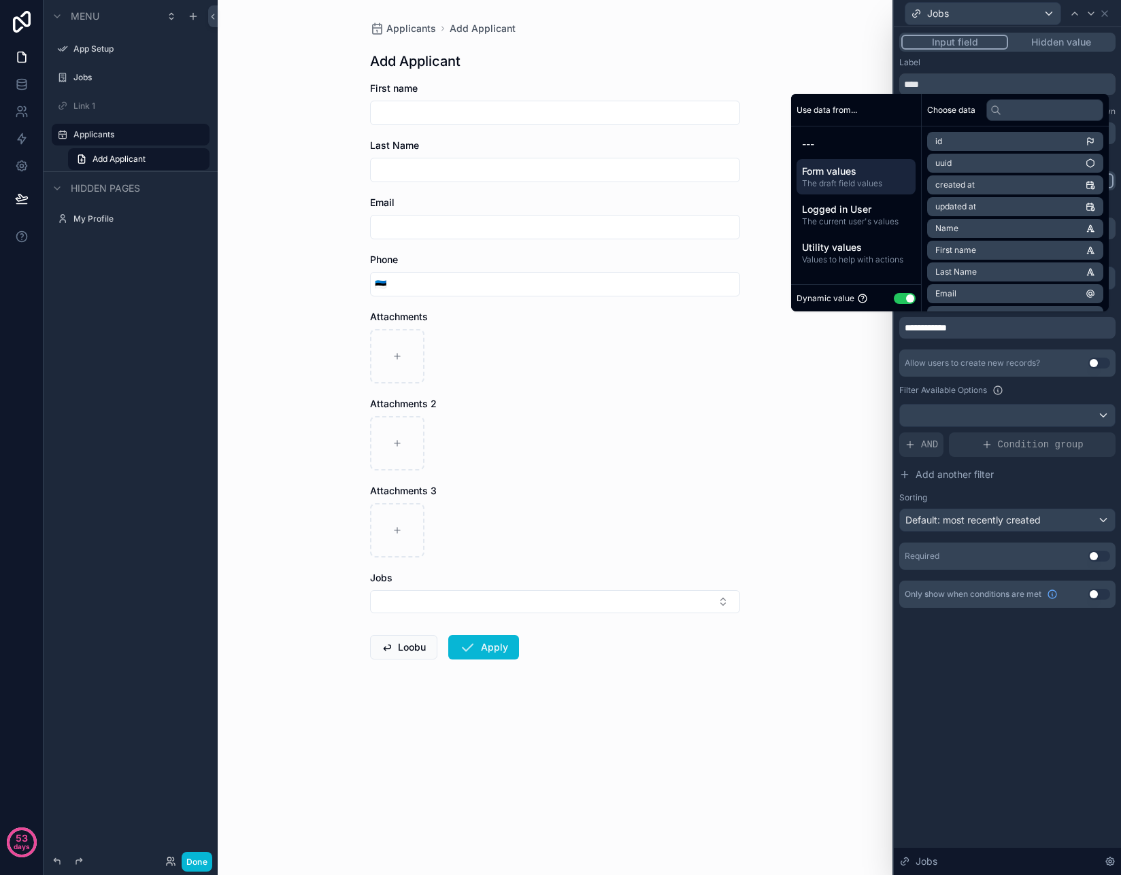
click at [982, 158] on li "uuid" at bounding box center [1015, 163] width 176 height 19
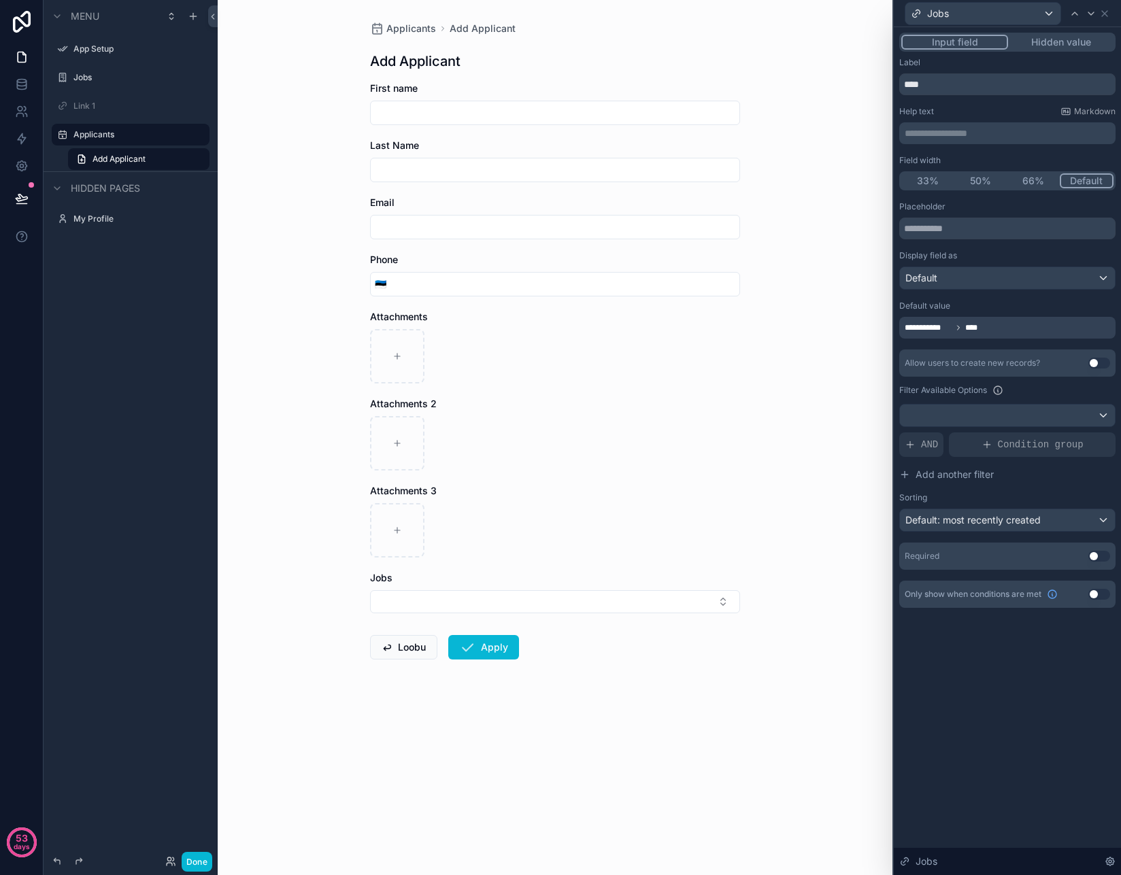
click at [537, 69] on div "Add Applicant" at bounding box center [555, 61] width 370 height 19
click at [450, 114] on input "scrollable content" at bounding box center [555, 112] width 369 height 19
click at [248, 118] on div "Applicants Add Applicant Add Applicant First name Last Name Email Phone 🇪🇪 Atta…" at bounding box center [555, 437] width 675 height 875
click at [82, 78] on label "Jobs" at bounding box center [127, 77] width 109 height 11
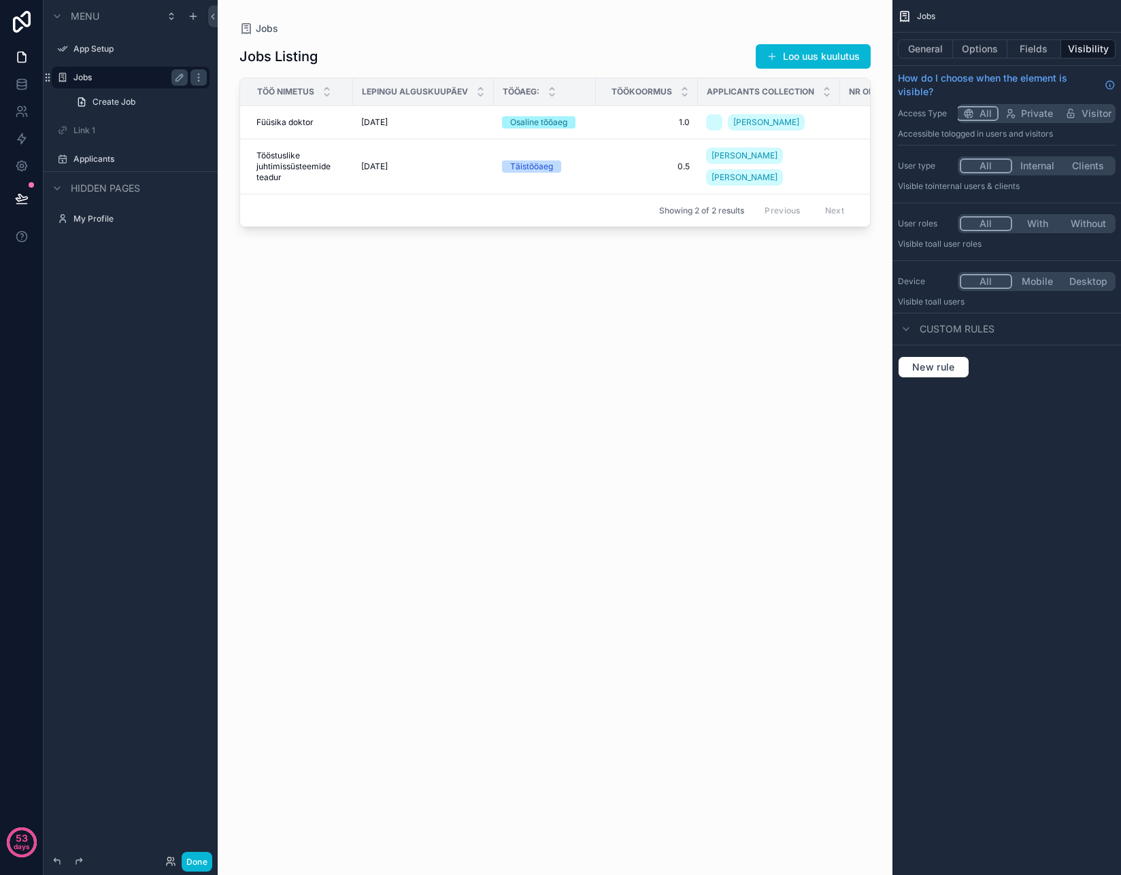
click at [427, 158] on div "scrollable content" at bounding box center [555, 429] width 675 height 859
click at [388, 161] on span "[DATE]" at bounding box center [374, 166] width 27 height 11
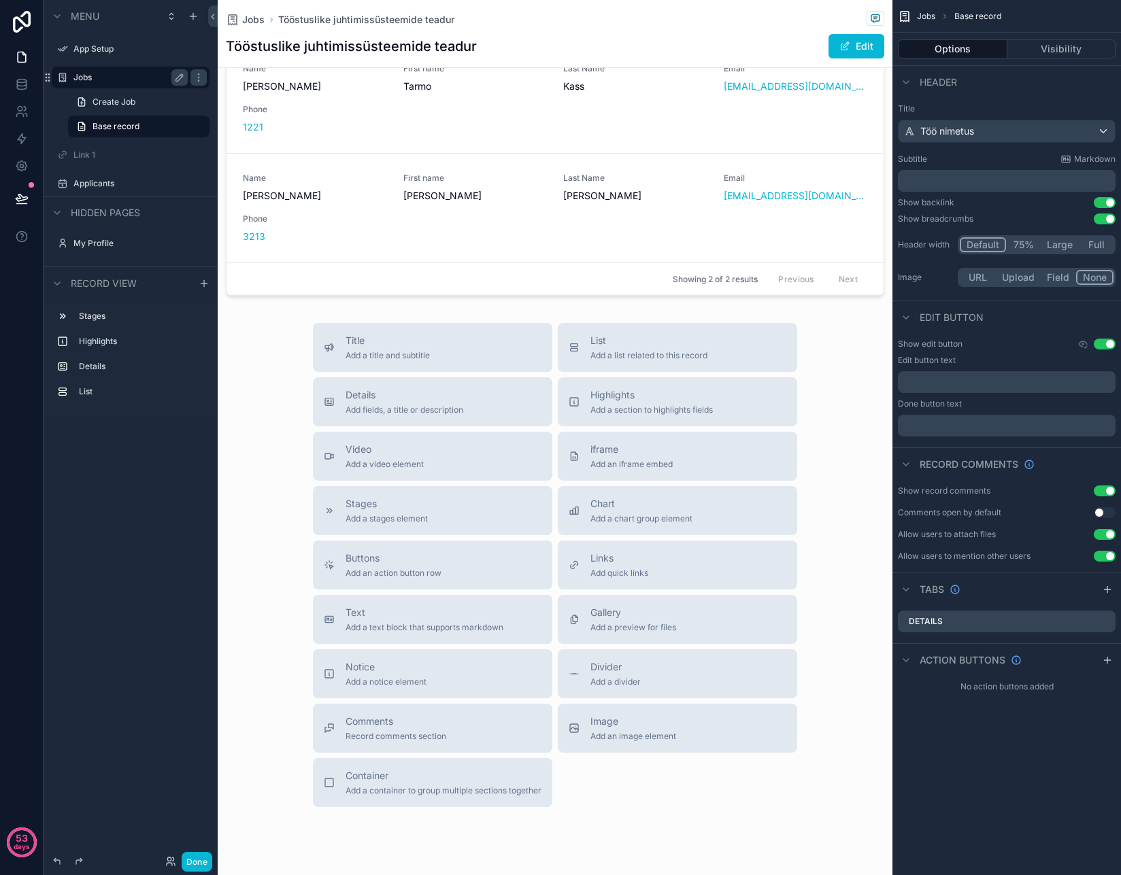
scroll to position [750, 0]
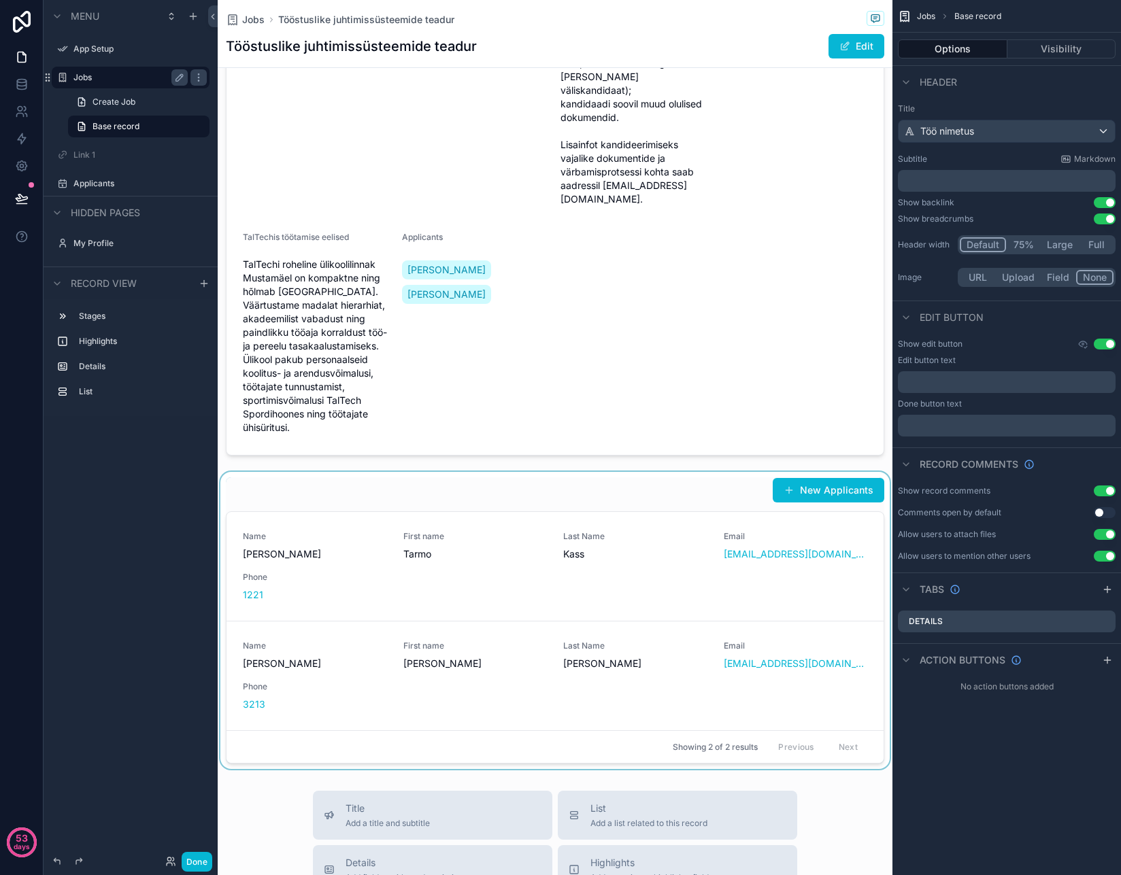
click at [850, 472] on div "scrollable content" at bounding box center [555, 620] width 675 height 297
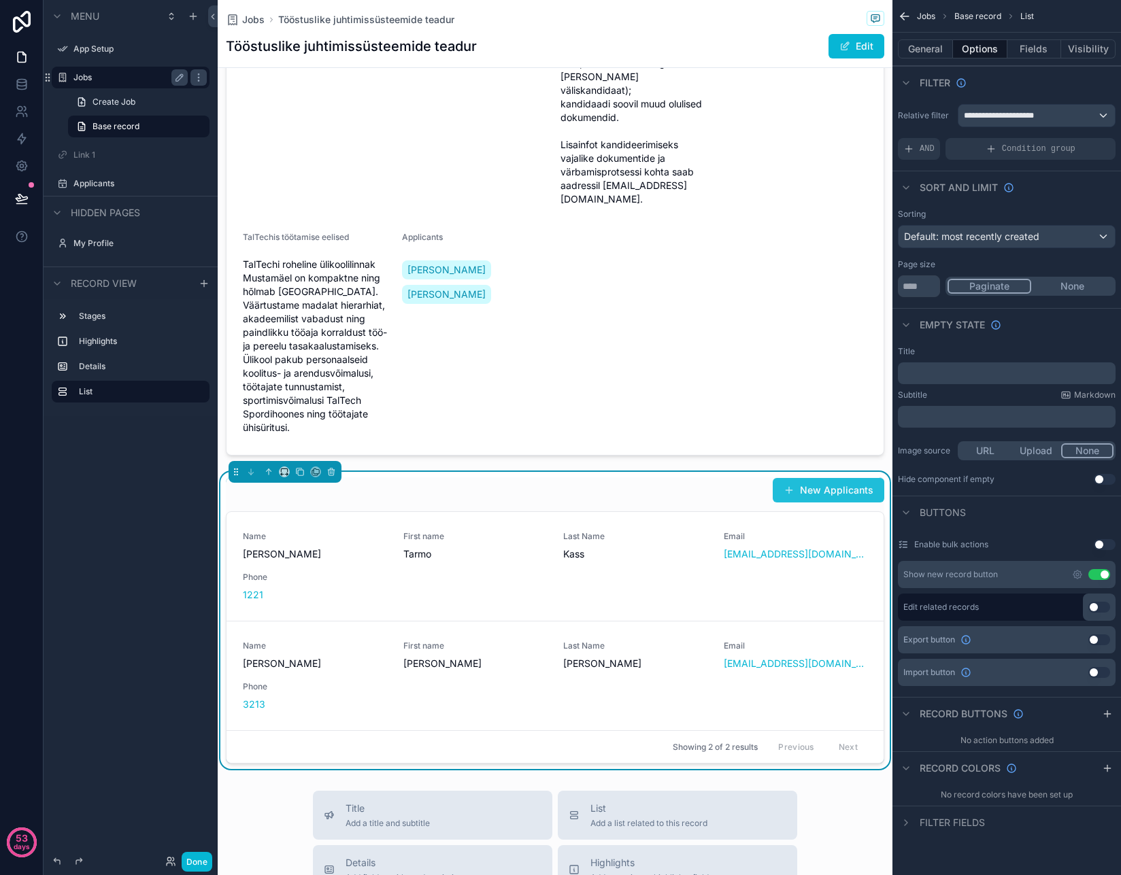
click at [850, 478] on button "New Applicants" at bounding box center [829, 490] width 112 height 24
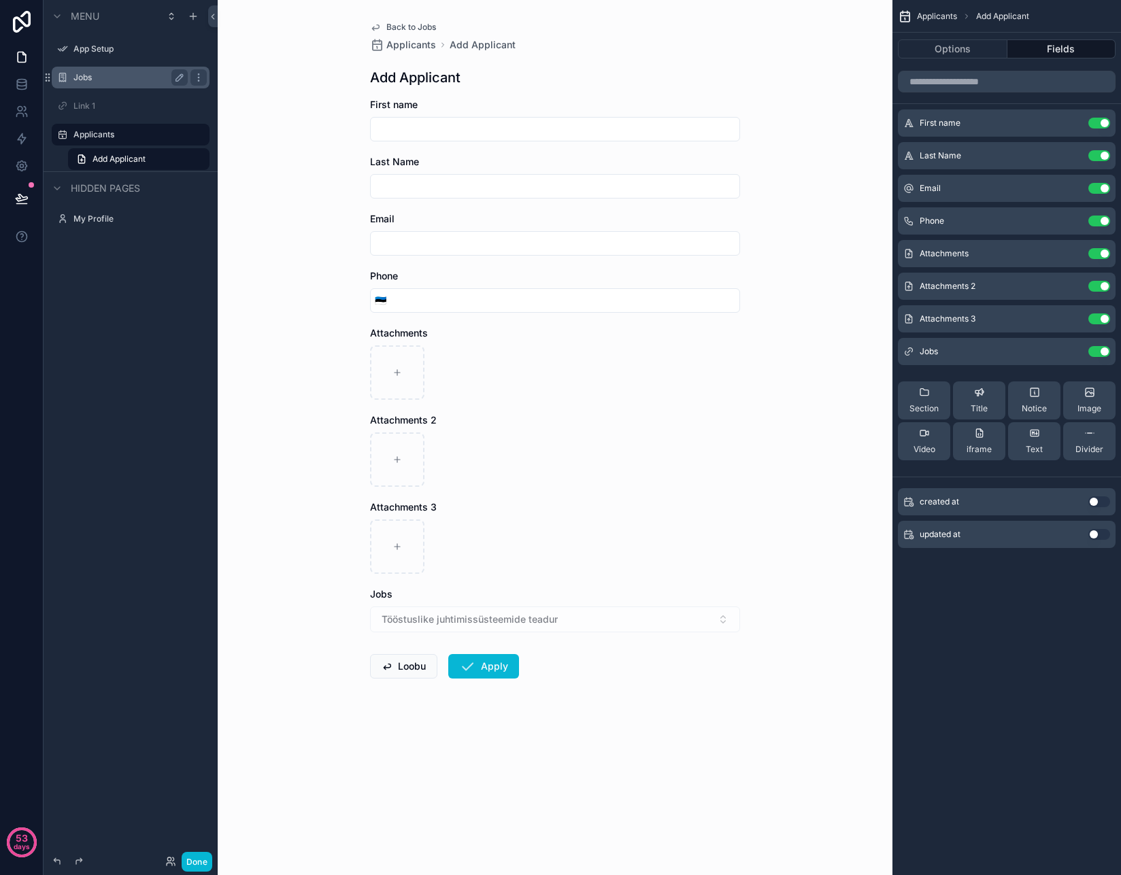
click at [850, 450] on div "Back to Jobs Applicants Add Applicant Add Applicant First name Last Name Email …" at bounding box center [555, 437] width 675 height 875
click at [1075, 350] on icon "scrollable content" at bounding box center [1074, 348] width 1 height 1
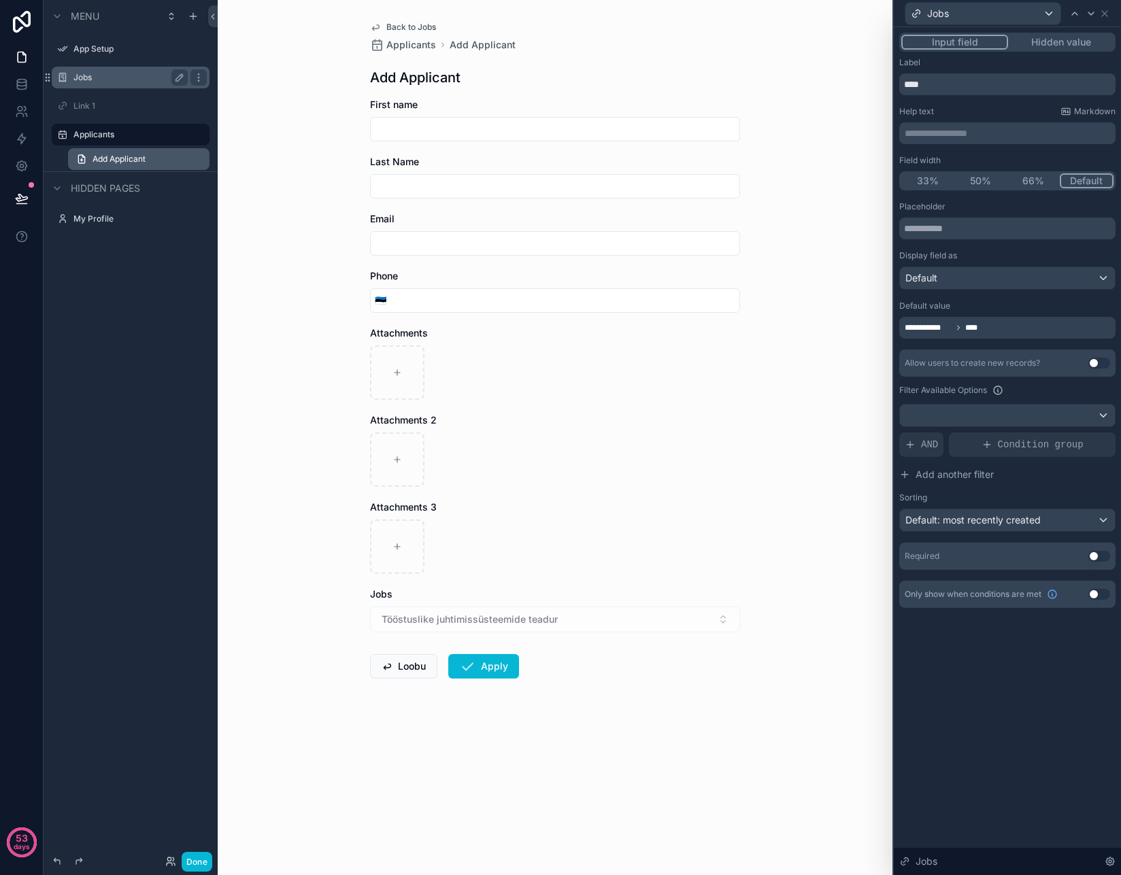
click at [124, 162] on span "Add Applicant" at bounding box center [119, 159] width 53 height 11
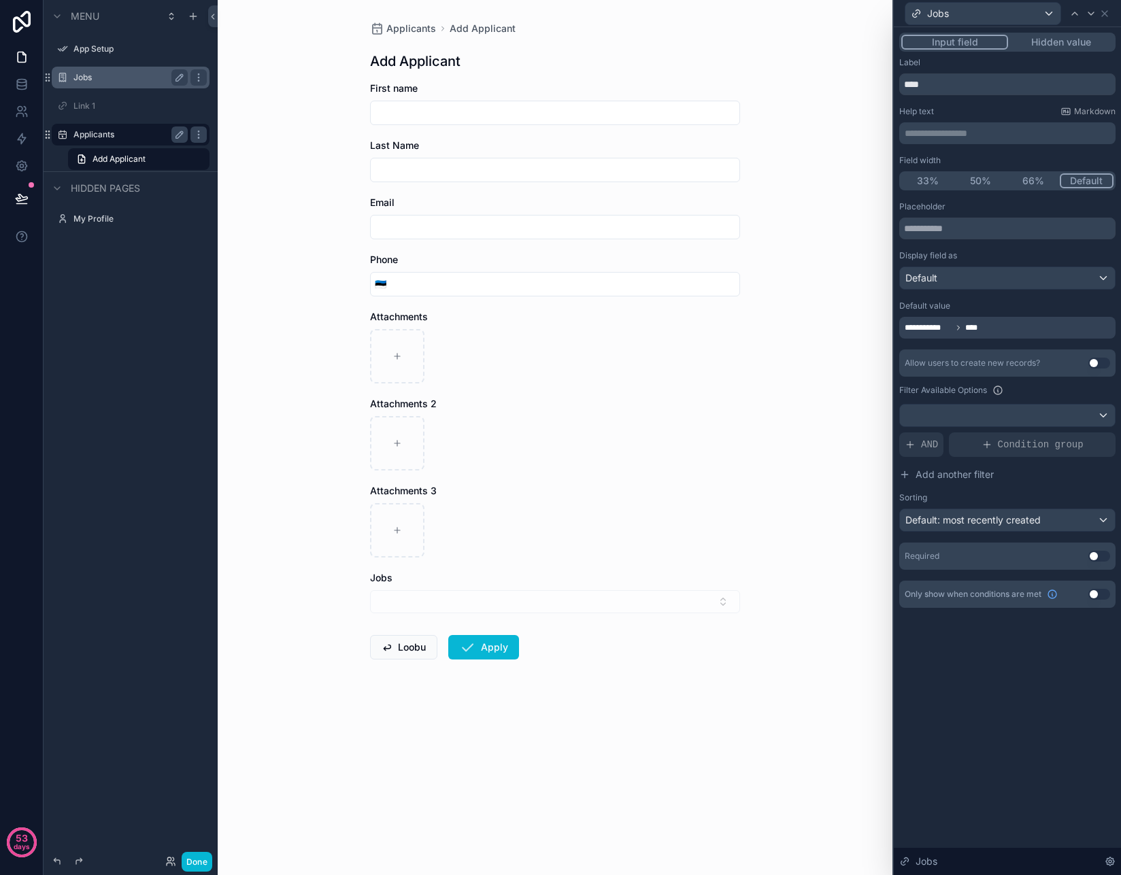
click at [89, 135] on label "Applicants" at bounding box center [127, 134] width 109 height 11
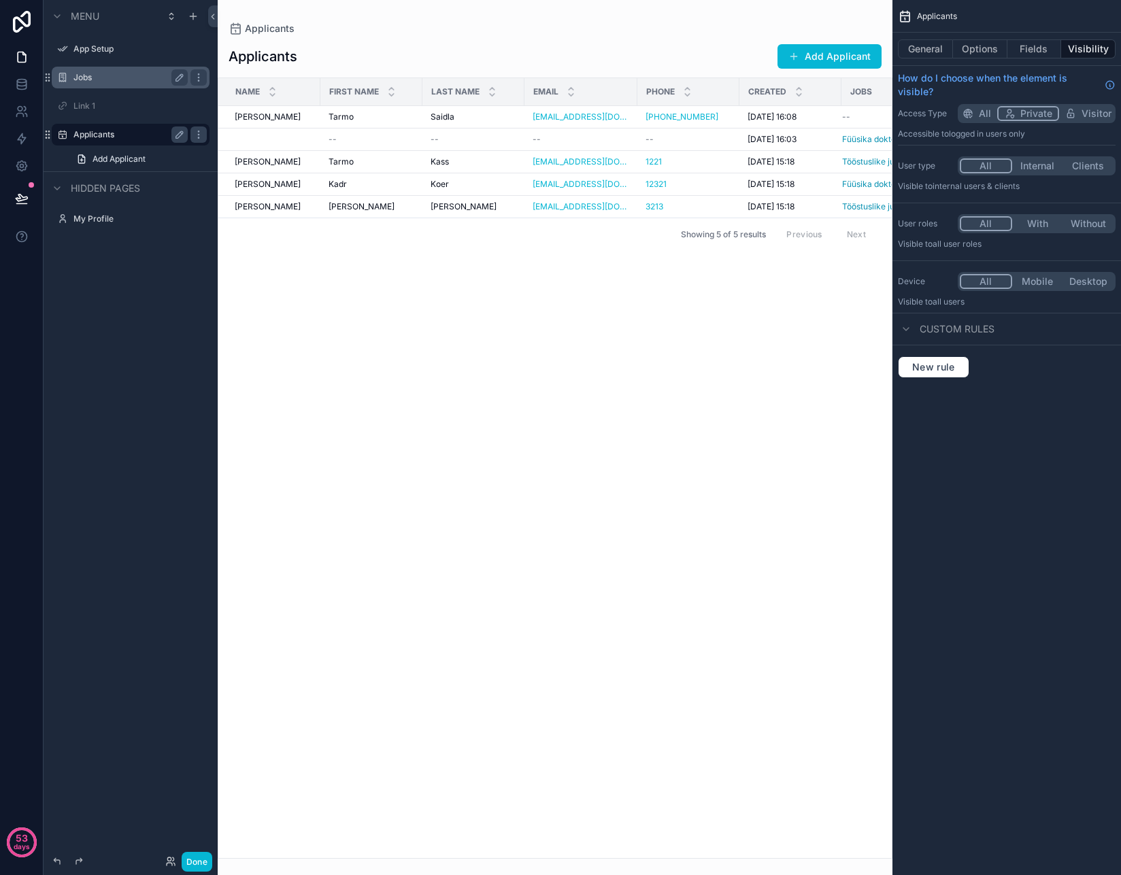
click at [292, 160] on div "scrollable content" at bounding box center [555, 437] width 675 height 875
click at [292, 163] on div "[PERSON_NAME] [PERSON_NAME]" at bounding box center [274, 161] width 78 height 11
